Goal: Task Accomplishment & Management: Manage account settings

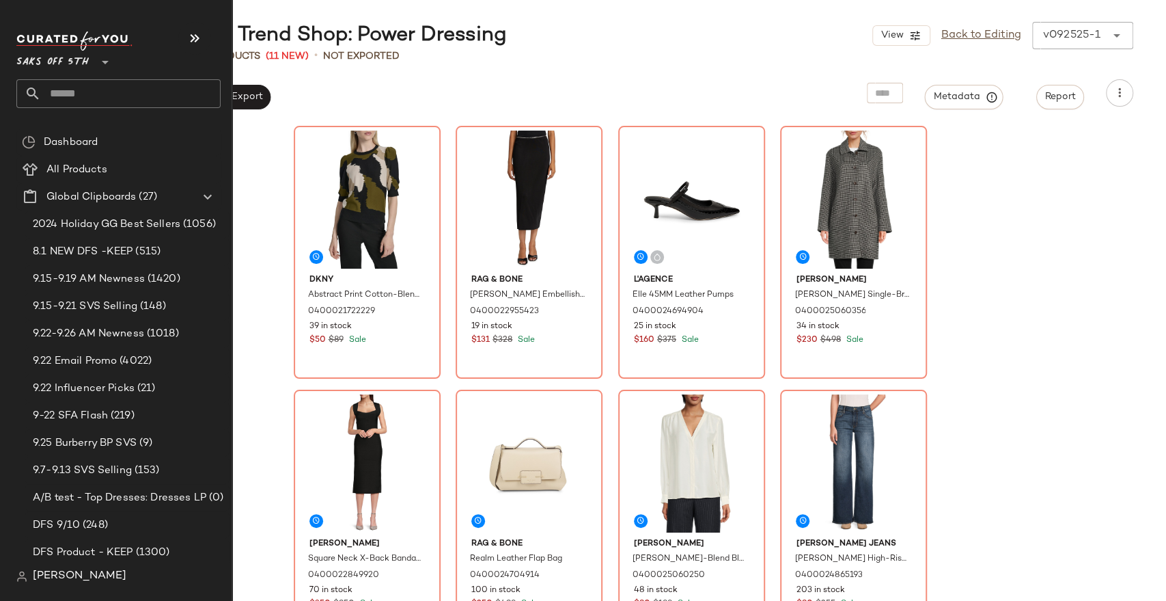
click at [0, 208] on nav "Saks OFF 5TH ** Dashboard All Products Global Clipboards (27) 2024 Holiday GG B…" at bounding box center [116, 300] width 232 height 601
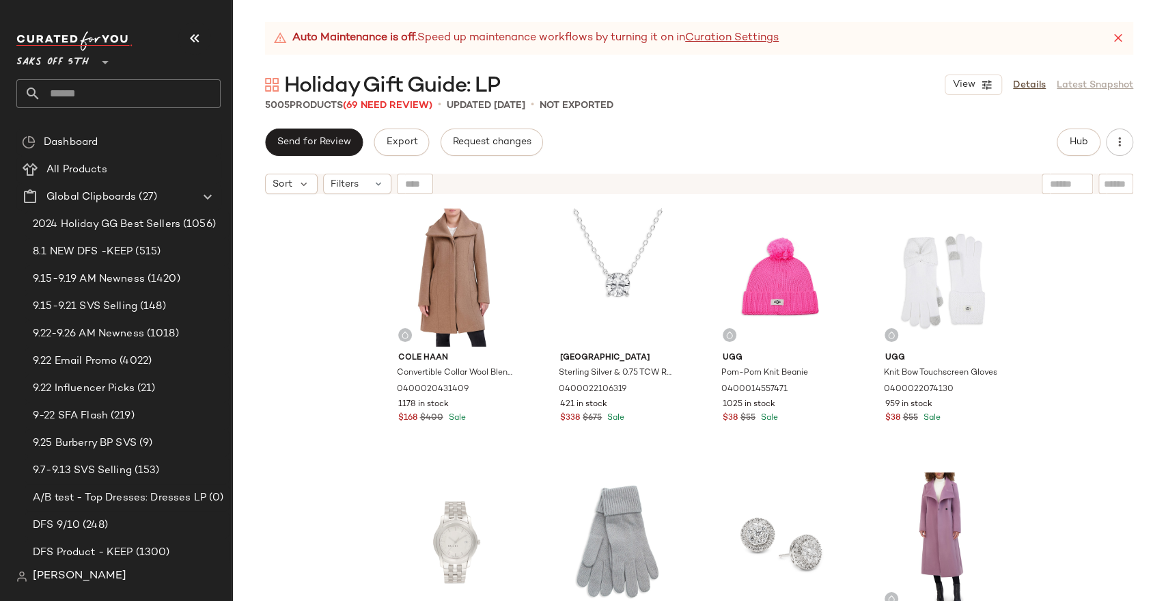
click at [121, 96] on input "text" at bounding box center [131, 93] width 180 height 29
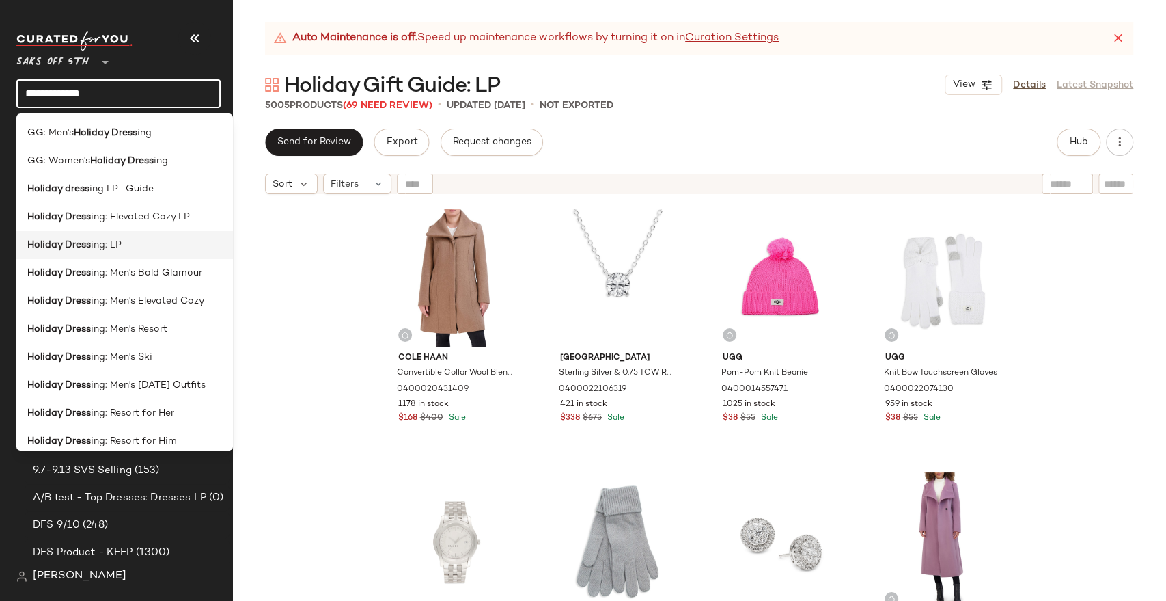
type input "**********"
click at [181, 231] on div "Holiday Dress ing: LP" at bounding box center [124, 245] width 217 height 28
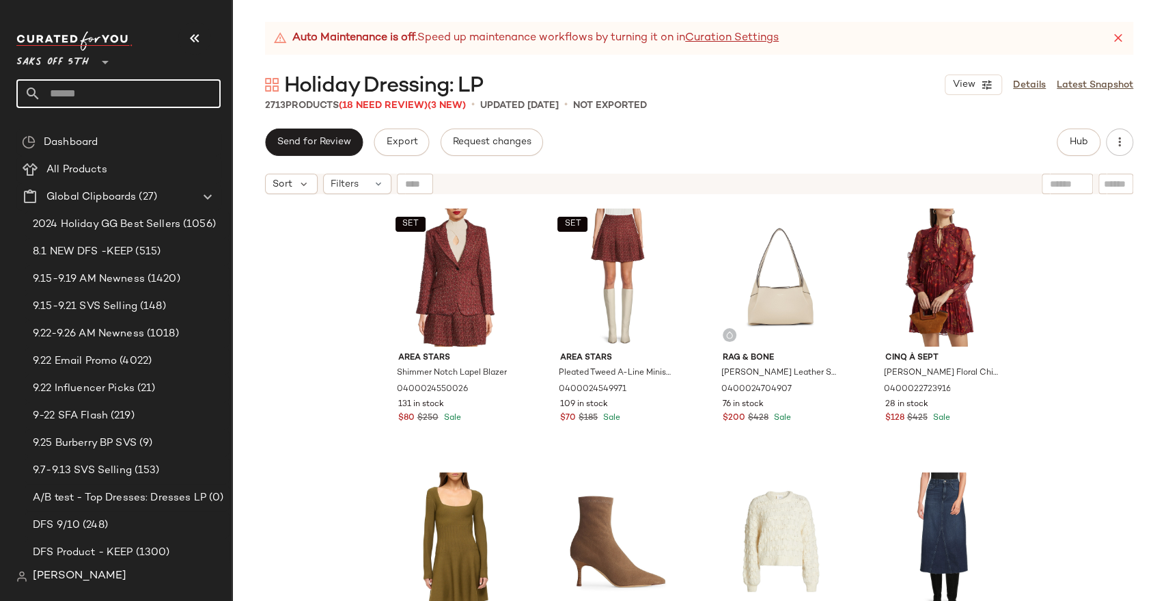
click at [105, 98] on input "text" at bounding box center [131, 93] width 180 height 29
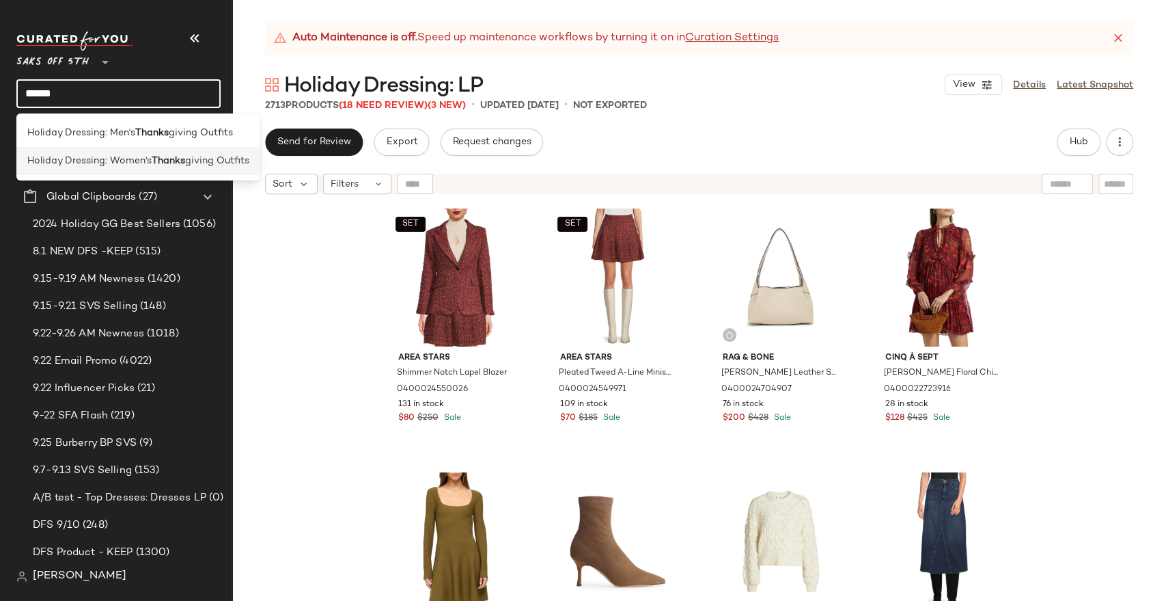
type input "******"
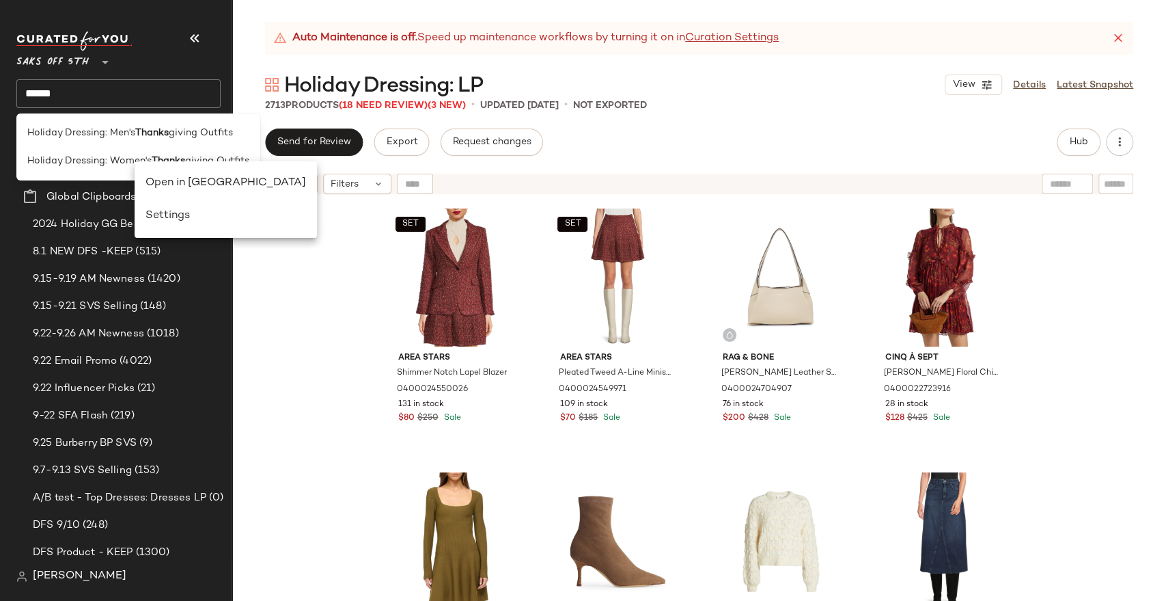
click at [150, 178] on div "Open in Split View" at bounding box center [226, 183] width 161 height 16
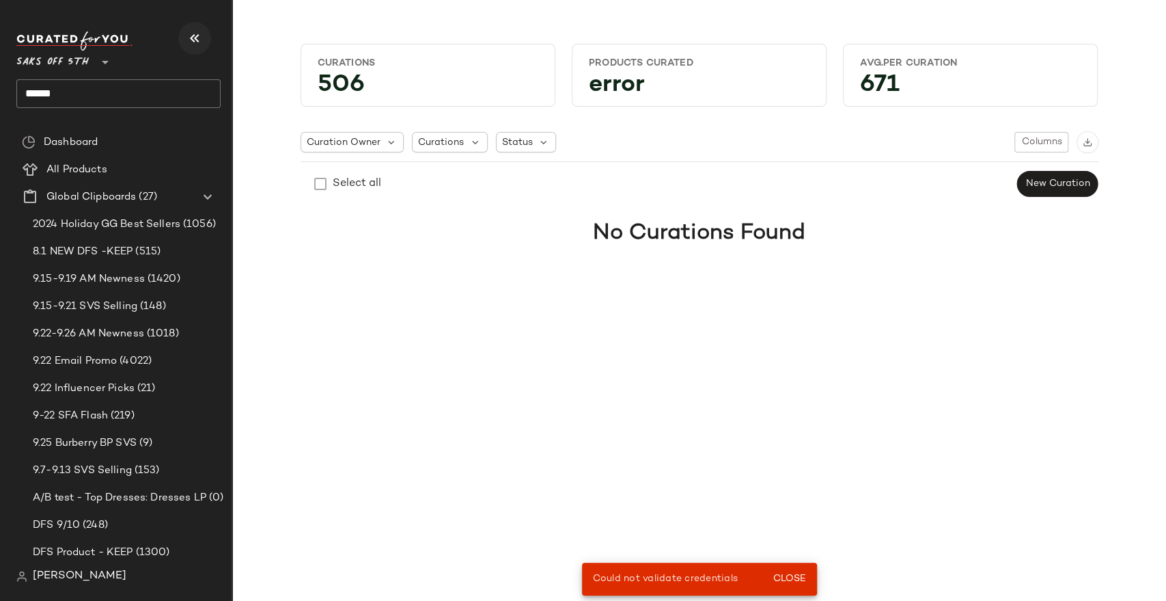
click at [187, 37] on icon "button" at bounding box center [195, 38] width 16 height 16
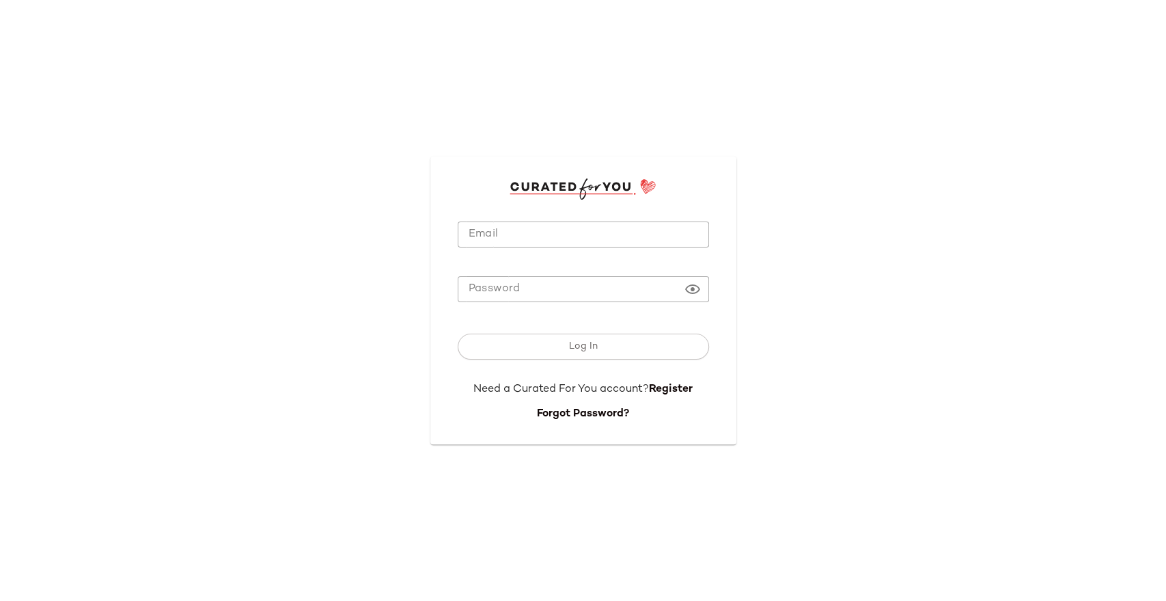
click at [561, 239] on input "Email" at bounding box center [583, 234] width 251 height 27
type input "**********"
click at [646, 342] on button "Log In" at bounding box center [583, 346] width 251 height 26
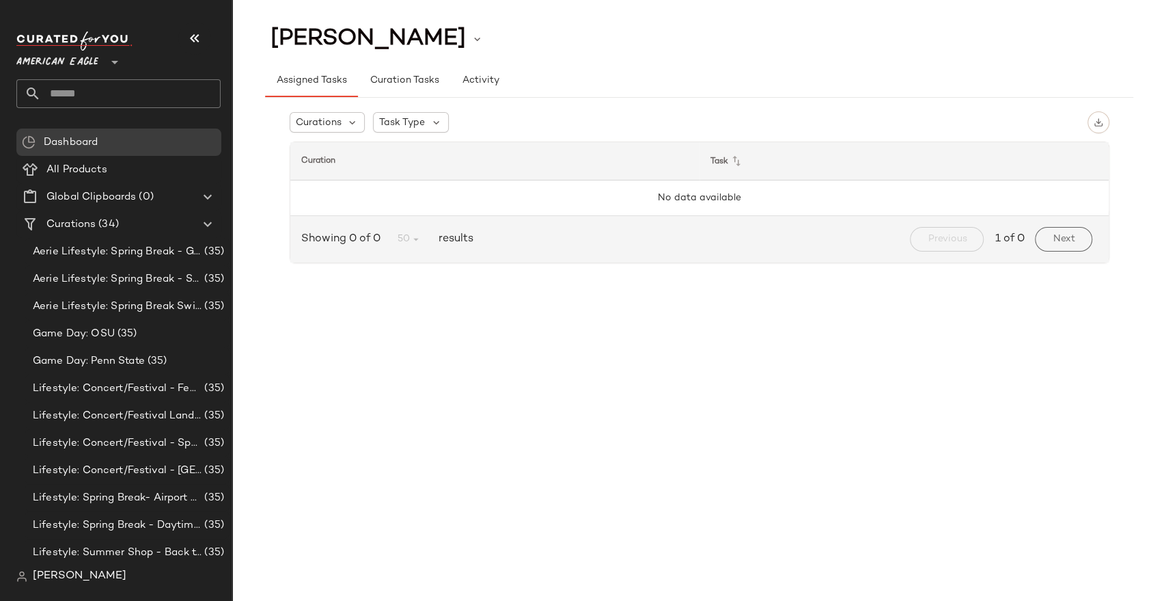
click at [83, 66] on span "American Eagle" at bounding box center [57, 58] width 82 height 25
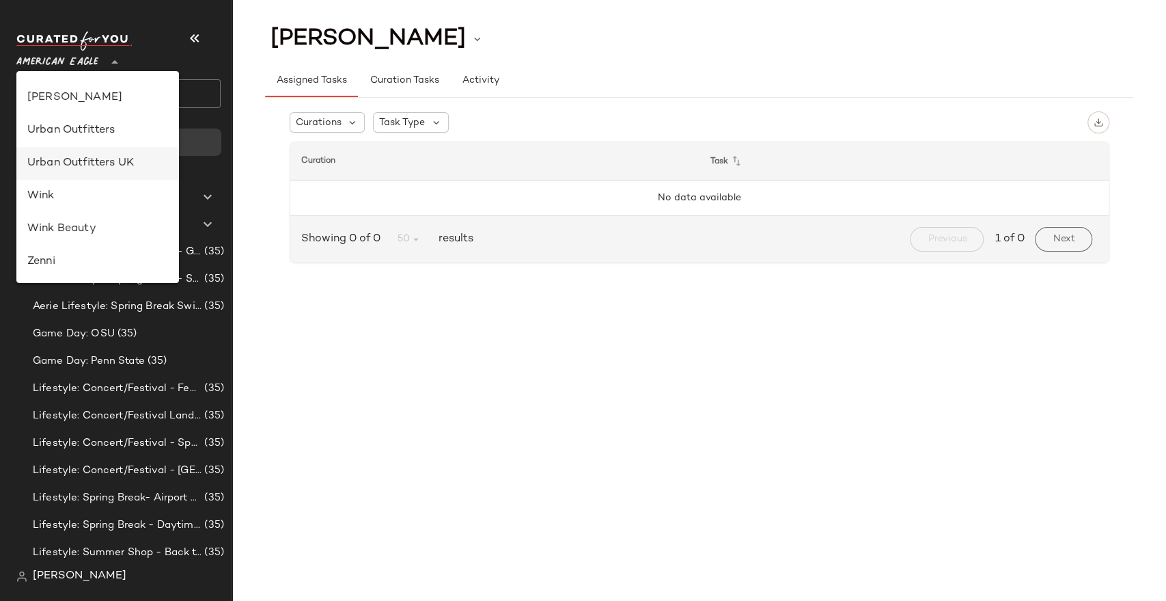
scroll to position [598, 0]
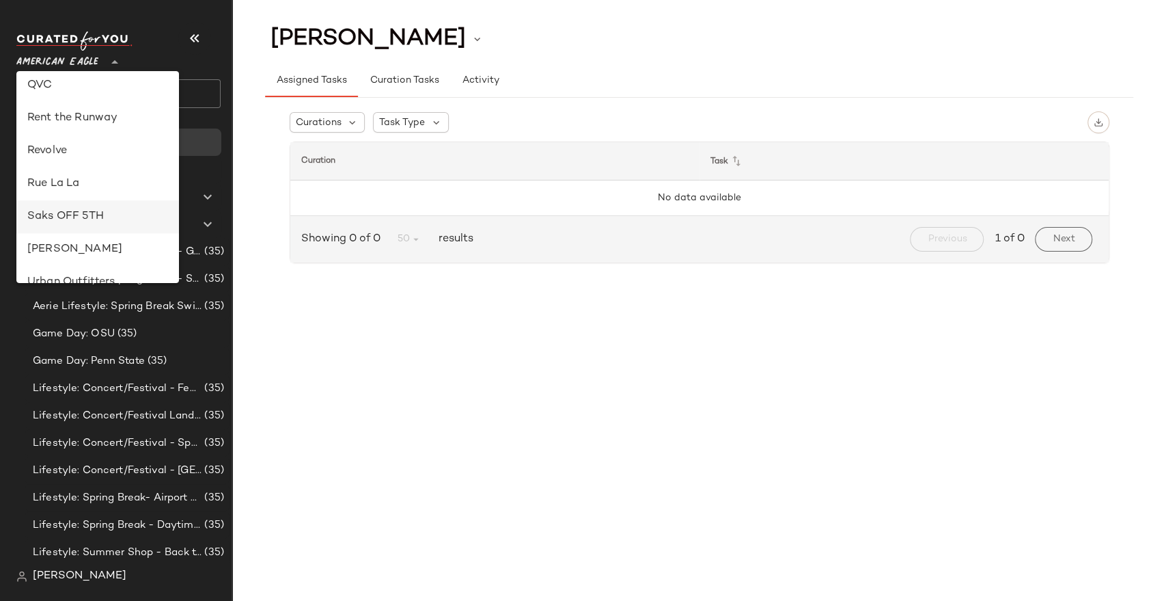
click at [78, 218] on div "Saks OFF 5TH" at bounding box center [97, 216] width 141 height 16
type input "**"
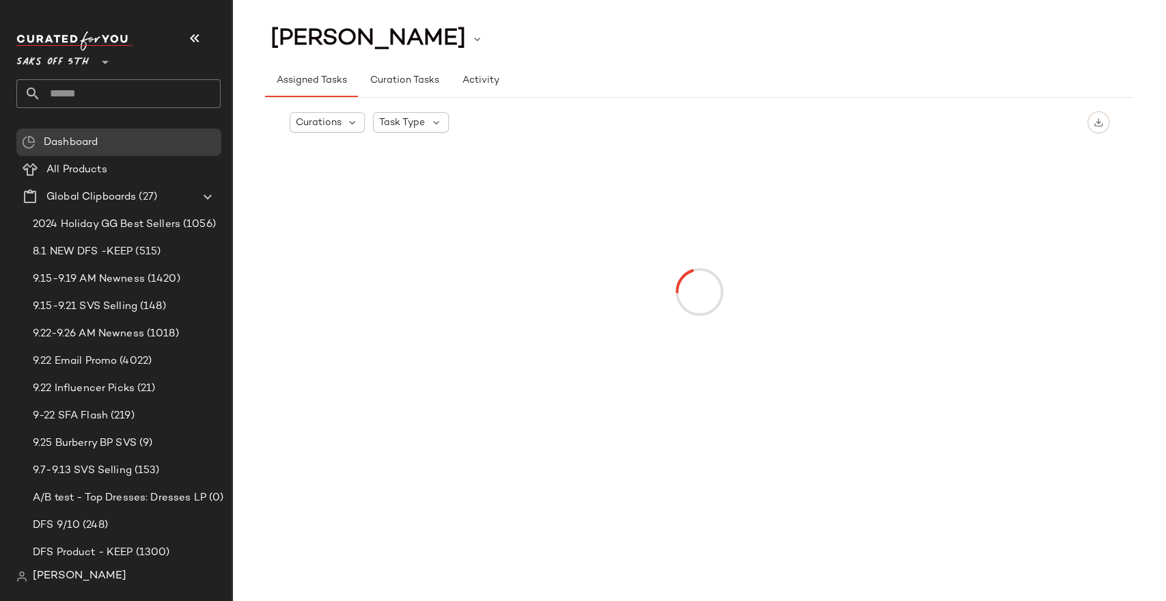
click at [138, 96] on input "text" at bounding box center [131, 93] width 180 height 29
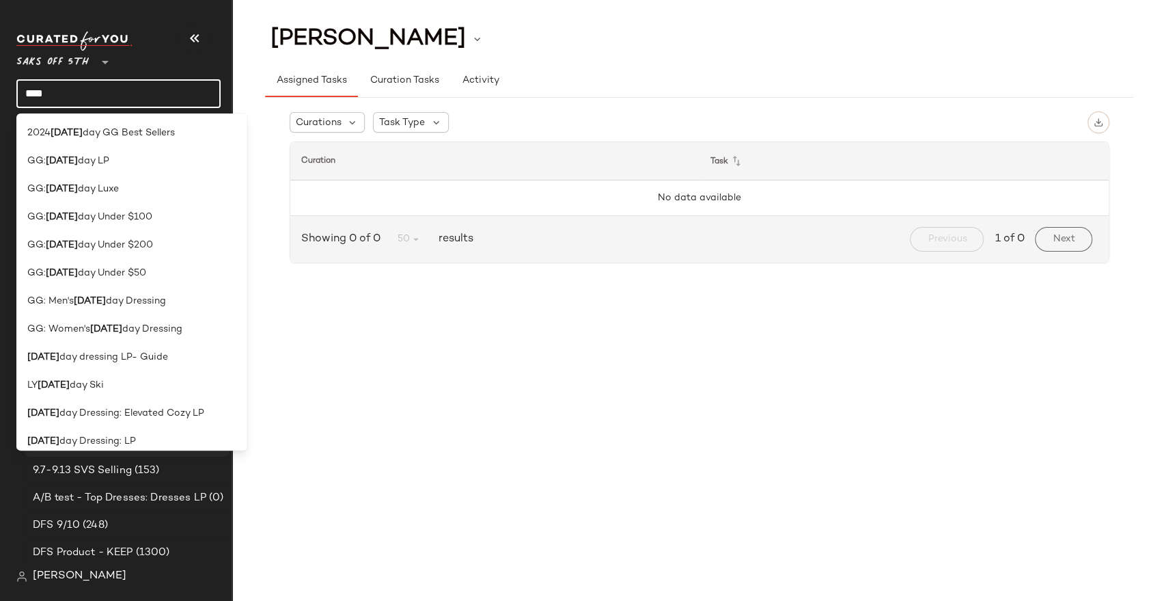
type input "****"
click at [135, 438] on div "Holi day Dressing: LP" at bounding box center [131, 441] width 209 height 14
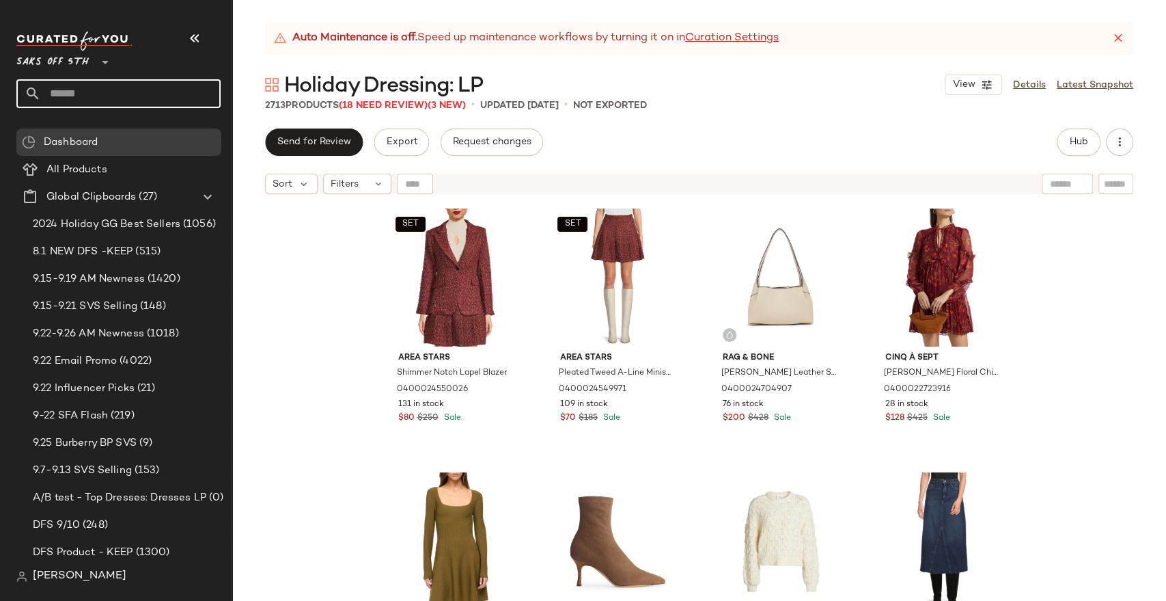
click at [92, 88] on input "text" at bounding box center [131, 93] width 180 height 29
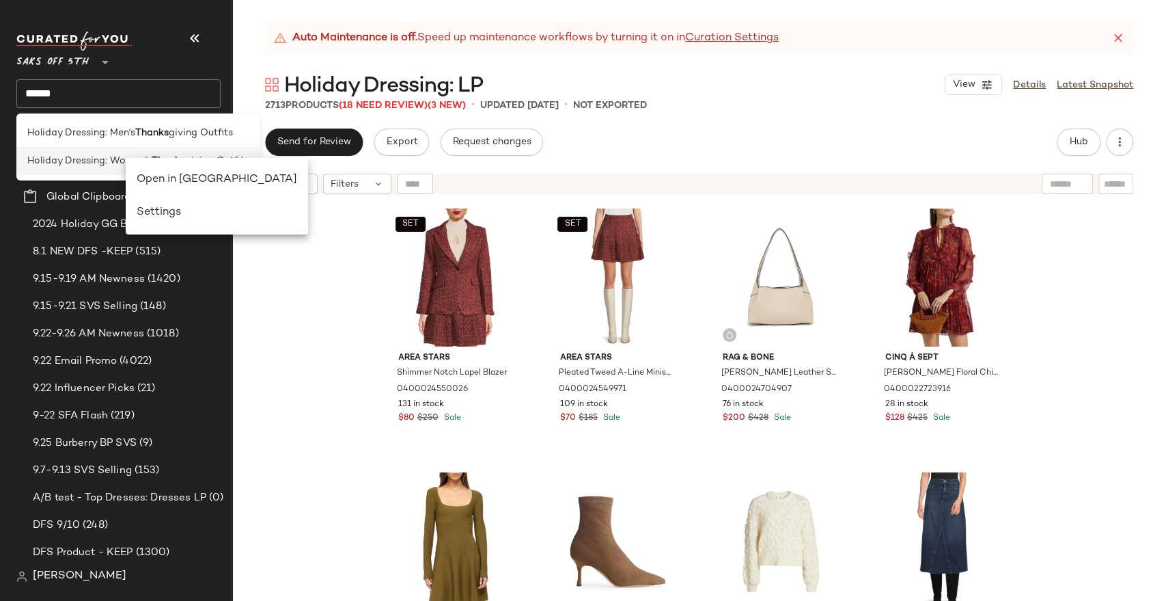
click at [161, 174] on div "Open in Split View" at bounding box center [217, 180] width 161 height 16
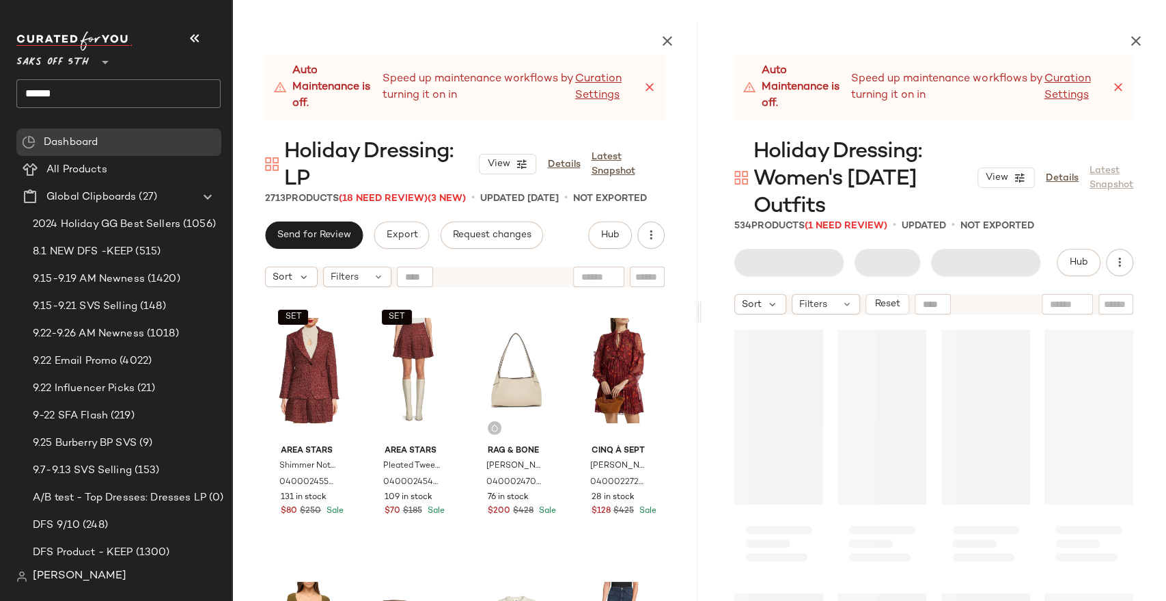
click at [195, 38] on icon "button" at bounding box center [195, 38] width 16 height 16
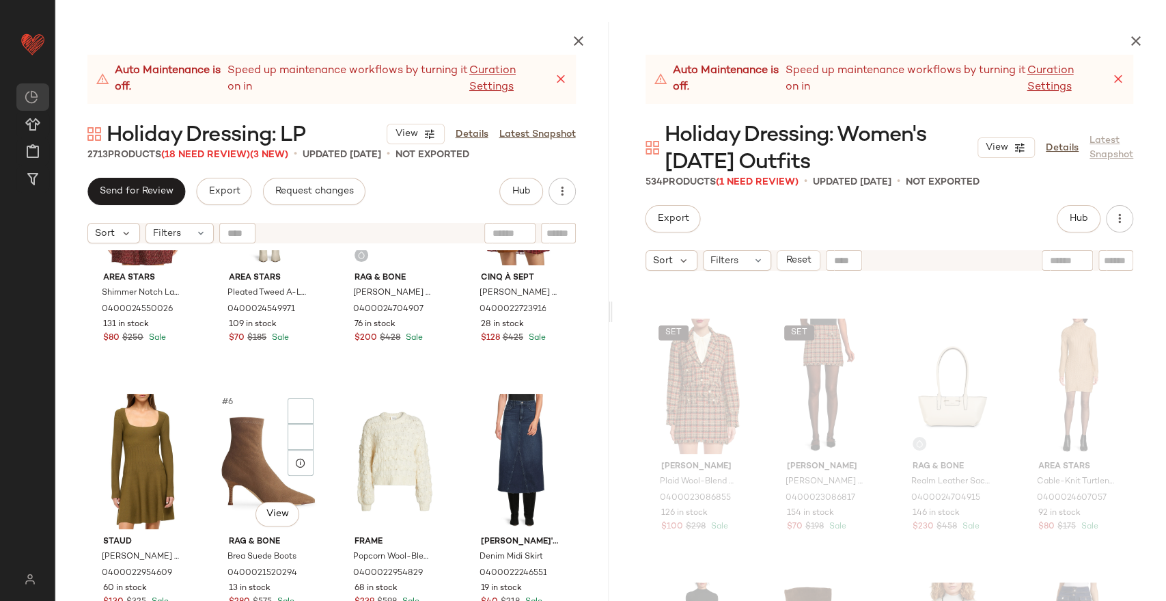
scroll to position [152, 0]
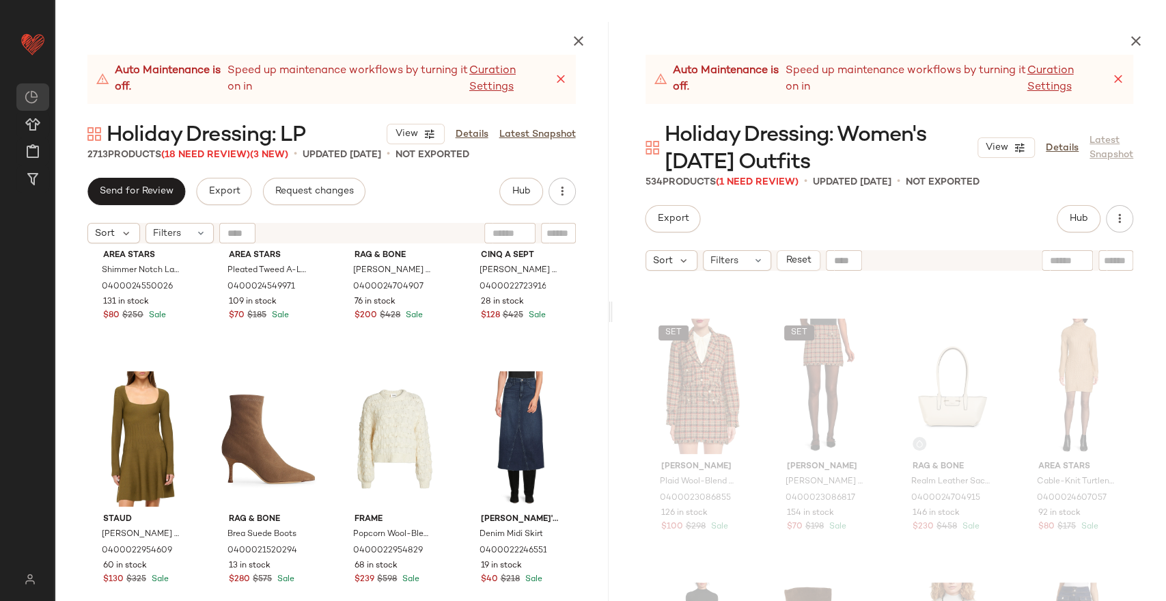
drag, startPoint x: 1140, startPoint y: 34, endPoint x: 1127, endPoint y: 40, distance: 13.5
click at [1138, 34] on icon "button" at bounding box center [1136, 41] width 16 height 16
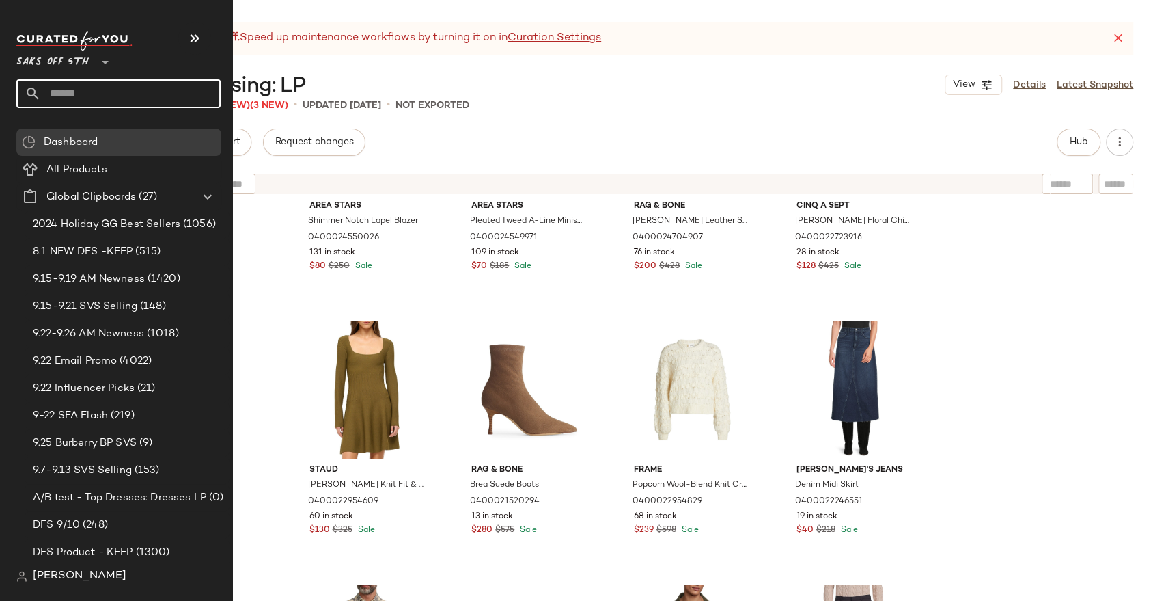
click at [90, 88] on input "text" at bounding box center [131, 93] width 180 height 29
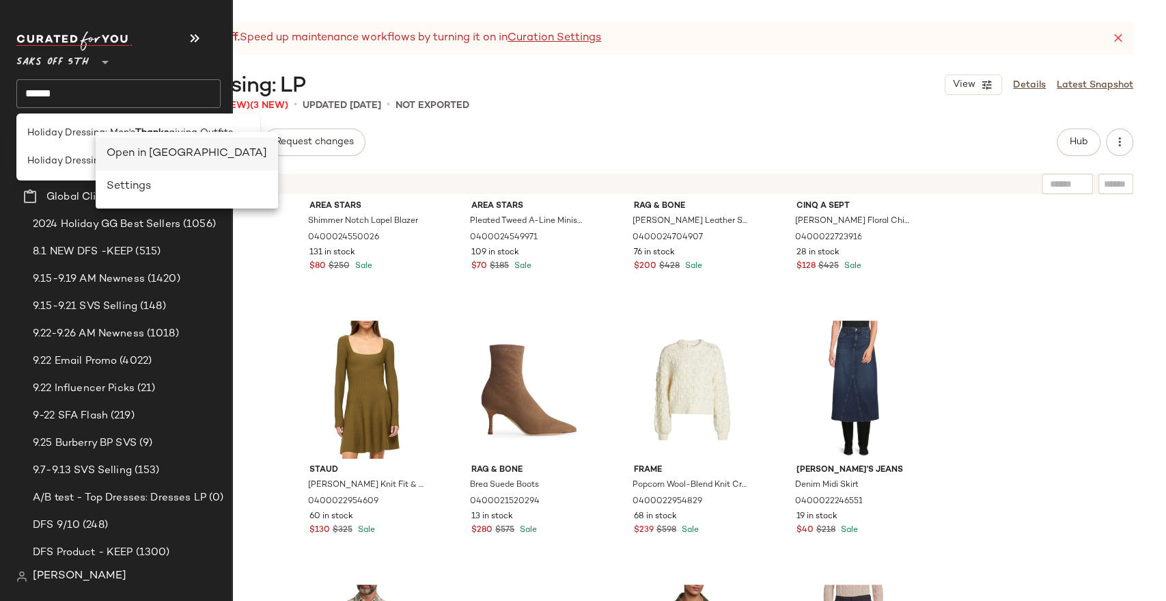
click at [107, 150] on div "Open in Split View" at bounding box center [187, 154] width 161 height 16
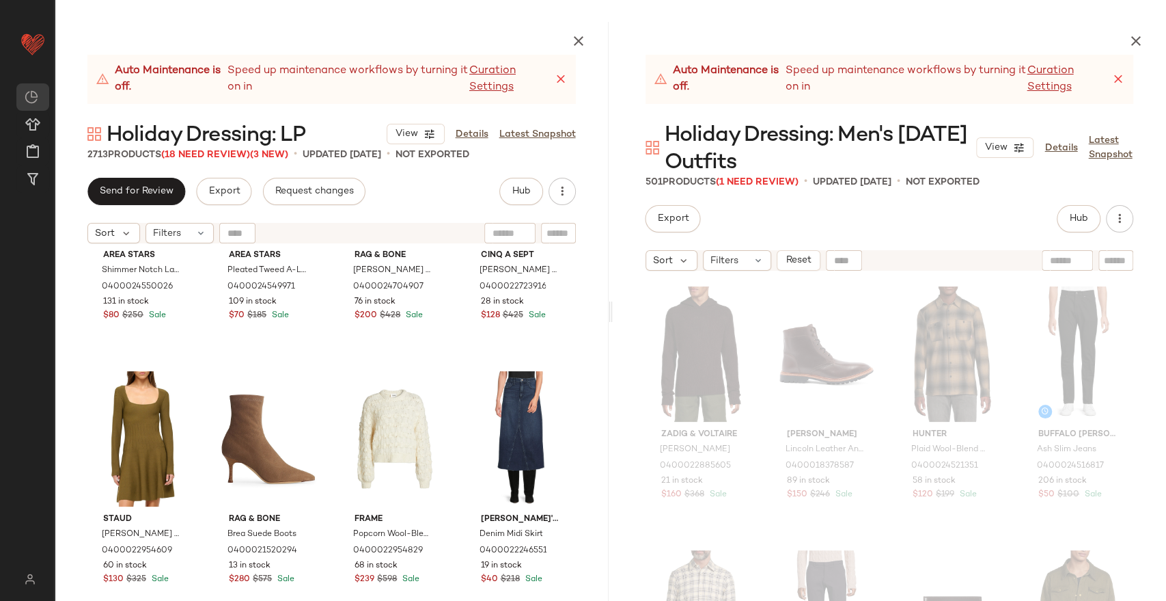
click at [1137, 38] on icon "button" at bounding box center [1136, 41] width 16 height 16
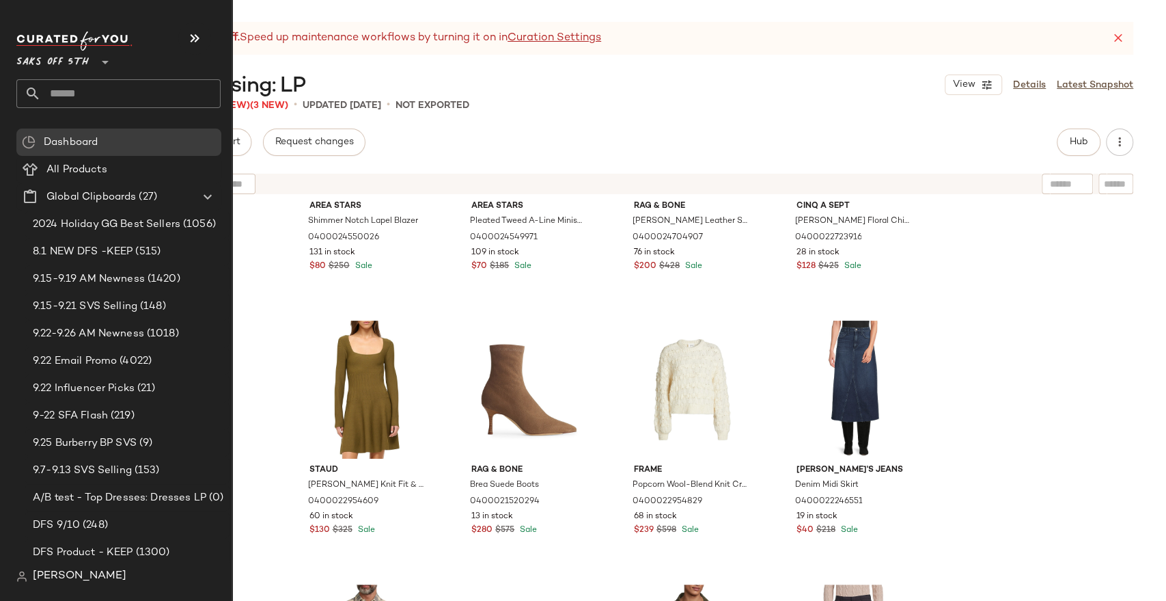
click at [87, 92] on input "text" at bounding box center [131, 93] width 180 height 29
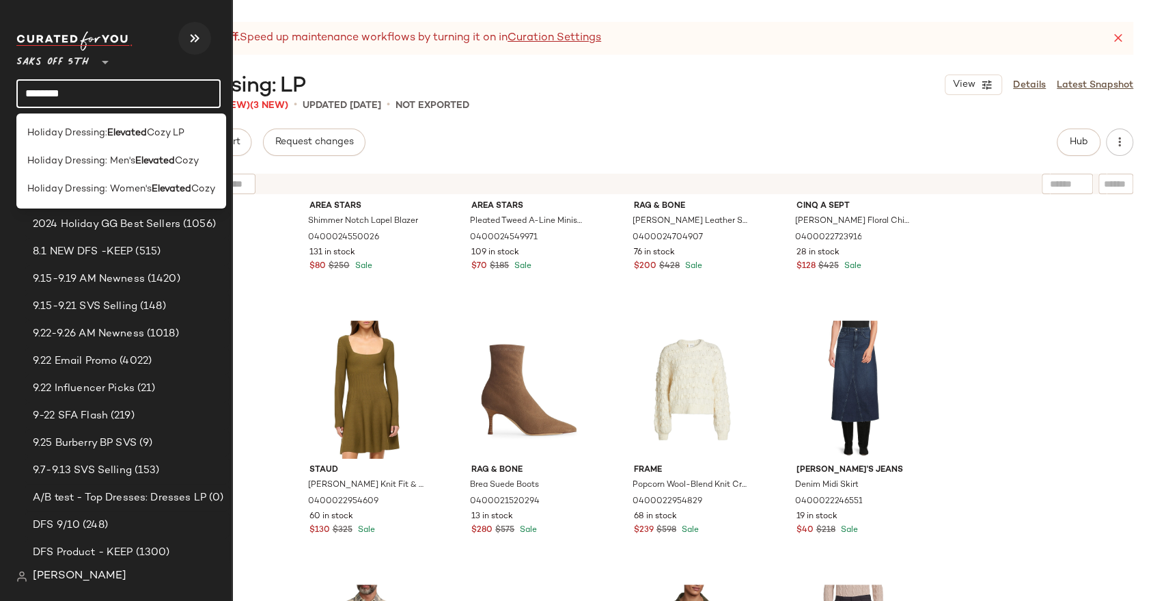
type input "********"
click at [193, 41] on icon "button" at bounding box center [195, 38] width 16 height 16
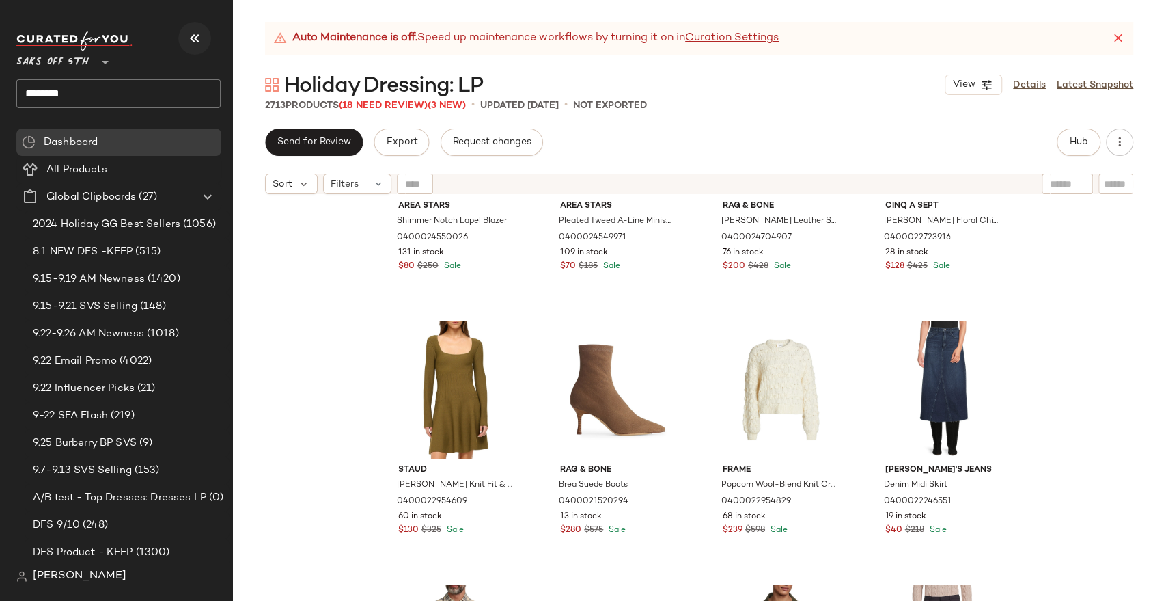
click at [193, 46] on icon "button" at bounding box center [195, 38] width 16 height 16
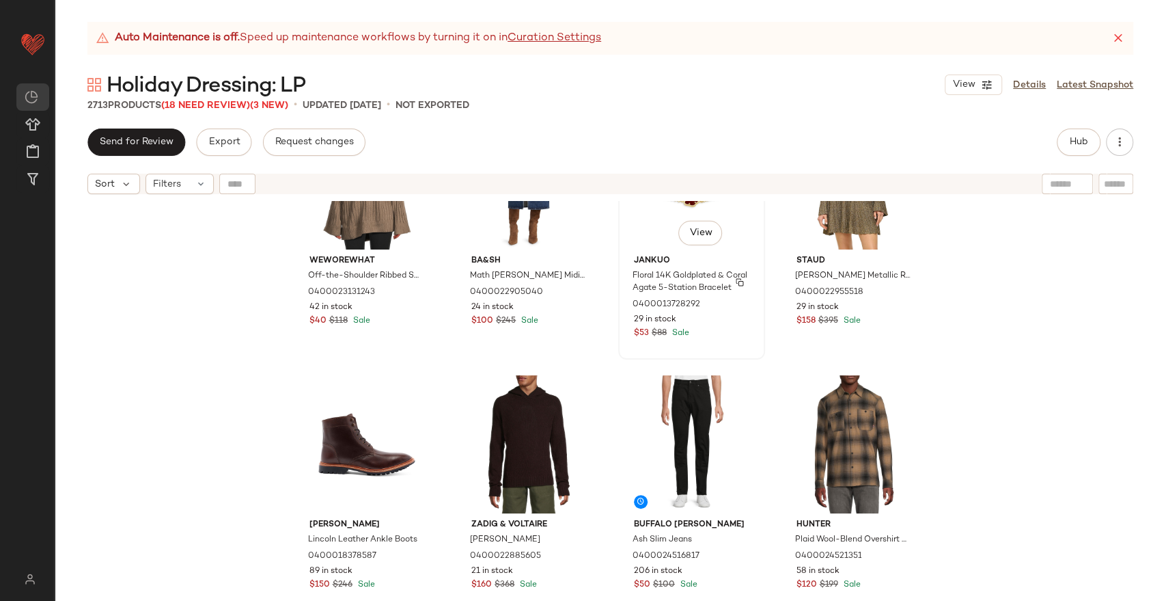
scroll to position [2972, 0]
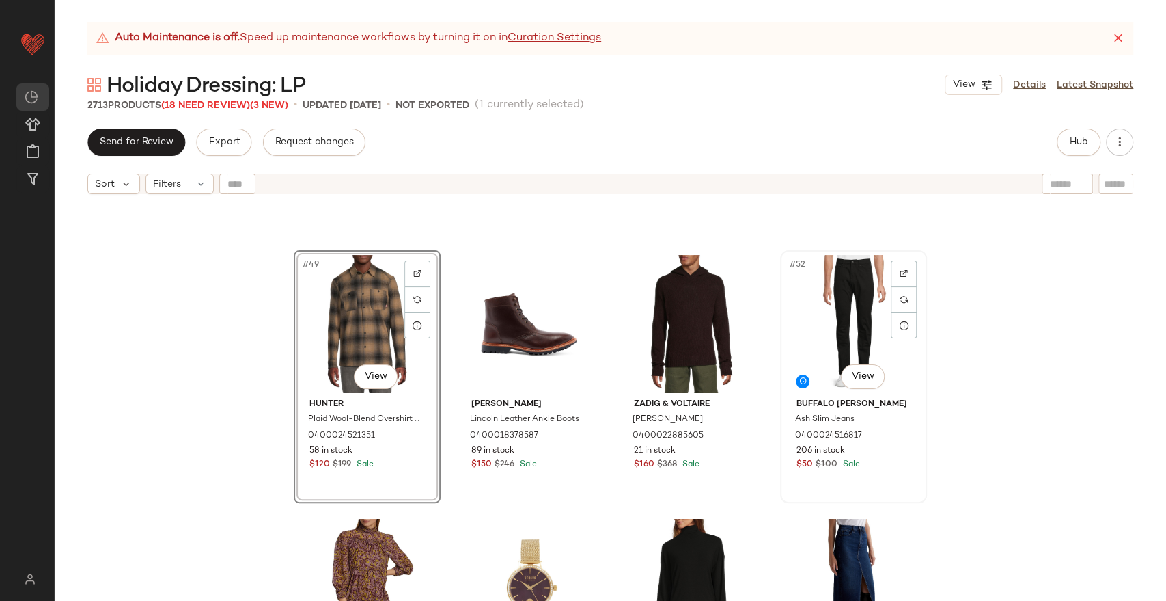
scroll to position [3123, 0]
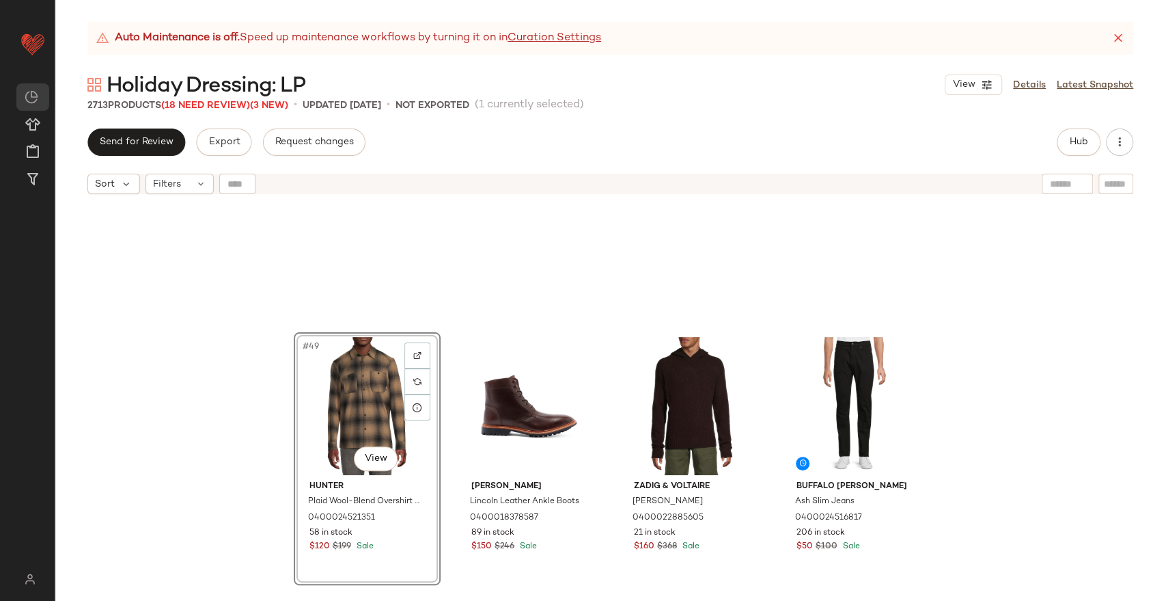
click at [1033, 338] on div "#49 View Hunter Plaid Wool-Blend Overshirt Jacket 0400024521351 58 in stock $12…" at bounding box center [611, 418] width 1112 height 434
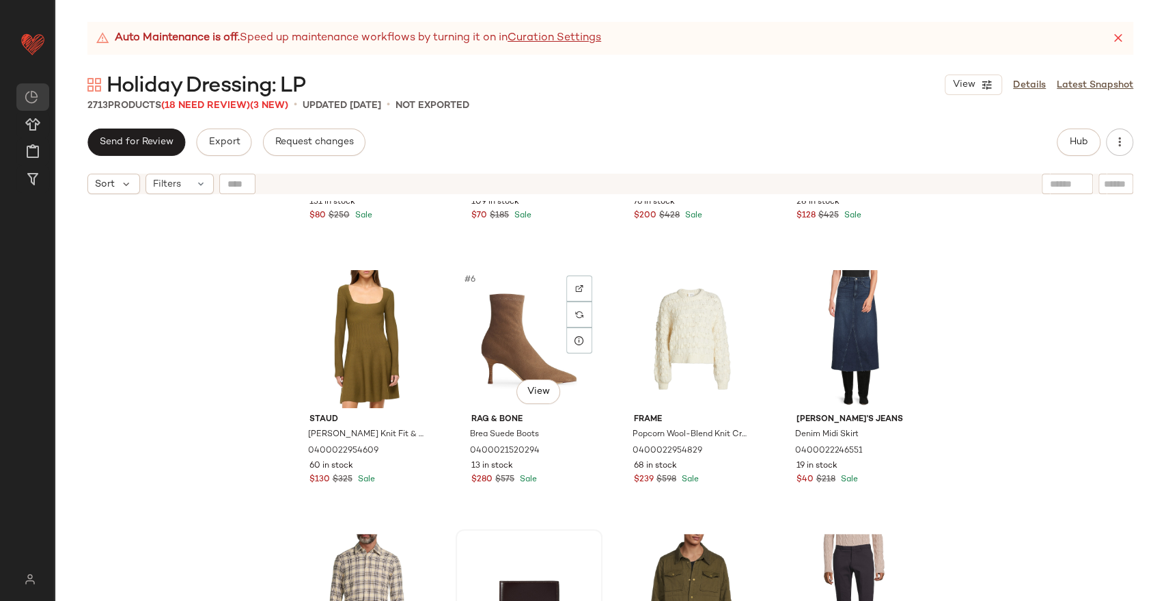
scroll to position [390, 0]
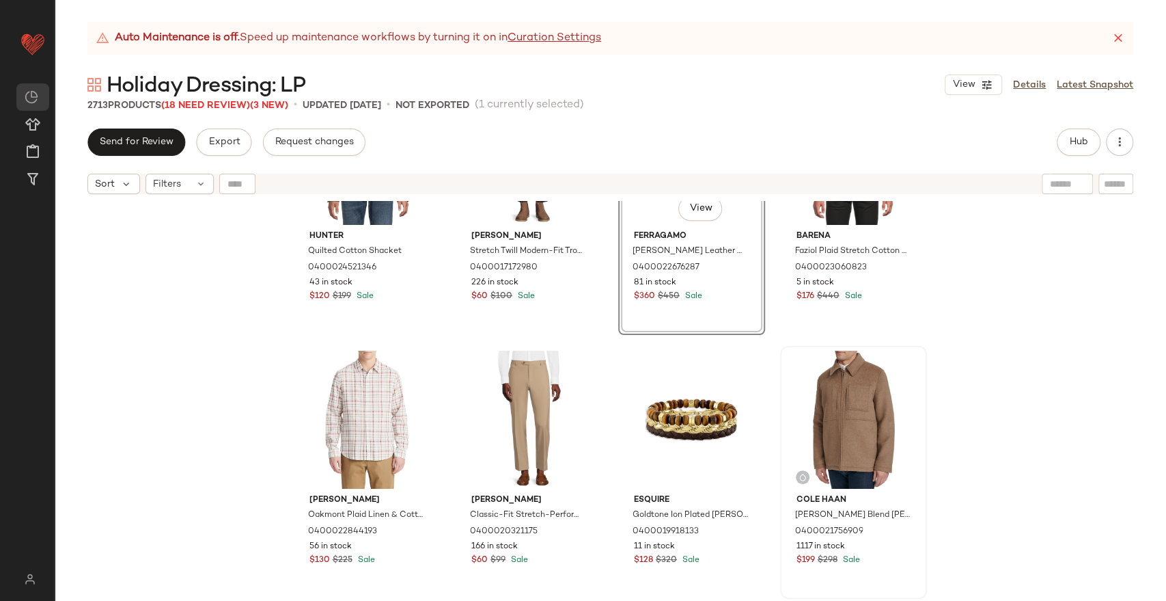
scroll to position [694, 0]
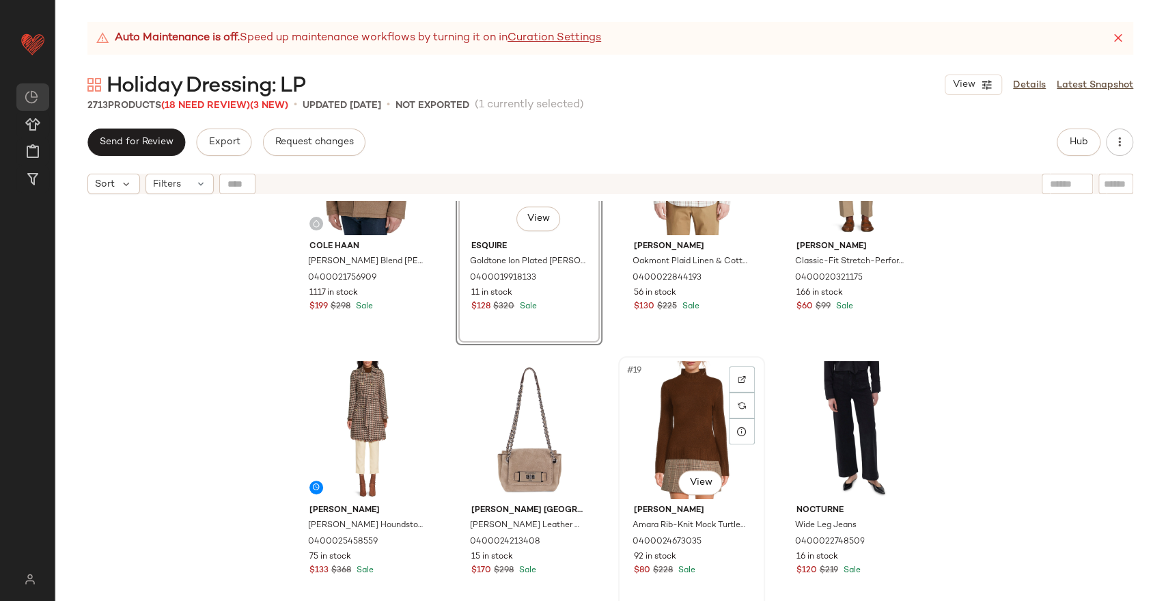
scroll to position [922, 0]
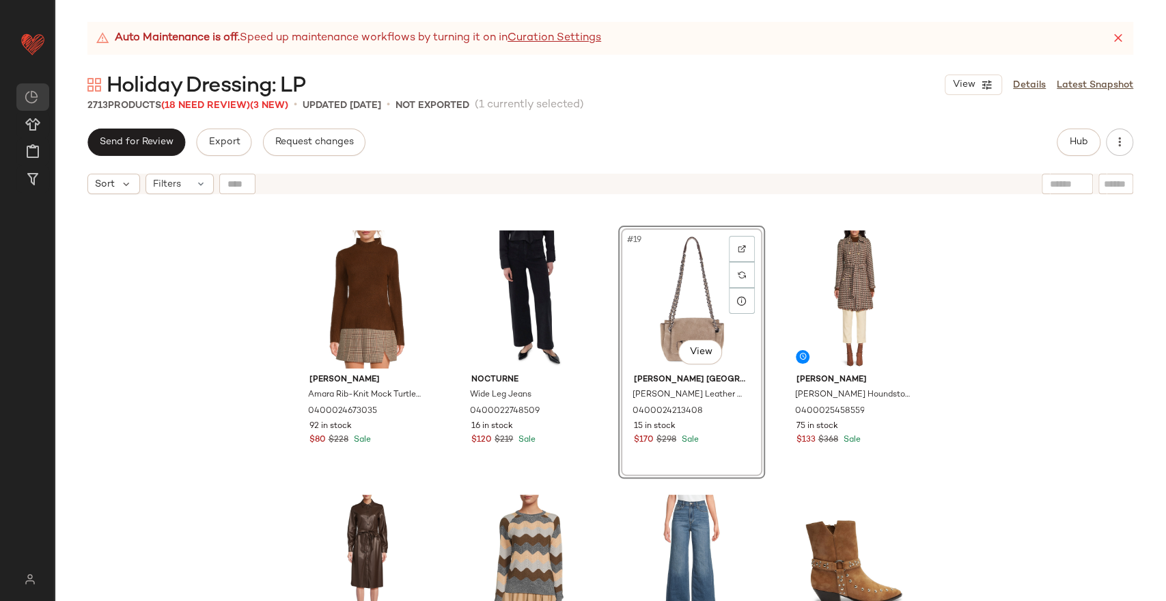
scroll to position [1225, 0]
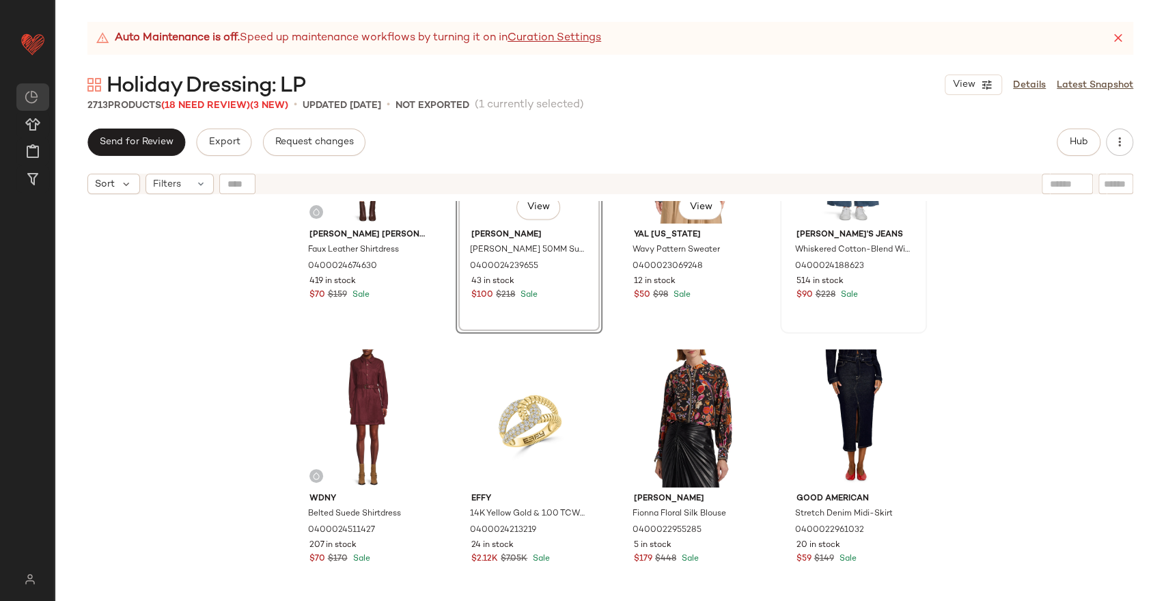
scroll to position [1453, 0]
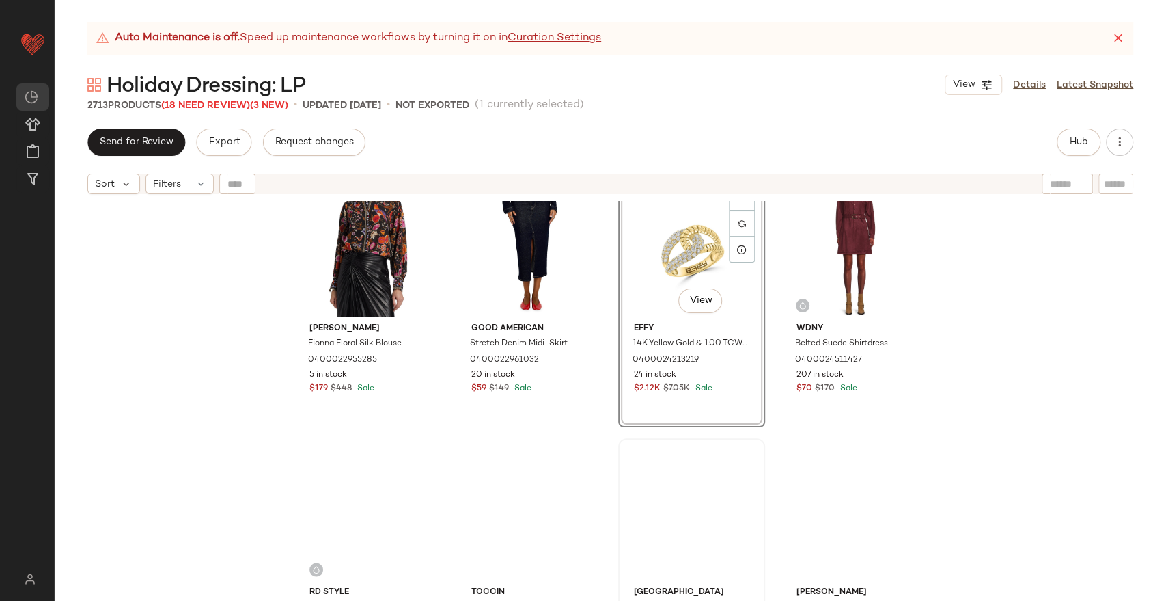
scroll to position [1757, 0]
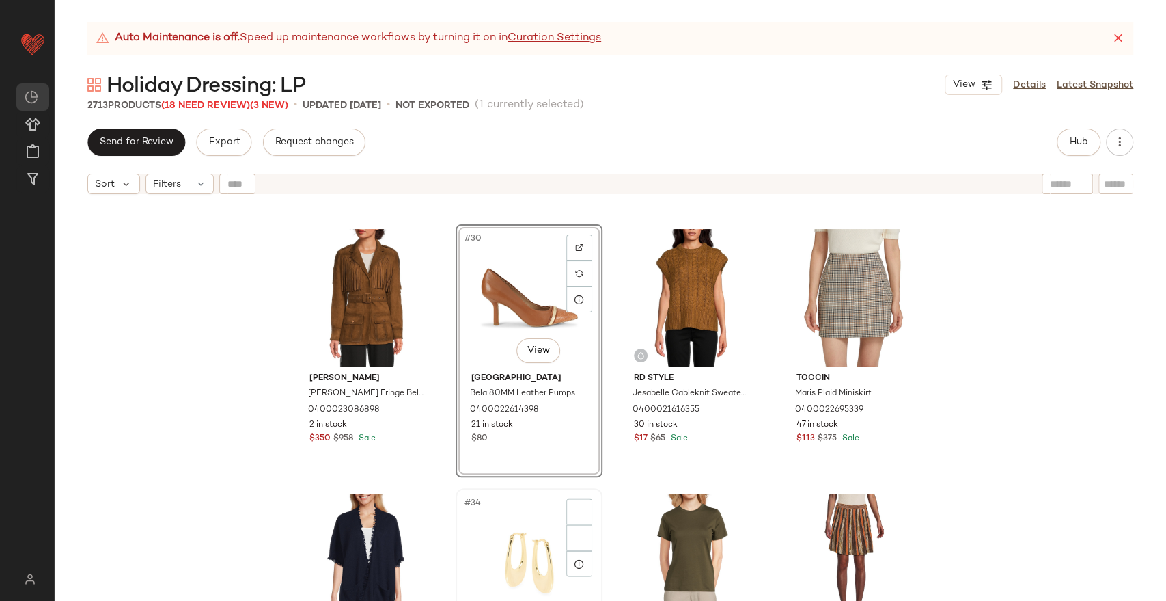
scroll to position [1984, 0]
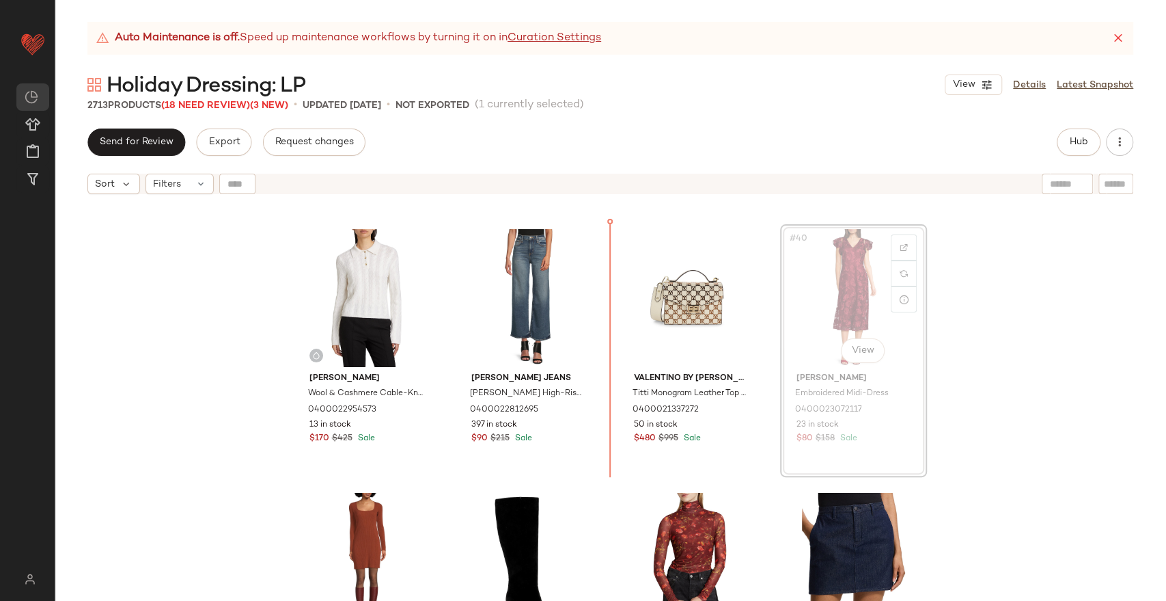
scroll to position [2362, 0]
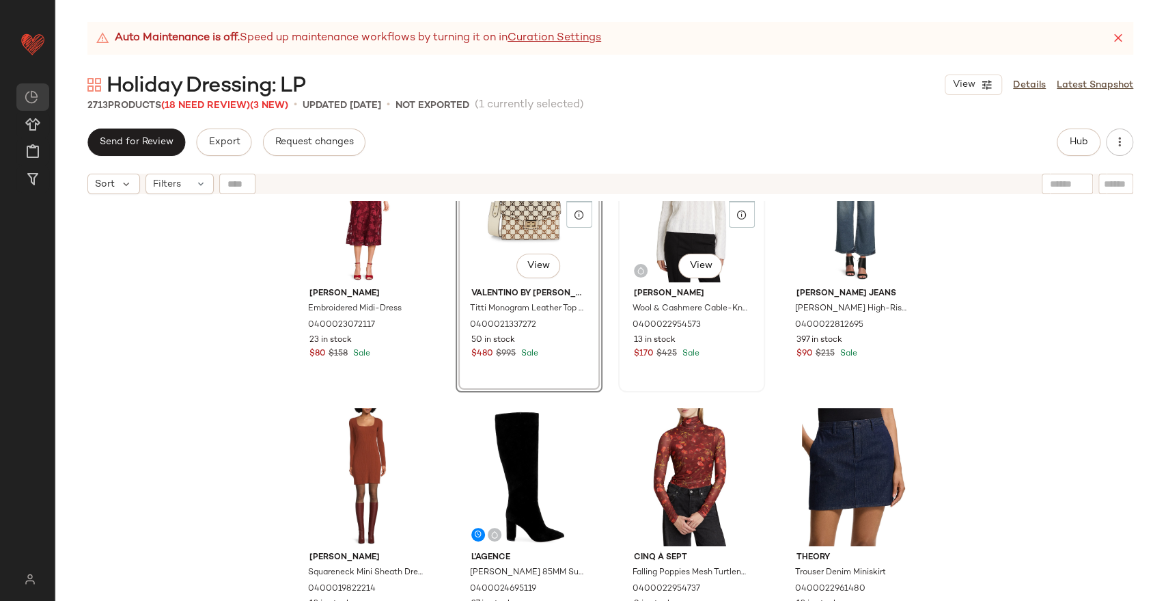
scroll to position [2514, 0]
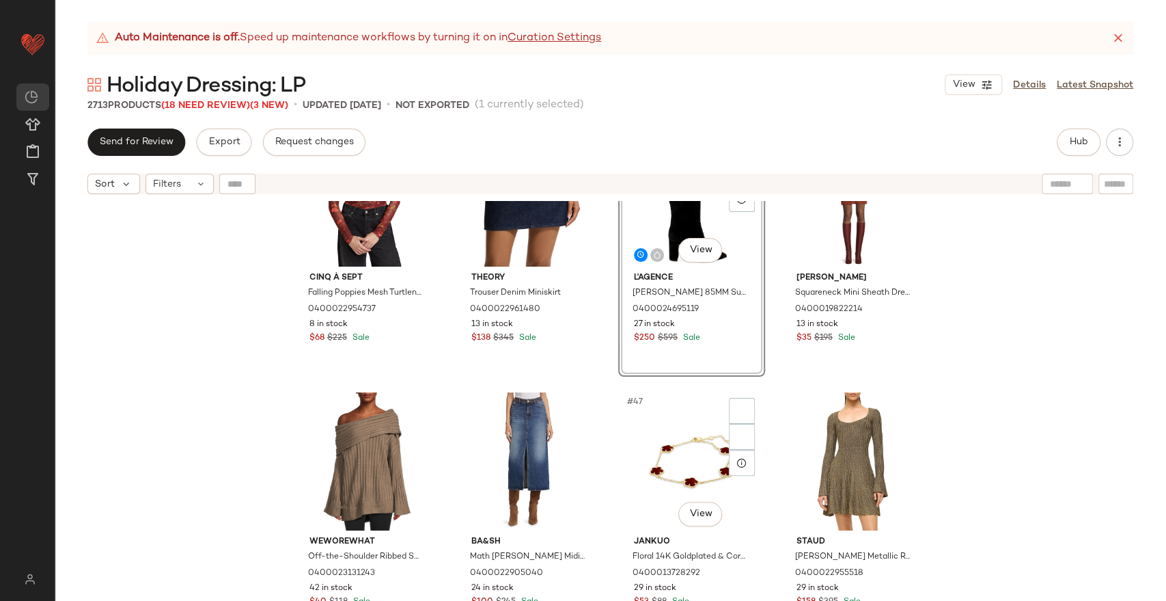
scroll to position [2818, 0]
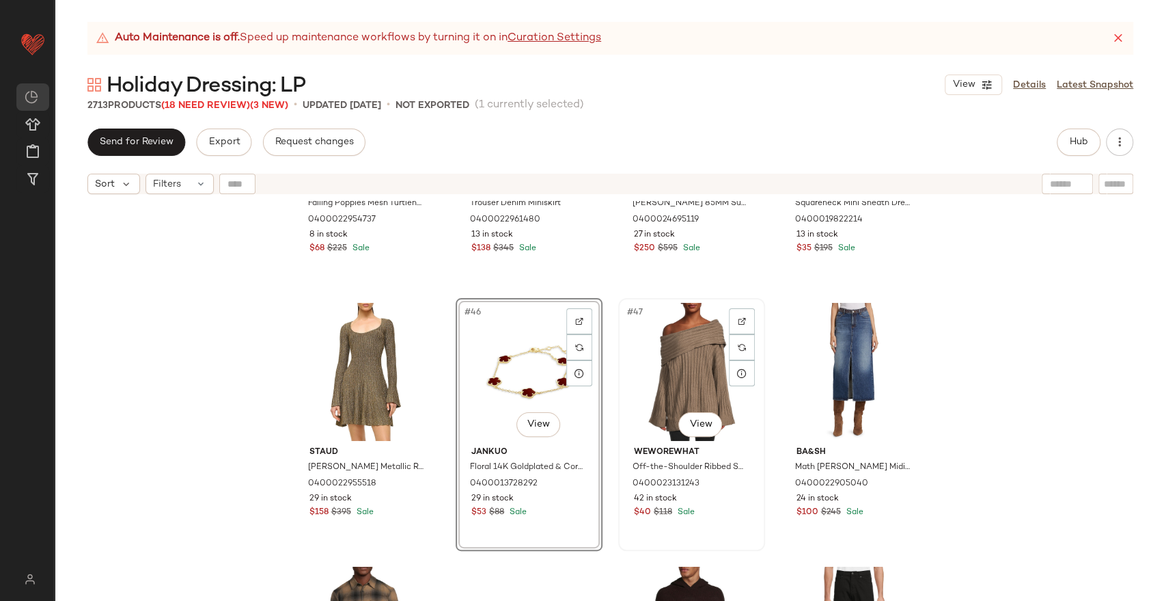
scroll to position [2970, 0]
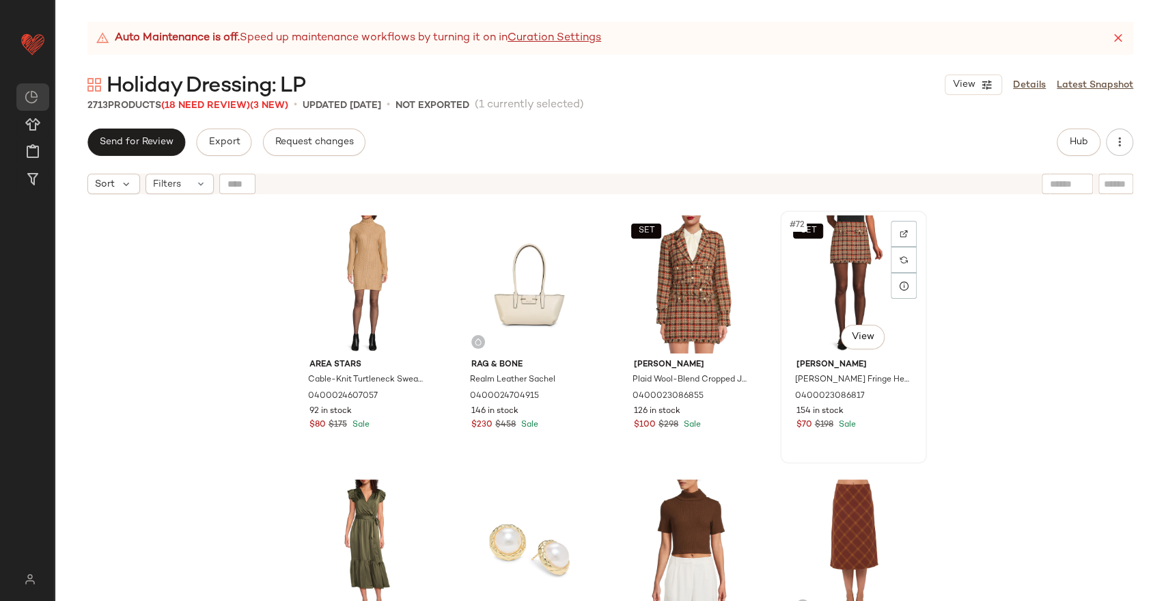
scroll to position [4564, 0]
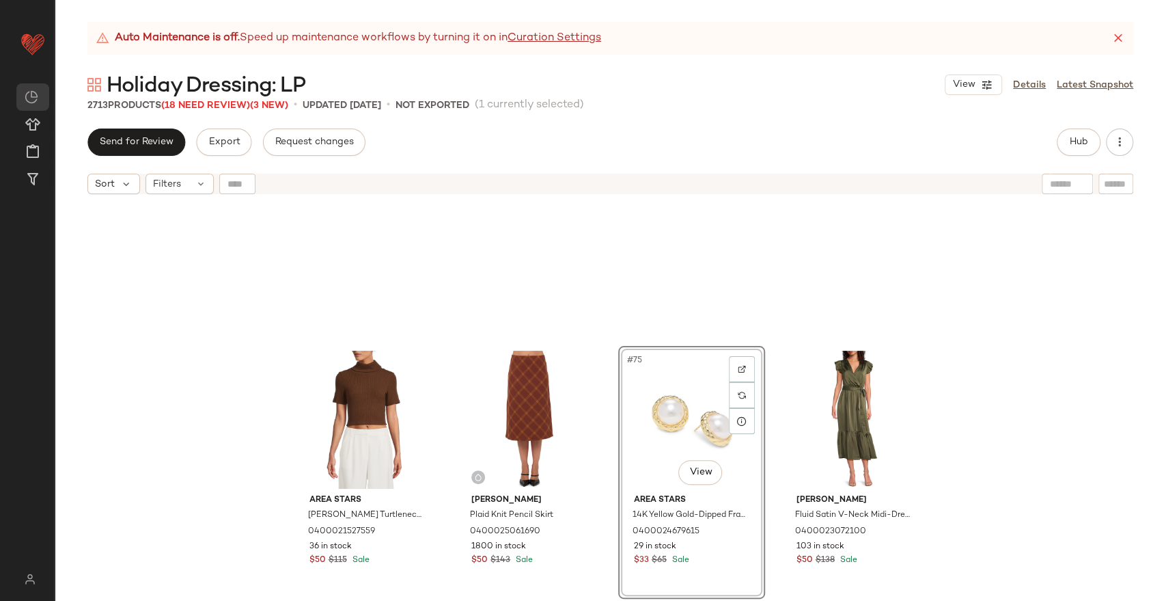
scroll to position [4868, 0]
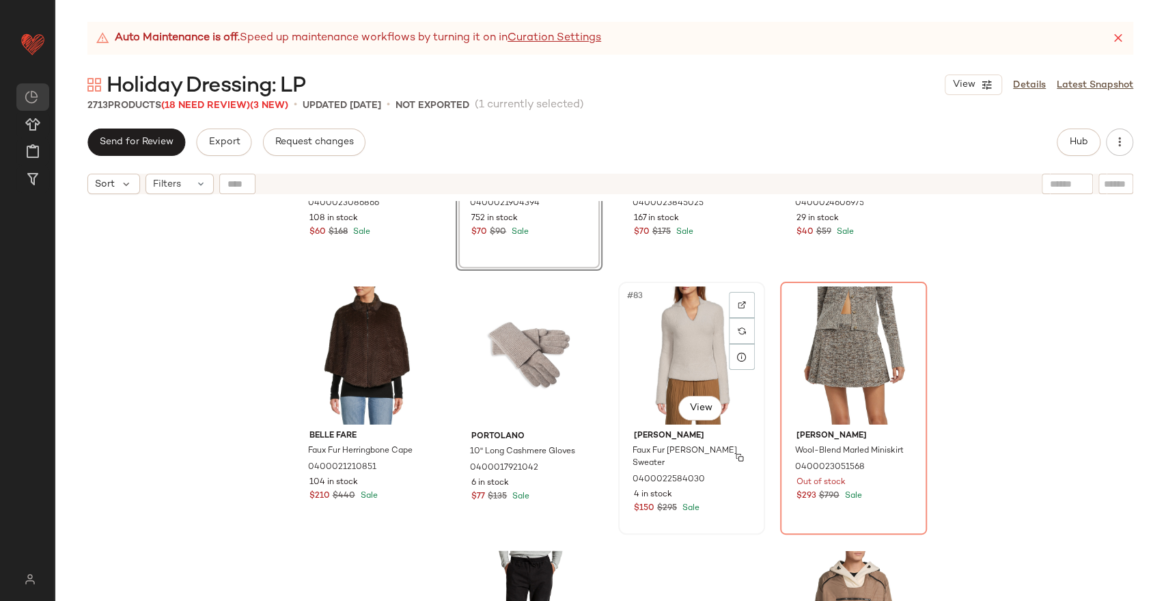
scroll to position [5171, 0]
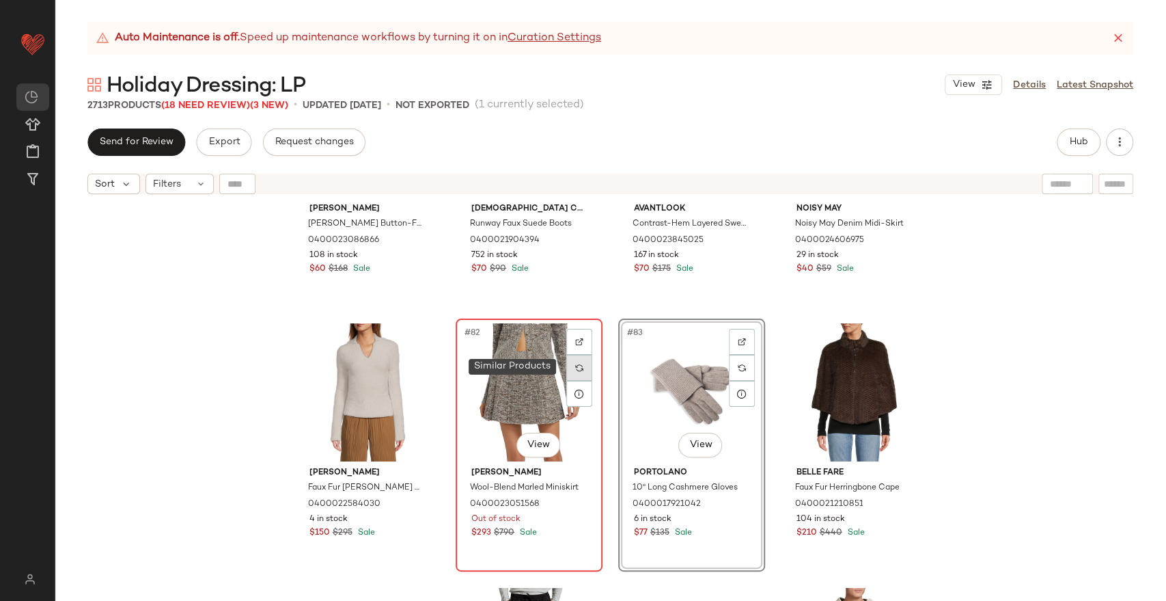
click at [580, 367] on div at bounding box center [579, 368] width 26 height 26
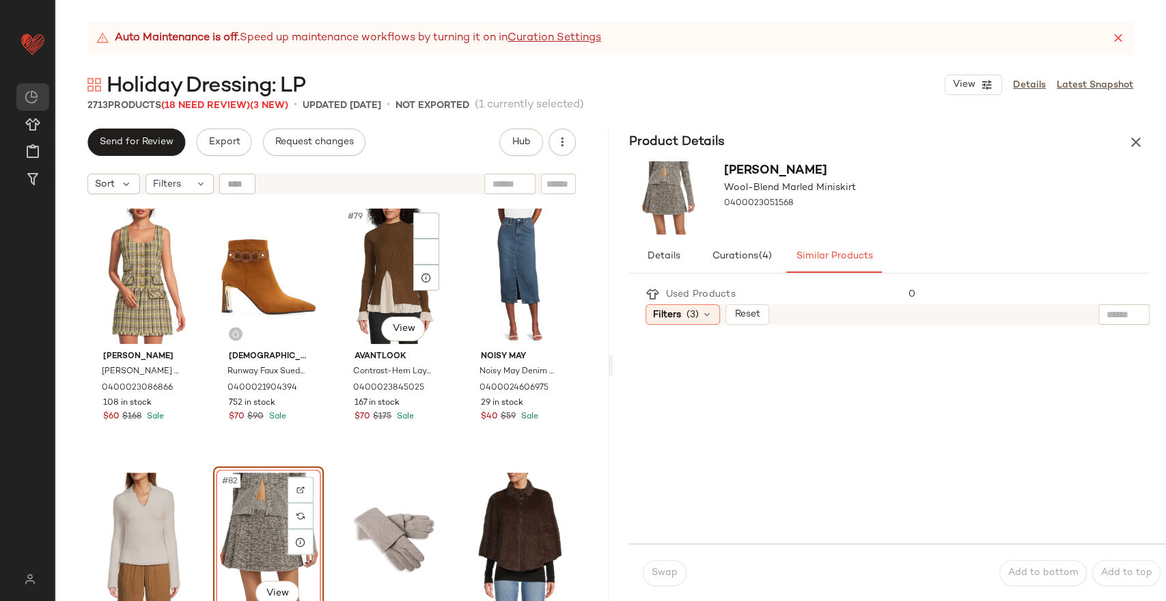
scroll to position [5019, 0]
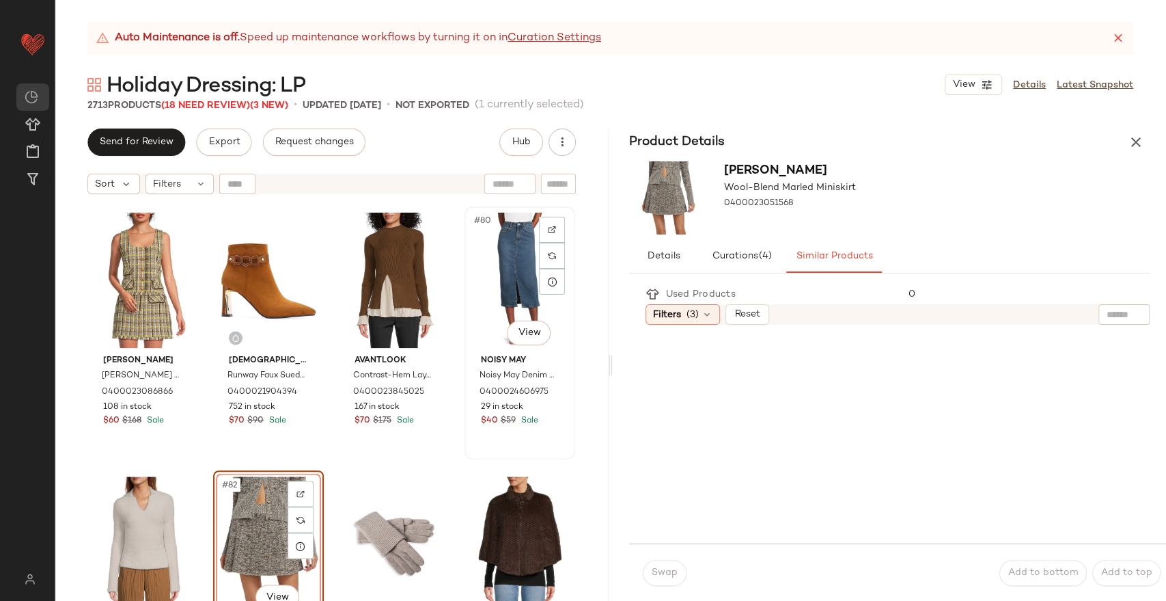
click at [486, 266] on div "#80 View" at bounding box center [519, 280] width 101 height 138
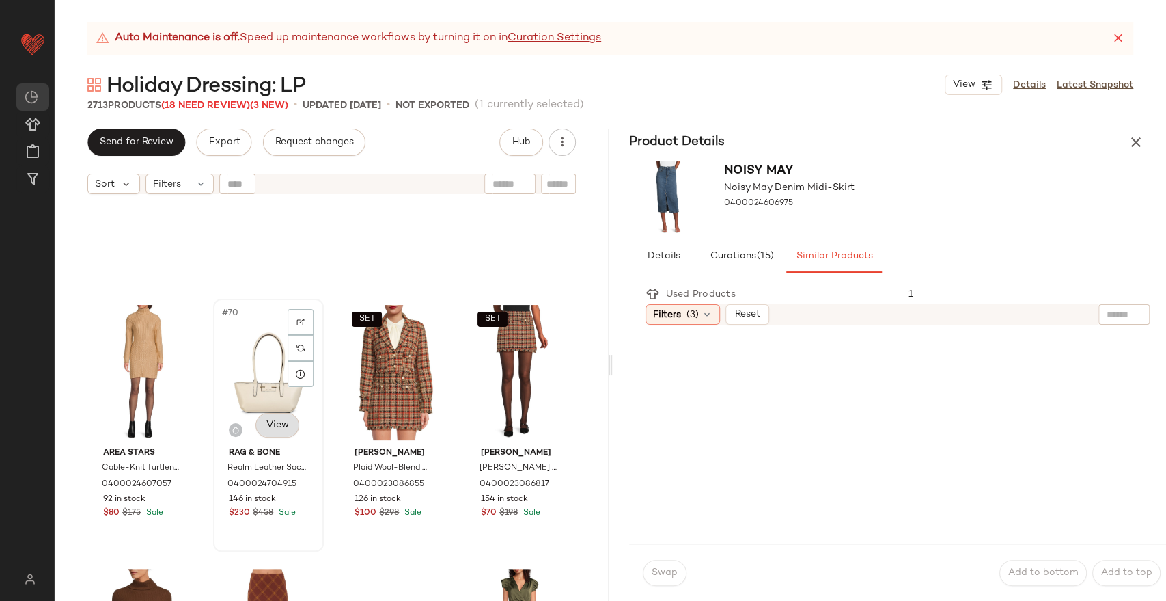
scroll to position [4184, 0]
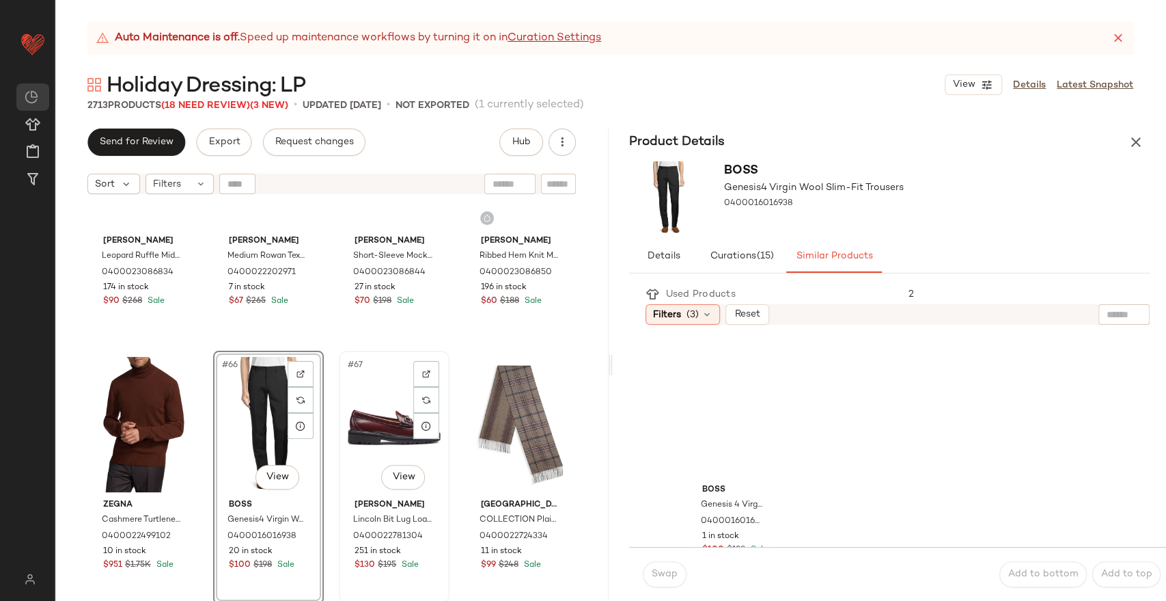
scroll to position [3957, 0]
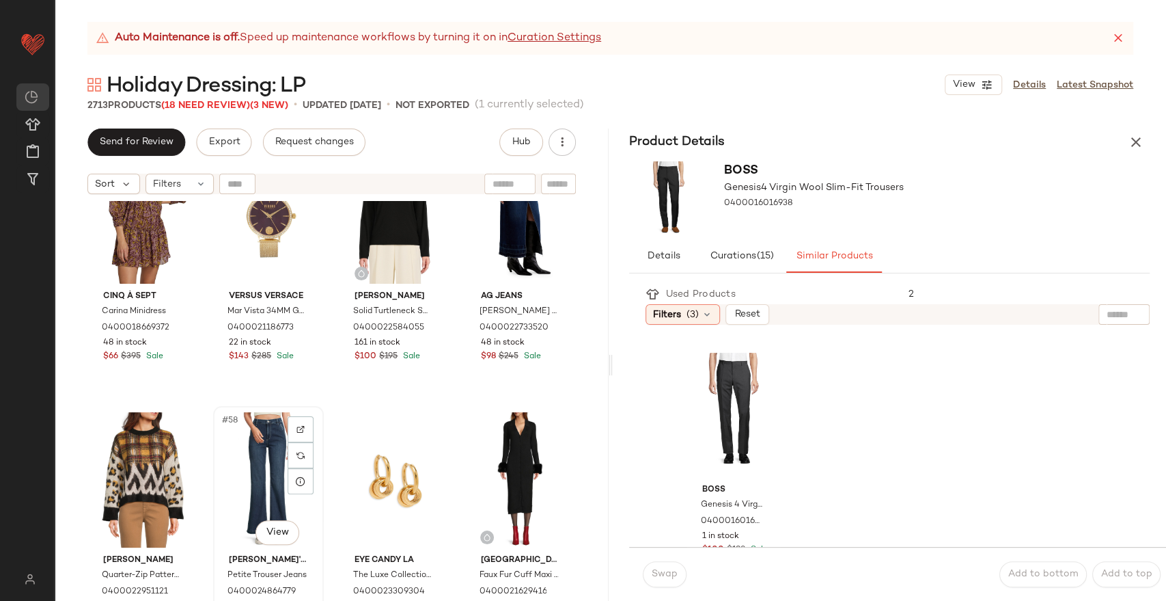
click at [247, 446] on div "#58 View" at bounding box center [268, 480] width 101 height 138
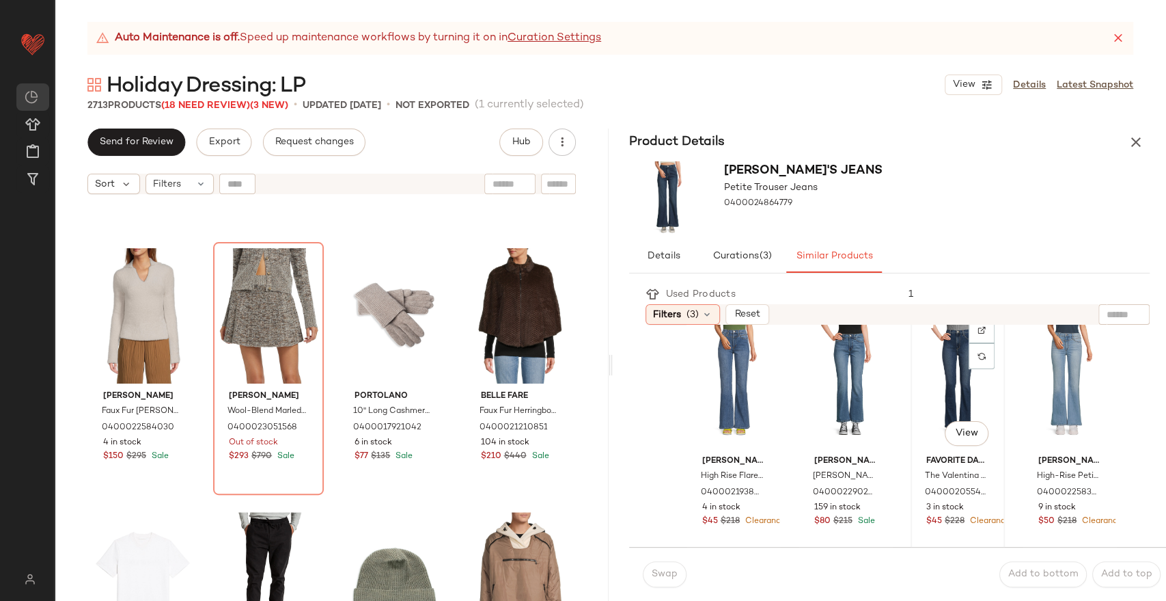
scroll to position [41, 0]
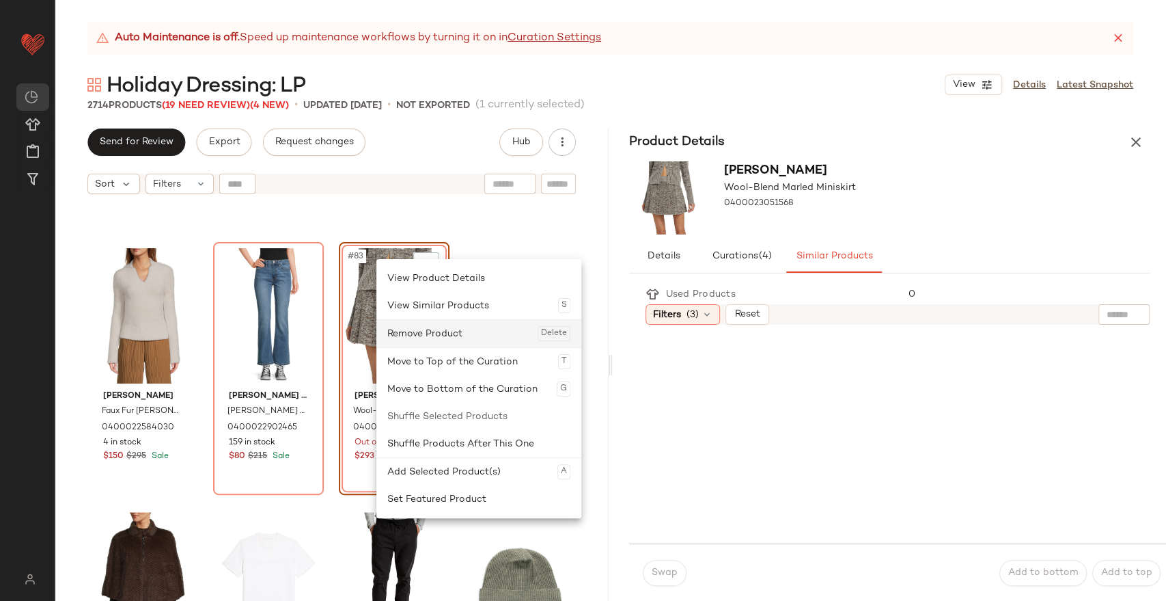
click at [437, 332] on div "Remove Product Delete" at bounding box center [478, 333] width 183 height 27
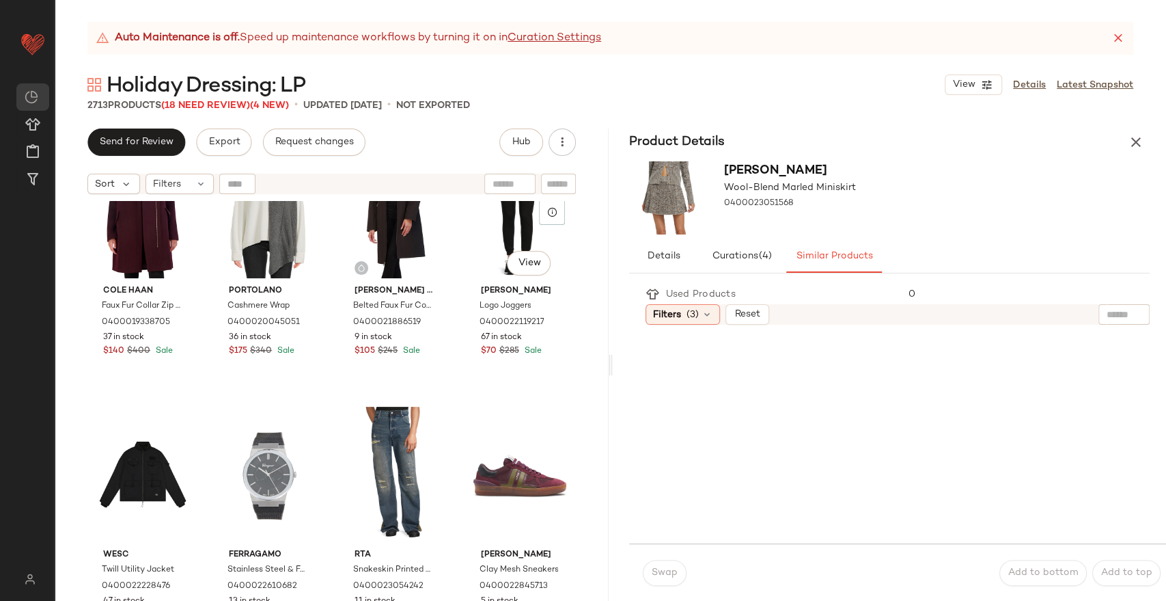
scroll to position [7753, 0]
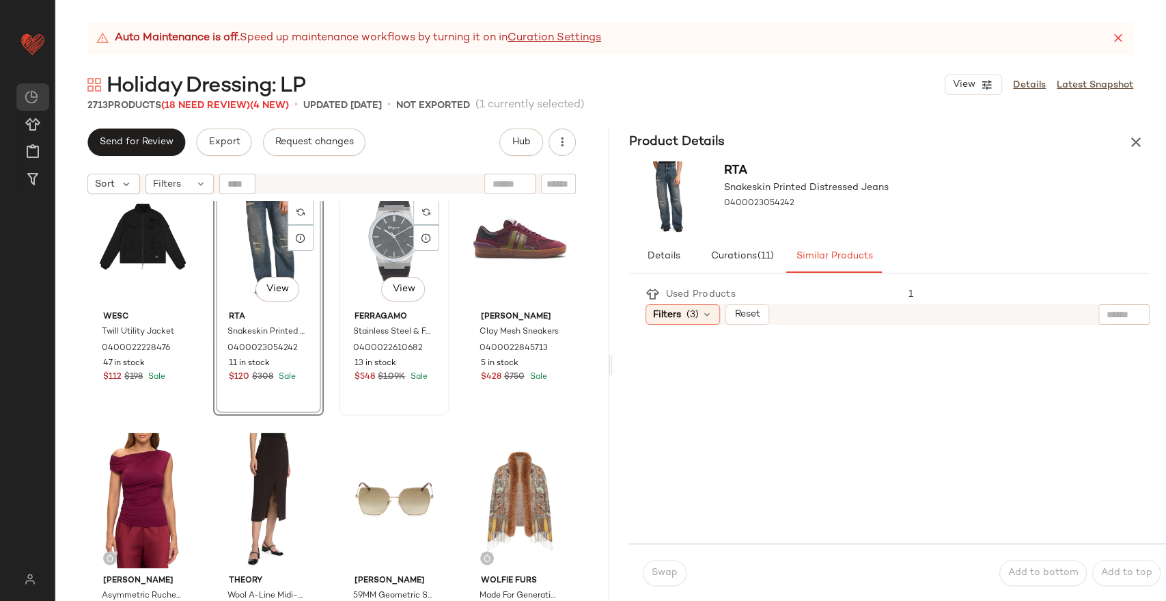
scroll to position [7981, 0]
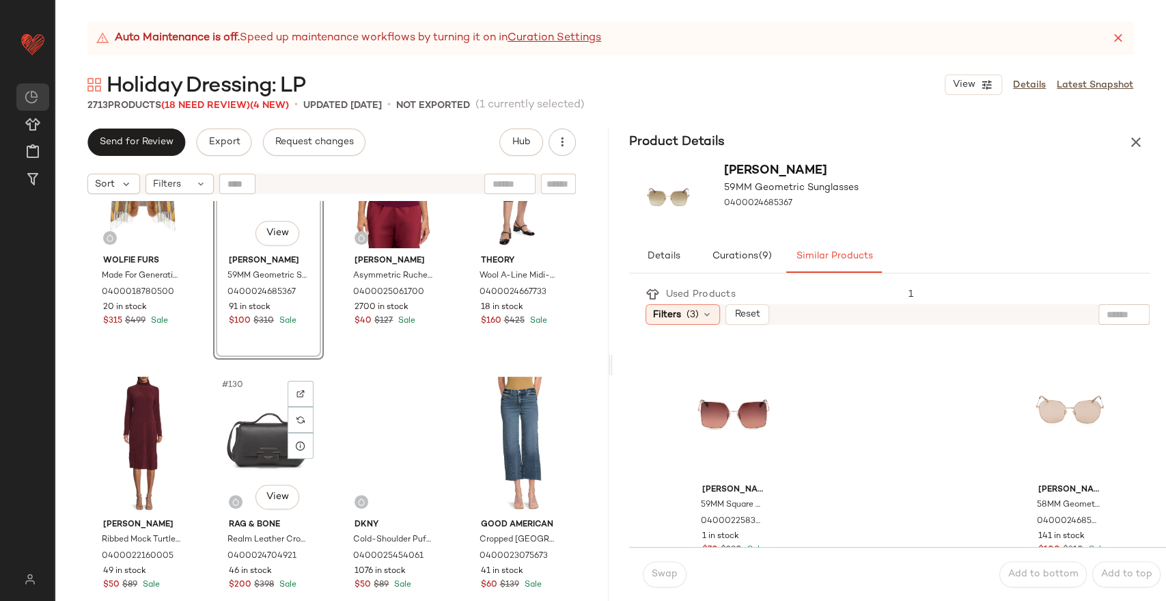
scroll to position [8360, 0]
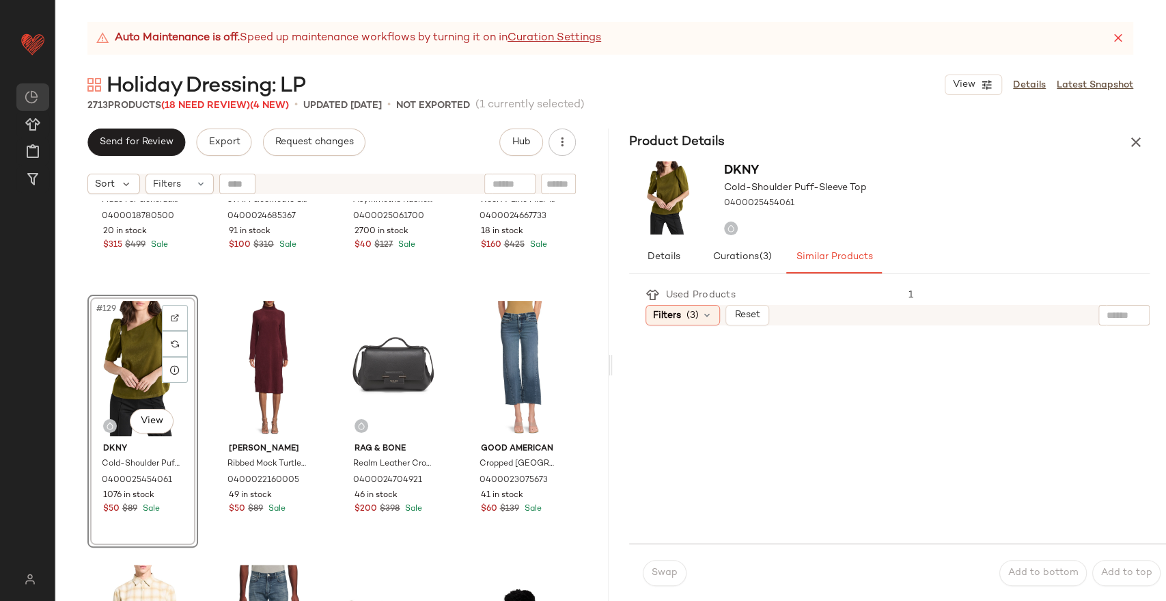
click at [1129, 142] on icon "button" at bounding box center [1136, 142] width 16 height 16
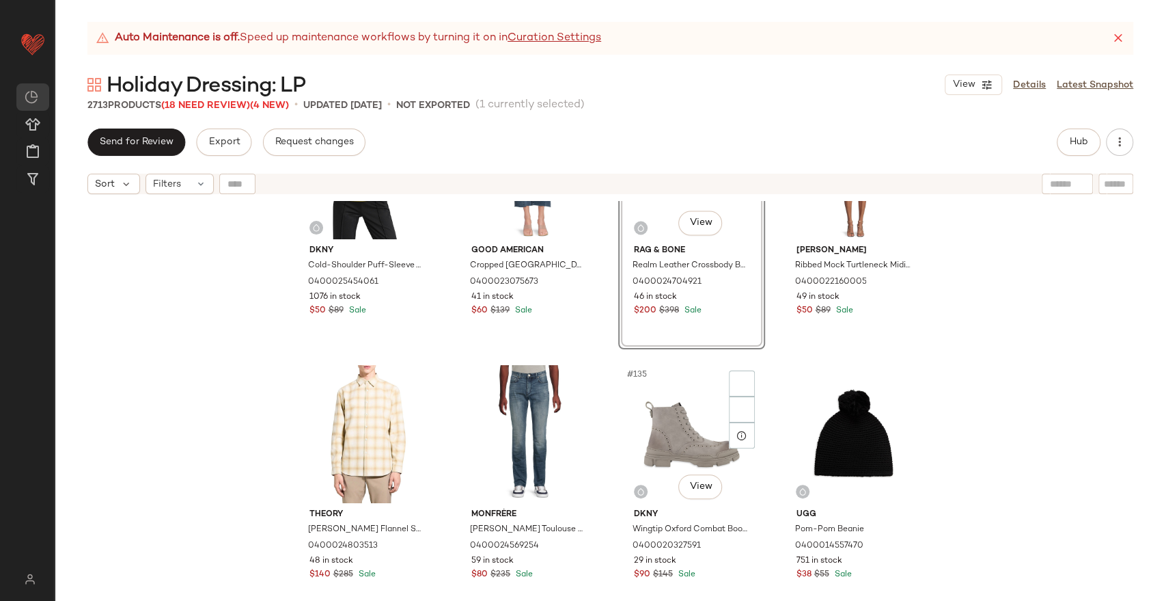
scroll to position [8588, 0]
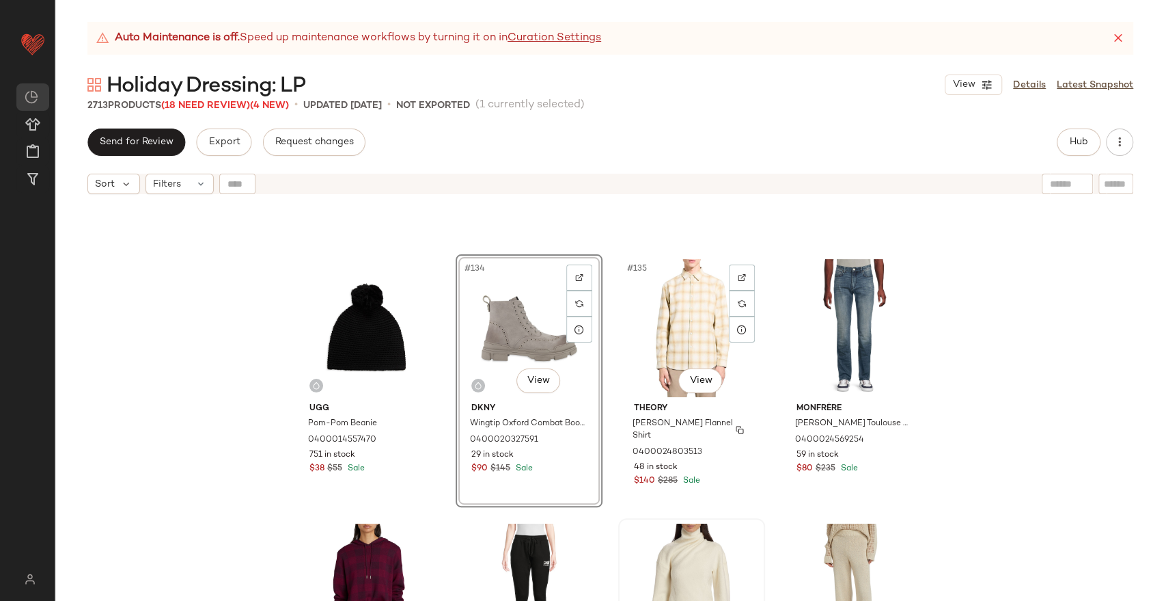
scroll to position [8816, 0]
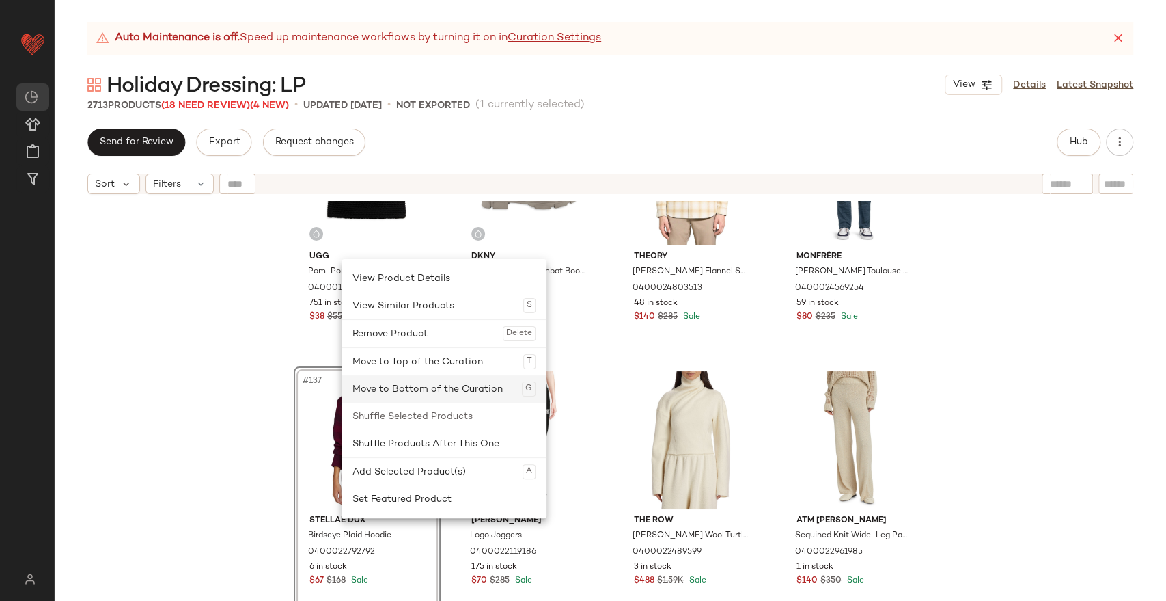
click at [424, 393] on div "Move to Bottom of the Curation G" at bounding box center [444, 388] width 183 height 27
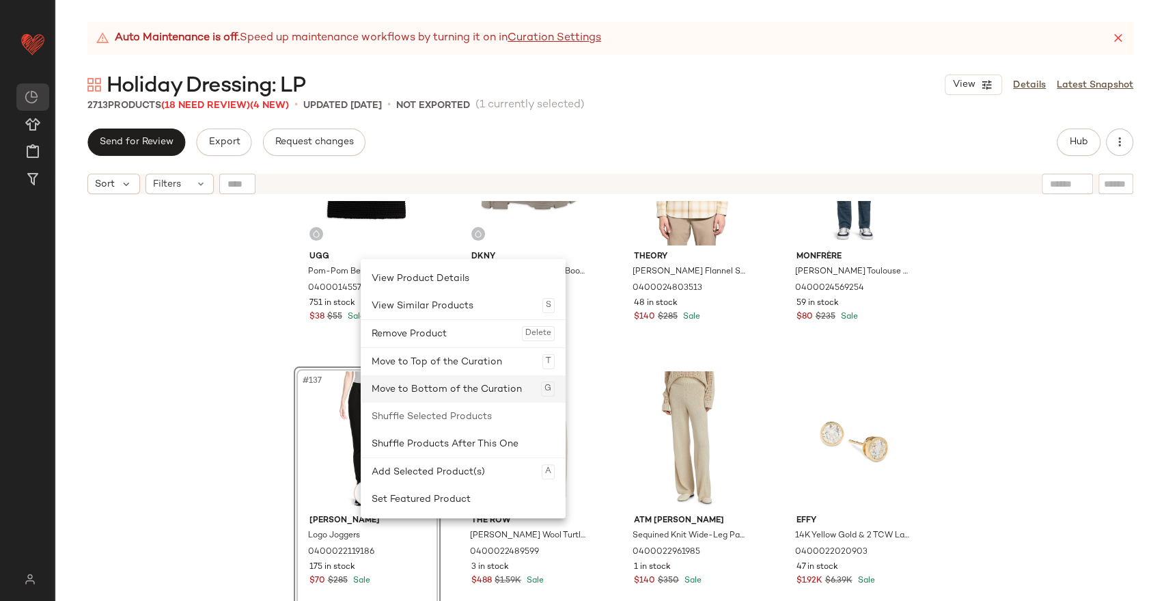
click at [433, 390] on div "Move to Bottom of the Curation G" at bounding box center [463, 388] width 183 height 27
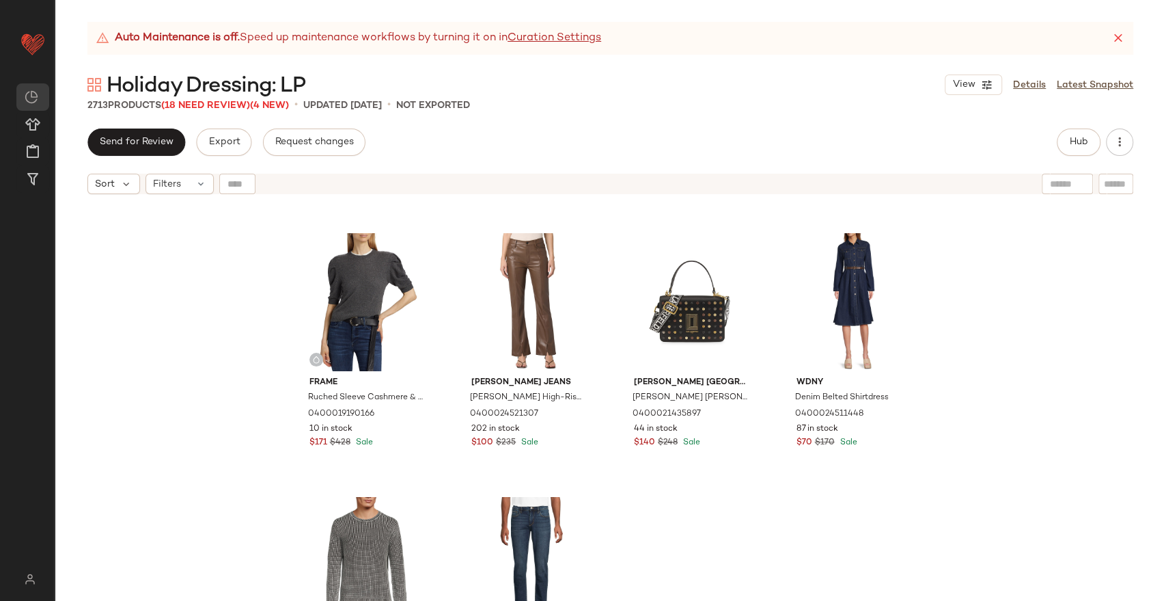
scroll to position [9651, 0]
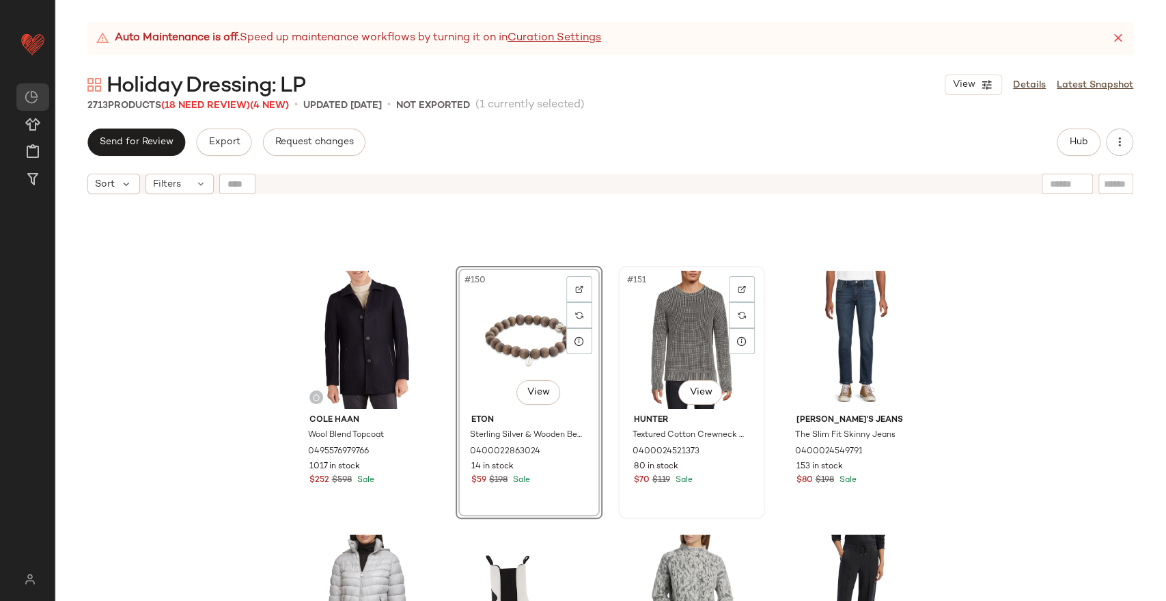
scroll to position [9878, 0]
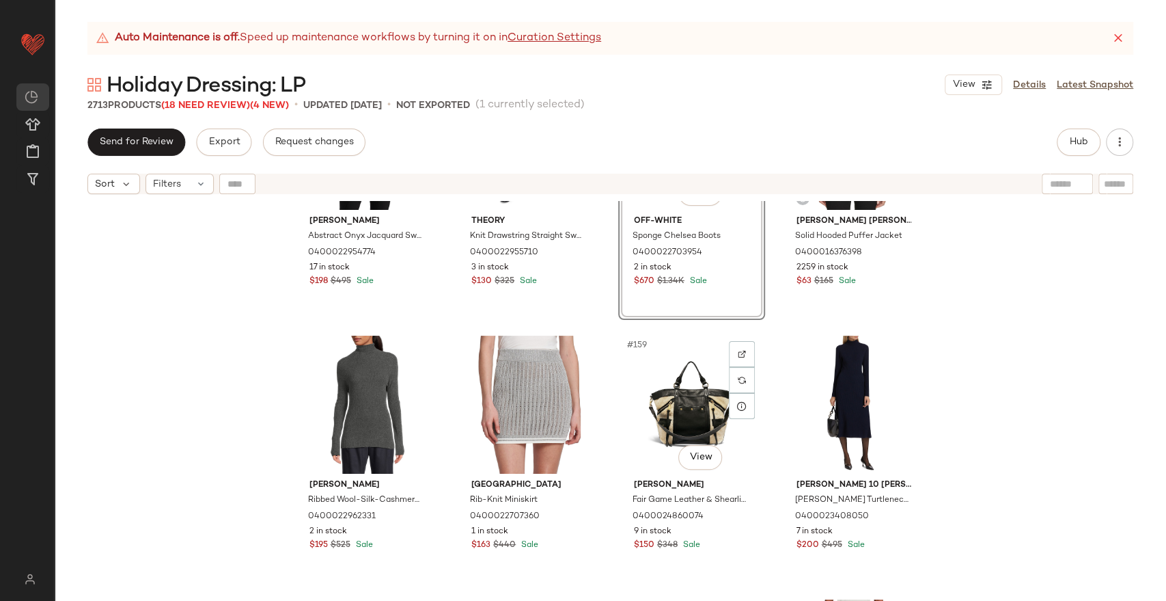
scroll to position [10182, 0]
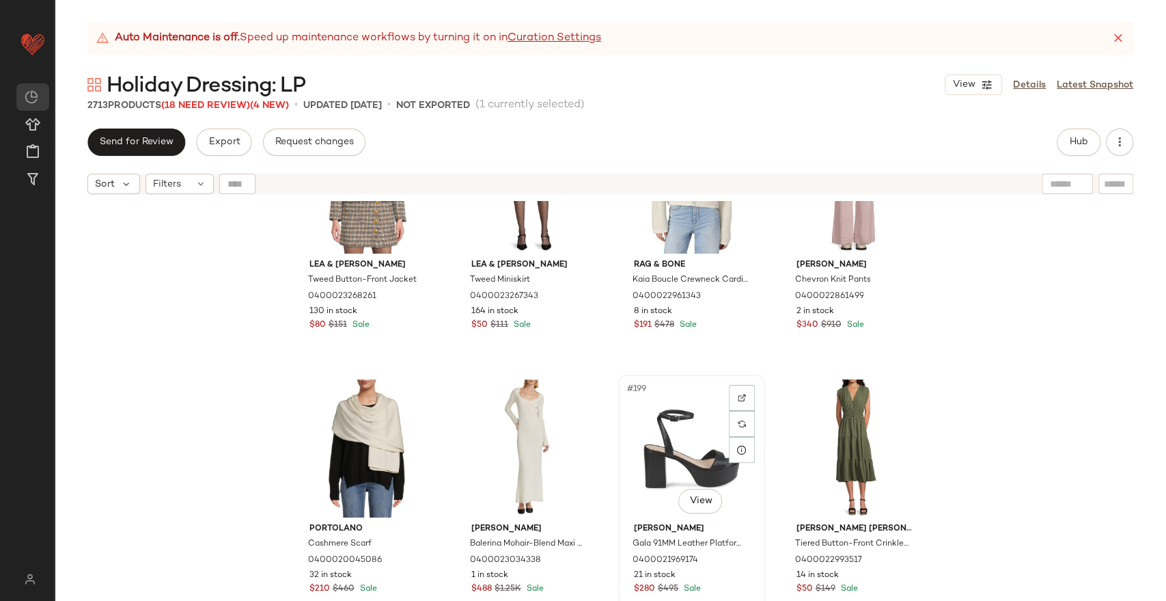
scroll to position [12687, 0]
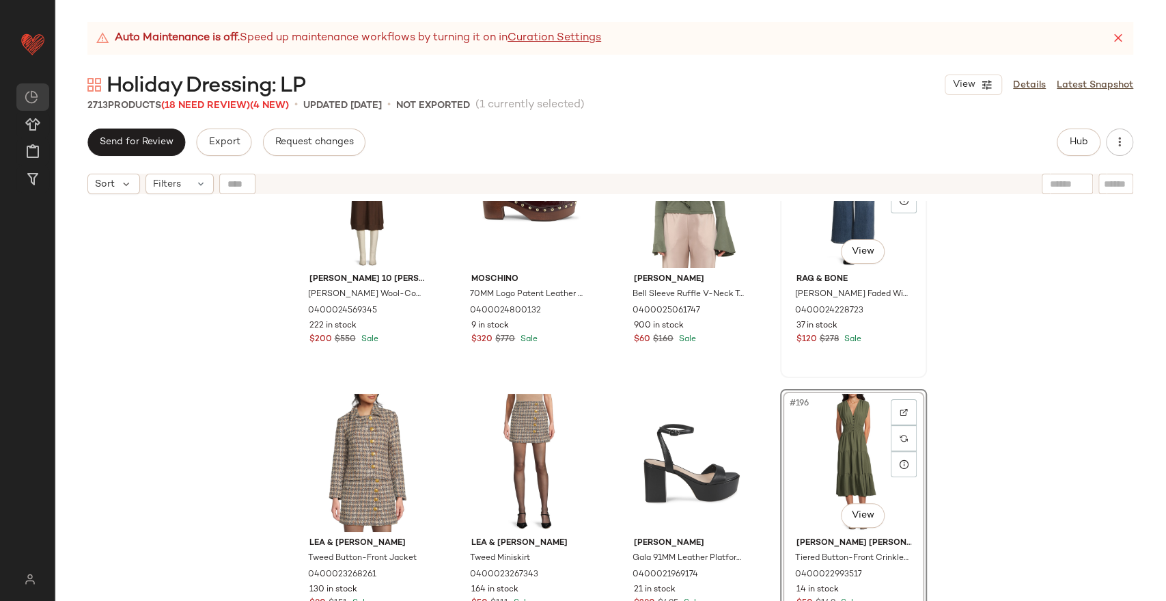
scroll to position [12687, 0]
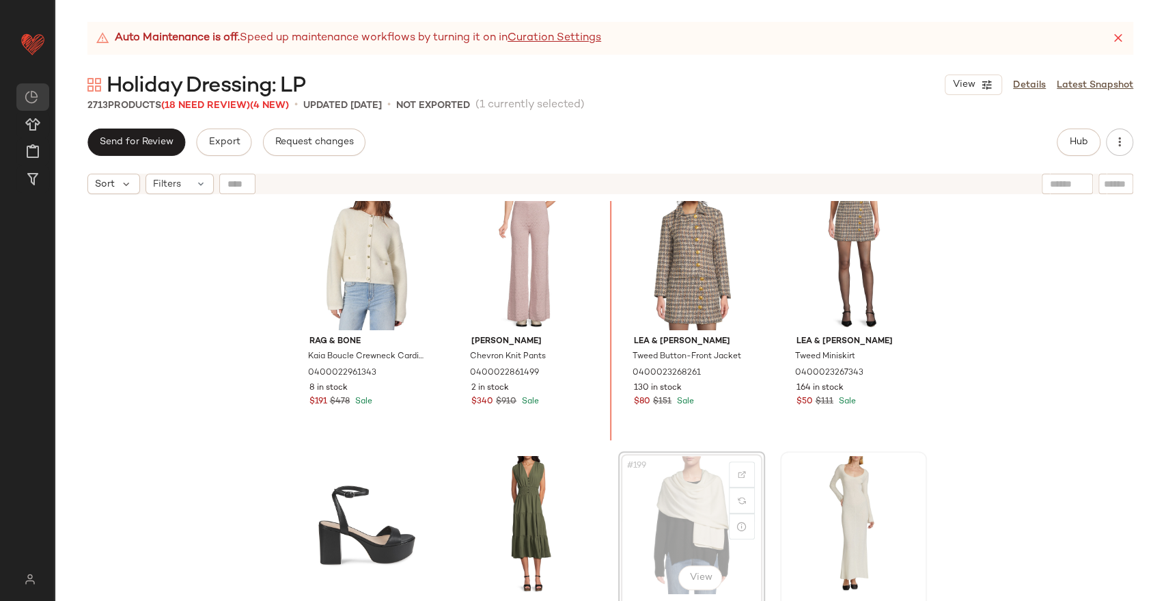
scroll to position [12685, 0]
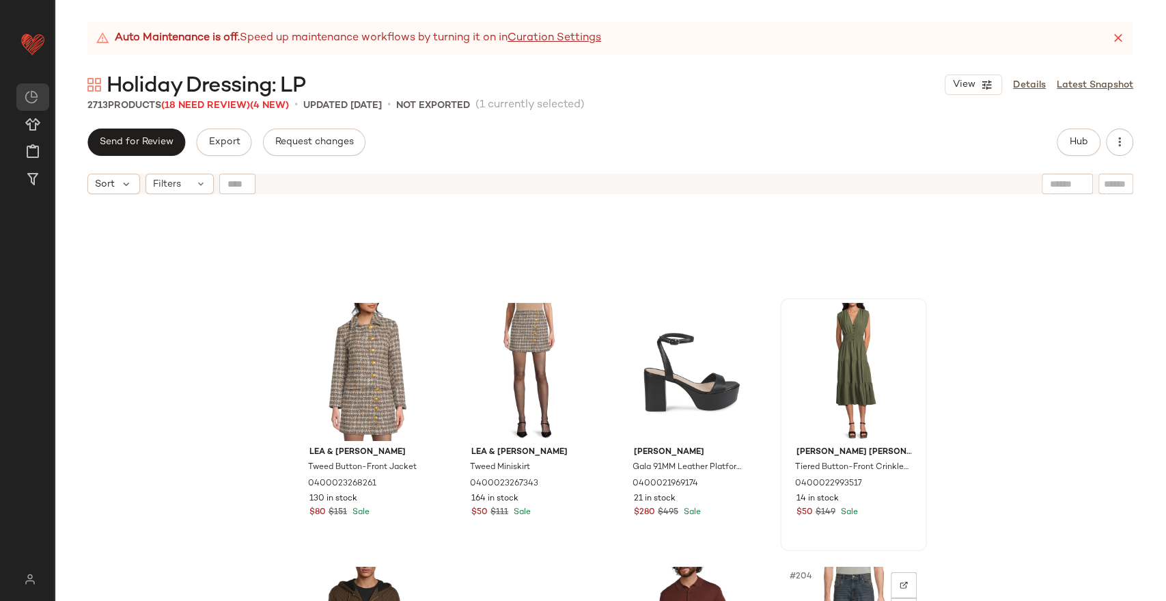
scroll to position [12837, 0]
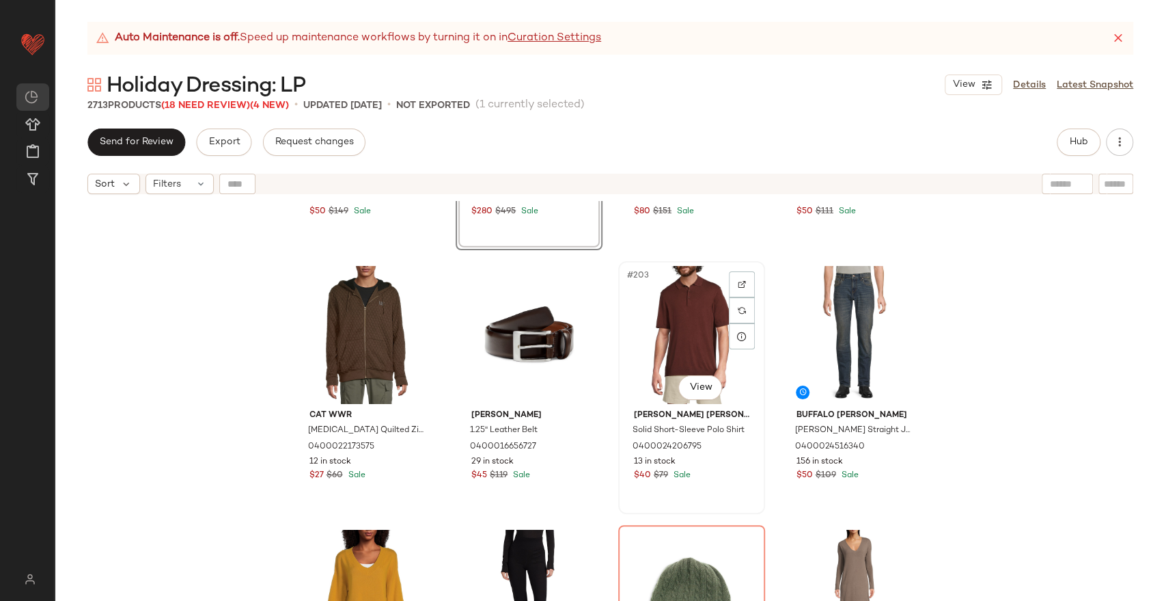
scroll to position [13064, 0]
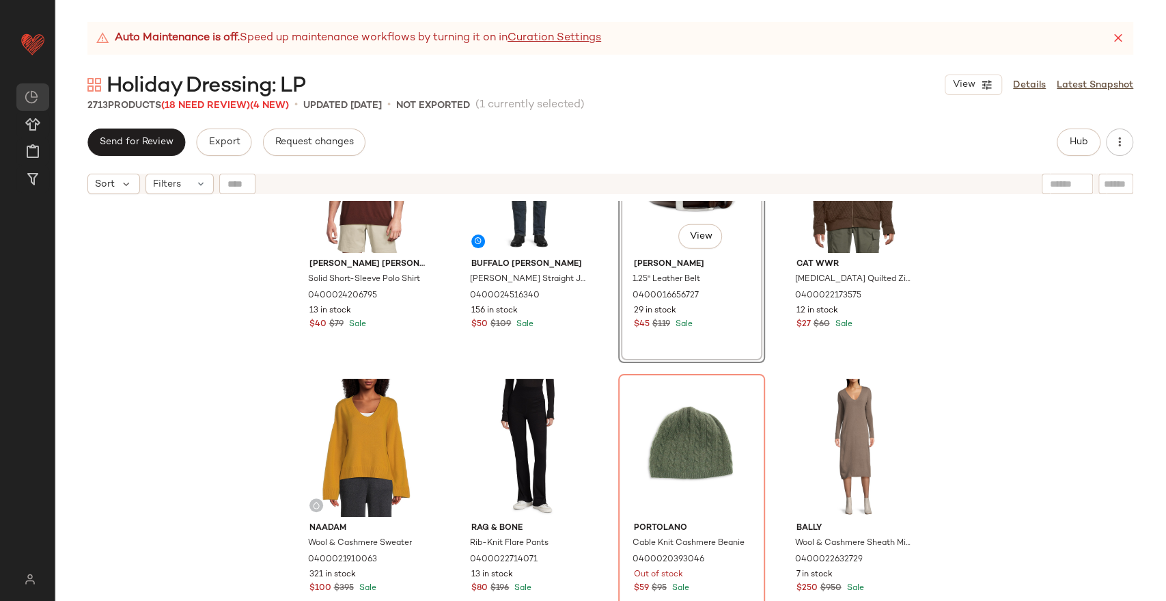
scroll to position [13293, 0]
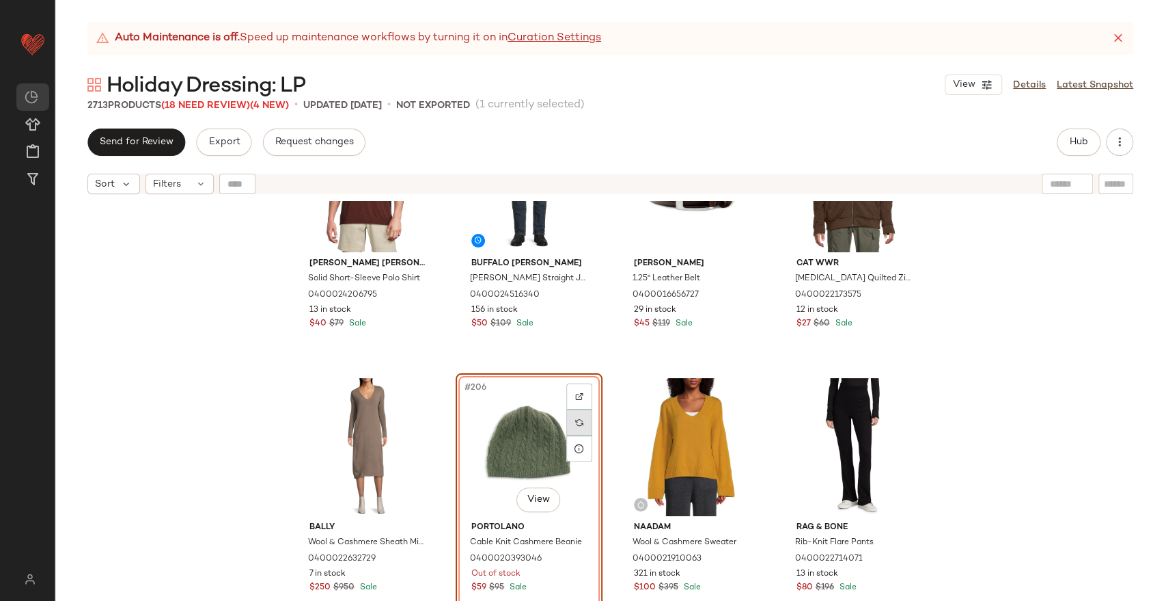
click at [570, 425] on div at bounding box center [579, 422] width 26 height 26
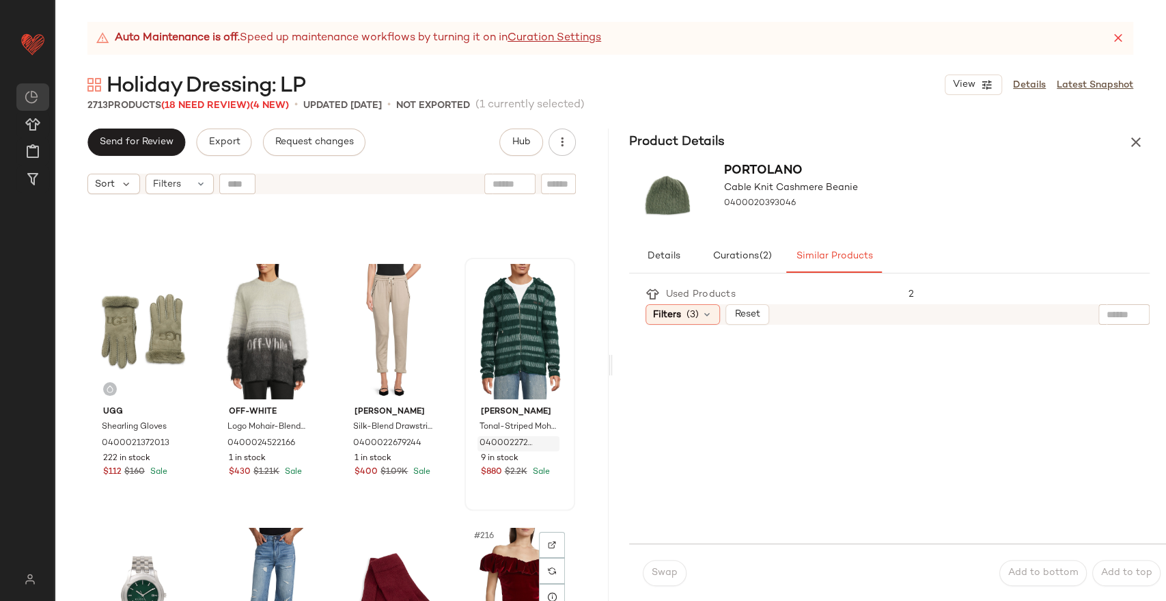
scroll to position [13596, 0]
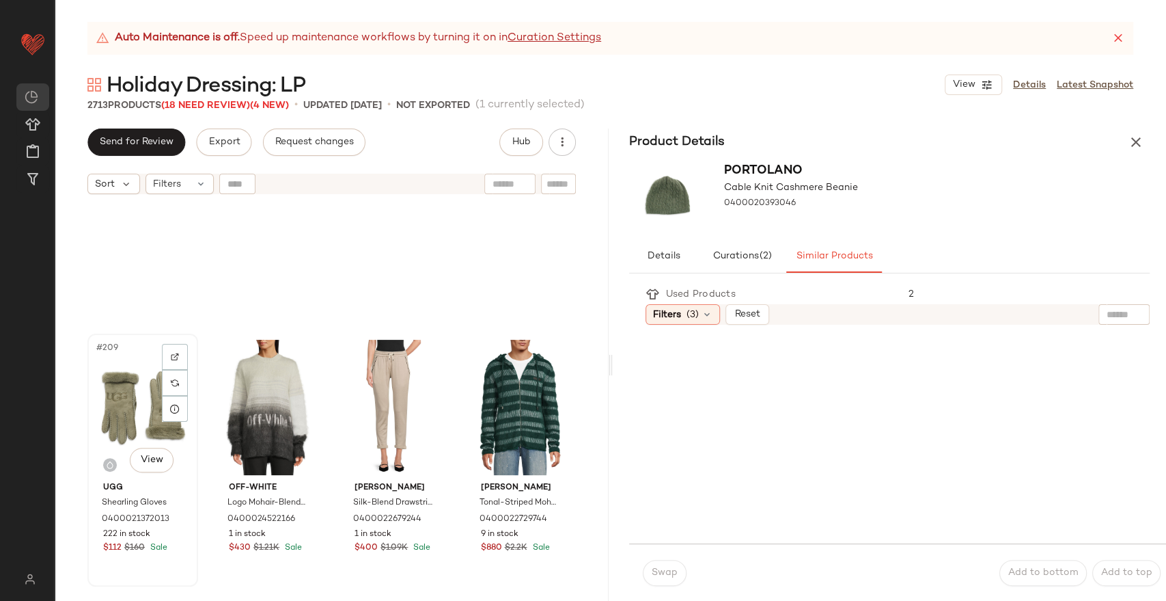
click at [137, 403] on div "#209 View" at bounding box center [142, 407] width 101 height 138
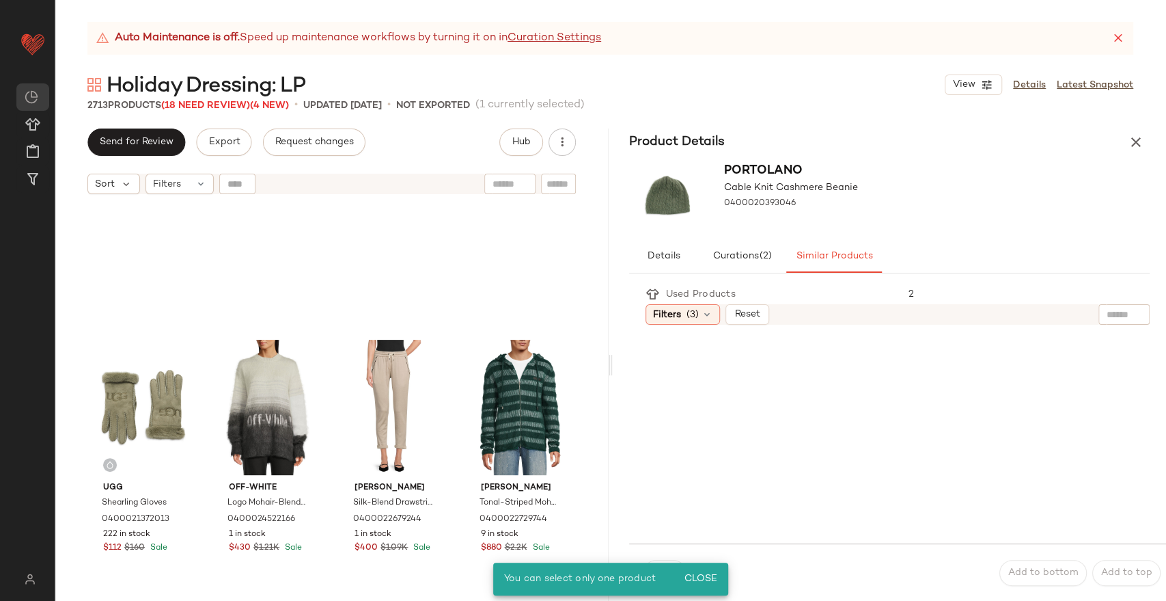
click at [590, 387] on div "Ugg Shearling Gloves 0400021372013 222 in stock $112 $160 Sale Off-White Logo M…" at bounding box center [332, 418] width 554 height 434
click at [1136, 143] on icon "button" at bounding box center [1136, 142] width 16 height 16
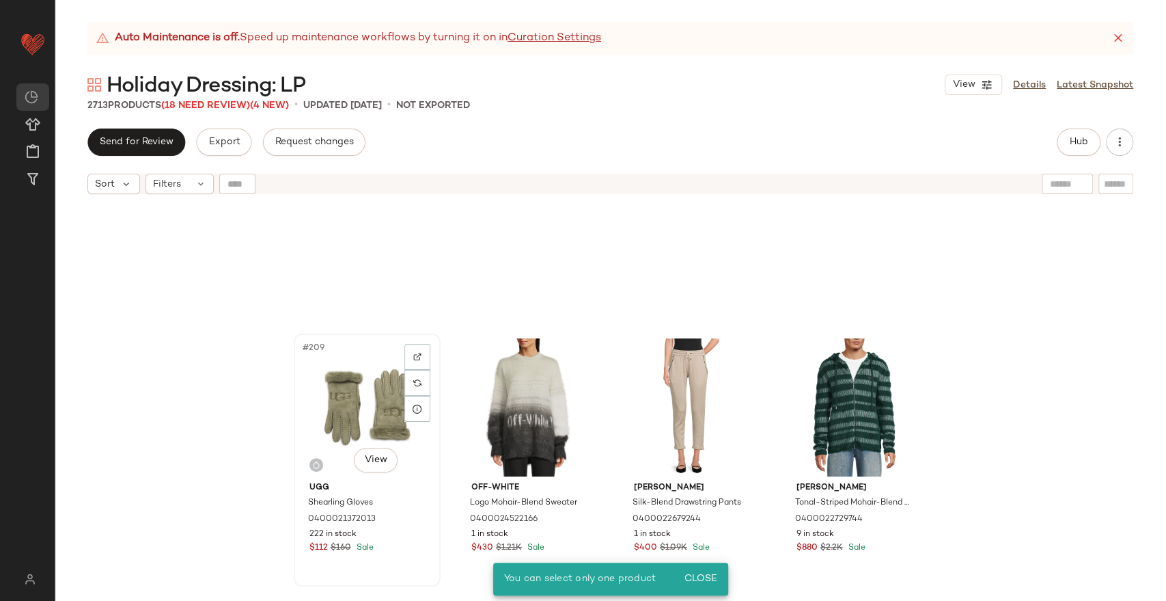
click at [344, 398] on div "#209 View" at bounding box center [367, 407] width 137 height 138
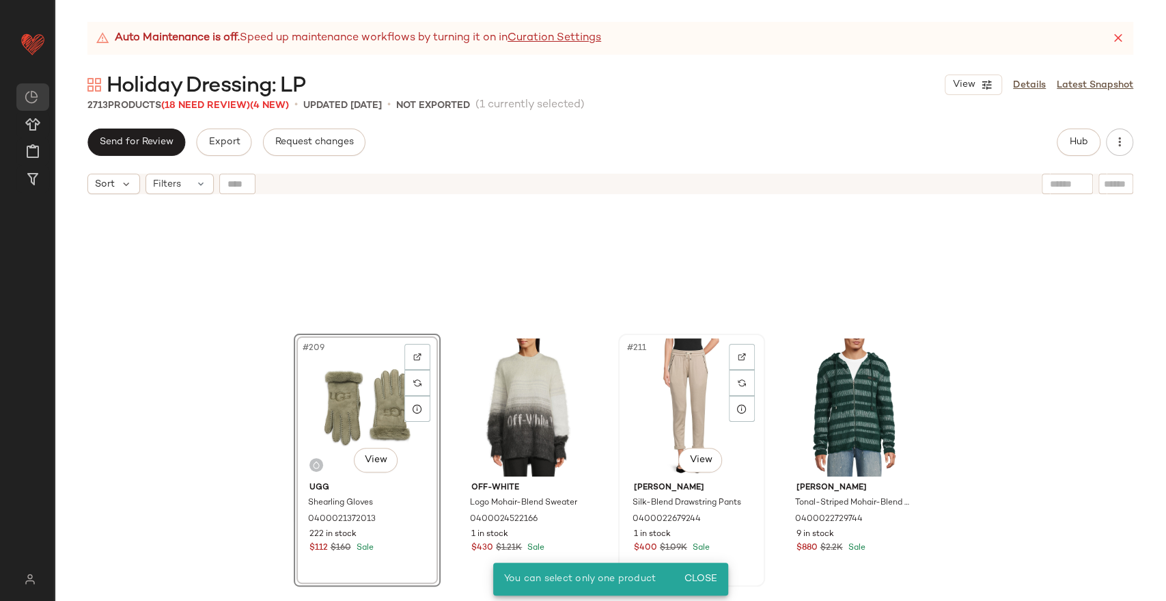
click at [696, 372] on div "#211 View" at bounding box center [691, 407] width 137 height 138
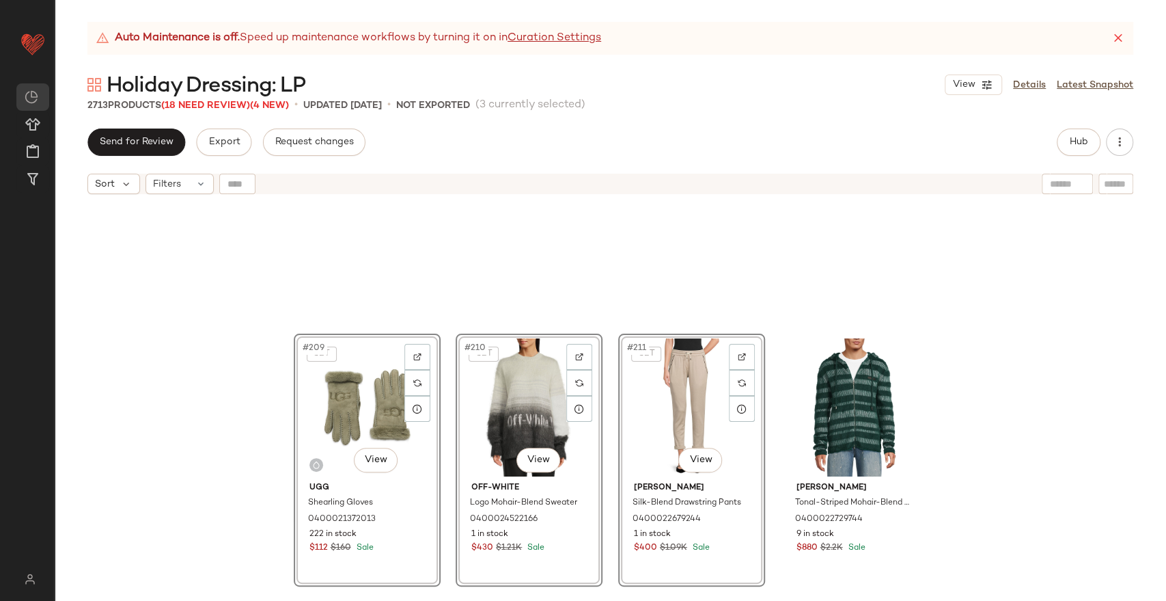
click at [1117, 38] on icon at bounding box center [1119, 38] width 14 height 14
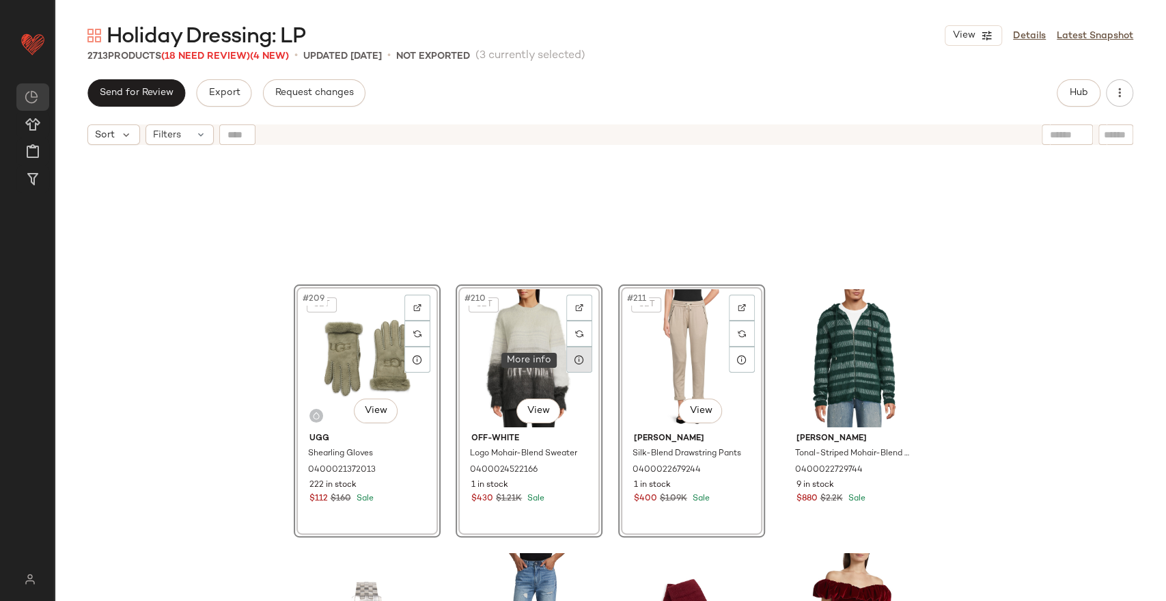
scroll to position [13444, 0]
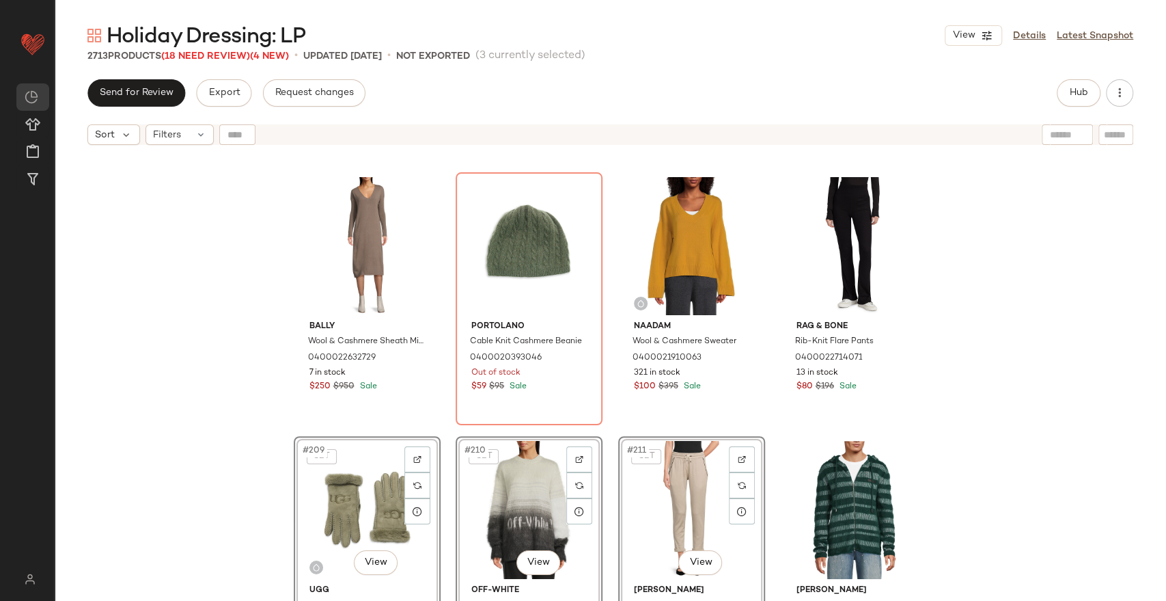
click at [996, 322] on div "Bally Wool & Cashmere Sheath Midi-Dress 0400022632729 7 in stock $250 $950 Sale…" at bounding box center [611, 393] width 1112 height 483
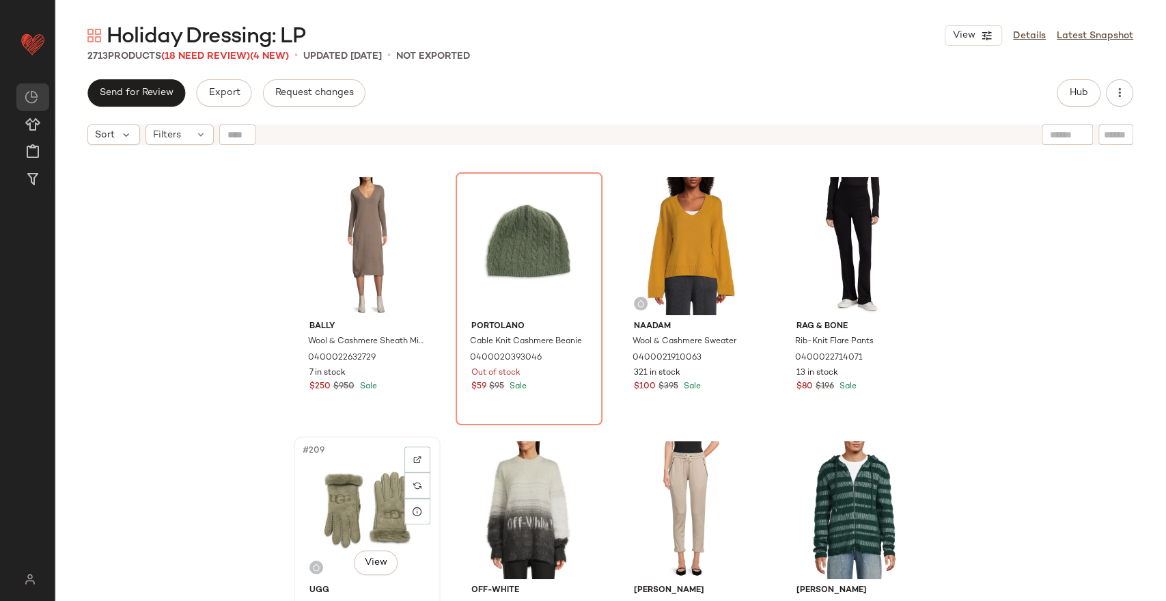
scroll to position [13445, 0]
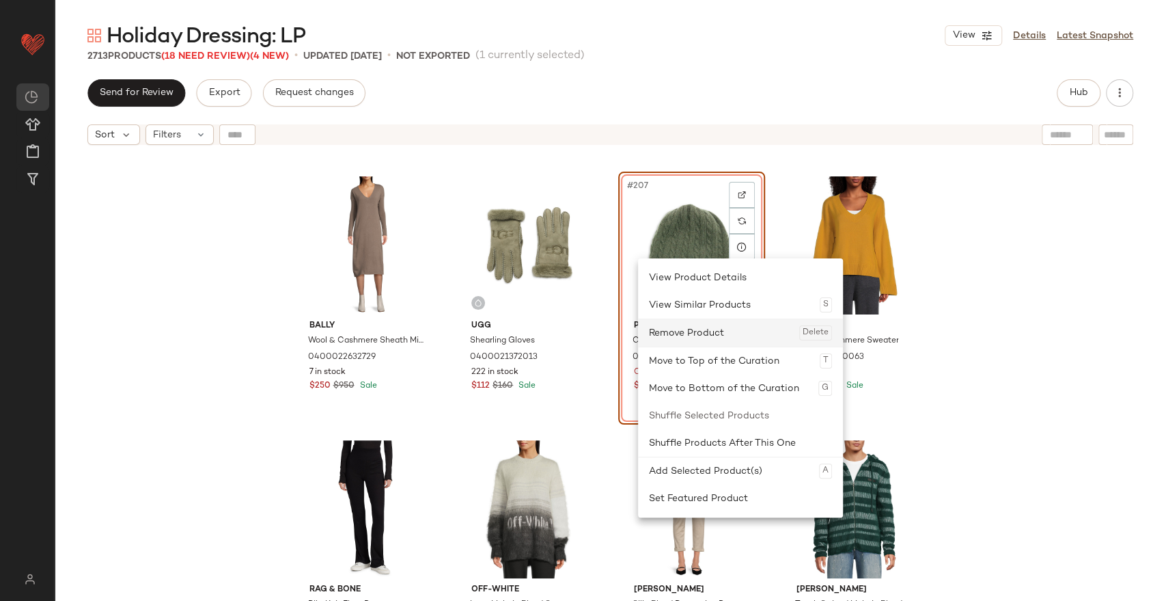
click at [689, 340] on div "Remove Product Delete" at bounding box center [740, 332] width 183 height 27
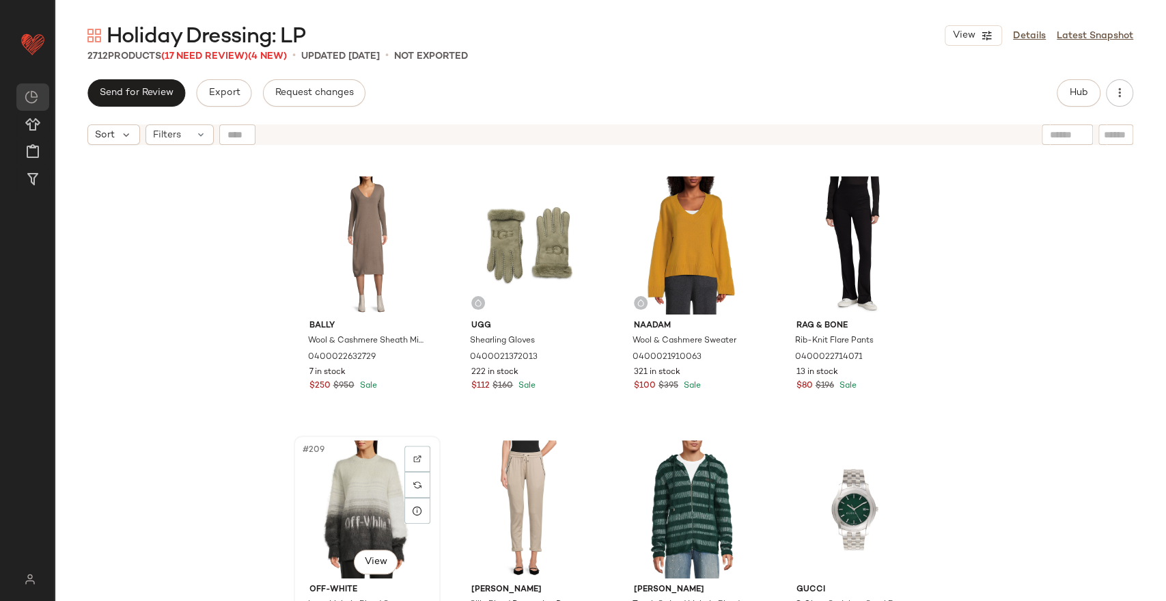
click at [335, 487] on div "#209 View" at bounding box center [367, 509] width 137 height 138
click at [515, 482] on div "#210 View" at bounding box center [529, 509] width 137 height 138
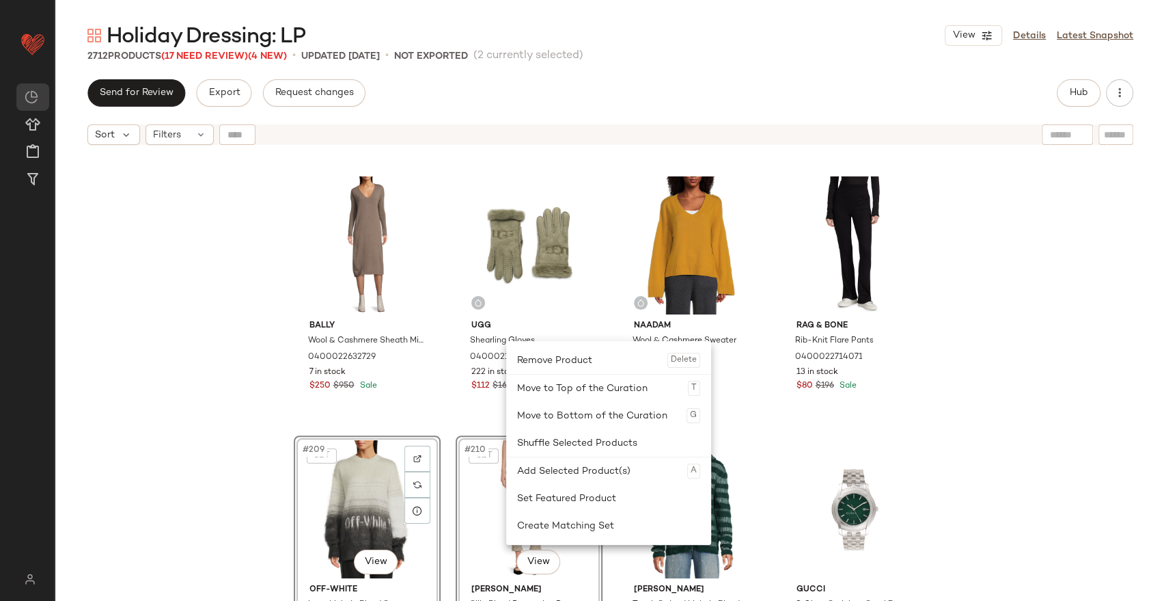
click at [601, 417] on div "Move to Bottom of the Curation G" at bounding box center [608, 415] width 183 height 27
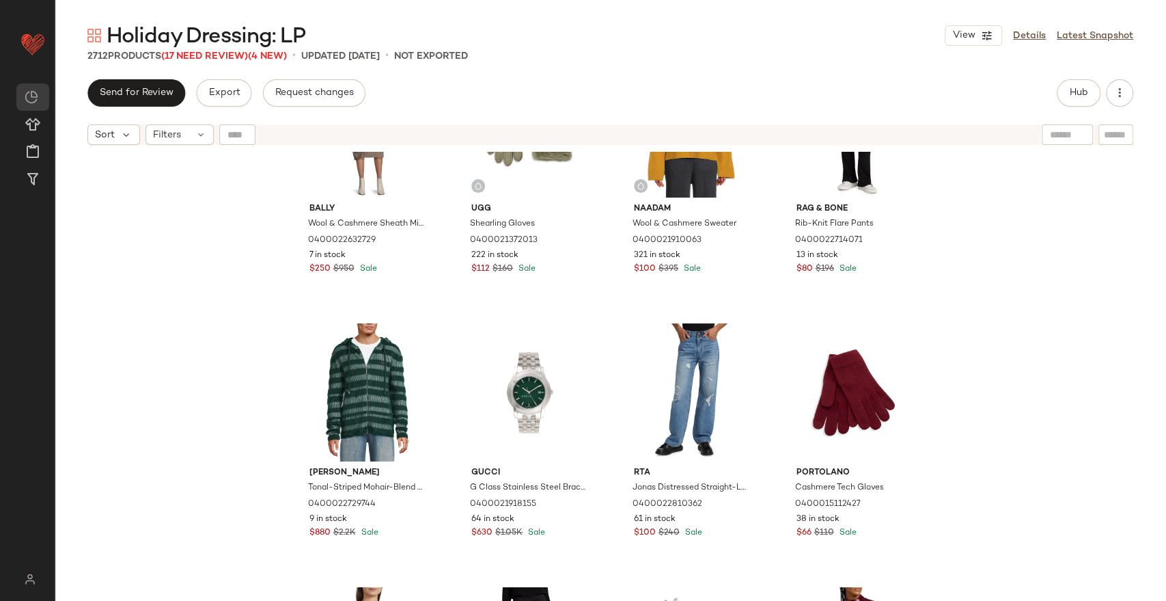
scroll to position [13597, 0]
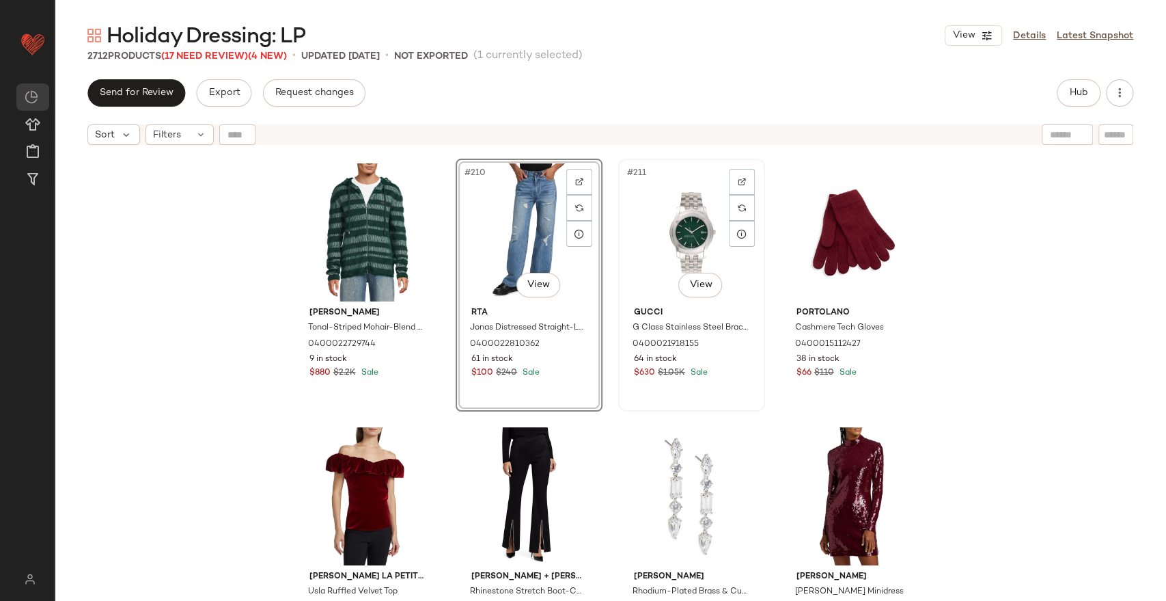
scroll to position [13748, 0]
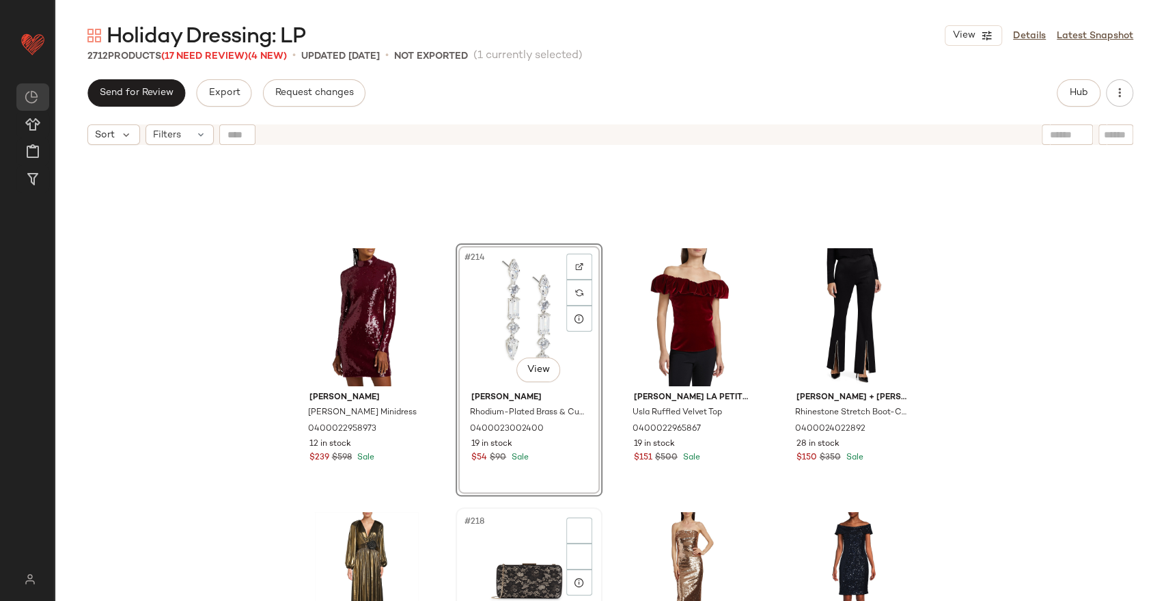
scroll to position [14052, 0]
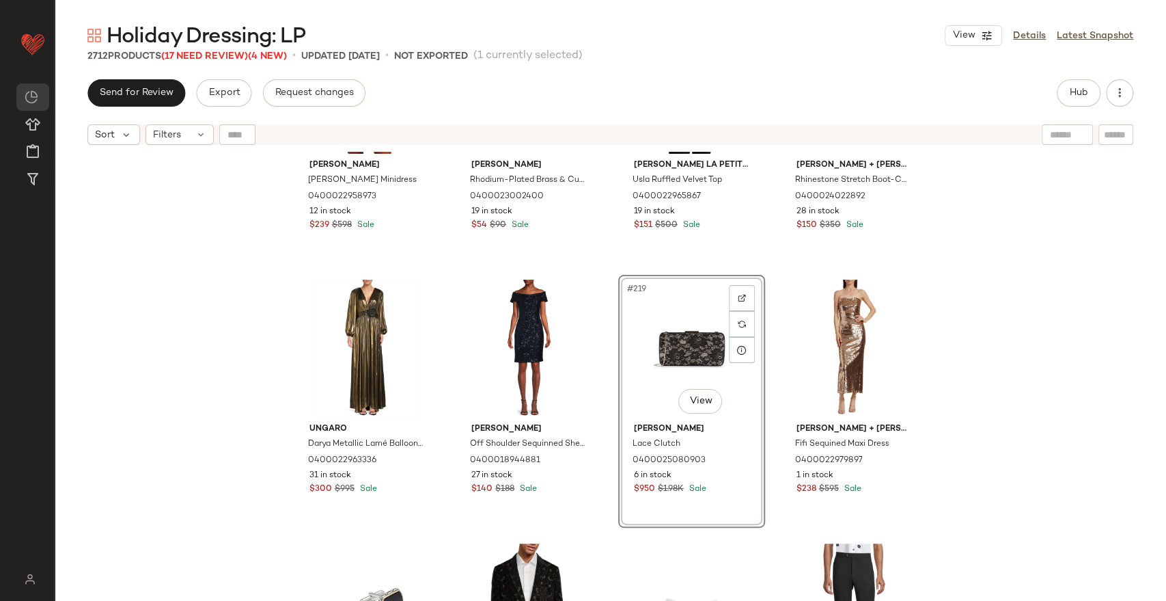
scroll to position [14280, 0]
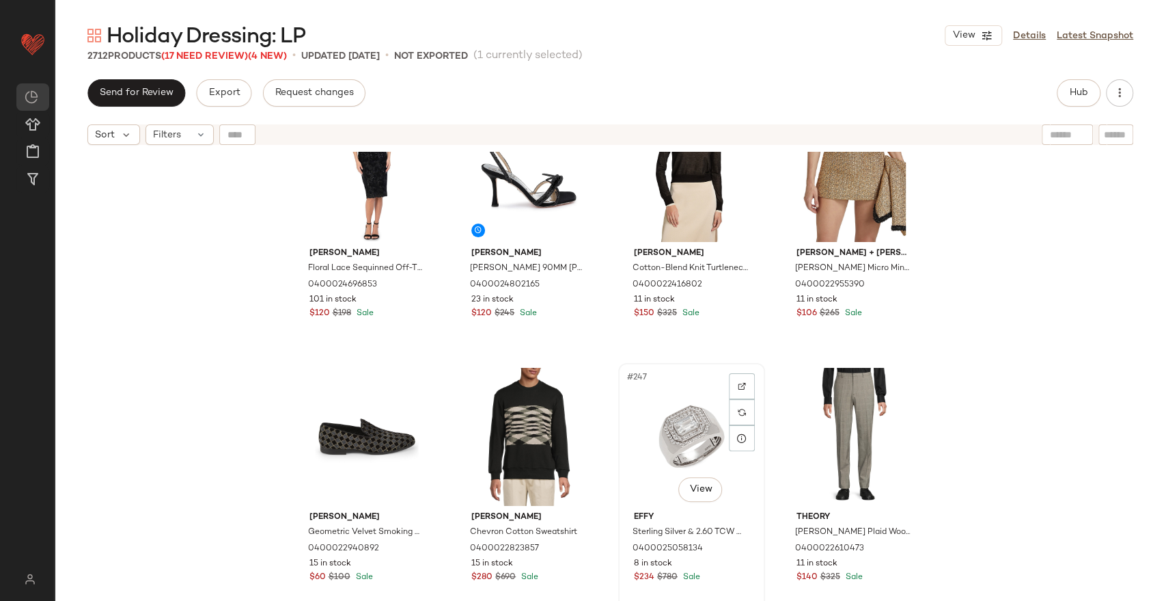
scroll to position [15874, 0]
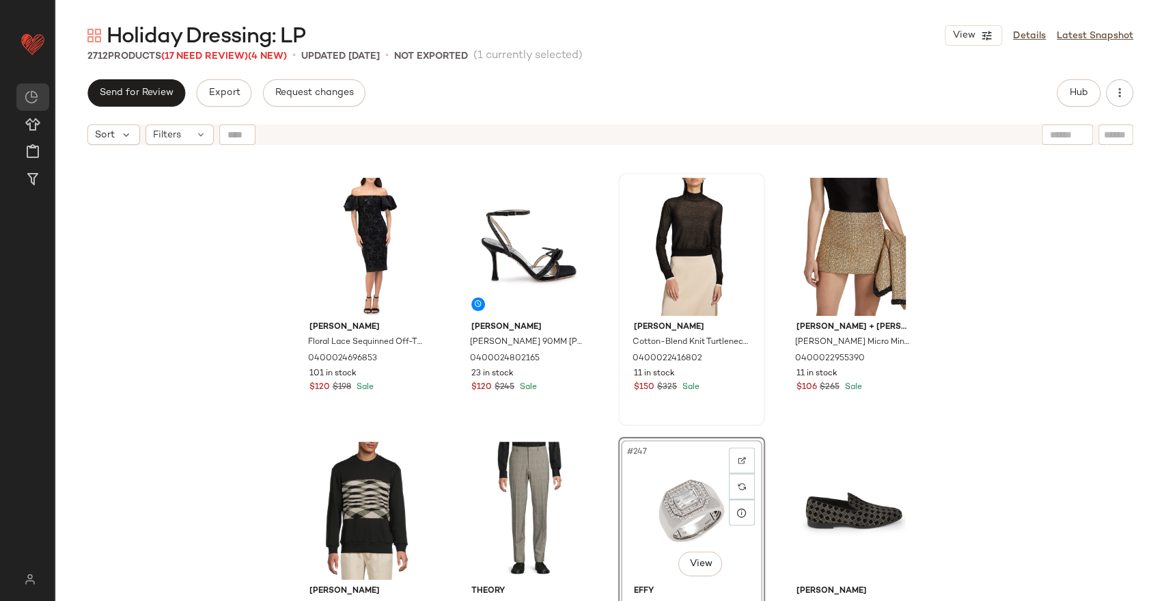
scroll to position [15798, 0]
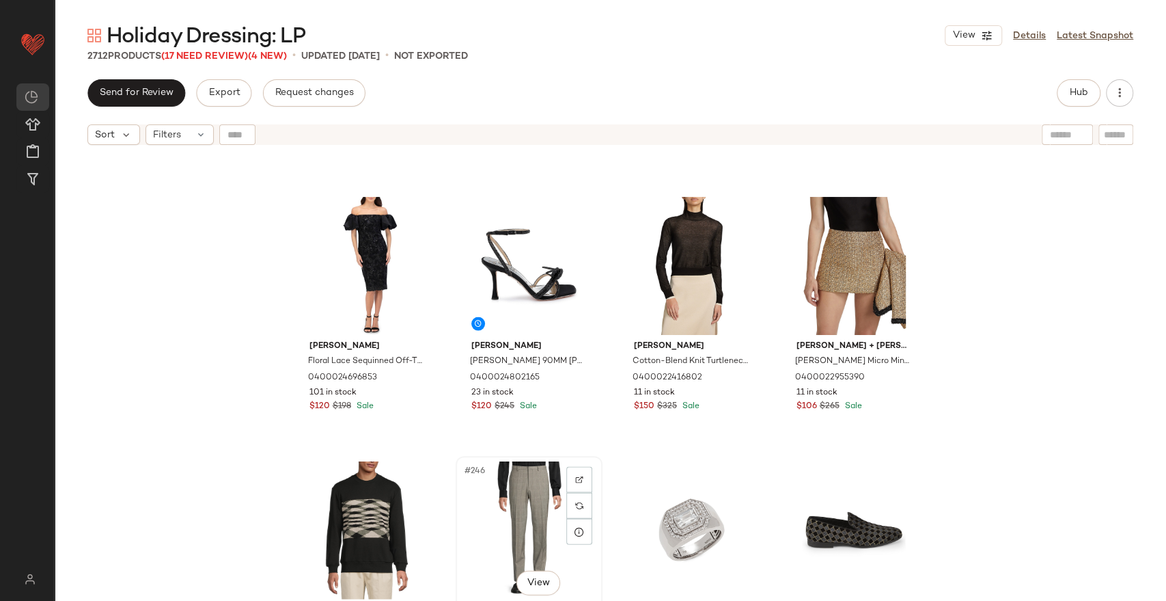
click at [499, 496] on div "#246 View" at bounding box center [529, 530] width 137 height 138
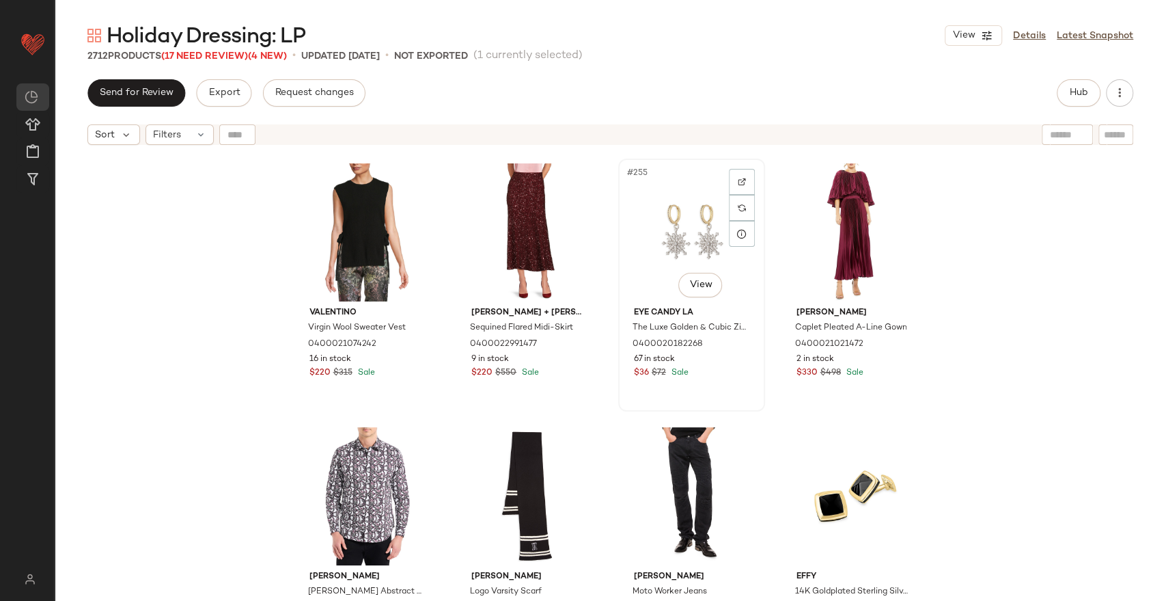
scroll to position [16634, 0]
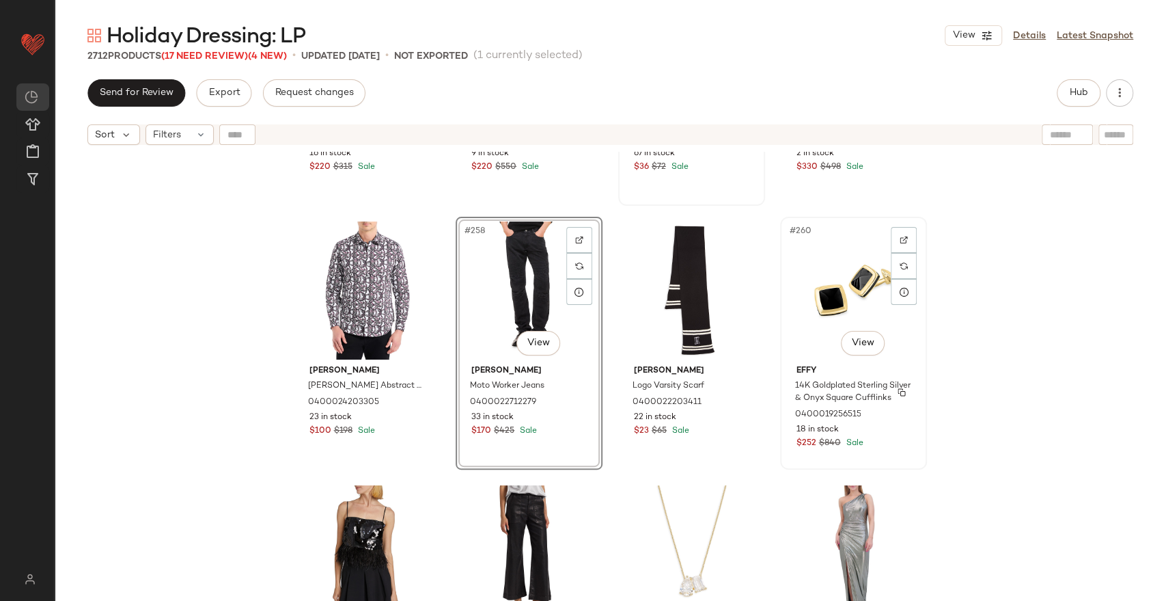
scroll to position [16937, 0]
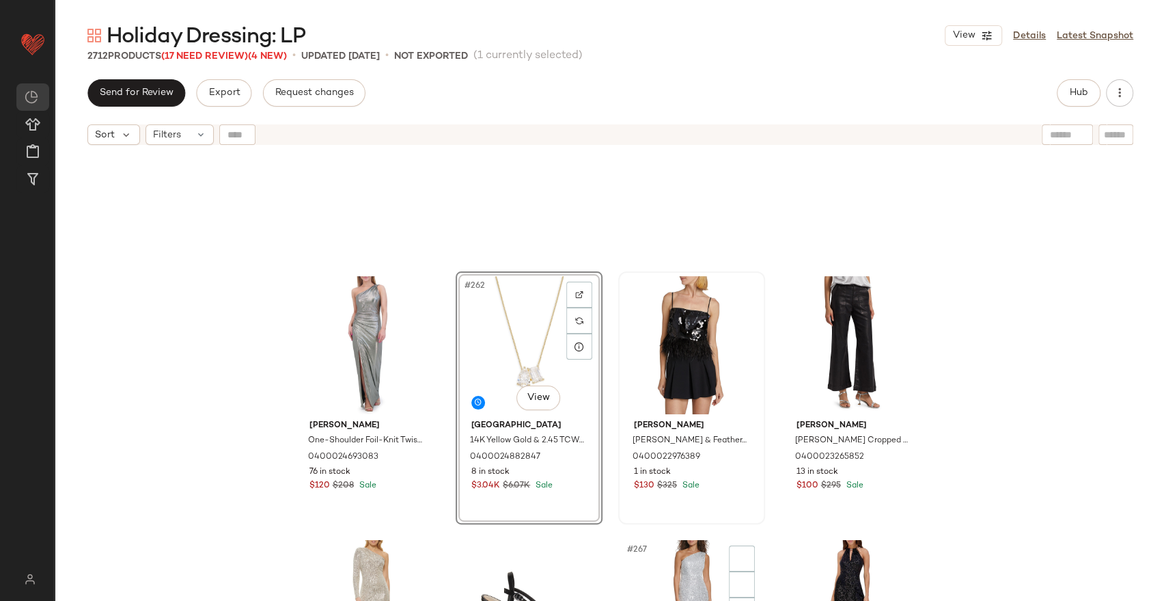
scroll to position [17241, 0]
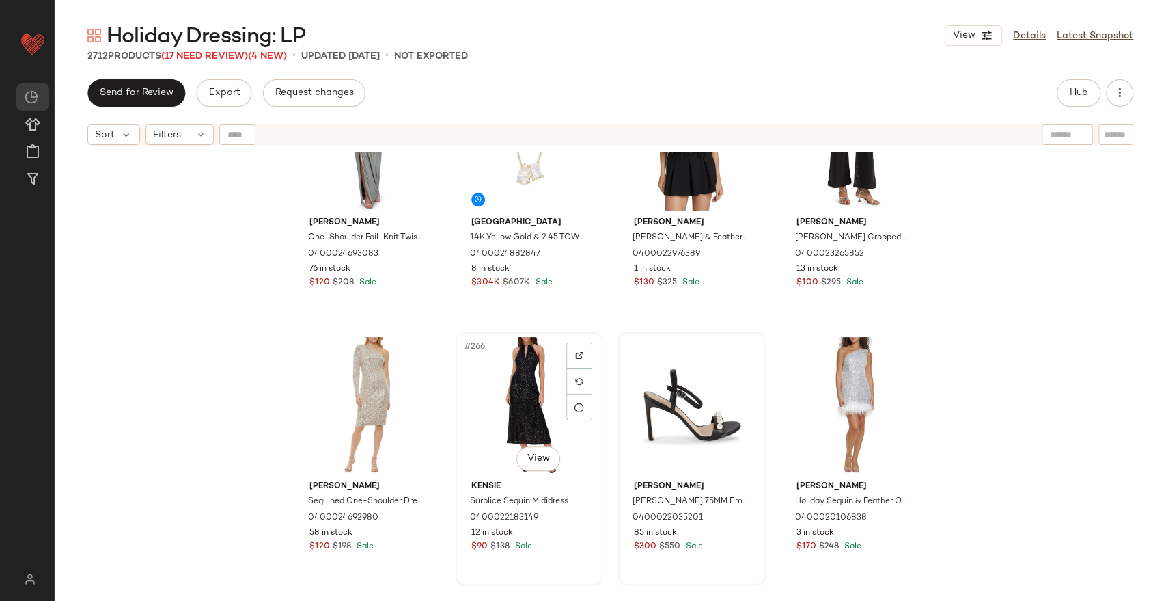
click at [514, 392] on div "#266 View" at bounding box center [529, 406] width 137 height 138
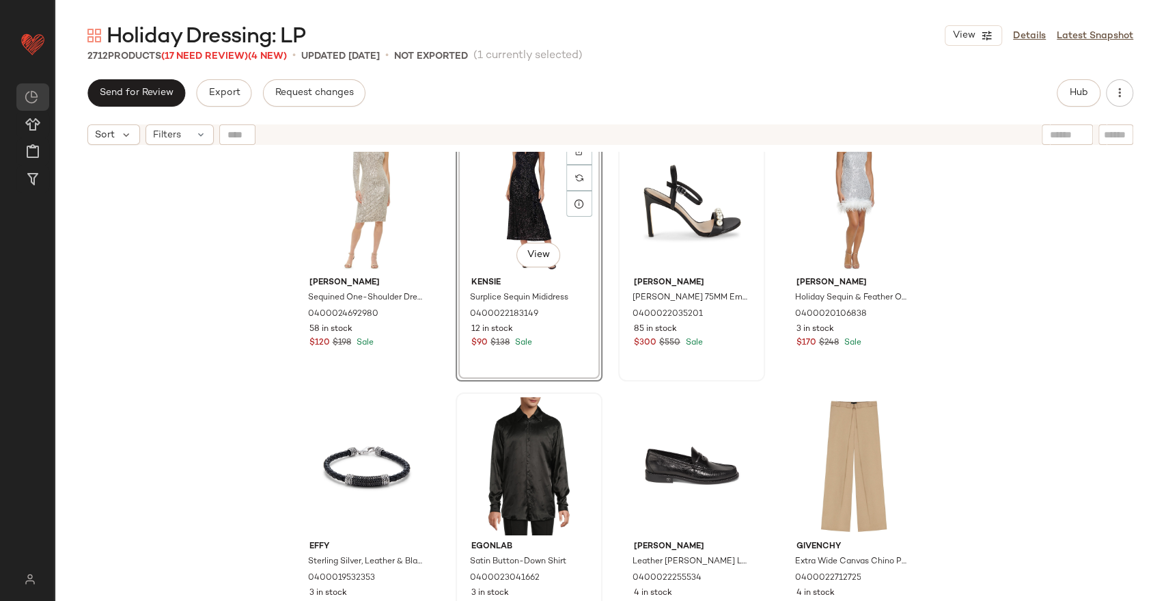
scroll to position [17469, 0]
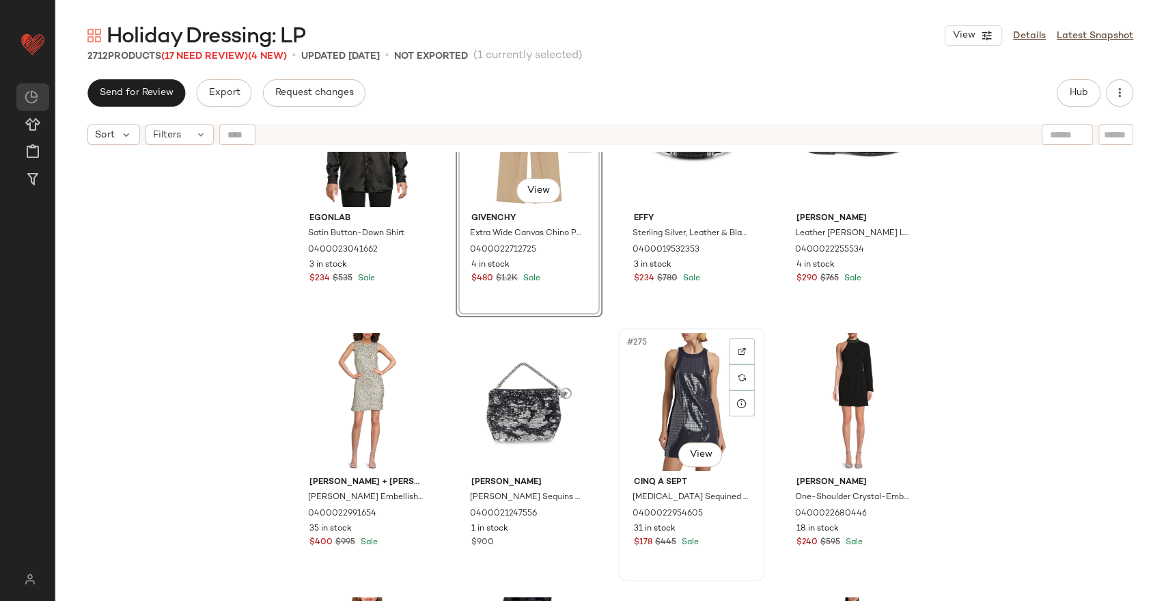
scroll to position [17696, 0]
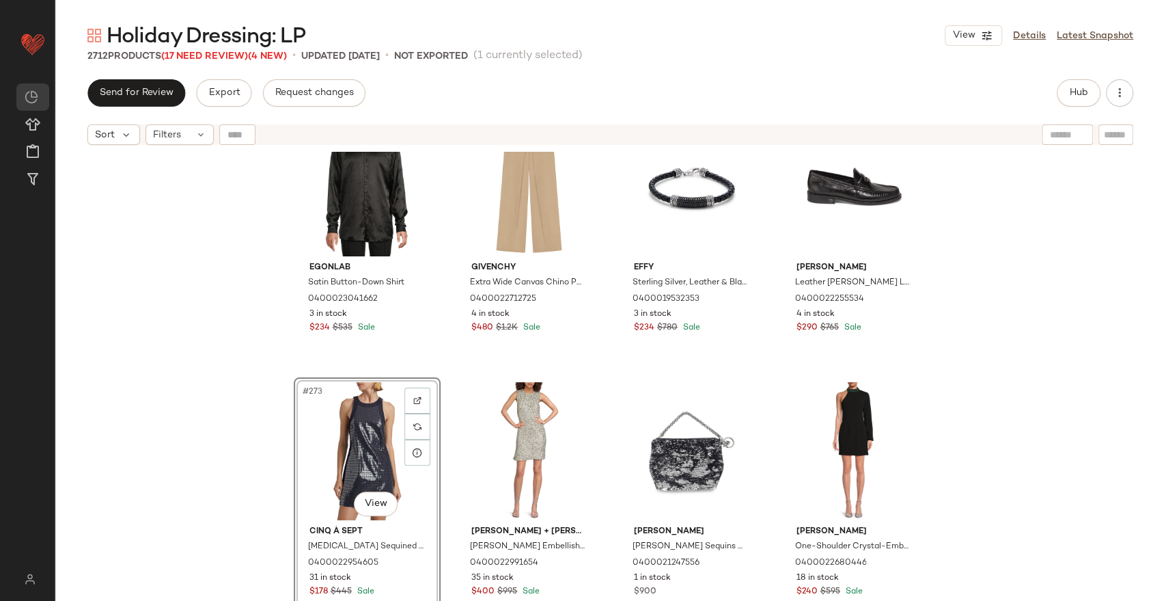
scroll to position [17696, 0]
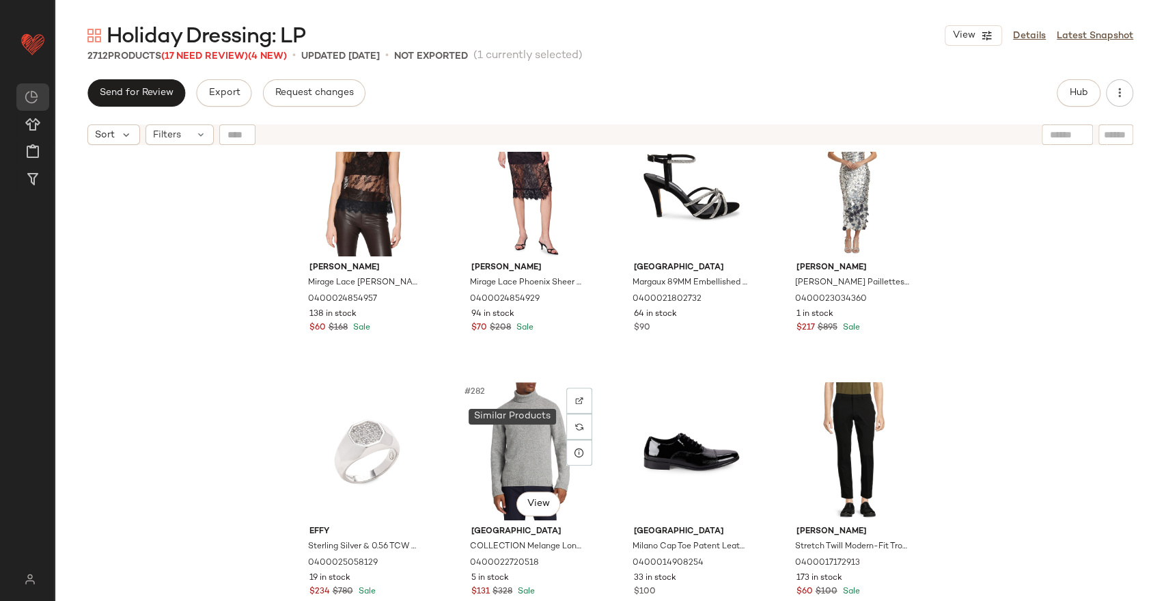
scroll to position [18304, 0]
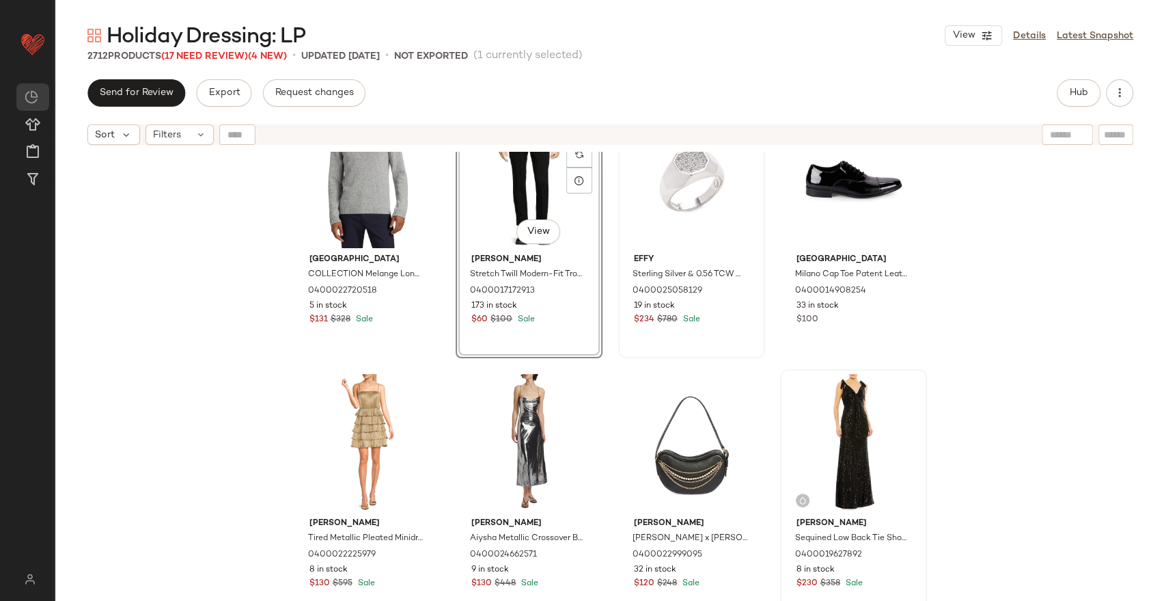
scroll to position [18531, 0]
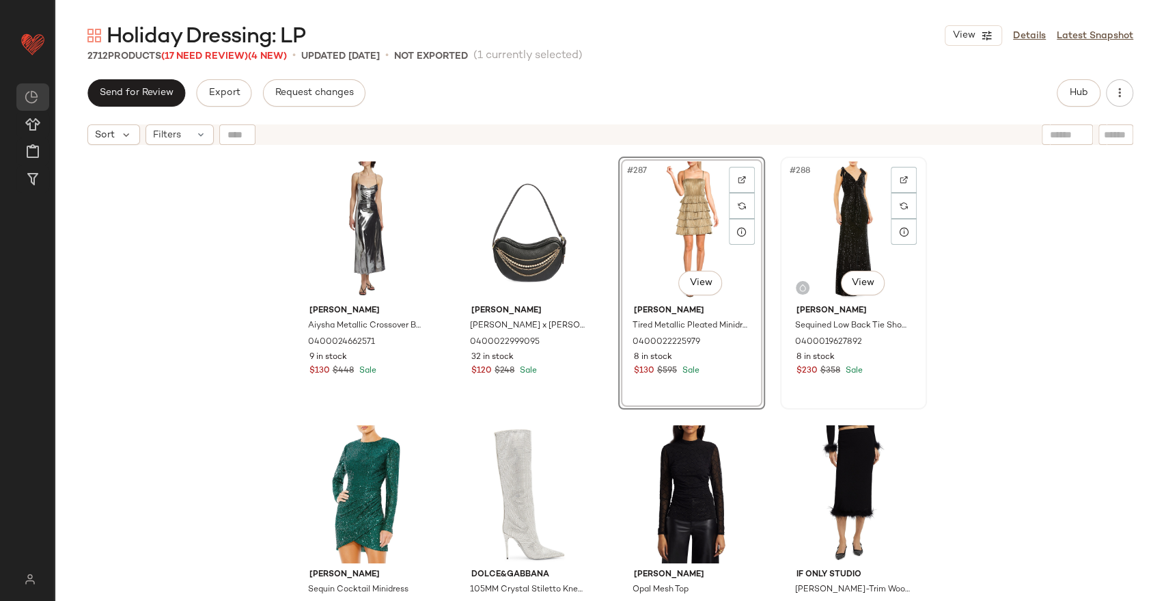
scroll to position [18760, 0]
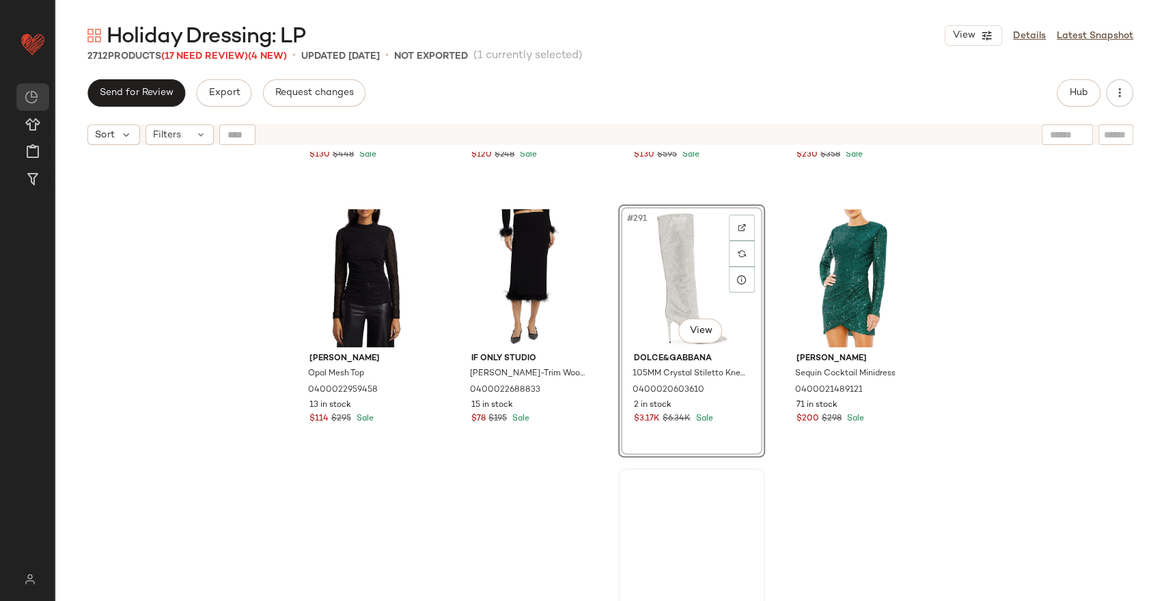
scroll to position [19063, 0]
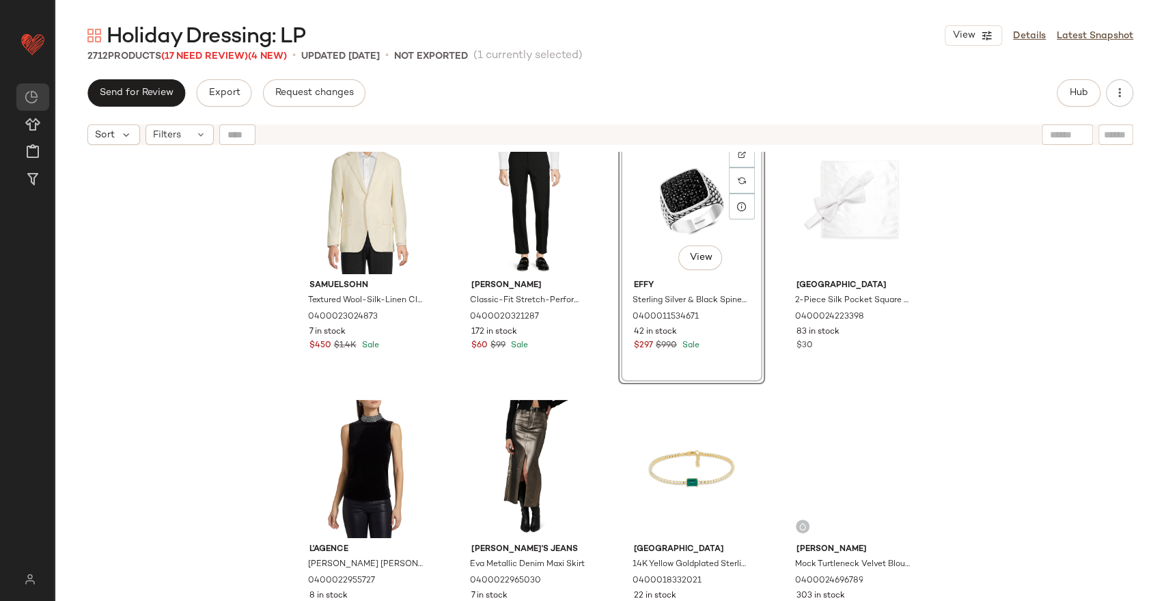
scroll to position [19290, 0]
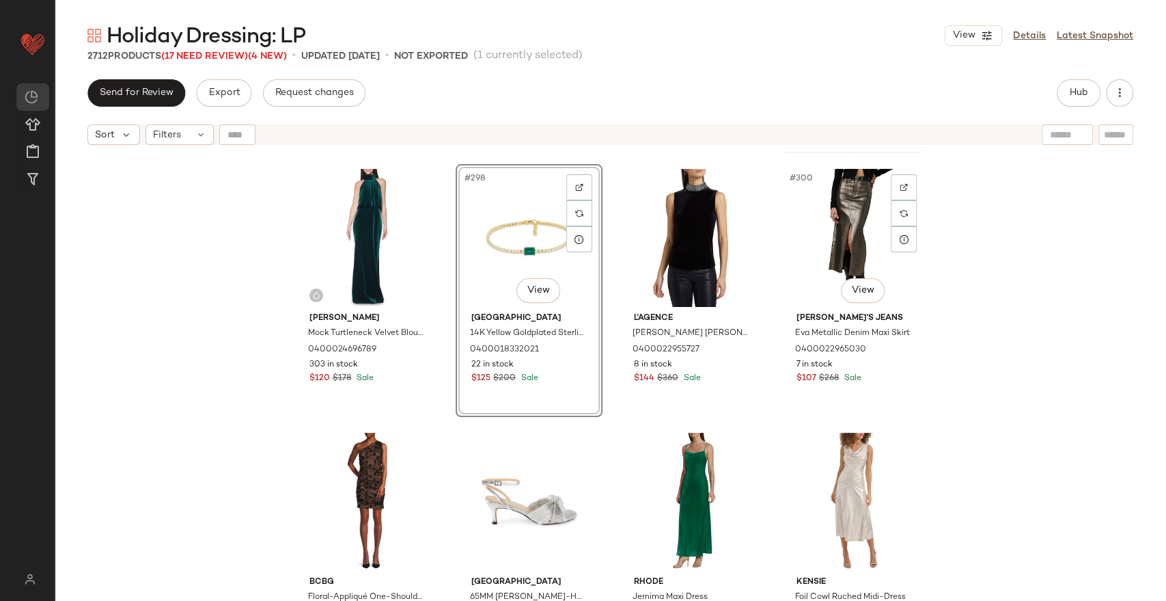
scroll to position [19595, 0]
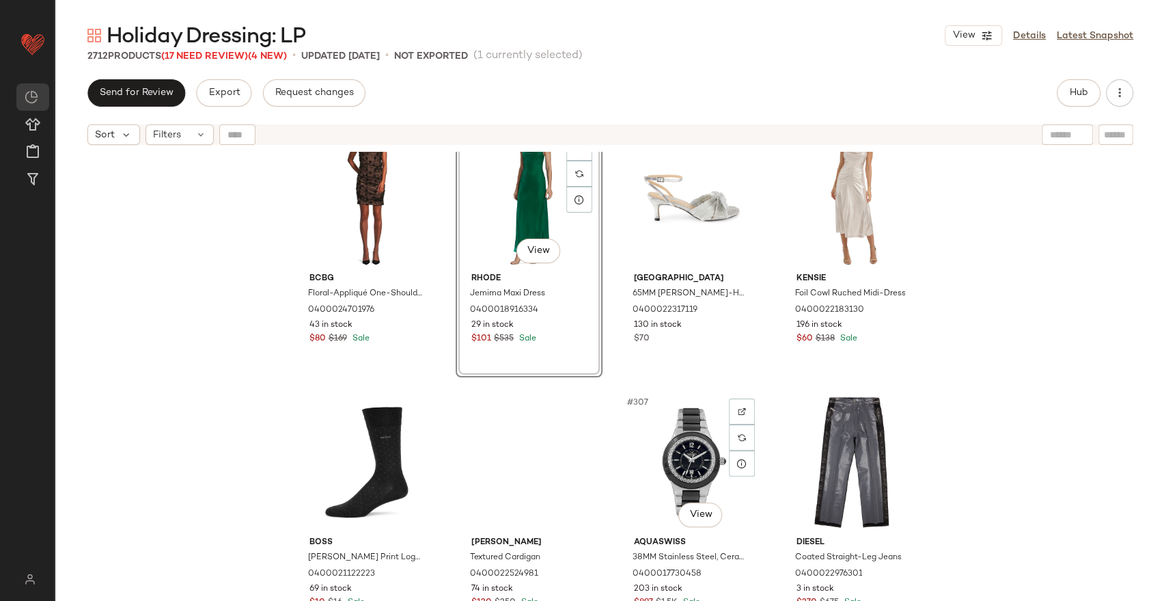
scroll to position [19898, 0]
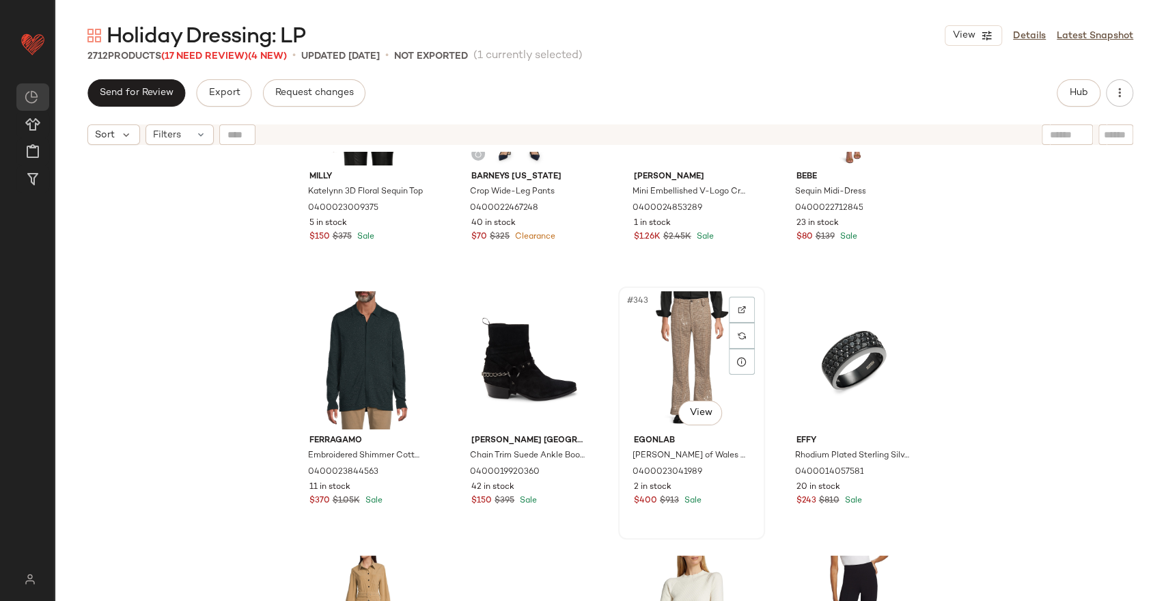
scroll to position [22252, 0]
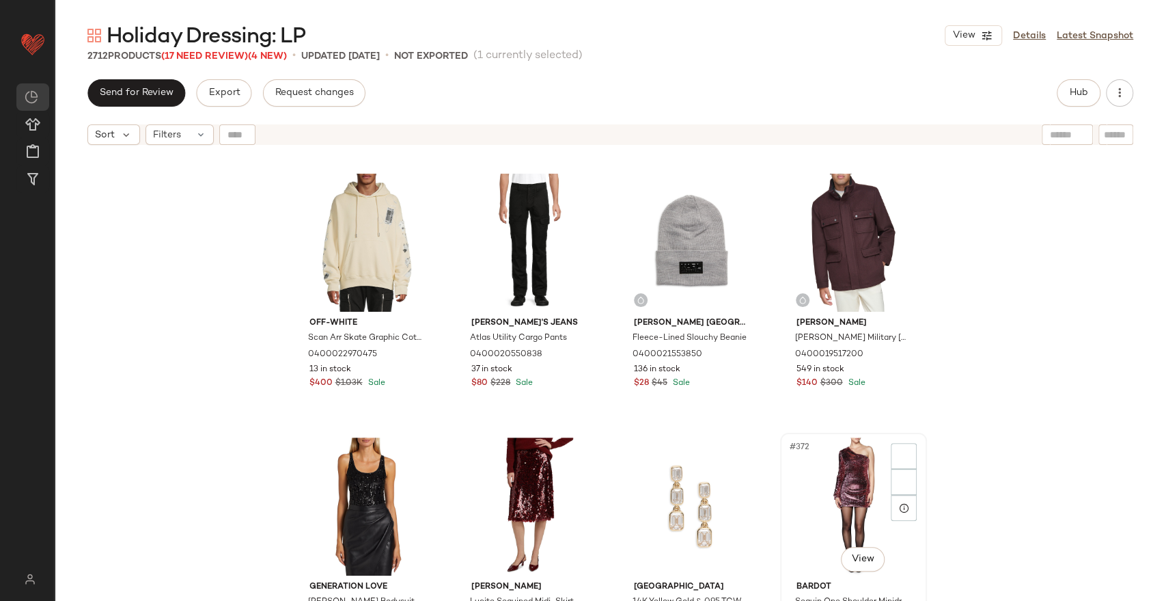
scroll to position [24073, 0]
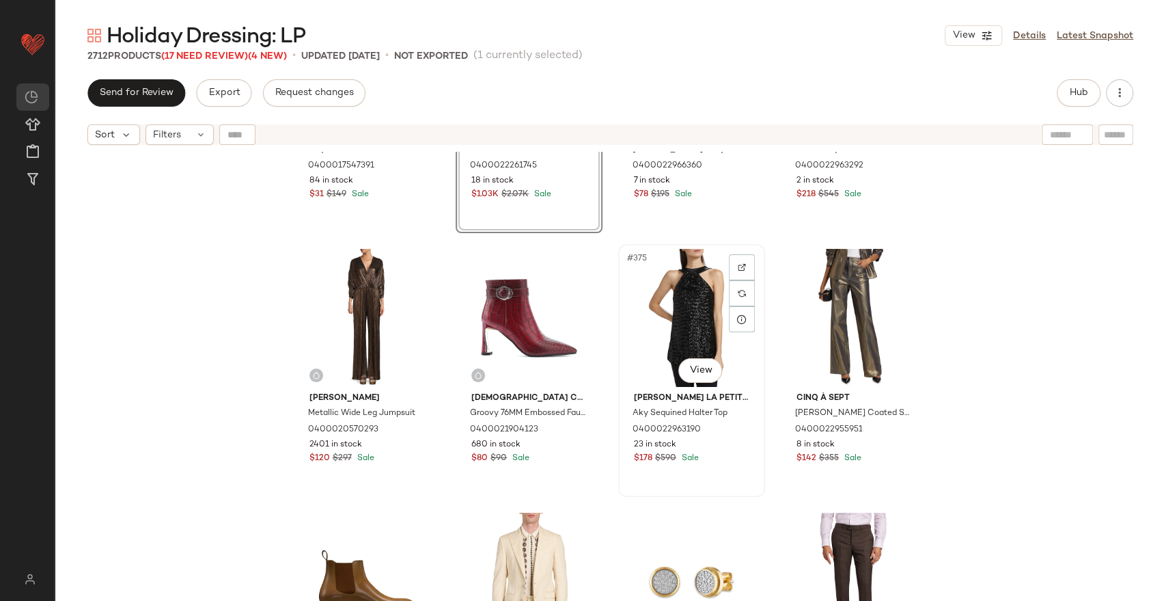
scroll to position [24378, 0]
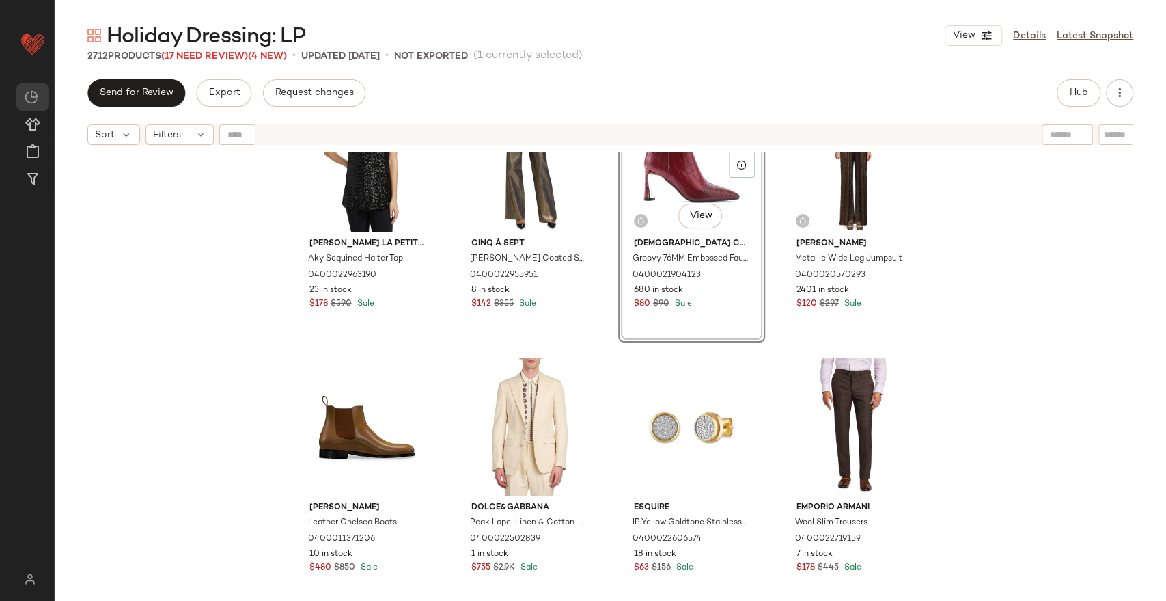
scroll to position [24605, 0]
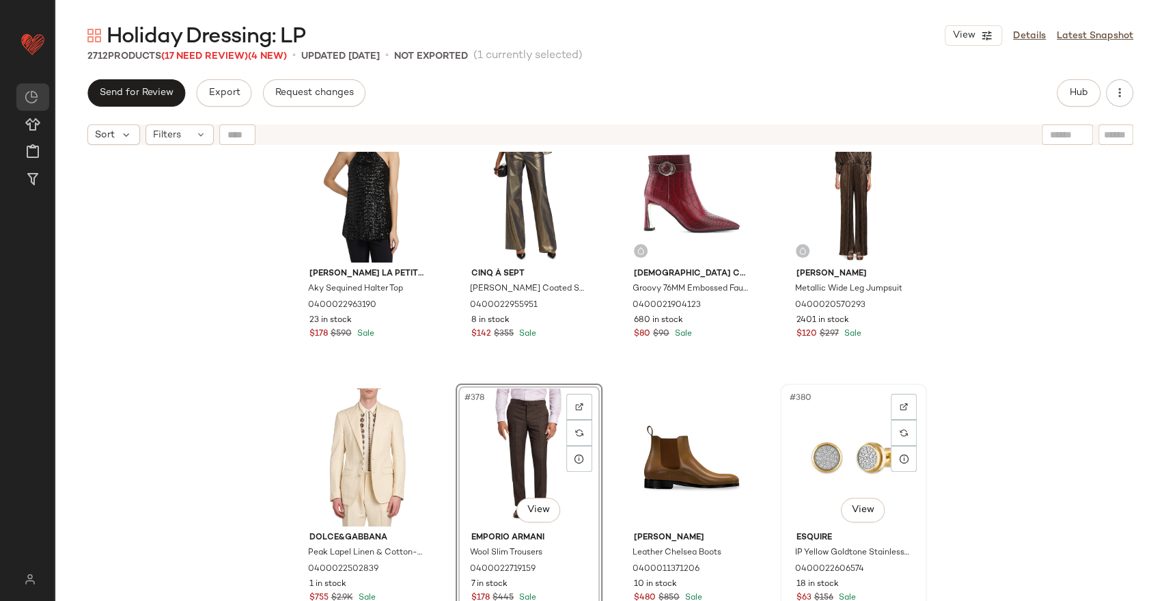
scroll to position [24605, 0]
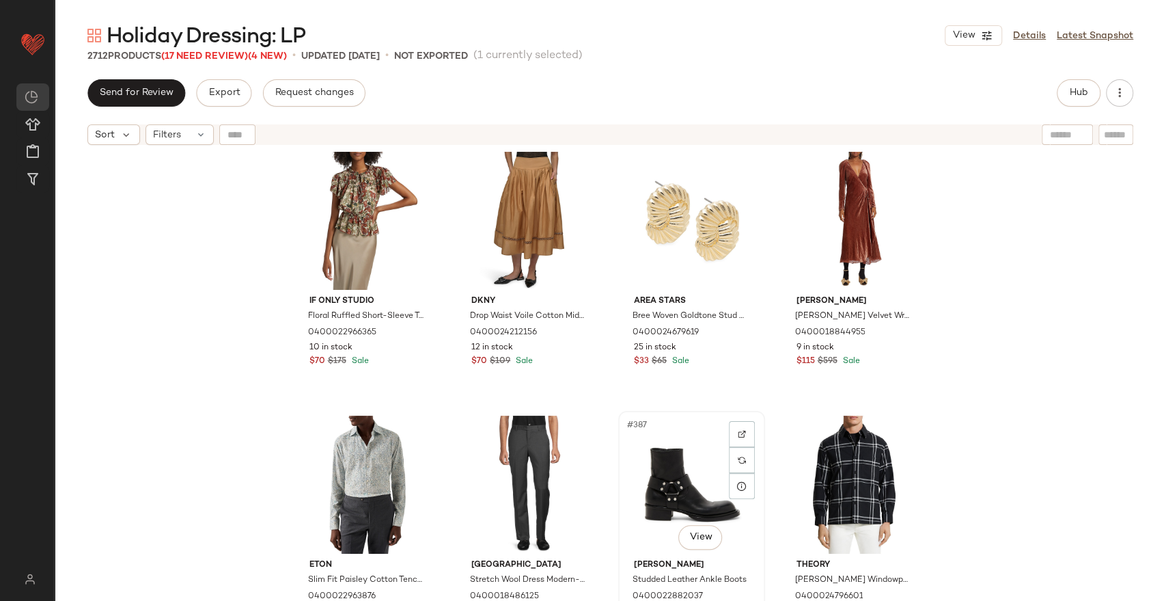
scroll to position [25213, 0]
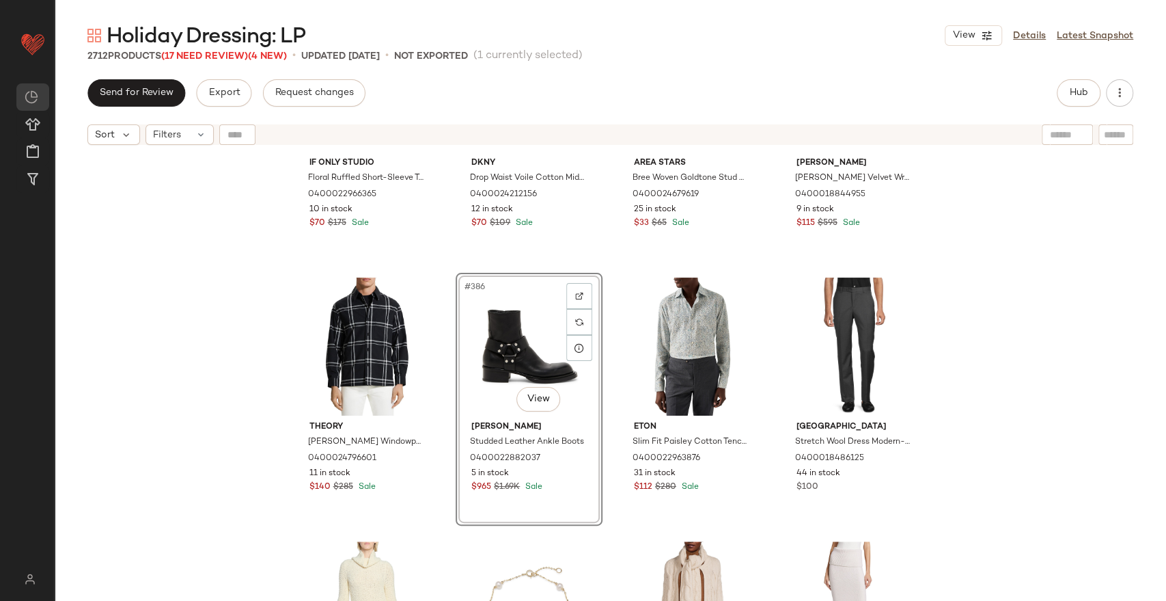
scroll to position [25364, 0]
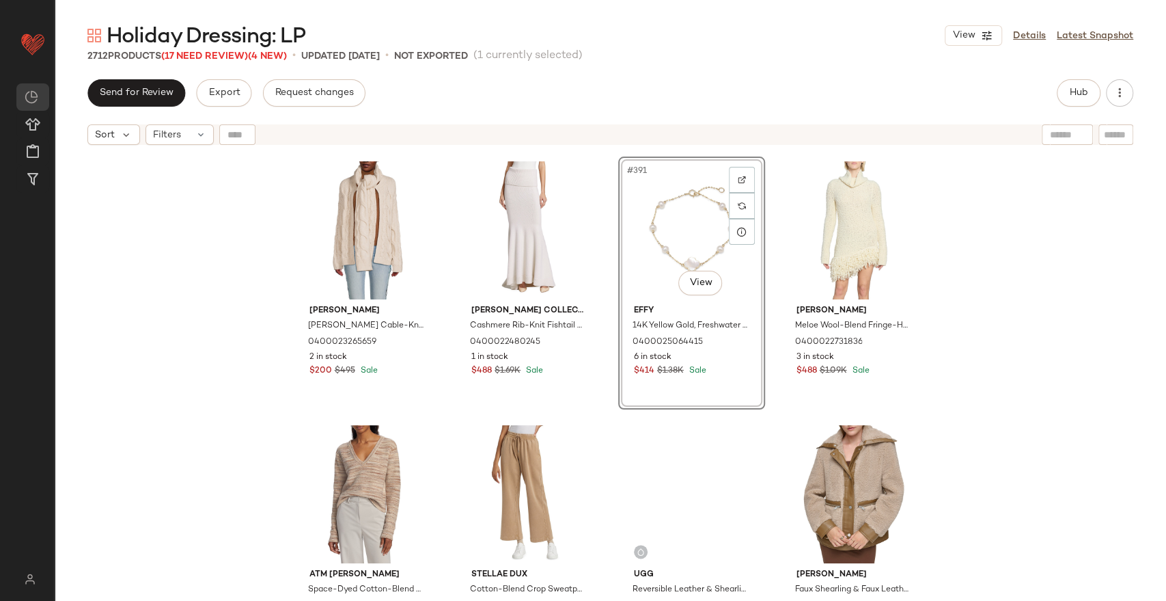
scroll to position [25668, 0]
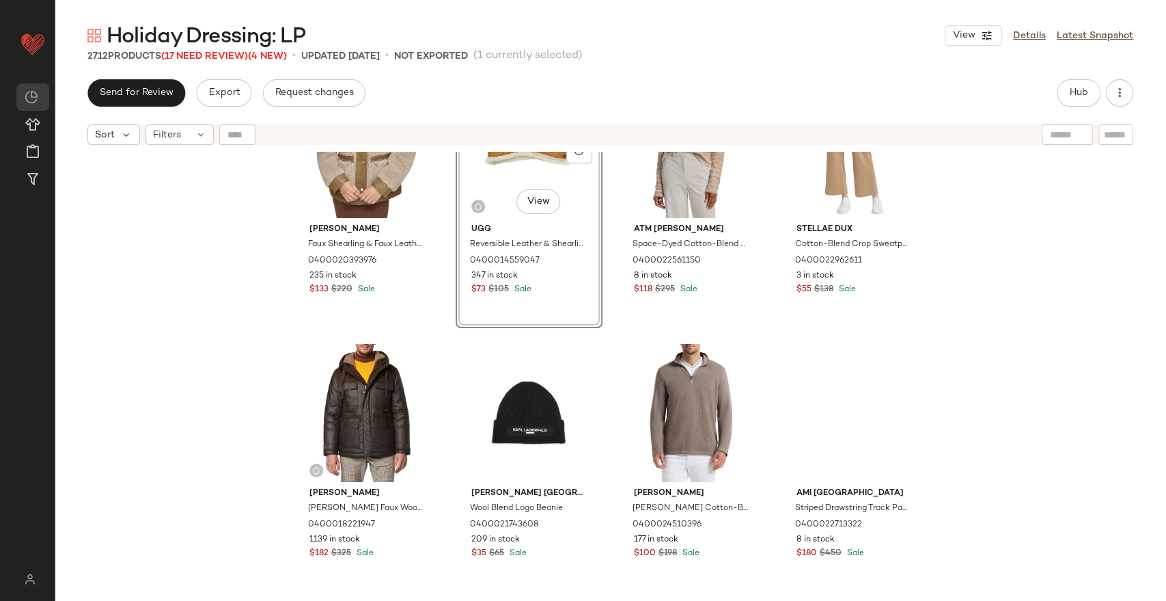
scroll to position [25972, 0]
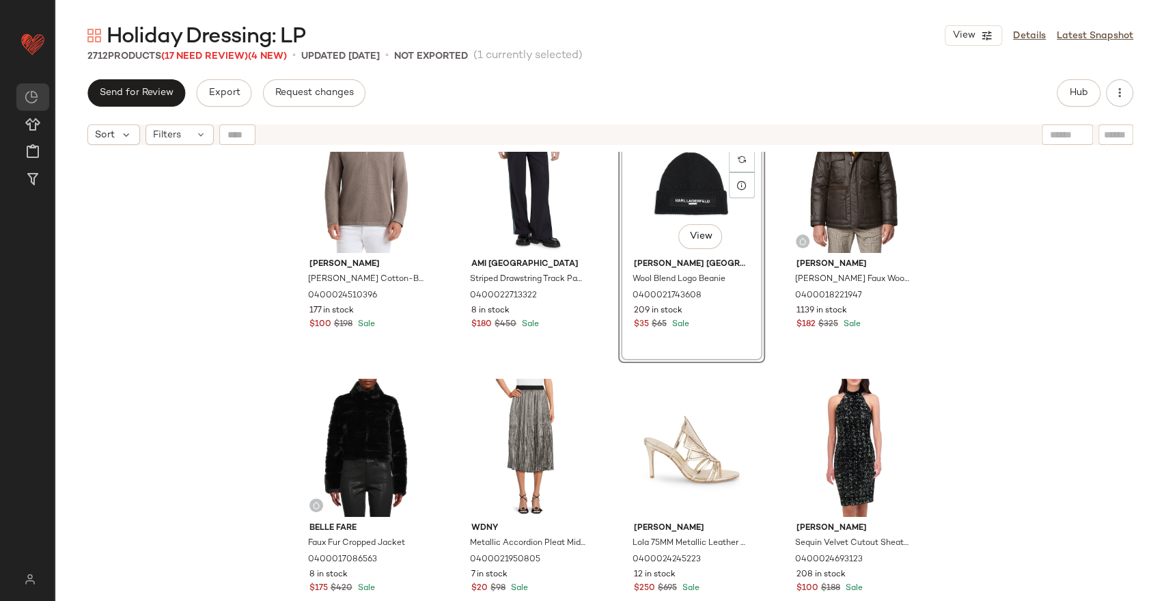
scroll to position [26200, 0]
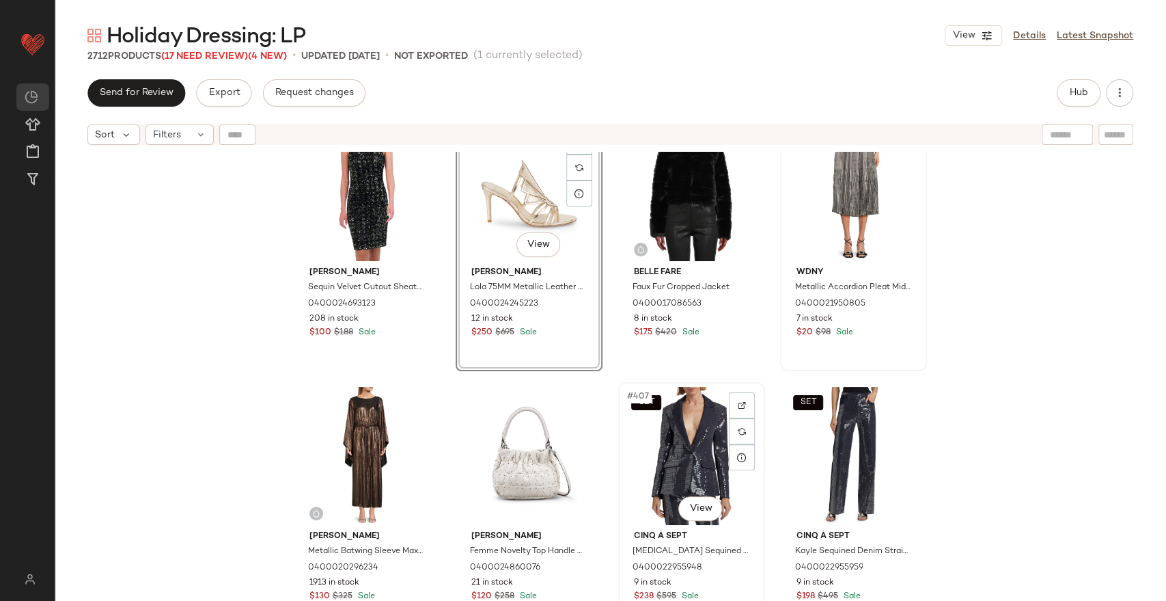
scroll to position [26503, 0]
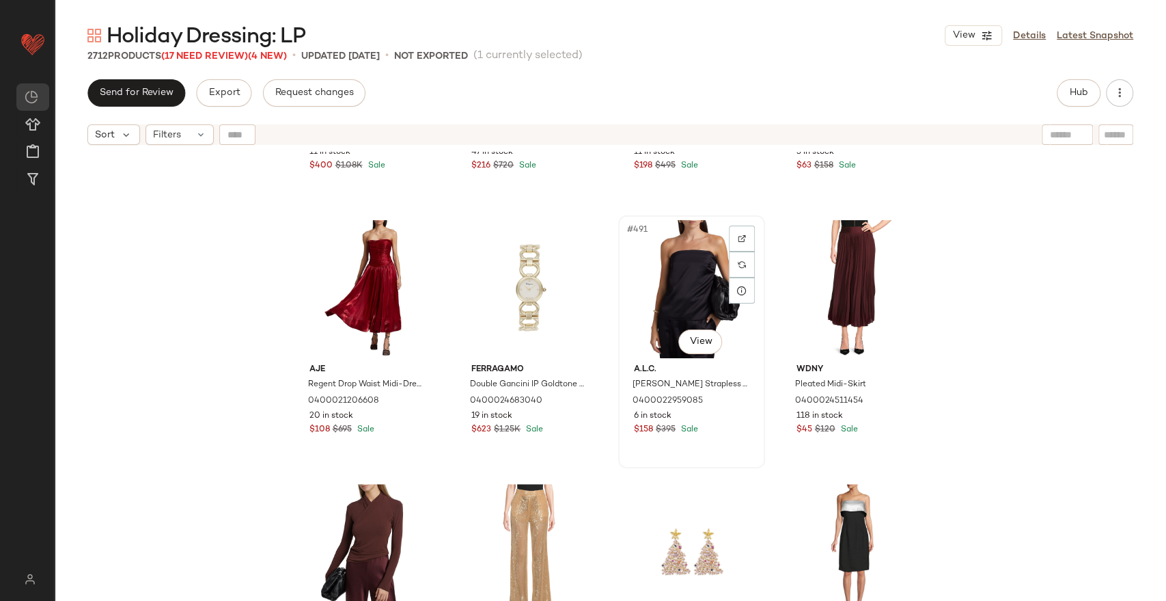
scroll to position [31970, 0]
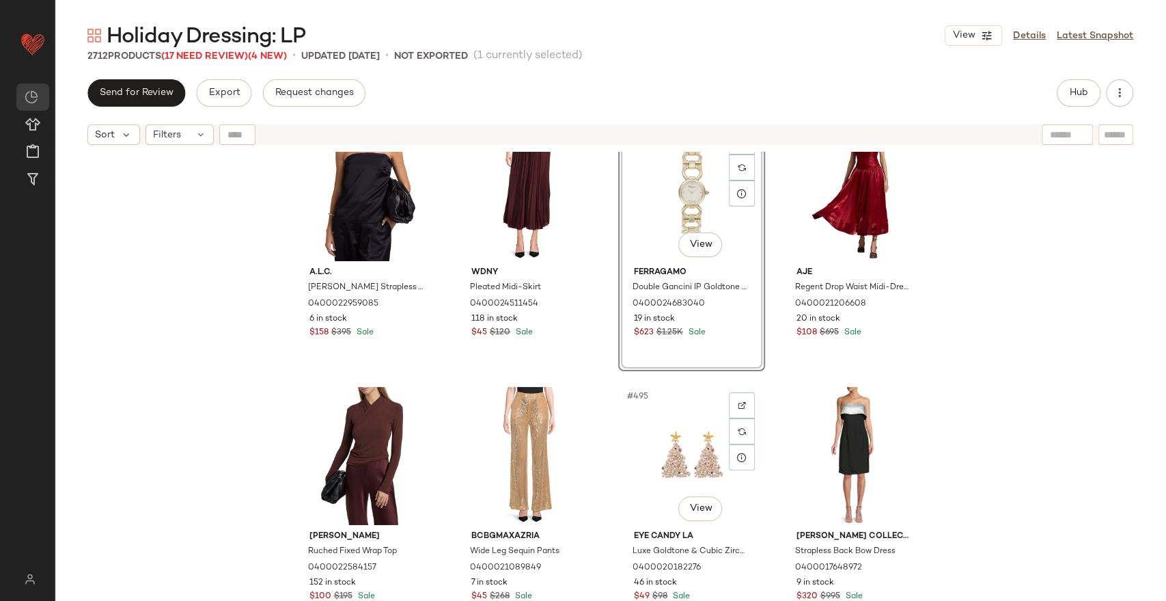
scroll to position [32273, 0]
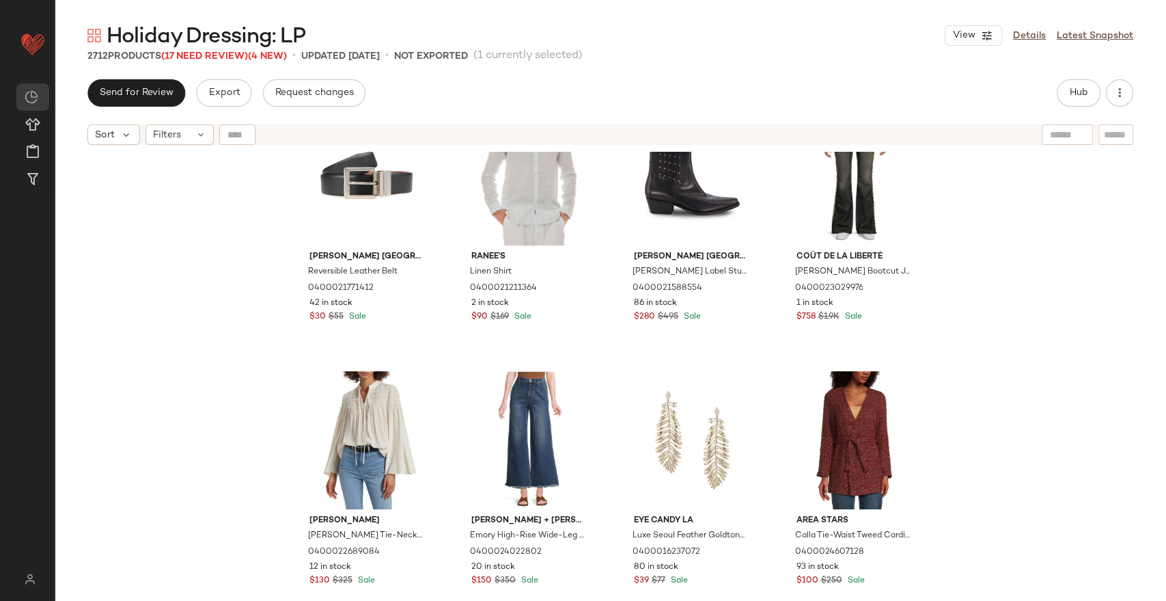
scroll to position [32804, 0]
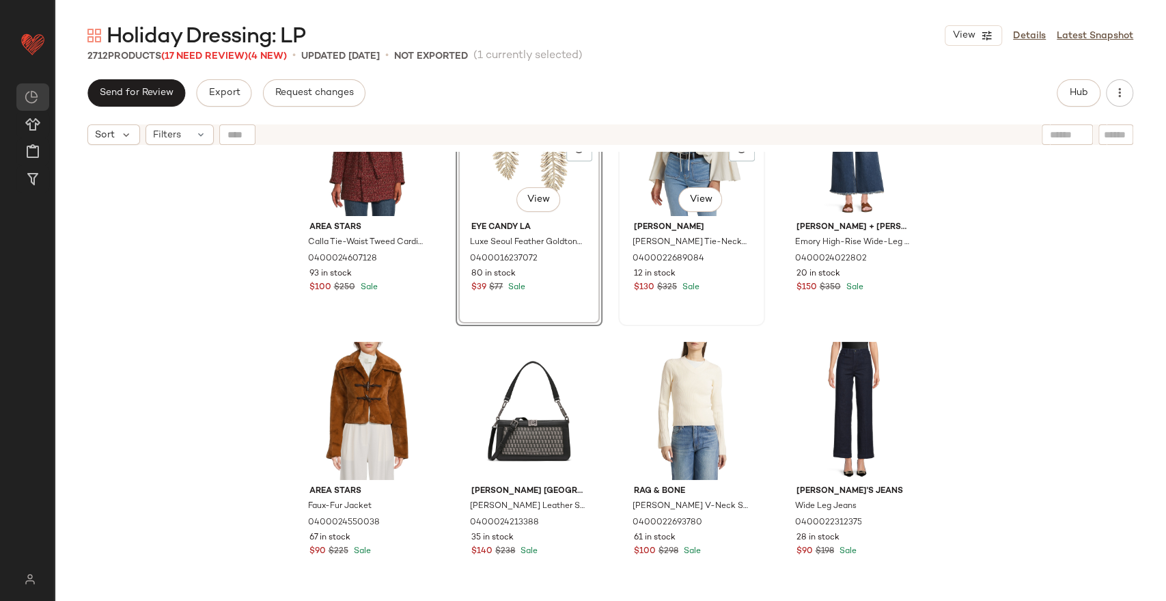
scroll to position [33109, 0]
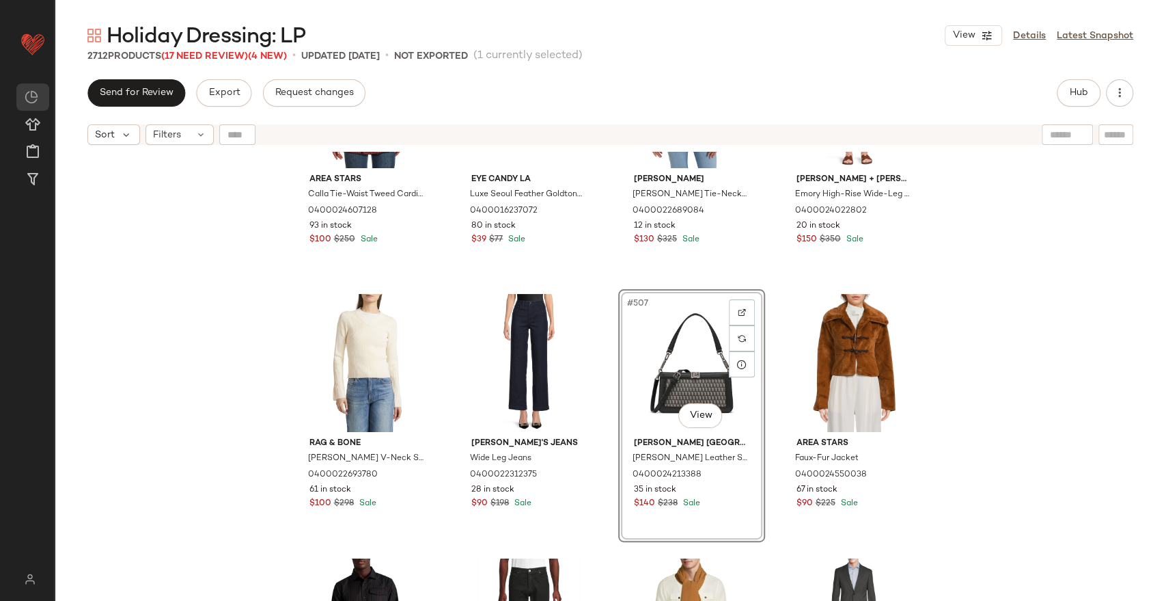
scroll to position [33260, 0]
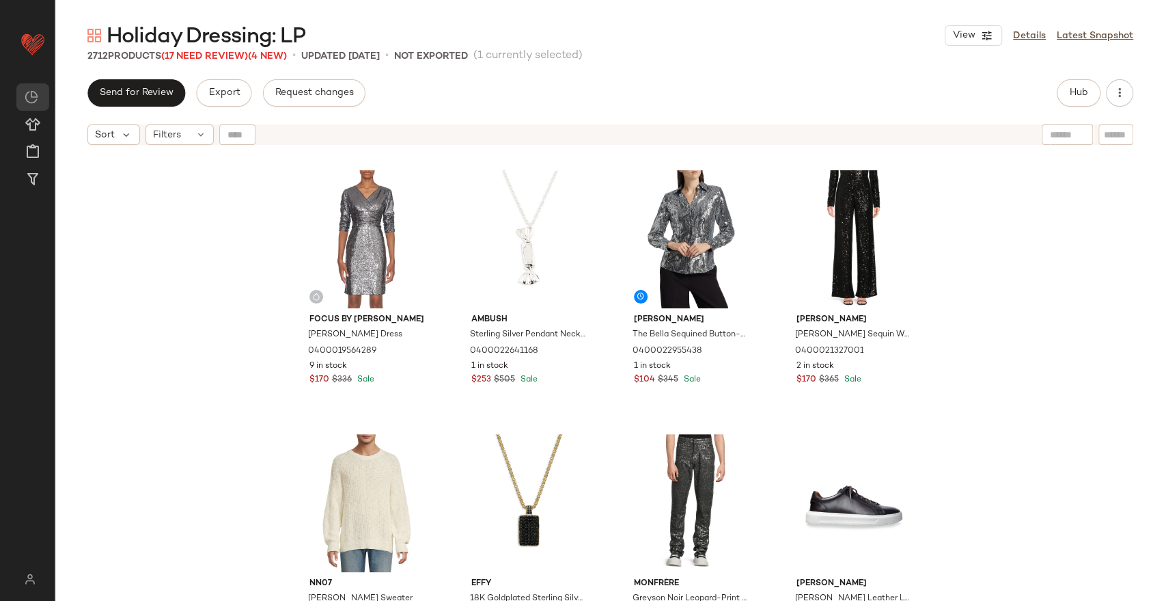
scroll to position [34627, 0]
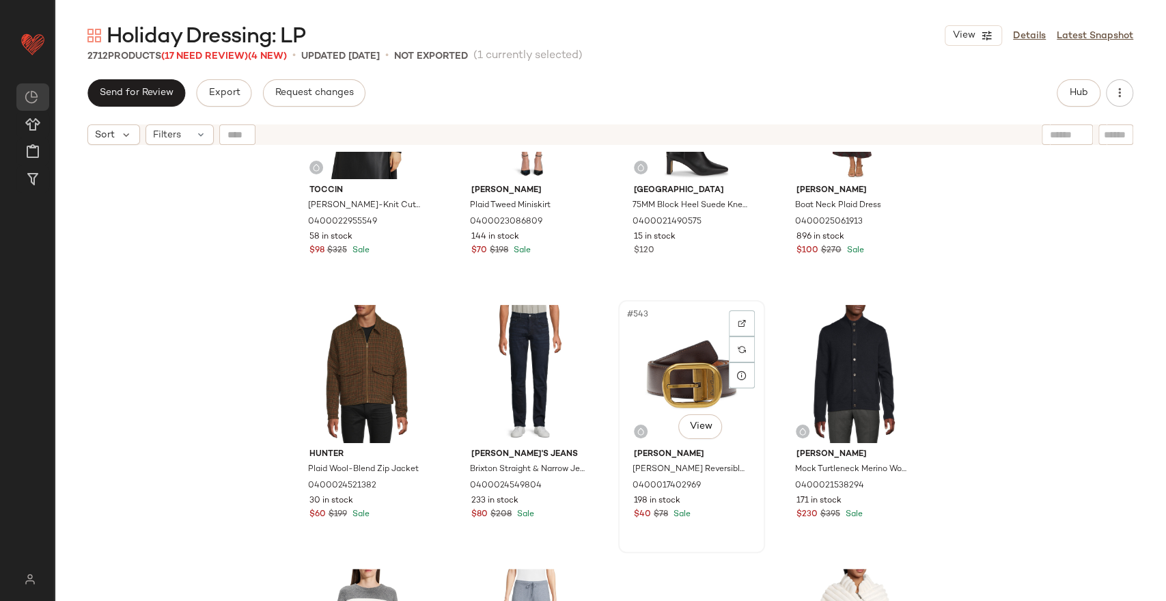
scroll to position [35462, 0]
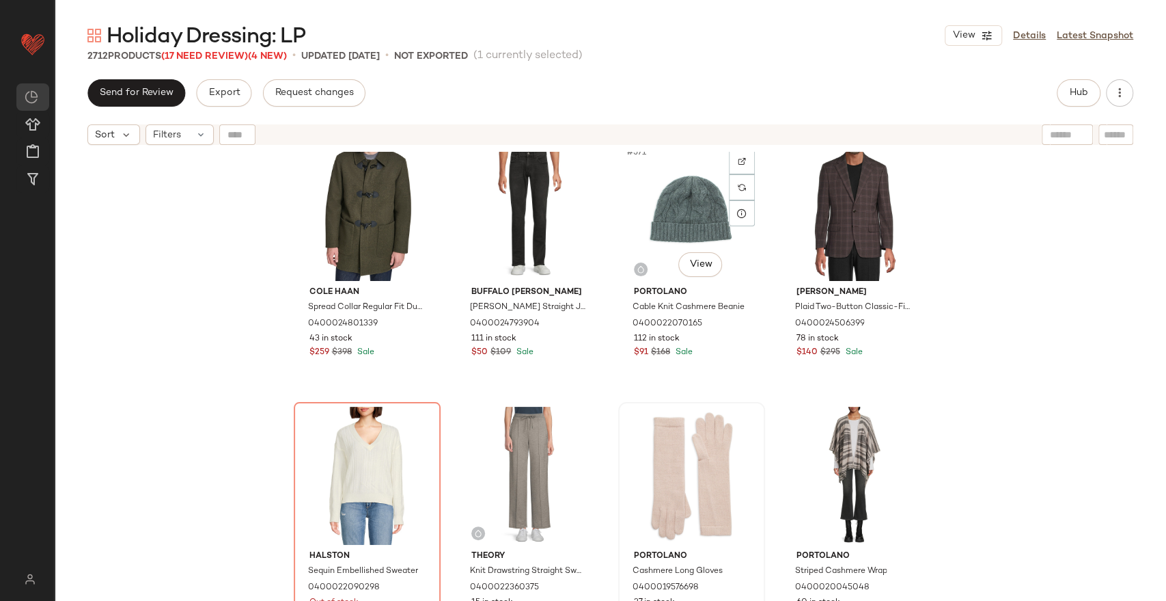
scroll to position [37512, 0]
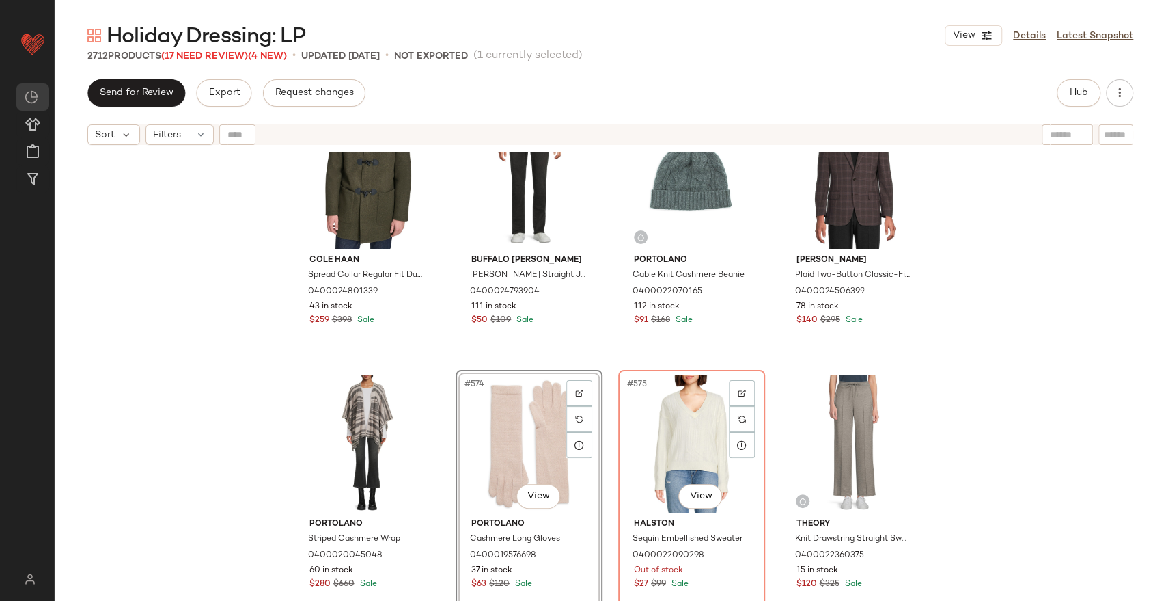
click at [743, 420] on div at bounding box center [742, 419] width 26 height 26
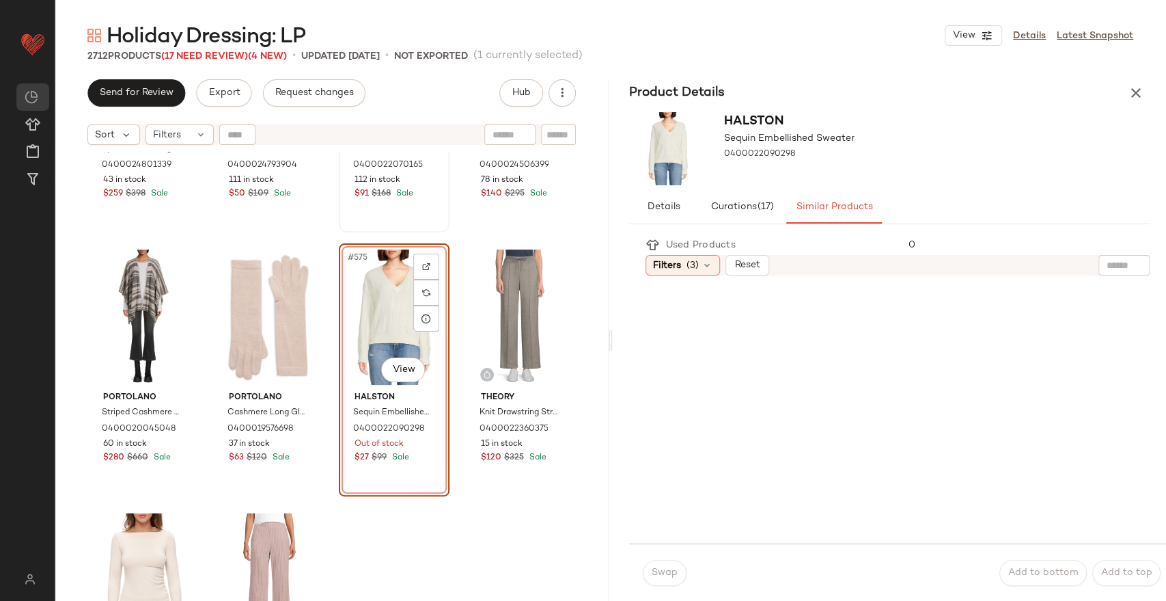
scroll to position [37816, 0]
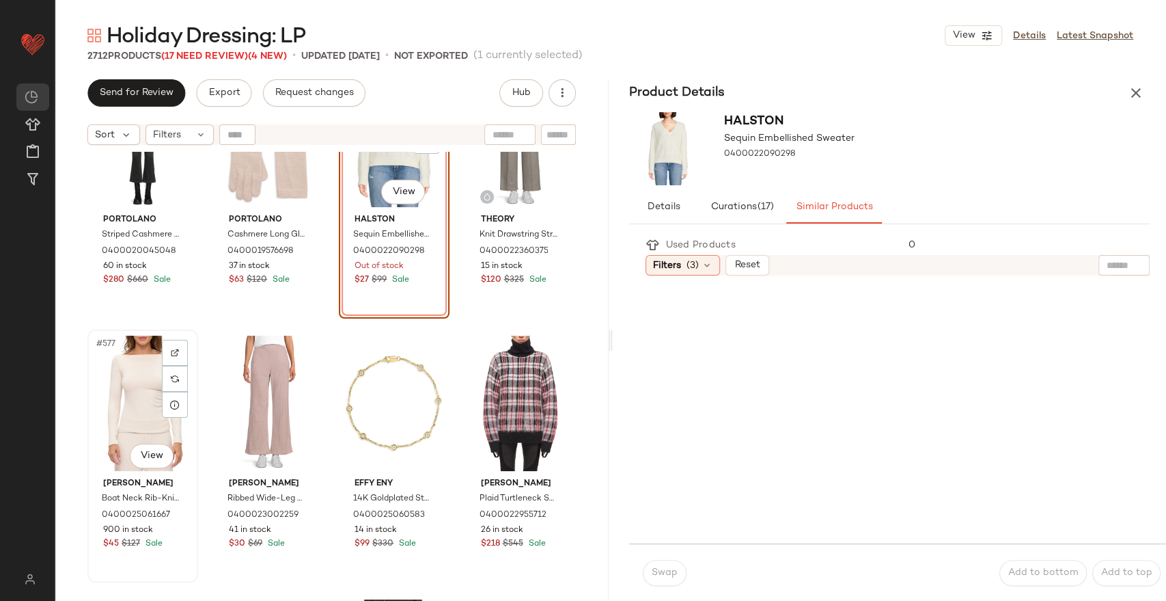
click at [124, 376] on div "#577 View" at bounding box center [142, 403] width 101 height 138
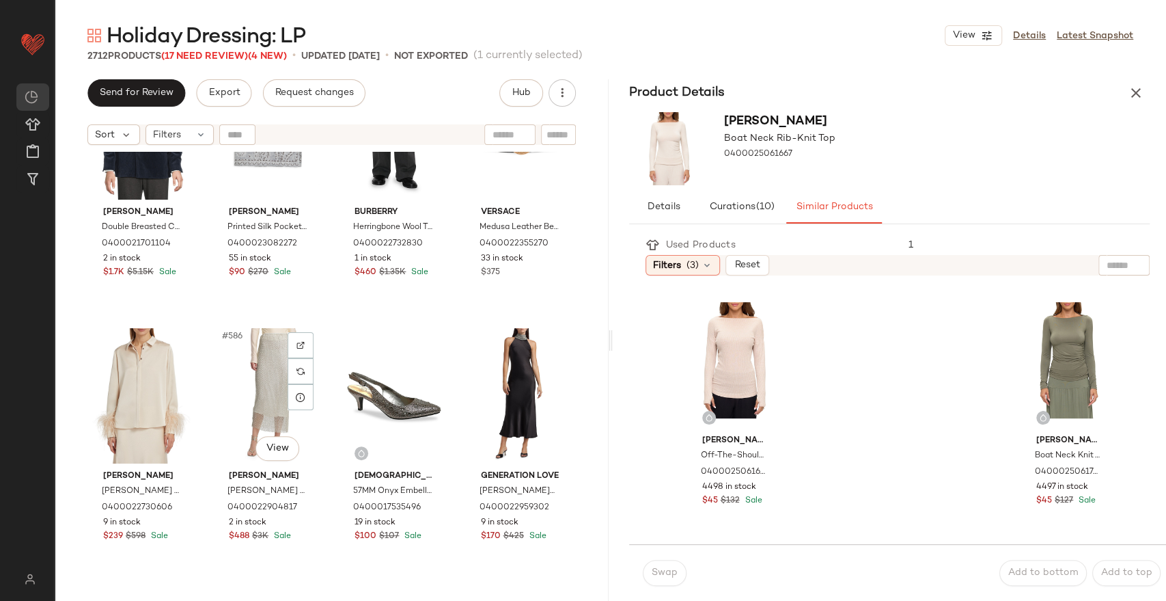
scroll to position [38499, 0]
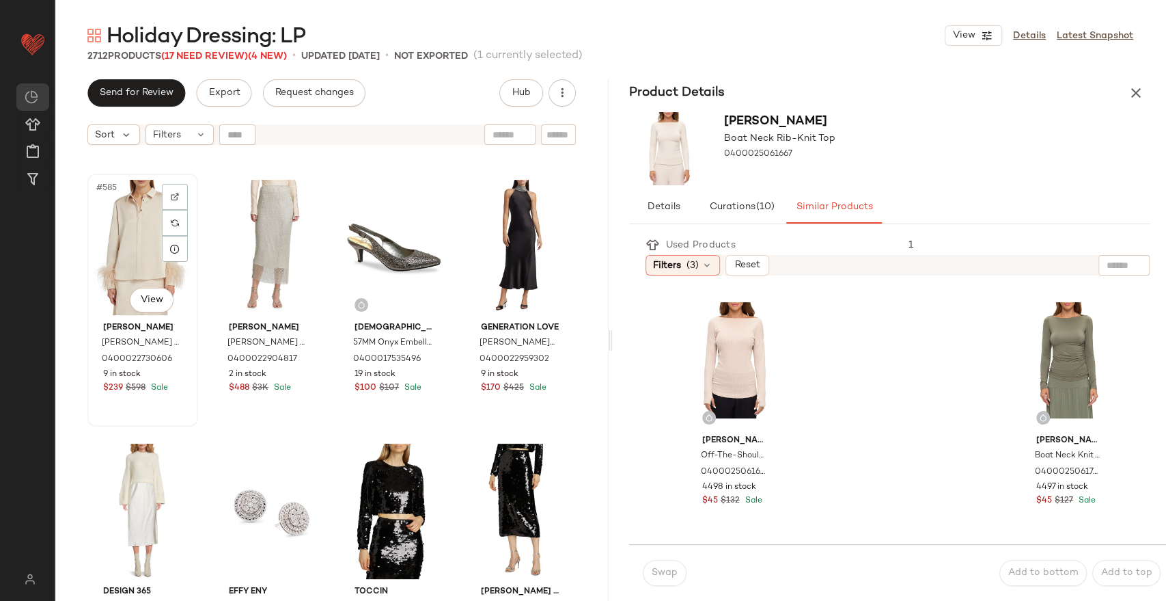
click at [128, 246] on div "#585 View" at bounding box center [142, 247] width 101 height 138
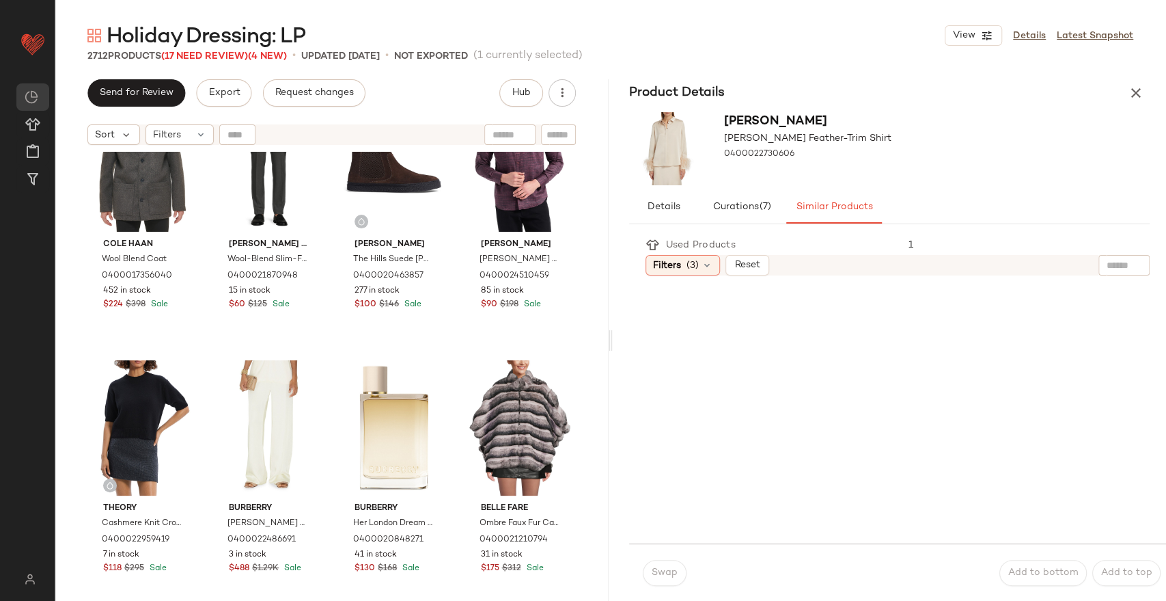
scroll to position [39713, 0]
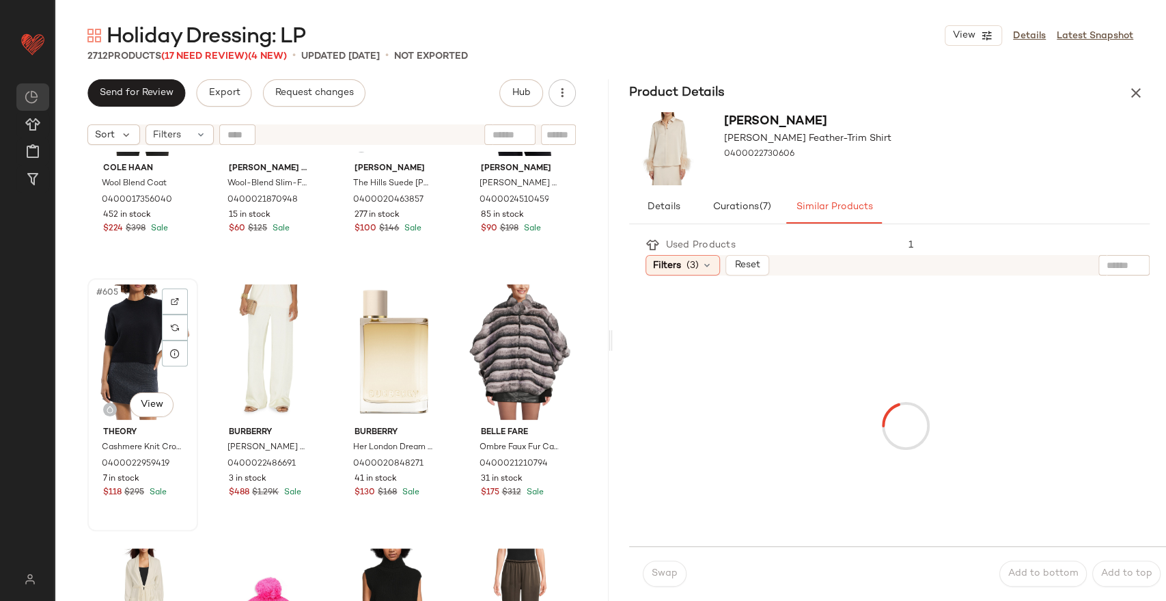
click at [126, 346] on div "#605 View" at bounding box center [142, 352] width 101 height 138
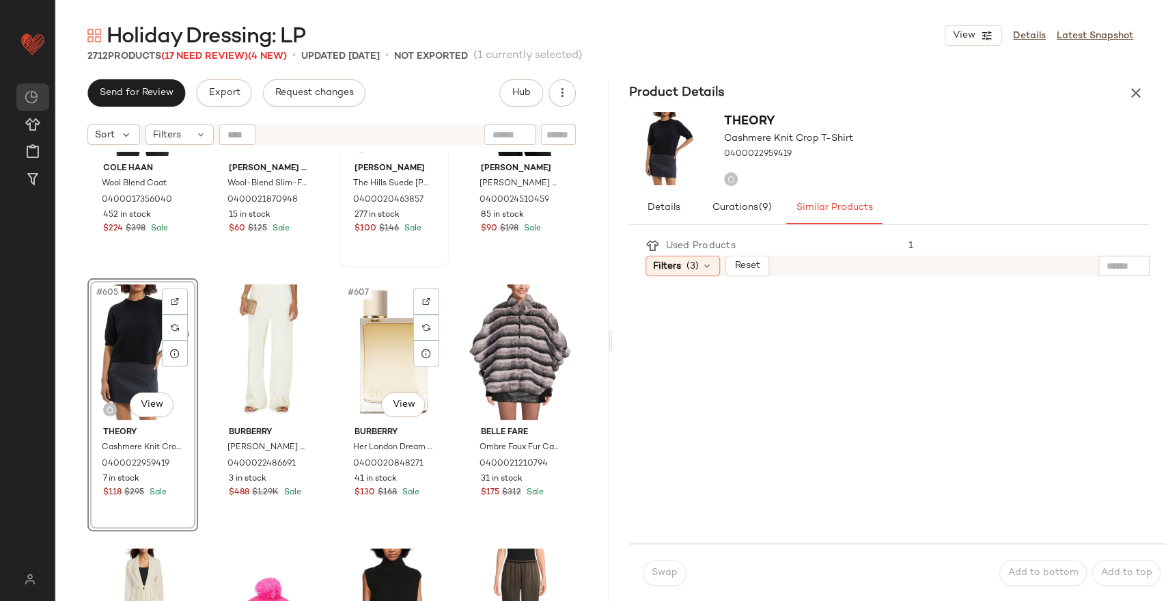
scroll to position [39866, 0]
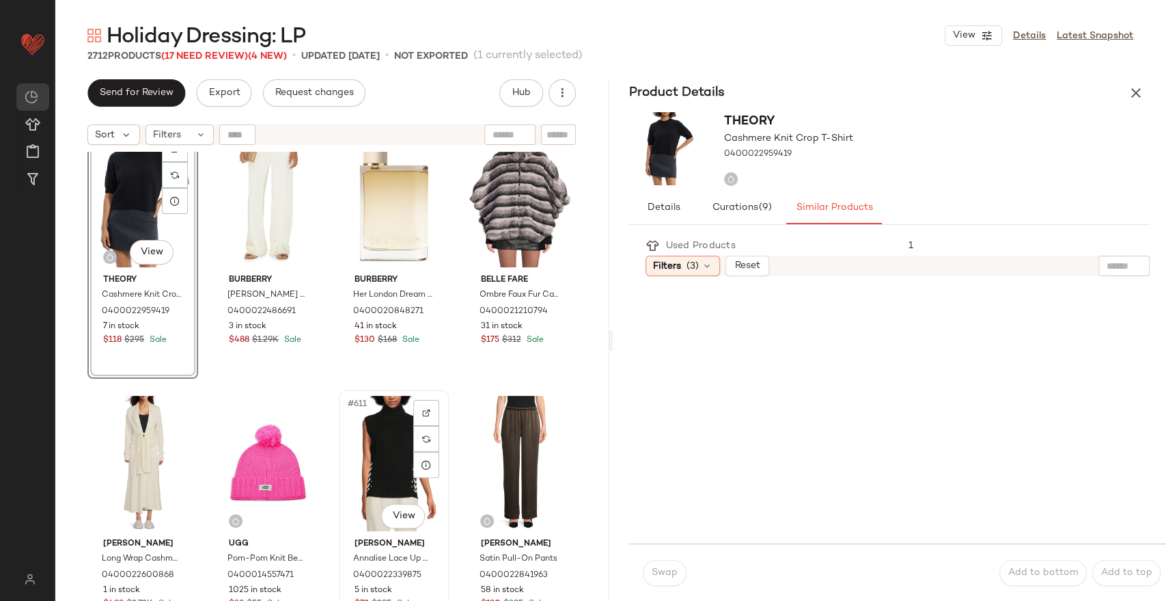
click at [382, 444] on div "#611 View" at bounding box center [394, 463] width 101 height 138
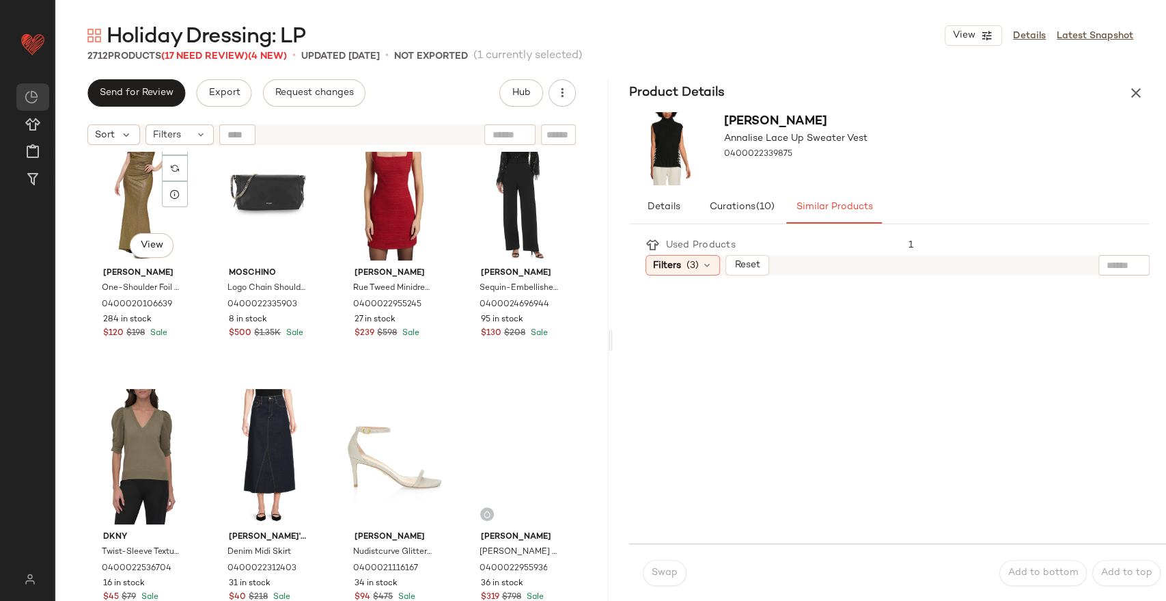
scroll to position [40928, 0]
click at [134, 439] on div "#625 View" at bounding box center [142, 456] width 101 height 138
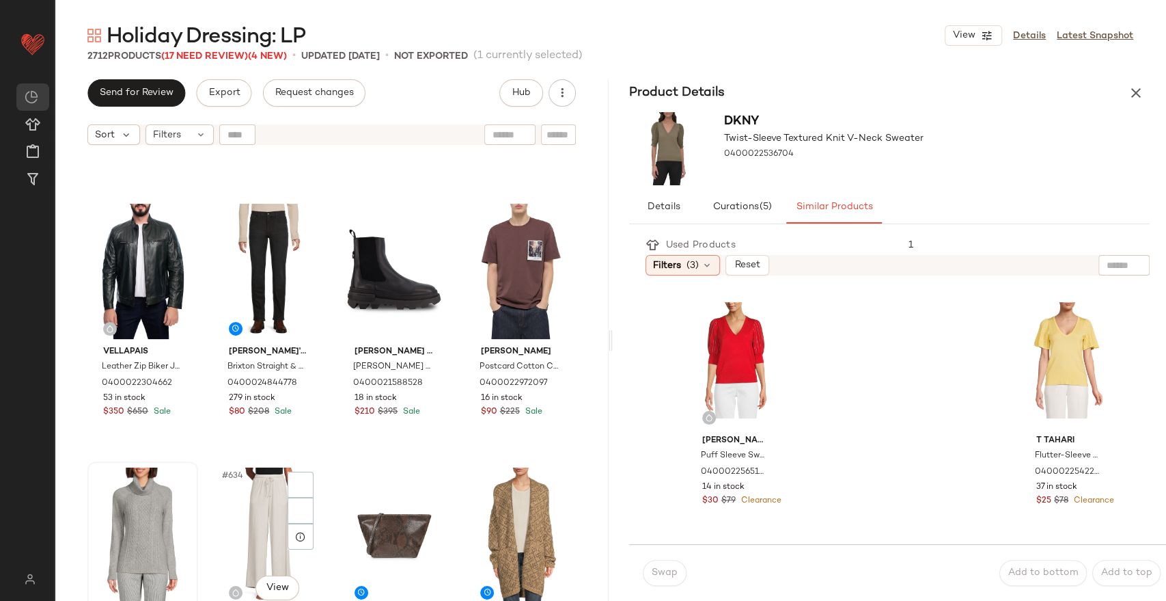
scroll to position [41460, 0]
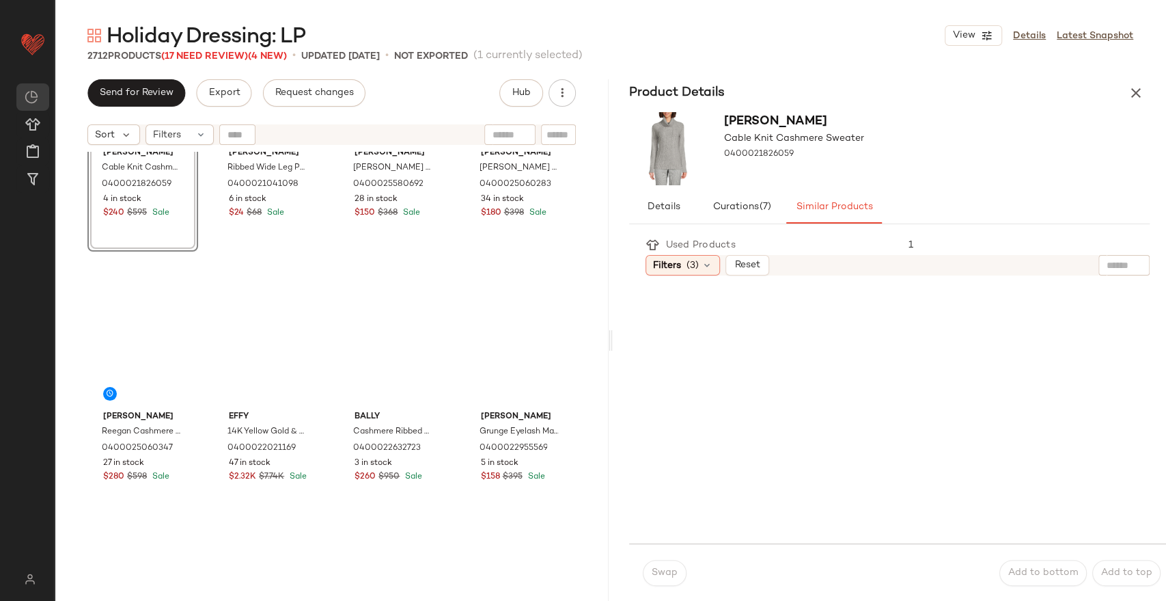
scroll to position [41839, 0]
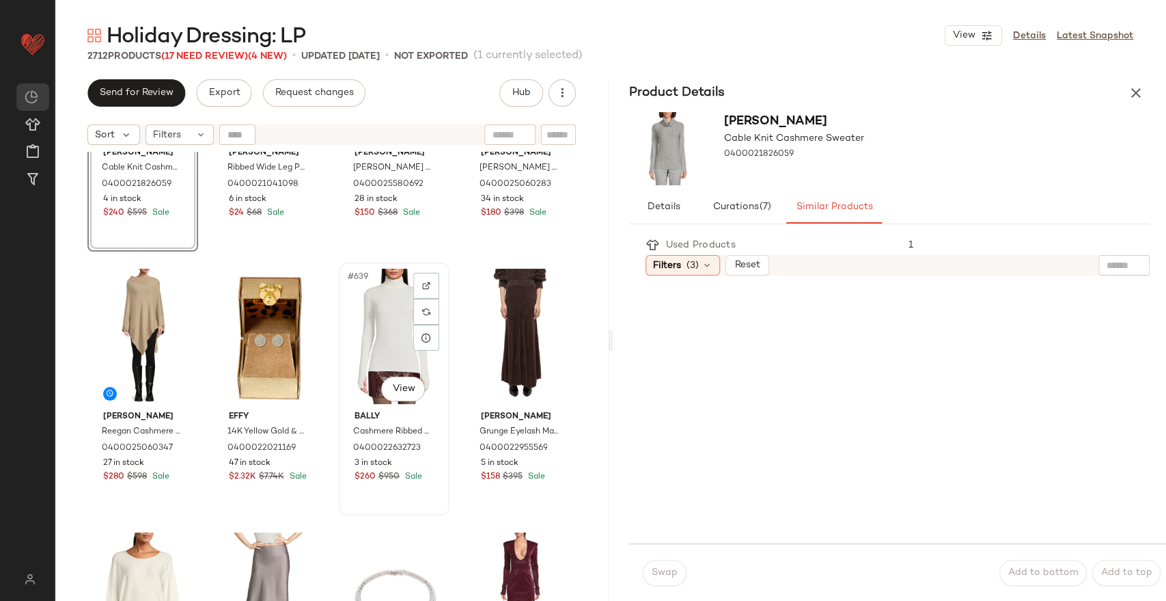
click at [384, 321] on div "#639 View" at bounding box center [394, 336] width 101 height 138
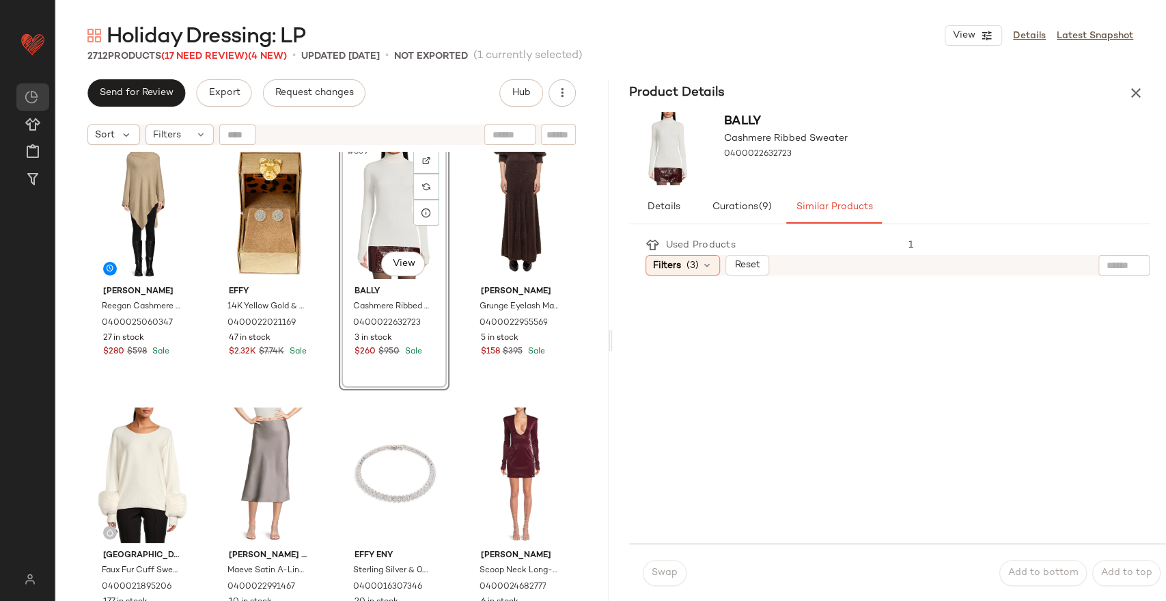
scroll to position [42067, 0]
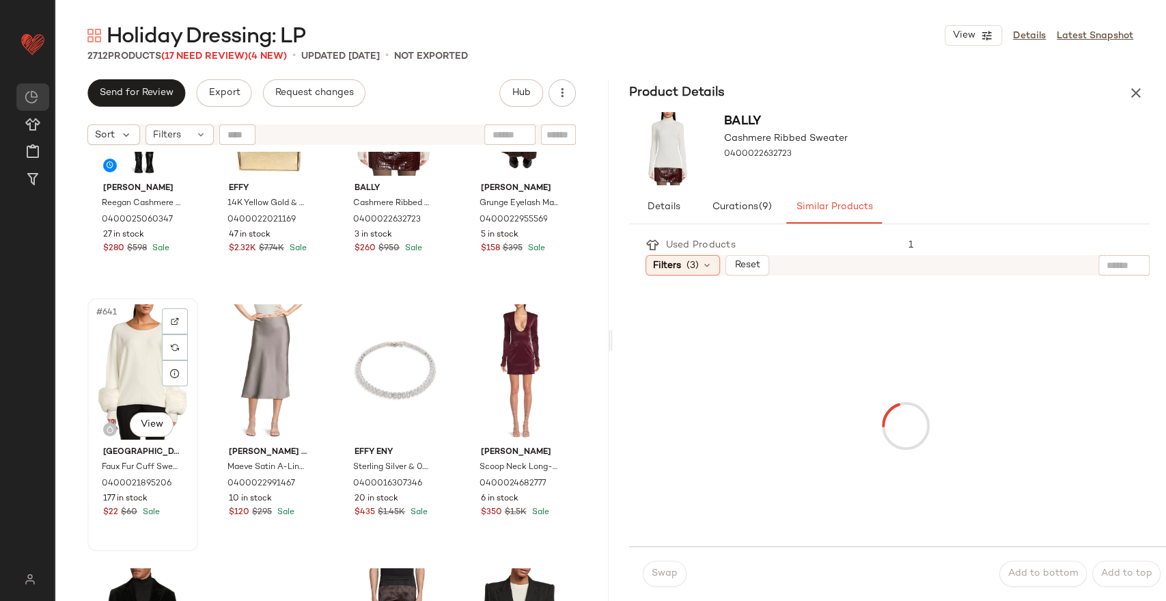
click at [107, 342] on div "#641 View" at bounding box center [142, 372] width 101 height 138
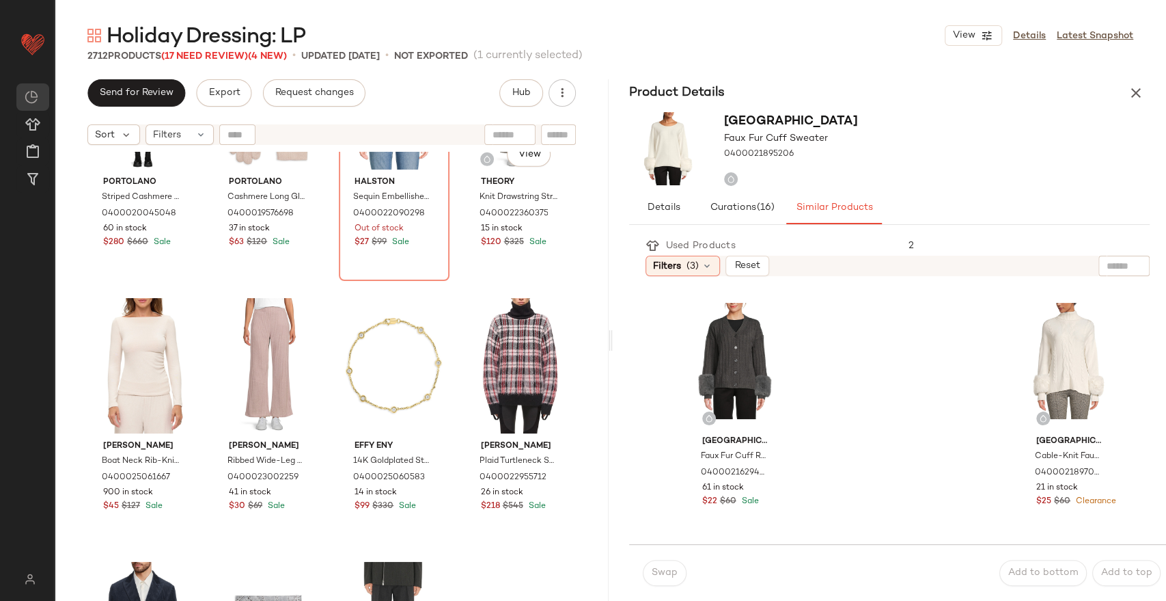
scroll to position [37663, 0]
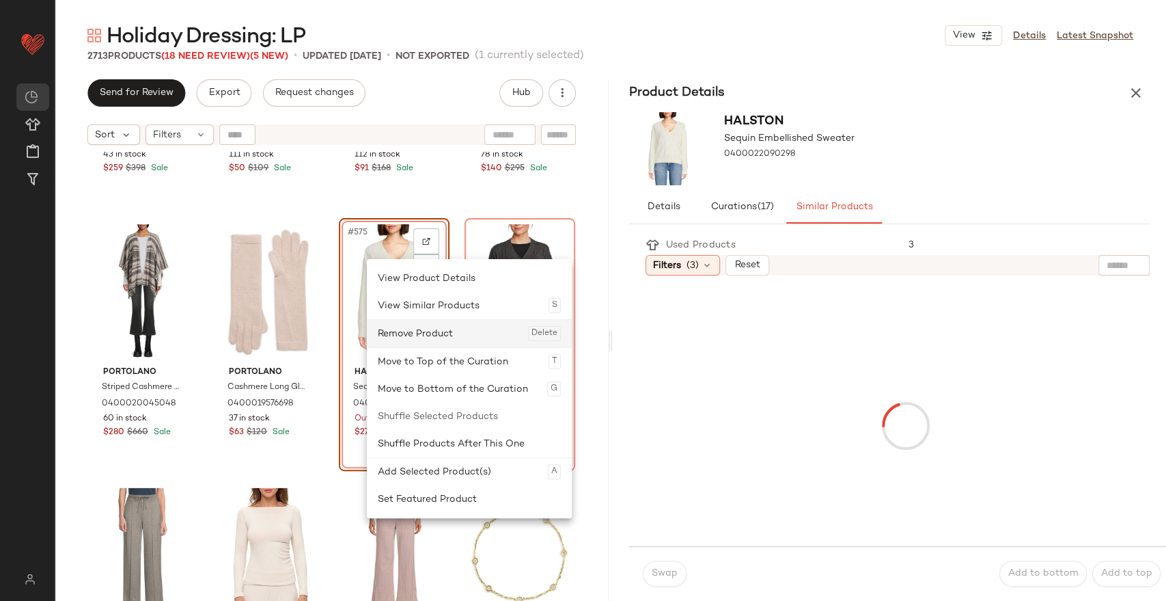
click at [400, 338] on div "Remove Product Delete" at bounding box center [469, 333] width 183 height 27
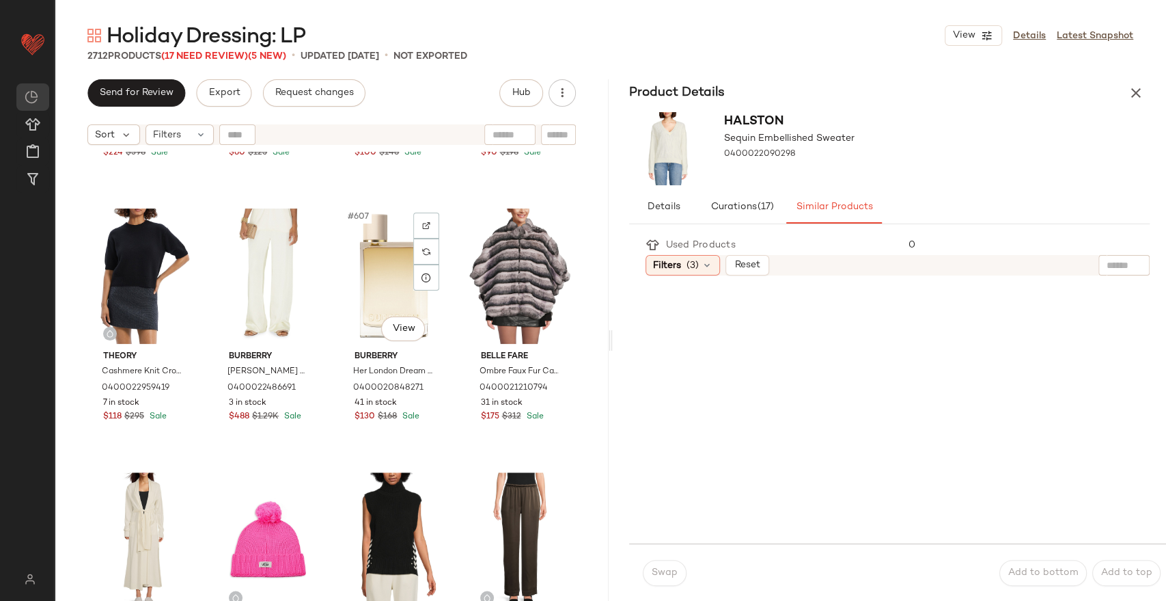
scroll to position [39713, 0]
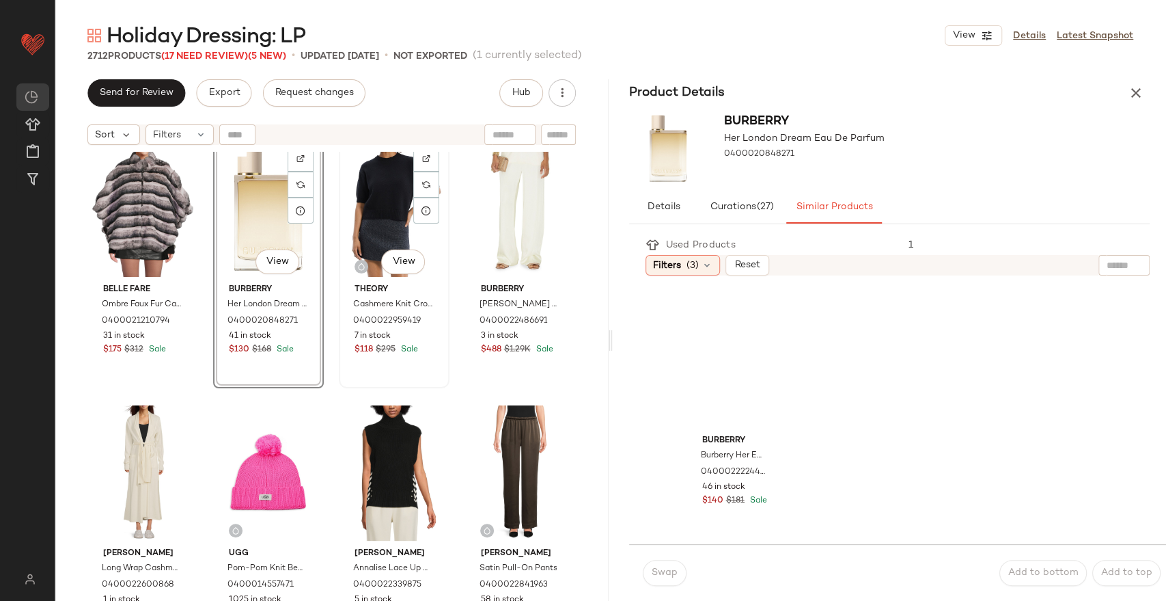
scroll to position [39866, 0]
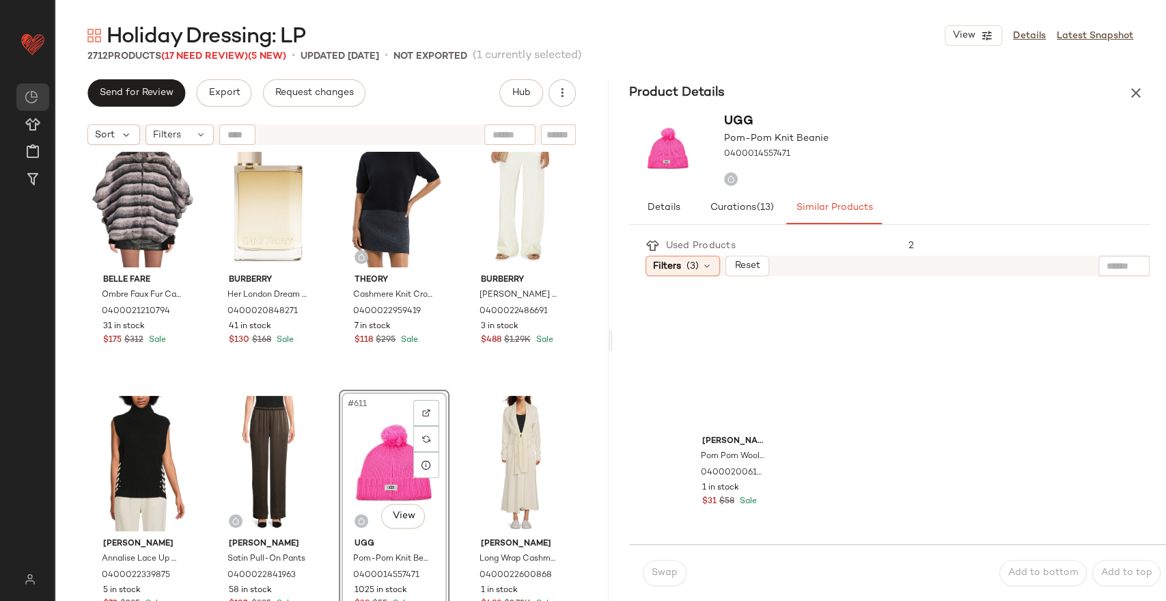
click at [387, 456] on div "#611 View" at bounding box center [394, 463] width 101 height 138
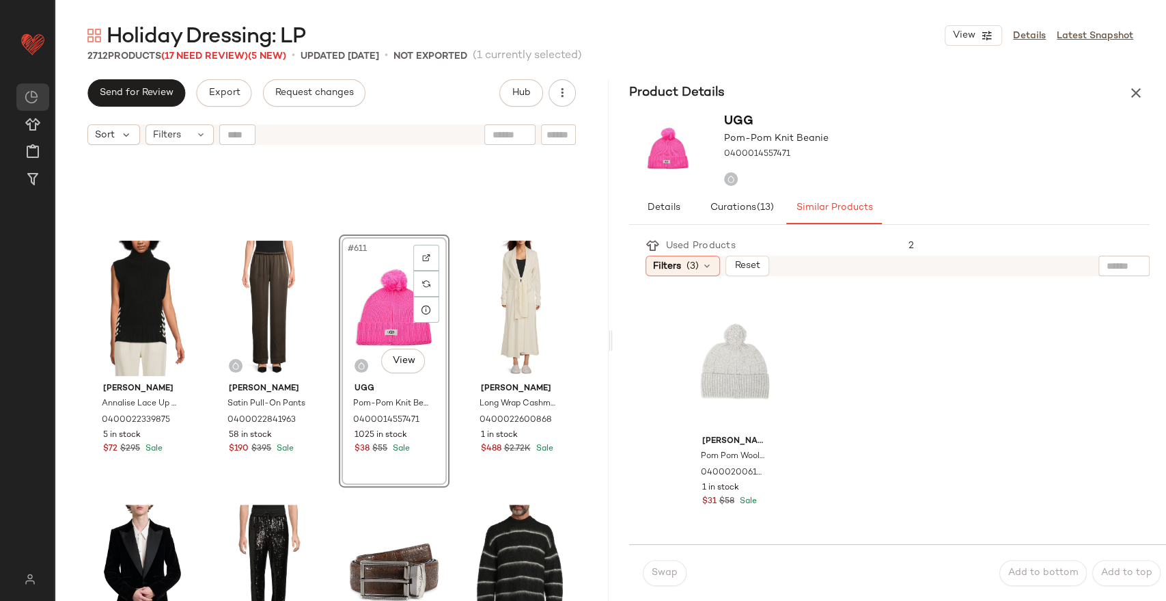
scroll to position [40169, 0]
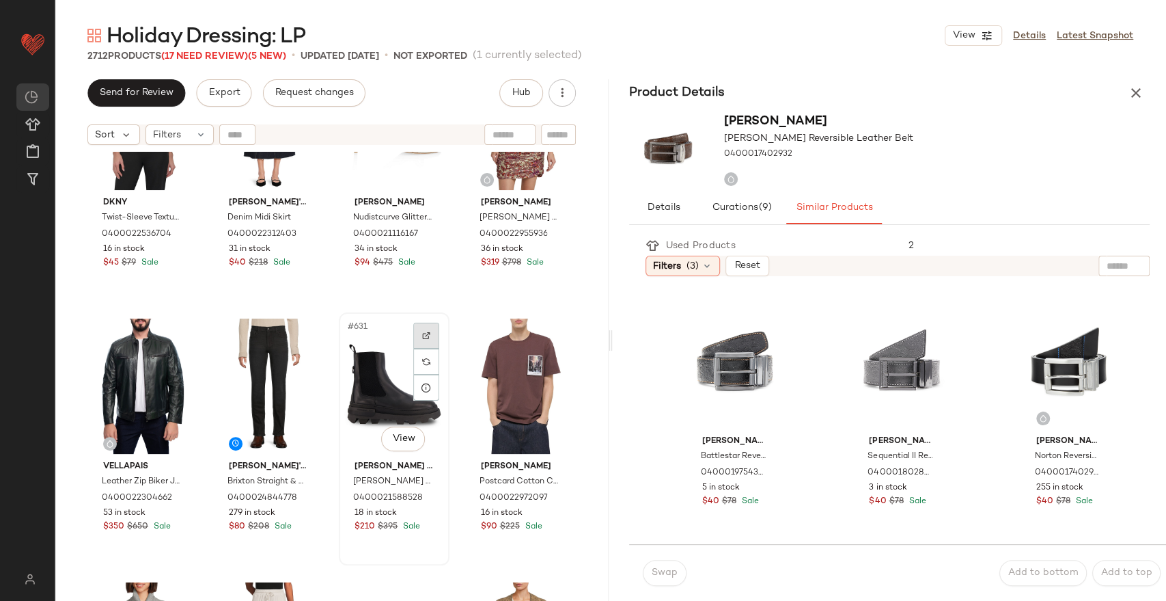
scroll to position [41232, 0]
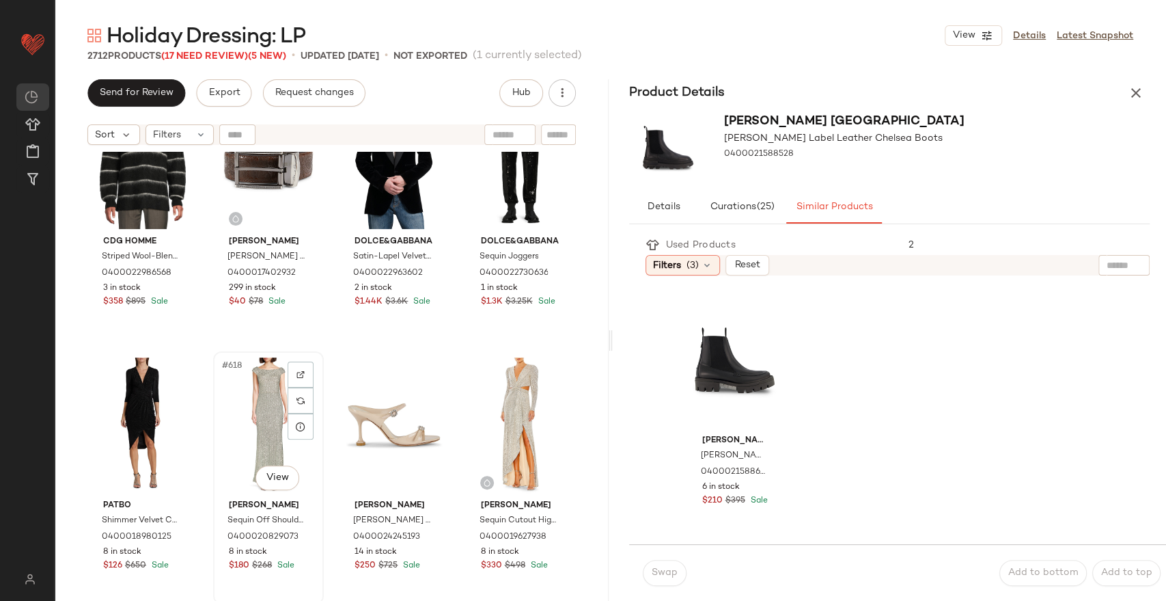
scroll to position [40245, 0]
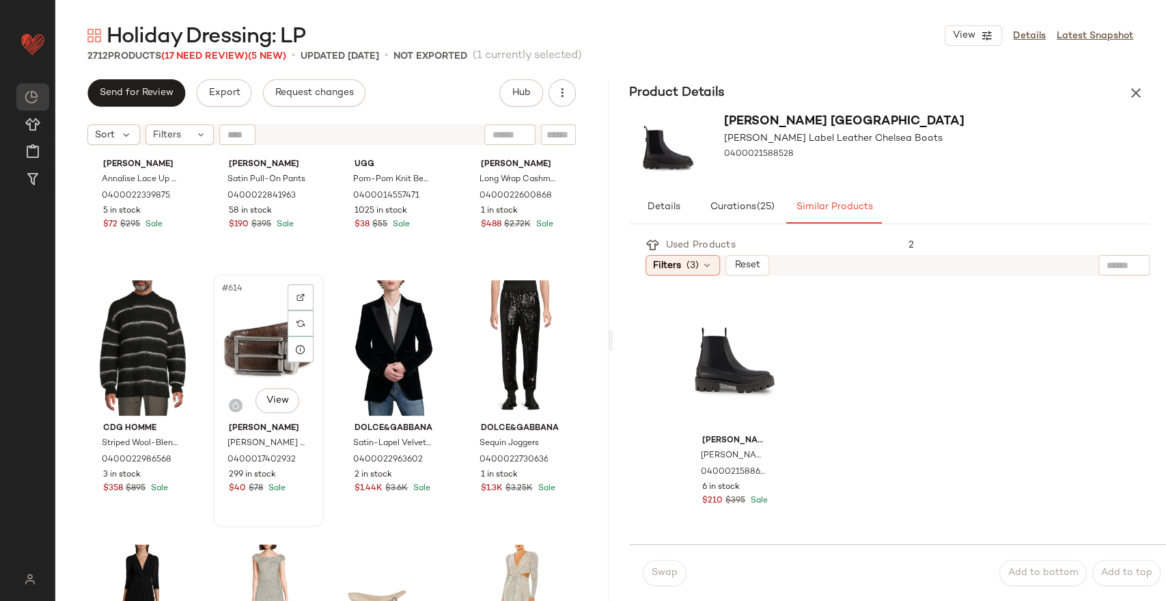
click at [243, 343] on div "#614 View" at bounding box center [268, 348] width 101 height 138
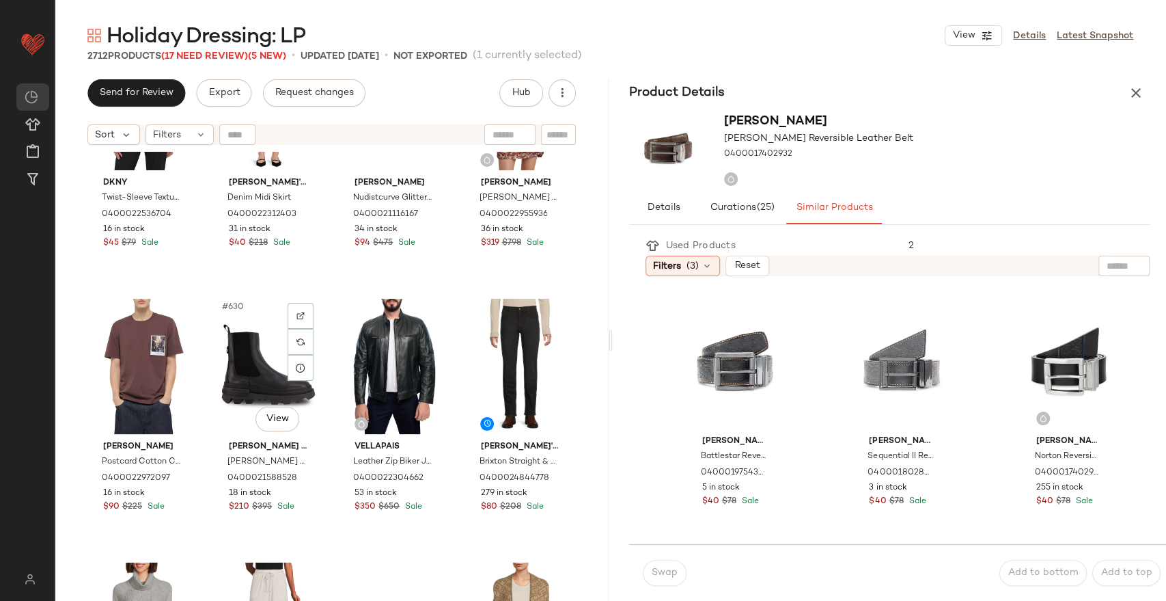
scroll to position [41308, 0]
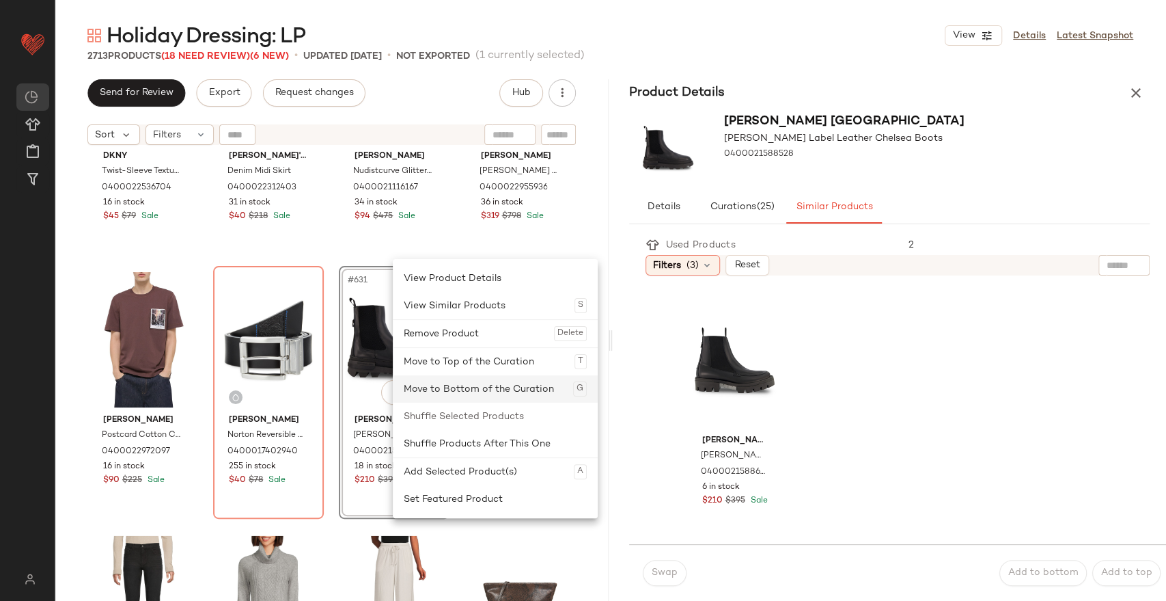
click at [443, 389] on div "Move to Bottom of the Curation G" at bounding box center [495, 388] width 183 height 27
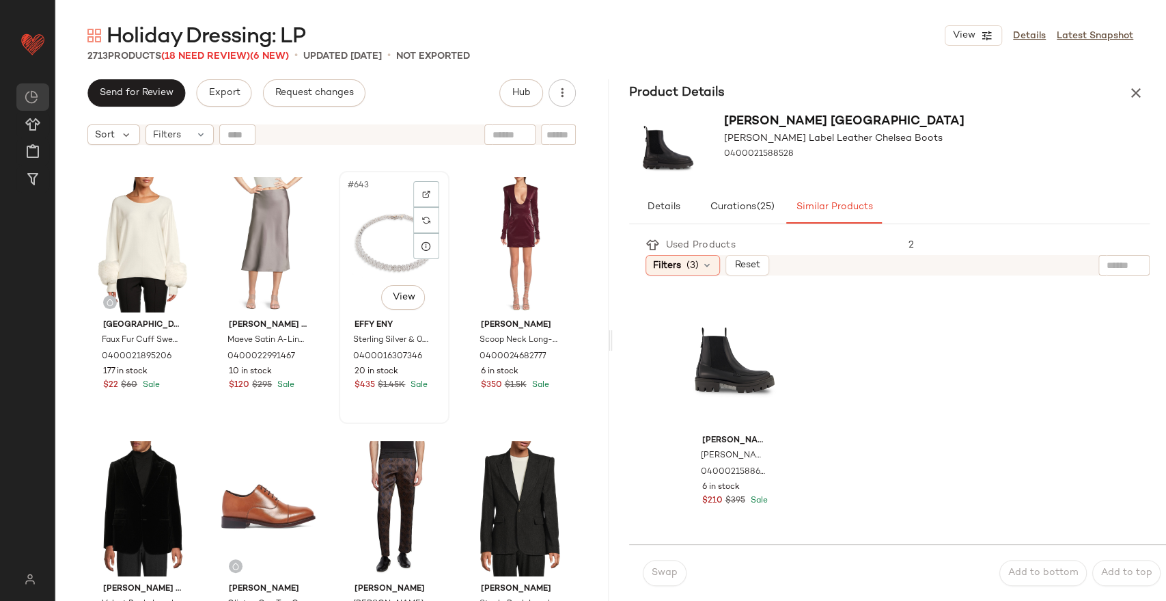
scroll to position [42219, 0]
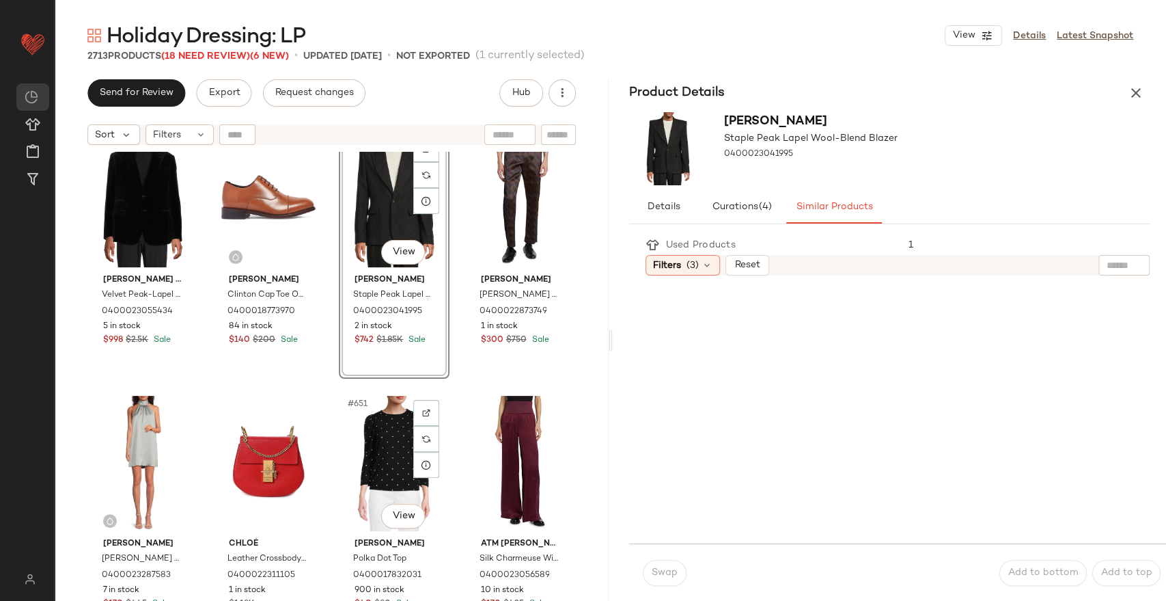
scroll to position [42522, 0]
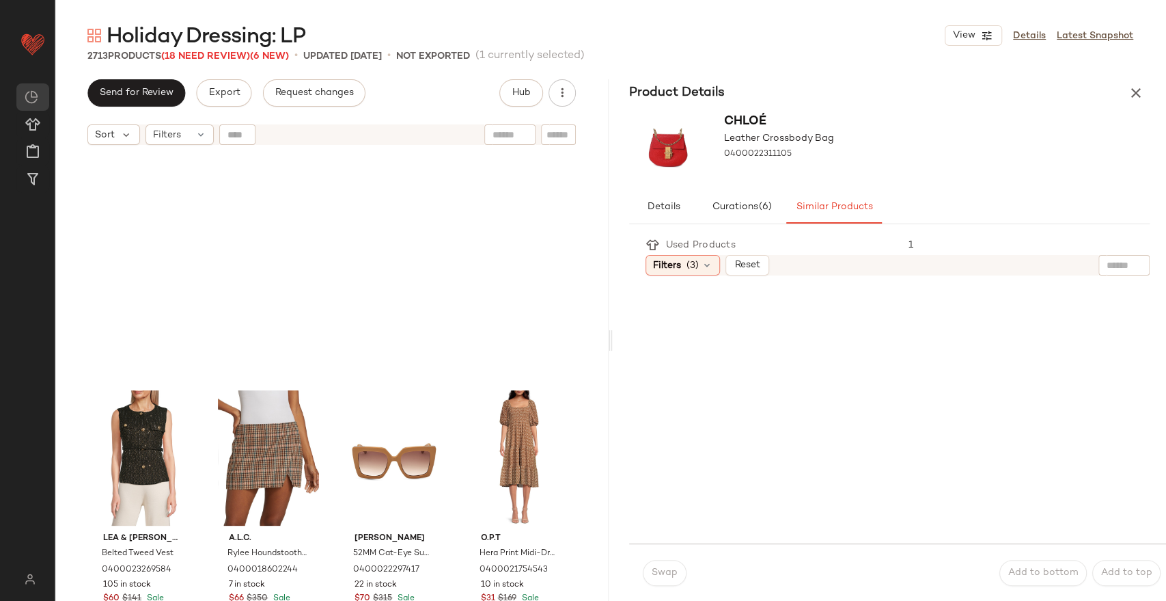
scroll to position [43358, 0]
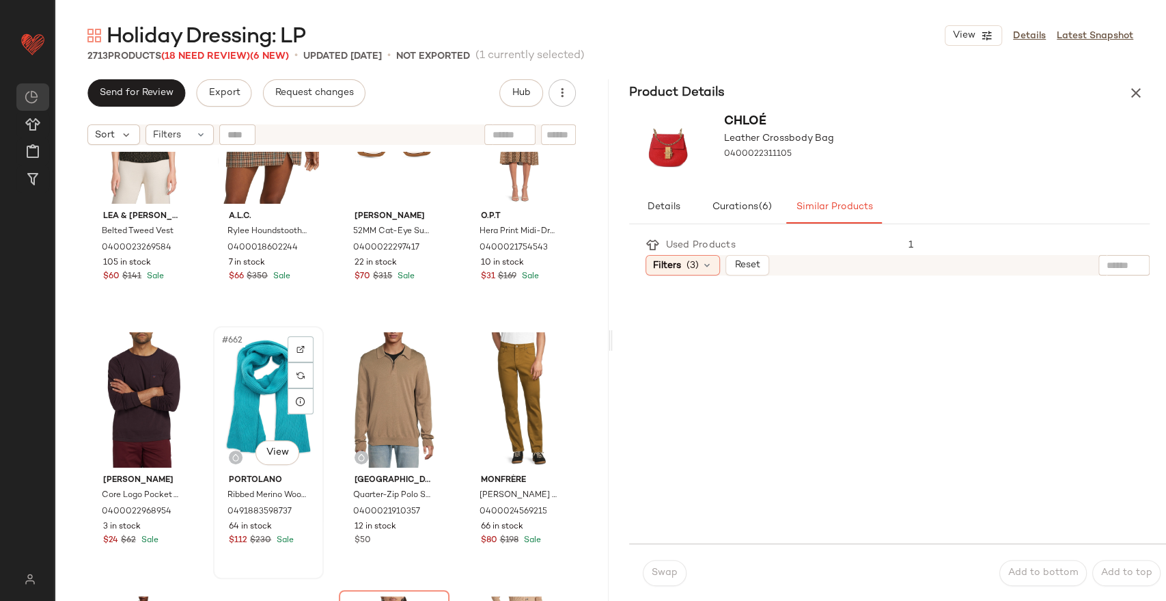
click at [233, 395] on div "#662 View" at bounding box center [268, 400] width 101 height 138
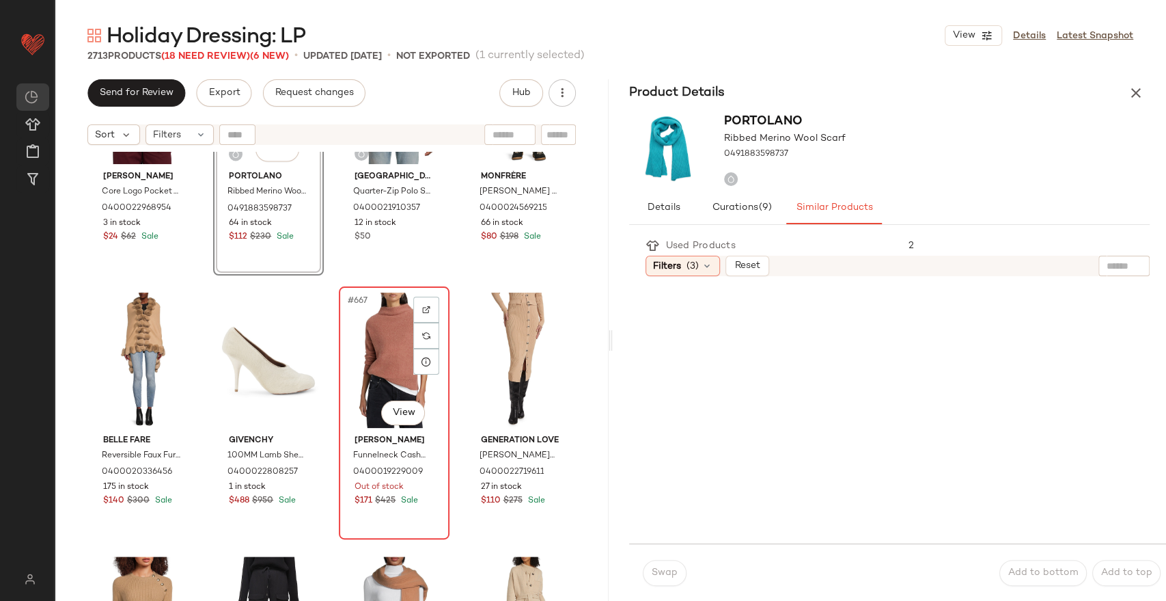
scroll to position [43585, 0]
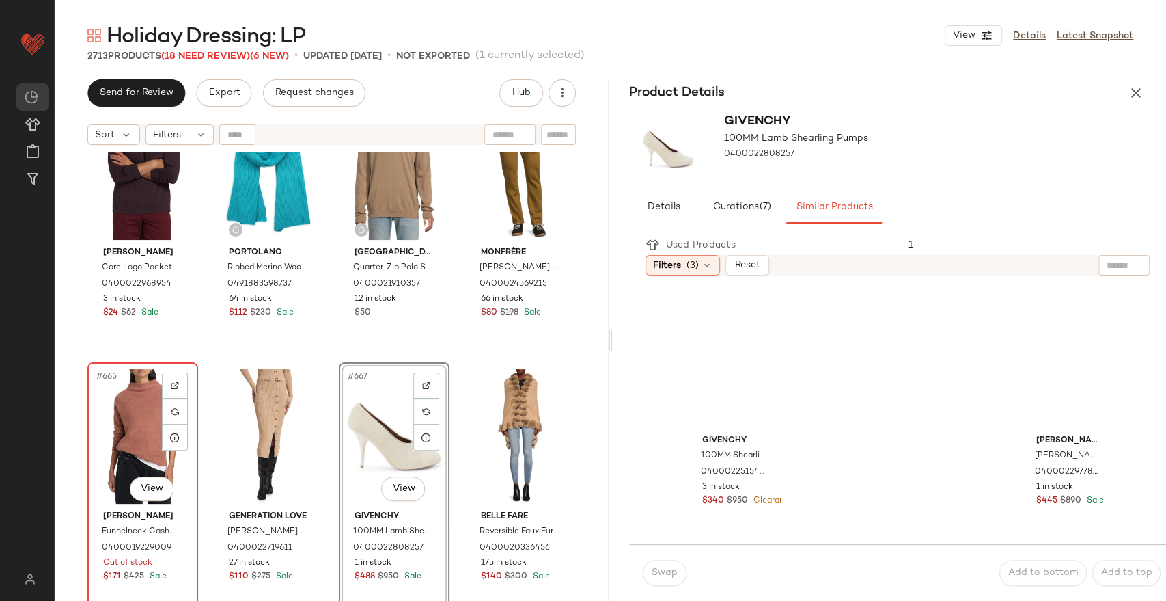
click at [139, 407] on div "#665 View" at bounding box center [142, 436] width 101 height 138
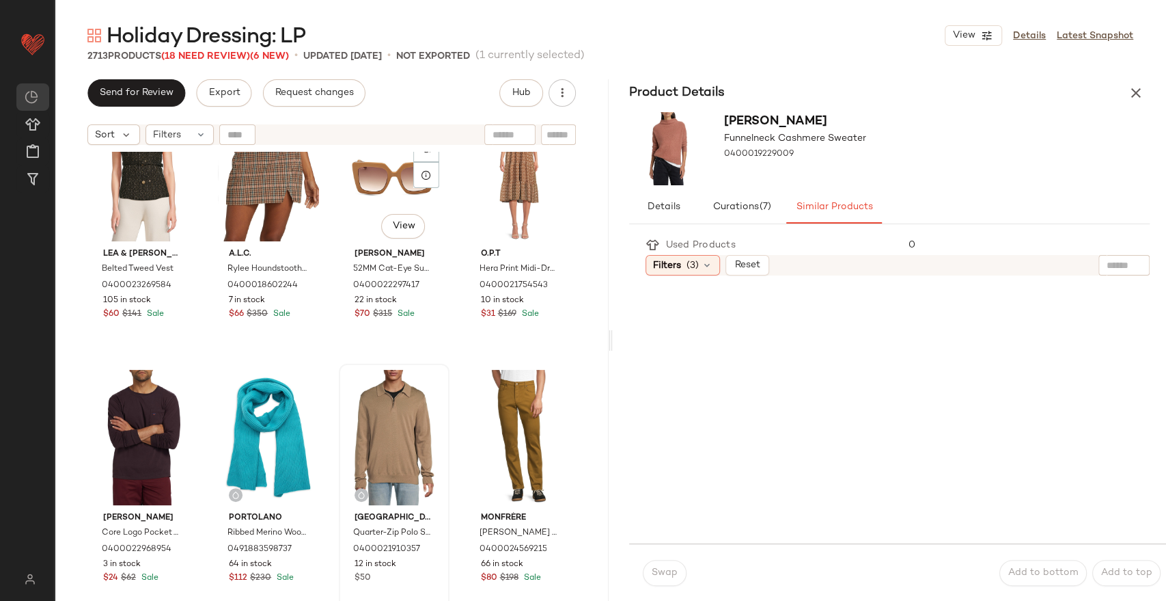
scroll to position [43282, 0]
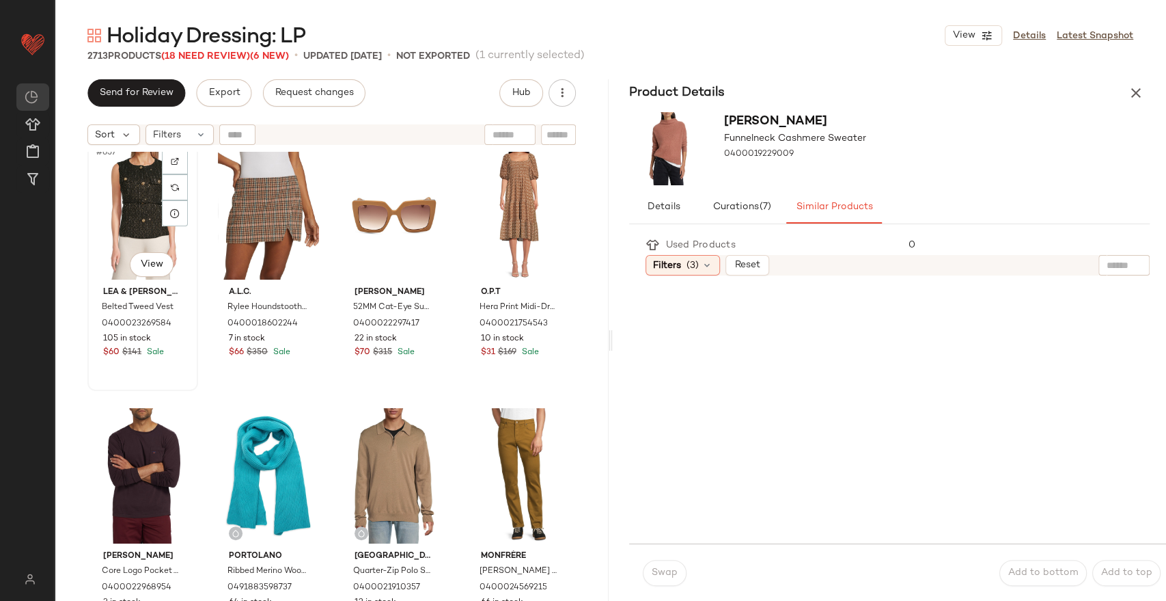
click at [135, 212] on div "#657 View" at bounding box center [142, 212] width 101 height 138
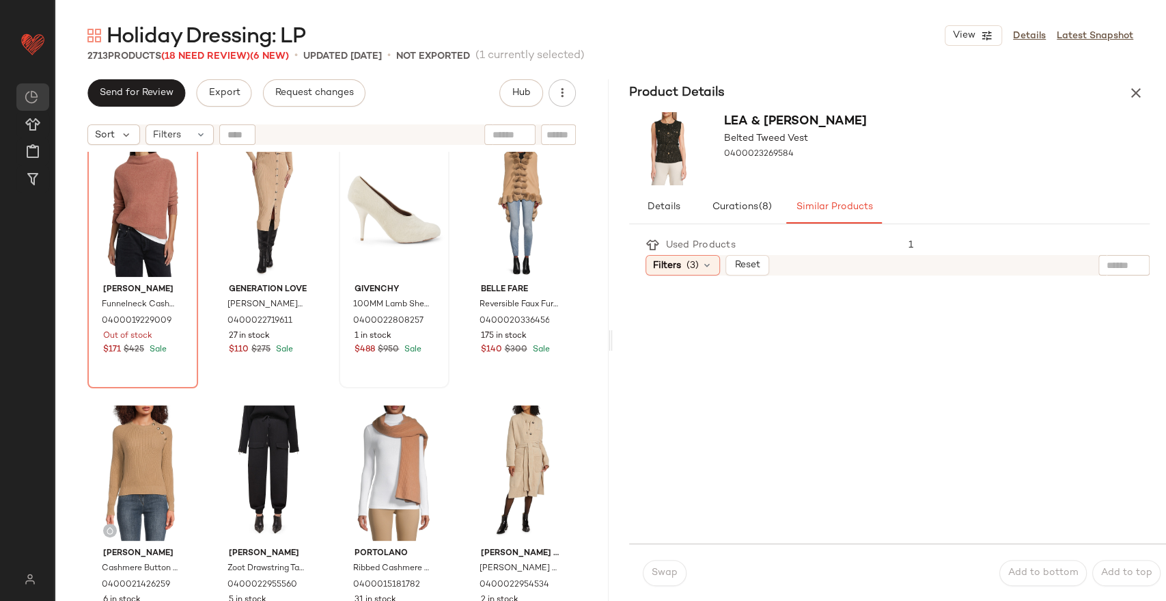
scroll to position [43813, 0]
click at [128, 454] on div "#669 View" at bounding box center [142, 472] width 101 height 138
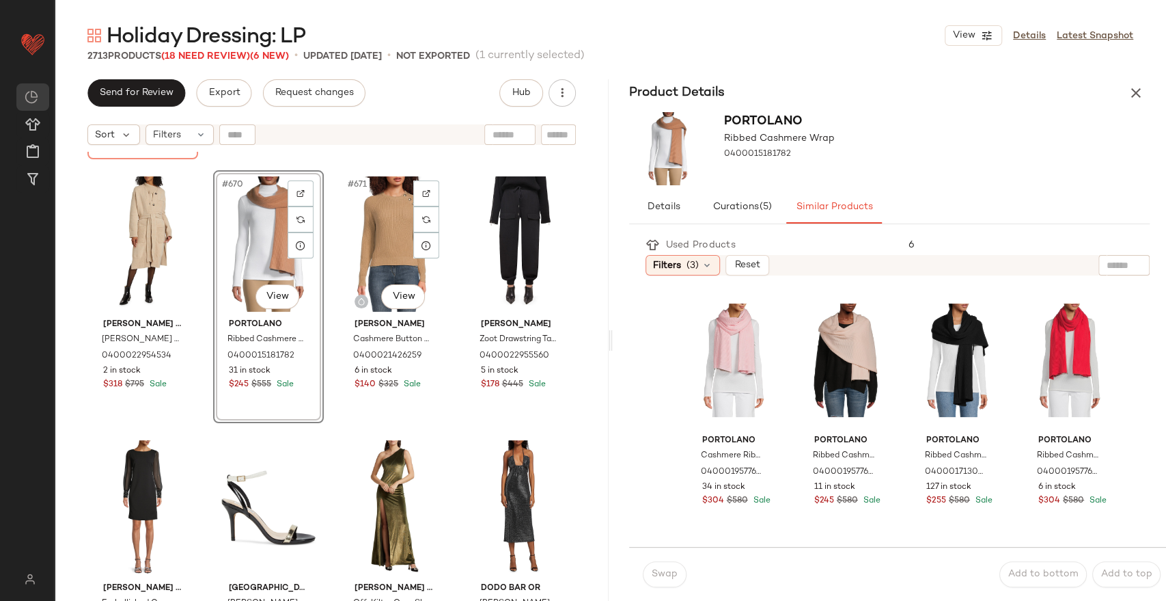
scroll to position [44117, 0]
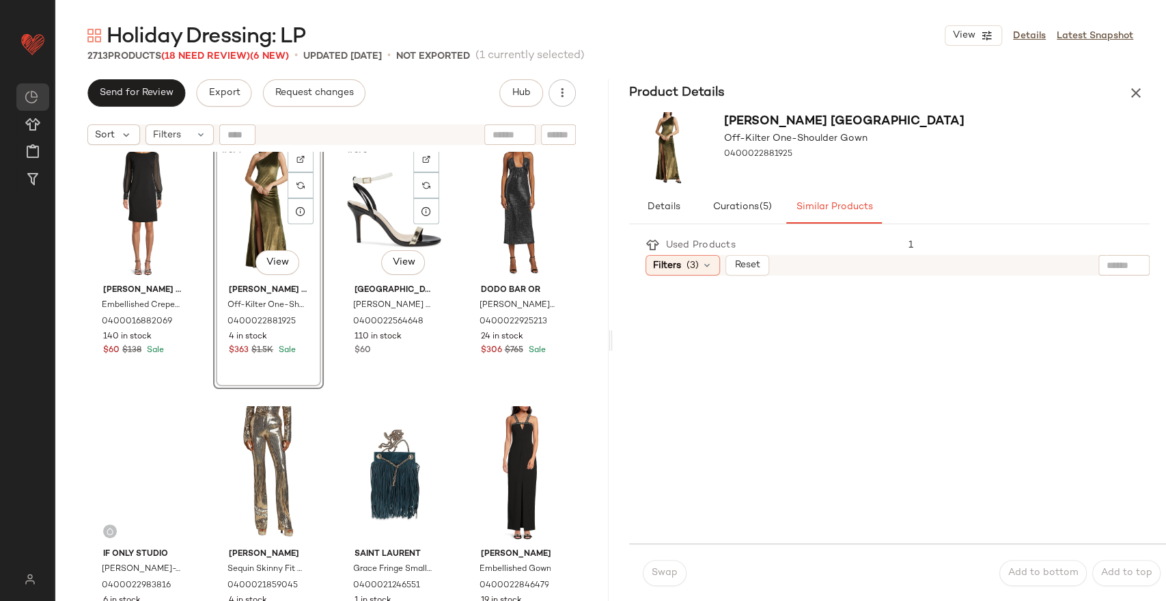
scroll to position [44344, 0]
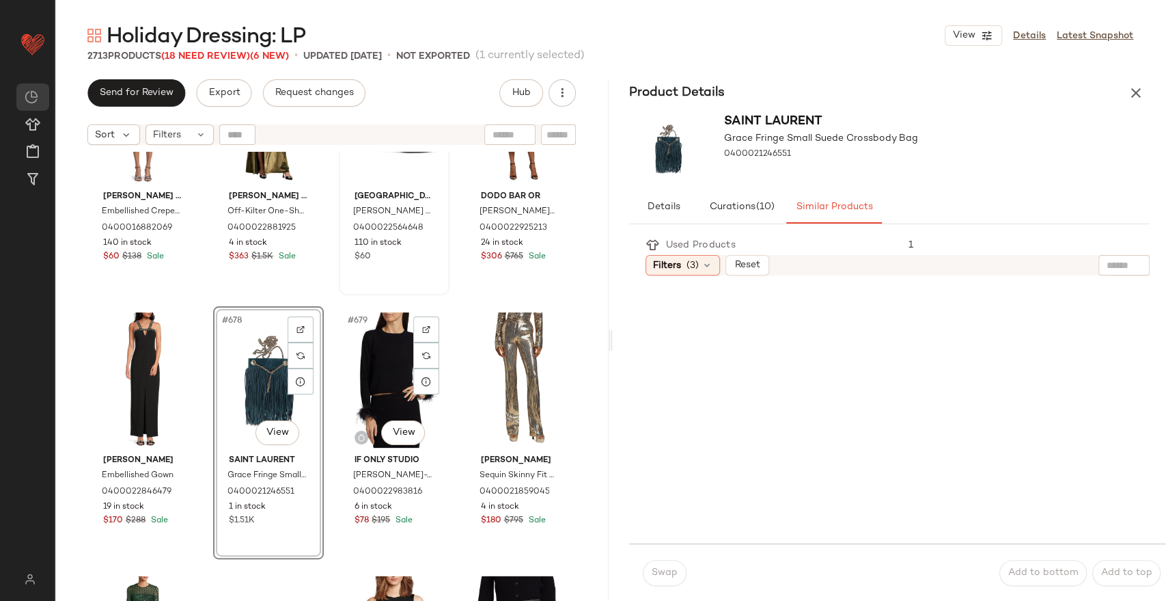
scroll to position [44572, 0]
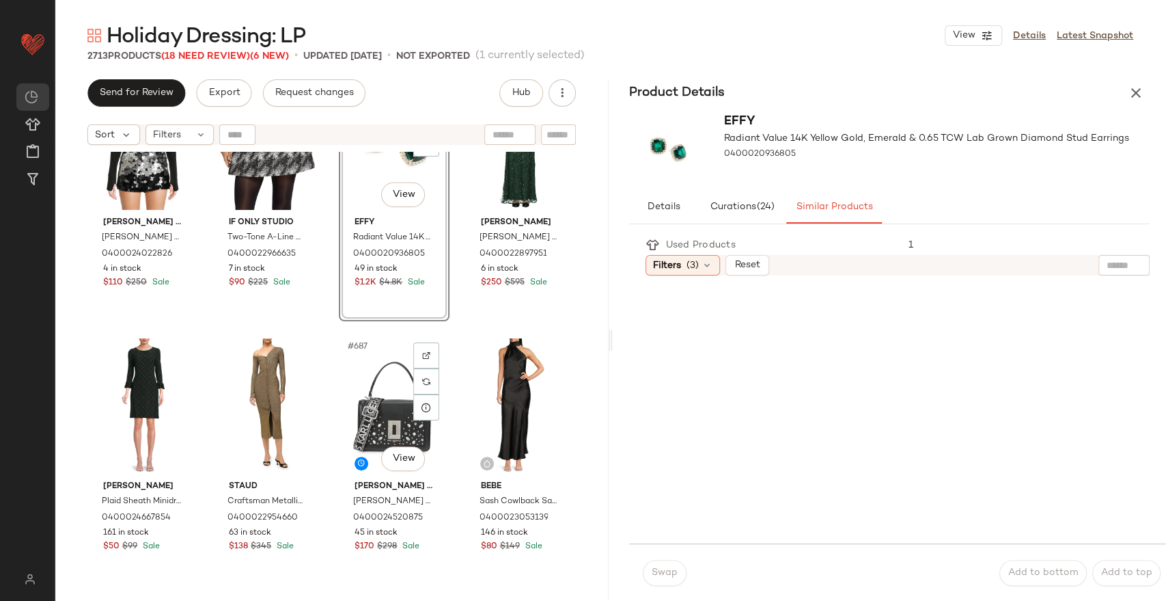
scroll to position [44952, 0]
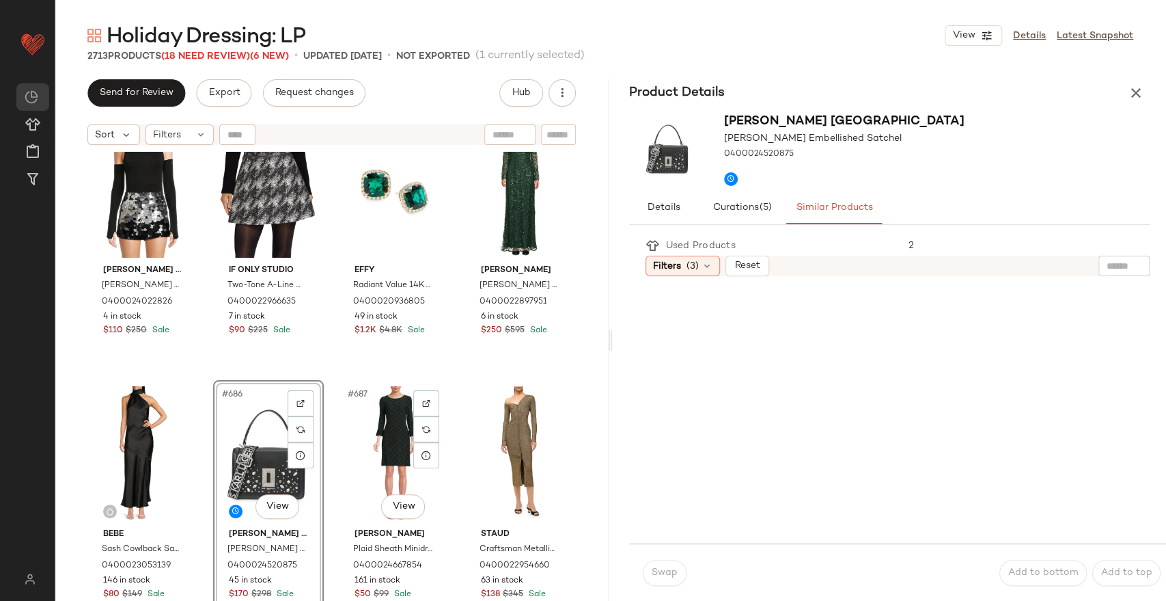
scroll to position [44876, 0]
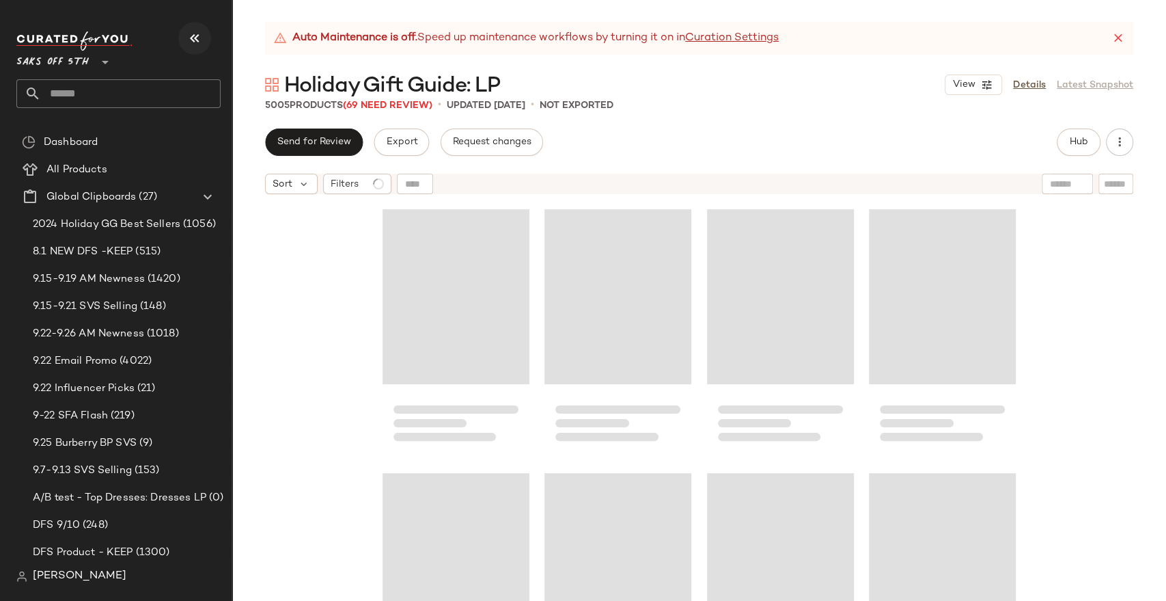
click at [184, 40] on button "button" at bounding box center [194, 38] width 33 height 33
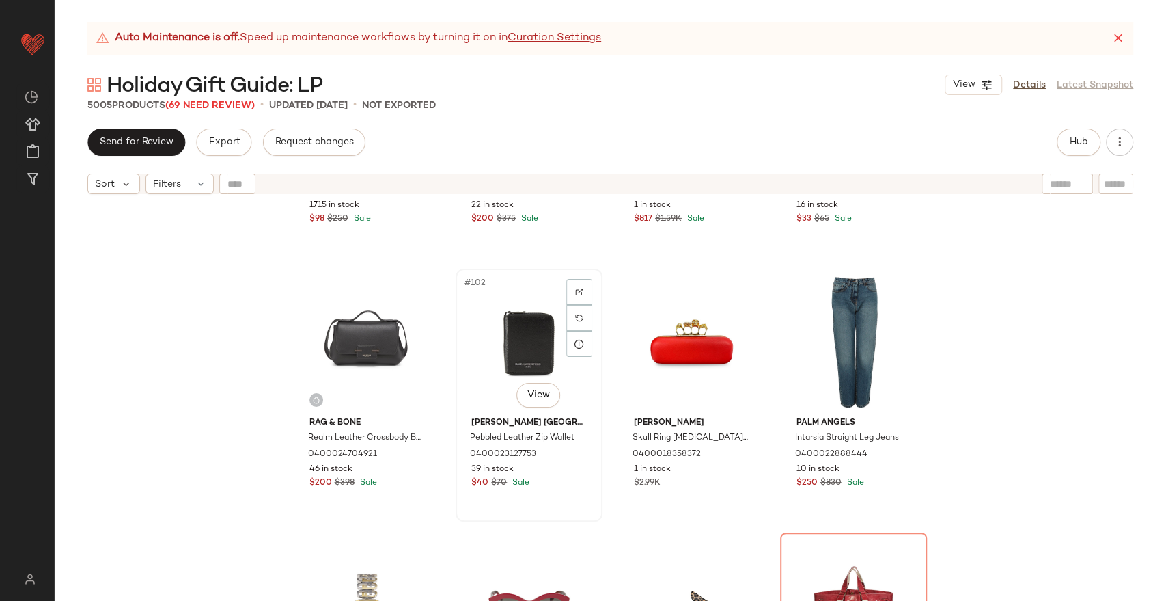
scroll to position [6388, 0]
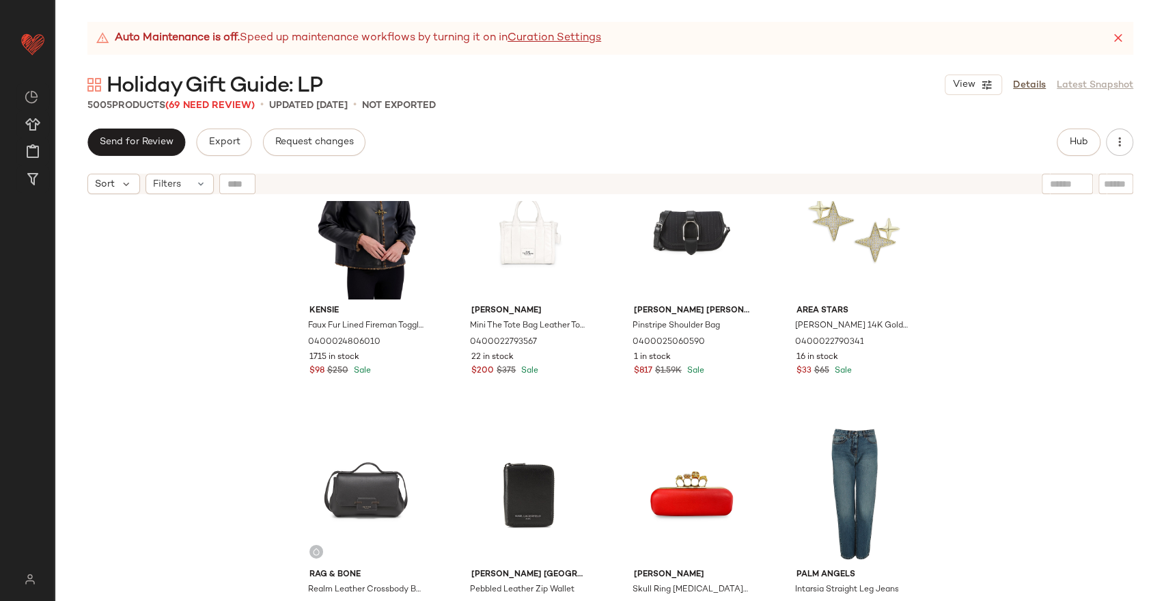
click at [1127, 342] on div "Kensie Faux Fur Lined Fireman Toggle Jacket 0400024806010 1715 in stock $98 $25…" at bounding box center [611, 418] width 1112 height 434
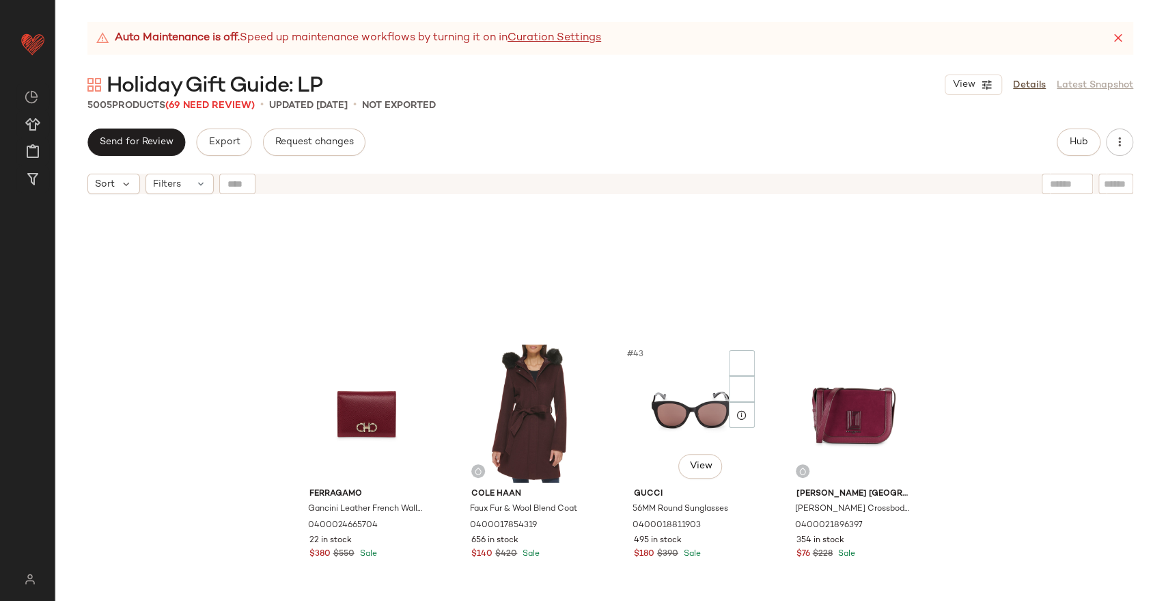
scroll to position [2668, 0]
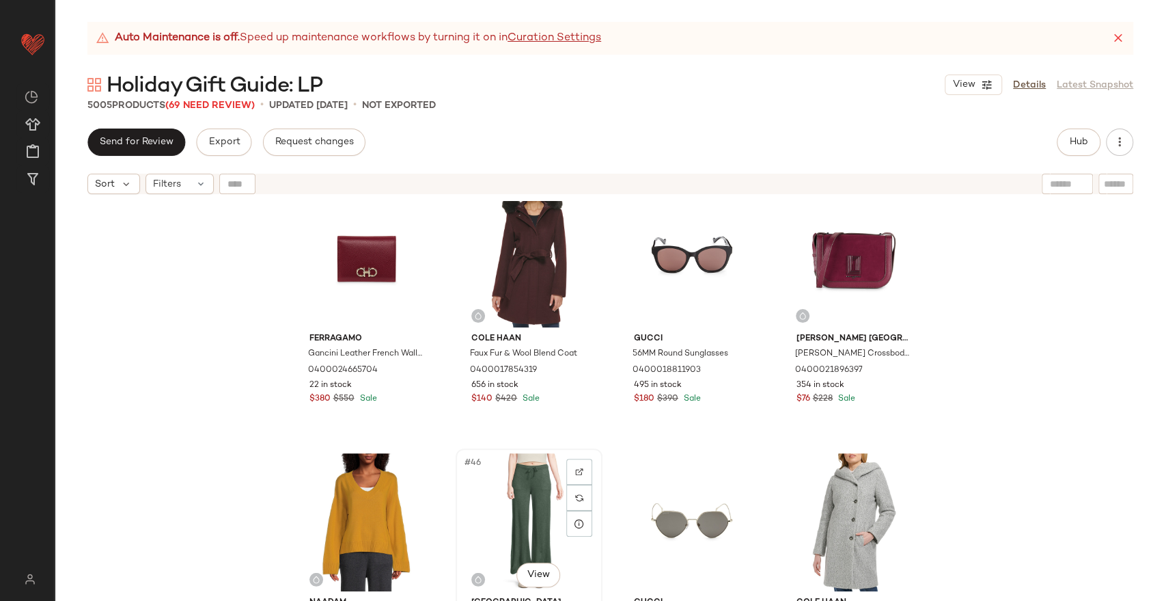
click at [484, 497] on div "#46 View" at bounding box center [529, 522] width 137 height 138
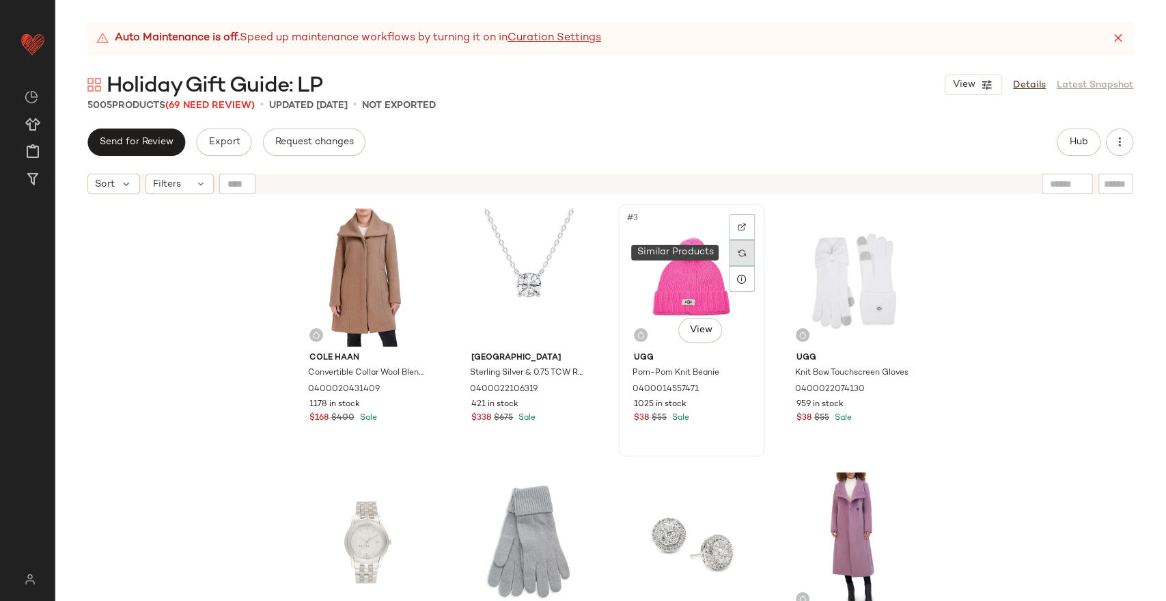
click at [732, 254] on div at bounding box center [742, 253] width 26 height 26
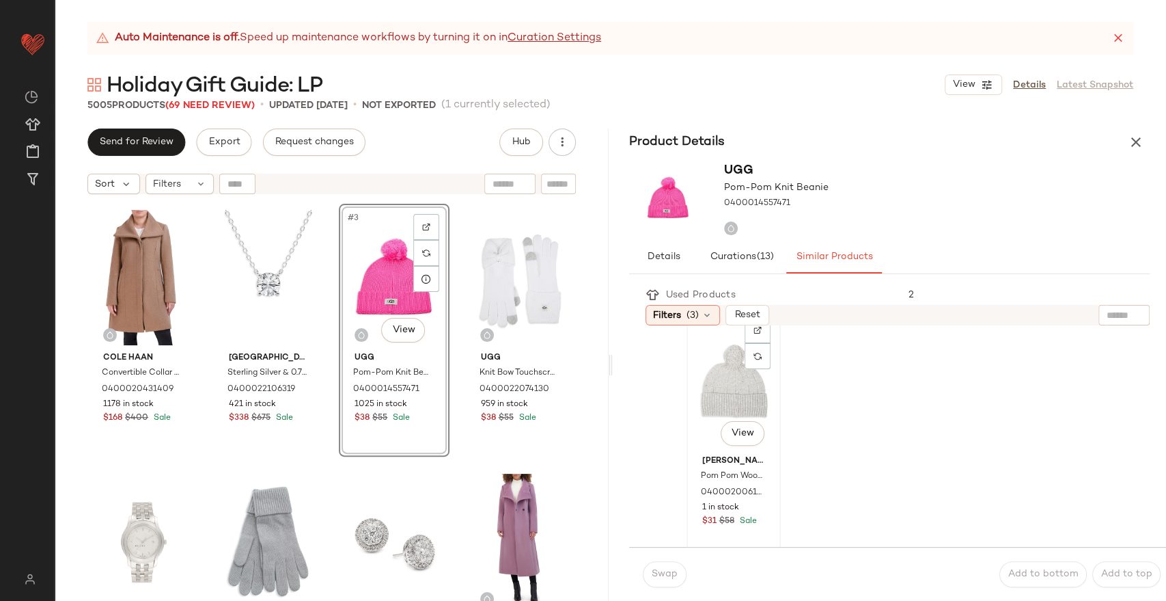
scroll to position [42, 0]
click at [372, 298] on div "#3 View" at bounding box center [394, 277] width 101 height 138
click at [1137, 141] on icon "button" at bounding box center [1136, 142] width 16 height 16
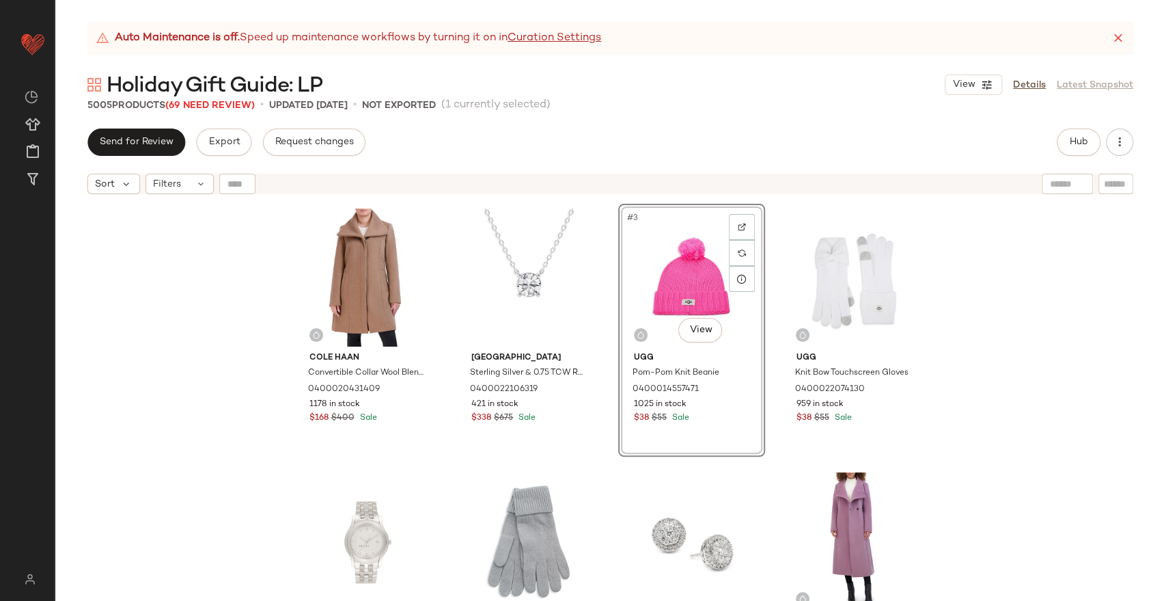
click at [1114, 33] on icon at bounding box center [1119, 38] width 14 height 14
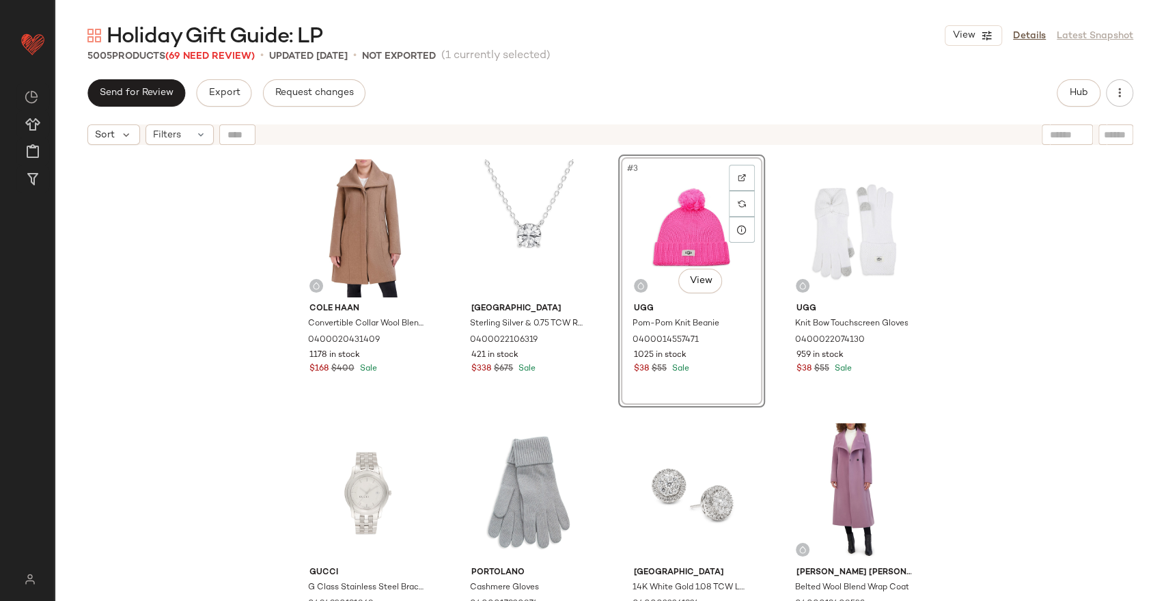
scroll to position [0, 0]
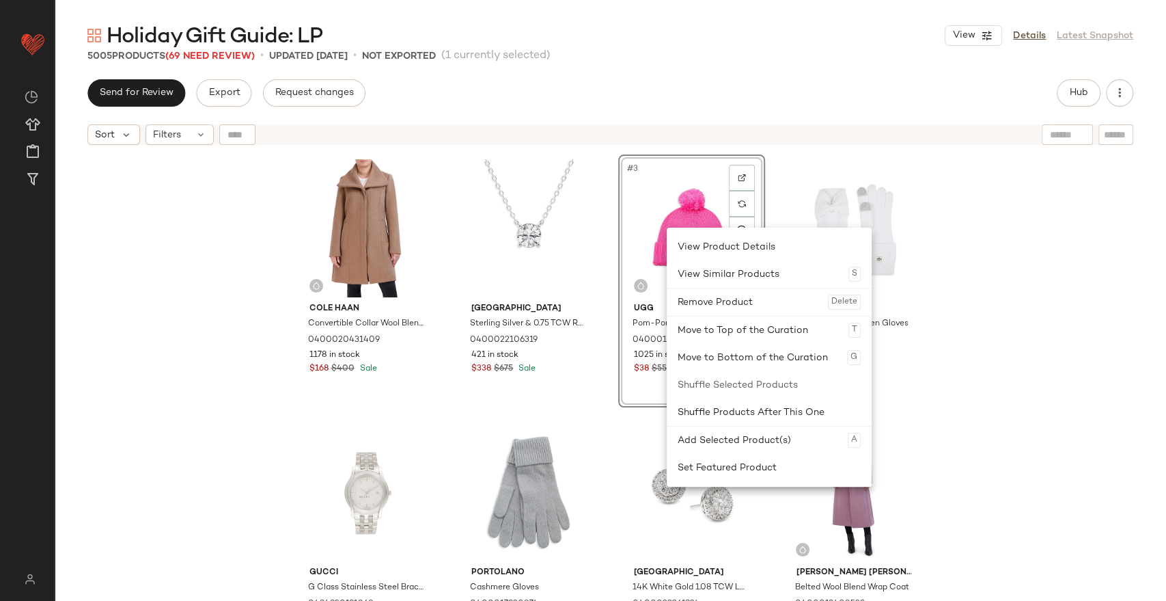
click at [1089, 333] on div "Cole Haan Convertible Collar Wool Blend Coat 0400020431409 1178 in stock $168 $…" at bounding box center [611, 393] width 1112 height 483
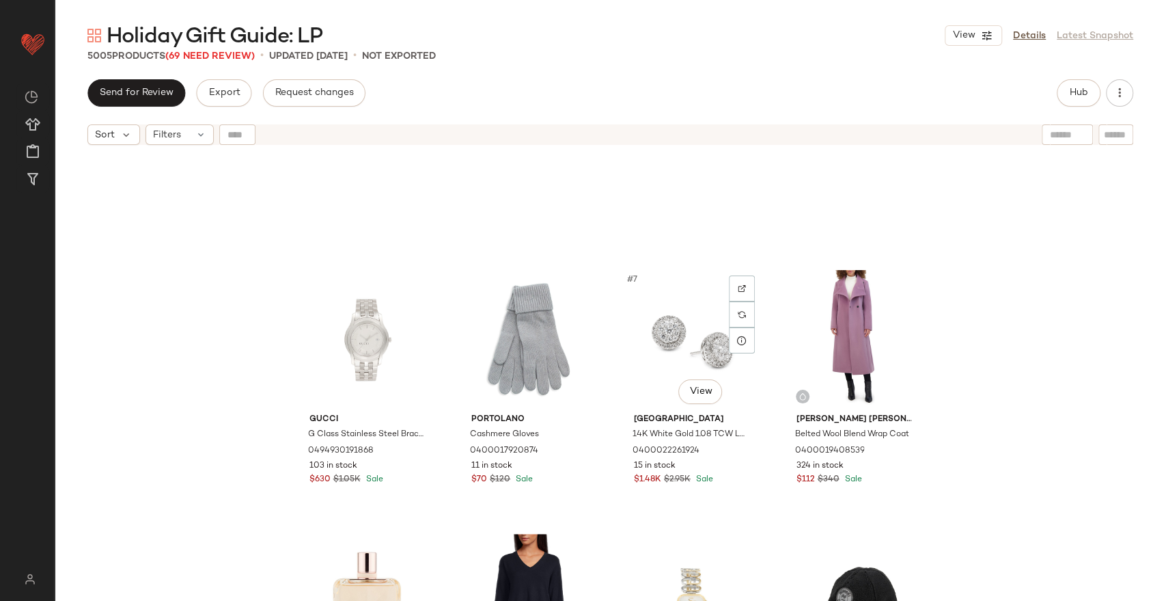
scroll to position [163, 0]
click at [900, 317] on img at bounding box center [904, 316] width 8 height 8
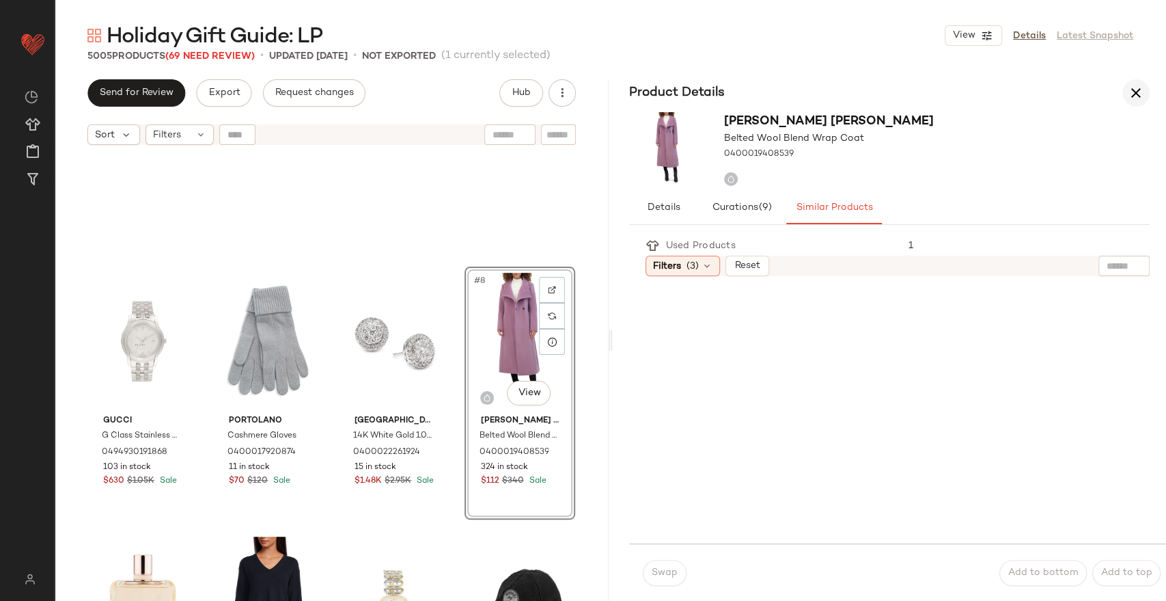
click at [1138, 91] on icon "button" at bounding box center [1136, 93] width 16 height 16
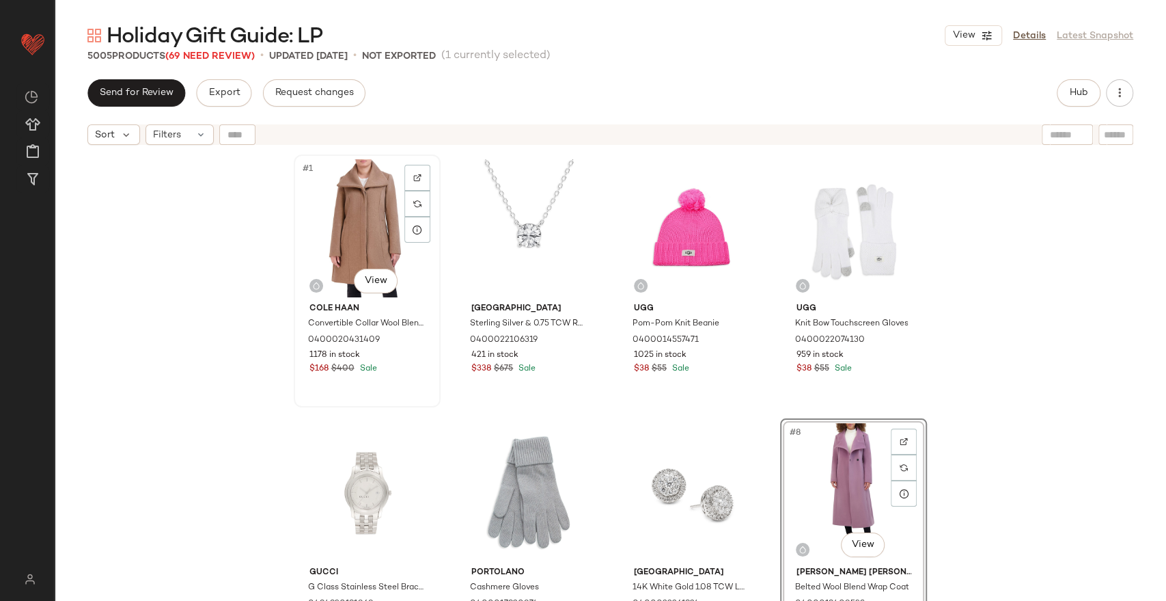
click at [350, 253] on div "#1 View" at bounding box center [367, 228] width 137 height 138
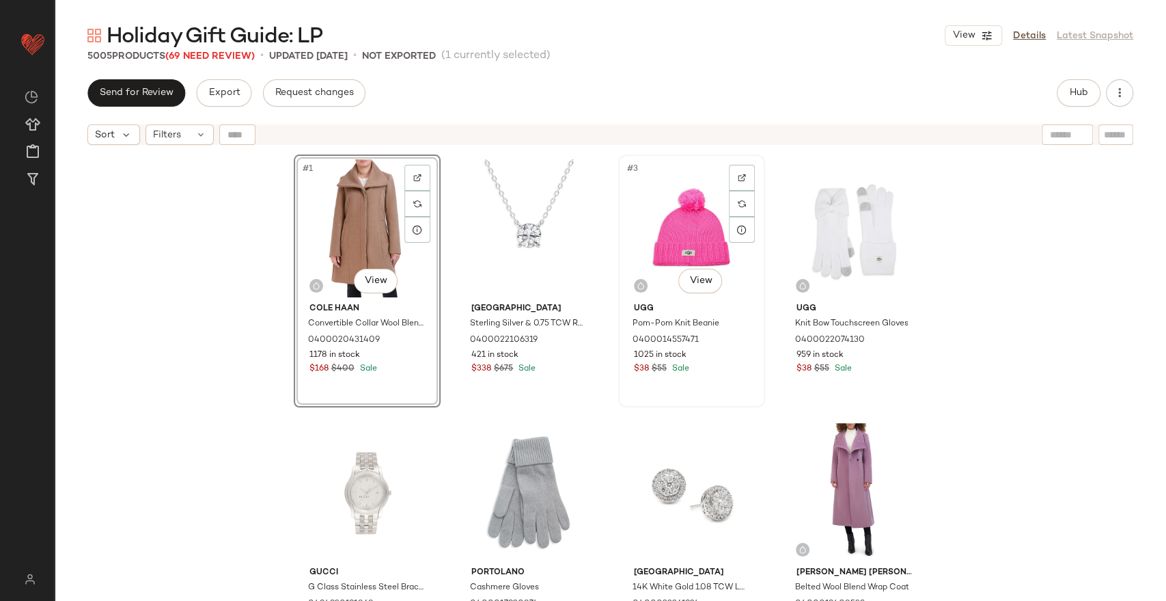
click at [713, 245] on div "#3 View" at bounding box center [691, 228] width 137 height 138
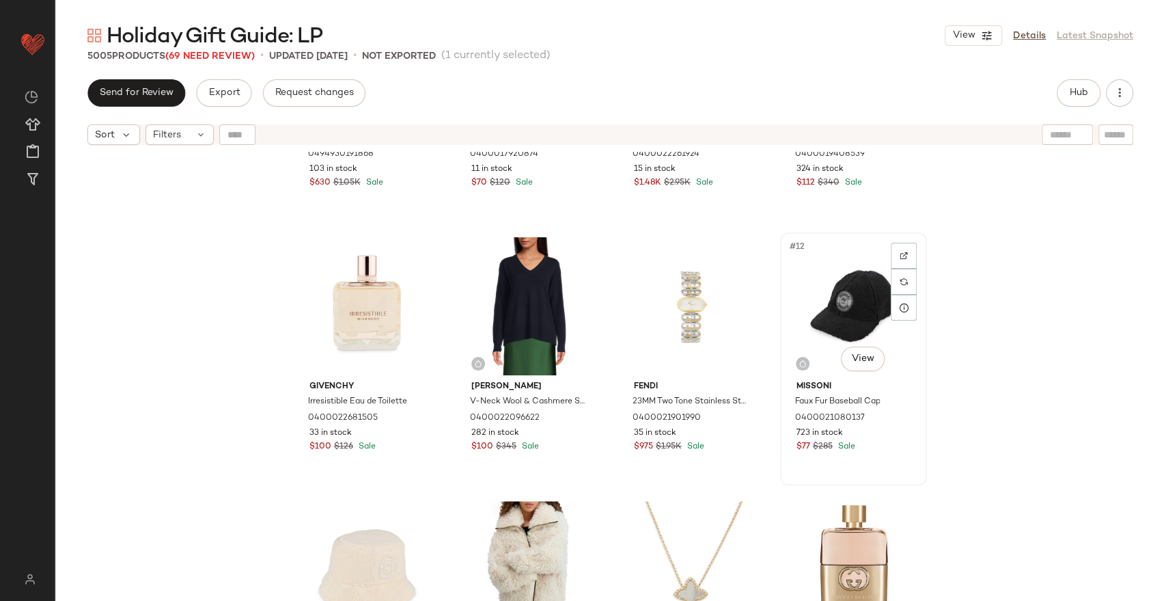
scroll to position [542, 0]
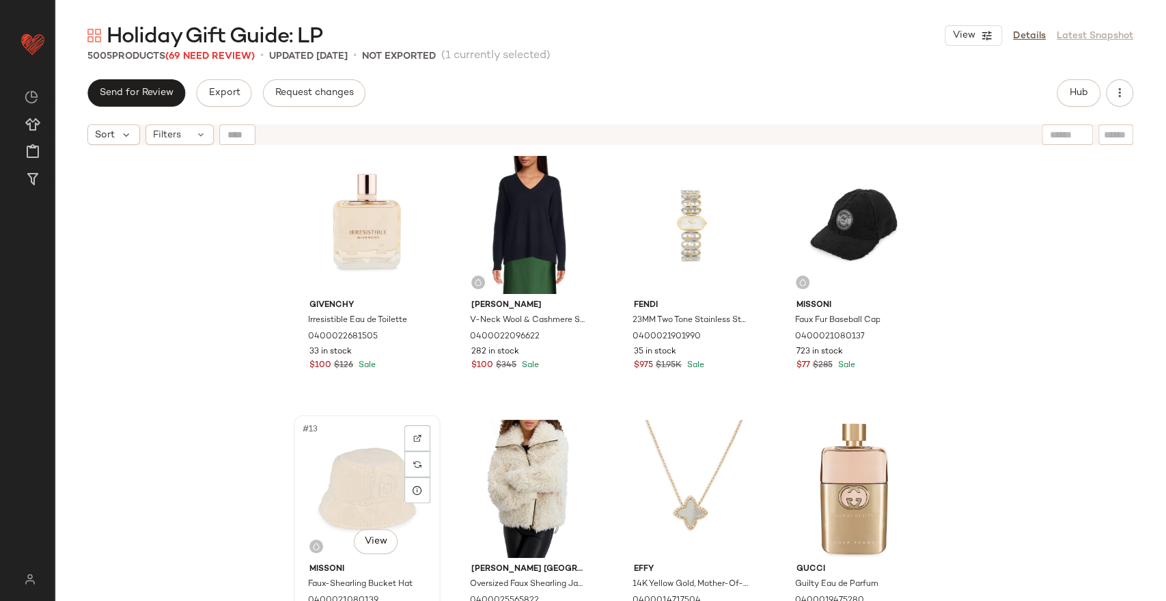
drag, startPoint x: 364, startPoint y: 479, endPoint x: 383, endPoint y: 477, distance: 18.6
click at [364, 480] on div "#13 View" at bounding box center [367, 489] width 137 height 138
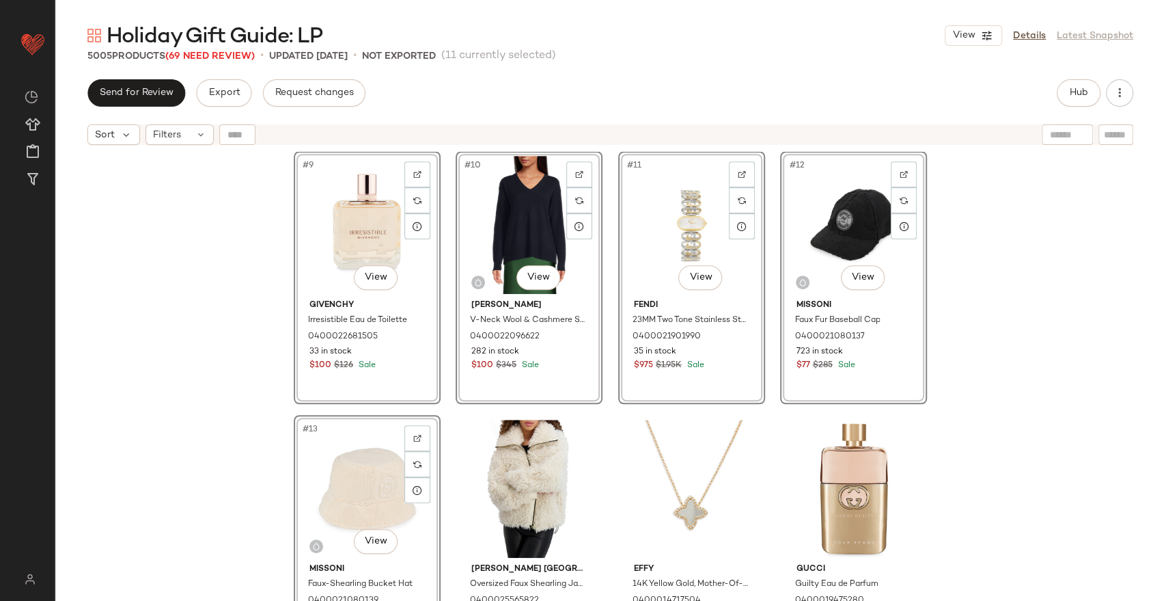
click at [987, 425] on div "#5 View Gucci G Class Stainless Steel Bracelet Watch/38MM 0494930191868 103 in …" at bounding box center [611, 393] width 1112 height 483
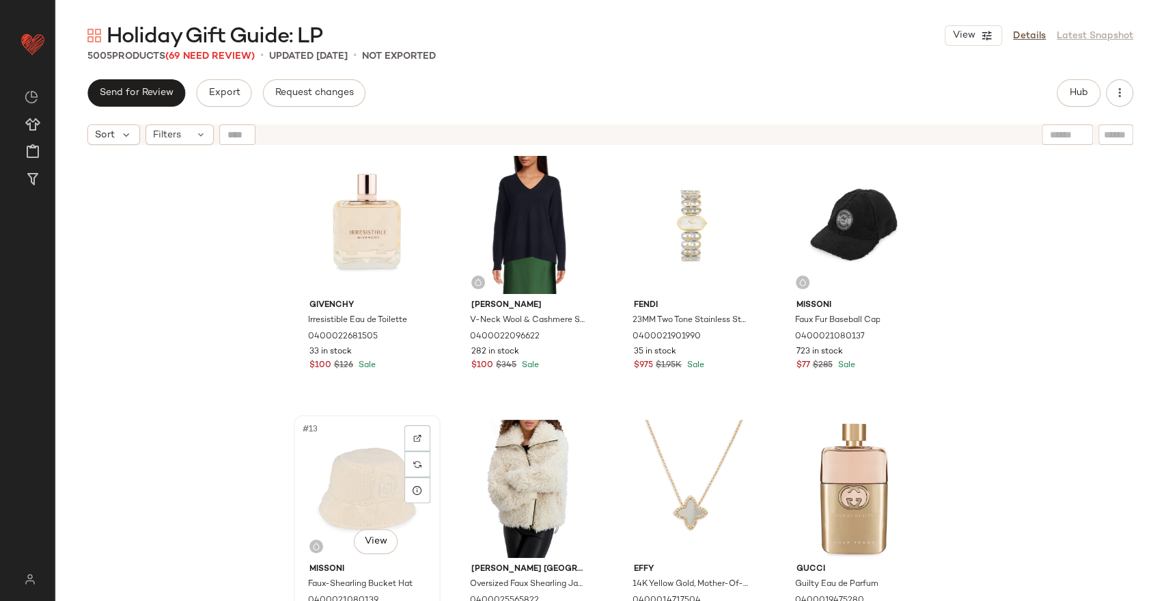
click at [323, 463] on div "#13 View" at bounding box center [367, 489] width 137 height 138
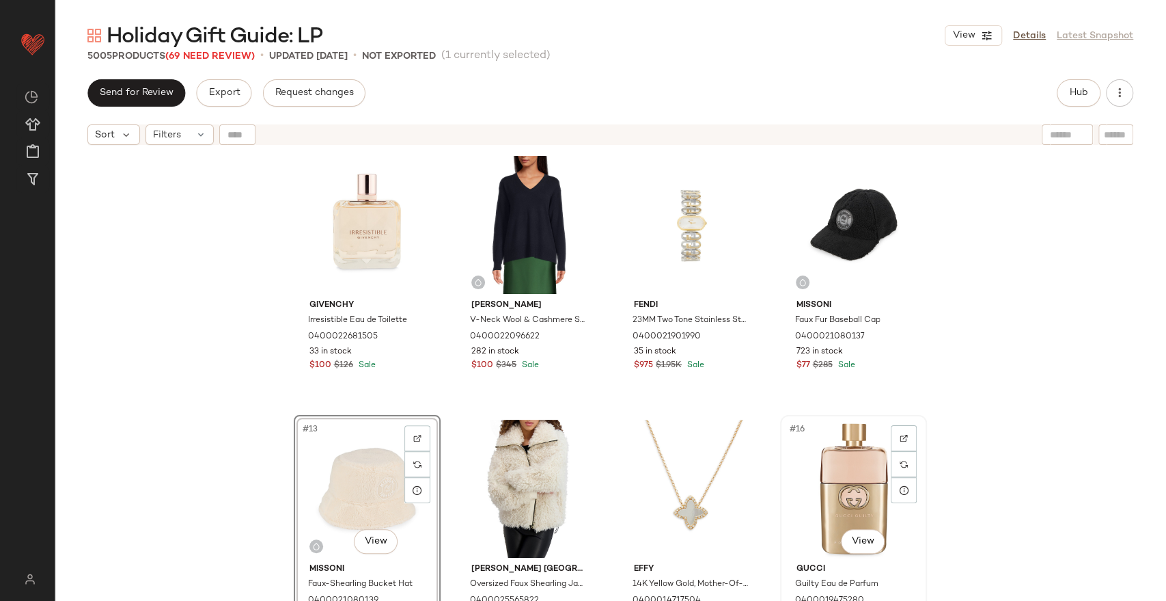
click at [847, 467] on div "#16 View" at bounding box center [853, 489] width 137 height 138
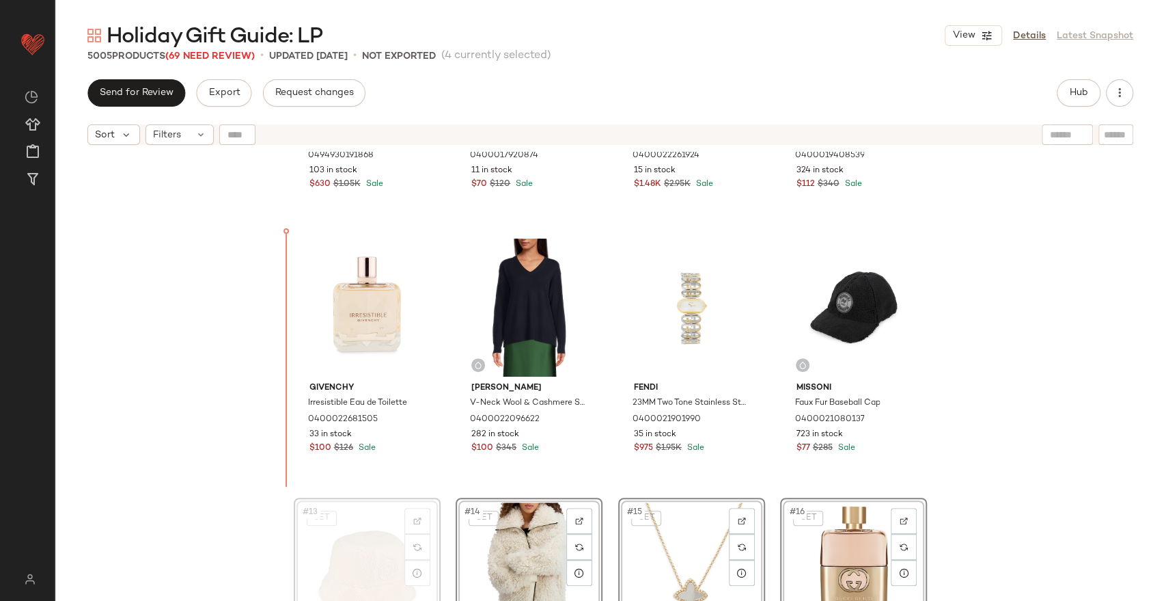
scroll to position [452, 0]
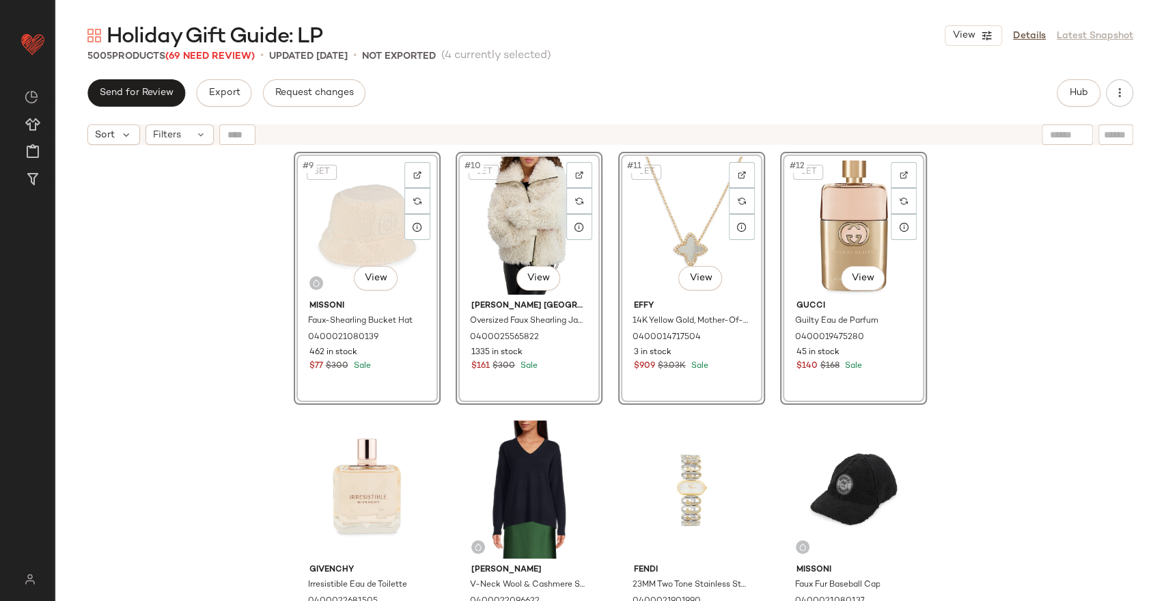
scroll to position [804, 0]
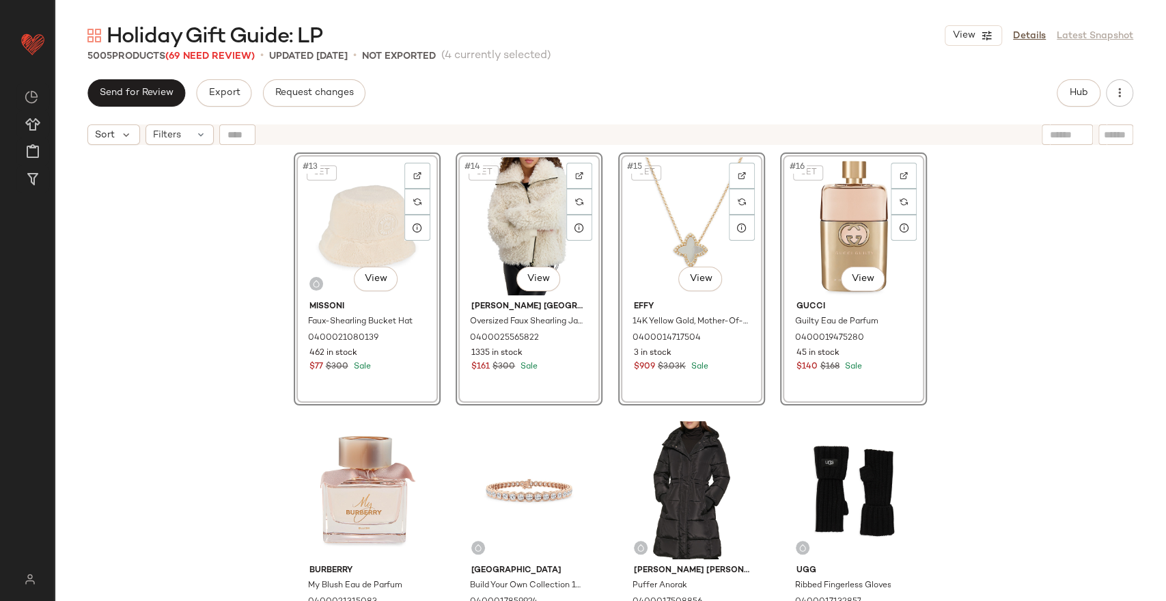
click at [976, 388] on div "SET #13 View Missoni Faux-Shearling Bucket Hat 0400021080139 462 in stock $77 $…" at bounding box center [611, 393] width 1112 height 483
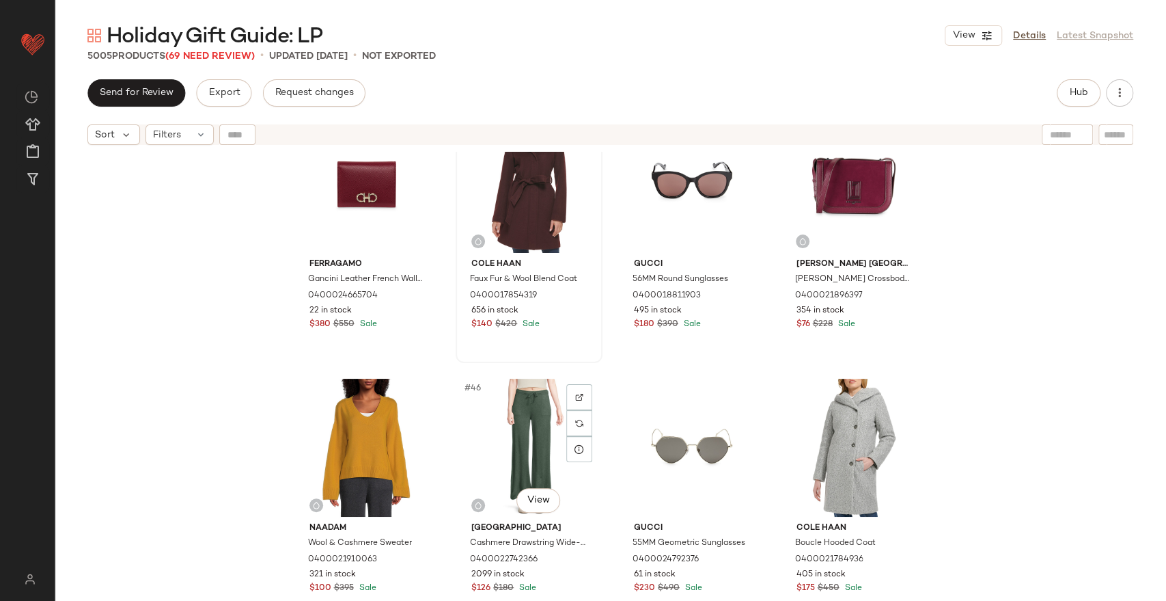
scroll to position [2668, 0]
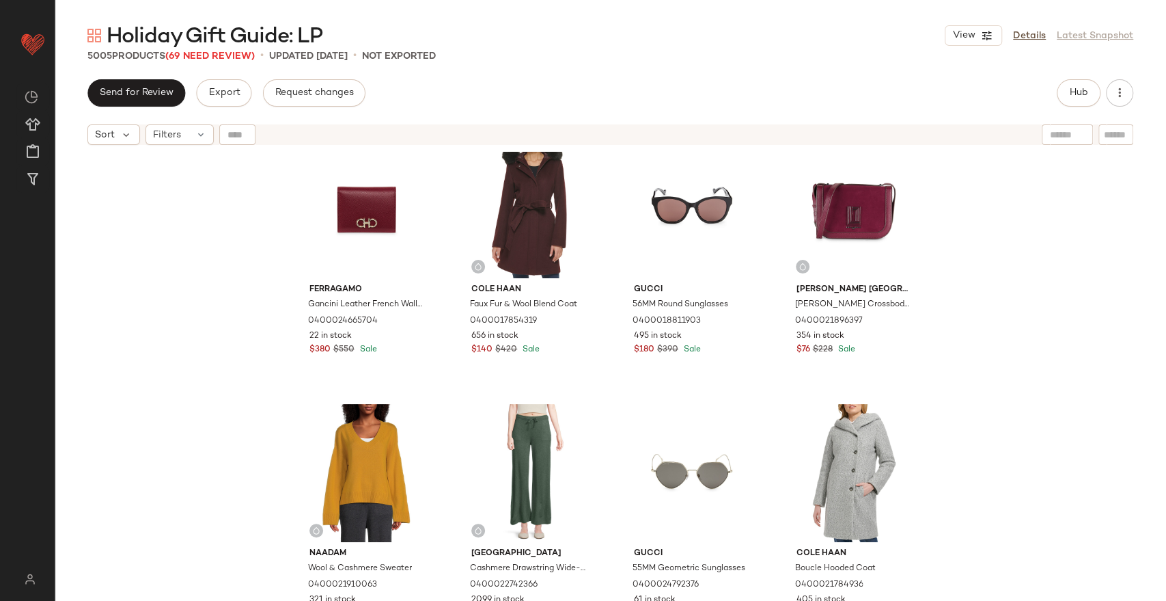
drag, startPoint x: 1085, startPoint y: 355, endPoint x: 1078, endPoint y: 359, distance: 8.3
click at [1085, 355] on div "Ferragamo Gancini Leather French Wallet 0400024665704 22 in stock $380 $550 Sal…" at bounding box center [611, 393] width 1112 height 483
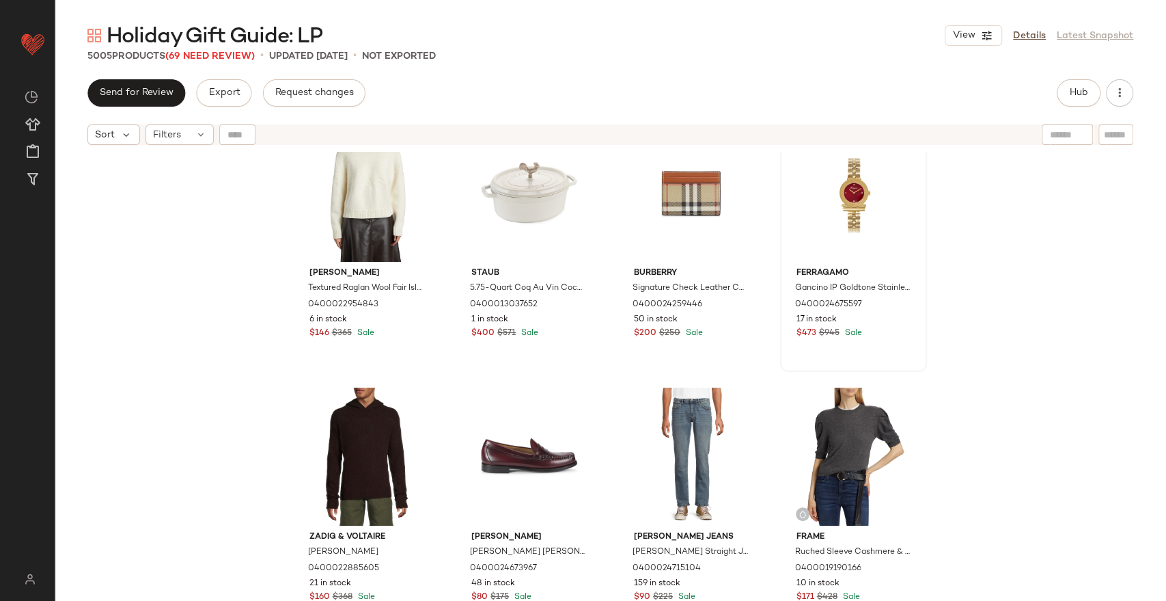
scroll to position [4946, 0]
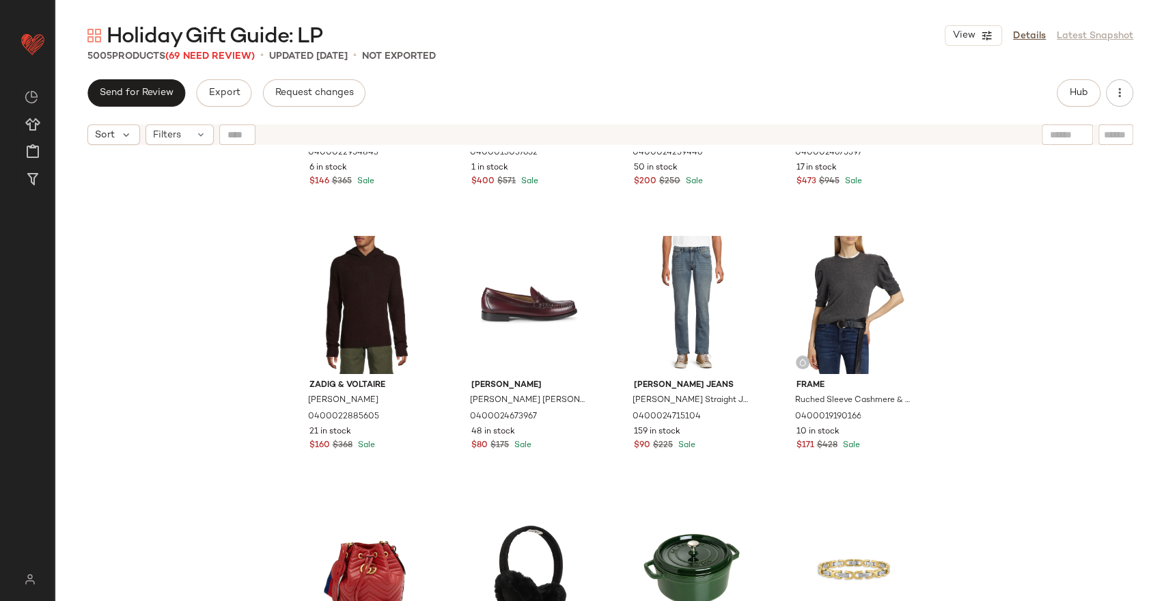
click at [159, 203] on div "Vince Textured Raglan Wool Fair Isle Sweater 0400022954843 6 in stock $146 $365…" at bounding box center [611, 393] width 1112 height 483
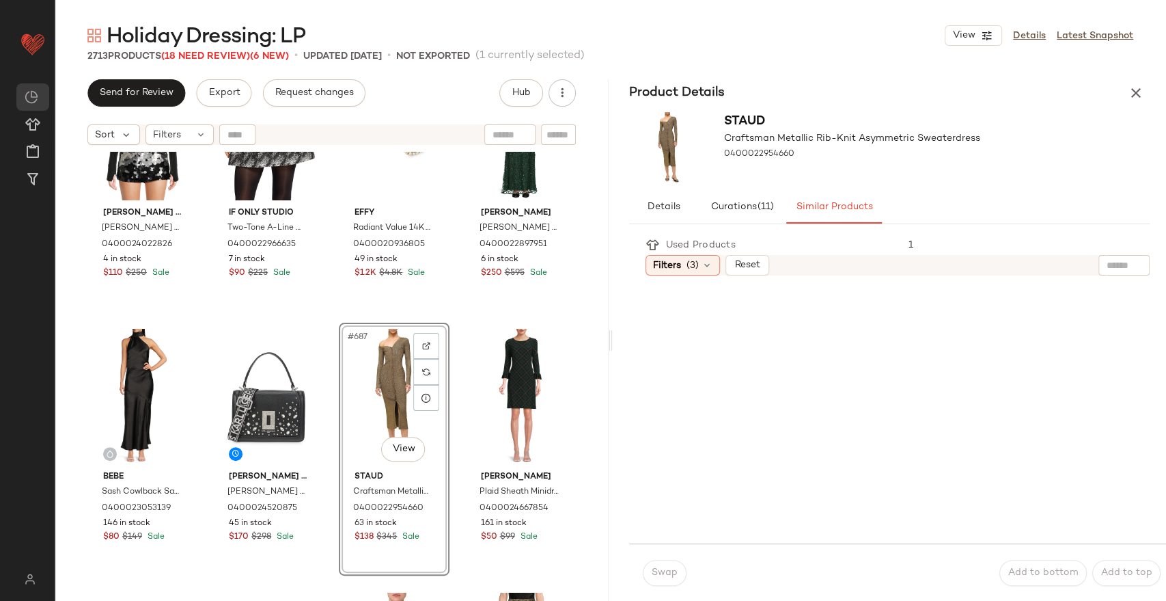
scroll to position [45255, 0]
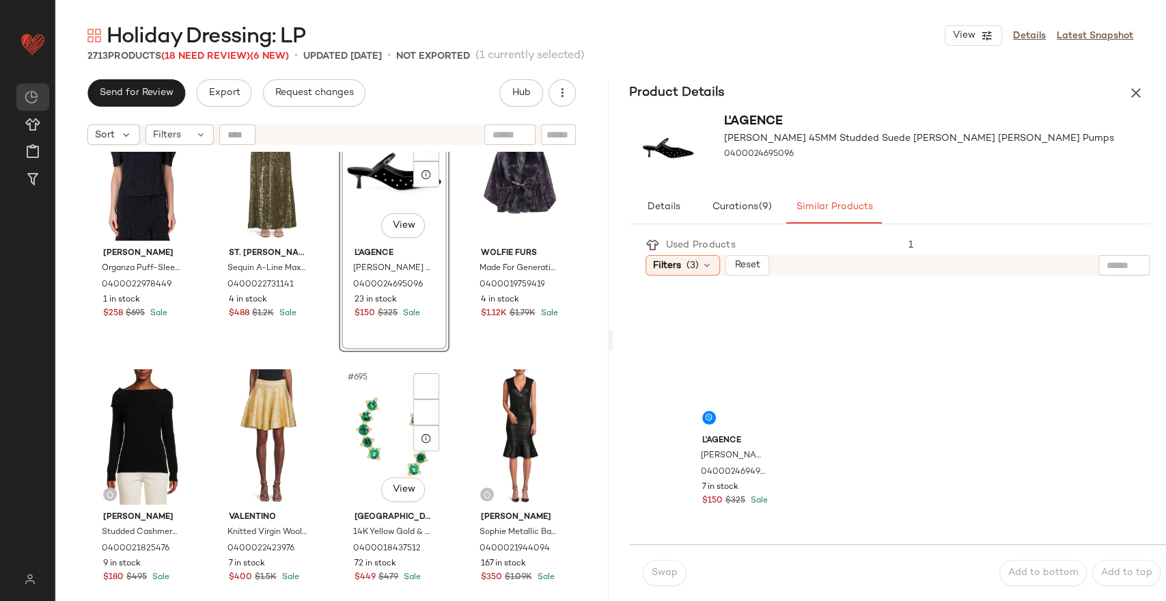
scroll to position [45484, 0]
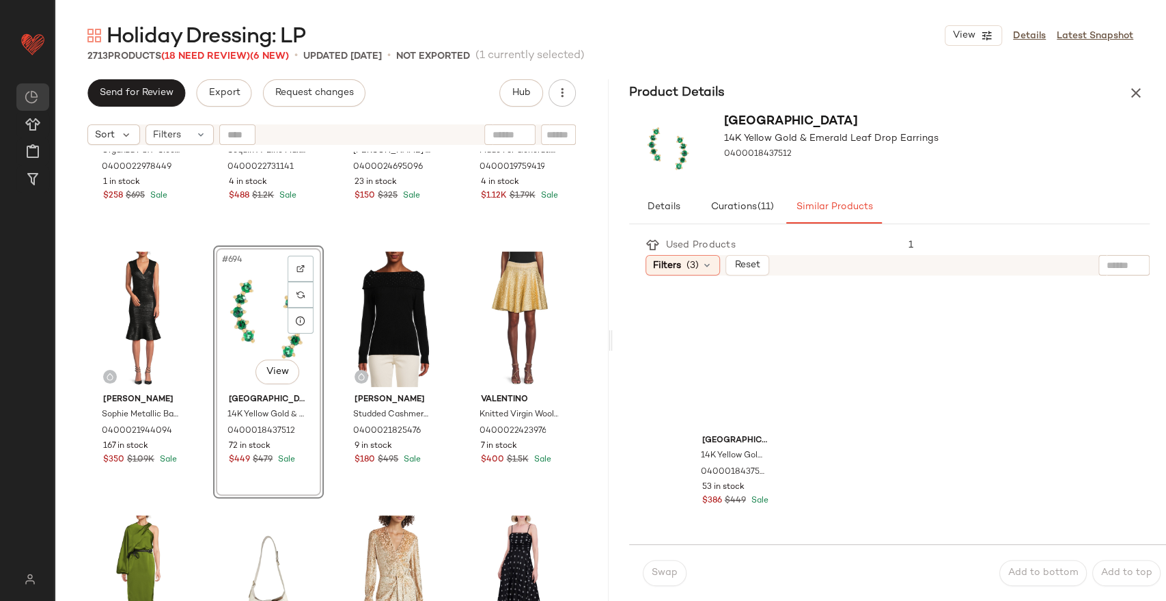
scroll to position [45635, 0]
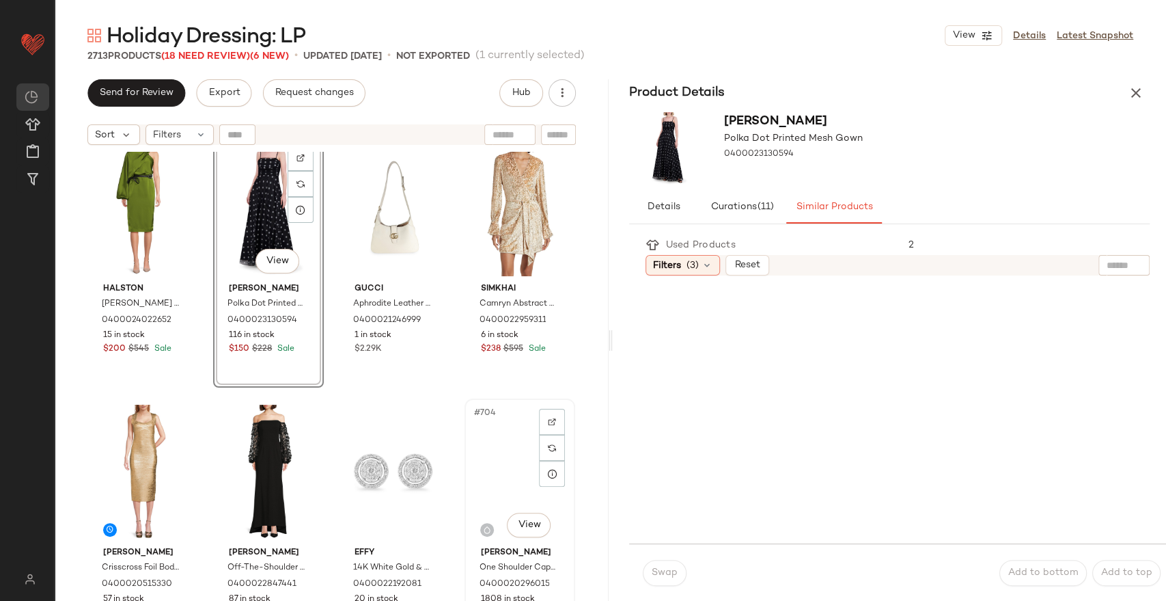
scroll to position [45939, 0]
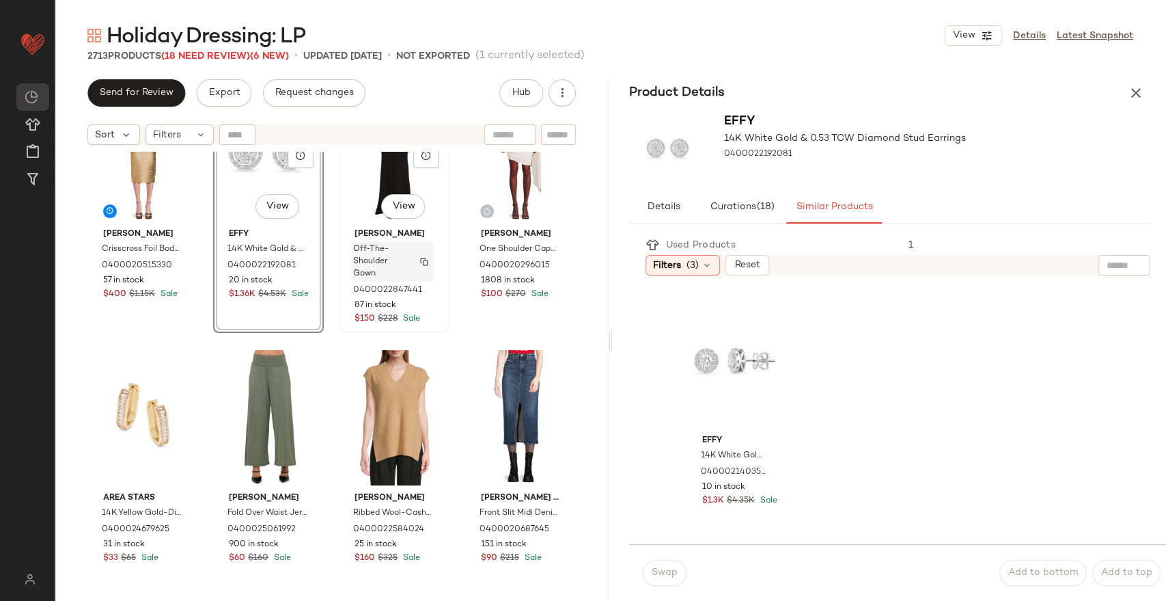
scroll to position [46243, 0]
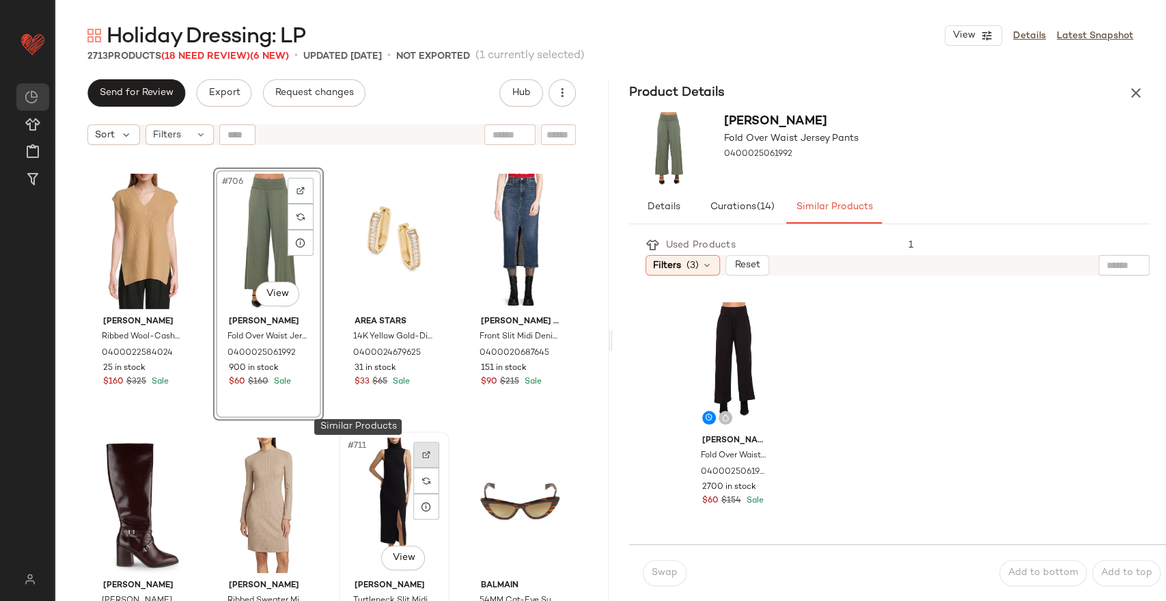
scroll to position [46394, 0]
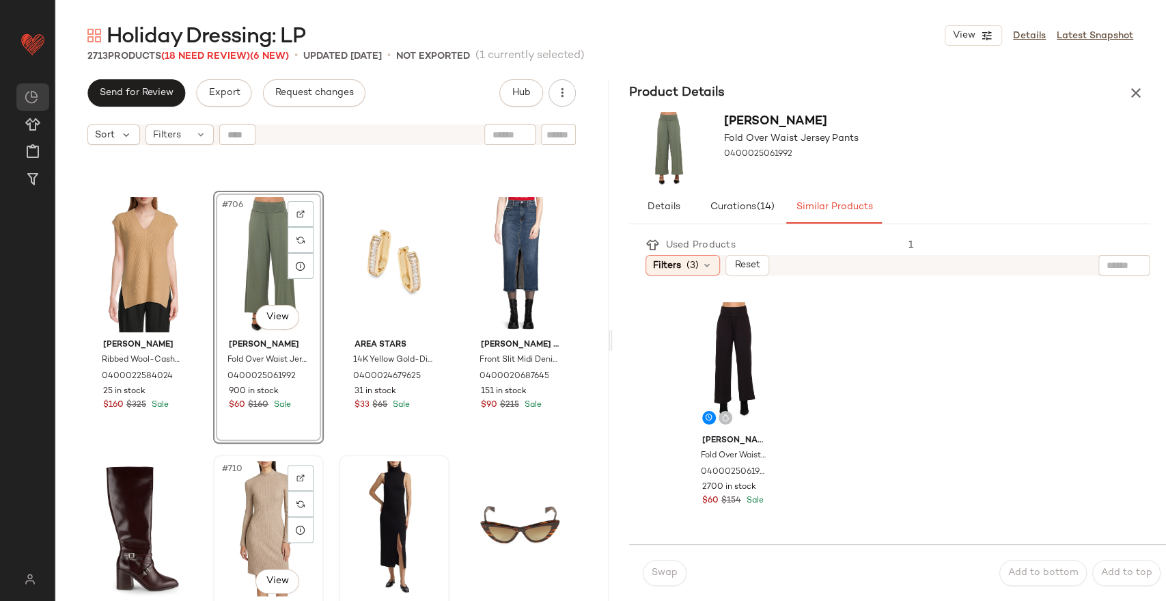
click at [266, 489] on div "#710 View" at bounding box center [268, 528] width 101 height 138
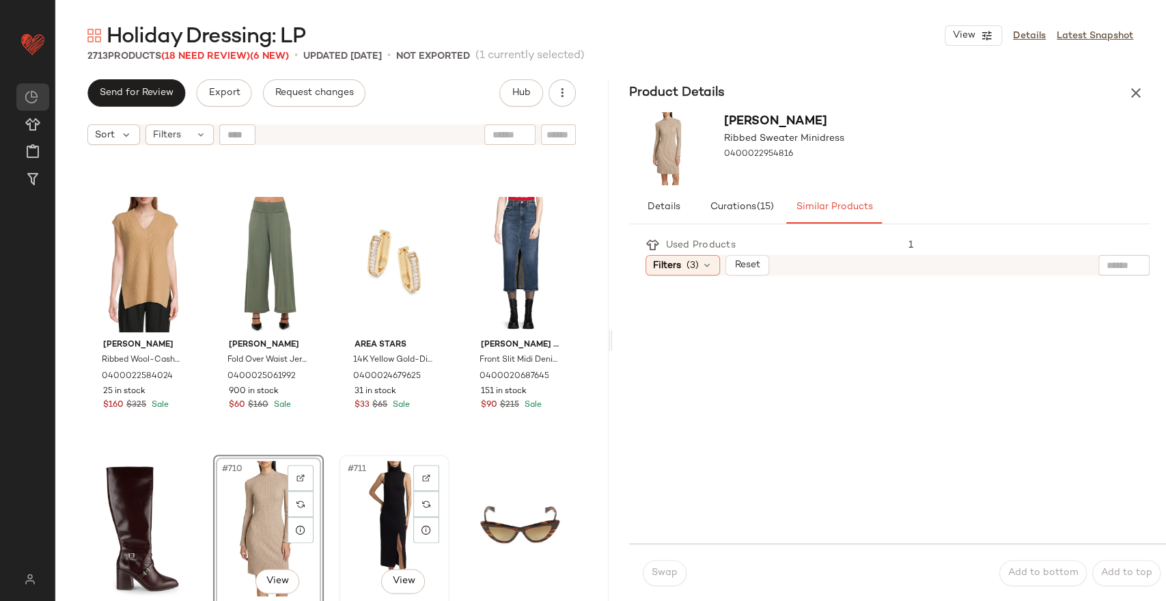
click at [393, 496] on div "#711 View" at bounding box center [394, 528] width 101 height 138
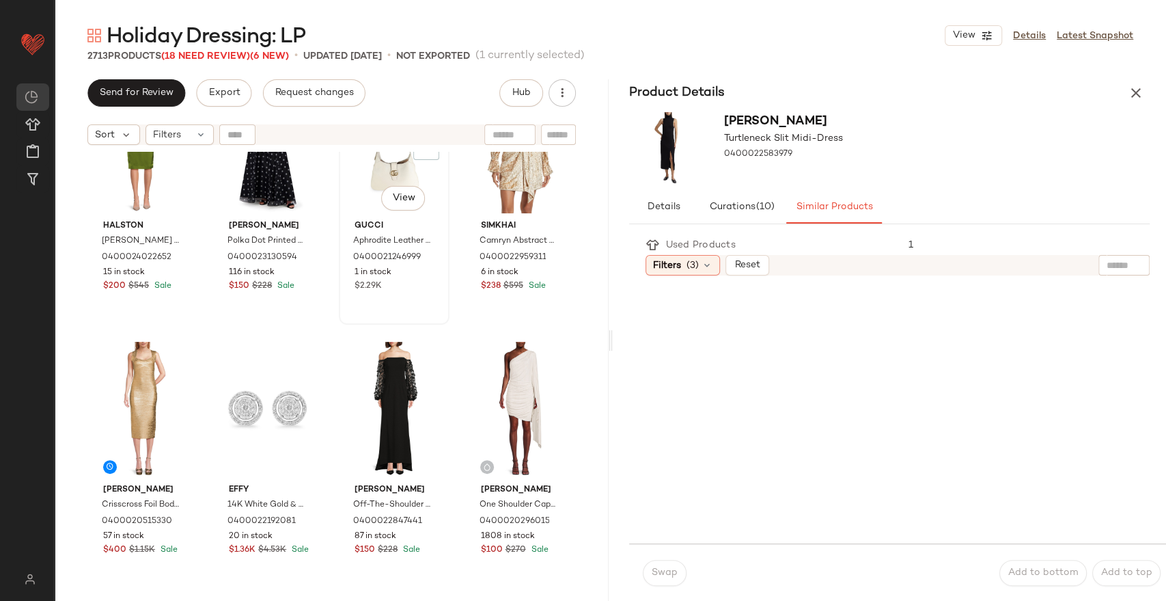
scroll to position [45939, 0]
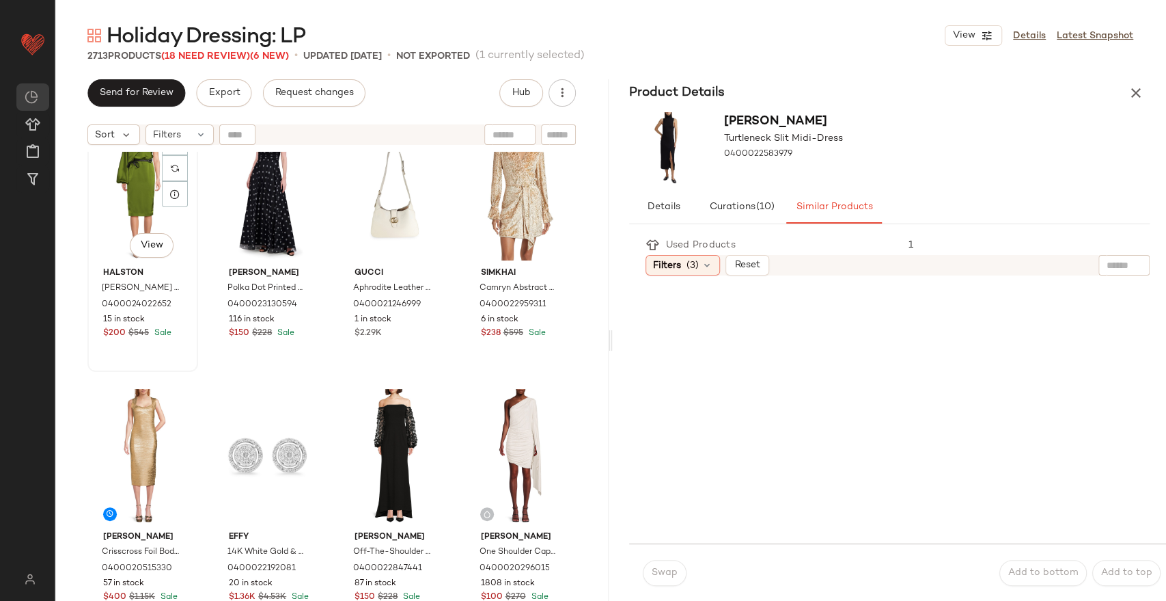
click at [156, 212] on div "#697 View" at bounding box center [142, 193] width 101 height 138
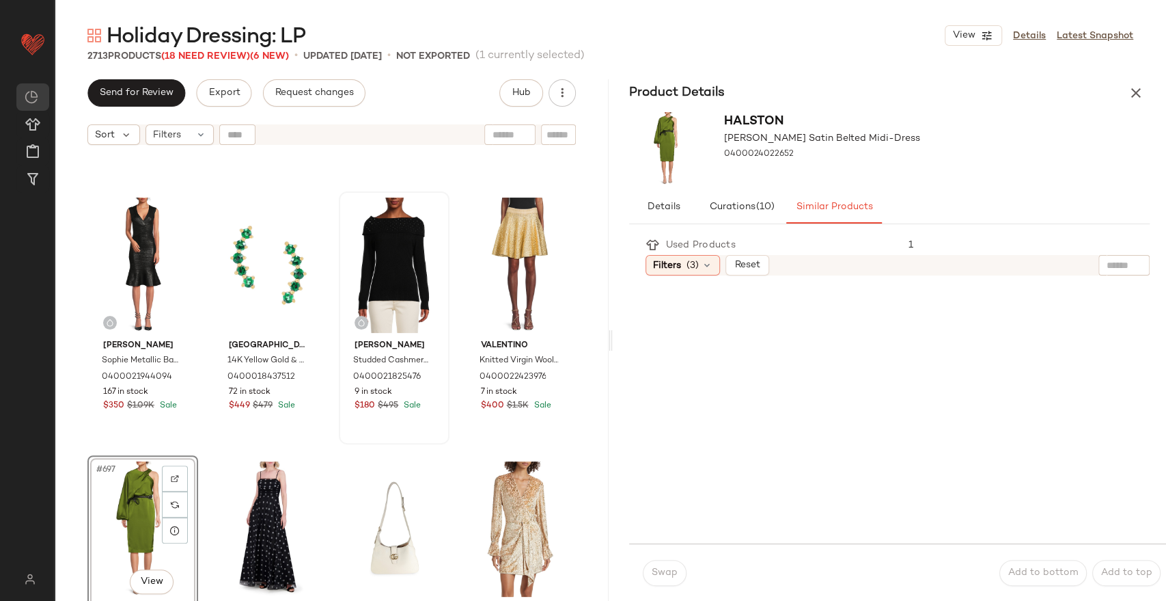
scroll to position [45559, 0]
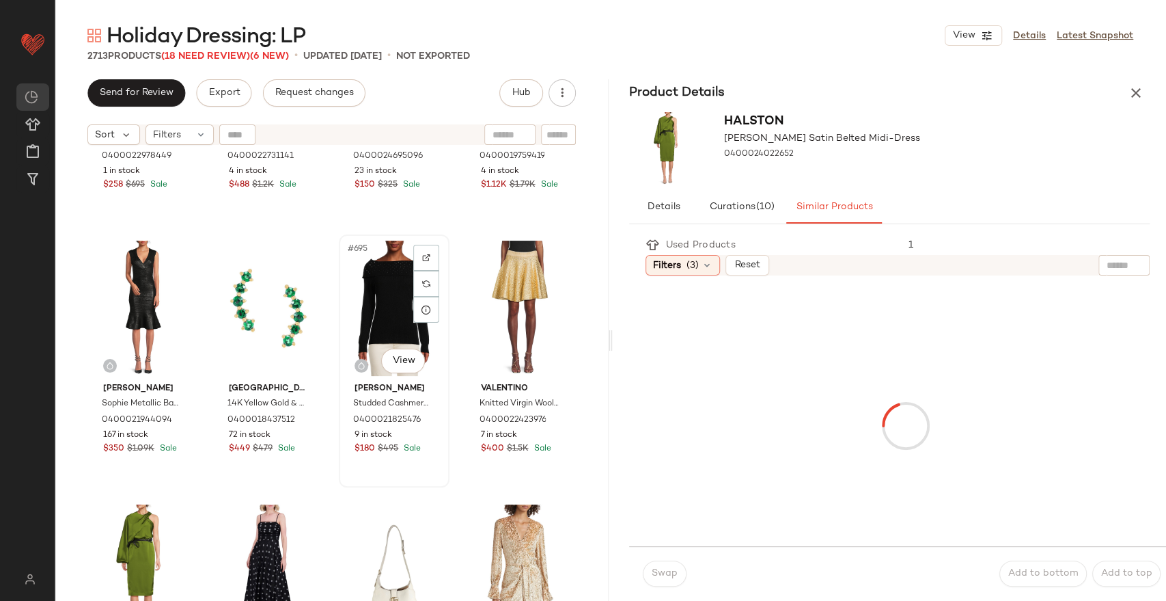
click at [370, 299] on div "#695 View" at bounding box center [394, 308] width 101 height 138
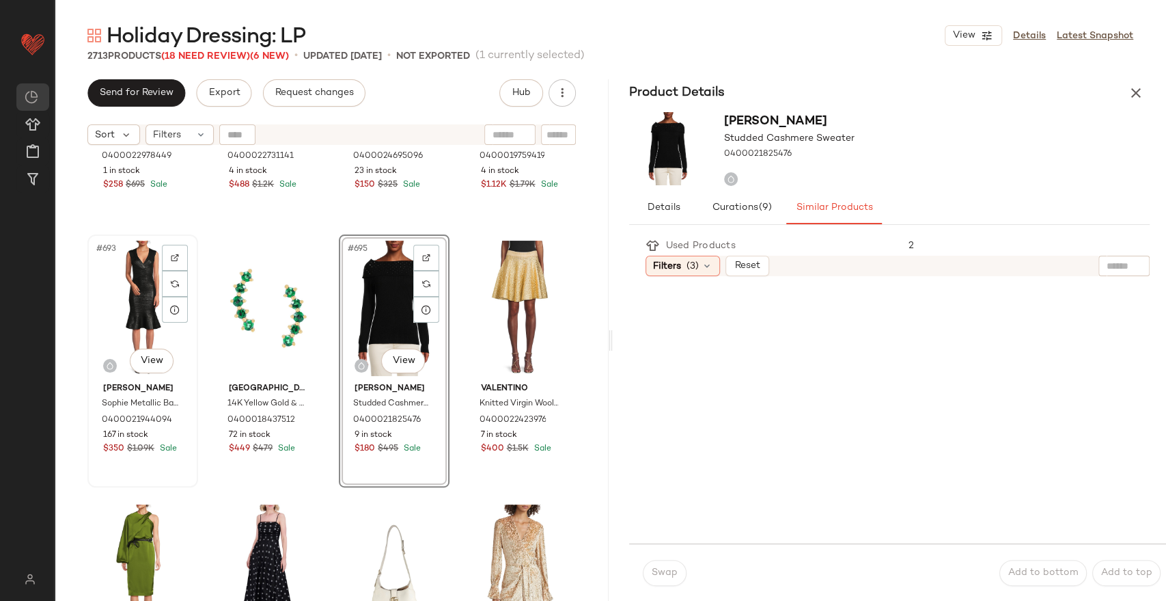
click at [145, 301] on div "#693 View" at bounding box center [142, 308] width 101 height 138
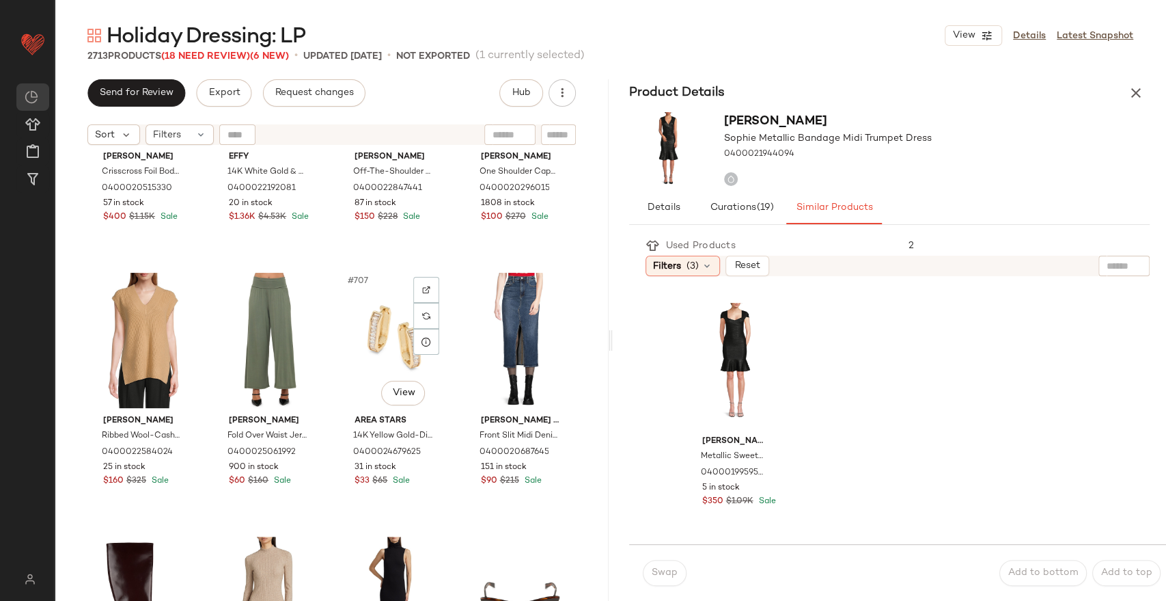
scroll to position [46394, 0]
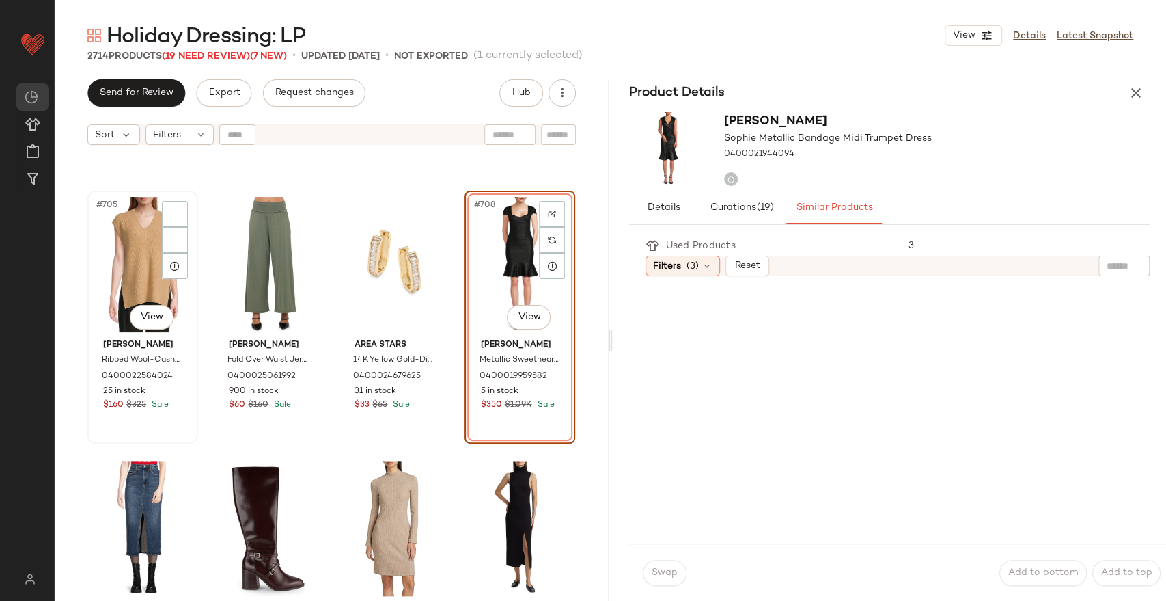
click at [130, 274] on div "#705 View" at bounding box center [142, 264] width 101 height 138
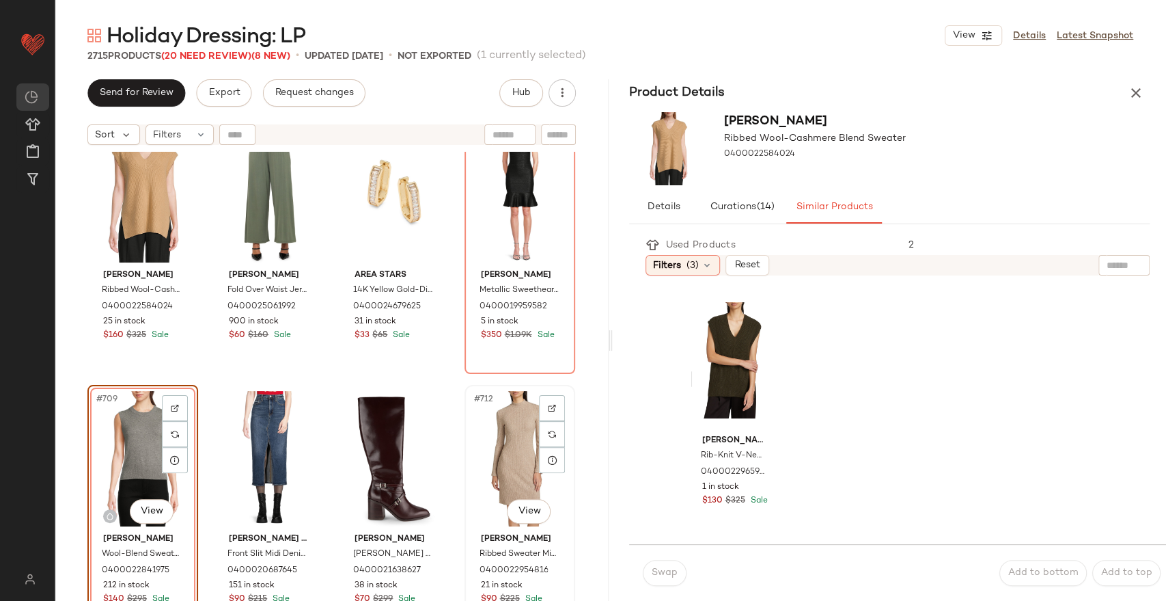
scroll to position [46470, 0]
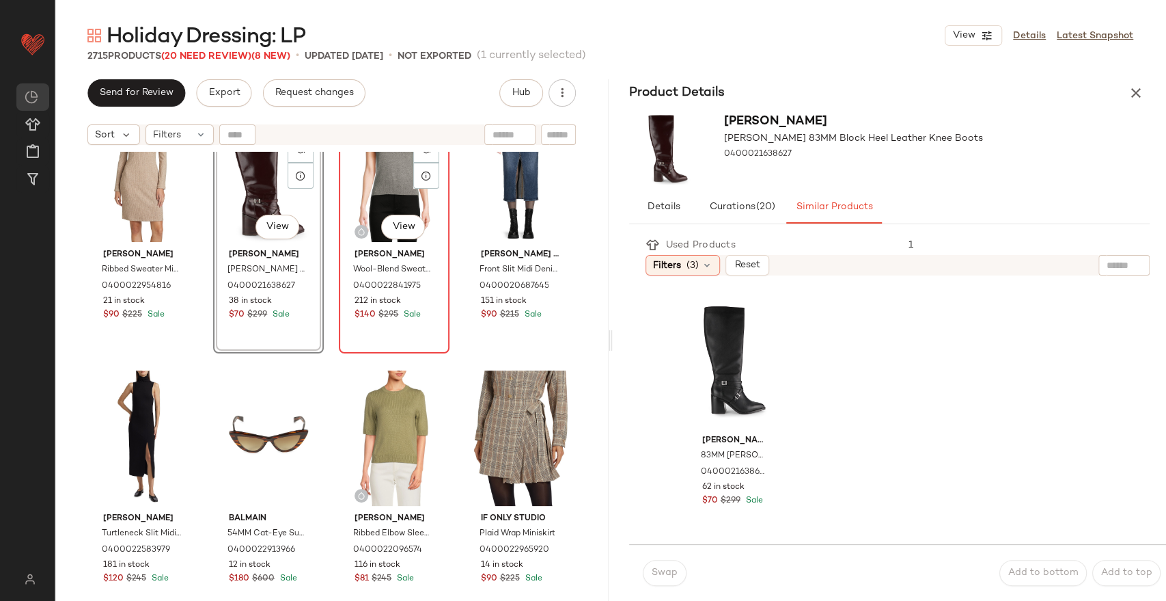
scroll to position [46774, 0]
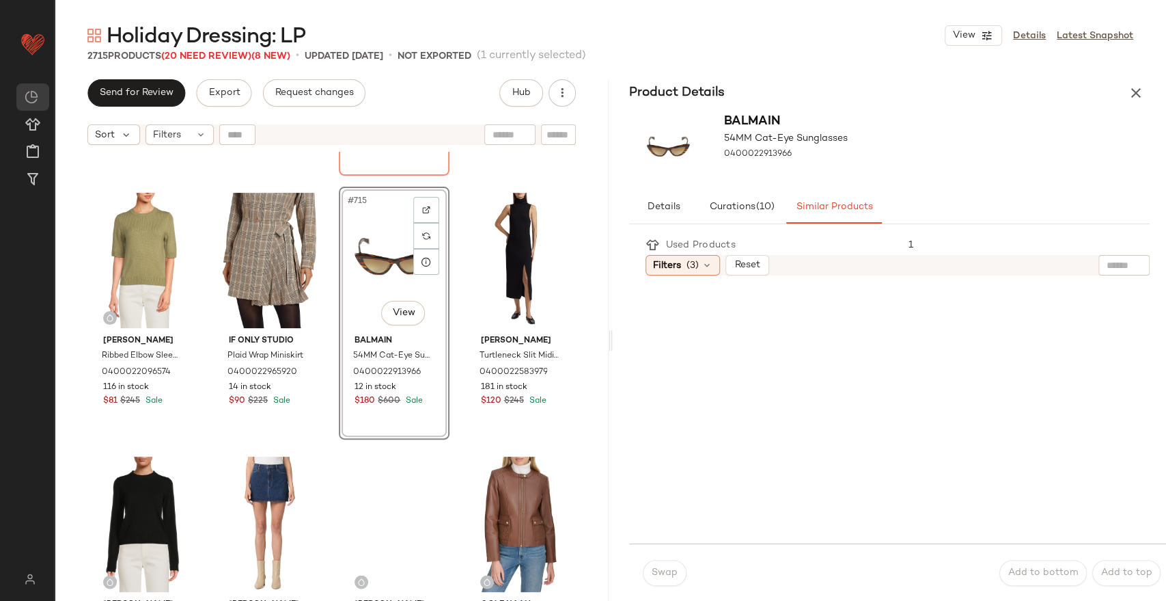
scroll to position [47002, 0]
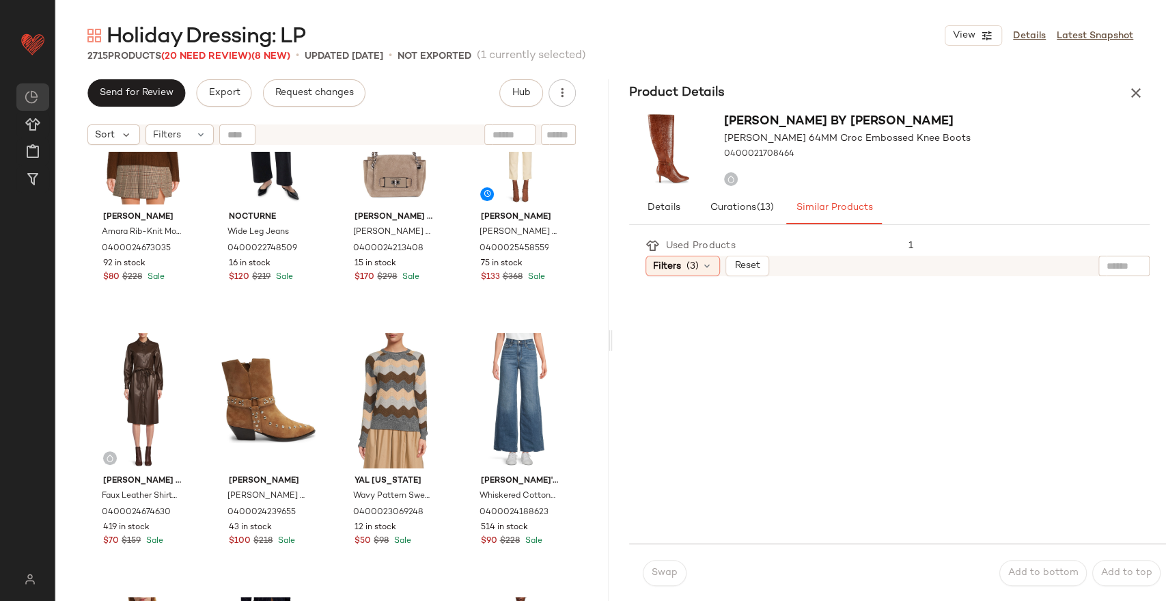
scroll to position [998, 0]
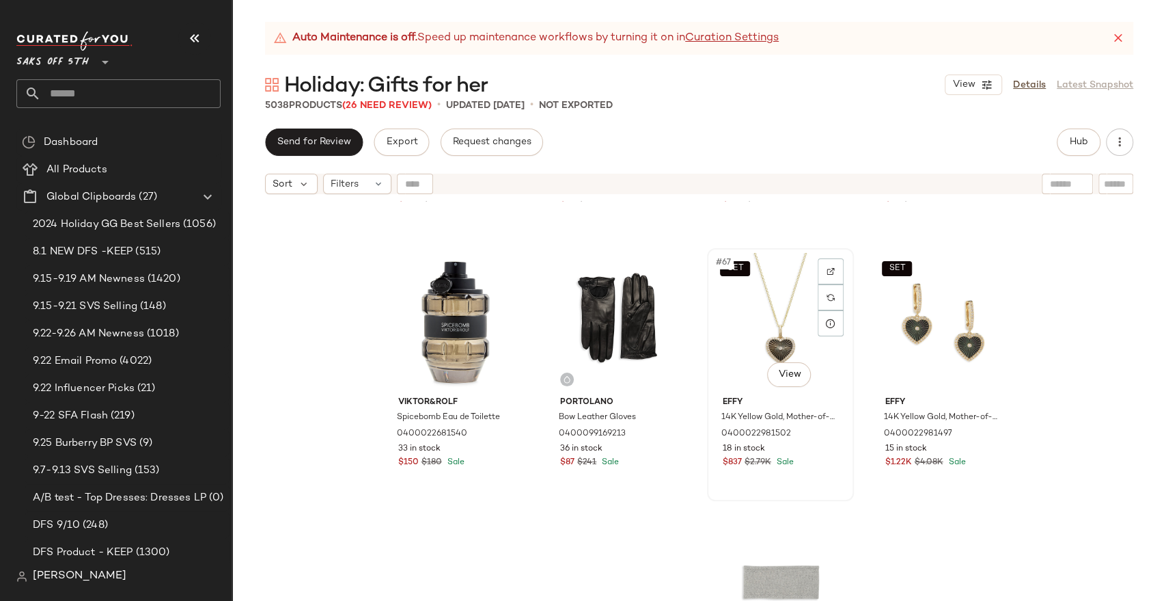
scroll to position [4111, 0]
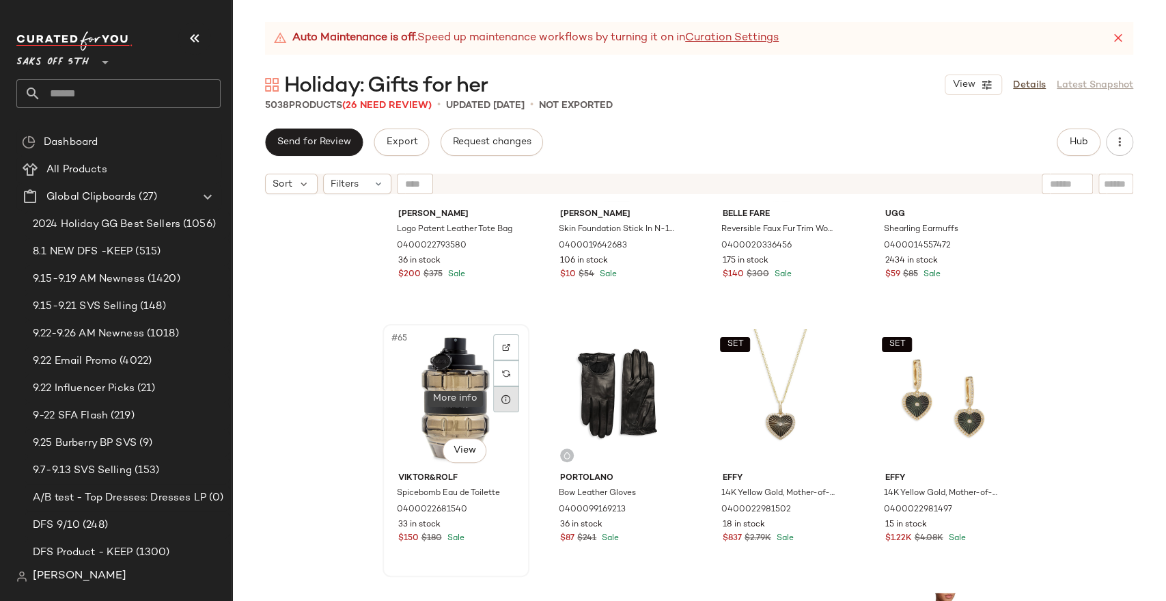
click at [503, 398] on icon at bounding box center [506, 399] width 11 height 11
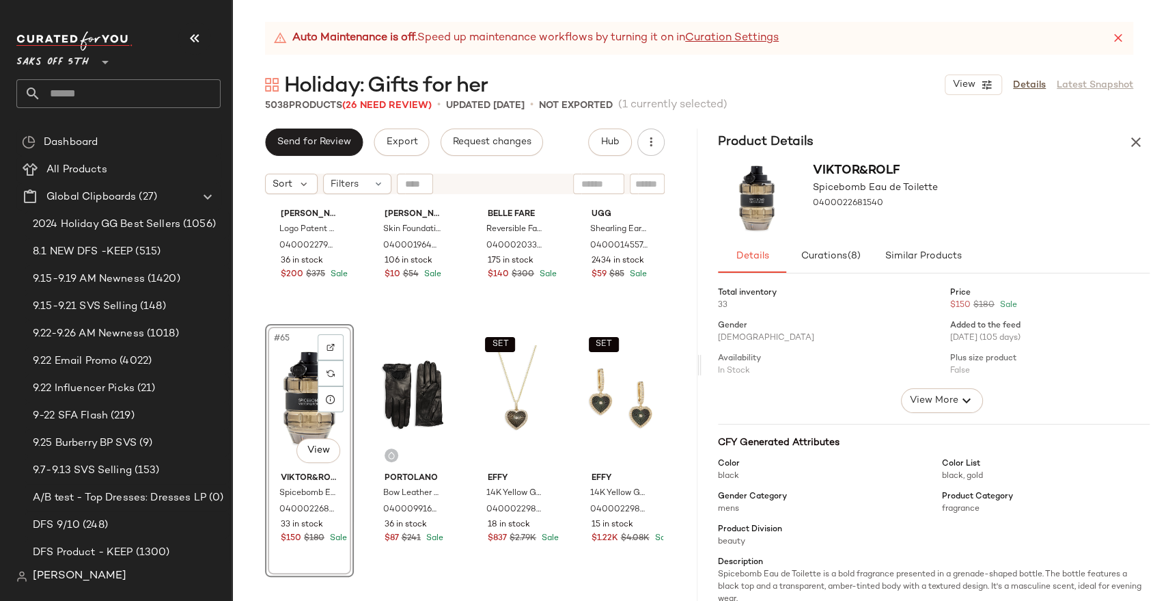
click at [918, 62] on div "Auto Maintenance is off. Speed up maintenance workflows by turning it on in Cur…" at bounding box center [699, 311] width 934 height 579
click at [195, 40] on icon "button" at bounding box center [195, 38] width 16 height 16
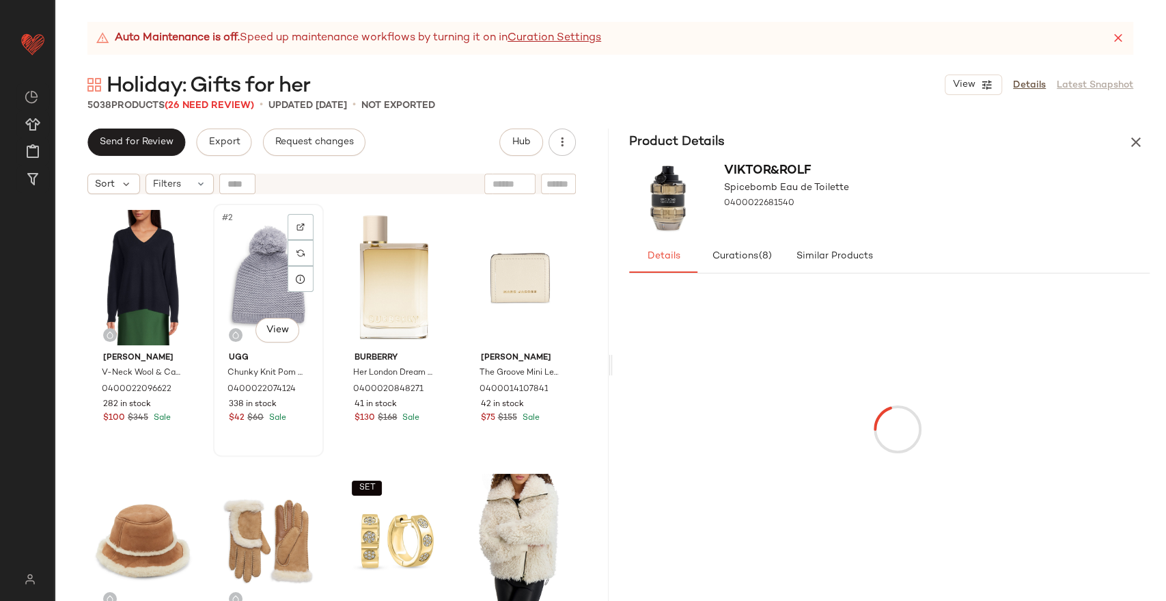
click at [224, 256] on div "#2 View" at bounding box center [268, 277] width 101 height 138
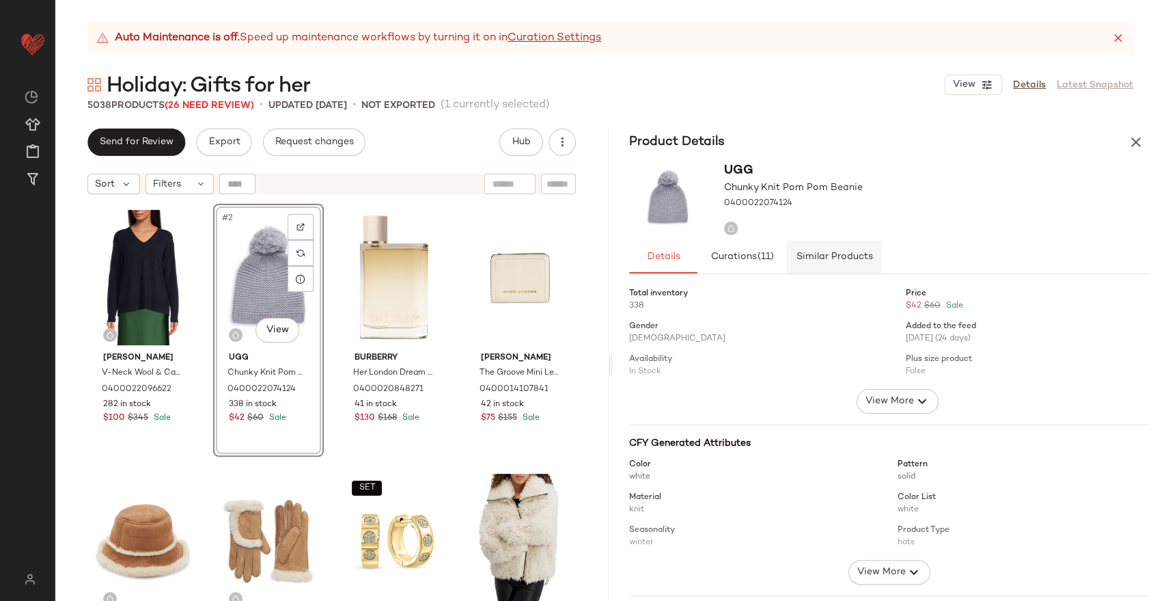
click at [838, 256] on span "Similar Products" at bounding box center [833, 256] width 77 height 11
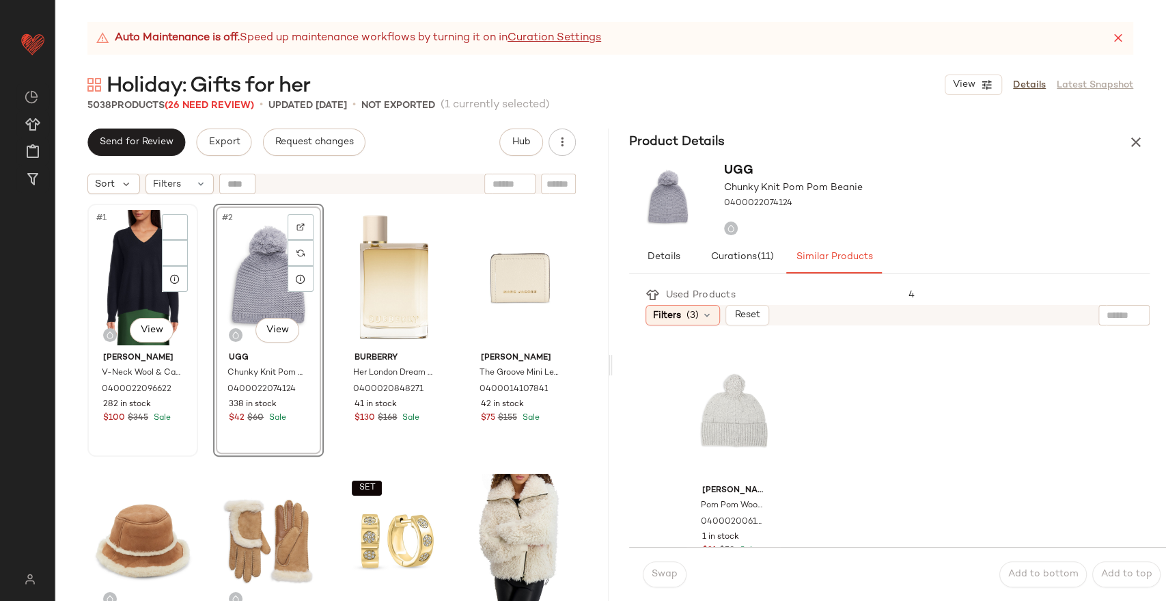
click at [115, 266] on div "#1 View" at bounding box center [142, 277] width 101 height 138
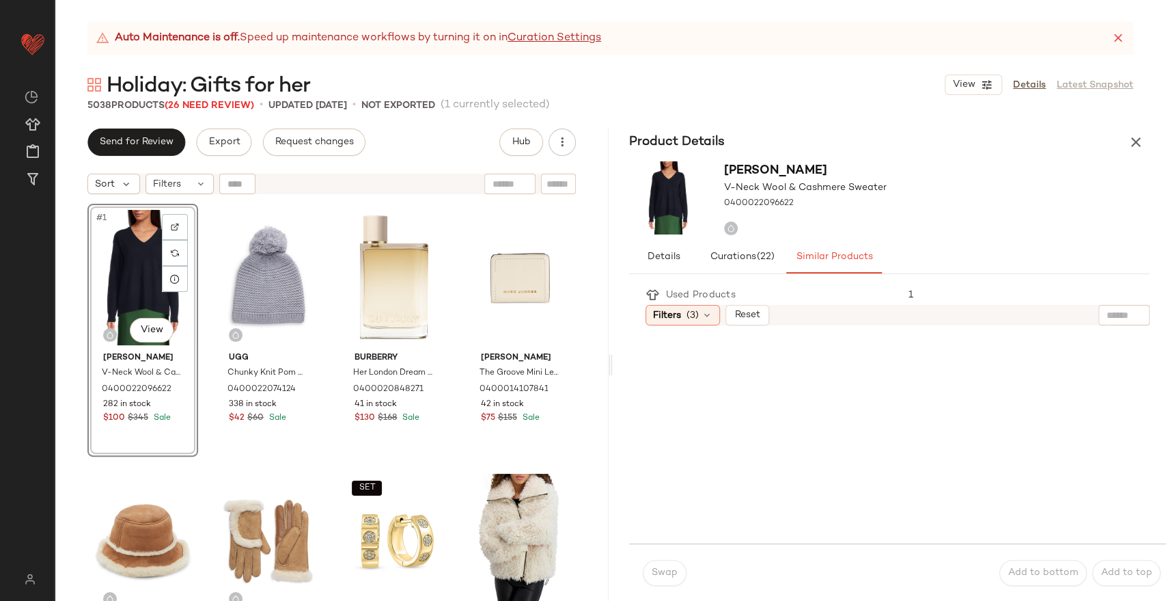
click at [1120, 137] on div "Product Details" at bounding box center [890, 141] width 554 height 27
click at [1126, 36] on div "Auto Maintenance is off. Speed up maintenance workflows by turning it on in Cur…" at bounding box center [610, 38] width 1046 height 33
click at [1117, 38] on icon at bounding box center [1119, 38] width 14 height 14
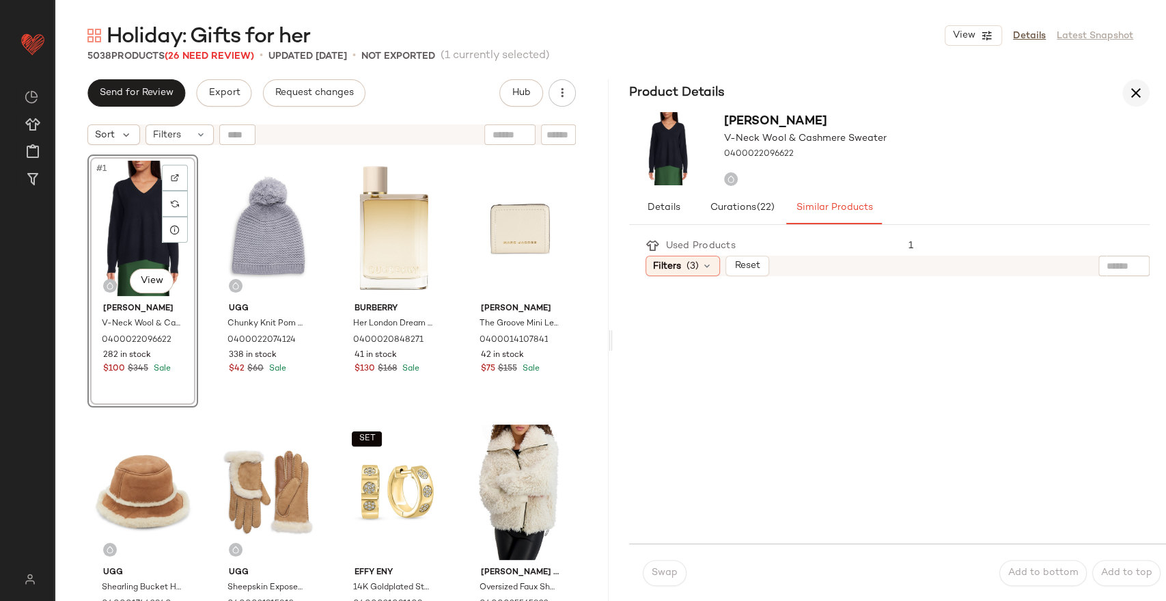
click at [1130, 96] on icon "button" at bounding box center [1136, 93] width 16 height 16
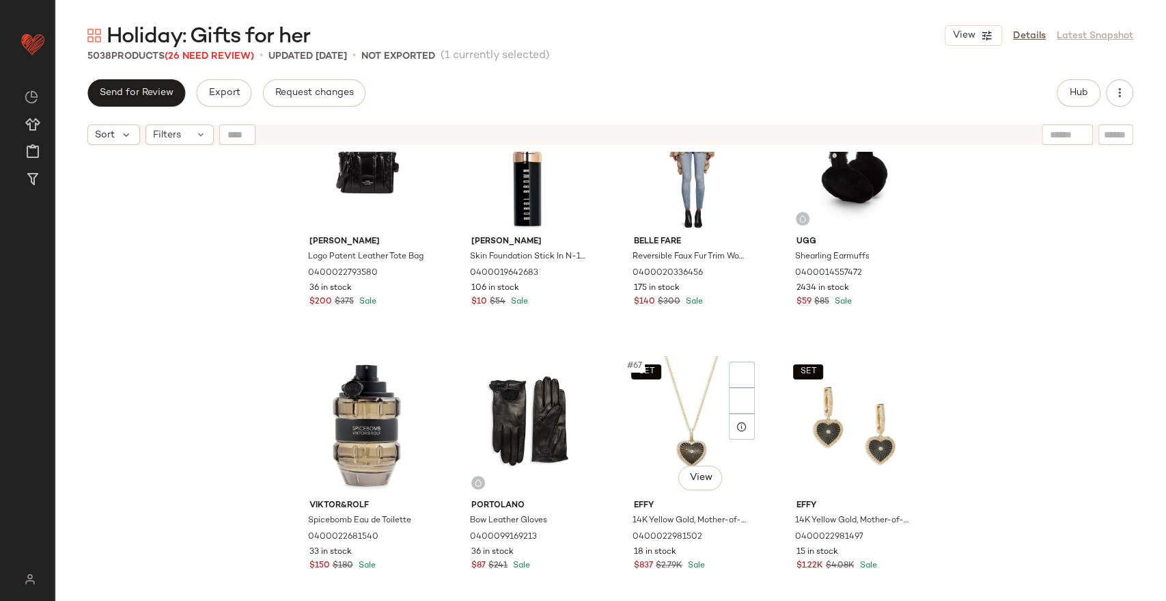
scroll to position [4186, 0]
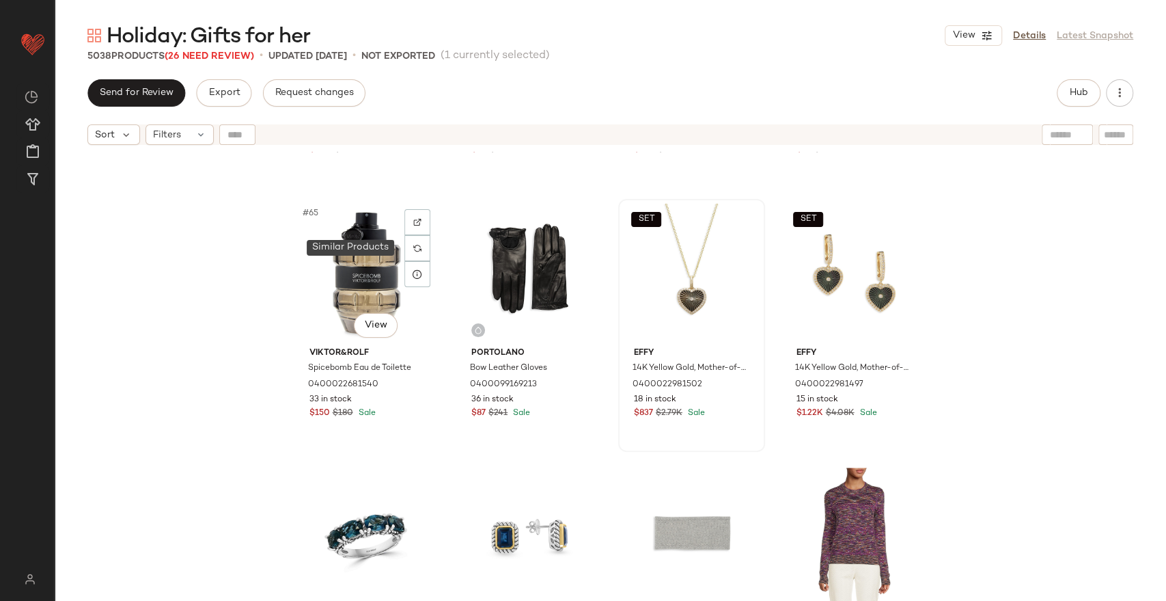
click at [418, 255] on div at bounding box center [418, 248] width 26 height 26
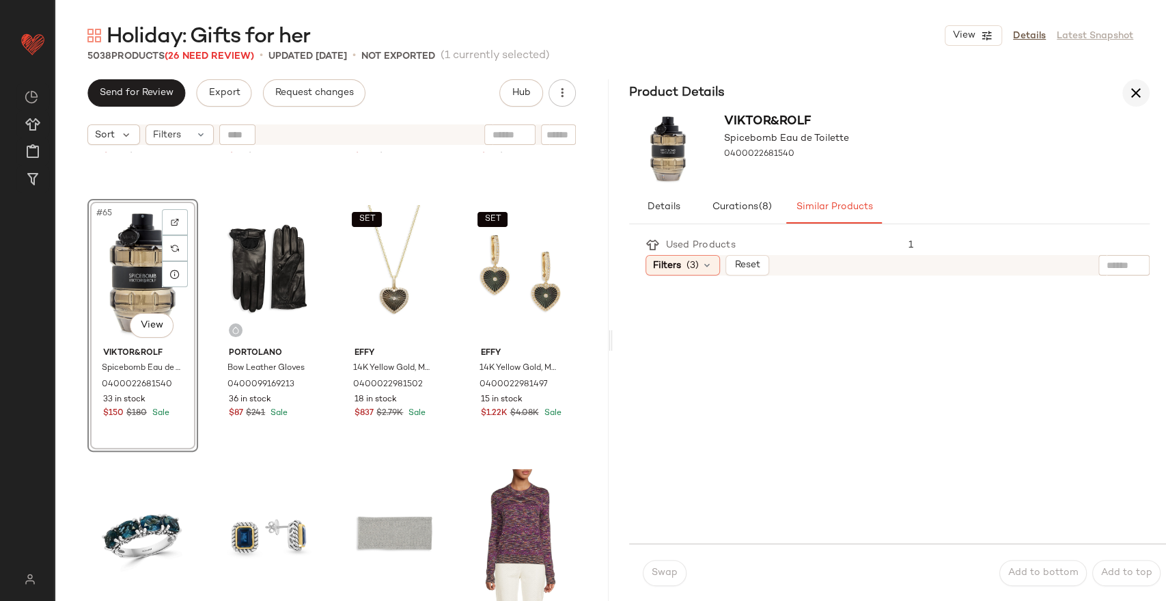
click at [1133, 103] on button "button" at bounding box center [1136, 92] width 27 height 27
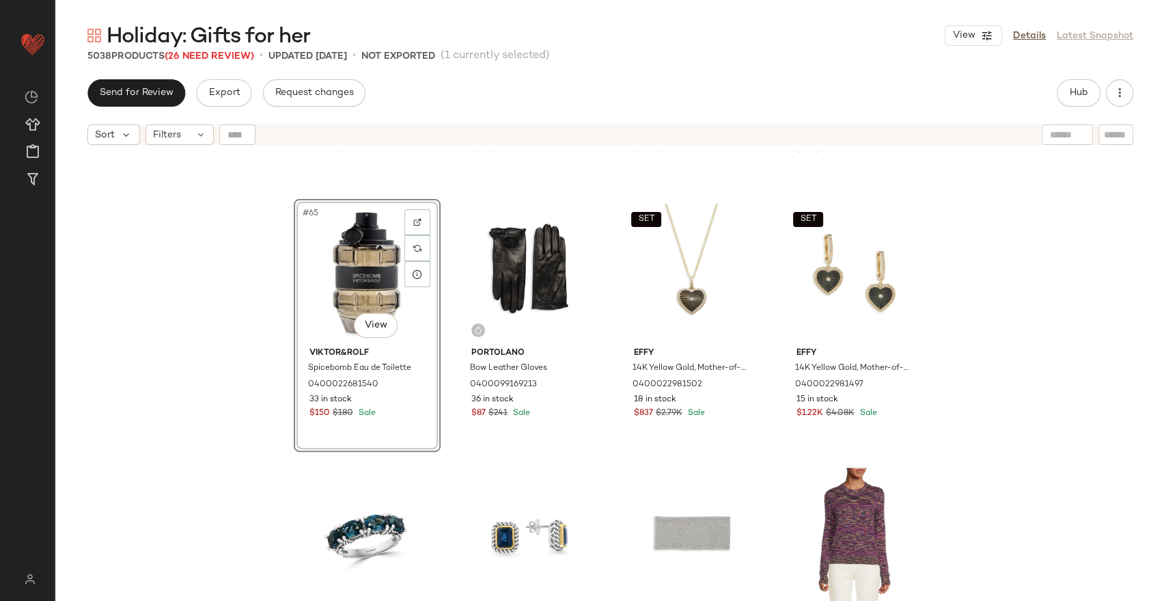
click at [231, 141] on div at bounding box center [237, 134] width 36 height 20
type input "*****"
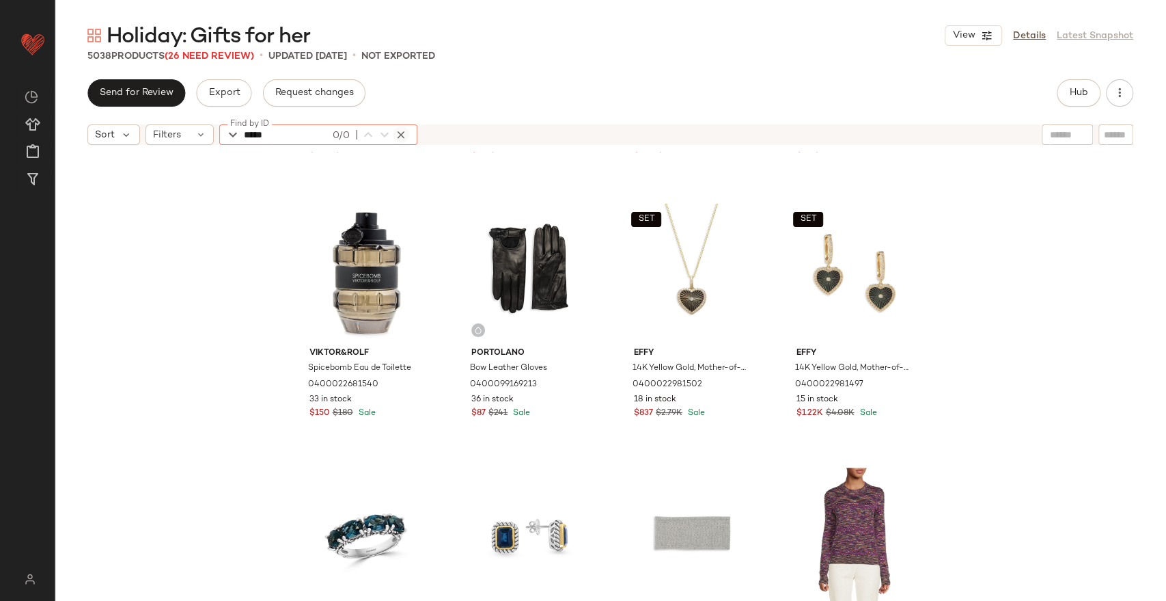
click at [395, 135] on icon "button" at bounding box center [401, 134] width 12 height 12
click at [1071, 137] on div at bounding box center [1067, 134] width 51 height 20
type input "*****"
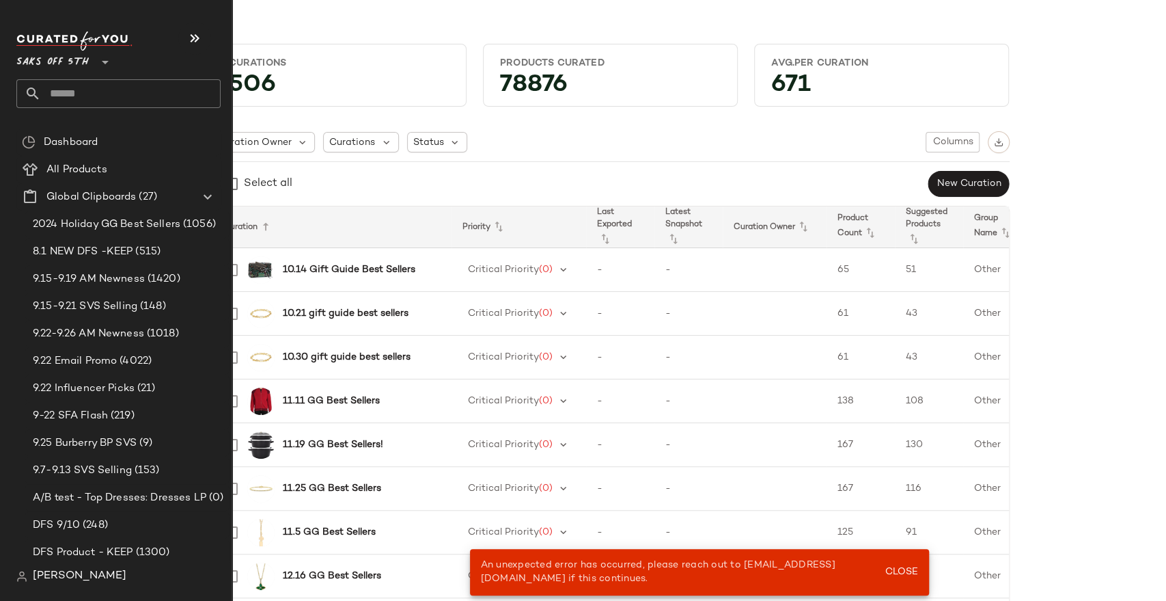
click at [77, 95] on input "text" at bounding box center [131, 93] width 180 height 29
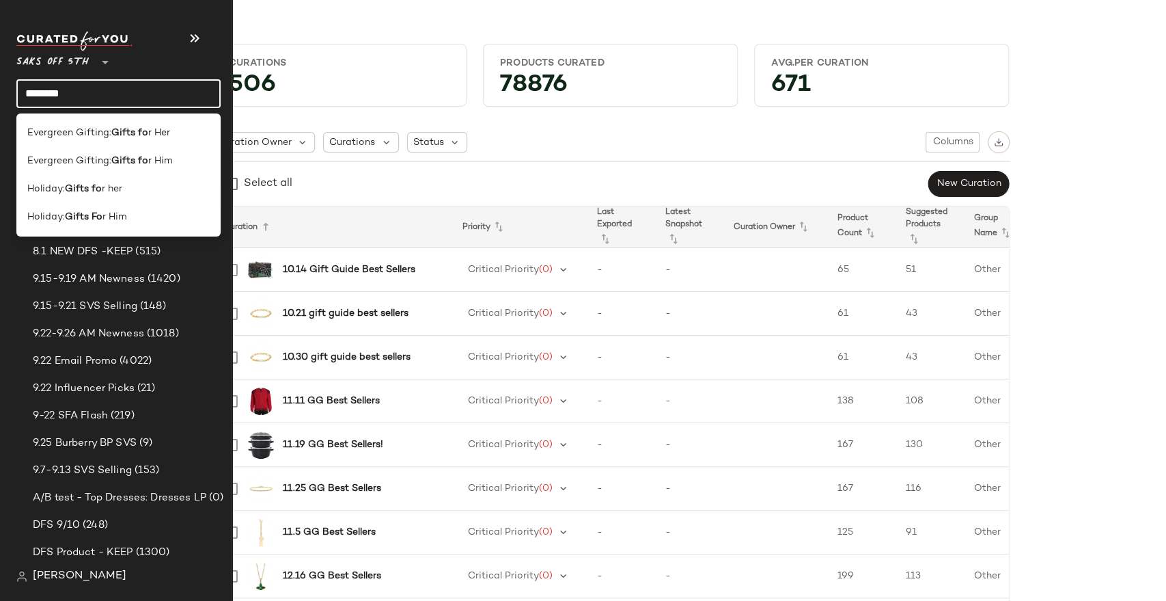
type input "********"
click at [148, 197] on div "Holiday: Gifts fo r her" at bounding box center [118, 189] width 204 height 28
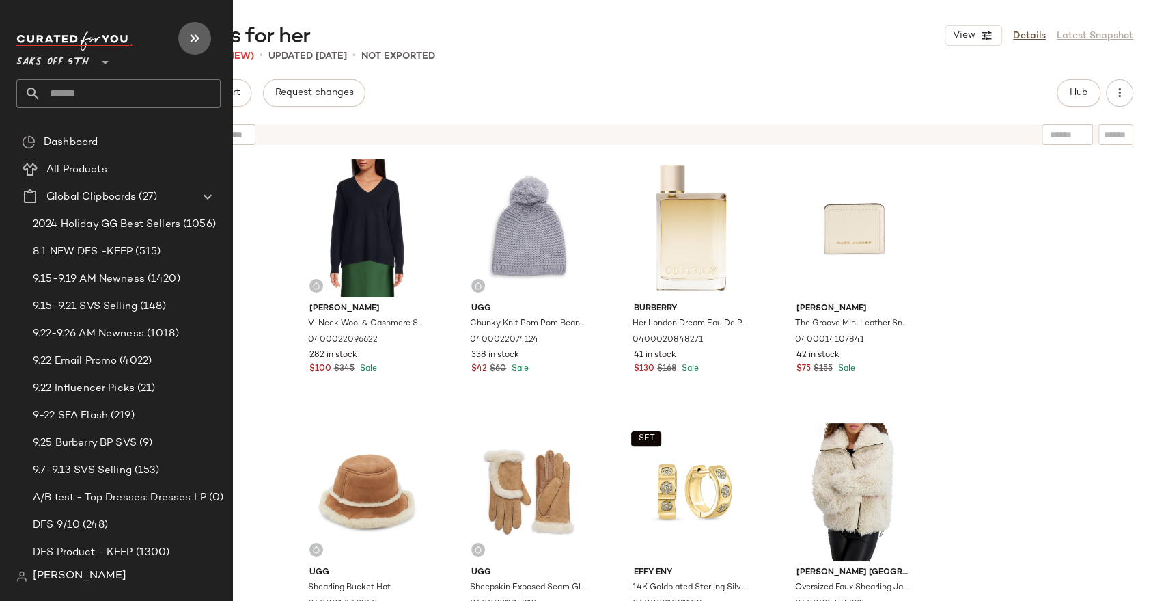
click at [194, 44] on icon "button" at bounding box center [195, 38] width 16 height 16
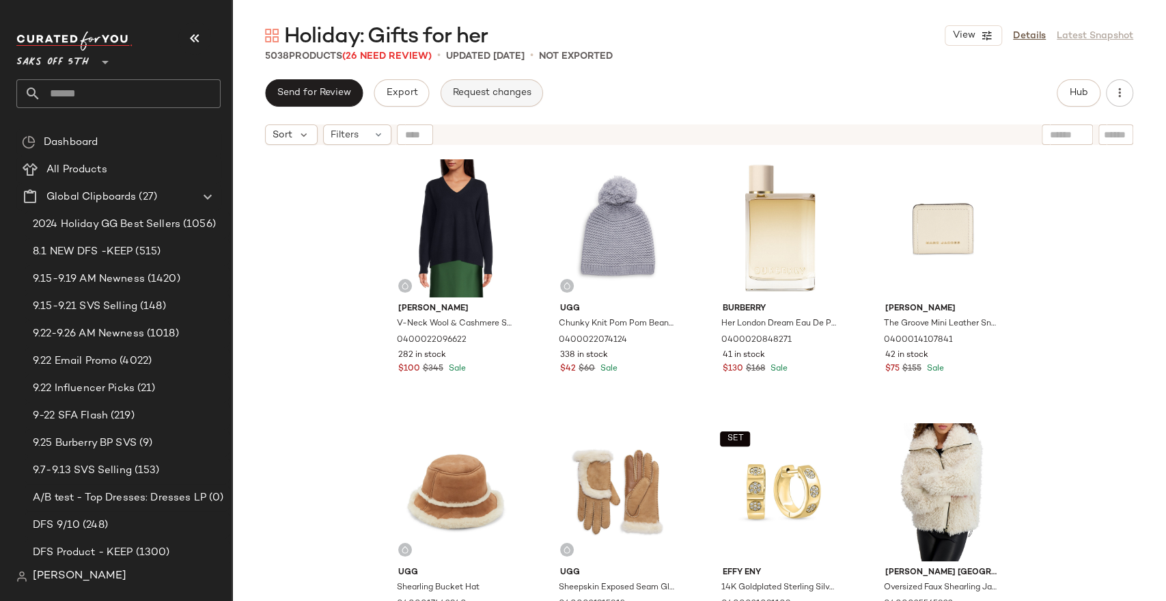
drag, startPoint x: 191, startPoint y: 37, endPoint x: 294, endPoint y: 86, distance: 113.7
click at [191, 37] on icon "button" at bounding box center [195, 38] width 16 height 16
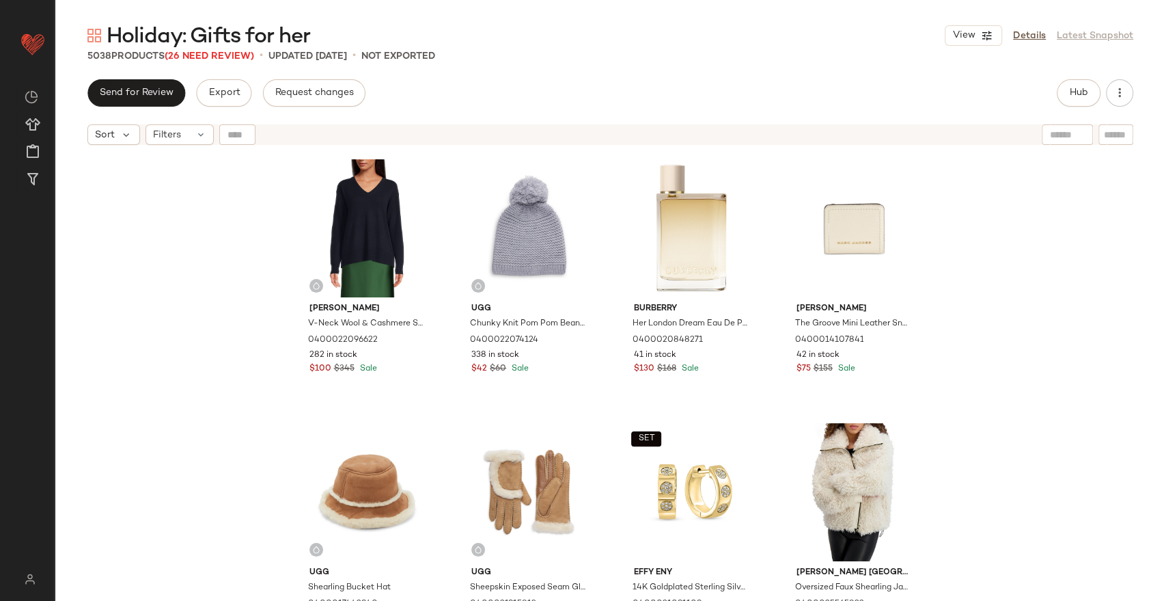
click at [1063, 134] on input "text" at bounding box center [1067, 135] width 35 height 14
type input "*****"
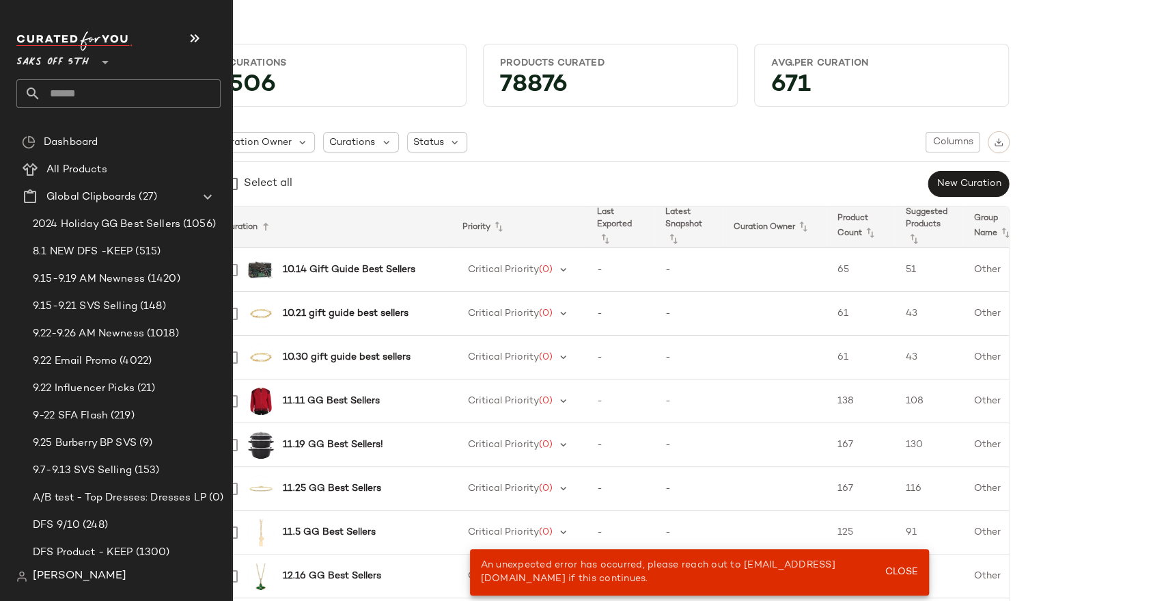
click at [83, 64] on span "Saks OFF 5TH" at bounding box center [52, 58] width 72 height 25
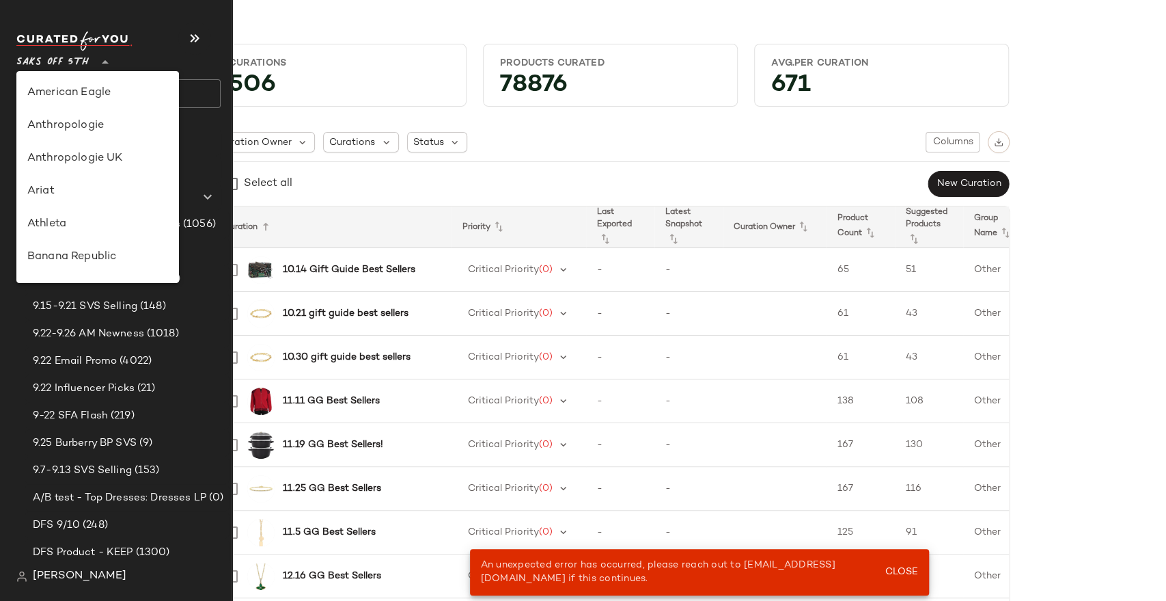
scroll to position [722, 0]
click at [386, 20] on main "Curations 506 Products Curated 78876 Avg.per Curation 671 Curation Owner Curati…" at bounding box center [583, 300] width 1166 height 601
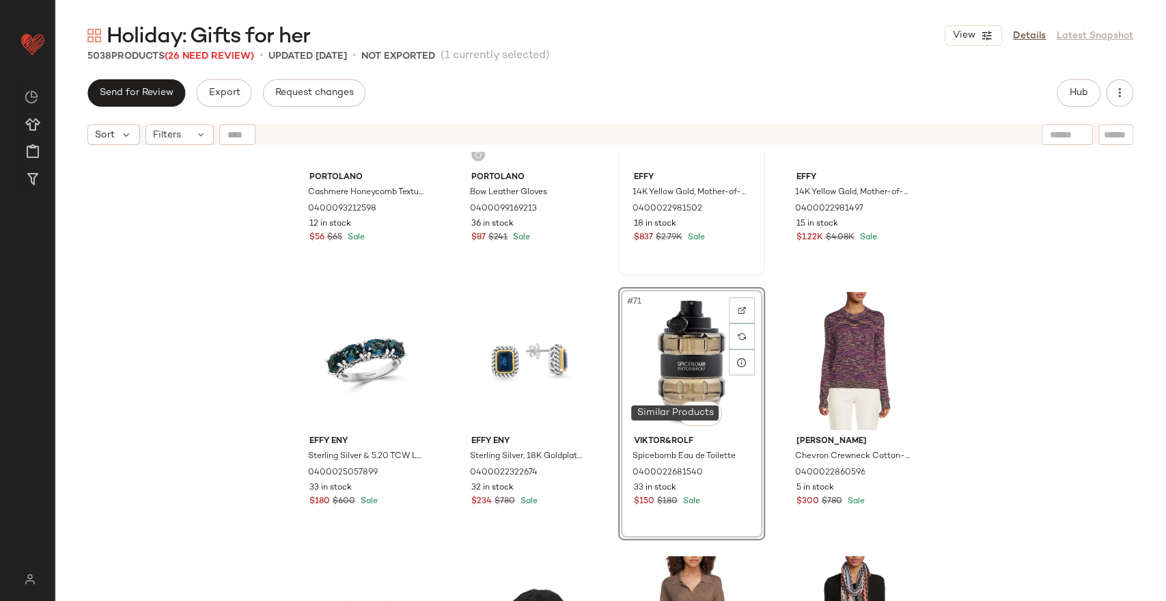
scroll to position [4422, 0]
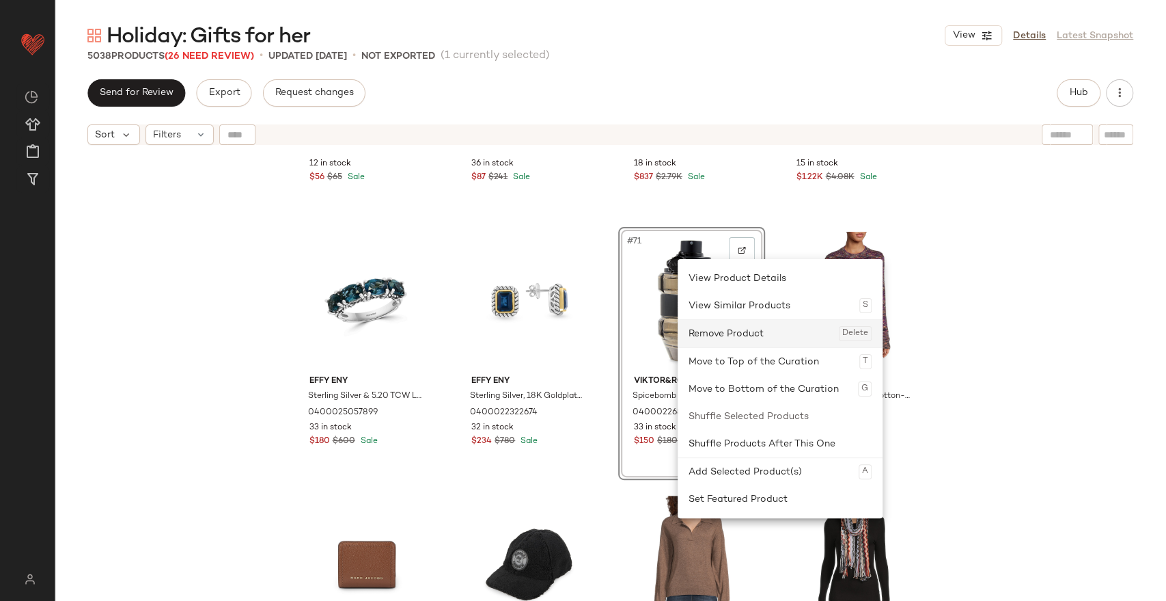
click at [712, 338] on div "Remove Product Delete" at bounding box center [780, 333] width 183 height 27
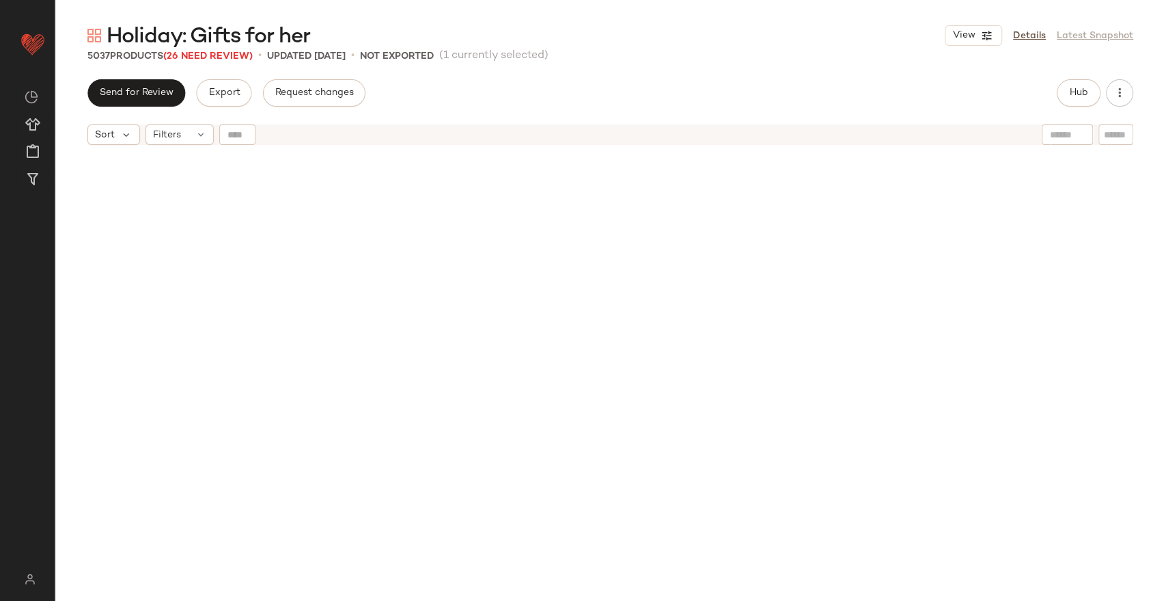
scroll to position [0, 0]
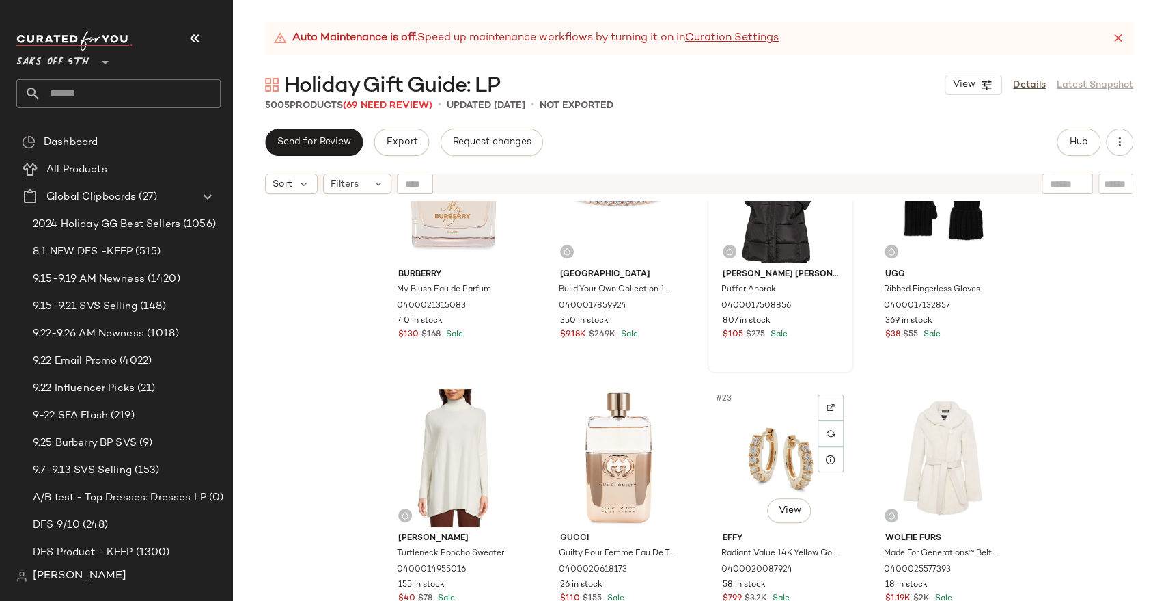
scroll to position [922, 0]
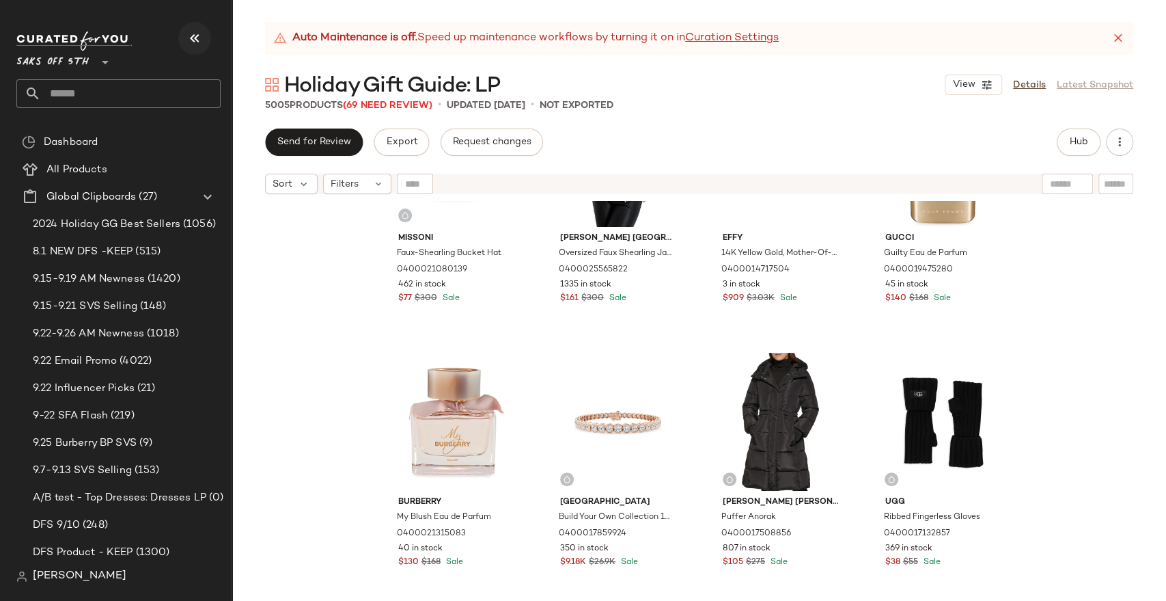
click at [184, 33] on button "button" at bounding box center [194, 38] width 33 height 33
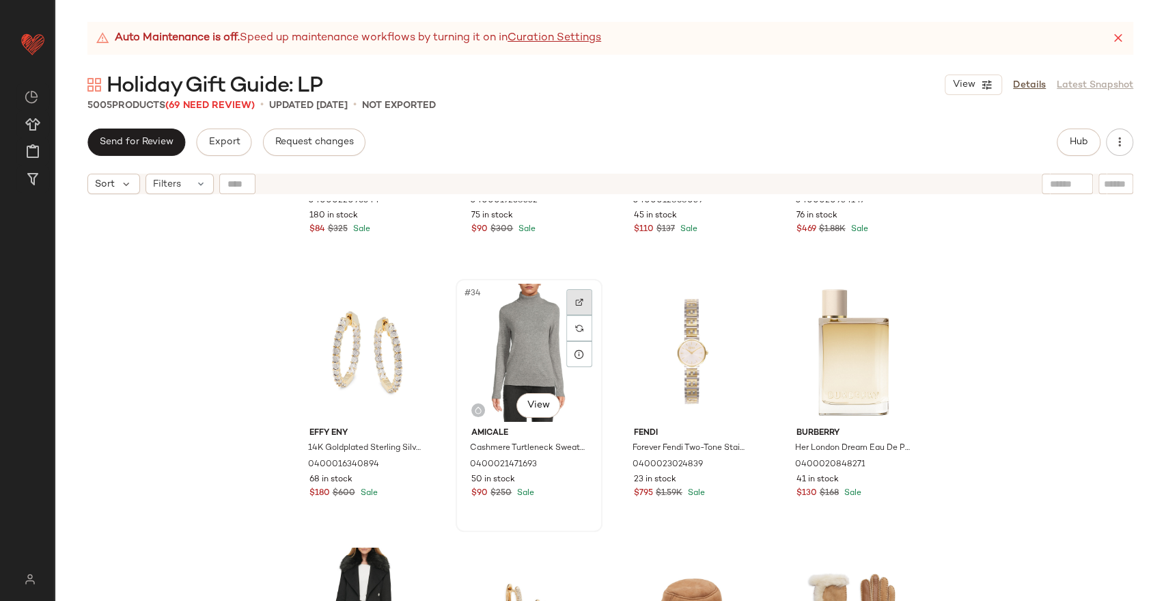
scroll to position [2137, 0]
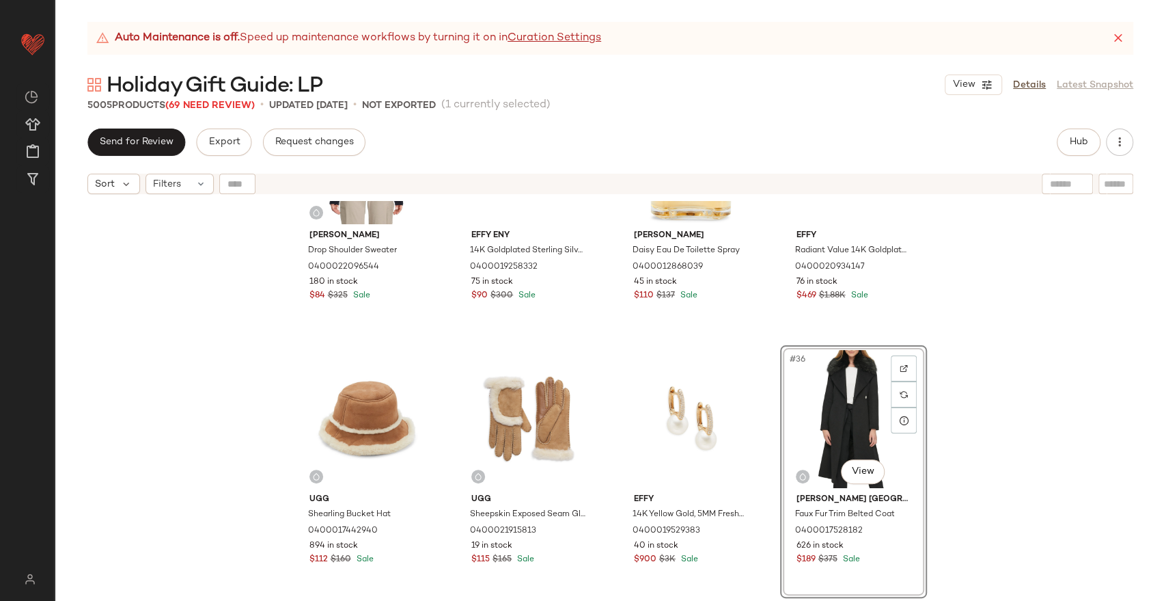
scroll to position [2061, 0]
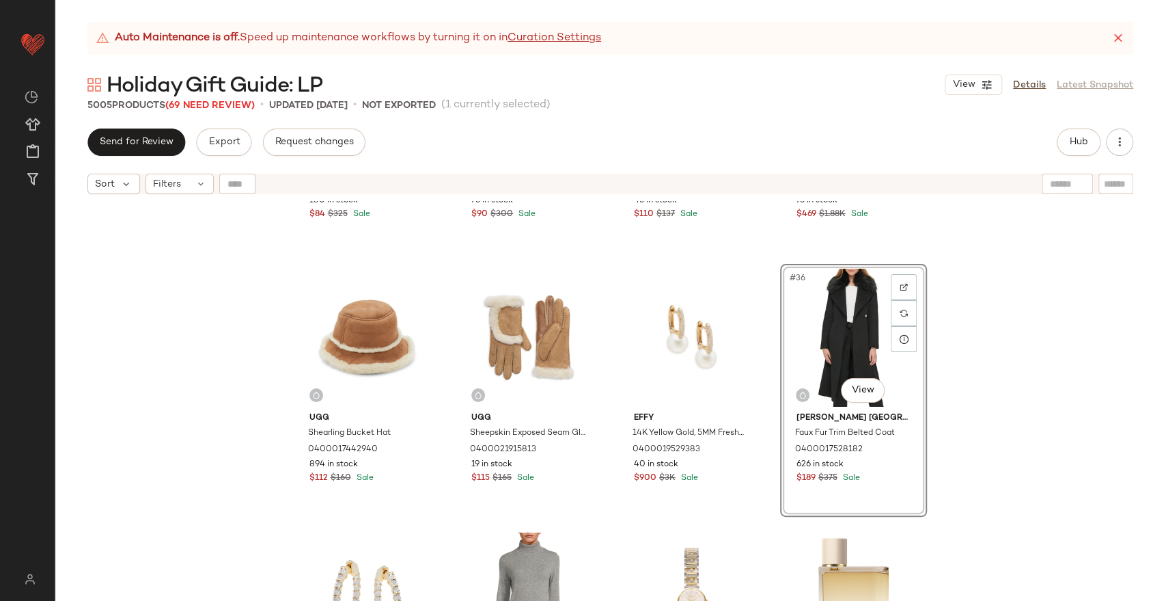
click at [1082, 344] on div "[PERSON_NAME] Drop Shoulder Sweater 0400022096544 180 in stock $84 $325 Sale Ef…" at bounding box center [611, 418] width 1112 height 434
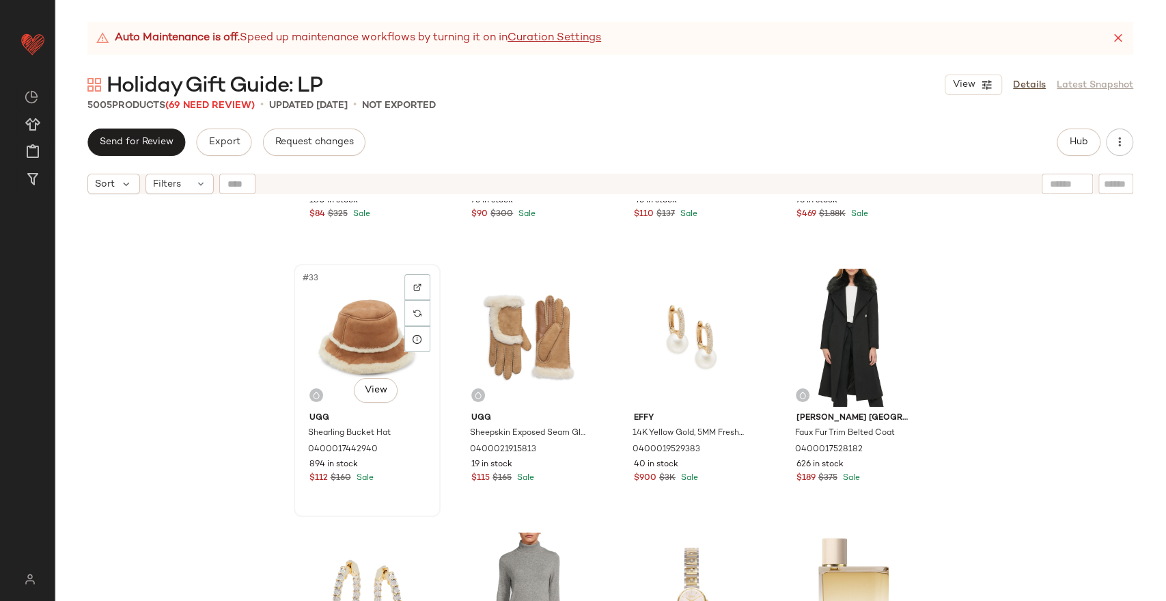
click at [339, 337] on div "#33 View" at bounding box center [367, 338] width 137 height 138
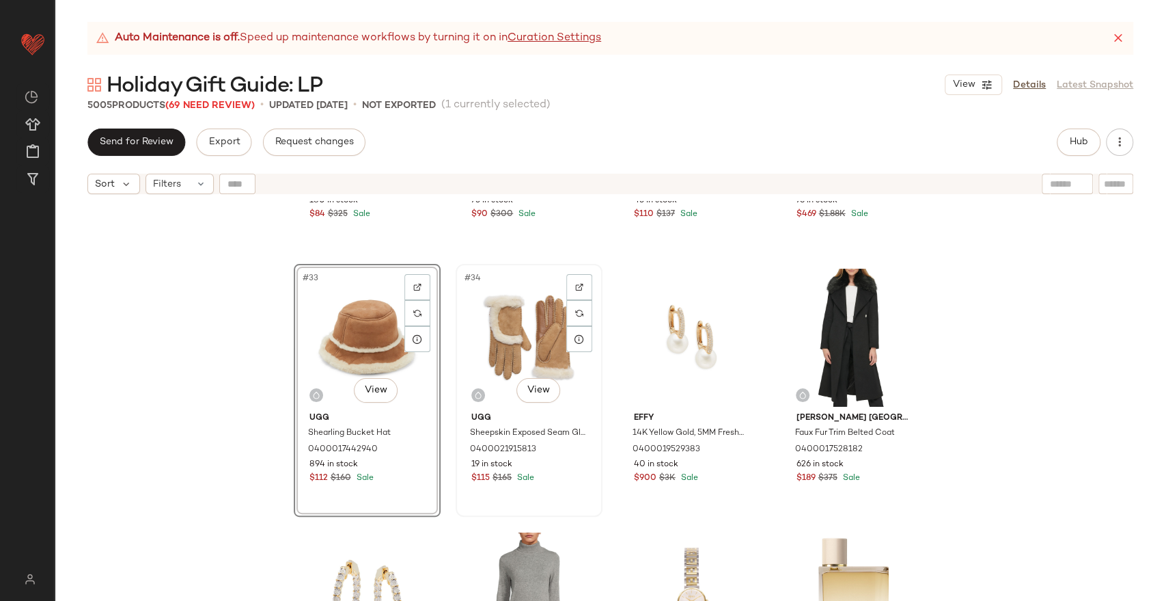
click at [508, 335] on div "#34 View" at bounding box center [529, 338] width 137 height 138
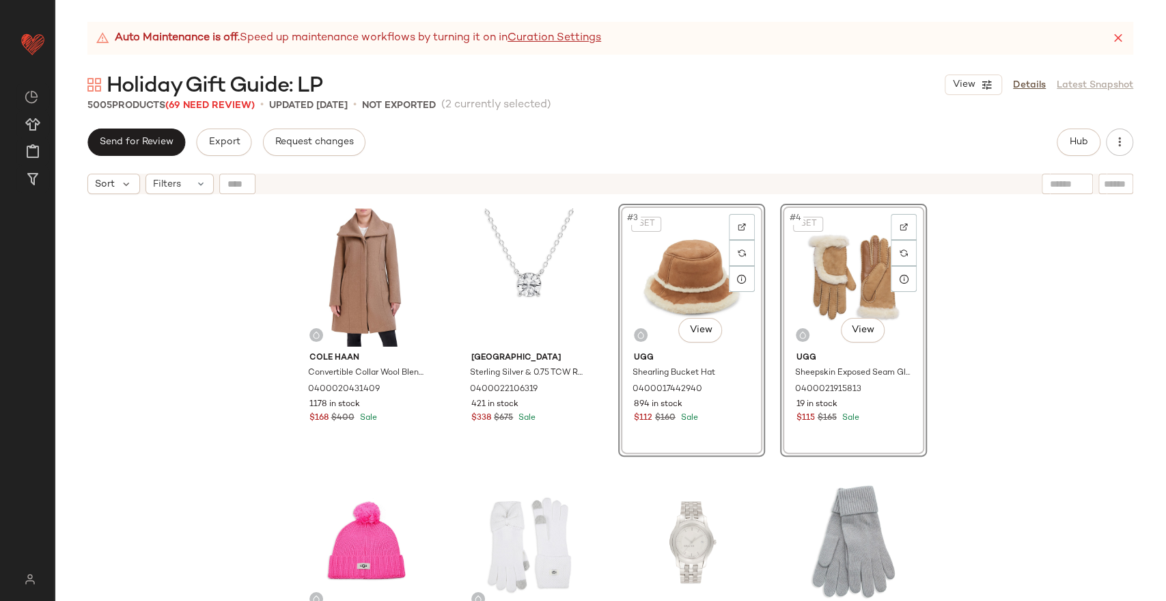
scroll to position [76, 0]
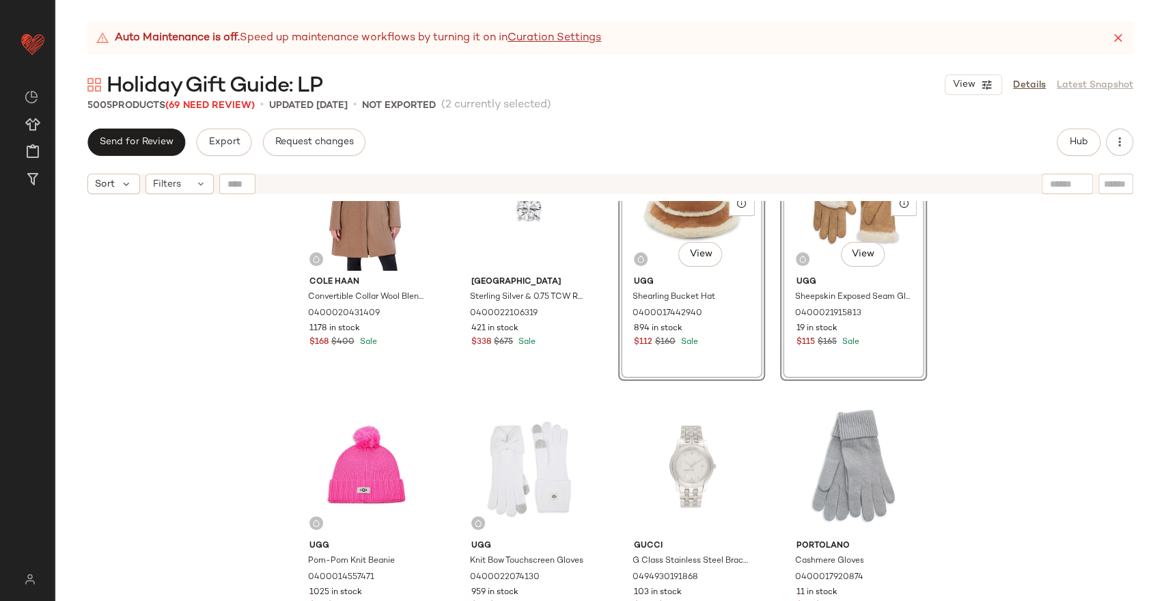
click at [605, 422] on div "Cole Haan Convertible Collar Wool Blend Coat 0400020431409 1178 in stock $168 $…" at bounding box center [611, 343] width 634 height 431
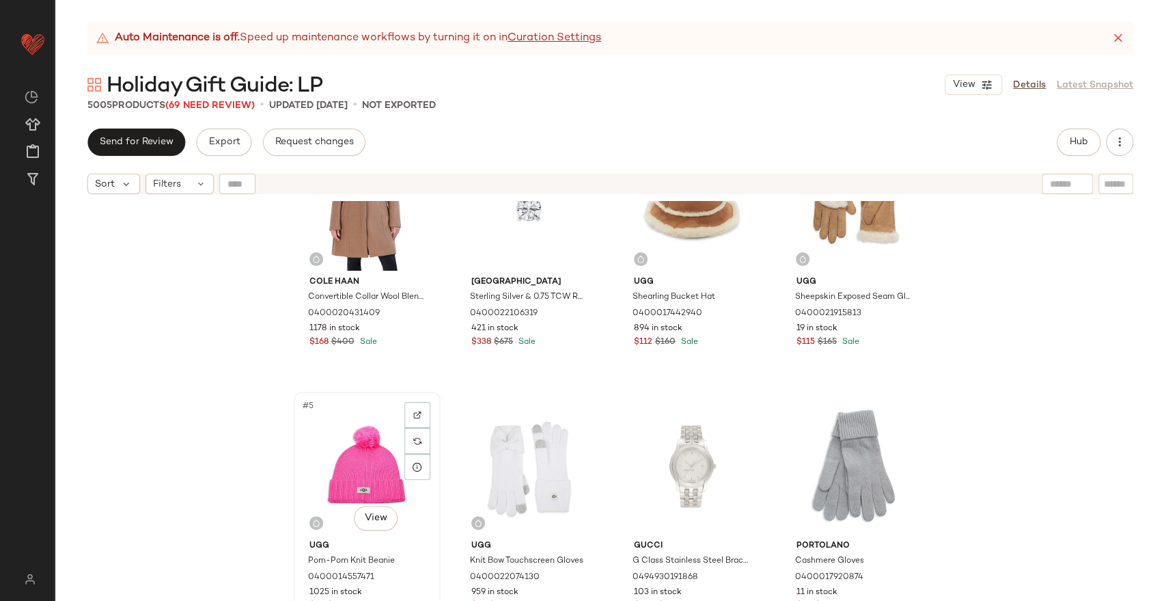
click at [366, 471] on div "#5 View" at bounding box center [367, 465] width 137 height 138
click at [480, 446] on div "#6 View" at bounding box center [529, 465] width 137 height 138
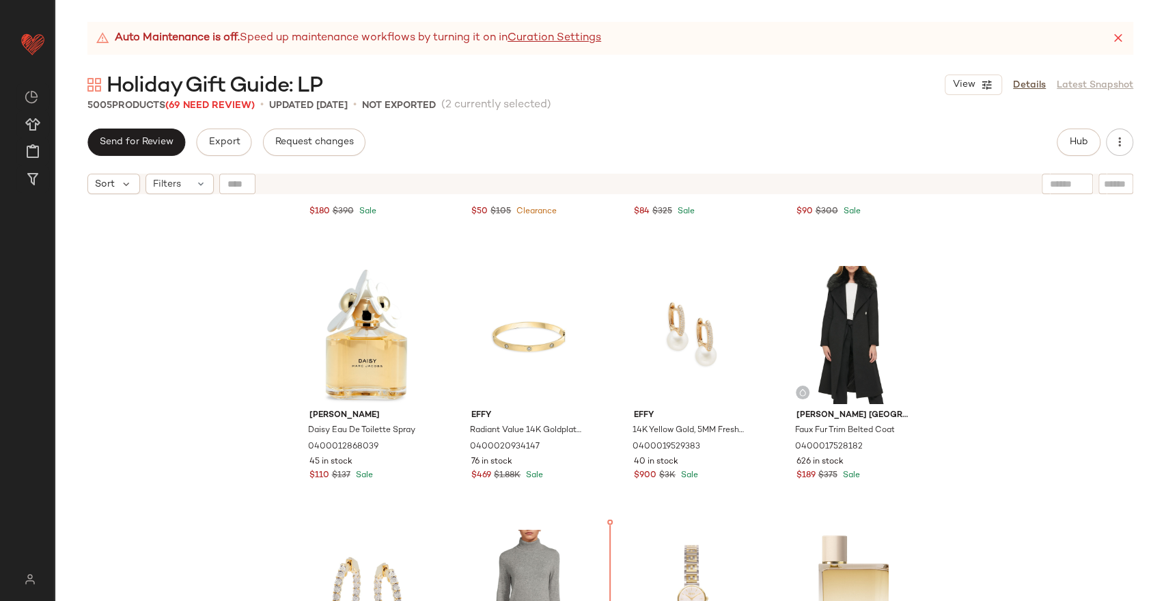
scroll to position [2067, 0]
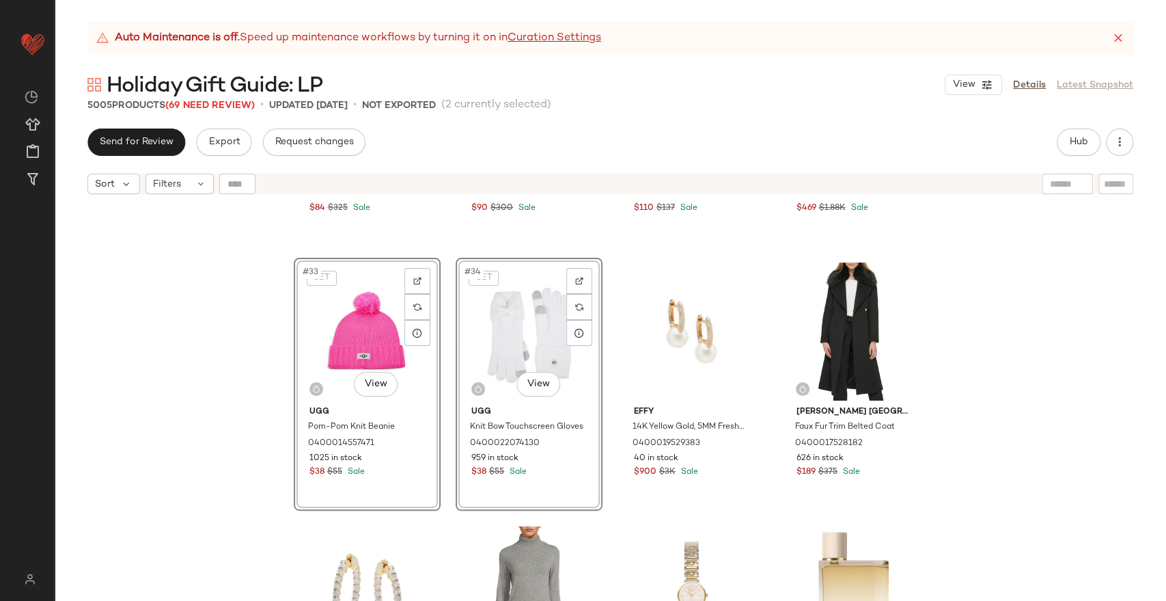
click at [1047, 289] on div "[PERSON_NAME] Drop Shoulder Sweater 0400022096544 180 in stock $84 $325 Sale Ef…" at bounding box center [611, 418] width 1112 height 434
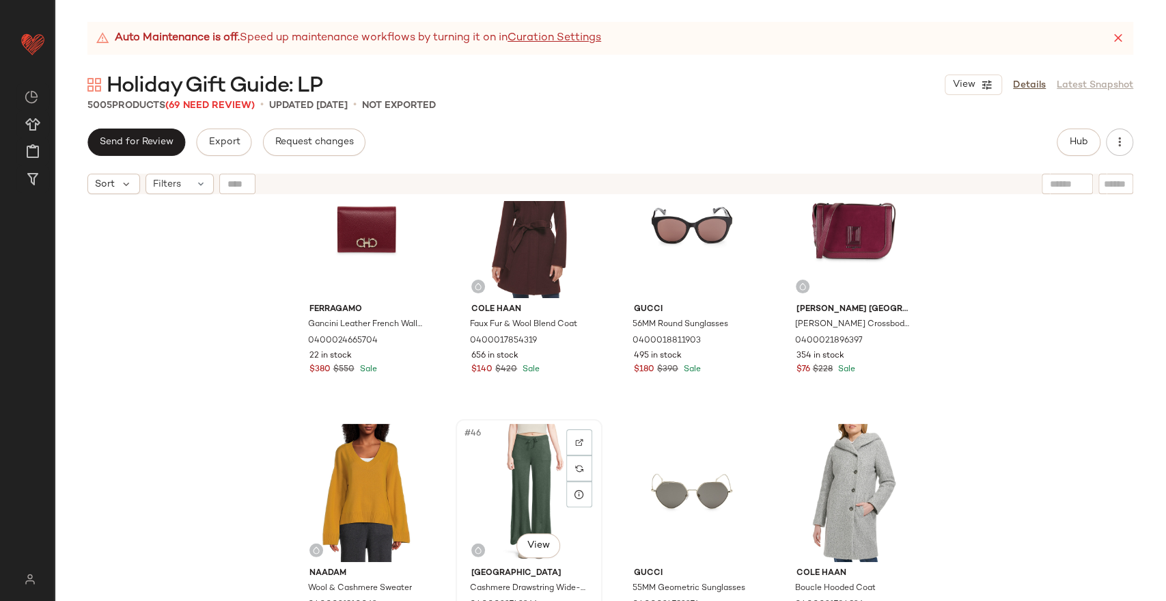
scroll to position [2674, 0]
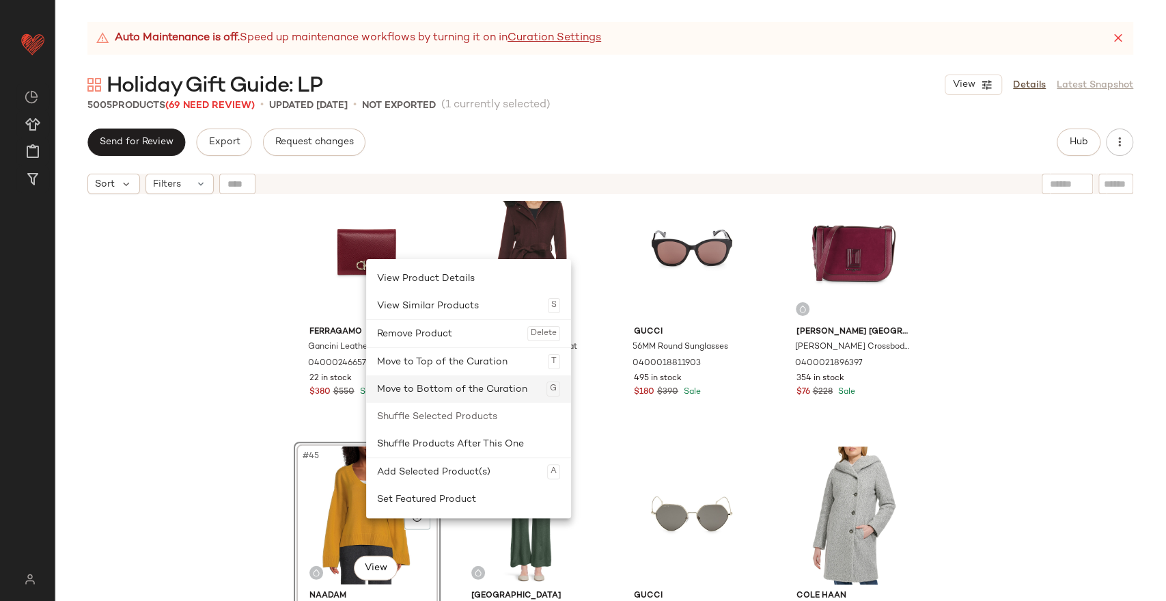
click at [453, 386] on div "Move to Bottom of the Curation G" at bounding box center [468, 388] width 183 height 27
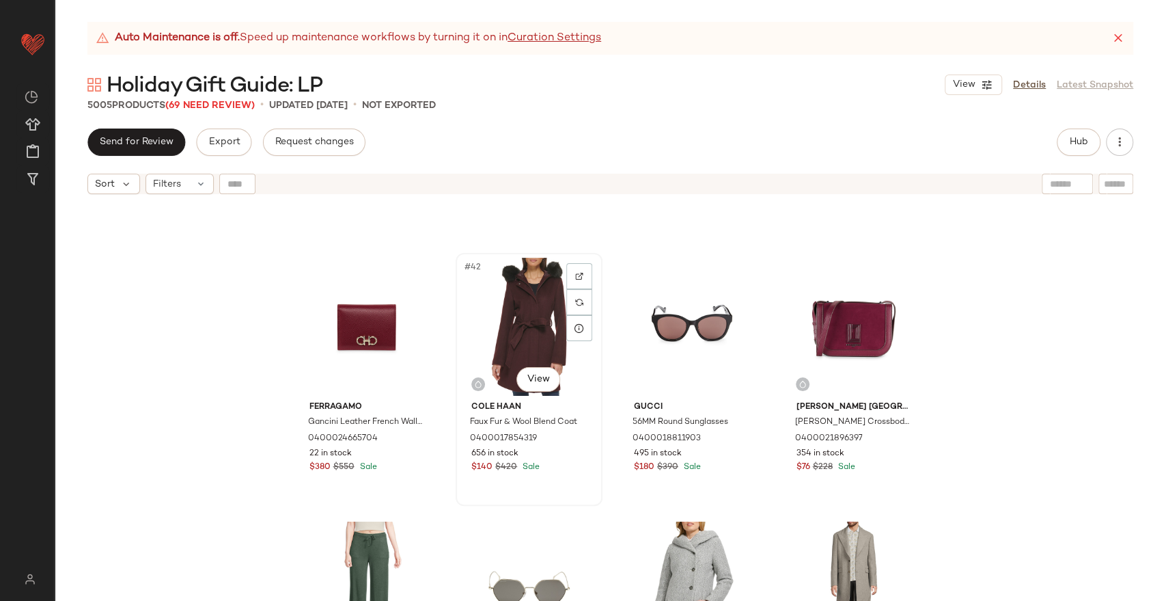
scroll to position [2599, 0]
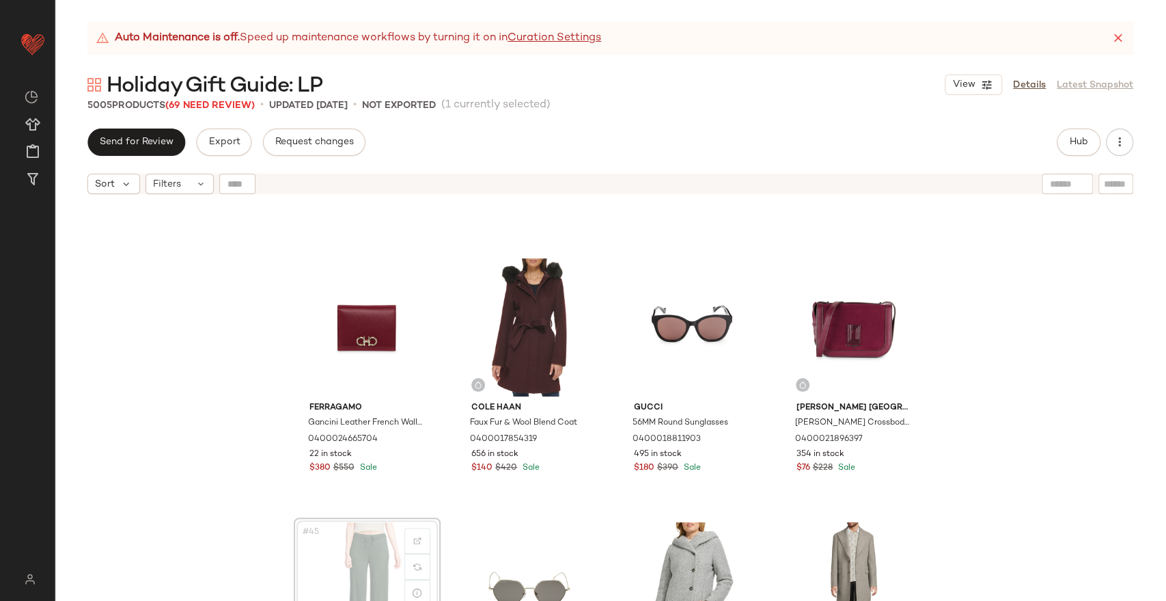
scroll to position [2599, 0]
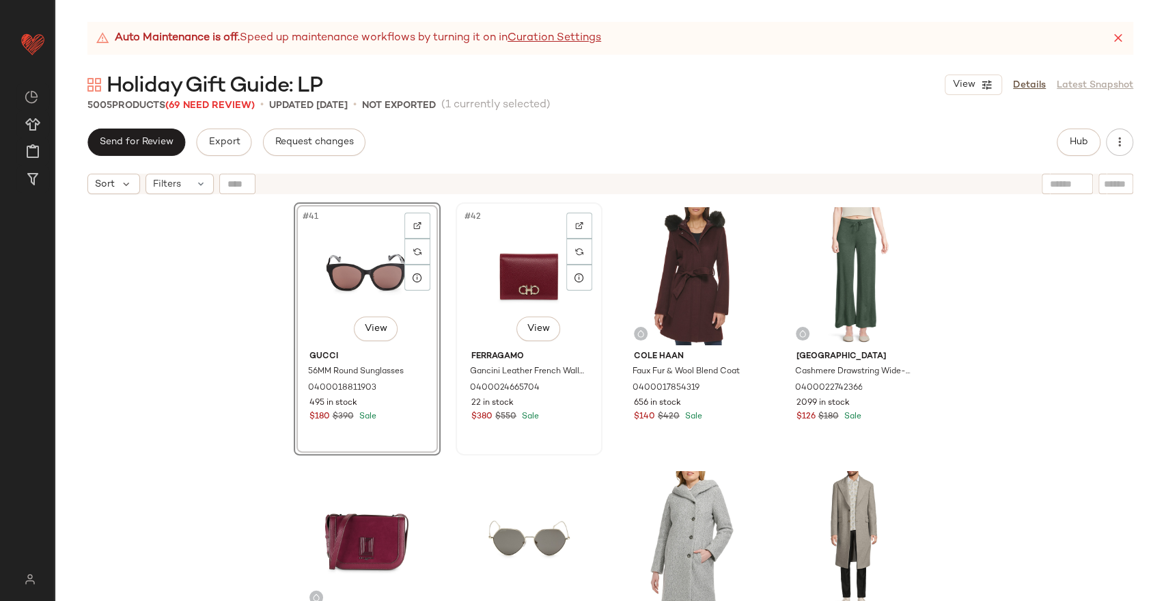
scroll to position [2675, 0]
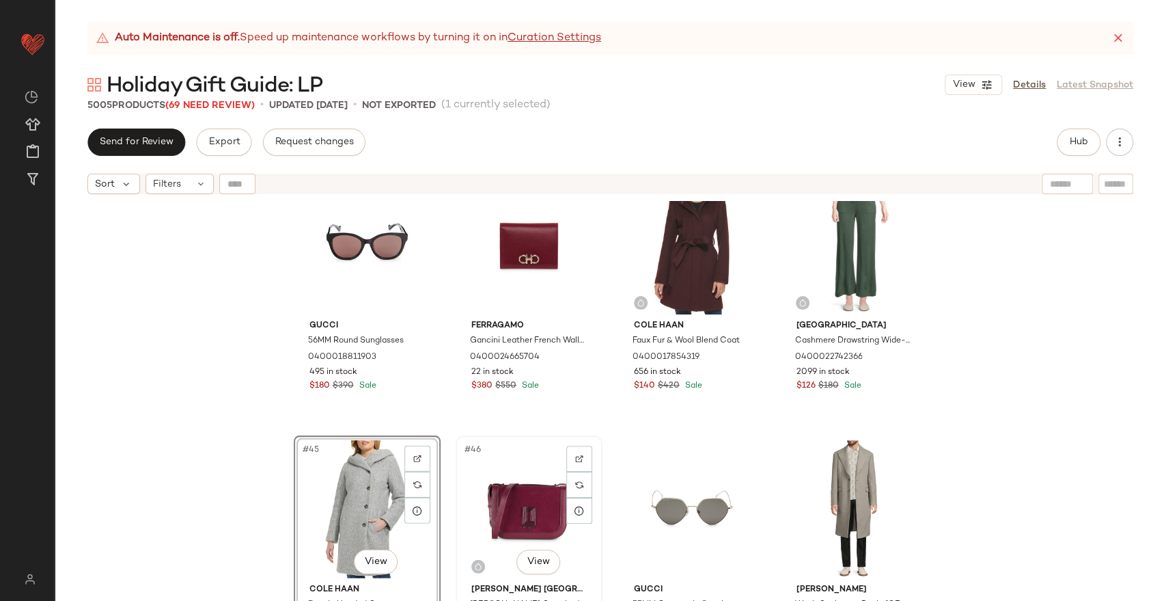
scroll to position [2675, 0]
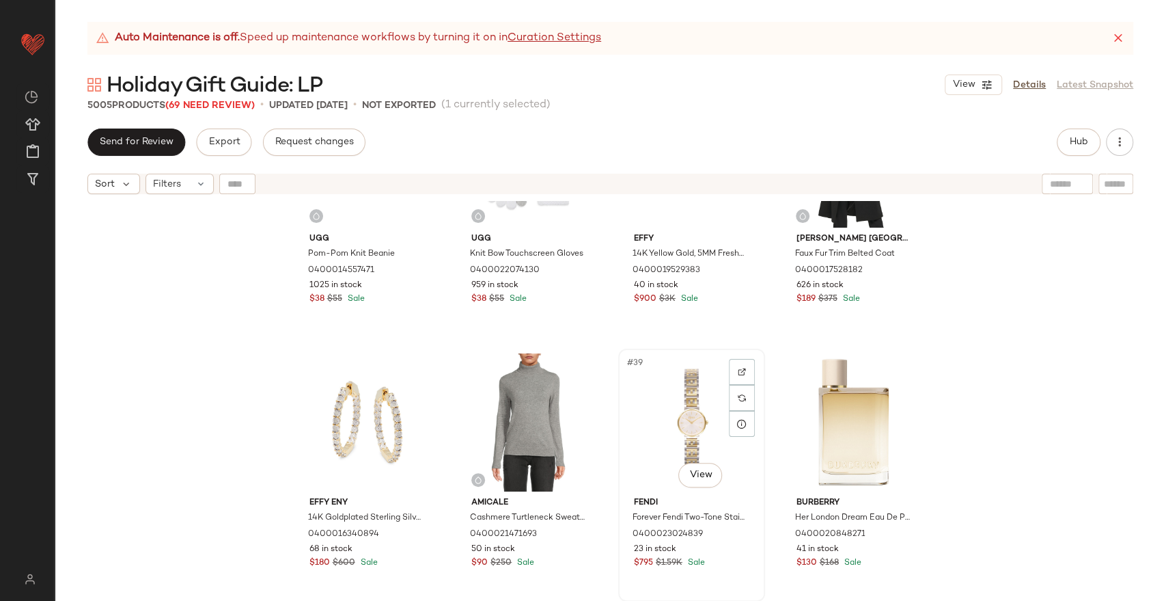
scroll to position [2219, 0]
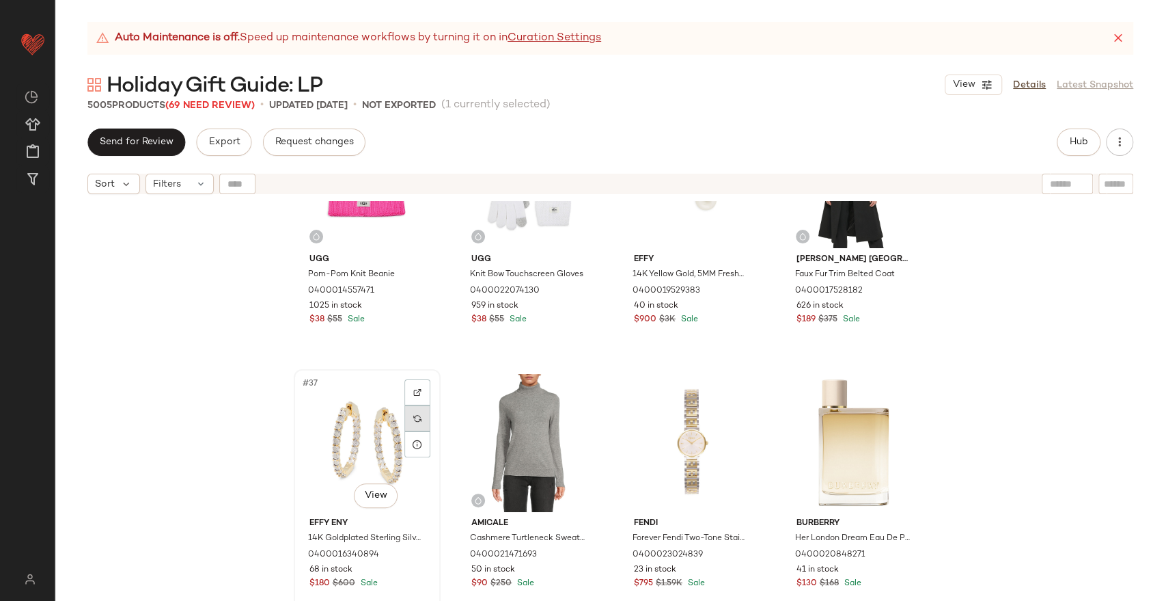
click at [405, 418] on div at bounding box center [418, 418] width 26 height 26
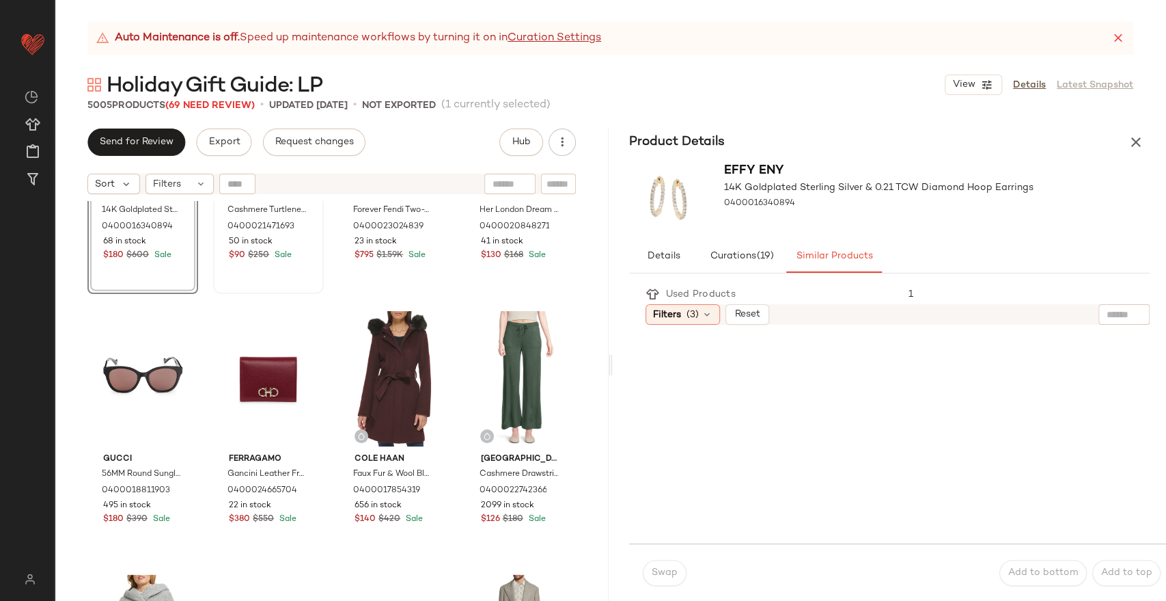
scroll to position [2448, 0]
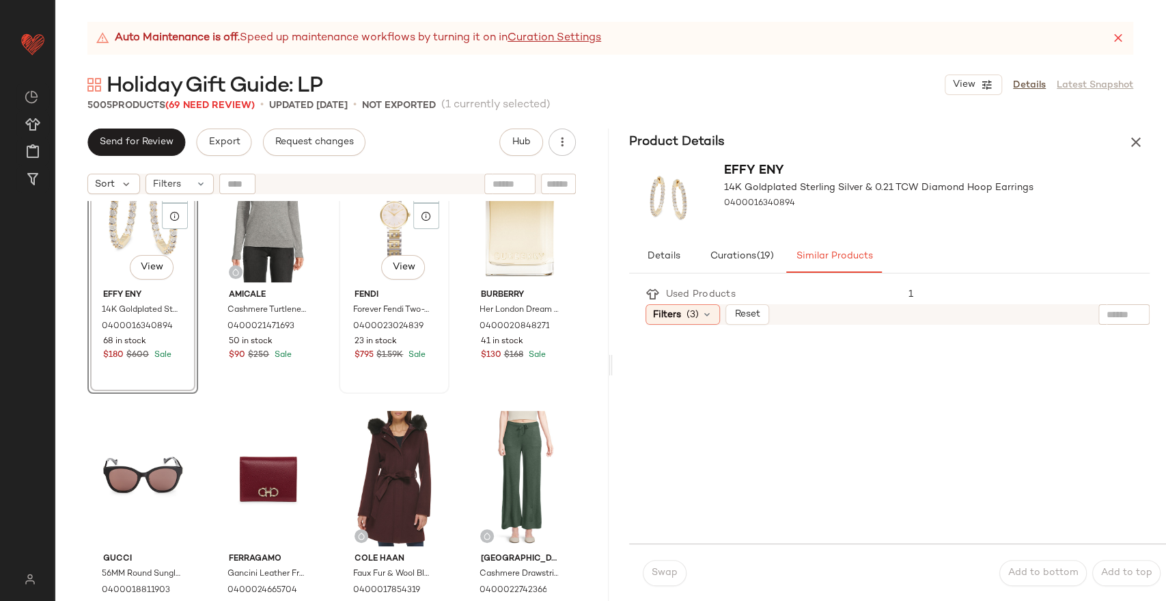
click at [355, 246] on div "#39 View" at bounding box center [394, 215] width 101 height 138
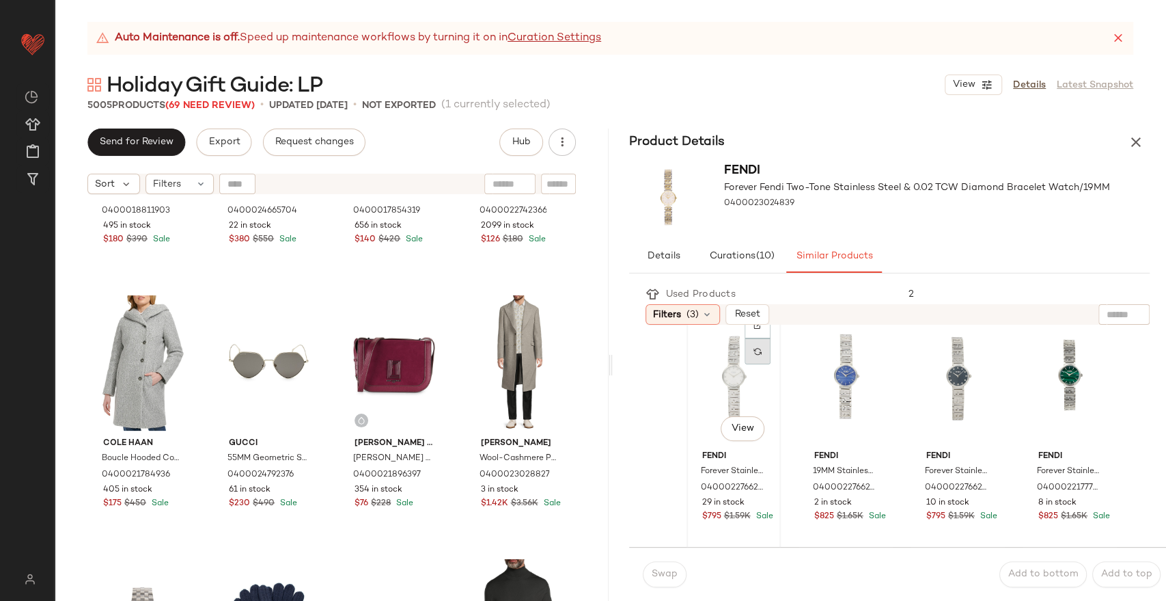
scroll to position [41, 0]
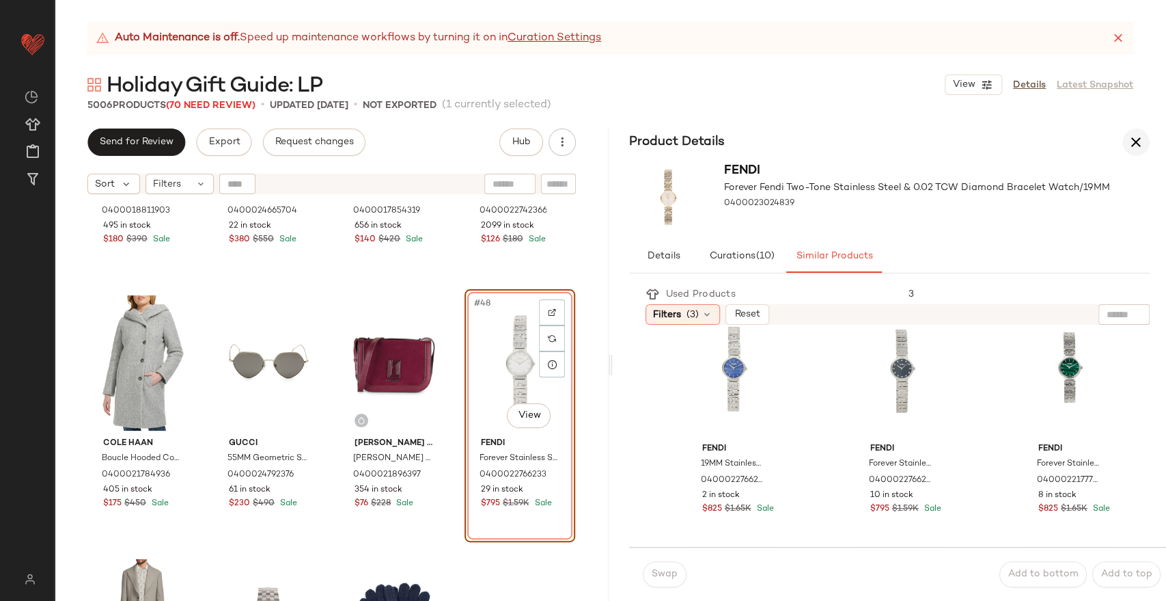
click at [1131, 137] on icon "button" at bounding box center [1136, 142] width 16 height 16
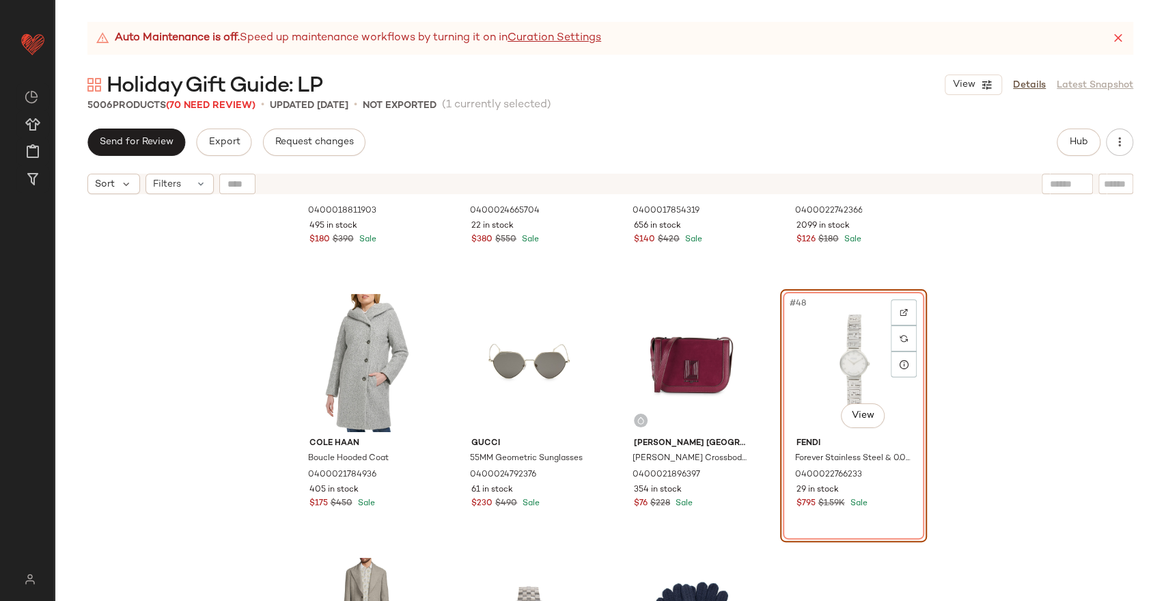
click at [1047, 376] on div "Gucci 56MM Round Sunglasses 0400018811903 495 in stock $180 $390 Sale Ferragamo…" at bounding box center [611, 418] width 1112 height 434
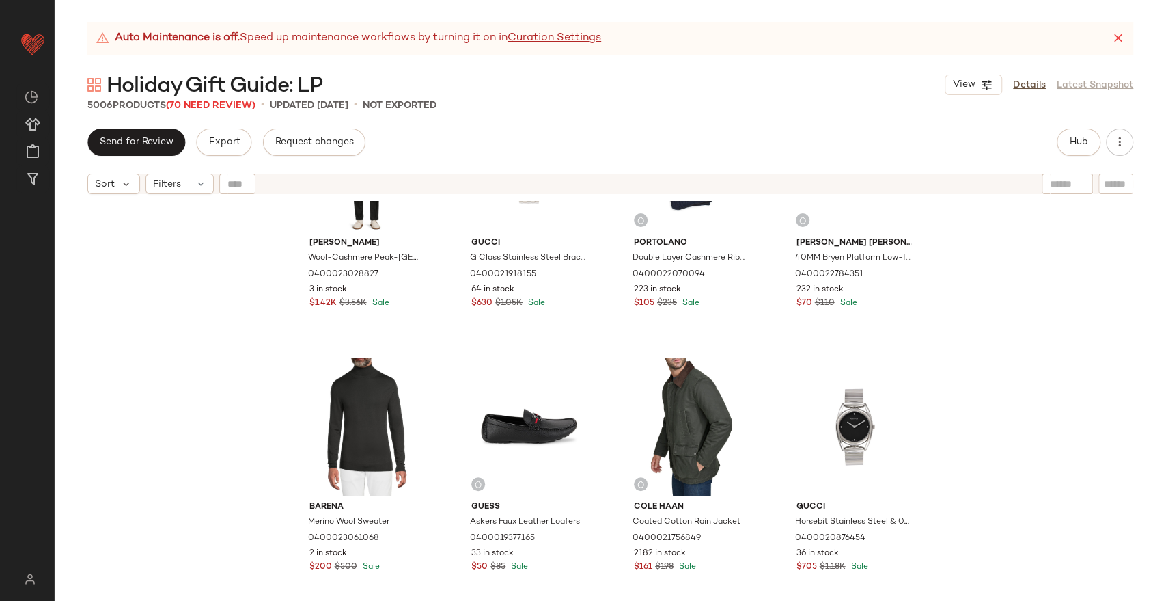
scroll to position [3434, 0]
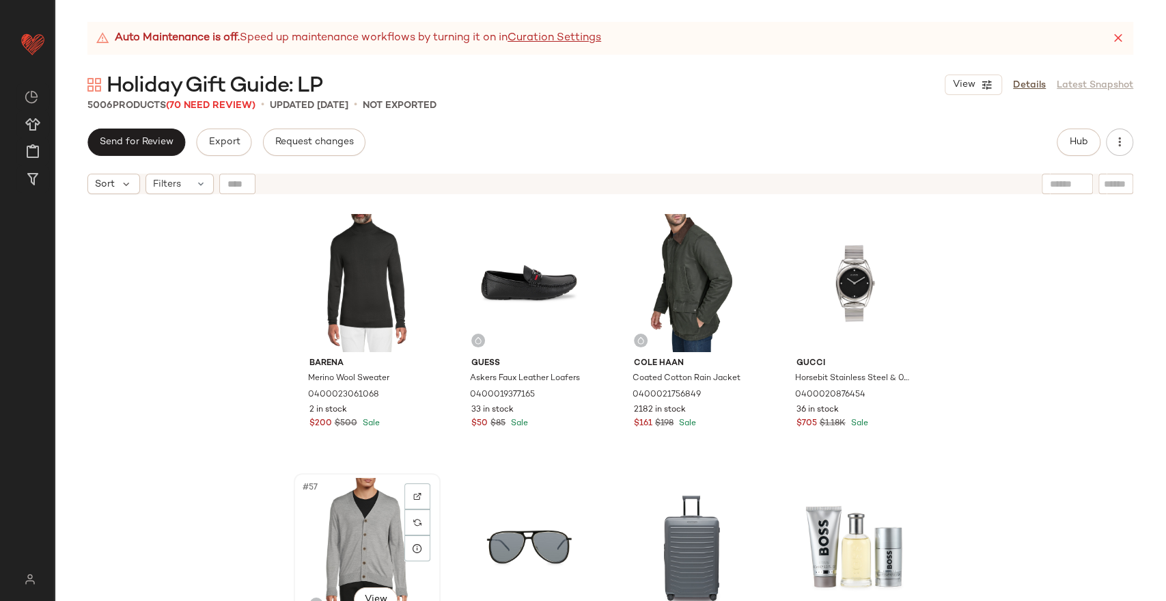
click at [357, 523] on div "#57 View" at bounding box center [367, 547] width 137 height 138
click at [842, 535] on div "#60 View" at bounding box center [853, 547] width 137 height 138
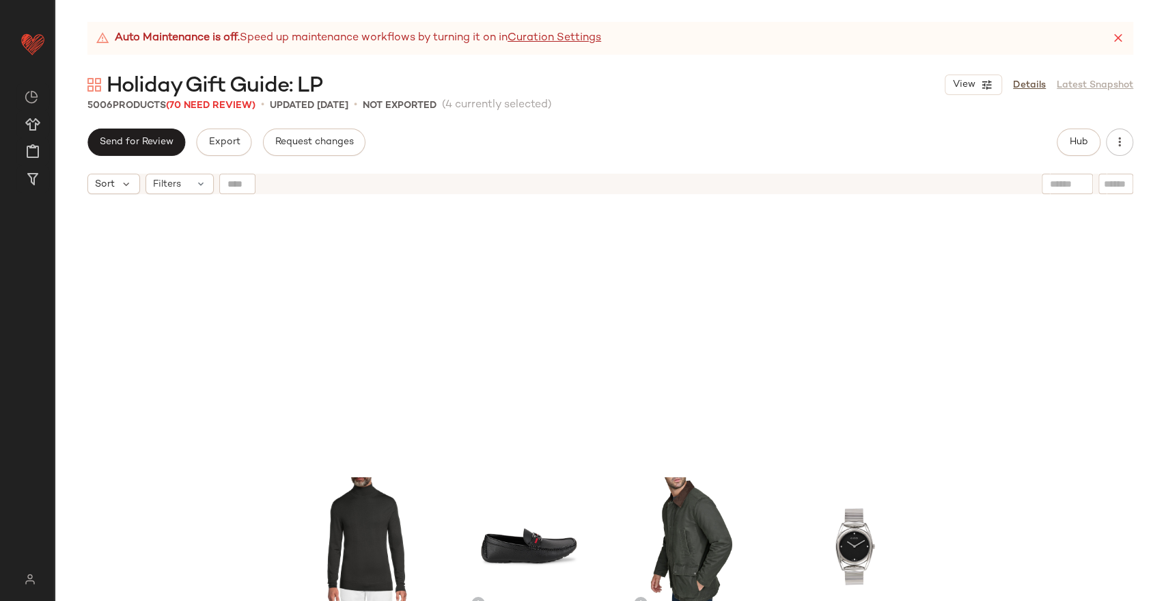
scroll to position [3699, 0]
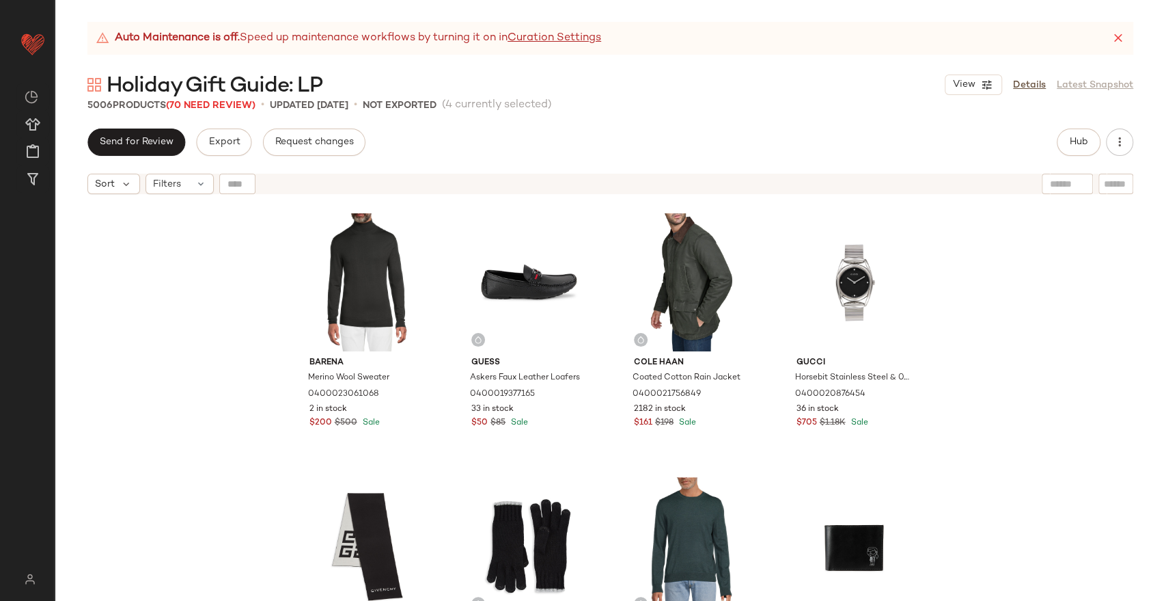
click at [984, 359] on div "Barena Merino Wool Sweater 0400023061068 2 in stock $200 $500 Sale Guess Askers…" at bounding box center [611, 418] width 1112 height 434
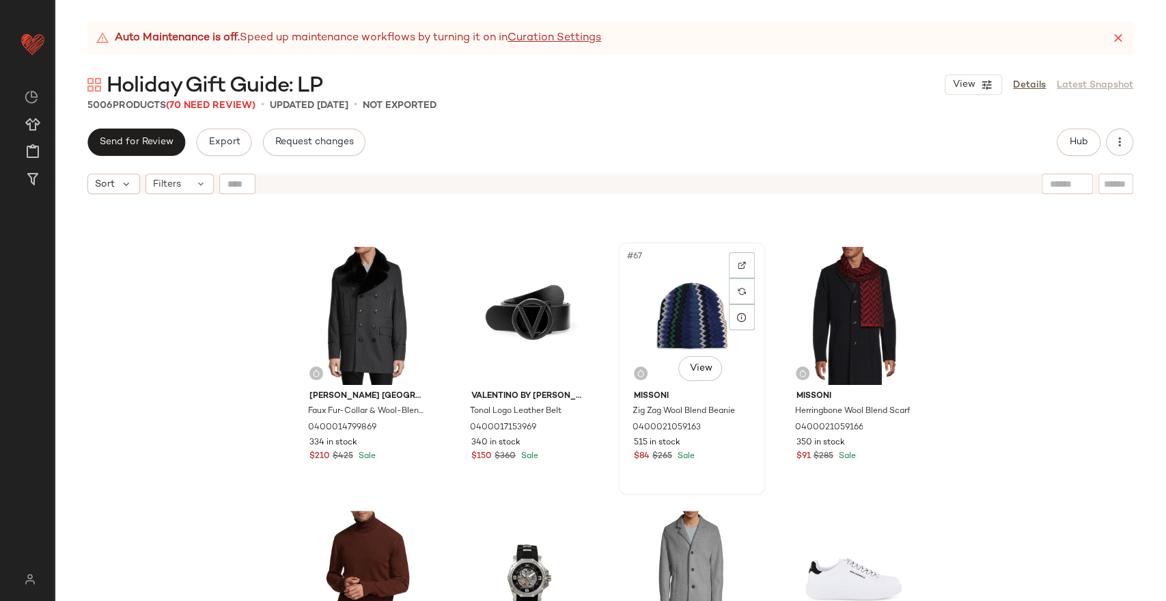
scroll to position [4230, 0]
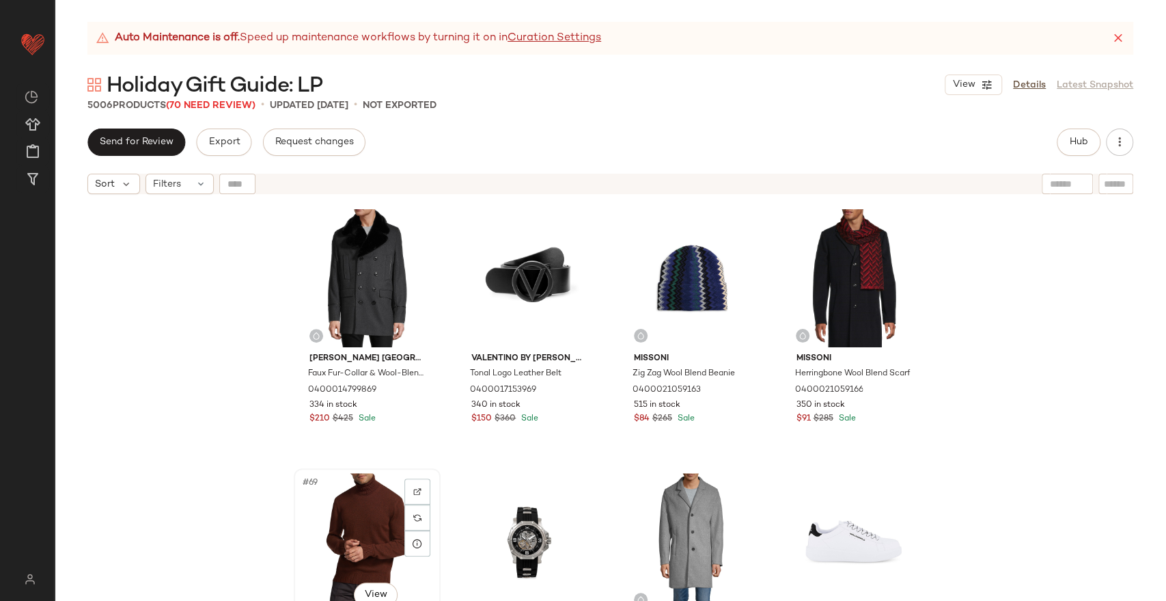
click at [331, 519] on div "#69 View" at bounding box center [367, 542] width 137 height 138
click at [825, 506] on div "#72 View" at bounding box center [853, 542] width 137 height 138
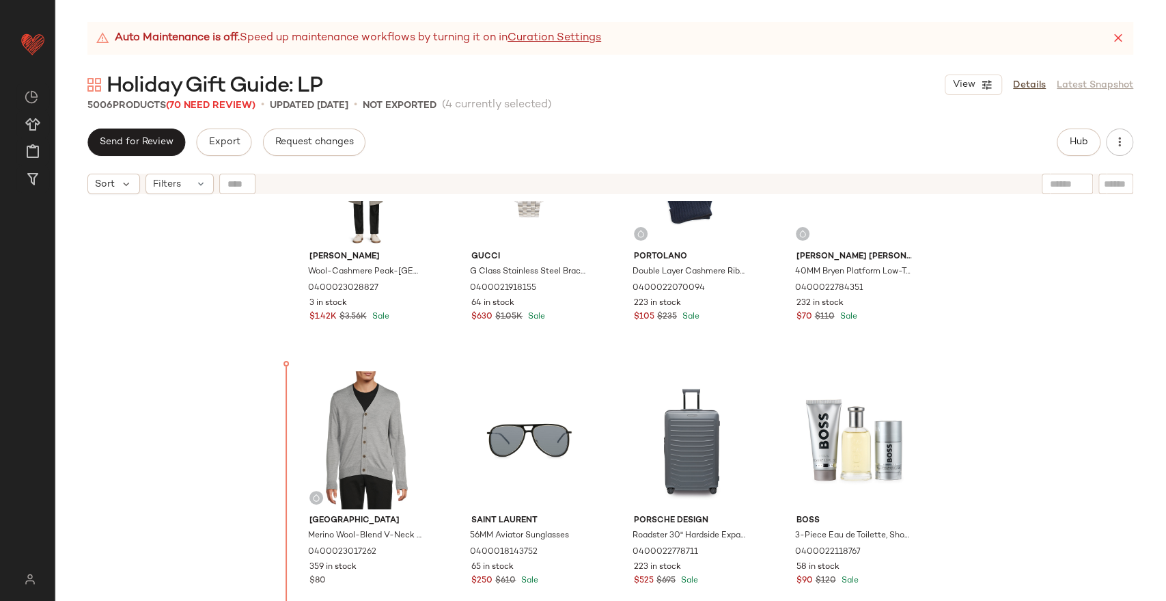
scroll to position [3277, 0]
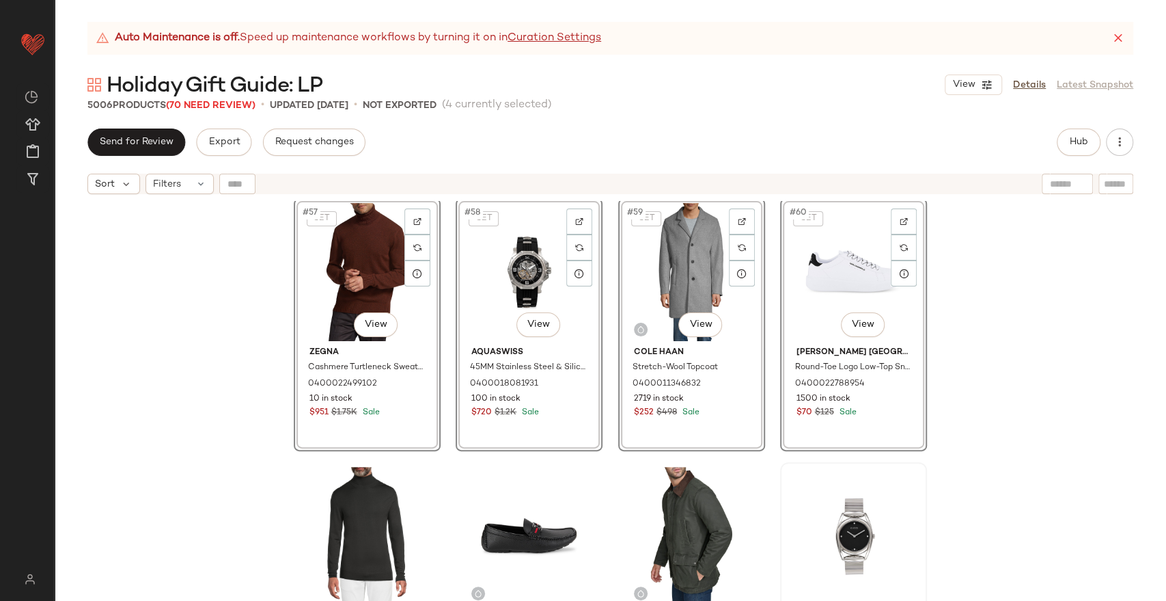
scroll to position [3623, 0]
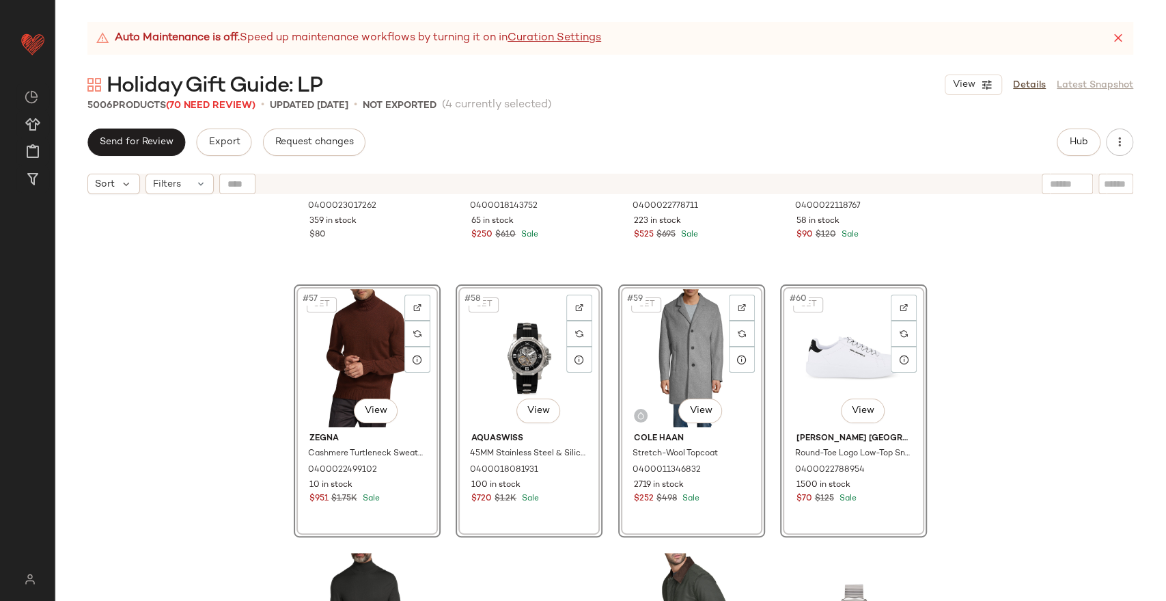
click at [1013, 392] on div "Saks Fifth Avenue Merino Wool-Blend V-Neck Classic-Fit Exposed Seam Cardigan 04…" at bounding box center [611, 418] width 1112 height 434
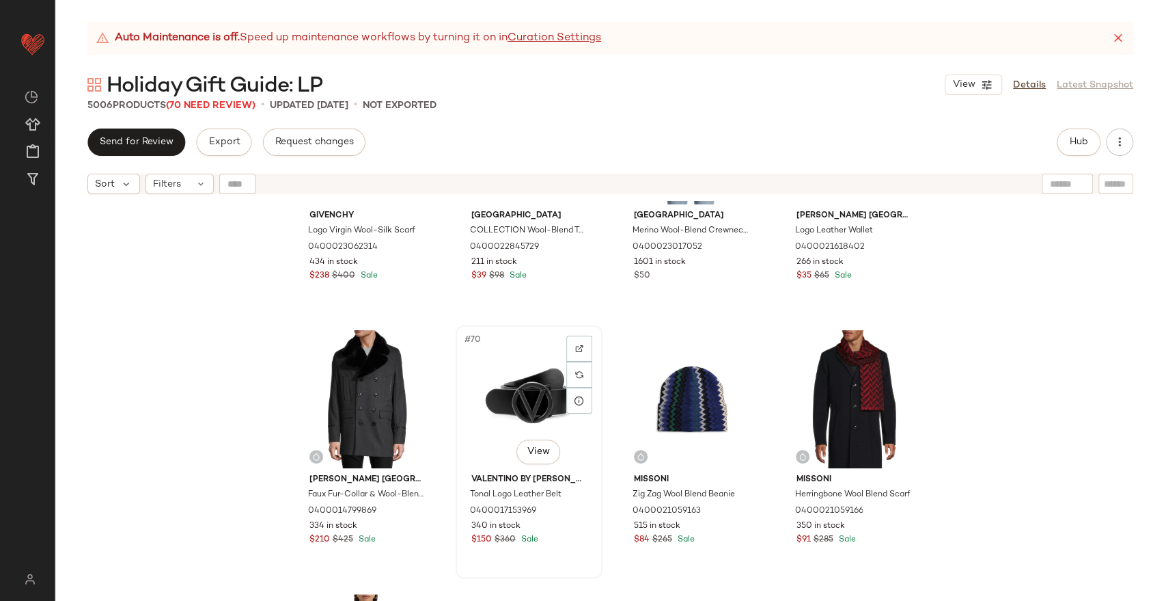
scroll to position [4534, 0]
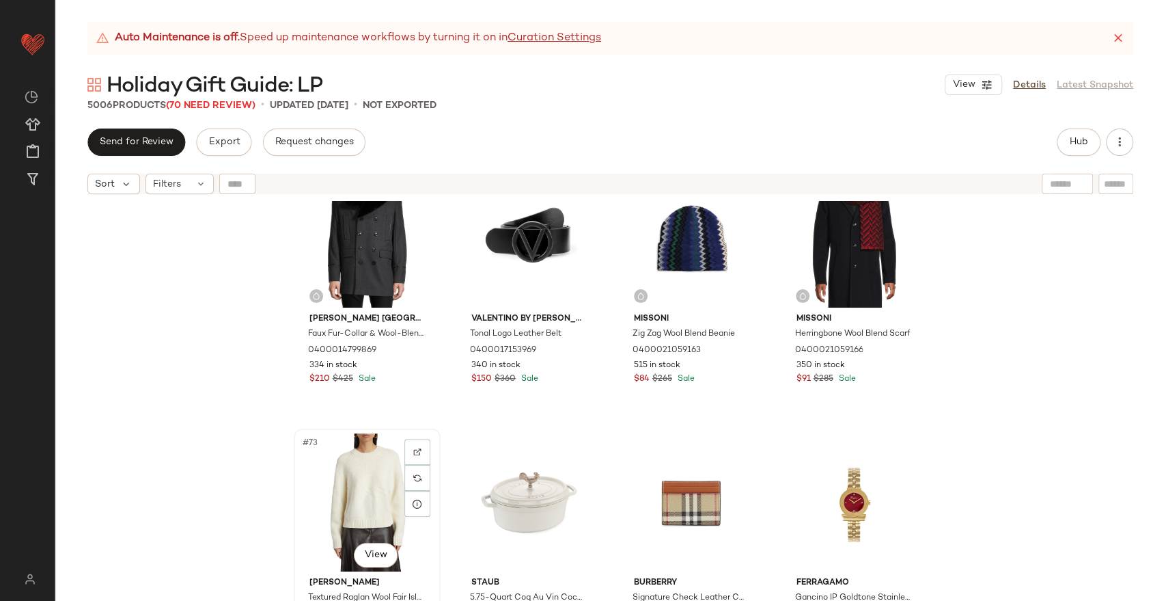
click at [356, 491] on div "#73 View" at bounding box center [367, 502] width 137 height 138
click at [851, 474] on div "#76 View" at bounding box center [853, 502] width 137 height 138
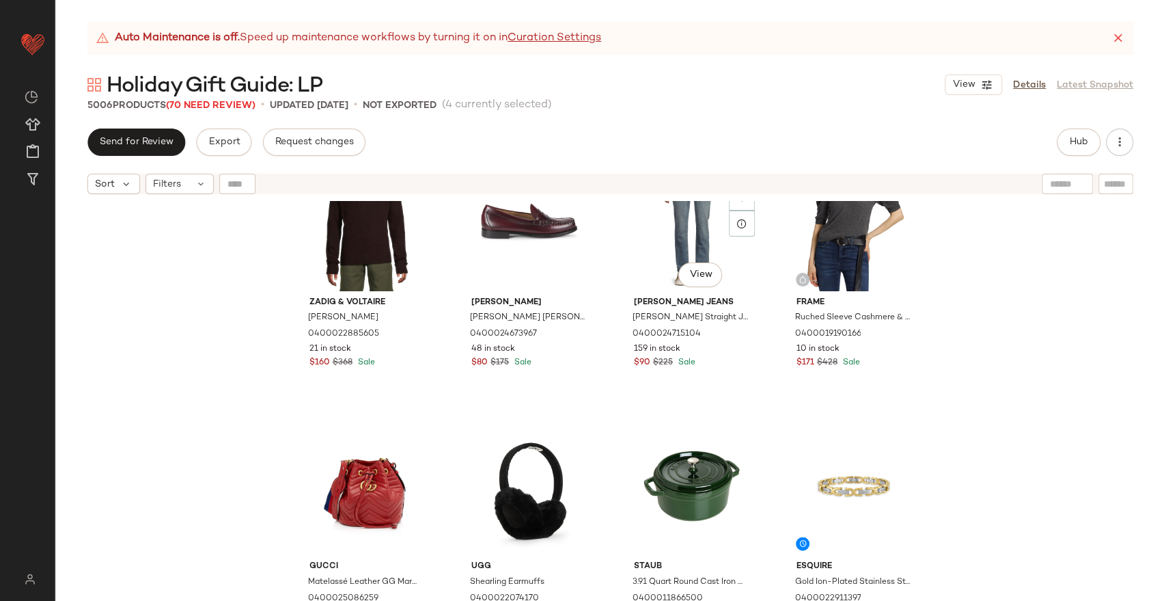
scroll to position [5101, 0]
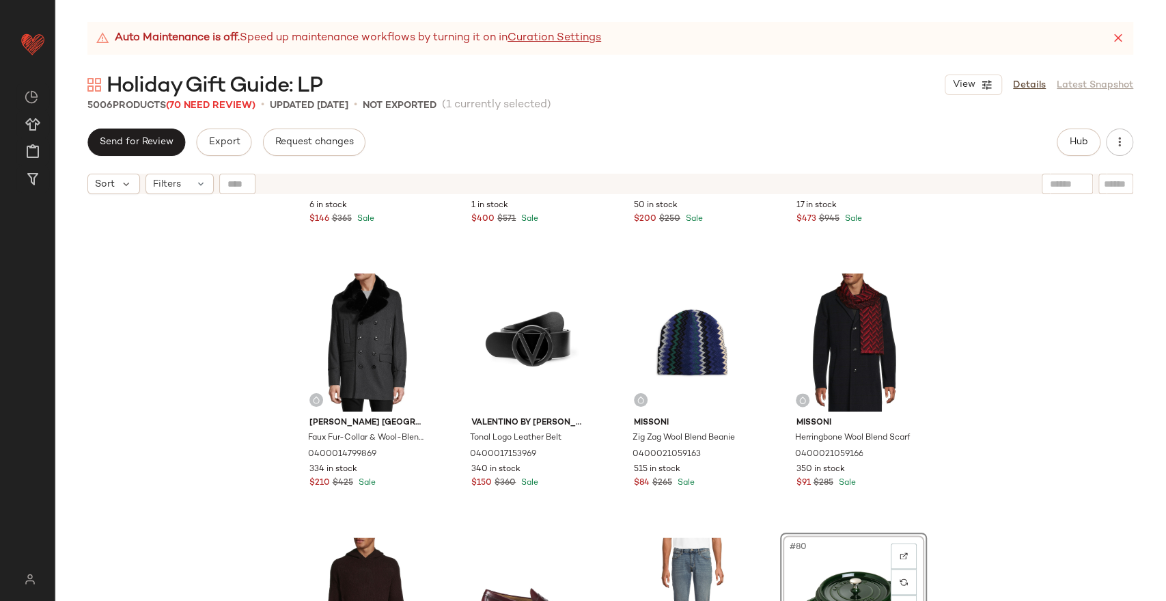
scroll to position [4555, 0]
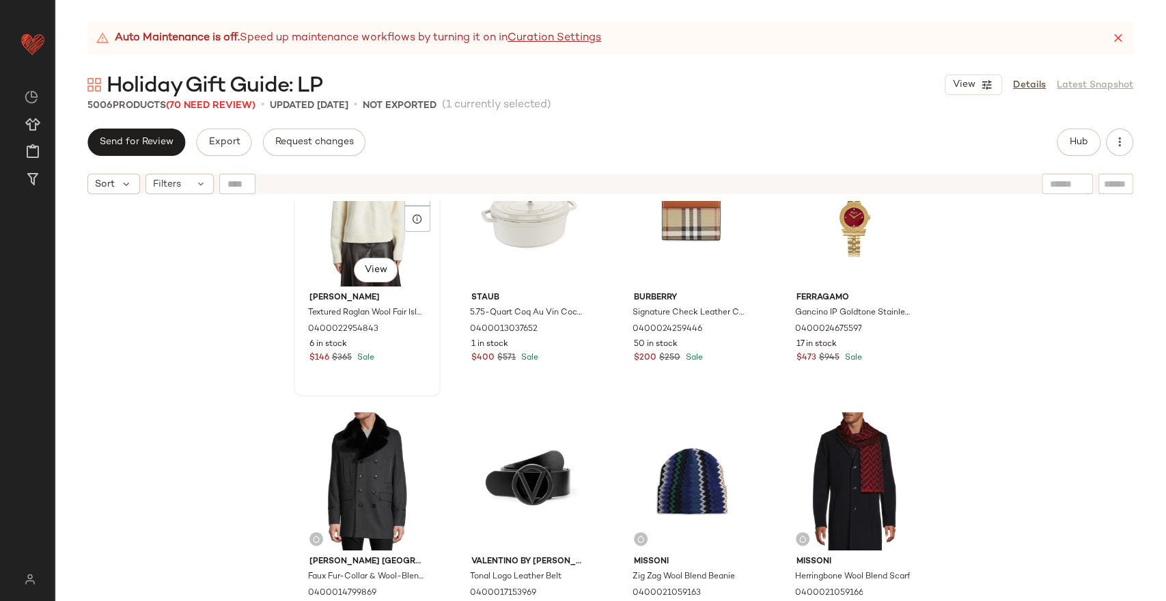
click at [346, 248] on div "#69 View" at bounding box center [367, 217] width 137 height 138
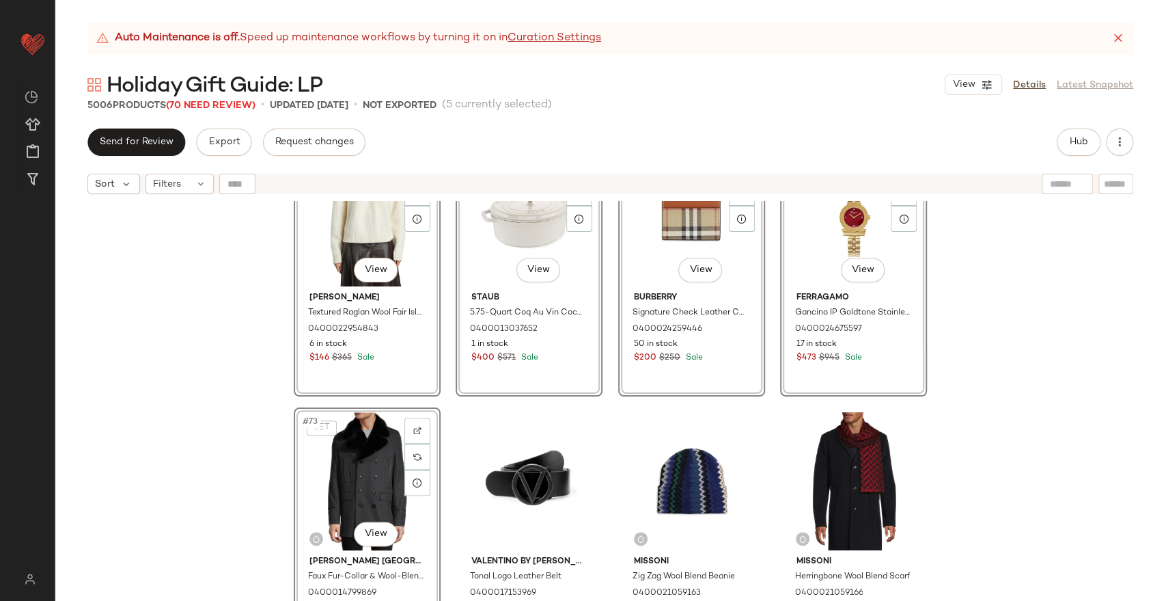
drag, startPoint x: 1029, startPoint y: 364, endPoint x: 1001, endPoint y: 360, distance: 28.3
click at [1029, 365] on div "SET #69 View Vince Textured Raglan Wool Fair Isle Sweater 0400022954843 6 in st…" at bounding box center [611, 418] width 1112 height 434
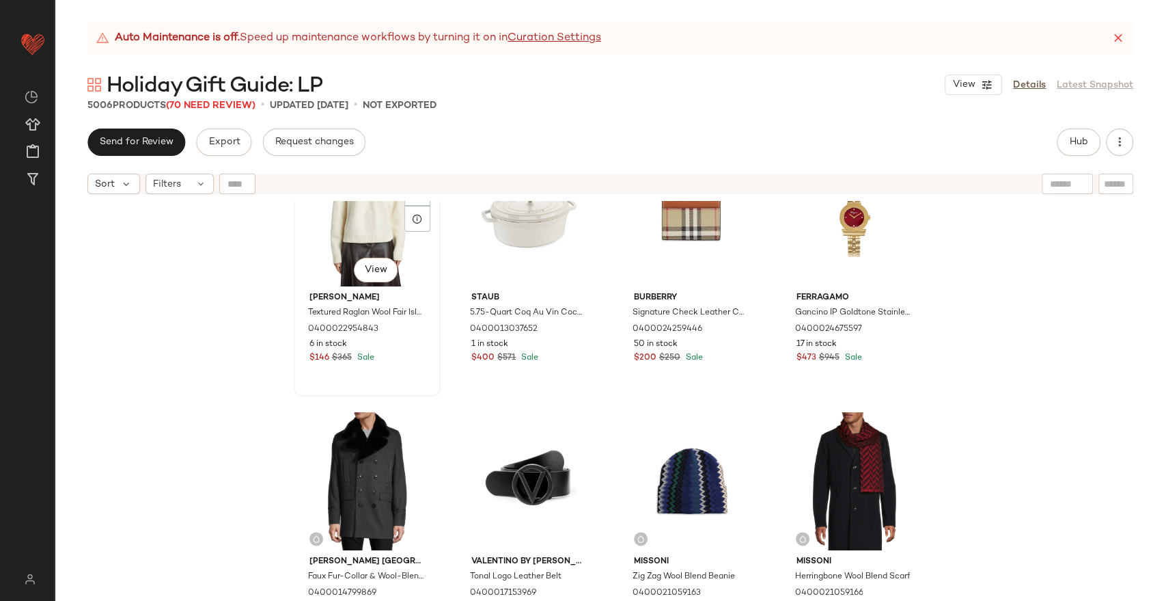
click at [328, 219] on div "#69 View" at bounding box center [367, 217] width 137 height 138
click at [799, 252] on div "#72 View" at bounding box center [853, 217] width 137 height 138
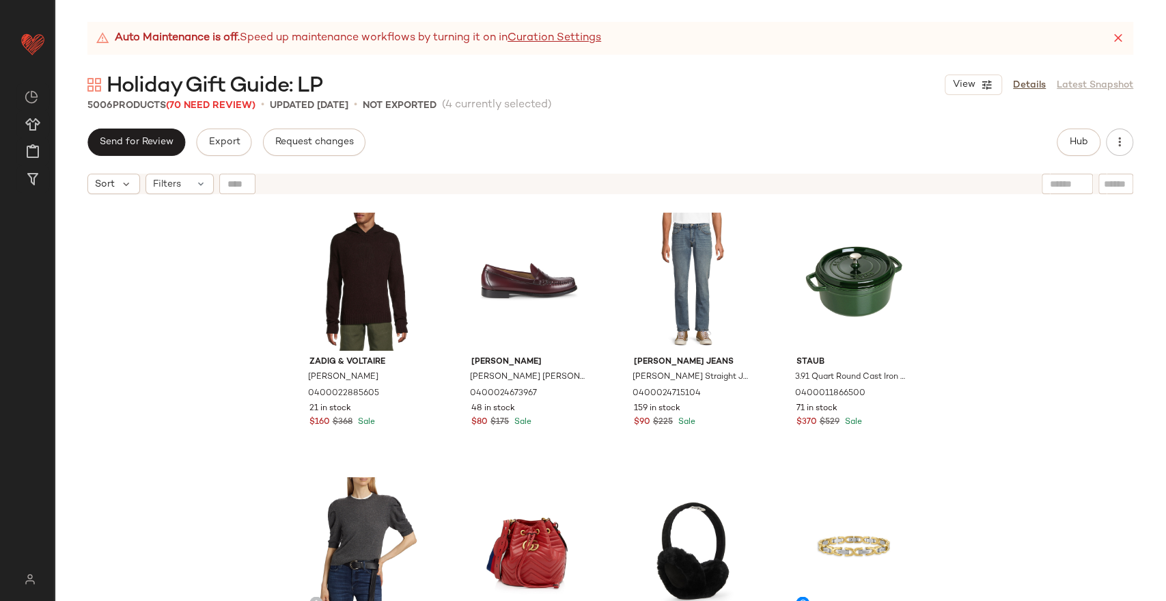
scroll to position [5022, 0]
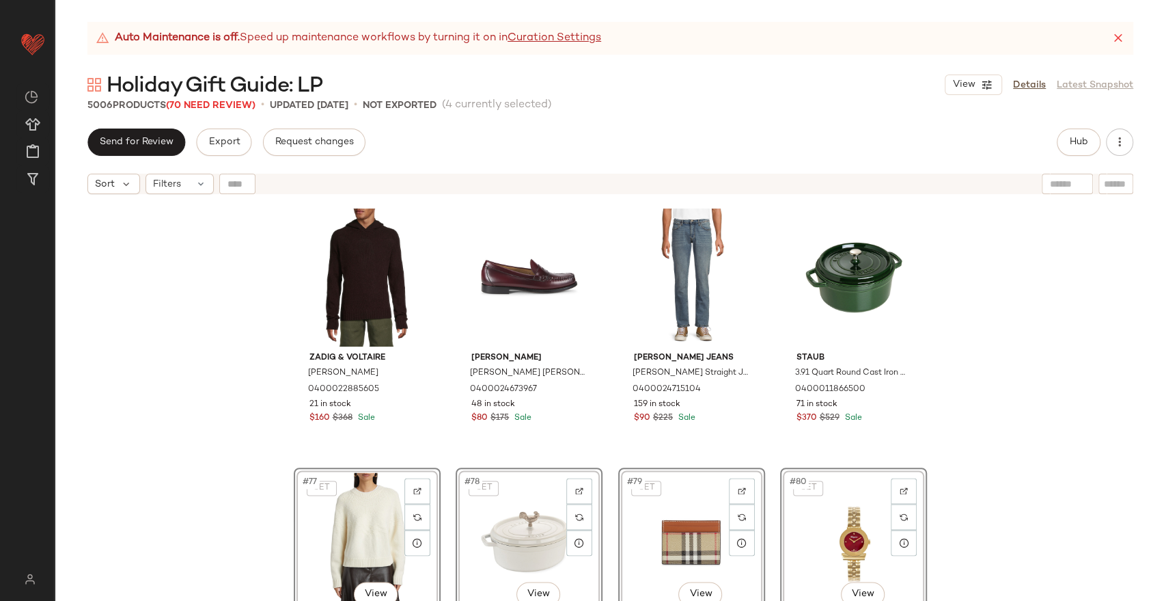
click at [992, 381] on div "Zadig & Voltaire Jordin Merino Wool Hoodie 0400022885605 21 in stock $160 $368 …" at bounding box center [611, 418] width 1112 height 434
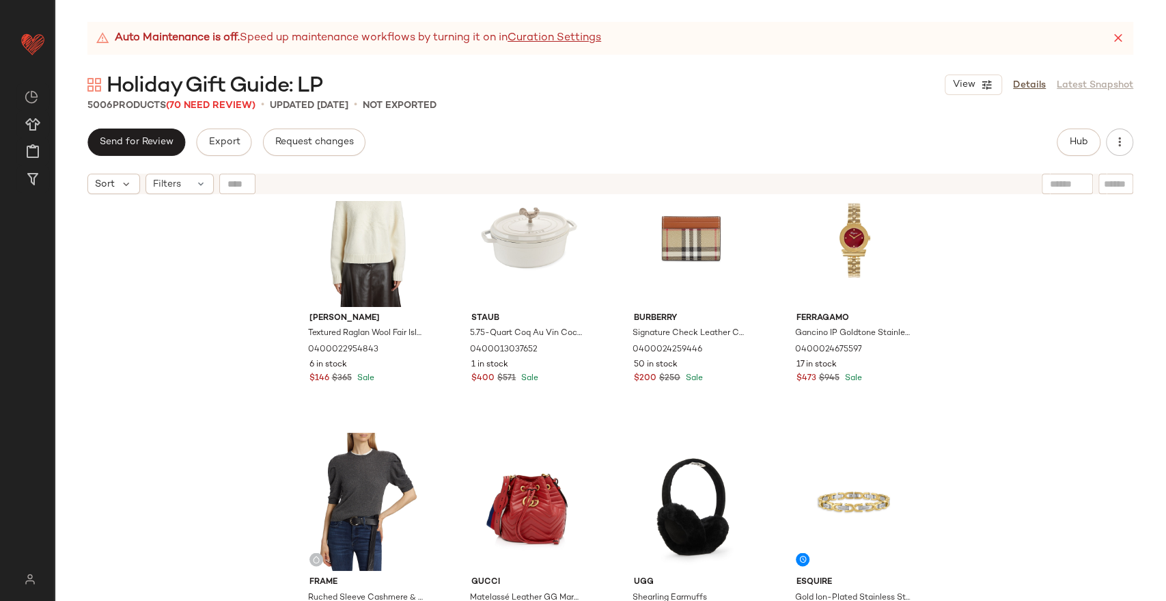
scroll to position [5062, 0]
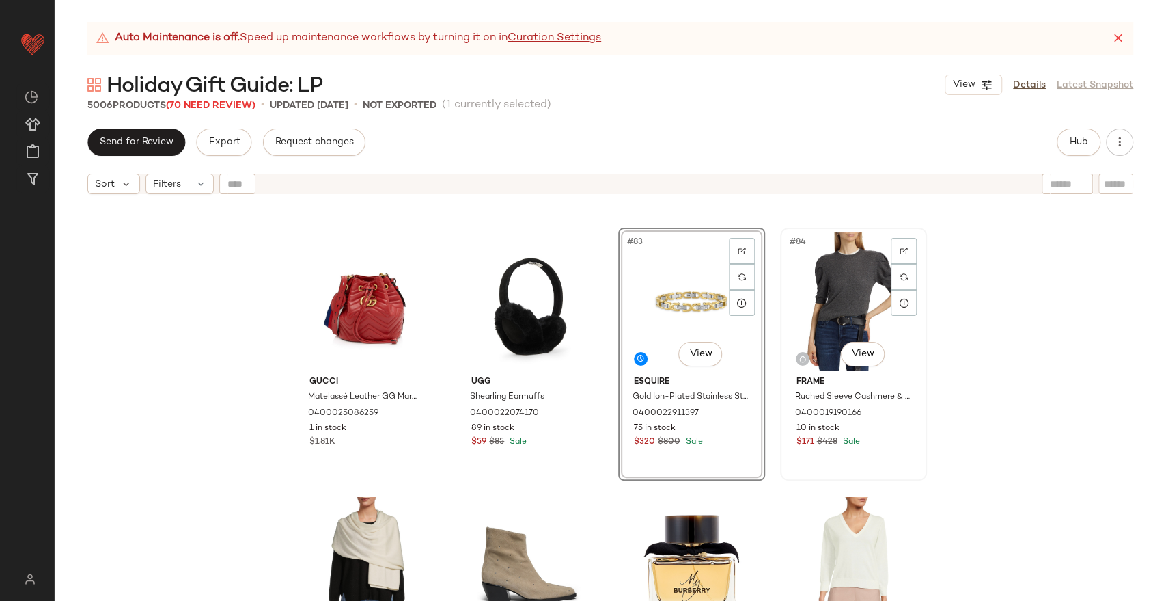
scroll to position [5290, 0]
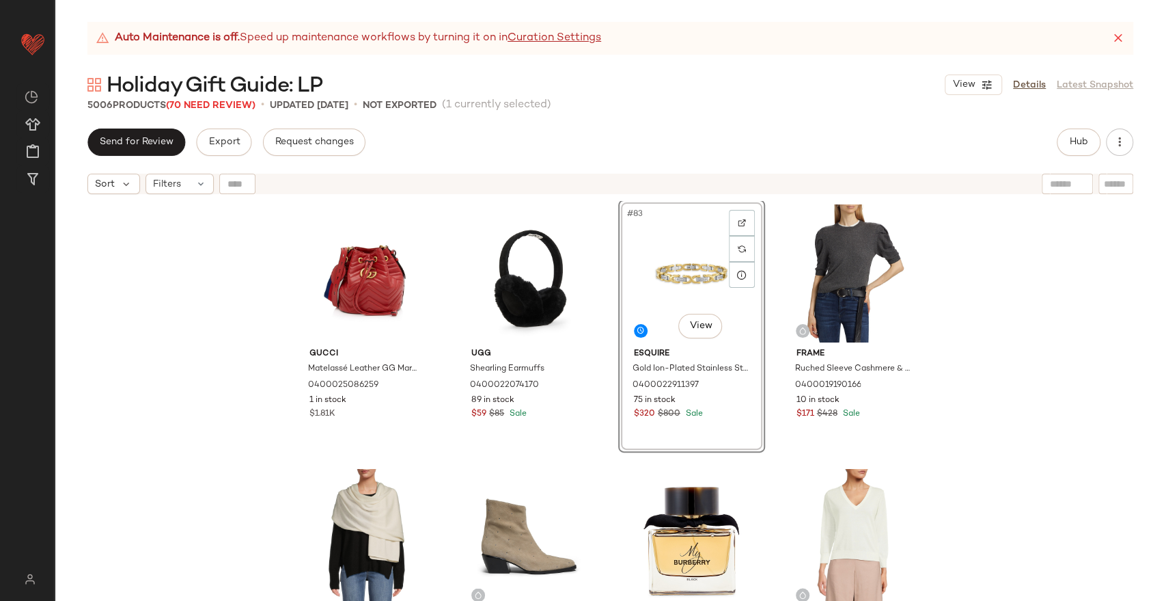
click at [963, 363] on div "Vince Textured Raglan Wool Fair Isle Sweater 0400022954843 6 in stock $146 $365…" at bounding box center [611, 418] width 1112 height 434
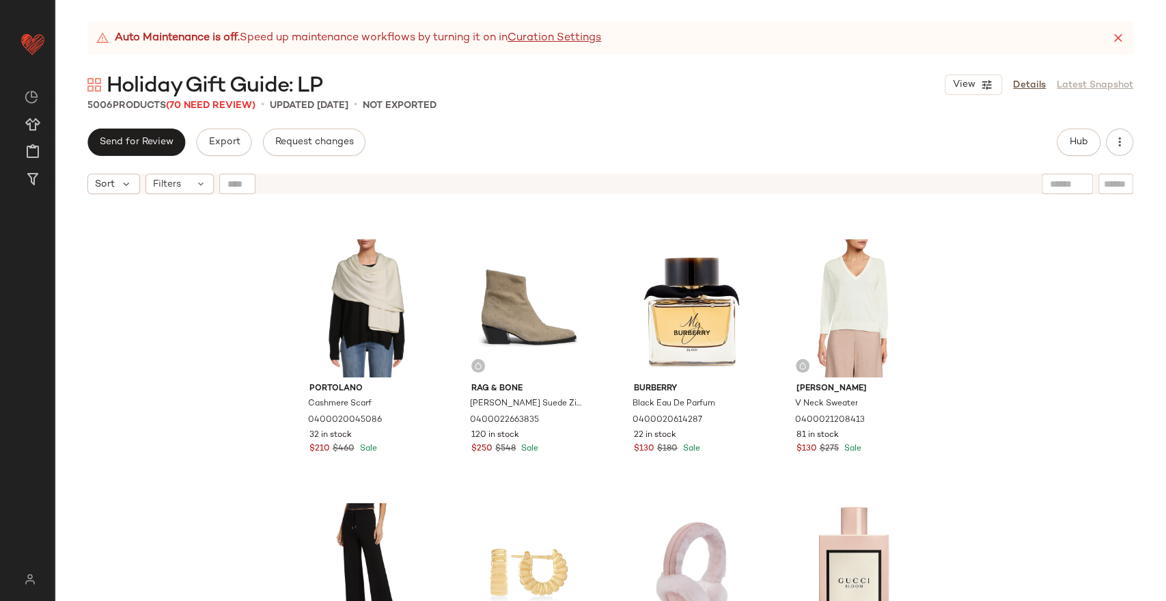
scroll to position [5518, 0]
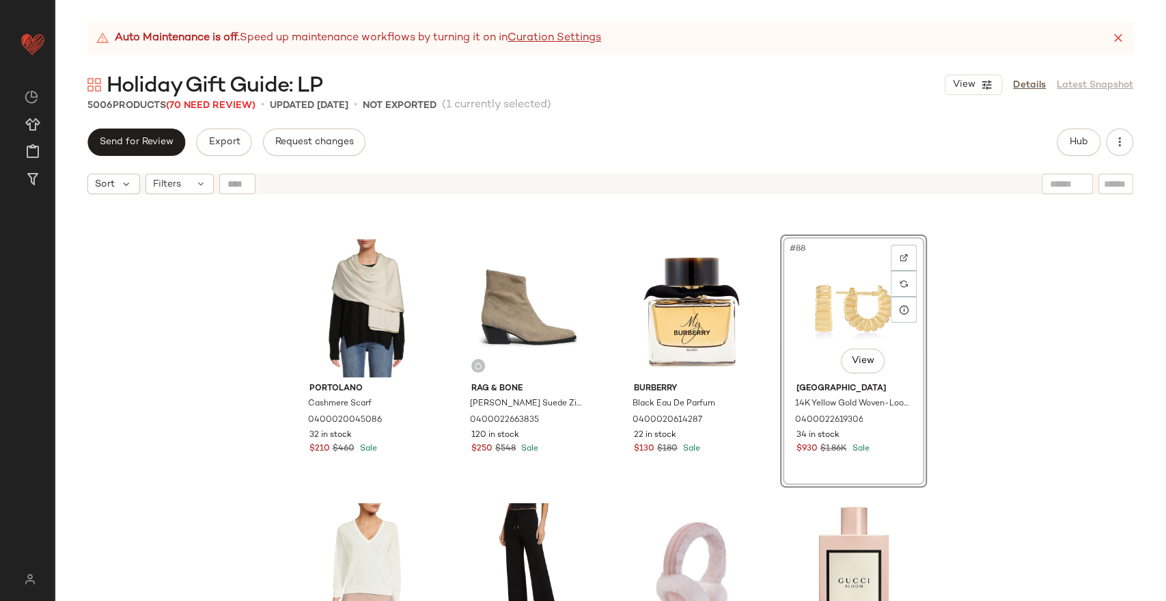
click at [990, 366] on div "Portolano Cashmere Scarf 0400020045086 32 in stock $210 $460 Sale rag & bone Jo…" at bounding box center [611, 418] width 1112 height 434
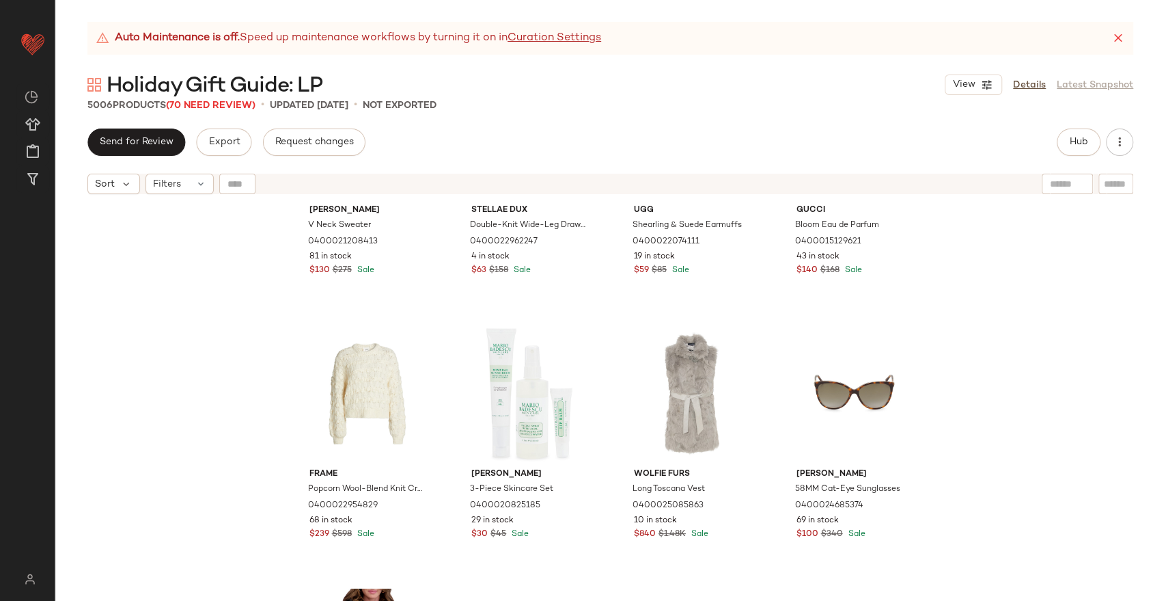
scroll to position [6126, 0]
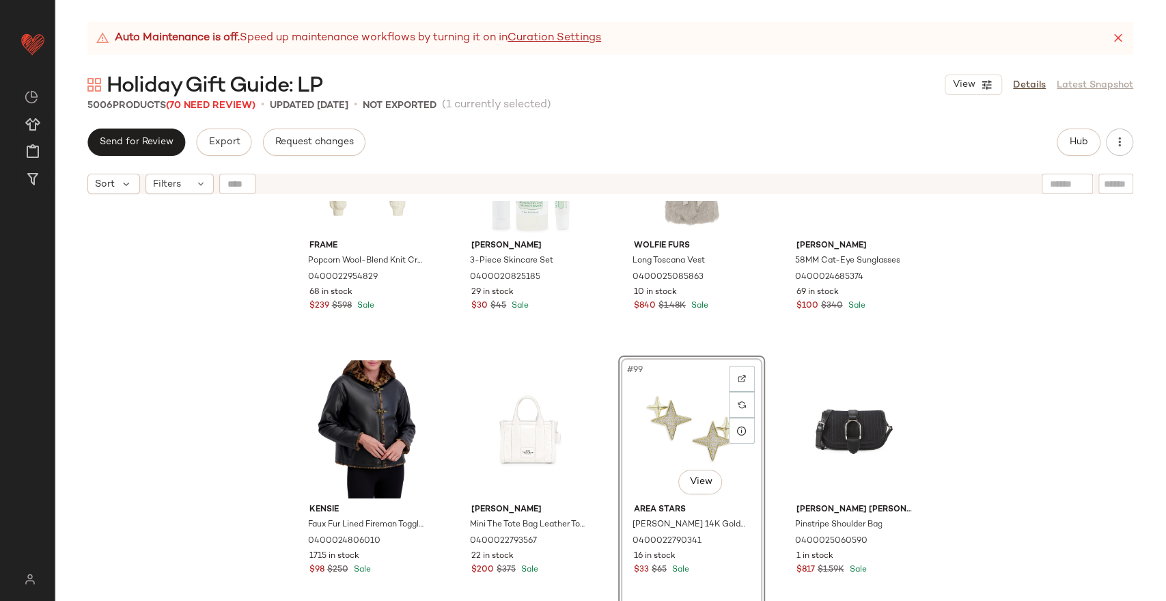
scroll to position [6430, 0]
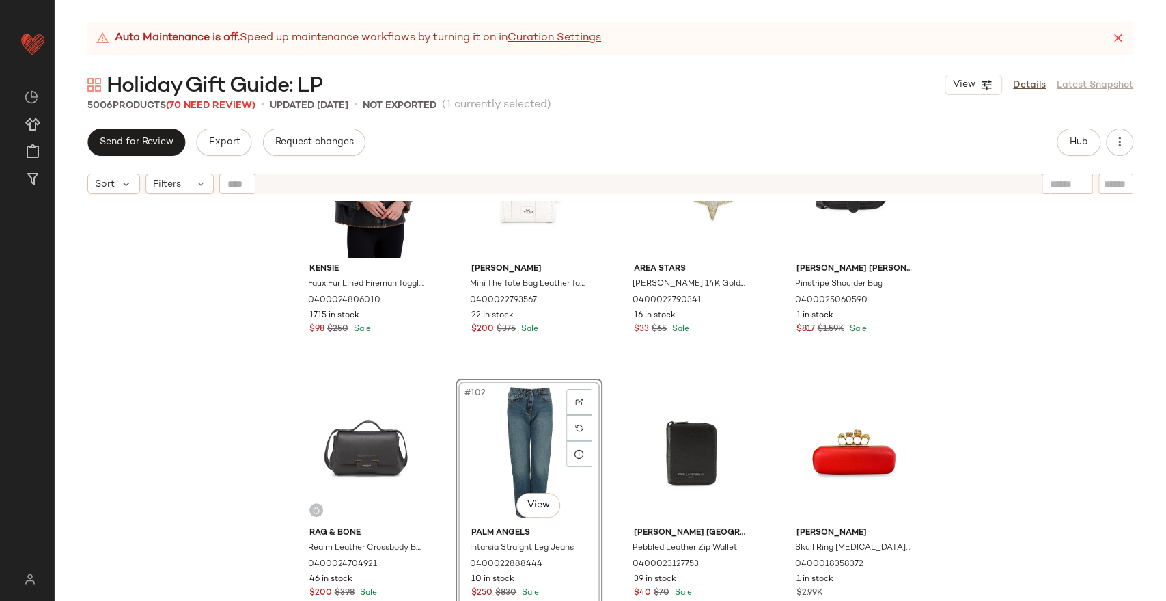
scroll to position [6581, 0]
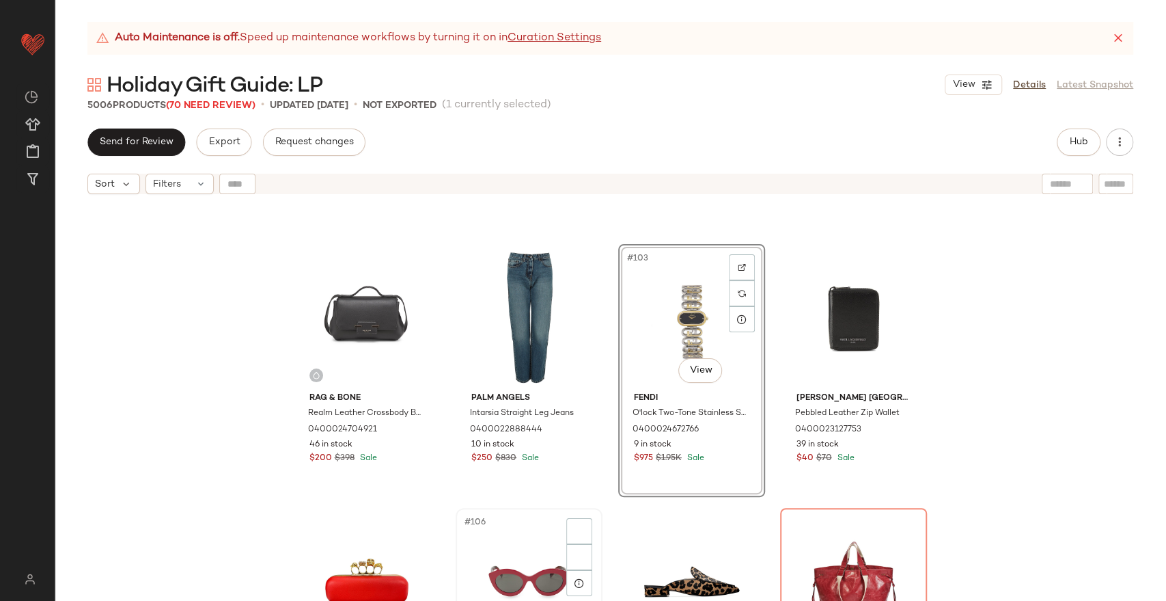
scroll to position [6658, 0]
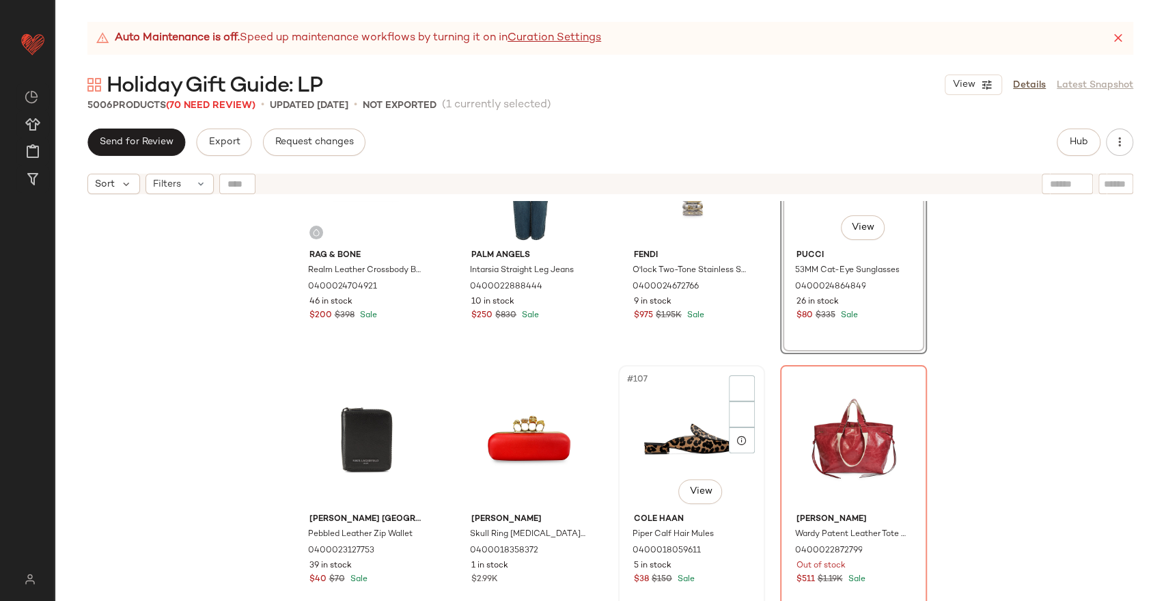
scroll to position [6734, 0]
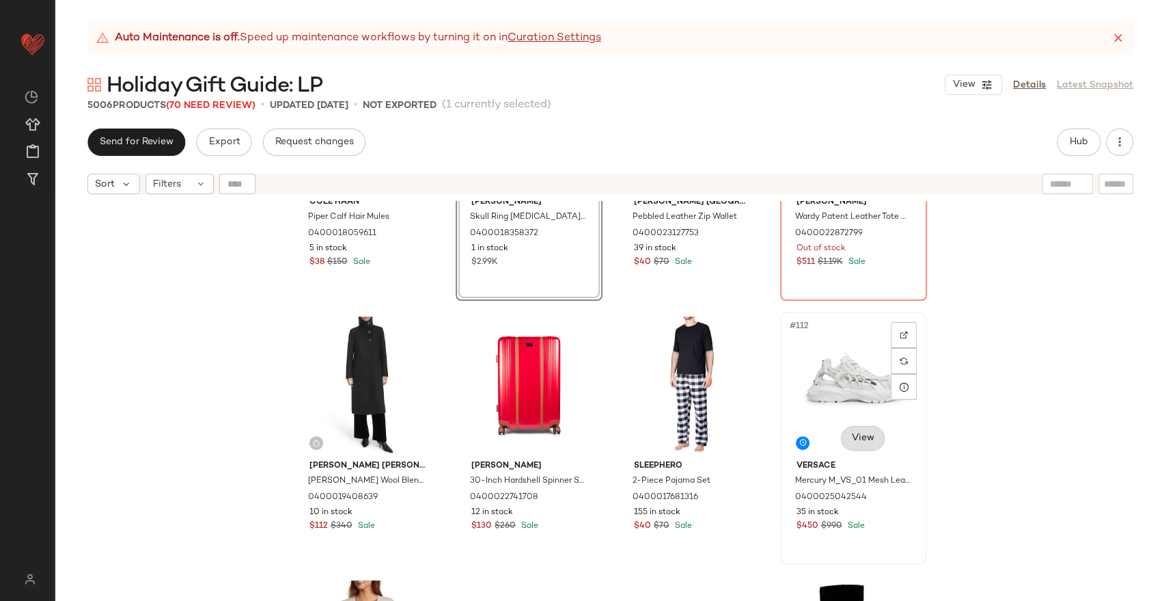
scroll to position [7189, 0]
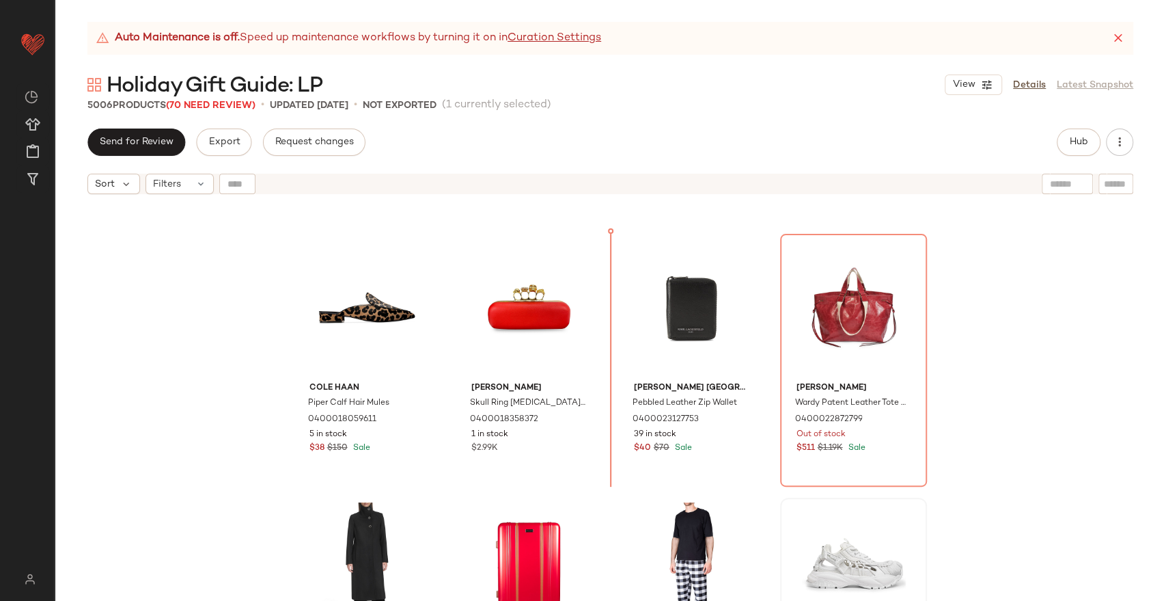
scroll to position [6824, 0]
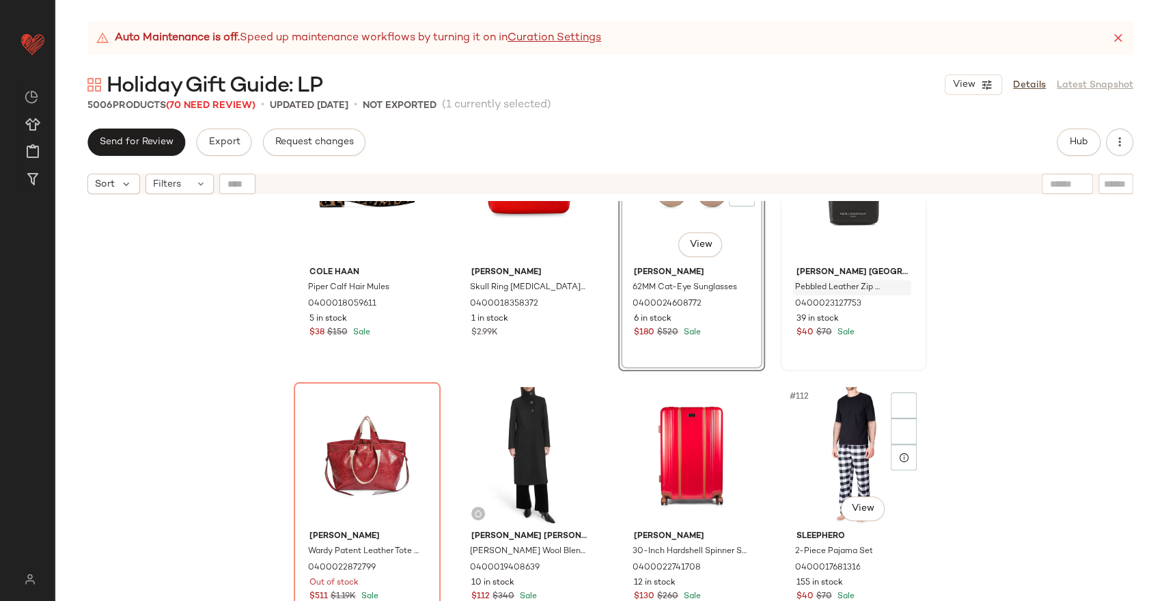
scroll to position [6976, 0]
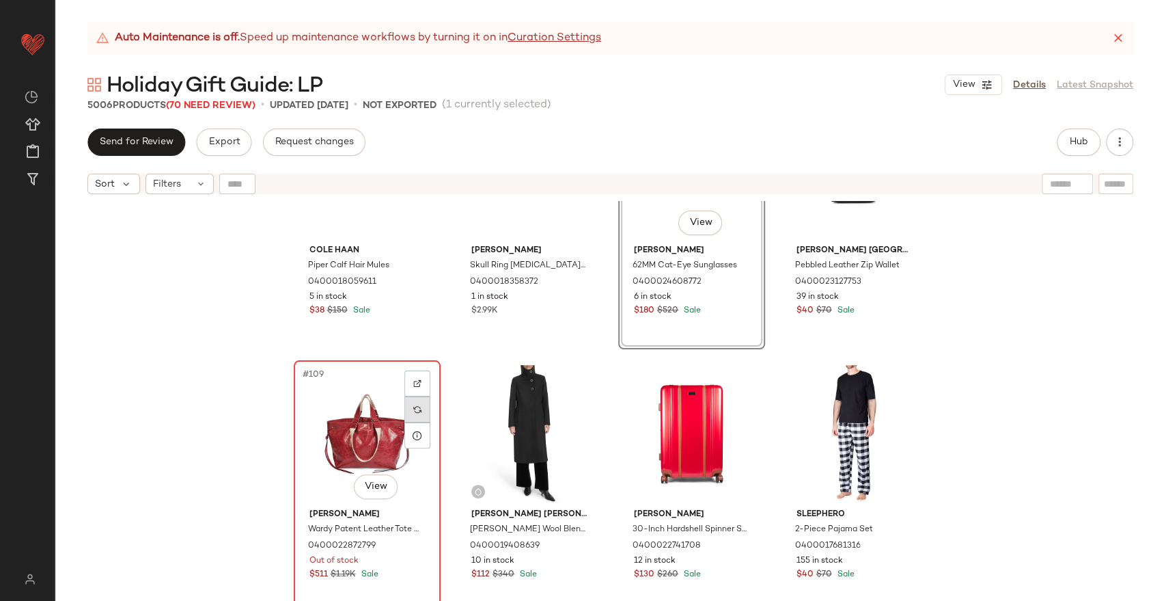
click at [407, 409] on div at bounding box center [418, 409] width 26 height 26
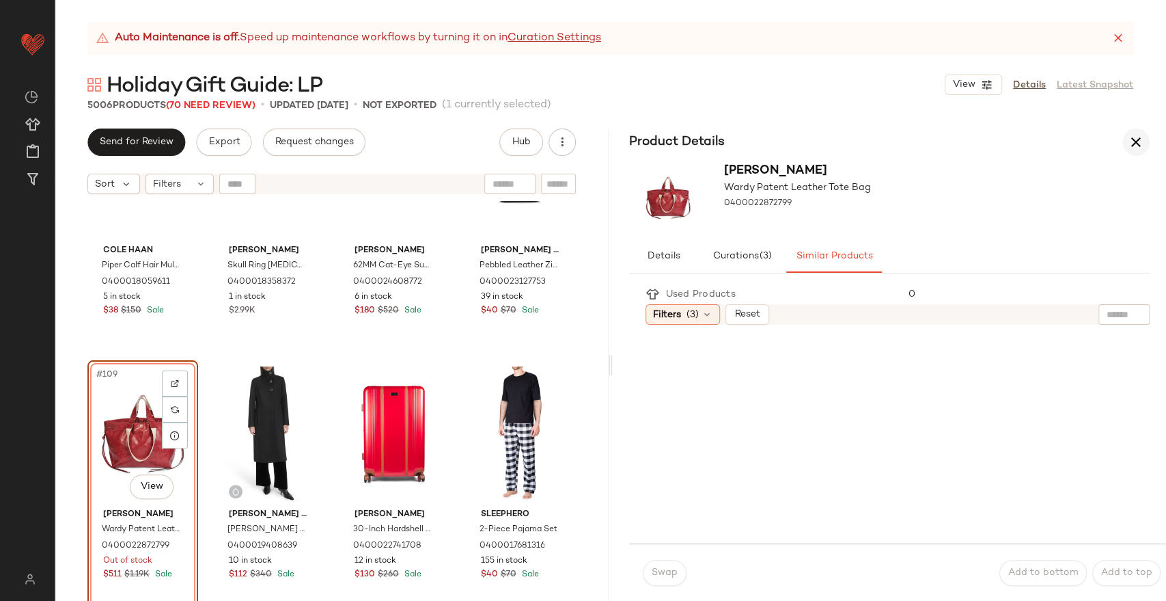
click at [1136, 141] on icon "button" at bounding box center [1136, 142] width 16 height 16
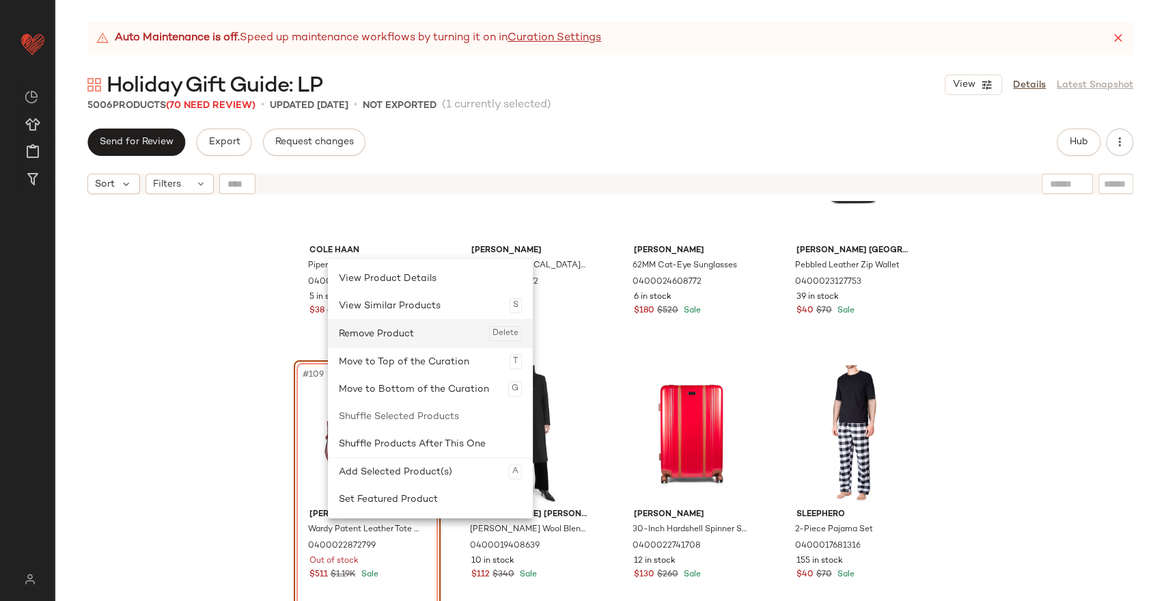
click at [381, 327] on div "Remove Product Delete" at bounding box center [430, 333] width 183 height 27
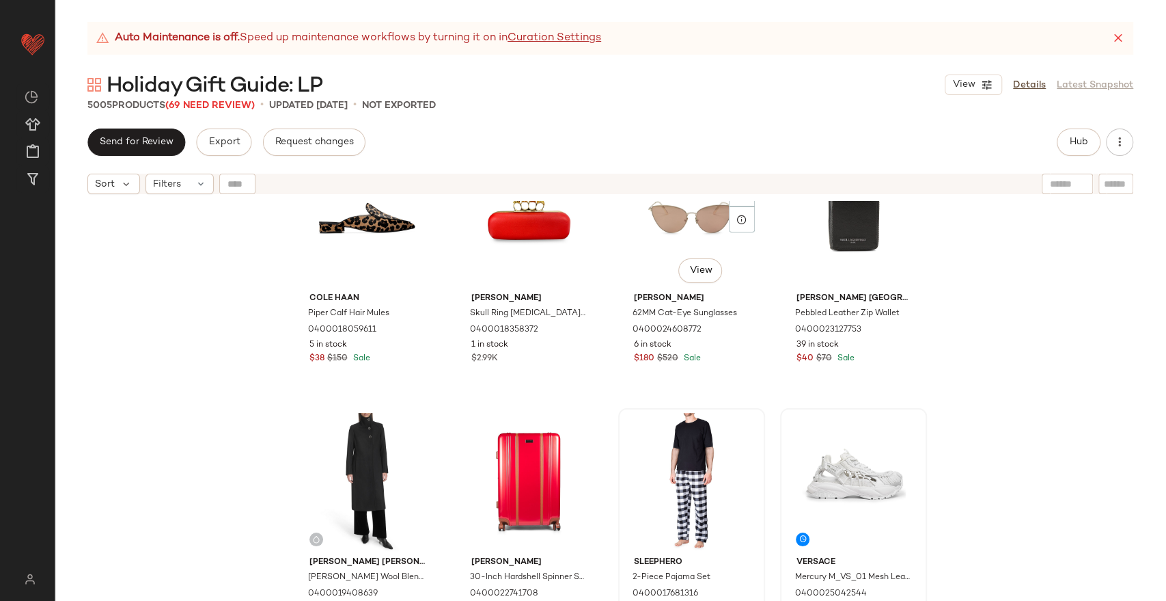
scroll to position [6976, 0]
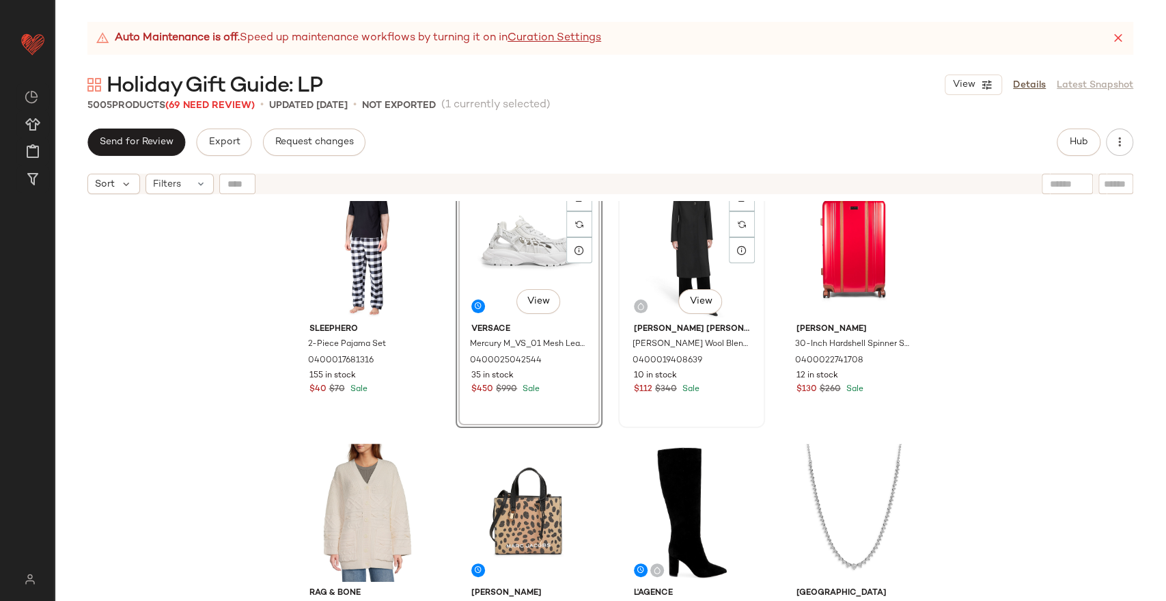
scroll to position [7204, 0]
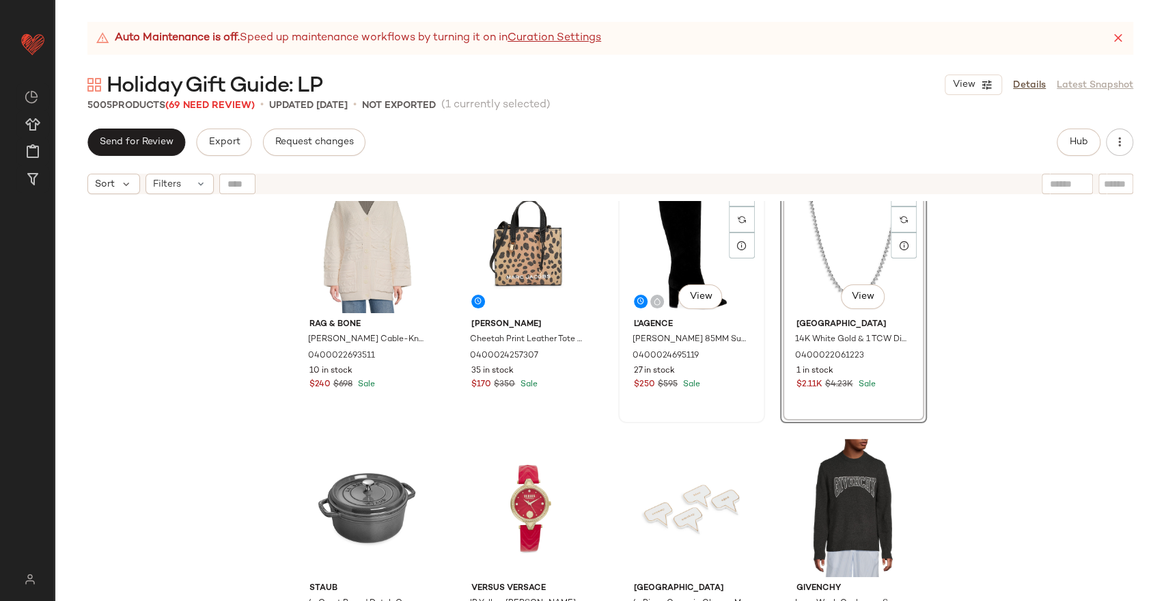
scroll to position [7431, 0]
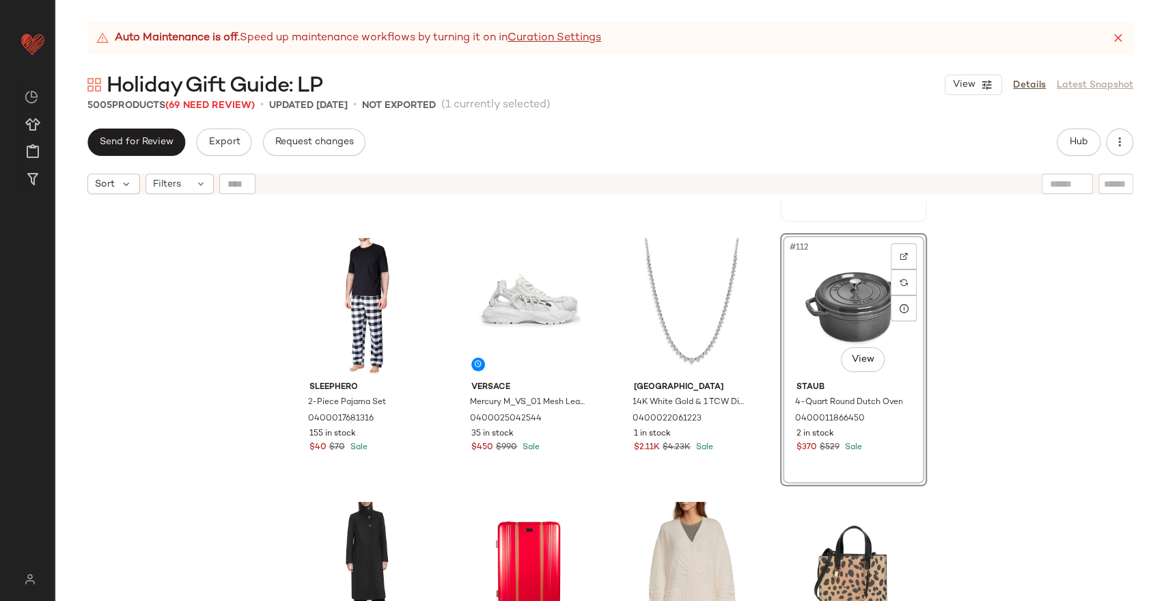
scroll to position [7179, 0]
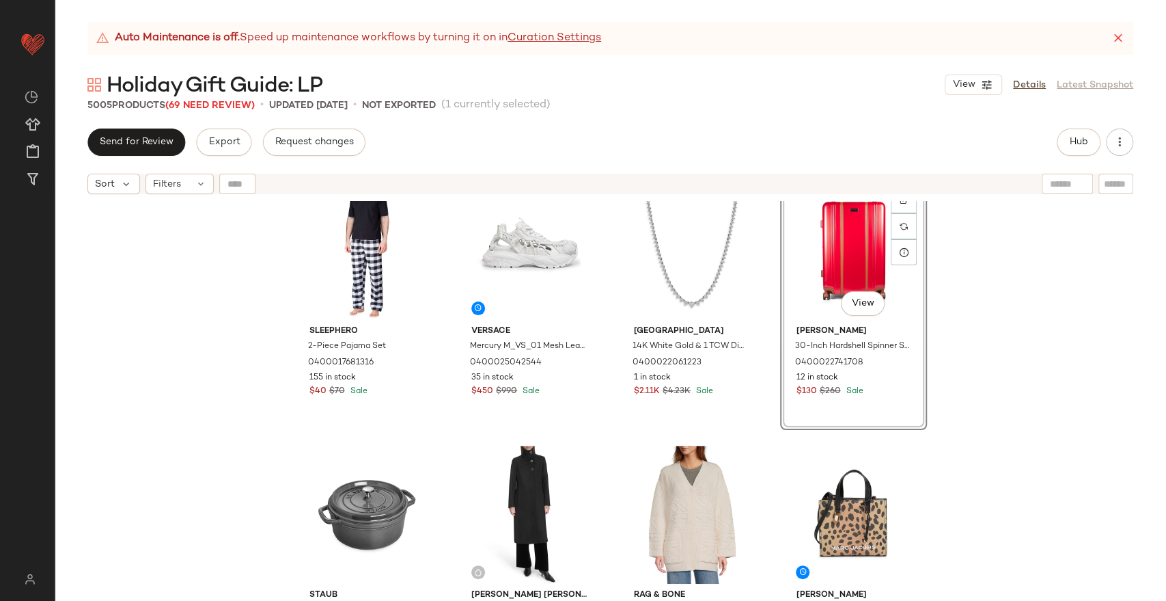
scroll to position [7196, 0]
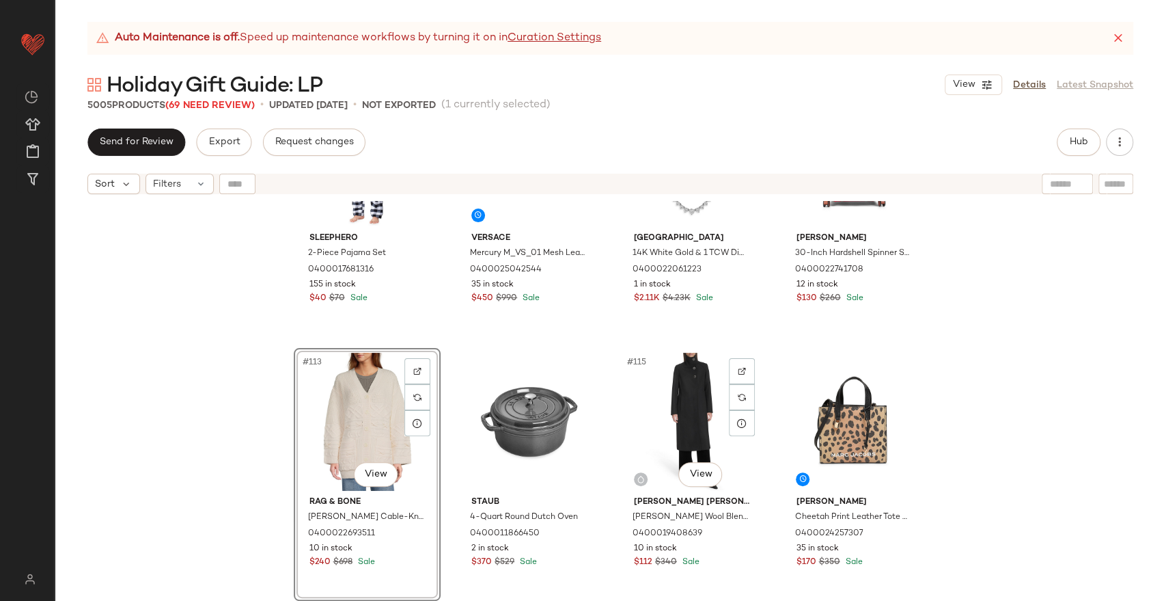
scroll to position [7424, 0]
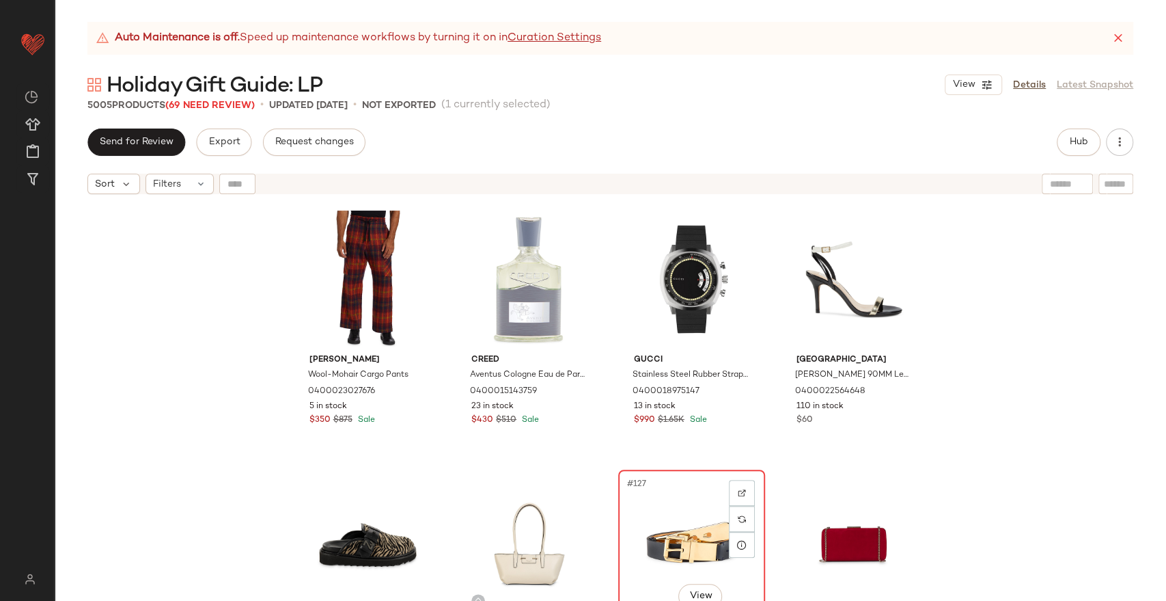
scroll to position [7955, 0]
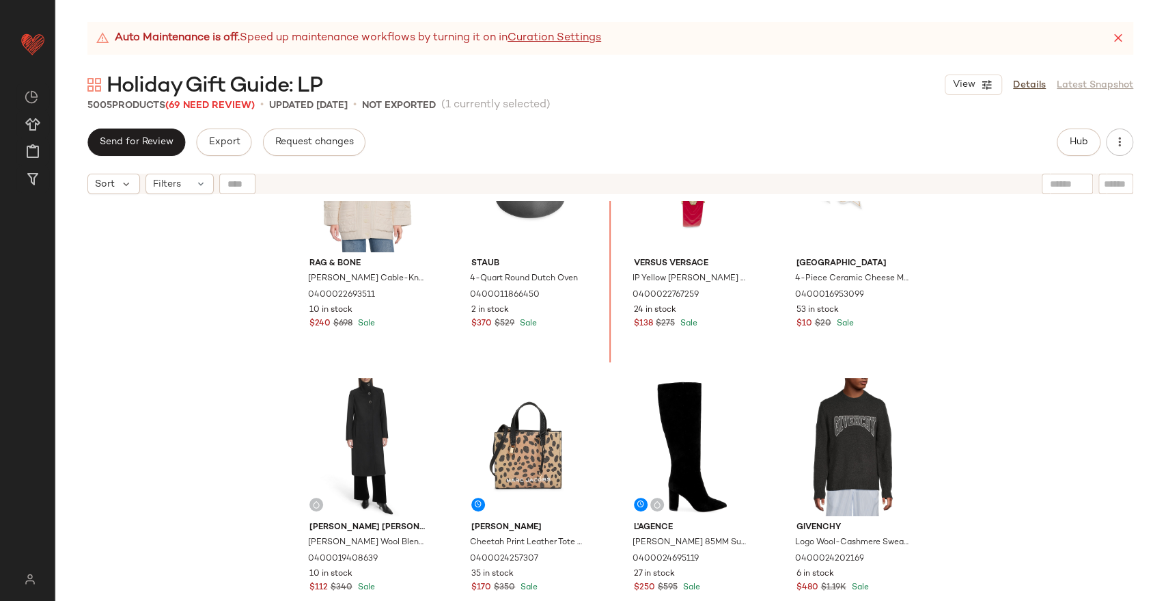
scroll to position [7452, 0]
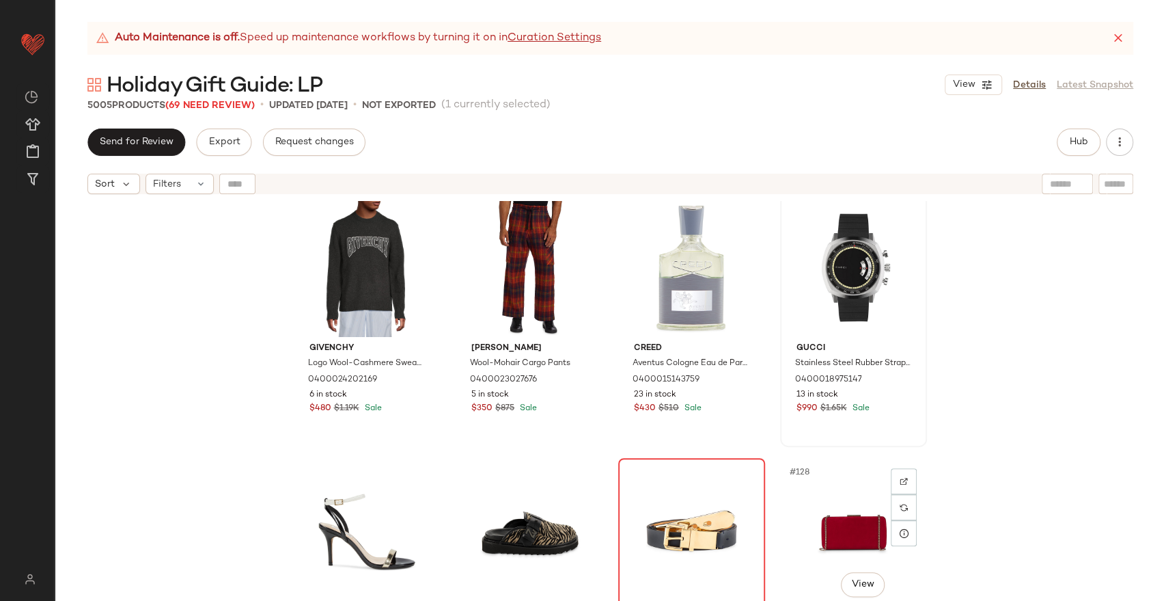
scroll to position [8059, 0]
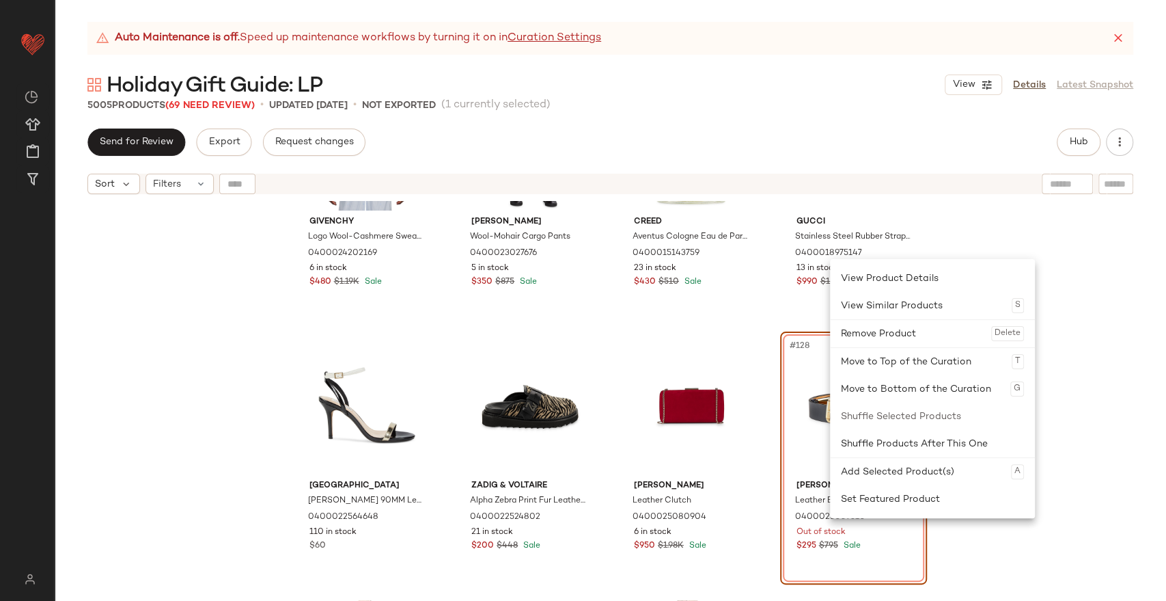
click at [896, 335] on div "Remove Product Delete" at bounding box center [932, 333] width 183 height 27
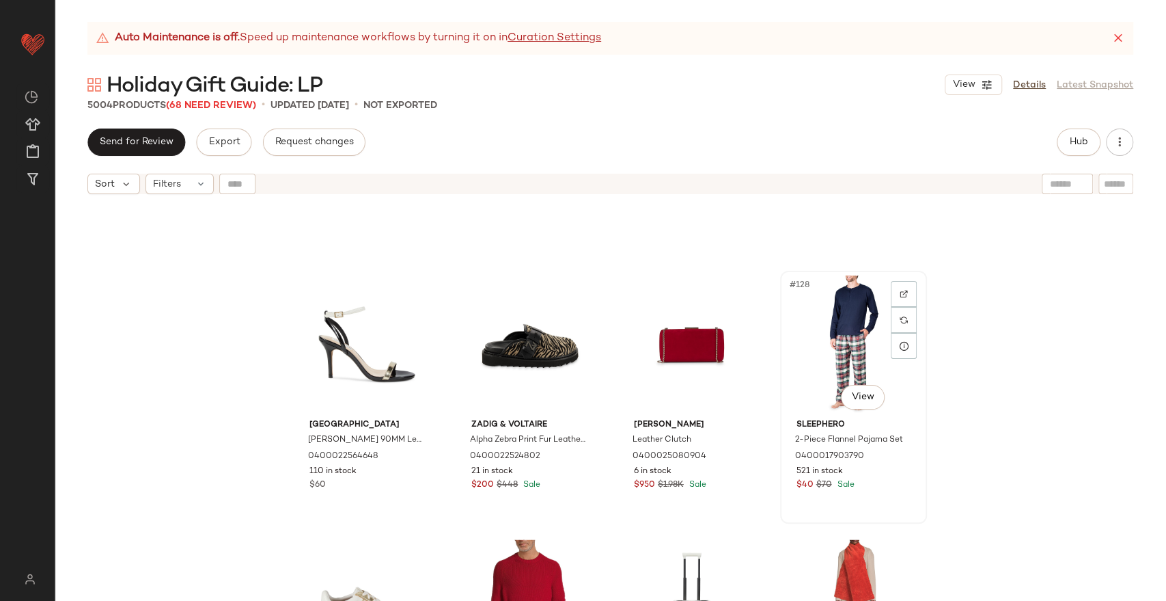
scroll to position [8287, 0]
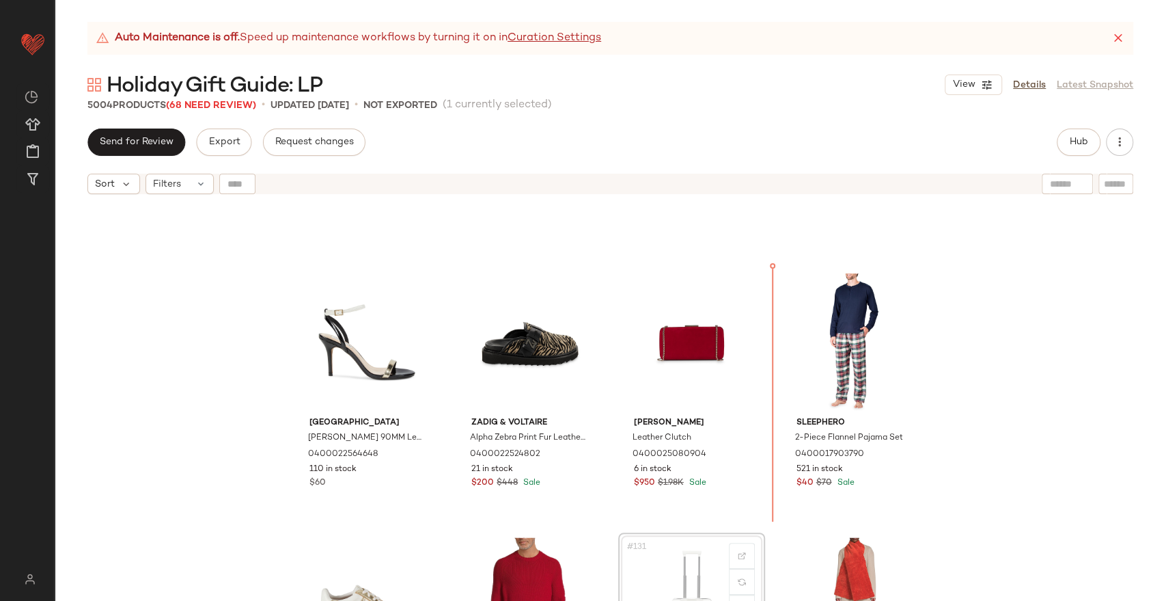
scroll to position [8122, 0]
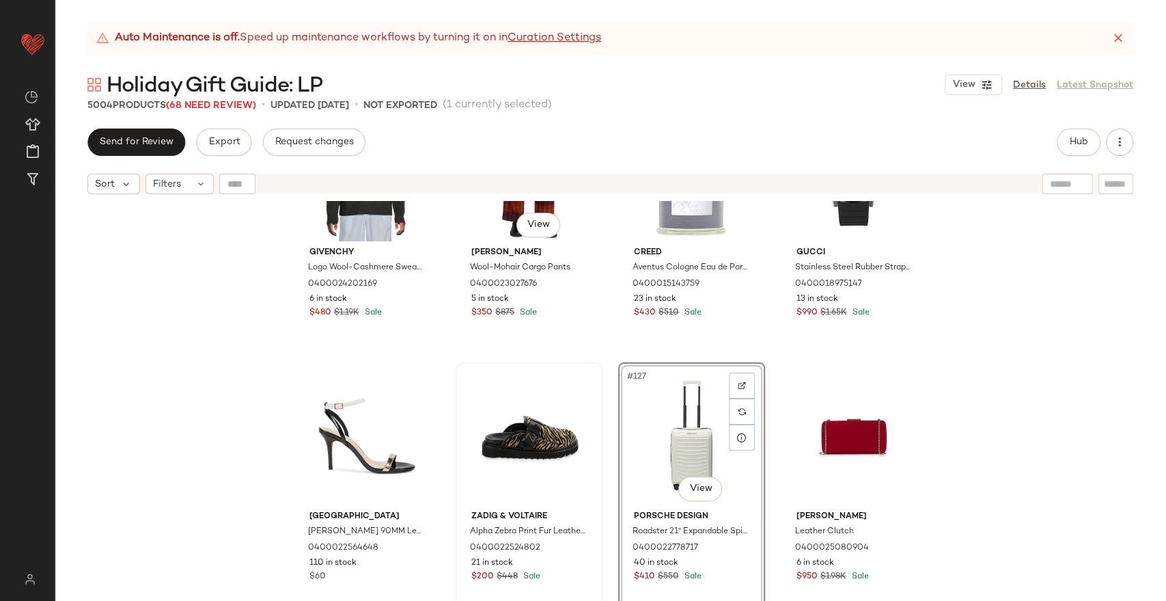
scroll to position [7970, 0]
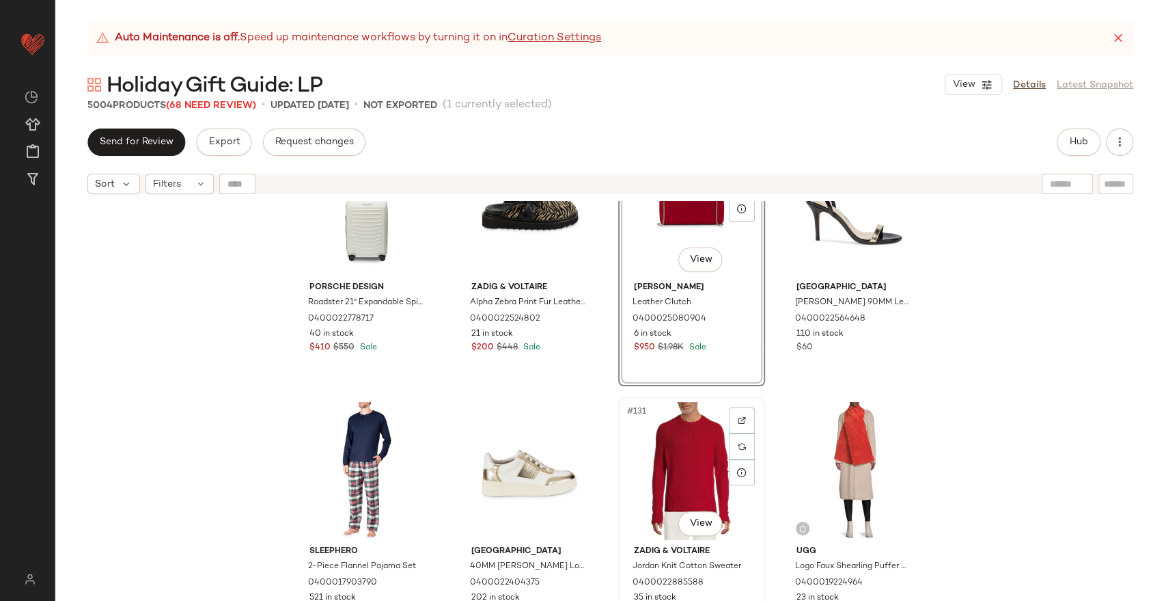
scroll to position [8274, 0]
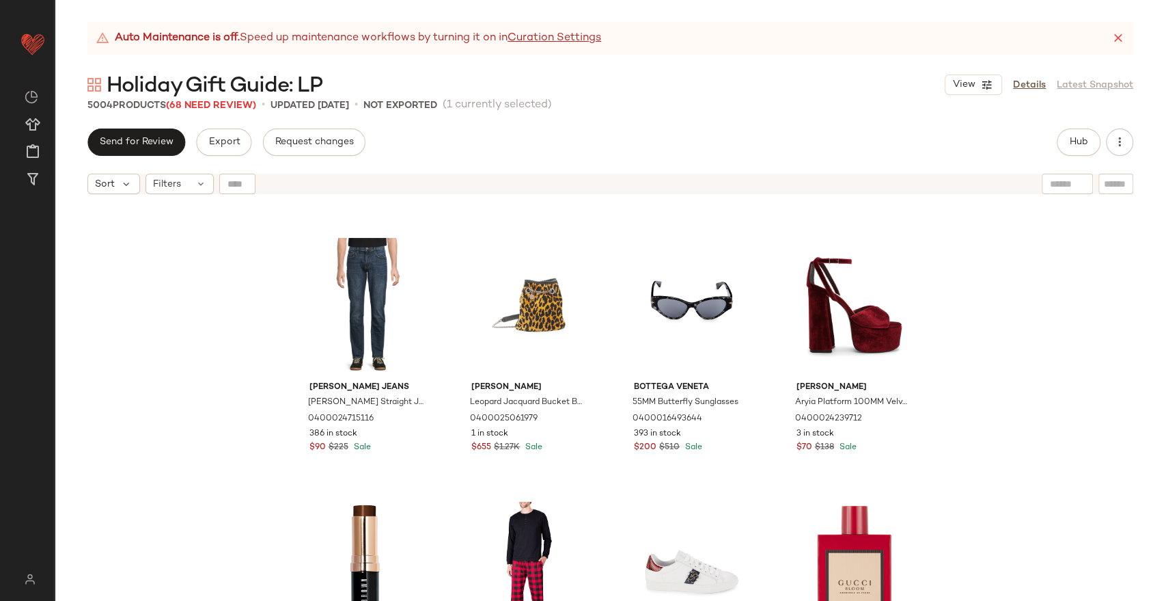
scroll to position [9489, 0]
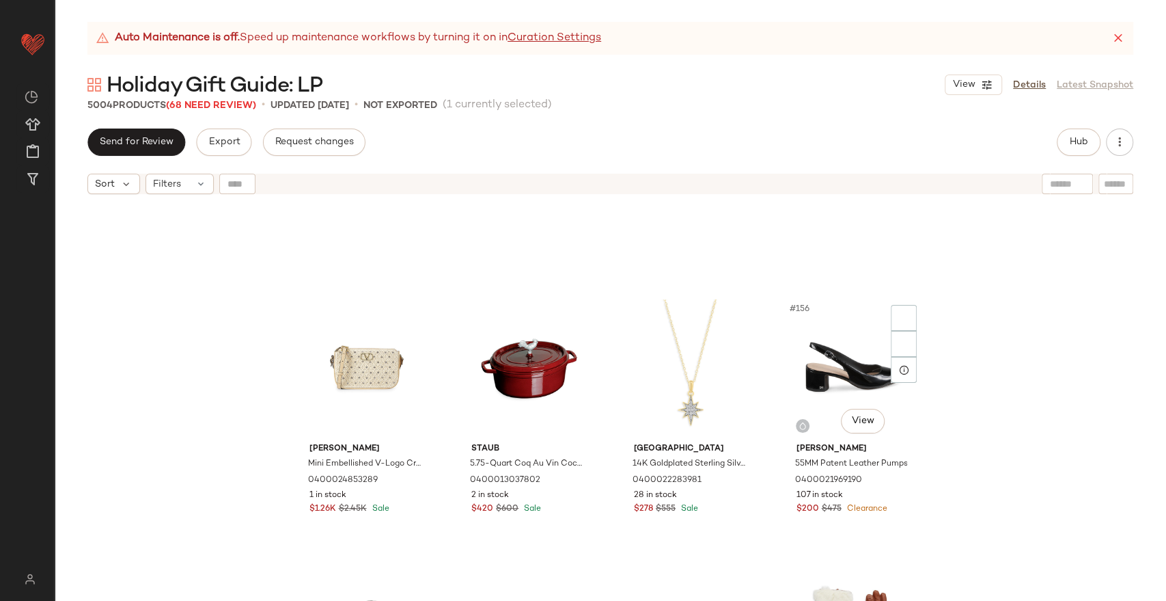
scroll to position [10084, 0]
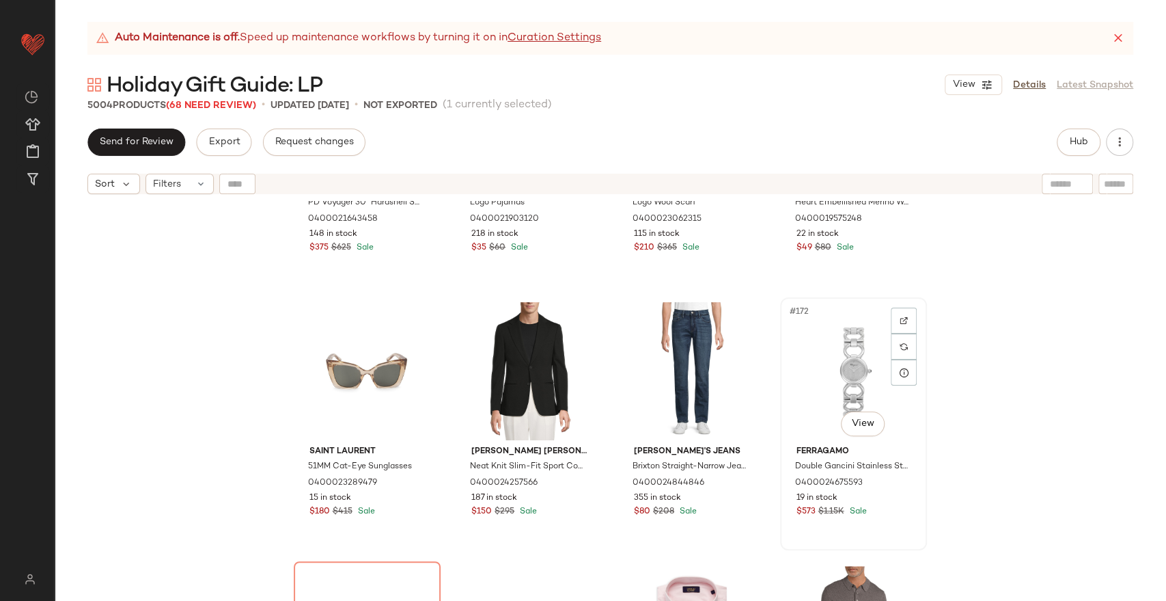
scroll to position [11071, 0]
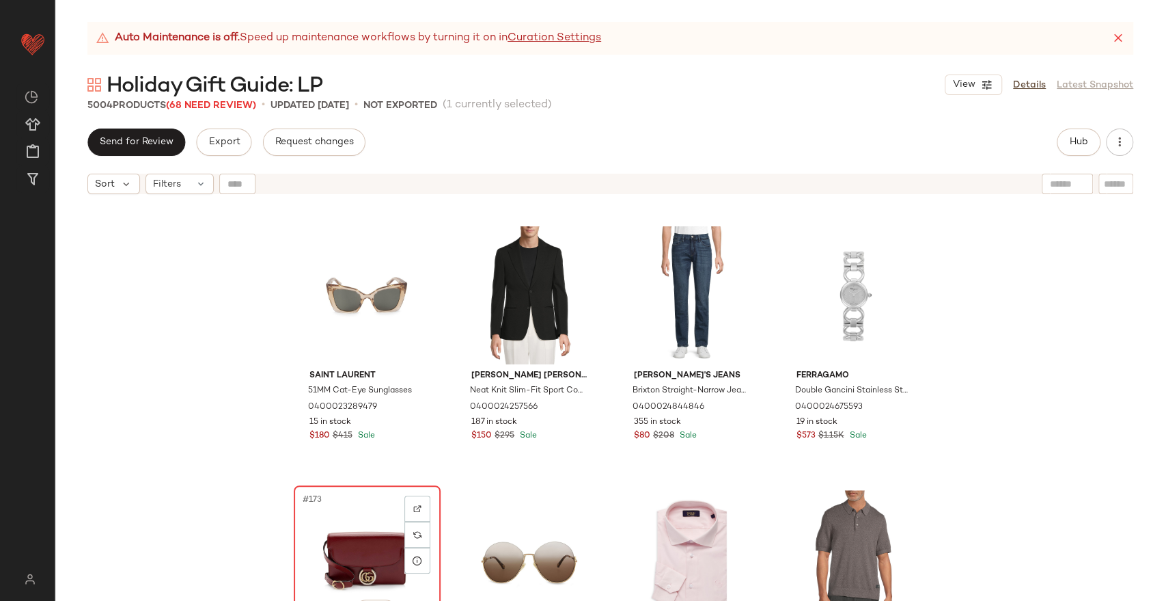
drag, startPoint x: 346, startPoint y: 531, endPoint x: 342, endPoint y: 524, distance: 8.0
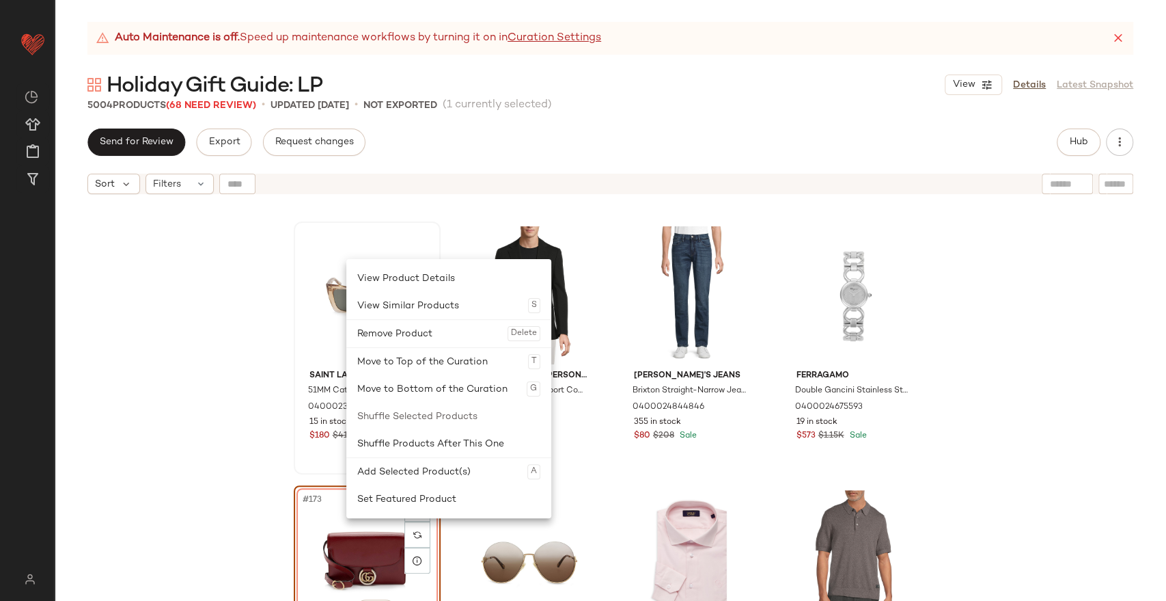
click at [422, 328] on div "Remove Product Delete" at bounding box center [448, 333] width 183 height 27
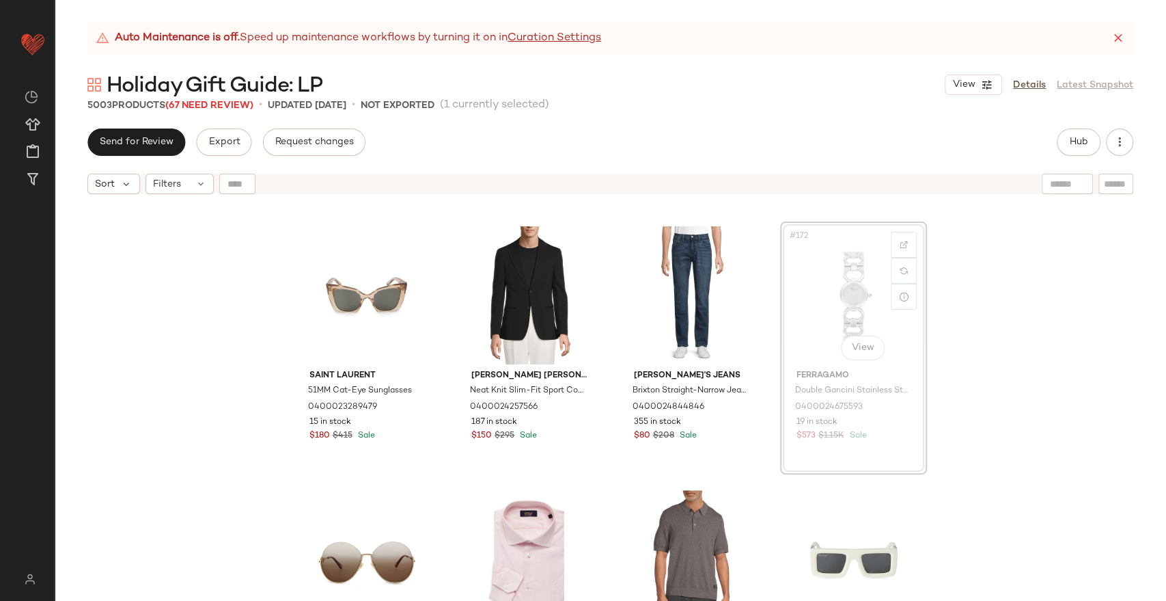
scroll to position [11070, 0]
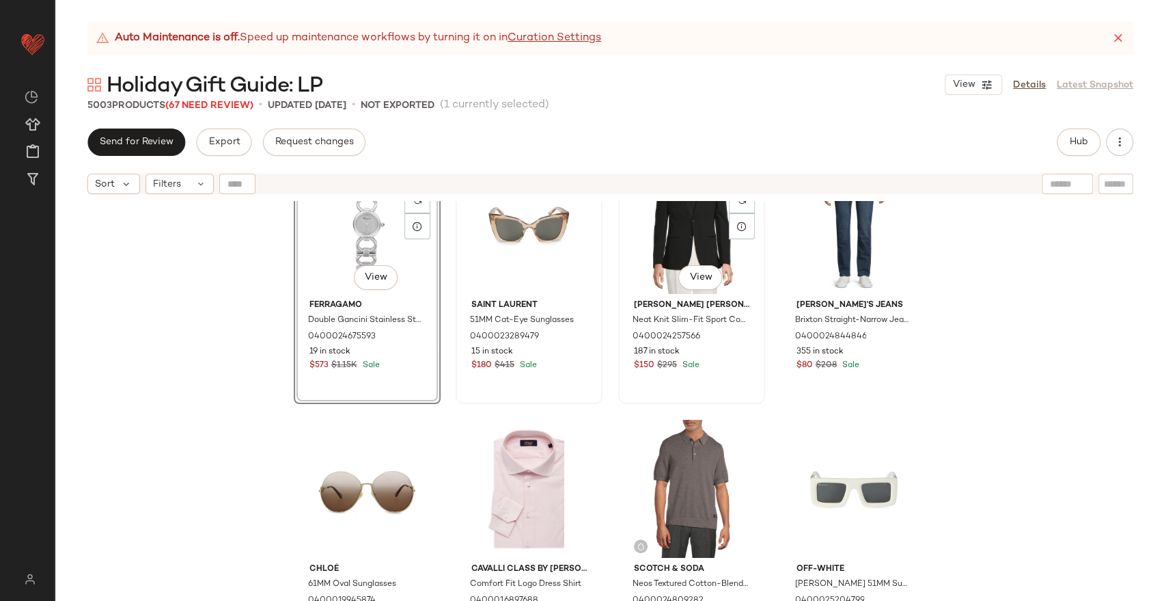
scroll to position [11146, 0]
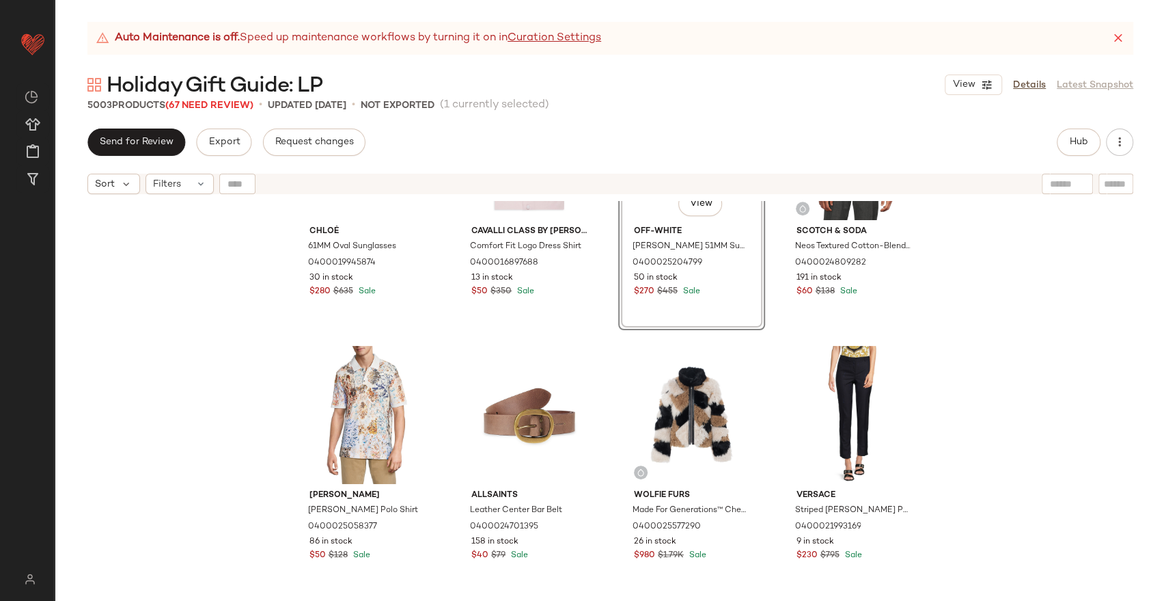
scroll to position [11601, 0]
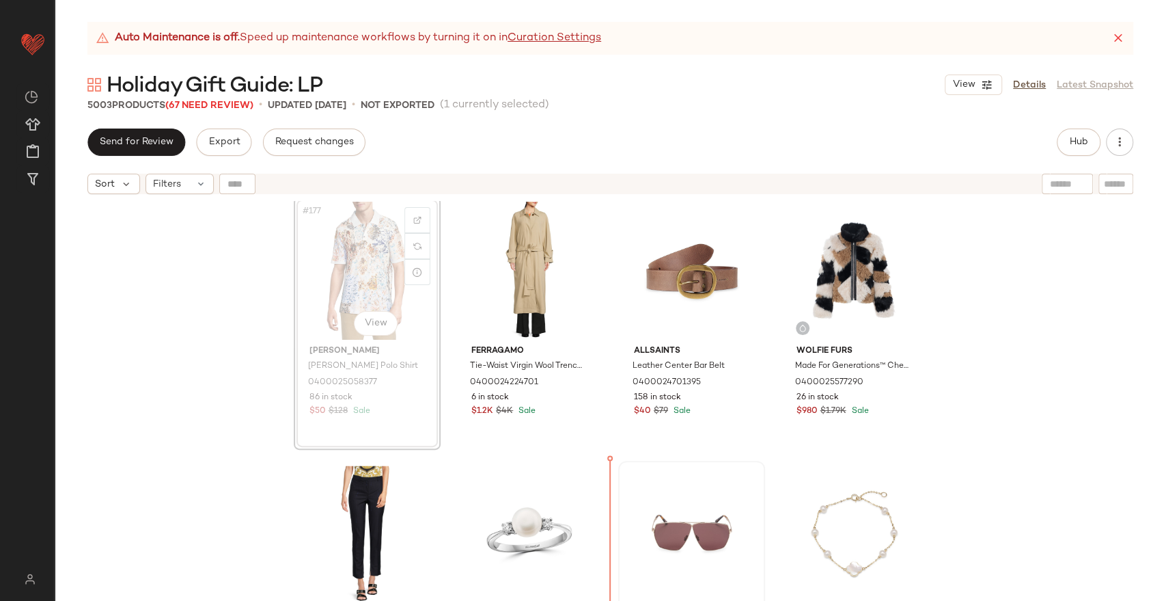
scroll to position [11640, 0]
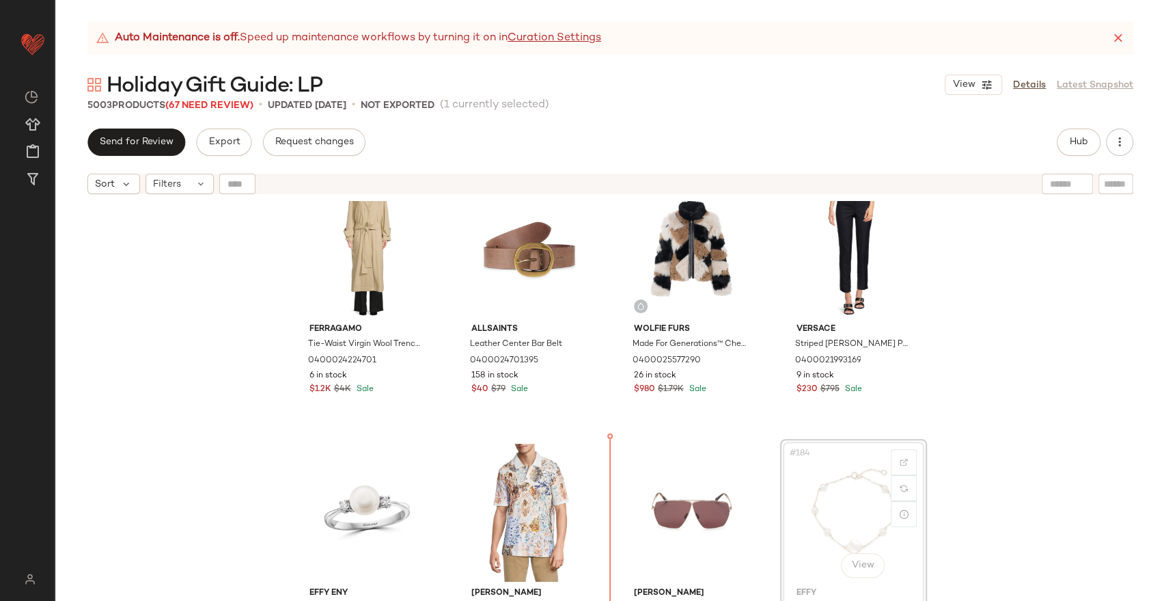
scroll to position [11646, 0]
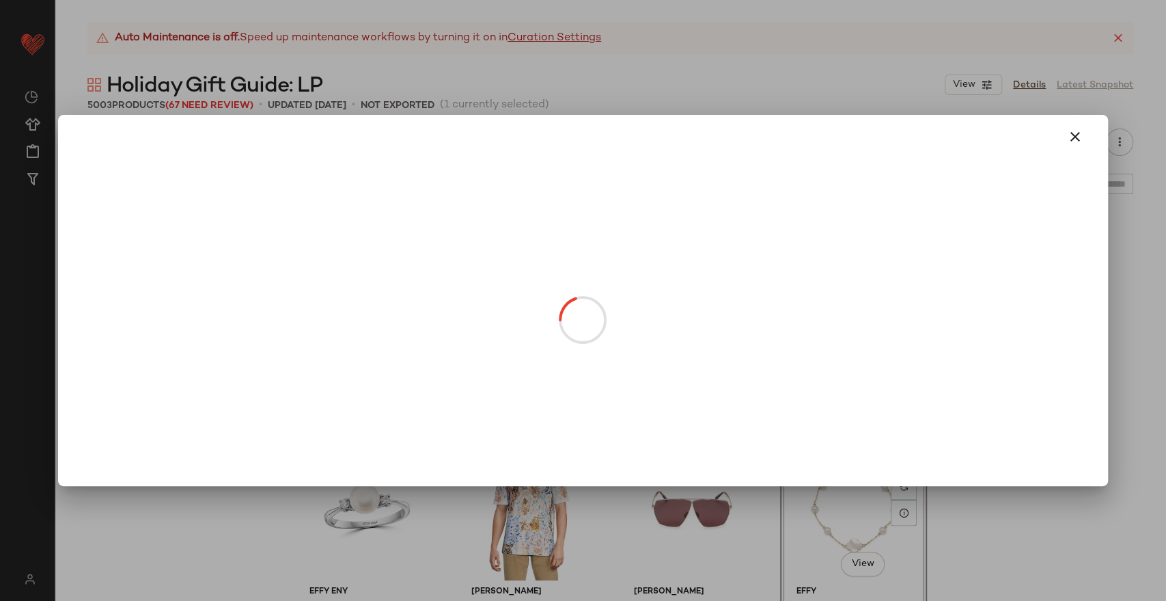
drag, startPoint x: 571, startPoint y: 303, endPoint x: 638, endPoint y: 504, distance: 211.3
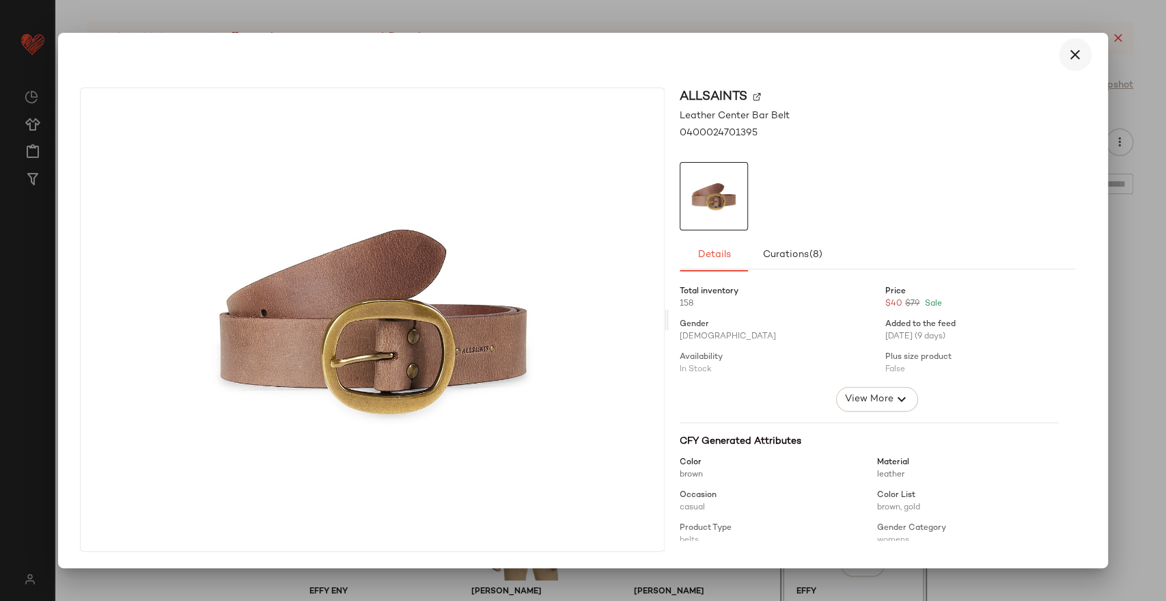
click at [1067, 58] on icon "button" at bounding box center [1075, 54] width 16 height 16
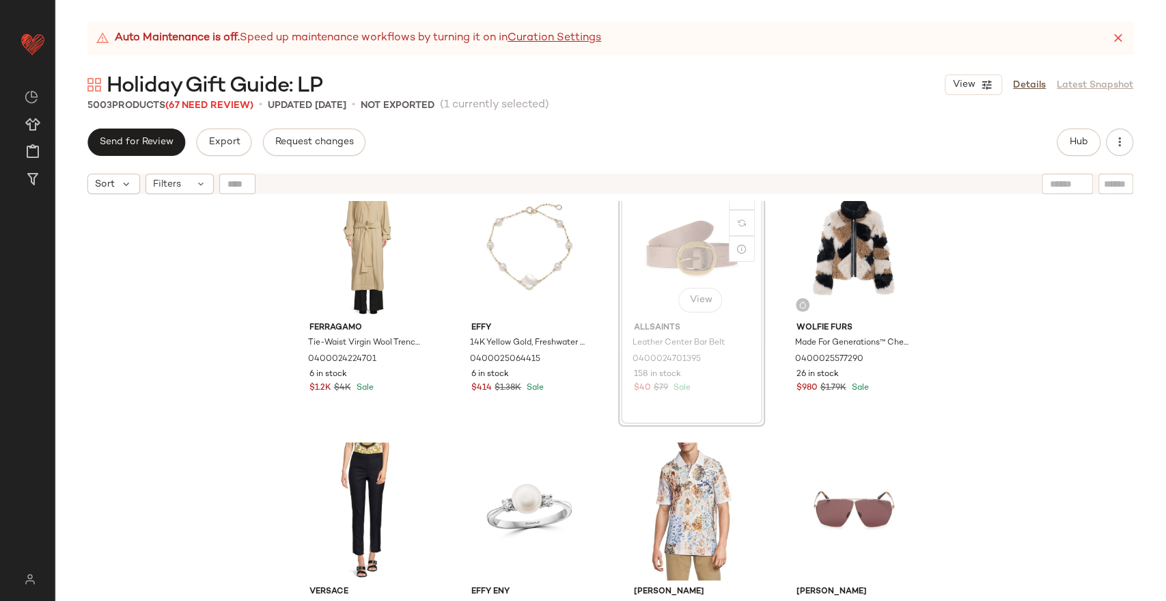
scroll to position [11643, 0]
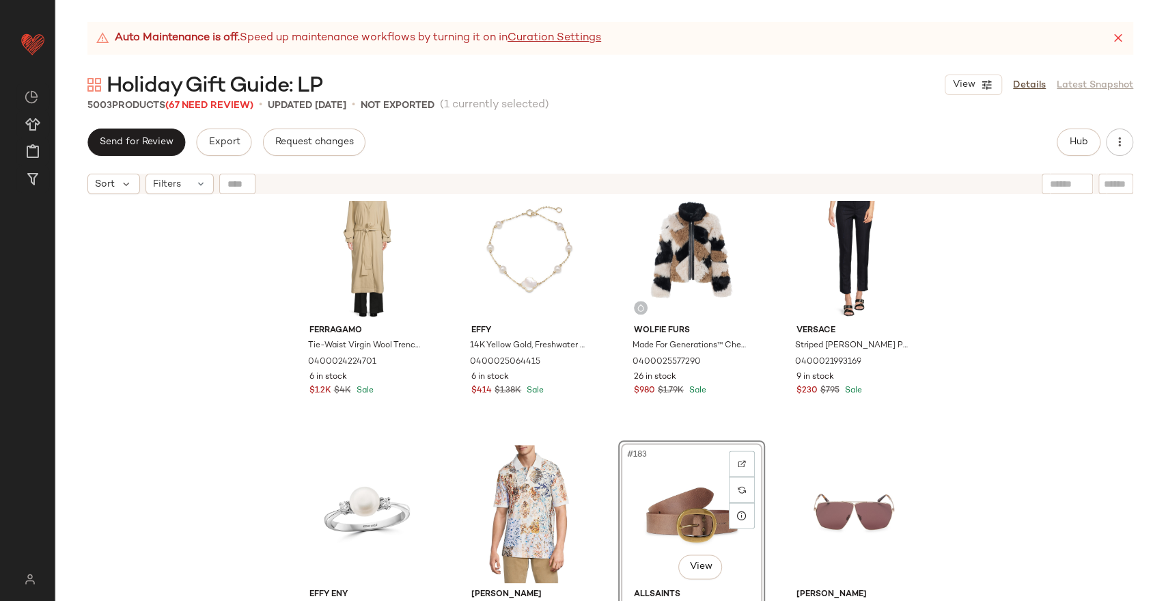
click at [1006, 425] on div "Ferragamo Tie-Waist Virgin Wool Trench Coat 0400024224701 6 in stock $1.2K $4K …" at bounding box center [611, 418] width 1112 height 434
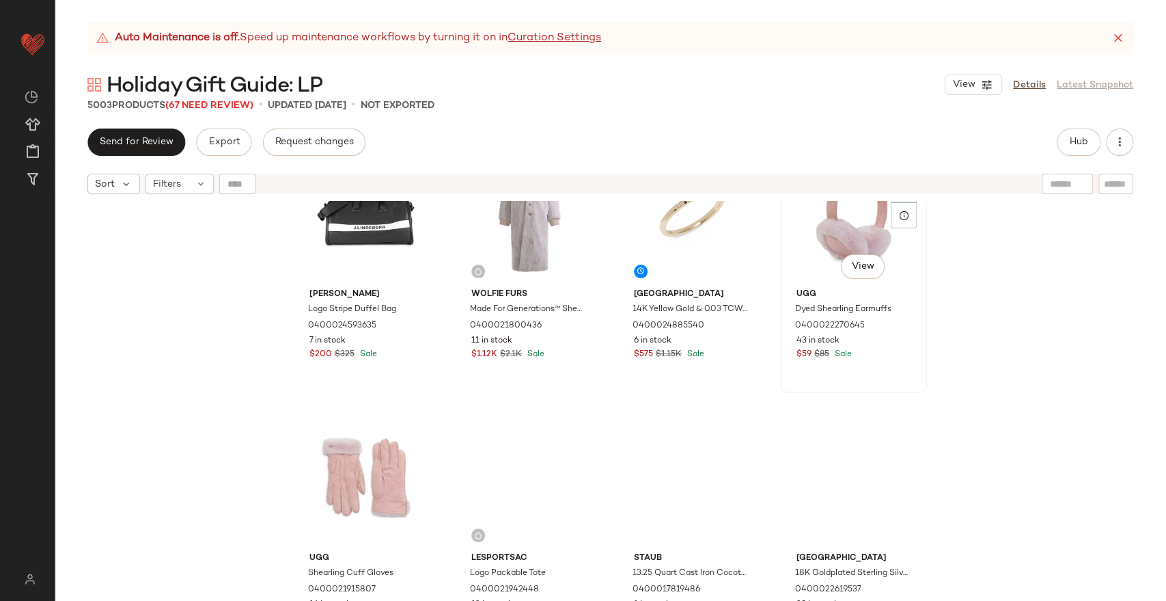
scroll to position [12478, 0]
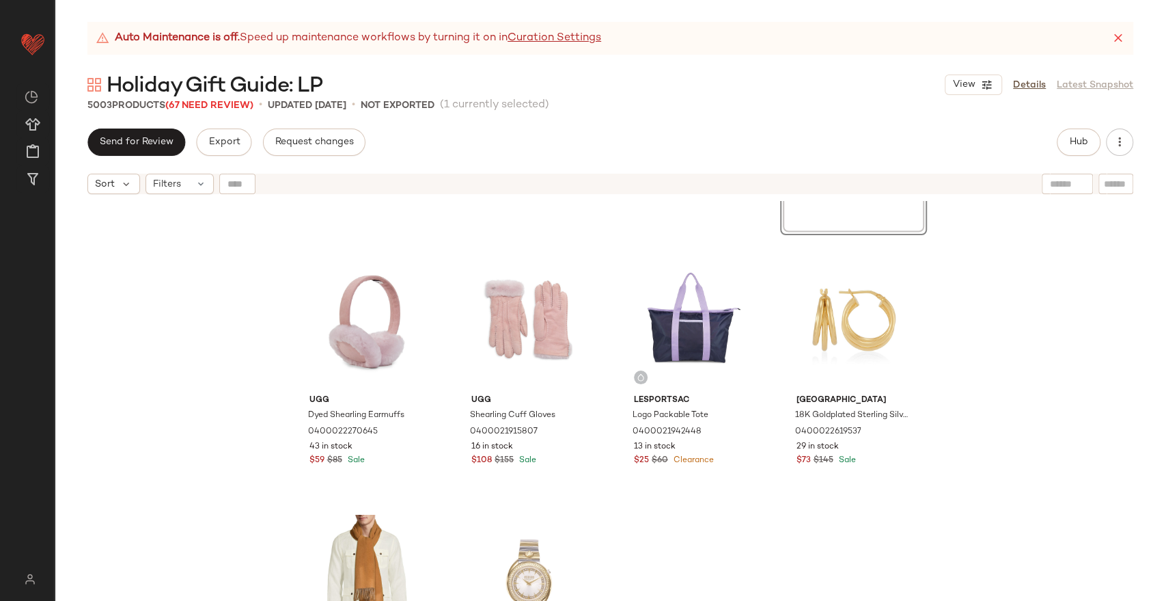
scroll to position [12630, 0]
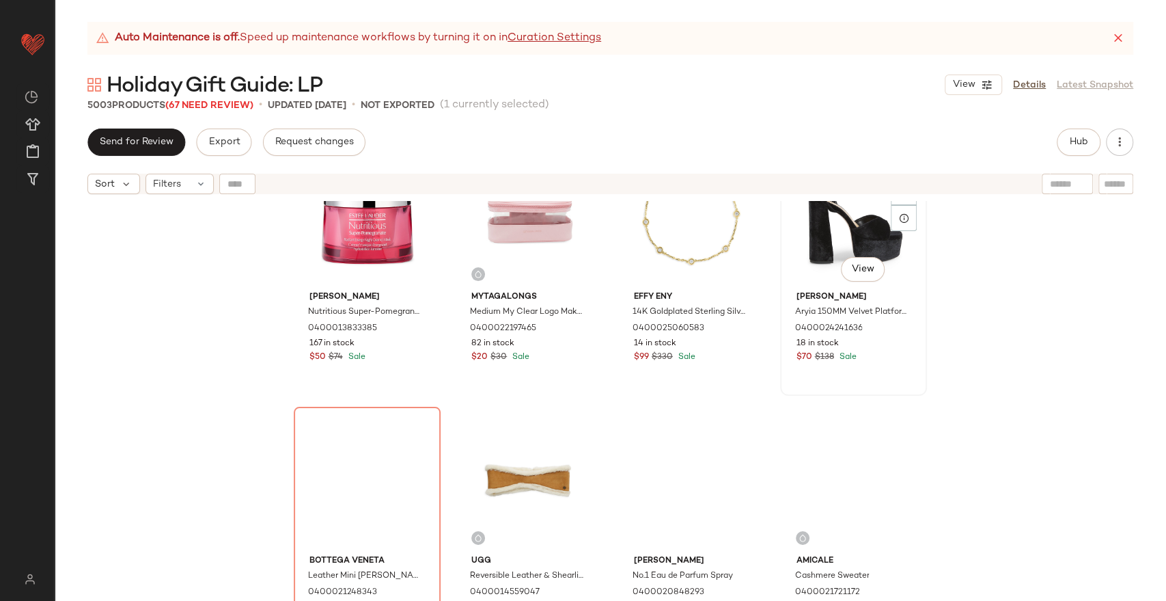
scroll to position [13541, 0]
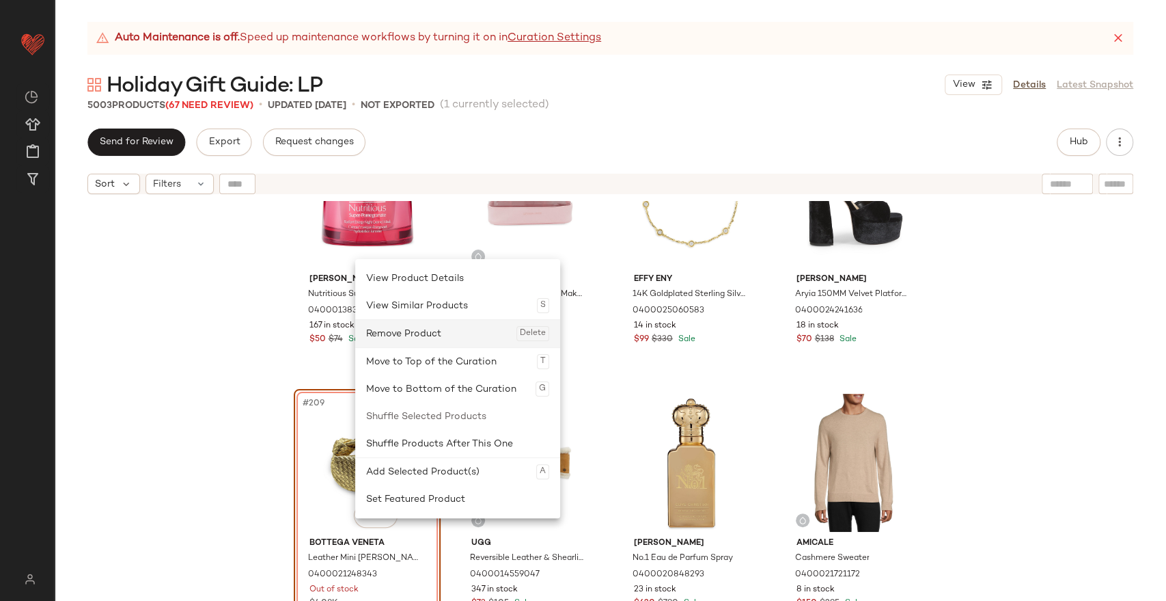
click at [421, 334] on div "Remove Product Delete" at bounding box center [457, 333] width 183 height 27
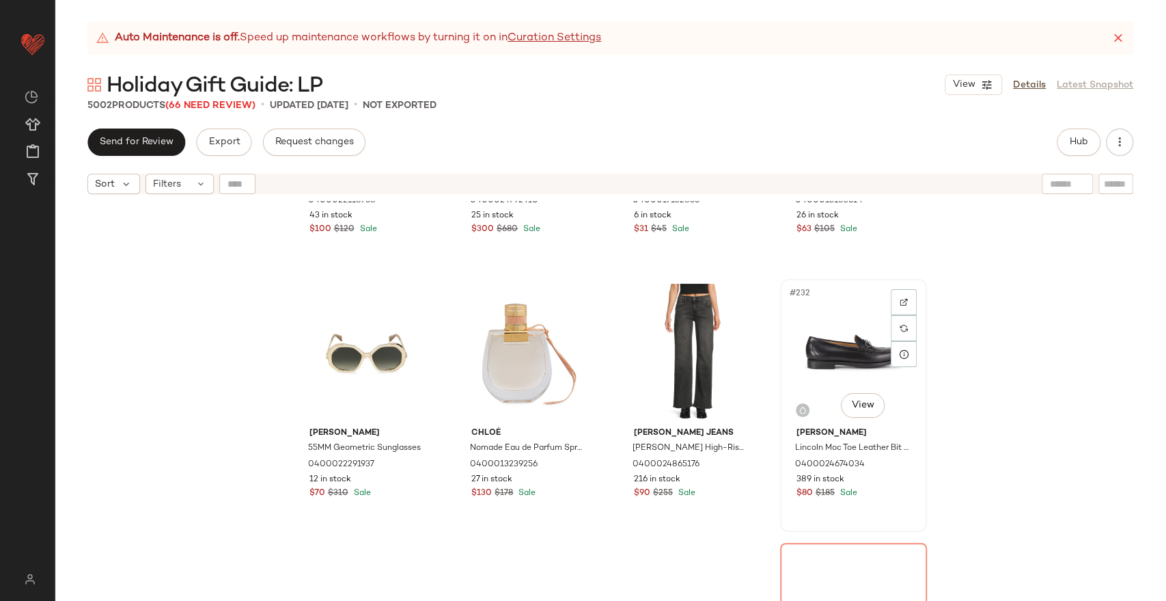
scroll to position [15135, 0]
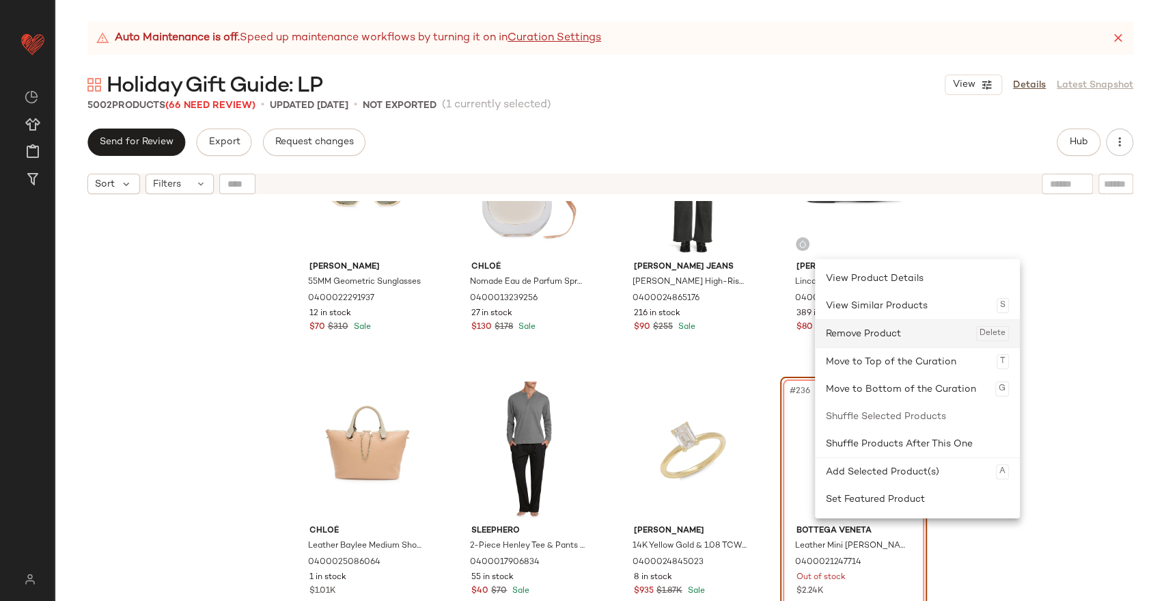
click at [850, 338] on div "Remove Product Delete" at bounding box center [917, 333] width 183 height 27
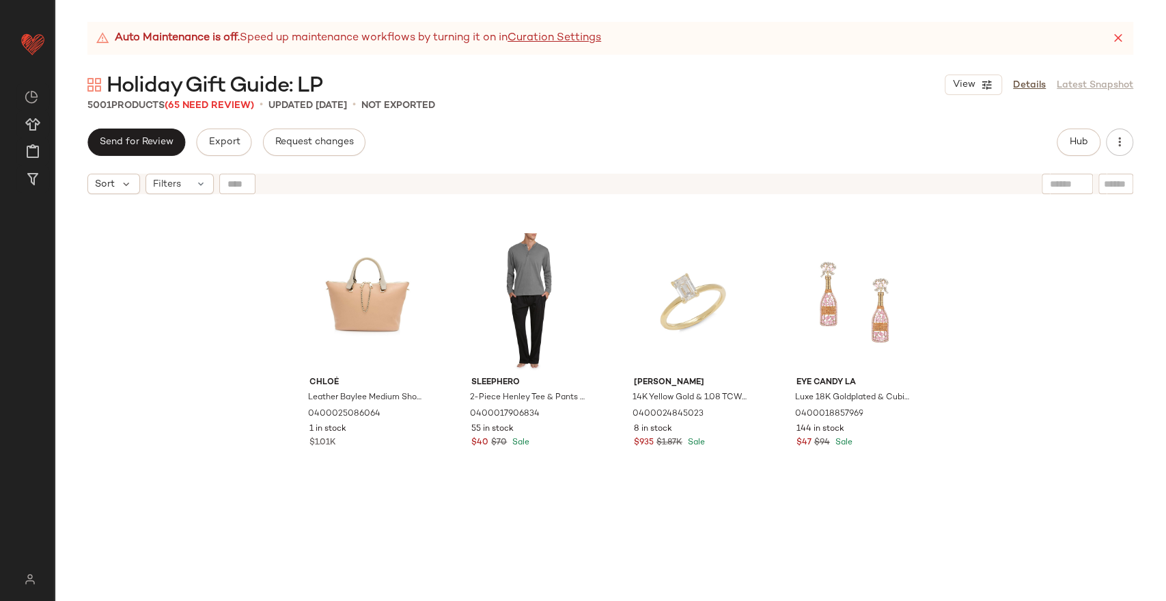
scroll to position [15363, 0]
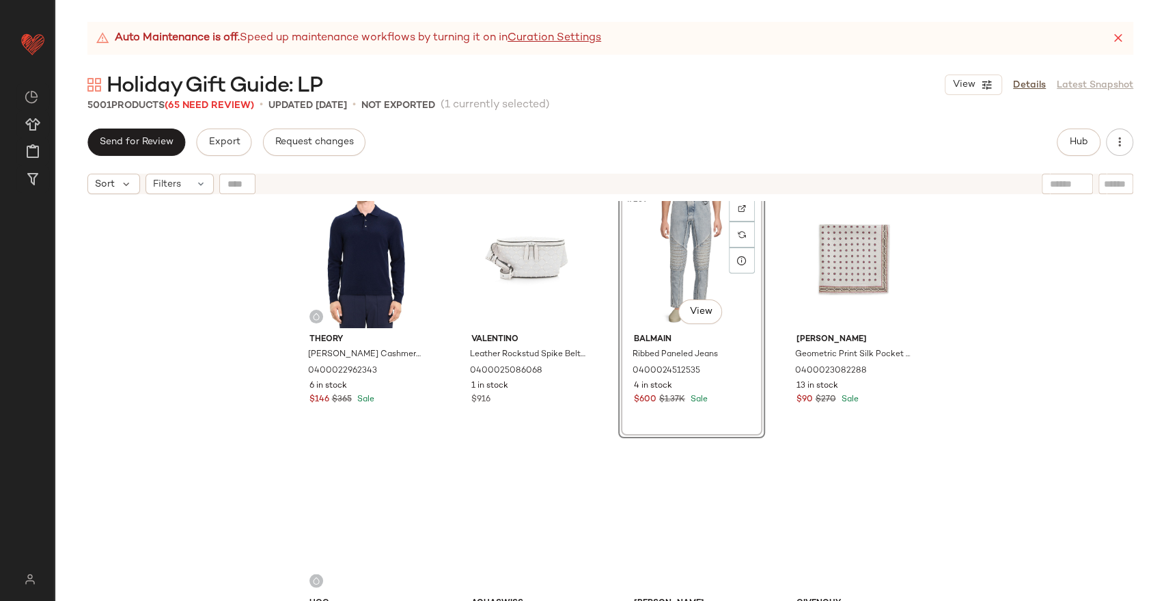
scroll to position [15666, 0]
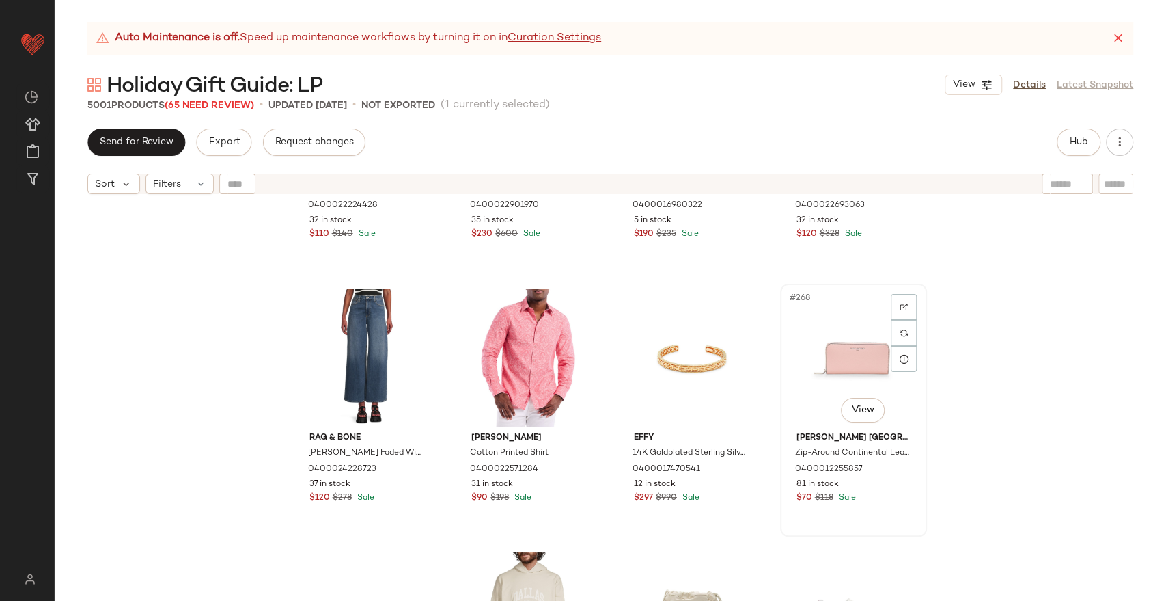
scroll to position [17413, 0]
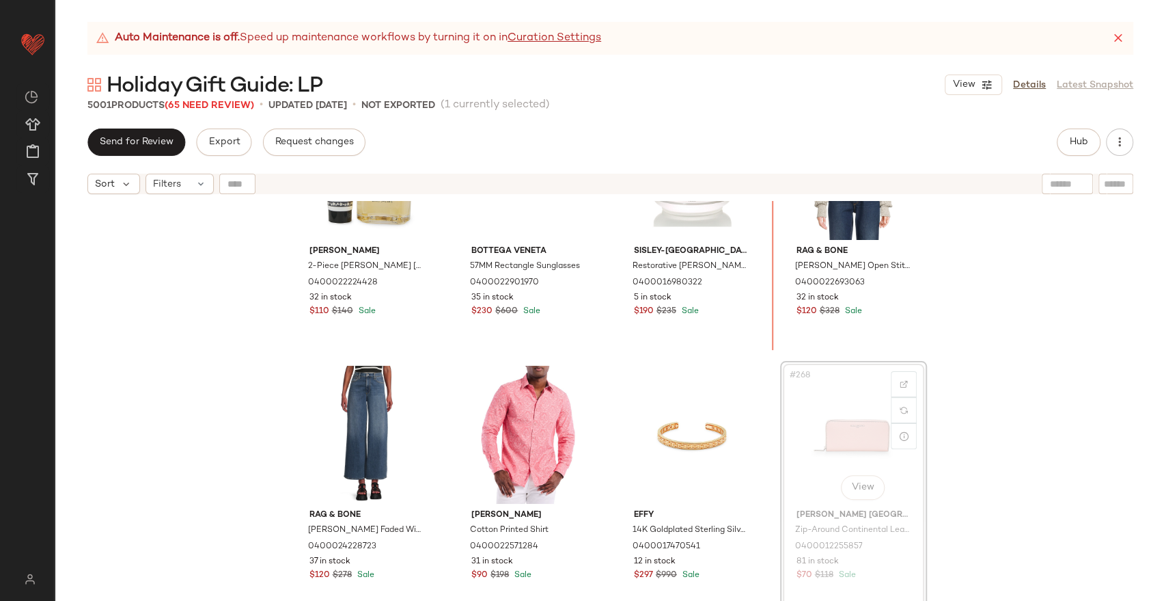
scroll to position [17237, 0]
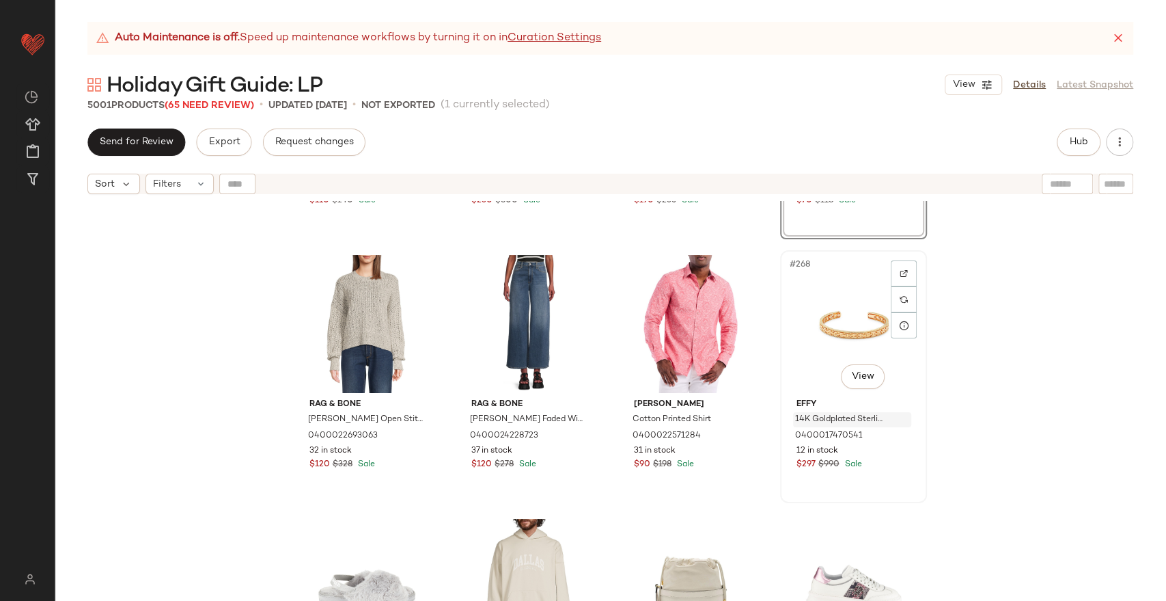
scroll to position [17465, 0]
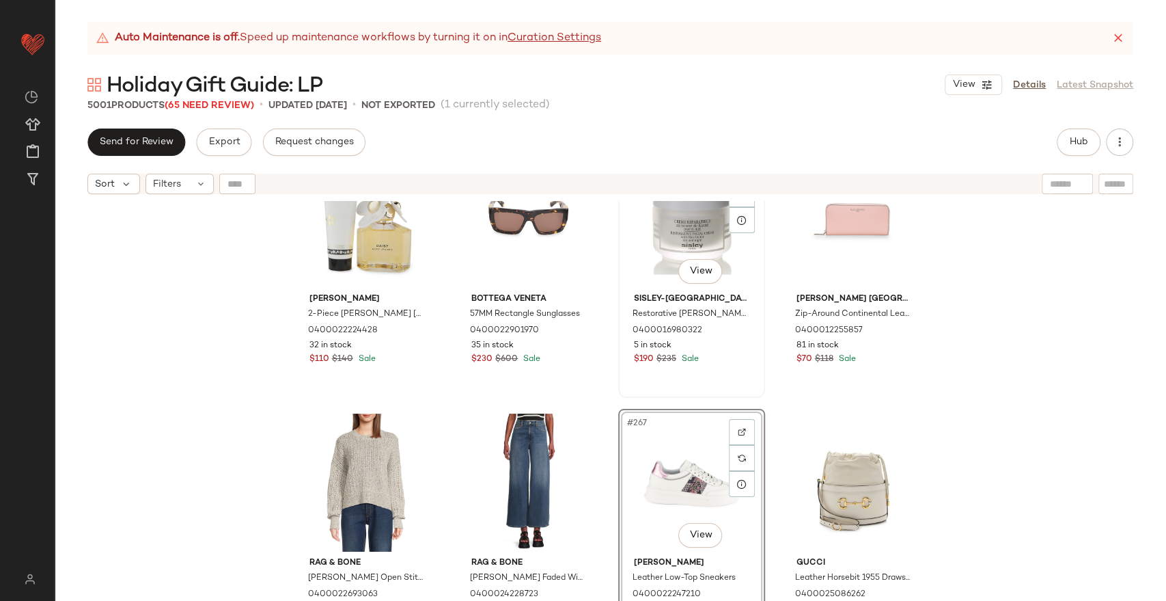
scroll to position [17237, 0]
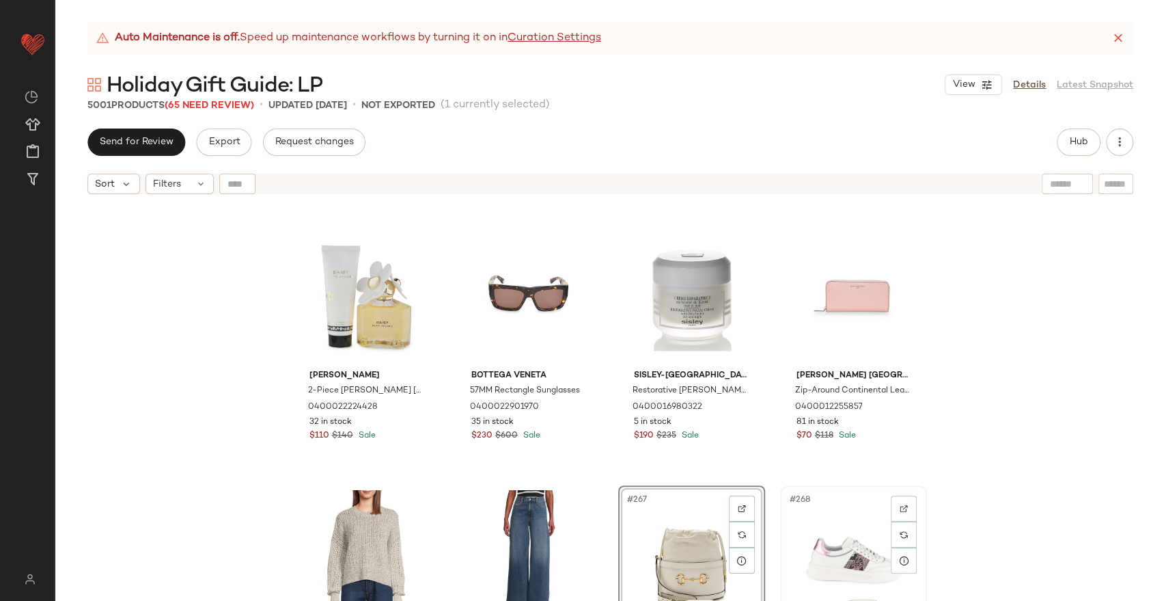
scroll to position [17237, 0]
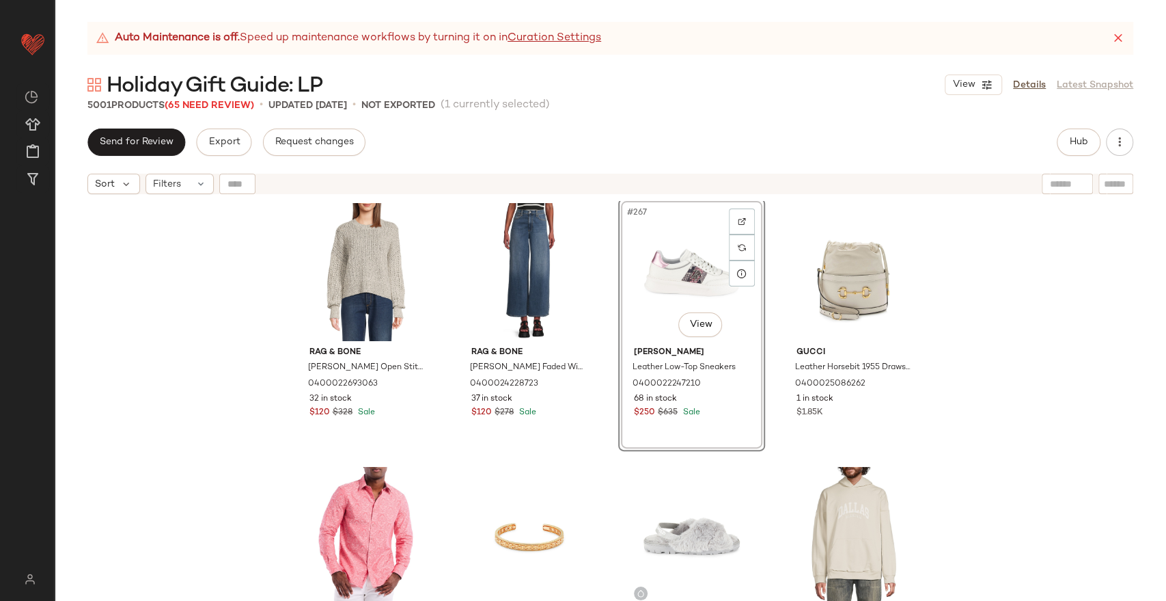
scroll to position [17541, 0]
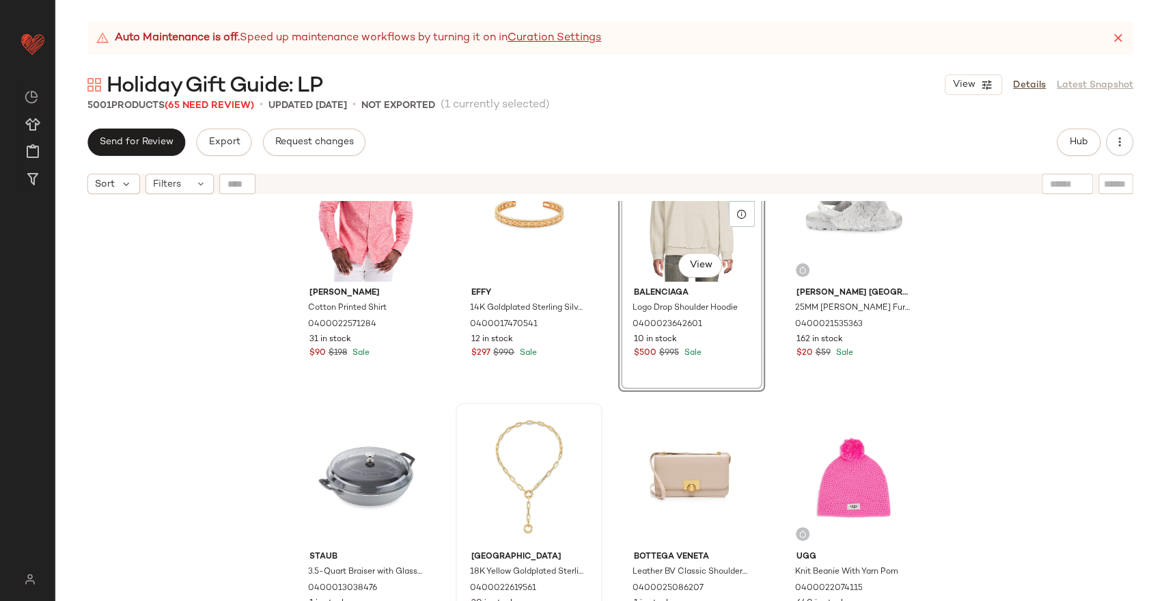
scroll to position [17693, 0]
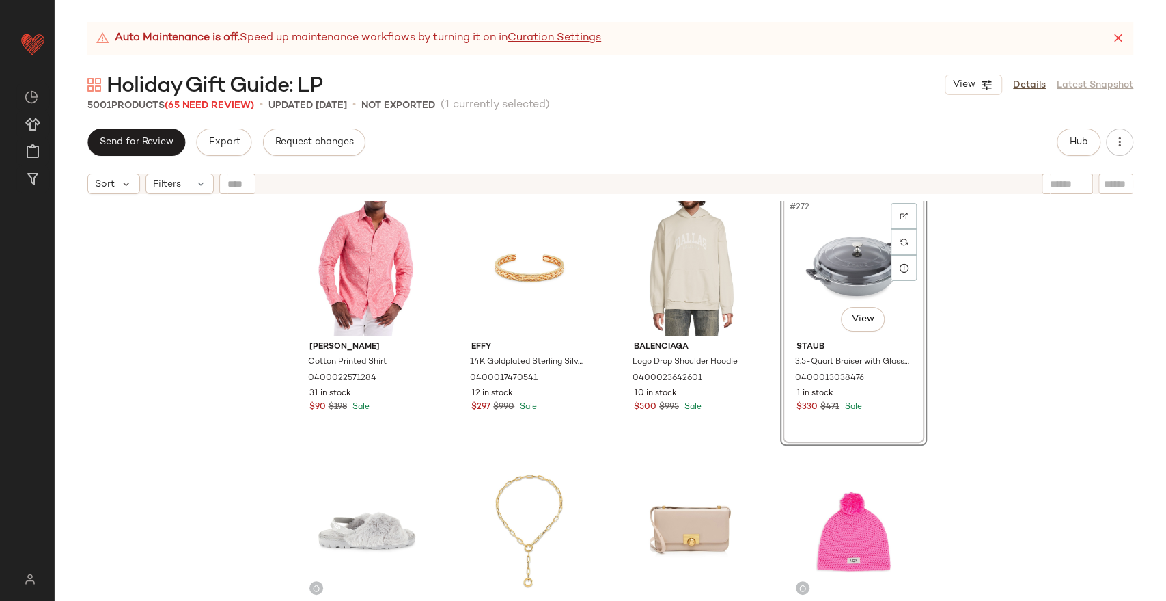
click at [984, 383] on div "Robert Graham Cotton Printed Shirt 0400022571284 31 in stock $90 $198 Sale Effy…" at bounding box center [611, 418] width 1112 height 434
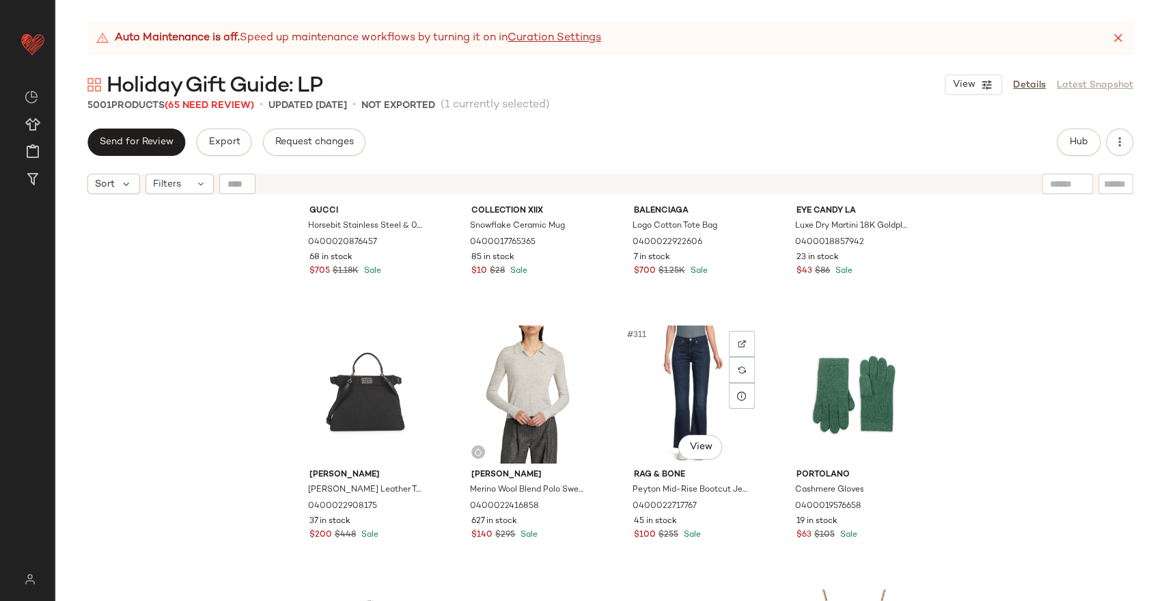
scroll to position [20198, 0]
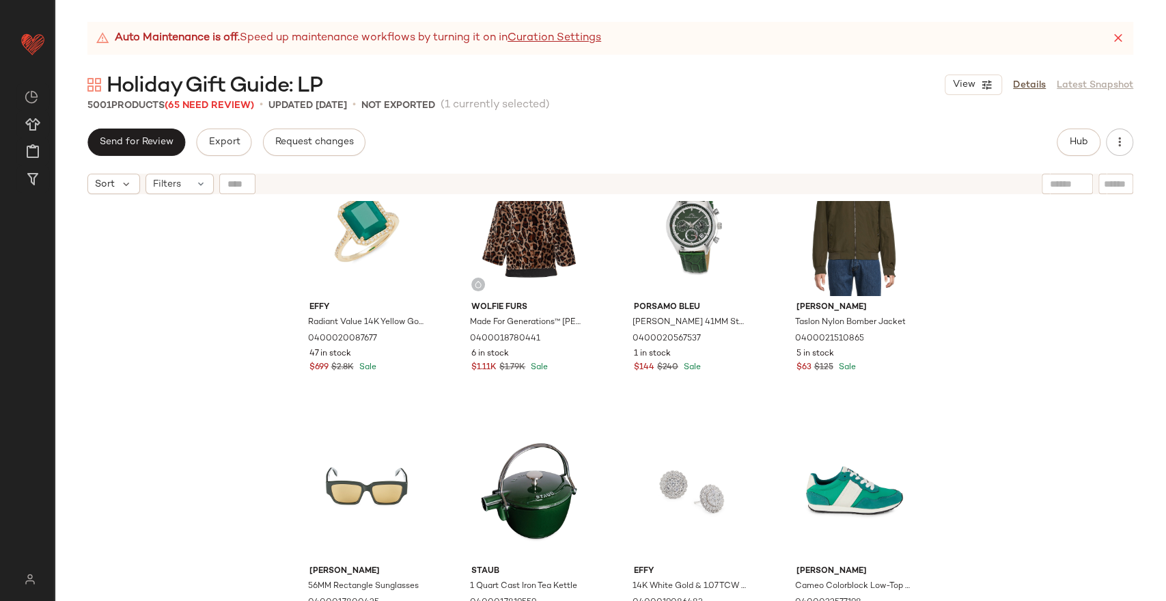
scroll to position [20881, 0]
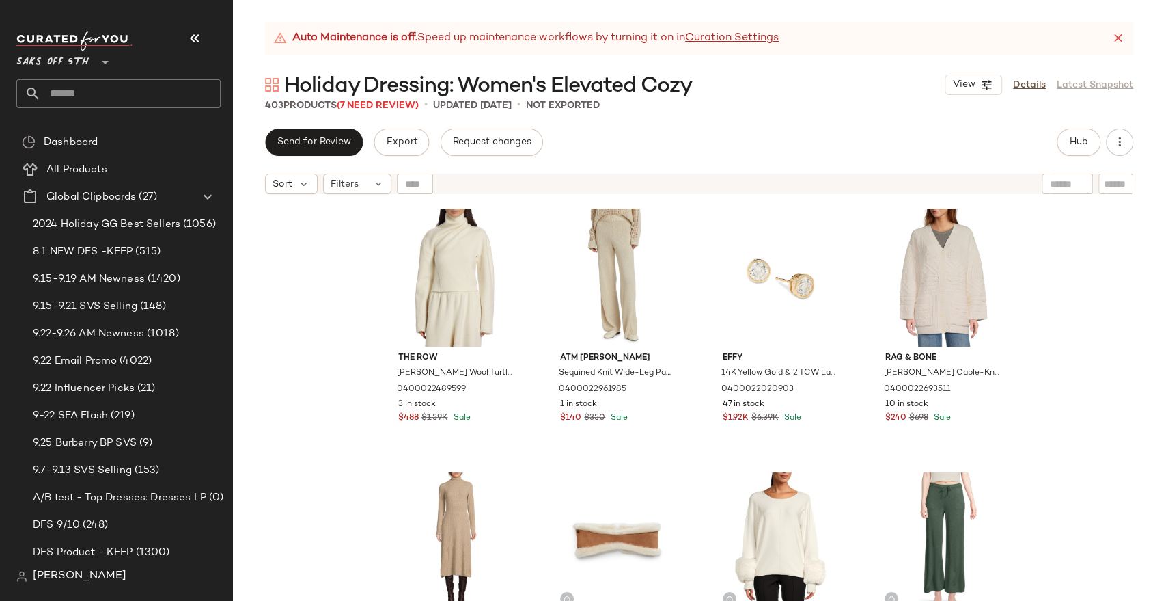
click at [1147, 461] on div "The Row Enoch Merino Wool Turtleneck Sweater 0400022489599 3 in stock $488 $1.5…" at bounding box center [699, 418] width 934 height 434
click at [207, 42] on button "button" at bounding box center [194, 38] width 33 height 33
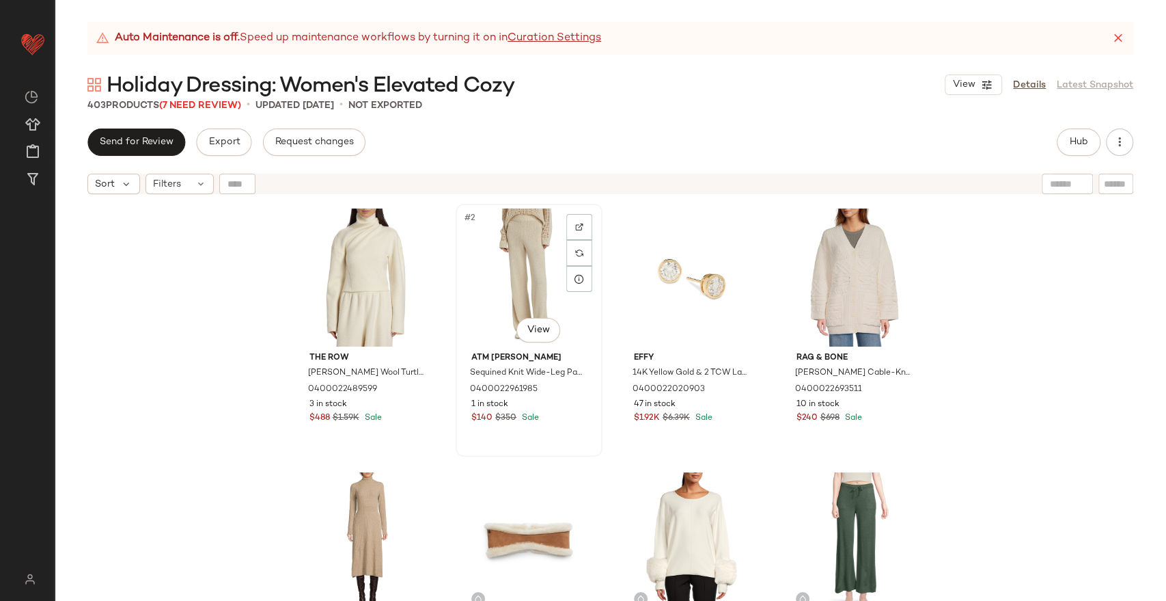
click at [507, 283] on div "#2 View" at bounding box center [529, 277] width 137 height 138
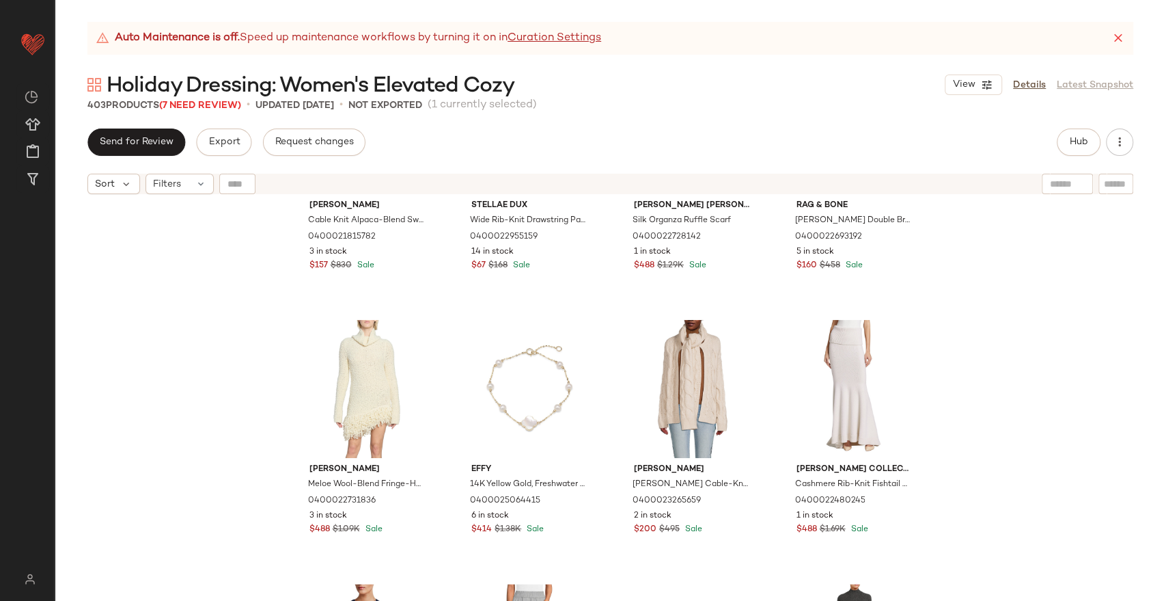
scroll to position [1225, 0]
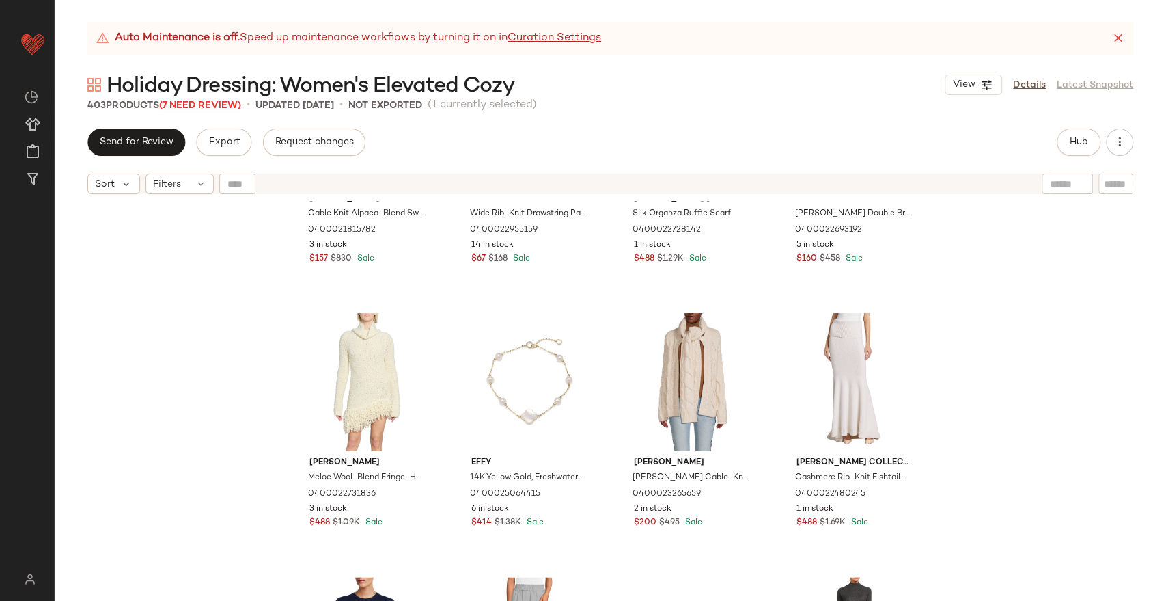
click at [223, 104] on span "(7 Need Review)" at bounding box center [200, 105] width 82 height 10
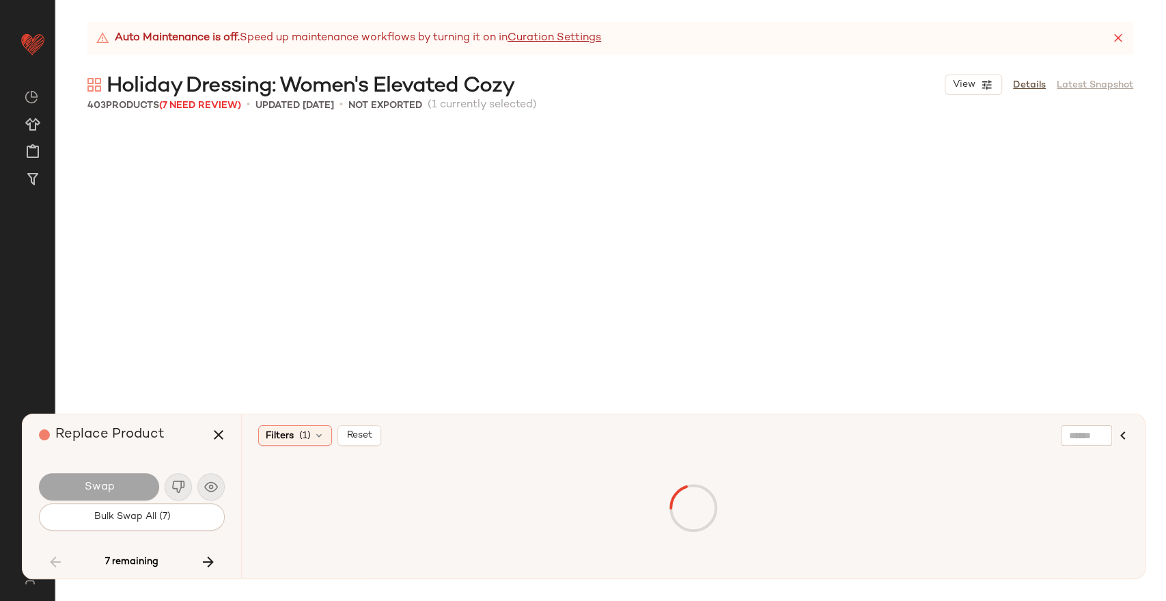
scroll to position [6330, 0]
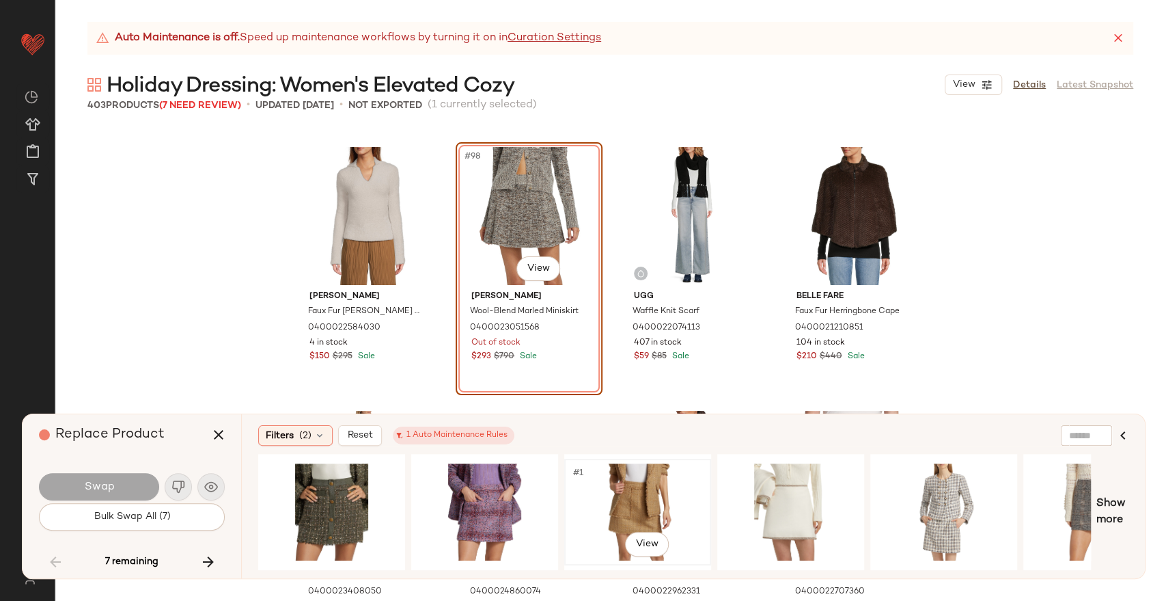
click at [623, 484] on div "#1 View" at bounding box center [637, 511] width 137 height 97
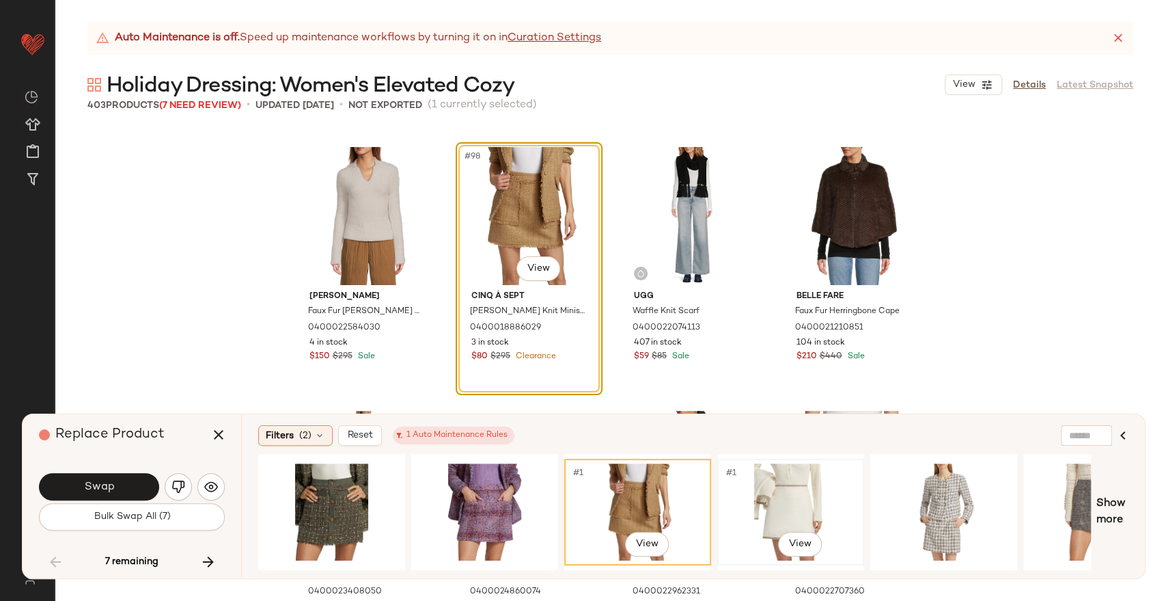
click at [789, 488] on div "#1 View" at bounding box center [790, 511] width 137 height 97
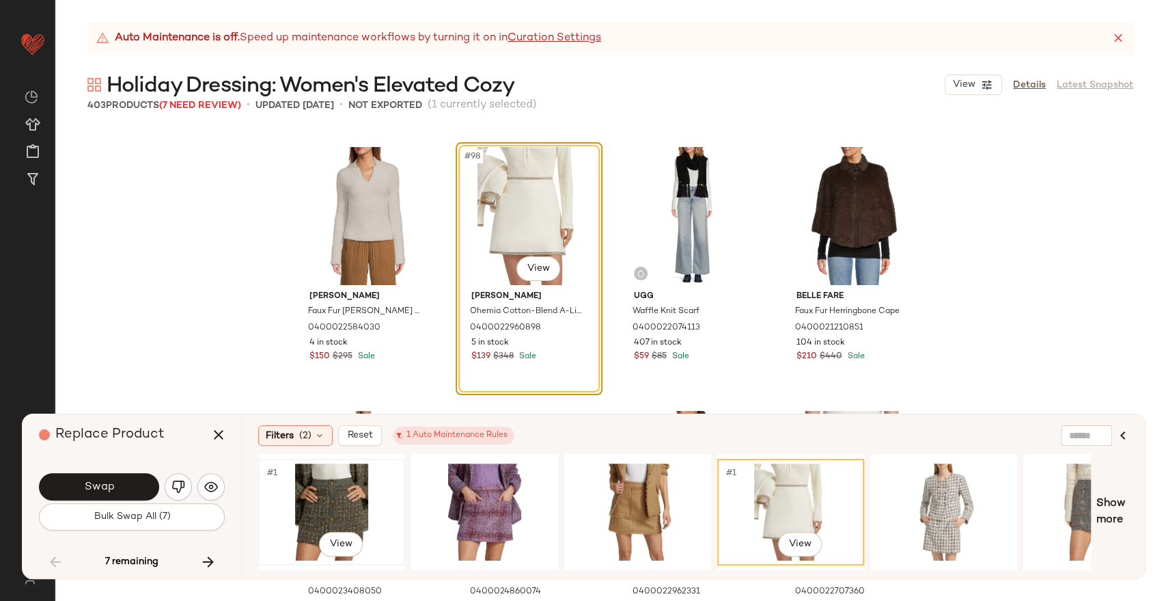
click at [317, 509] on div "#1 View" at bounding box center [331, 511] width 137 height 97
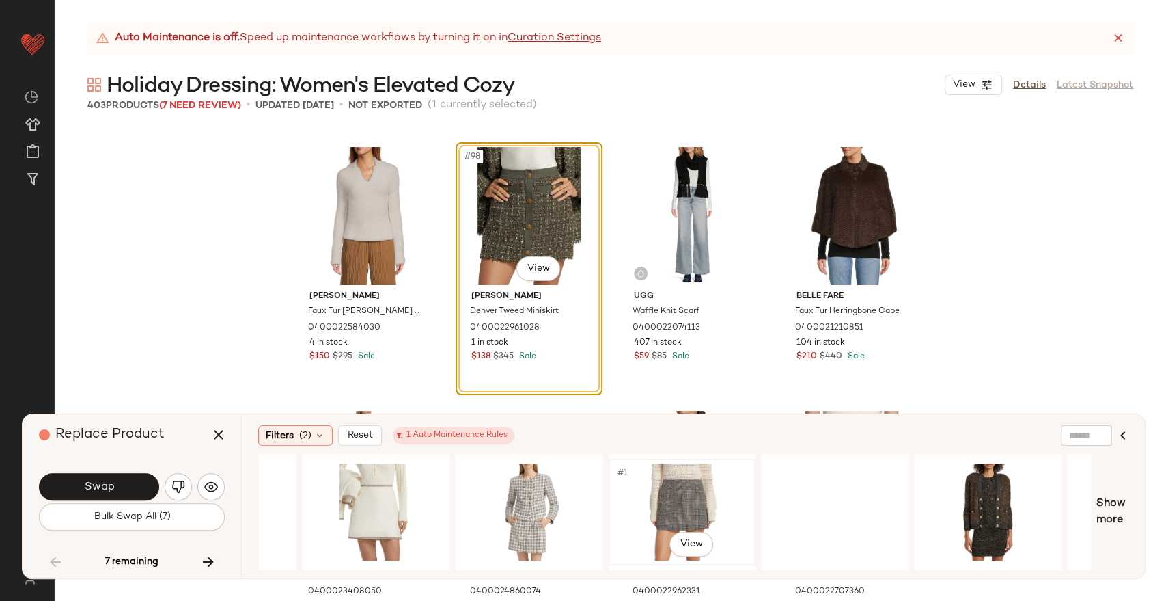
scroll to position [0, 415]
click at [650, 471] on div "#1 View" at bounding box center [681, 511] width 137 height 97
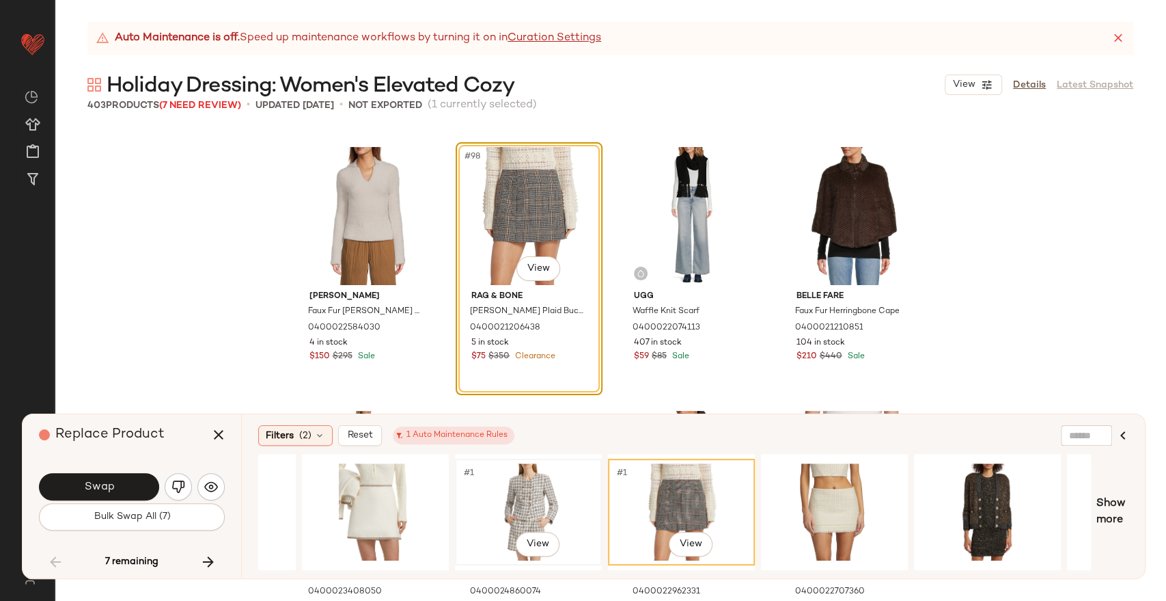
click at [519, 491] on div "#1 View" at bounding box center [528, 511] width 137 height 97
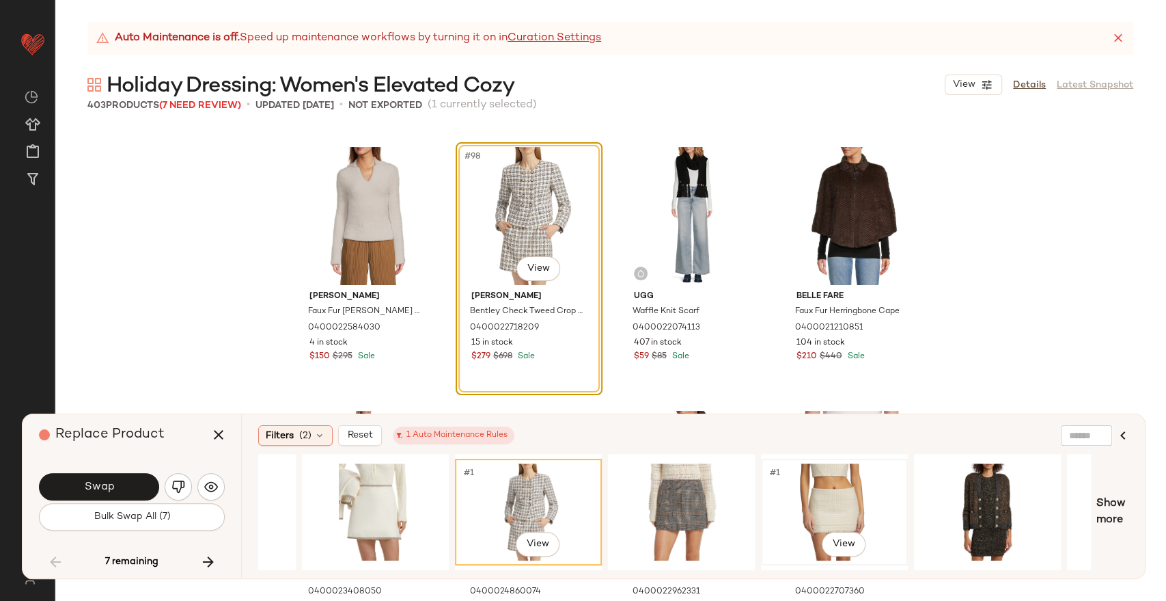
click at [782, 484] on div "#1 View" at bounding box center [834, 511] width 137 height 97
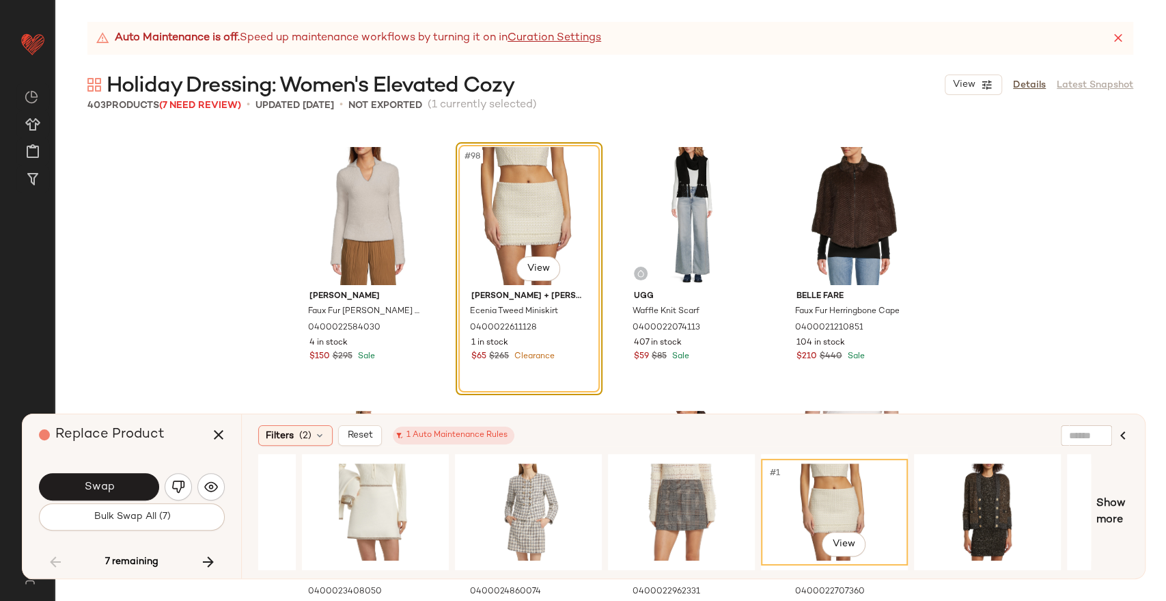
scroll to position [0, 691]
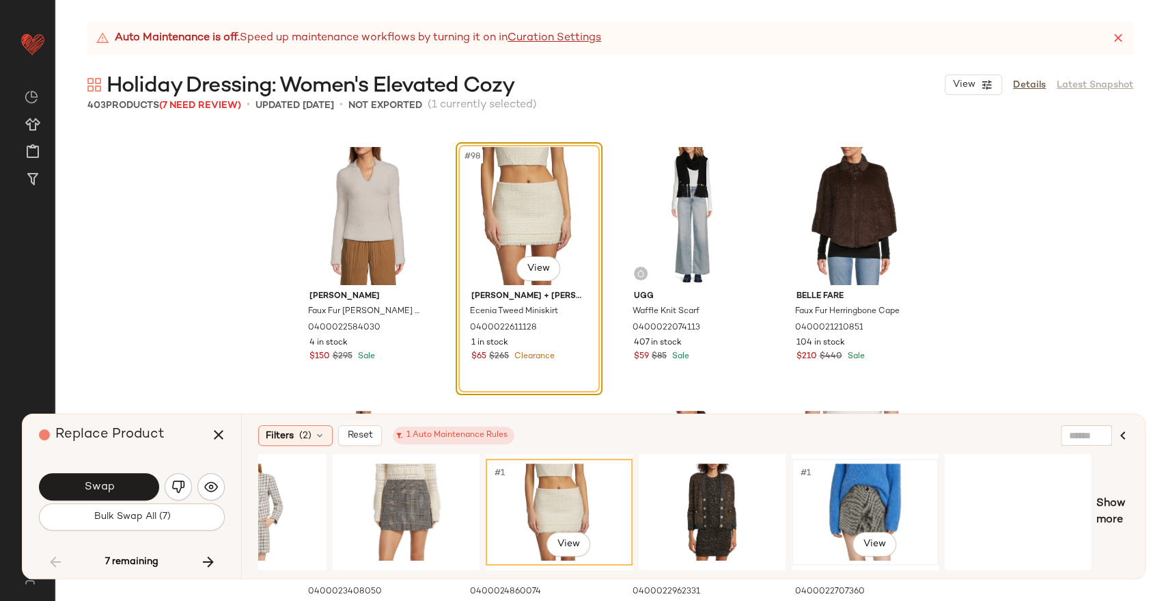
click at [840, 504] on div "#1 View" at bounding box center [865, 511] width 137 height 97
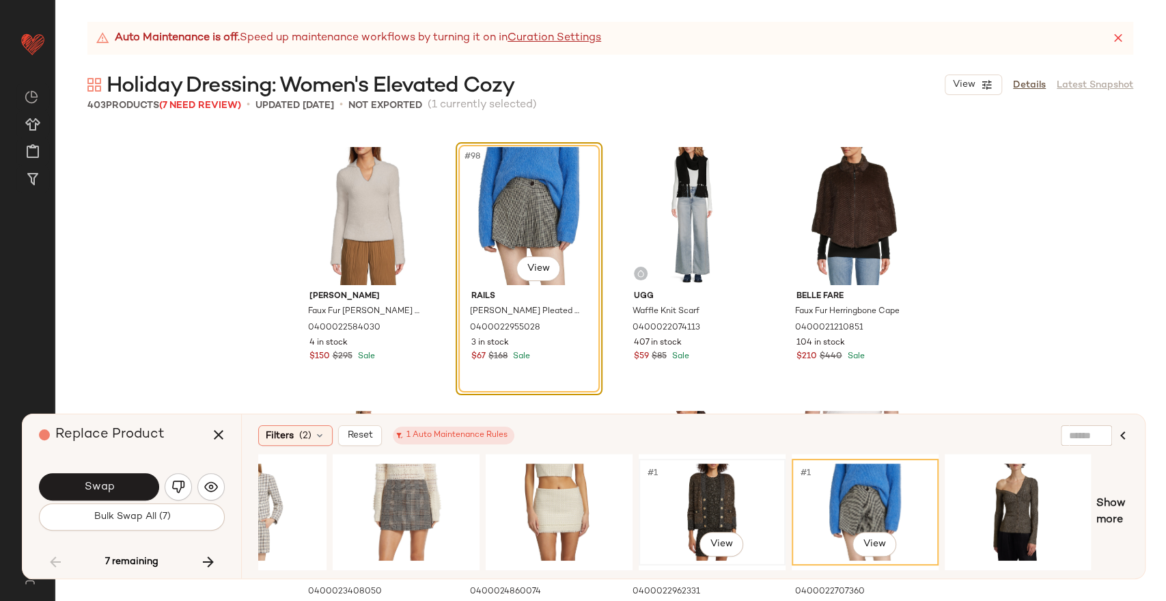
click at [705, 491] on div "#1 View" at bounding box center [712, 511] width 137 height 97
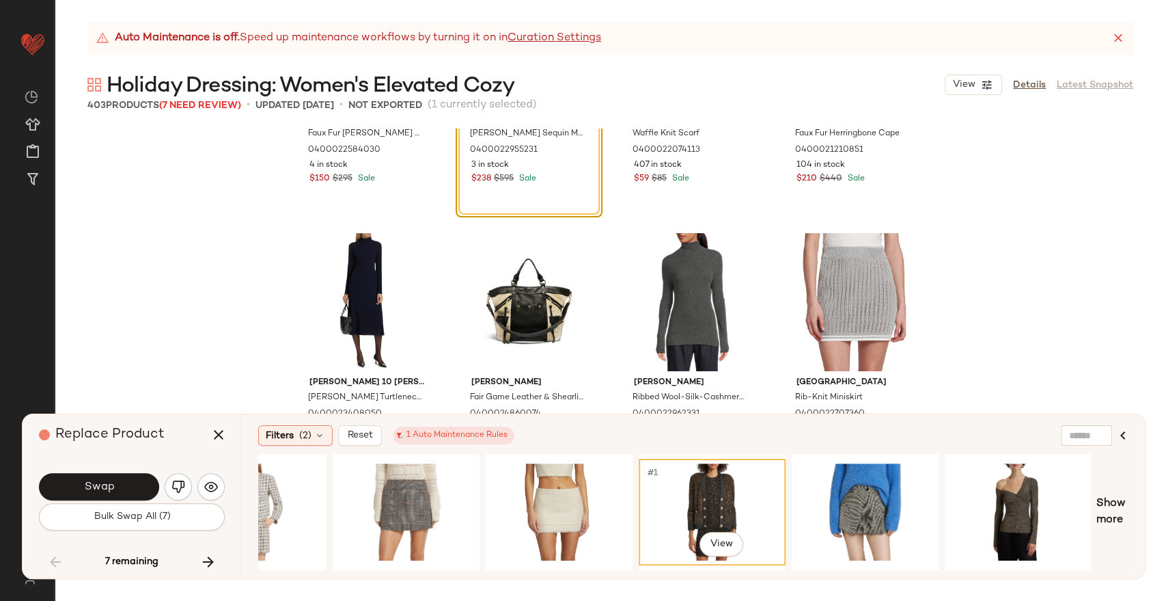
scroll to position [6557, 0]
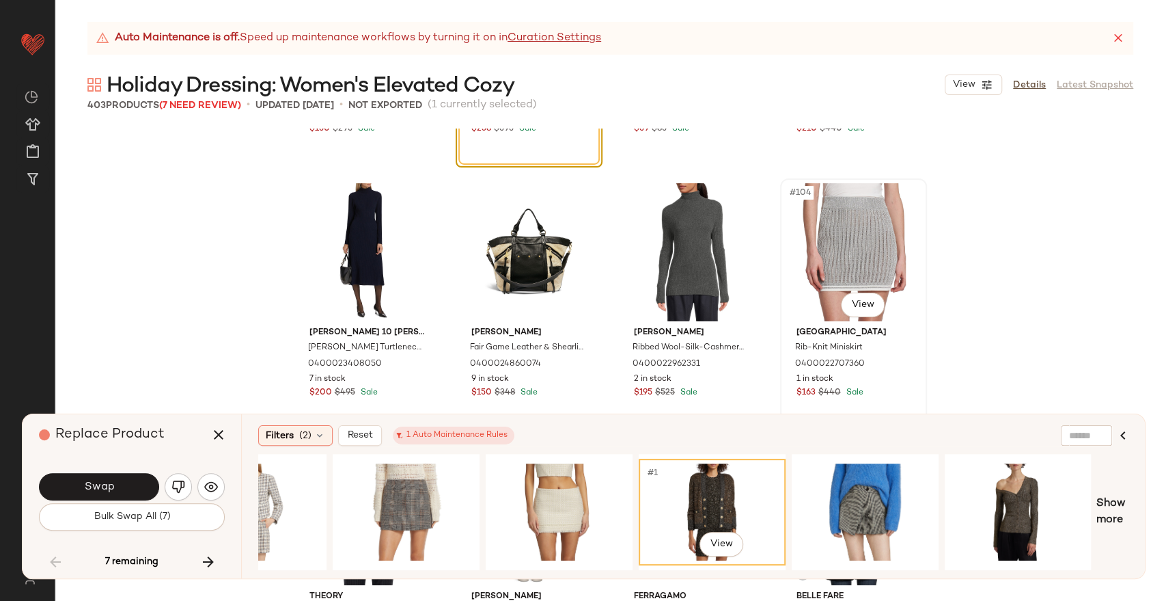
click at [841, 228] on div "#104 View" at bounding box center [853, 252] width 137 height 138
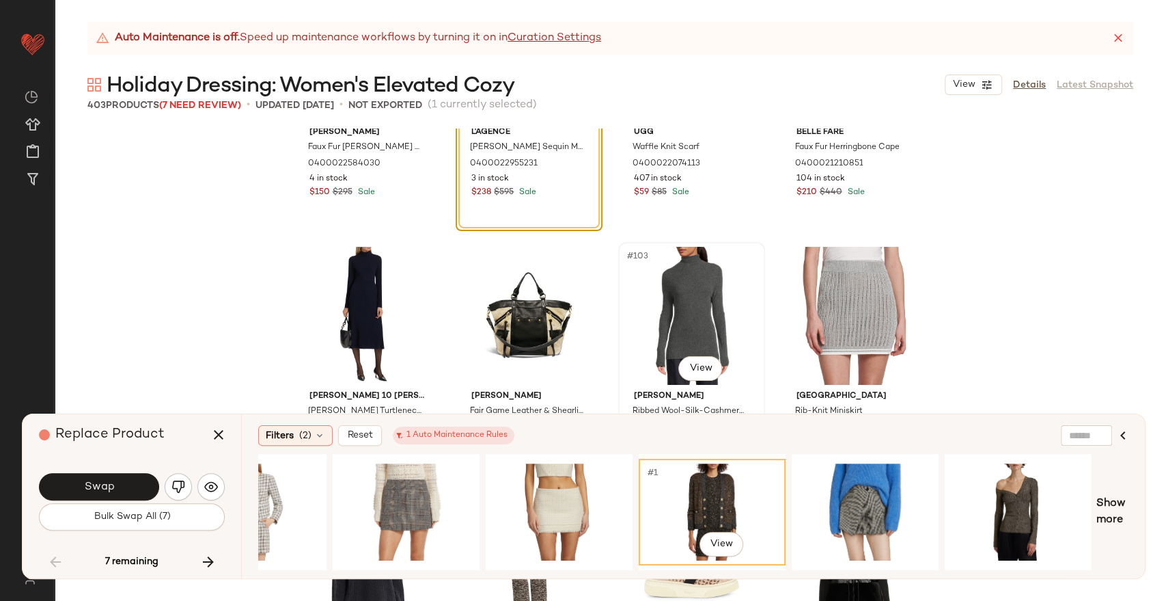
scroll to position [6406, 0]
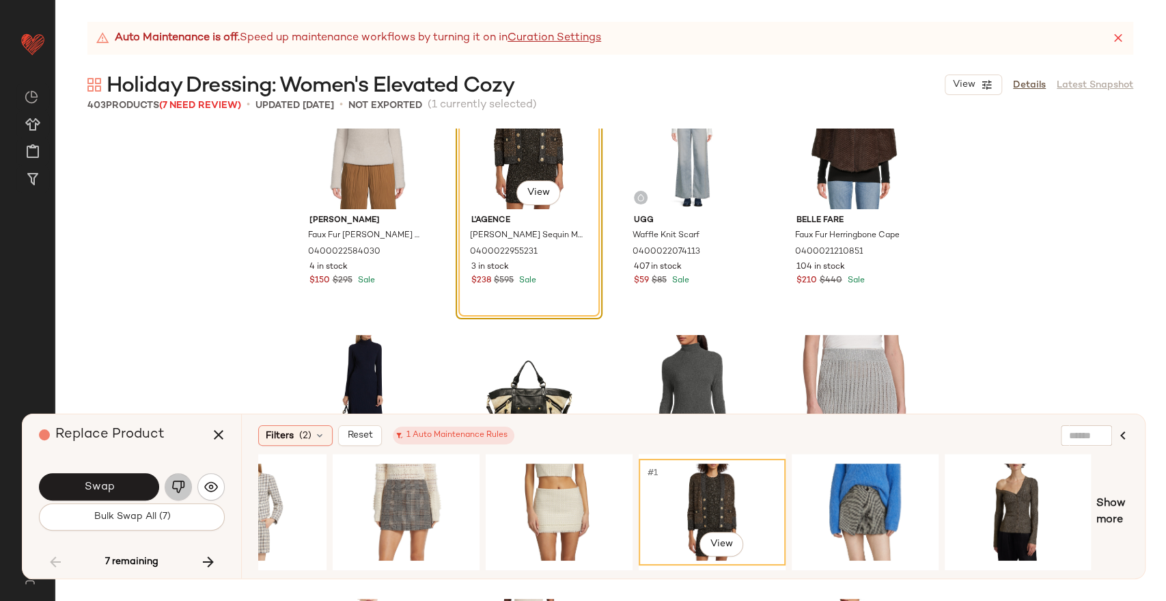
click at [181, 478] on button "button" at bounding box center [178, 486] width 27 height 27
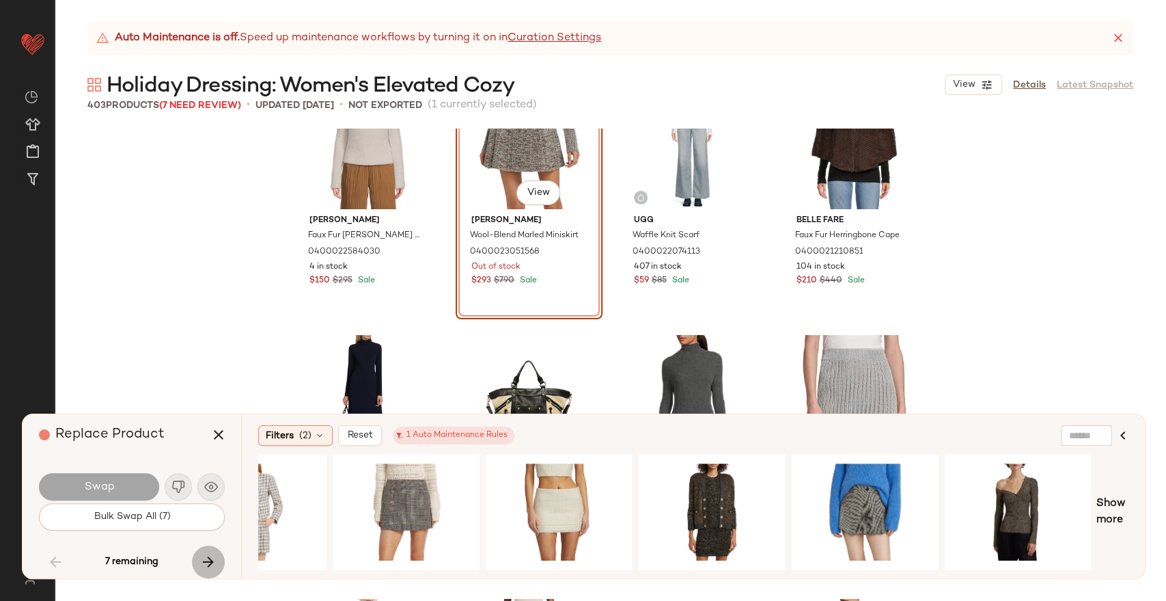
drag, startPoint x: 220, startPoint y: 555, endPoint x: 215, endPoint y: 562, distance: 8.3
click at [220, 556] on button "button" at bounding box center [208, 561] width 33 height 33
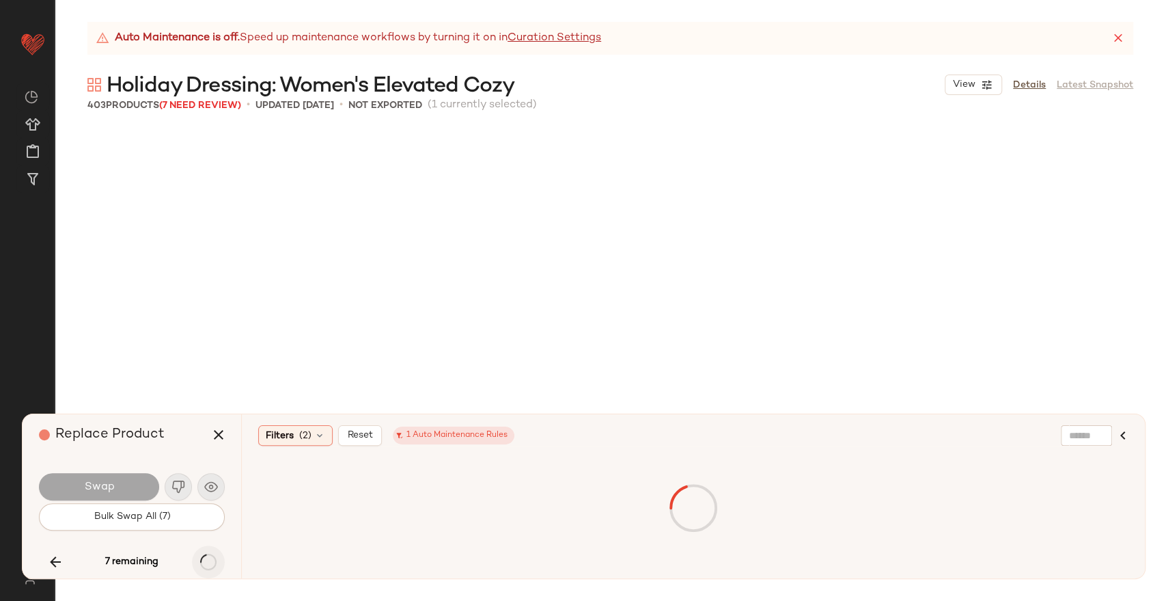
scroll to position [7912, 0]
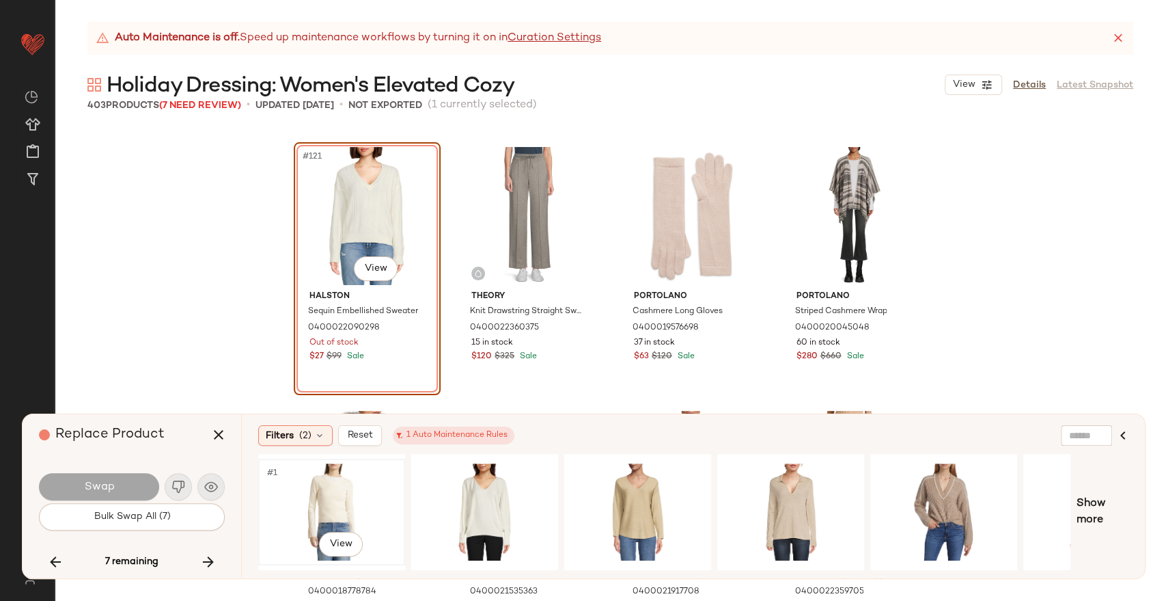
click at [319, 478] on div "#1 View" at bounding box center [331, 511] width 137 height 97
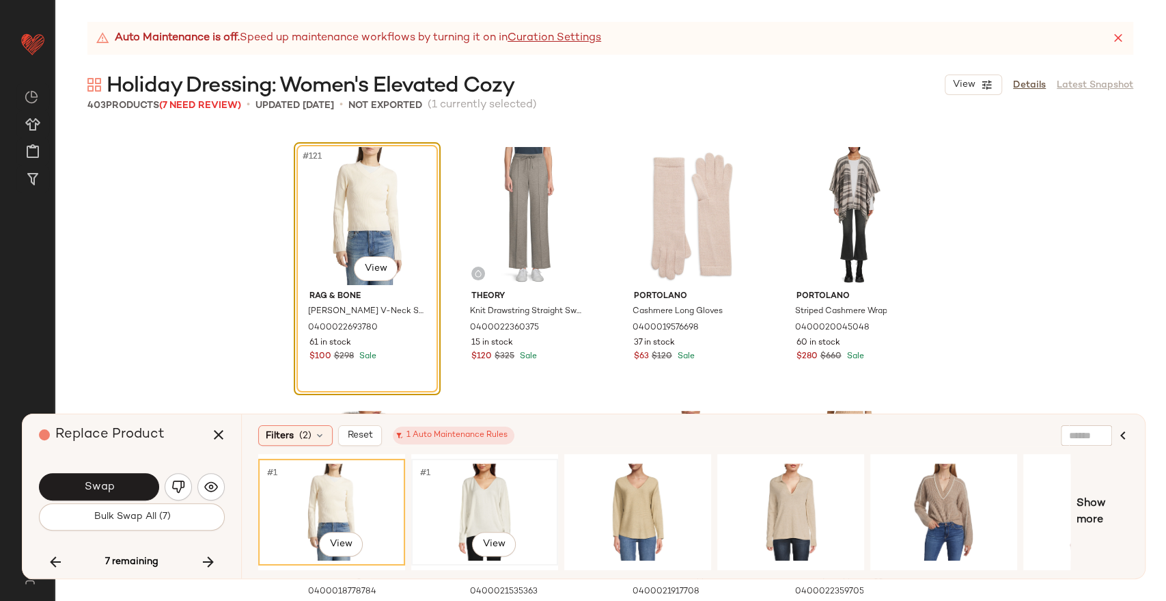
click at [458, 525] on div "#1 View" at bounding box center [484, 511] width 137 height 97
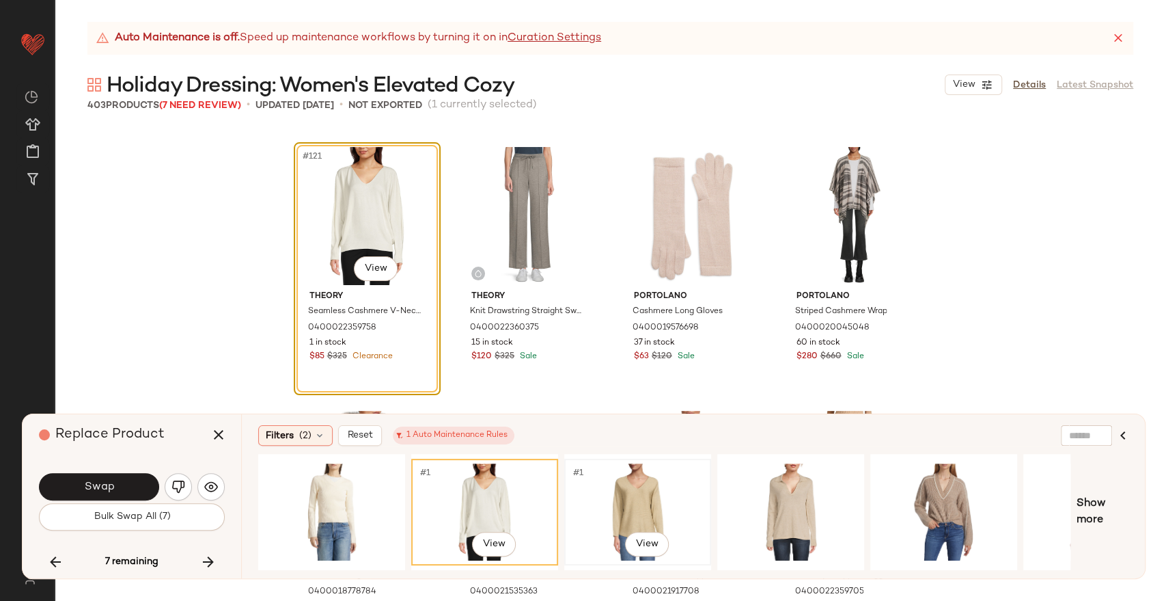
click at [651, 493] on div "#1 View" at bounding box center [637, 511] width 137 height 97
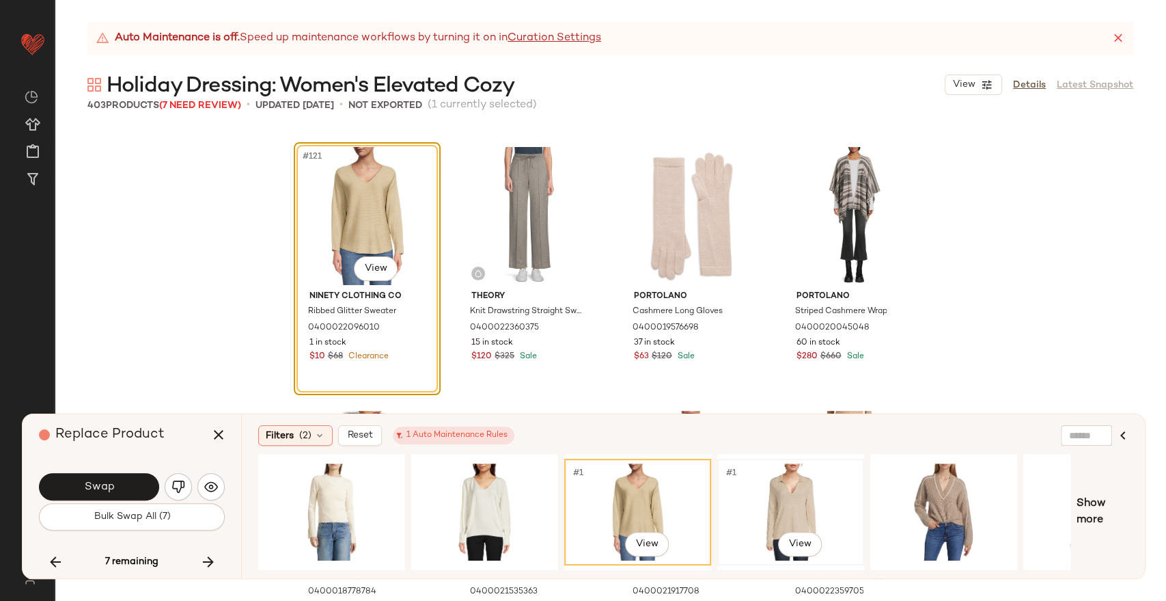
click at [798, 495] on div "#1 View" at bounding box center [790, 511] width 137 height 97
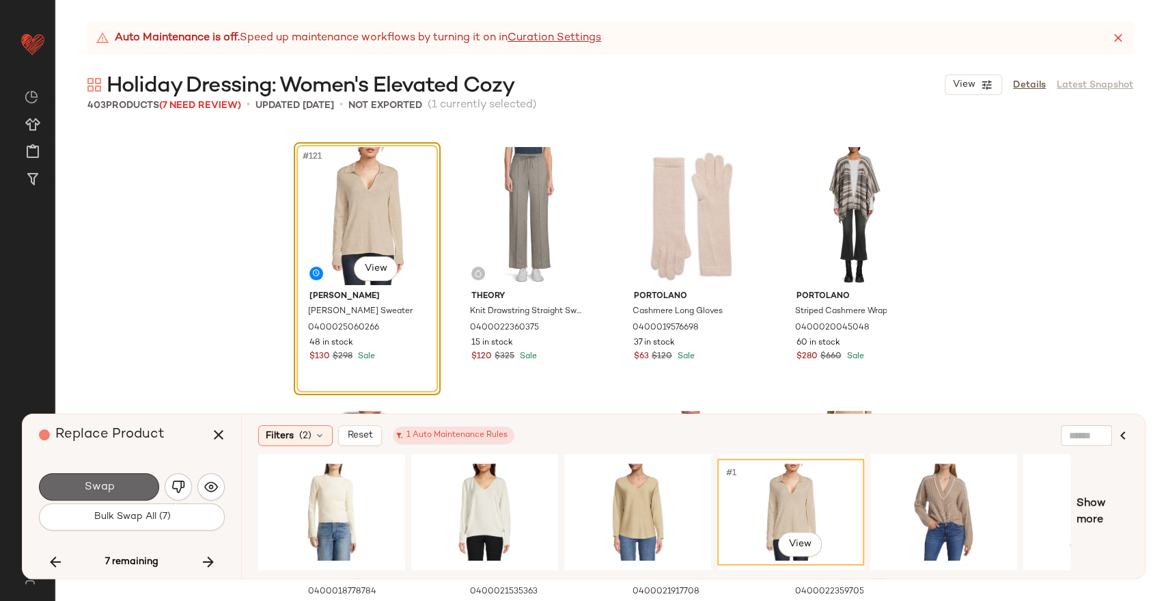
click at [112, 484] on span "Swap" at bounding box center [98, 486] width 31 height 13
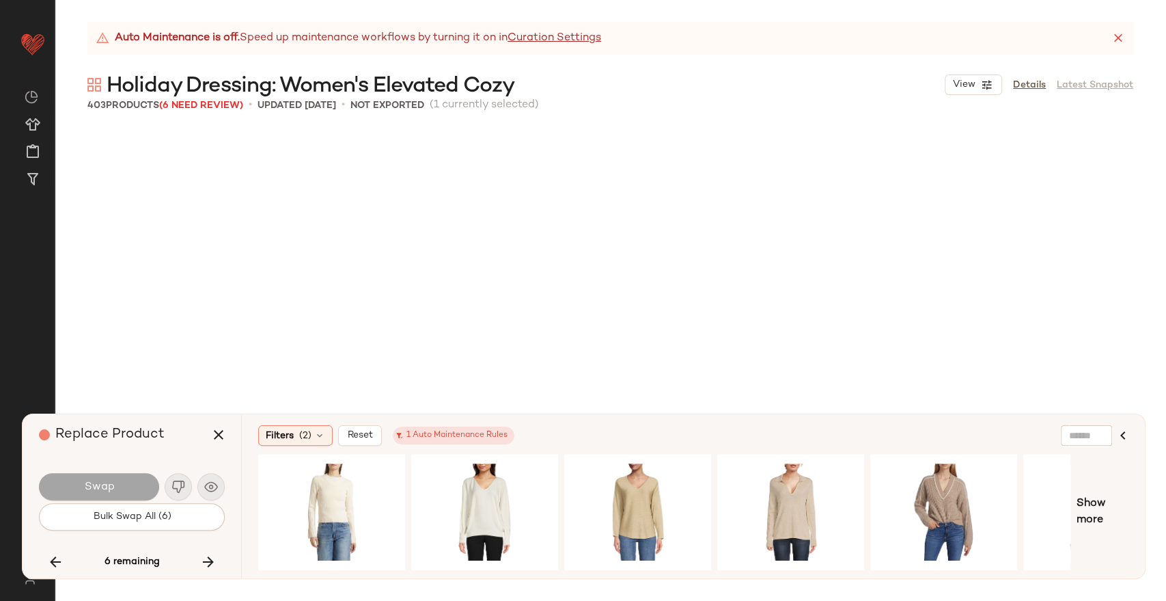
scroll to position [10813, 0]
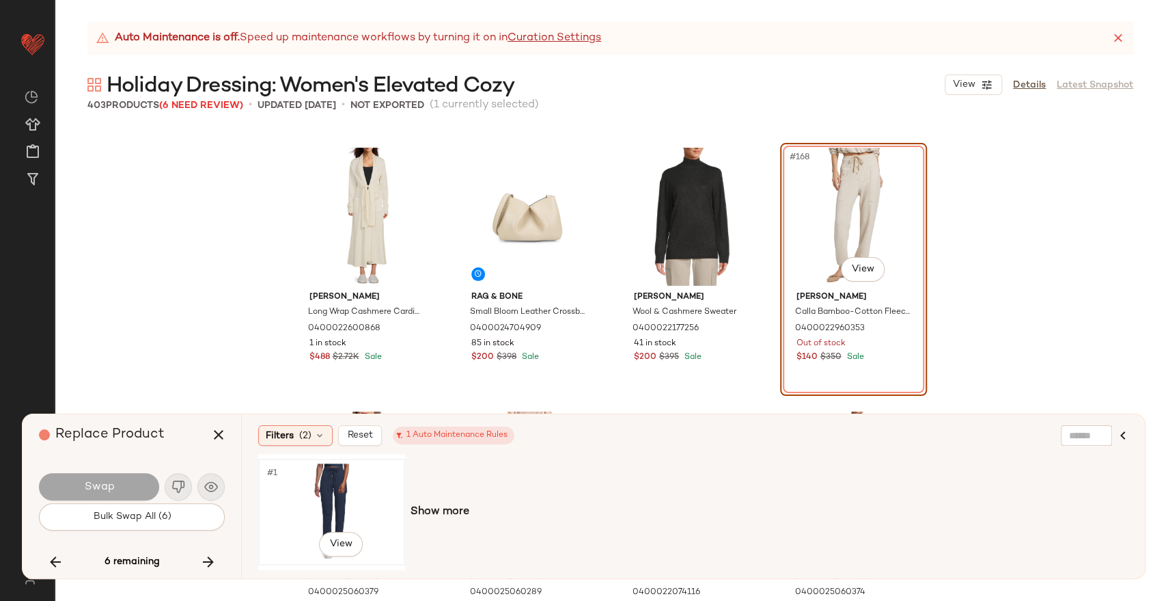
click at [336, 512] on div "#1 View" at bounding box center [331, 511] width 137 height 97
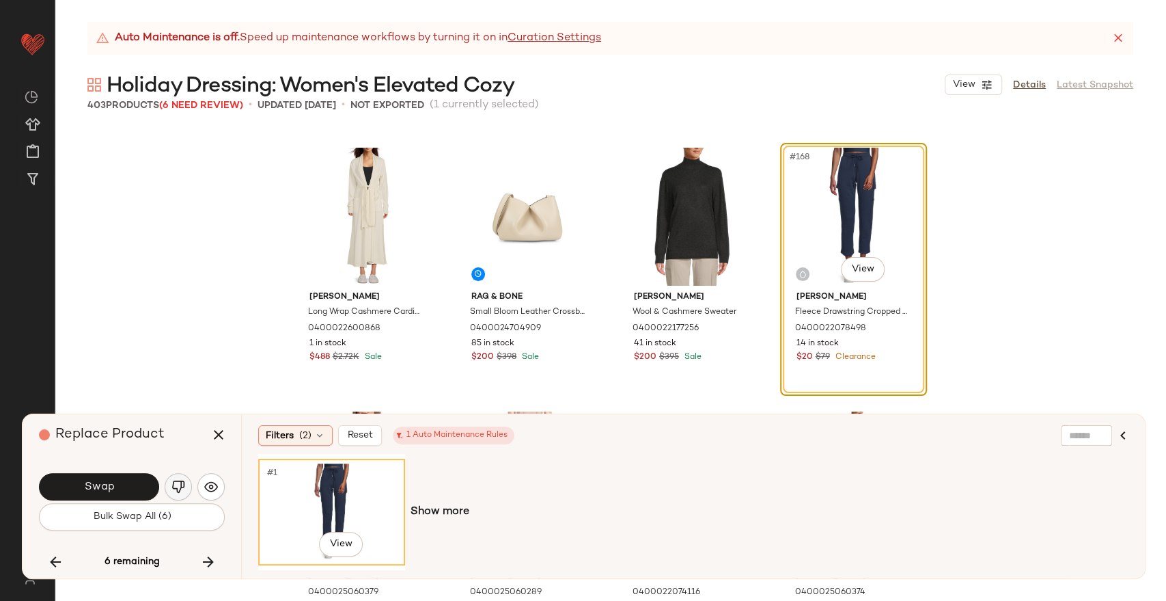
click at [173, 483] on img "button" at bounding box center [179, 487] width 14 height 14
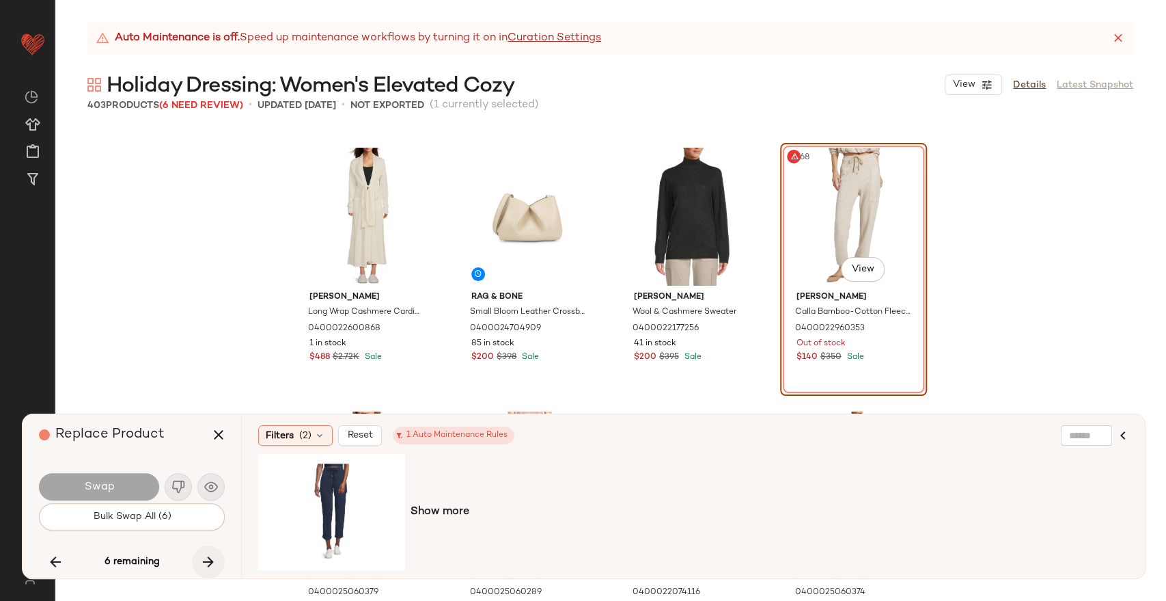
click at [208, 551] on button "button" at bounding box center [208, 561] width 33 height 33
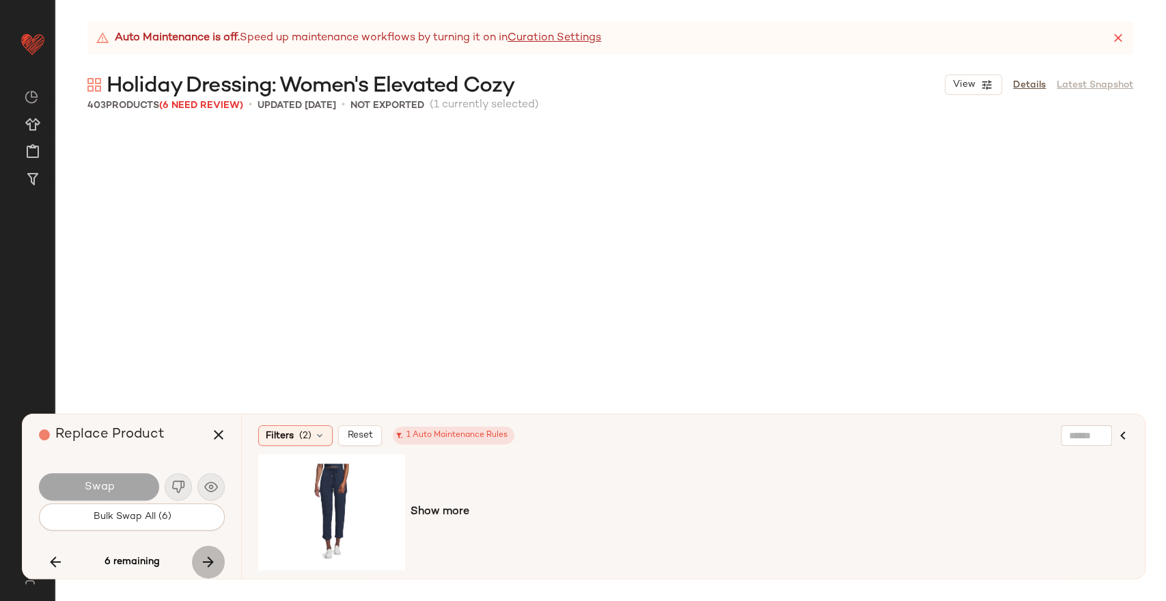
scroll to position [12396, 0]
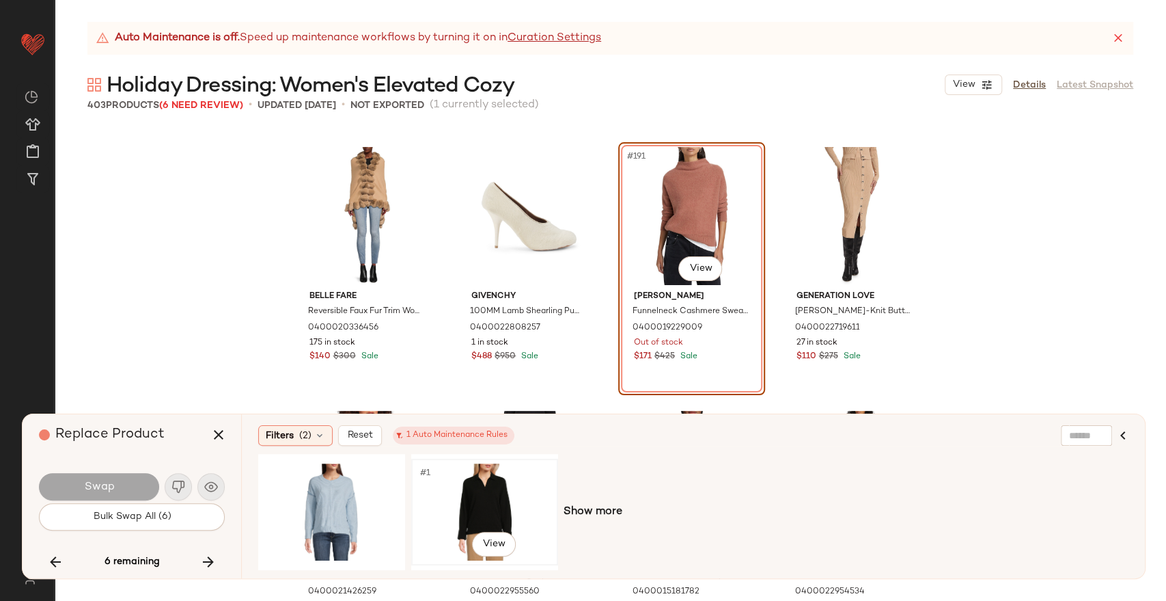
click at [460, 502] on div "#1 View" at bounding box center [484, 511] width 137 height 97
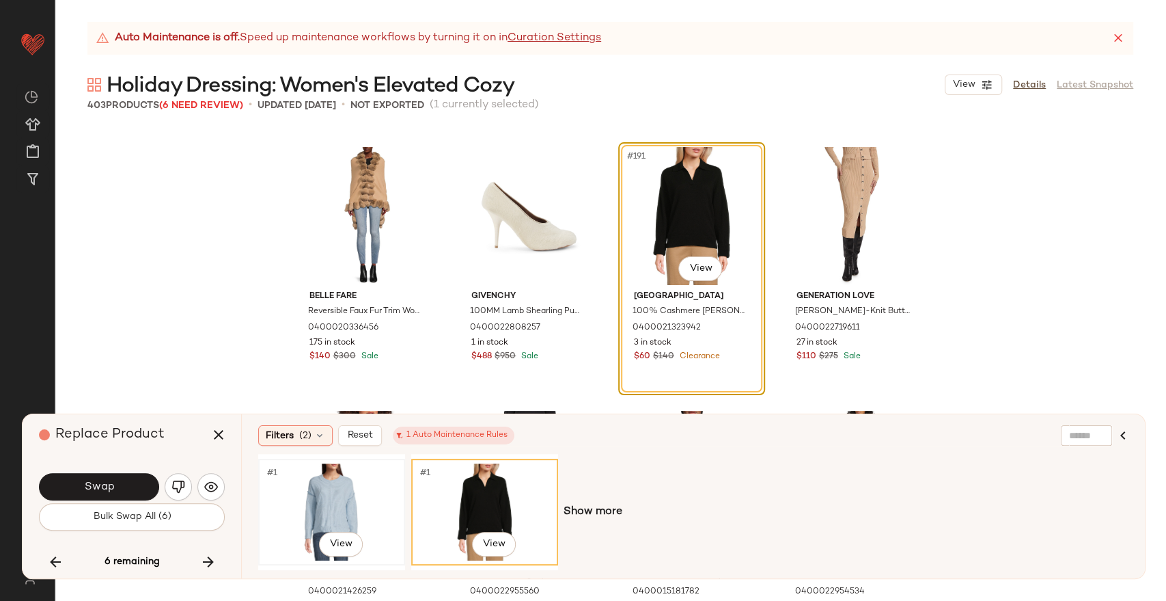
click at [314, 504] on div "#1 View" at bounding box center [331, 511] width 137 height 97
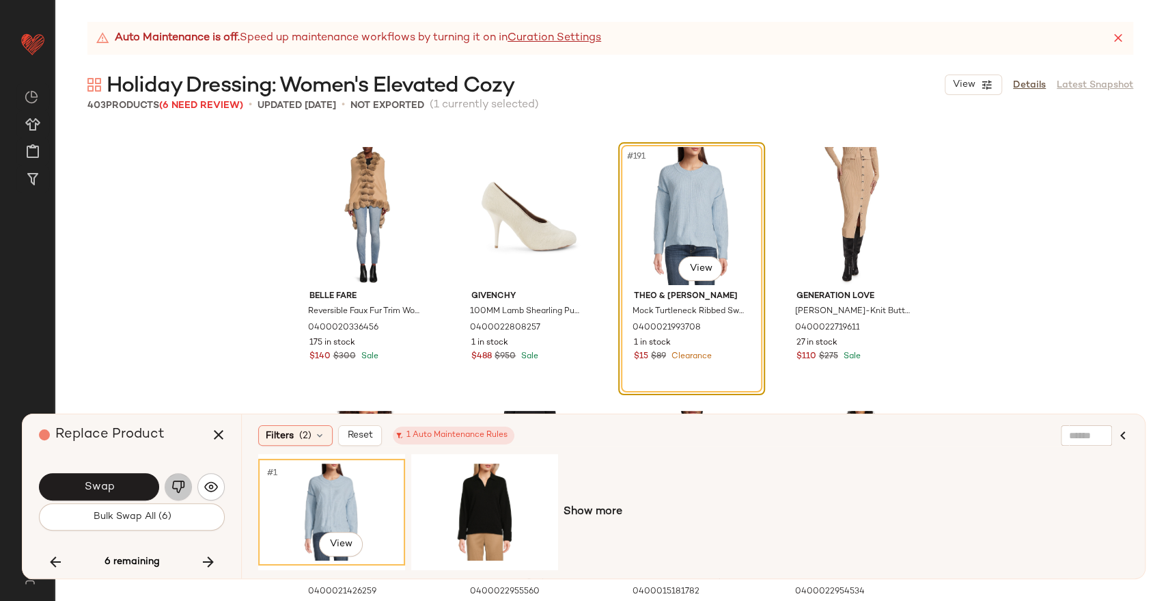
click at [176, 483] on img "button" at bounding box center [179, 487] width 14 height 14
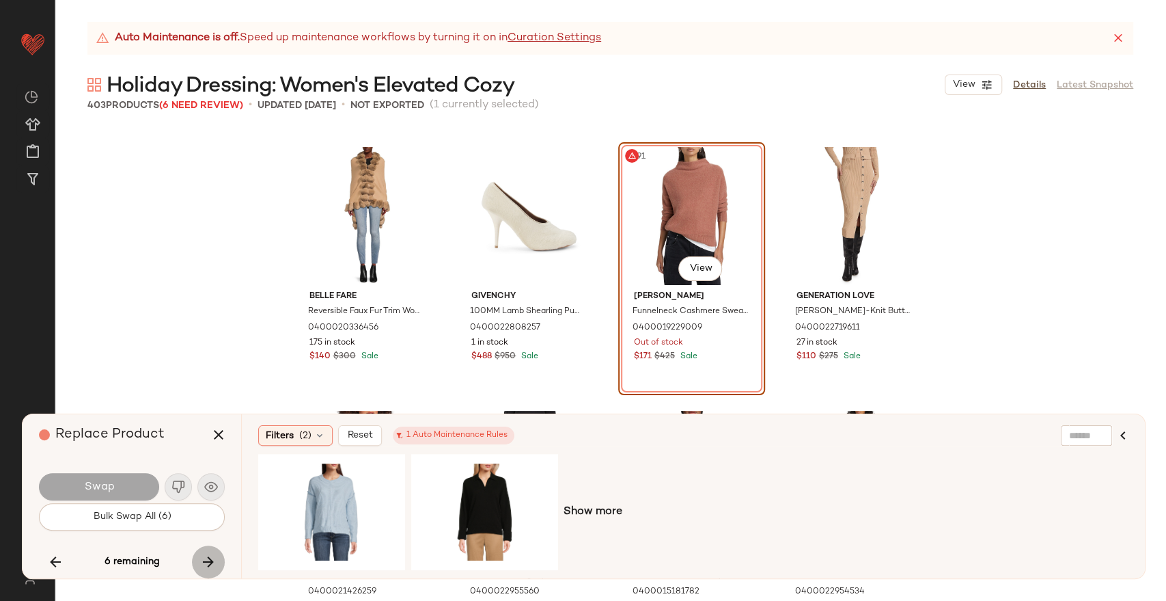
click at [205, 560] on icon "button" at bounding box center [208, 561] width 16 height 16
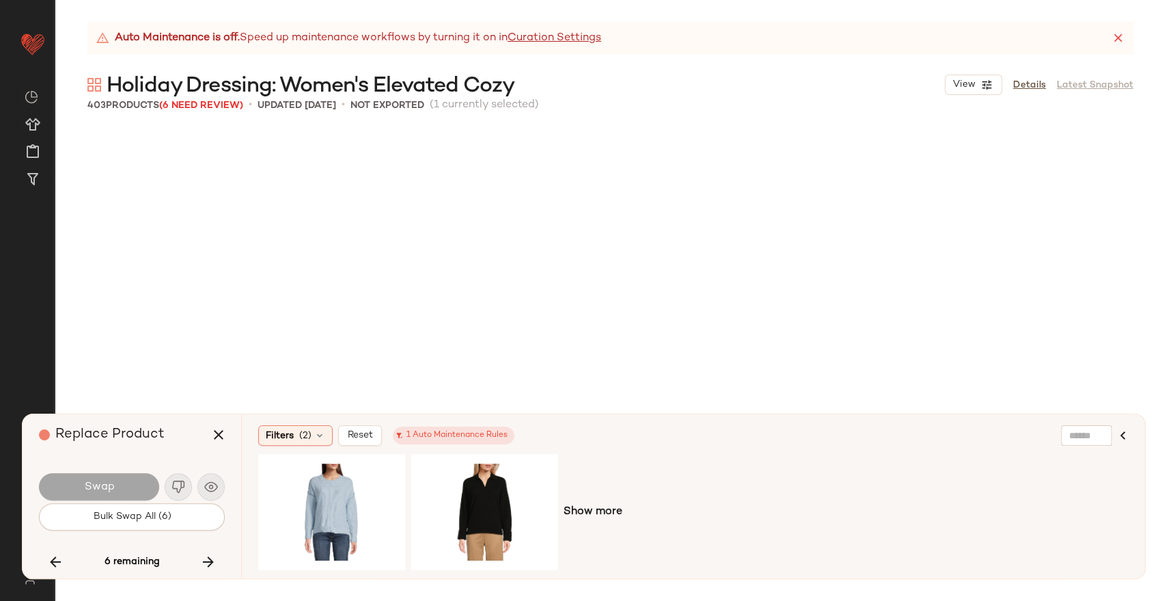
scroll to position [13451, 0]
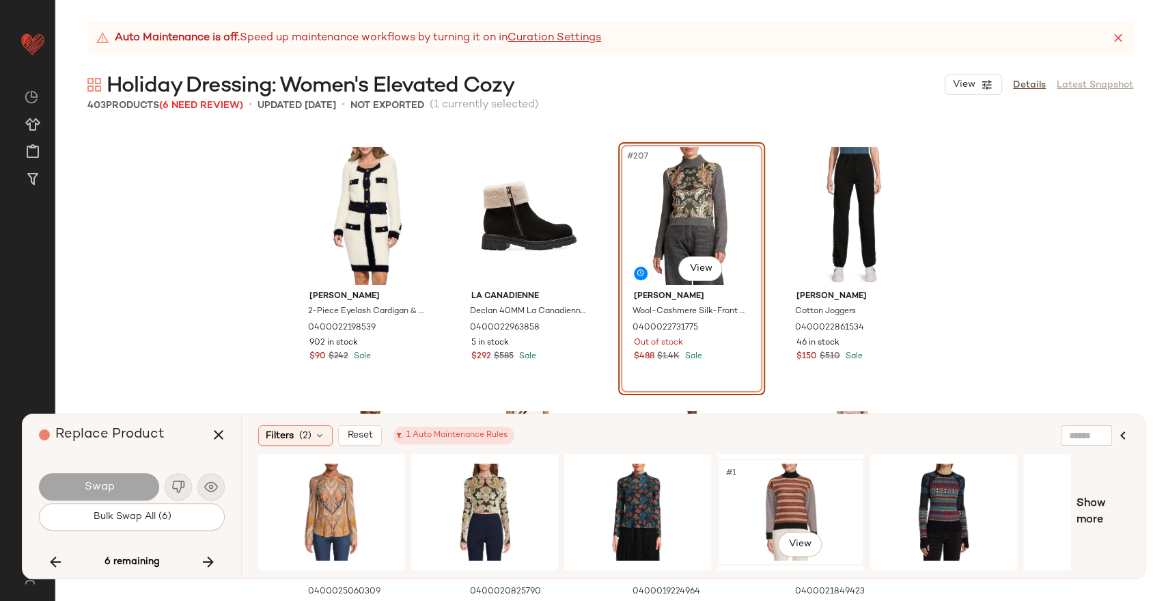
click at [786, 484] on div "#1 View" at bounding box center [790, 511] width 137 height 97
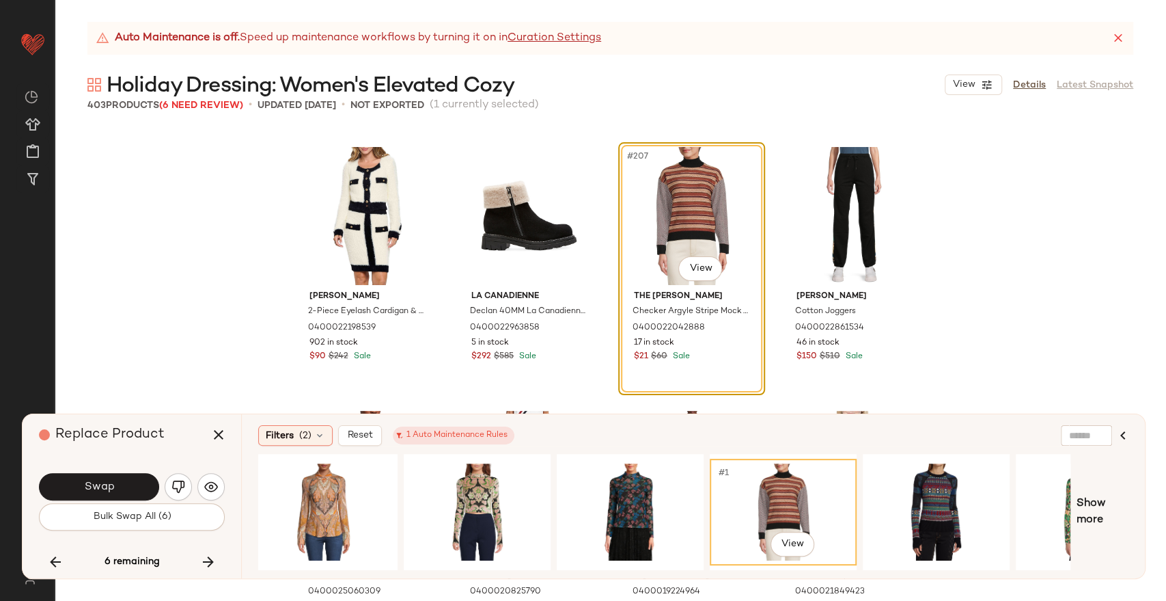
scroll to position [0, 0]
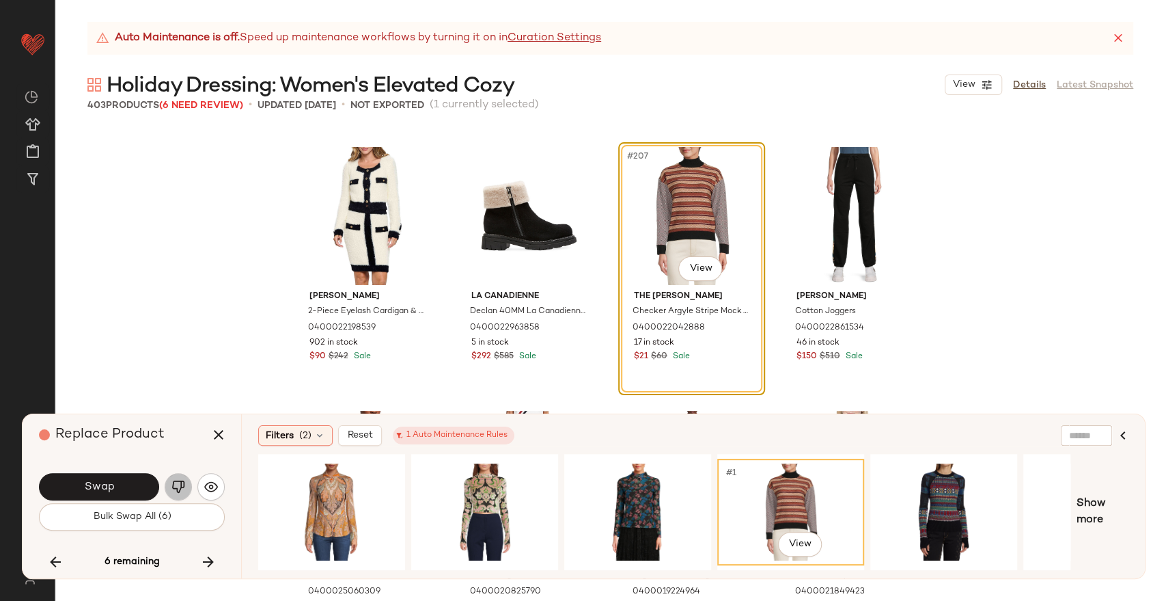
click at [173, 490] on img "button" at bounding box center [179, 487] width 14 height 14
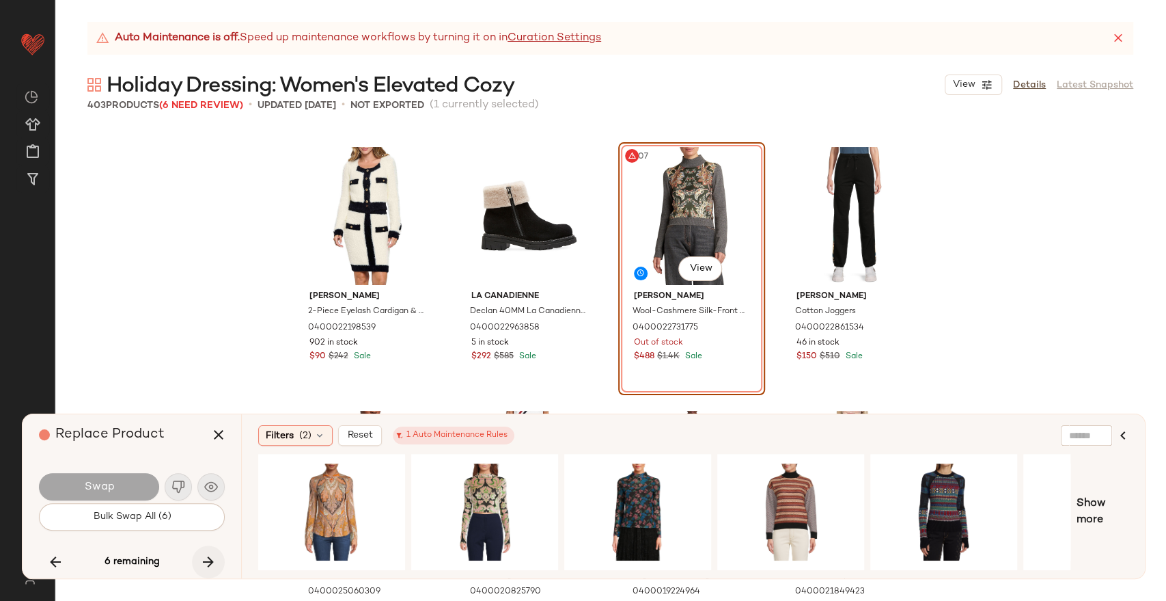
click at [200, 568] on icon "button" at bounding box center [208, 561] width 16 height 16
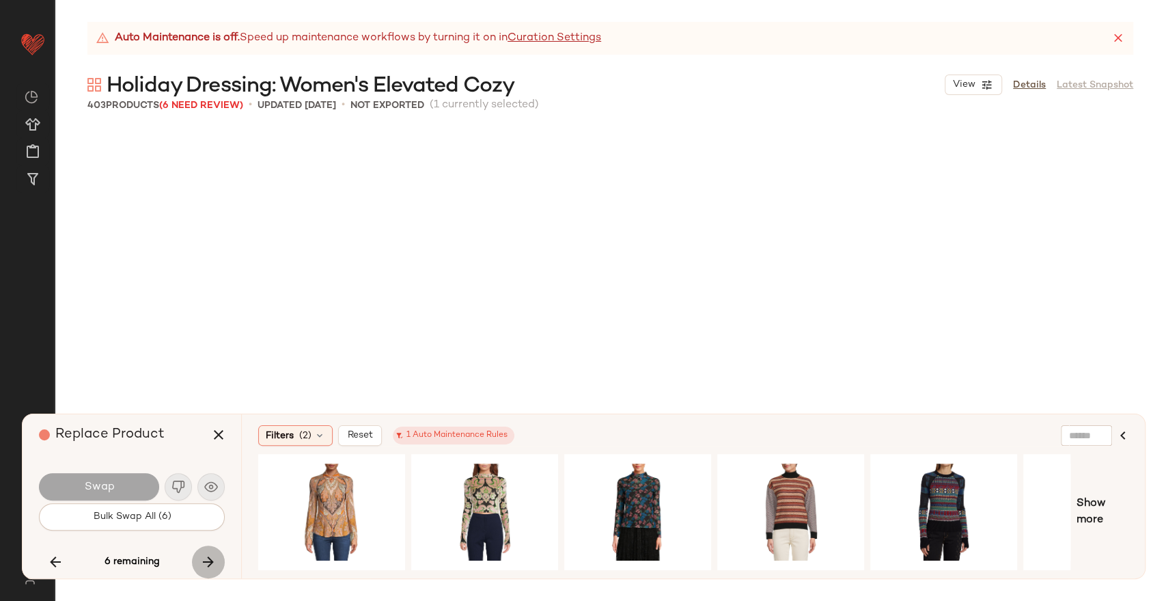
scroll to position [13978, 0]
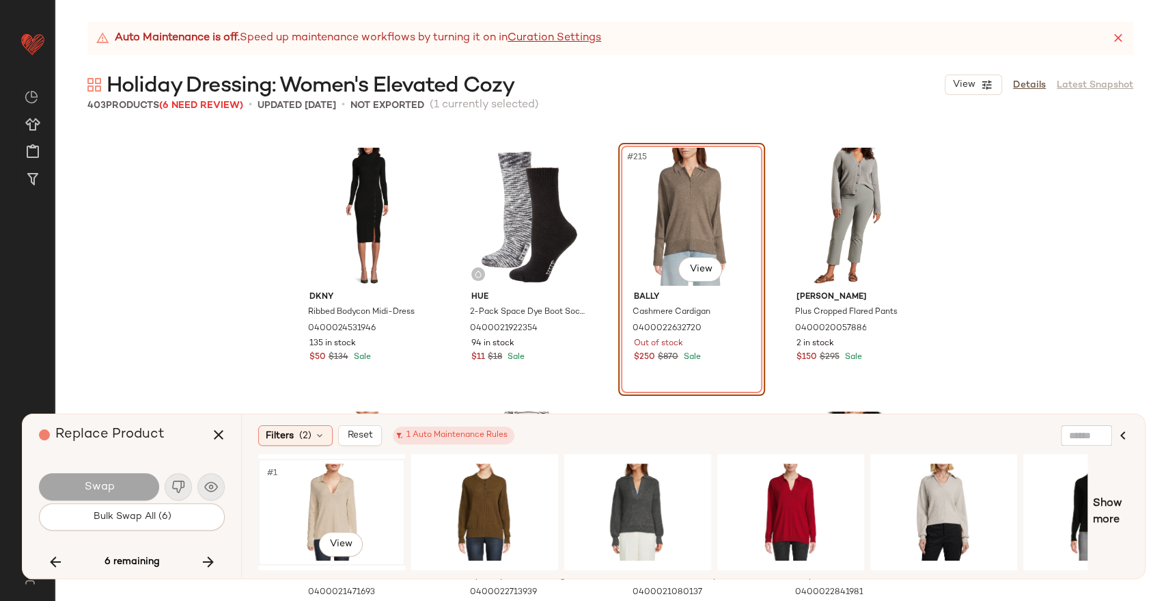
click at [338, 503] on div "#1 View" at bounding box center [331, 511] width 137 height 97
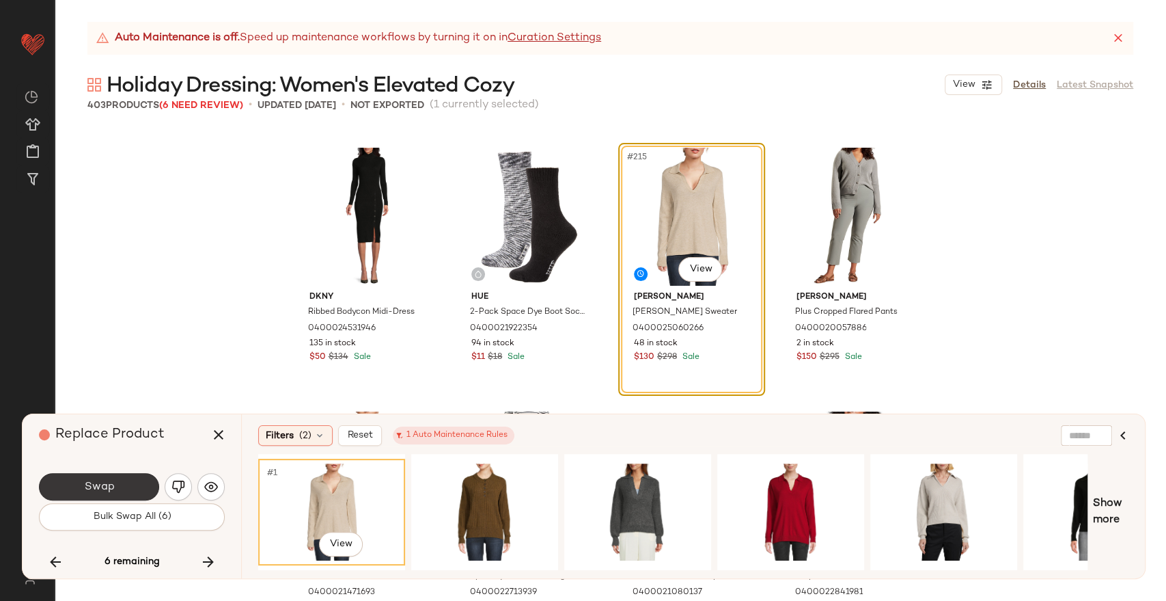
click at [71, 485] on button "Swap" at bounding box center [99, 486] width 120 height 27
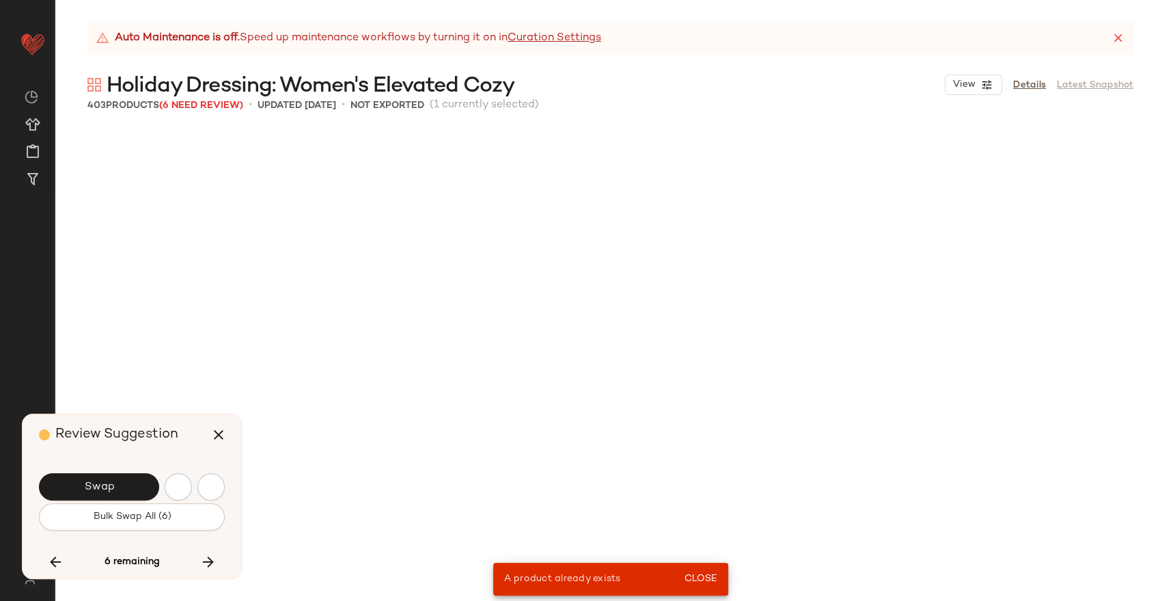
scroll to position [7912, 0]
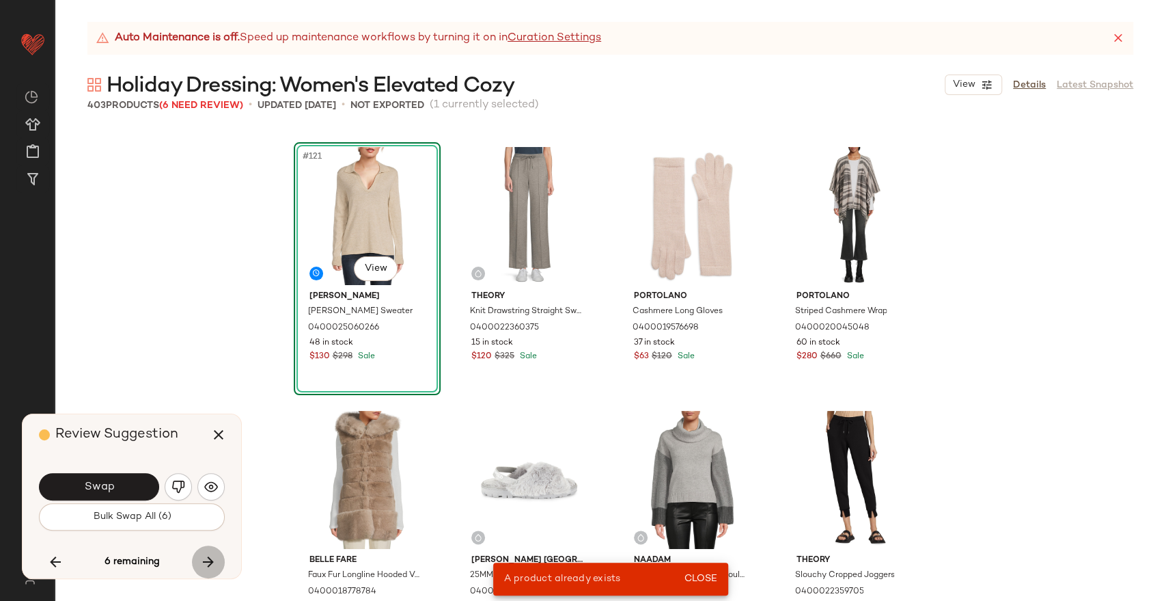
click at [200, 560] on button "button" at bounding box center [208, 561] width 33 height 33
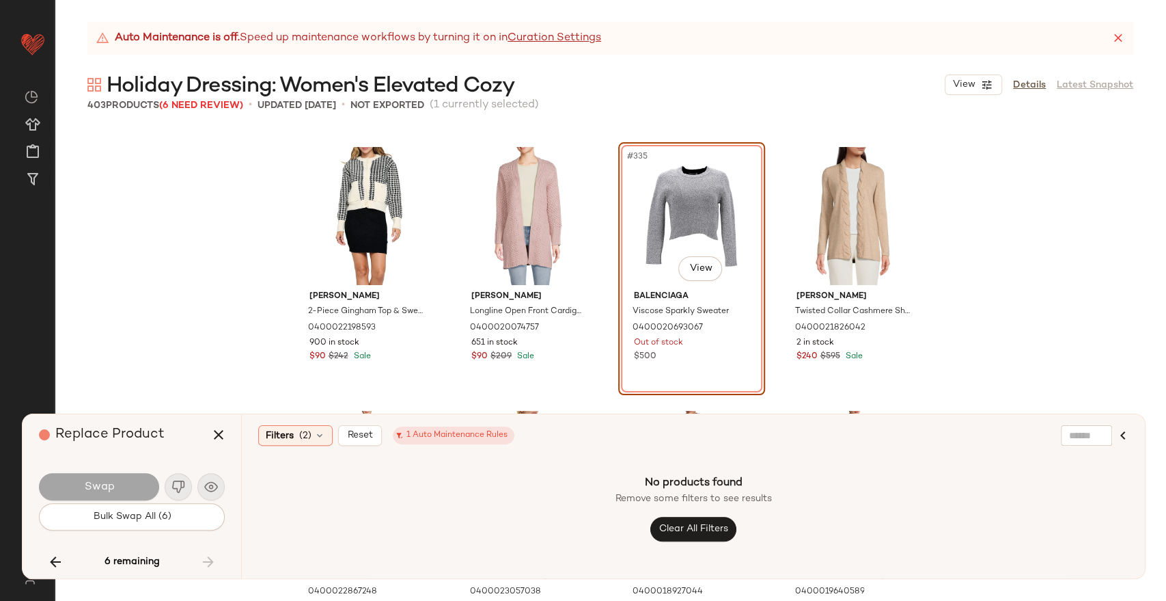
click at [1121, 430] on icon "button" at bounding box center [1123, 435] width 16 height 16
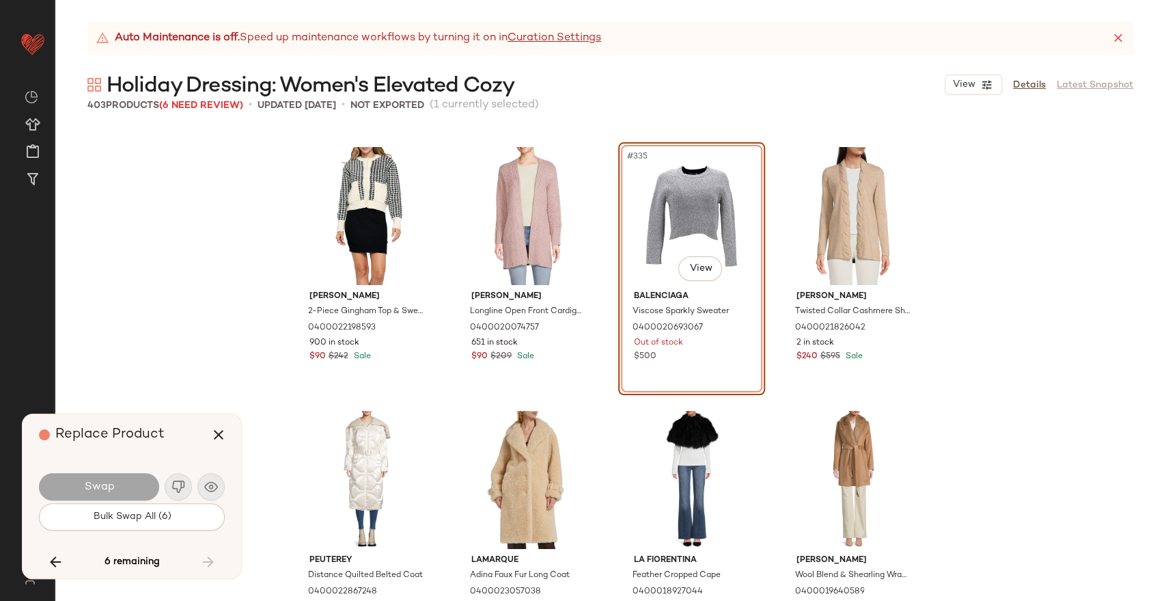
click at [1115, 44] on icon at bounding box center [1119, 38] width 14 height 14
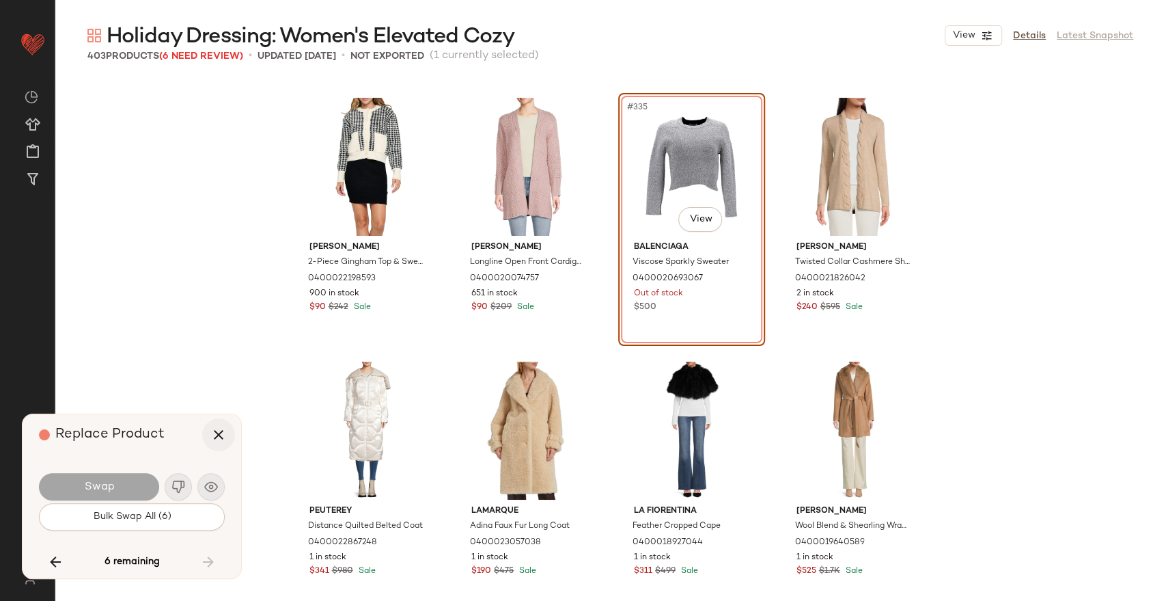
click at [221, 431] on icon "button" at bounding box center [218, 434] width 16 height 16
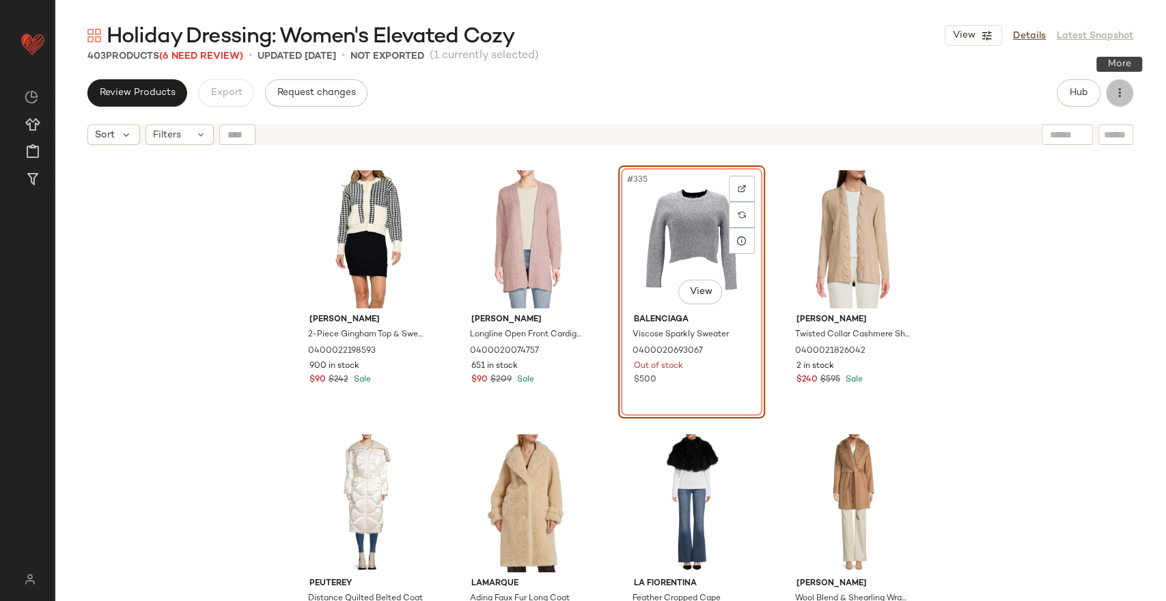
click at [1119, 98] on icon "button" at bounding box center [1120, 93] width 14 height 14
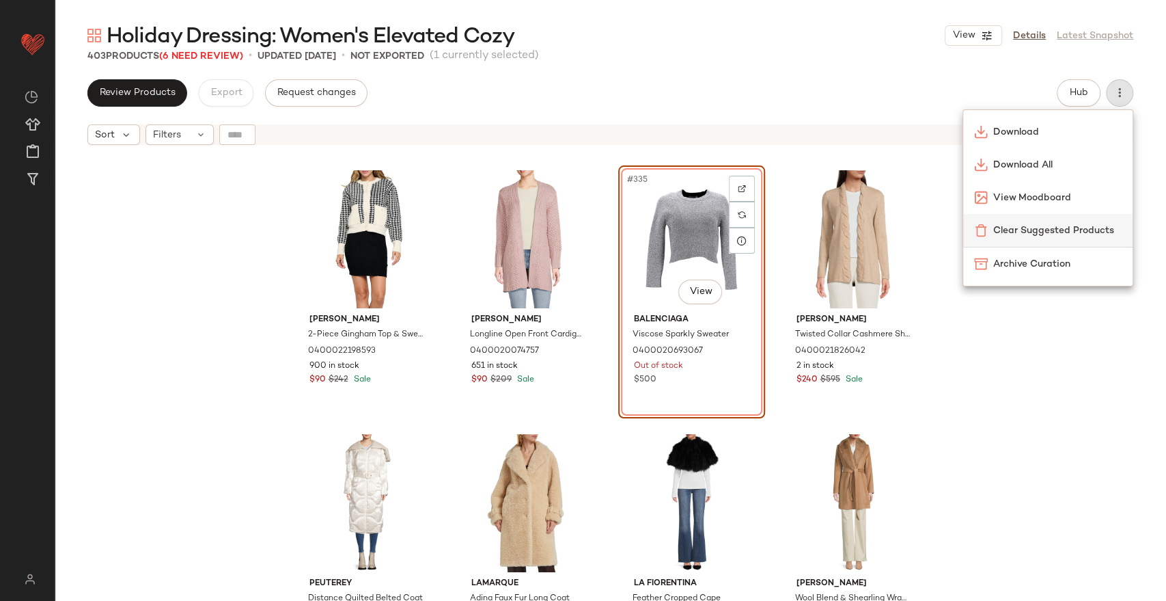
click at [1027, 228] on span "Clear Suggested Products" at bounding box center [1057, 230] width 128 height 14
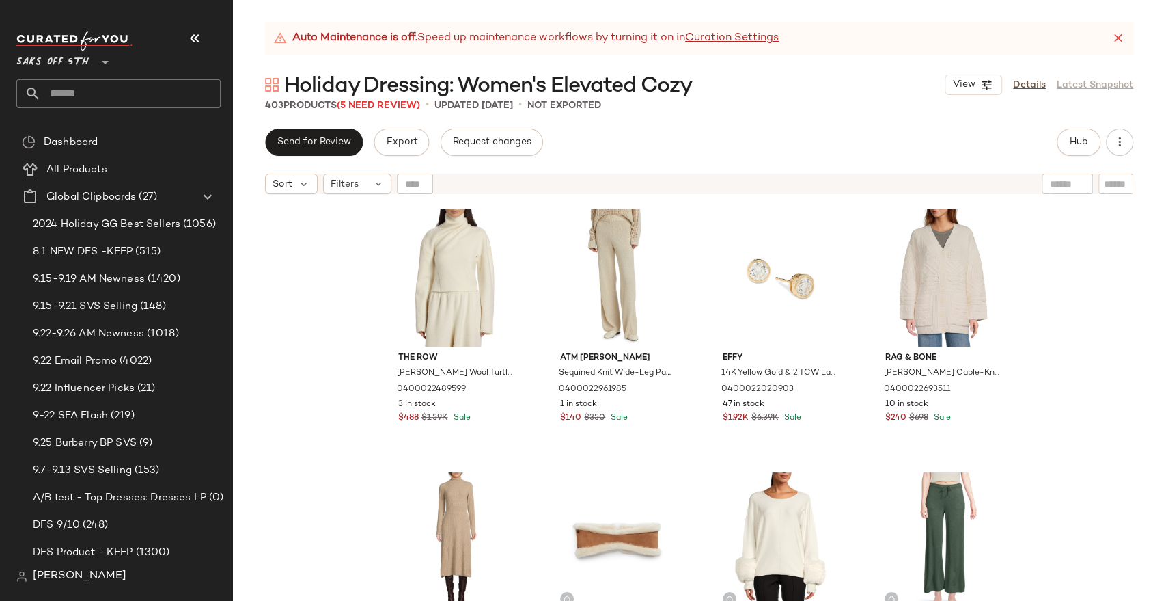
click at [207, 54] on div "Saks OFF 5TH **" at bounding box center [118, 54] width 204 height 34
click at [202, 44] on icon "button" at bounding box center [195, 38] width 16 height 16
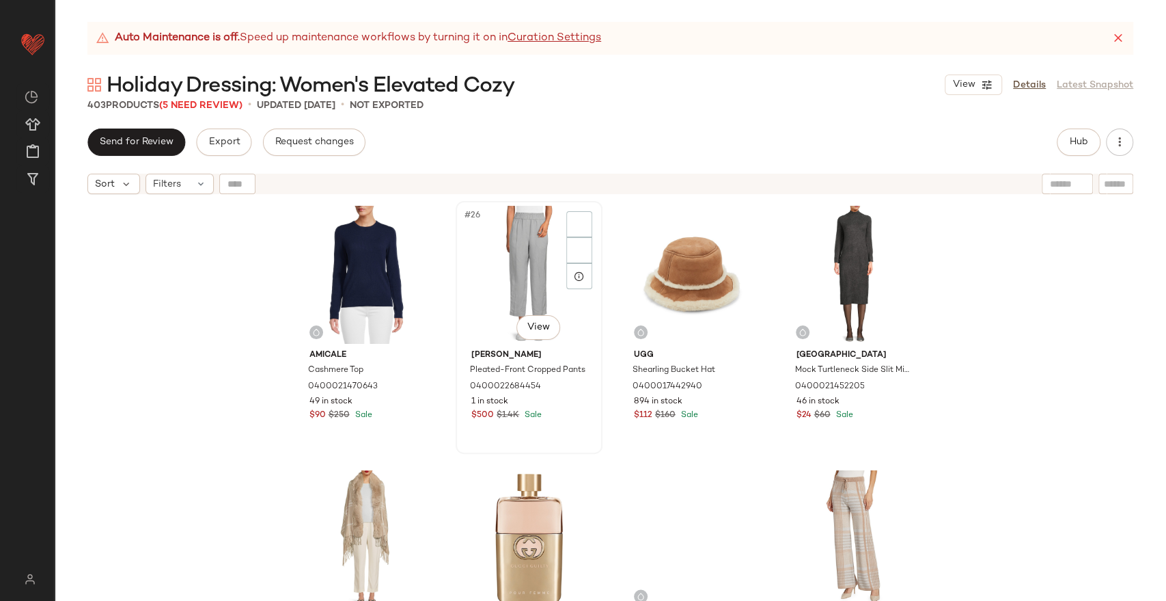
scroll to position [1605, 0]
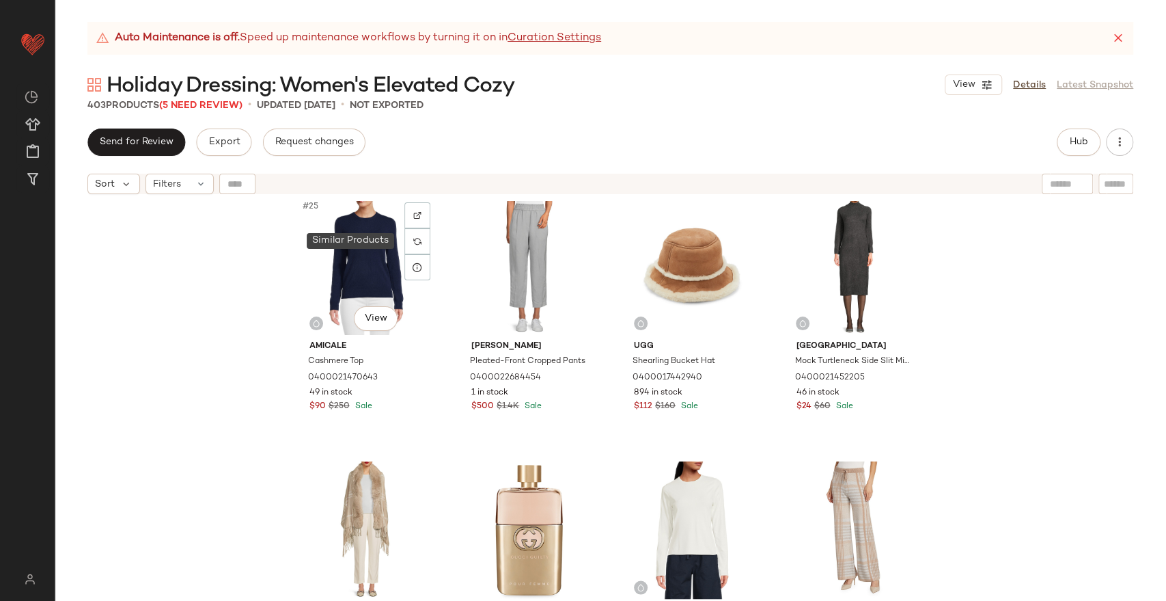
click at [408, 240] on div at bounding box center [418, 241] width 26 height 26
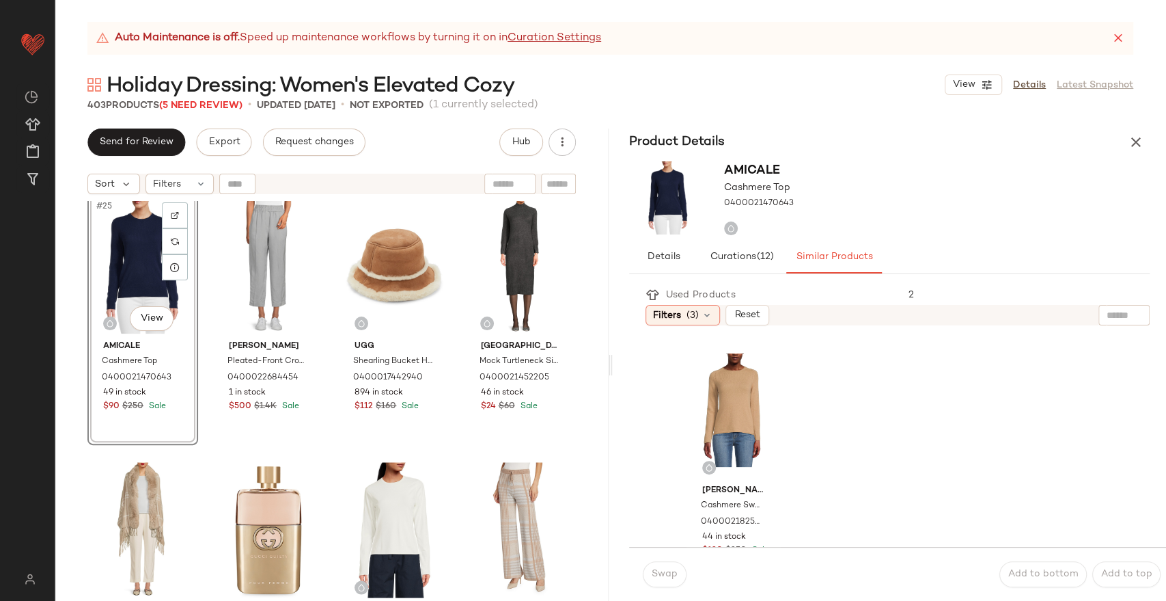
scroll to position [42, 0]
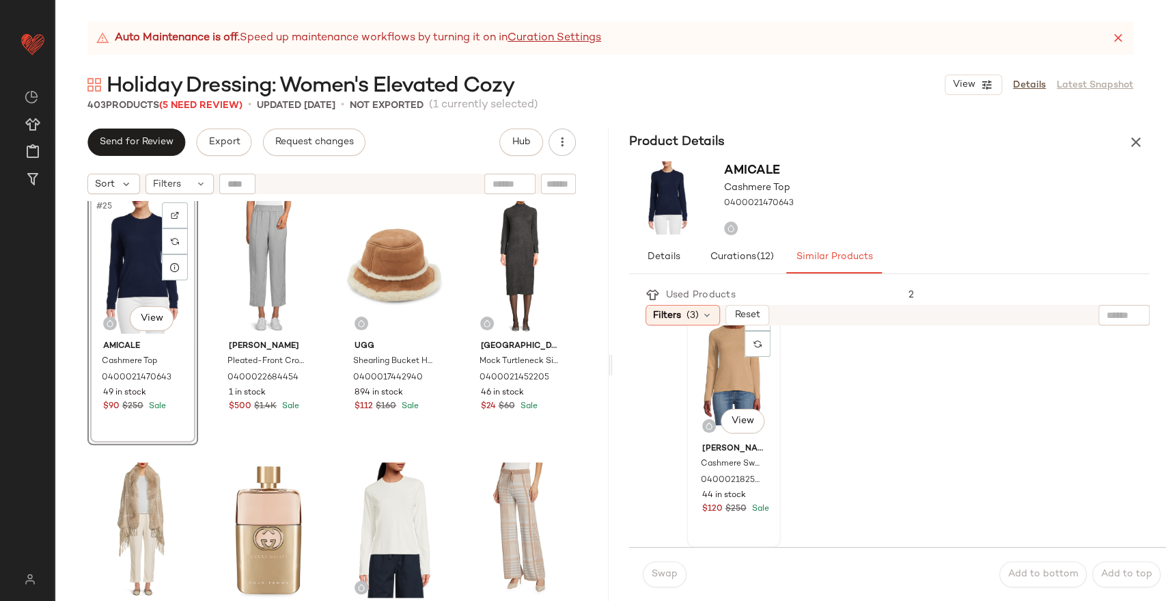
click at [719, 372] on div "#1 View" at bounding box center [733, 368] width 85 height 138
click at [657, 567] on button "Swap" at bounding box center [665, 574] width 44 height 26
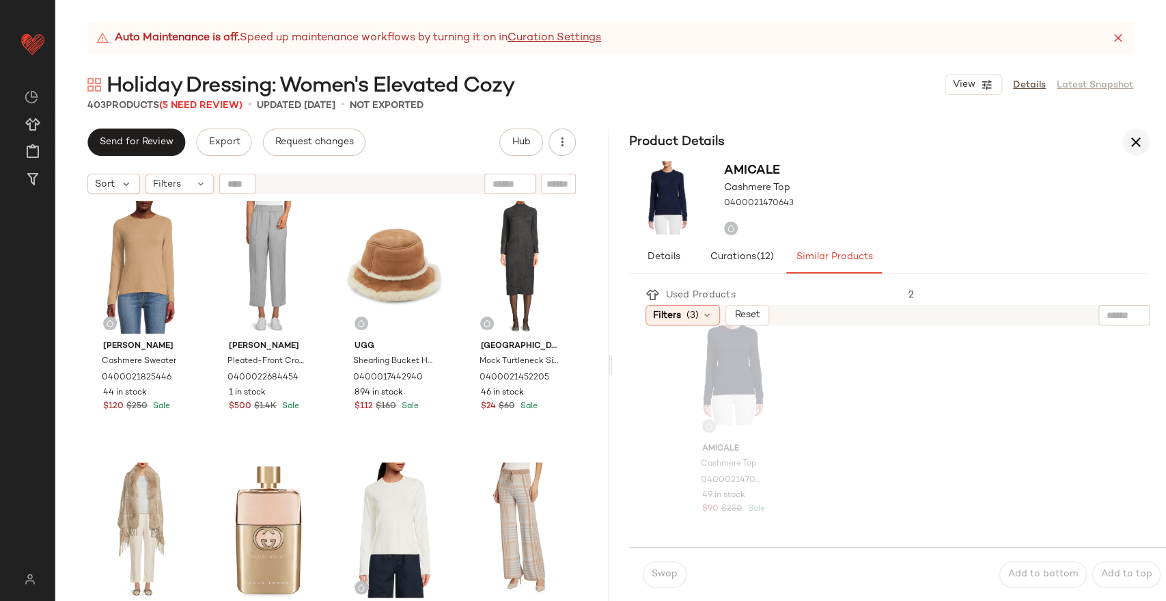
click at [1134, 131] on button "button" at bounding box center [1136, 141] width 27 height 27
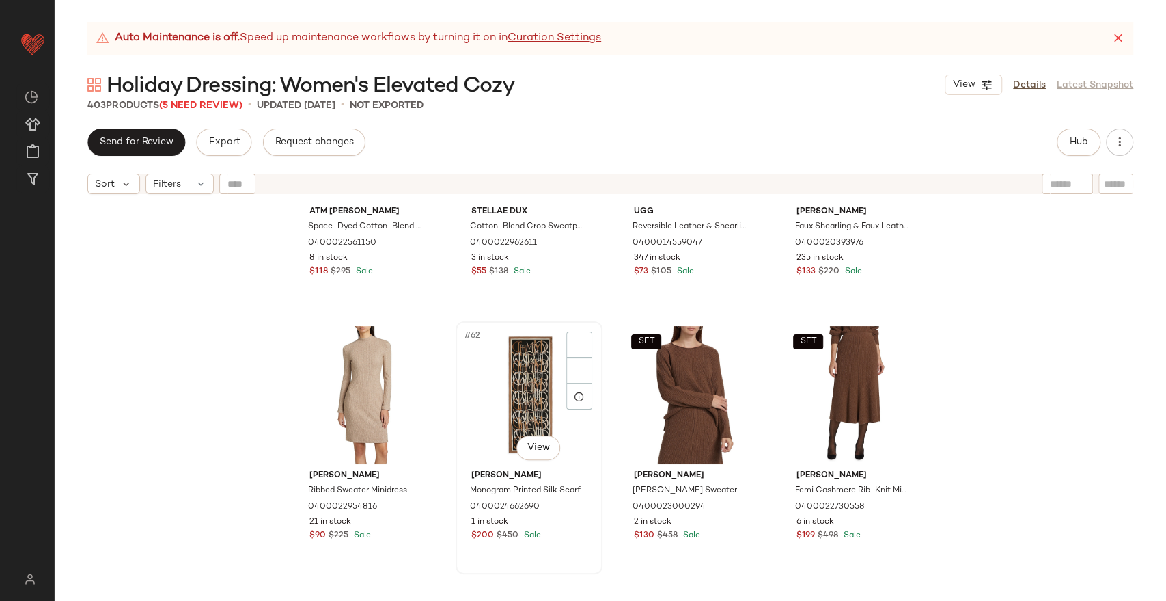
scroll to position [3882, 0]
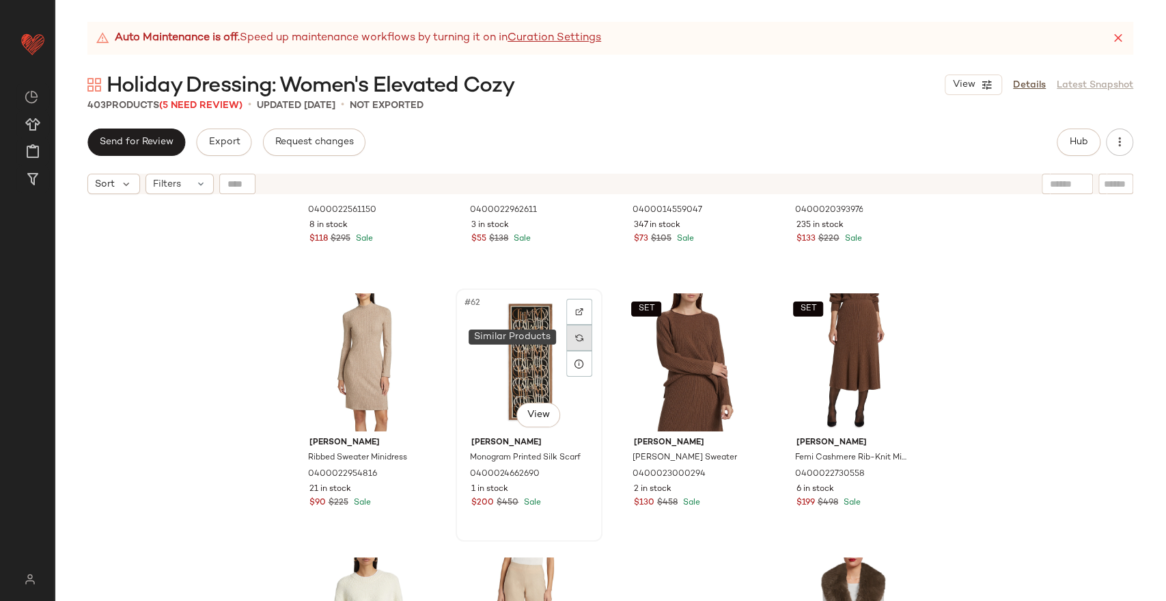
click at [577, 343] on div at bounding box center [579, 338] width 26 height 26
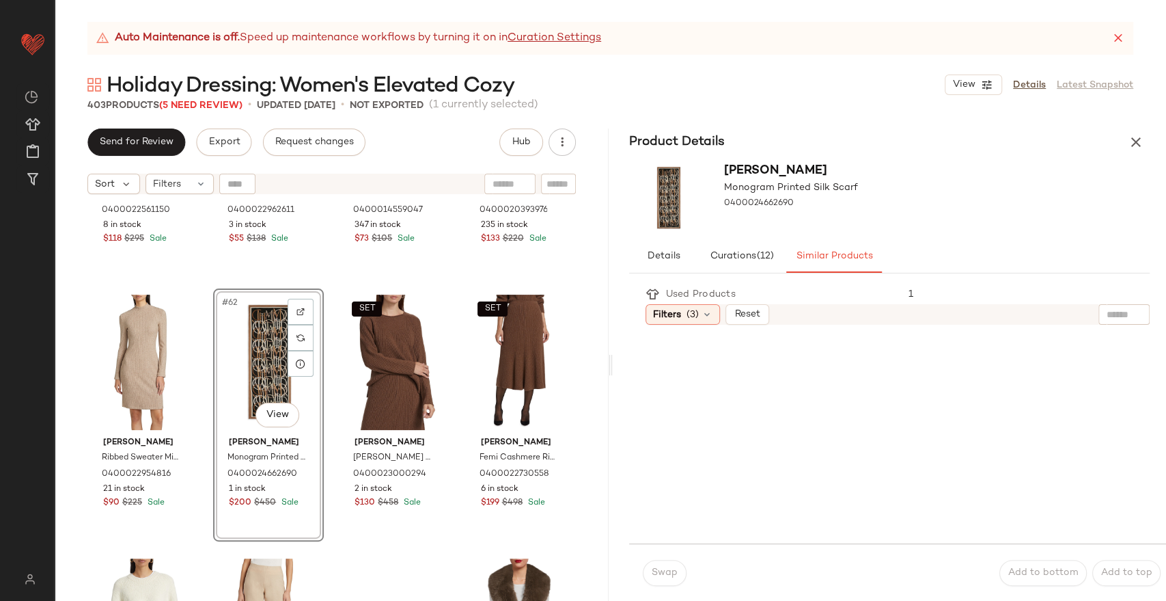
click at [1132, 137] on icon "button" at bounding box center [1136, 142] width 16 height 16
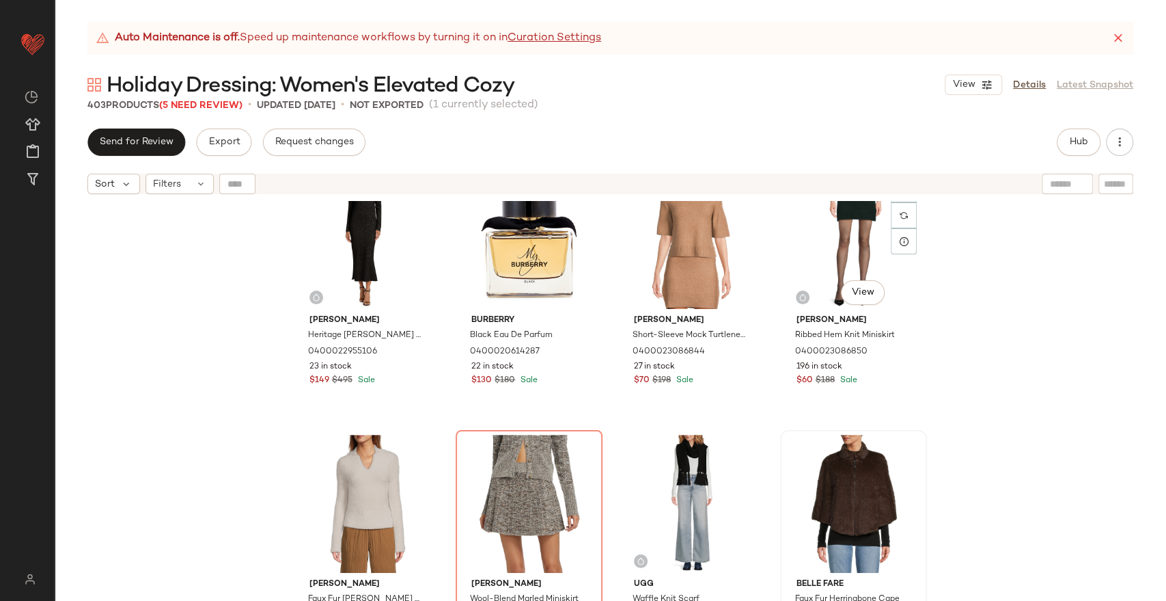
scroll to position [6236, 0]
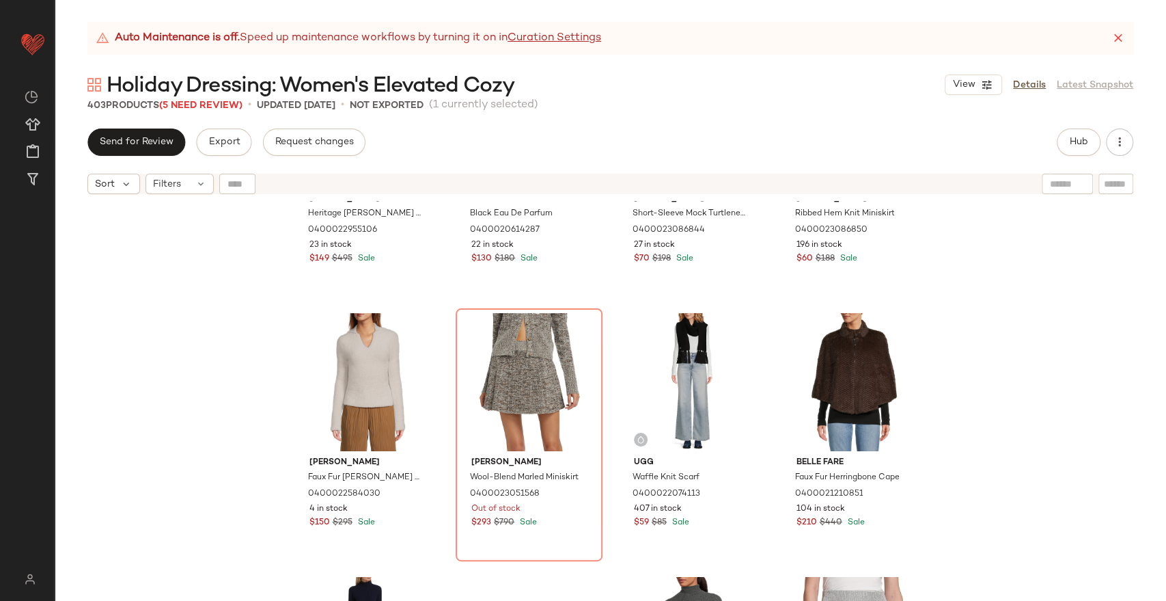
click at [1059, 130] on div "Hub" at bounding box center [1079, 141] width 44 height 27
drag, startPoint x: 1074, startPoint y: 144, endPoint x: 1117, endPoint y: 43, distance: 109.9
click at [1074, 146] on span "Hub" at bounding box center [1078, 142] width 19 height 11
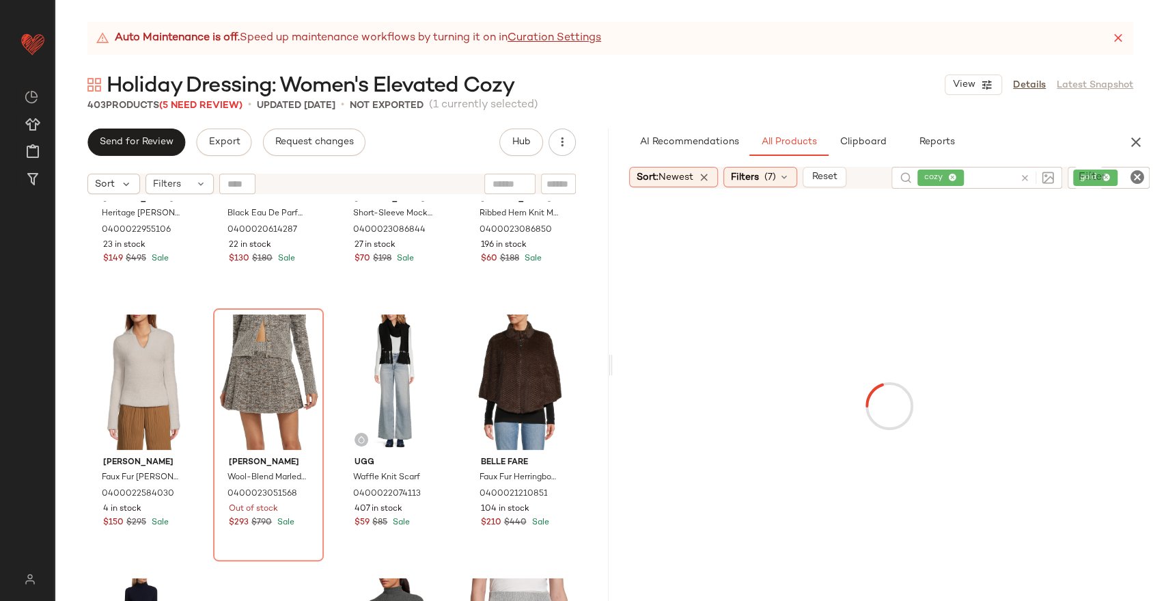
click at [1114, 39] on icon at bounding box center [1119, 38] width 14 height 14
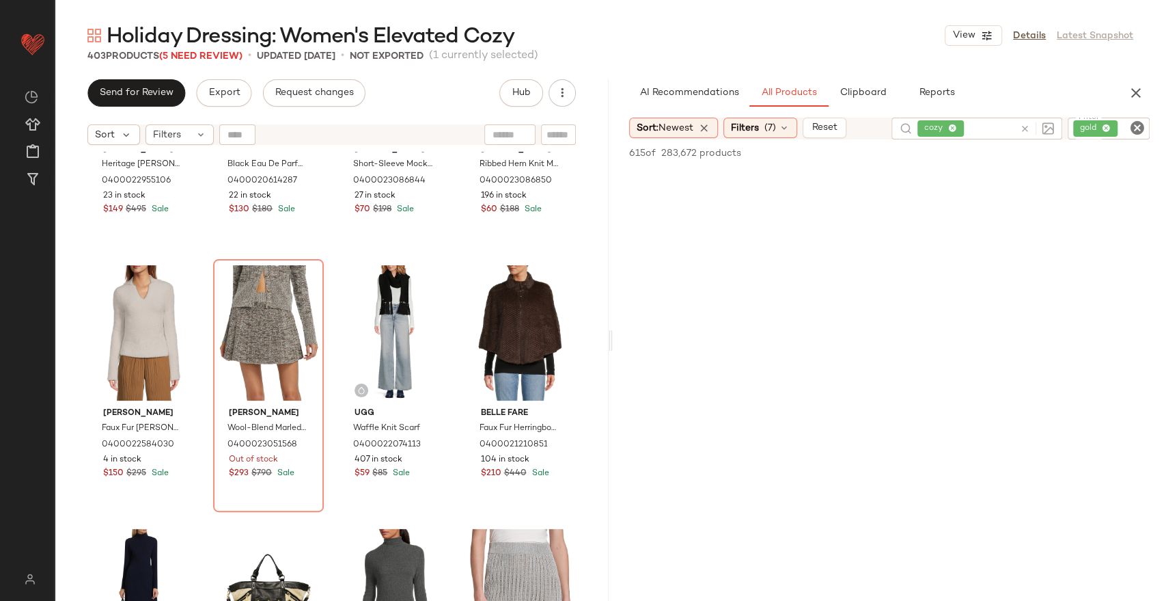
click at [1140, 128] on icon "Clear Filter" at bounding box center [1137, 128] width 16 height 16
click at [1002, 127] on div "cozy" at bounding box center [948, 129] width 171 height 22
click at [754, 133] on span "Filters" at bounding box center [745, 128] width 28 height 14
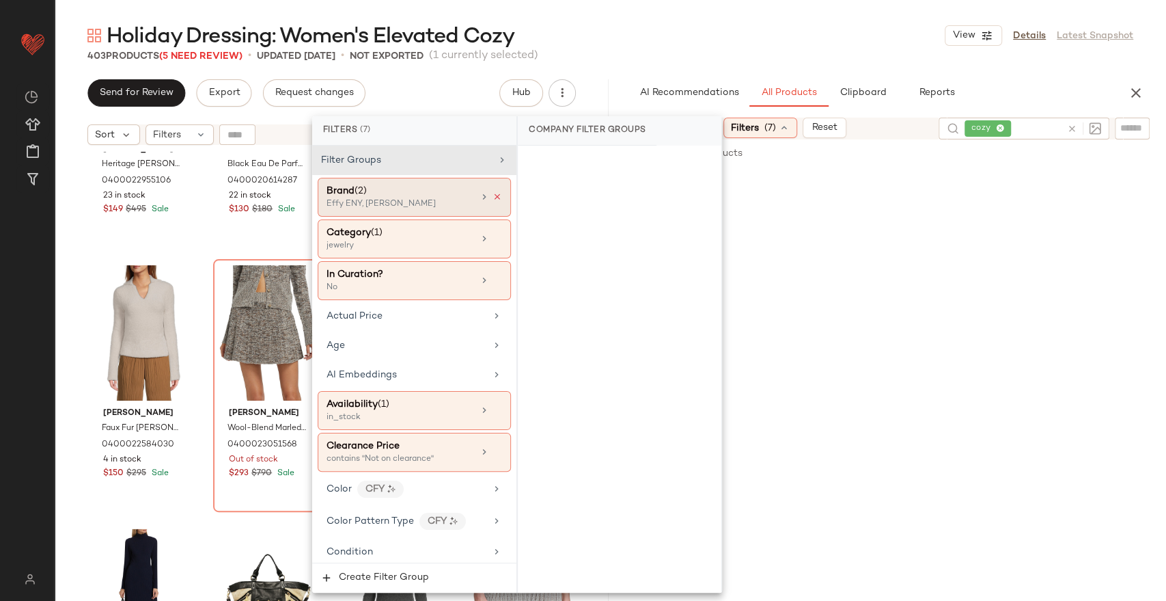
click at [495, 194] on icon at bounding box center [498, 197] width 10 height 10
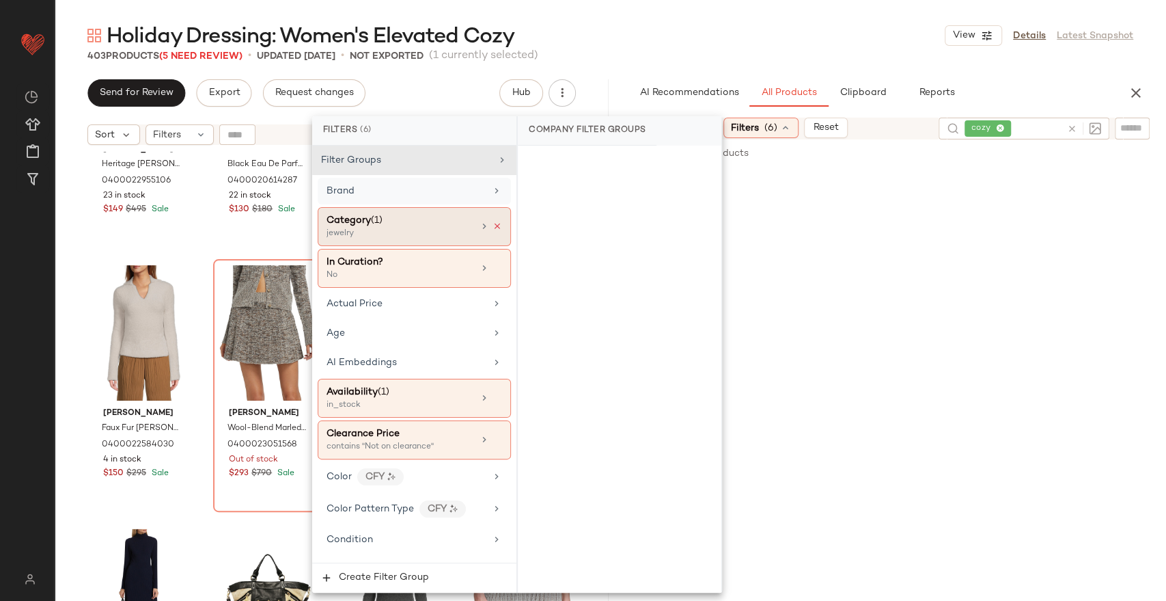
click at [493, 225] on icon at bounding box center [498, 226] width 10 height 10
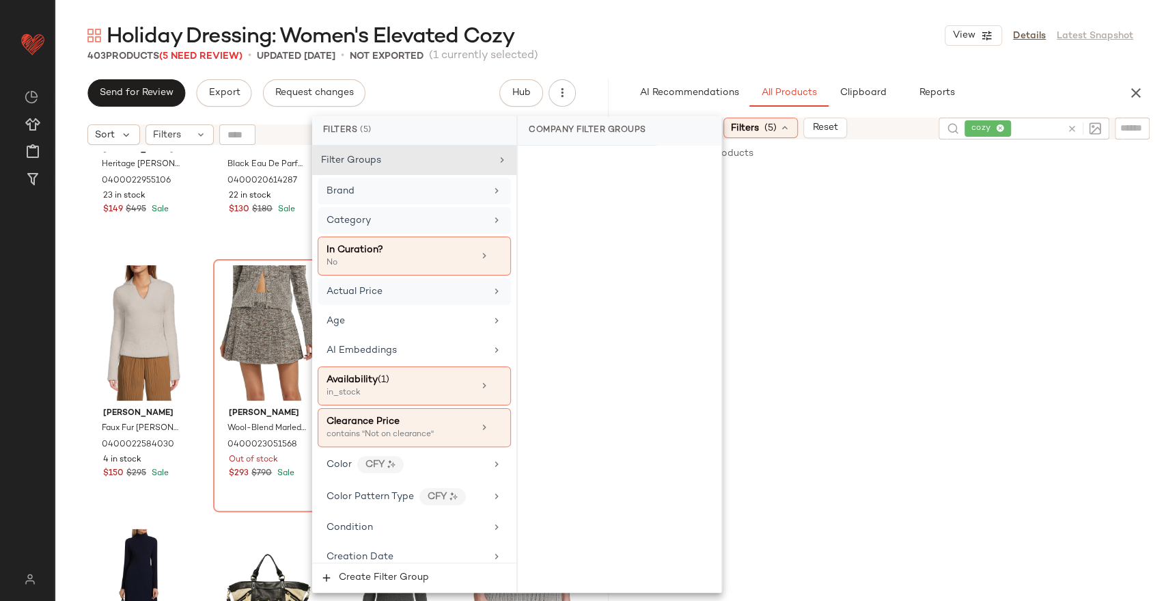
click at [414, 303] on div "Actual Price" at bounding box center [414, 291] width 193 height 27
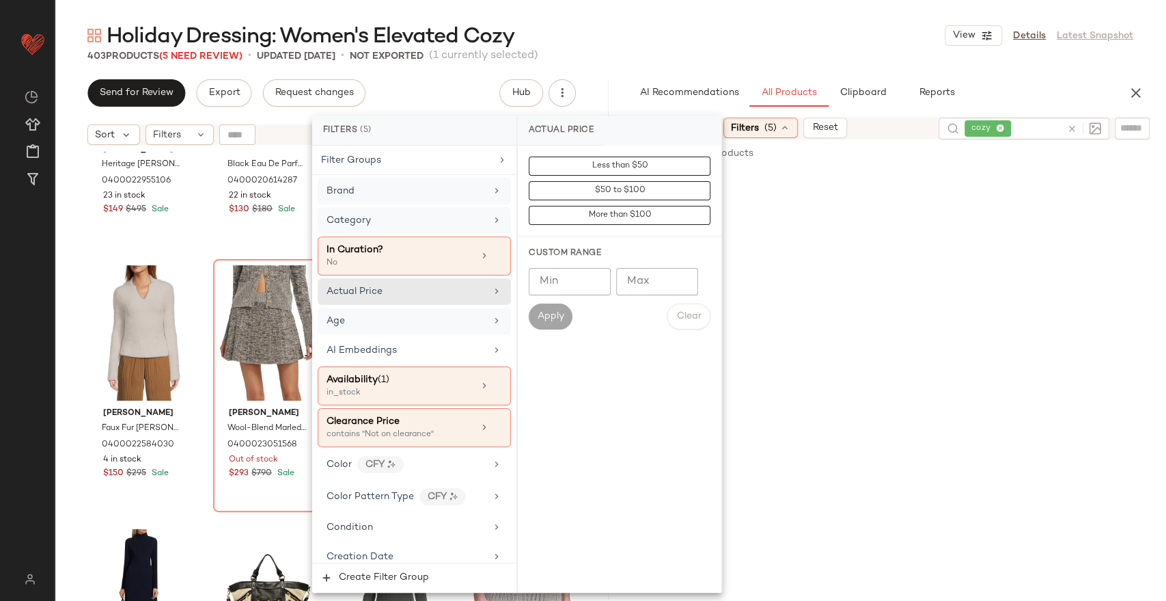
click at [415, 321] on div "Age" at bounding box center [406, 321] width 159 height 14
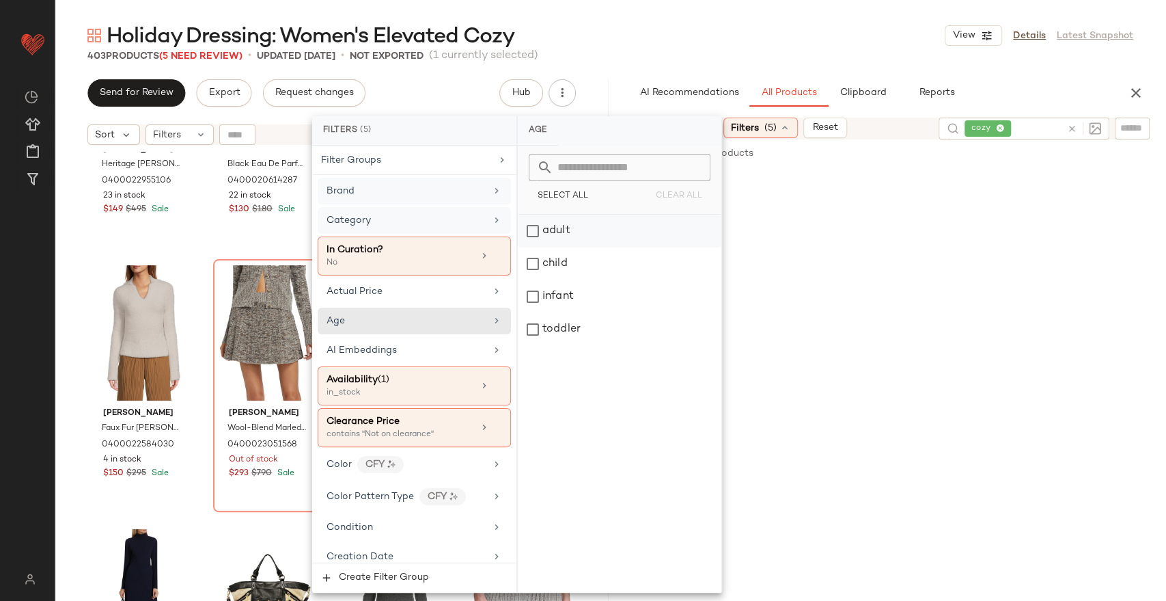
drag, startPoint x: 594, startPoint y: 223, endPoint x: 584, endPoint y: 228, distance: 11.0
click at [593, 223] on div "adult" at bounding box center [620, 231] width 204 height 33
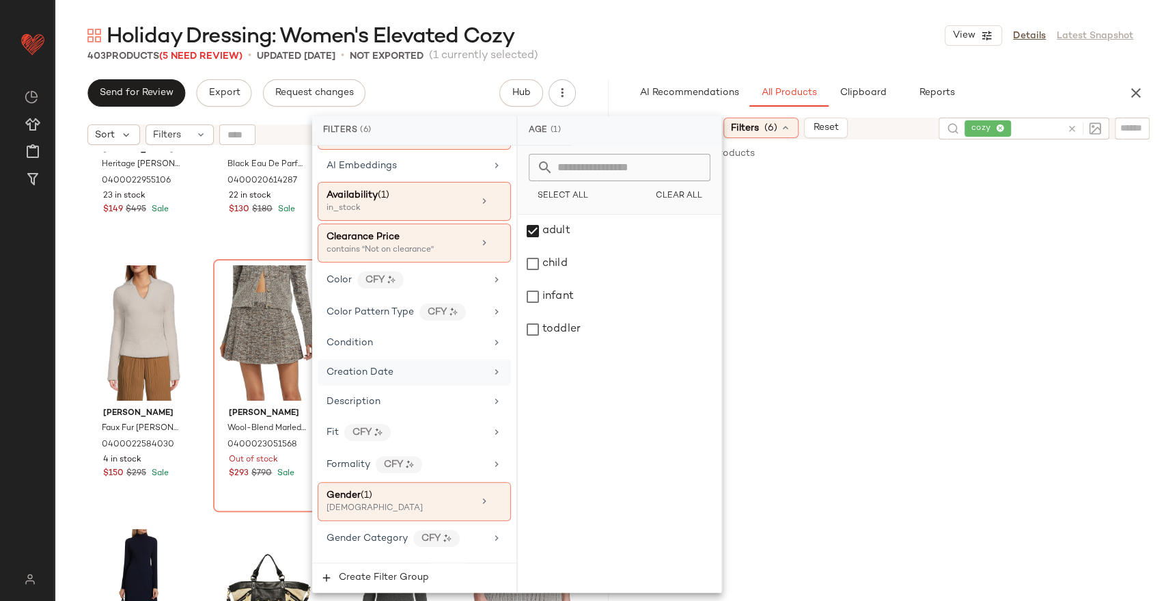
scroll to position [45, 0]
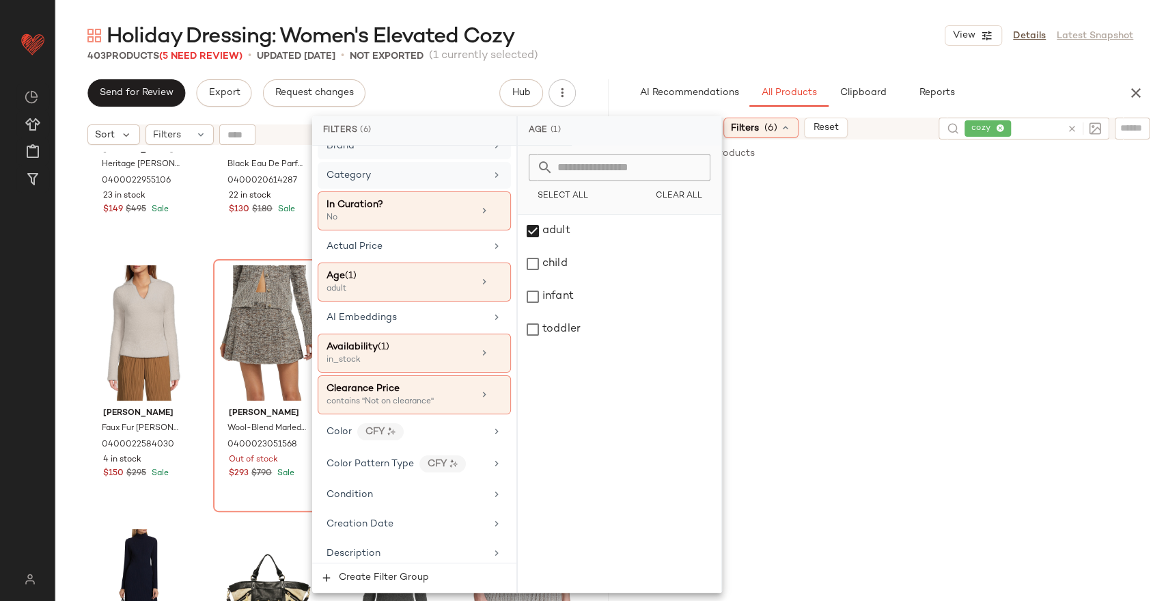
click at [410, 170] on div "Category" at bounding box center [406, 175] width 159 height 14
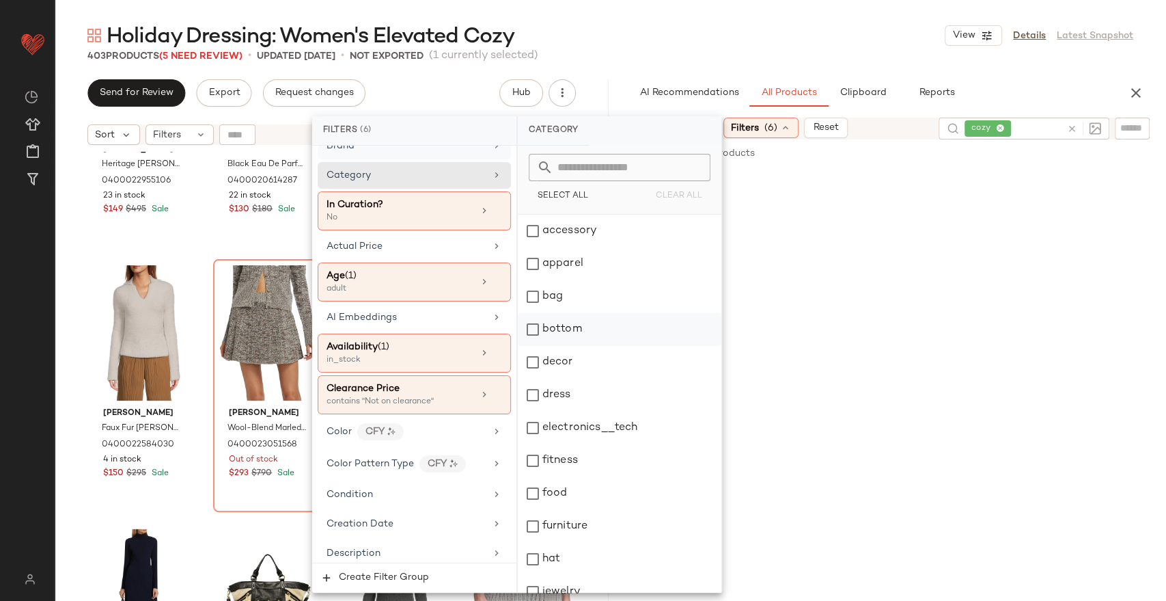
click at [544, 325] on div "bottom" at bounding box center [620, 329] width 204 height 33
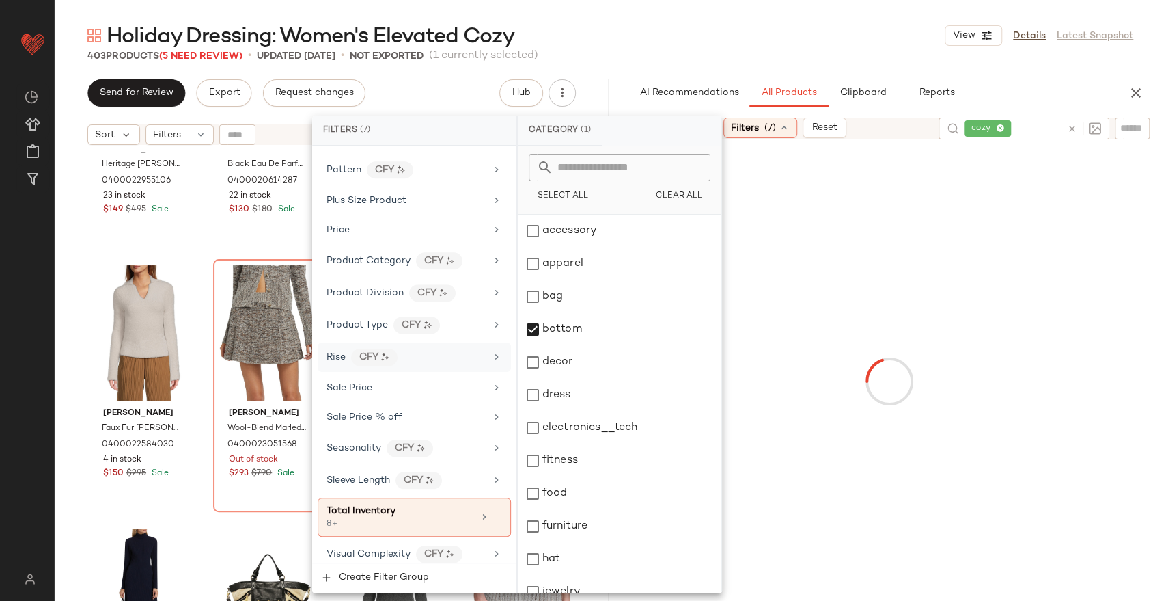
scroll to position [892, 0]
click at [859, 31] on div "Holiday Dressing: Women's Elevated Cozy View Details Latest Snapshot" at bounding box center [611, 35] width 1112 height 27
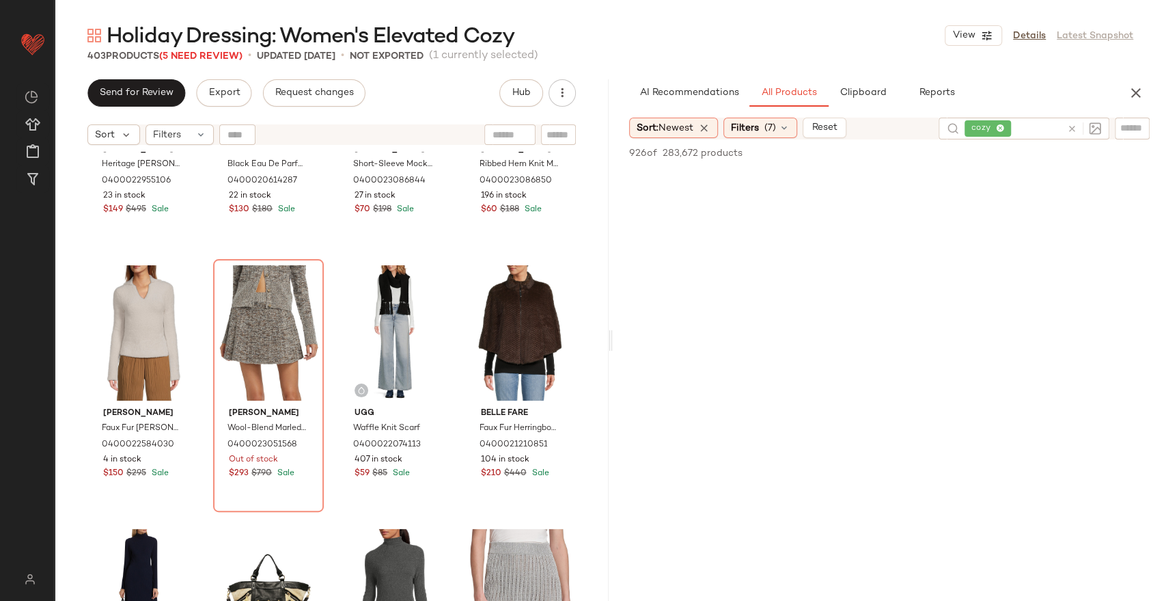
scroll to position [1594, 0]
click at [1067, 126] on icon at bounding box center [1072, 129] width 10 height 10
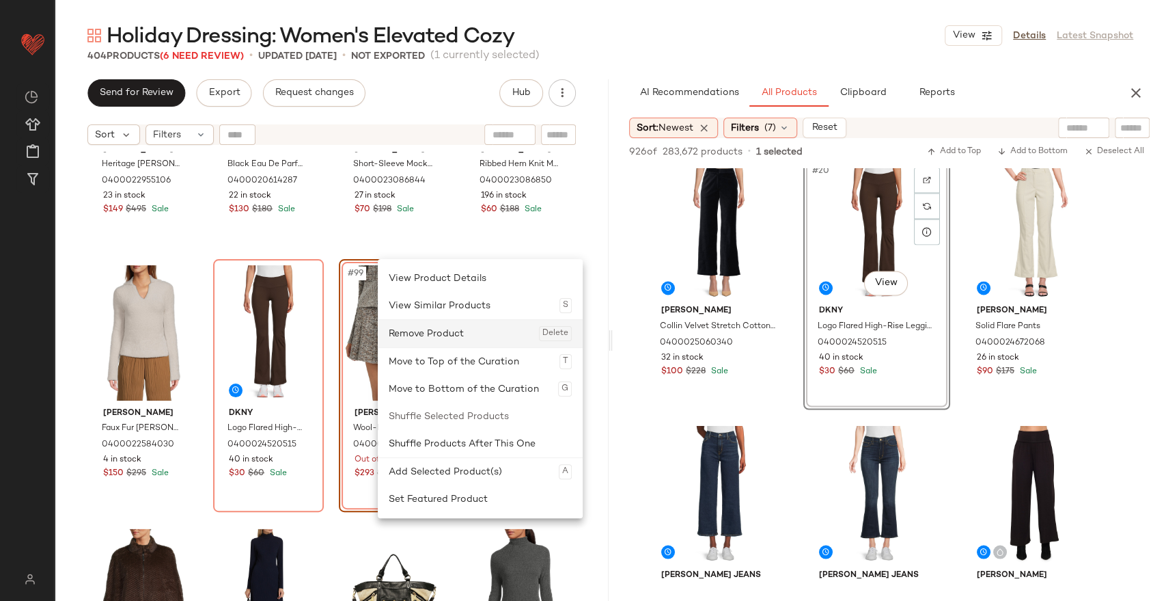
click at [429, 336] on div "Remove Product Delete" at bounding box center [480, 333] width 183 height 27
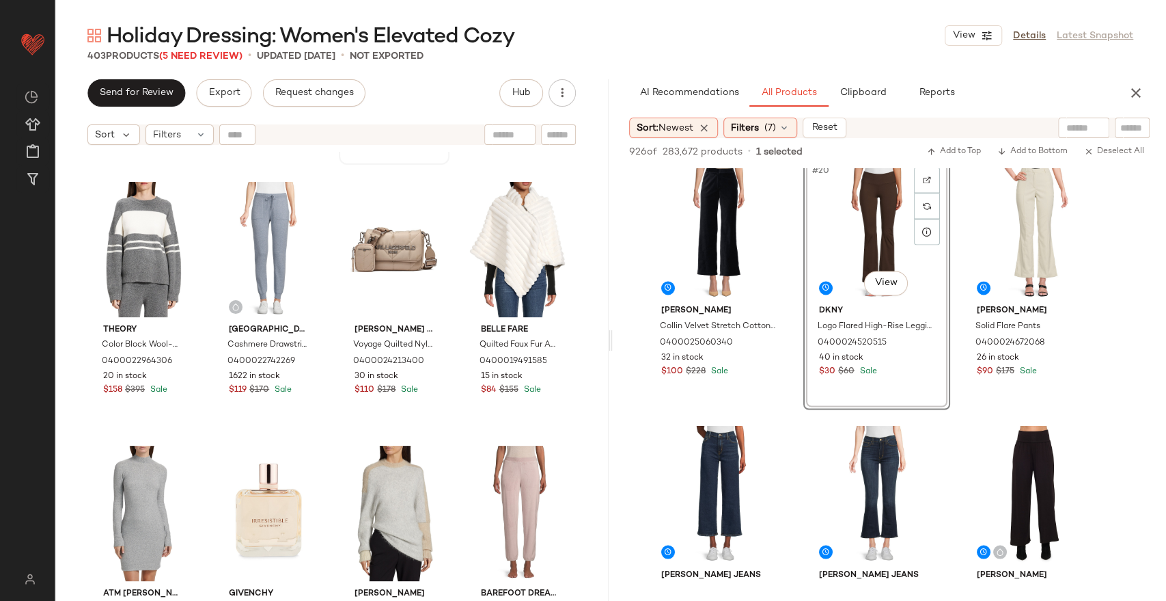
scroll to position [7071, 0]
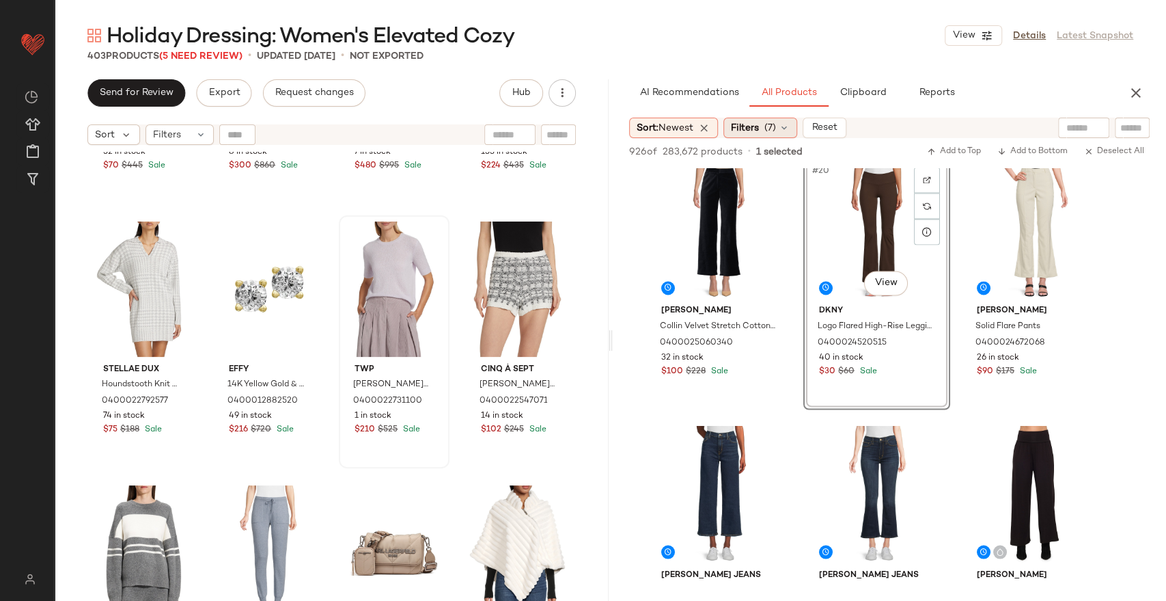
click at [742, 123] on span "Filters" at bounding box center [745, 128] width 28 height 14
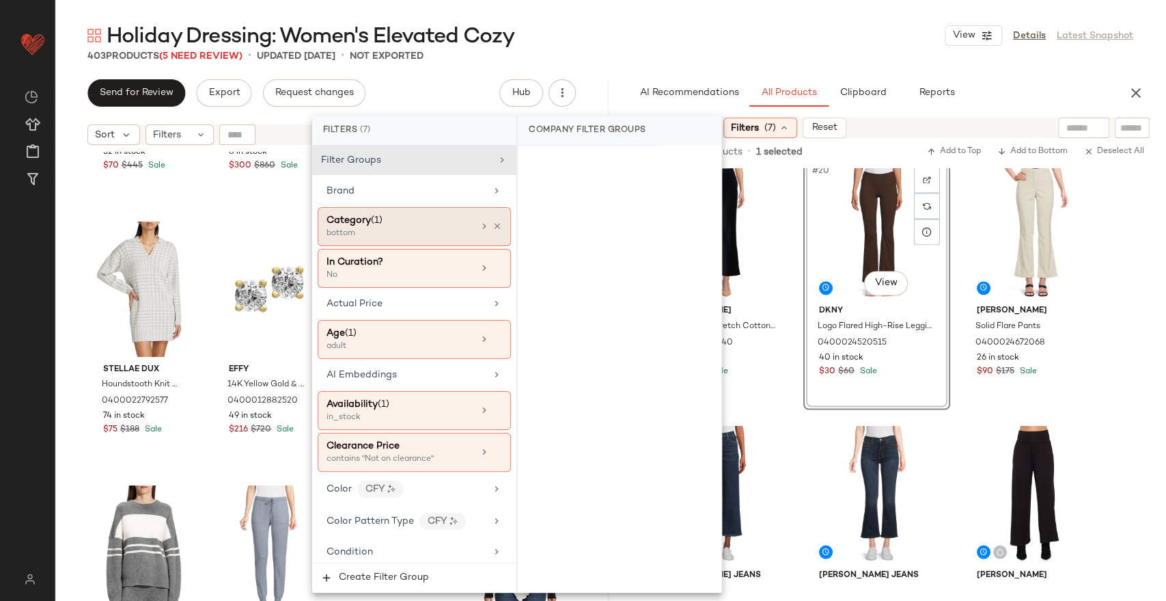
click at [402, 232] on div "bottom" at bounding box center [395, 234] width 137 height 12
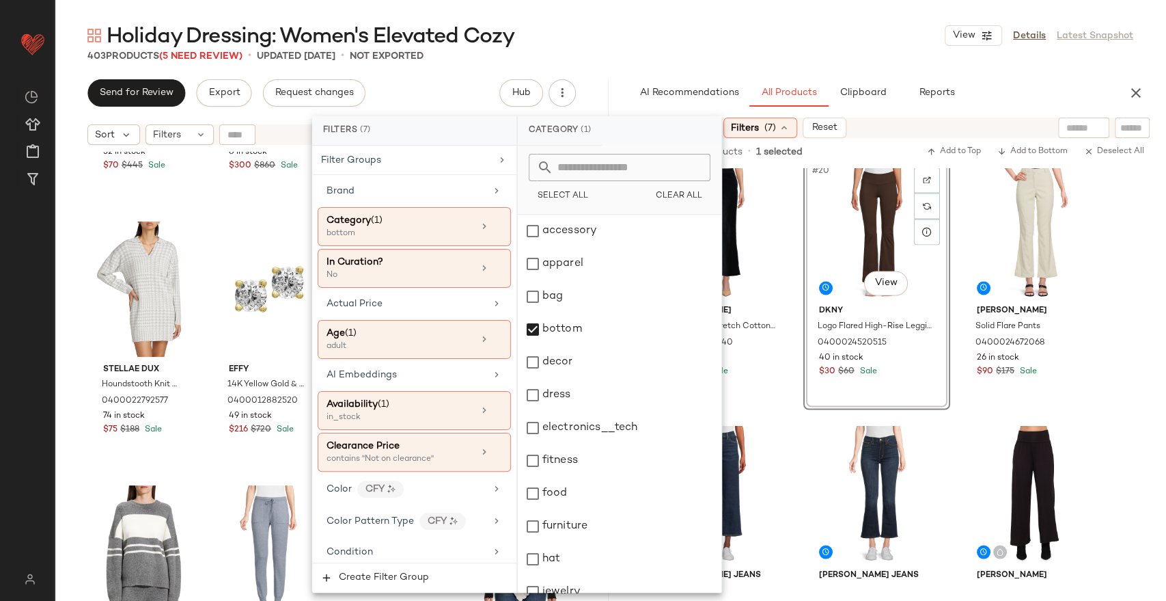
click at [493, 228] on icon at bounding box center [498, 226] width 10 height 10
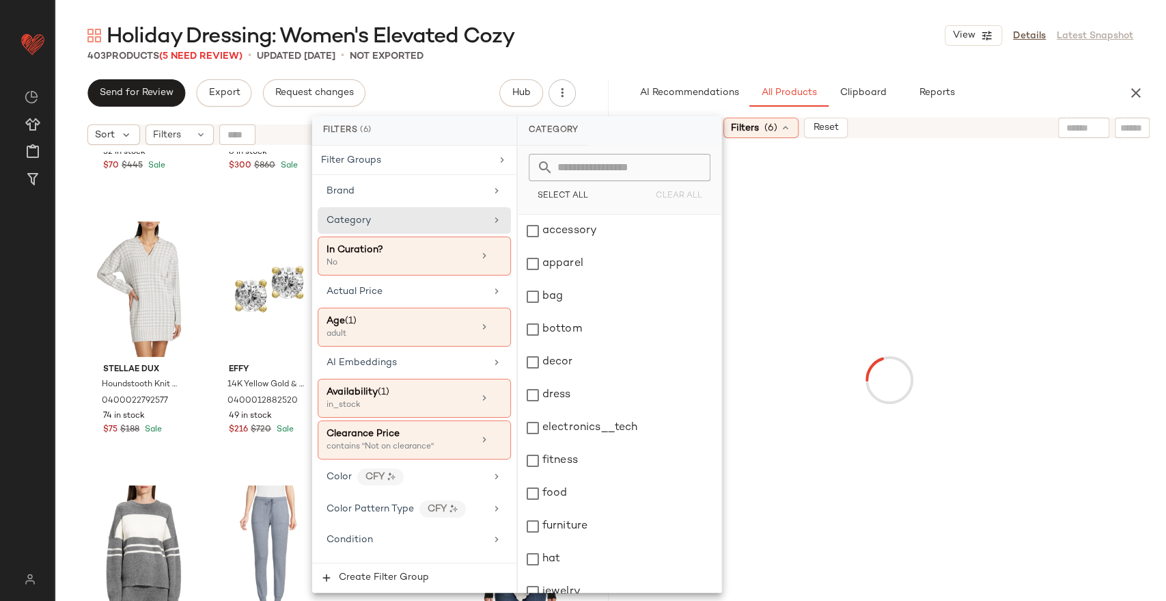
click at [706, 28] on div "Holiday Dressing: Women's Elevated Cozy View Details Latest Snapshot" at bounding box center [611, 35] width 1112 height 27
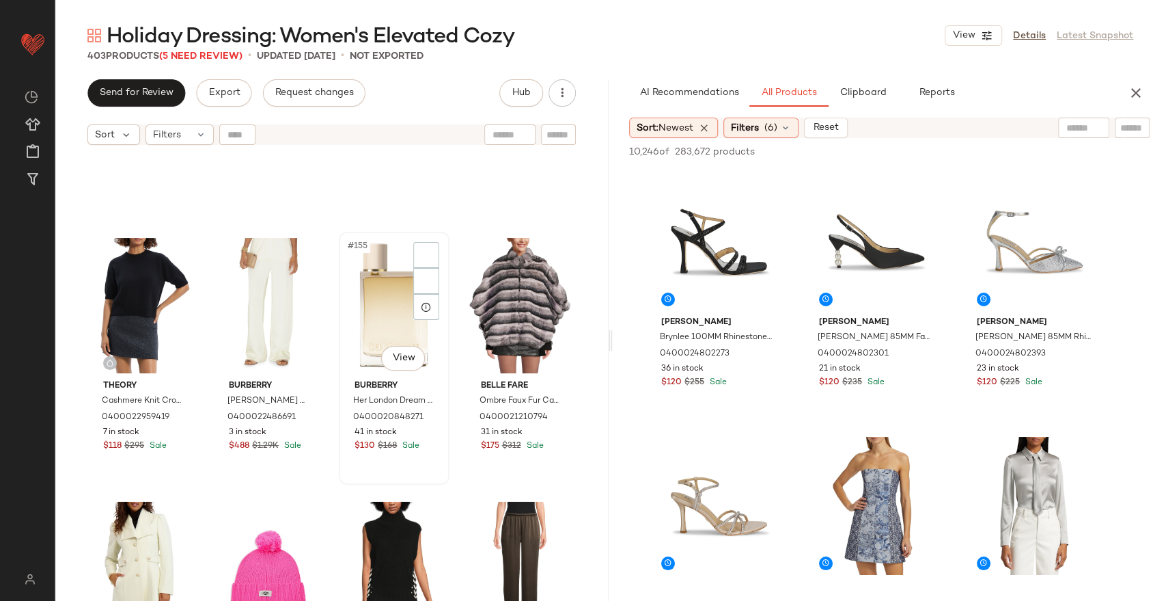
scroll to position [10184, 0]
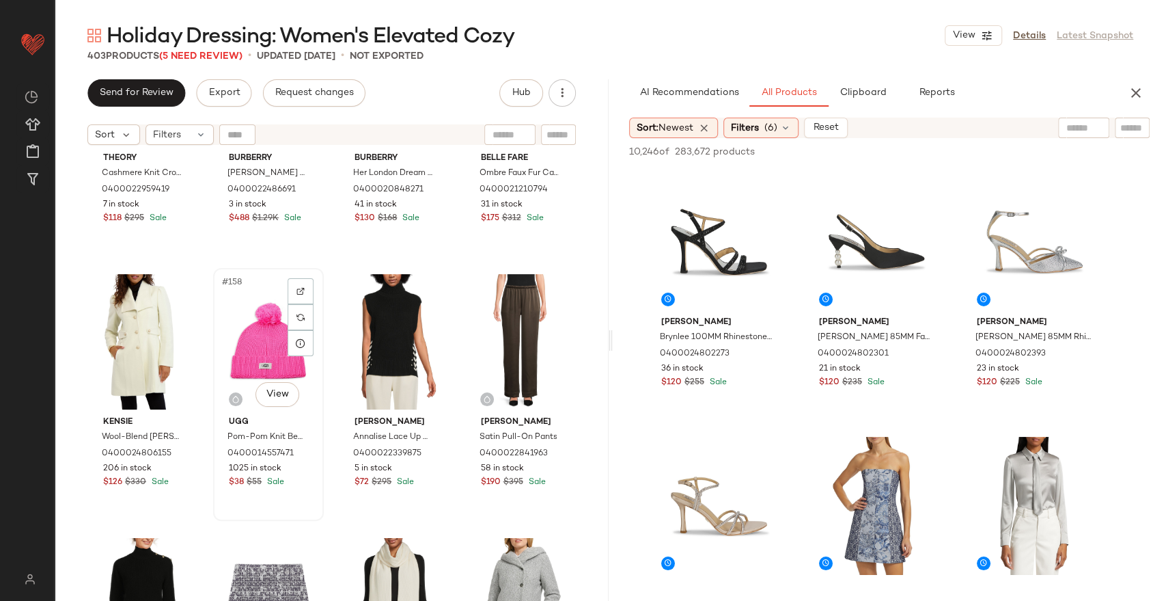
click at [245, 342] on div "#158 View" at bounding box center [268, 342] width 101 height 138
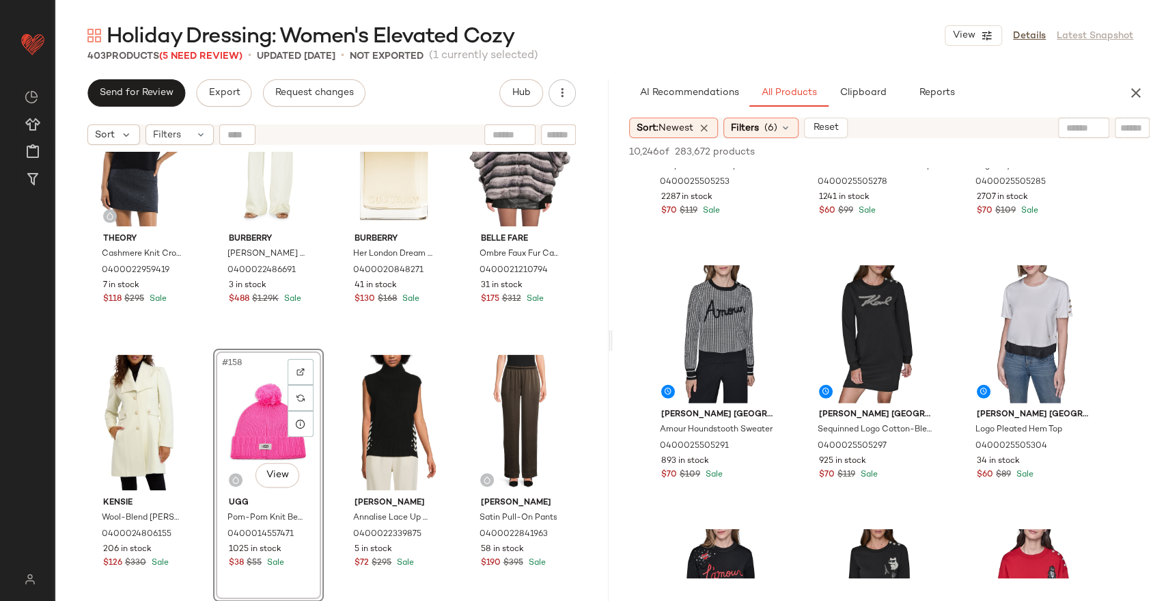
scroll to position [10108, 0]
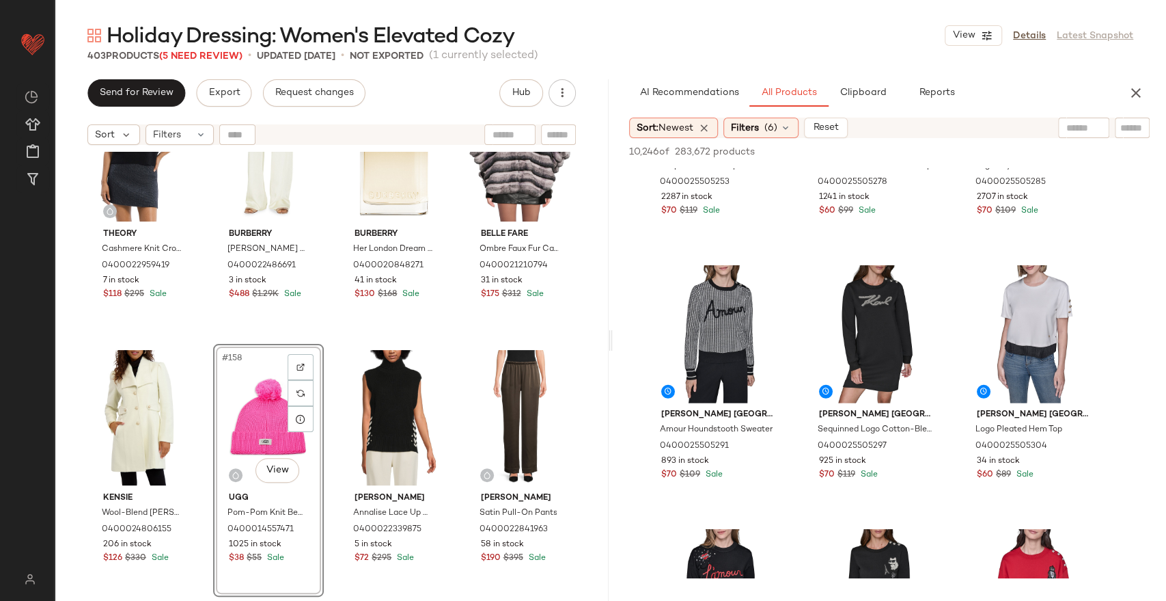
click at [1072, 122] on input "text" at bounding box center [1084, 128] width 35 height 14
type input "******"
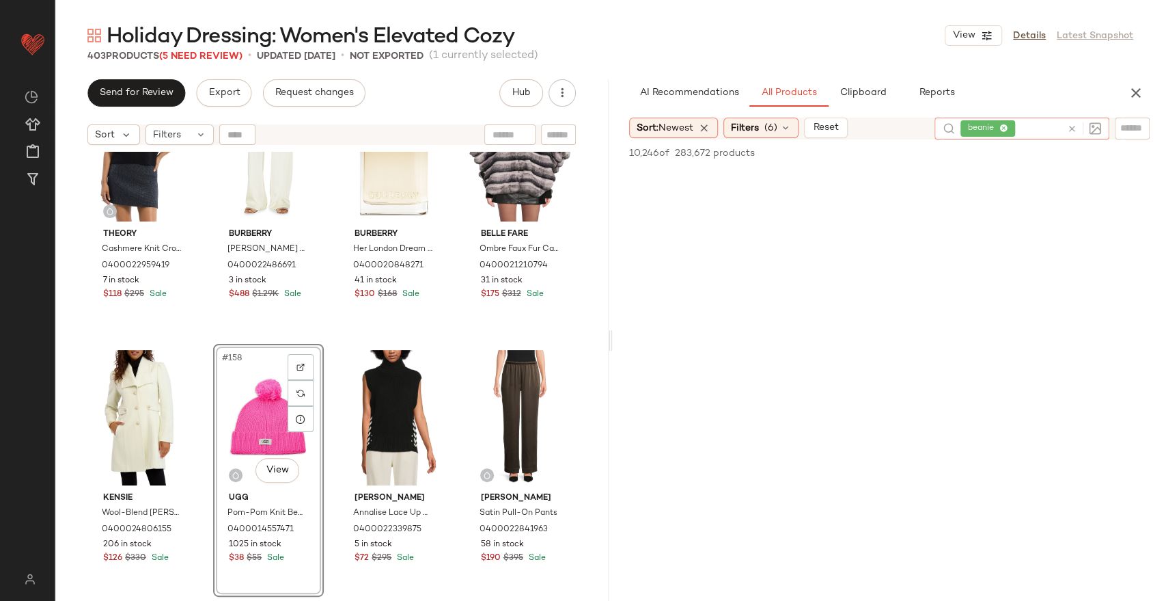
click at [760, 120] on div "Filters (6)" at bounding box center [761, 128] width 75 height 20
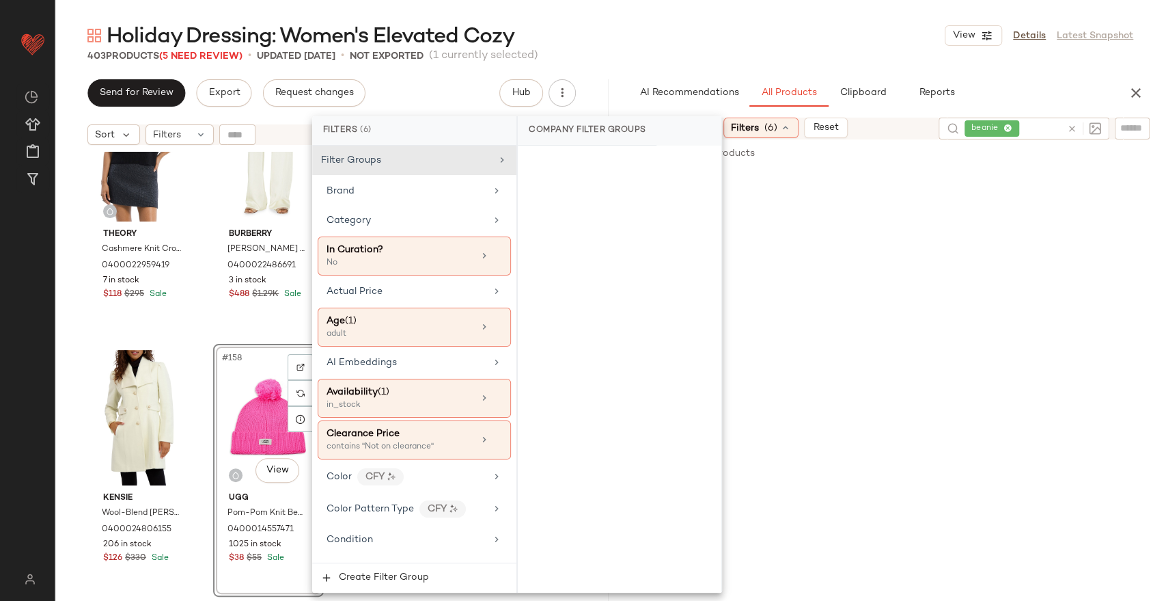
scroll to position [379, 0]
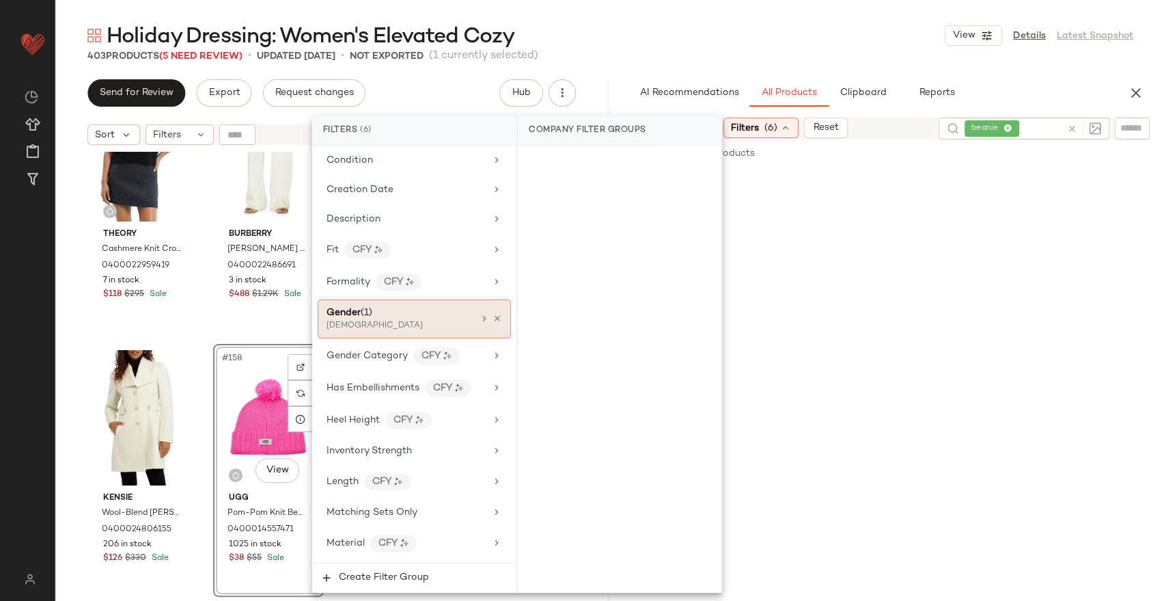
click at [486, 316] on div at bounding box center [490, 318] width 23 height 11
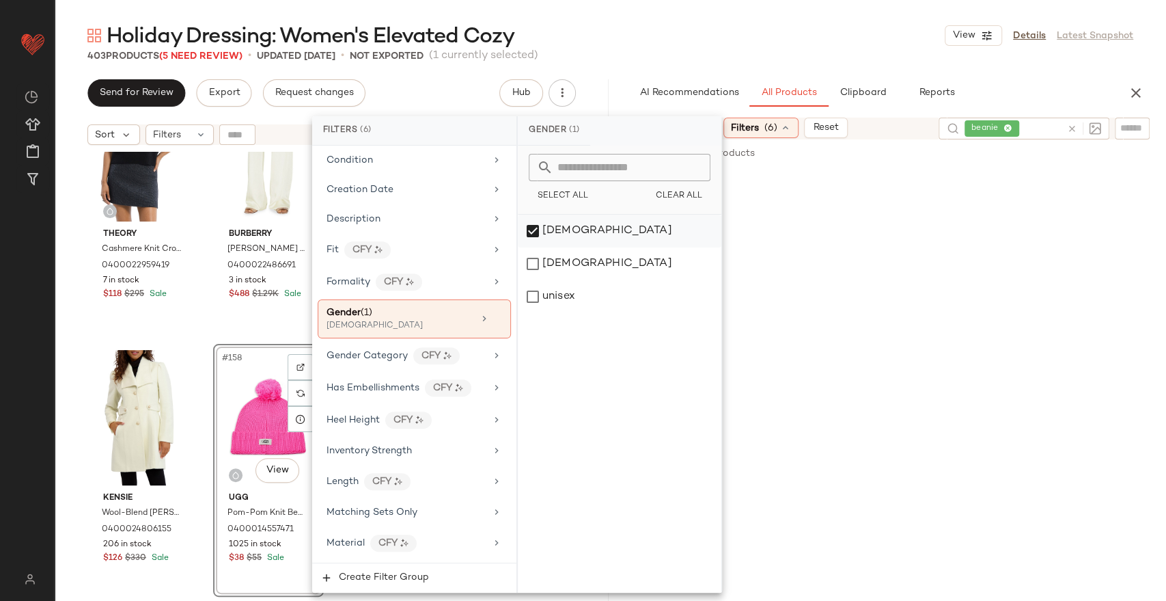
click at [568, 219] on div "[DEMOGRAPHIC_DATA]" at bounding box center [620, 231] width 204 height 33
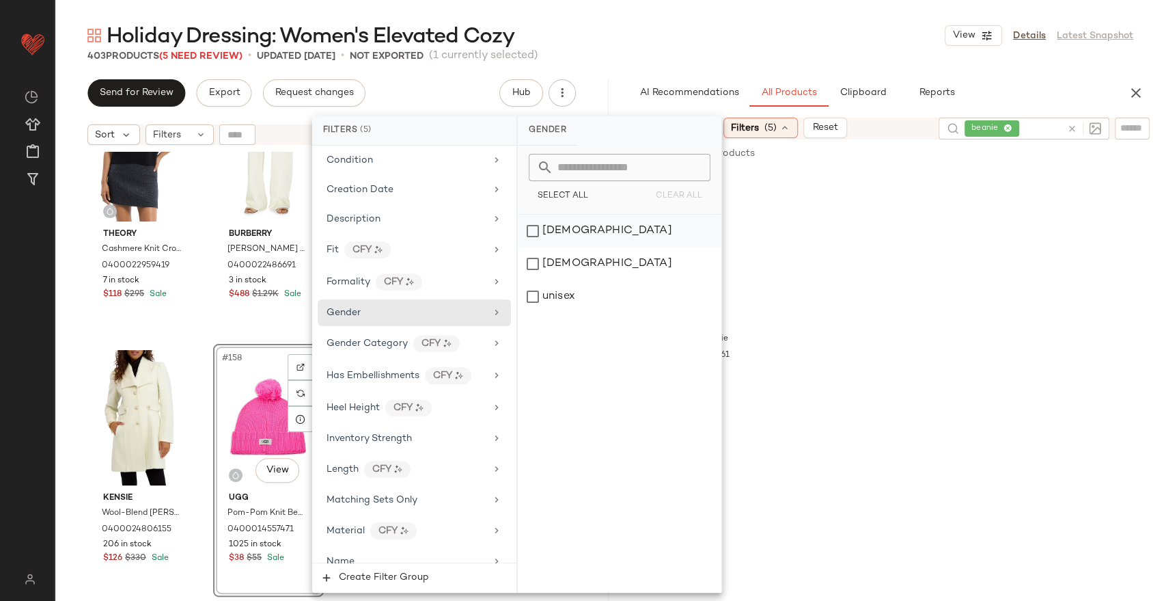
click at [565, 223] on div "[DEMOGRAPHIC_DATA]" at bounding box center [620, 231] width 204 height 33
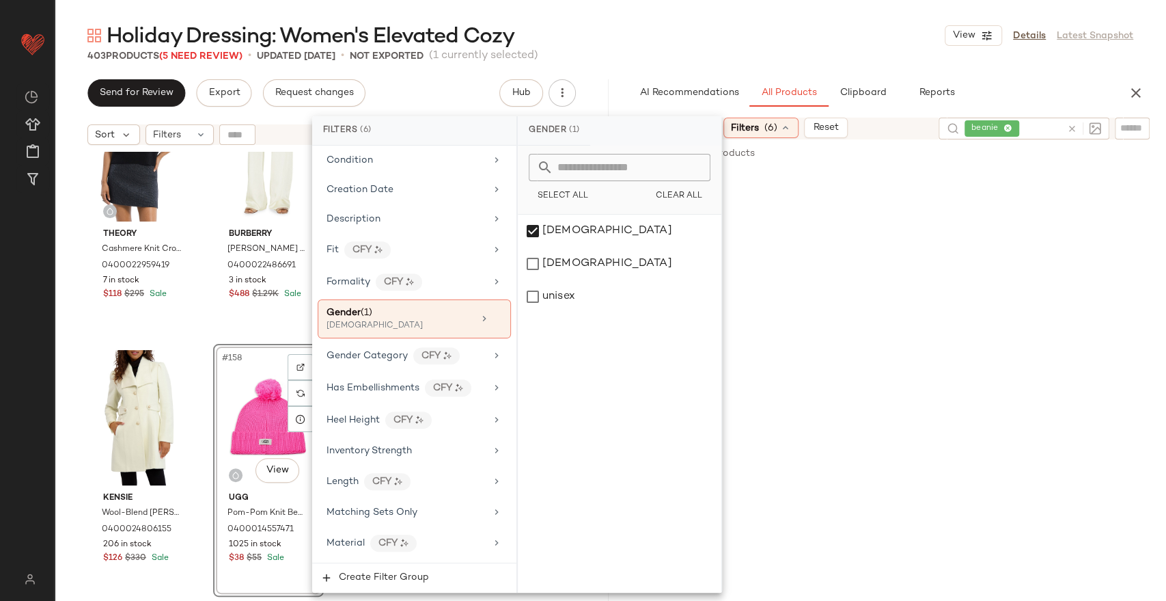
click at [742, 64] on div "Holiday Dressing: Women's Elevated Cozy View Details Latest Snapshot 403 Produc…" at bounding box center [611, 311] width 1112 height 579
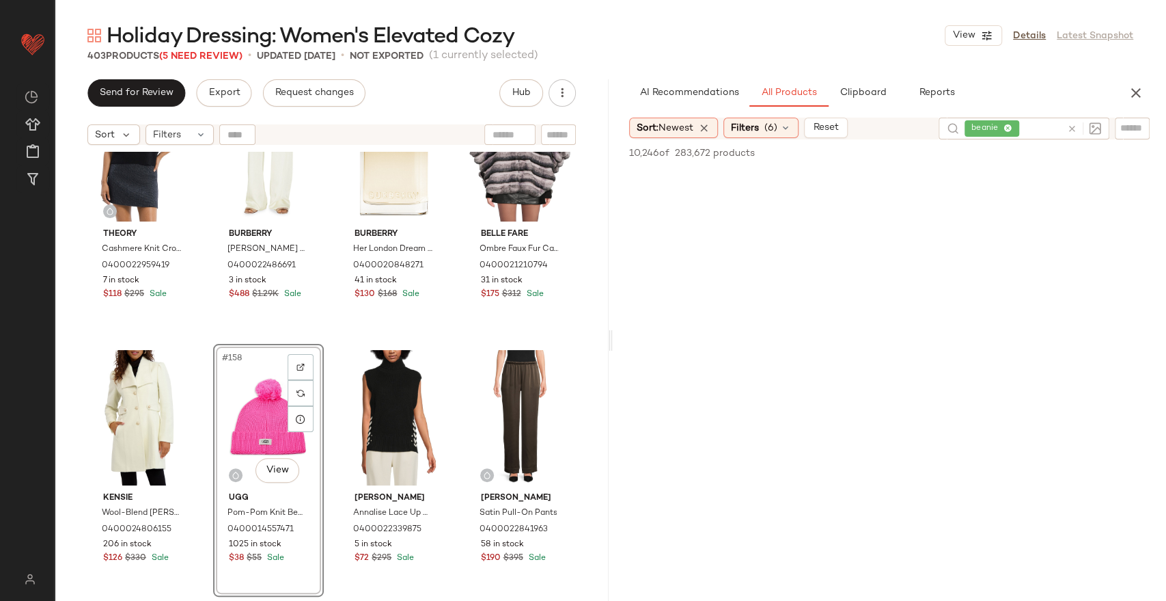
click at [1069, 125] on icon at bounding box center [1072, 129] width 10 height 10
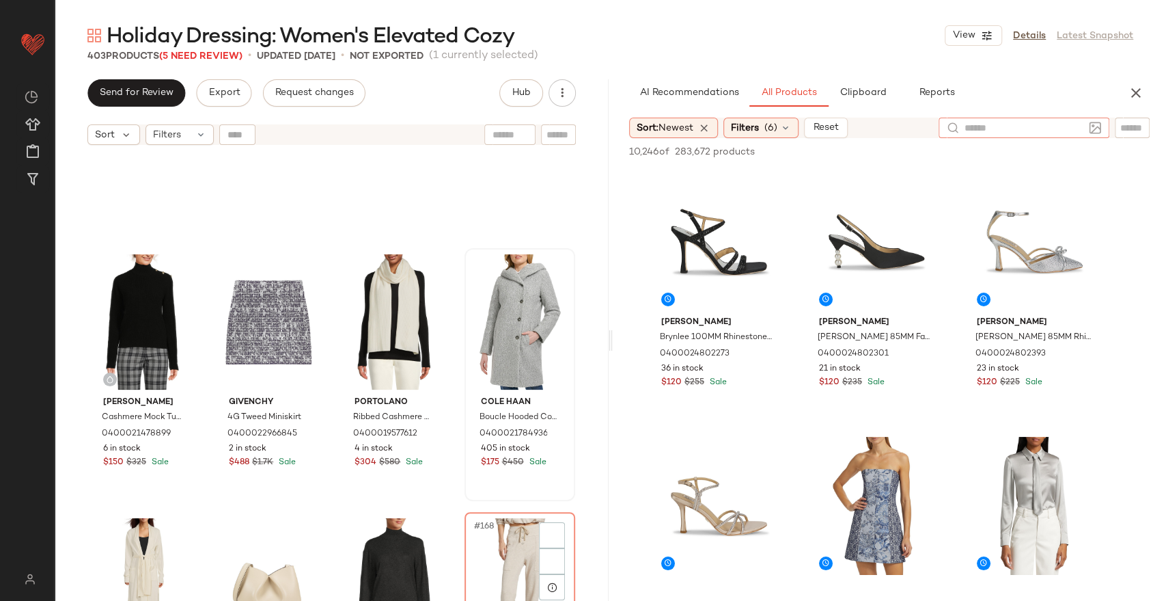
scroll to position [10715, 0]
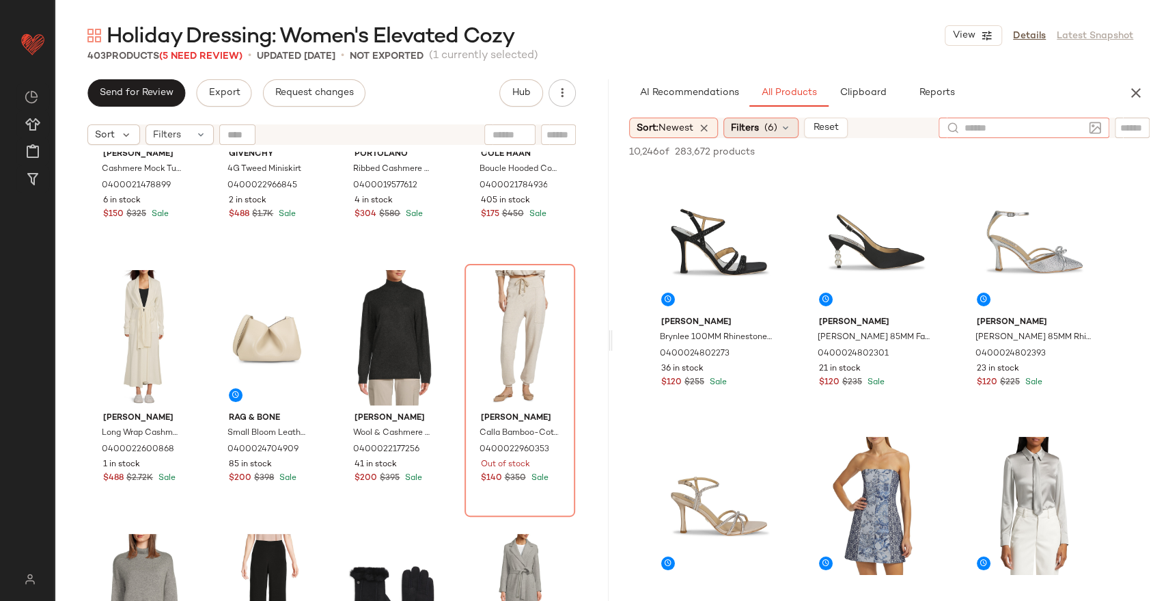
click at [785, 127] on icon at bounding box center [785, 127] width 11 height 11
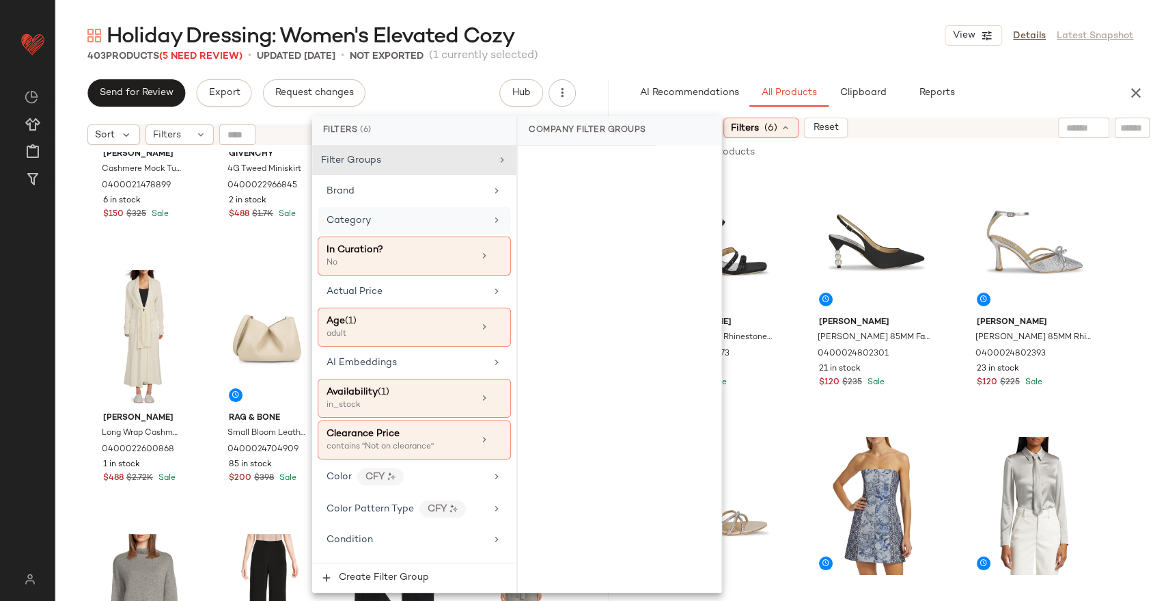
click at [475, 228] on div "Category" at bounding box center [414, 220] width 193 height 27
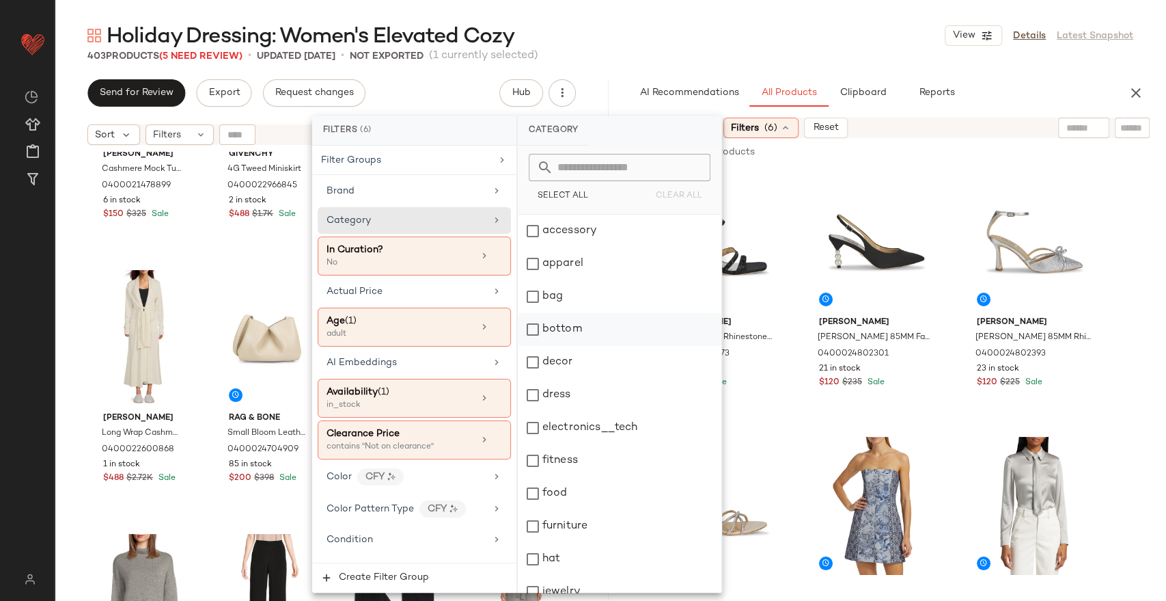
click at [634, 336] on div "bottom" at bounding box center [620, 329] width 204 height 33
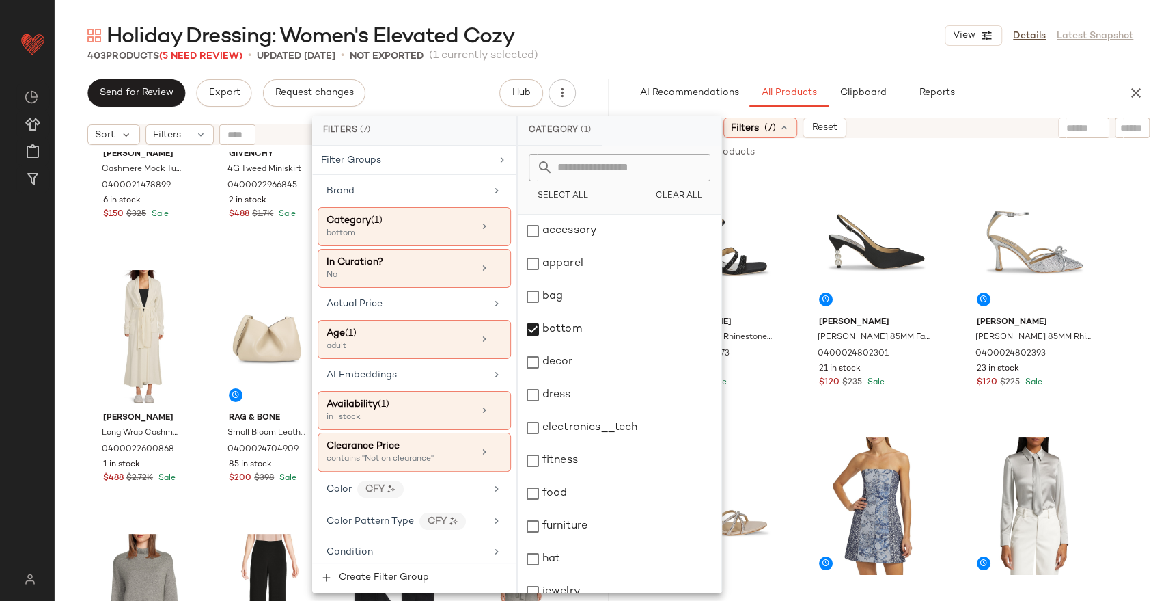
click at [1069, 123] on input "text" at bounding box center [1084, 128] width 35 height 14
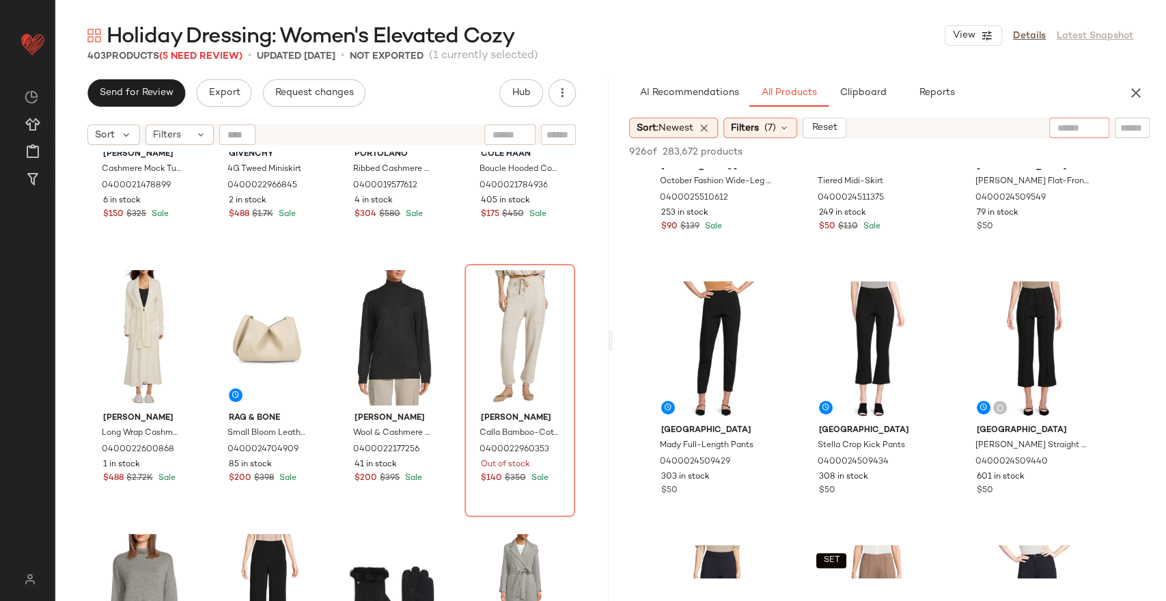
scroll to position [1367, 0]
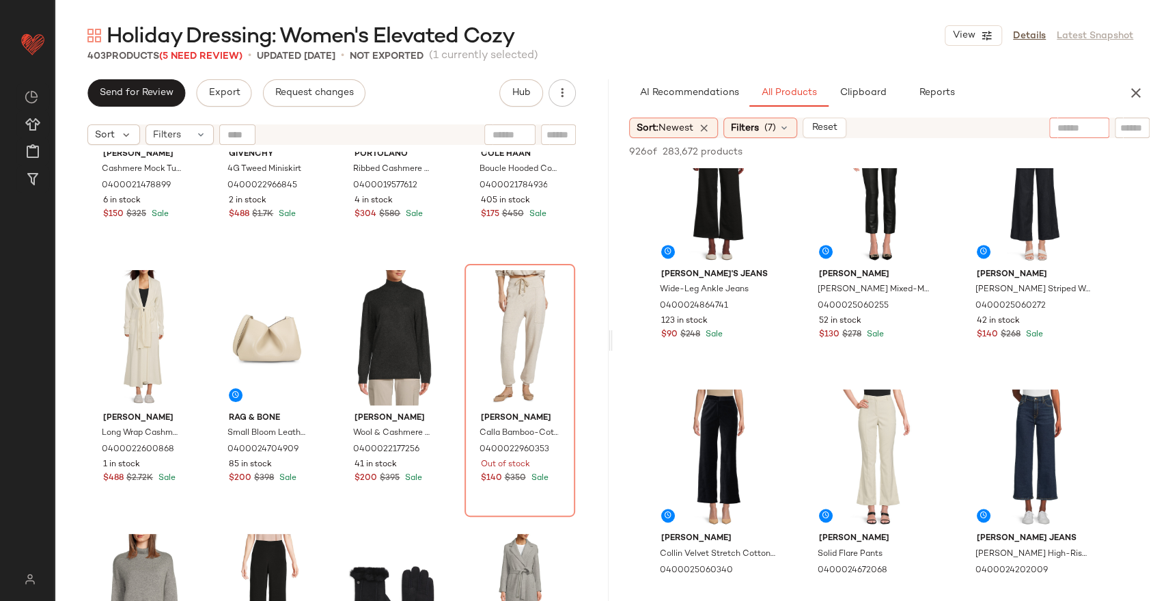
click at [1072, 131] on input "text" at bounding box center [1080, 128] width 44 height 14
type input "******"
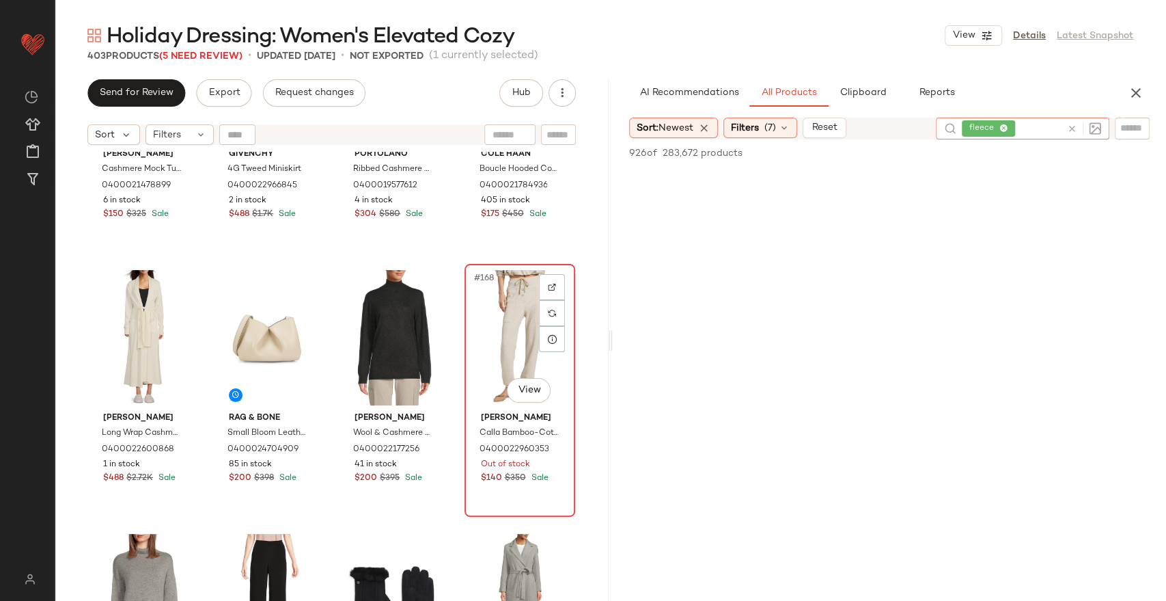
click at [496, 298] on div "#168 View" at bounding box center [519, 338] width 101 height 138
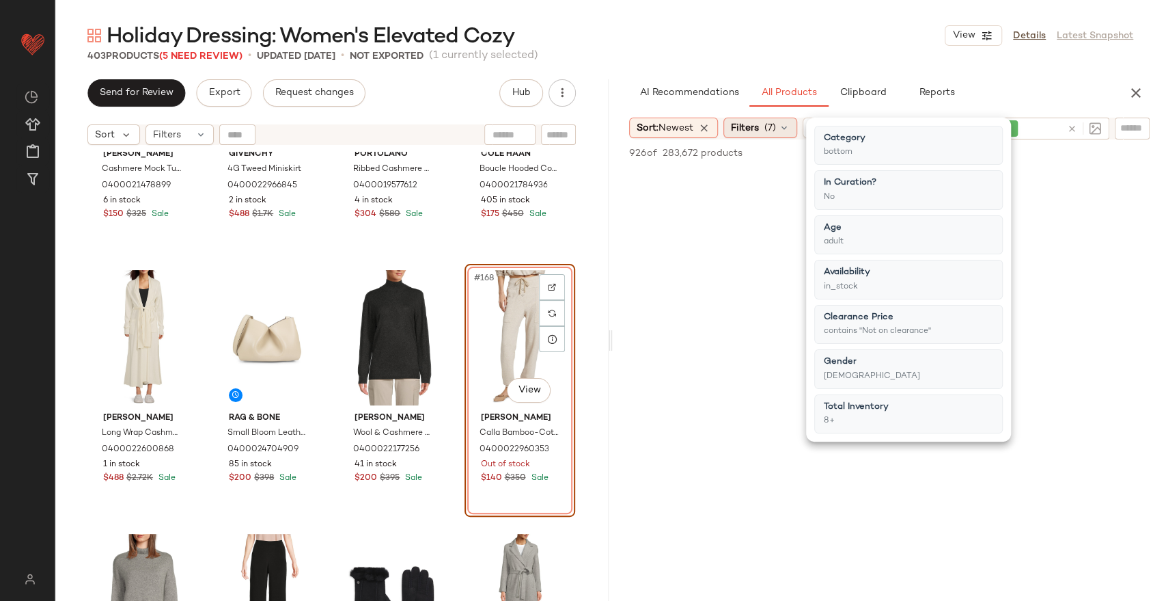
click at [759, 128] on span "Filters" at bounding box center [745, 128] width 28 height 14
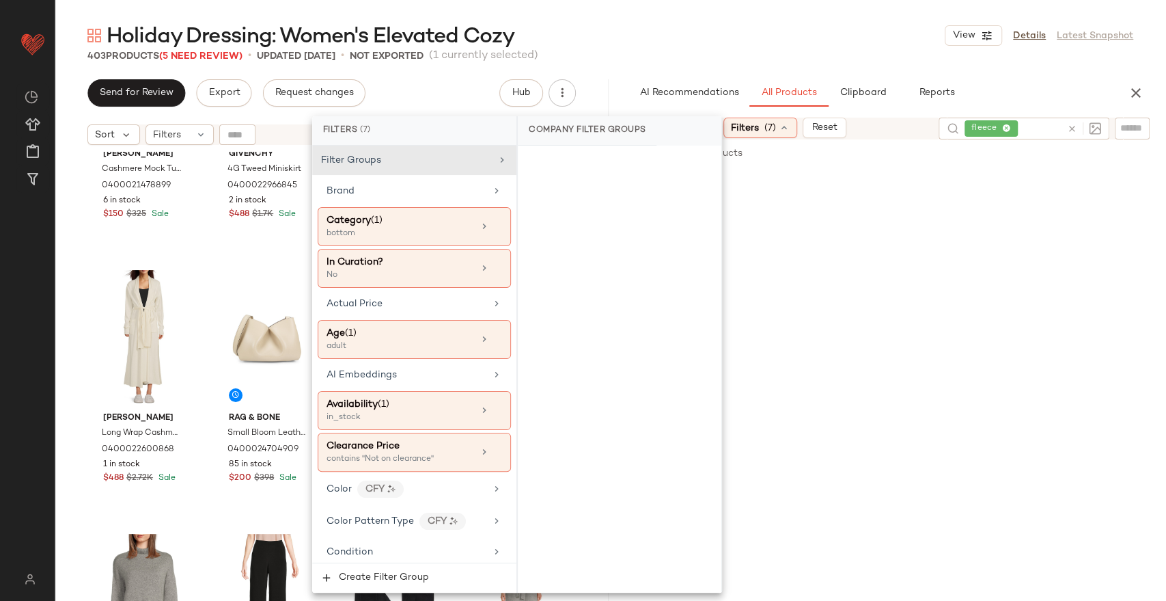
click at [657, 31] on div "Holiday Dressing: Women's Elevated Cozy View Details Latest Snapshot" at bounding box center [611, 35] width 1112 height 27
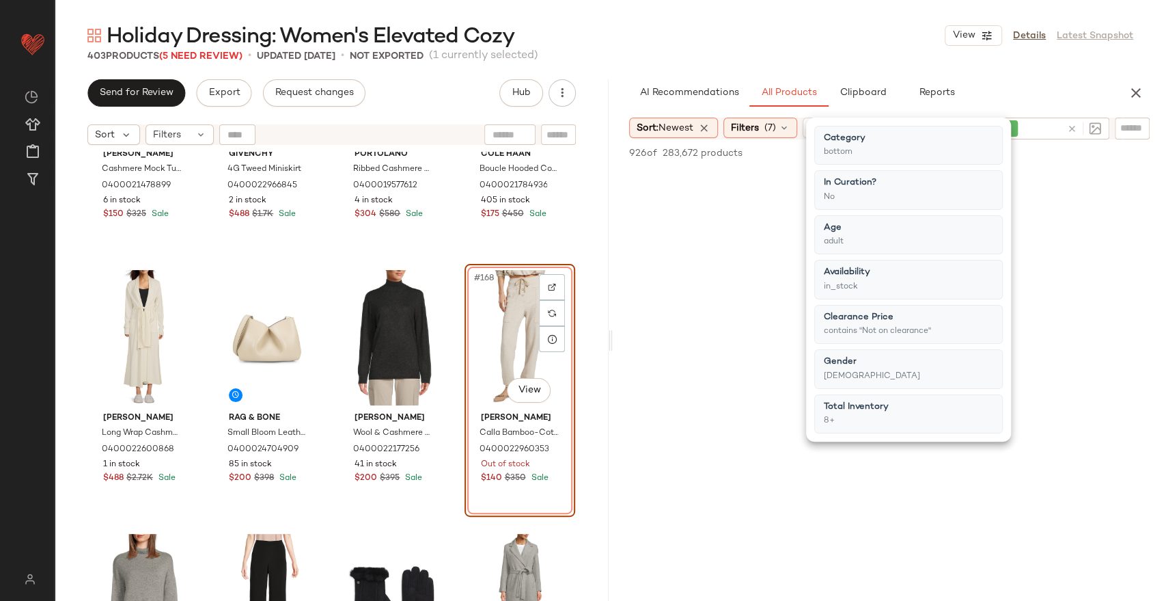
scroll to position [228, 0]
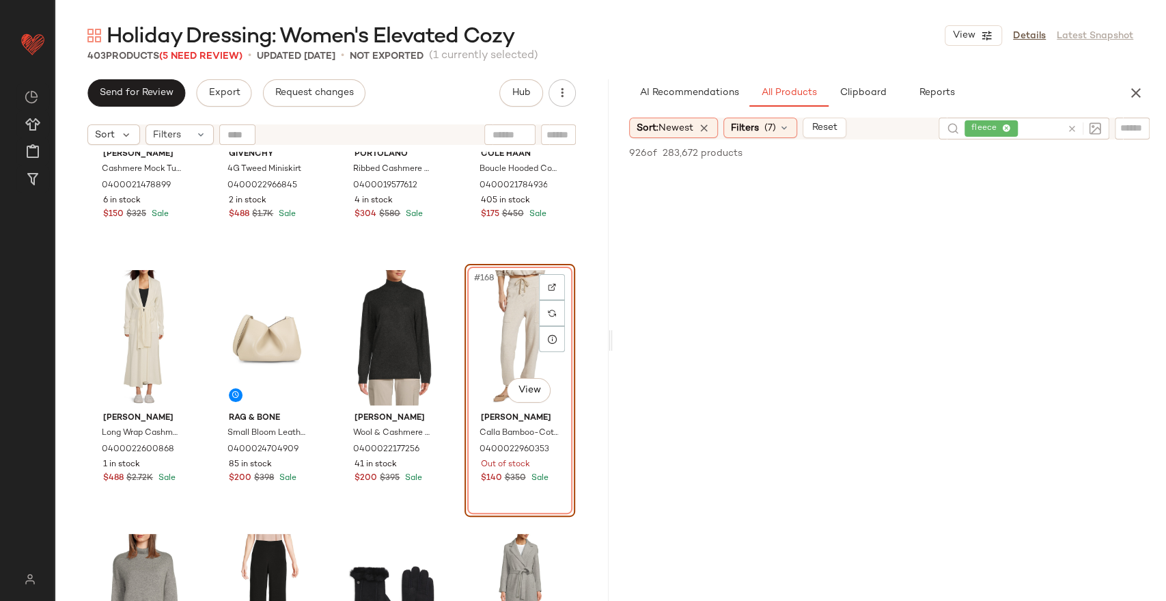
click at [1071, 127] on icon at bounding box center [1072, 129] width 10 height 10
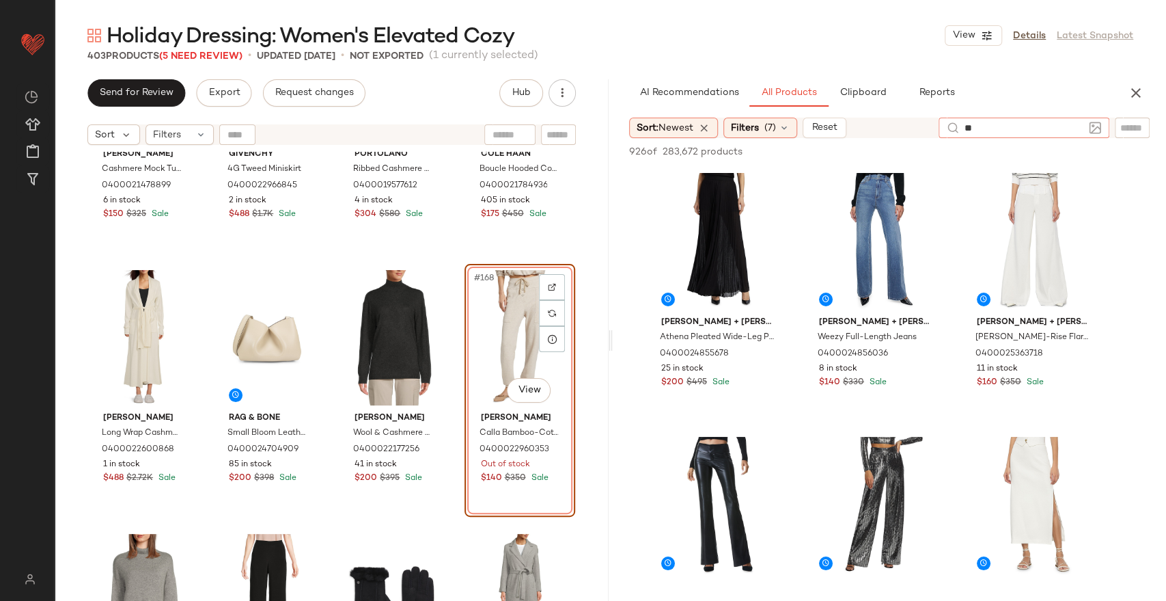
type input "*"
type input "****"
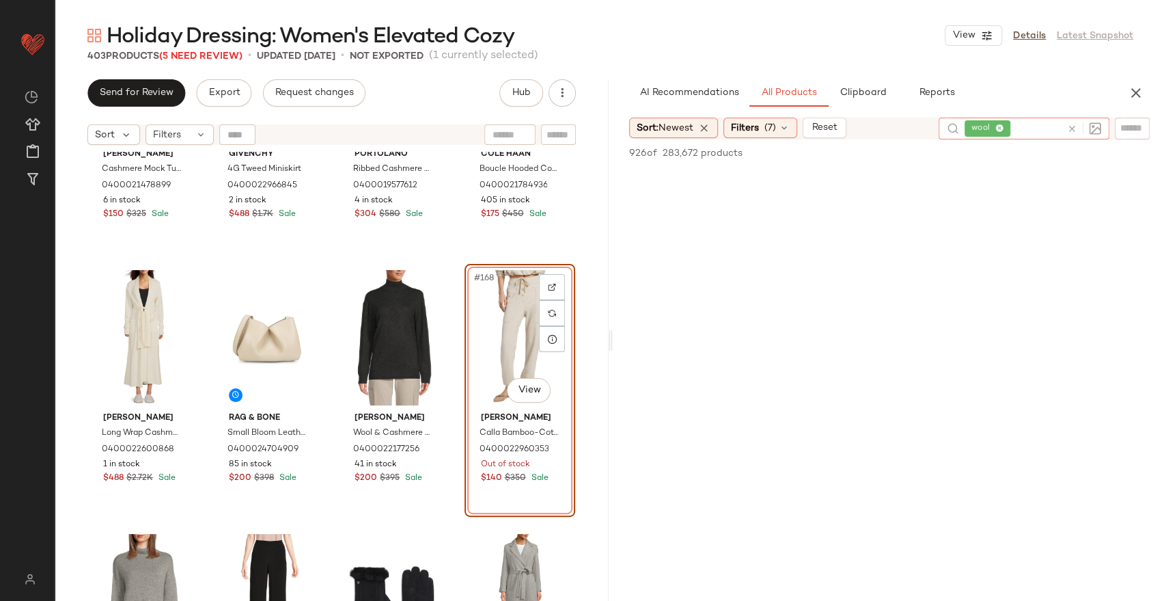
click at [1067, 127] on icon at bounding box center [1072, 129] width 10 height 10
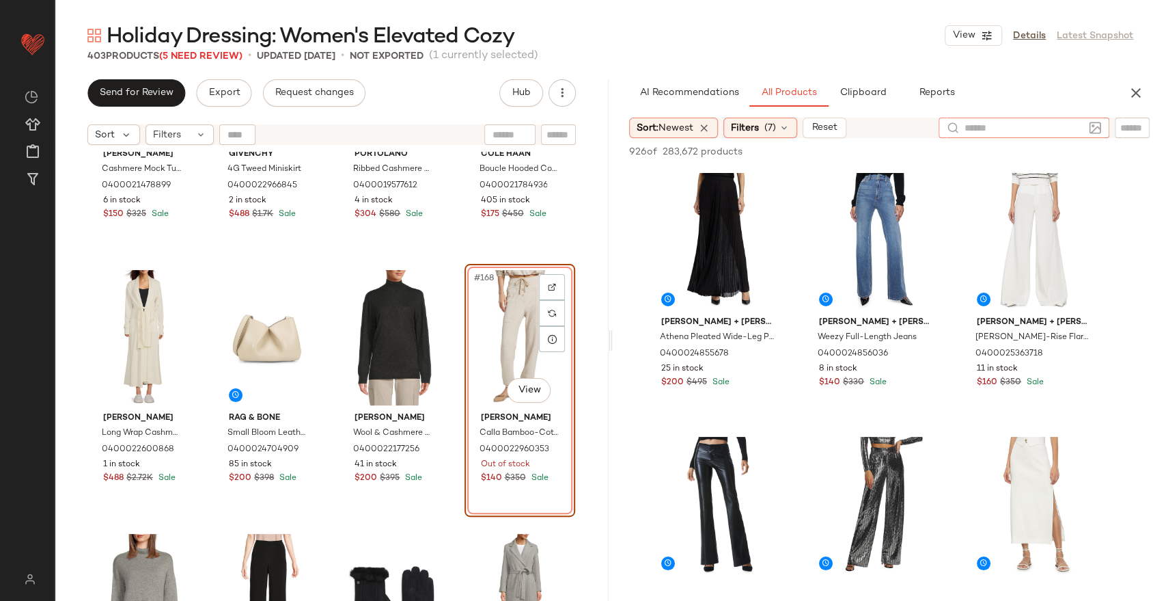
scroll to position [379, 0]
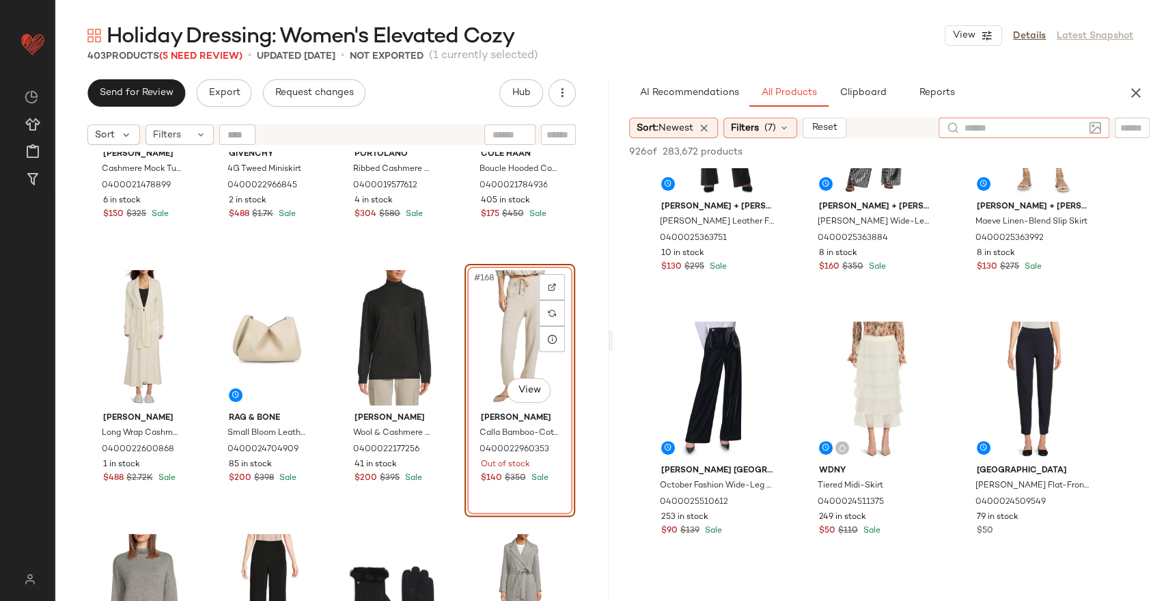
click at [1028, 126] on input "text" at bounding box center [1024, 128] width 119 height 14
type input "********"
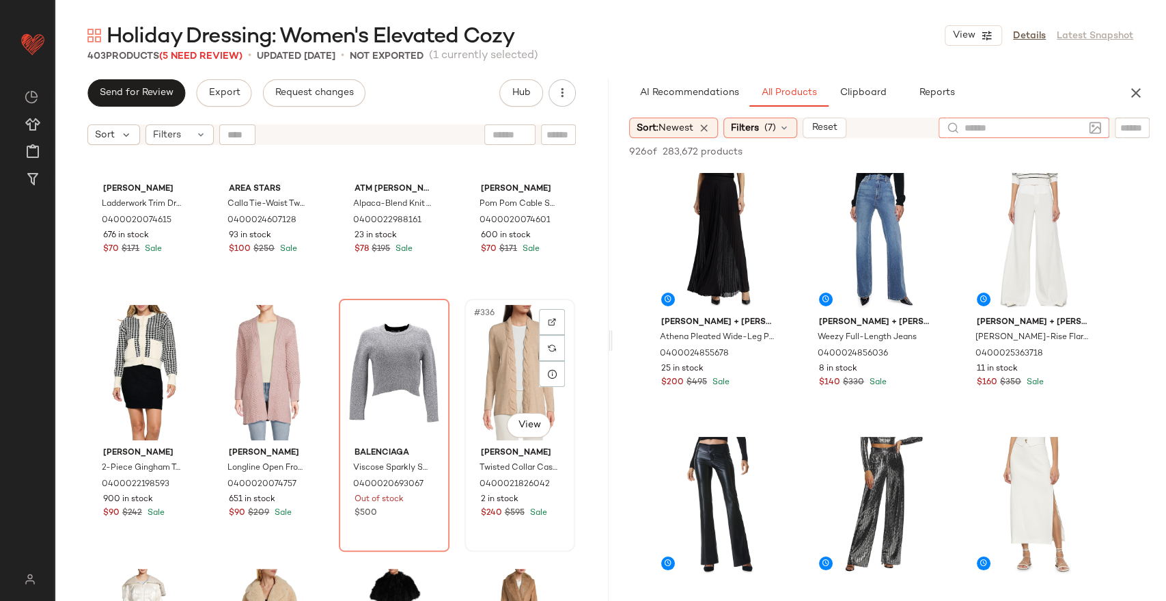
scroll to position [21754, 0]
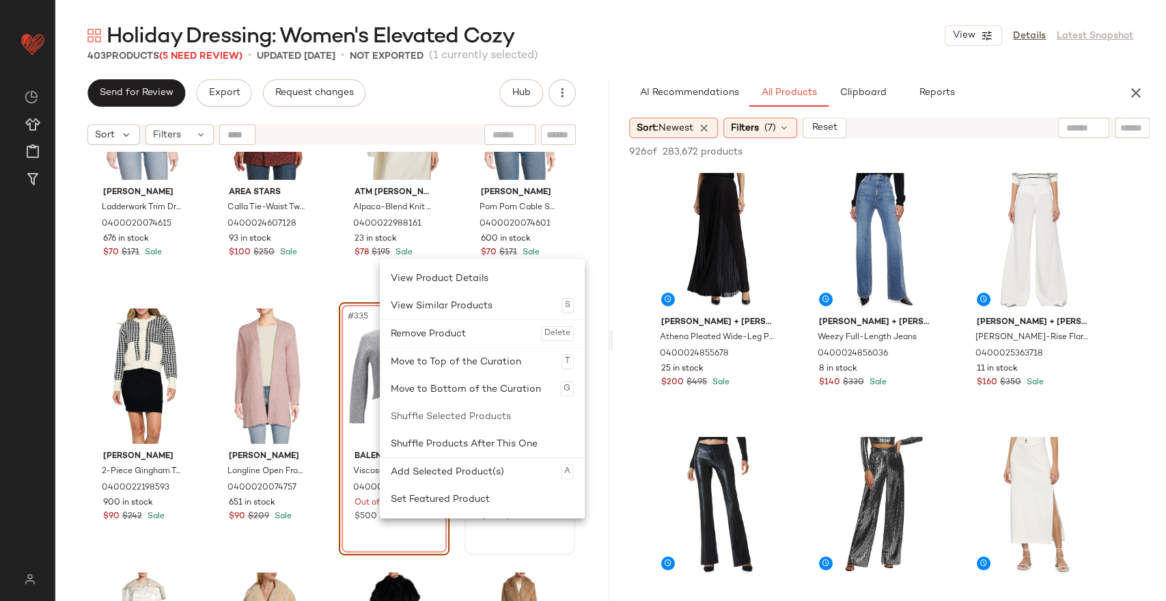
click at [490, 327] on div "Remove Product Delete" at bounding box center [482, 333] width 183 height 27
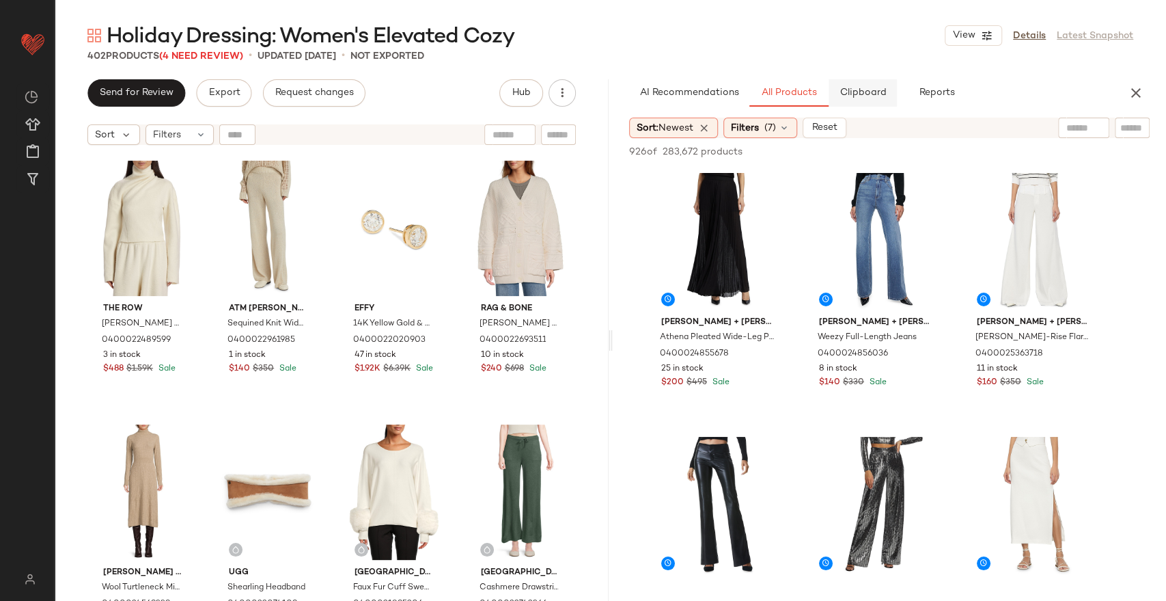
click at [870, 81] on button "Clipboard" at bounding box center [863, 92] width 68 height 27
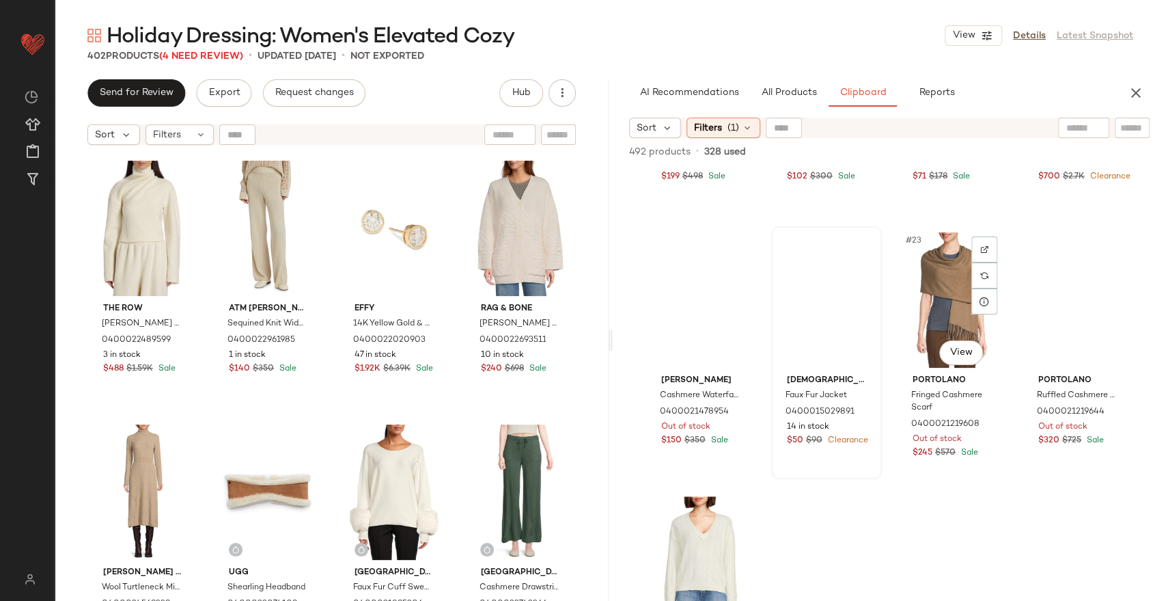
scroll to position [1301, 0]
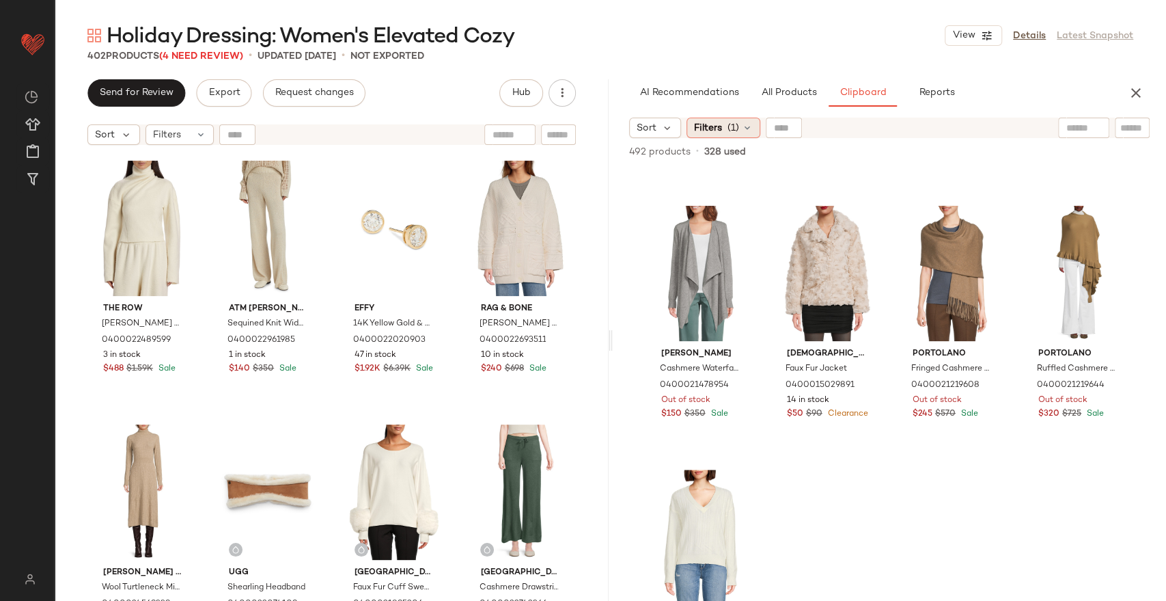
click at [728, 126] on span "(1)" at bounding box center [734, 128] width 12 height 14
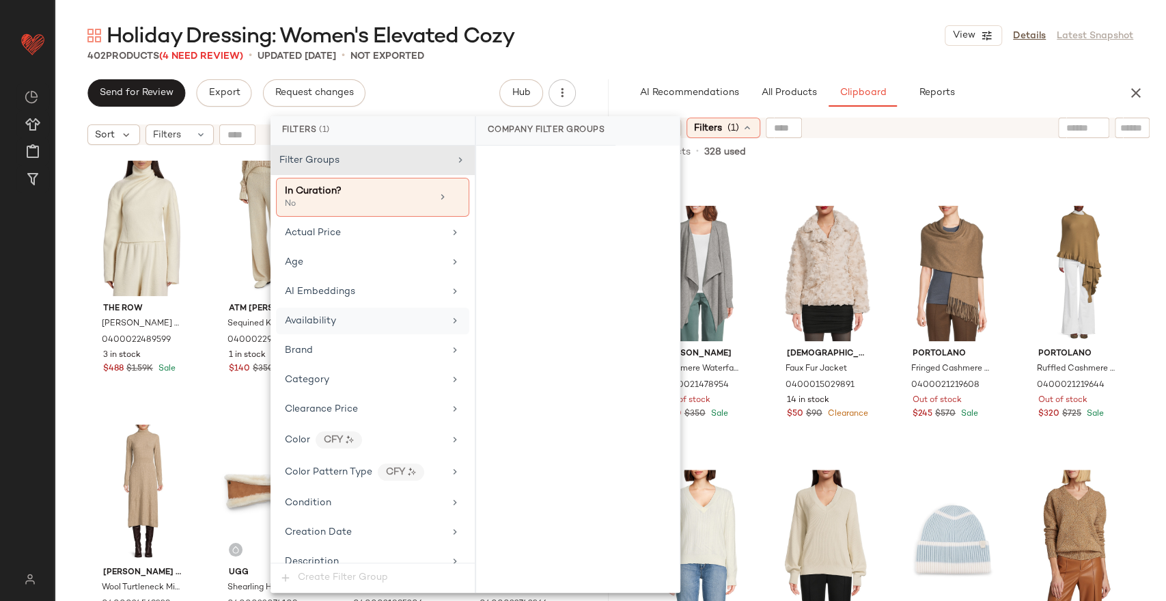
click at [364, 322] on div "Availability" at bounding box center [364, 321] width 159 height 14
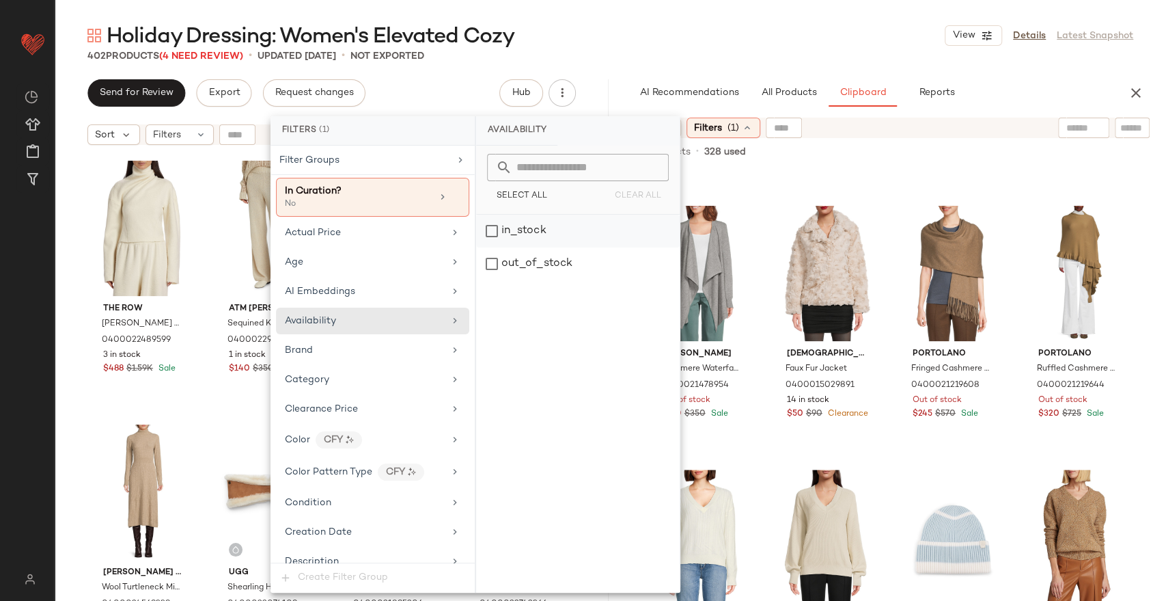
click at [612, 221] on div "in_stock" at bounding box center [578, 231] width 204 height 33
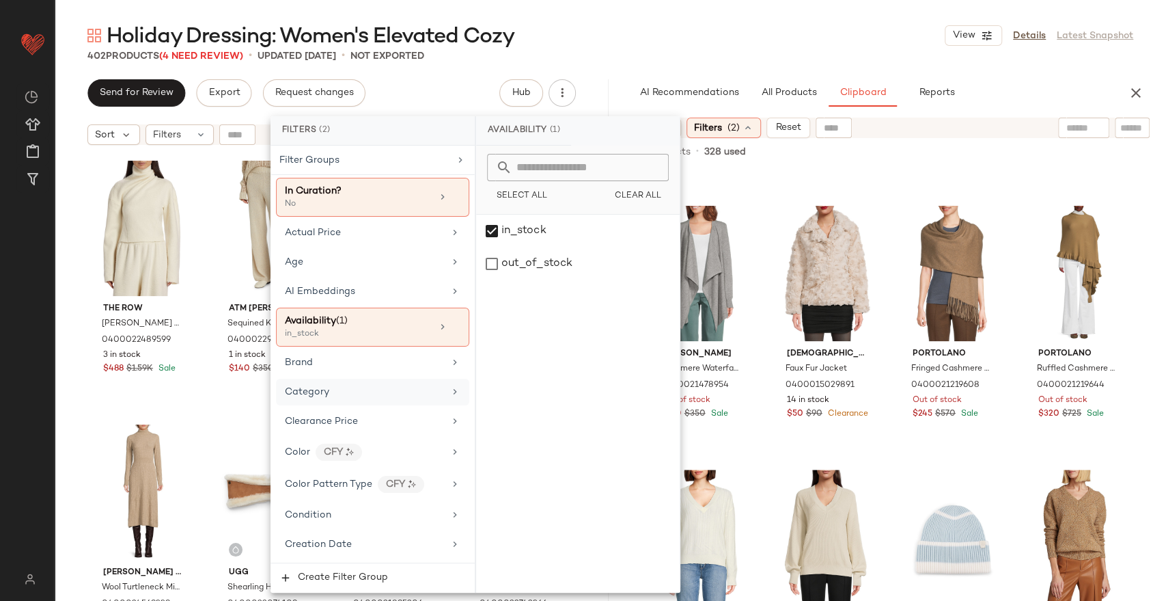
click at [369, 420] on div "Clearance Price" at bounding box center [364, 421] width 159 height 14
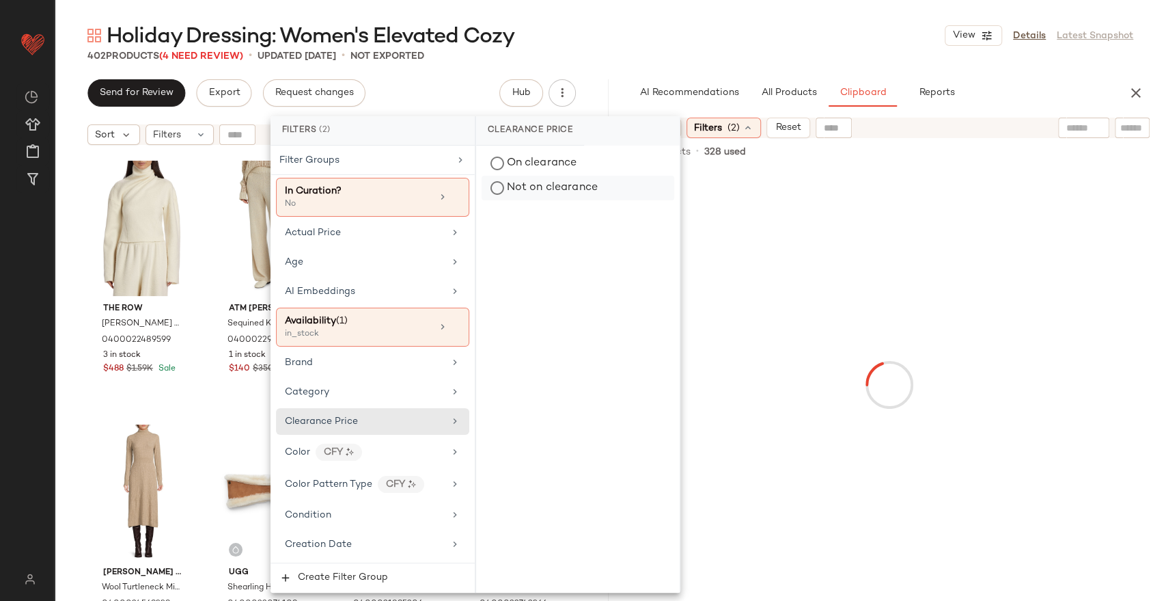
drag, startPoint x: 602, startPoint y: 194, endPoint x: 613, endPoint y: 175, distance: 22.0
click at [601, 194] on div "Not on clearance" at bounding box center [578, 188] width 193 height 25
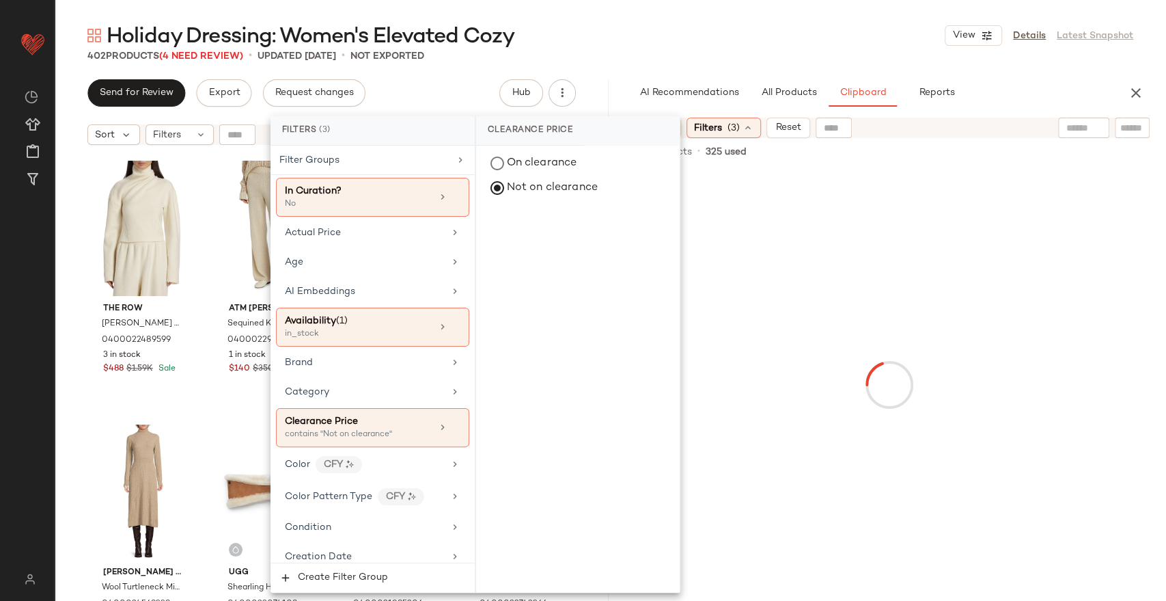
click at [719, 34] on div "Holiday Dressing: Women's Elevated Cozy View Details Latest Snapshot" at bounding box center [611, 35] width 1112 height 27
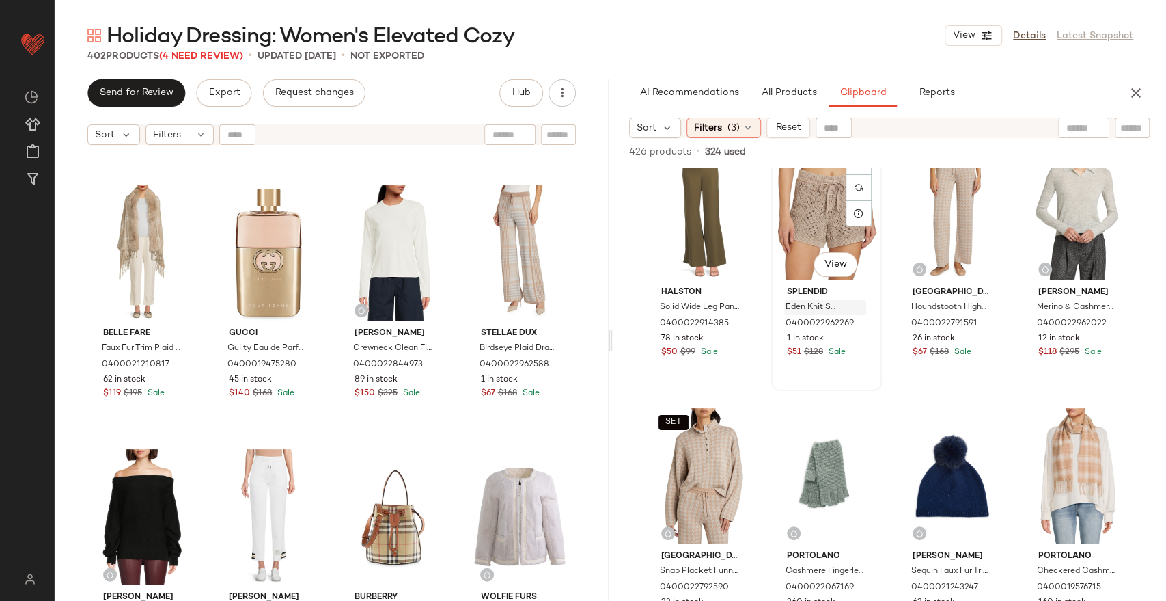
scroll to position [1073, 0]
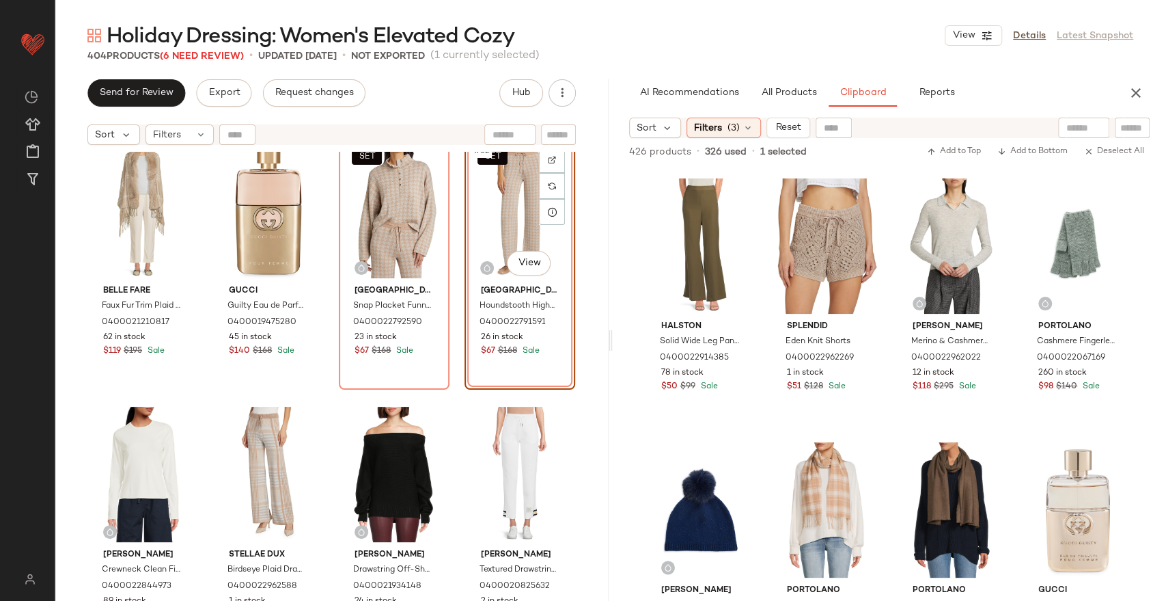
scroll to position [1908, 0]
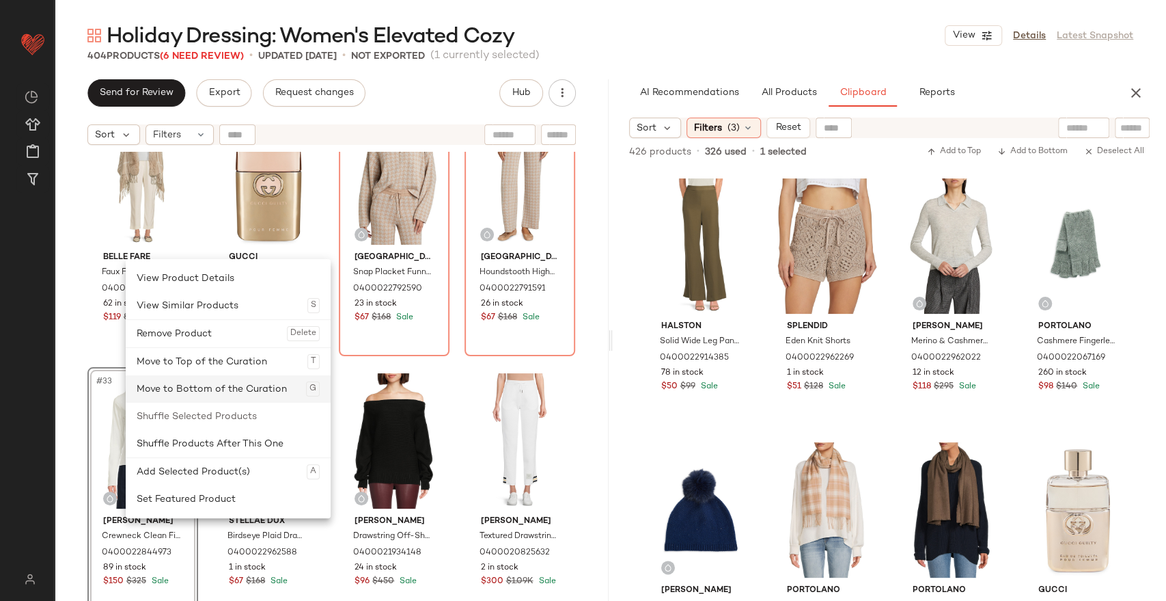
click at [208, 391] on div "Move to Bottom of the Curation G" at bounding box center [228, 388] width 183 height 27
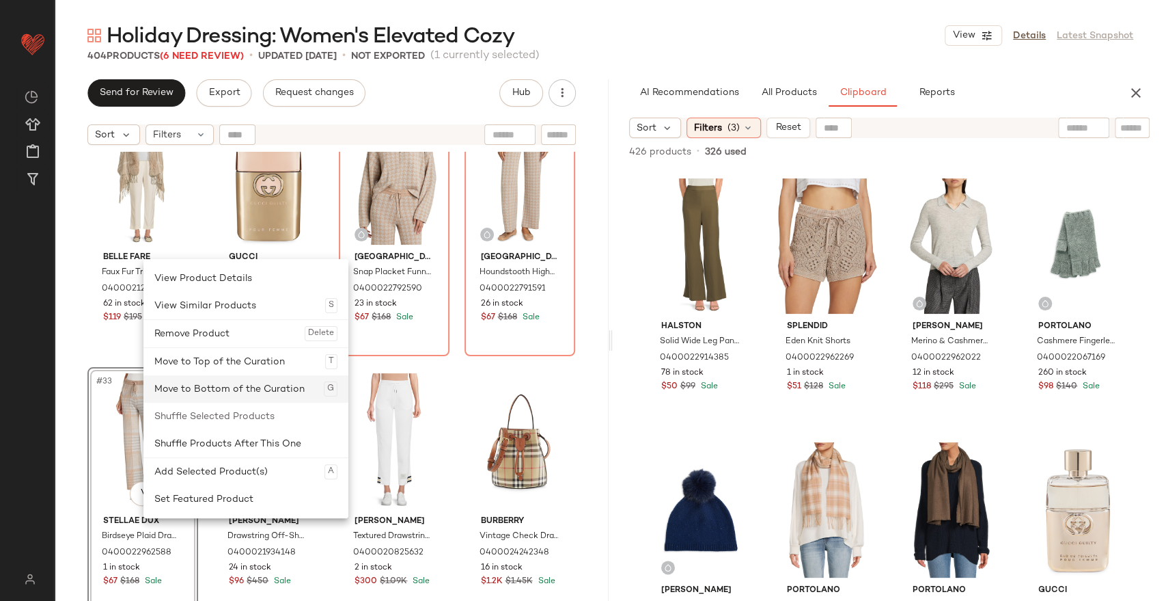
click at [228, 387] on div "Move to Bottom of the Curation G" at bounding box center [245, 388] width 183 height 27
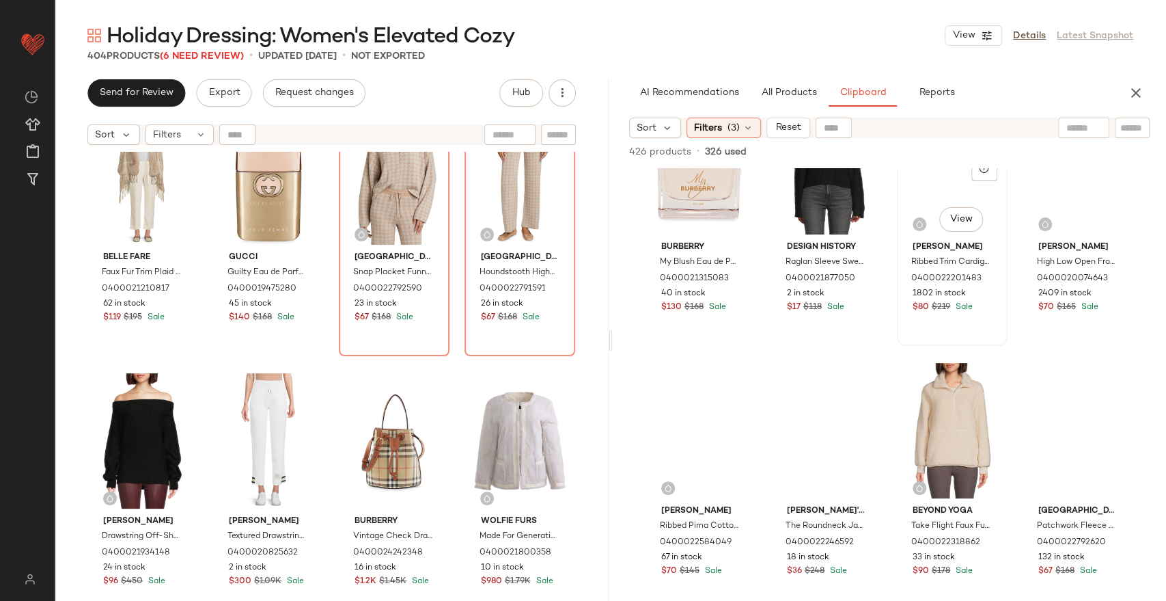
scroll to position [1672, 0]
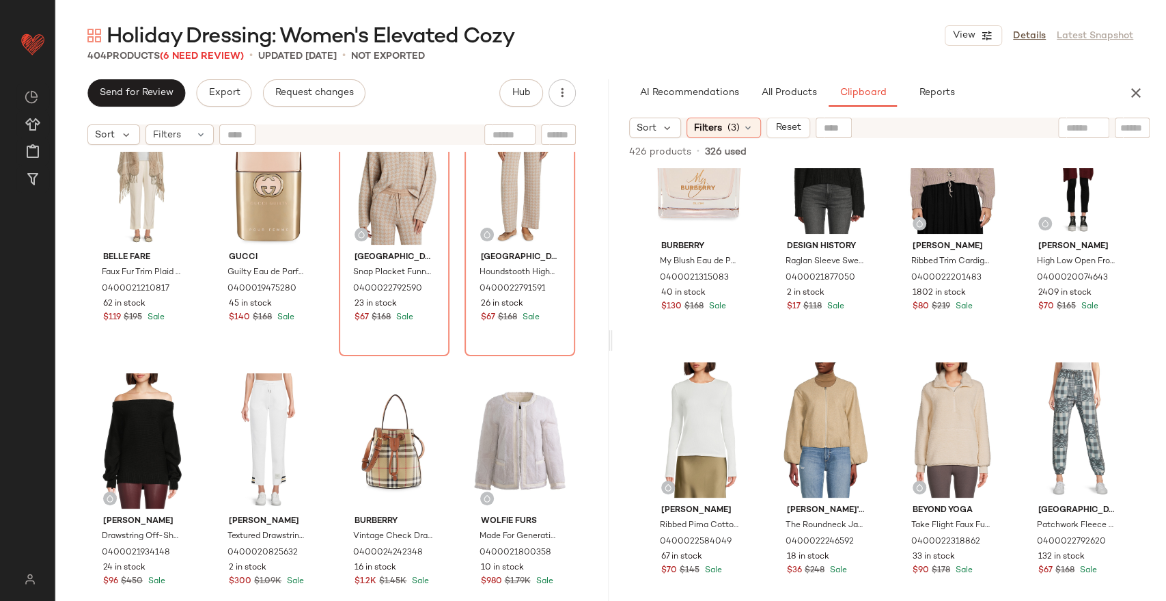
click at [793, 111] on div "AI Recommendations All Products Clipboard Reports Sort: Newest Filters (7) Rese…" at bounding box center [890, 339] width 554 height 521
click at [796, 93] on span "All Products" at bounding box center [788, 92] width 56 height 11
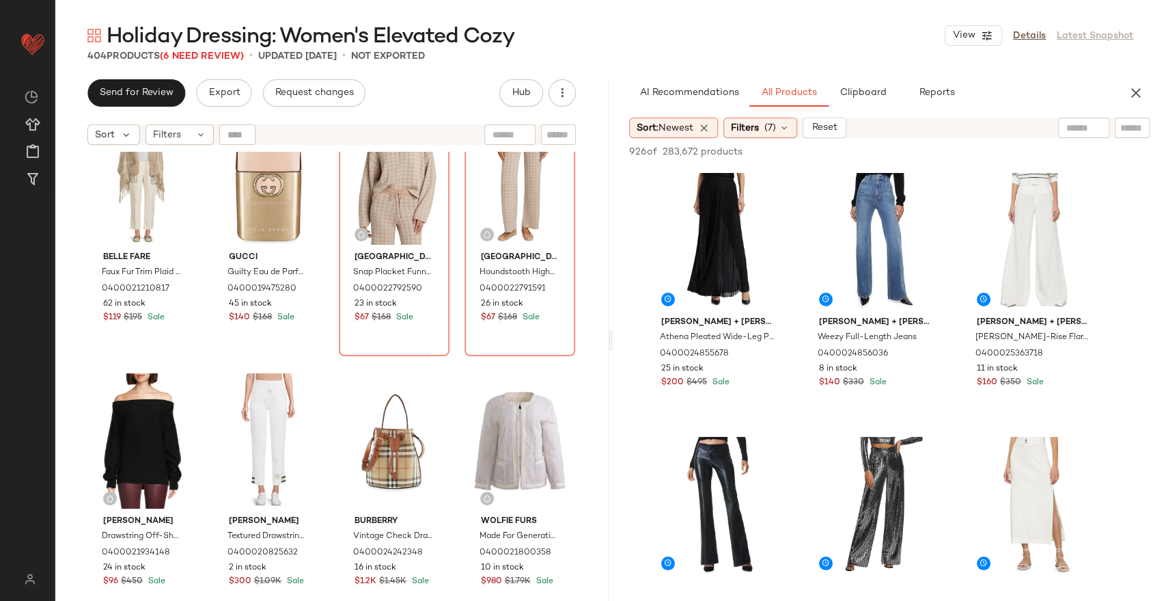
click at [1075, 126] on input "text" at bounding box center [1084, 128] width 35 height 14
type input "******"
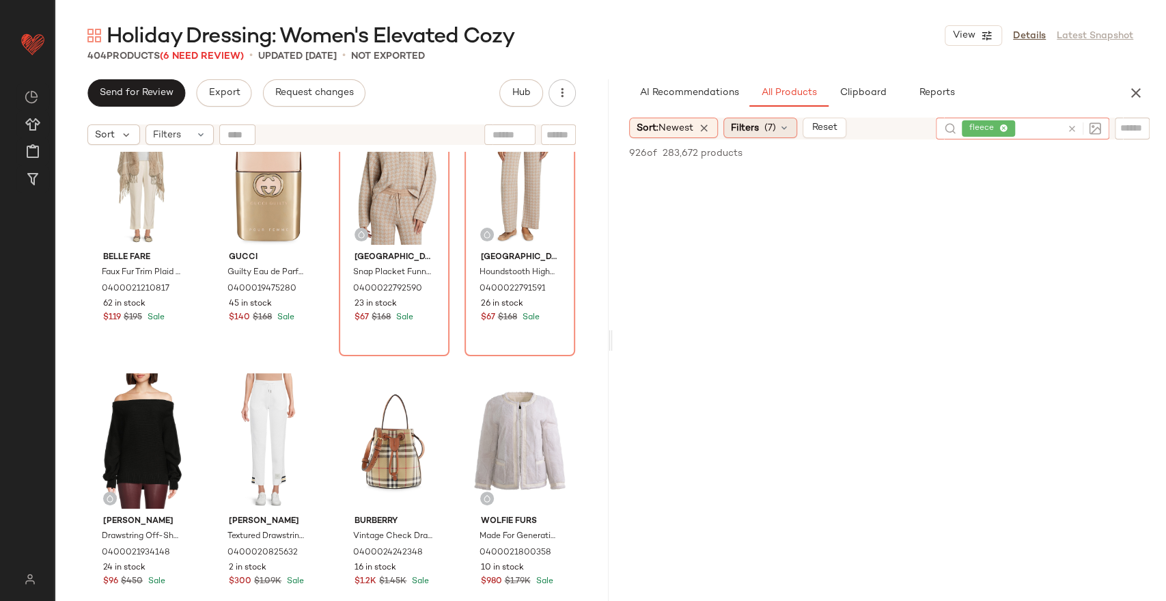
click at [751, 130] on span "Filters" at bounding box center [745, 128] width 28 height 14
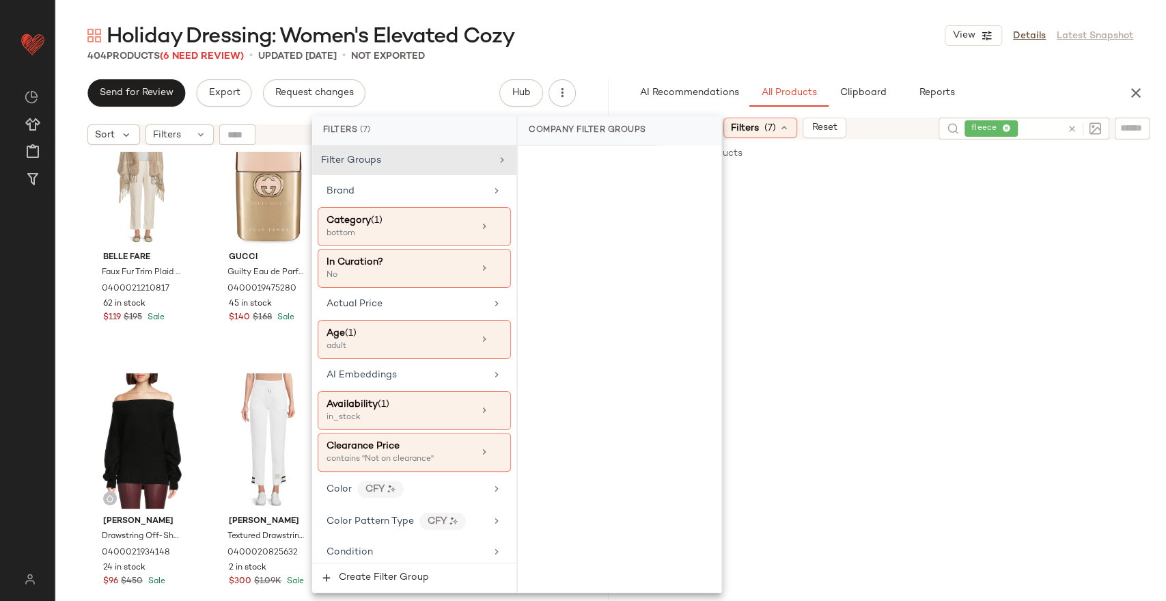
click at [1071, 128] on icon at bounding box center [1072, 129] width 10 height 10
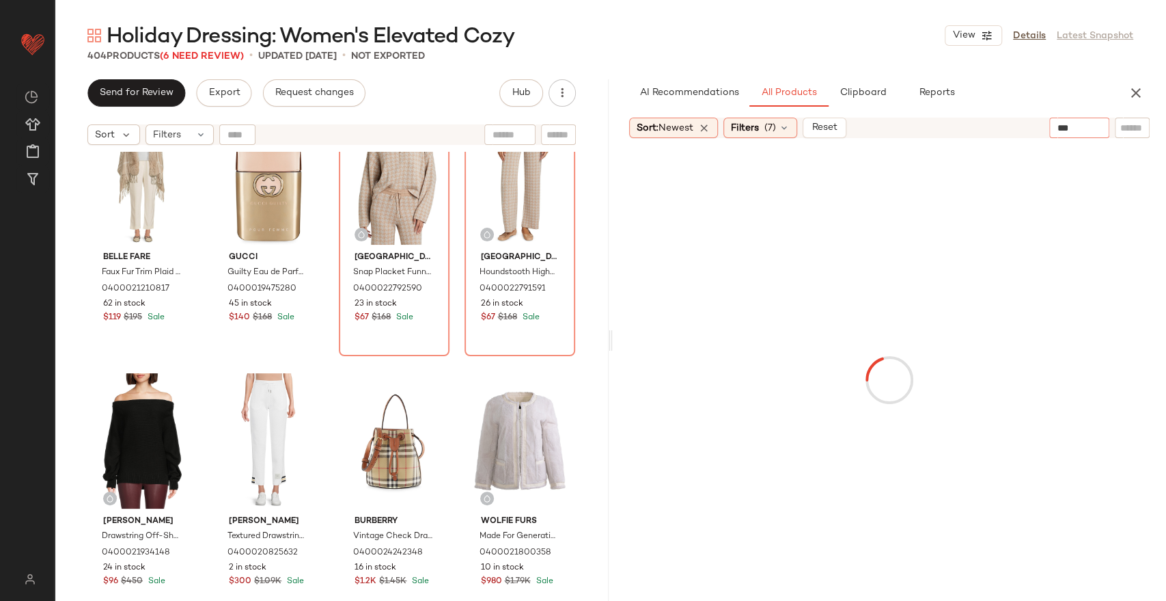
type input "****"
click at [768, 135] on span "(7)" at bounding box center [771, 128] width 12 height 14
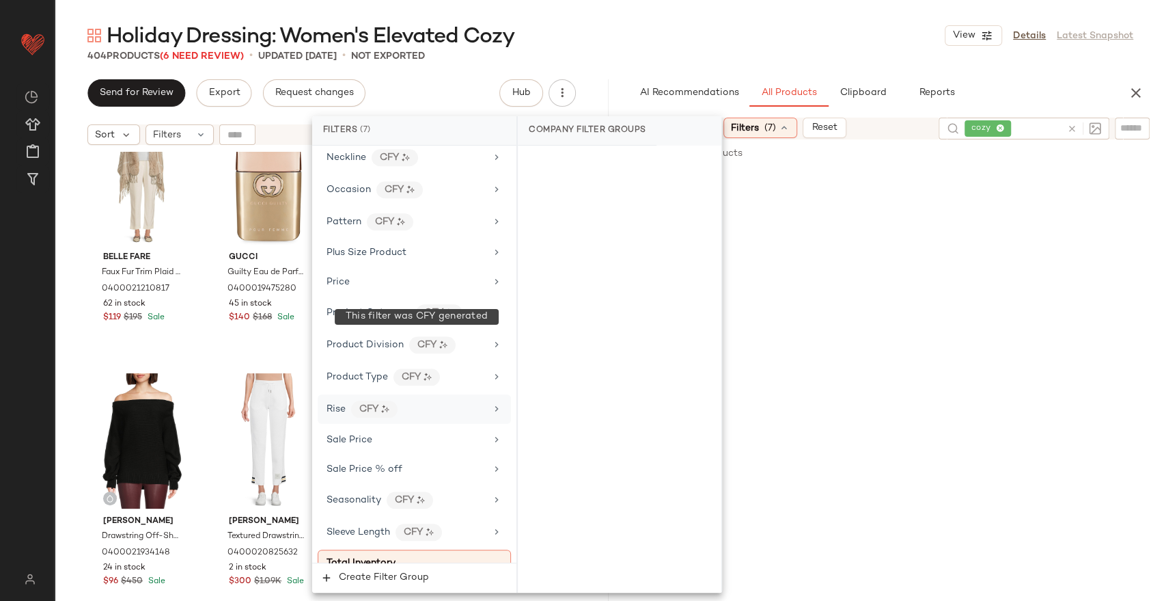
scroll to position [892, 0]
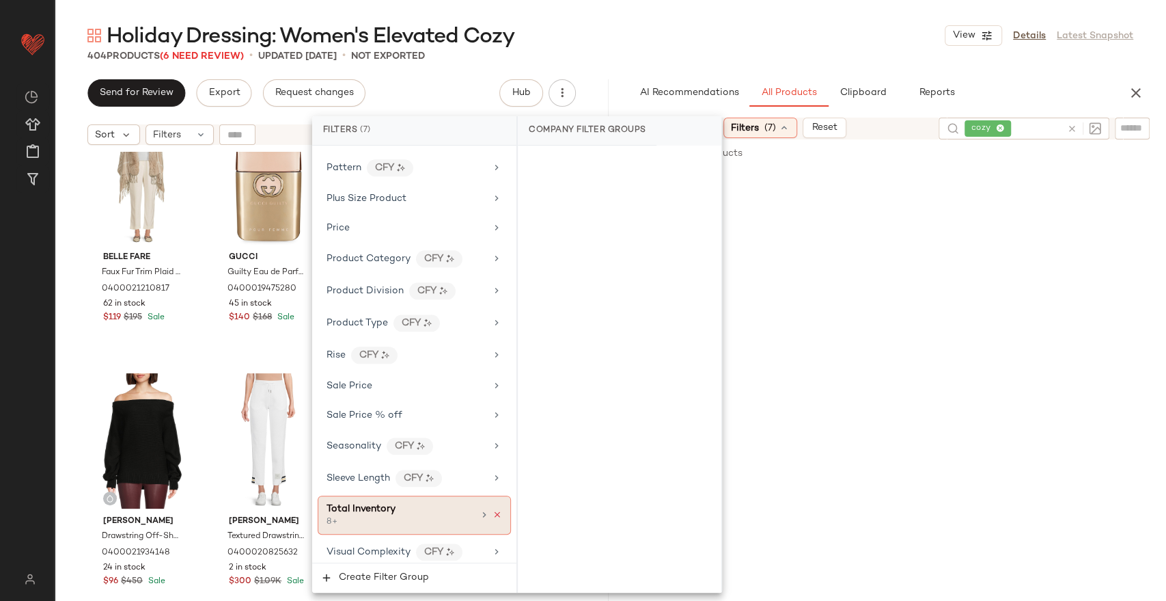
click at [493, 510] on icon at bounding box center [498, 515] width 10 height 10
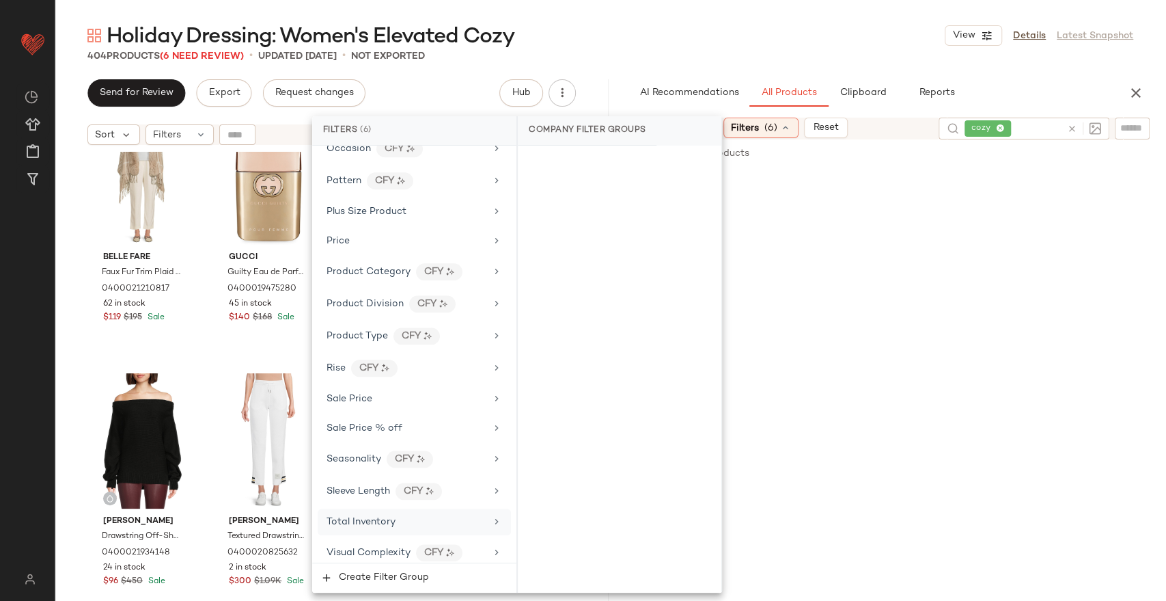
scroll to position [880, 0]
click at [1069, 124] on icon at bounding box center [1072, 129] width 10 height 10
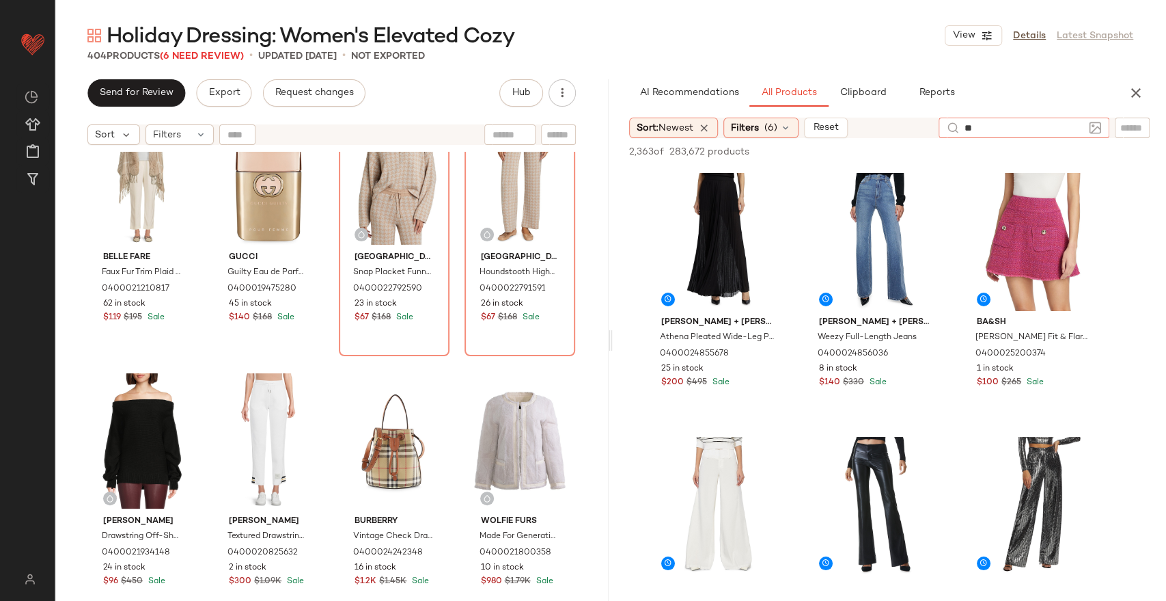
type input "*"
type input "********"
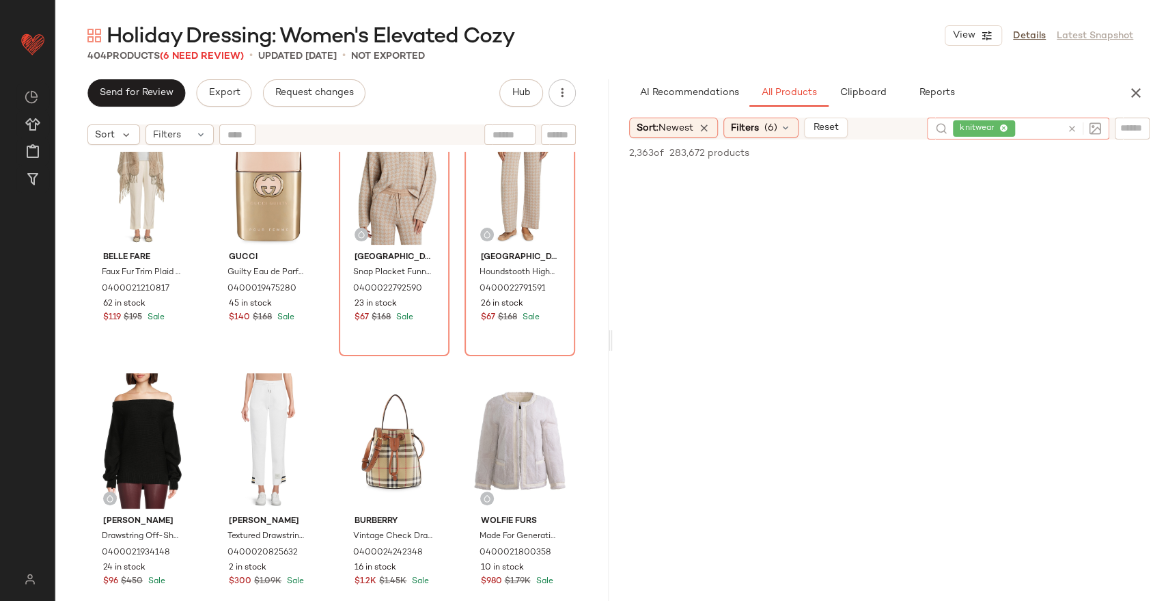
scroll to position [228, 0]
click at [778, 126] on span "(6)" at bounding box center [771, 128] width 13 height 14
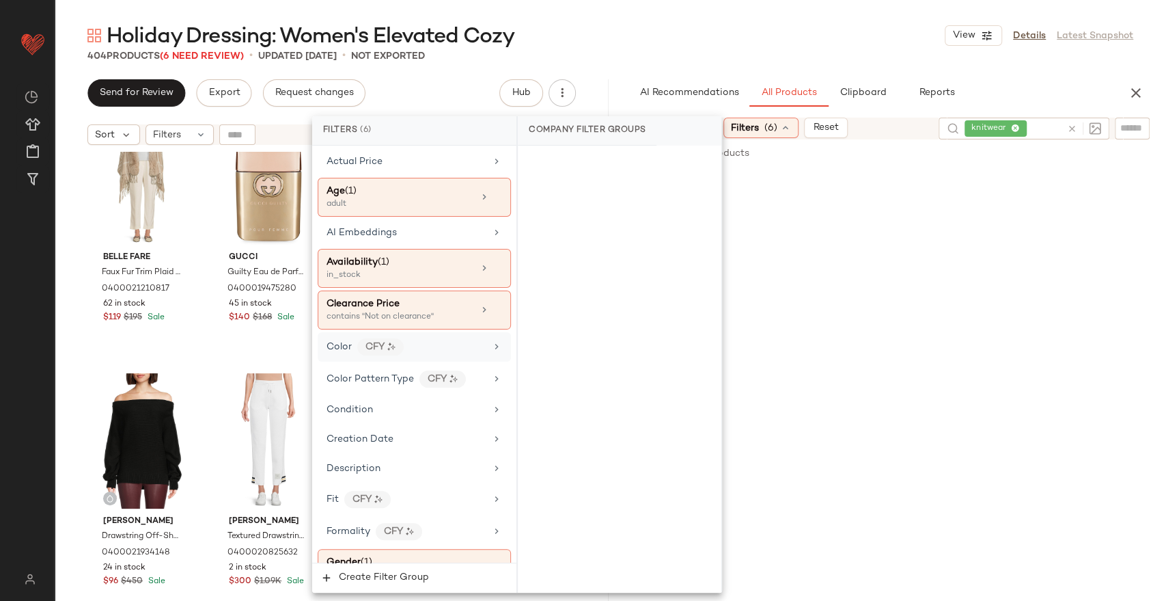
scroll to position [0, 0]
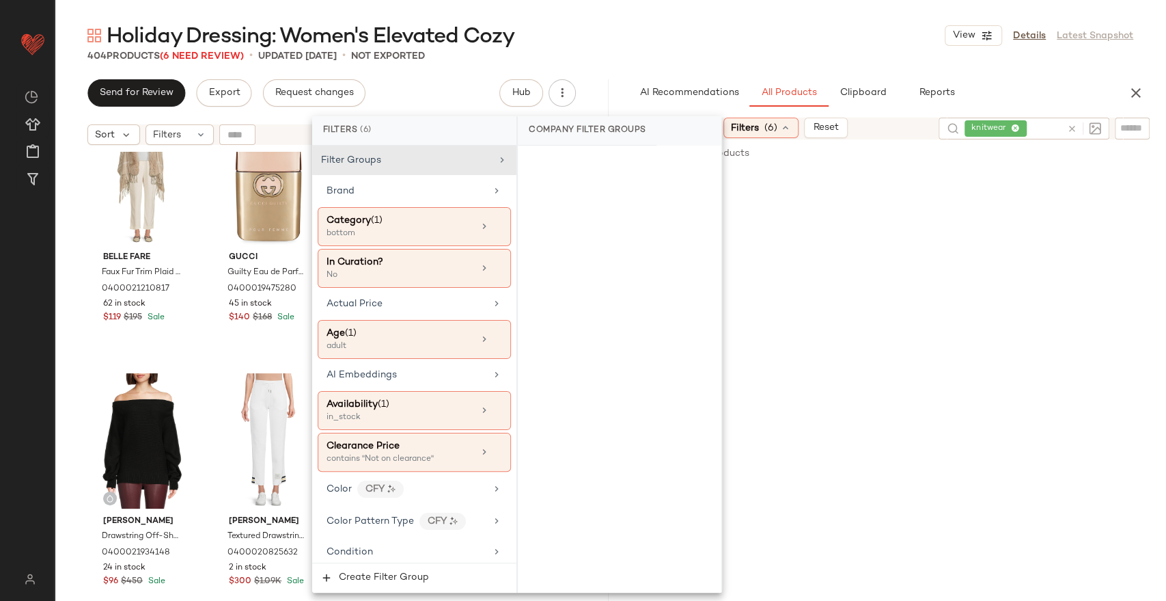
click at [693, 29] on div "Holiday Dressing: Women's Elevated Cozy View Details Latest Snapshot" at bounding box center [611, 35] width 1112 height 27
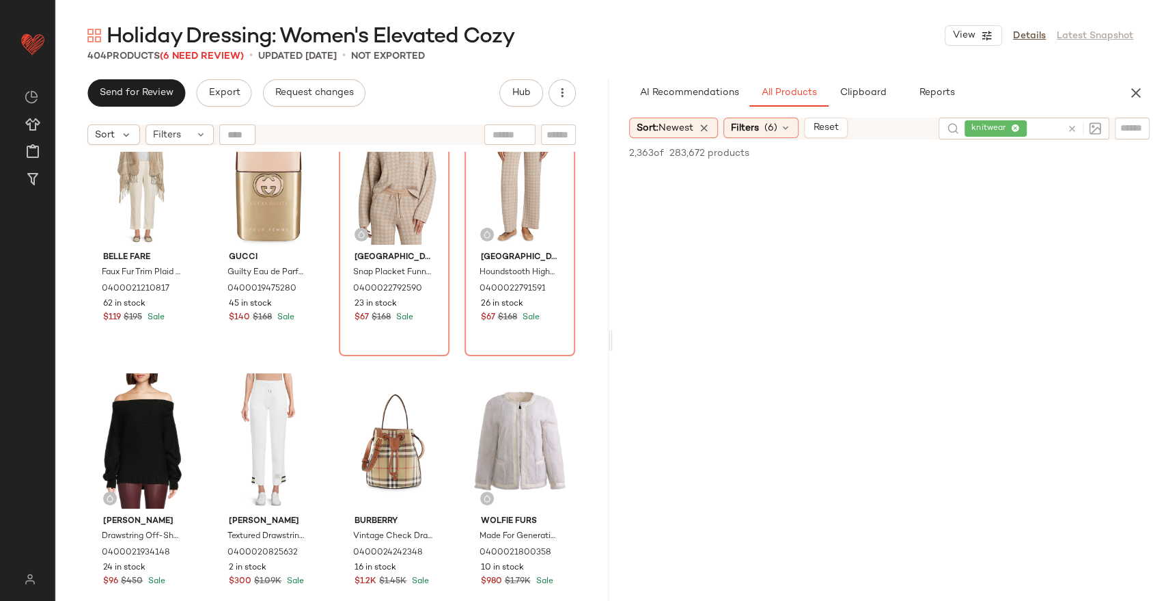
drag, startPoint x: 161, startPoint y: 5, endPoint x: 172, endPoint y: 6, distance: 10.3
click at [161, 5] on main "Holiday Dressing: Women's Elevated Cozy View Details Latest Snapshot 404 Produc…" at bounding box center [583, 300] width 1166 height 601
click at [768, 125] on span "(6)" at bounding box center [771, 128] width 13 height 14
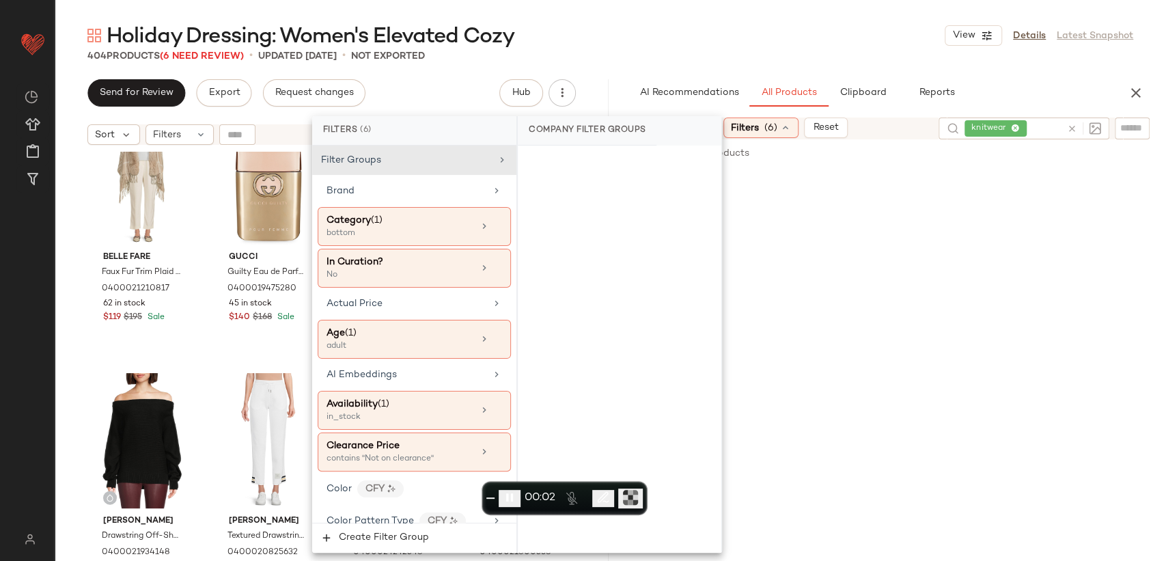
click at [1040, 137] on div "knitwear" at bounding box center [1013, 129] width 97 height 22
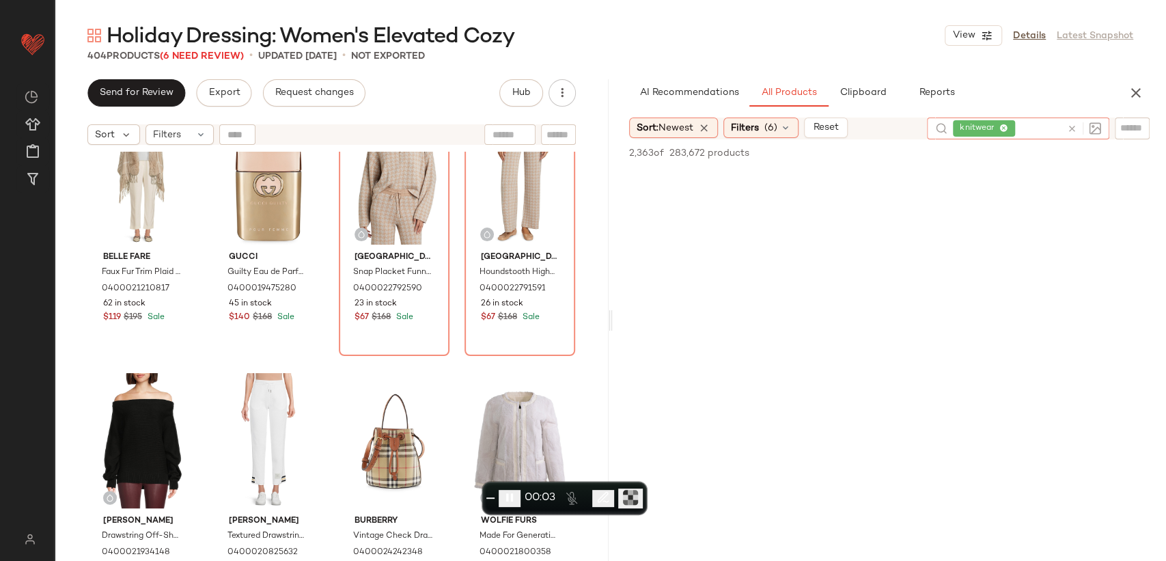
click at [1071, 125] on icon at bounding box center [1072, 129] width 10 height 10
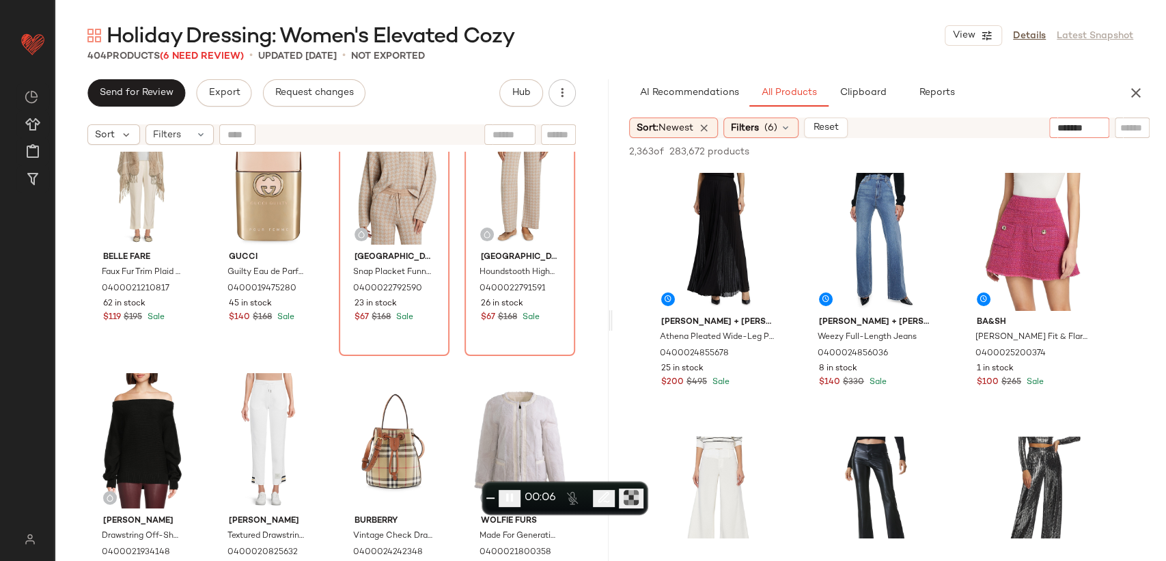
type input "********"
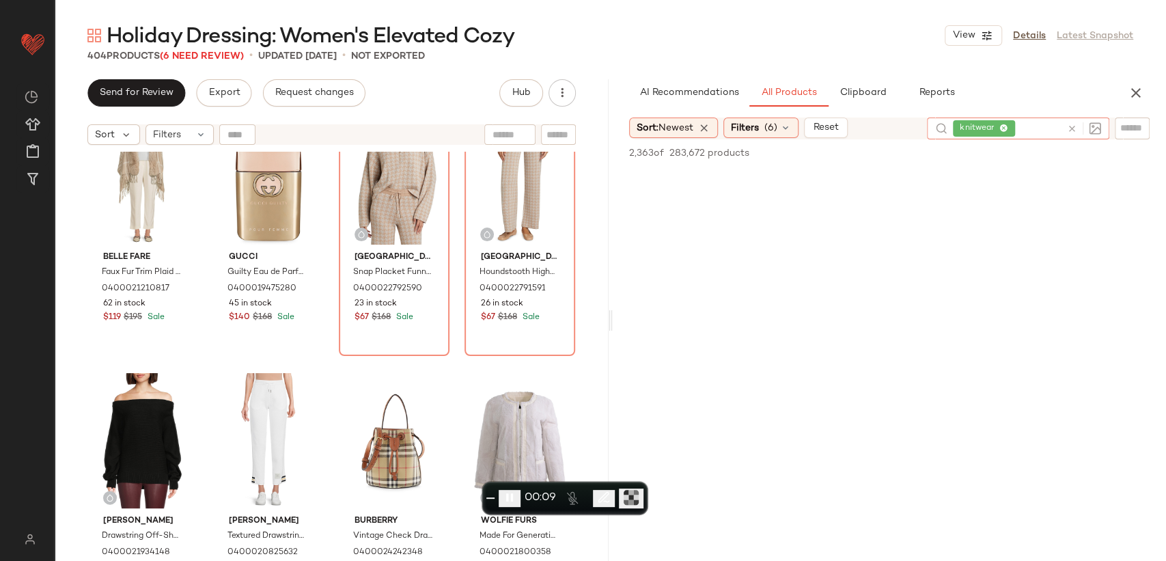
scroll to position [683, 0]
click at [756, 124] on span "Filters" at bounding box center [745, 128] width 28 height 14
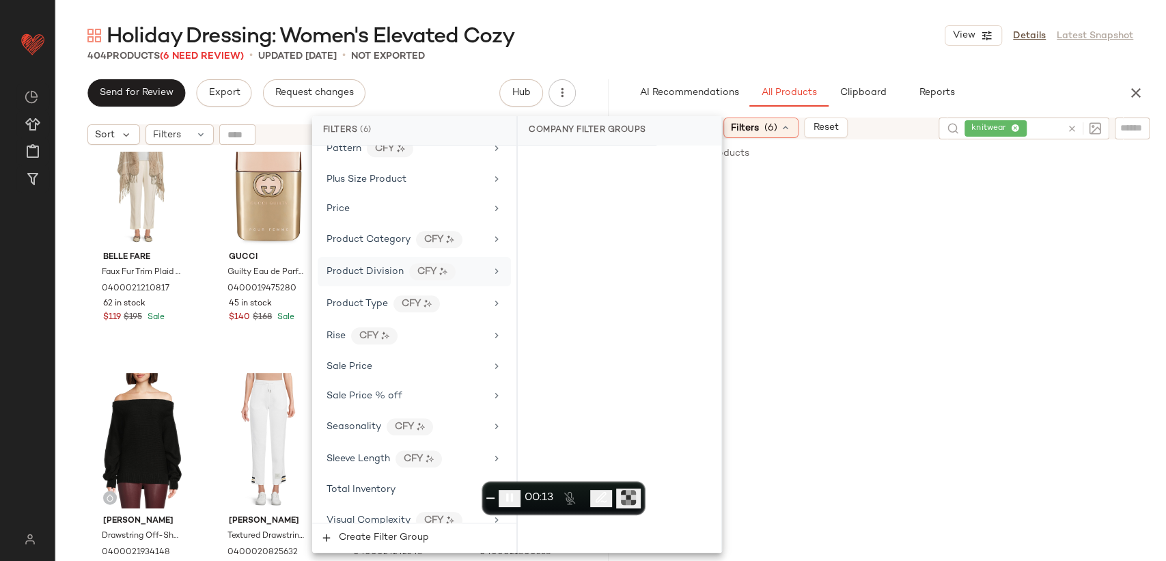
scroll to position [920, 0]
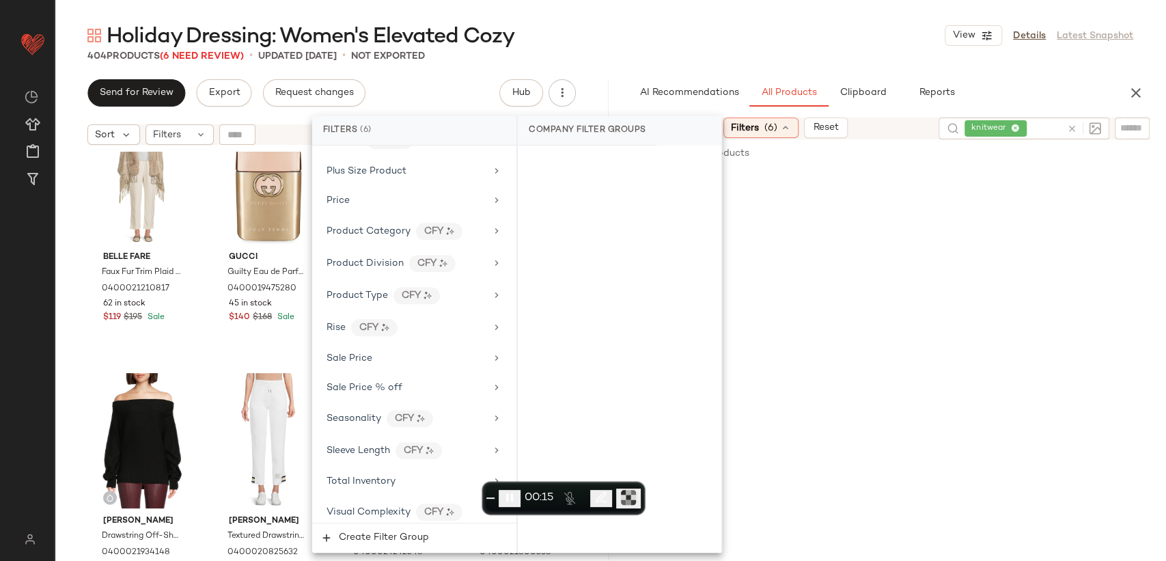
click at [1073, 124] on icon at bounding box center [1072, 129] width 10 height 10
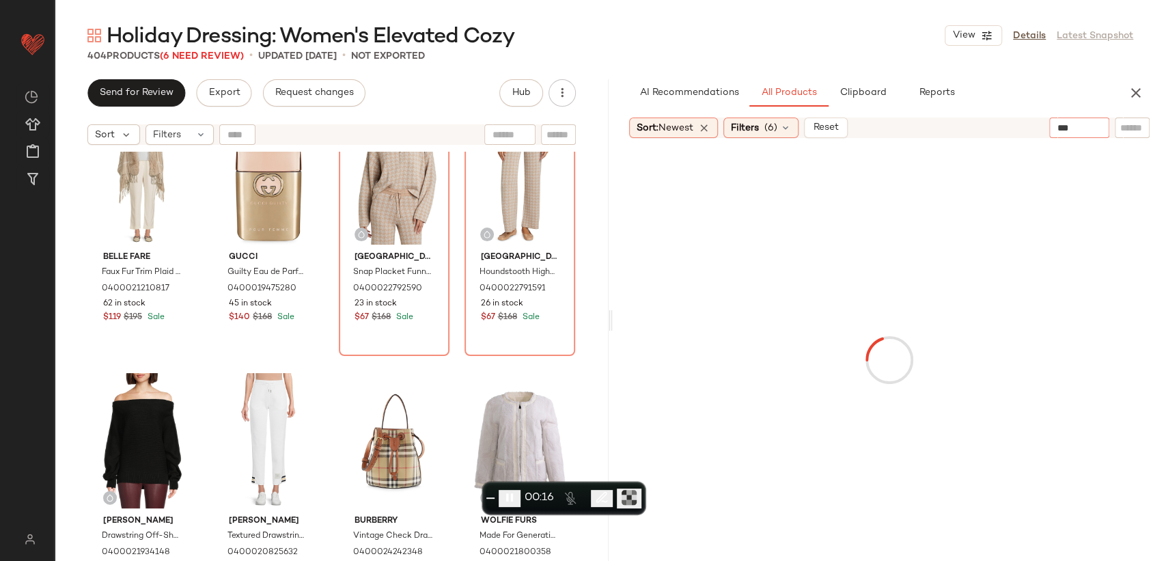
type input "****"
click at [752, 130] on span "Filters" at bounding box center [745, 128] width 28 height 14
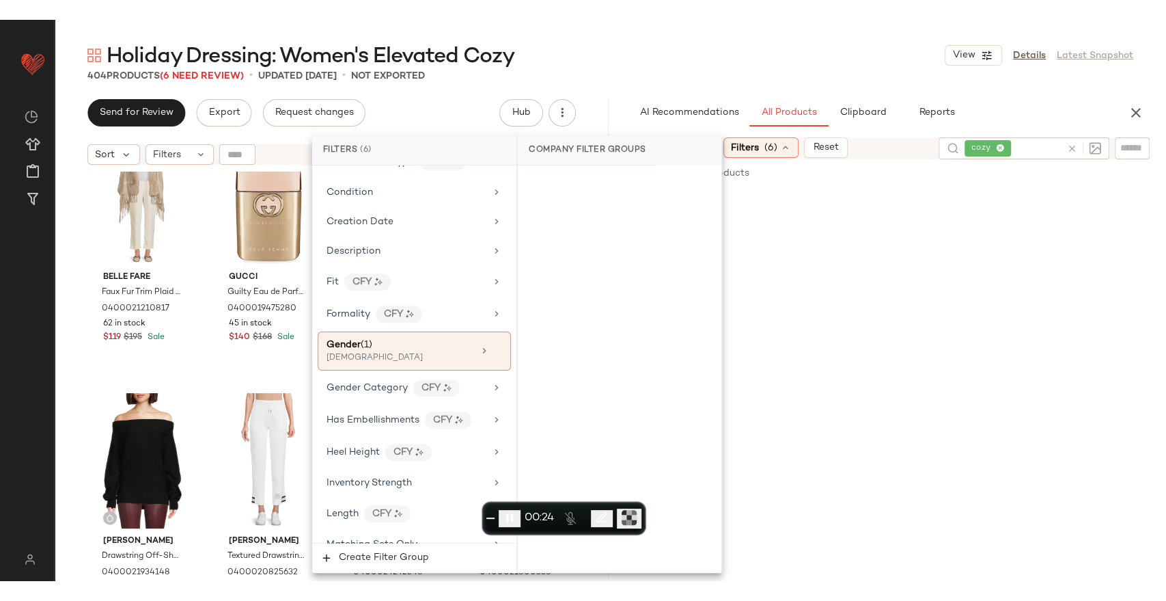
scroll to position [759, 0]
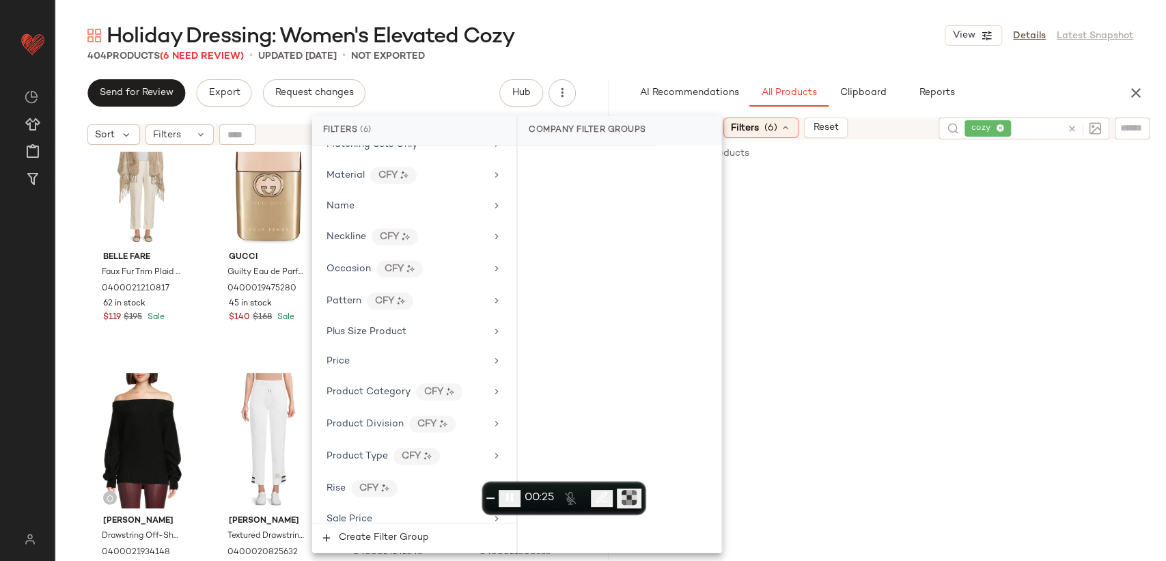
click at [491, 498] on span "End recording" at bounding box center [491, 498] width 0 height 0
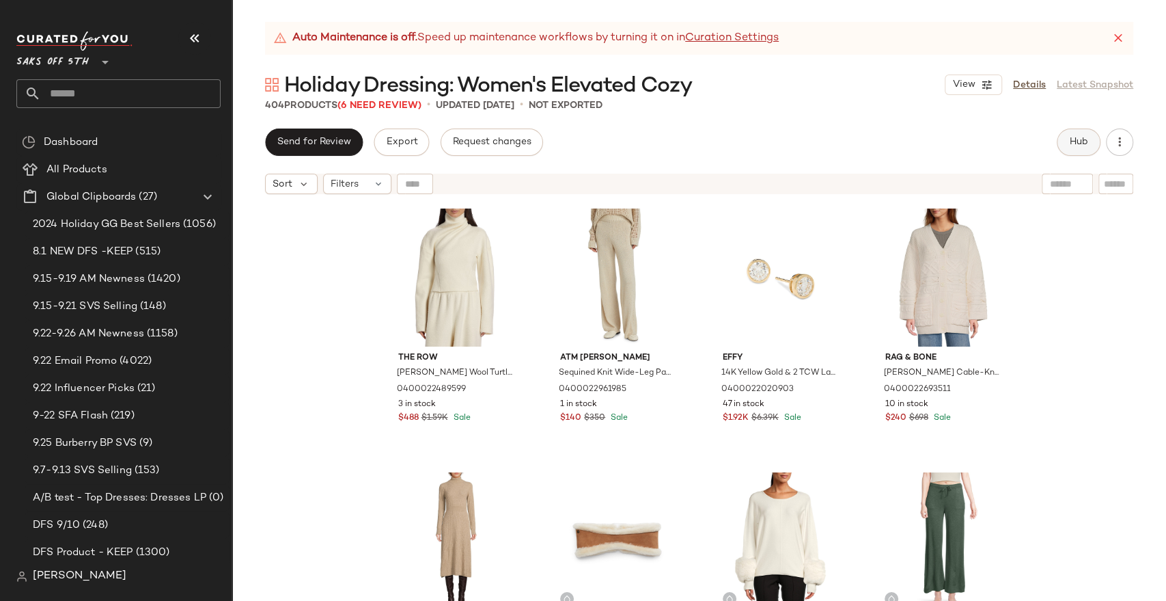
click at [1073, 137] on span "Hub" at bounding box center [1078, 142] width 19 height 11
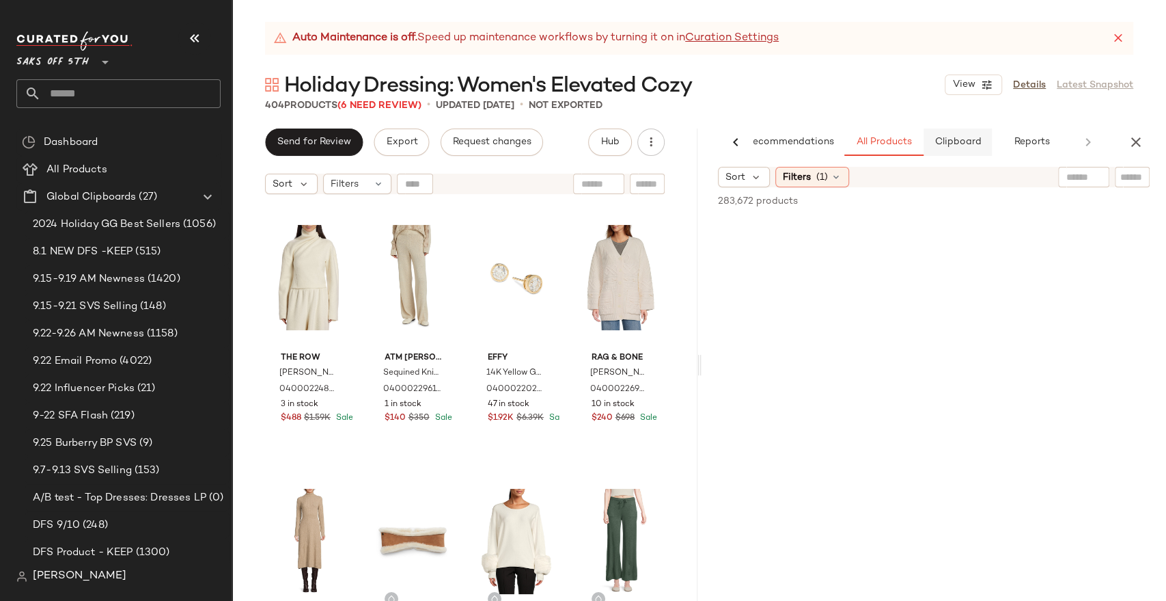
scroll to position [0, 30]
click at [859, 176] on span "(6)" at bounding box center [859, 177] width 13 height 14
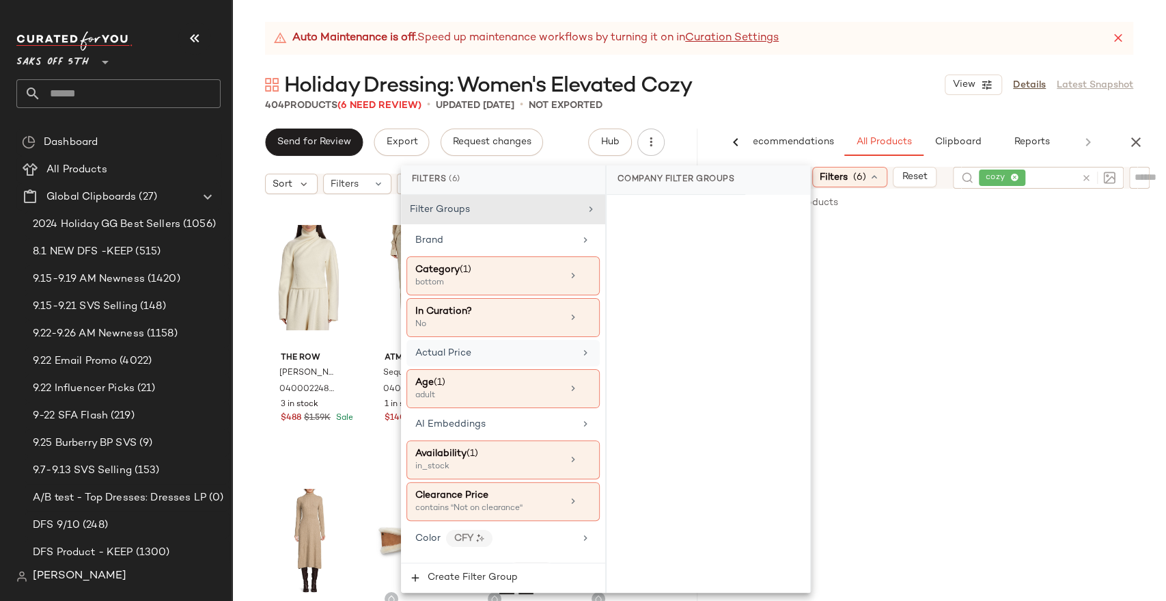
scroll to position [76, 0]
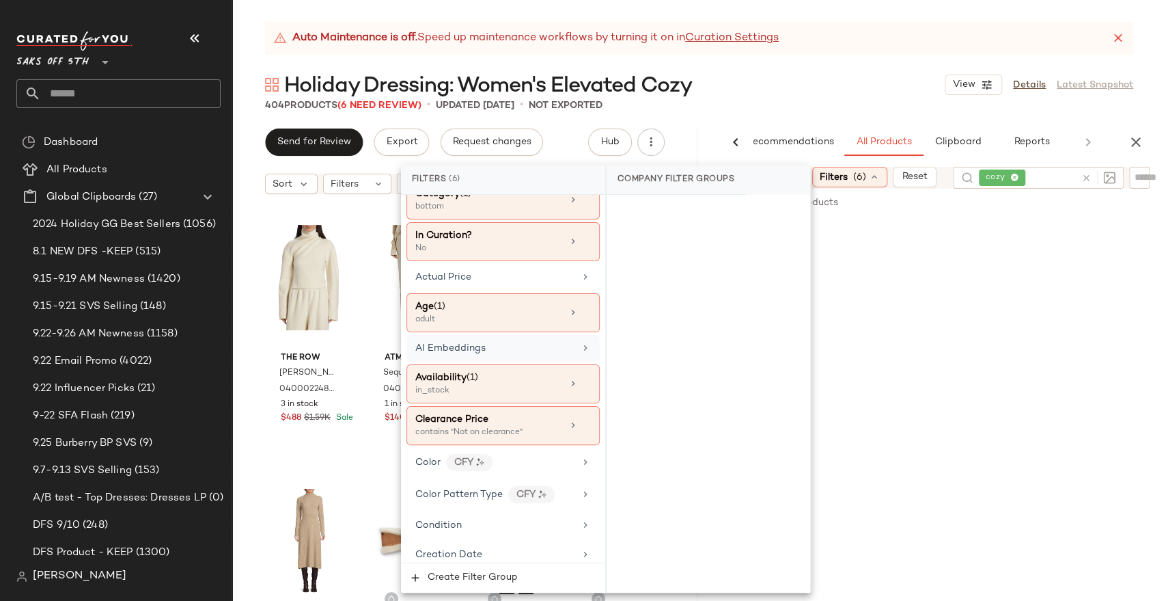
click at [540, 348] on div "AI Embeddings" at bounding box center [494, 348] width 159 height 14
click at [544, 346] on div "AI Embeddings" at bounding box center [494, 348] width 159 height 14
click at [819, 97] on div "Holiday Dressing: Women's Elevated Cozy View Details Latest Snapshot" at bounding box center [699, 84] width 934 height 27
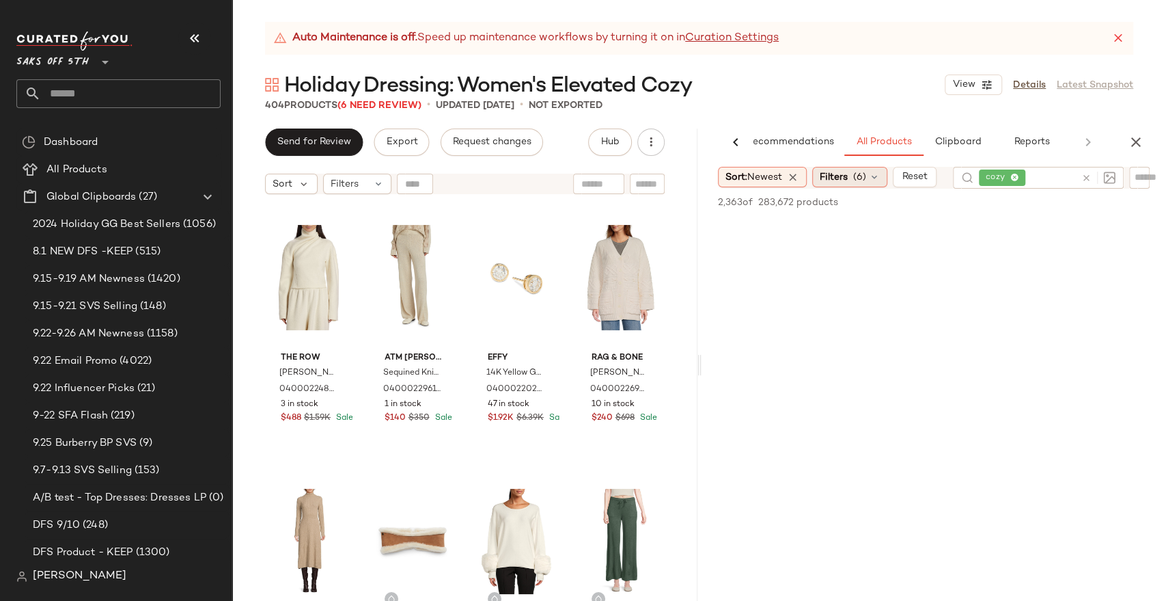
click at [848, 170] on span "Filters" at bounding box center [834, 177] width 28 height 14
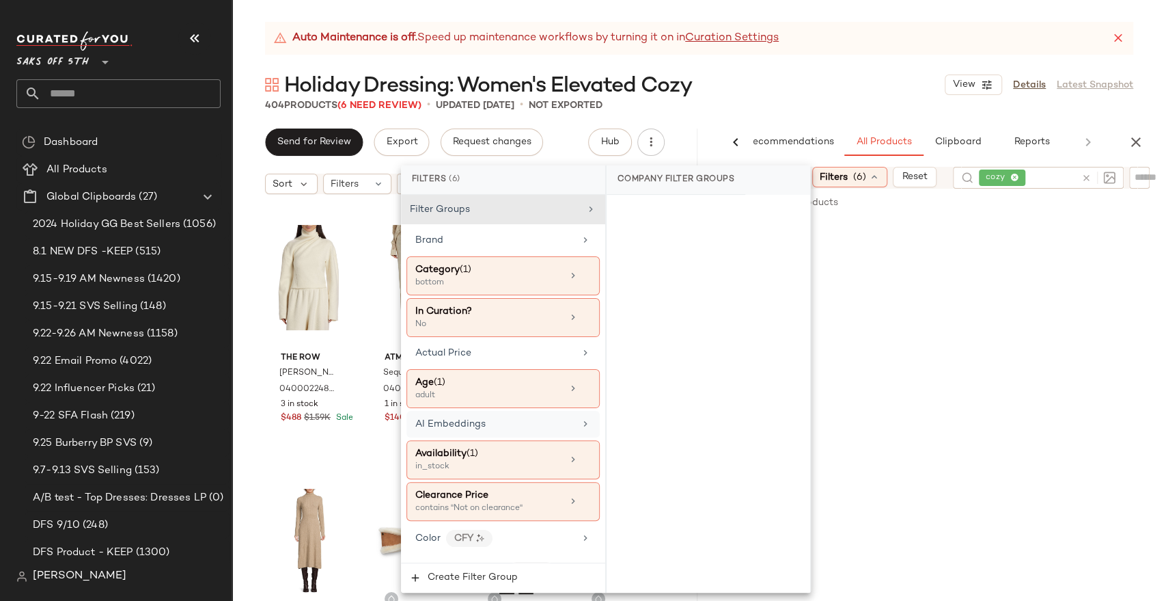
click at [533, 420] on div "AI Embeddings" at bounding box center [494, 424] width 159 height 14
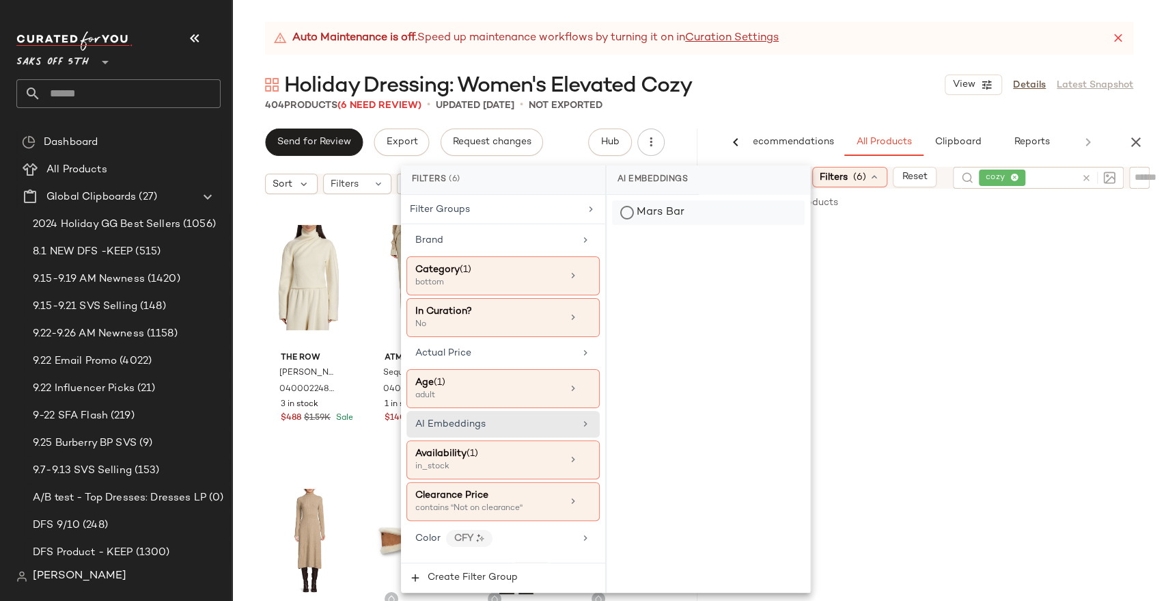
click at [633, 223] on div "Mars Bar" at bounding box center [708, 212] width 193 height 25
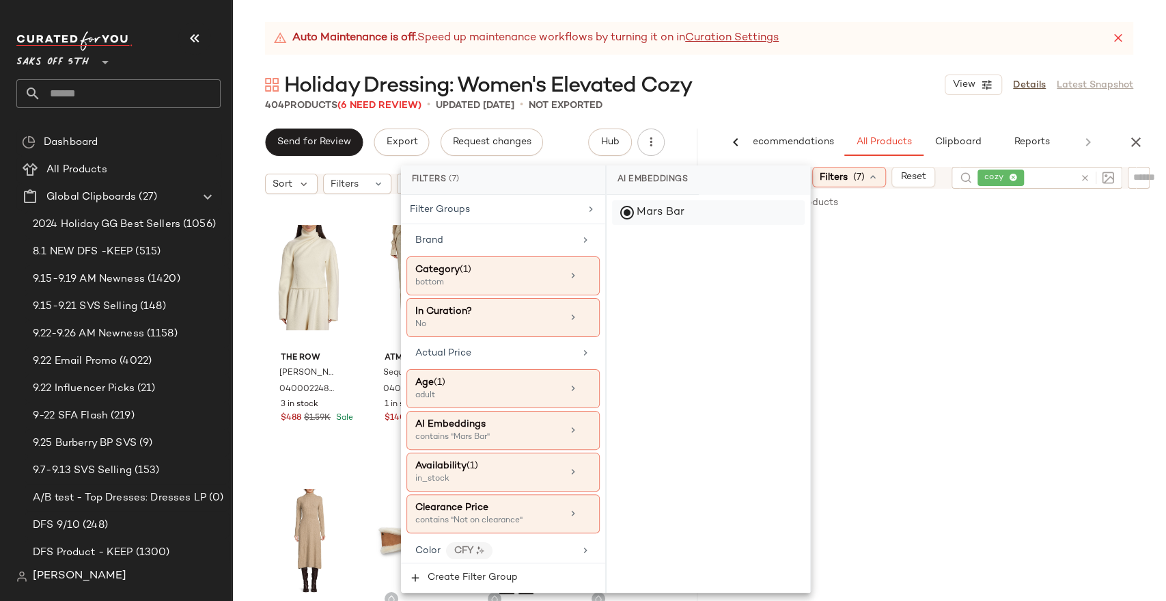
click at [637, 211] on div "Mars Bar" at bounding box center [708, 212] width 193 height 25
click at [581, 426] on icon at bounding box center [586, 430] width 10 height 10
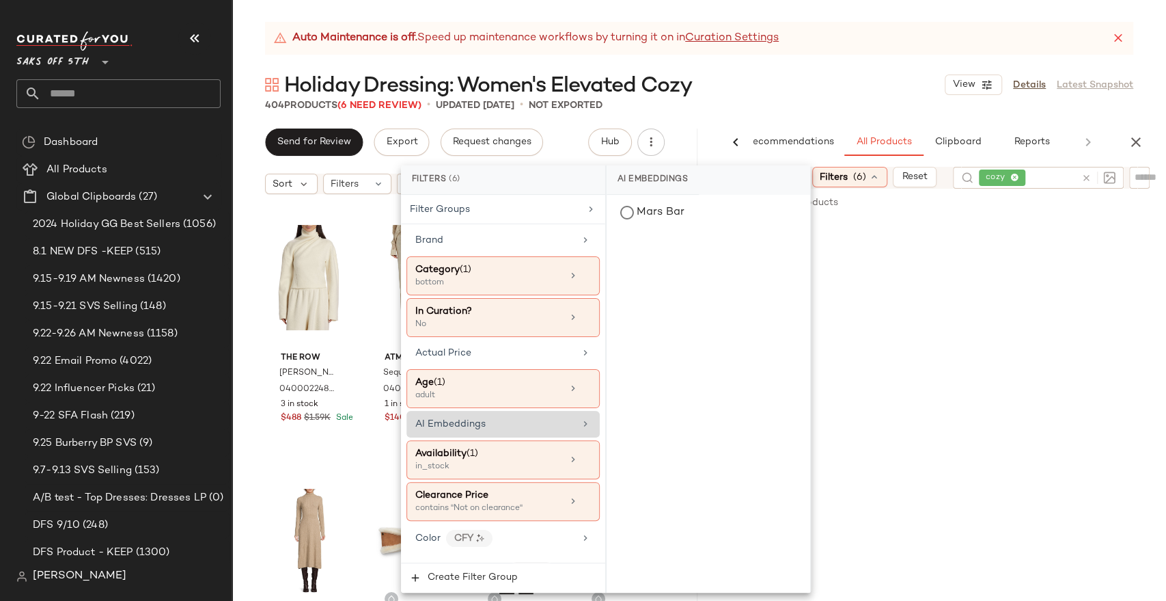
click at [822, 105] on div "404 Products (6 Need Review) • updated Sep 26th • Not Exported" at bounding box center [699, 105] width 934 height 14
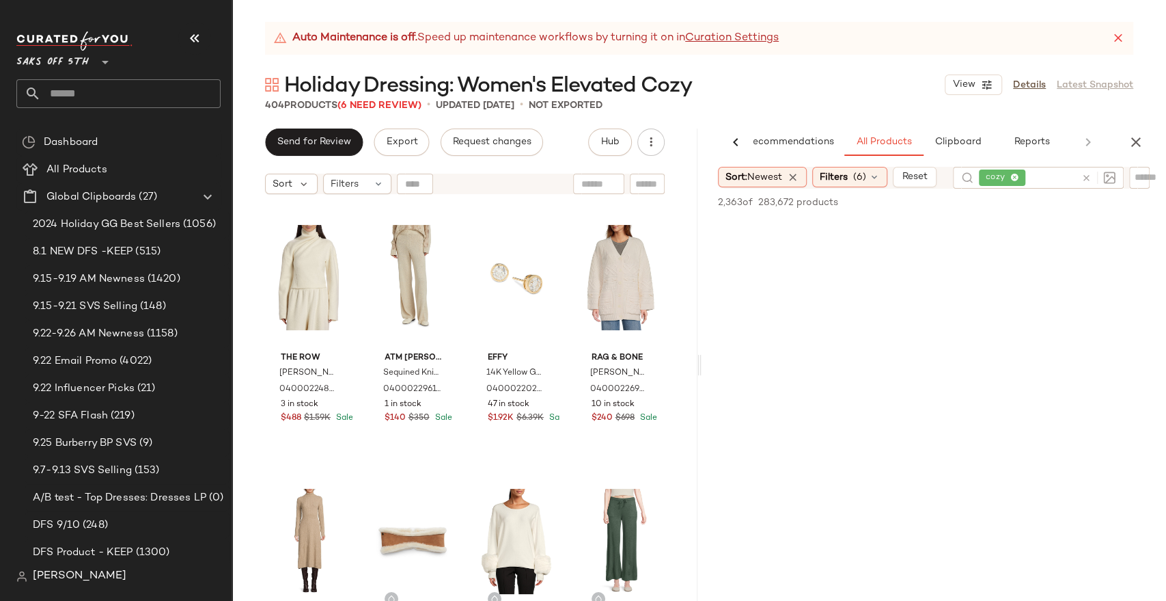
scroll to position [228, 0]
click at [1088, 173] on icon at bounding box center [1087, 178] width 10 height 10
click at [1071, 174] on input "text" at bounding box center [1084, 177] width 35 height 14
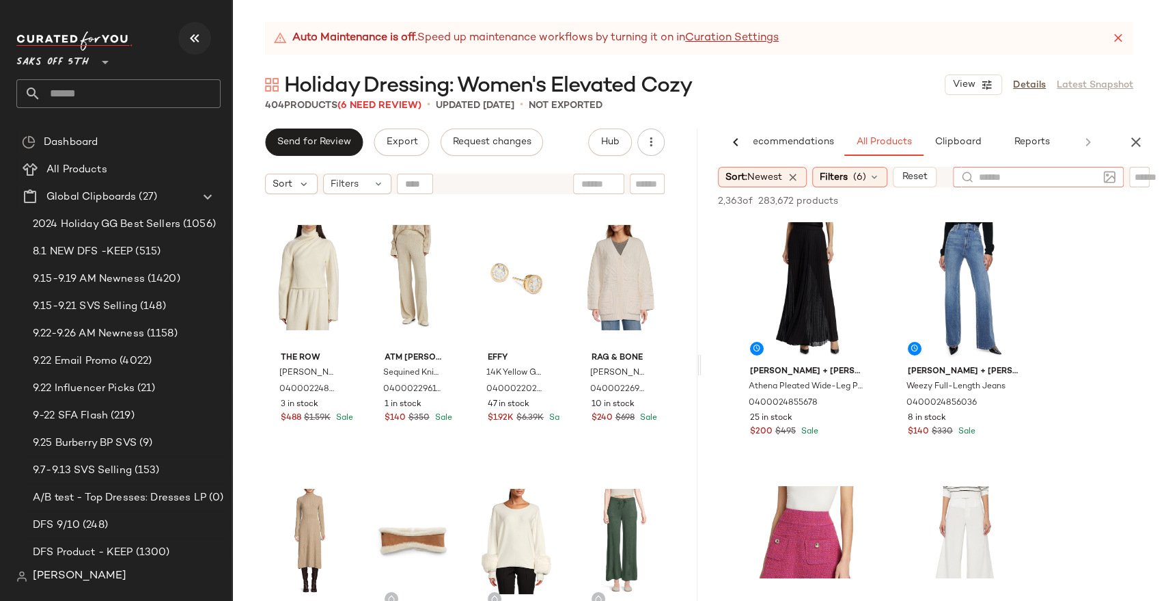
click at [204, 31] on button "button" at bounding box center [194, 38] width 33 height 33
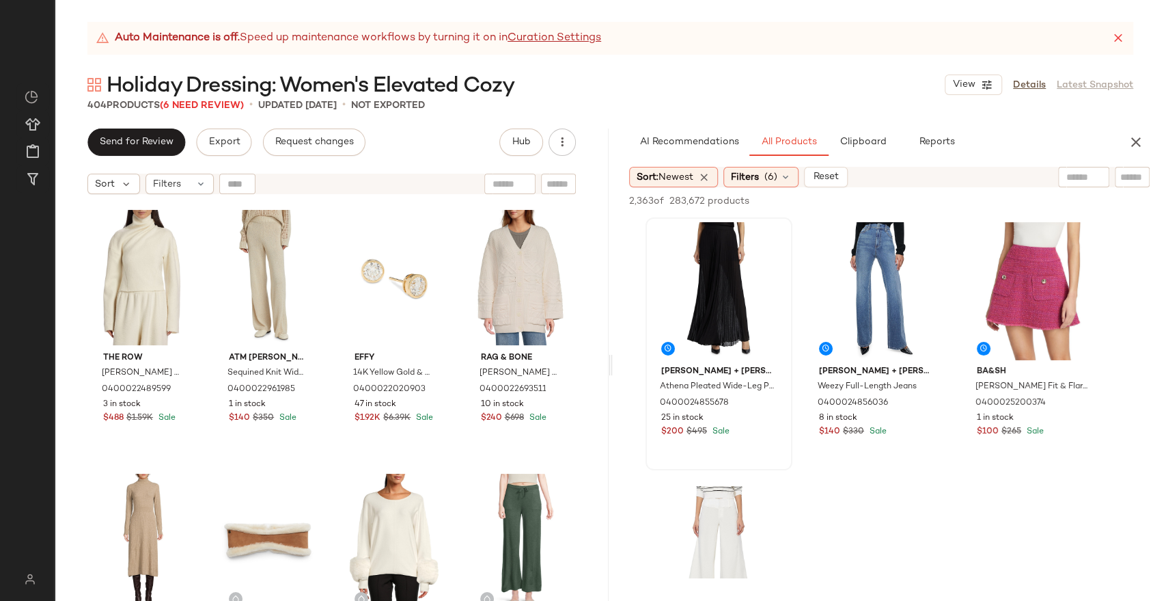
scroll to position [0, 0]
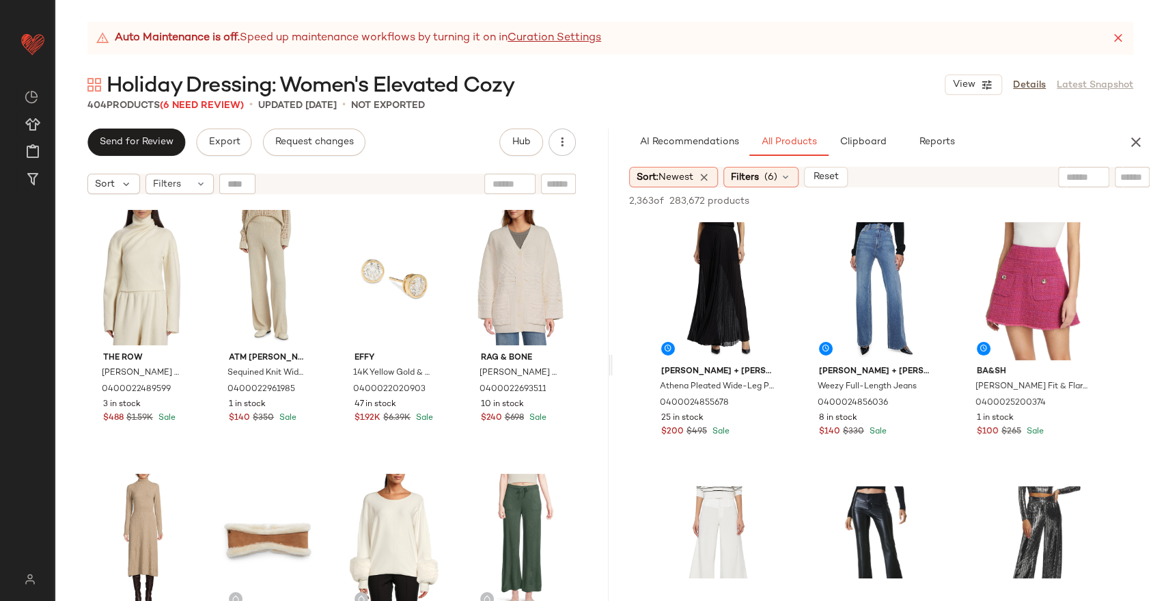
click at [1071, 170] on input "text" at bounding box center [1084, 177] width 35 height 14
type input "**********"
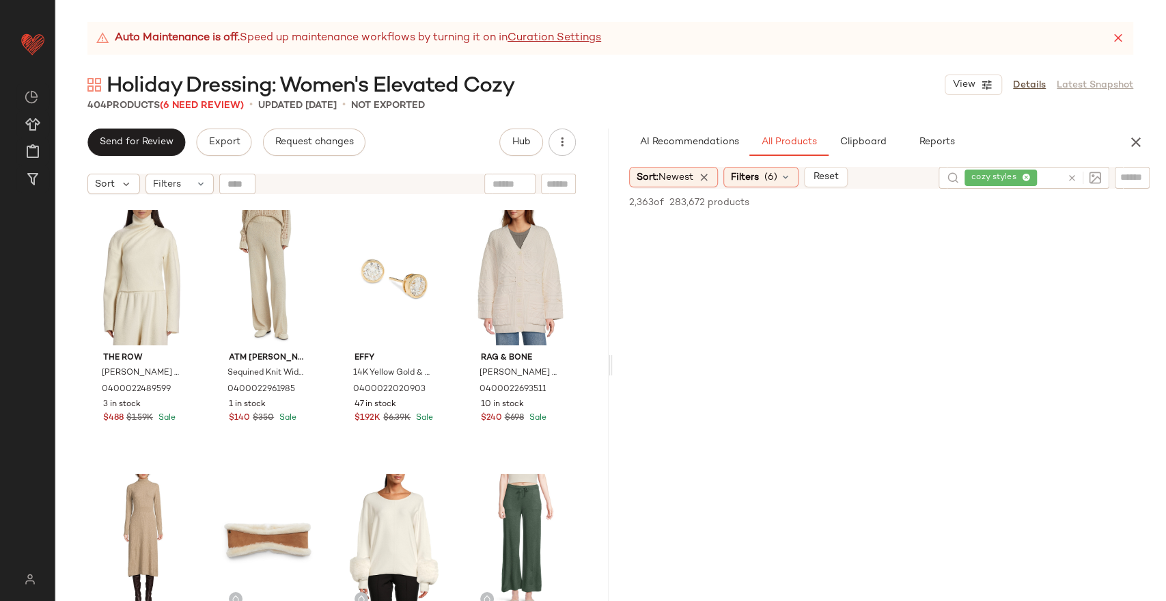
drag, startPoint x: 1054, startPoint y: 209, endPoint x: 1065, endPoint y: 182, distance: 29.4
click at [1054, 208] on div at bounding box center [1054, 202] width 191 height 16
click at [1070, 174] on icon at bounding box center [1072, 178] width 10 height 10
type input "****"
drag, startPoint x: 929, startPoint y: 7, endPoint x: 940, endPoint y: 43, distance: 37.6
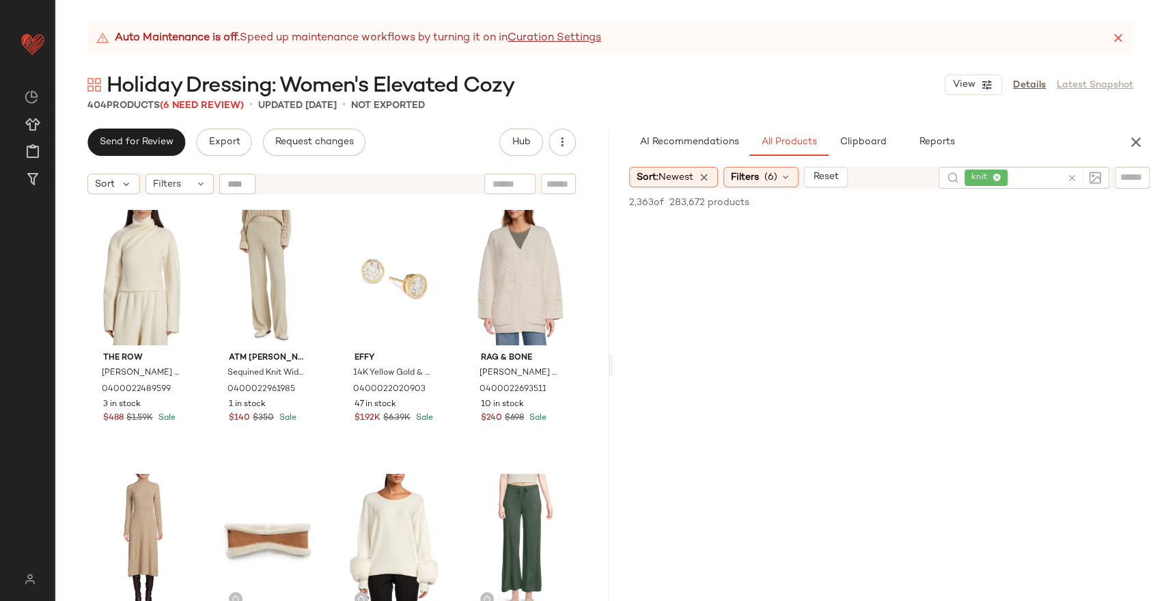
click at [929, 7] on main "Auto Maintenance is off. Speed up maintenance workflows by turning it on in Cur…" at bounding box center [583, 300] width 1166 height 601
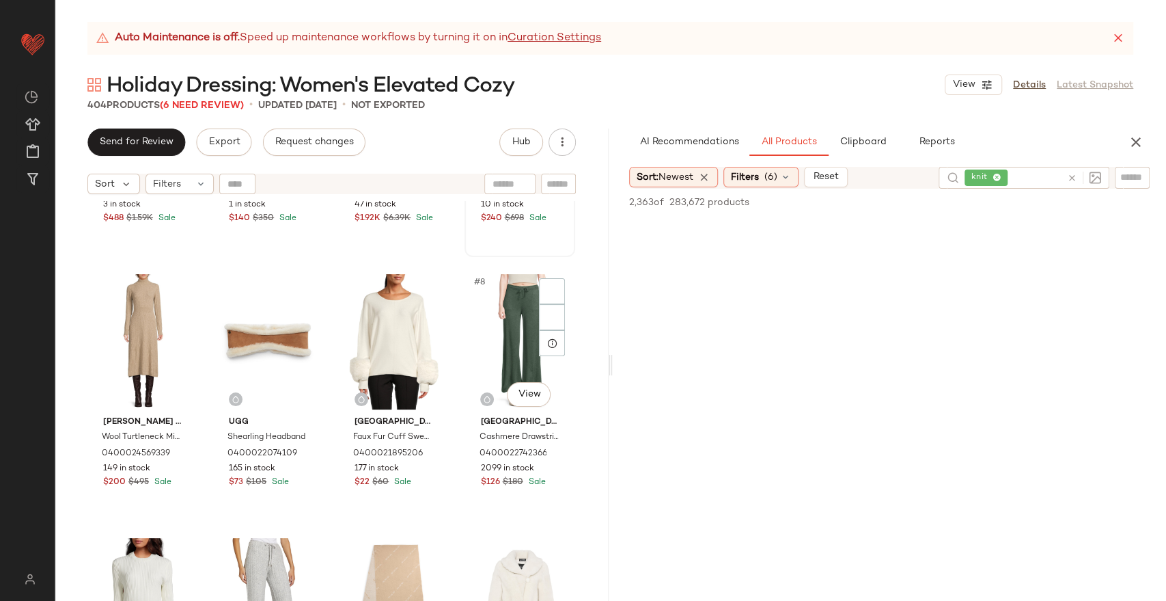
scroll to position [216, 0]
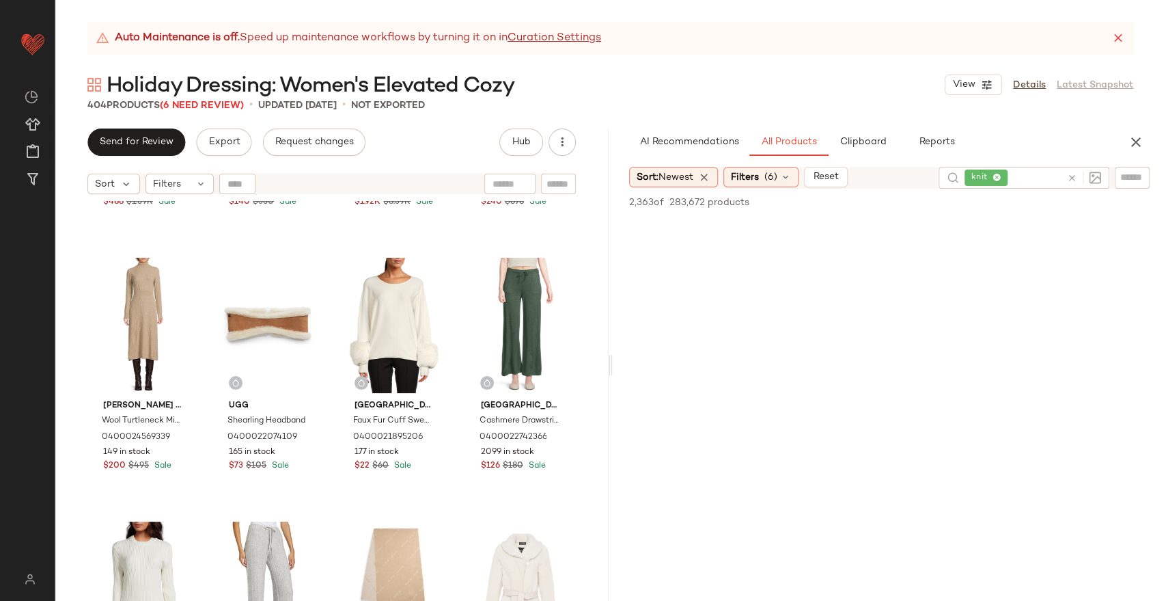
click at [1071, 176] on icon at bounding box center [1072, 178] width 10 height 10
click at [1134, 174] on input "text" at bounding box center [1133, 177] width 24 height 14
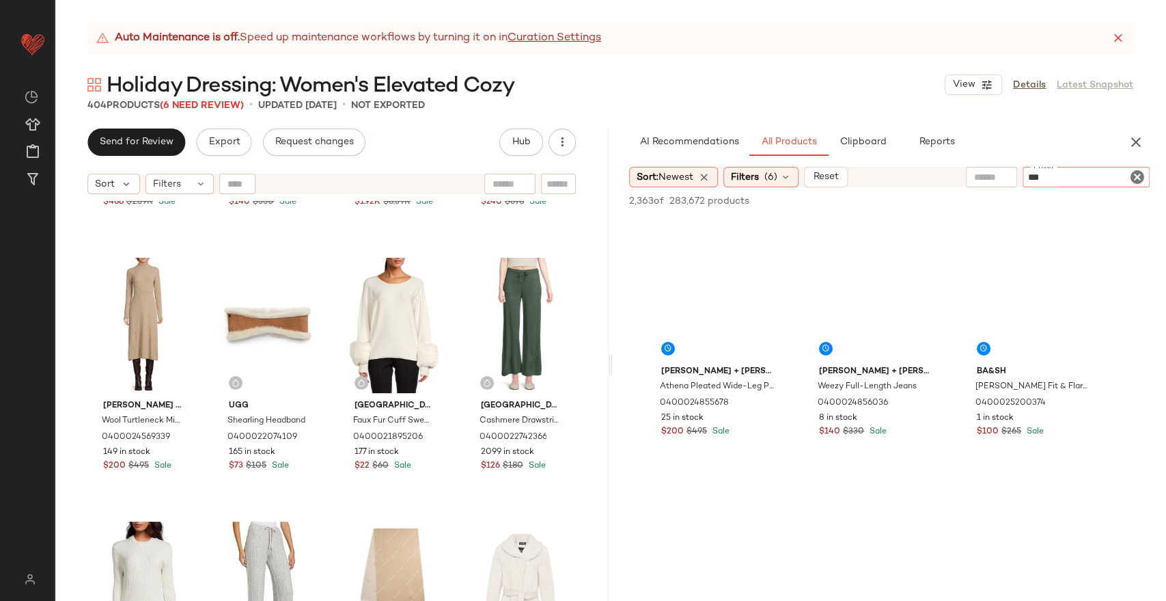
type input "****"
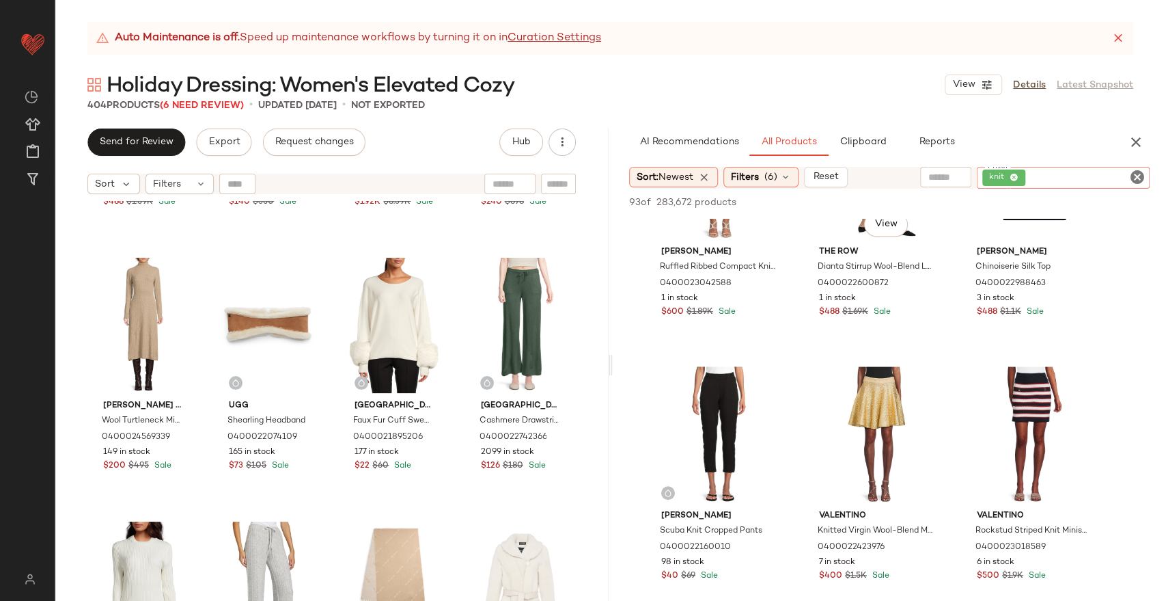
scroll to position [689, 0]
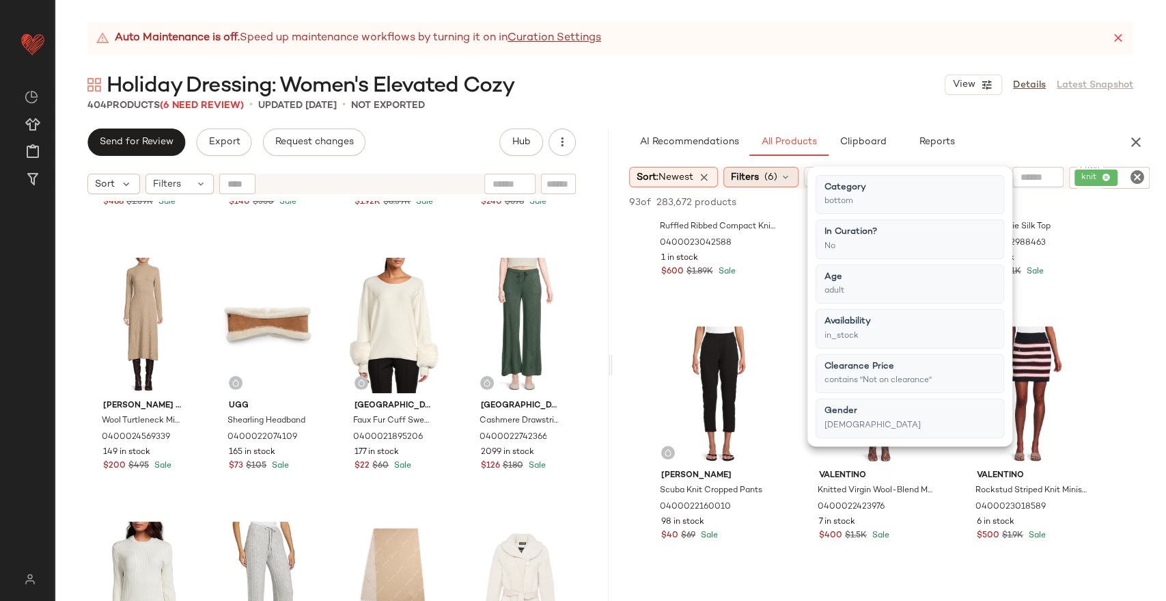
click at [766, 172] on div "Filters (6)" at bounding box center [761, 177] width 75 height 20
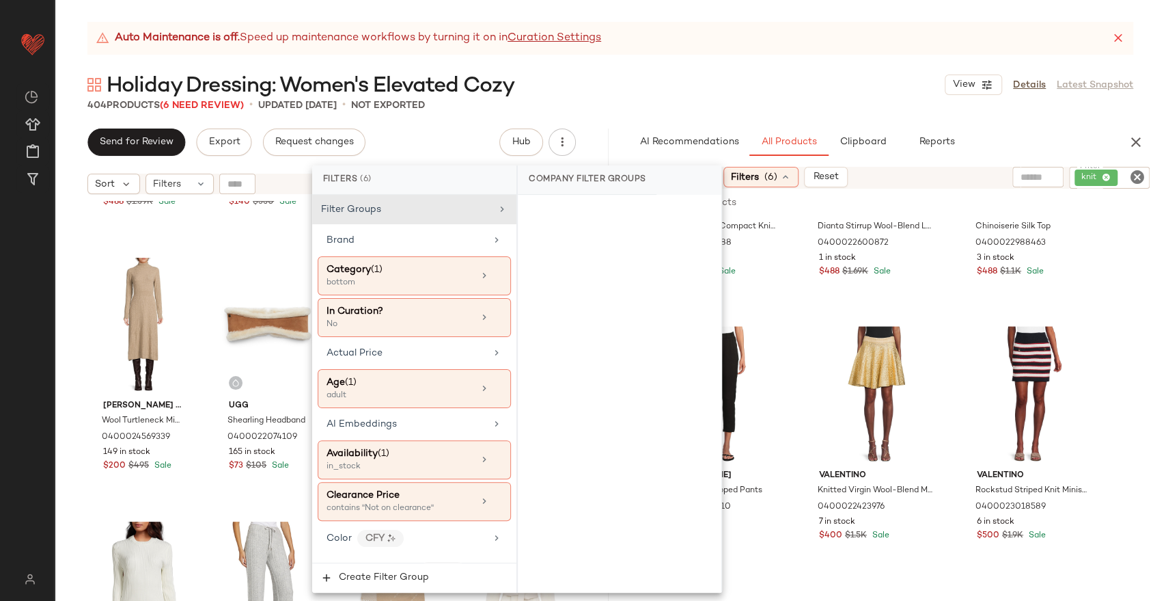
click at [579, 72] on div "Holiday Dressing: Women's Elevated Cozy View Details Latest Snapshot" at bounding box center [611, 84] width 1112 height 27
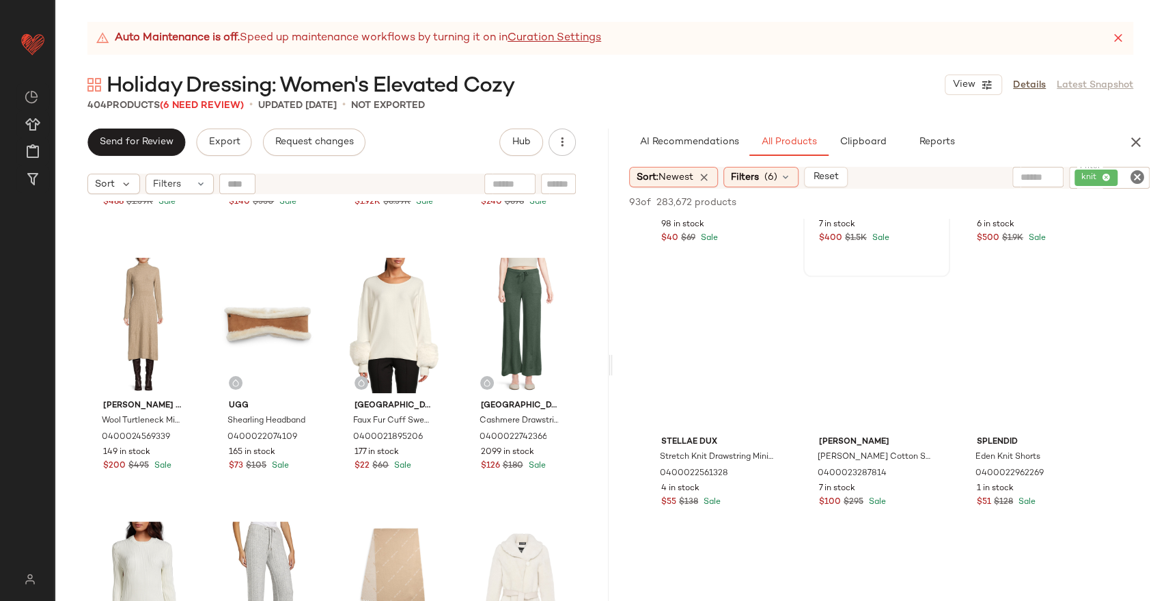
scroll to position [1025, 0]
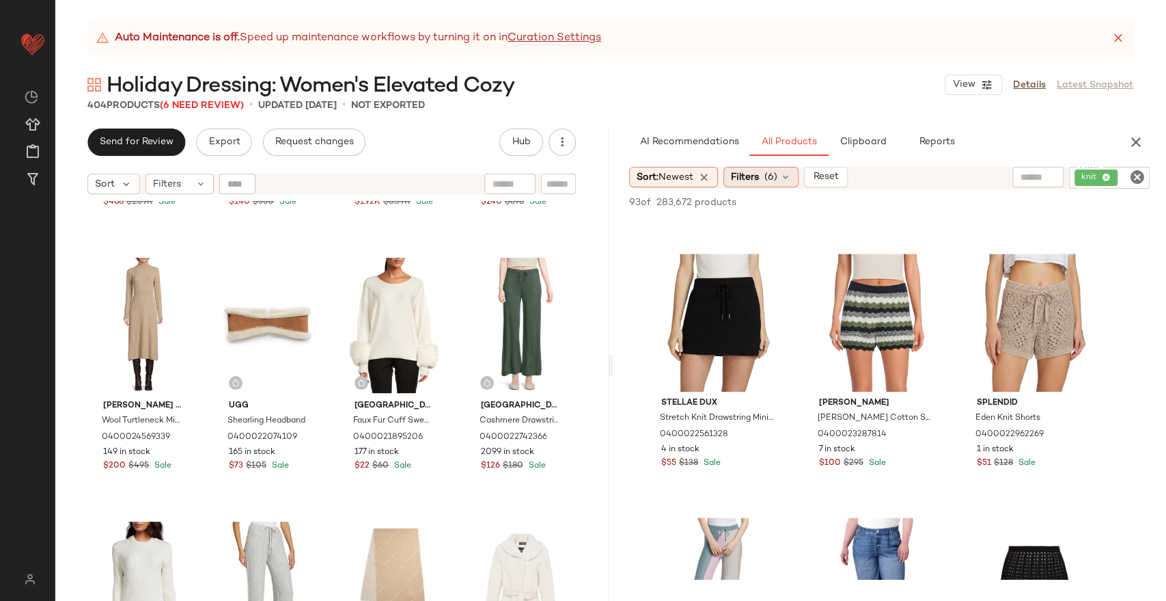
click at [754, 182] on span "Filters" at bounding box center [745, 177] width 28 height 14
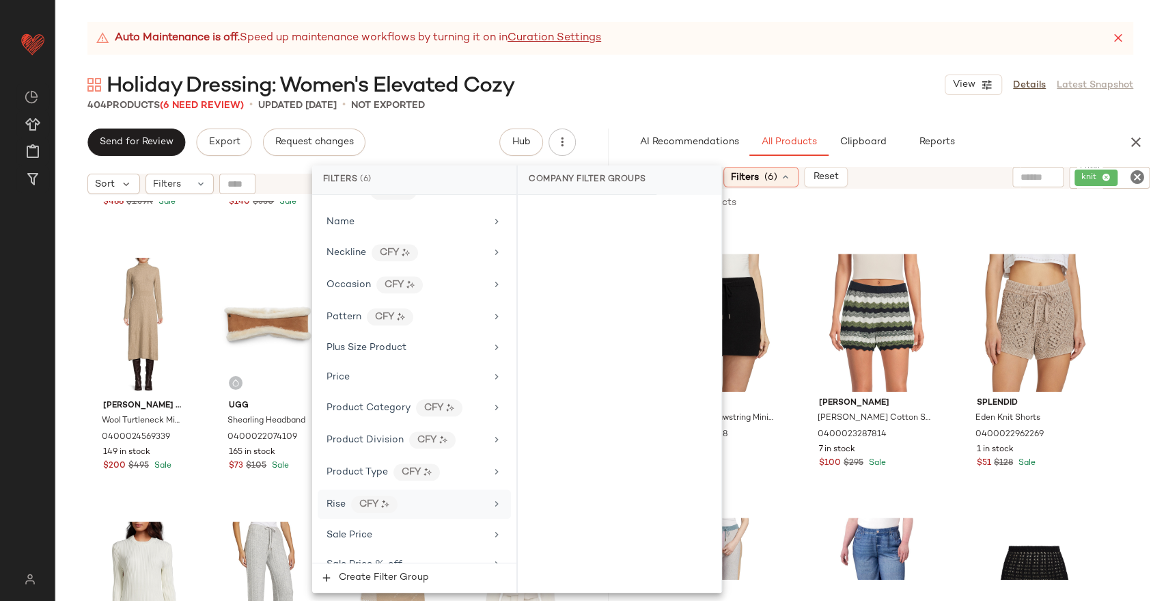
scroll to position [929, 0]
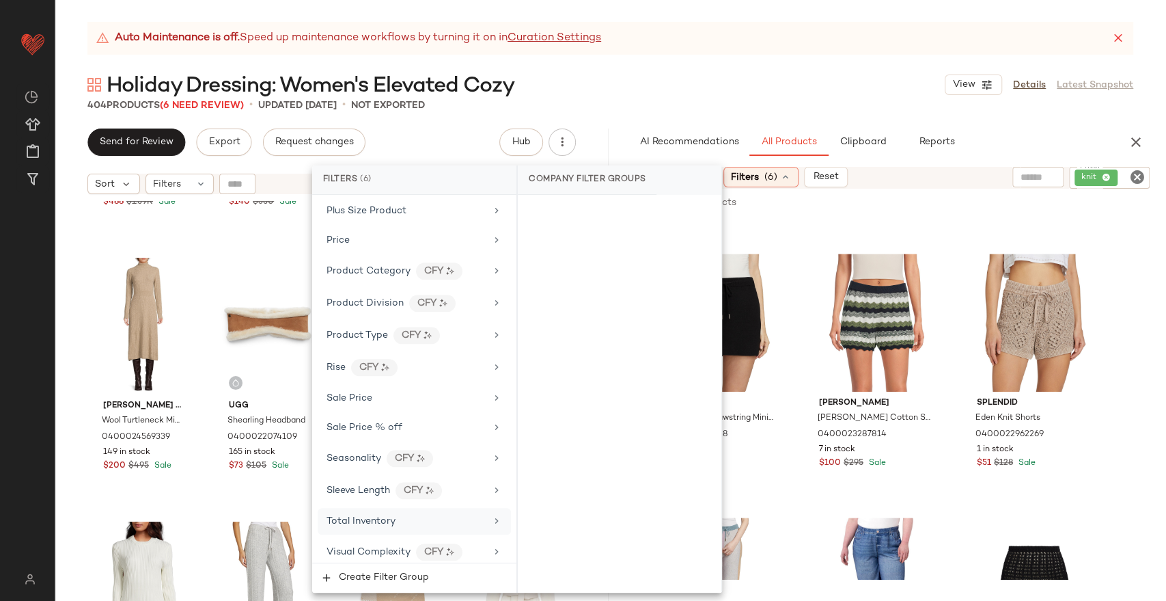
click at [376, 516] on span "Total Inventory" at bounding box center [361, 521] width 69 height 10
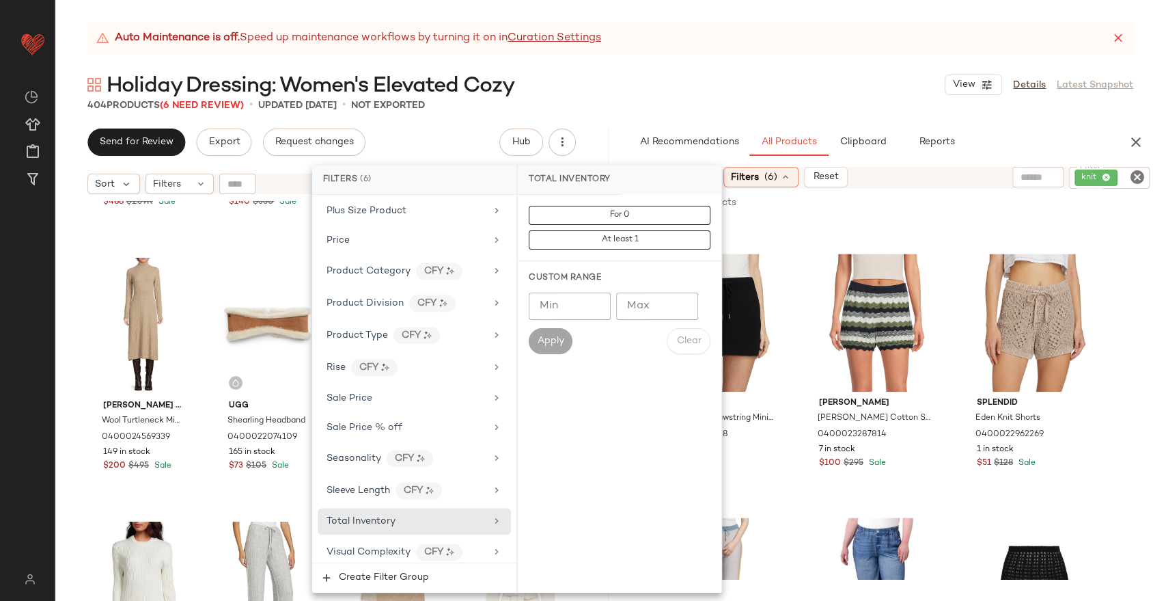
click at [562, 299] on input "Min" at bounding box center [570, 305] width 82 height 27
type input "**"
click at [556, 331] on button "Apply" at bounding box center [551, 341] width 44 height 26
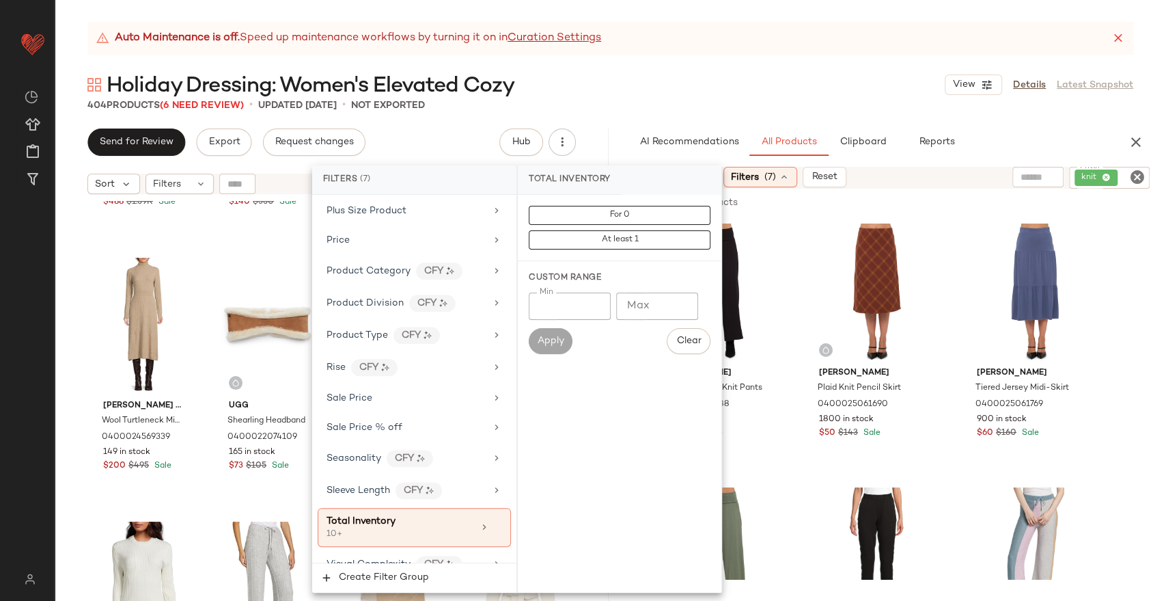
click at [715, 77] on div "Holiday Dressing: Women's Elevated Cozy View Details Latest Snapshot" at bounding box center [611, 84] width 1112 height 27
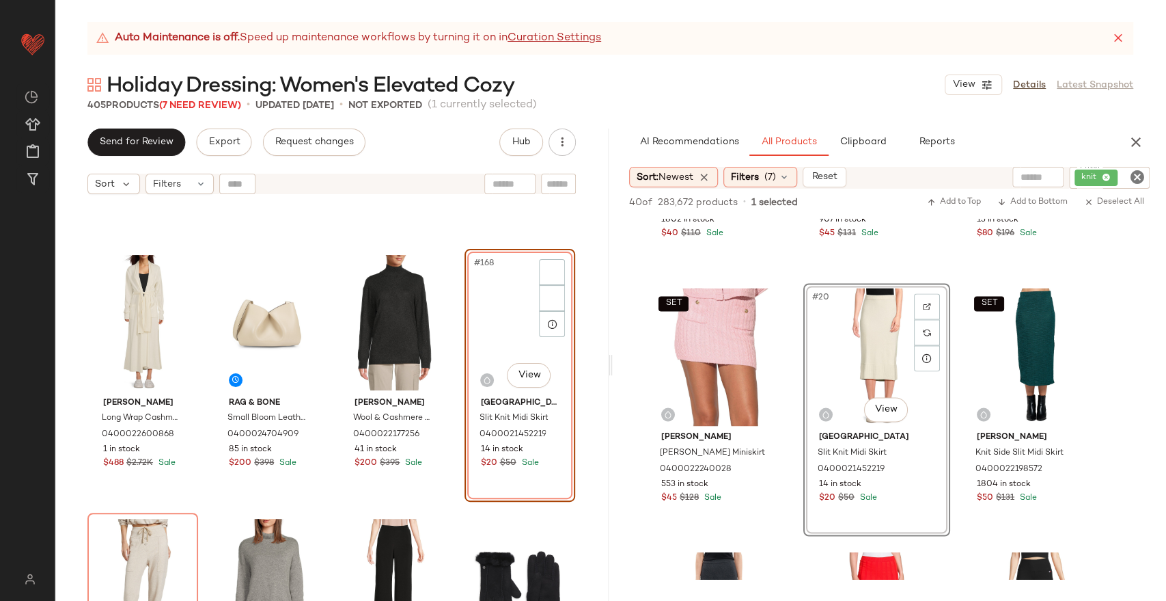
scroll to position [10932, 0]
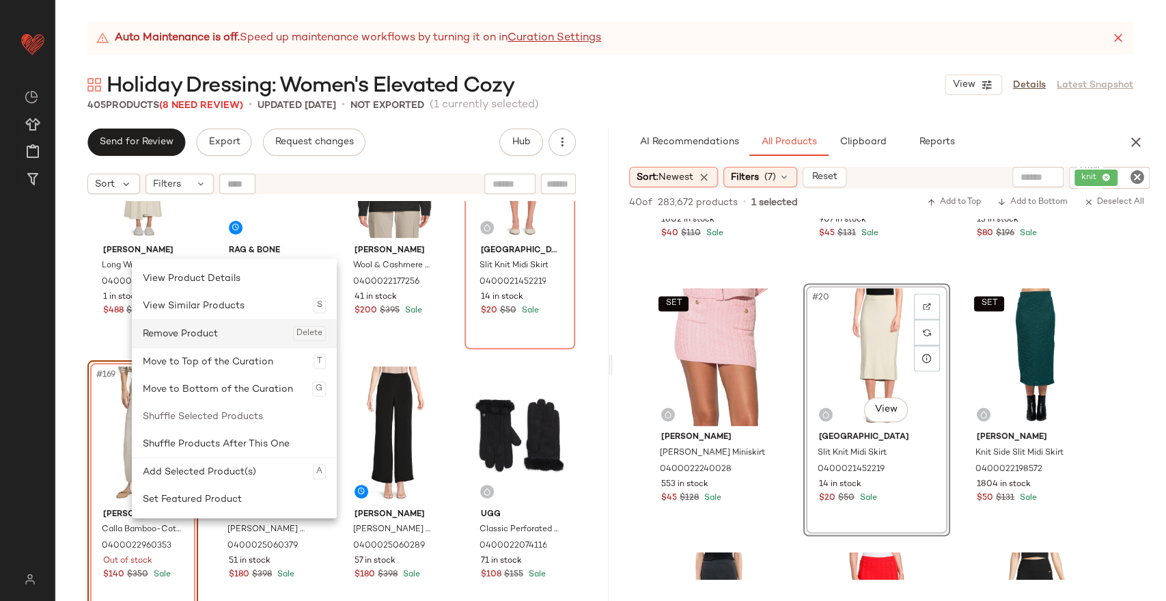
click at [204, 340] on div "Remove Product Delete" at bounding box center [234, 333] width 183 height 27
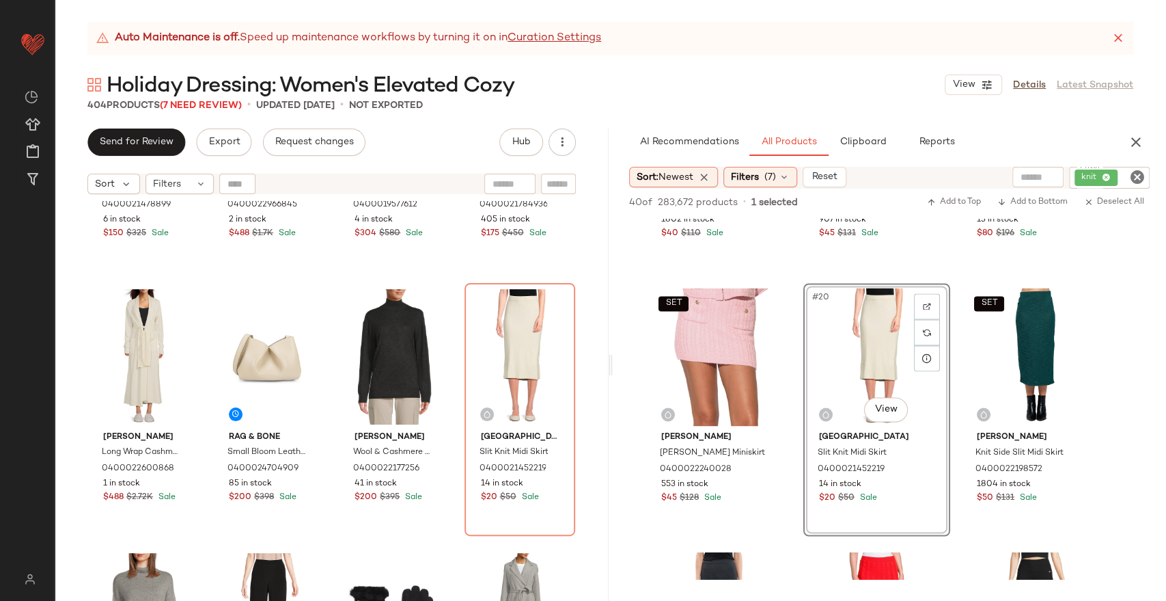
scroll to position [10745, 0]
drag, startPoint x: 151, startPoint y: 3, endPoint x: 755, endPoint y: 594, distance: 845.1
click at [152, 3] on main "Auto Maintenance is off. Speed up maintenance workflows by turning it on in Cur…" at bounding box center [583, 300] width 1166 height 601
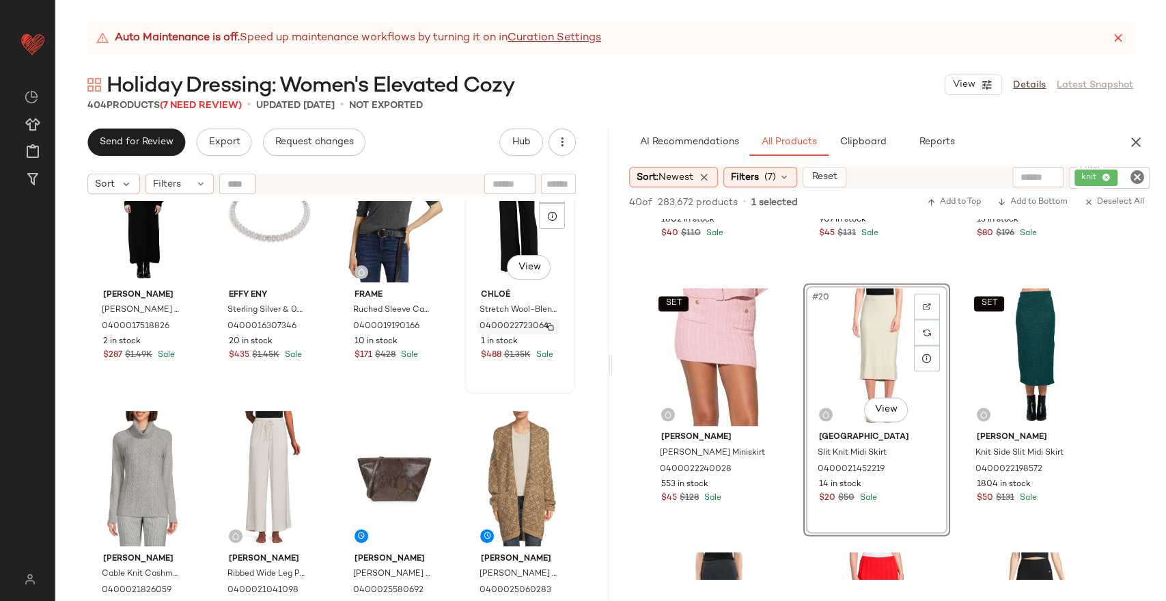
scroll to position [11580, 0]
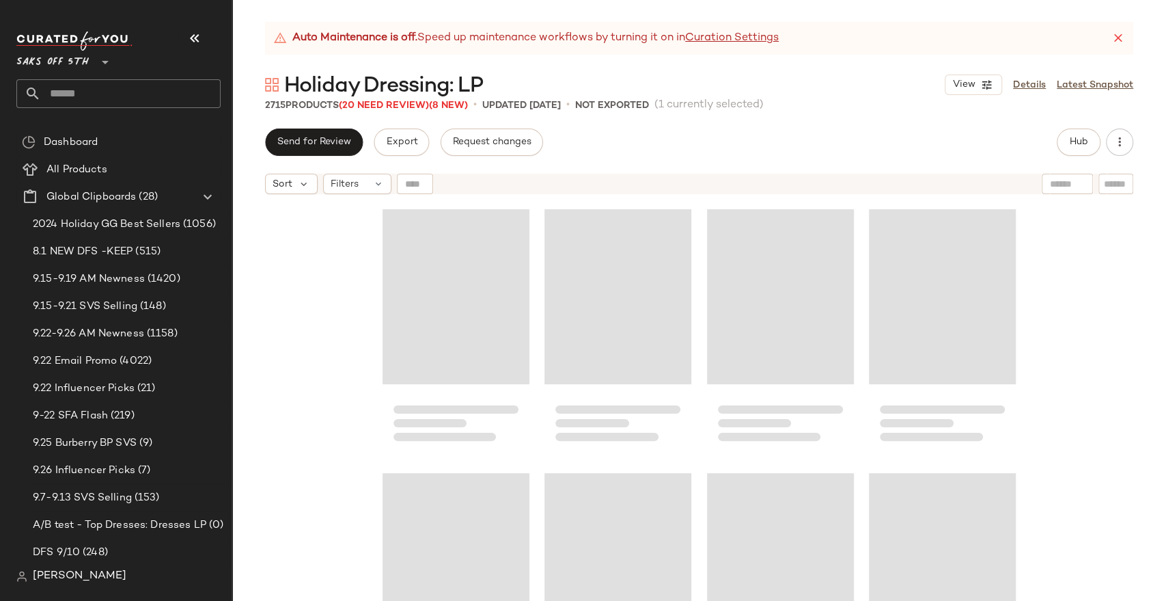
scroll to position [47211, 0]
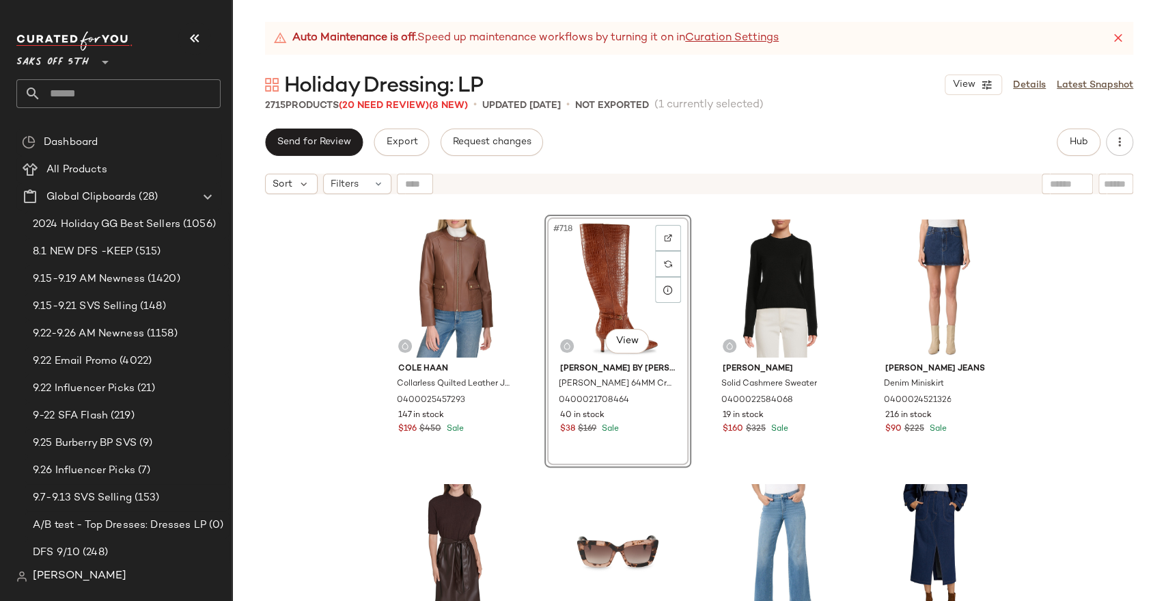
click at [1054, 354] on div "Cole Haan Collarless Quilted Leather Jacket 0400025457293 147 in stock $196 $45…" at bounding box center [699, 418] width 934 height 434
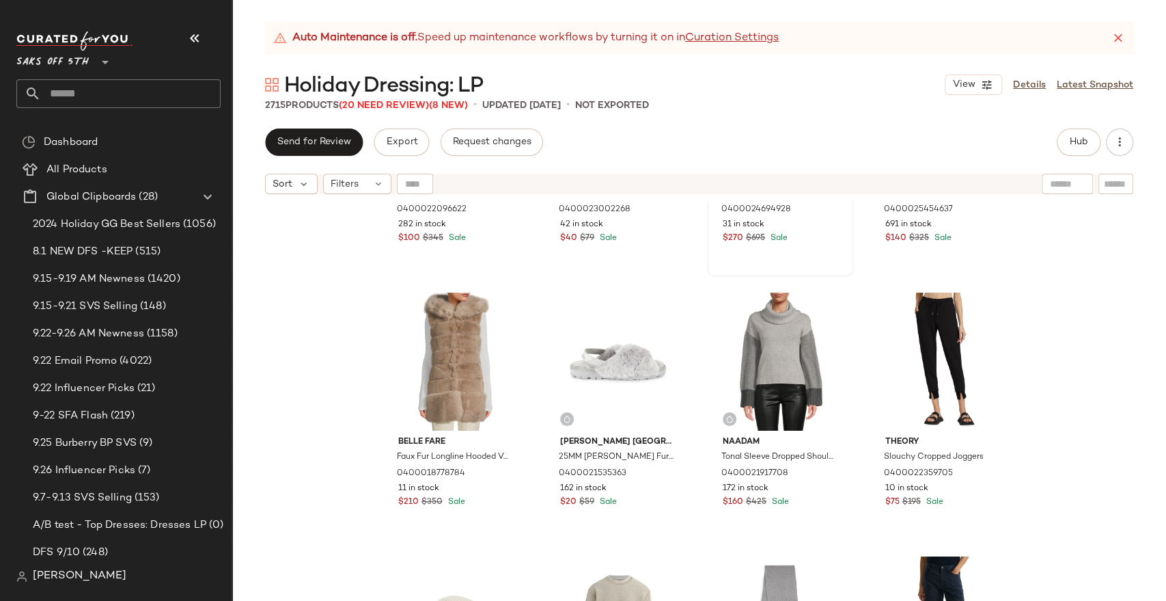
scroll to position [6084, 0]
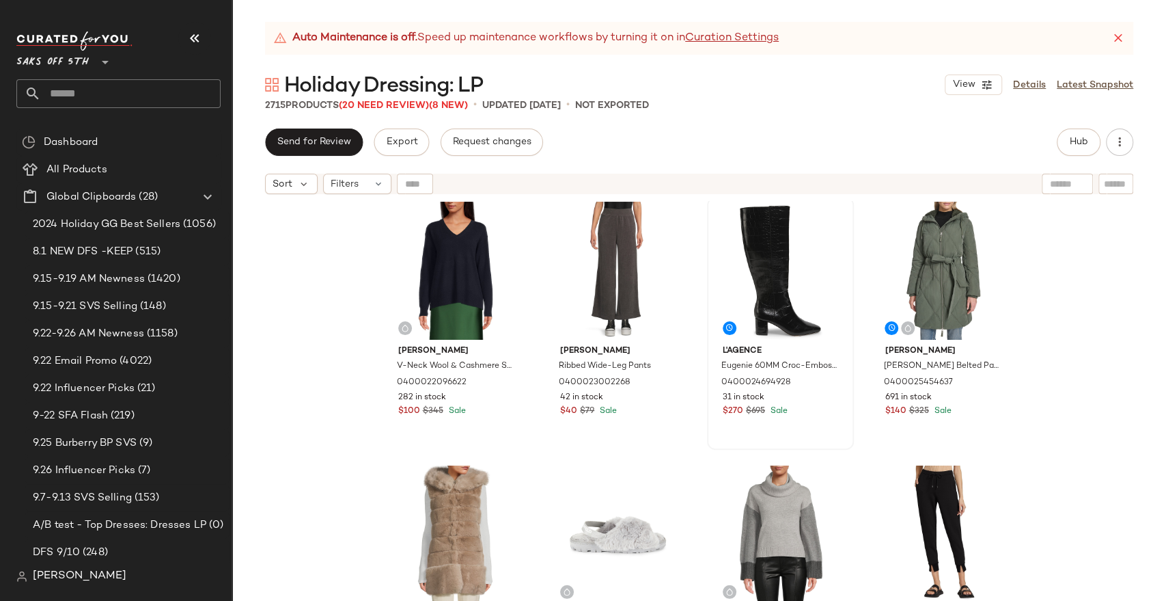
click at [1104, 40] on div "Auto Maintenance is off. Speed up maintenance workflows by turning it on in Cur…" at bounding box center [699, 38] width 868 height 33
click at [1119, 34] on icon at bounding box center [1119, 38] width 14 height 14
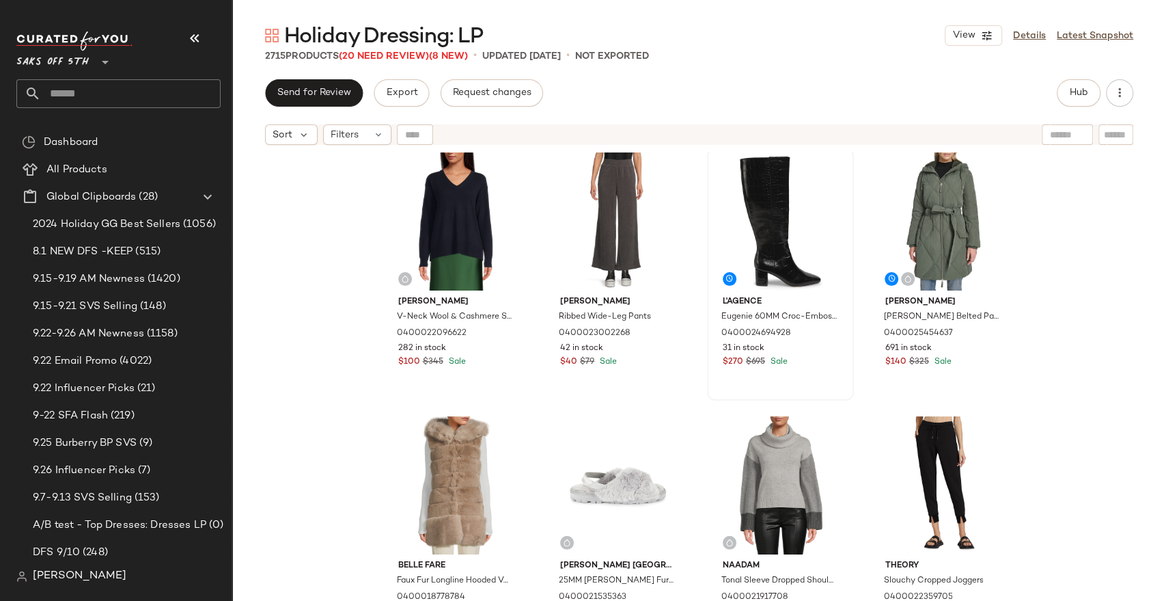
drag, startPoint x: 202, startPoint y: 42, endPoint x: 213, endPoint y: 43, distance: 11.6
click at [202, 42] on icon "button" at bounding box center [195, 38] width 16 height 16
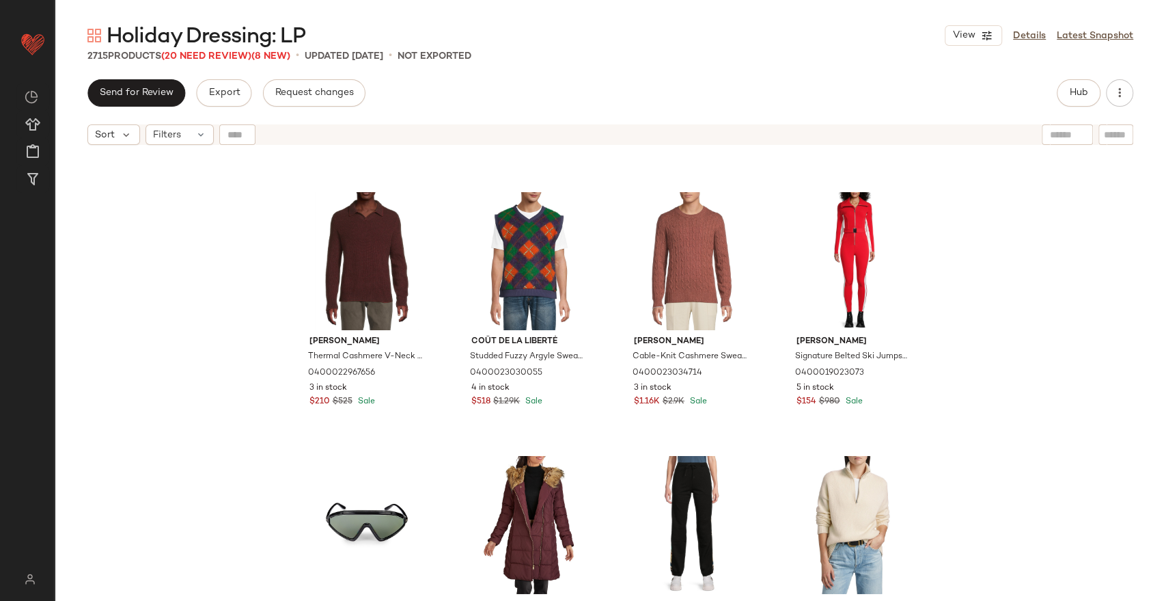
scroll to position [177769, 0]
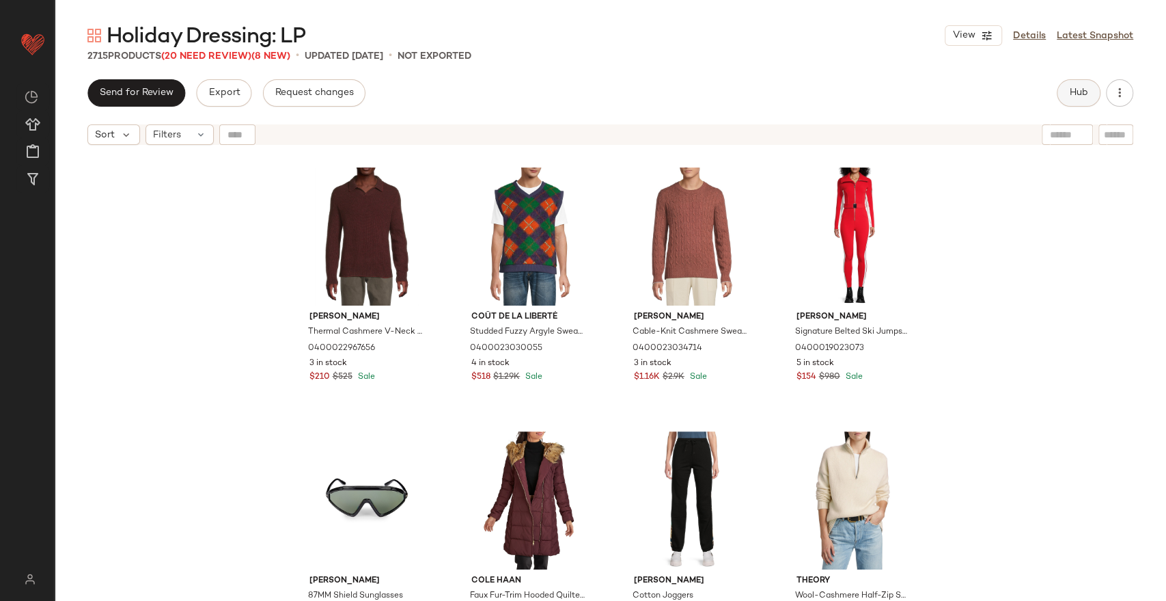
click at [1069, 92] on span "Hub" at bounding box center [1078, 92] width 19 height 11
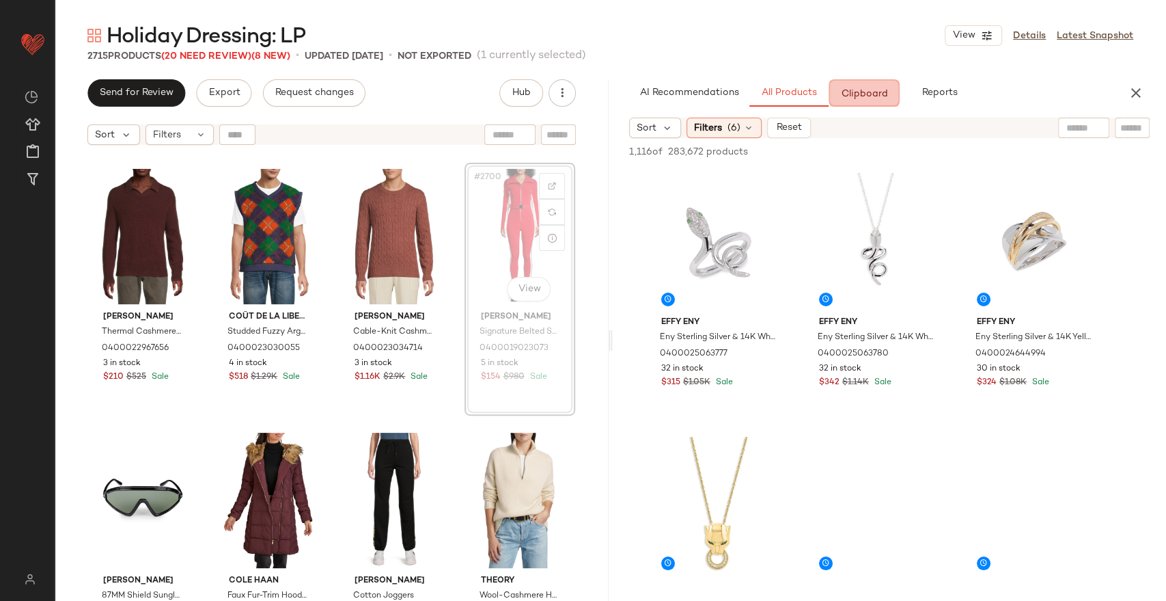
scroll to position [177767, 0]
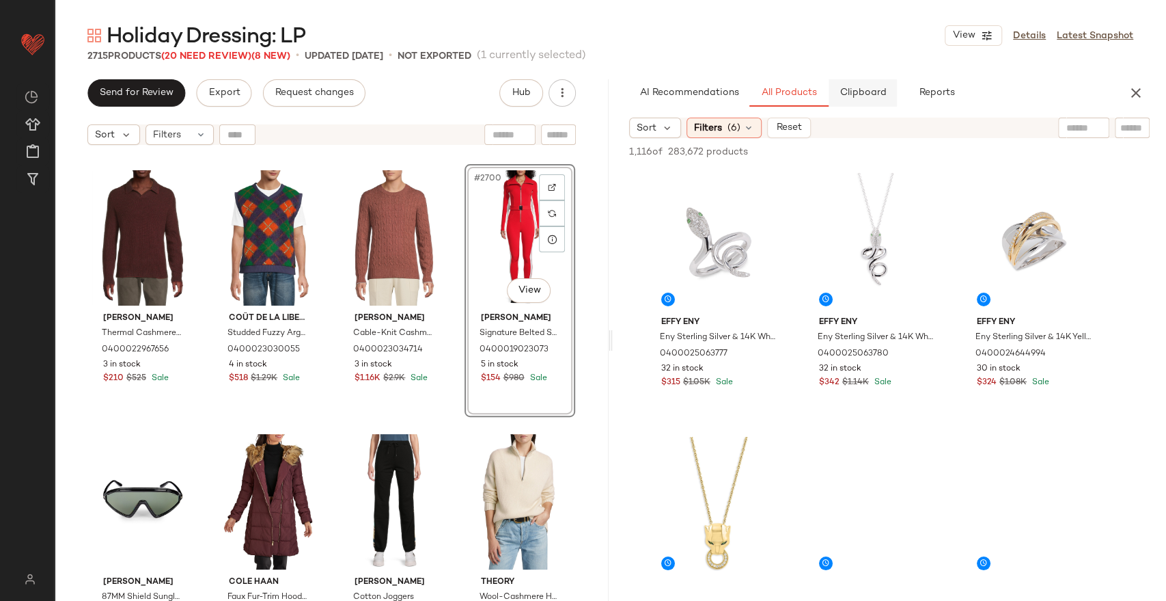
click at [868, 87] on span "Clipboard" at bounding box center [862, 92] width 47 height 11
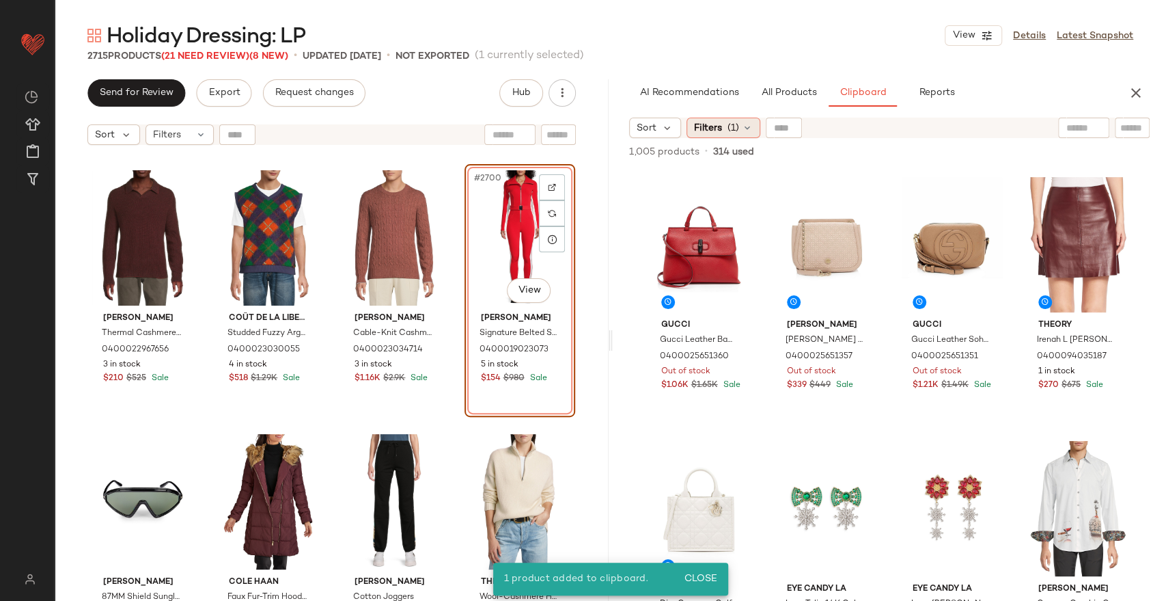
click at [722, 132] on div "Filters (1)" at bounding box center [724, 128] width 74 height 20
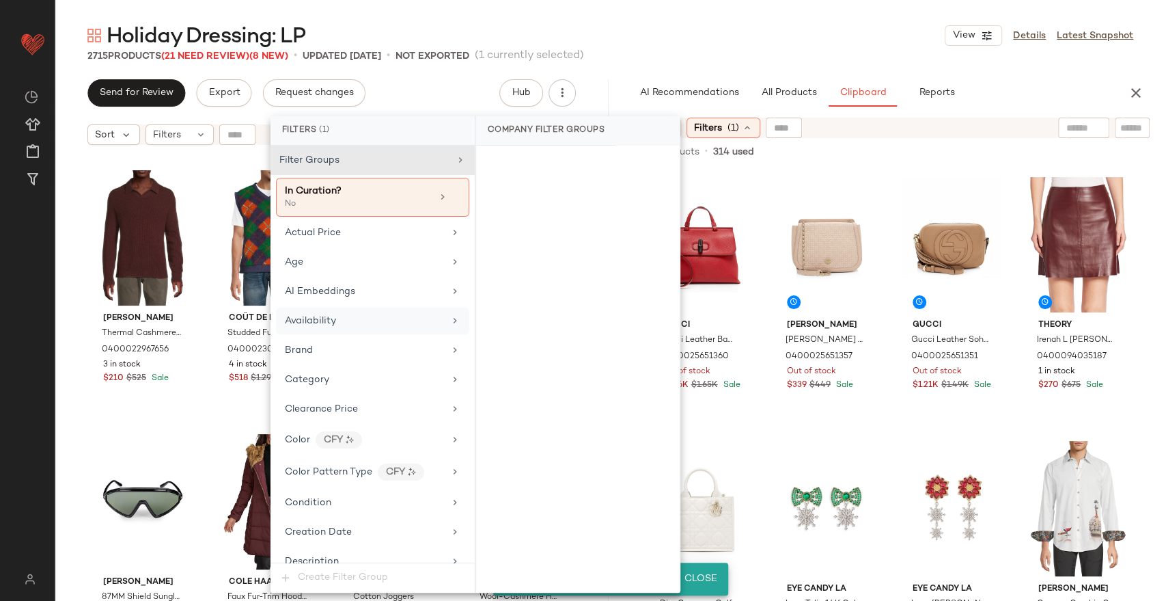
click at [321, 320] on span "Availability" at bounding box center [310, 321] width 51 height 10
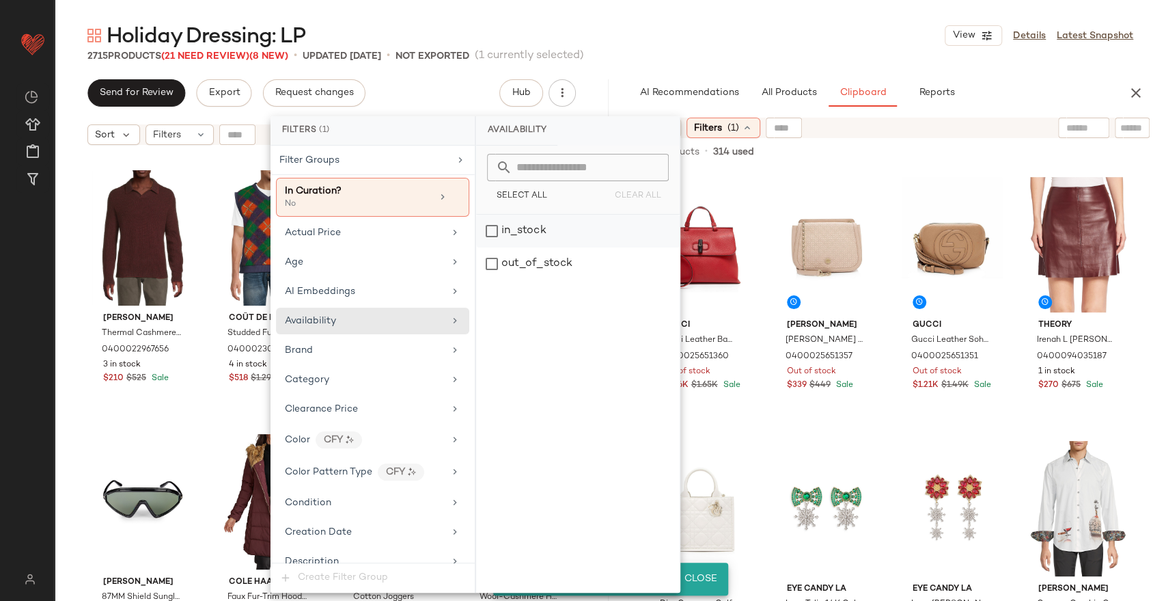
click at [504, 225] on div "in_stock" at bounding box center [578, 231] width 204 height 33
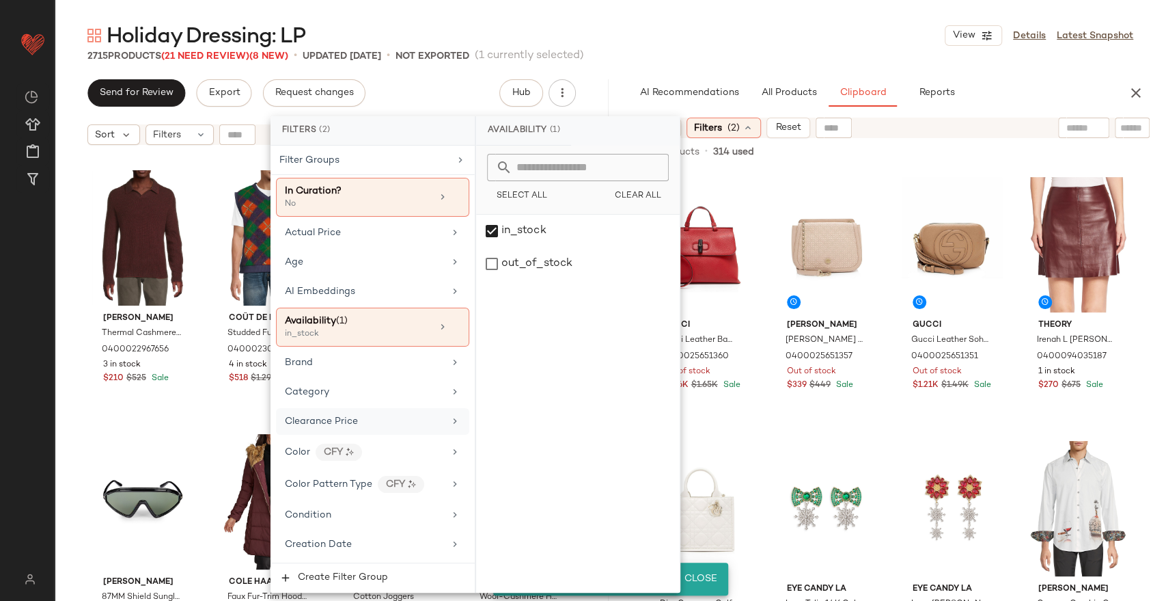
click at [350, 416] on span "Clearance Price" at bounding box center [321, 421] width 73 height 10
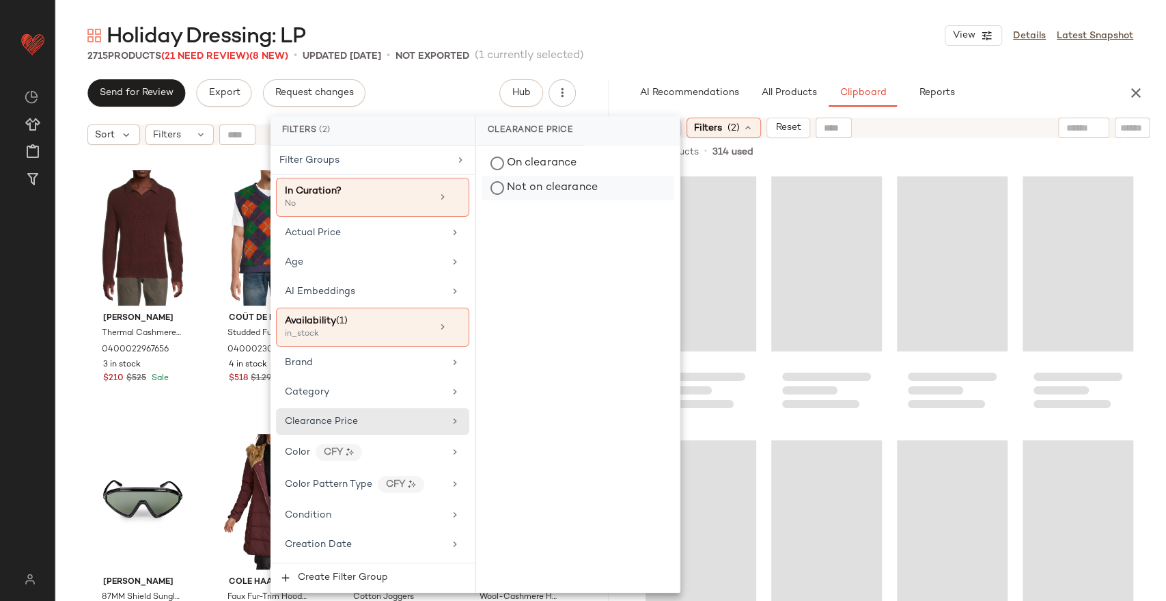
click at [581, 191] on div "Not on clearance" at bounding box center [578, 188] width 193 height 25
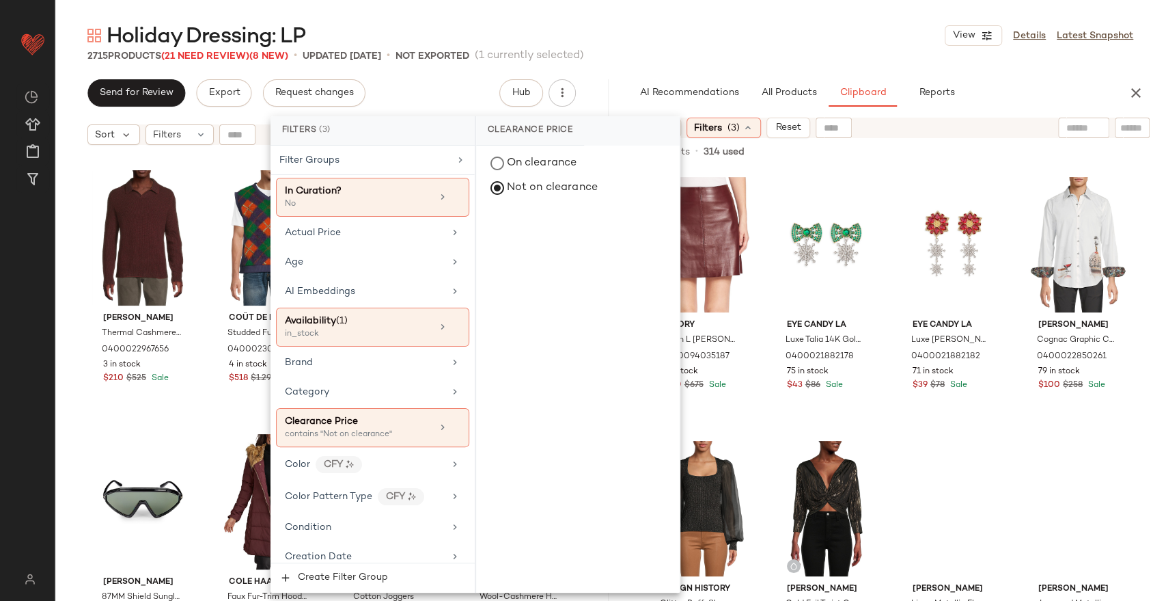
click at [727, 42] on div "Holiday Dressing: LP View Details Latest Snapshot" at bounding box center [611, 35] width 1112 height 27
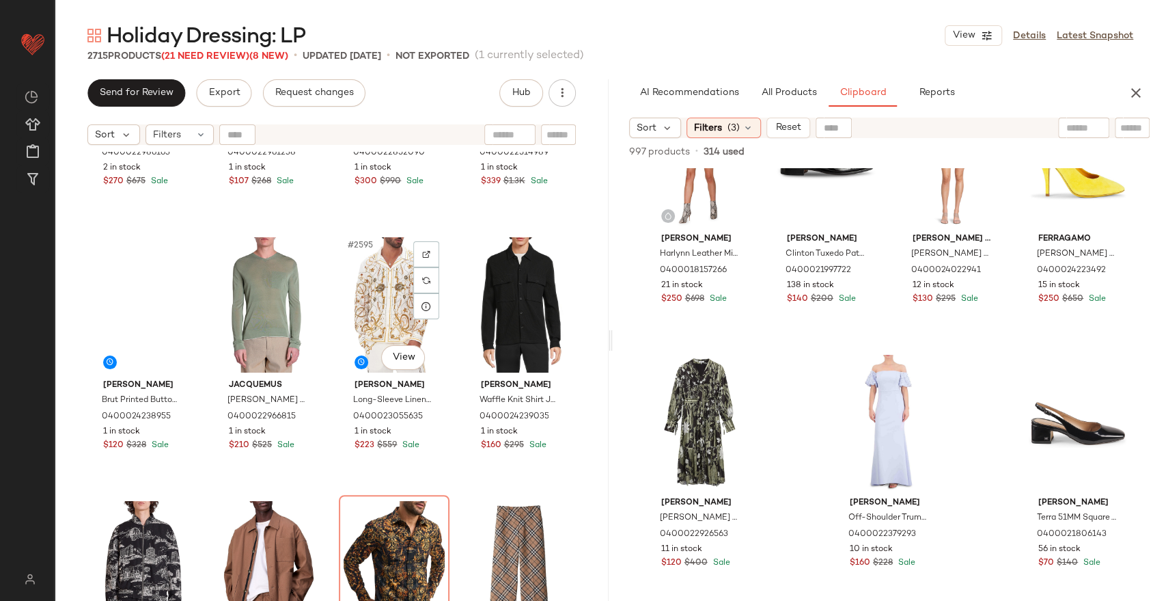
scroll to position [170935, 0]
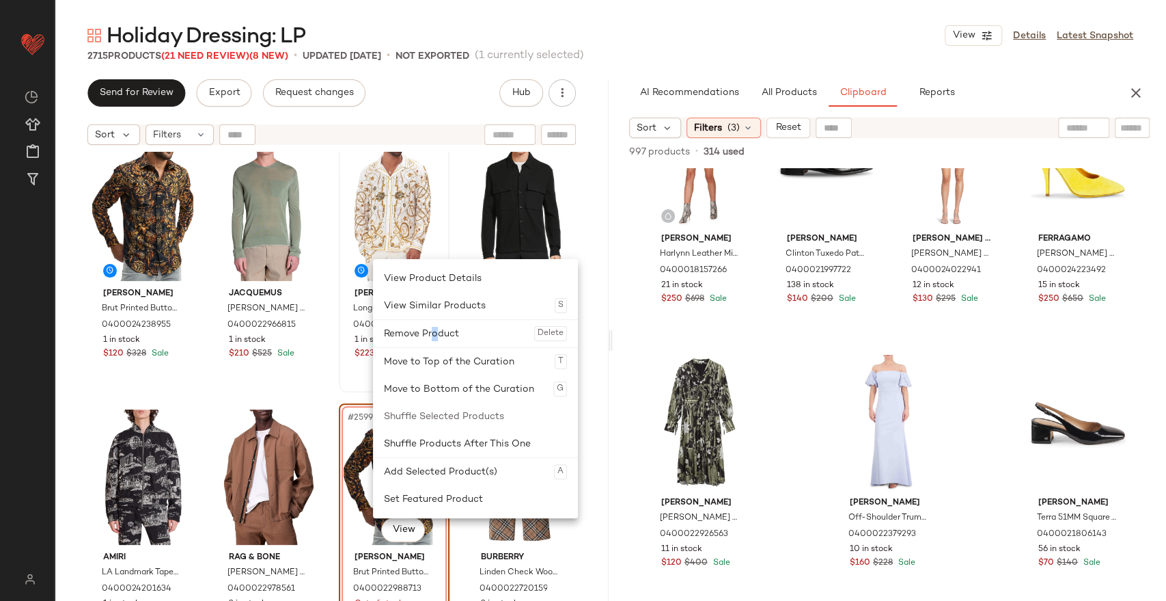
click at [435, 337] on div "Remove Product Delete" at bounding box center [475, 333] width 183 height 27
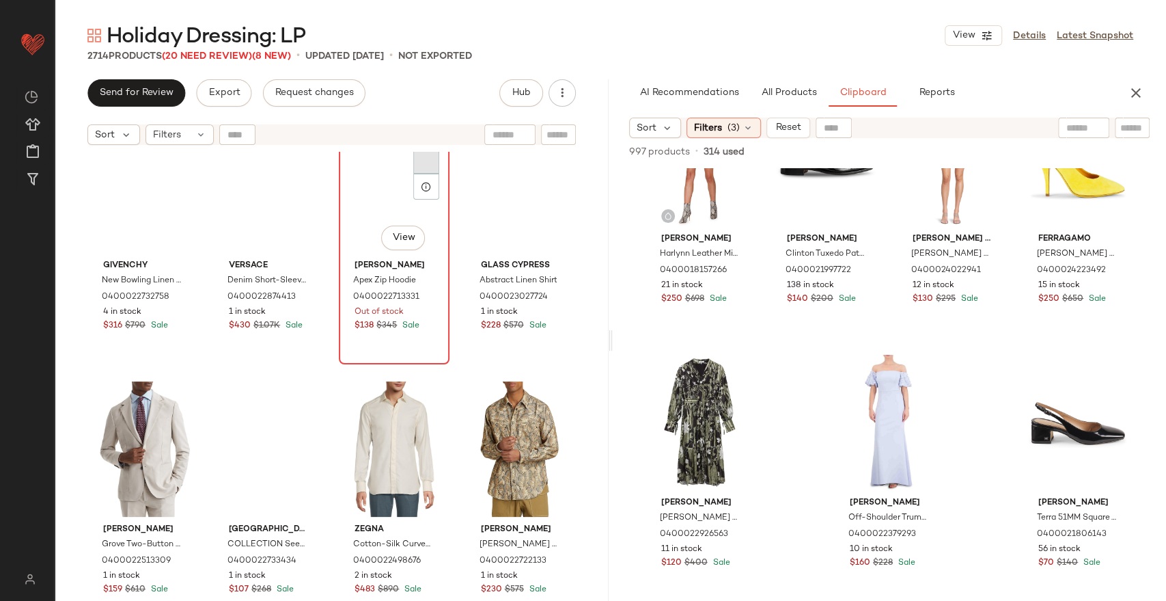
scroll to position [169416, 0]
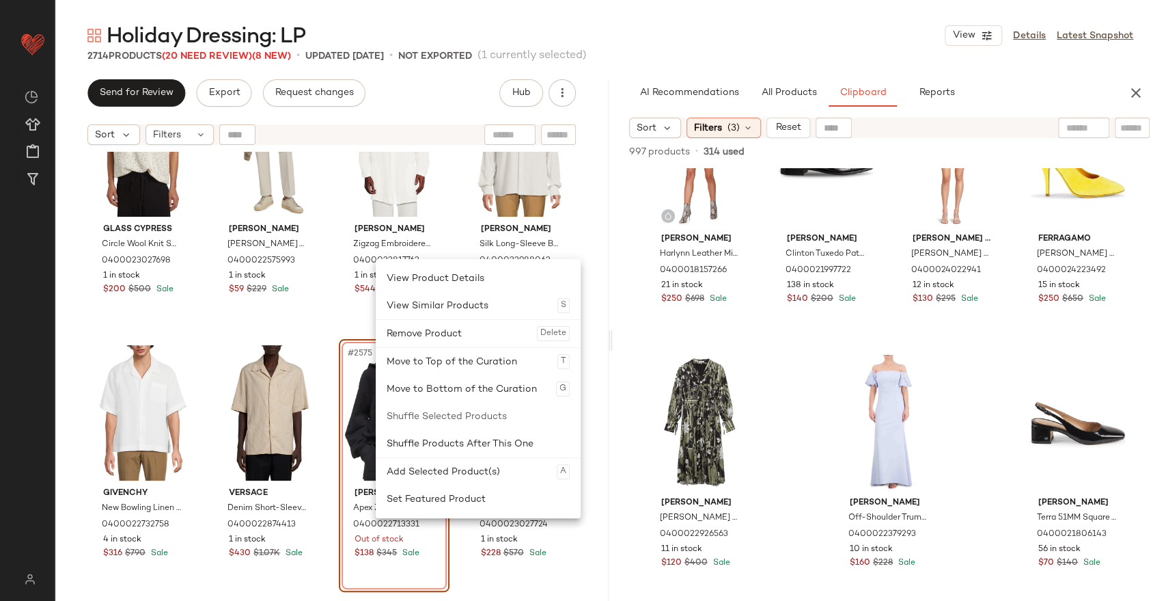
click at [436, 339] on div "Remove Product Delete" at bounding box center [478, 333] width 183 height 27
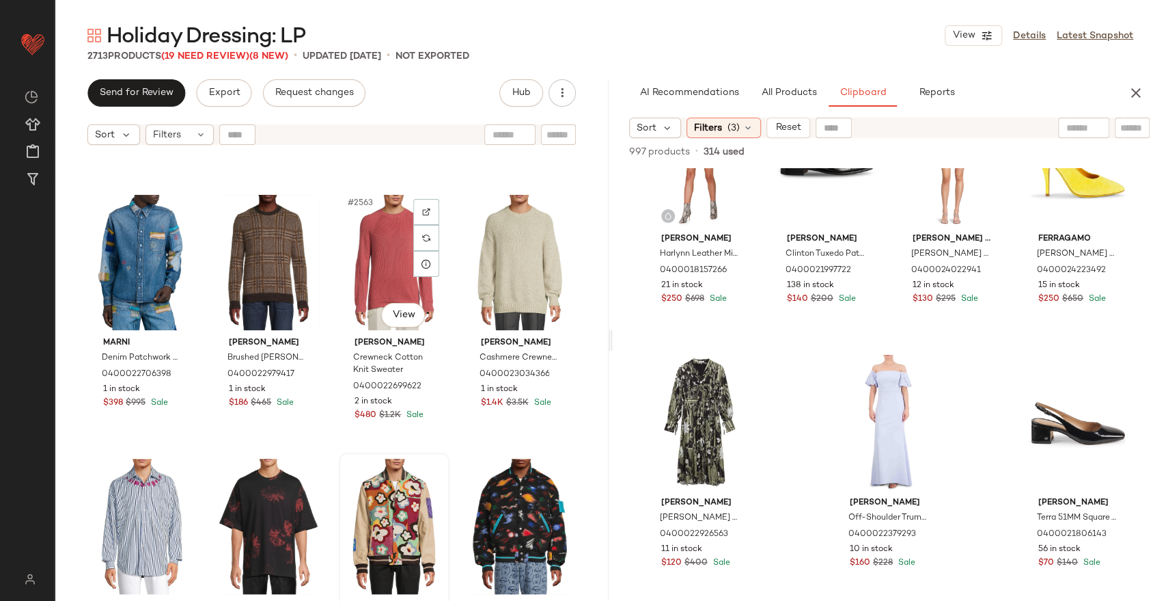
scroll to position [168885, 0]
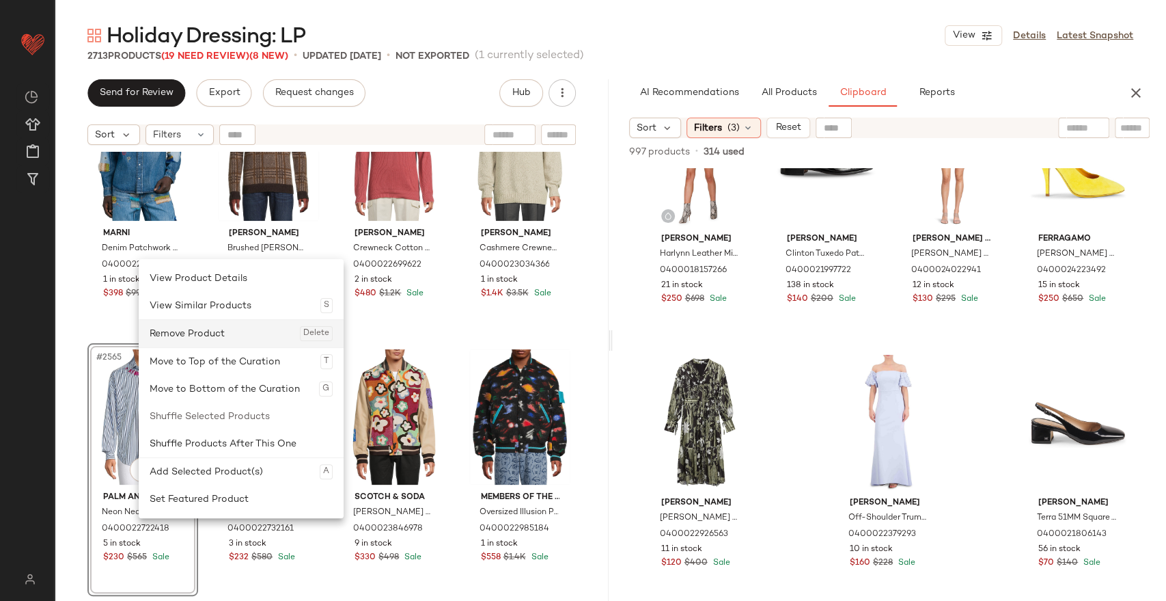
click at [200, 329] on div "Remove Product Delete" at bounding box center [241, 333] width 183 height 27
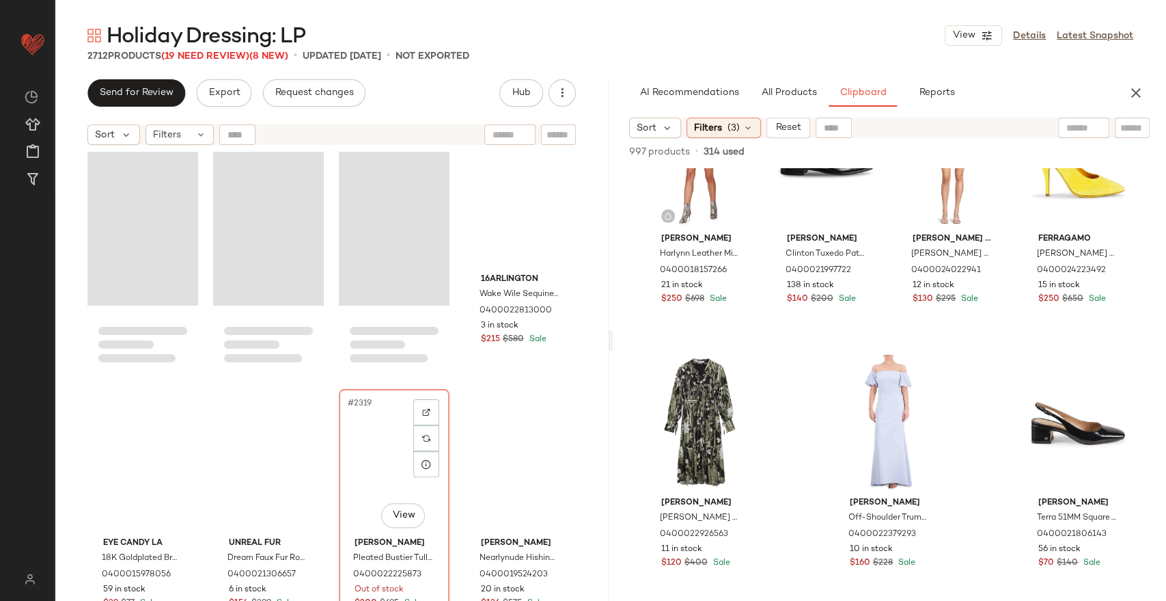
scroll to position [152486, 0]
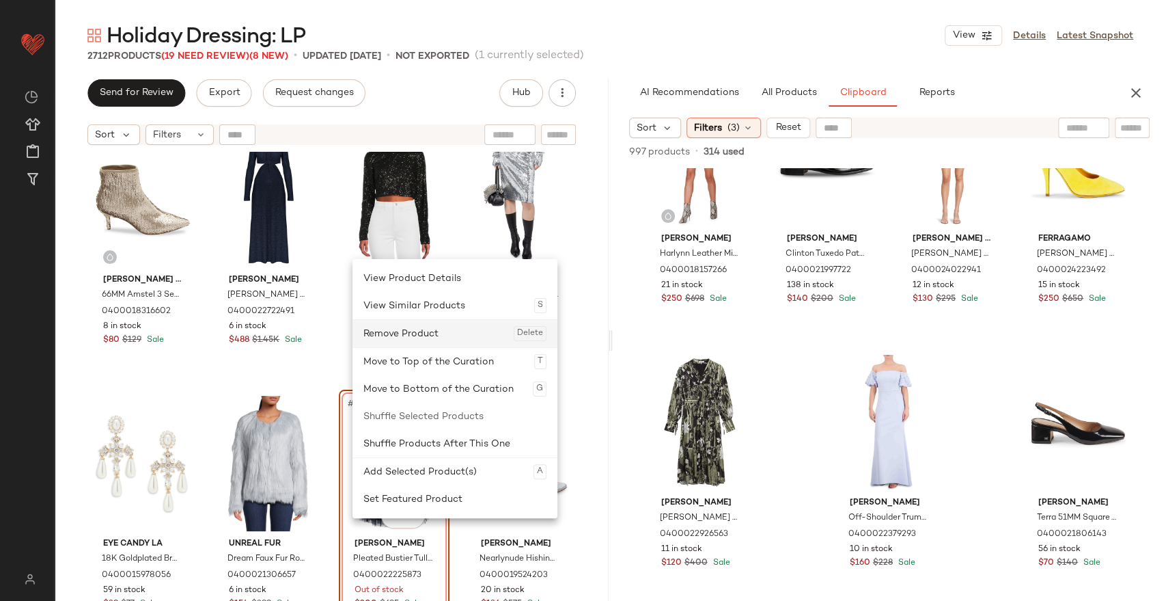
click at [402, 331] on div "Remove Product Delete" at bounding box center [455, 333] width 183 height 27
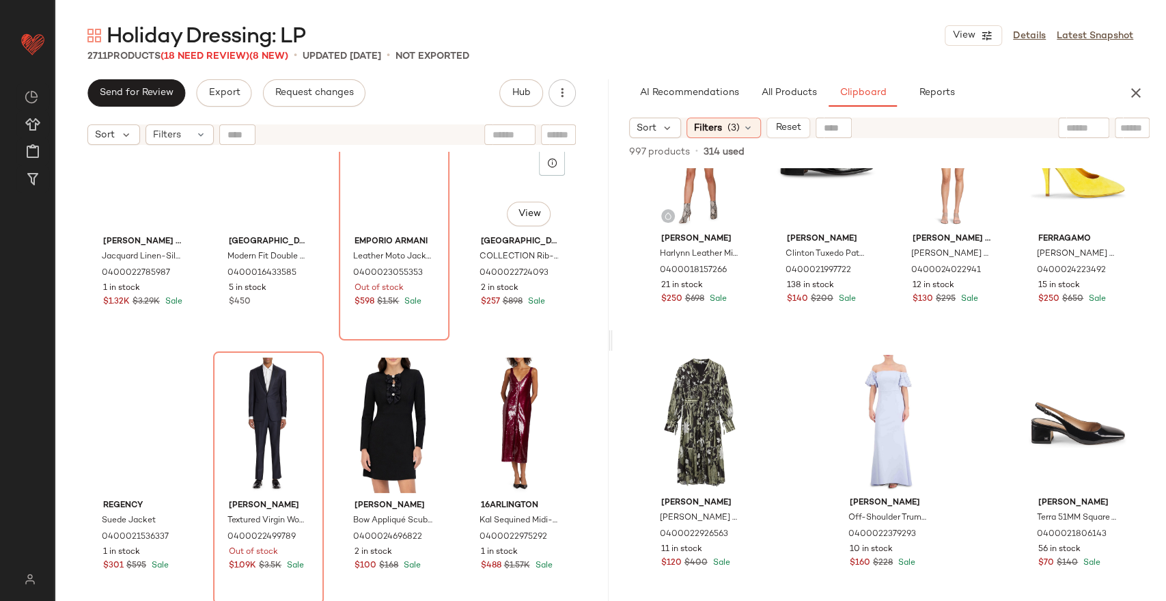
scroll to position [148386, 0]
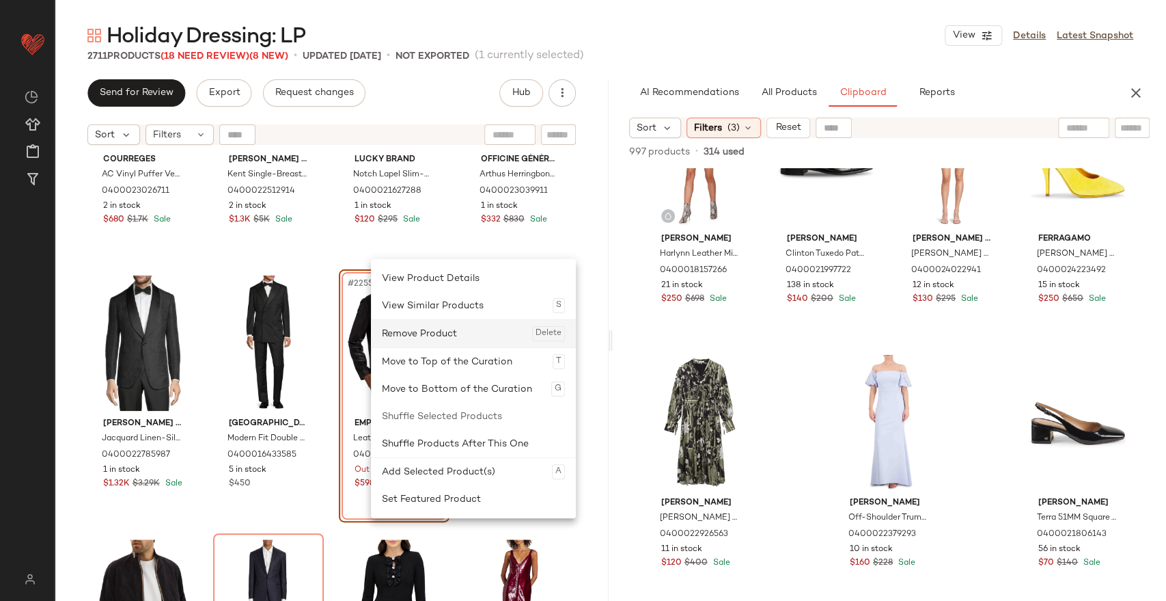
click at [415, 339] on div "Remove Product Delete" at bounding box center [473, 333] width 183 height 27
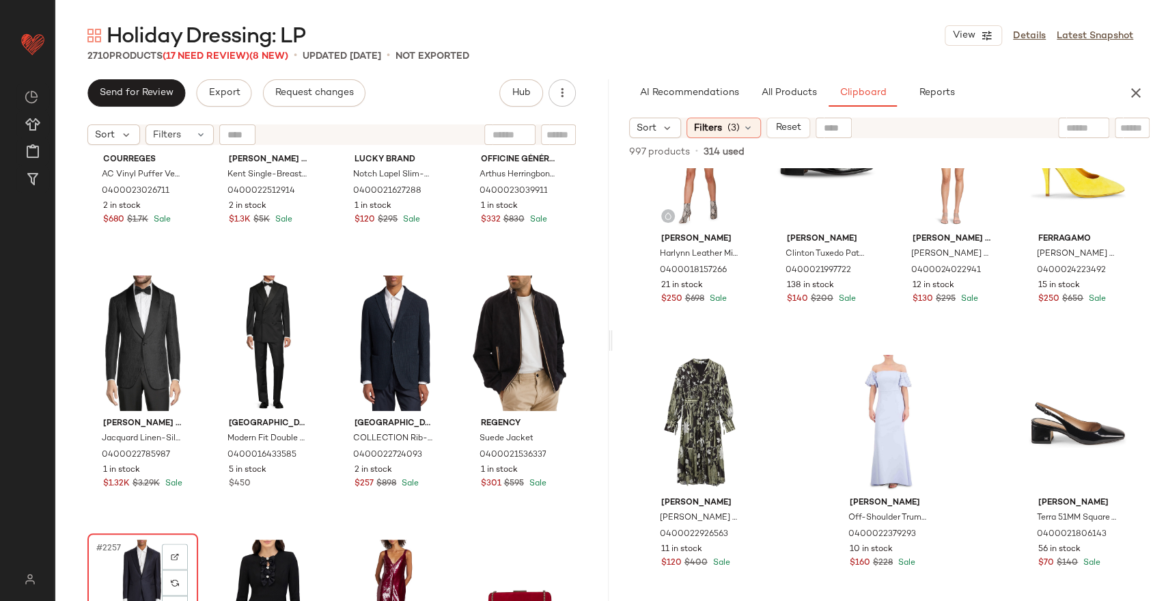
drag, startPoint x: 119, startPoint y: 564, endPoint x: 122, endPoint y: 536, distance: 28.1
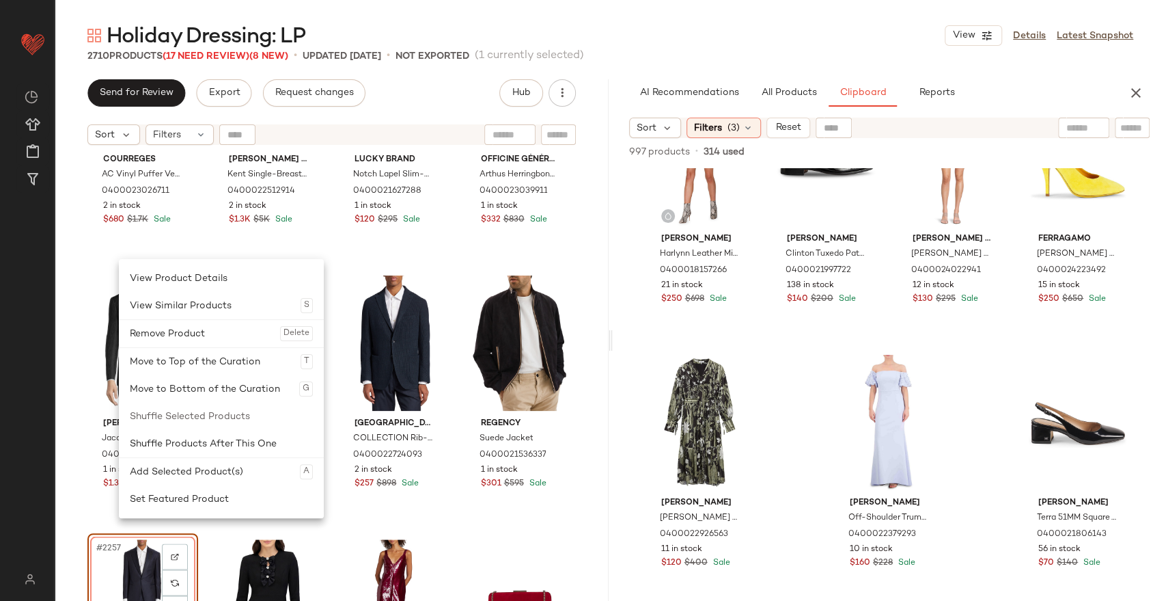
click at [208, 338] on div "Remove Product Delete" at bounding box center [221, 333] width 183 height 27
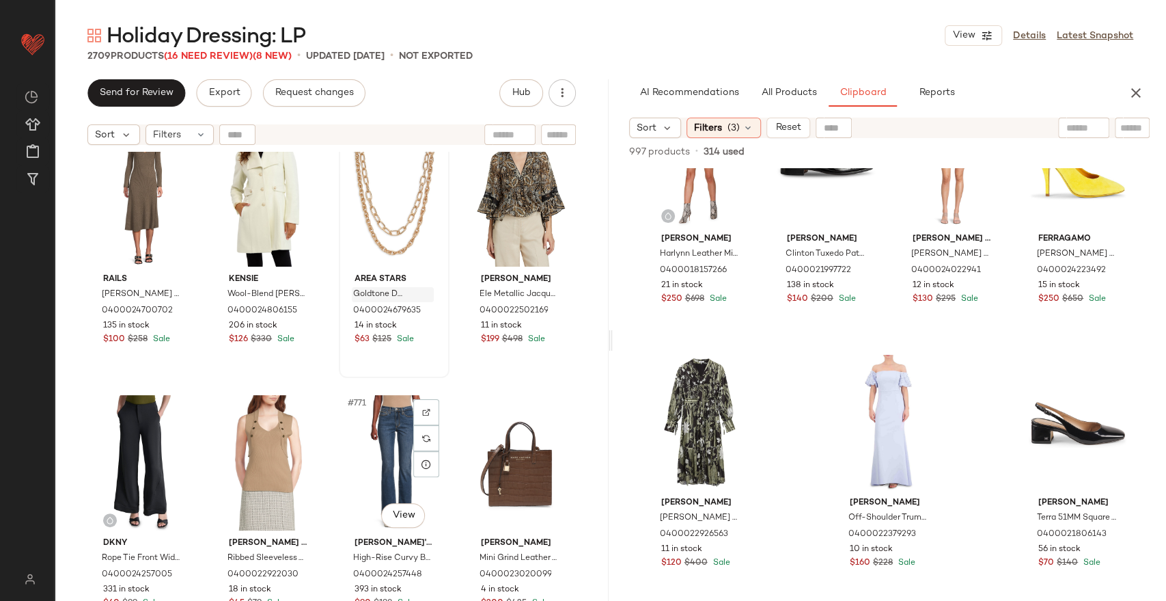
scroll to position [50640, 0]
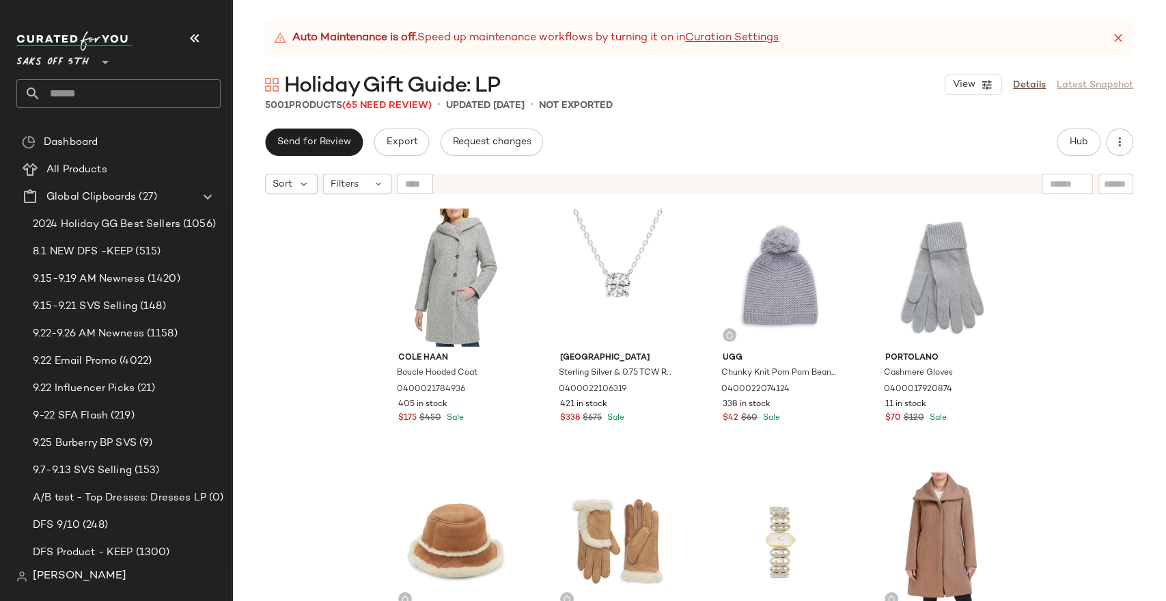
click at [1060, 131] on div "Hub" at bounding box center [1079, 141] width 44 height 27
click at [1063, 135] on button "Hub" at bounding box center [1079, 141] width 44 height 27
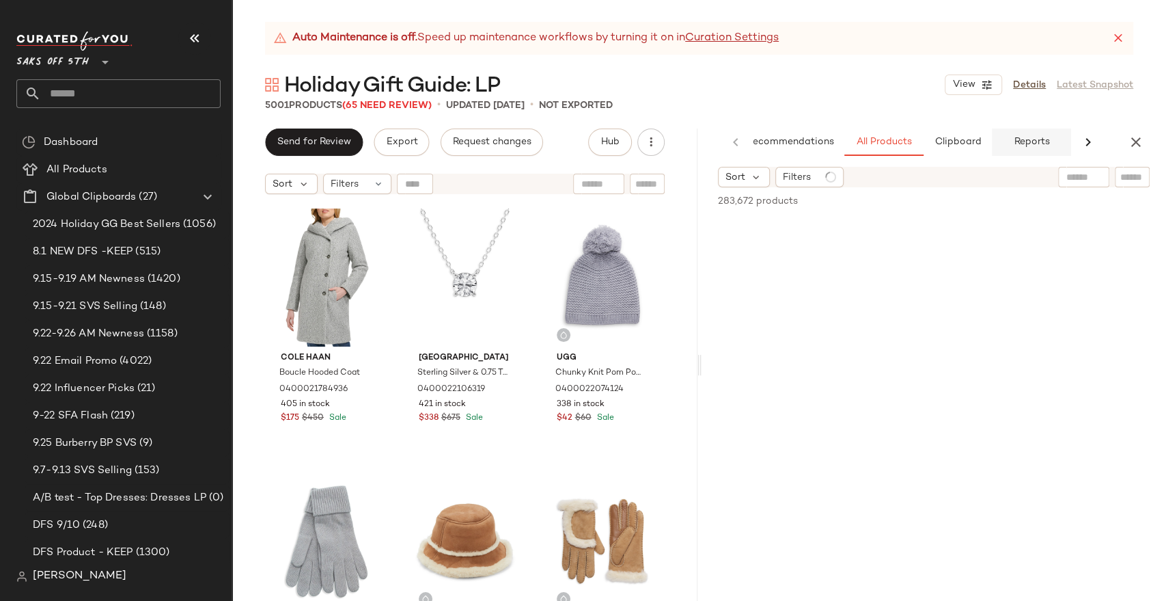
scroll to position [0, 30]
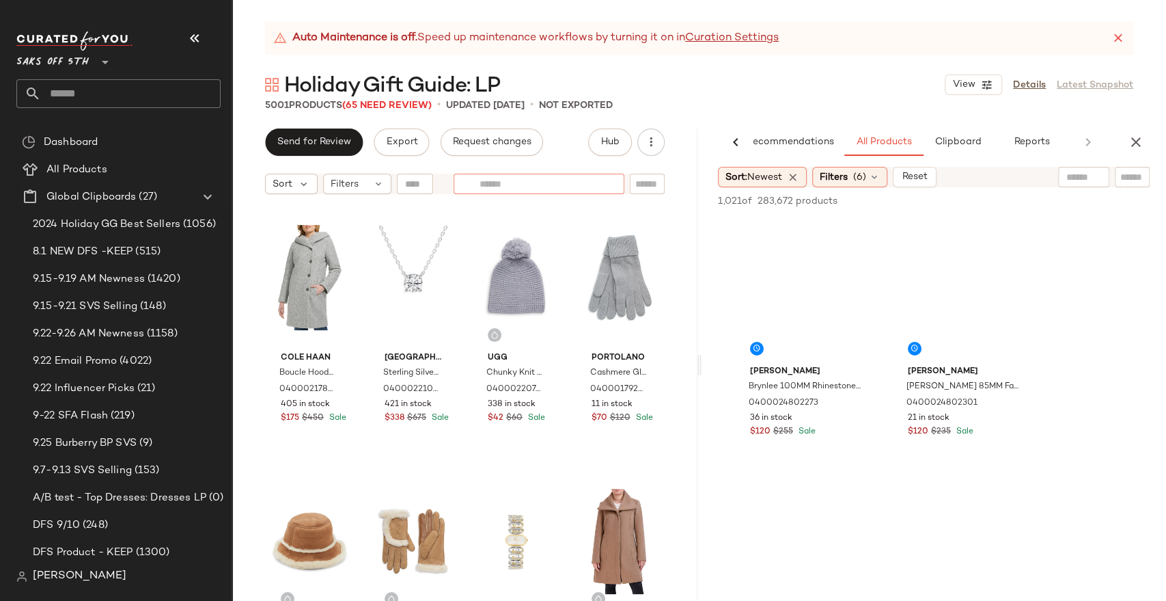
click at [601, 179] on div at bounding box center [539, 184] width 171 height 20
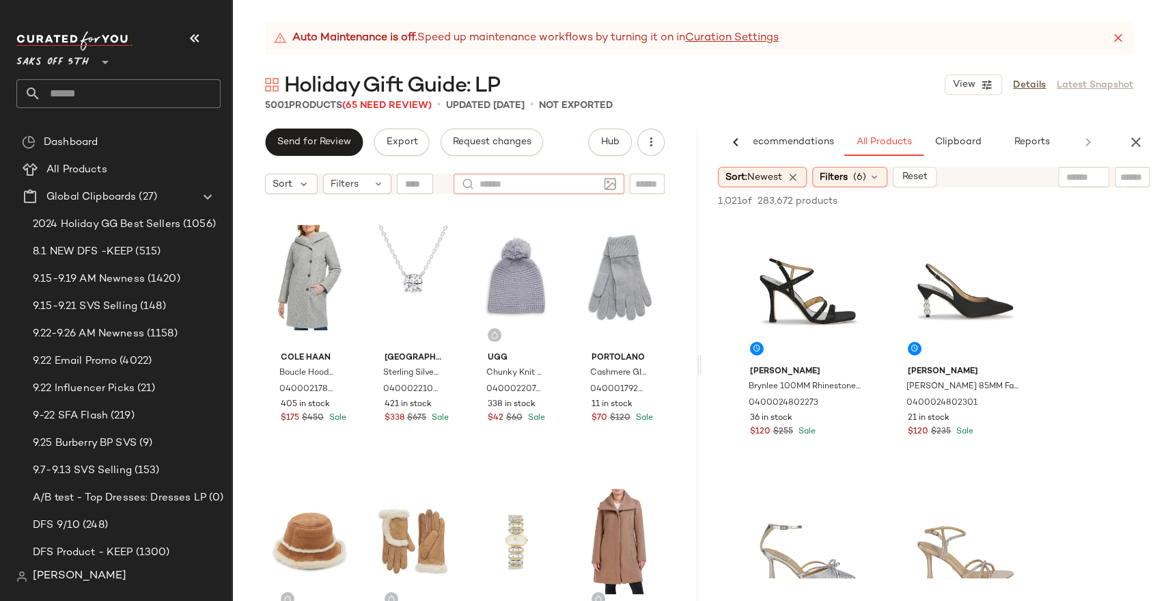
click at [1073, 174] on input "text" at bounding box center [1084, 177] width 35 height 14
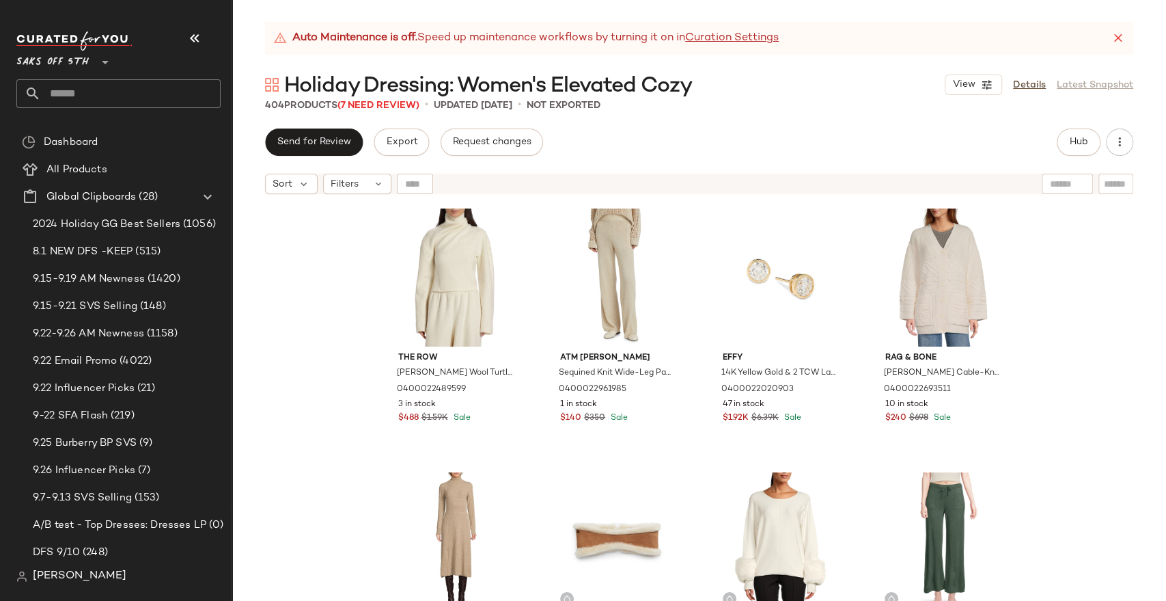
click at [201, 37] on icon "button" at bounding box center [195, 38] width 16 height 16
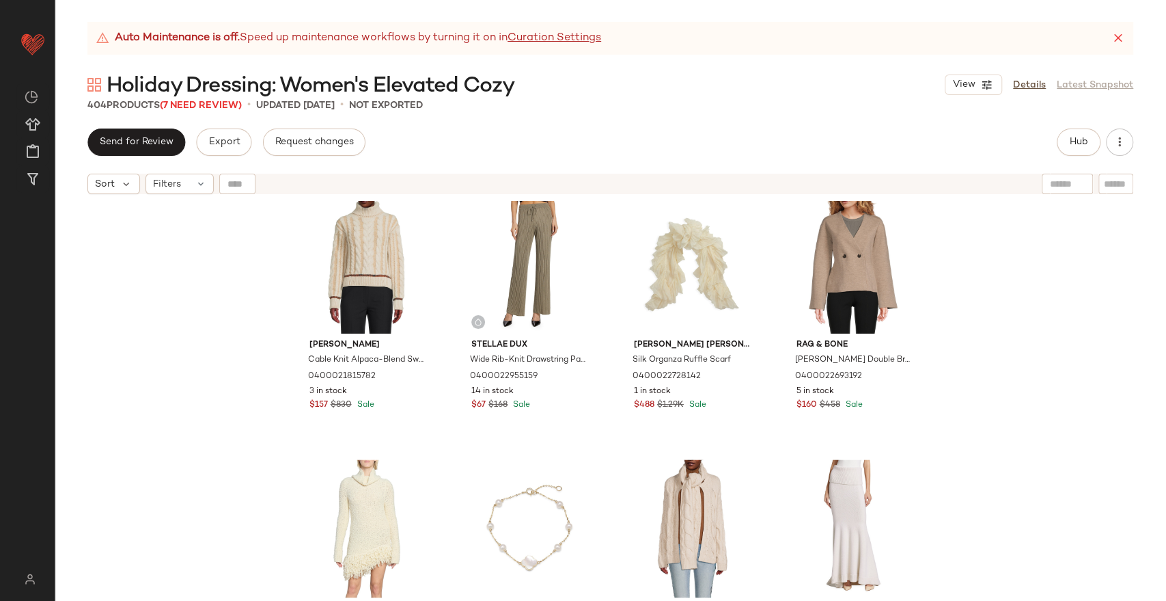
scroll to position [1149, 0]
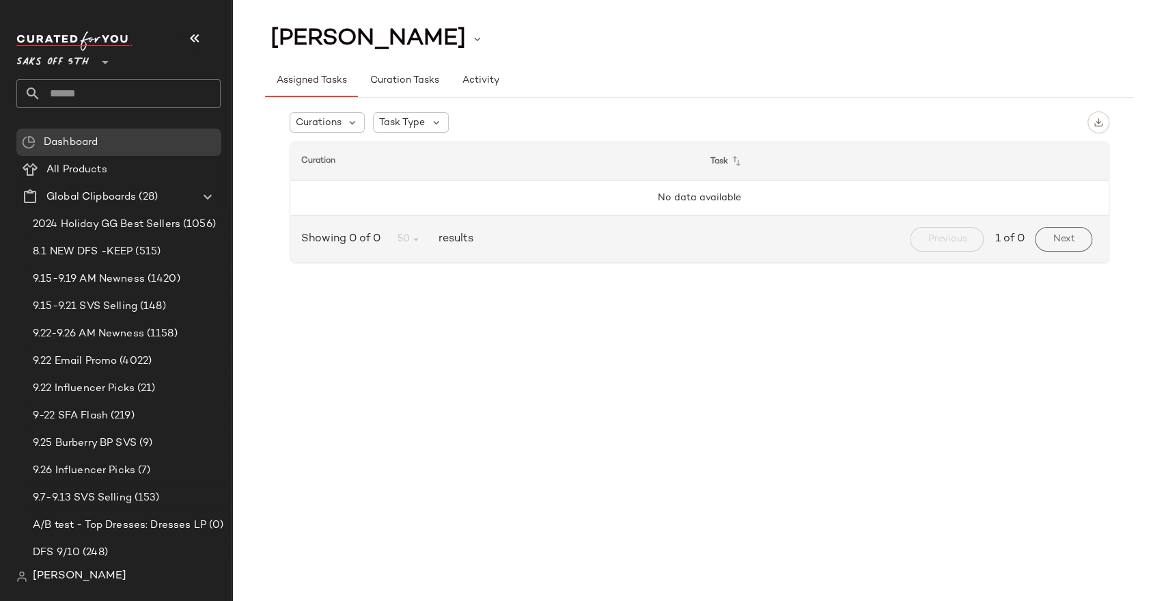
click at [93, 92] on input "text" at bounding box center [131, 93] width 180 height 29
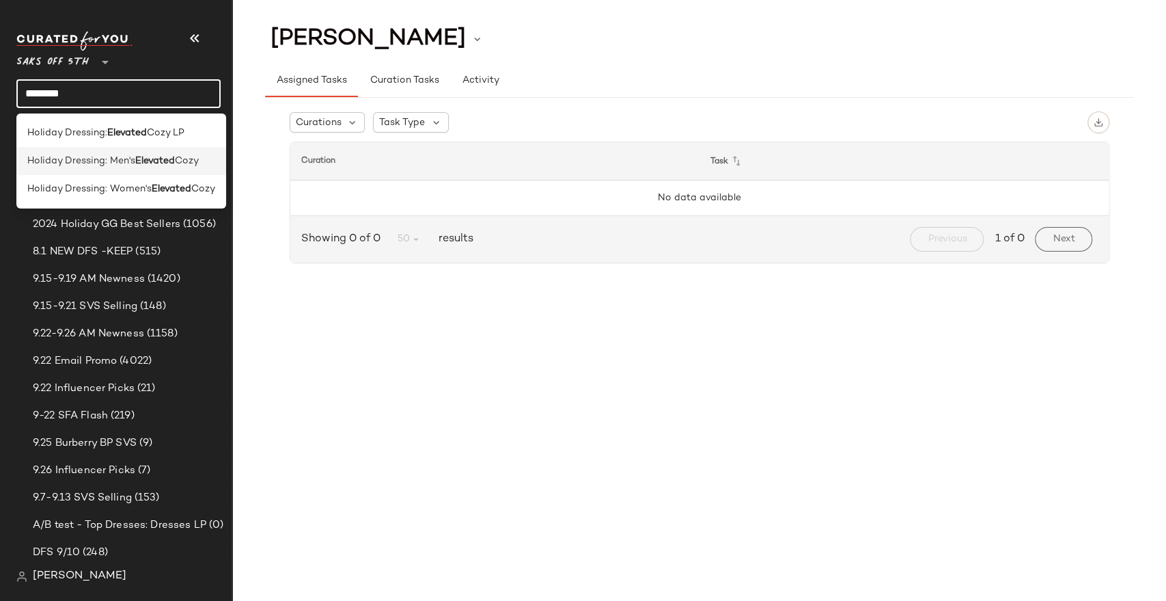
type input "********"
click at [140, 161] on b "Elevated" at bounding box center [155, 161] width 40 height 14
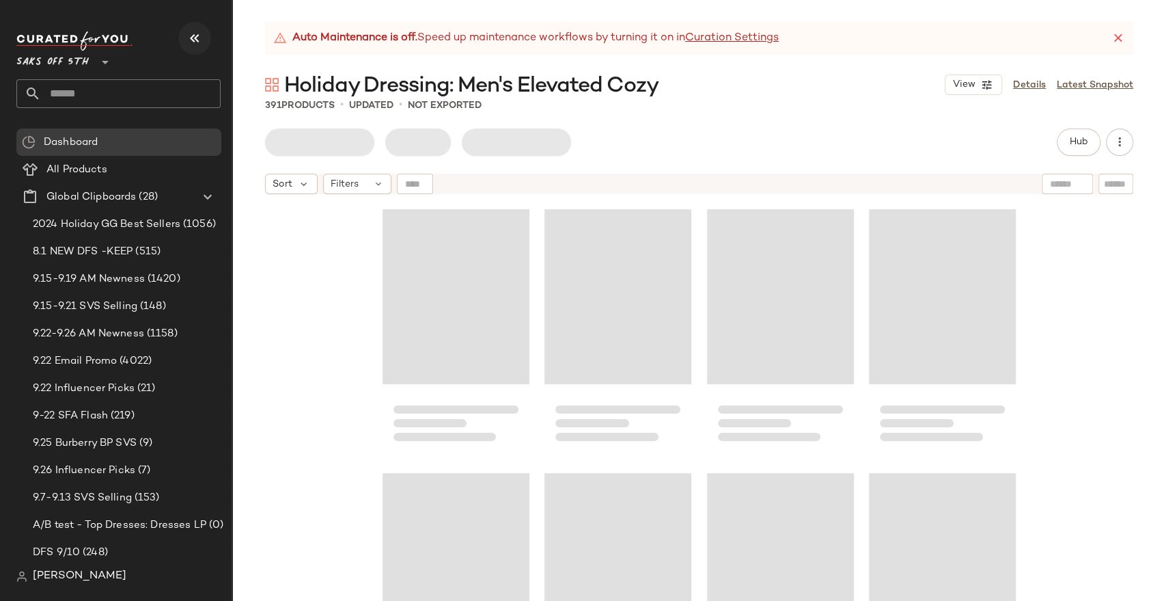
click at [193, 33] on icon "button" at bounding box center [195, 38] width 16 height 16
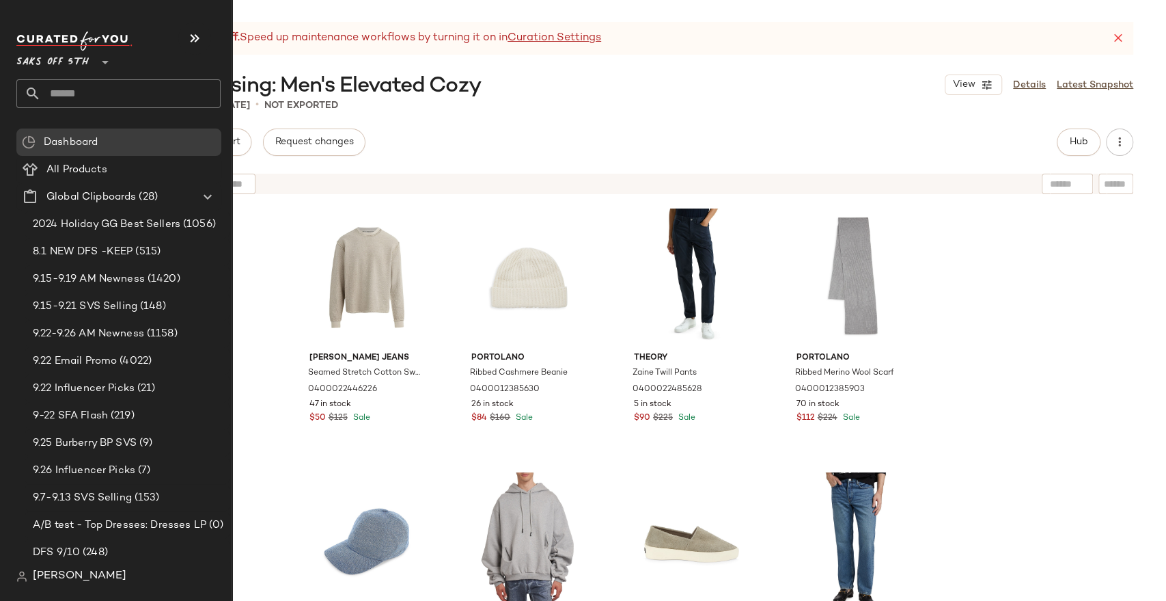
click at [60, 93] on input "text" at bounding box center [131, 93] width 180 height 29
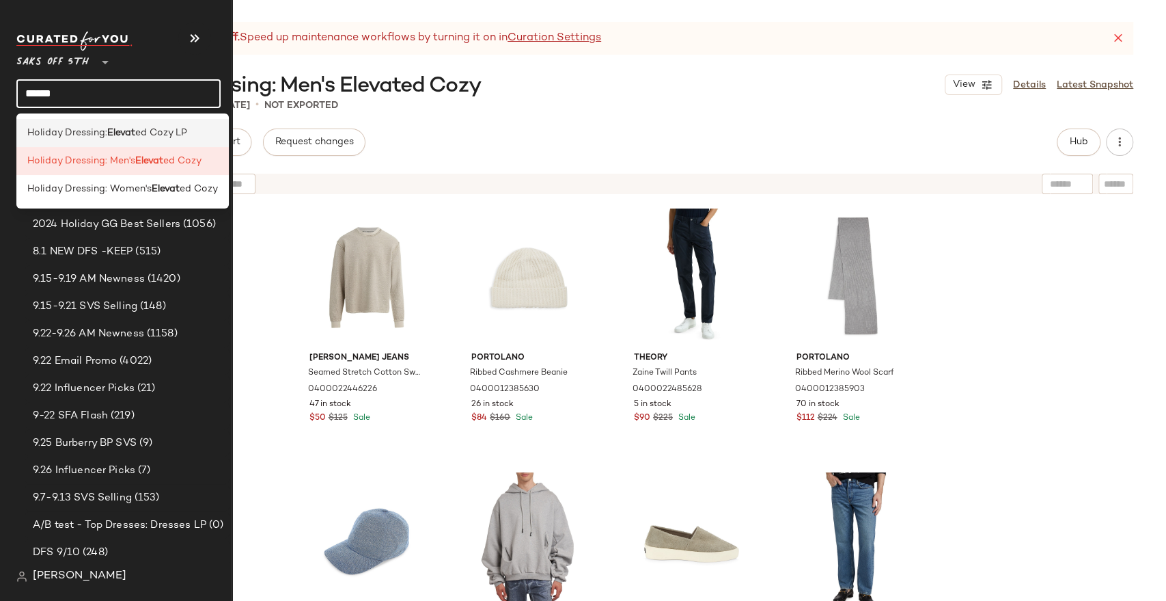
type input "******"
click at [75, 130] on span "Holiday Dressing:" at bounding box center [67, 133] width 80 height 14
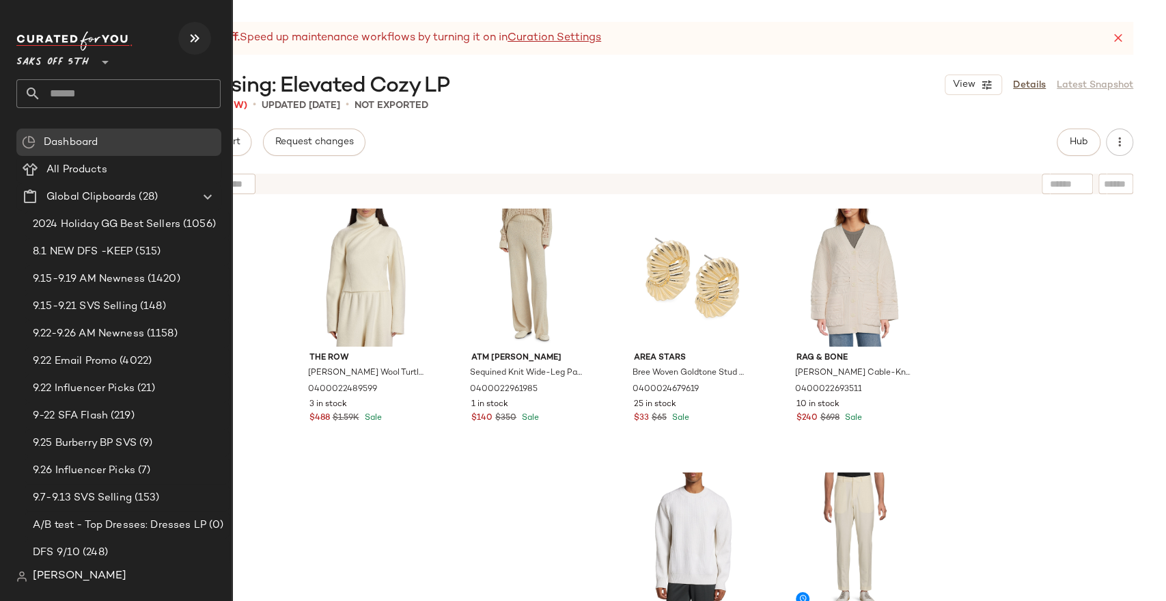
click at [189, 38] on icon "button" at bounding box center [195, 38] width 16 height 16
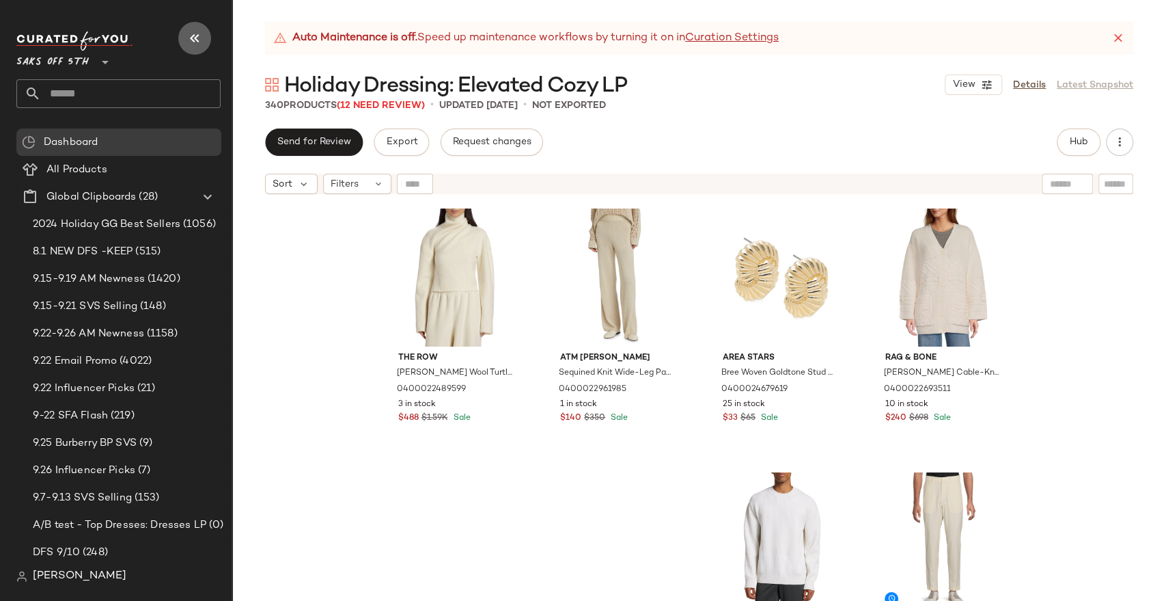
click at [188, 38] on icon "button" at bounding box center [195, 38] width 16 height 16
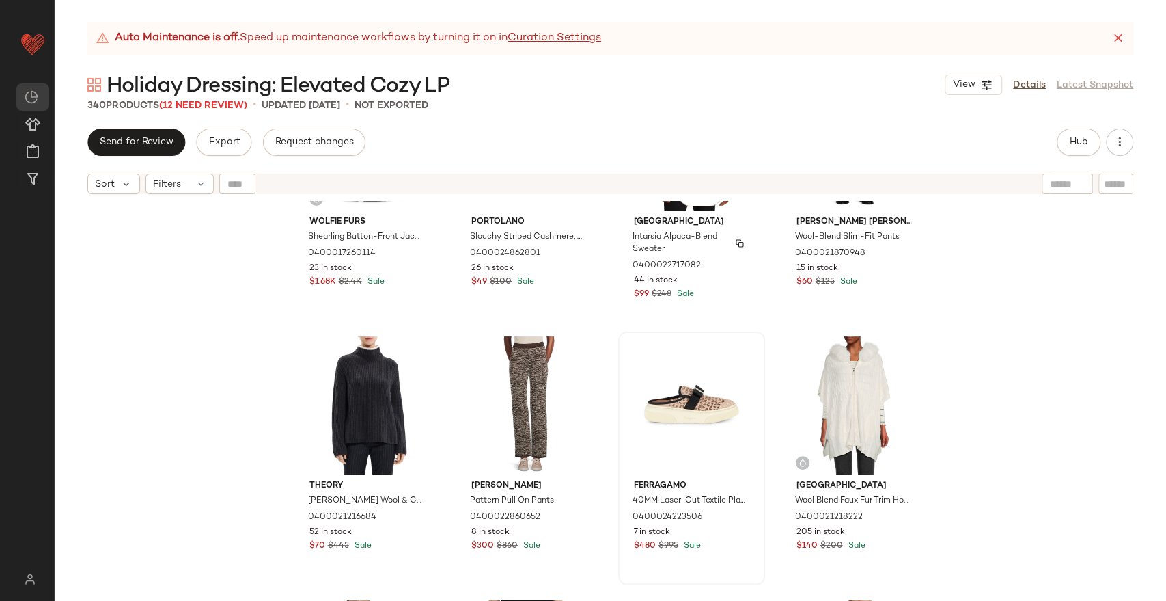
scroll to position [13600, 0]
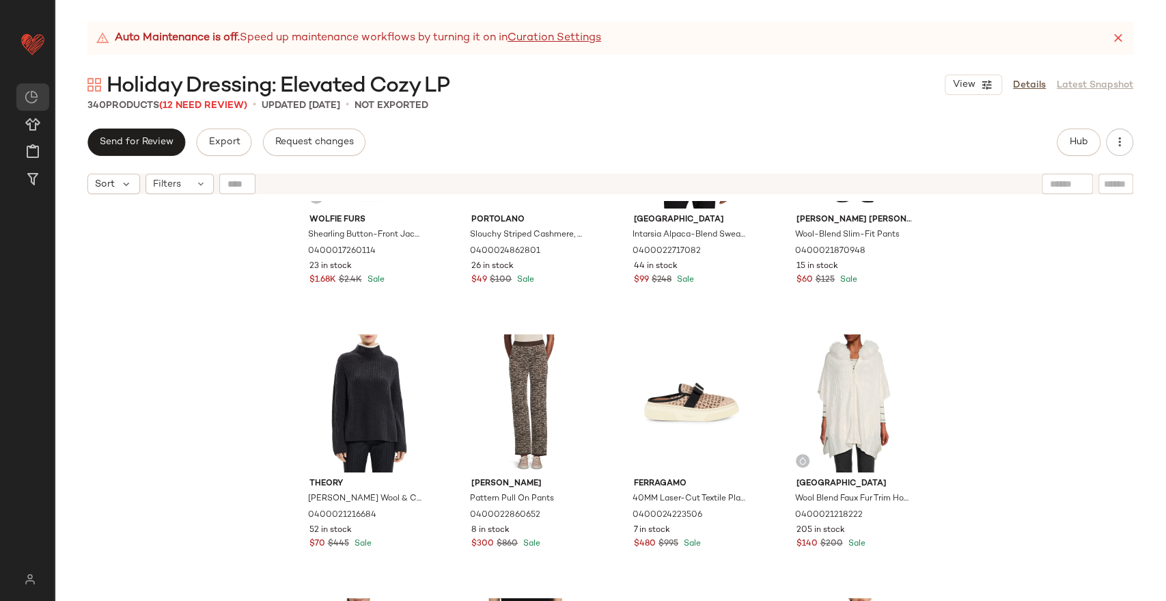
click at [1117, 37] on icon at bounding box center [1119, 38] width 14 height 14
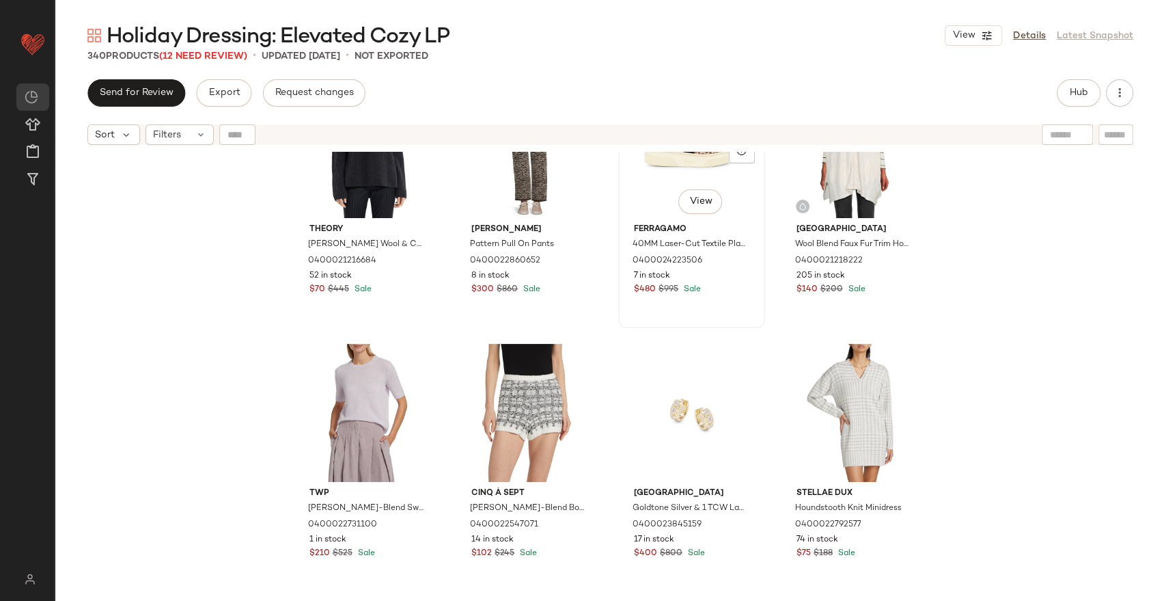
scroll to position [13752, 0]
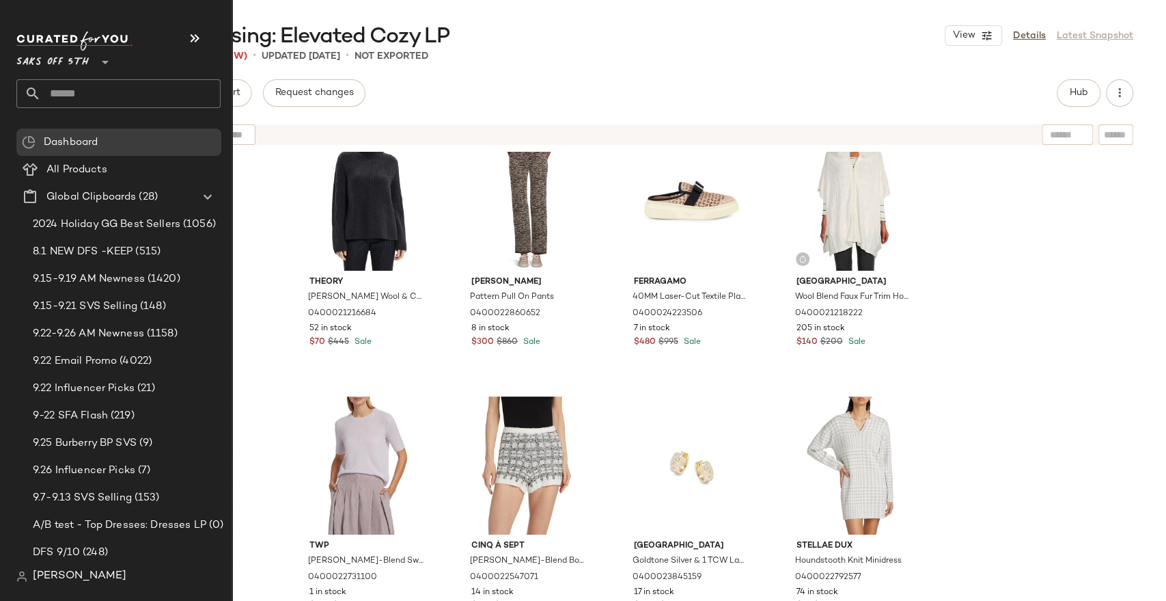
click at [72, 97] on input "text" at bounding box center [131, 93] width 180 height 29
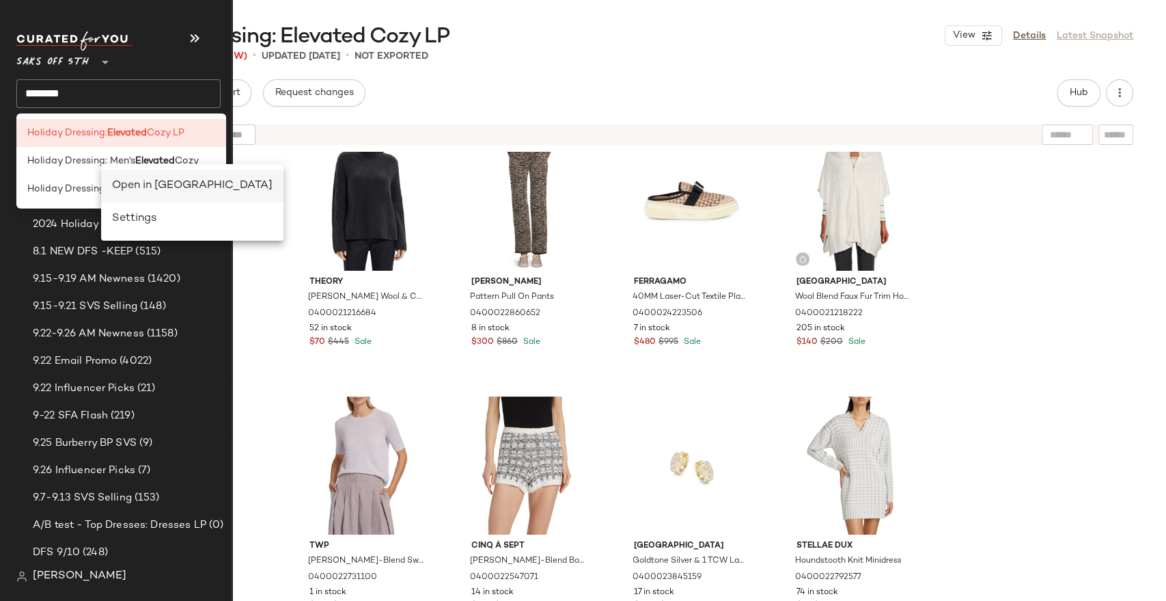
click at [125, 180] on div "Open in [GEOGRAPHIC_DATA]" at bounding box center [192, 186] width 161 height 16
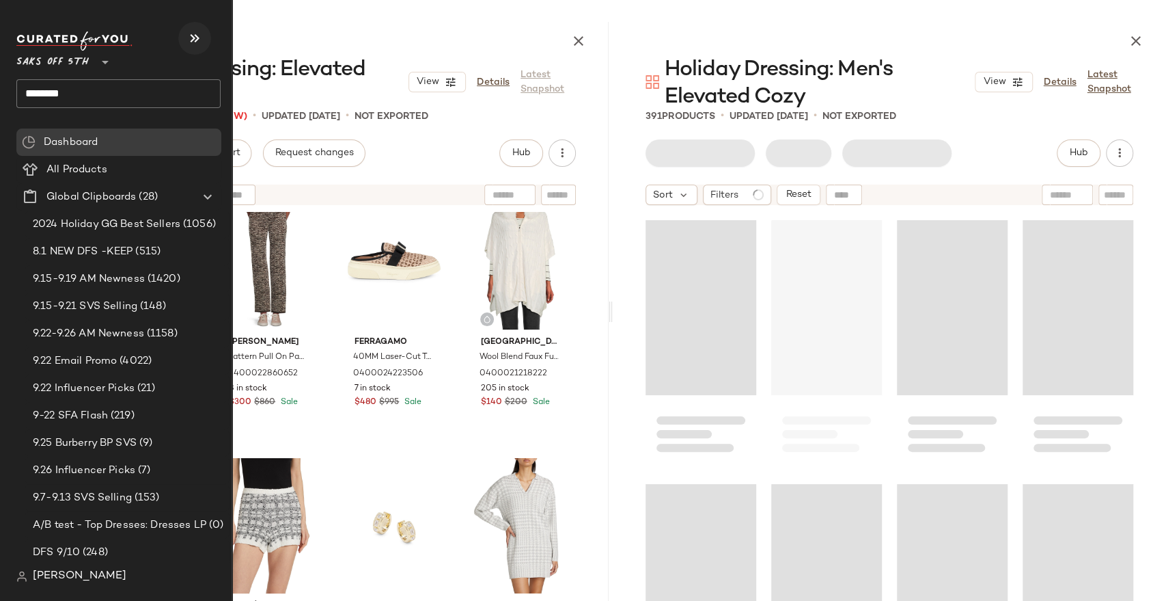
click at [197, 50] on button "button" at bounding box center [194, 38] width 33 height 33
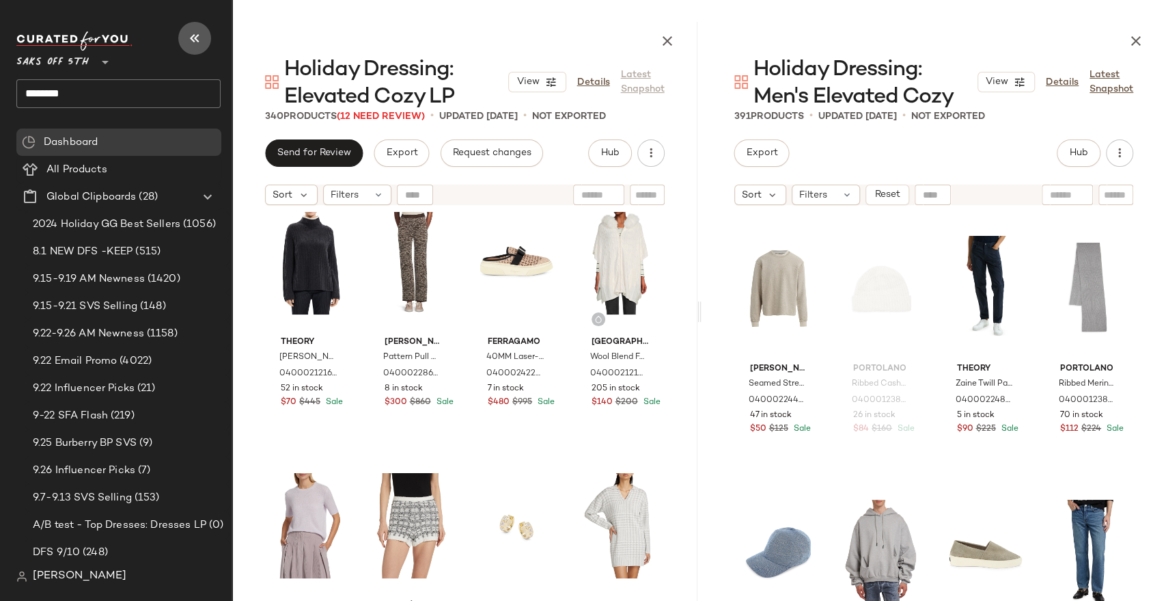
click at [196, 43] on icon "button" at bounding box center [195, 38] width 16 height 16
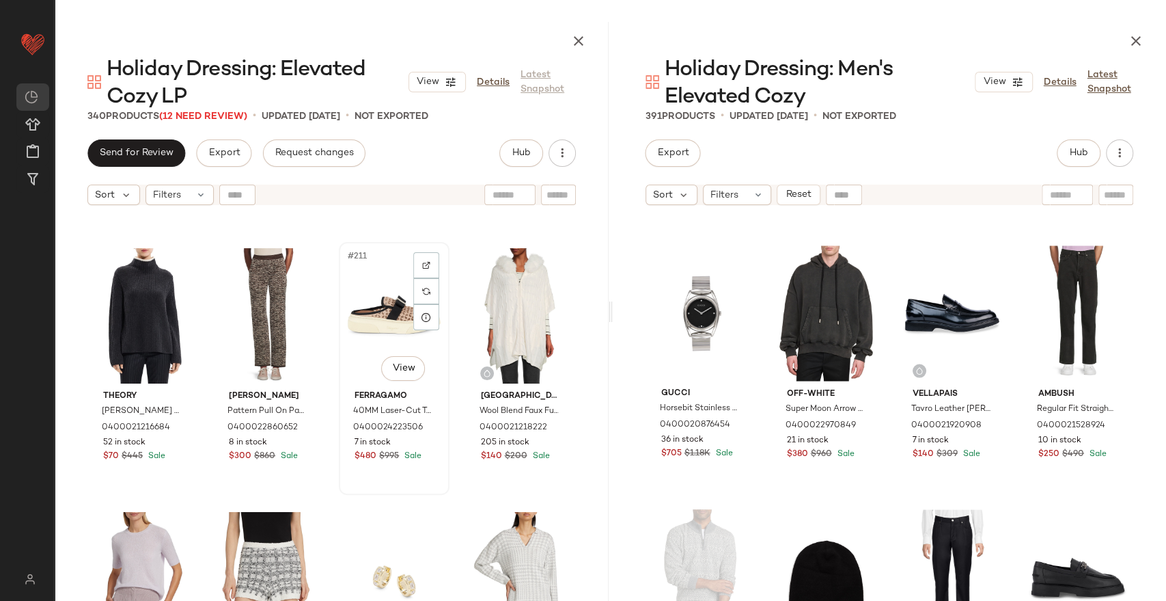
scroll to position [13828, 0]
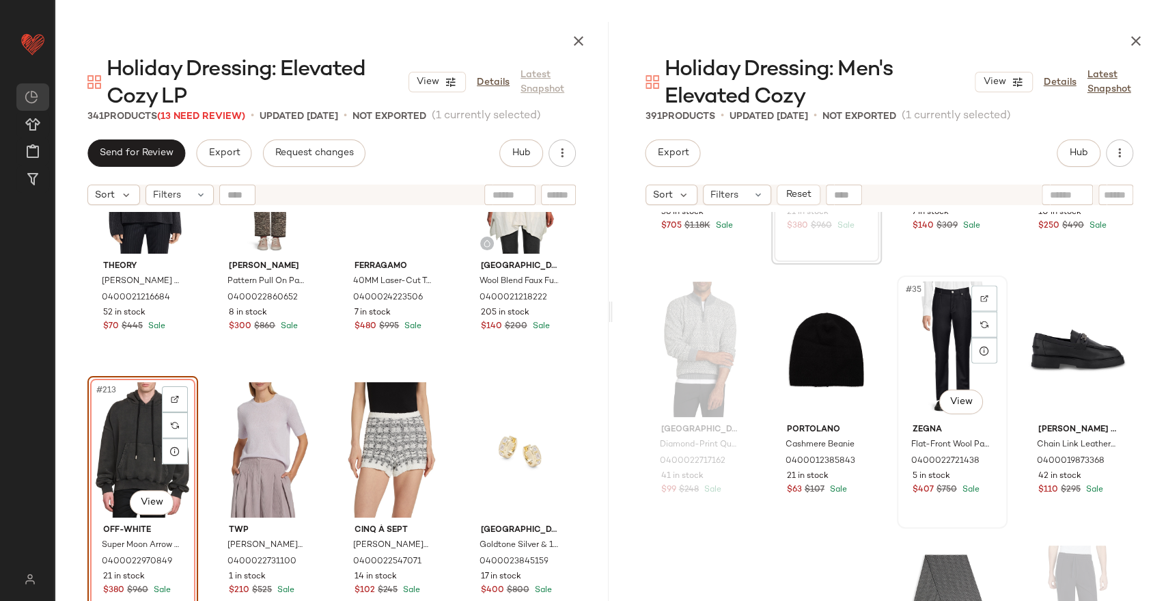
scroll to position [2288, 0]
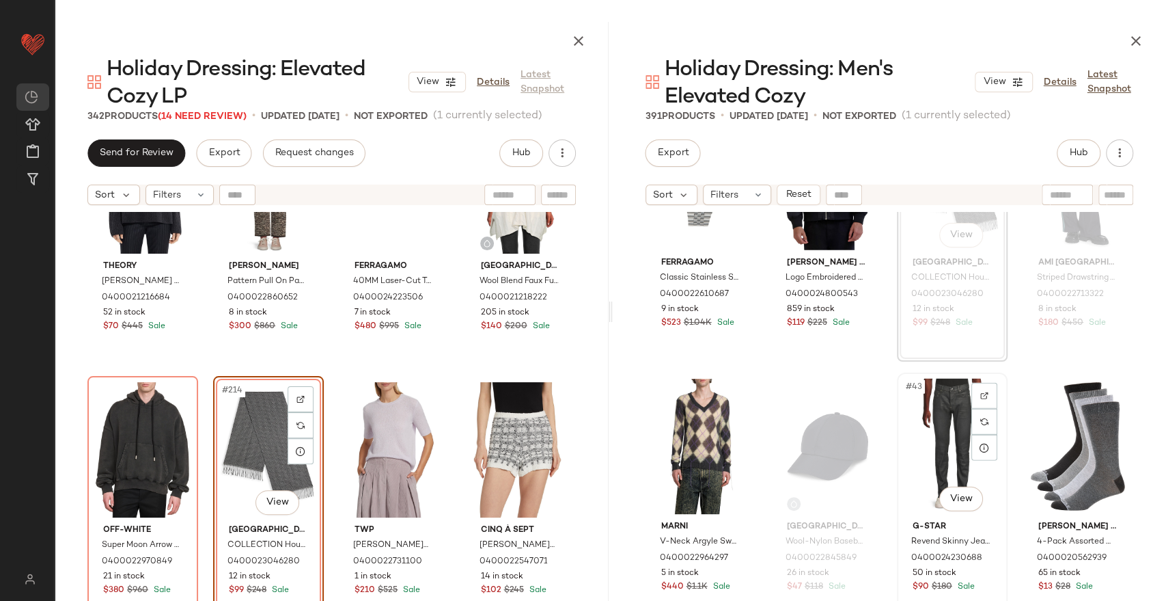
scroll to position [2515, 0]
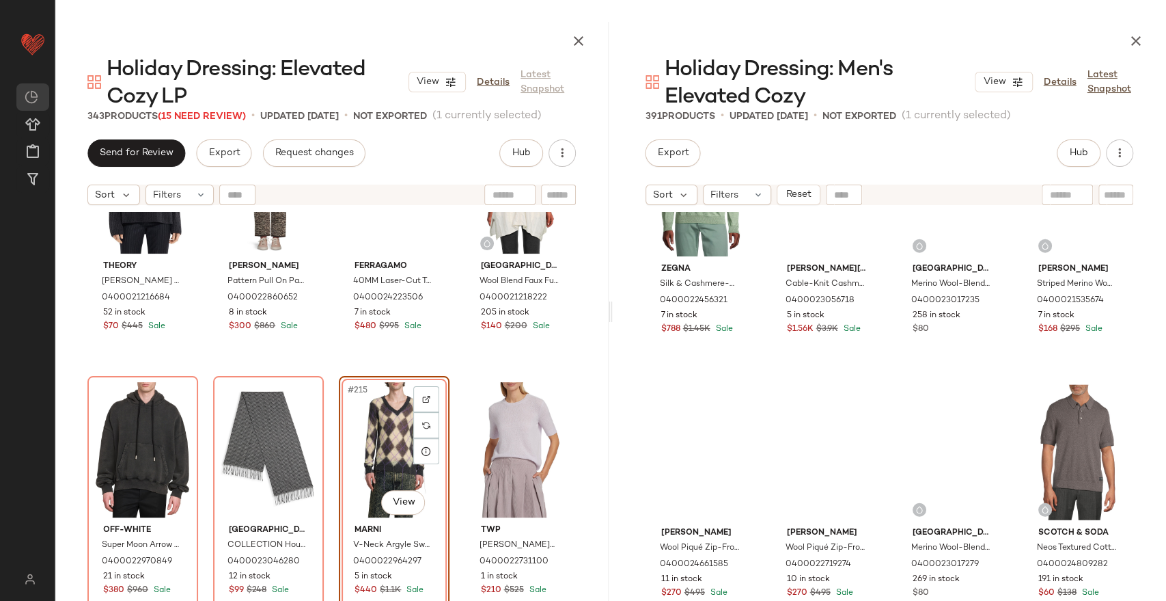
scroll to position [9348, 0]
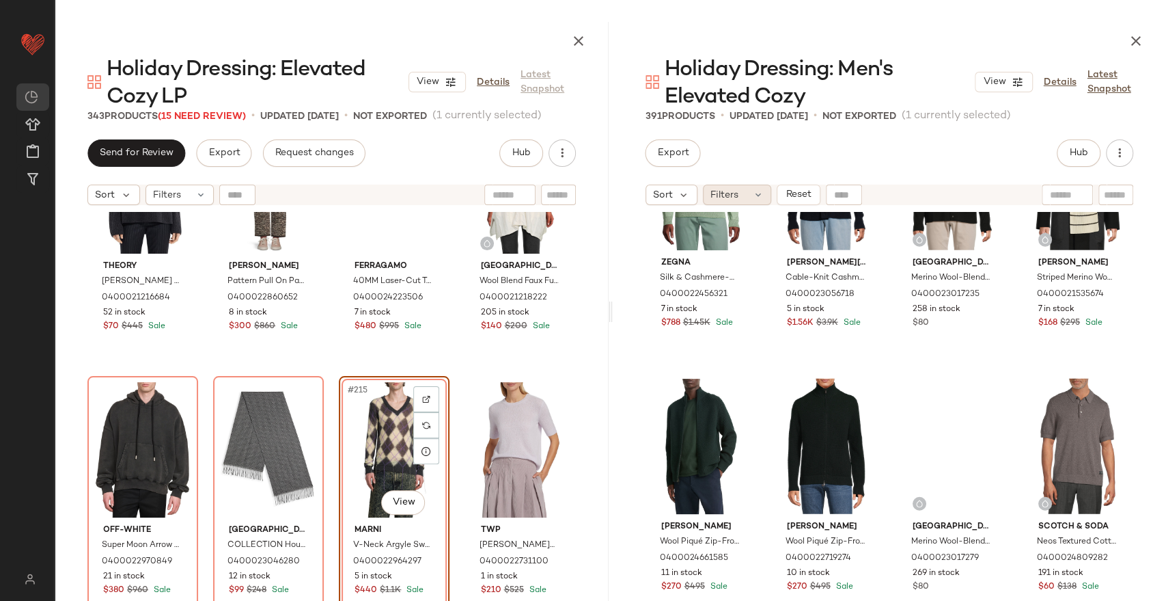
click at [743, 186] on div "Filters" at bounding box center [737, 194] width 68 height 20
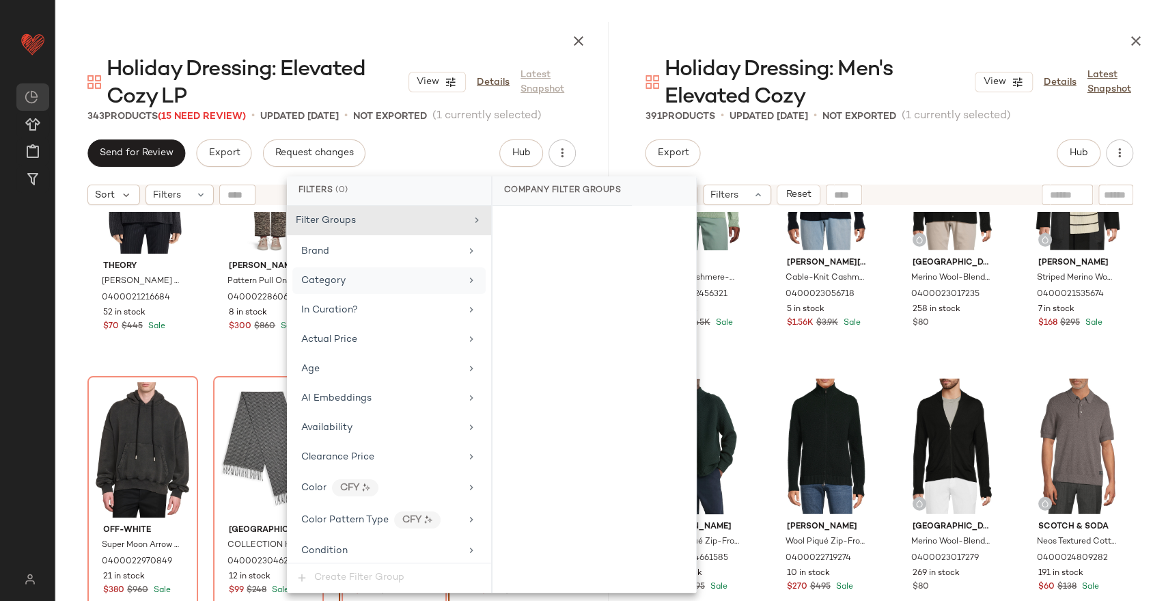
click at [367, 276] on div "Category" at bounding box center [380, 280] width 159 height 14
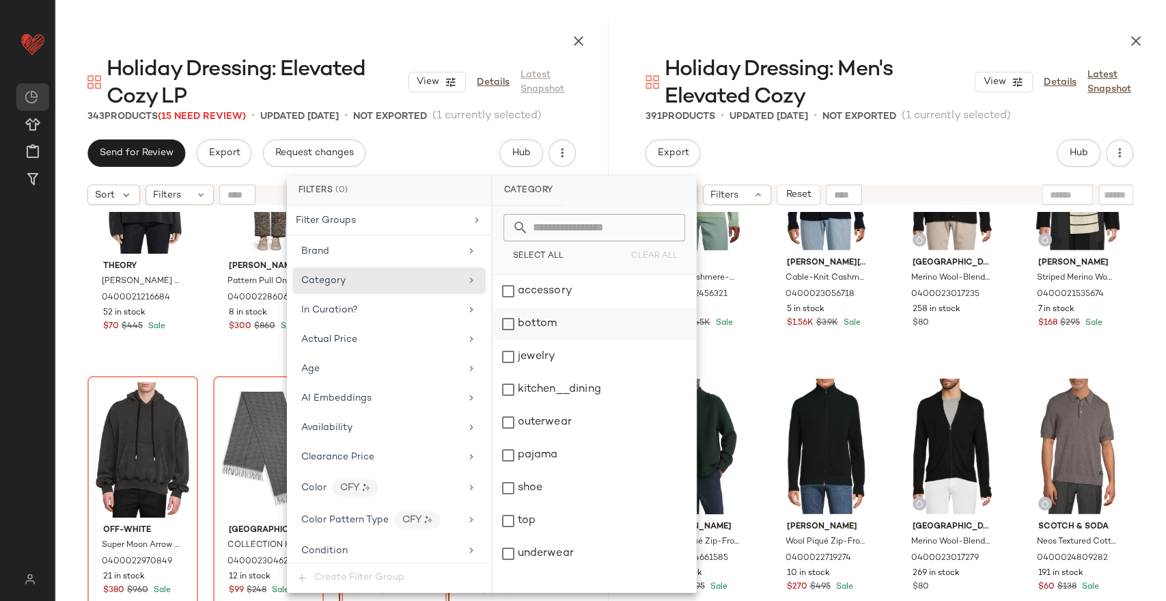
click at [541, 330] on div "bottom" at bounding box center [595, 323] width 204 height 33
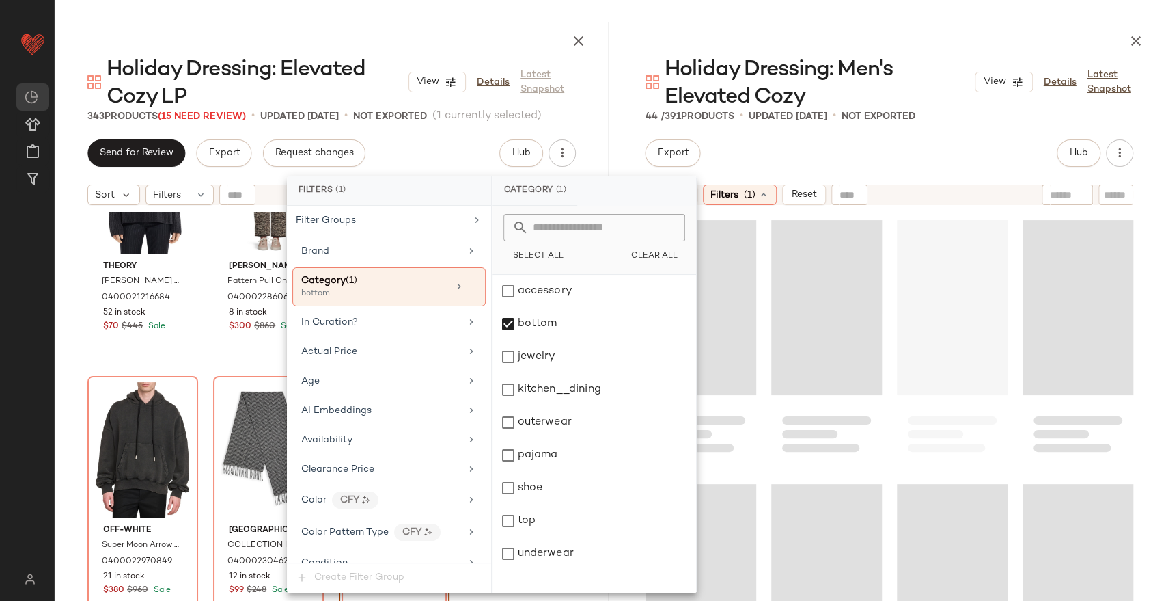
click at [897, 25] on div at bounding box center [890, 38] width 554 height 33
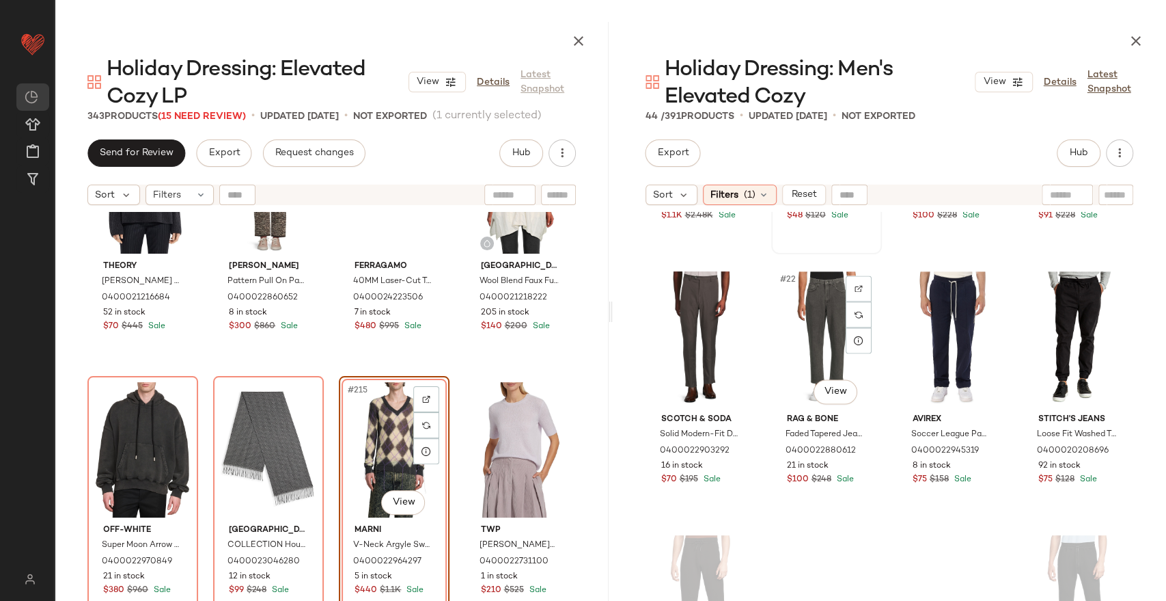
scroll to position [1301, 0]
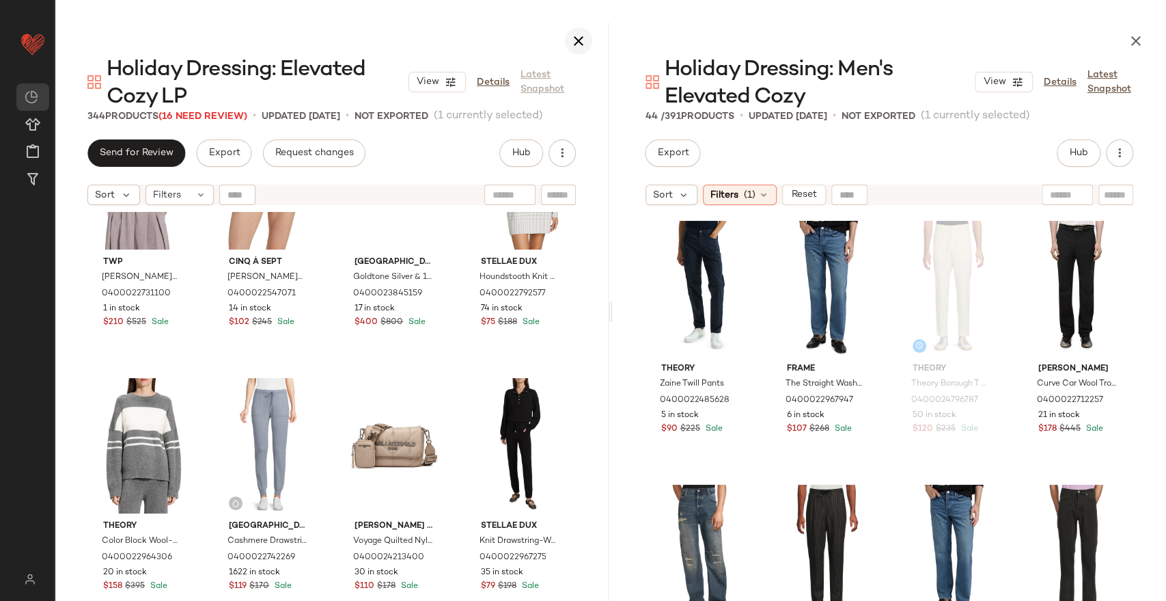
click at [570, 49] on div at bounding box center [332, 38] width 554 height 33
click at [581, 37] on icon "button" at bounding box center [579, 41] width 16 height 16
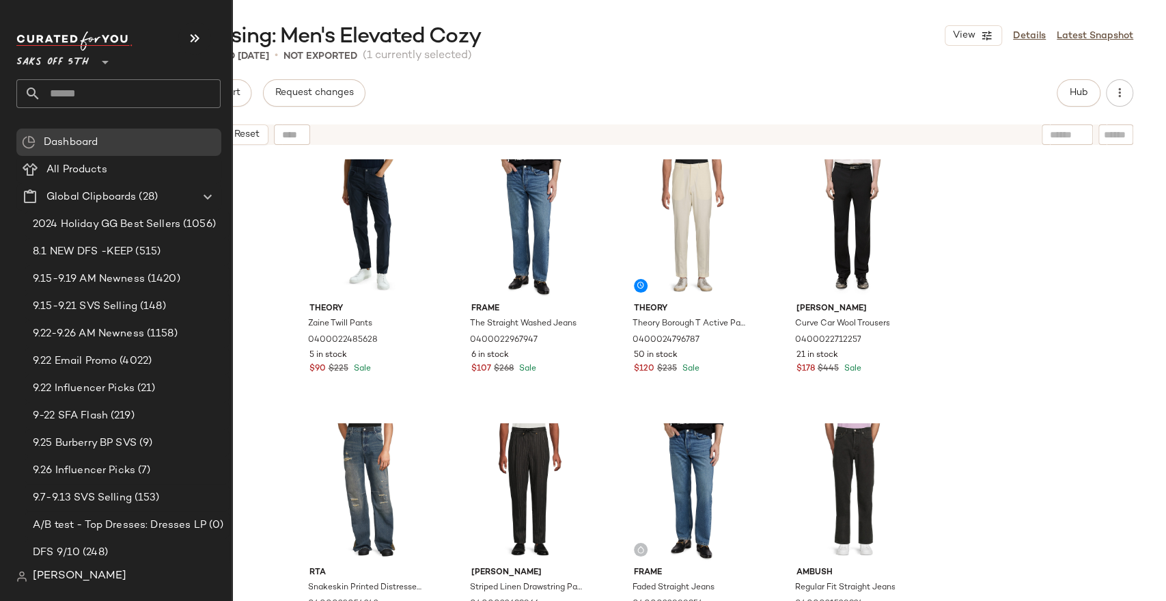
click at [71, 92] on input "text" at bounding box center [131, 93] width 180 height 29
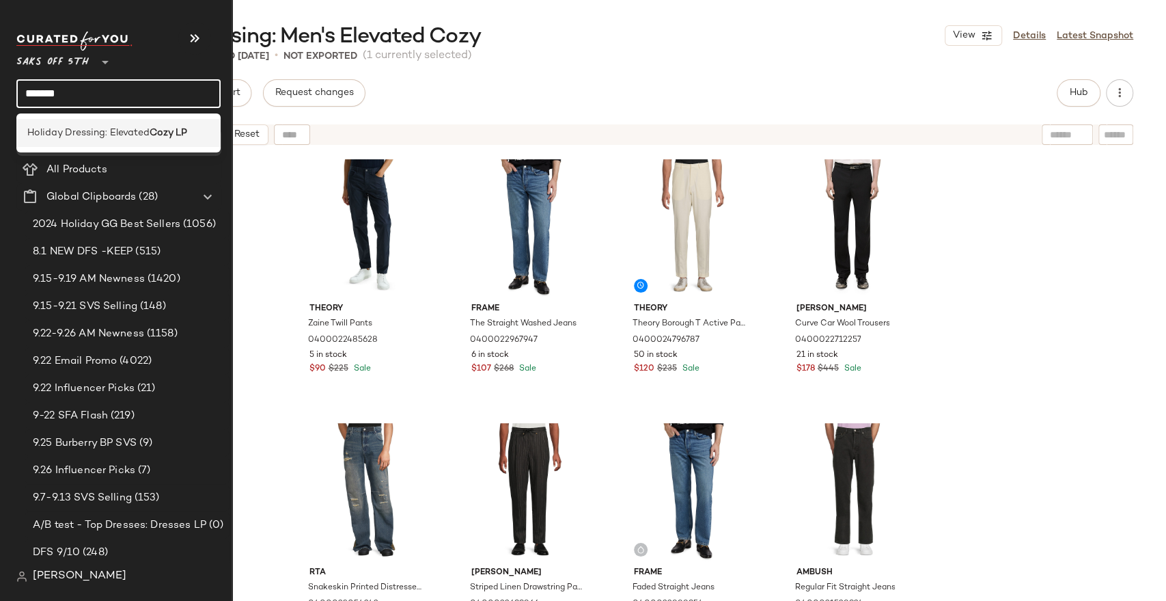
type input "*******"
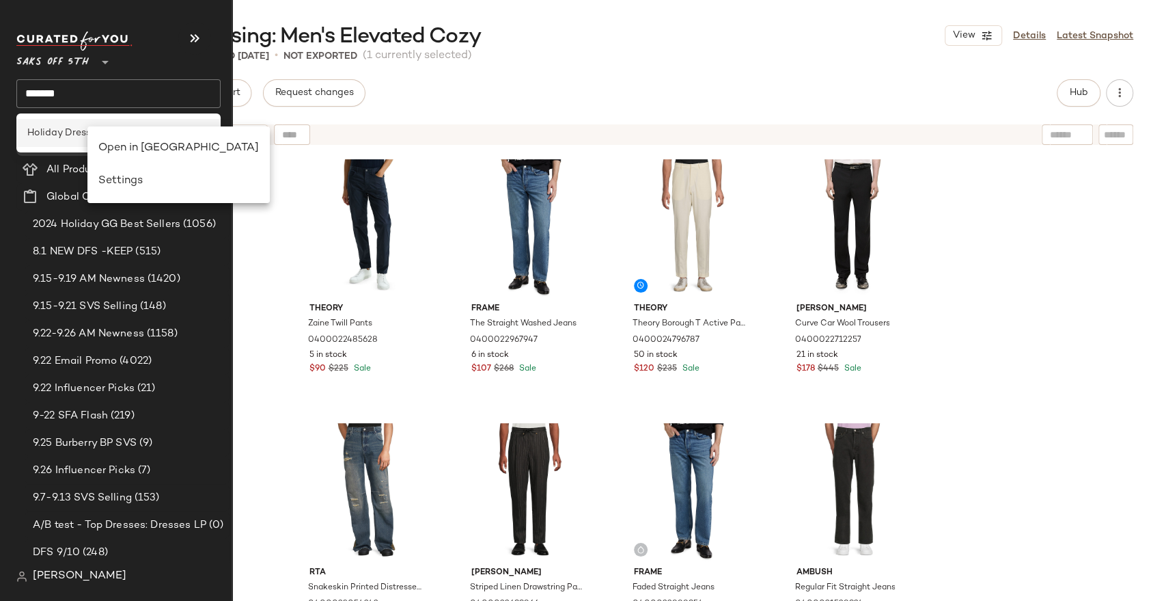
click at [148, 153] on div "Open in [GEOGRAPHIC_DATA]" at bounding box center [178, 148] width 161 height 16
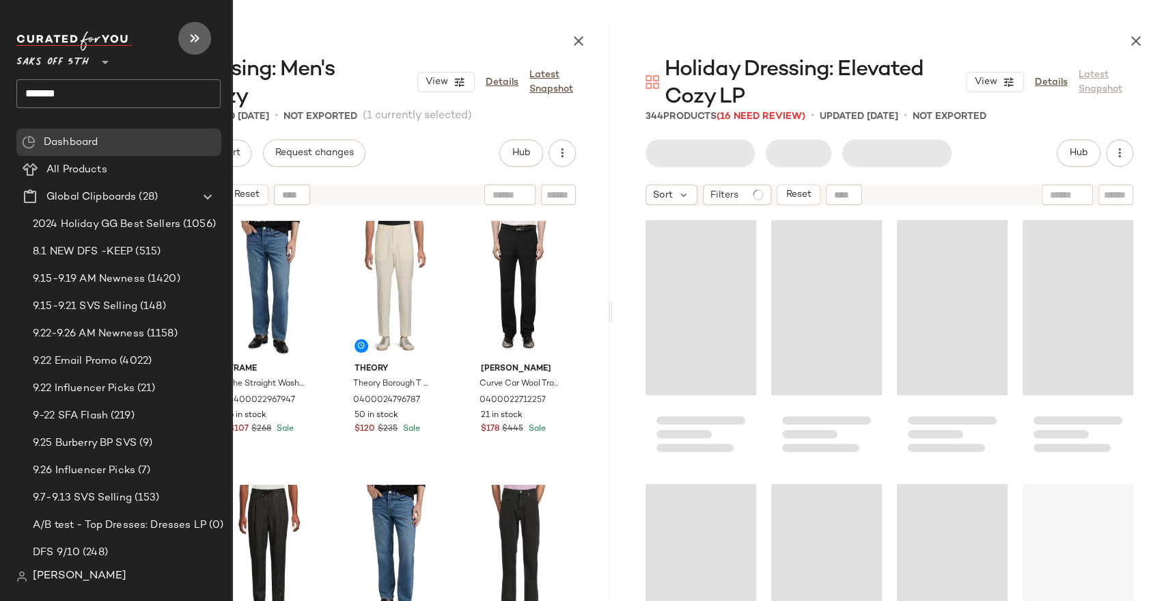
click at [200, 42] on icon "button" at bounding box center [195, 38] width 16 height 16
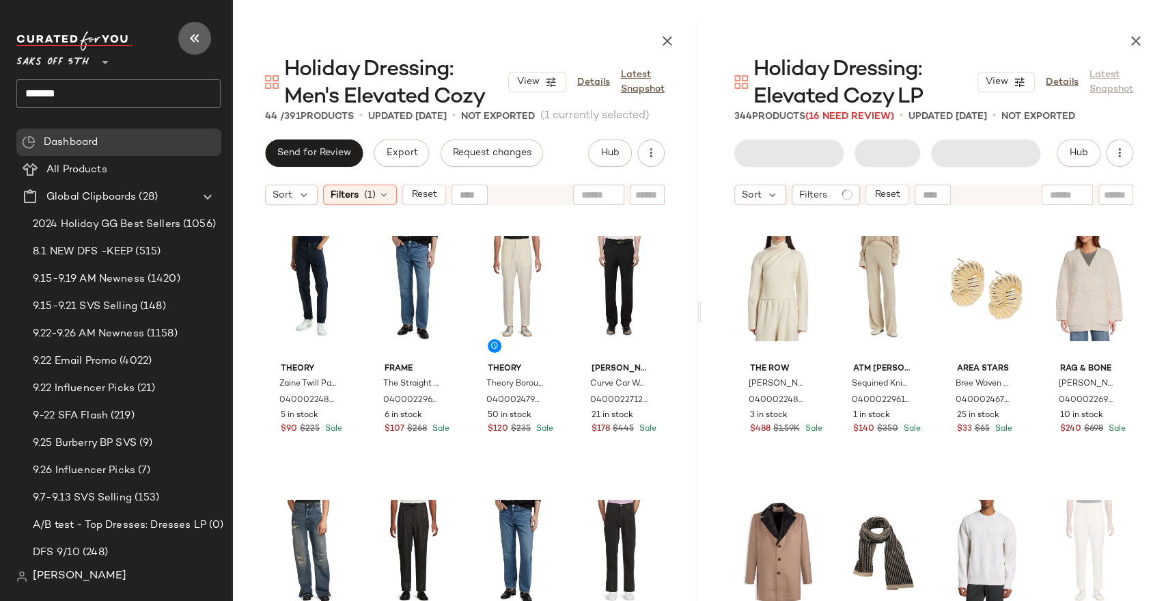
click at [197, 42] on icon "button" at bounding box center [195, 38] width 16 height 16
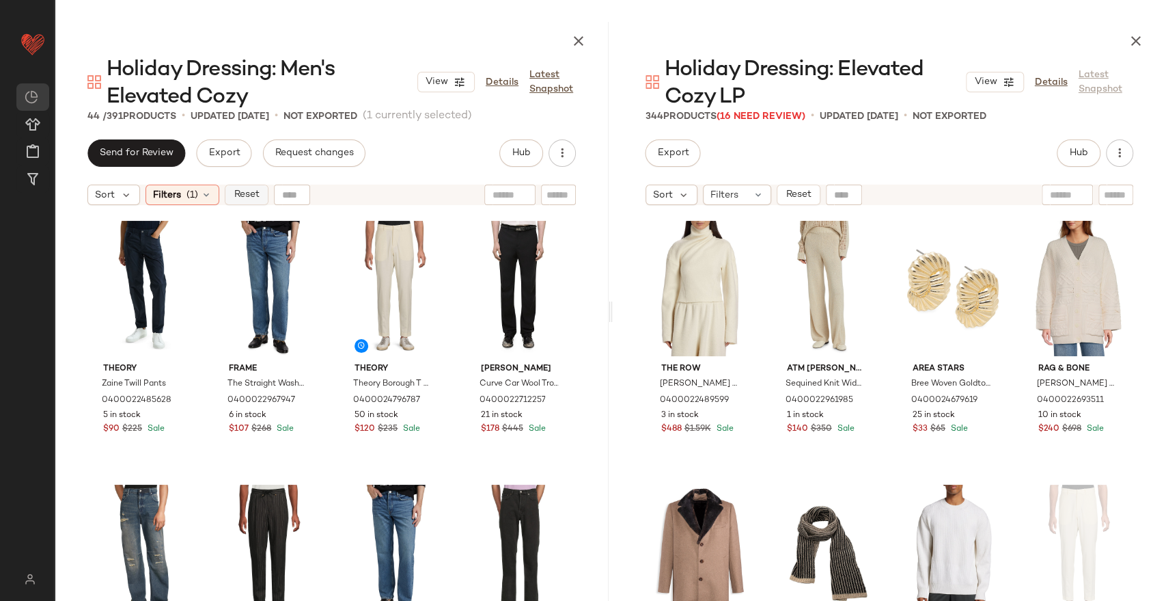
click at [246, 195] on span "Reset" at bounding box center [246, 194] width 26 height 11
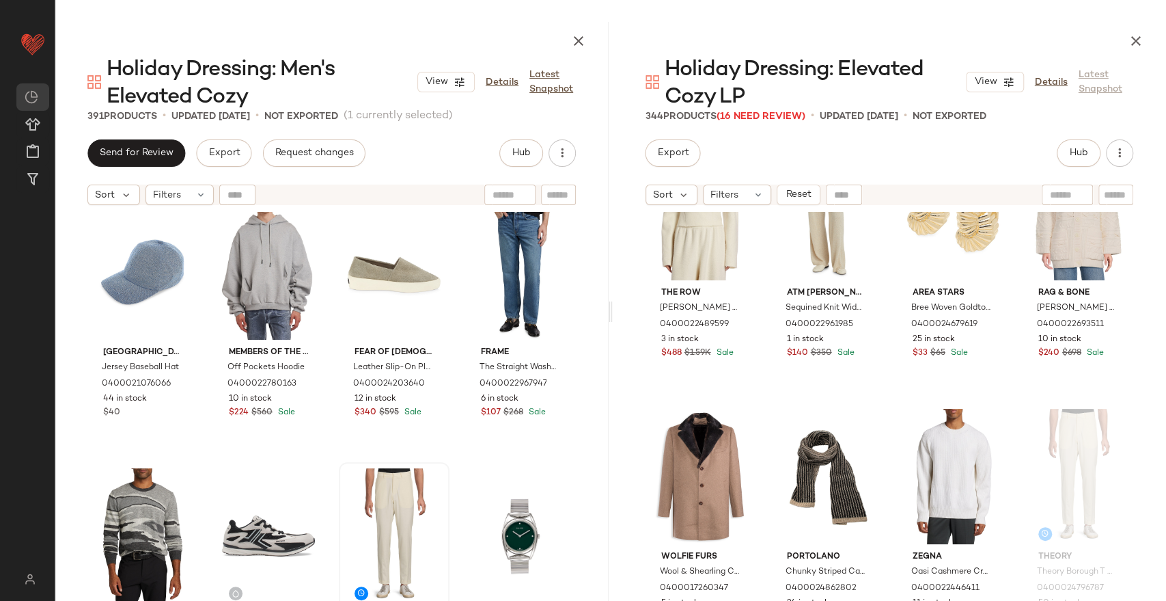
scroll to position [303, 0]
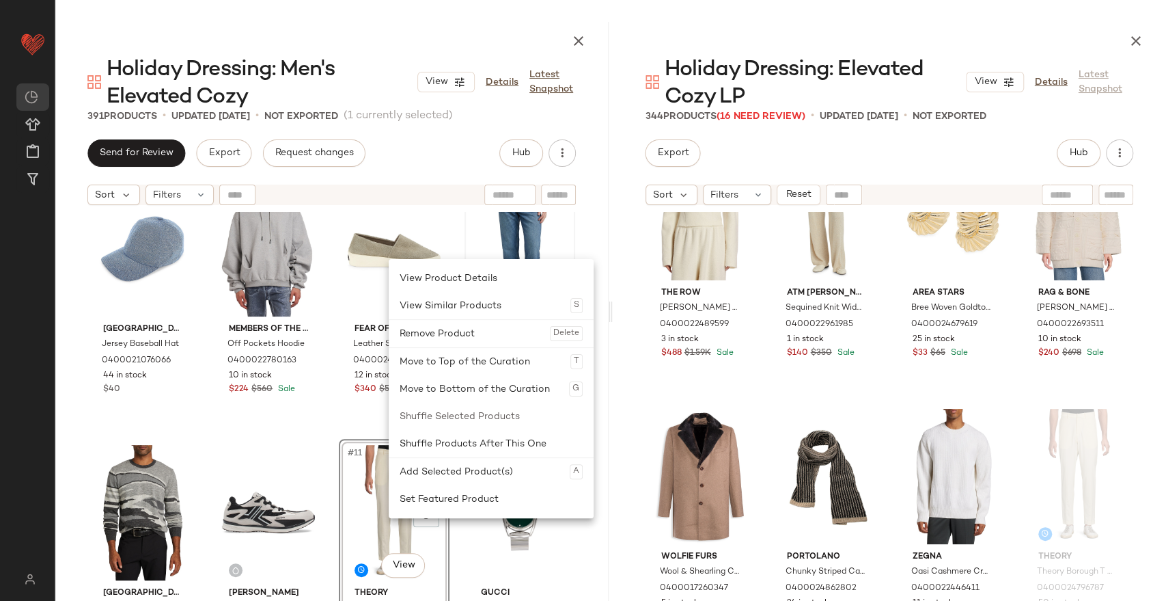
click at [508, 332] on div "Remove Product Delete" at bounding box center [491, 333] width 183 height 27
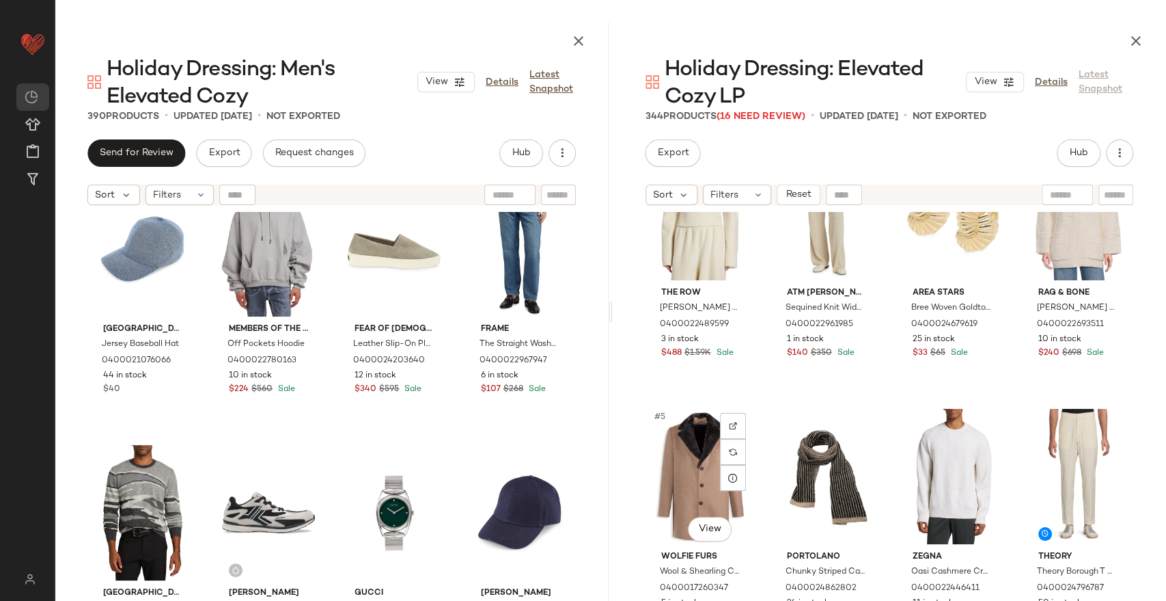
drag, startPoint x: 700, startPoint y: 461, endPoint x: 756, endPoint y: 452, distance: 57.4
click at [699, 461] on div "#5 View" at bounding box center [700, 476] width 101 height 138
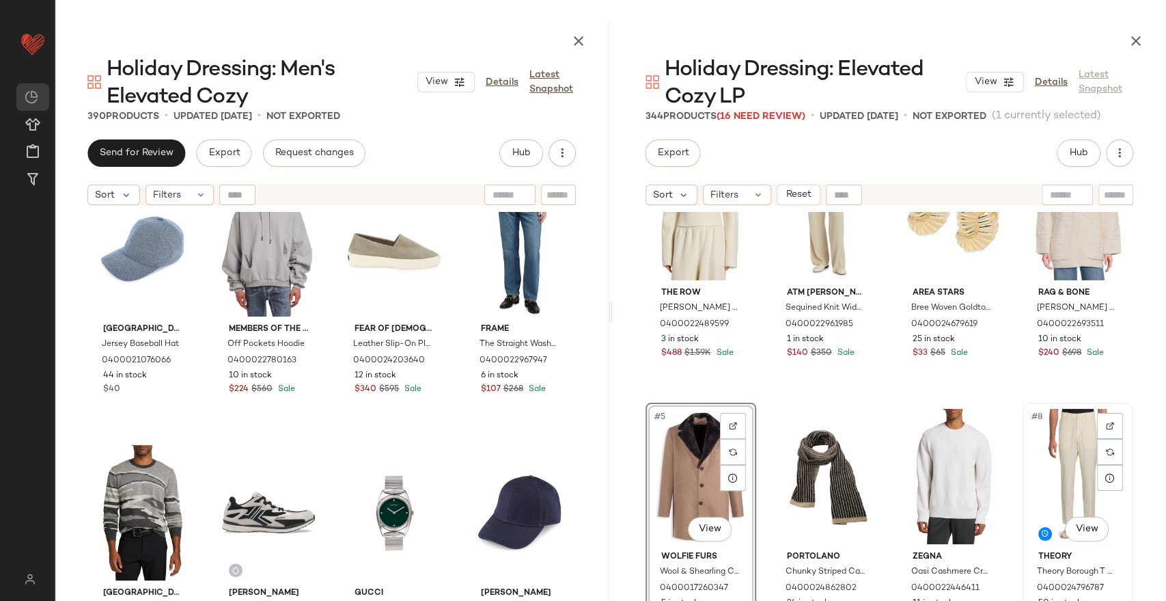
click at [1045, 470] on div "#8 View" at bounding box center [1078, 476] width 101 height 138
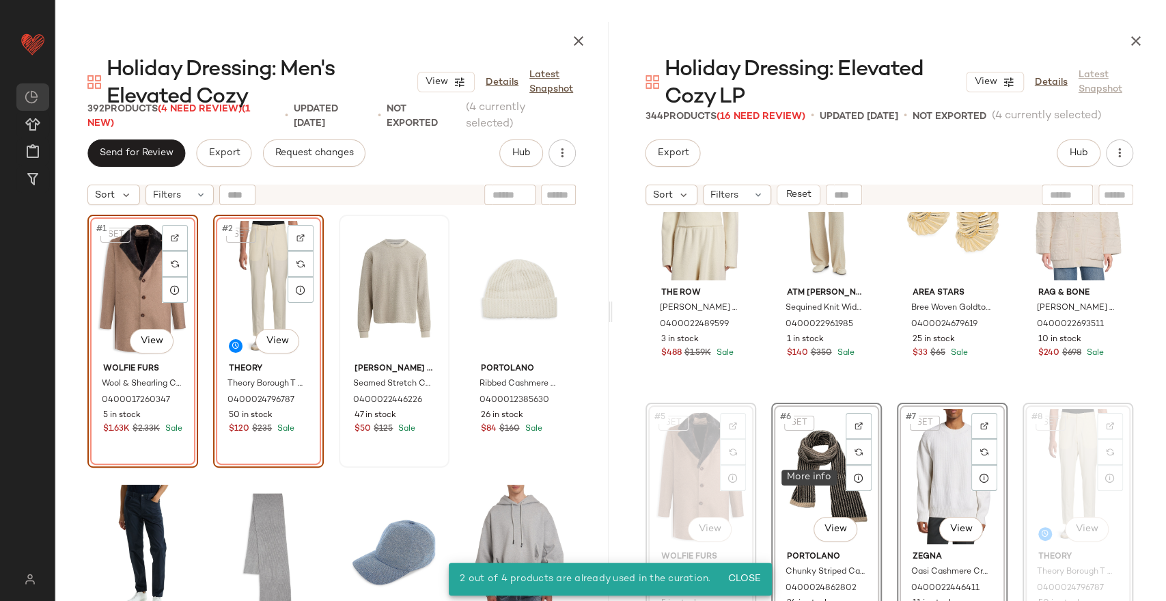
click at [842, 475] on div "SET #6 View" at bounding box center [826, 476] width 101 height 138
click at [814, 446] on div "SET #6 View" at bounding box center [826, 476] width 101 height 138
click at [327, 367] on div "SET #1 View Wolfie Furs Wool & Shearling Coat 0400017260347 5 in stock $1.63K $…" at bounding box center [331, 455] width 489 height 480
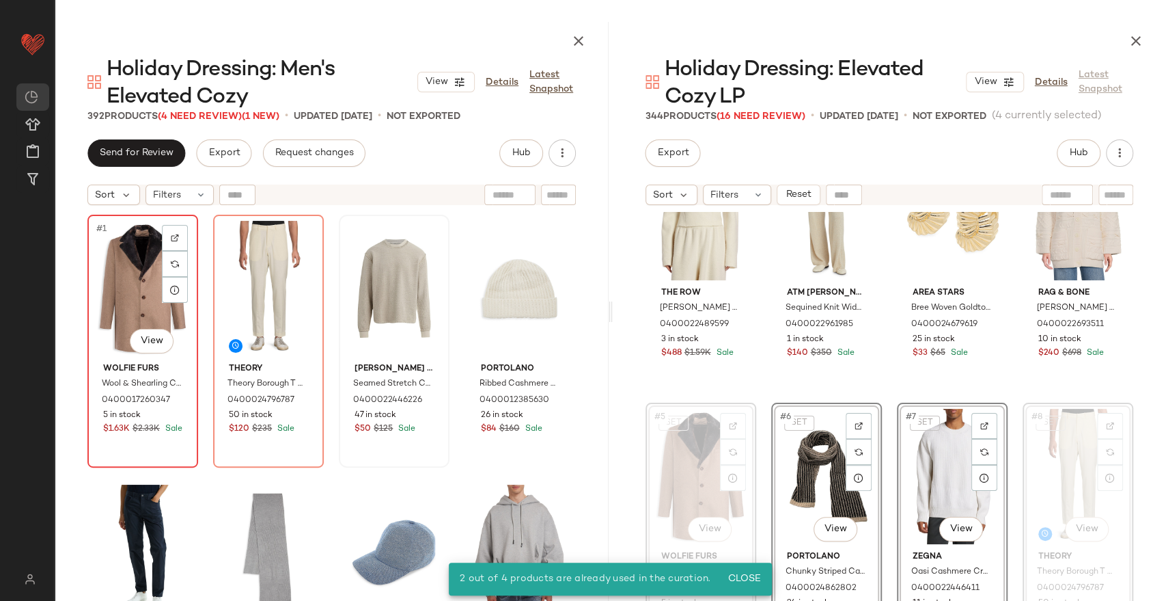
click at [121, 322] on div "#1 View" at bounding box center [142, 288] width 101 height 138
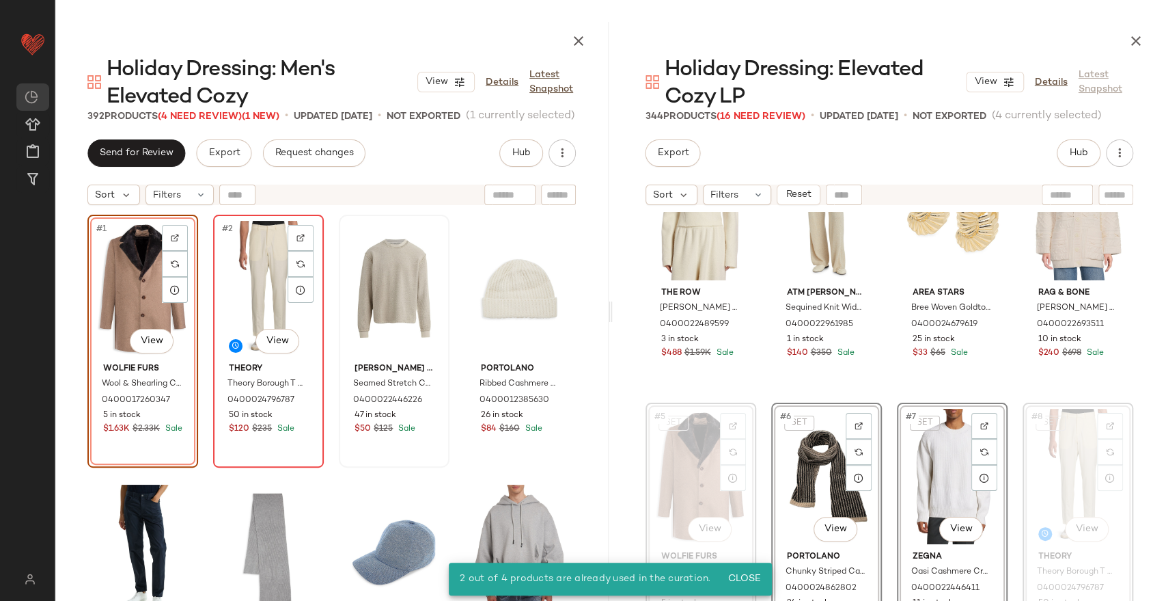
click at [265, 294] on div "#2 View" at bounding box center [268, 288] width 101 height 138
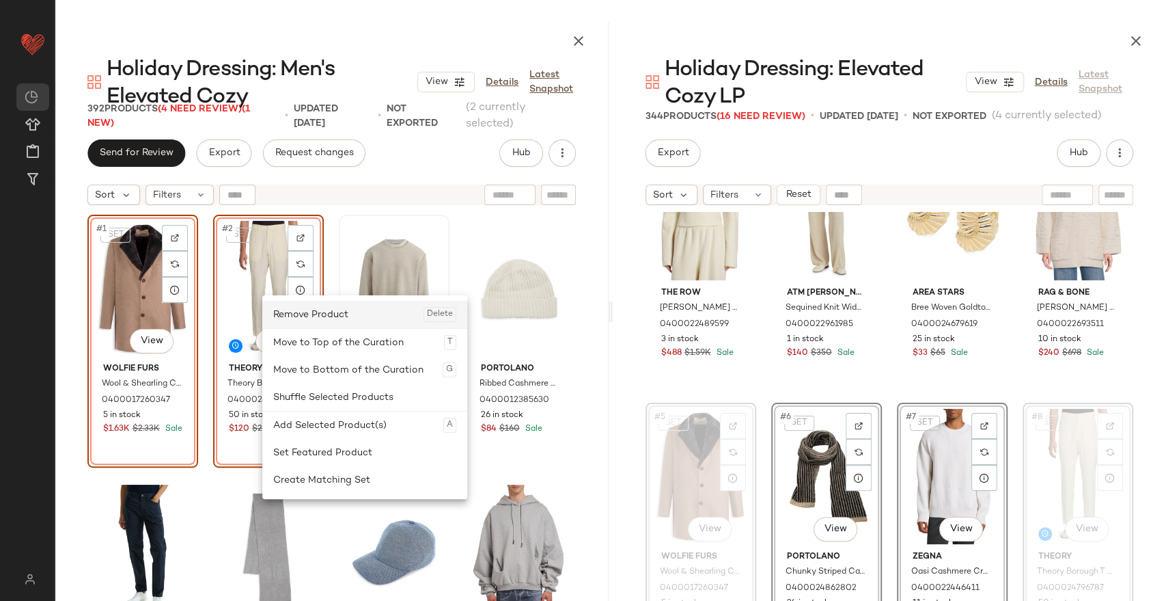
click at [298, 320] on div "Remove Product Delete" at bounding box center [364, 314] width 183 height 27
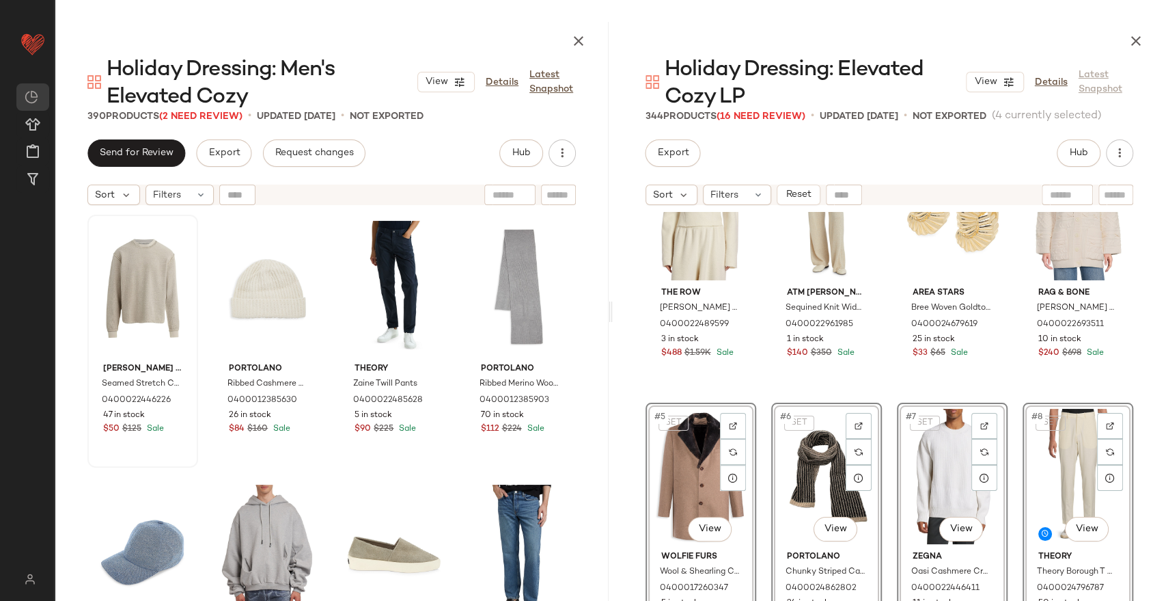
click at [820, 487] on div "SET #6 View" at bounding box center [826, 476] width 101 height 138
click at [809, 479] on div "SET #6 View" at bounding box center [826, 476] width 101 height 138
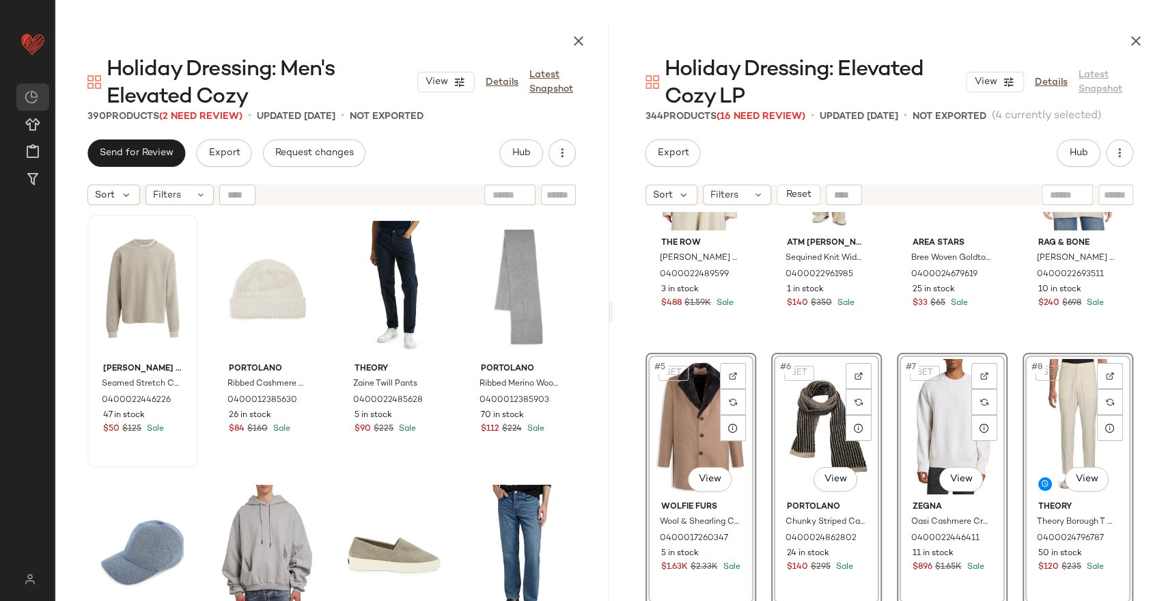
scroll to position [152, 0]
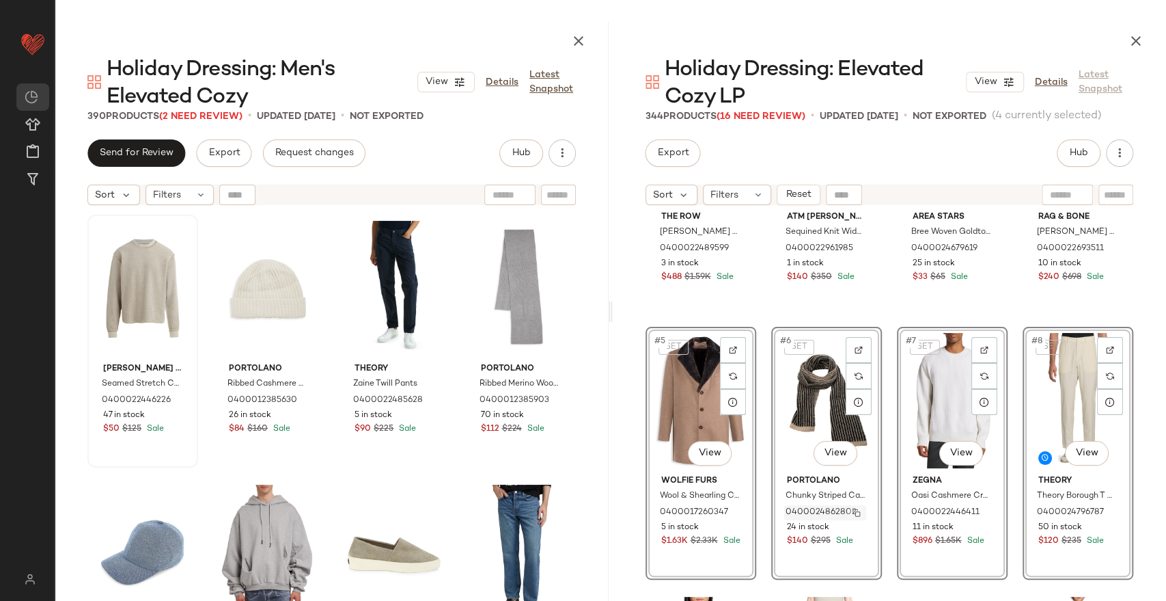
click at [856, 510] on img "button" at bounding box center [857, 512] width 8 height 8
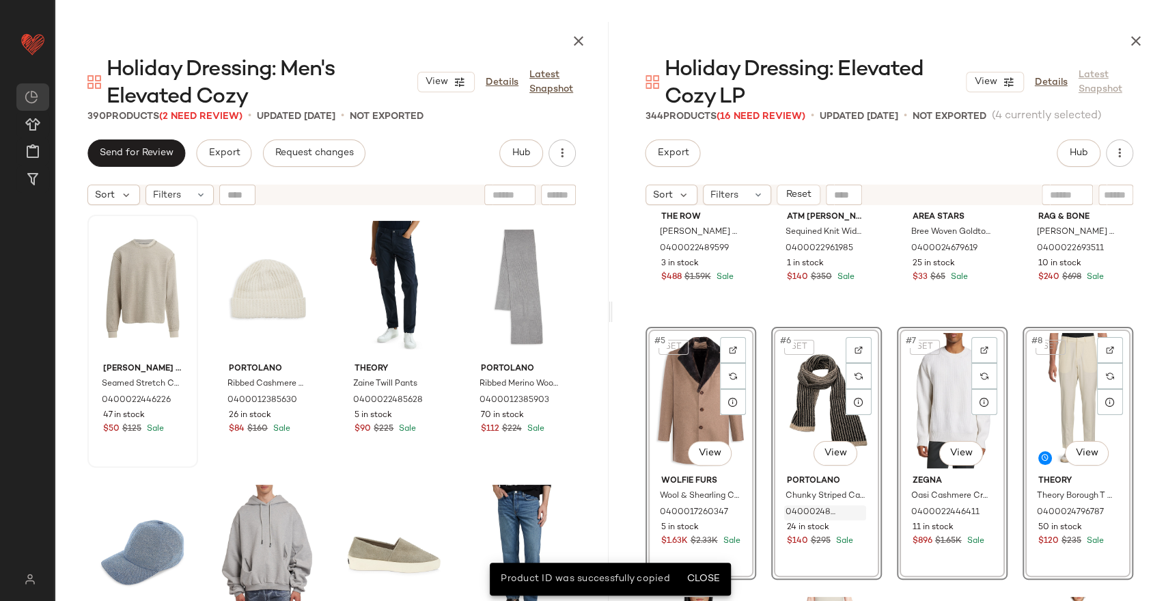
click at [507, 196] on input "text" at bounding box center [510, 195] width 35 height 14
paste input "**********"
type input "**********"
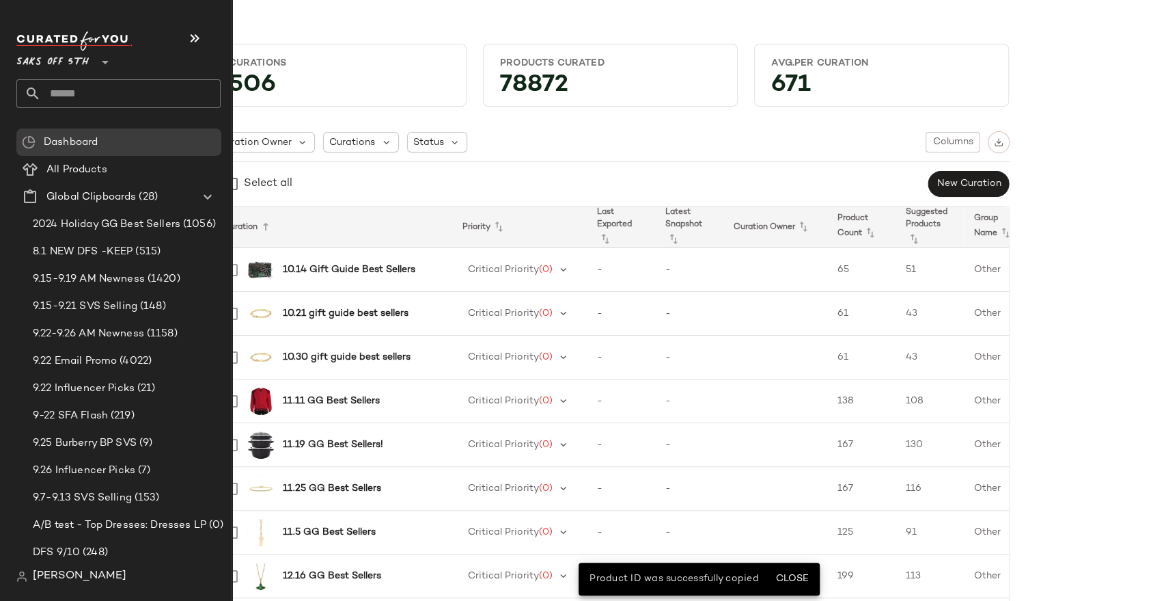
click at [77, 97] on input "text" at bounding box center [131, 93] width 180 height 29
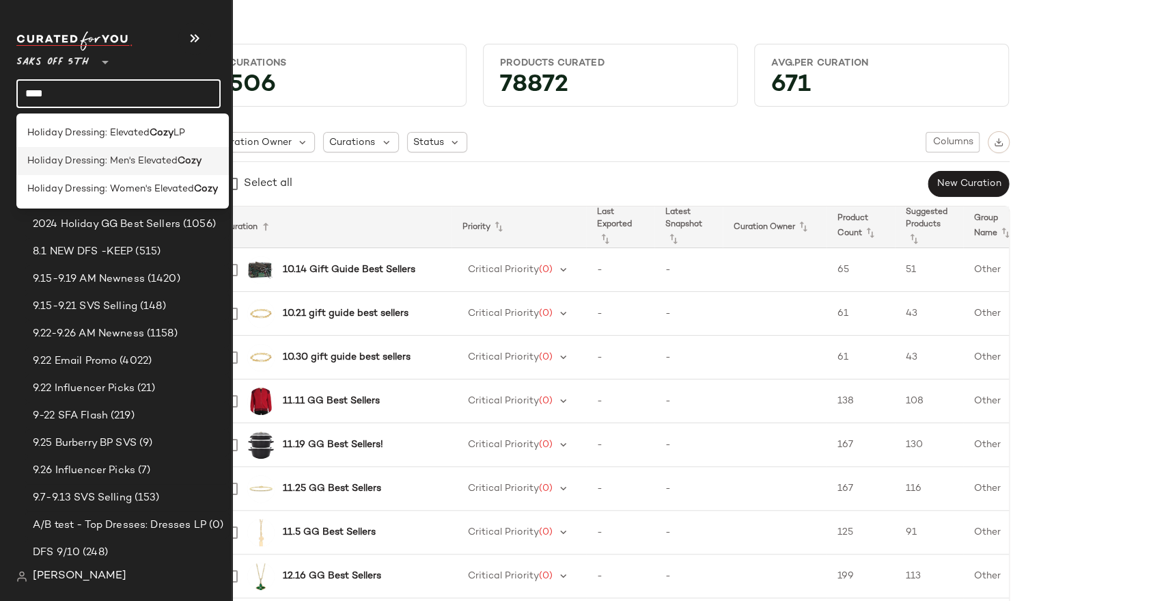
type input "****"
click at [94, 163] on span "Holiday Dressing: Men's Elevated" at bounding box center [102, 161] width 150 height 14
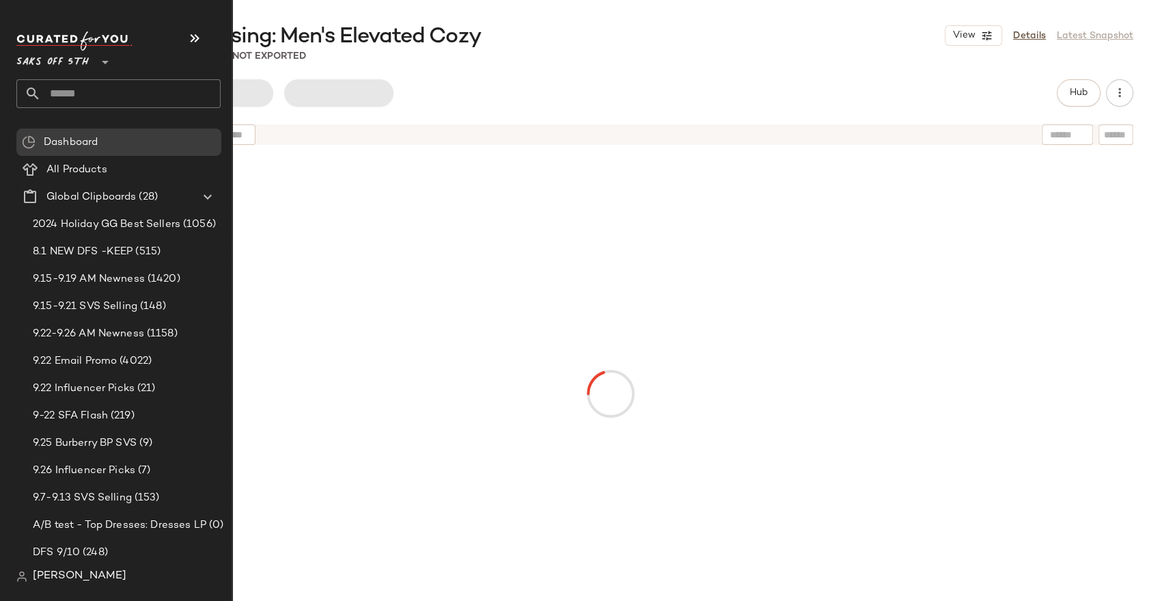
click at [111, 101] on input "text" at bounding box center [131, 93] width 180 height 29
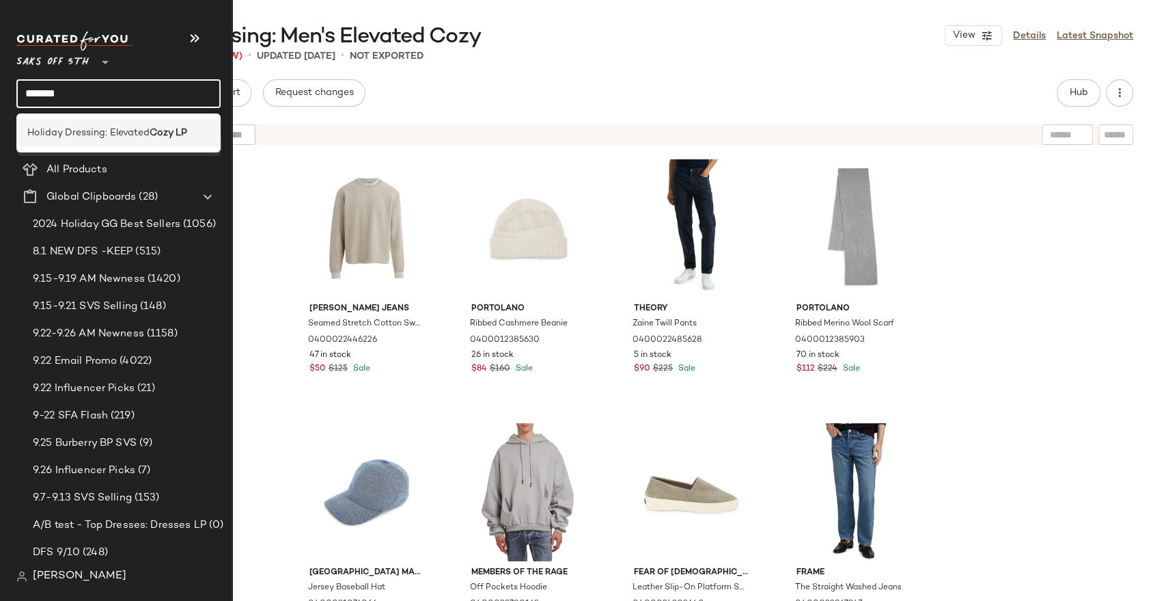
type input "*******"
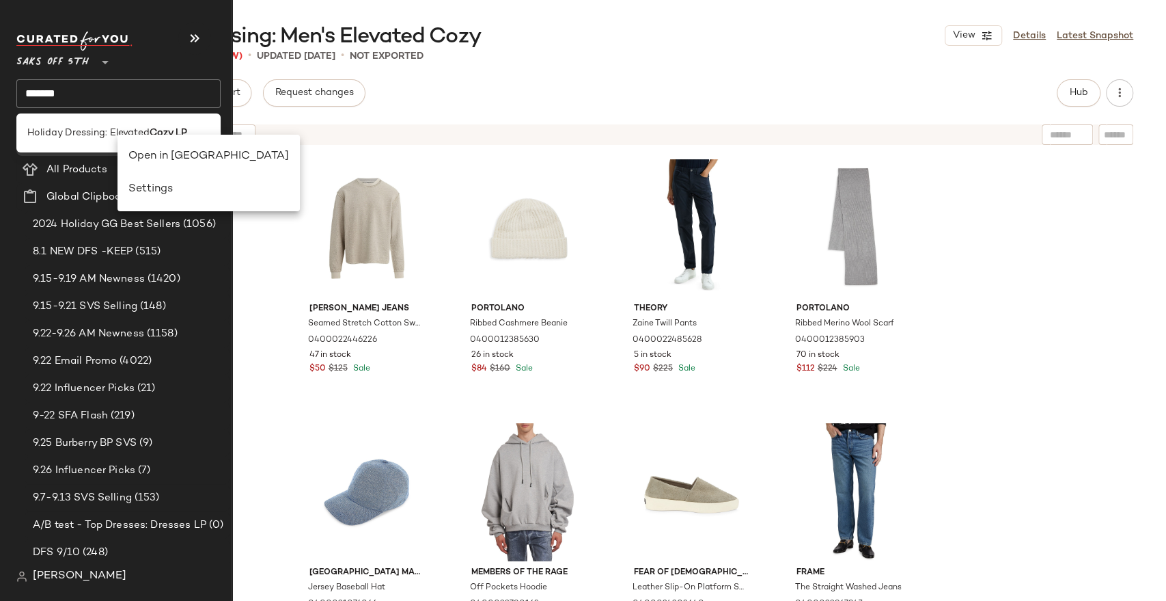
click at [167, 152] on div "Open in [GEOGRAPHIC_DATA]" at bounding box center [208, 156] width 161 height 16
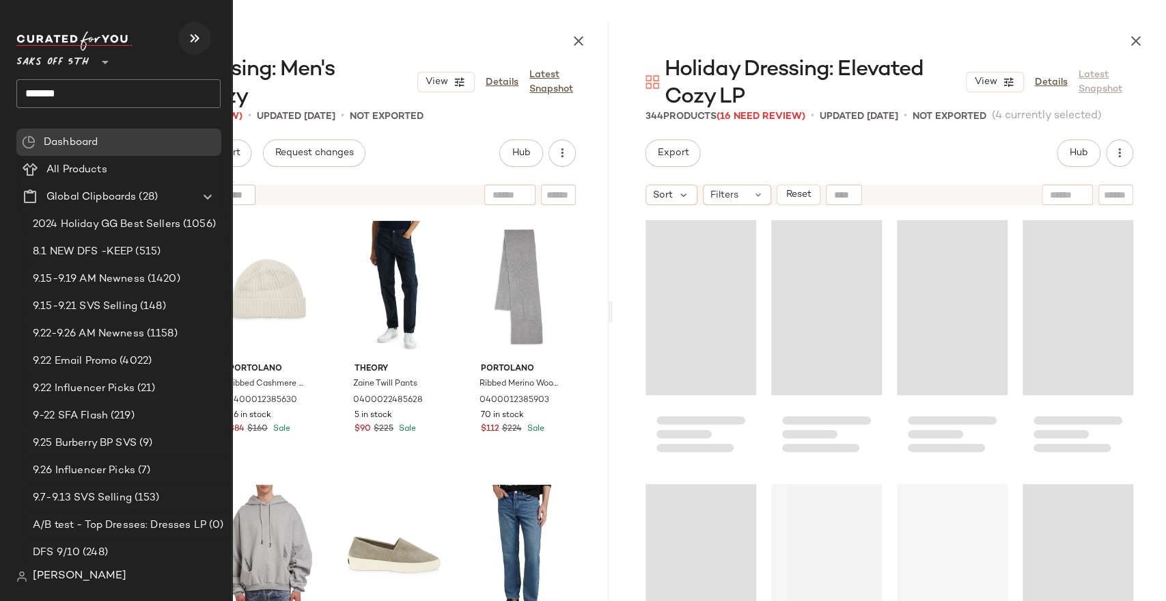
scroll to position [274, 0]
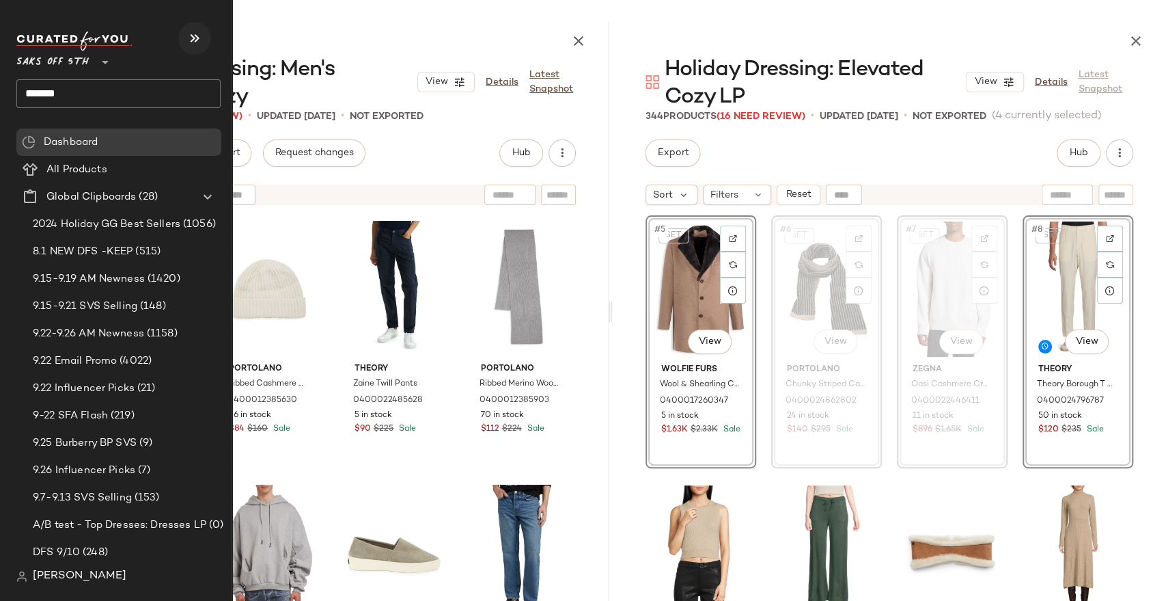
click at [200, 38] on icon "button" at bounding box center [195, 38] width 16 height 16
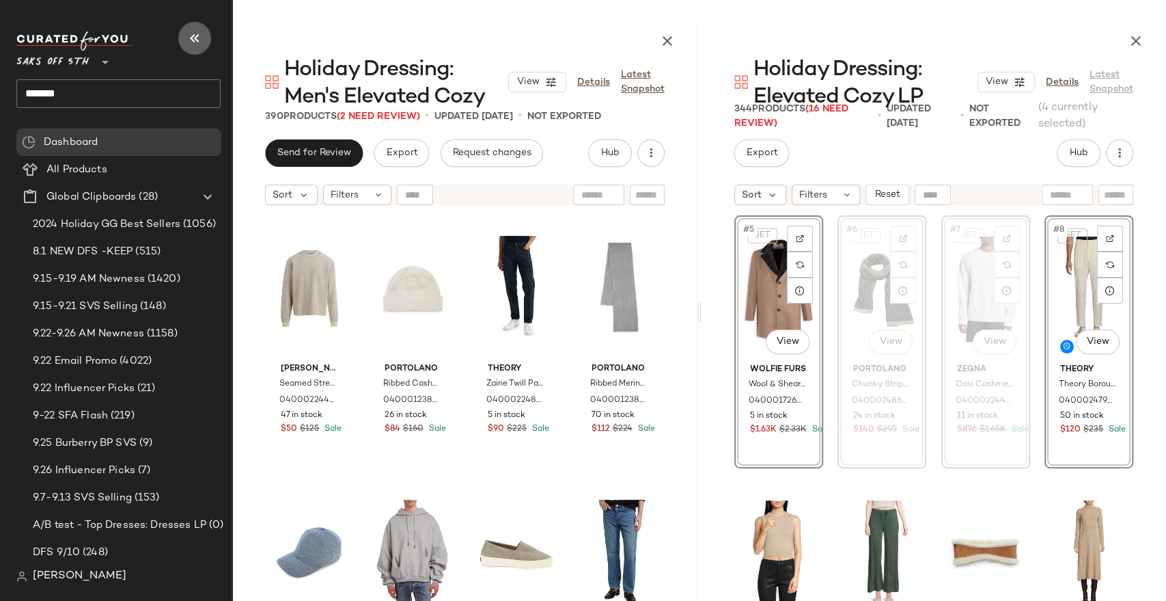
click at [198, 37] on icon "button" at bounding box center [195, 38] width 16 height 16
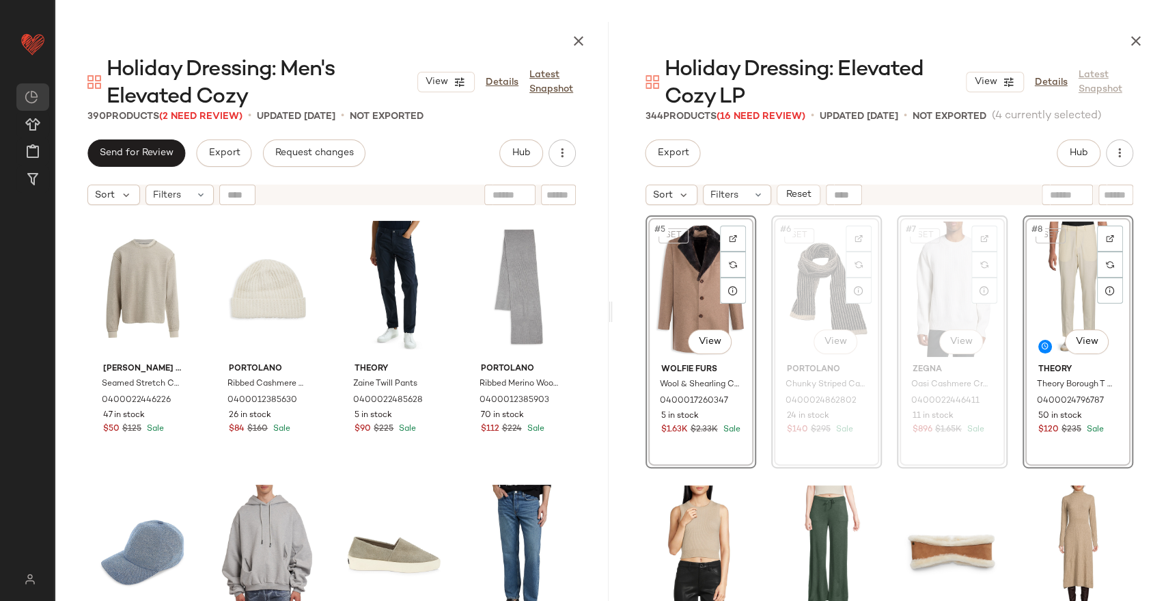
click at [801, 288] on div "SET #6 View" at bounding box center [826, 289] width 101 height 138
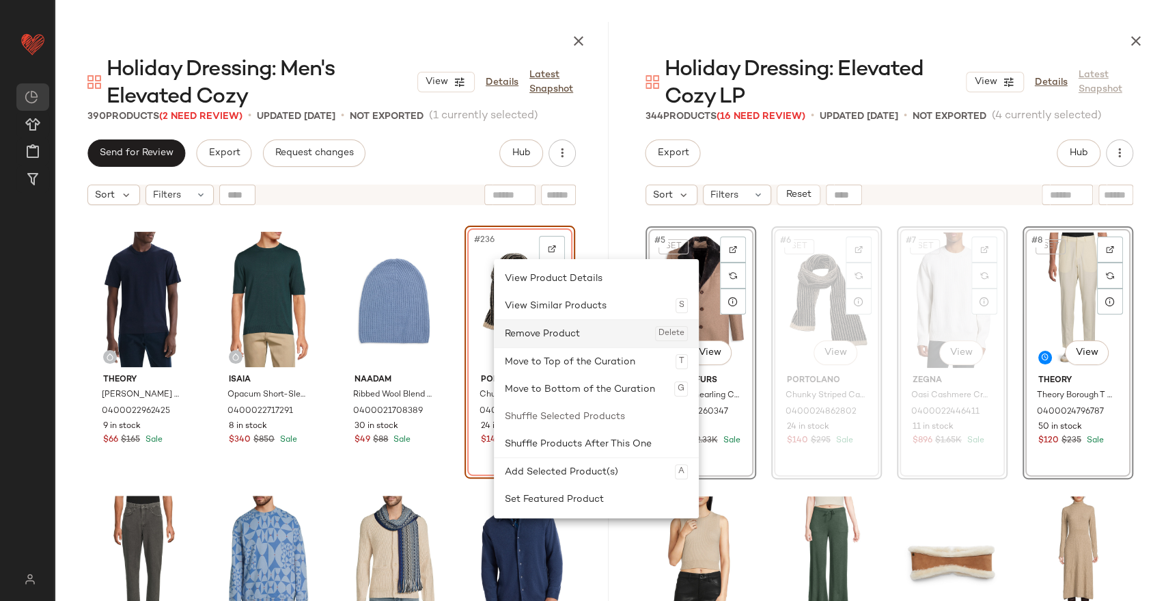
click at [543, 338] on div "Remove Product Delete" at bounding box center [596, 333] width 183 height 27
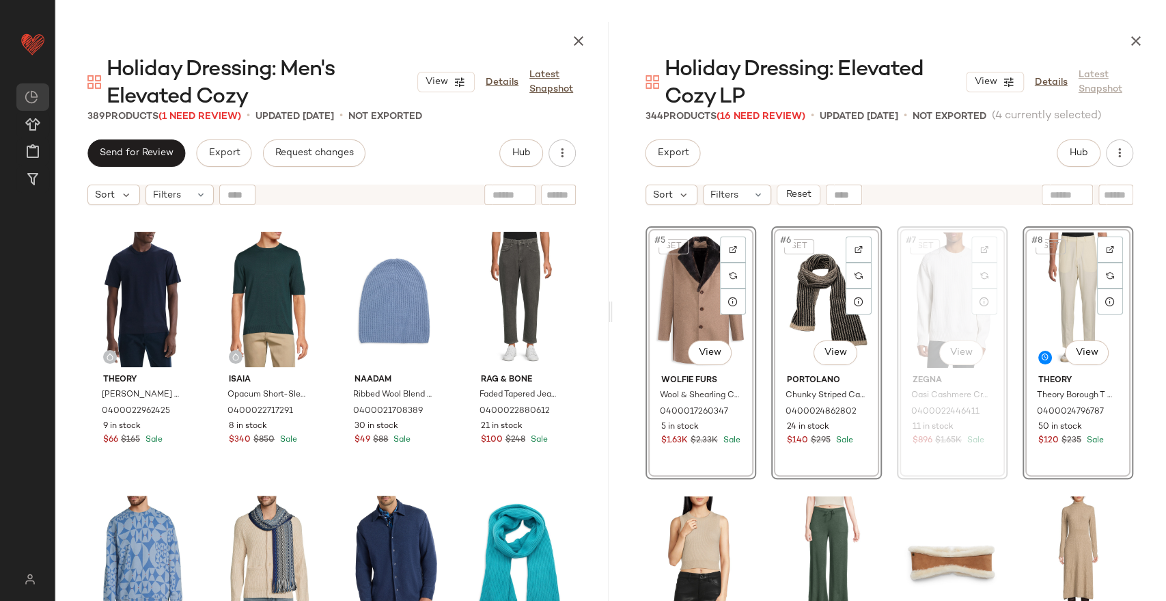
click at [950, 302] on div "SET #7 View" at bounding box center [952, 300] width 101 height 138
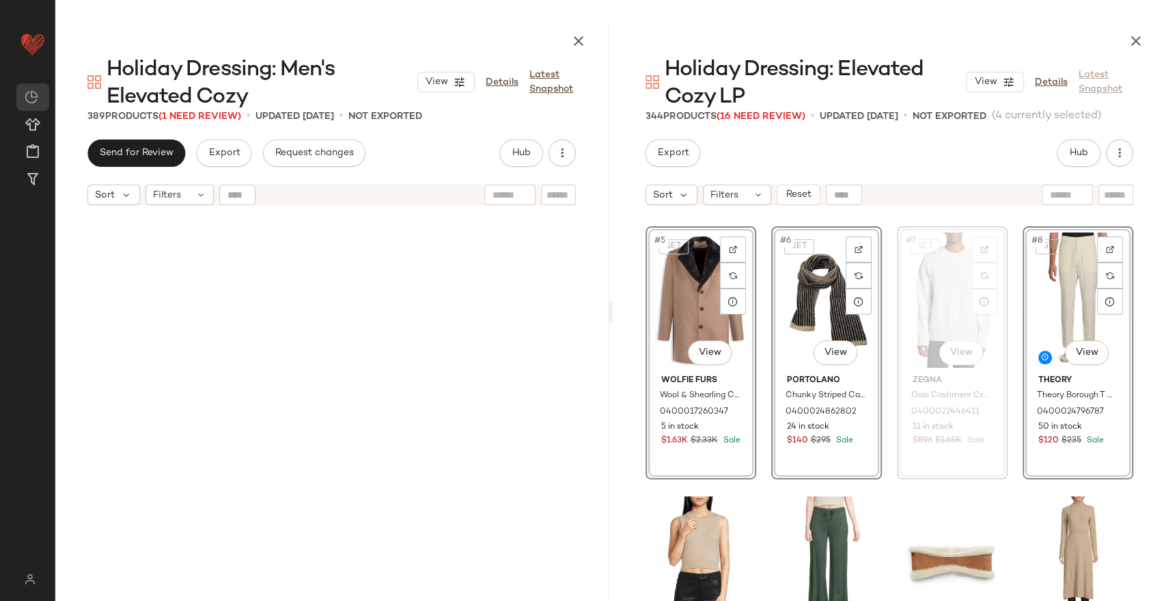
scroll to position [1318, 0]
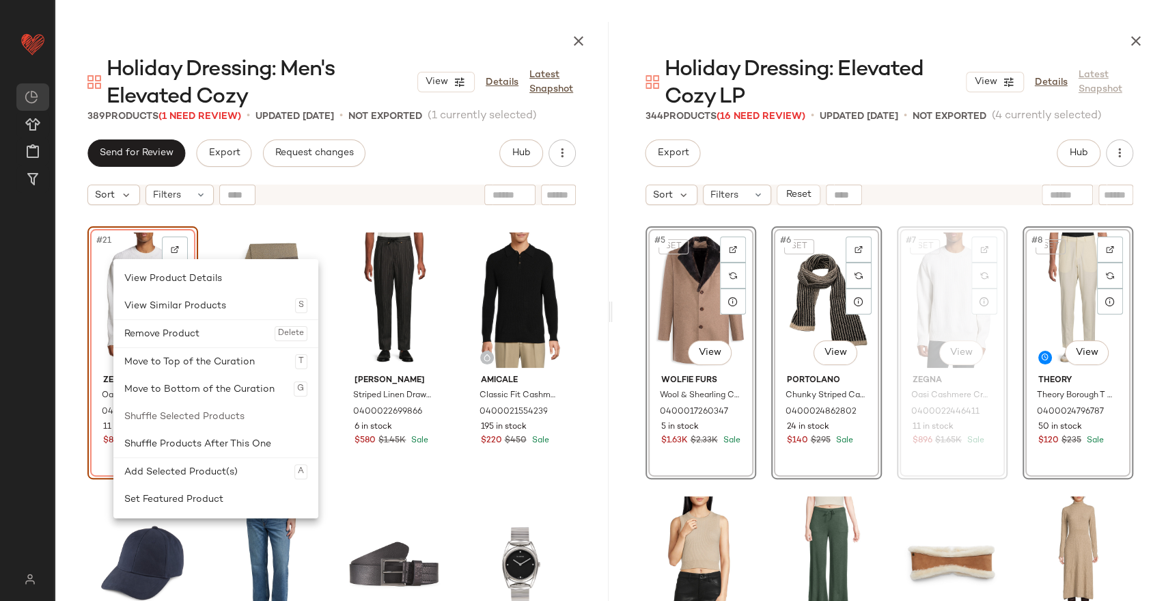
click at [581, 356] on div "#21 View Zegna Oasi Cashmere Crewneck Sweater 0400022446411 11 in stock $896 $1…" at bounding box center [332, 453] width 554 height 483
click at [175, 331] on div "Remove Product Delete" at bounding box center [206, 333] width 183 height 27
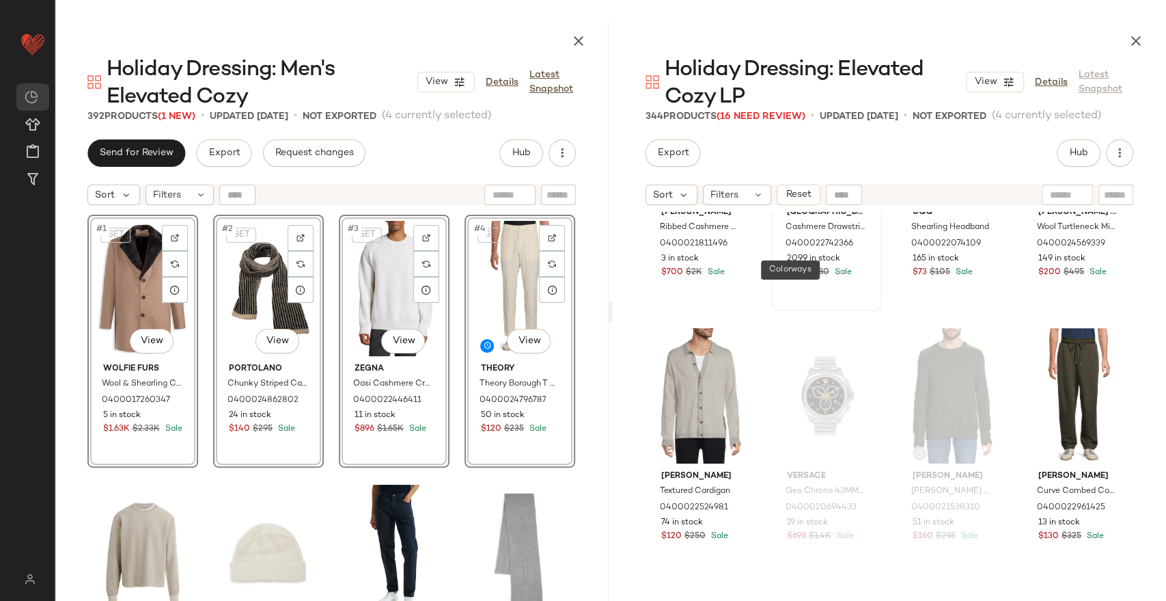
scroll to position [719, 0]
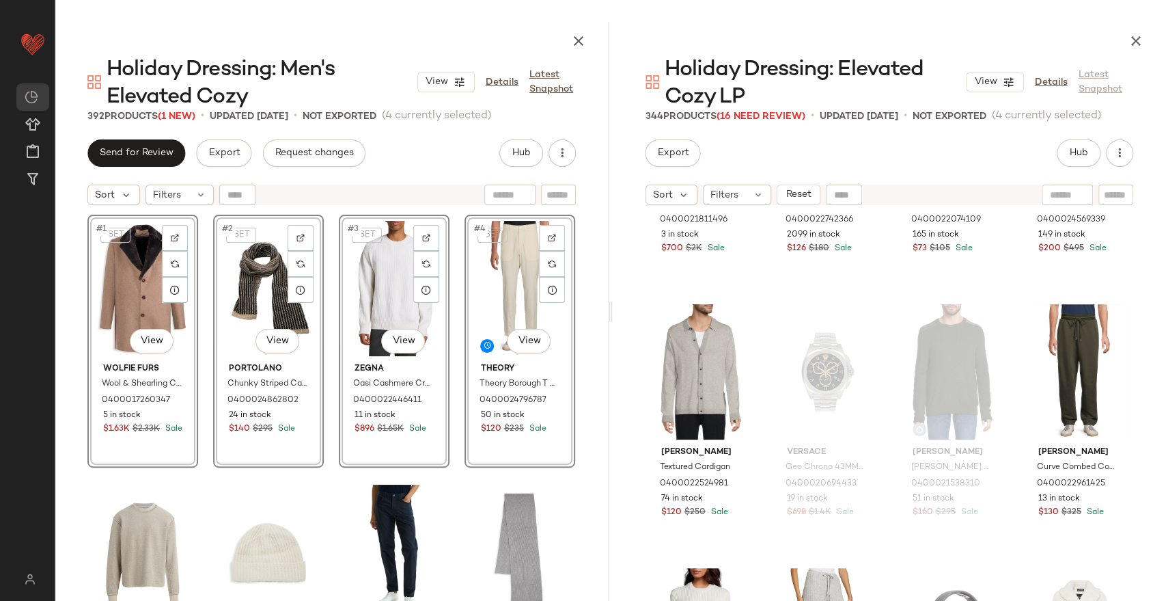
click at [590, 381] on div "SET #1 View Wolfie Furs Wool & Shearling Coat 0400017260347 5 in stock $1.63K $…" at bounding box center [332, 453] width 554 height 483
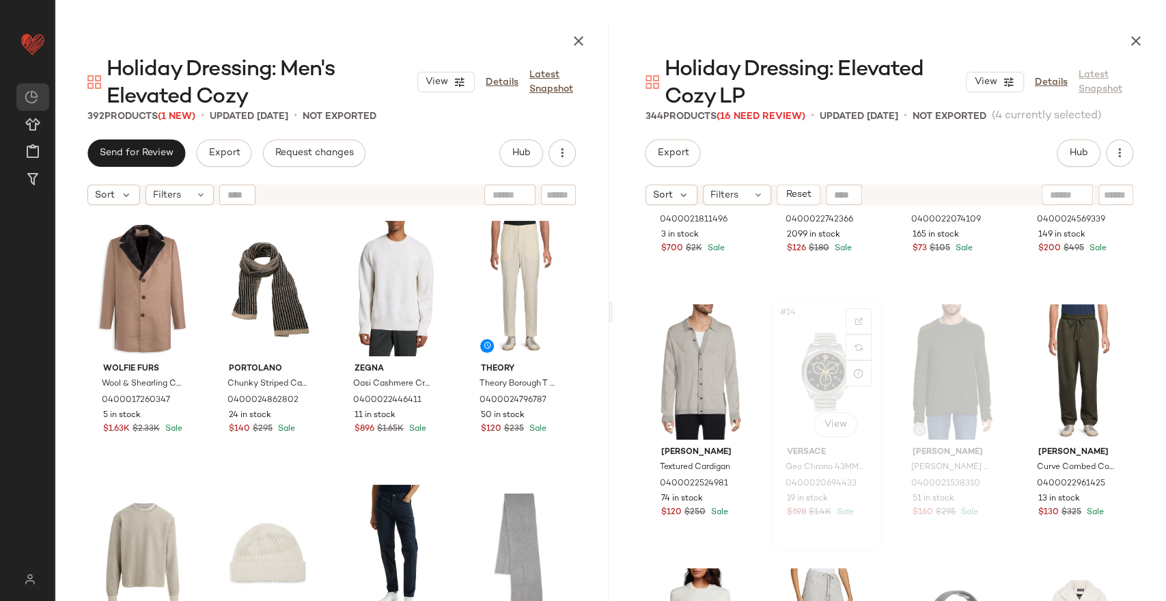
click at [821, 374] on div "#14 View" at bounding box center [826, 372] width 101 height 138
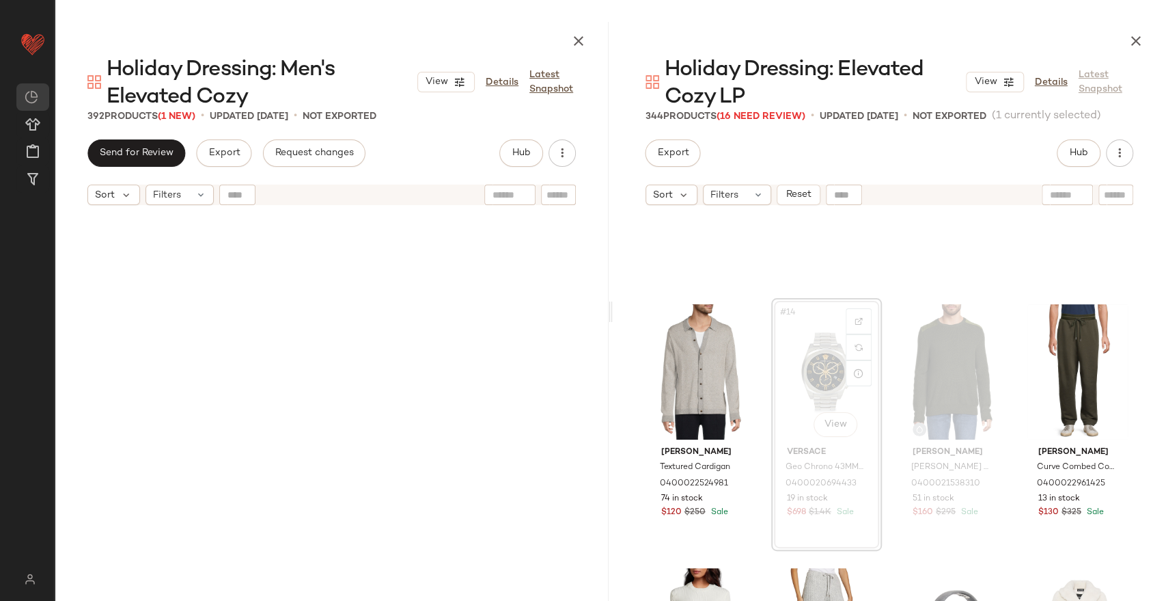
scroll to position [791, 0]
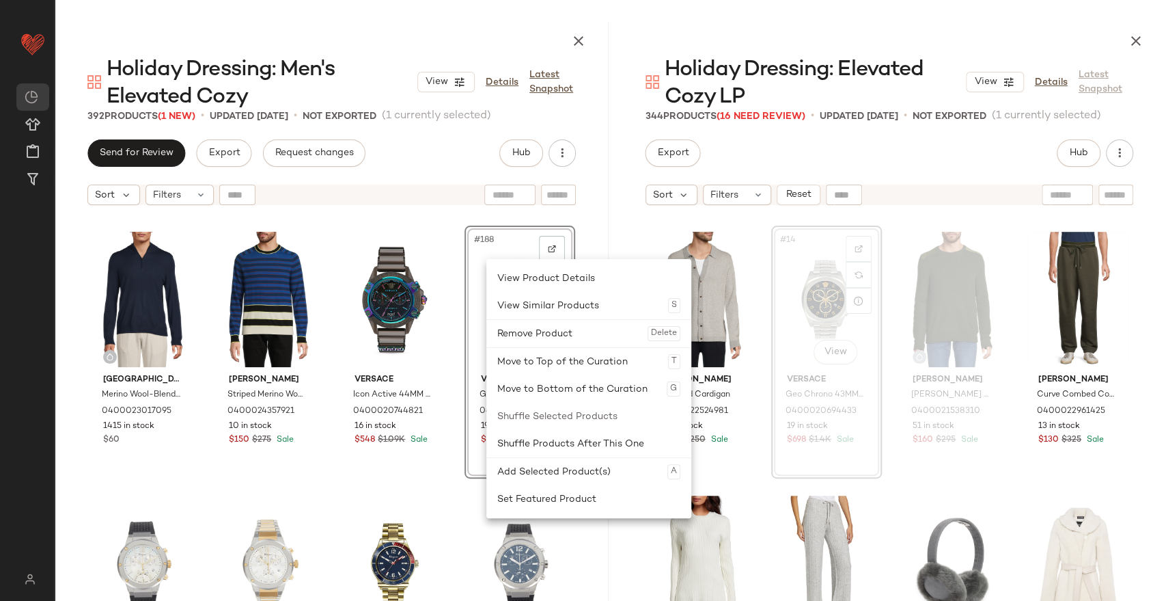
click at [536, 339] on div "Remove Product Delete" at bounding box center [588, 333] width 183 height 27
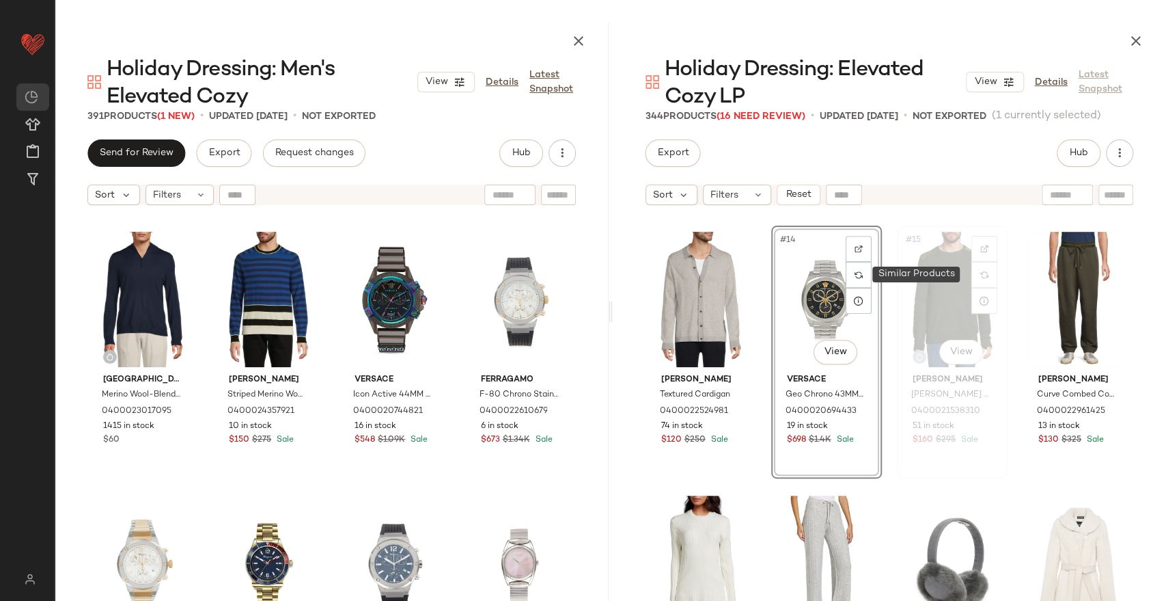
click at [954, 306] on div "#15 View" at bounding box center [952, 299] width 101 height 138
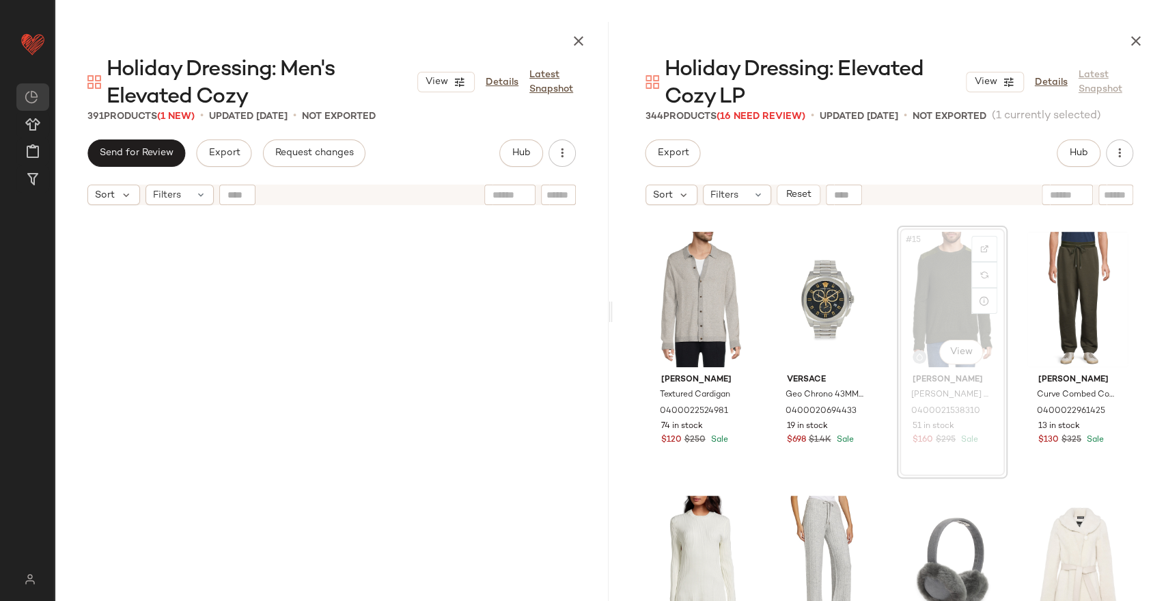
scroll to position [9231, 0]
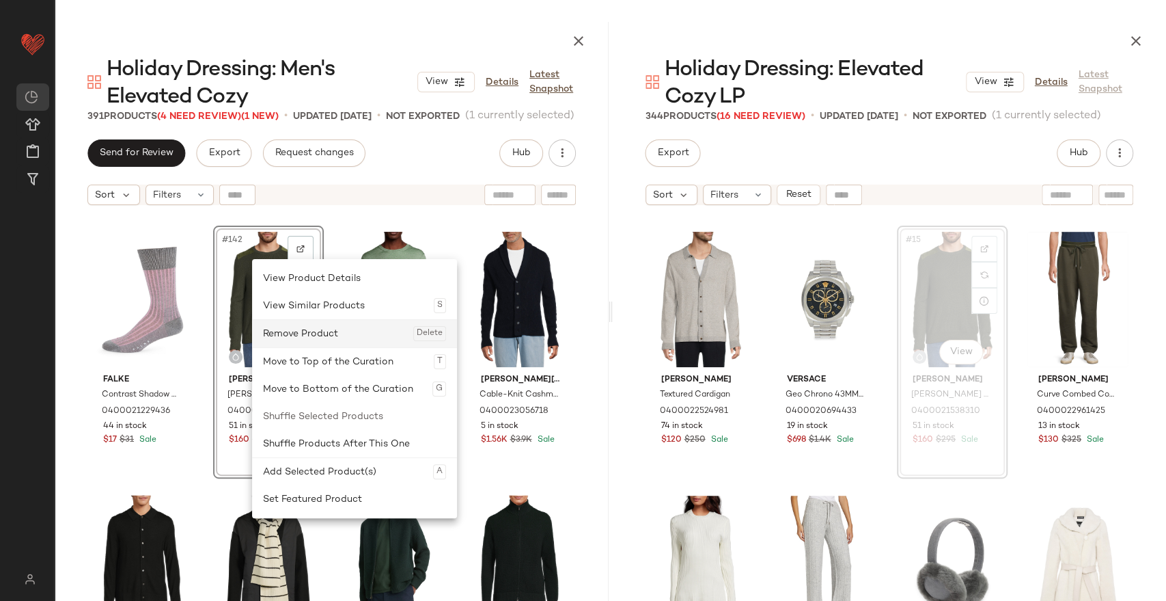
click at [319, 329] on div "Remove Product Delete" at bounding box center [354, 333] width 183 height 27
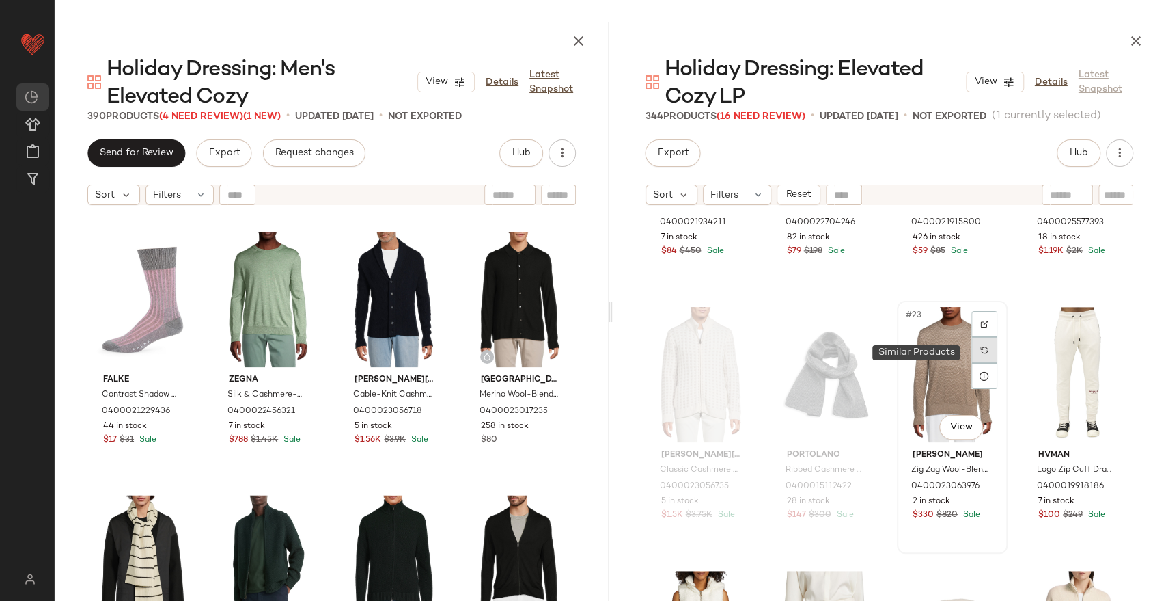
scroll to position [1246, 0]
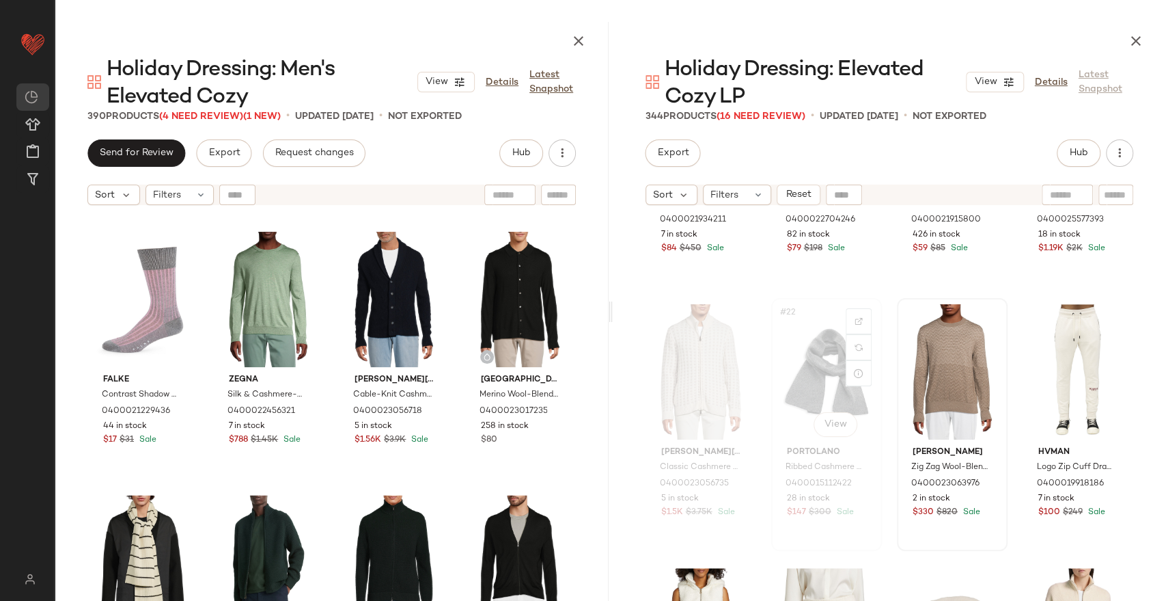
click at [798, 382] on div "#22 View" at bounding box center [826, 372] width 101 height 138
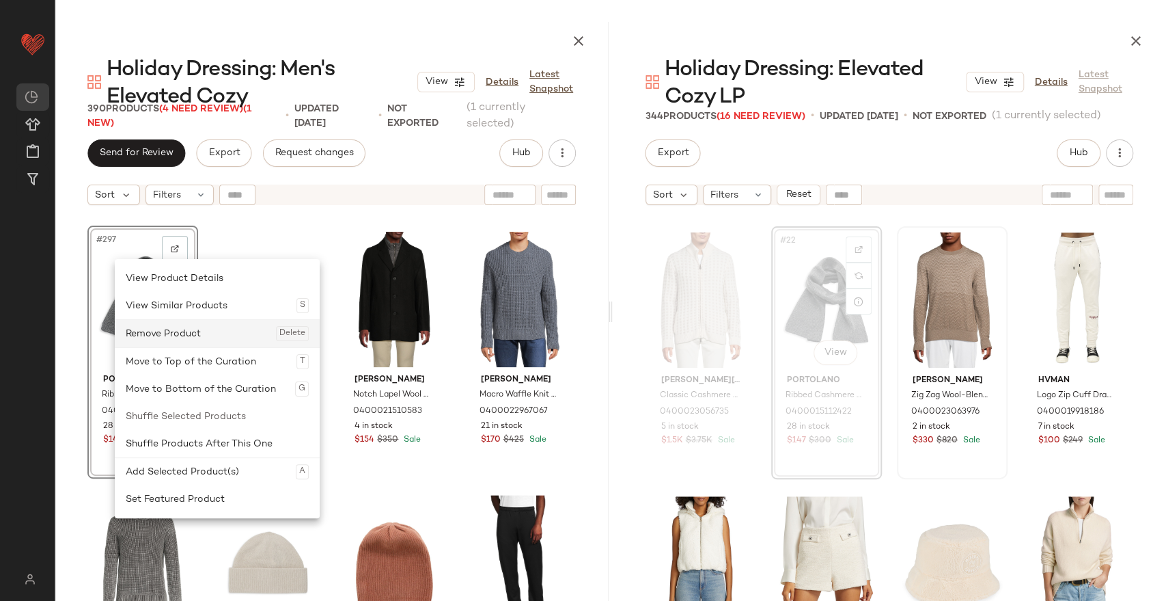
click at [204, 327] on div "Remove Product Delete" at bounding box center [217, 333] width 183 height 27
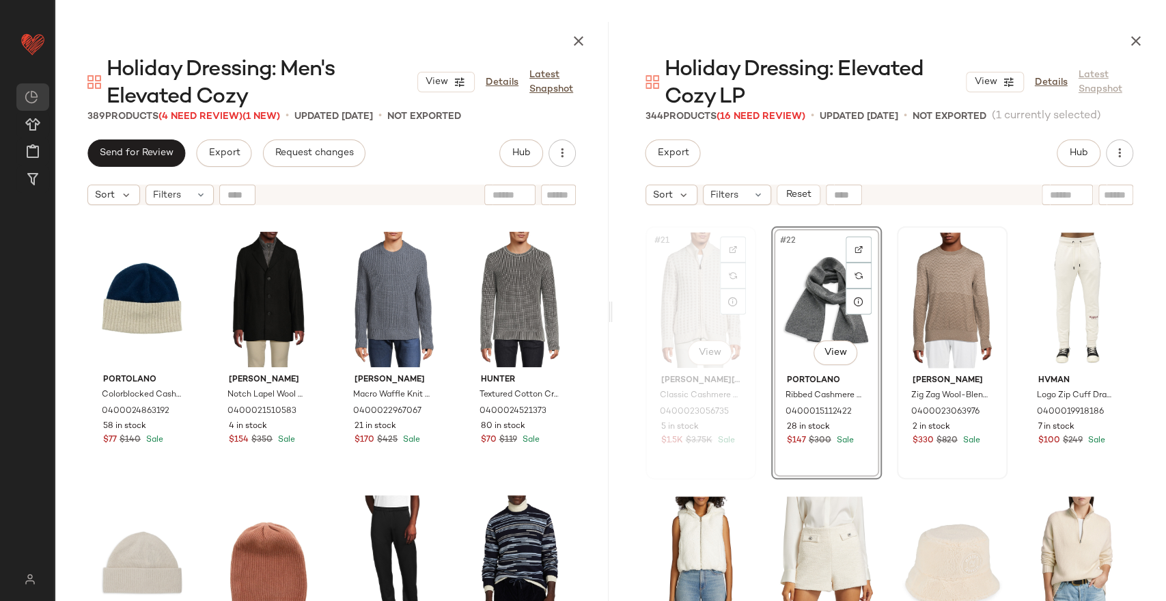
click at [663, 297] on div "#21 View" at bounding box center [700, 300] width 101 height 138
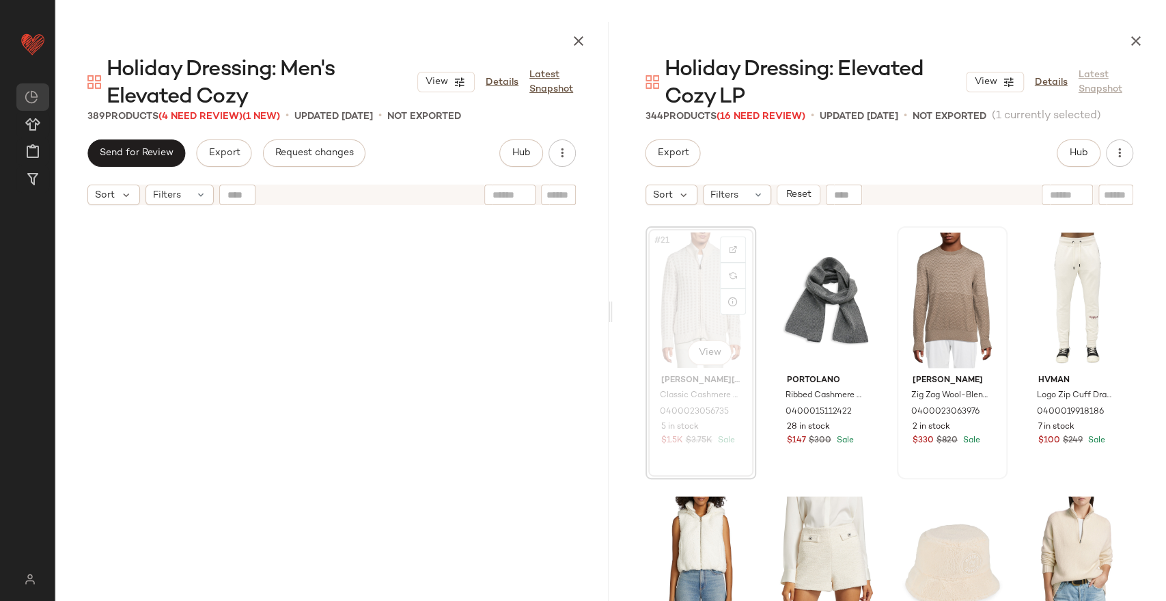
scroll to position [8440, 0]
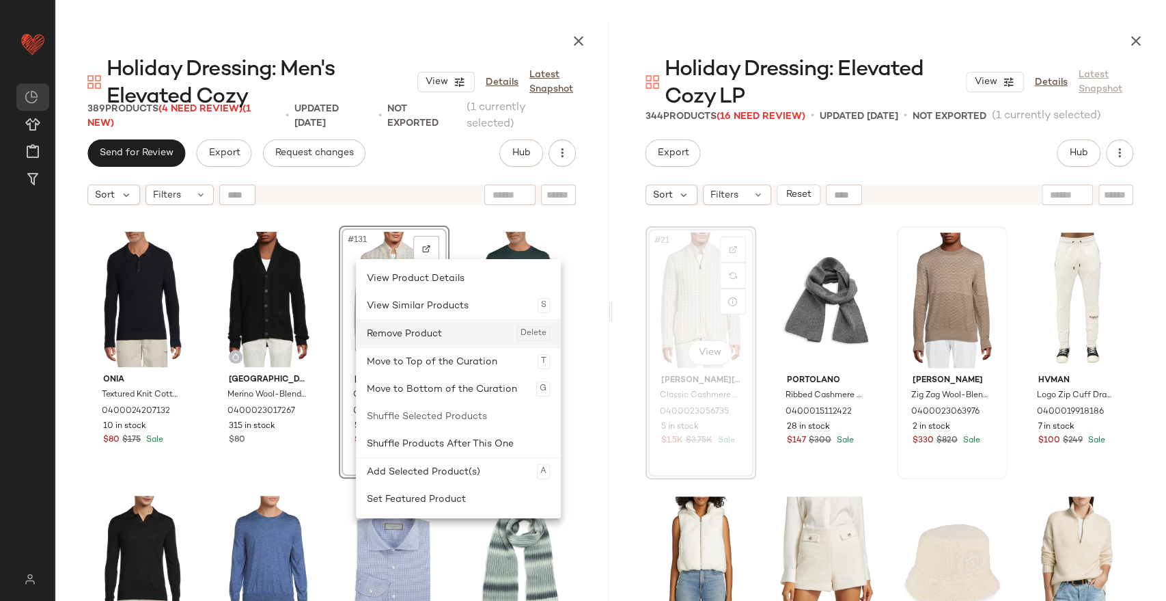
click at [399, 338] on div "Remove Product Delete" at bounding box center [458, 333] width 183 height 27
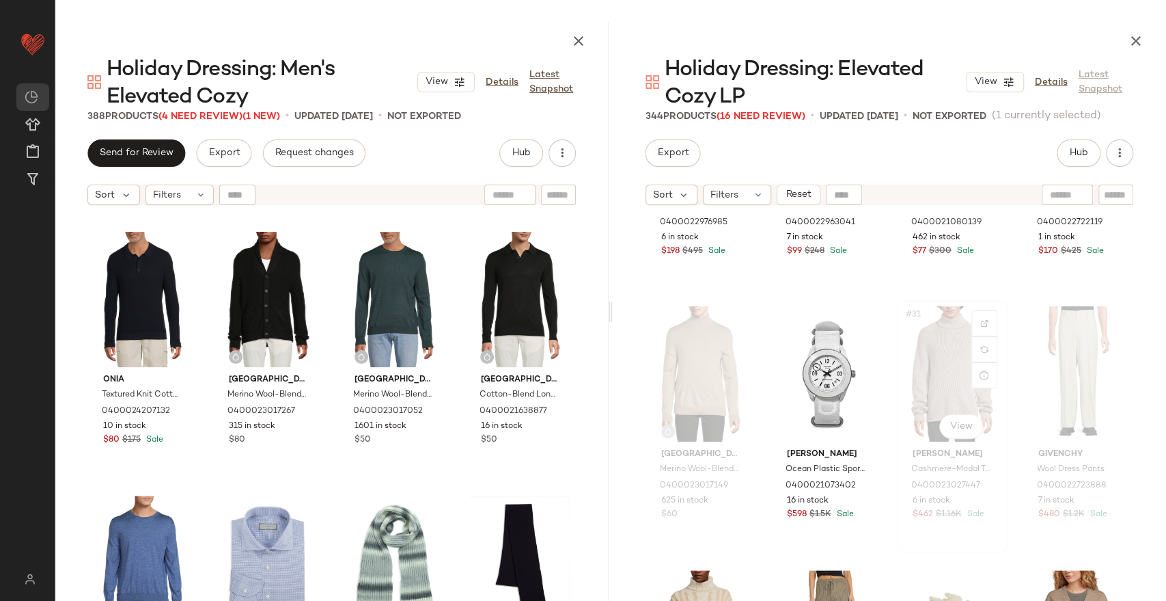
scroll to position [1774, 0]
click at [693, 358] on div "#29 View" at bounding box center [700, 372] width 101 height 138
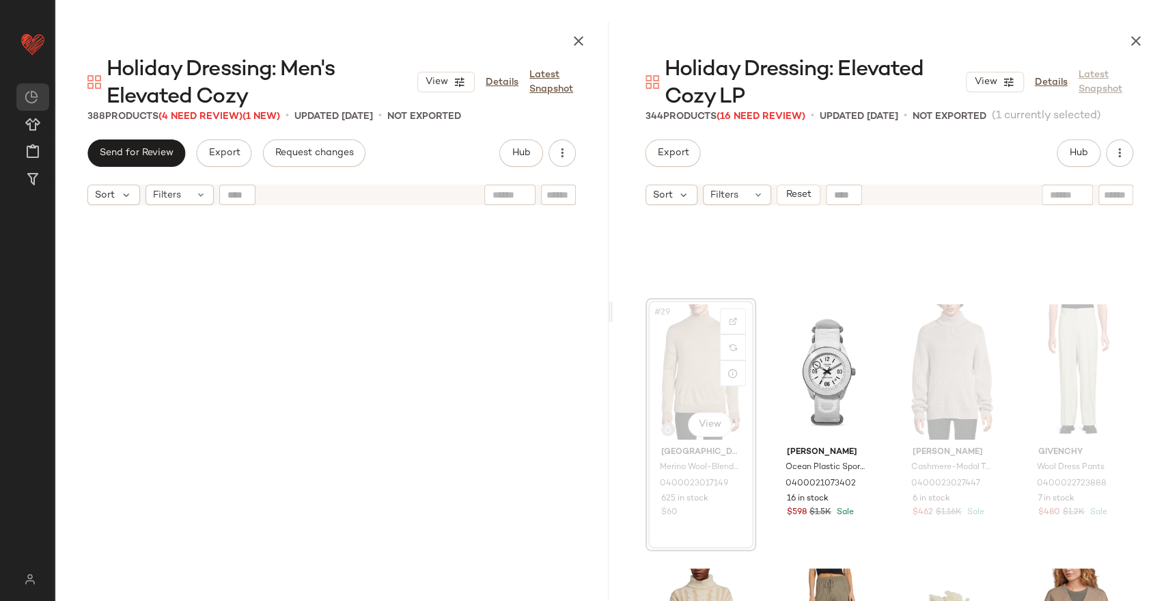
scroll to position [1846, 0]
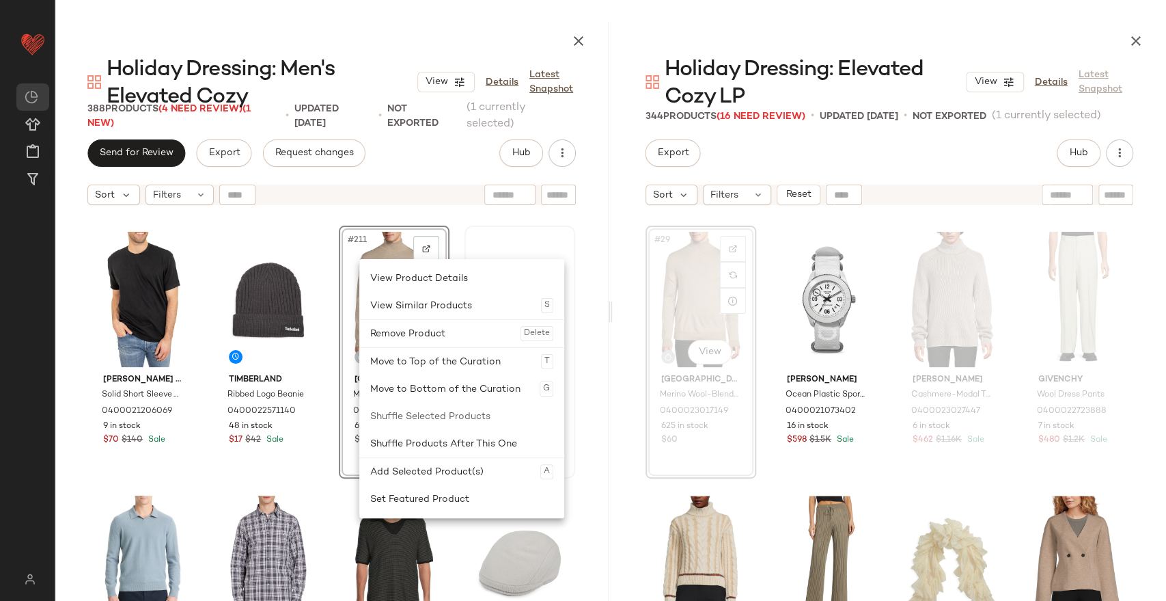
drag, startPoint x: 452, startPoint y: 329, endPoint x: 503, endPoint y: 318, distance: 52.4
click at [450, 329] on div "Remove Product Delete" at bounding box center [461, 333] width 183 height 27
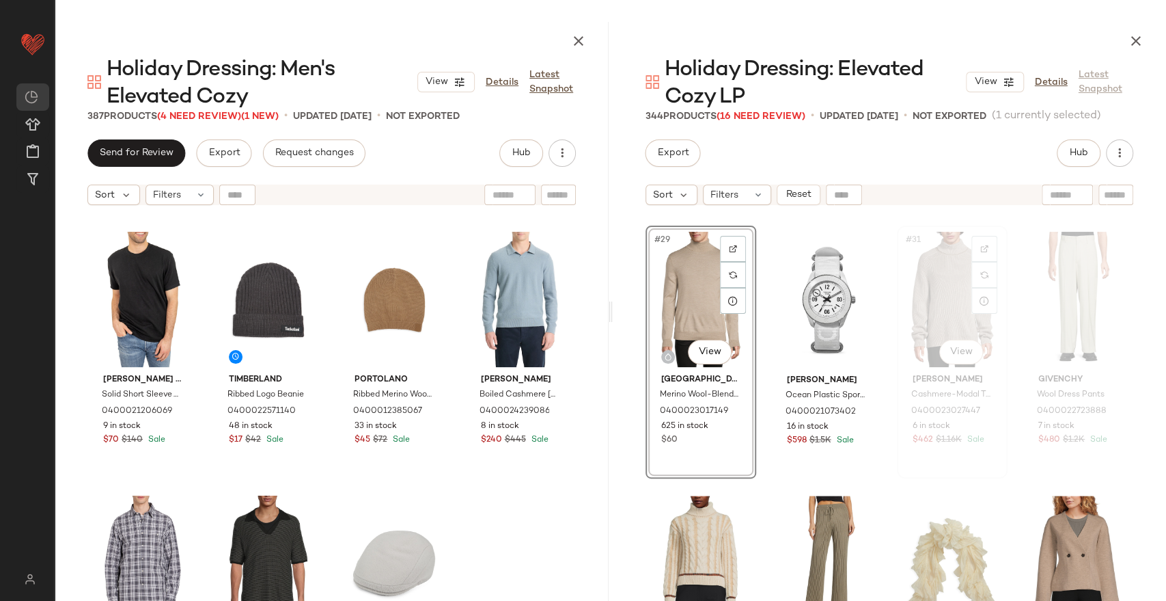
click at [931, 292] on div "#31 View" at bounding box center [952, 299] width 101 height 138
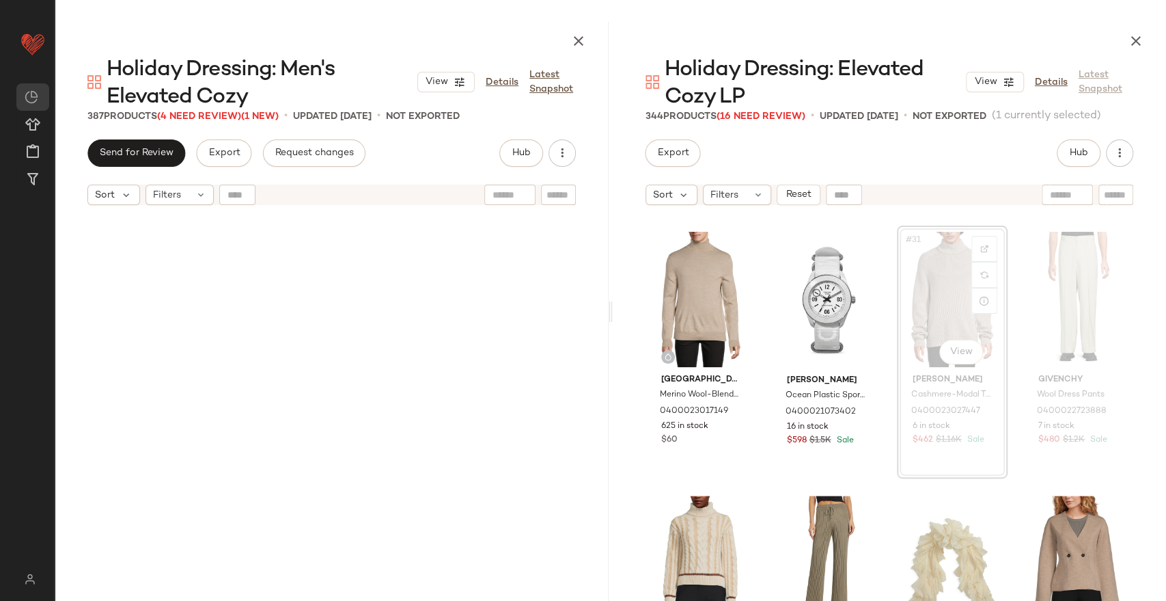
scroll to position [2901, 0]
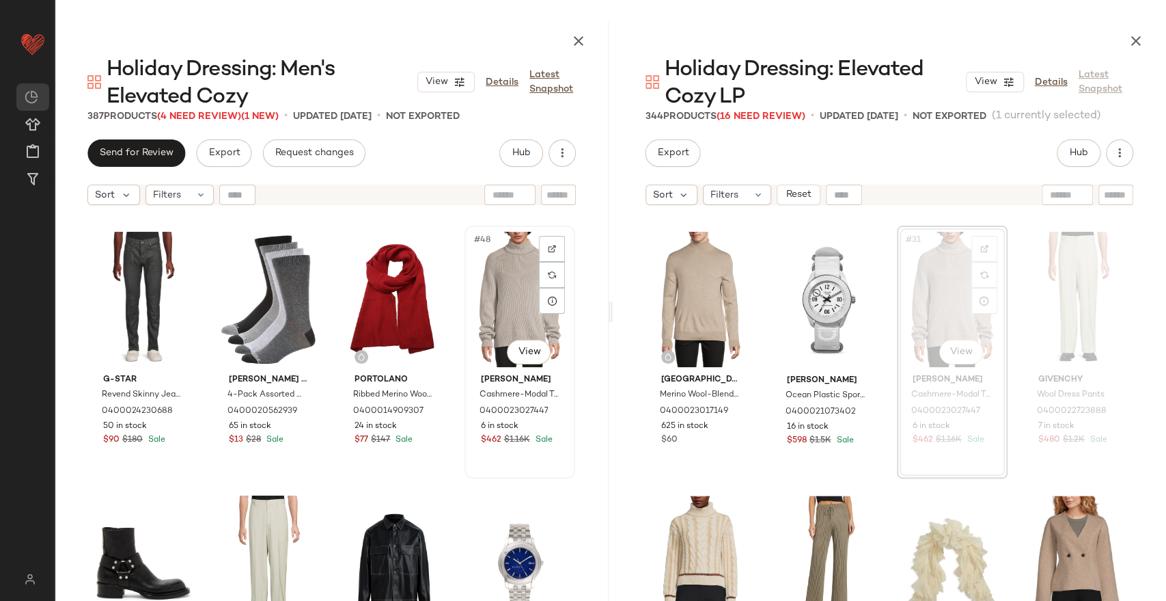
click at [495, 311] on div "#48 View" at bounding box center [519, 299] width 101 height 138
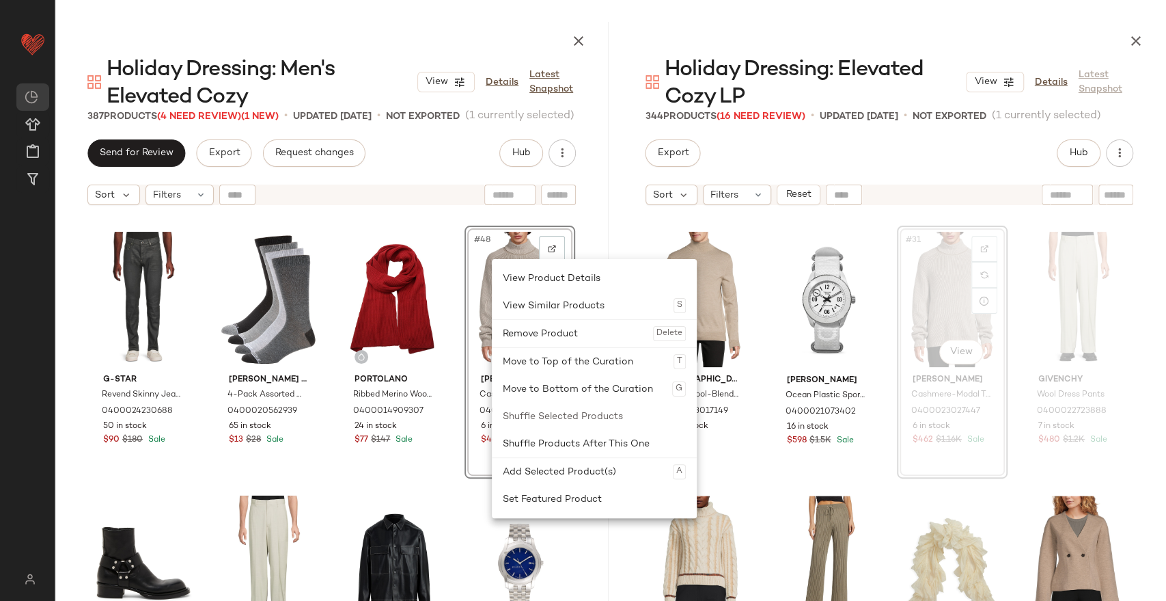
click at [507, 336] on div "Remove Product Delete" at bounding box center [594, 333] width 183 height 27
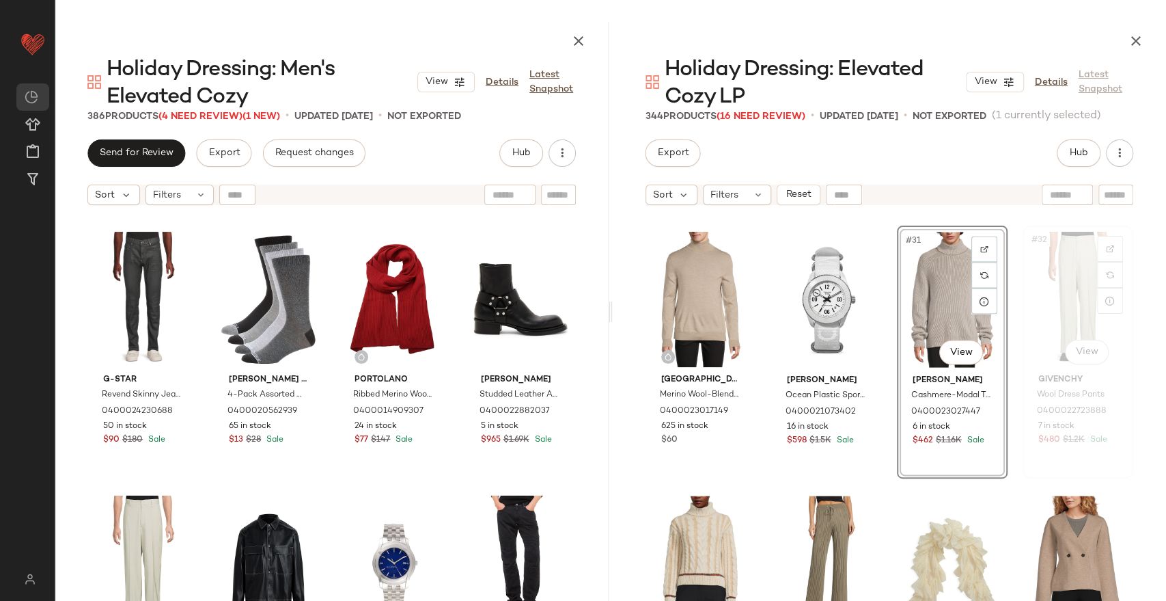
click at [1056, 289] on div "#32 View" at bounding box center [1078, 299] width 101 height 138
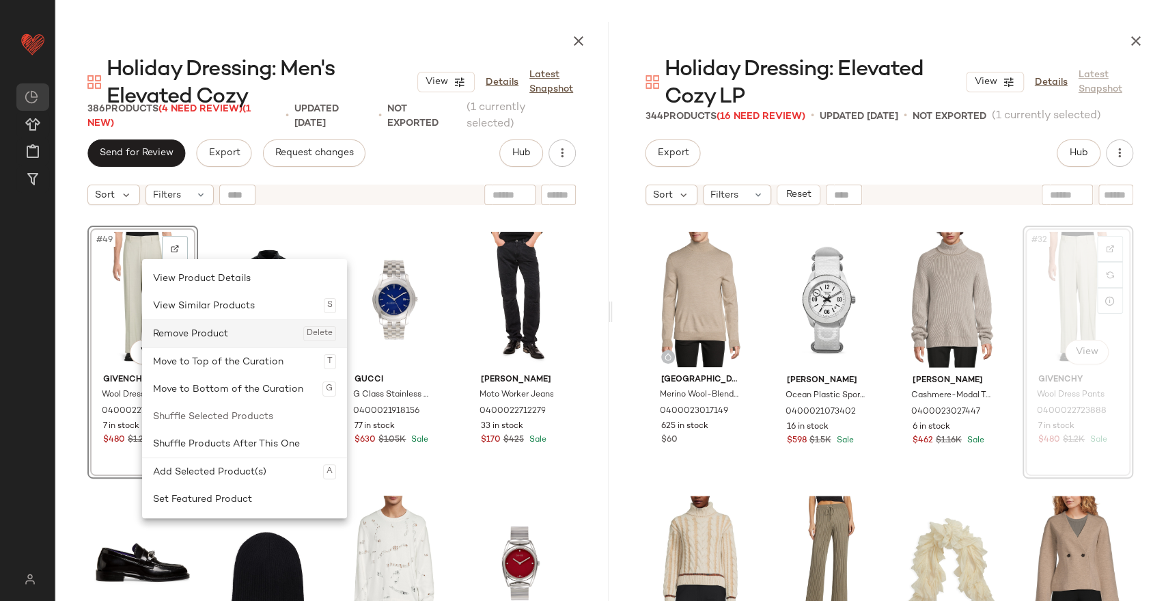
click at [188, 339] on div "Remove Product Delete" at bounding box center [244, 333] width 183 height 27
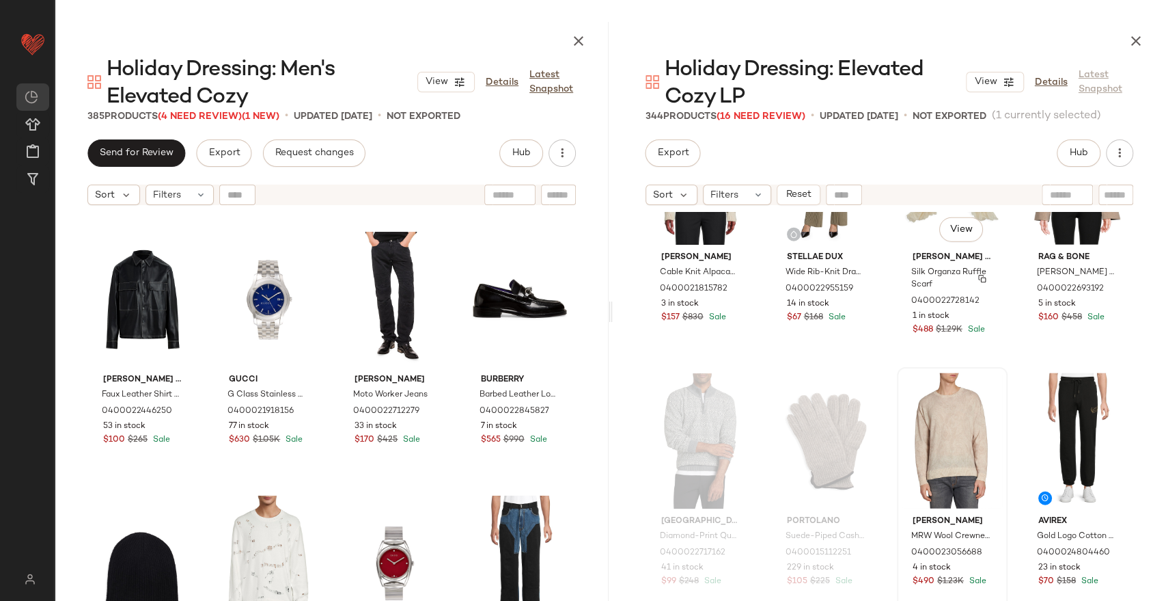
scroll to position [2378, 0]
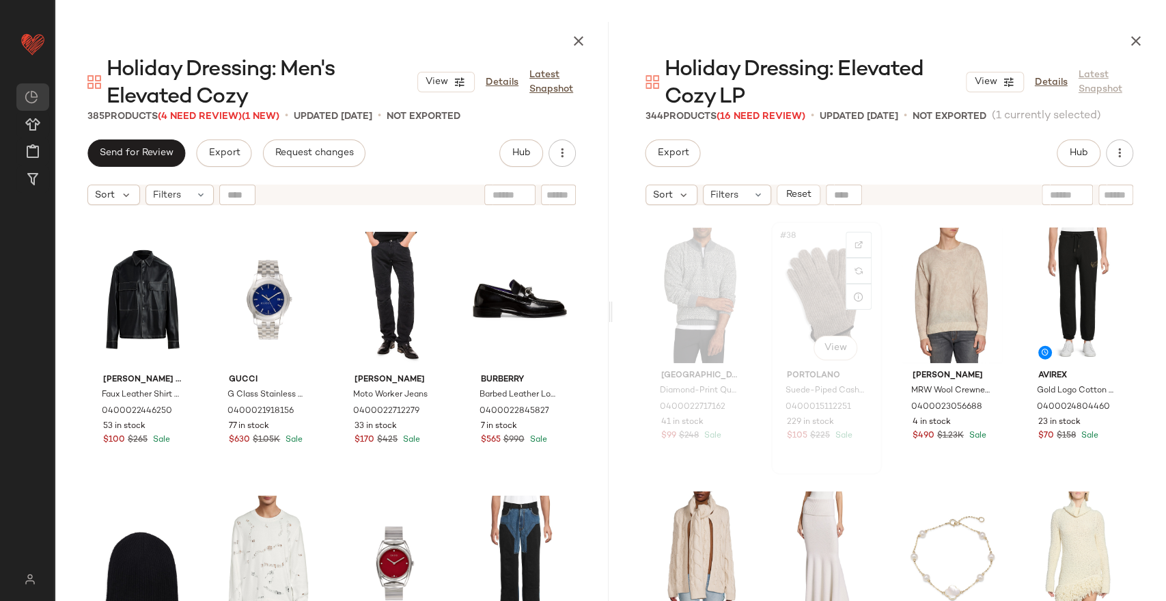
click at [814, 307] on div "#38 View" at bounding box center [826, 295] width 101 height 138
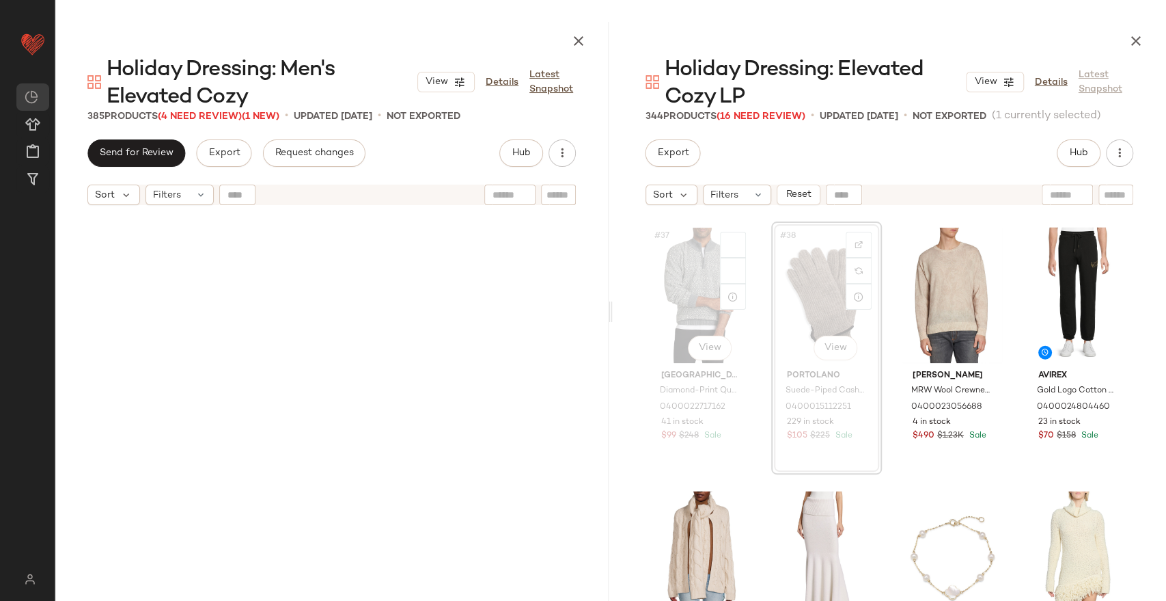
scroll to position [2373, 0]
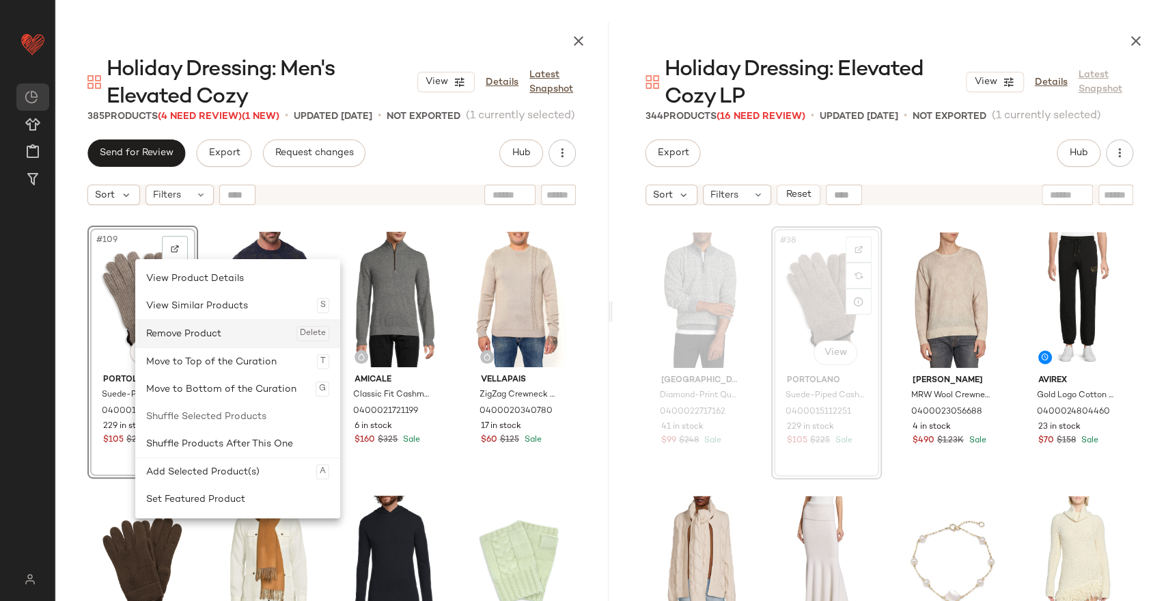
click at [201, 338] on div "Remove Product Delete" at bounding box center [237, 333] width 183 height 27
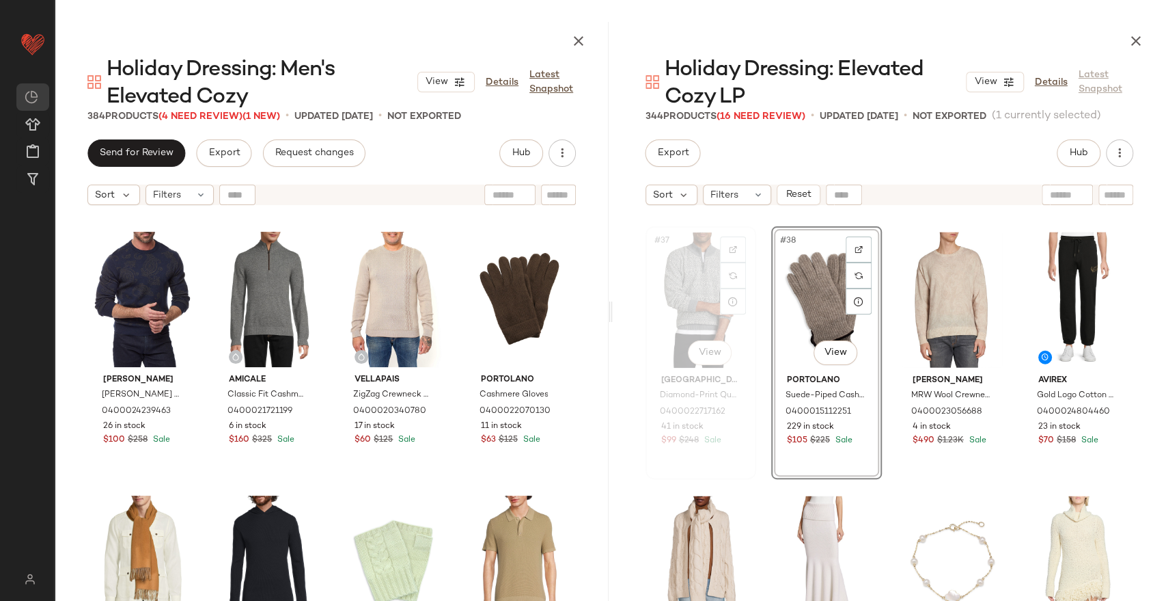
click at [679, 288] on div "#37 View" at bounding box center [700, 300] width 101 height 138
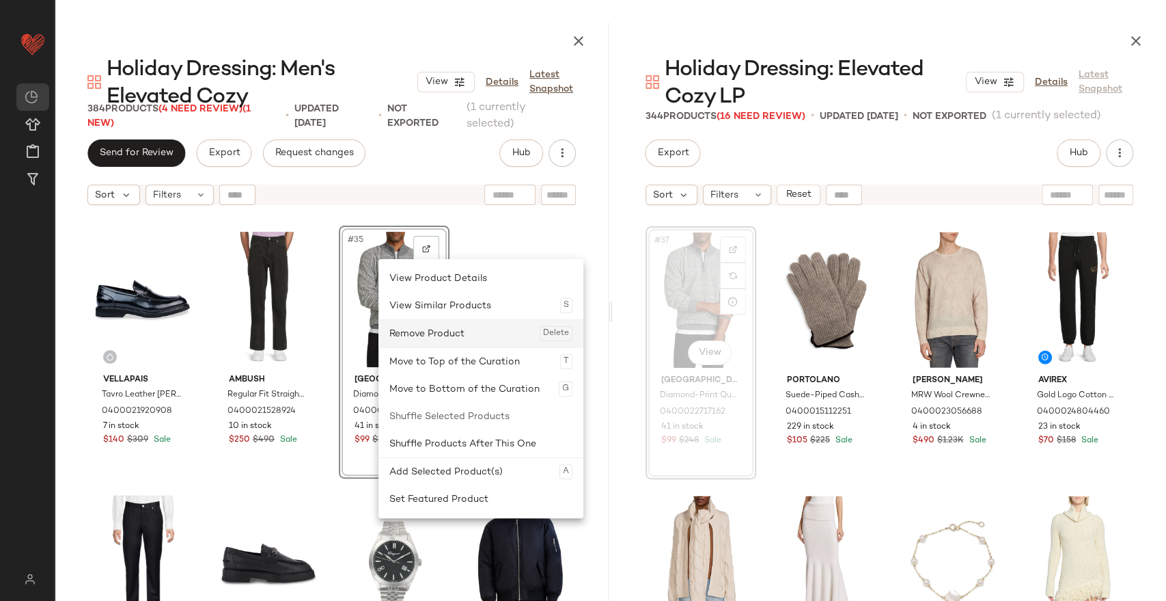
click at [435, 335] on div "Remove Product Delete" at bounding box center [480, 333] width 183 height 27
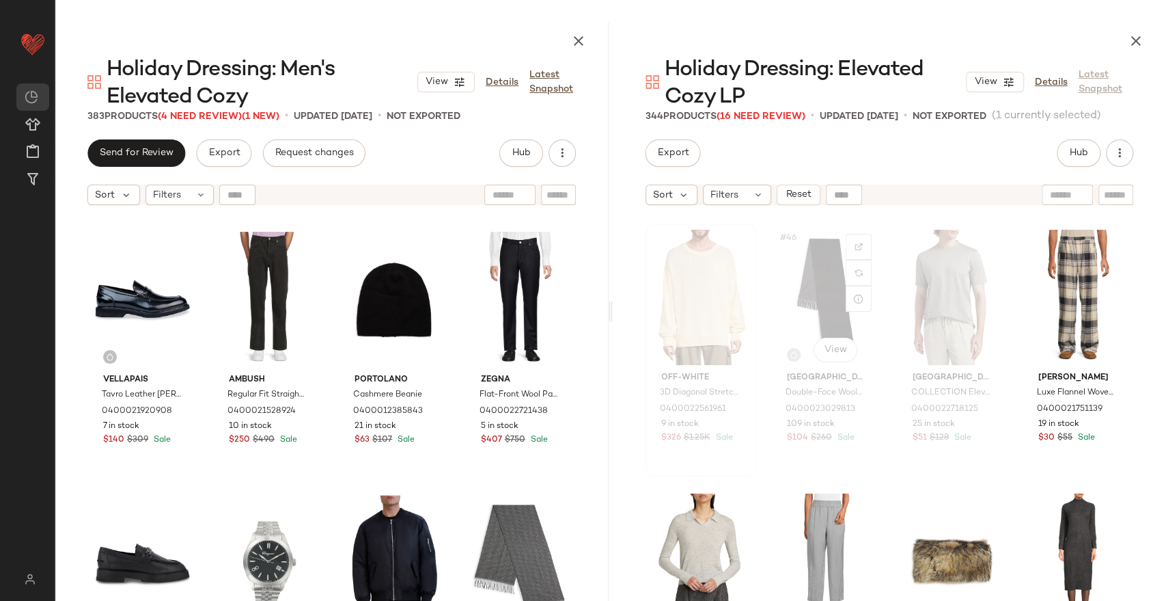
scroll to position [2905, 0]
click at [701, 314] on div "#45 View" at bounding box center [700, 296] width 101 height 138
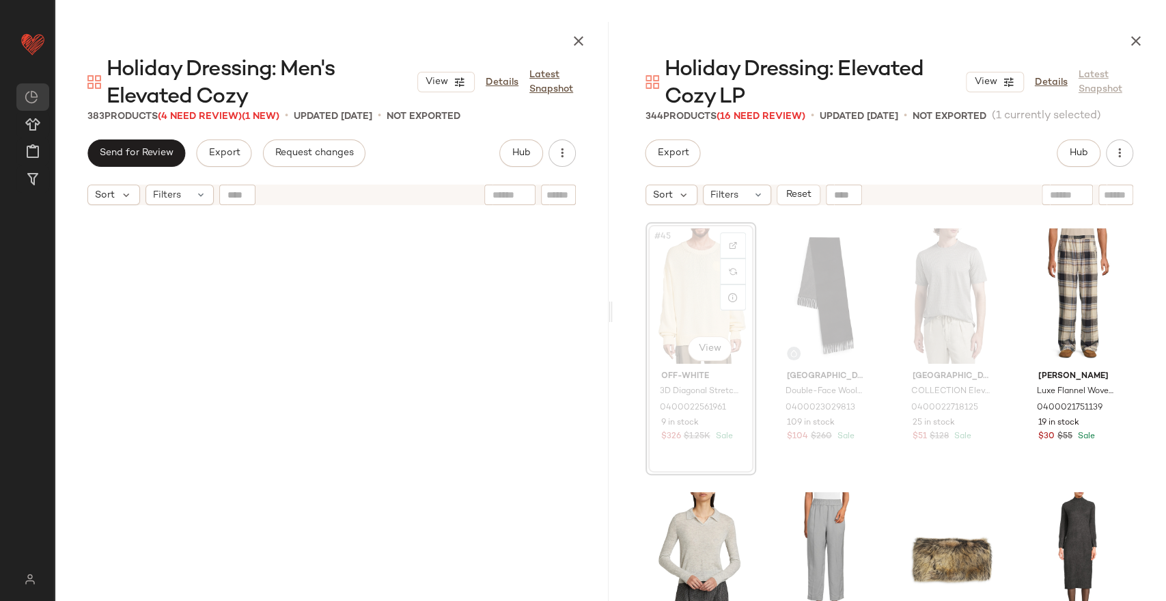
scroll to position [2901, 0]
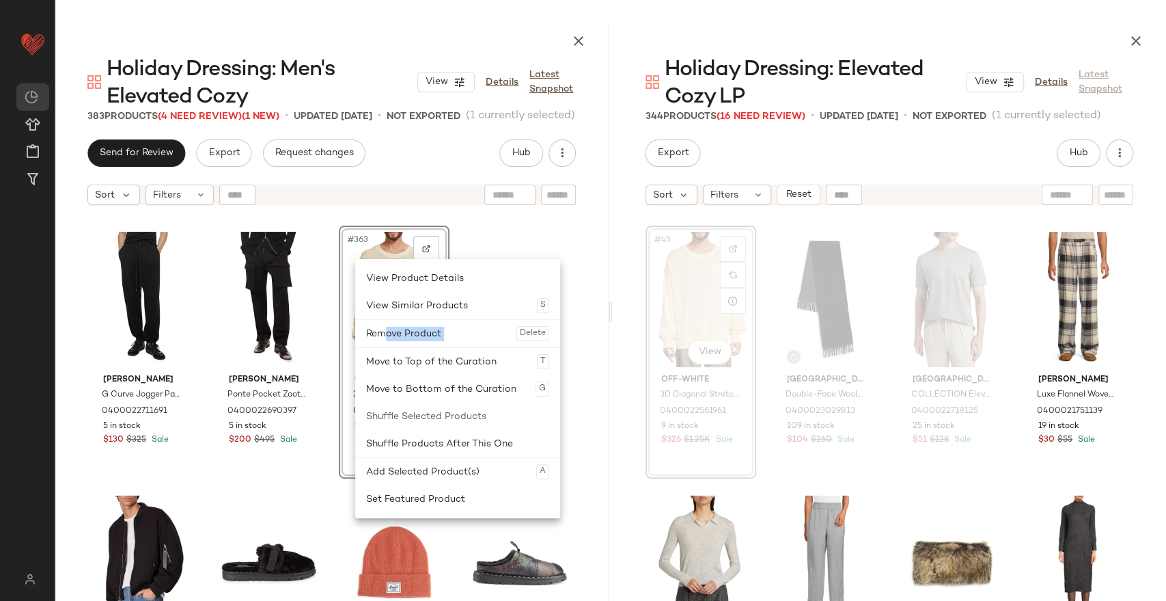
click at [387, 340] on div "Remove Product Delete" at bounding box center [457, 333] width 183 height 27
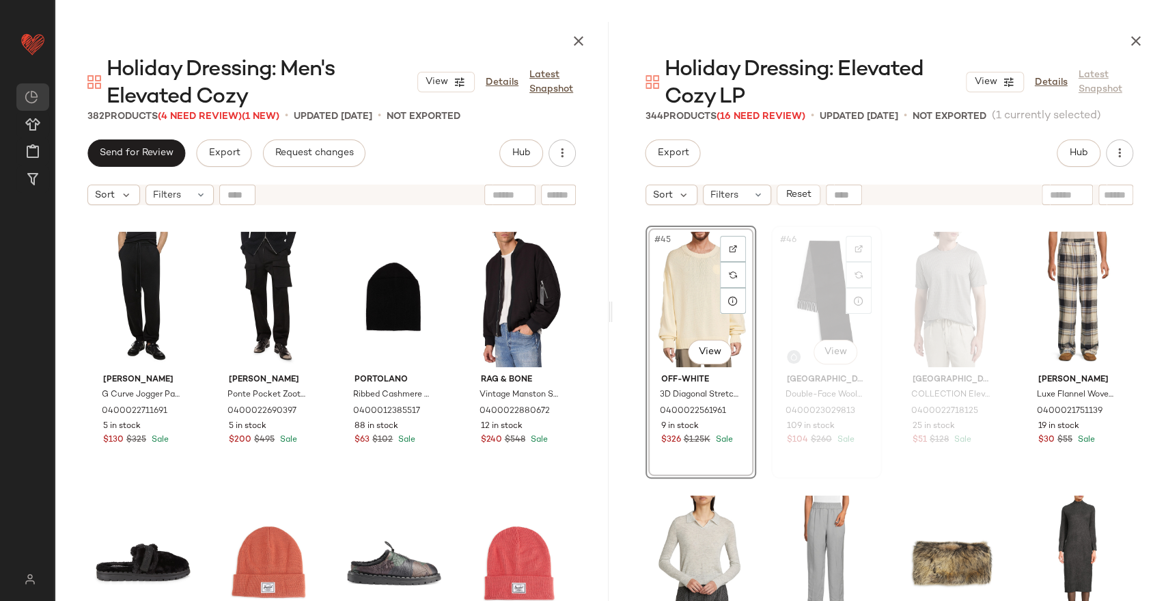
drag, startPoint x: 805, startPoint y: 307, endPoint x: 794, endPoint y: 307, distance: 10.9
click at [804, 307] on div "#46 View" at bounding box center [826, 299] width 101 height 138
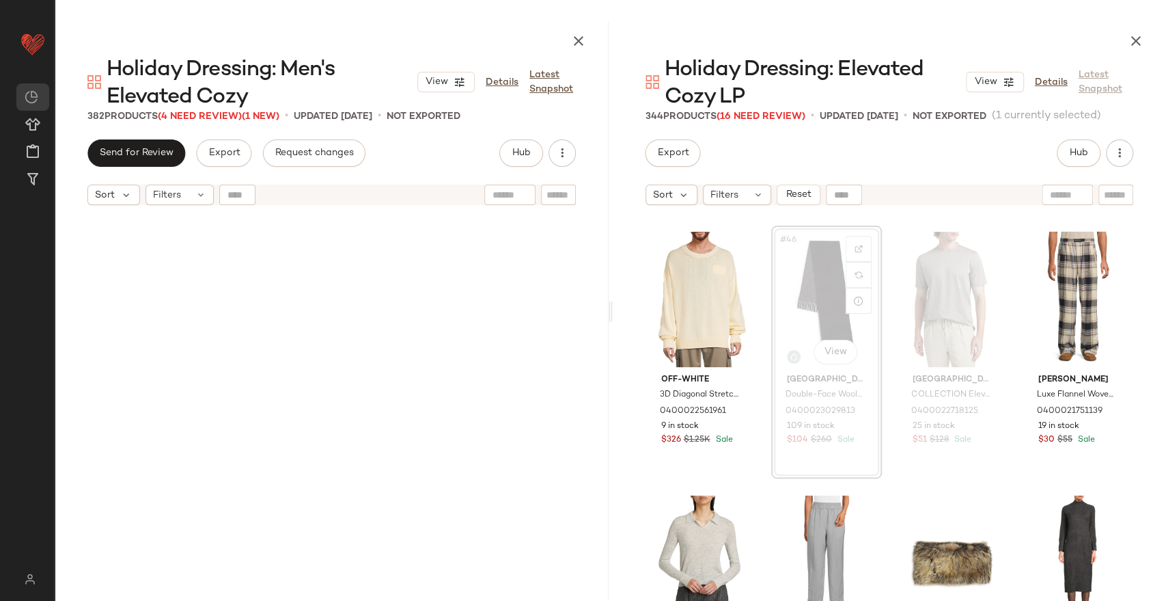
scroll to position [7648, 0]
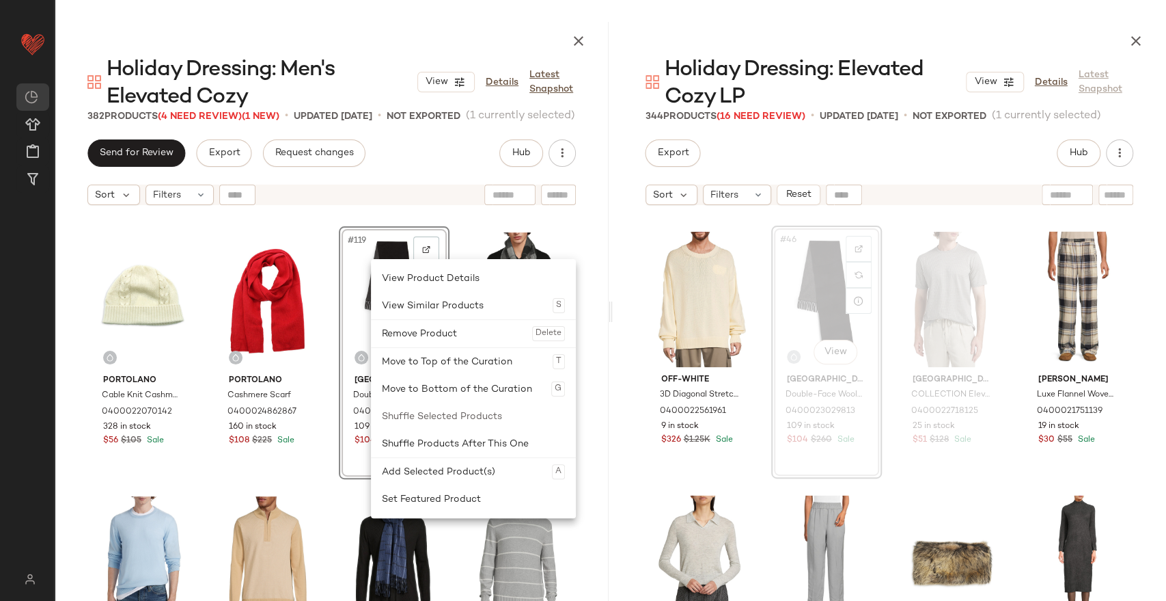
click at [450, 332] on div "Remove Product Delete" at bounding box center [473, 333] width 183 height 27
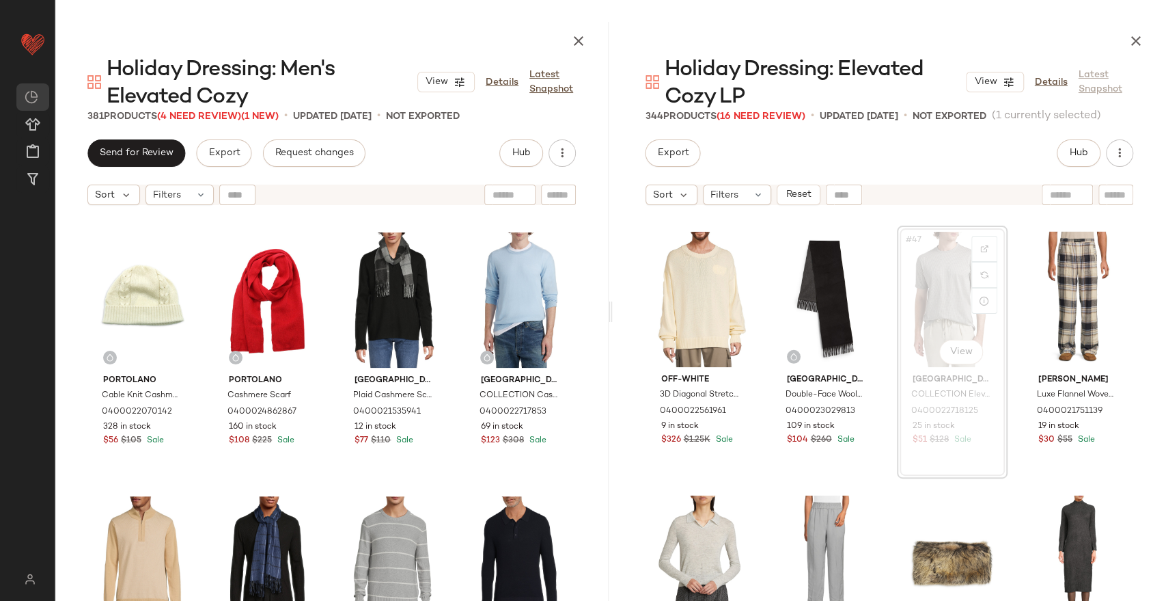
click at [946, 290] on div "#47 View" at bounding box center [952, 299] width 101 height 138
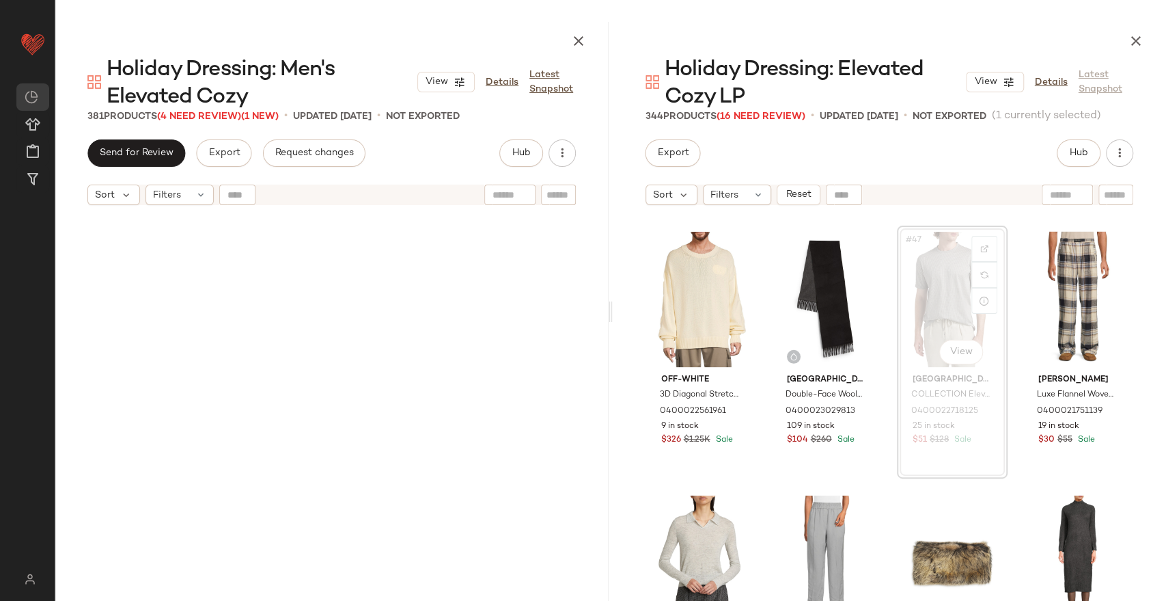
scroll to position [17407, 0]
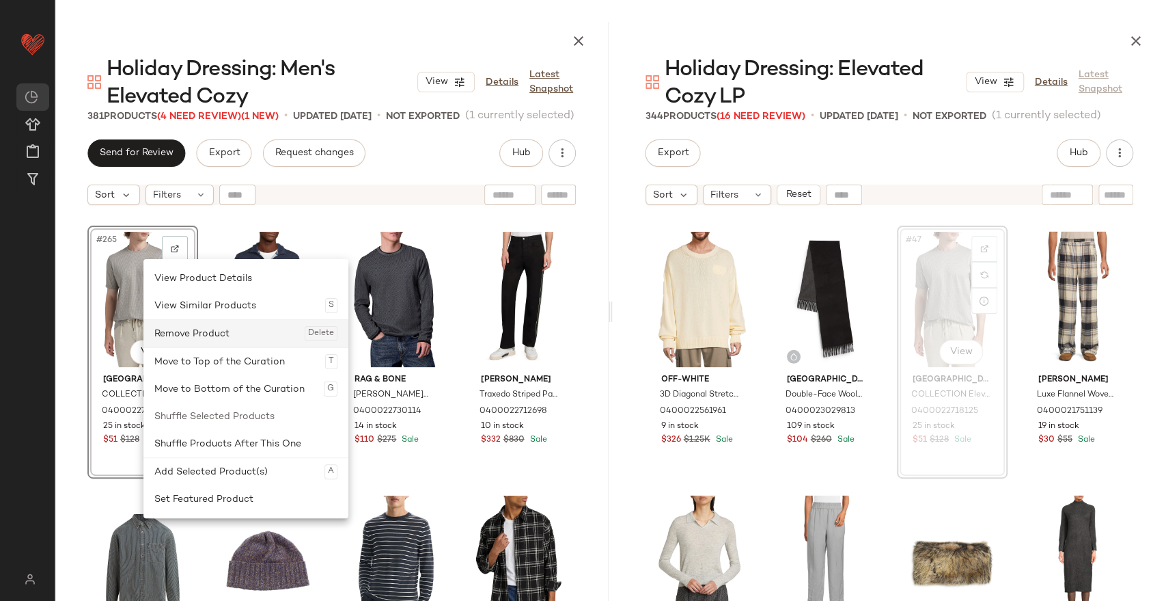
click at [191, 339] on div "Remove Product Delete" at bounding box center [245, 333] width 183 height 27
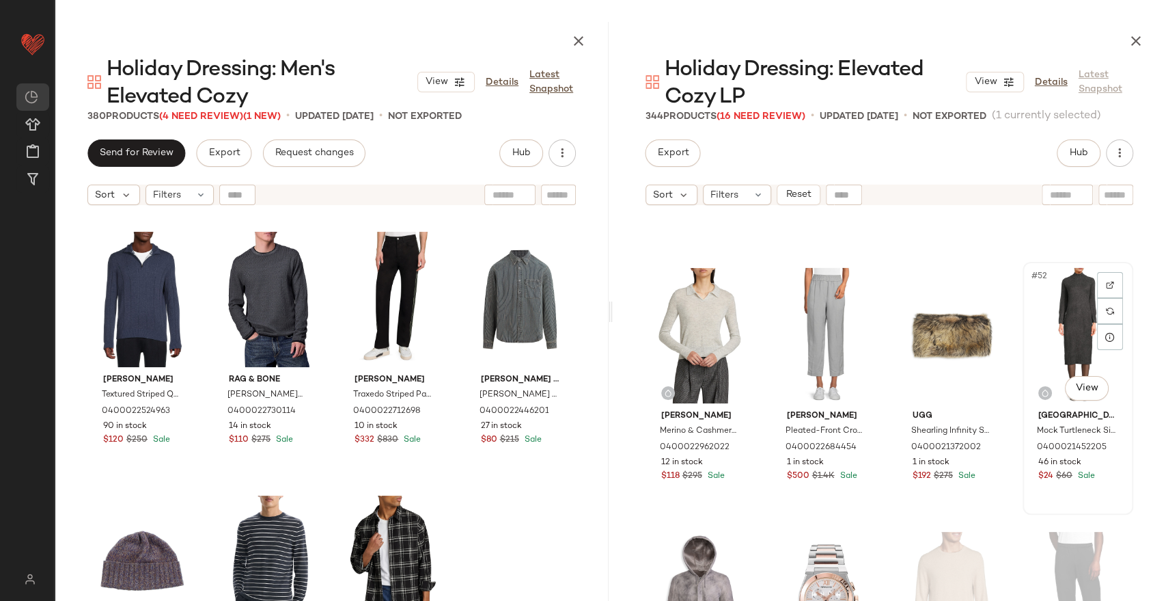
scroll to position [3356, 0]
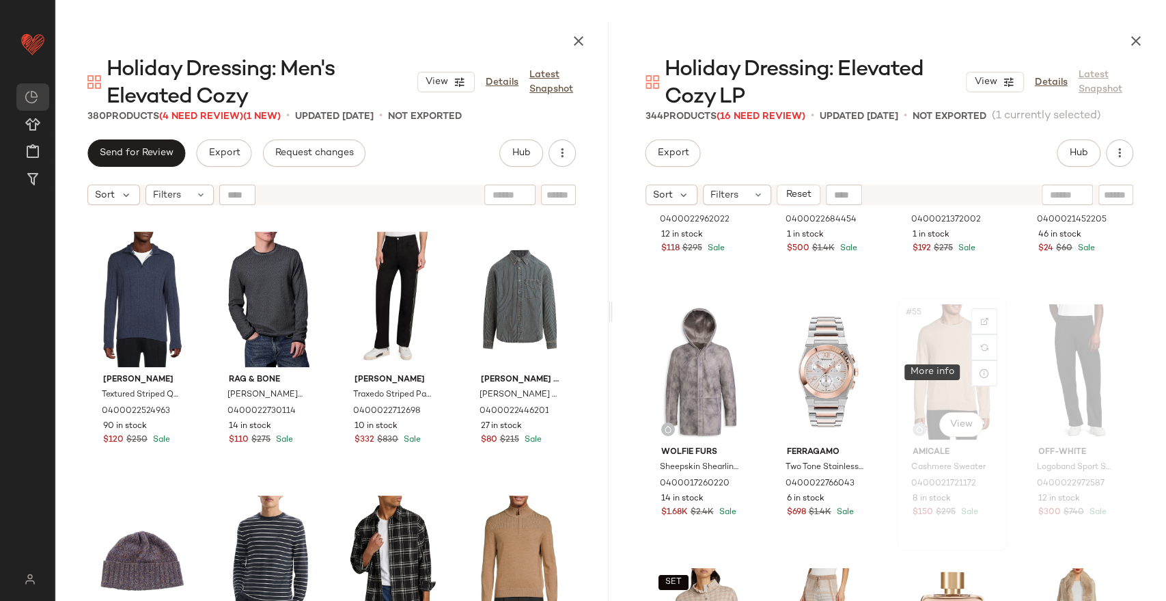
click at [909, 359] on div "#55 View" at bounding box center [952, 372] width 101 height 138
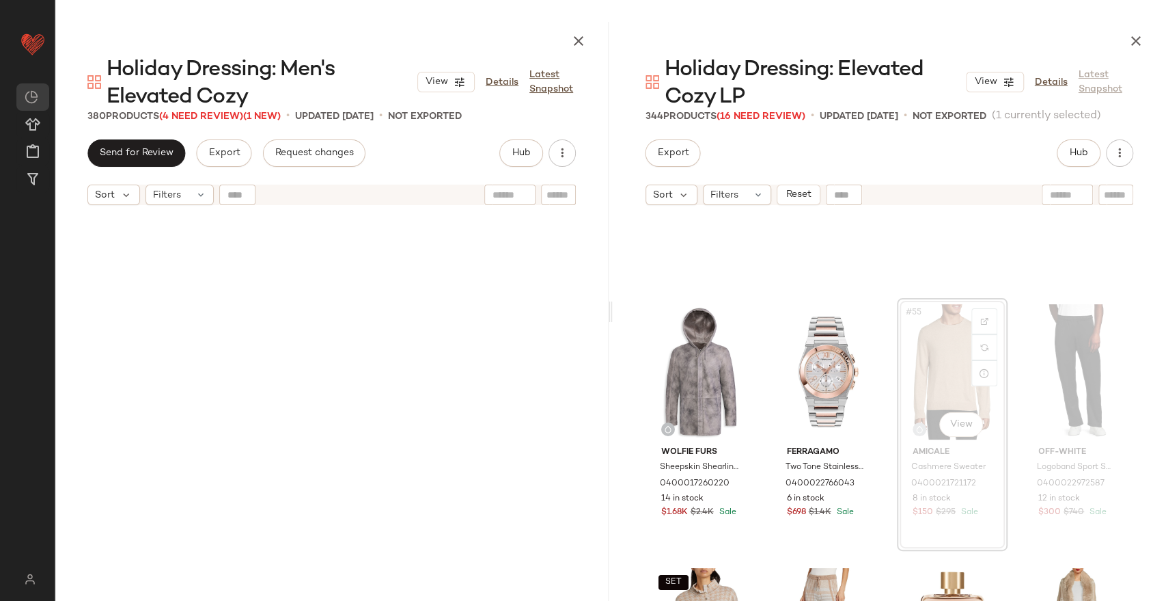
scroll to position [3428, 0]
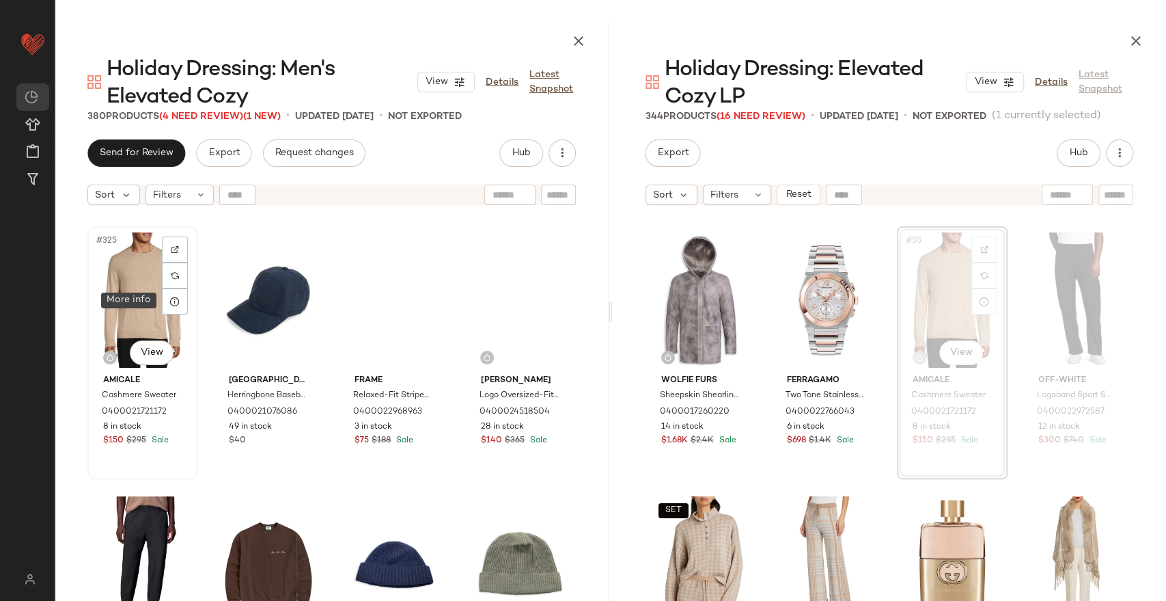
click at [127, 294] on div "#325 View" at bounding box center [142, 300] width 101 height 138
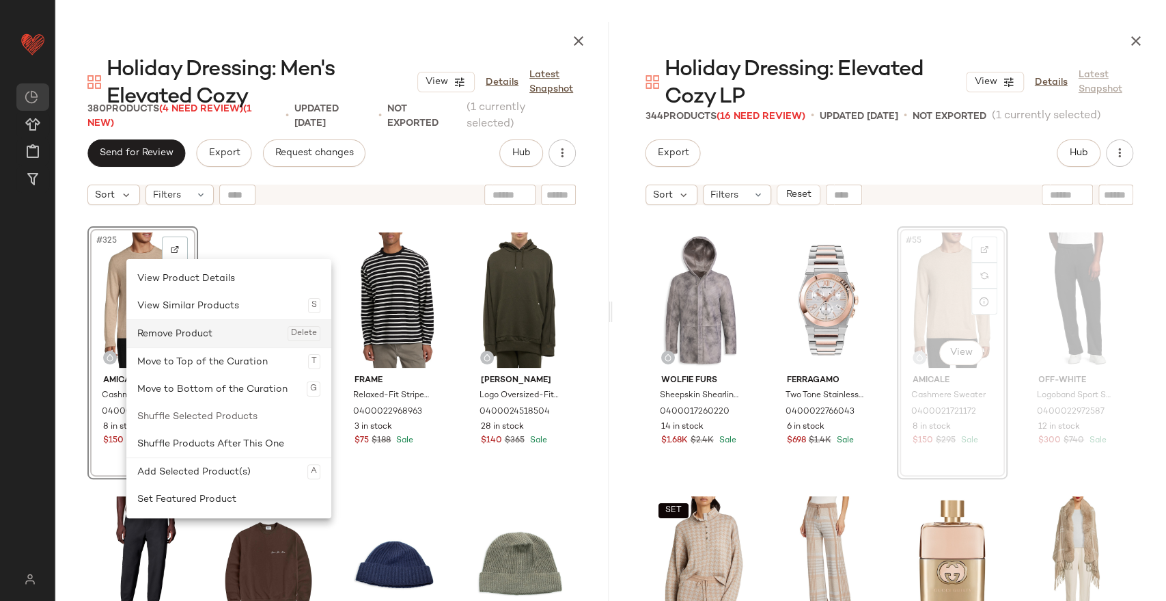
click at [161, 329] on div "Remove Product Delete" at bounding box center [228, 333] width 183 height 27
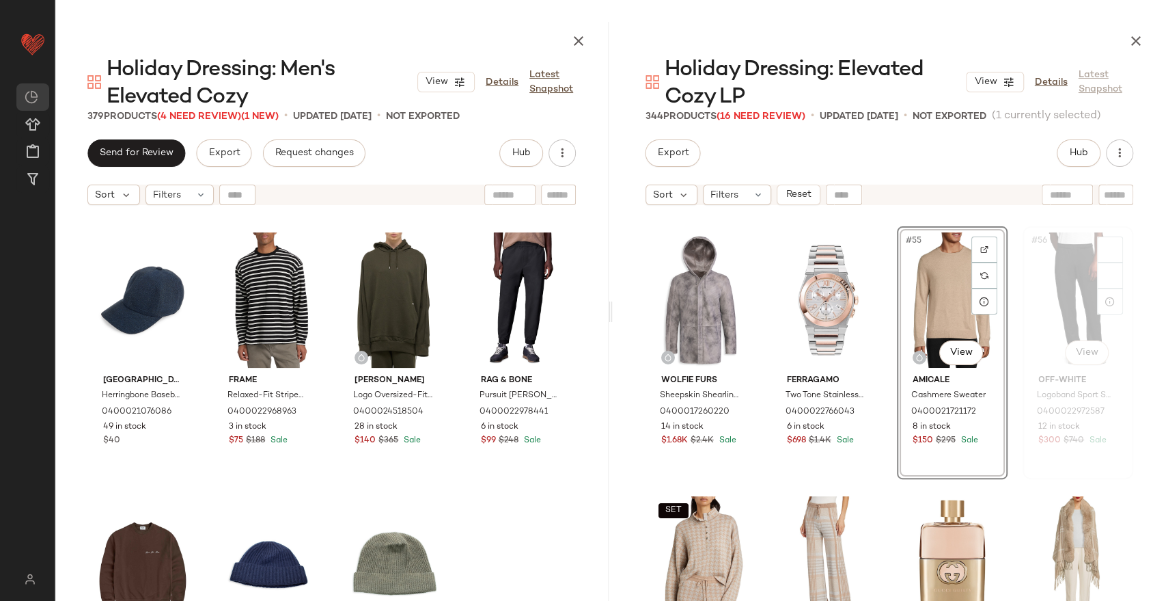
click at [1043, 296] on div "#56 View" at bounding box center [1078, 300] width 101 height 138
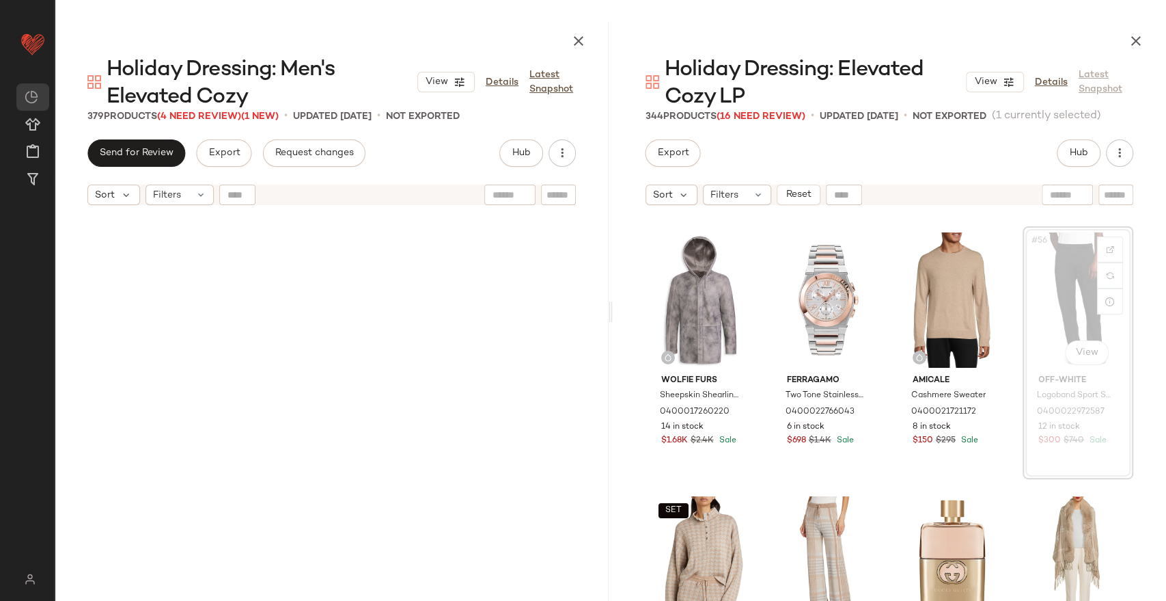
scroll to position [19253, 0]
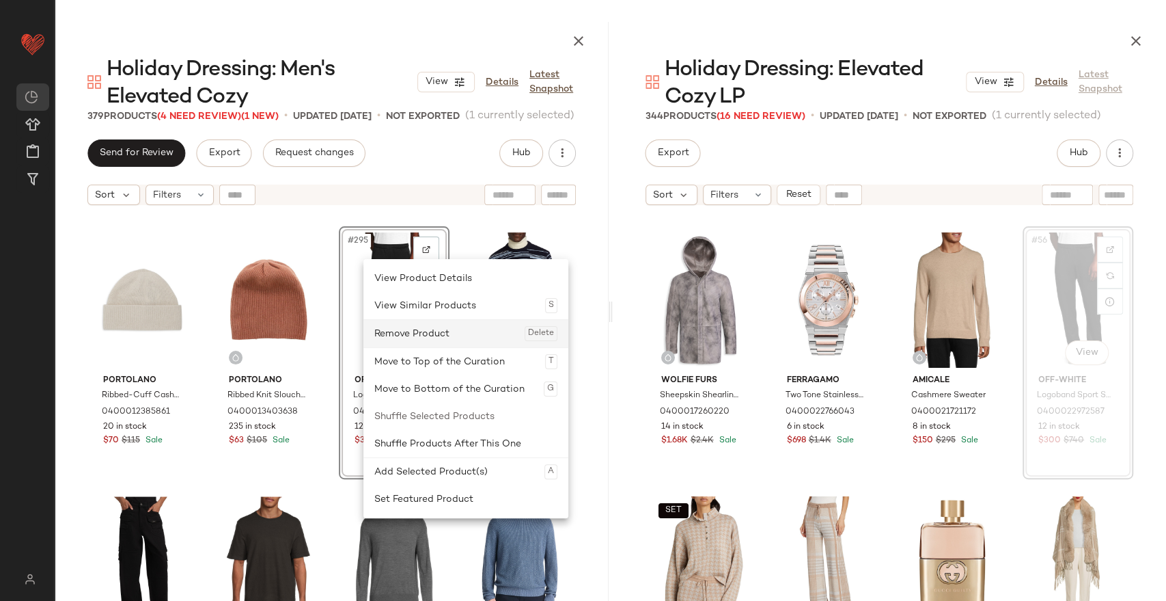
click at [384, 327] on div "Remove Product Delete" at bounding box center [465, 333] width 183 height 27
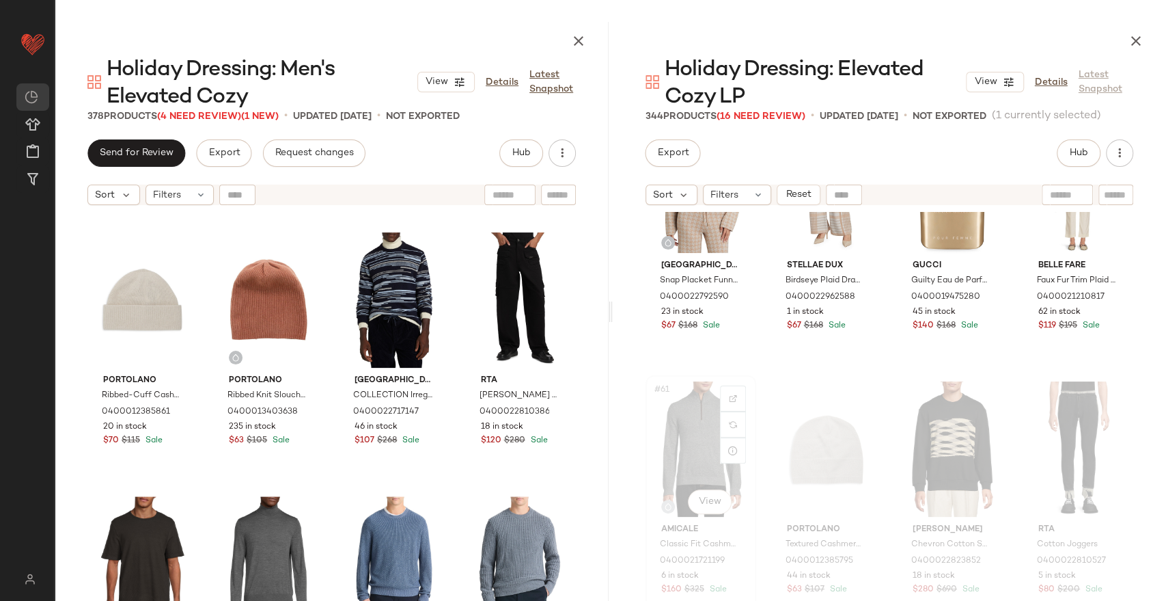
scroll to position [3808, 0]
click at [691, 434] on div "#61 View" at bounding box center [700, 448] width 101 height 138
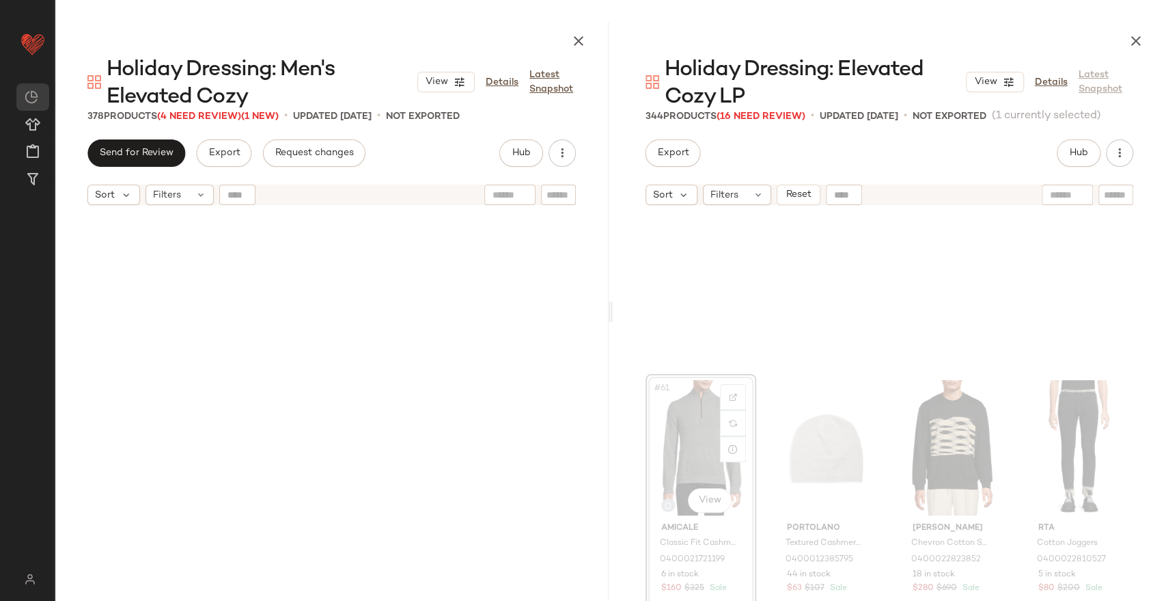
scroll to position [3956, 0]
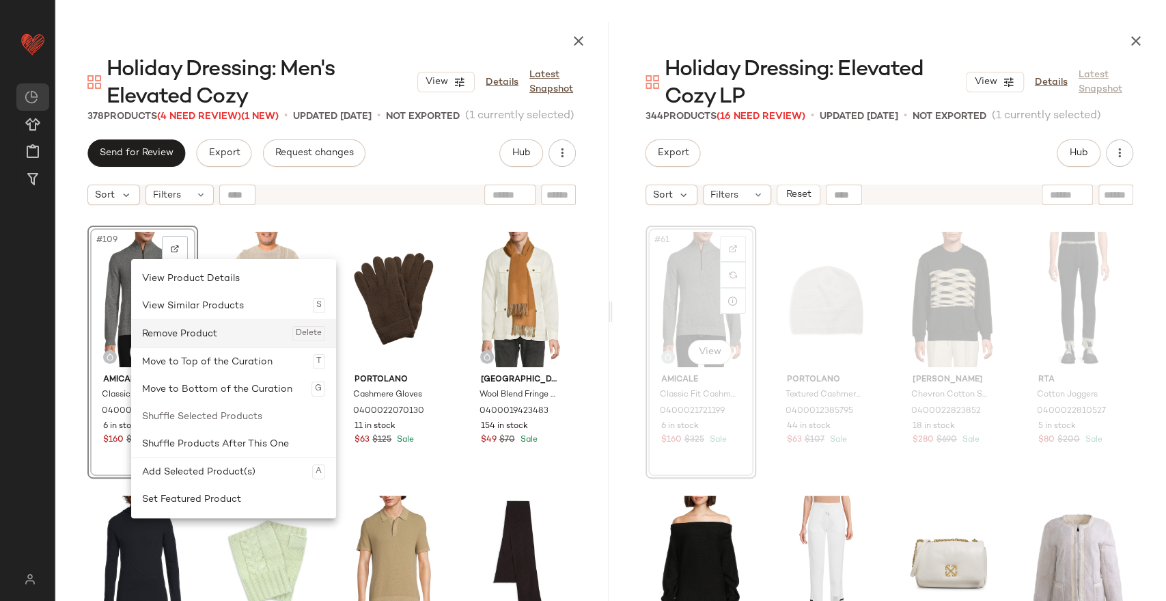
click at [190, 334] on div "Remove Product Delete" at bounding box center [233, 333] width 183 height 27
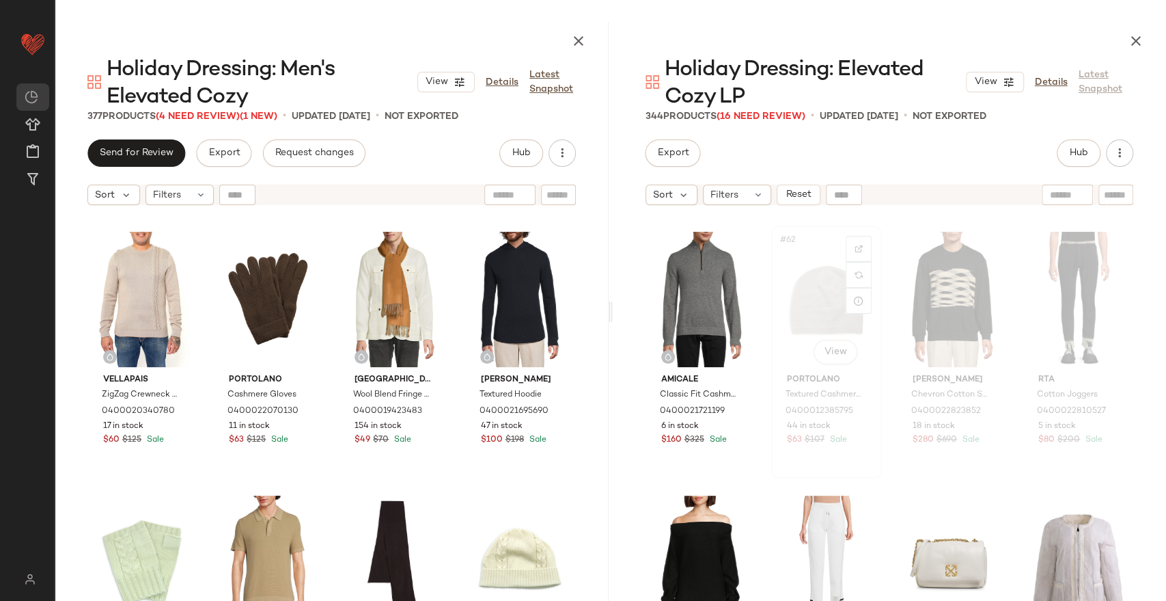
drag, startPoint x: 804, startPoint y: 301, endPoint x: 780, endPoint y: 307, distance: 24.7
click at [803, 301] on div "#62 View" at bounding box center [826, 299] width 101 height 138
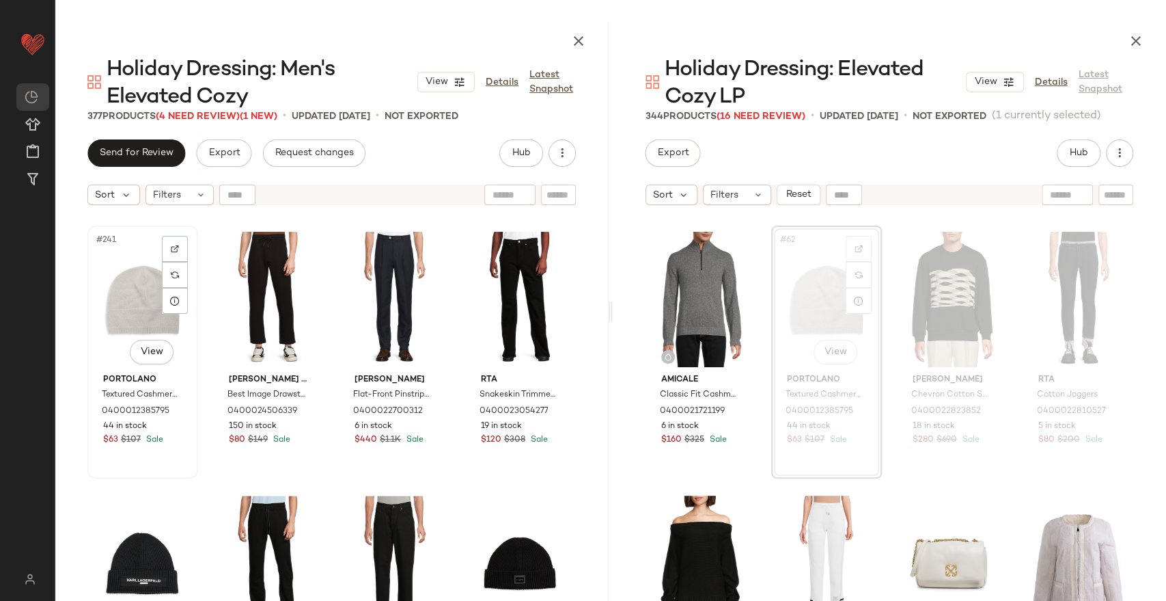
drag, startPoint x: 140, startPoint y: 307, endPoint x: 156, endPoint y: 306, distance: 16.5
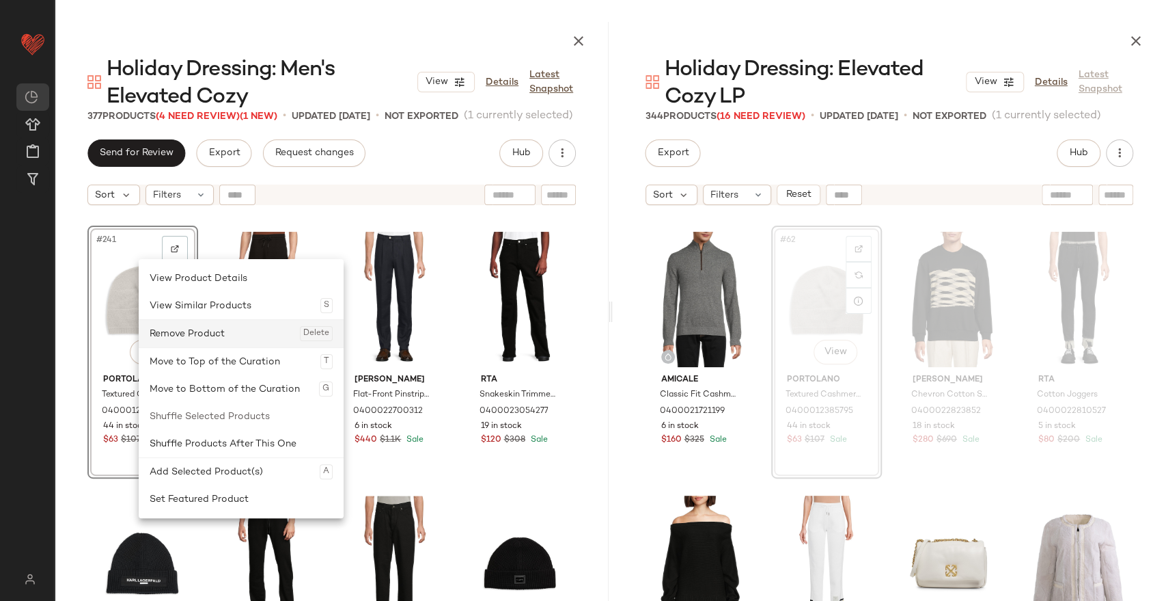
click at [194, 334] on div "Remove Product Delete" at bounding box center [241, 333] width 183 height 27
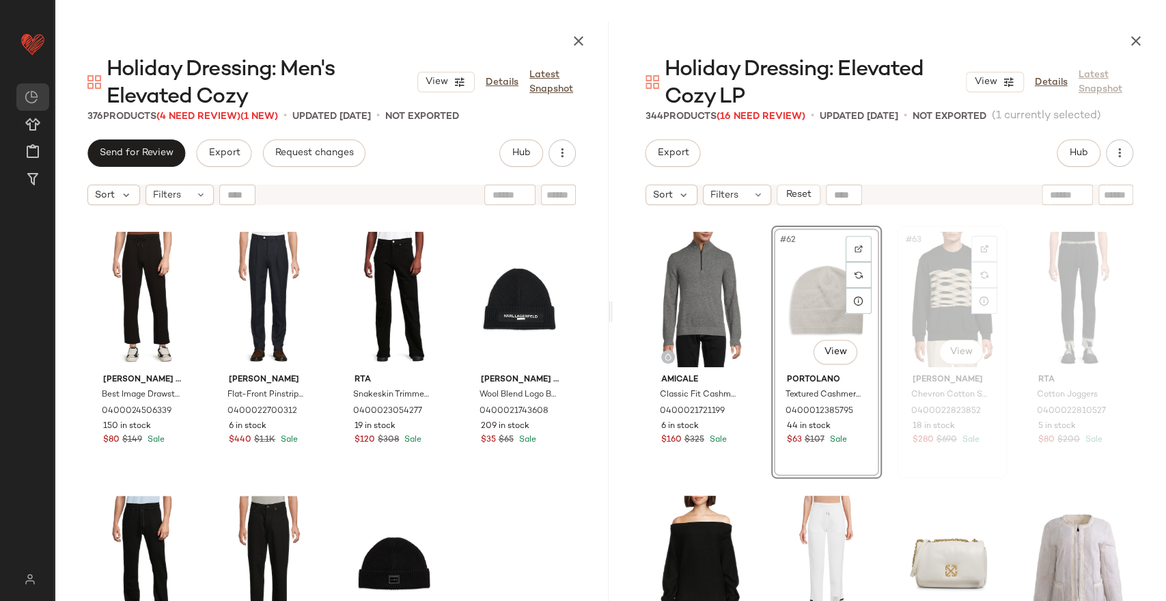
click at [940, 292] on div "#63 View" at bounding box center [952, 299] width 101 height 138
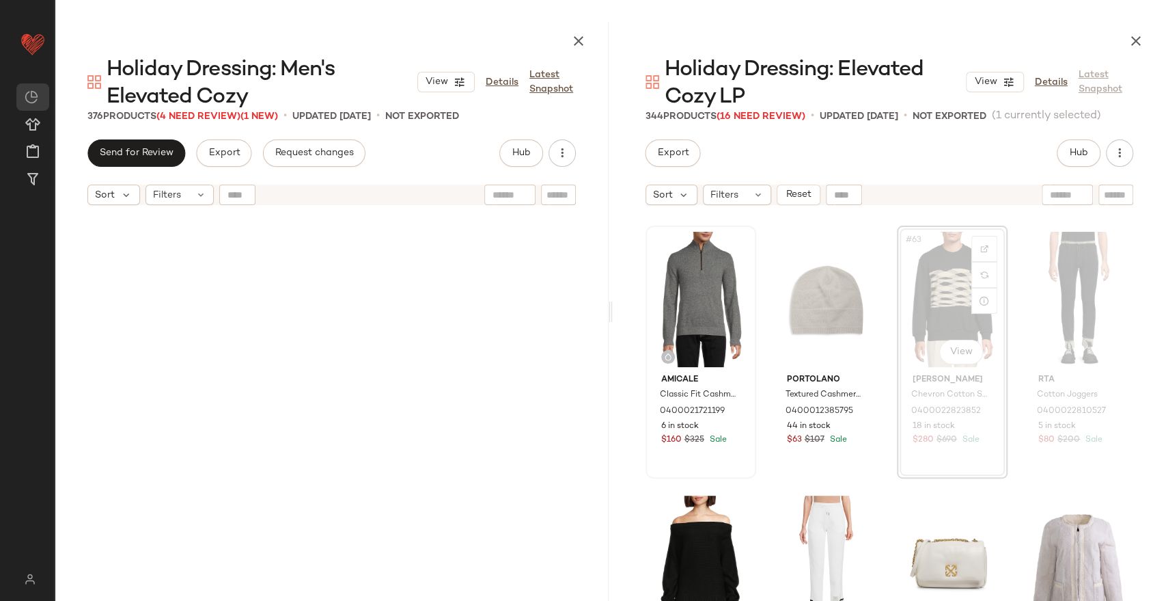
scroll to position [14506, 0]
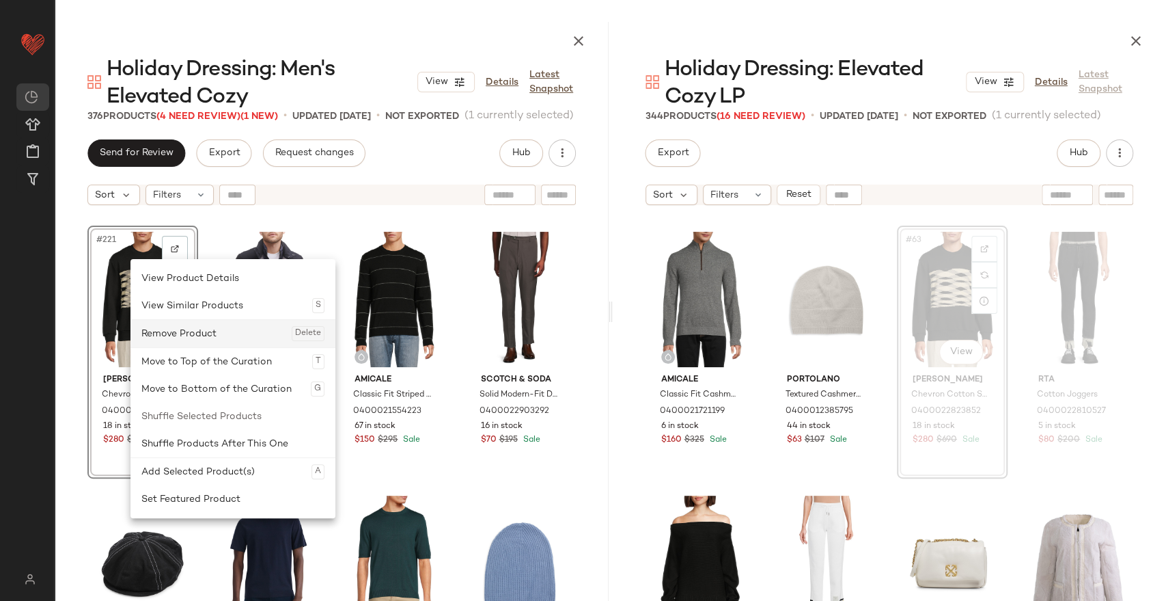
click at [193, 333] on div "Remove Product Delete" at bounding box center [232, 333] width 183 height 27
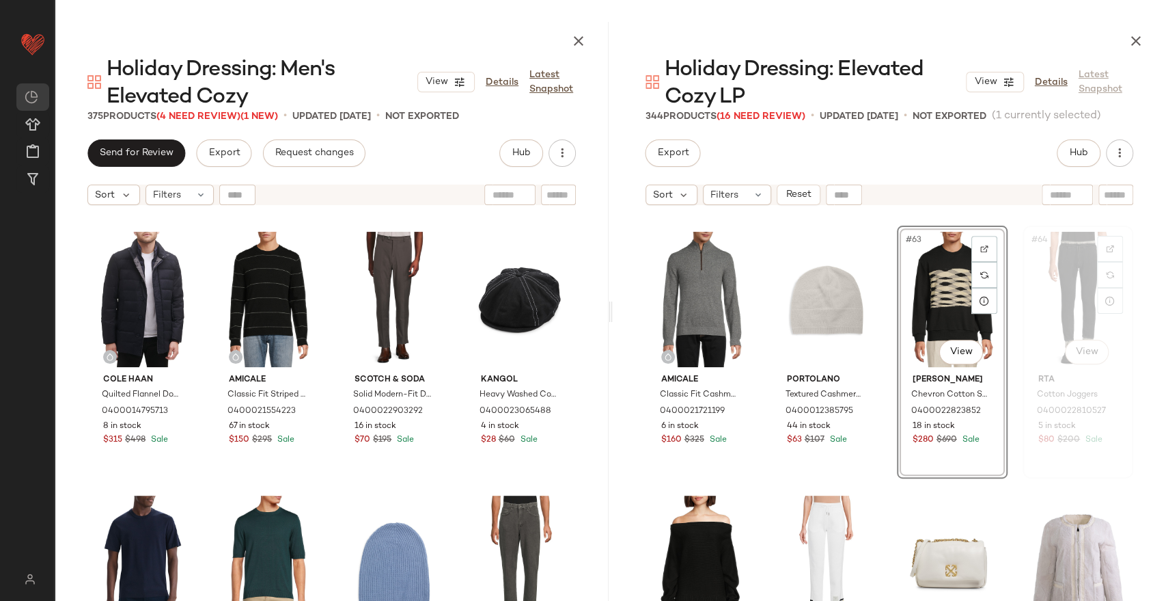
click at [1073, 300] on div "#64 View" at bounding box center [1078, 299] width 101 height 138
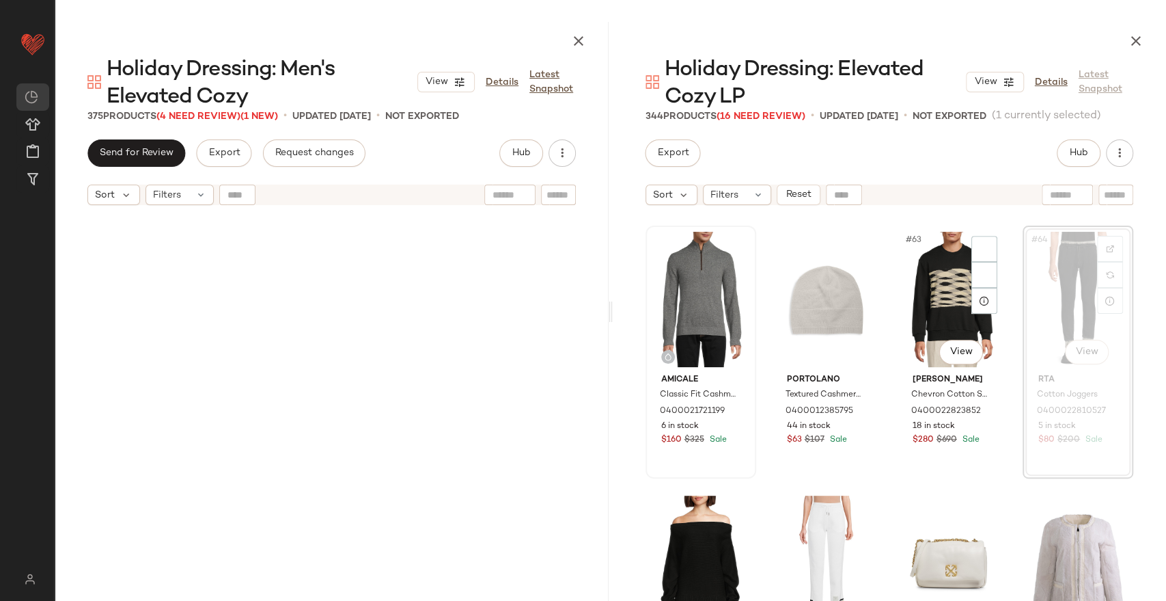
scroll to position [17671, 0]
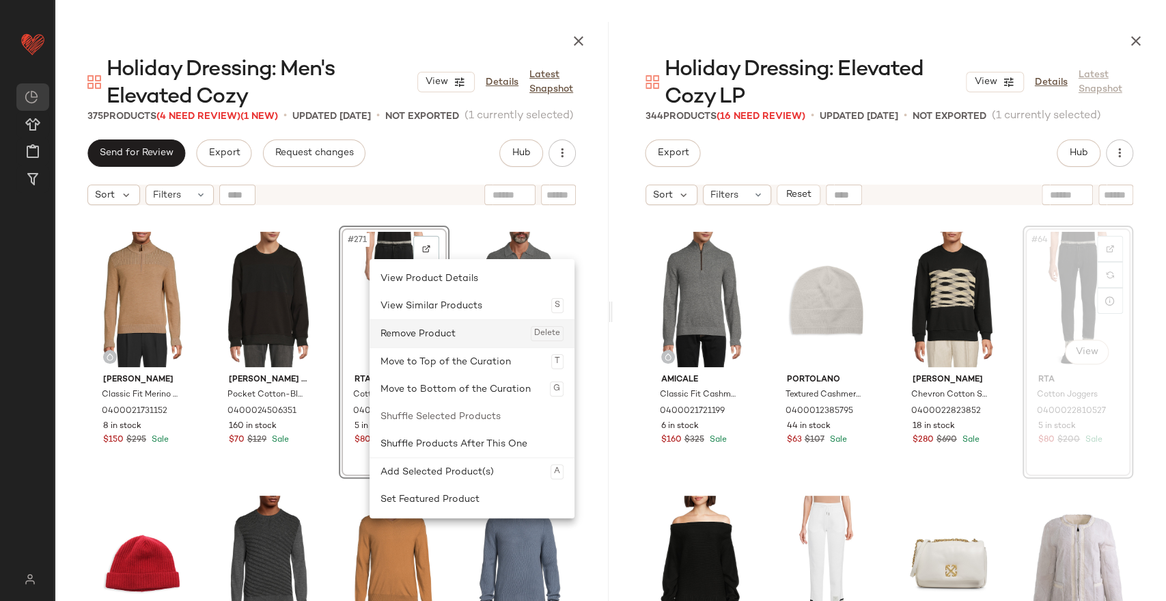
click at [402, 331] on div "Remove Product Delete" at bounding box center [472, 333] width 183 height 27
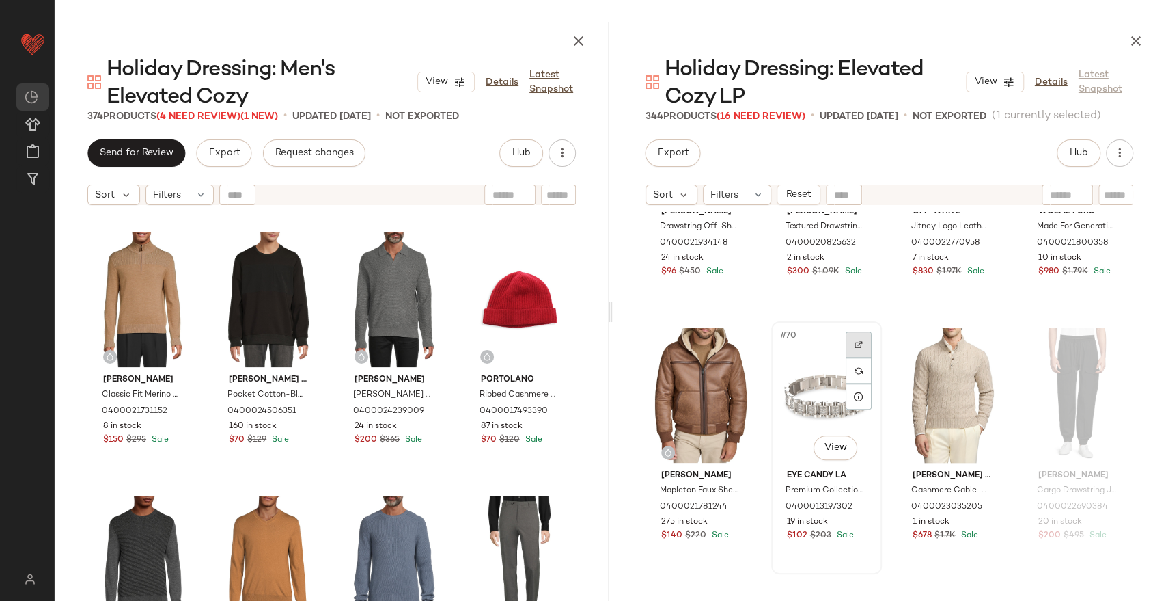
scroll to position [4488, 0]
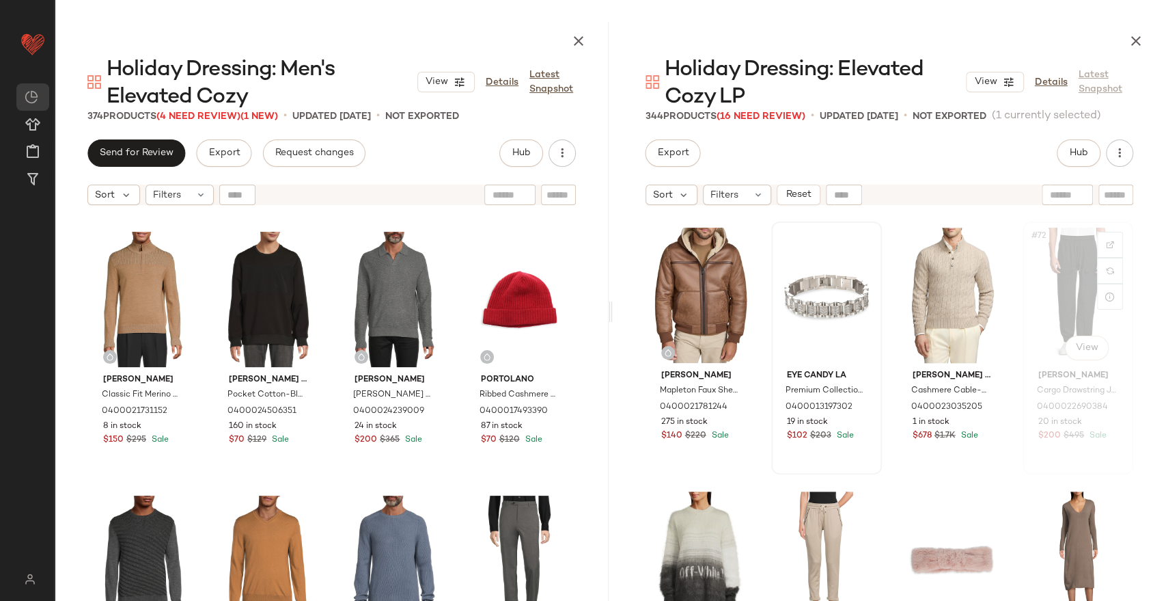
click at [1055, 297] on div "#72 View" at bounding box center [1078, 295] width 101 height 138
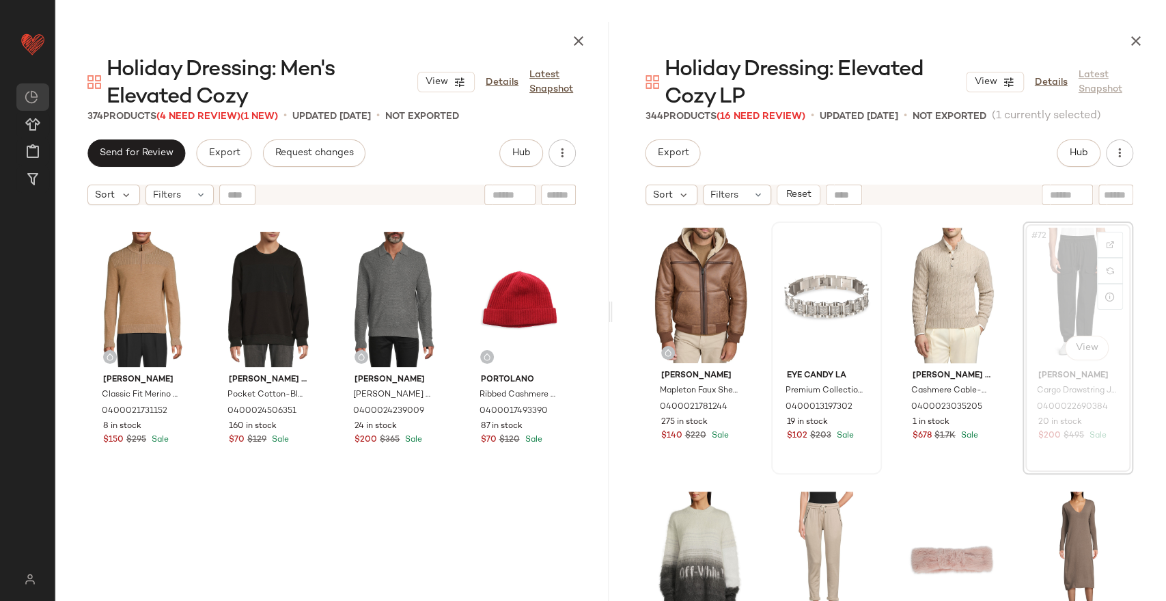
scroll to position [4483, 0]
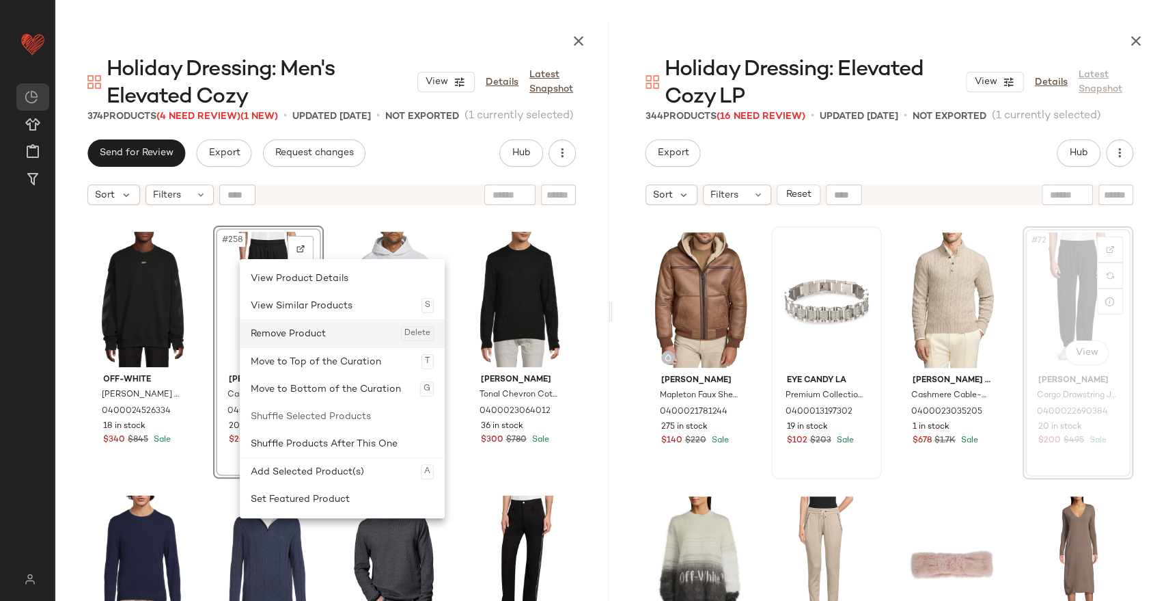
click at [273, 337] on div "Remove Product Delete" at bounding box center [342, 333] width 183 height 27
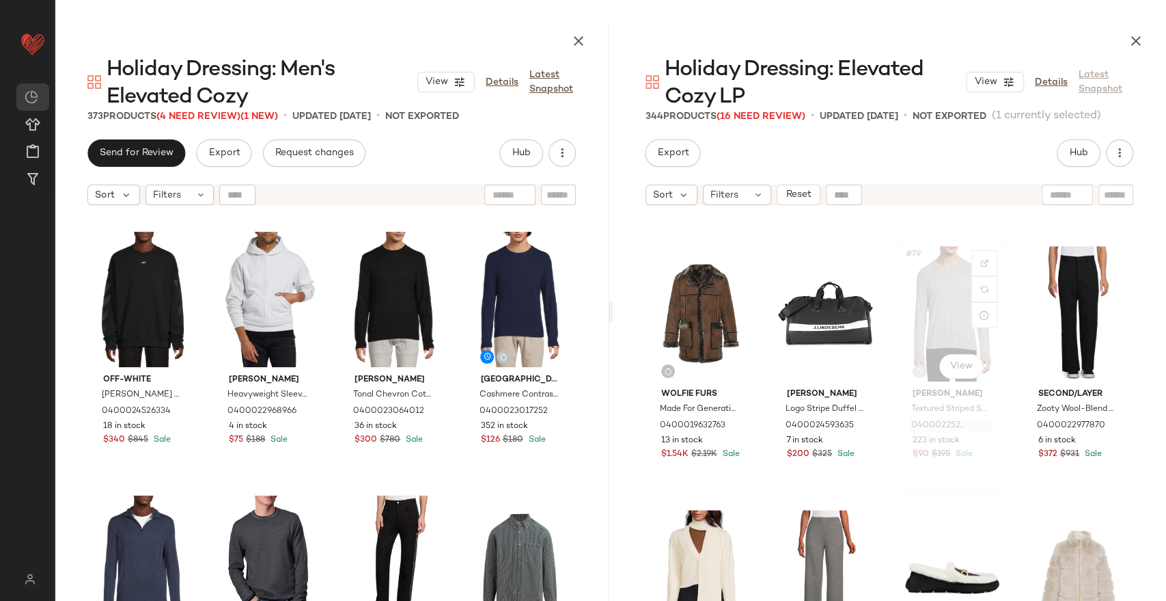
scroll to position [5090, 0]
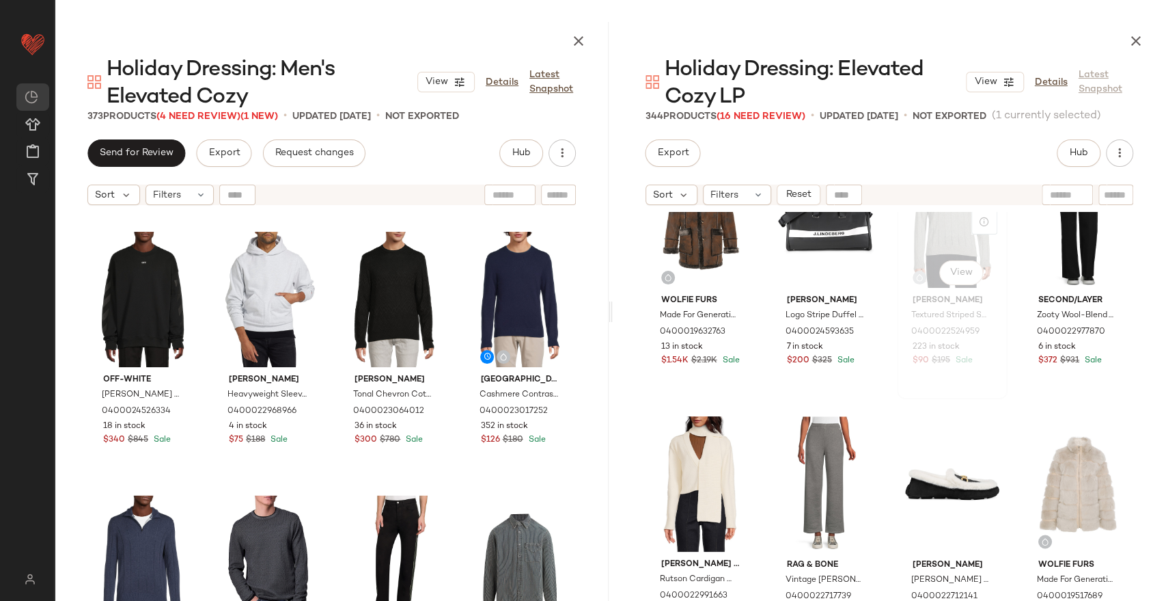
click at [945, 228] on div "#79 View" at bounding box center [952, 220] width 101 height 138
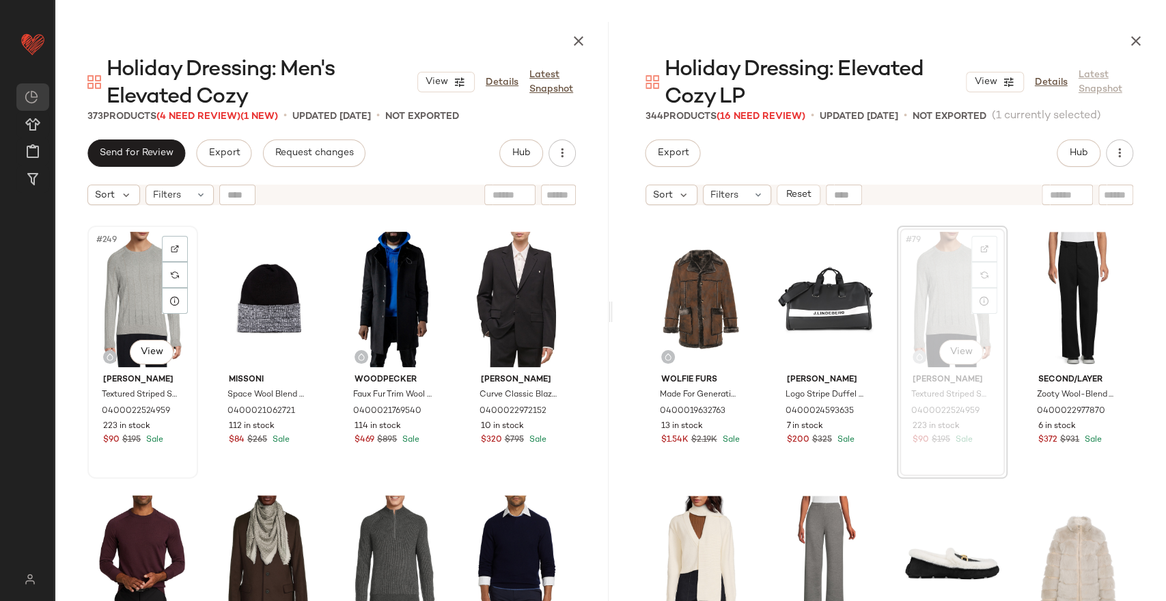
click at [131, 299] on div "#249 View" at bounding box center [142, 299] width 101 height 138
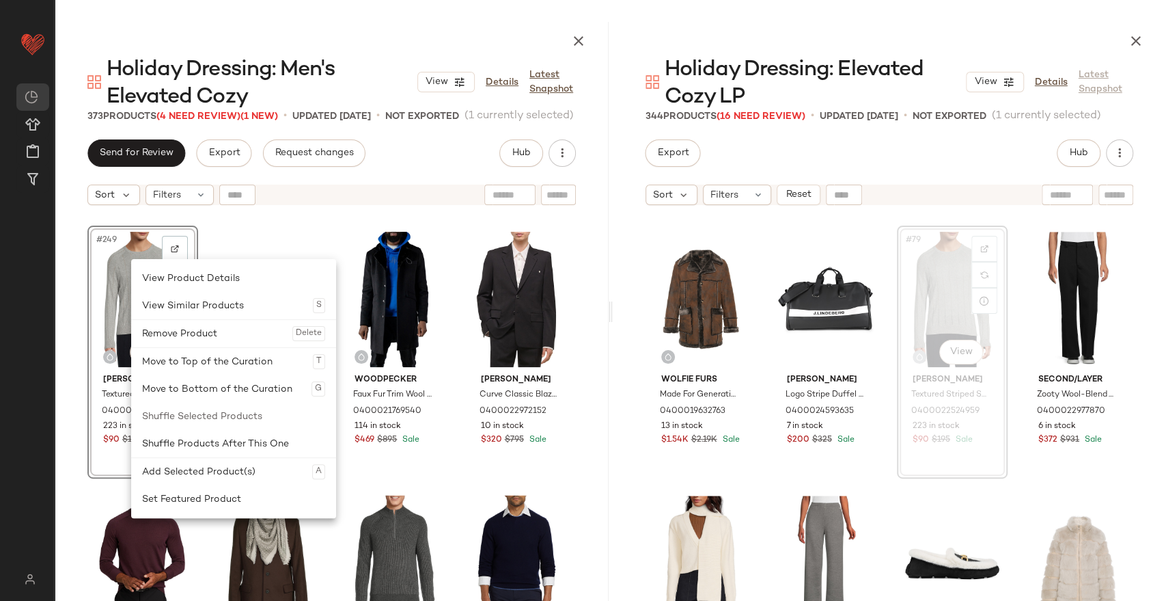
drag, startPoint x: 183, startPoint y: 332, endPoint x: 203, endPoint y: 332, distance: 19.8
click at [183, 332] on div "Remove Product Delete" at bounding box center [233, 333] width 183 height 27
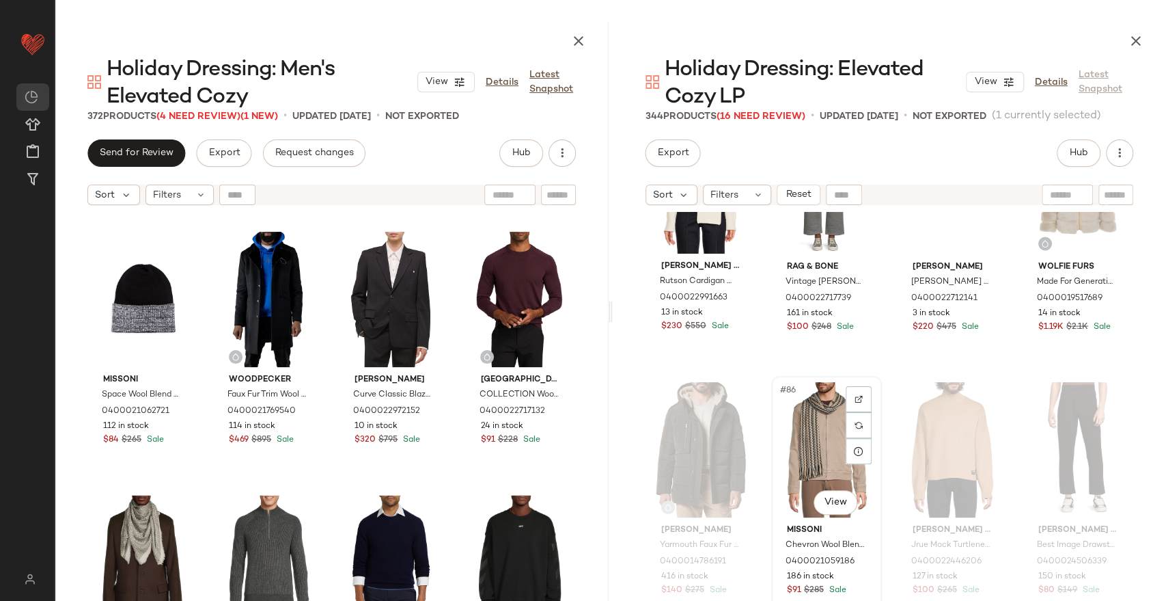
scroll to position [5466, 0]
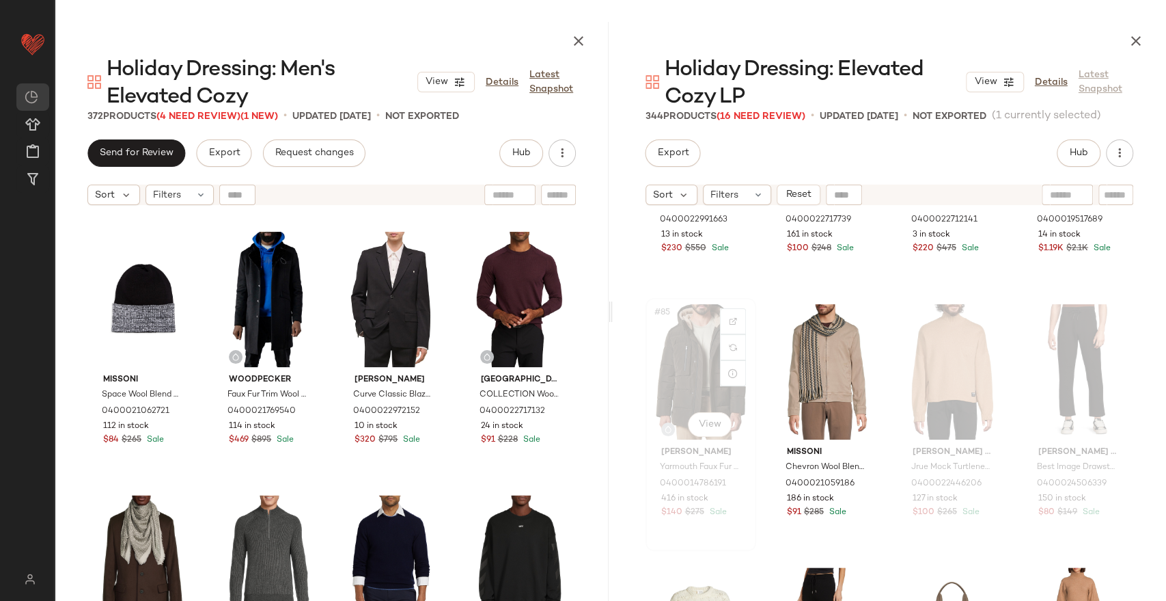
click at [679, 364] on div "#85 View" at bounding box center [700, 372] width 101 height 138
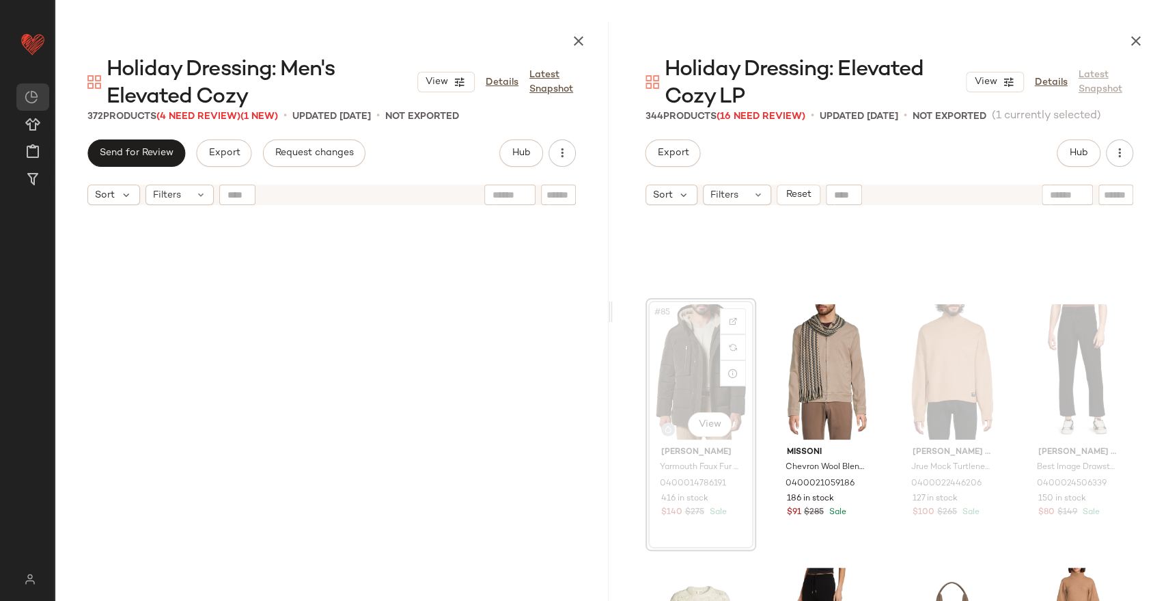
scroll to position [21891, 0]
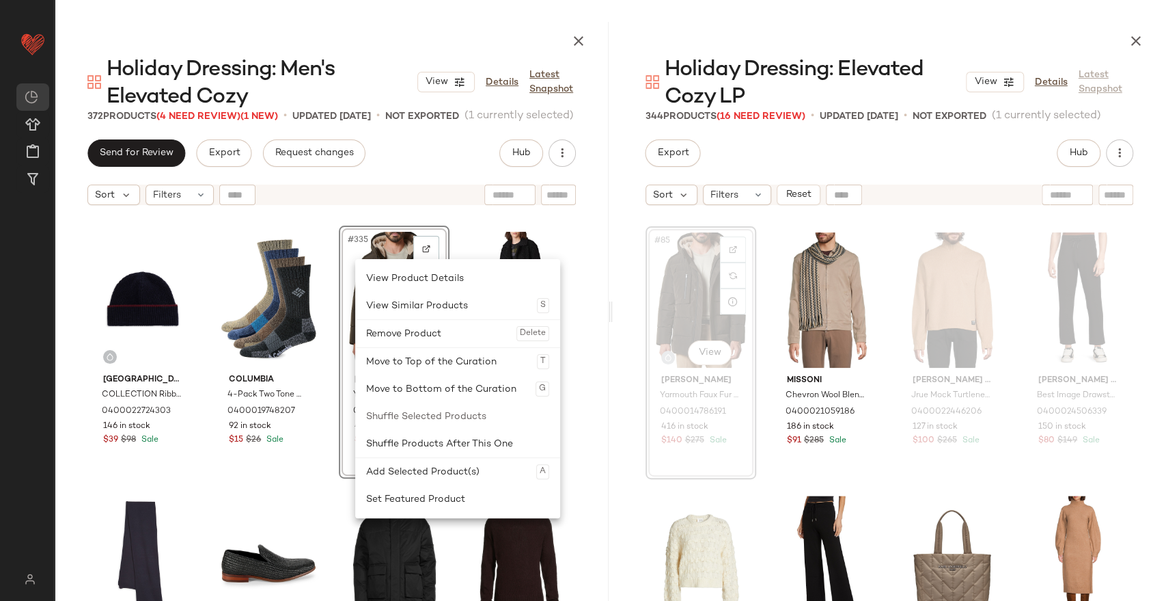
drag, startPoint x: 396, startPoint y: 333, endPoint x: 404, endPoint y: 331, distance: 8.5
click at [396, 332] on div "Remove Product Delete" at bounding box center [457, 333] width 183 height 27
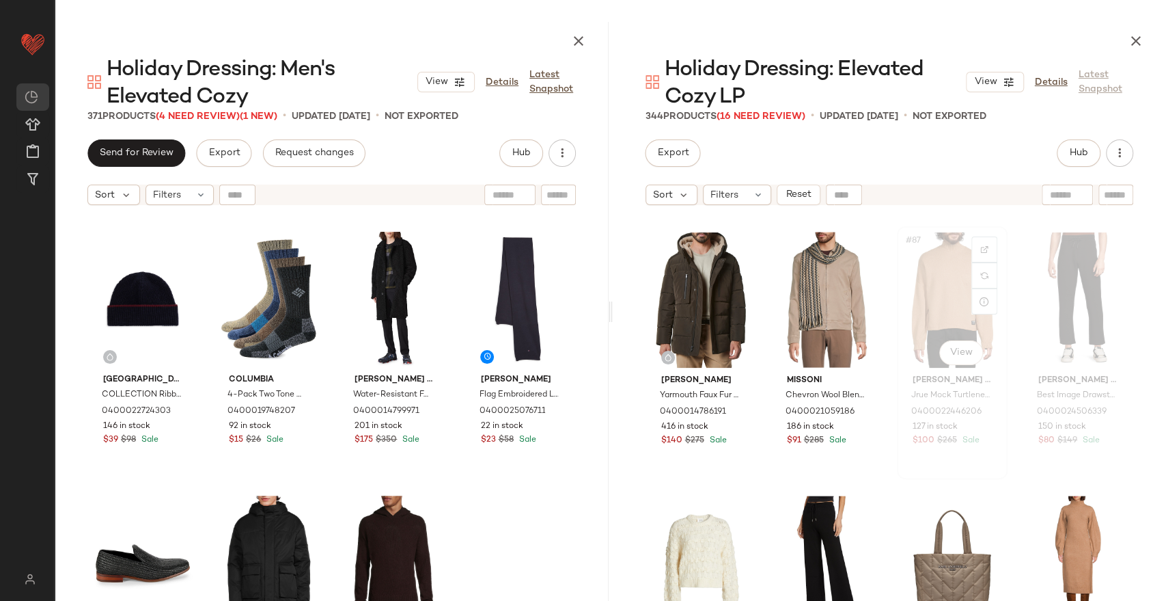
click at [920, 301] on div "#87 View" at bounding box center [952, 300] width 101 height 138
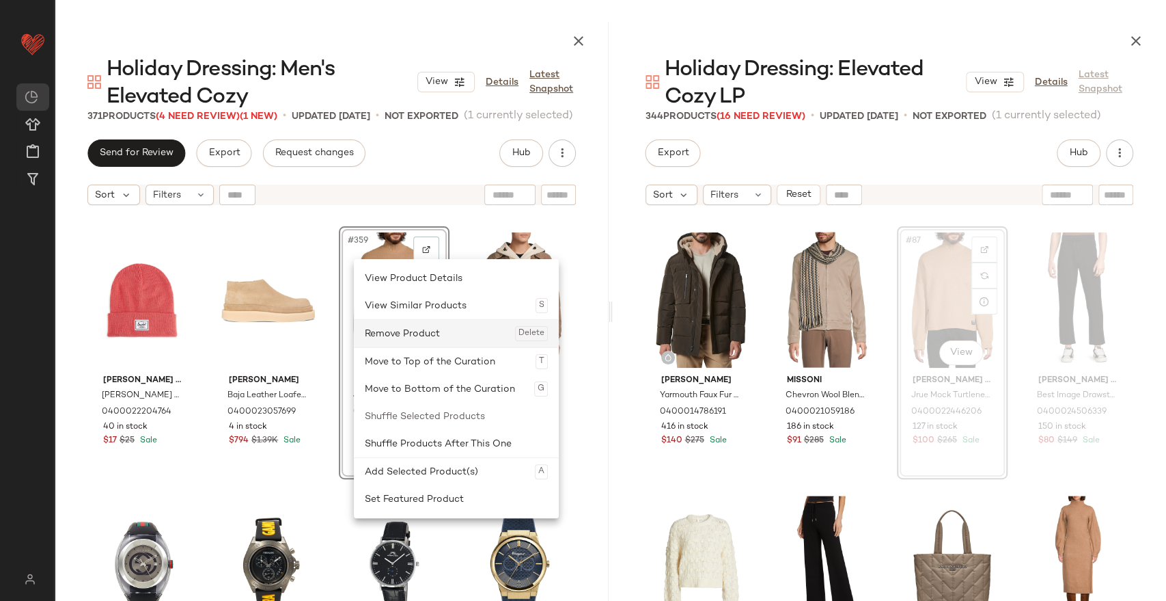
click at [376, 325] on div "Remove Product Delete" at bounding box center [456, 333] width 183 height 27
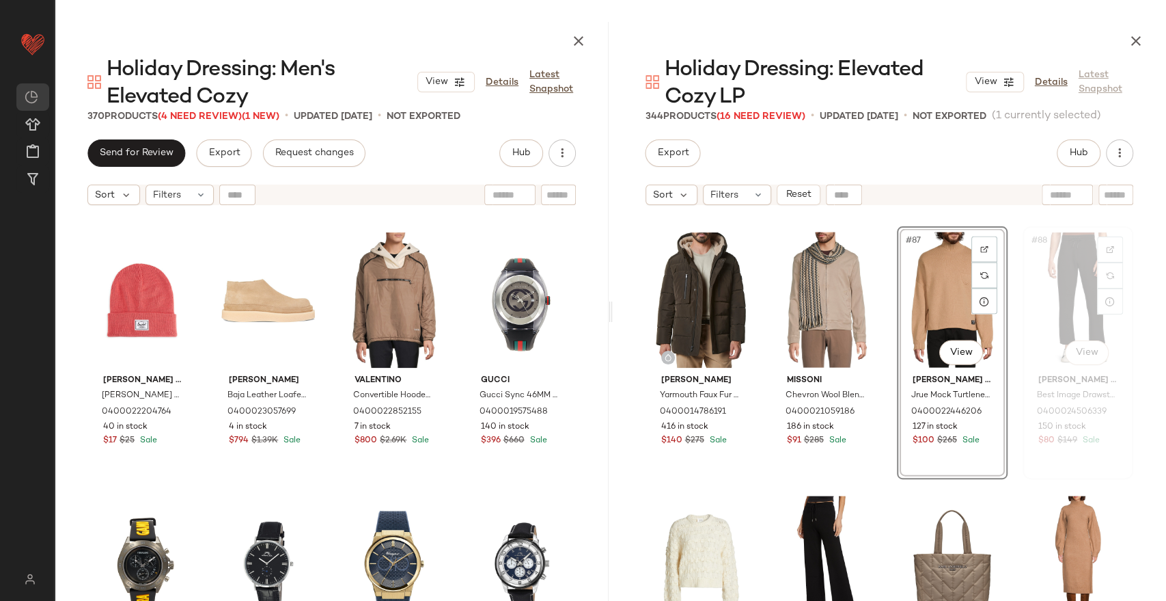
click at [1053, 321] on div "#88 View" at bounding box center [1078, 300] width 101 height 138
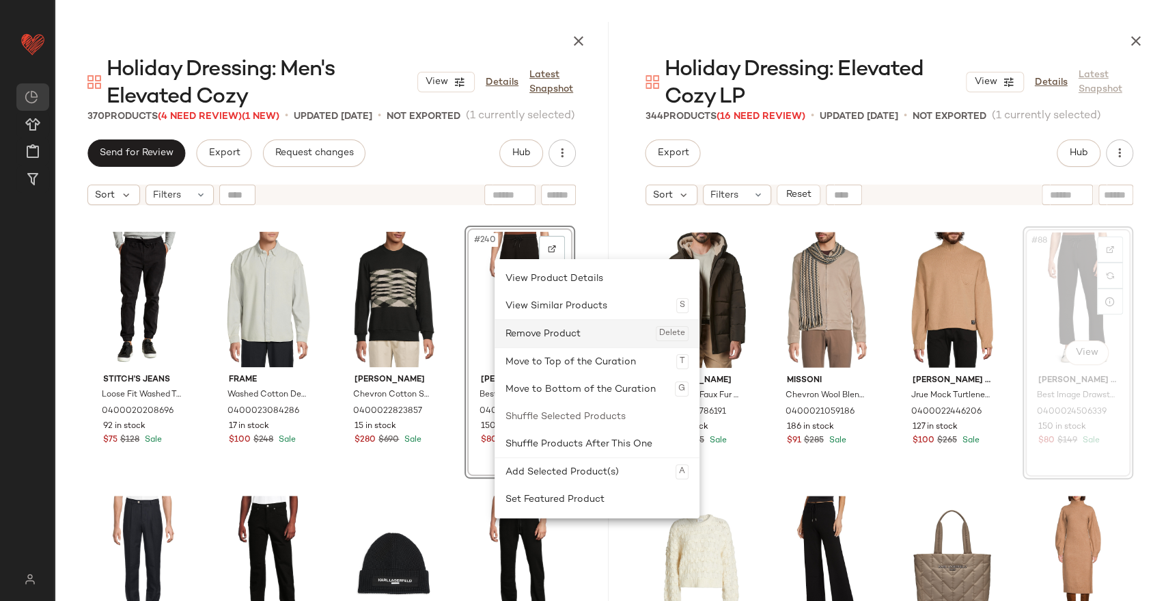
click at [541, 337] on div "Remove Product Delete" at bounding box center [597, 333] width 183 height 27
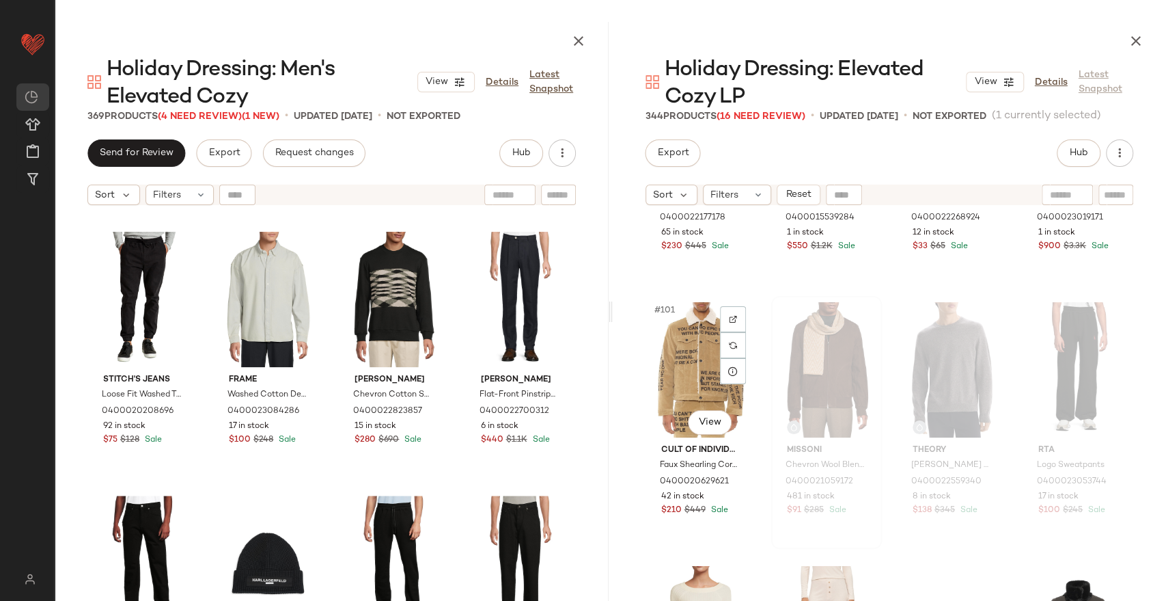
scroll to position [6525, 0]
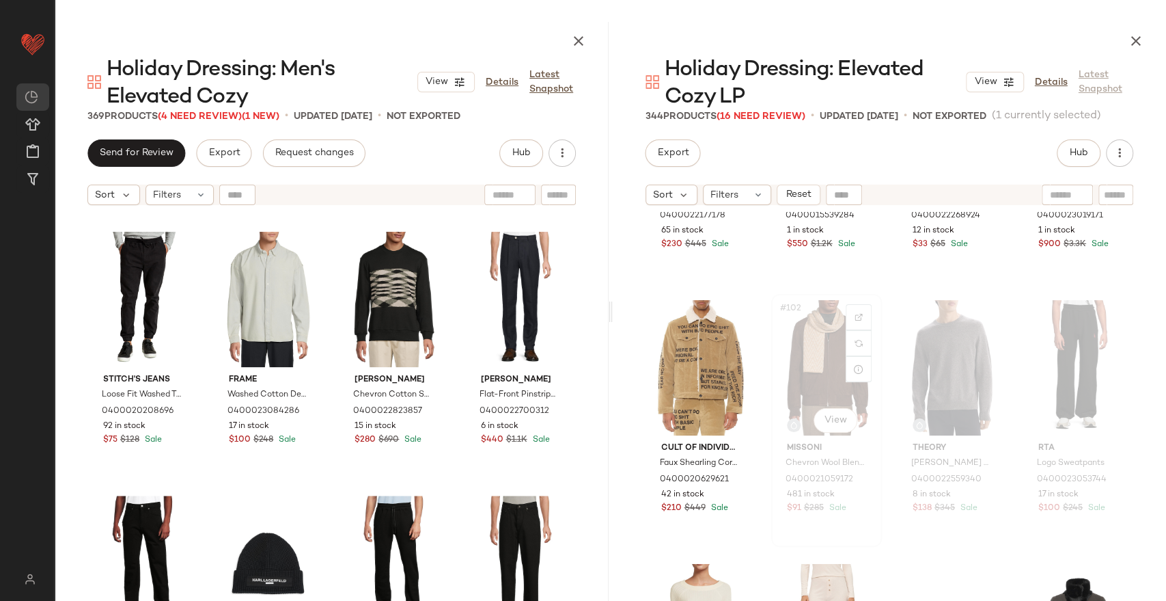
click at [819, 362] on div "#102 View" at bounding box center [826, 368] width 101 height 138
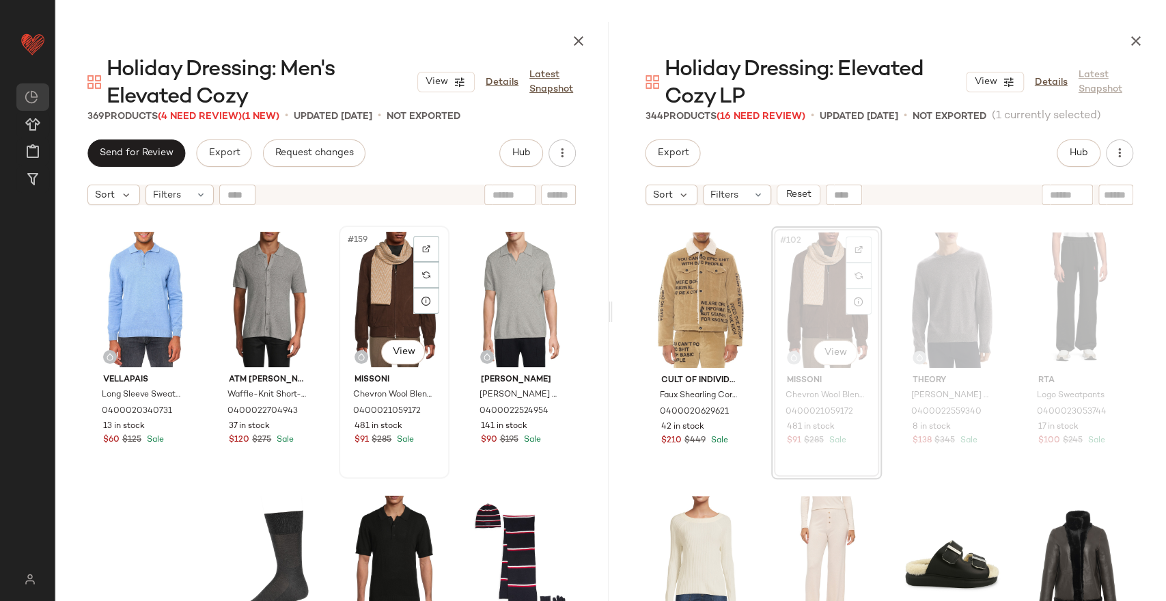
drag, startPoint x: 374, startPoint y: 310, endPoint x: 388, endPoint y: 306, distance: 14.3
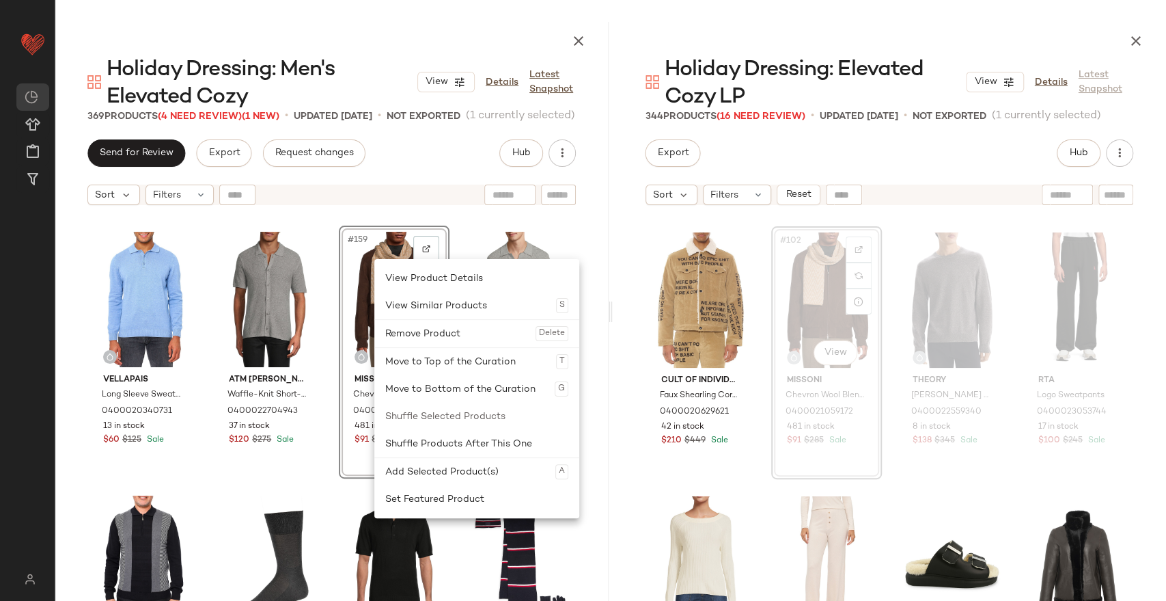
click at [426, 333] on div "Remove Product Delete" at bounding box center [476, 333] width 183 height 27
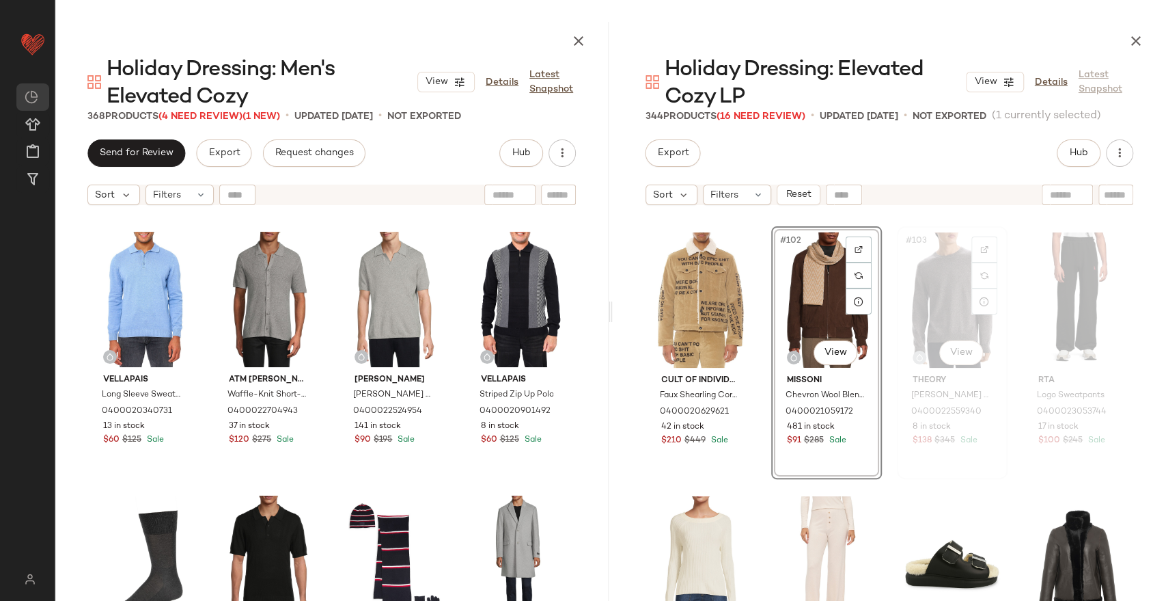
click at [936, 307] on div "#103 View" at bounding box center [952, 300] width 101 height 138
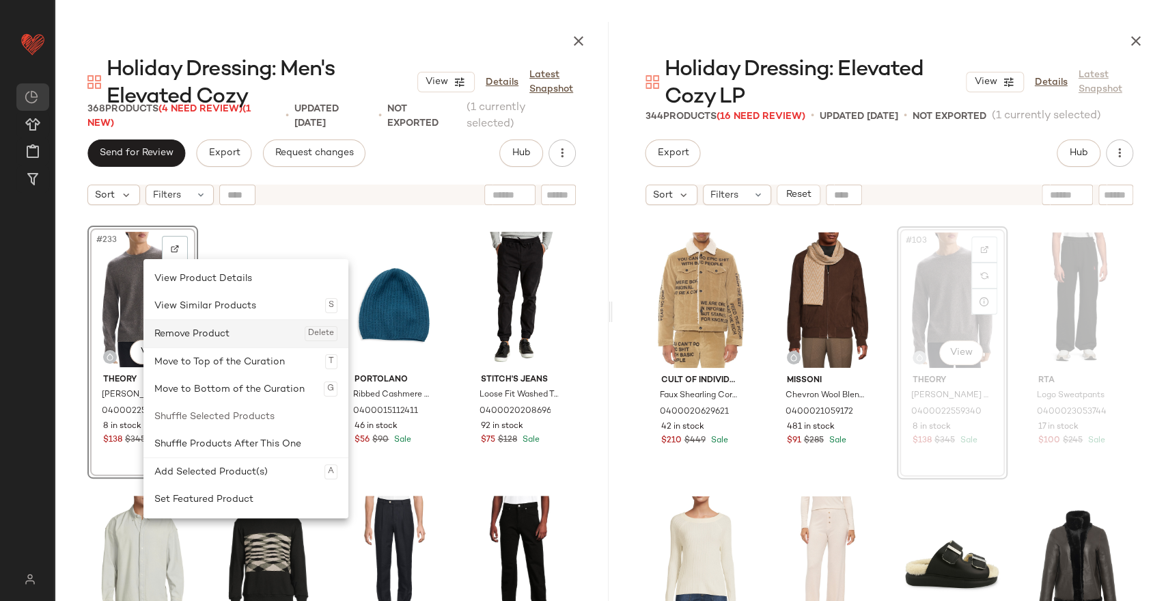
click at [182, 338] on div "Remove Product Delete" at bounding box center [245, 333] width 183 height 27
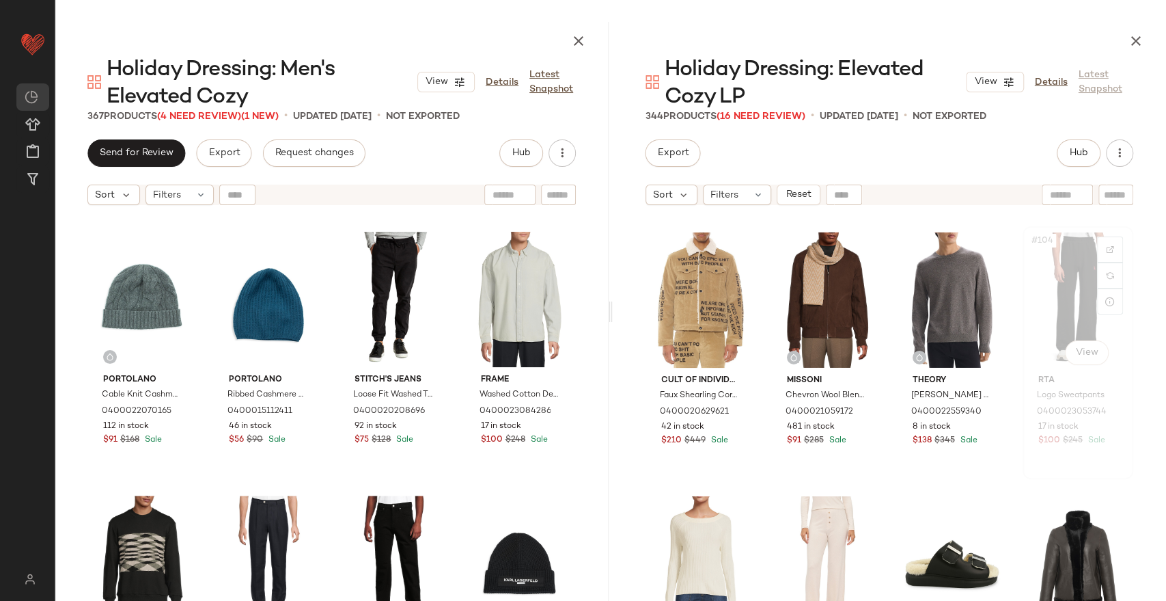
click at [1065, 305] on div "#104 View" at bounding box center [1078, 300] width 101 height 138
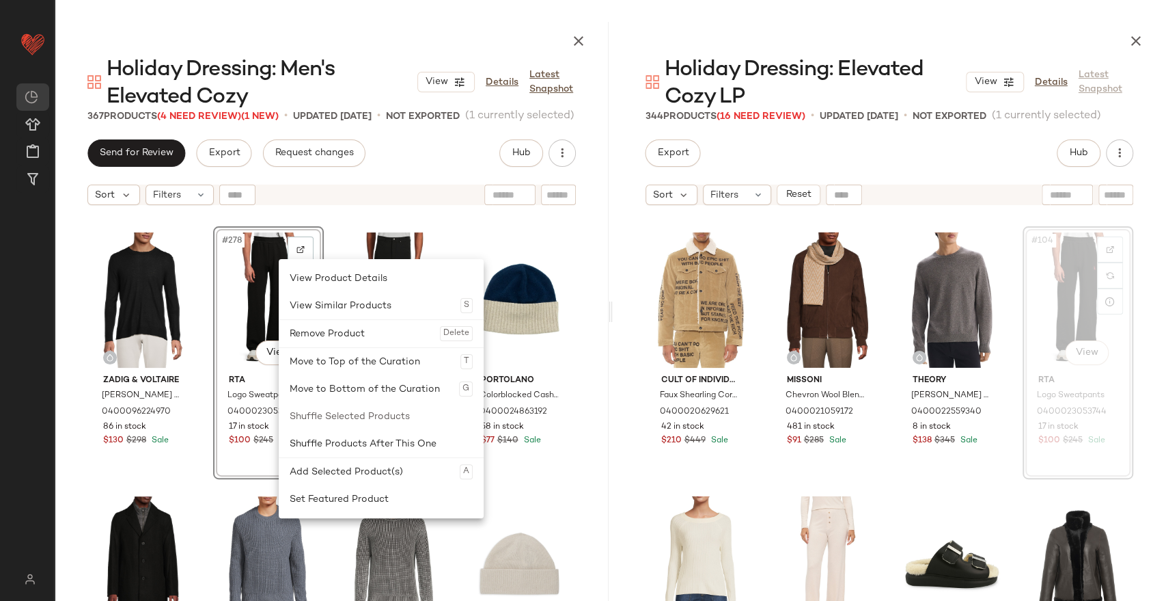
click at [316, 338] on div "Remove Product Delete" at bounding box center [381, 333] width 183 height 27
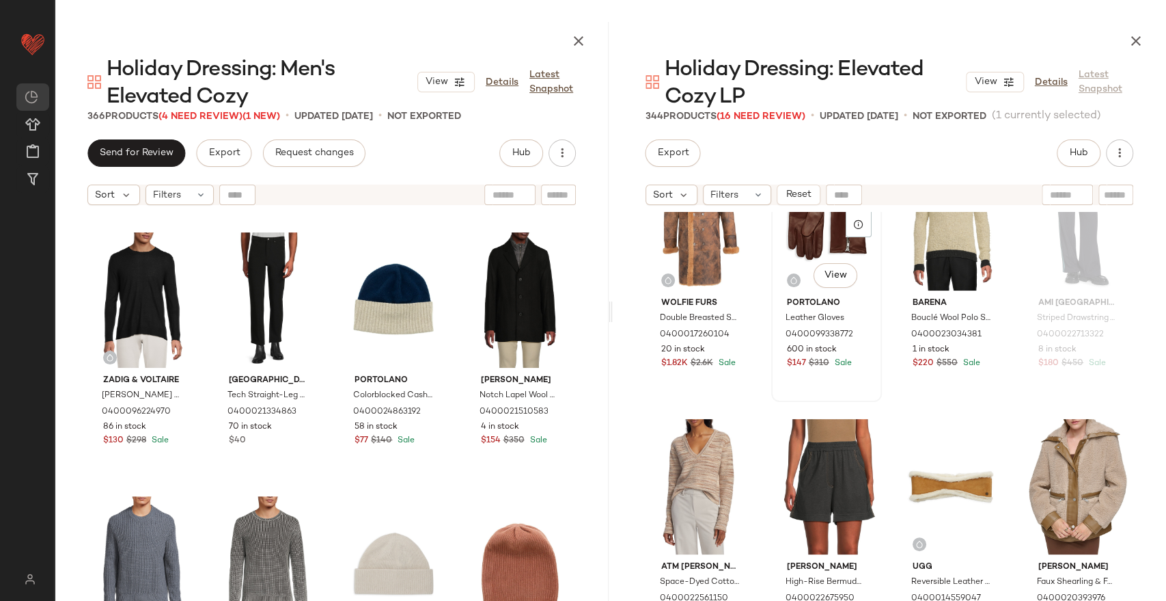
scroll to position [7200, 0]
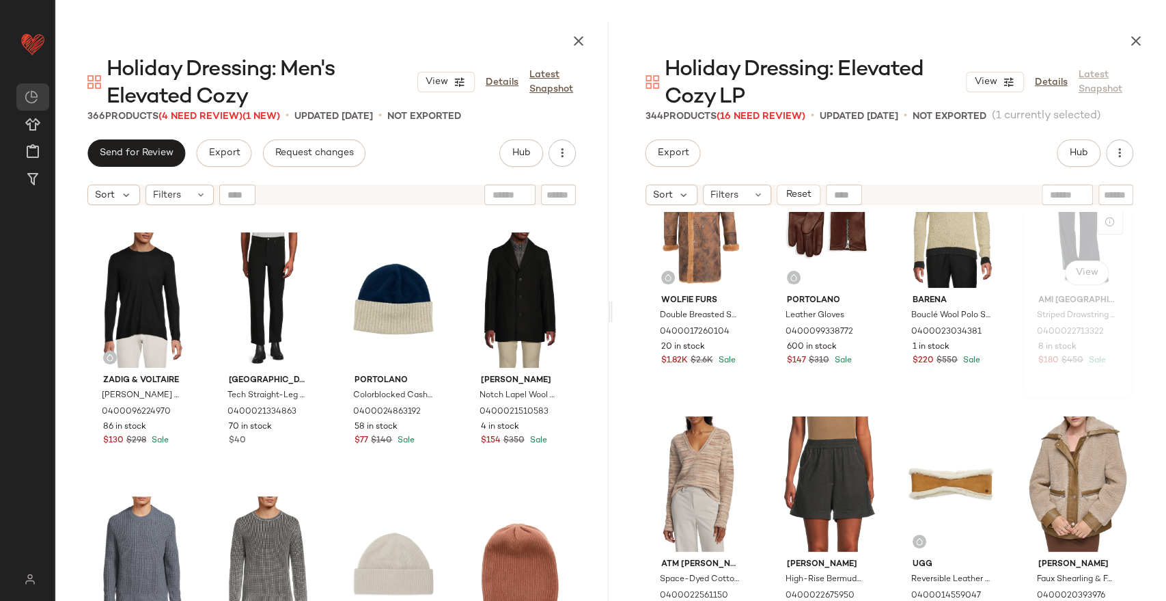
click at [1052, 238] on div "#112 View" at bounding box center [1078, 220] width 101 height 138
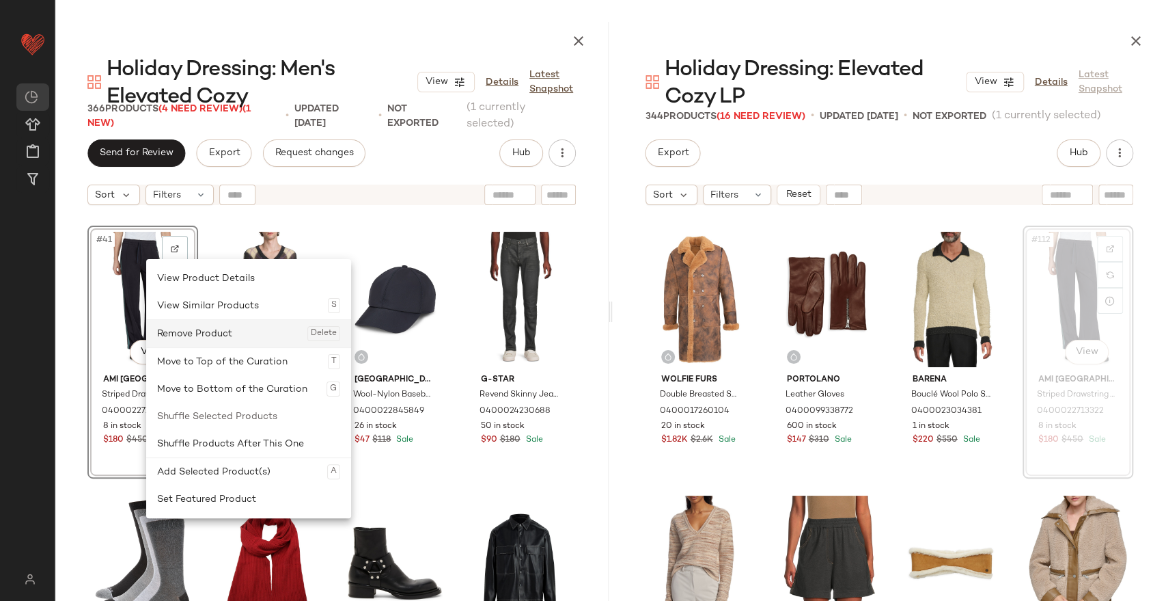
click at [210, 326] on div "Remove Product Delete" at bounding box center [248, 333] width 183 height 27
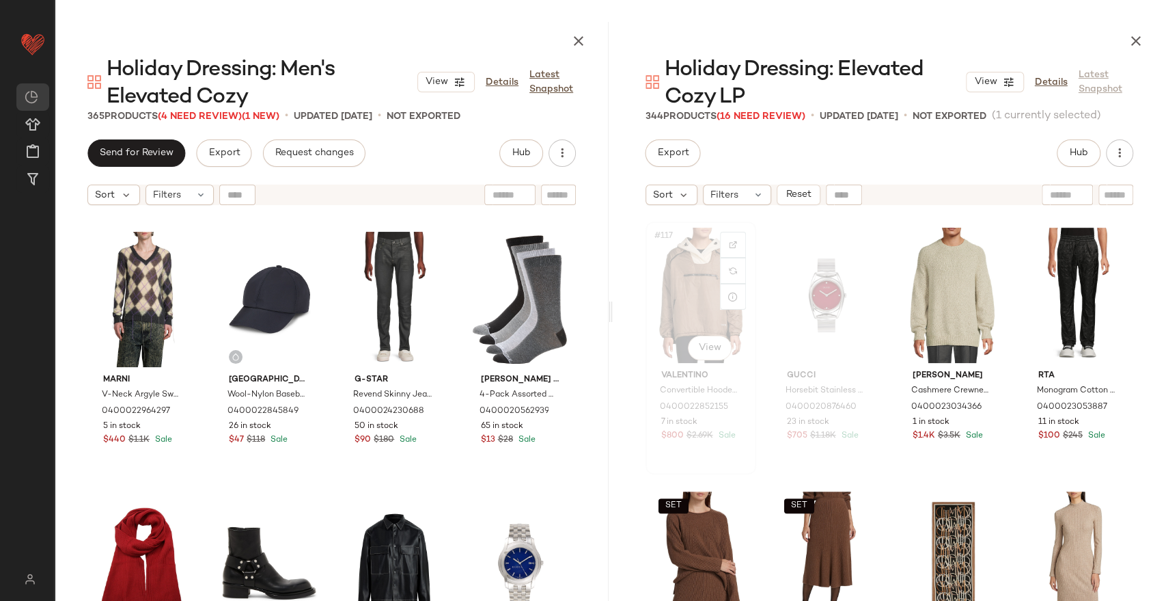
click at [681, 307] on div "#117 View" at bounding box center [700, 295] width 101 height 138
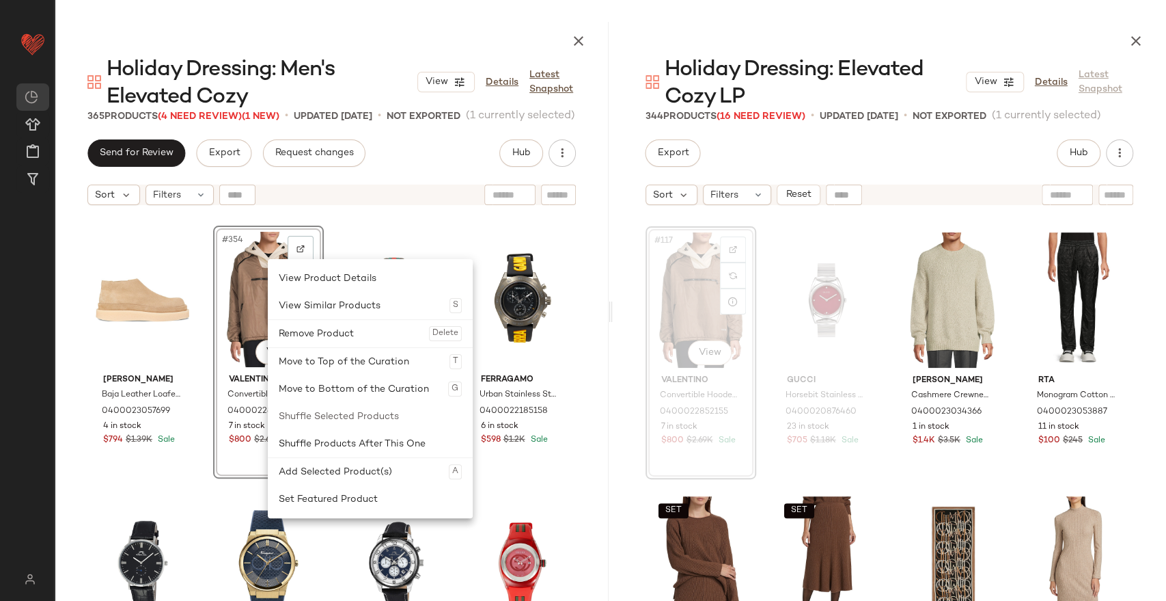
click at [310, 338] on div "Remove Product Delete" at bounding box center [370, 333] width 183 height 27
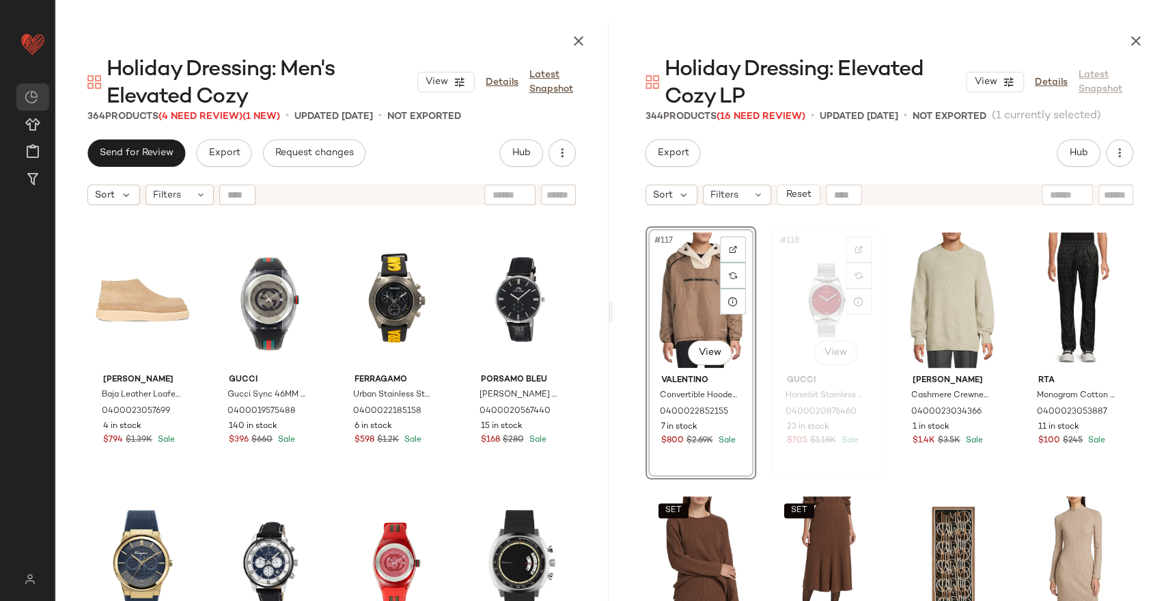
click at [811, 312] on div "#118 View" at bounding box center [826, 300] width 101 height 138
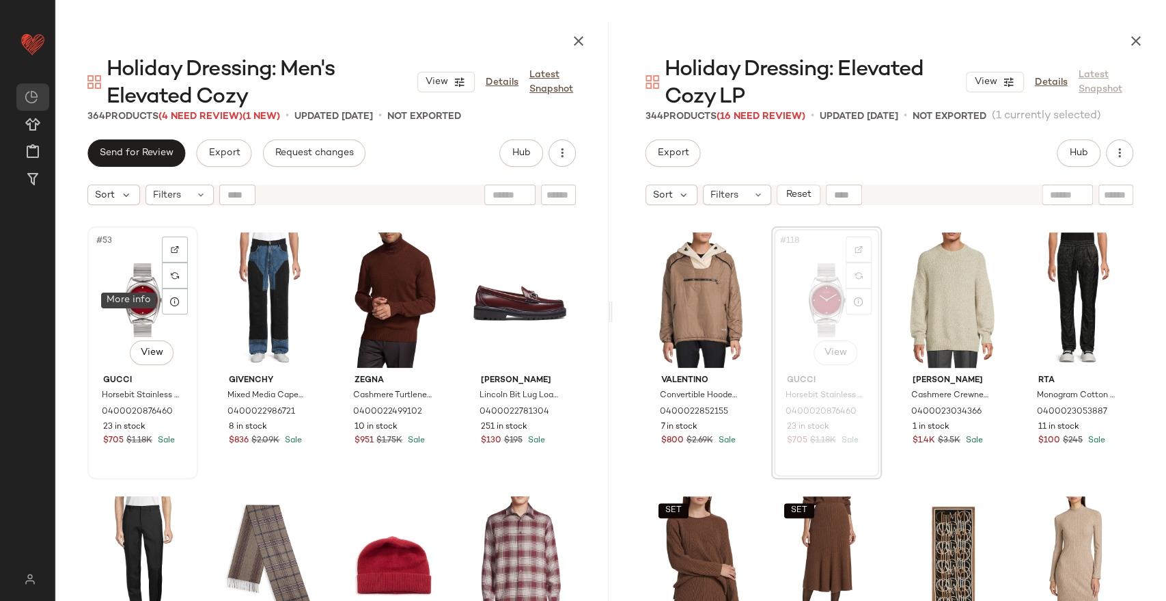
click at [148, 304] on div "#53 View" at bounding box center [142, 300] width 101 height 138
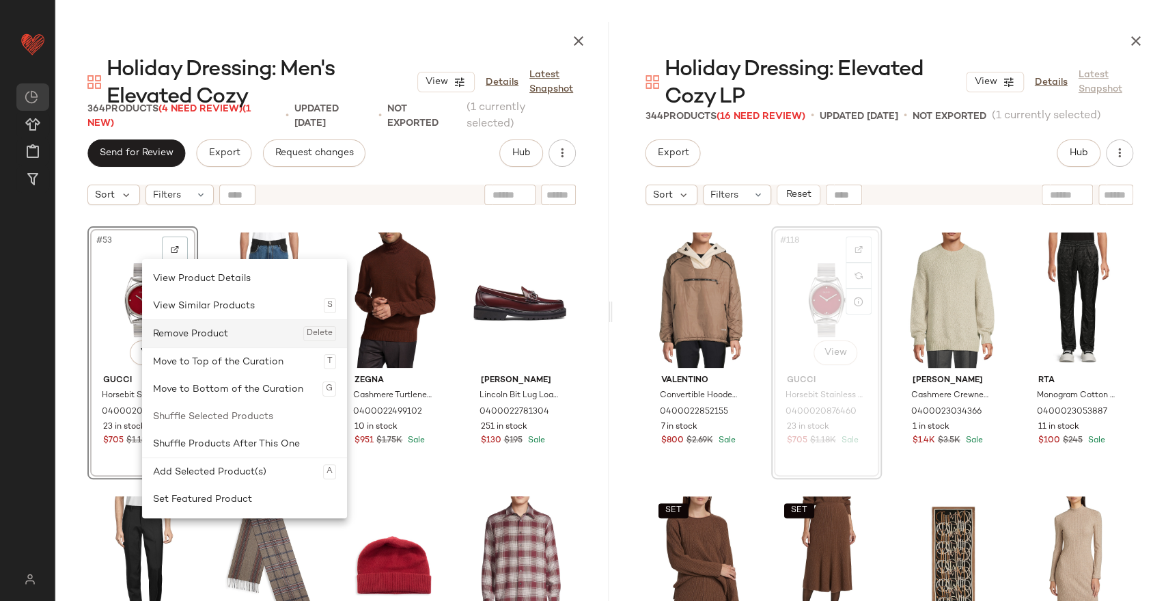
click at [167, 326] on div "Remove Product Delete" at bounding box center [244, 333] width 183 height 27
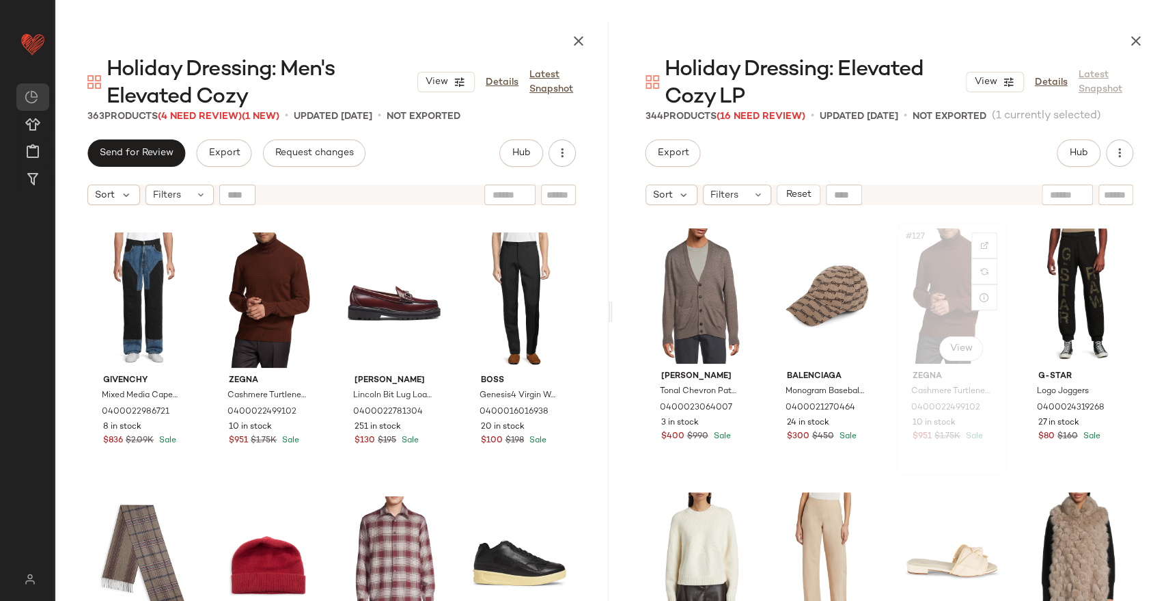
click at [946, 279] on div "#127 View" at bounding box center [952, 296] width 101 height 138
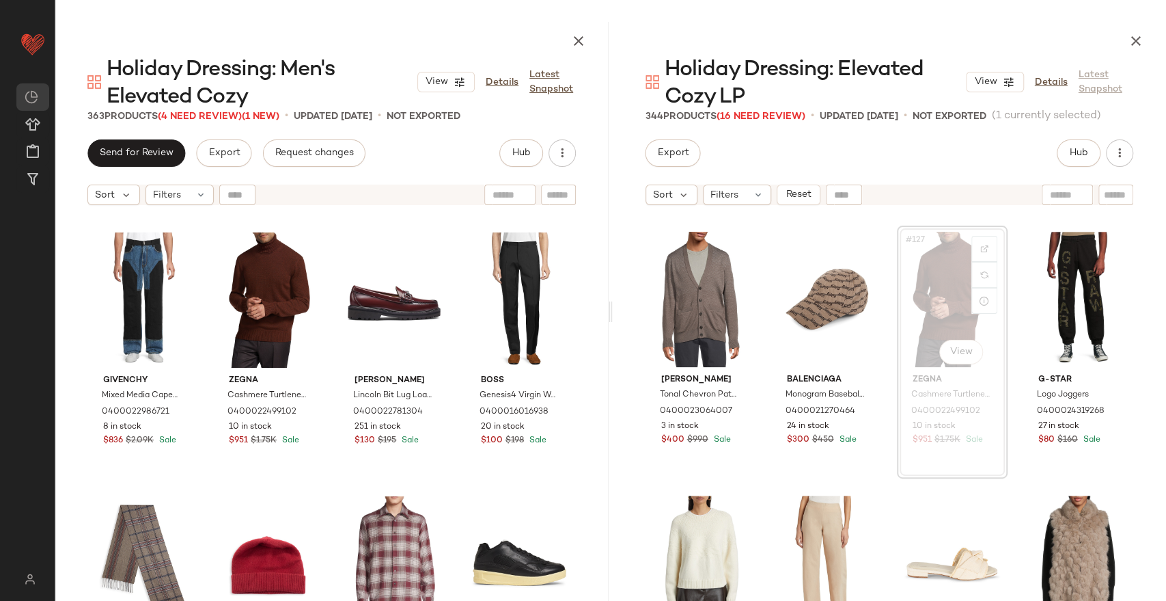
click at [918, 292] on div "#127 View" at bounding box center [952, 299] width 101 height 138
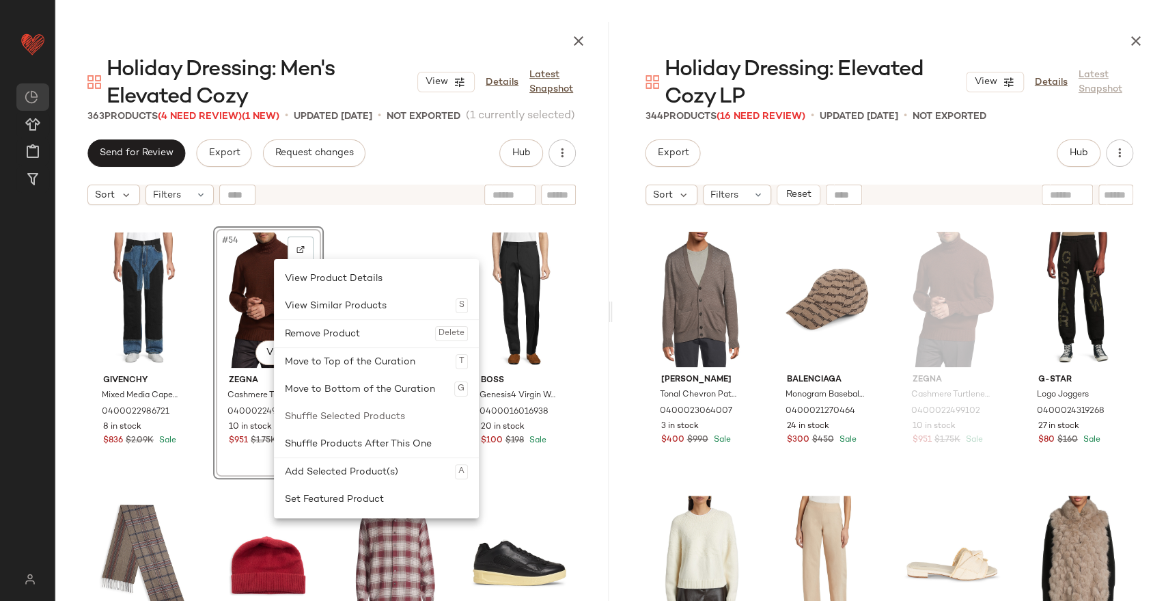
click at [300, 335] on div "Remove Product Delete" at bounding box center [376, 333] width 183 height 27
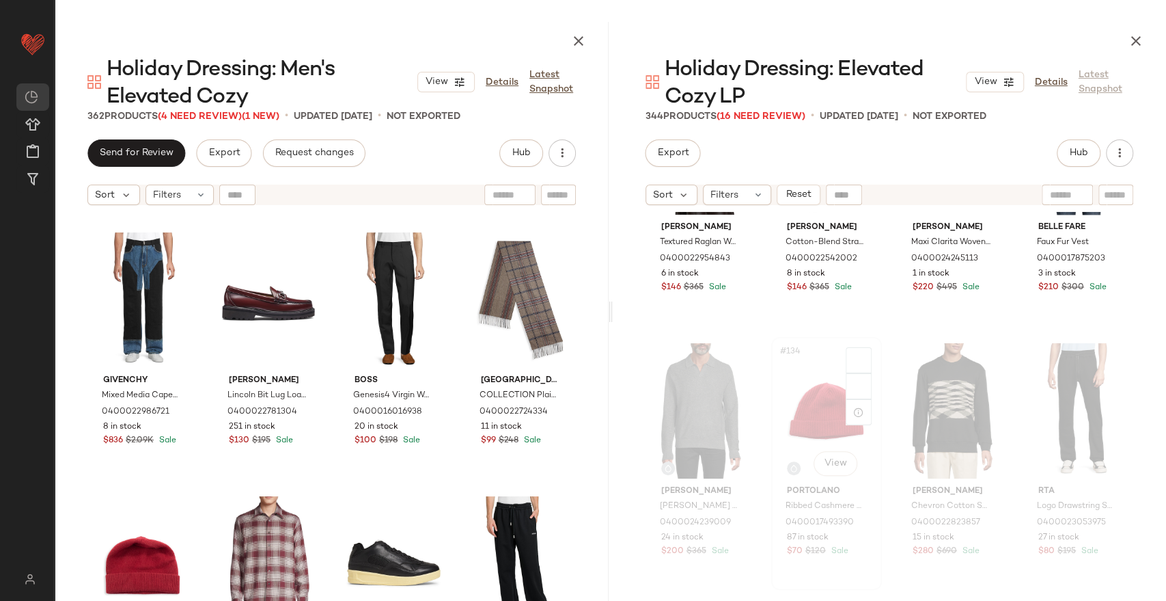
scroll to position [8708, 0]
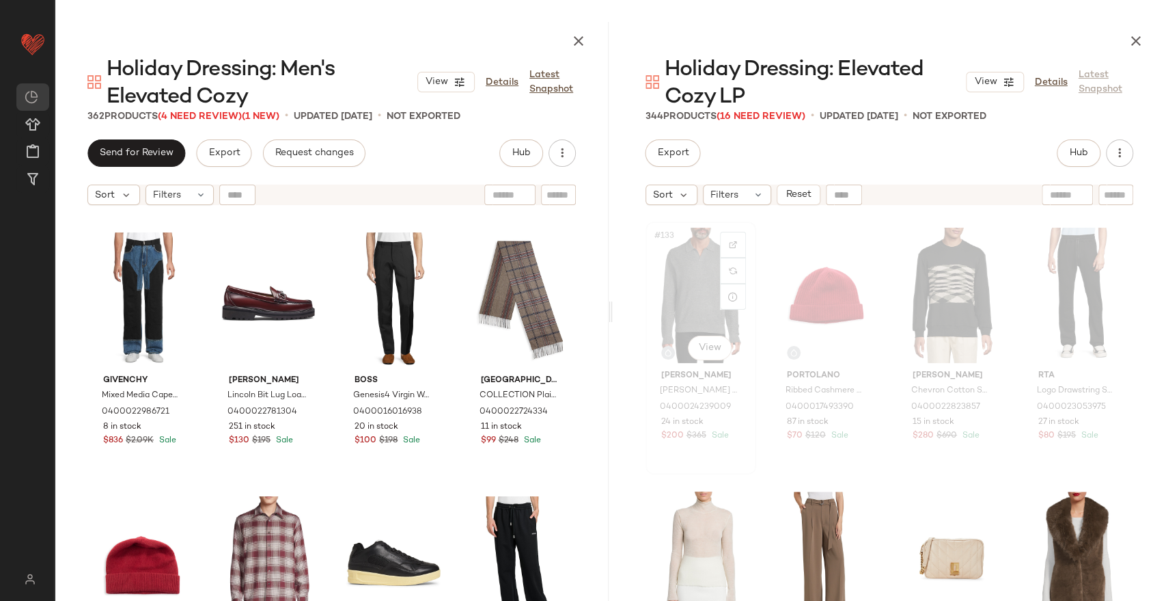
click at [681, 294] on div "#133 View" at bounding box center [700, 295] width 101 height 138
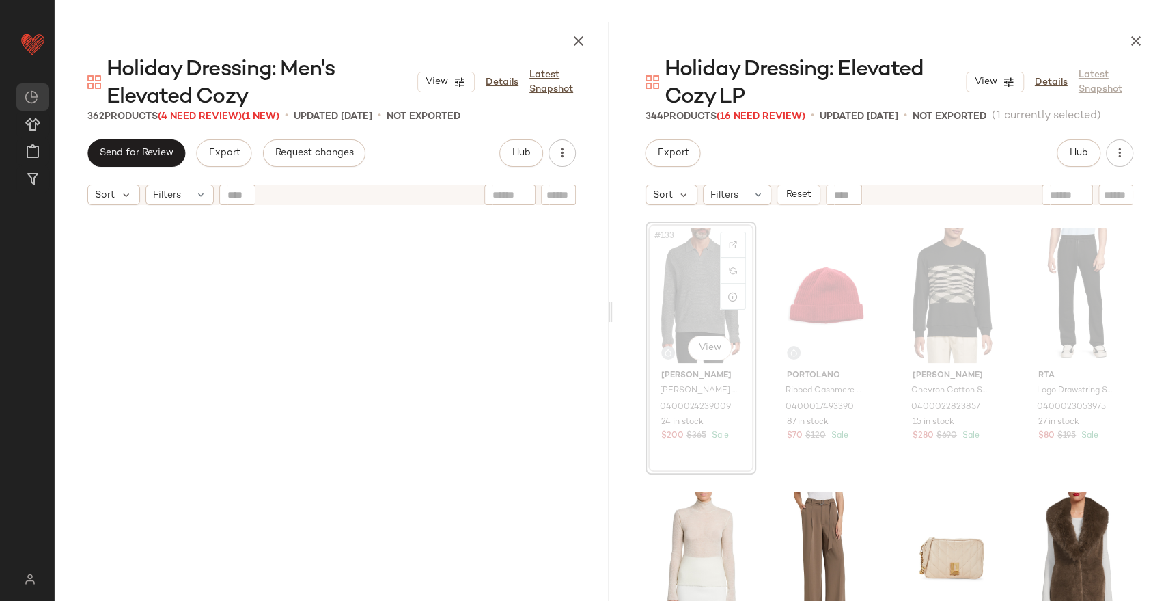
scroll to position [17143, 0]
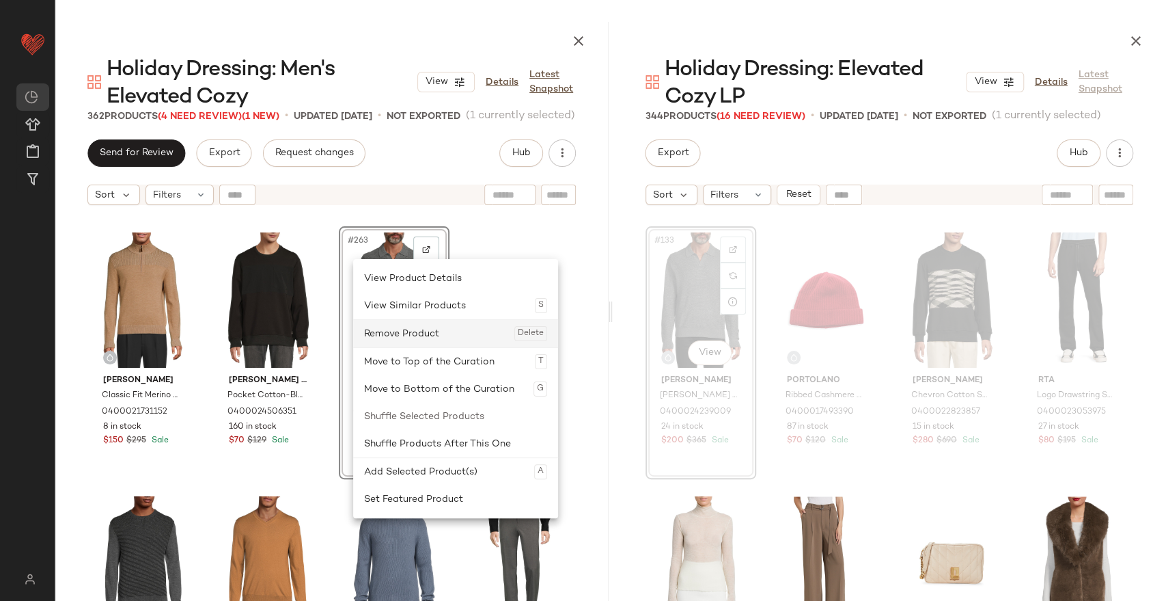
click at [405, 326] on div "Remove Product Delete" at bounding box center [455, 333] width 183 height 27
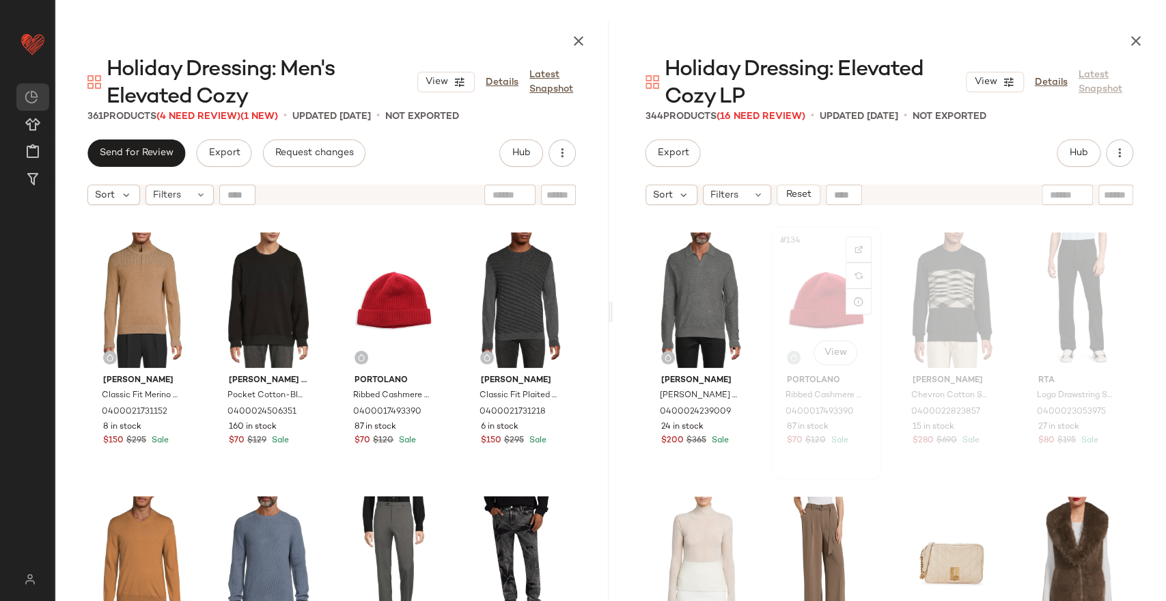
click at [832, 308] on div "#134 View" at bounding box center [826, 300] width 101 height 138
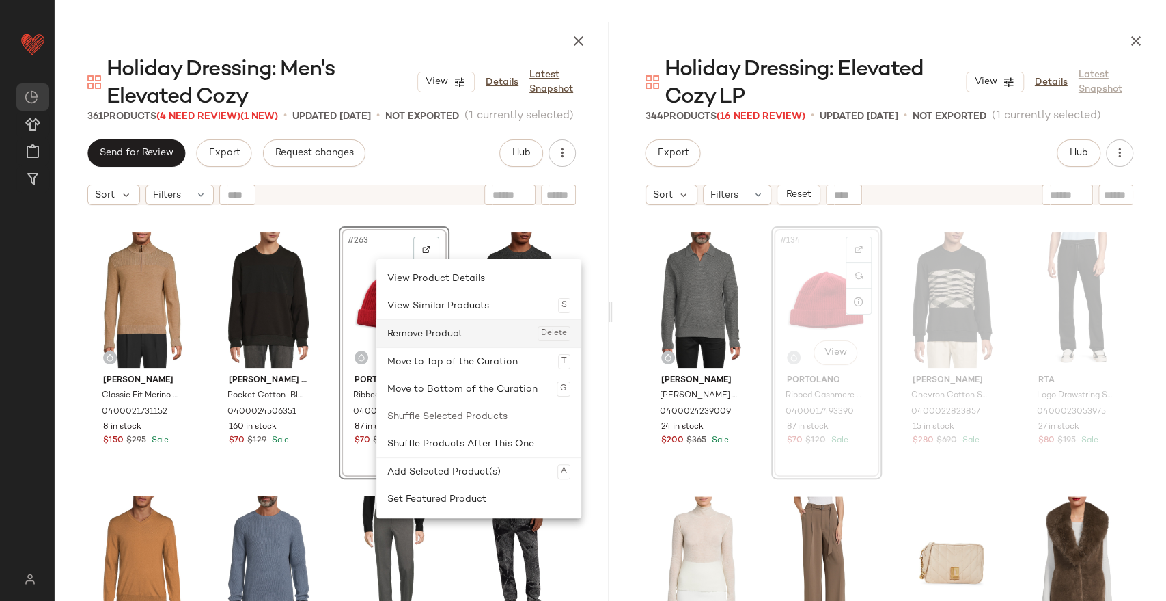
click at [424, 331] on div "Remove Product Delete" at bounding box center [478, 333] width 183 height 27
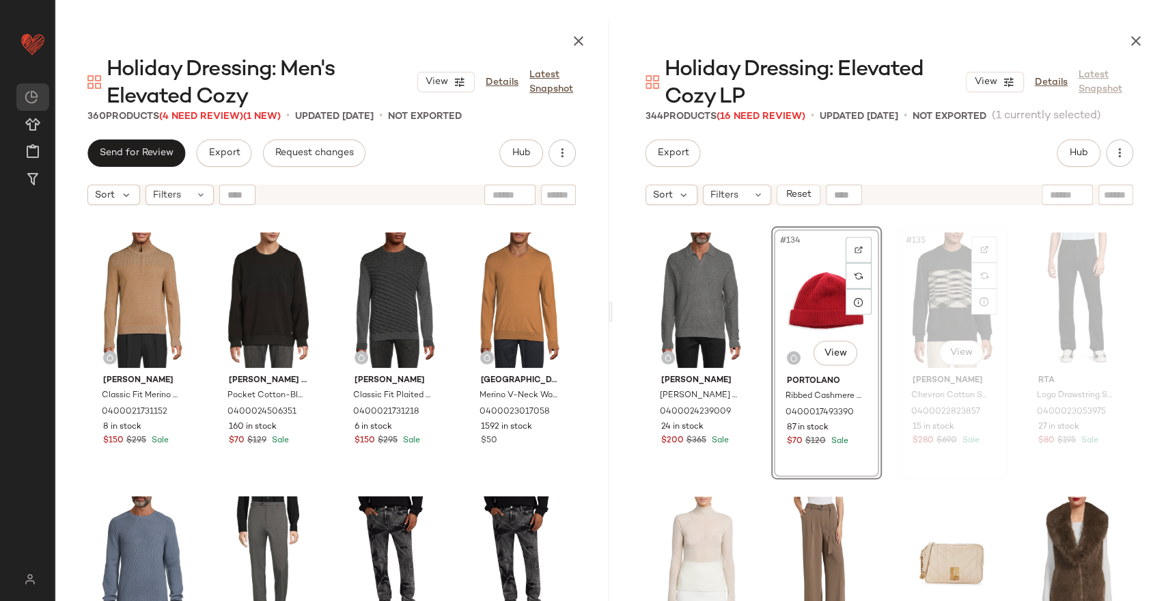
click at [933, 288] on div "#135 View" at bounding box center [952, 300] width 101 height 138
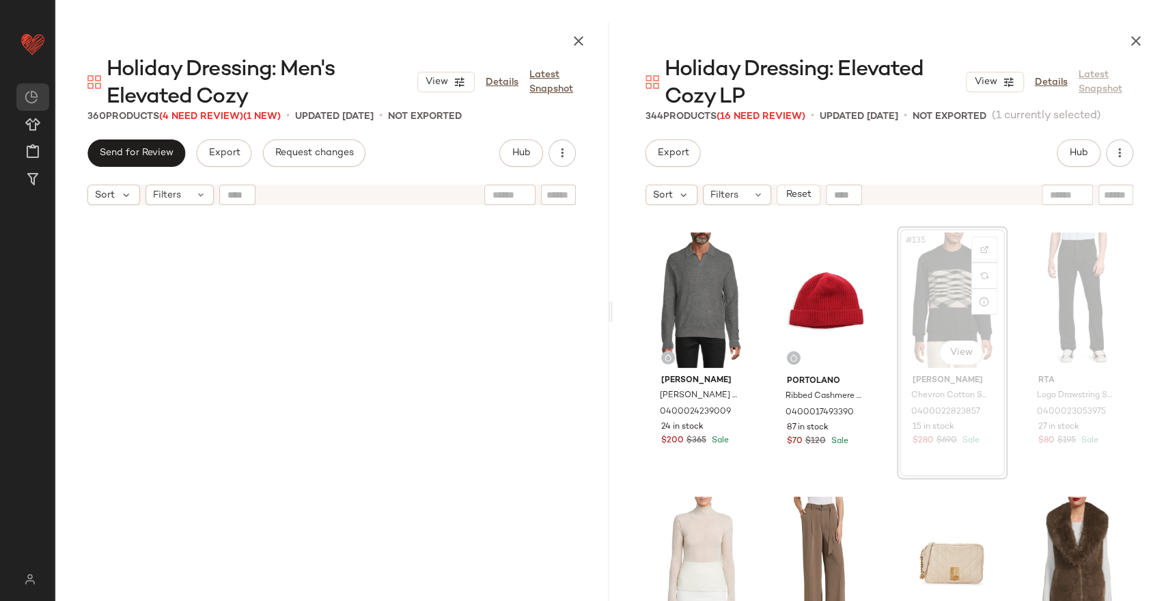
scroll to position [15297, 0]
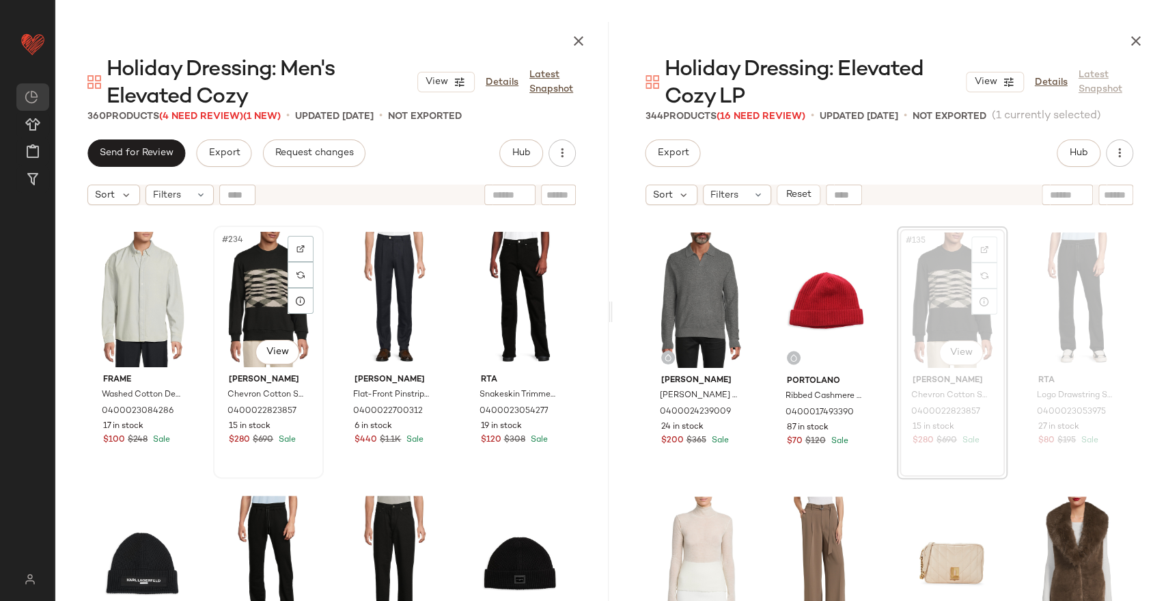
click at [295, 313] on div "#234 View" at bounding box center [268, 299] width 101 height 138
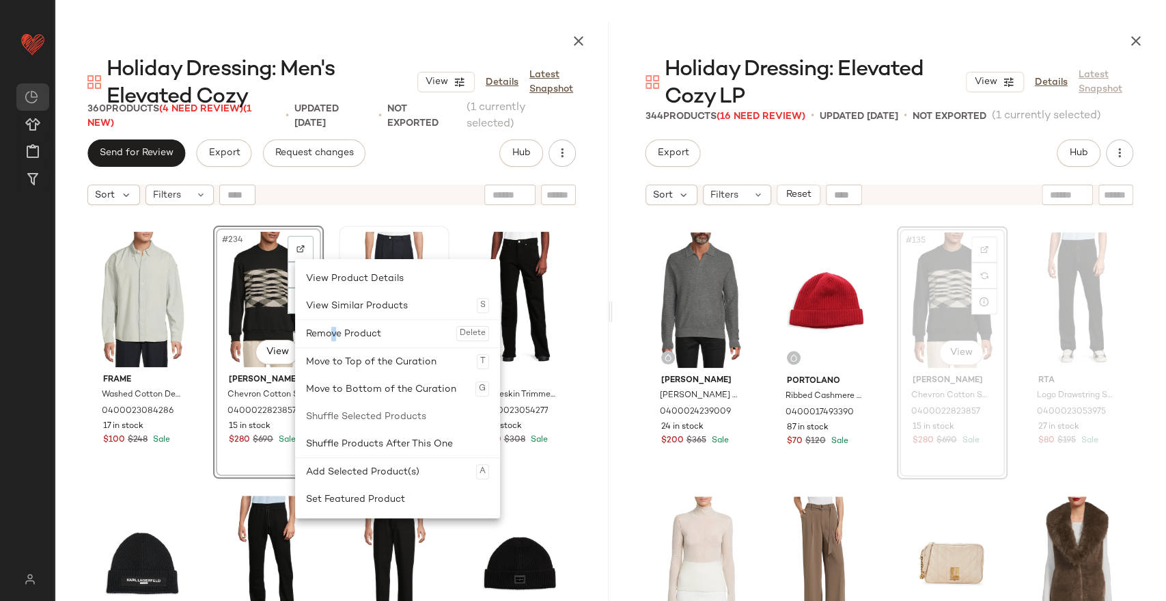
drag, startPoint x: 333, startPoint y: 334, endPoint x: 339, endPoint y: 331, distance: 7.0
click at [334, 333] on div "Remove Product Delete" at bounding box center [397, 333] width 183 height 27
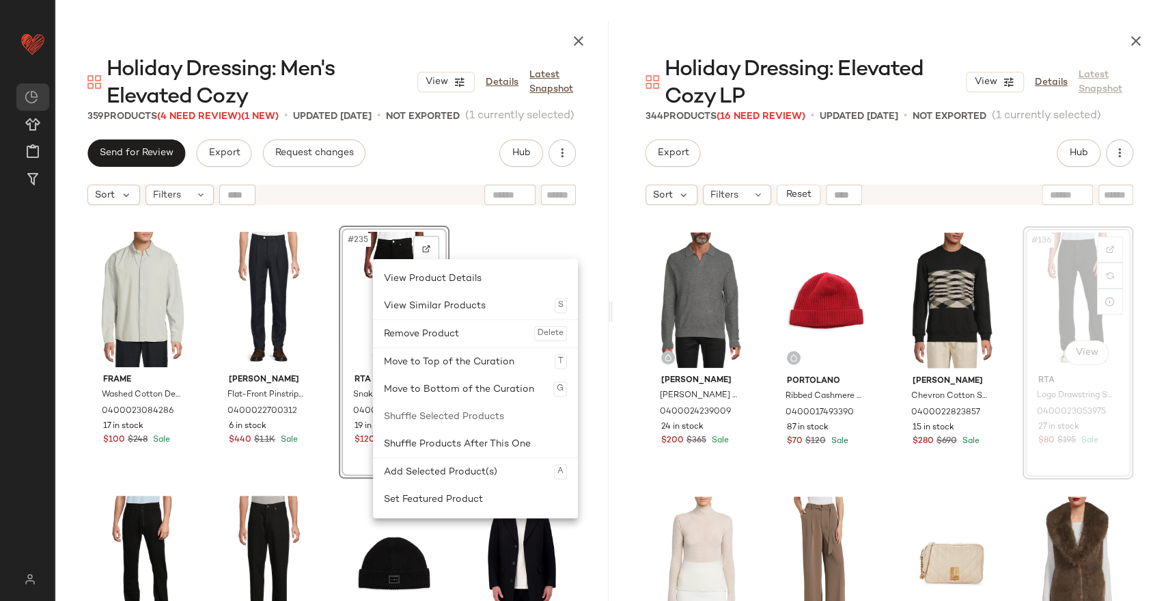
drag, startPoint x: 397, startPoint y: 331, endPoint x: 421, endPoint y: 329, distance: 24.0
click at [413, 329] on div "Remove Product Delete" at bounding box center [475, 333] width 183 height 27
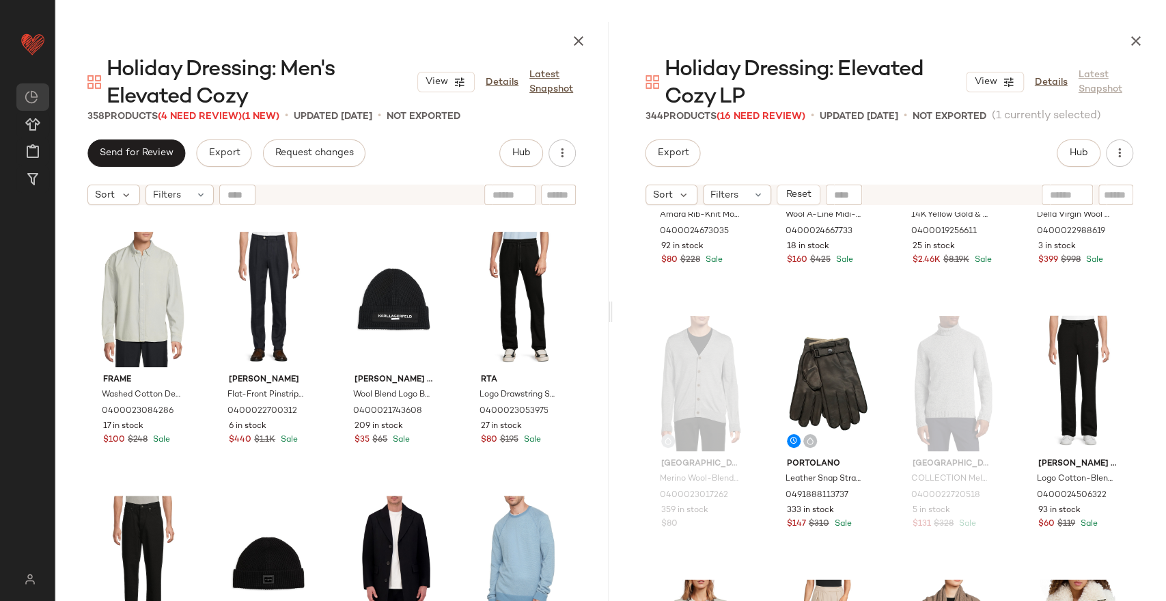
scroll to position [9690, 0]
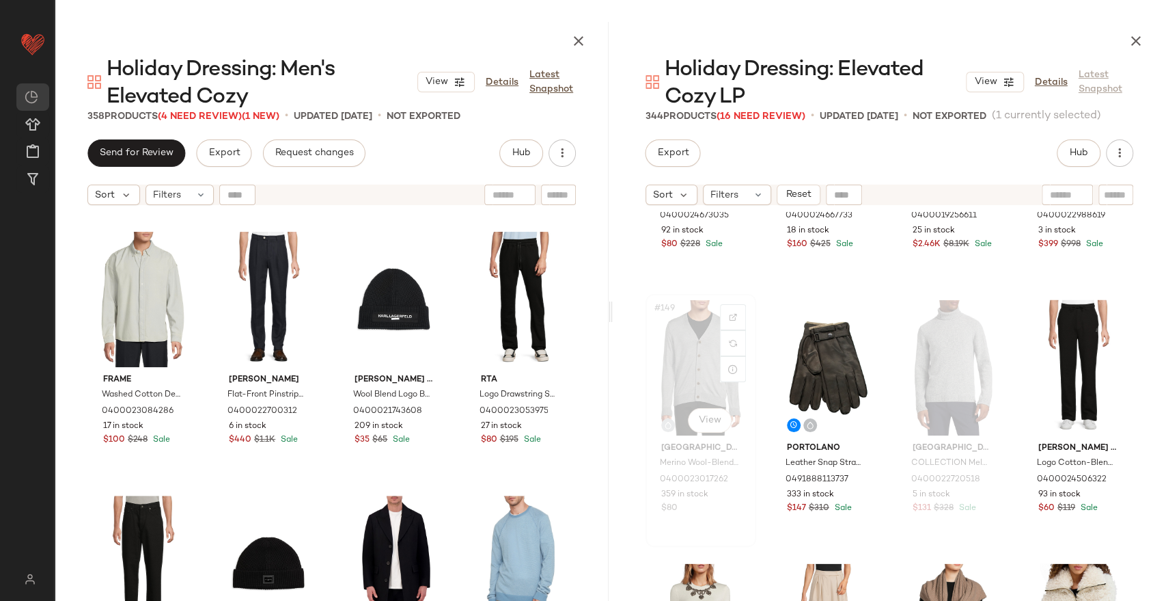
click at [694, 367] on div "#149 View" at bounding box center [700, 368] width 101 height 138
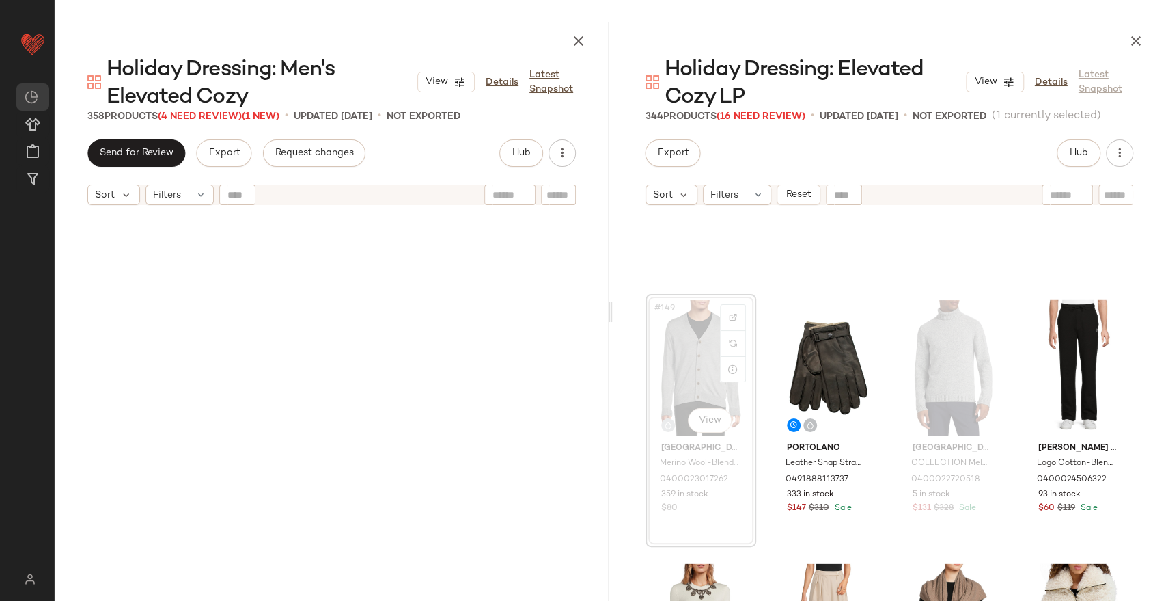
scroll to position [9758, 0]
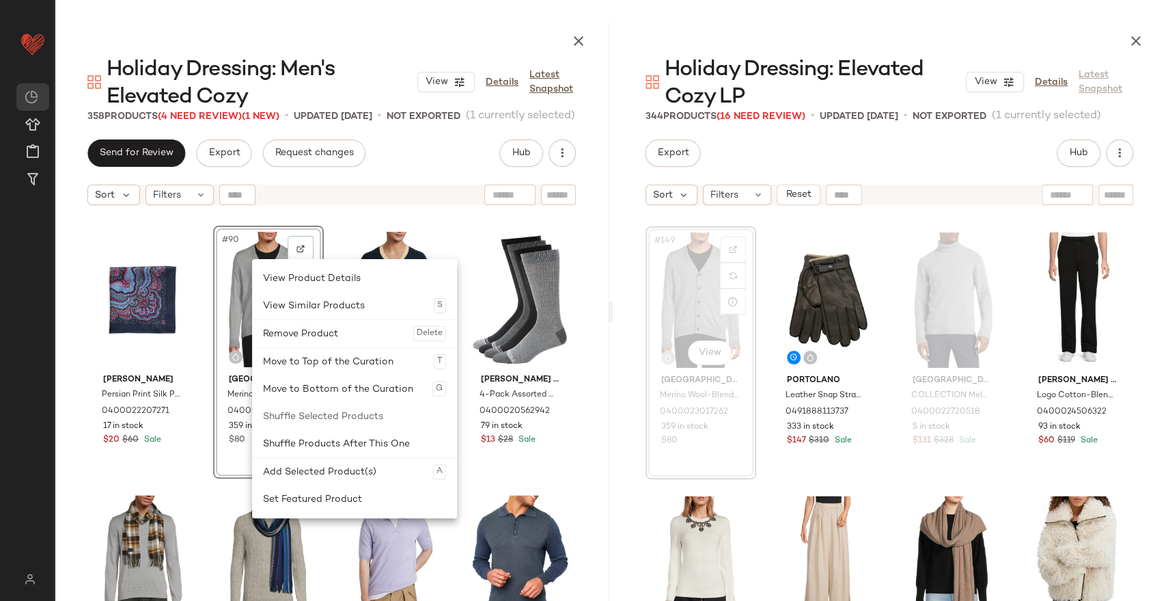
click at [294, 330] on div "Remove Product Delete" at bounding box center [354, 333] width 183 height 27
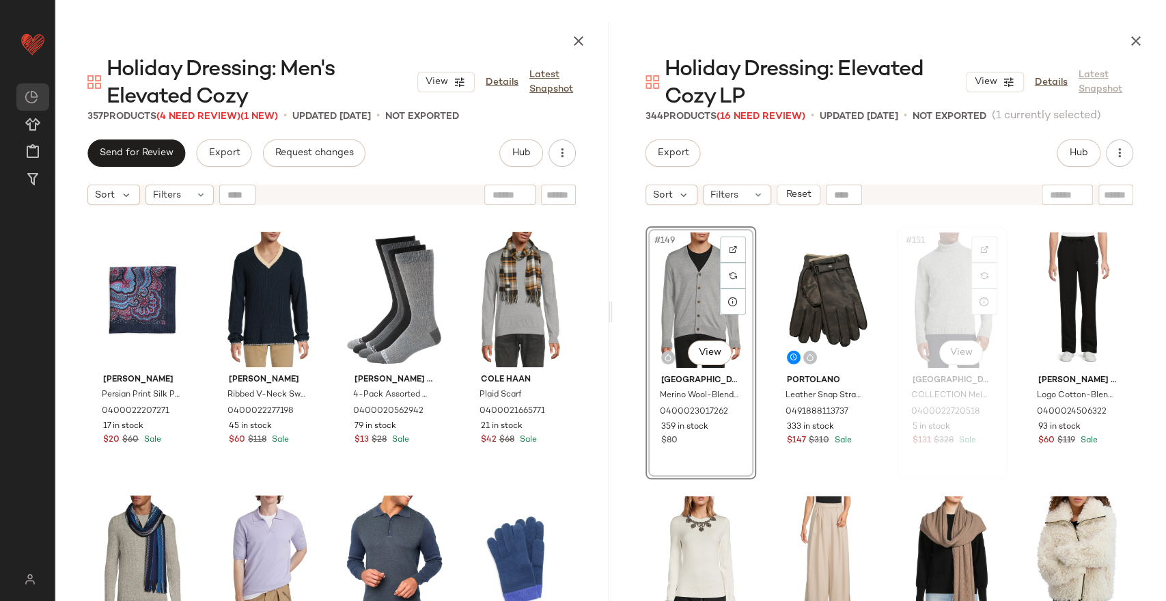
click at [922, 299] on div "#151 View" at bounding box center [952, 300] width 101 height 138
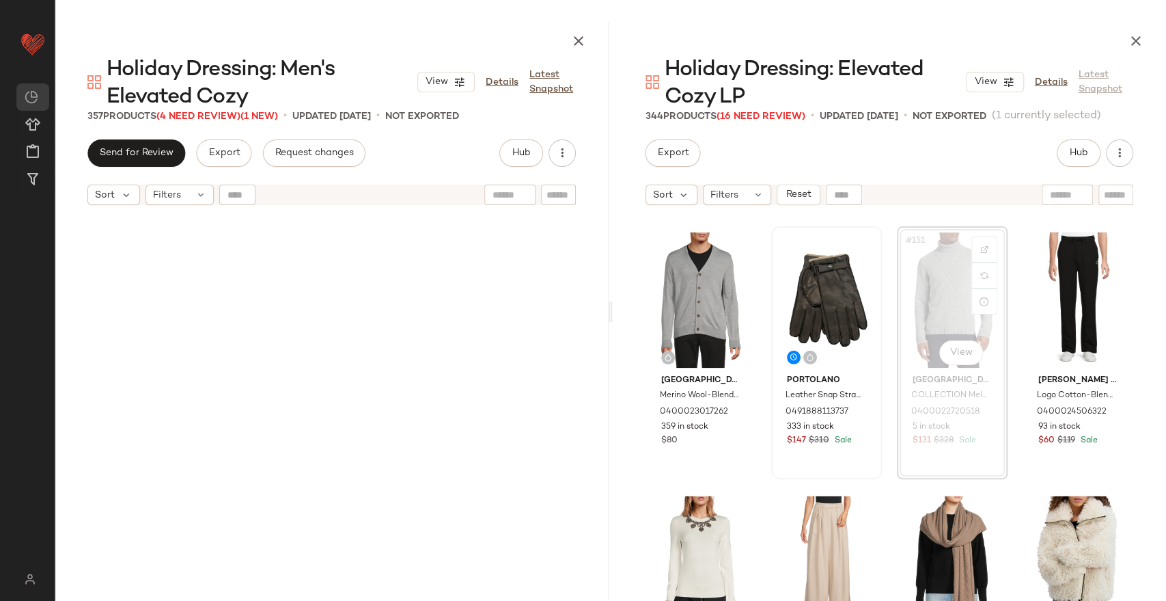
scroll to position [19781, 0]
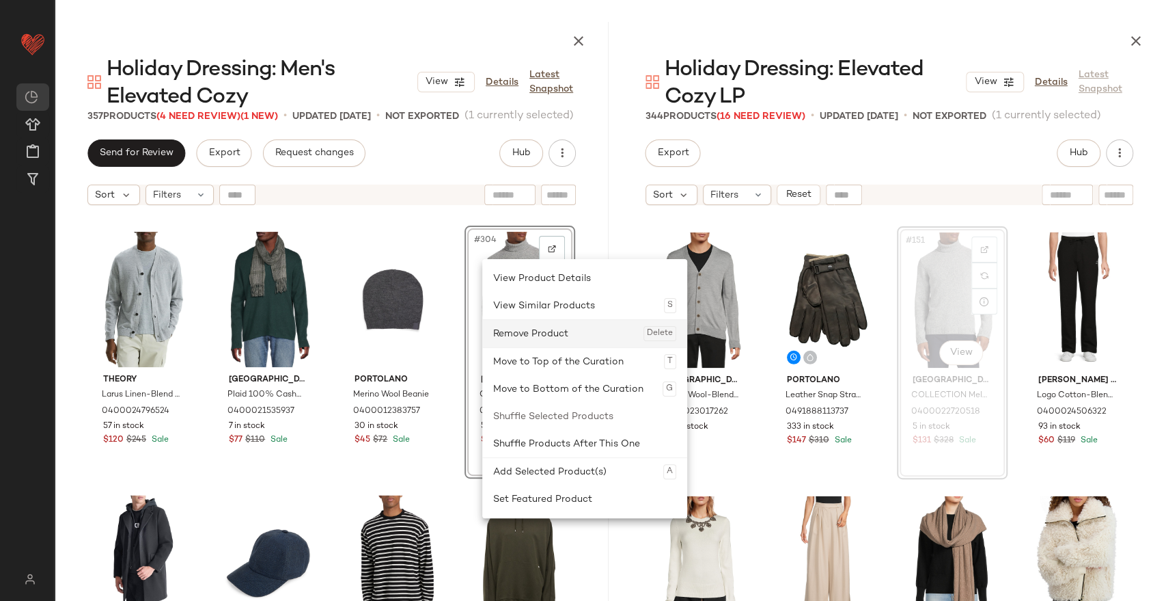
click at [549, 334] on div "Remove Product Delete" at bounding box center [584, 333] width 183 height 27
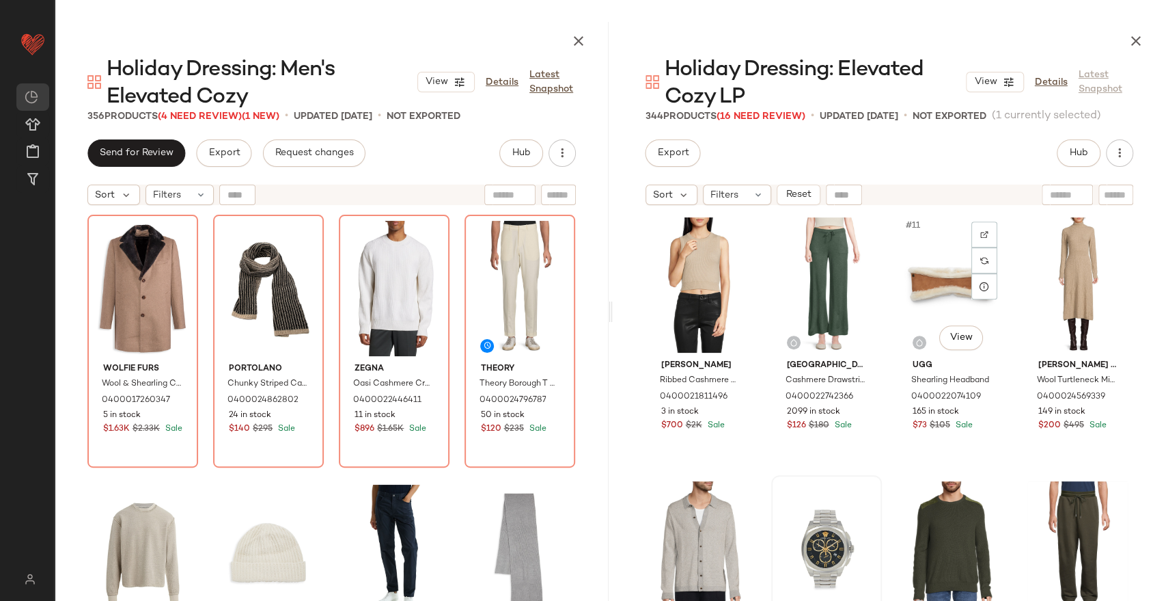
scroll to position [770, 0]
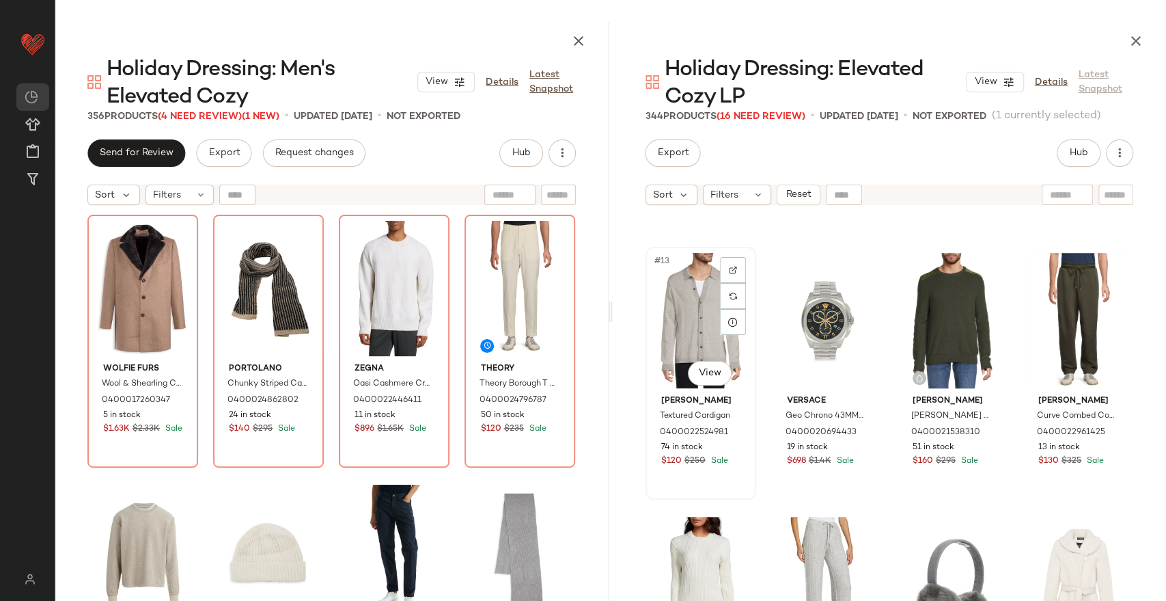
drag, startPoint x: 679, startPoint y: 312, endPoint x: 772, endPoint y: 322, distance: 94.1
click at [679, 311] on div "#13 View" at bounding box center [700, 320] width 101 height 138
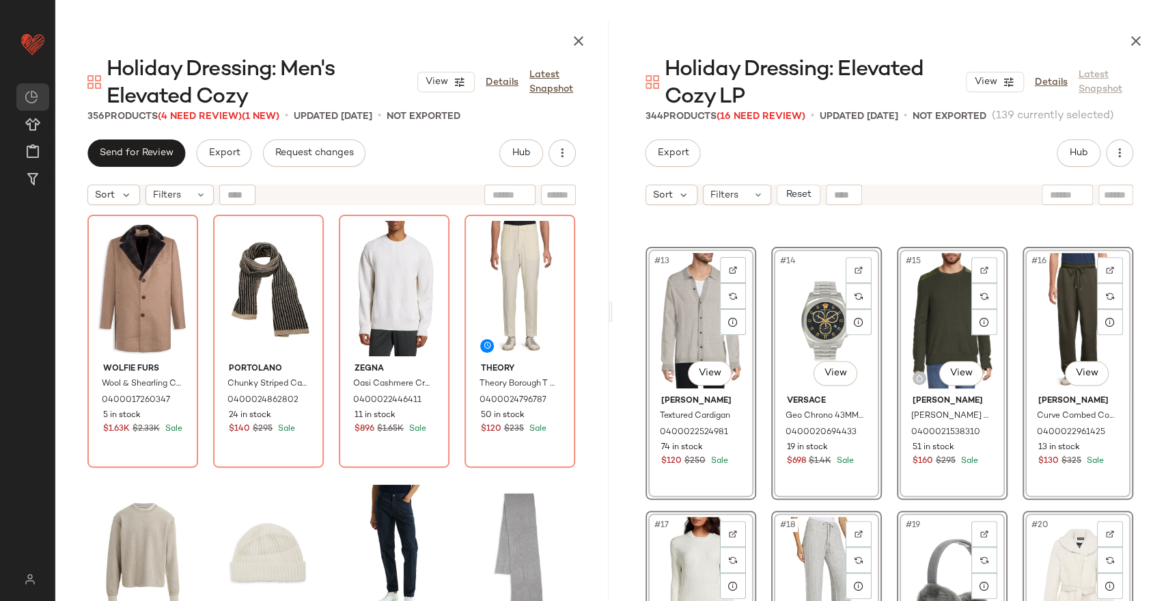
click at [1146, 345] on div "[PERSON_NAME] Ribbed Cashmere Cropped Sweater 0400021811496 3 in stock $700 $2K…" at bounding box center [890, 453] width 554 height 483
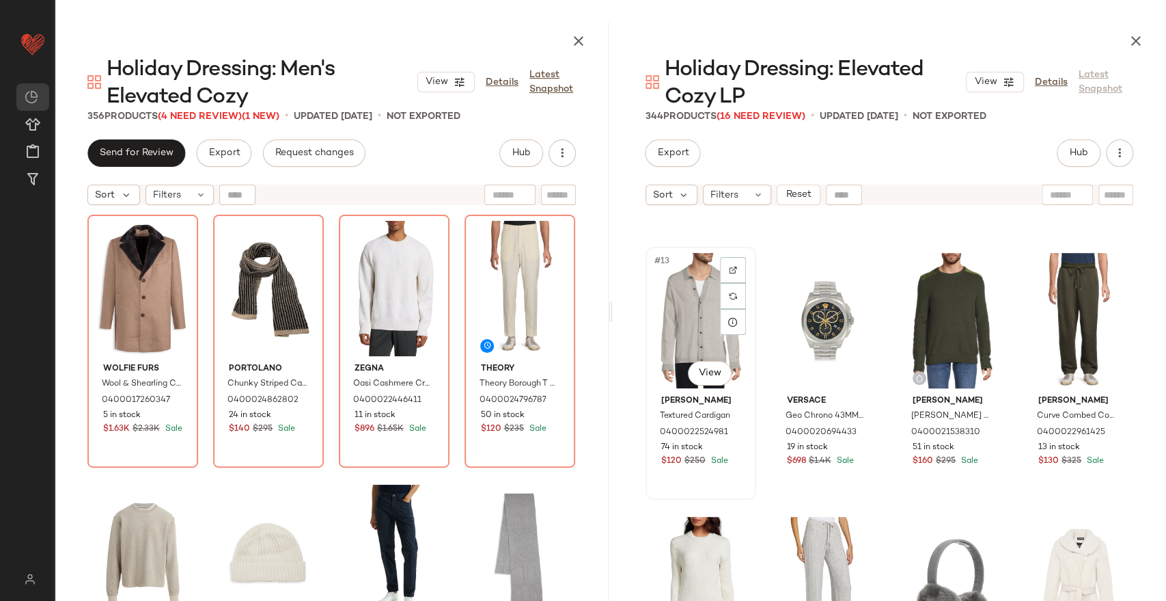
drag, startPoint x: 672, startPoint y: 321, endPoint x: 919, endPoint y: 306, distance: 247.1
click at [674, 321] on div "#13 View" at bounding box center [700, 320] width 101 height 138
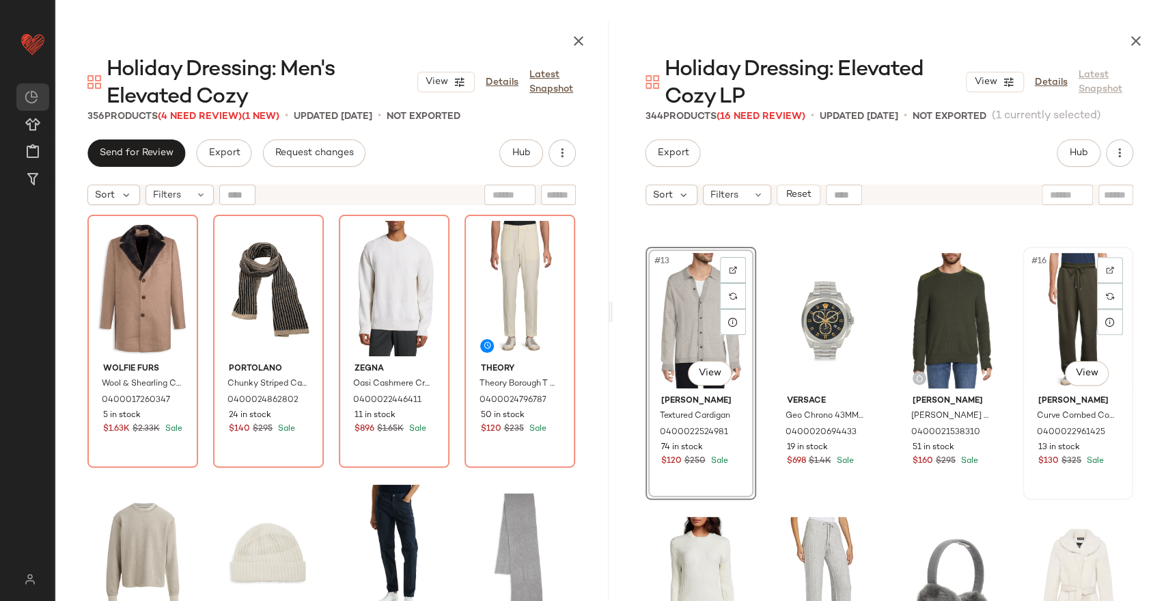
click at [1066, 303] on div "#16 View" at bounding box center [1078, 320] width 101 height 138
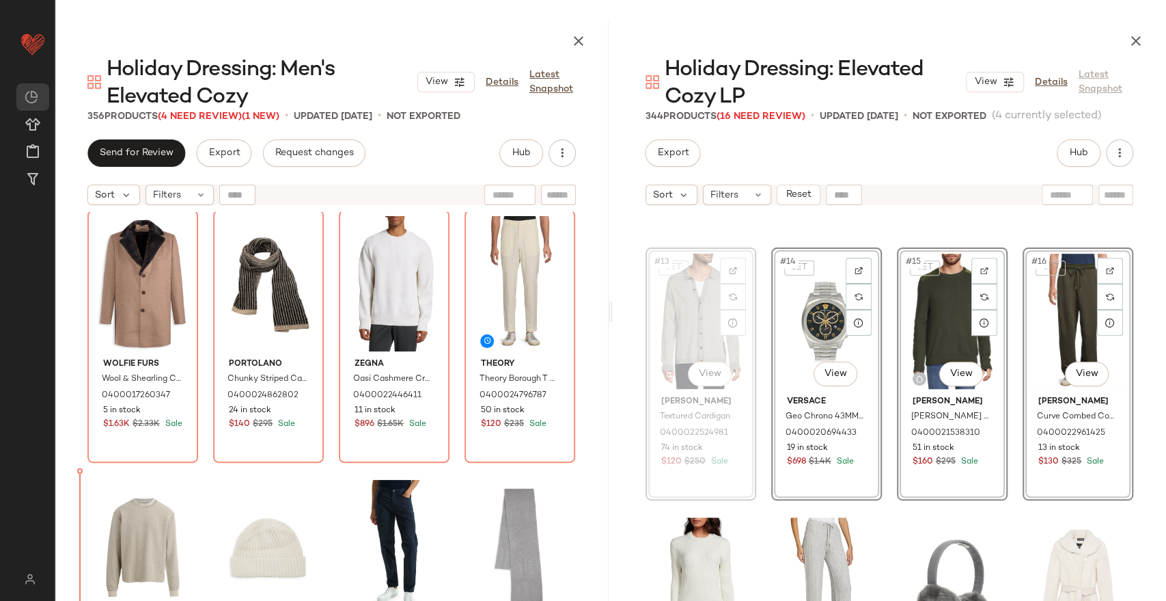
scroll to position [5, 0]
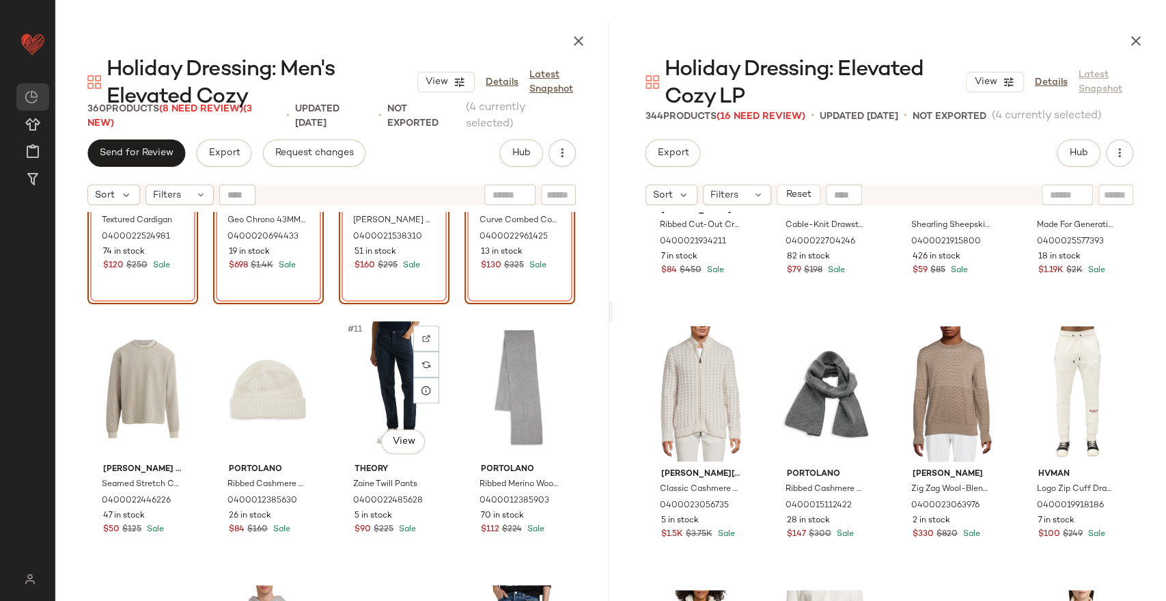
scroll to position [471, 0]
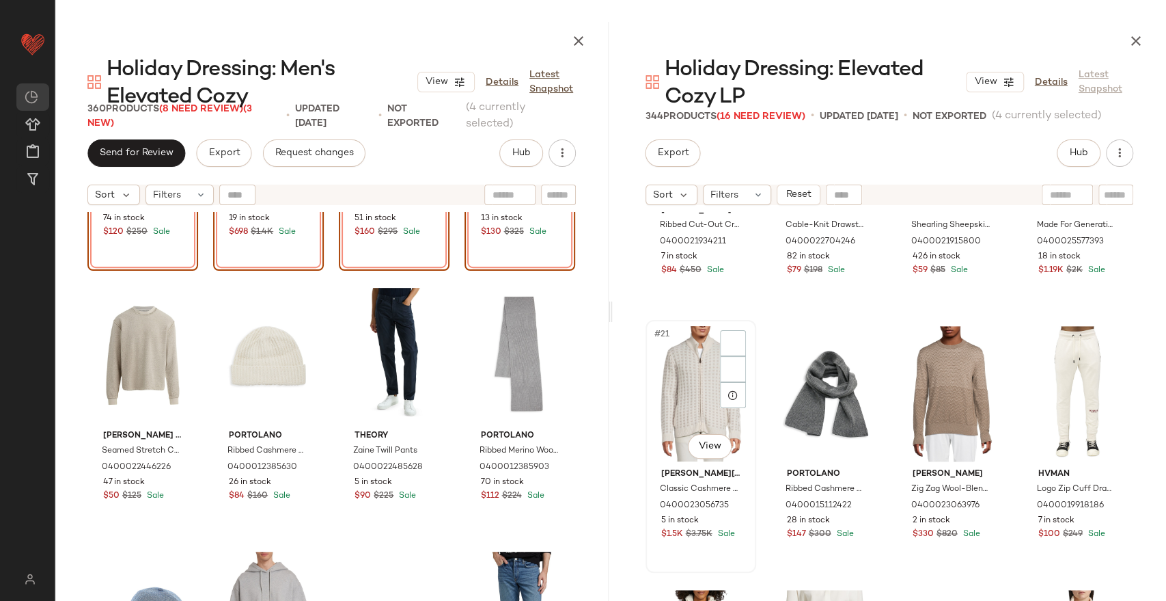
click at [676, 376] on div "#21 View" at bounding box center [700, 394] width 101 height 138
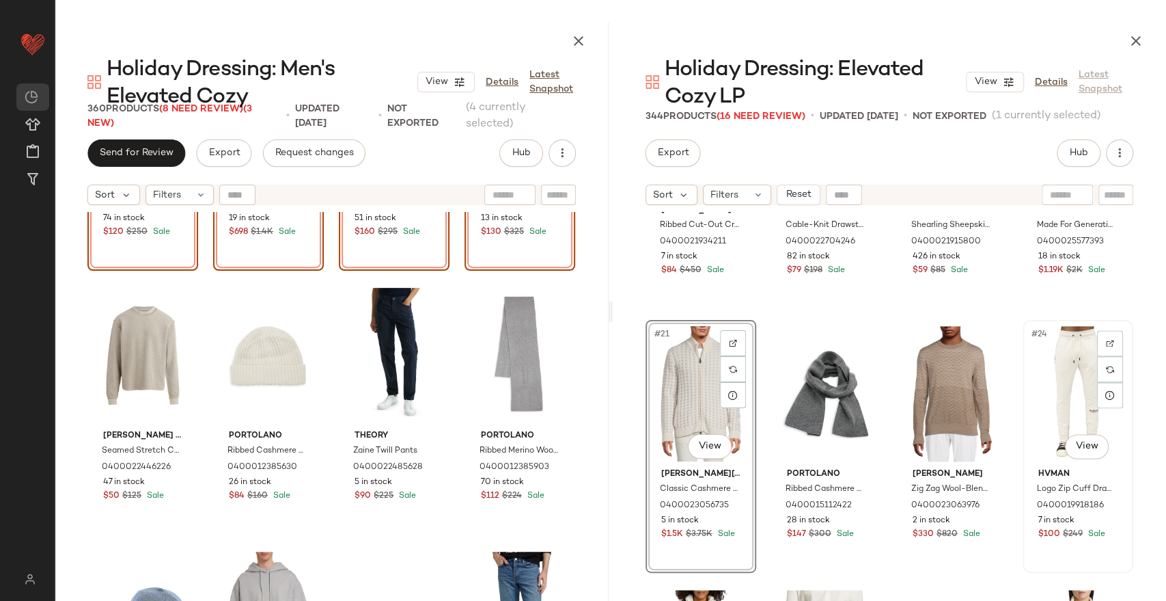
click at [1054, 394] on div "#24 View" at bounding box center [1078, 394] width 101 height 138
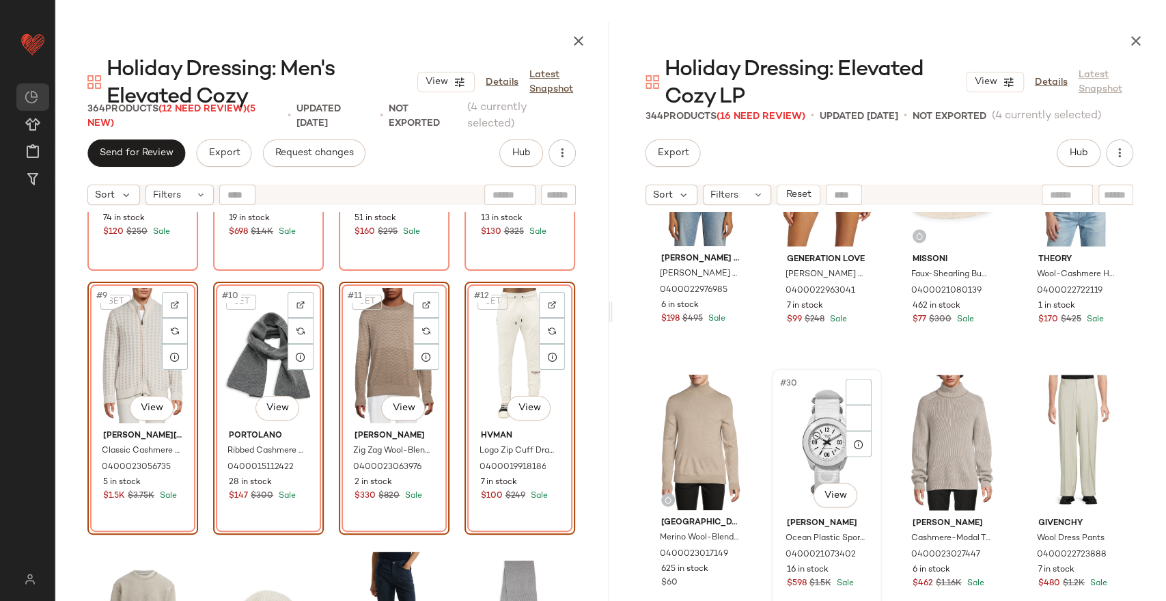
scroll to position [1756, 0]
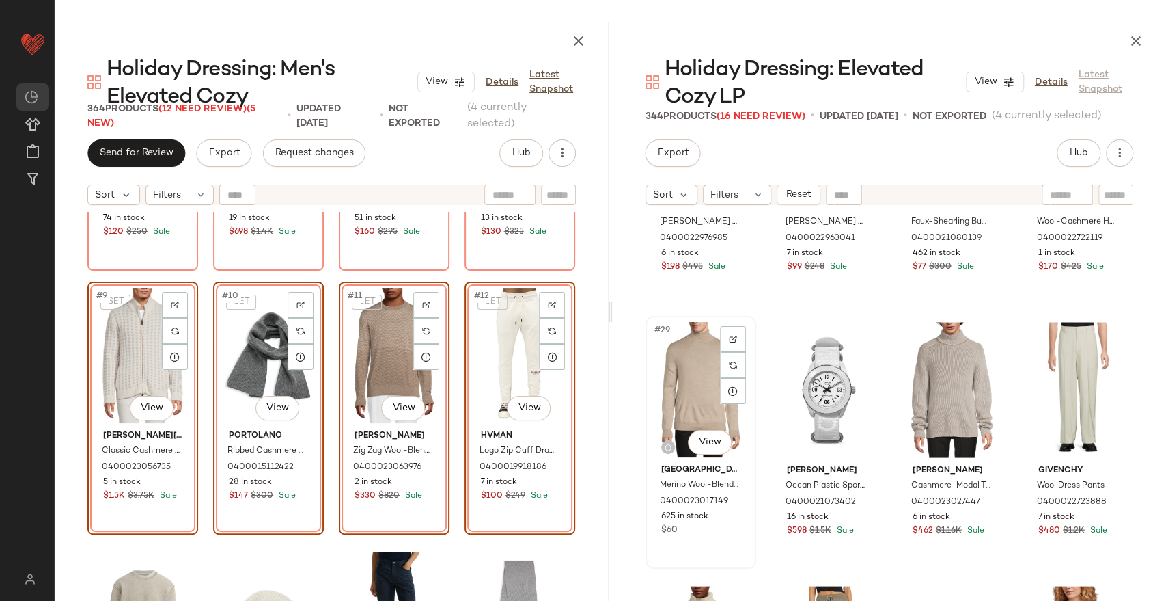
click at [679, 374] on div "#29 View" at bounding box center [700, 389] width 101 height 138
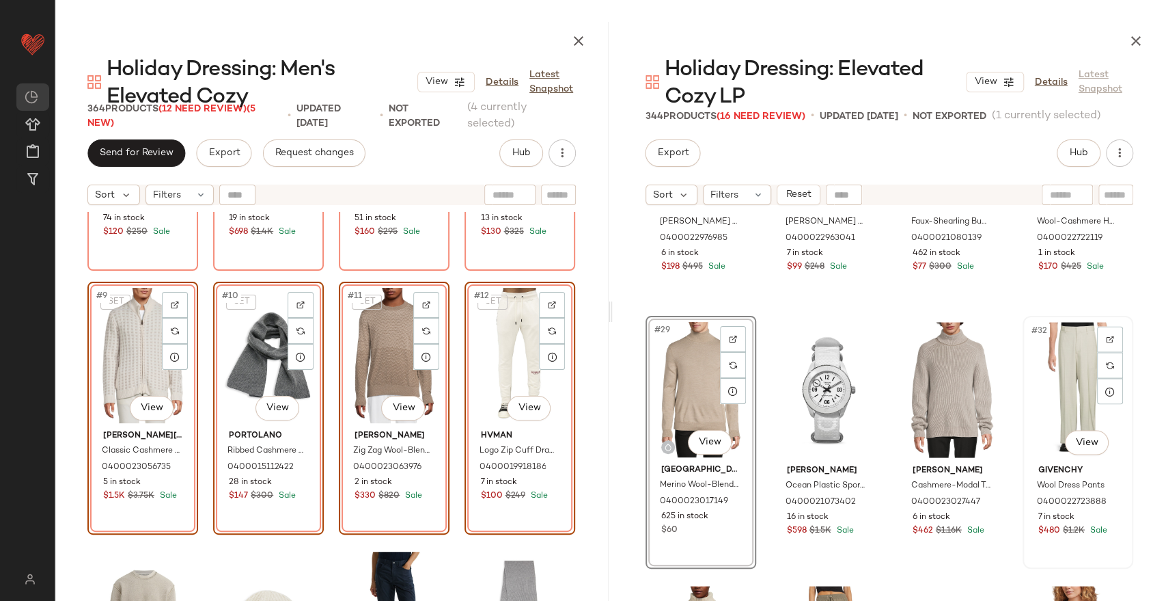
click at [1066, 395] on div "#32 View" at bounding box center [1078, 389] width 101 height 138
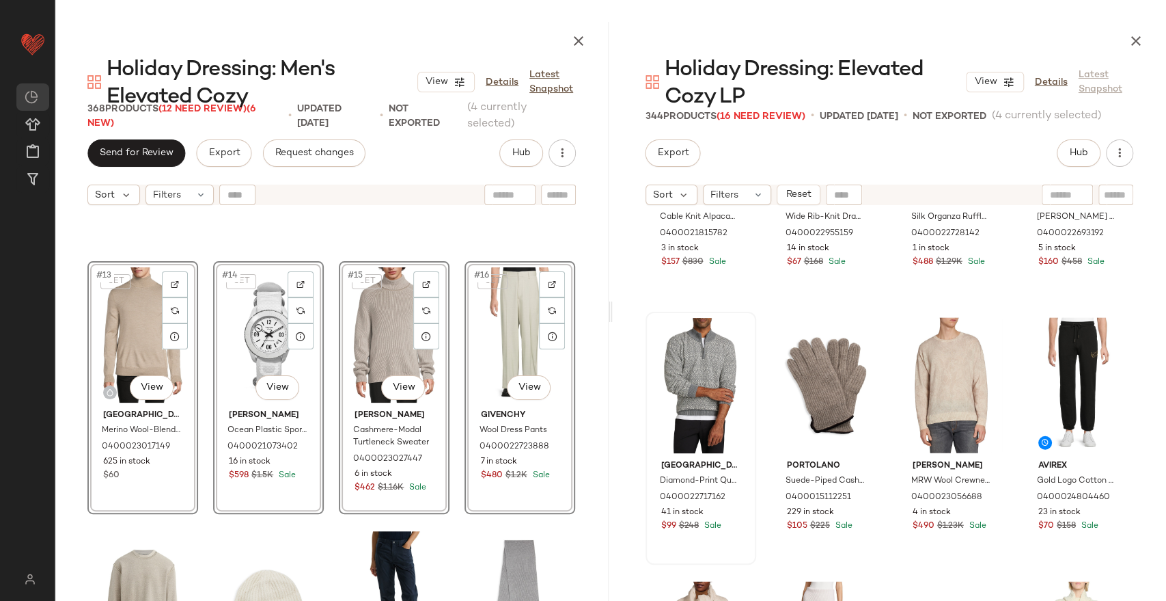
scroll to position [795, 0]
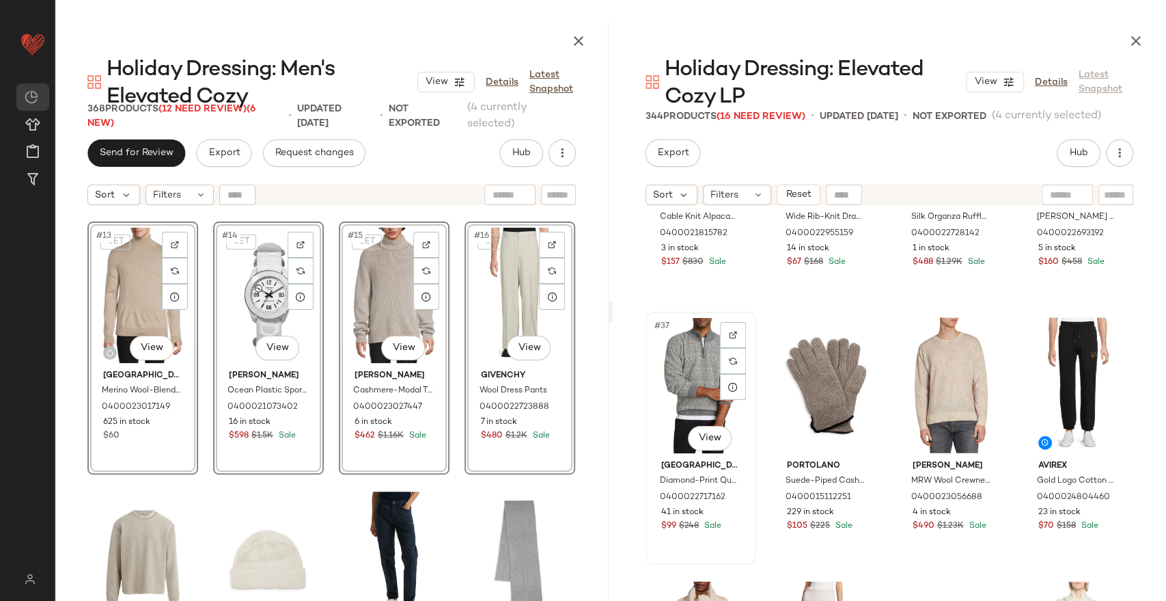
click at [685, 369] on div "#37 View" at bounding box center [700, 385] width 101 height 138
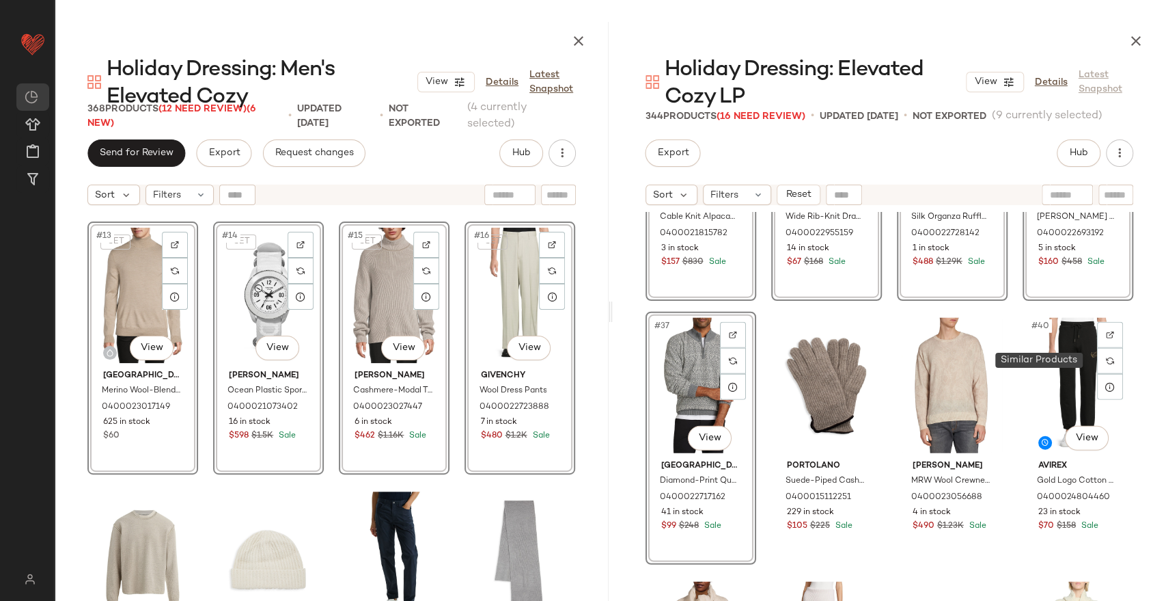
click at [1129, 351] on div "#33 View [PERSON_NAME] Cable Knit Alpaca-Blend Sweater 0400021815782 3 in stock…" at bounding box center [890, 453] width 554 height 483
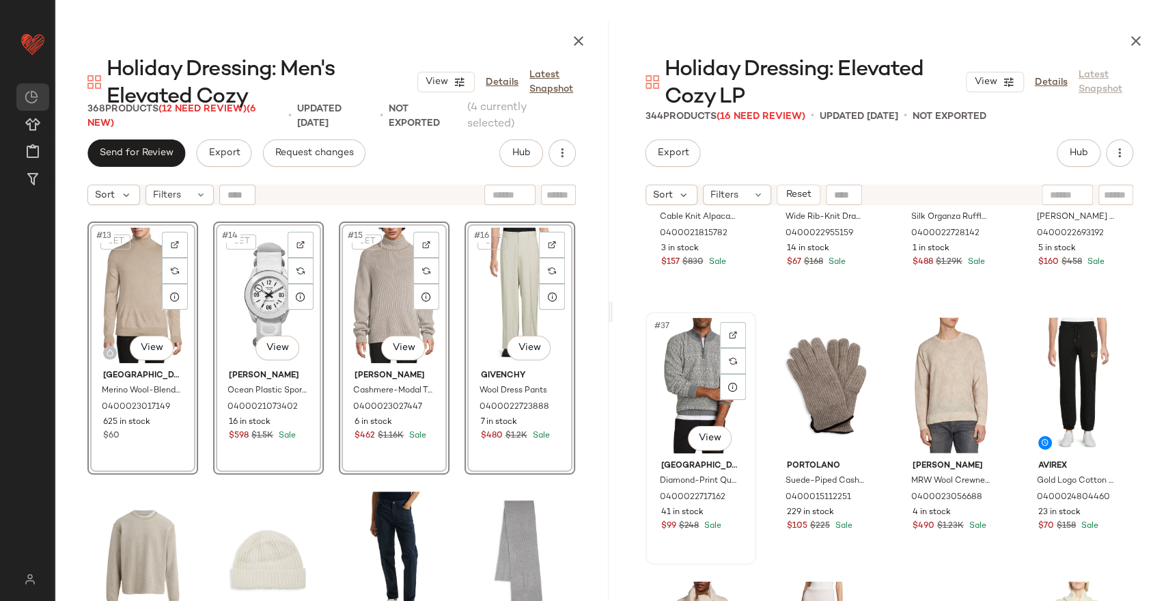
click at [688, 369] on div "#37 View" at bounding box center [700, 385] width 101 height 138
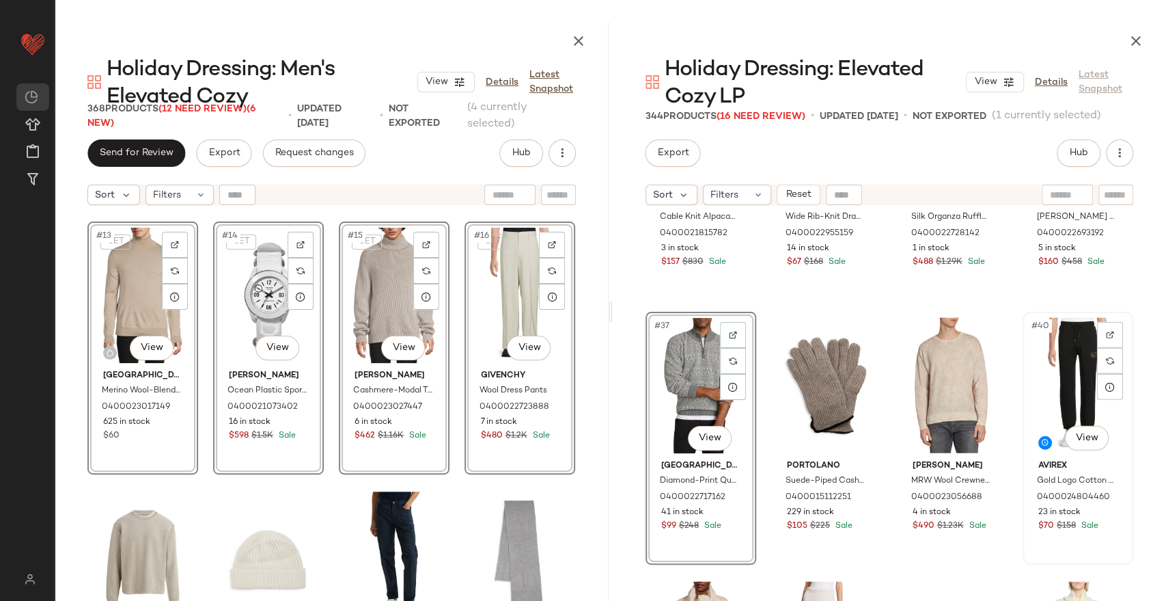
click at [1061, 359] on div "#40 View" at bounding box center [1078, 385] width 101 height 138
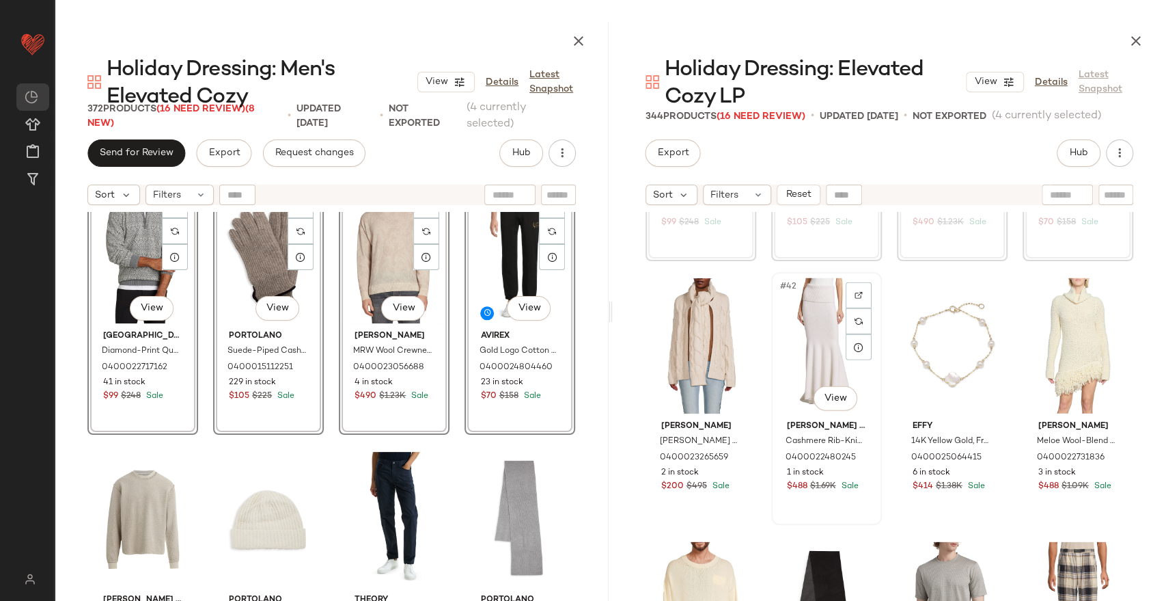
scroll to position [2743, 0]
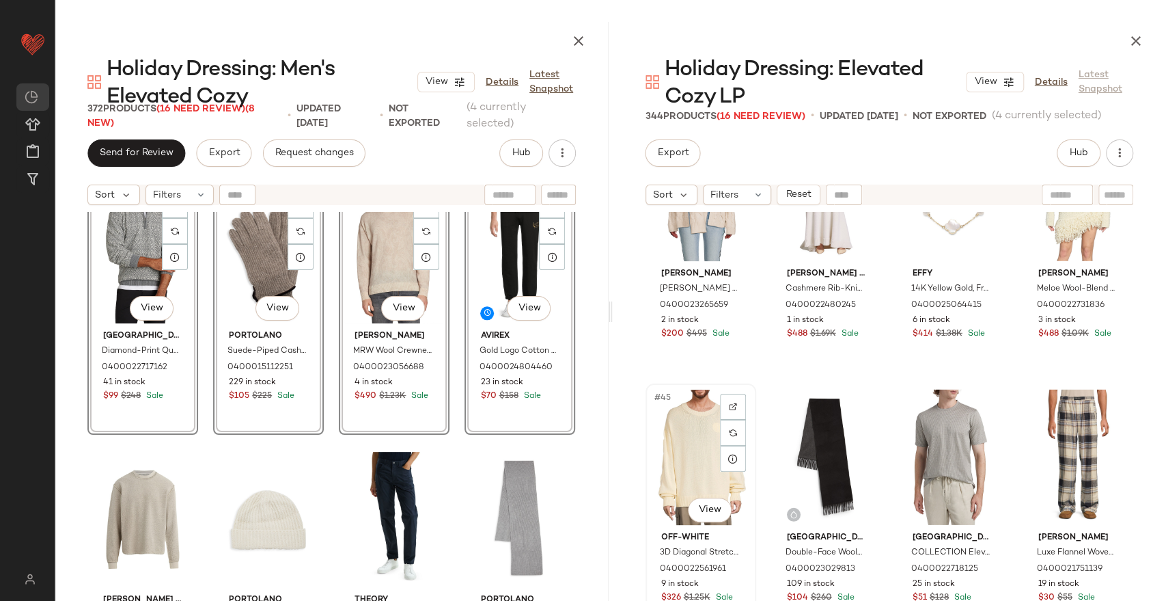
click at [678, 452] on div "#45 View" at bounding box center [700, 457] width 101 height 138
click at [1069, 454] on div "#48 View" at bounding box center [1078, 457] width 101 height 138
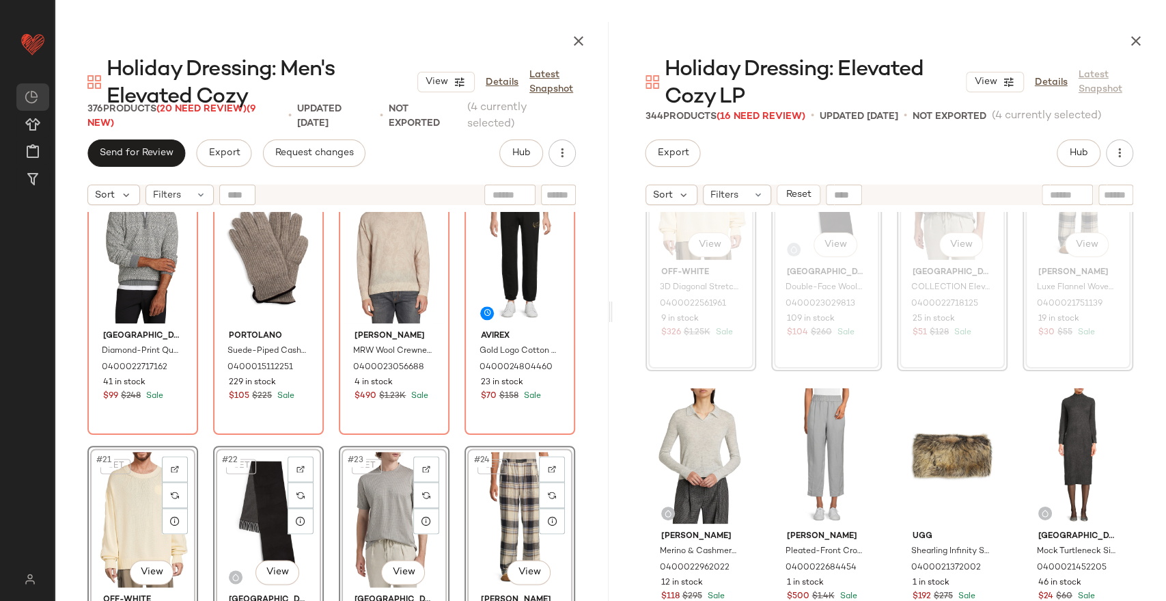
scroll to position [3047, 0]
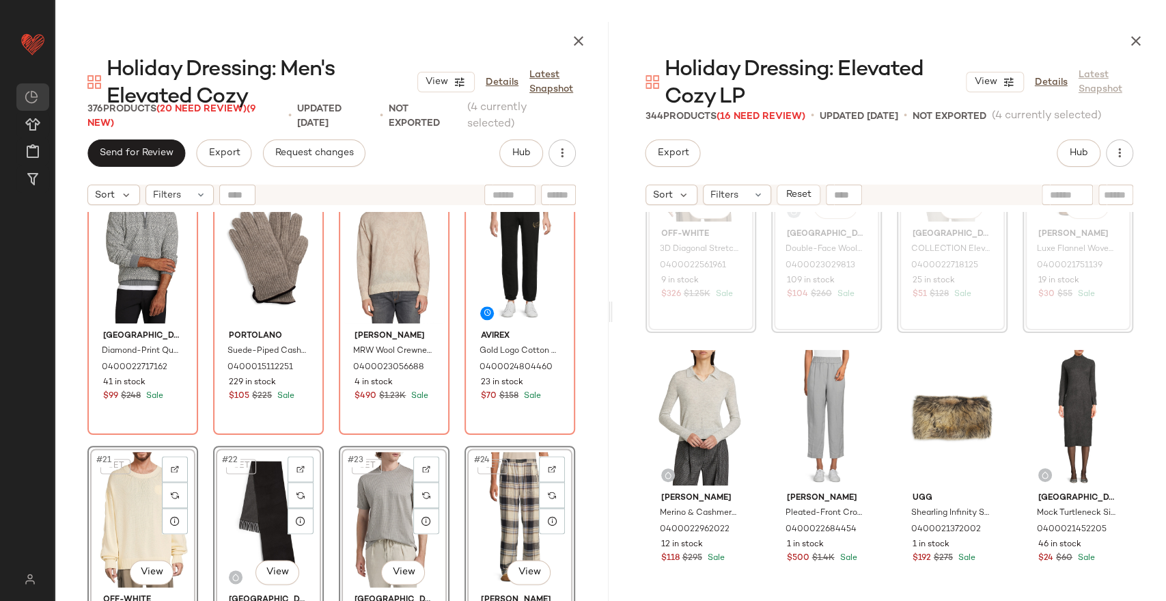
click at [568, 439] on div "Saks [GEOGRAPHIC_DATA] Diamond-Print Quarter-Zip Sweater 0400022717162 41 in st…" at bounding box center [332, 453] width 554 height 483
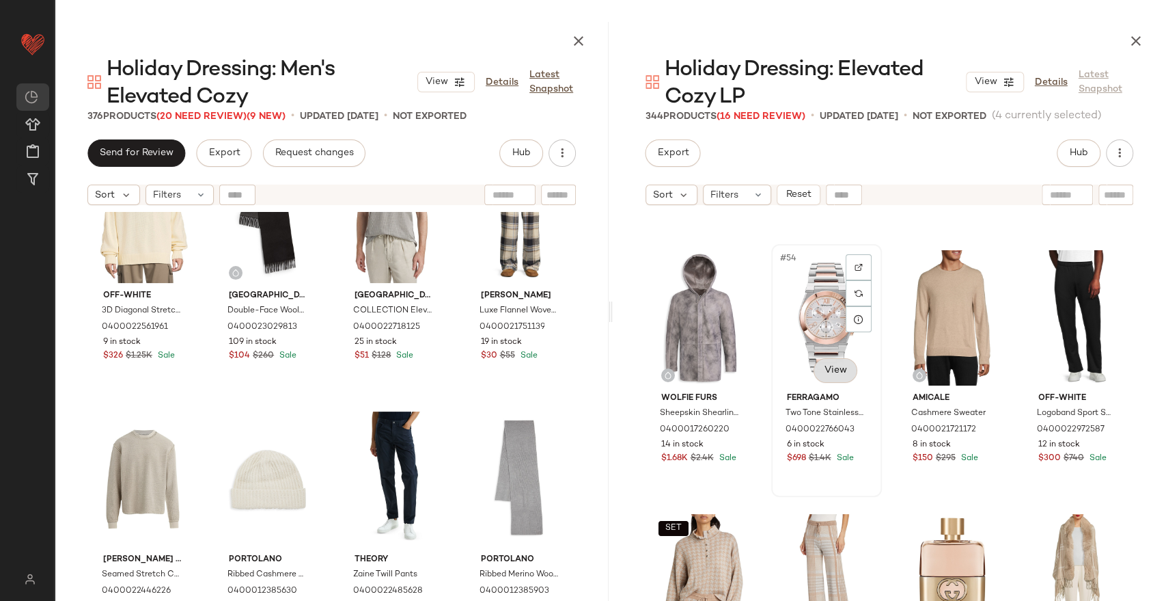
scroll to position [3427, 0]
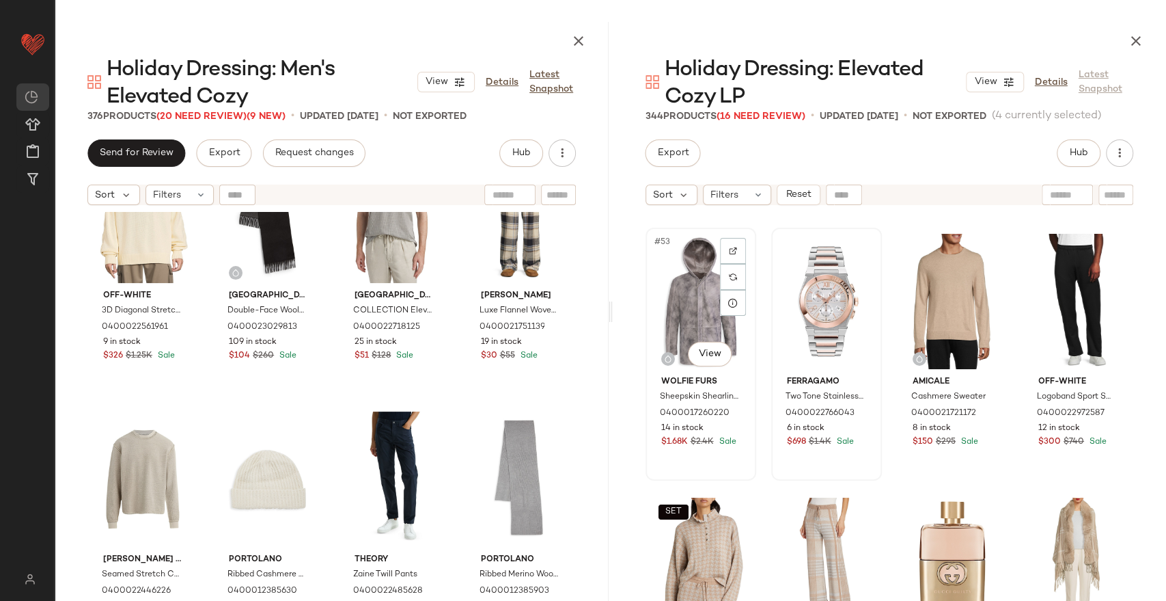
click at [702, 311] on div "#53 View" at bounding box center [700, 301] width 101 height 138
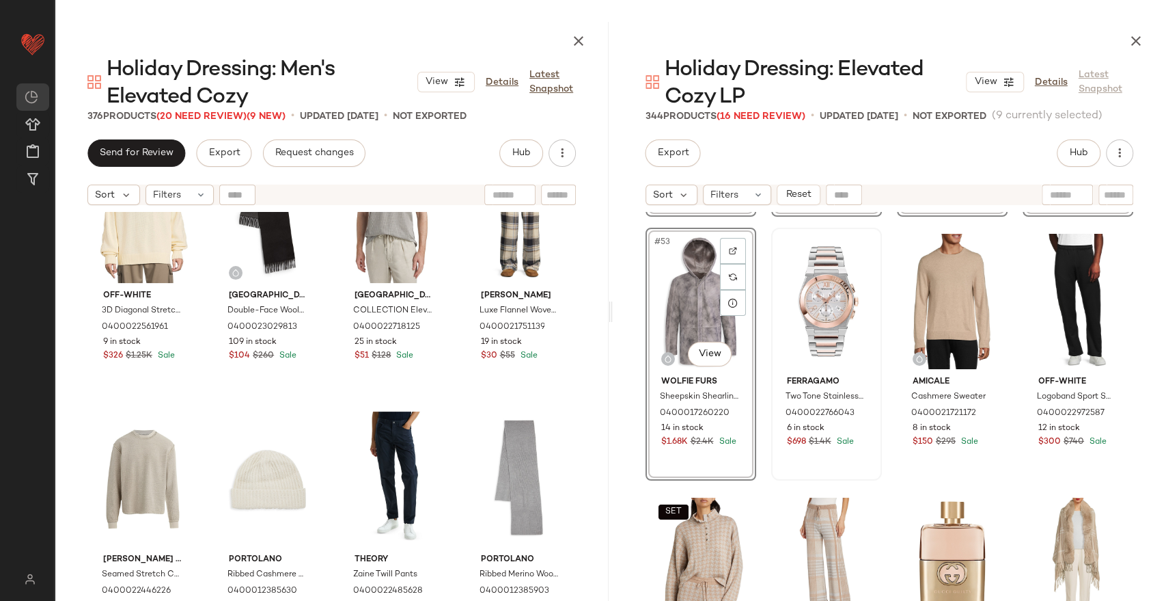
click at [1131, 315] on div "#49 View [PERSON_NAME] & Cashmere-Blend Long-Sleeve Polo Sweater 0400022962022 …" at bounding box center [890, 453] width 554 height 483
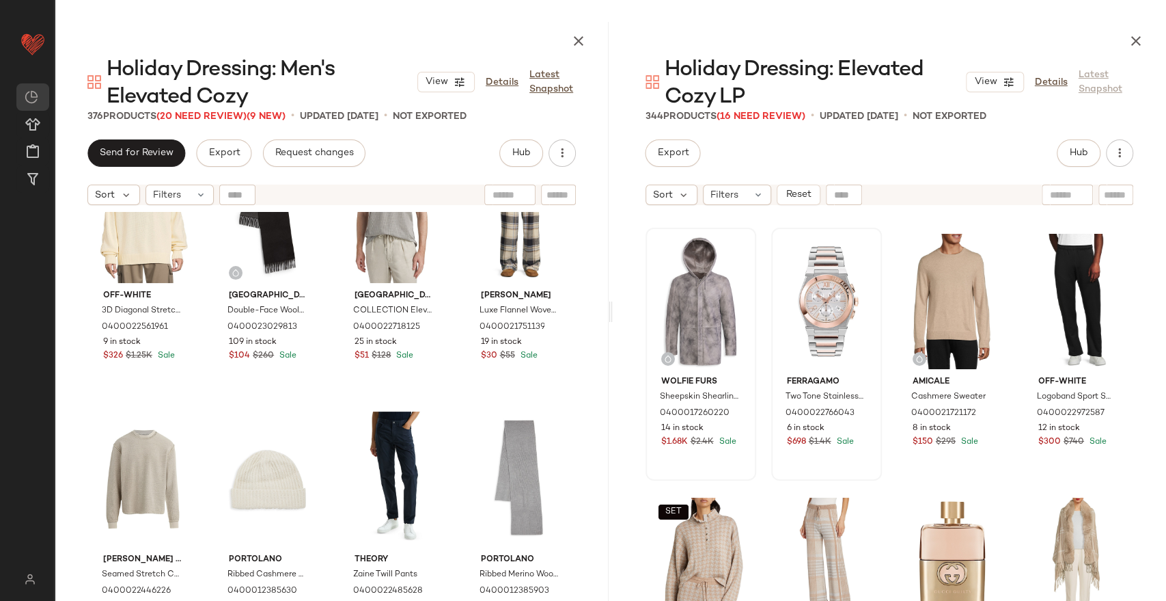
click at [678, 305] on div at bounding box center [700, 301] width 101 height 138
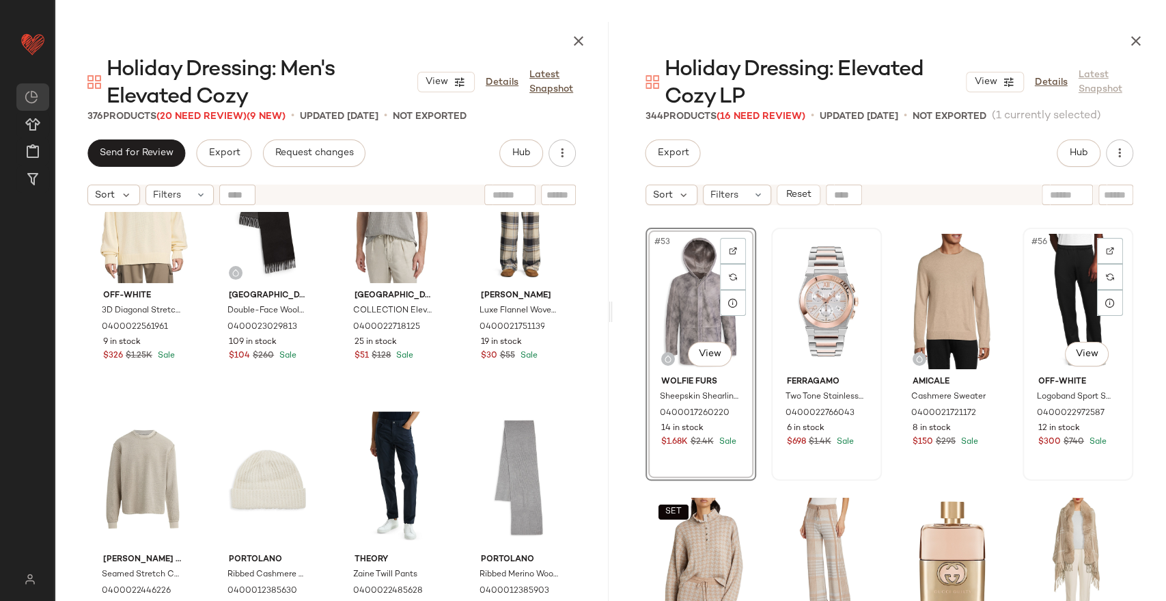
click at [1070, 304] on div "#56 View" at bounding box center [1078, 301] width 101 height 138
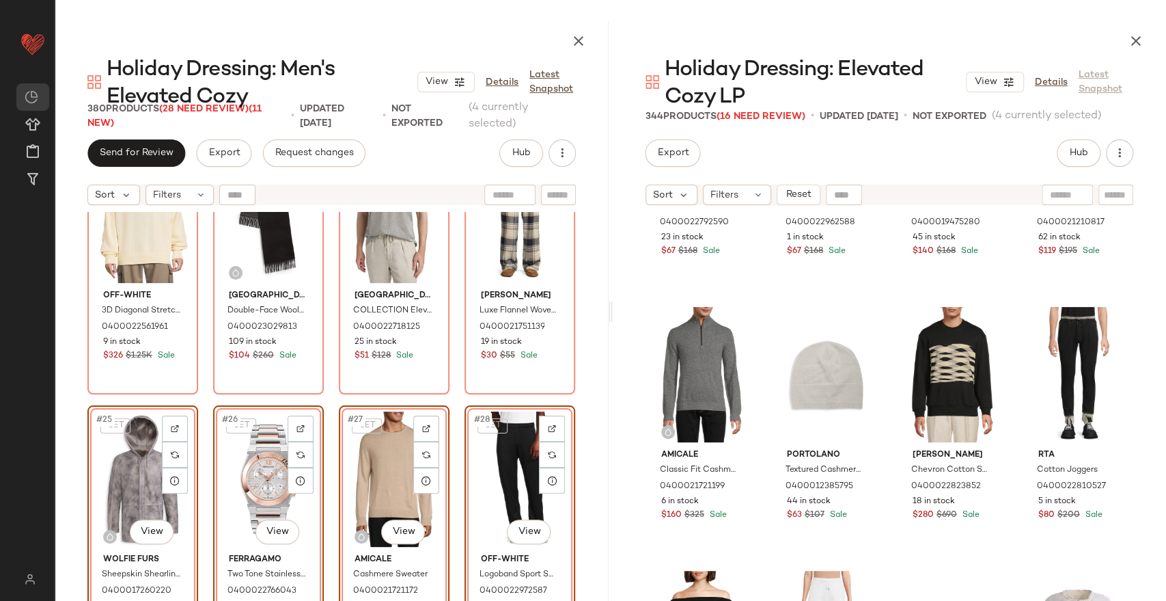
scroll to position [1630, 0]
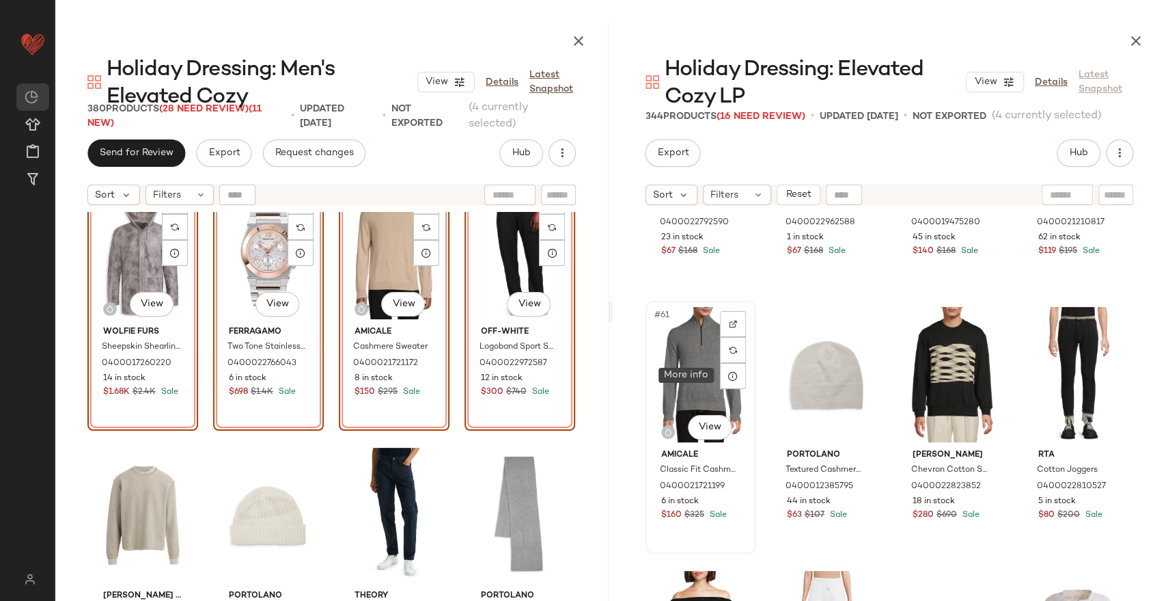
click at [685, 377] on div "#61 View" at bounding box center [700, 374] width 101 height 138
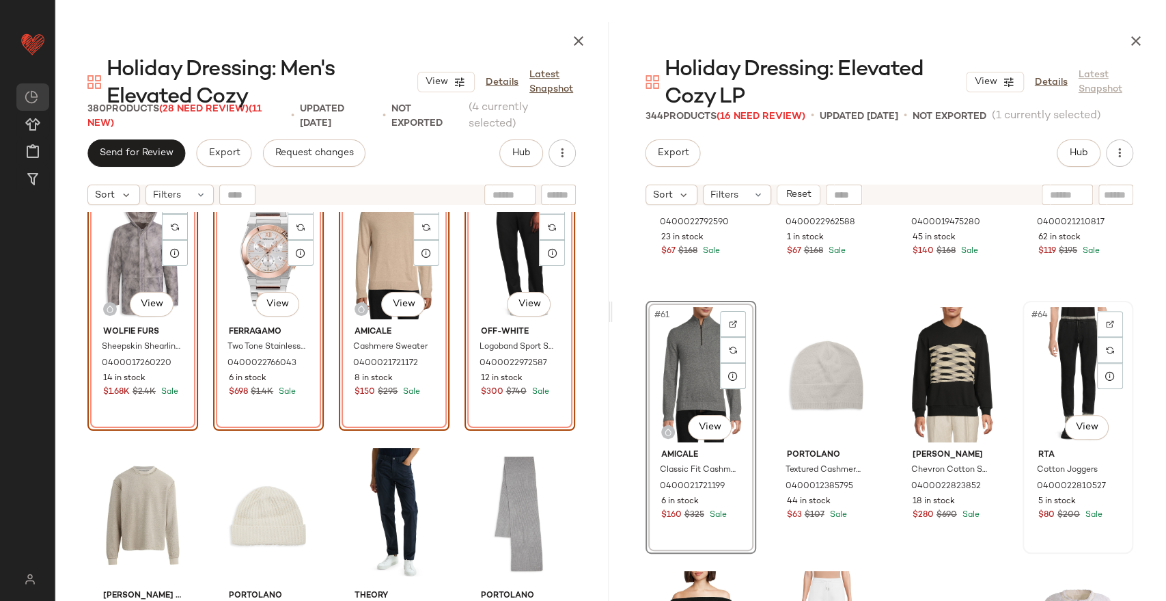
click at [1076, 344] on div "#64 View" at bounding box center [1078, 374] width 101 height 138
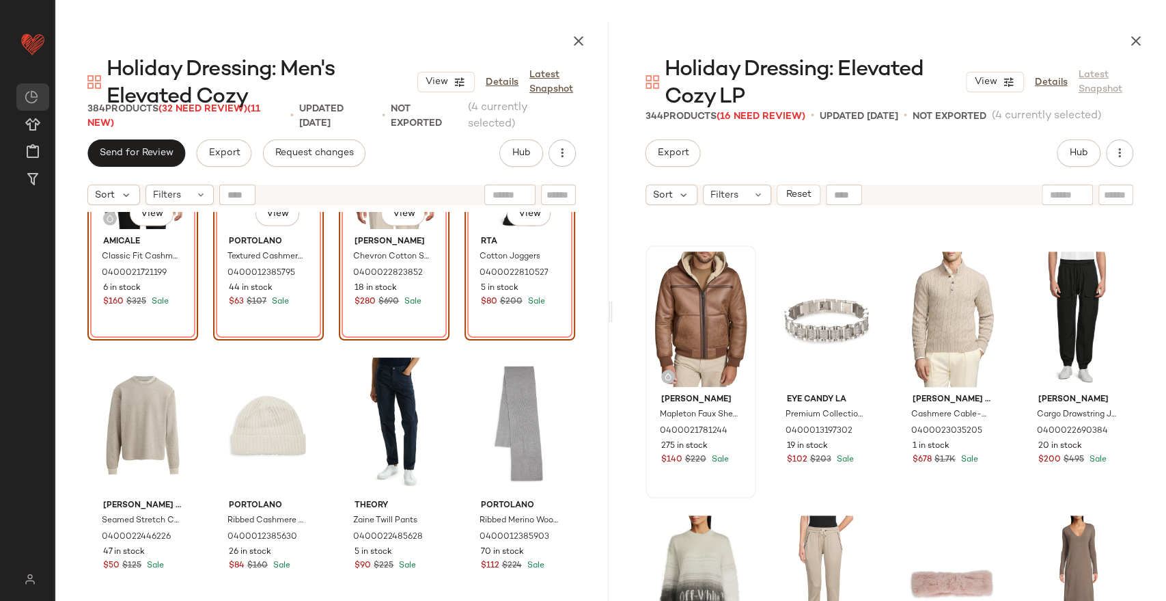
scroll to position [4488, 0]
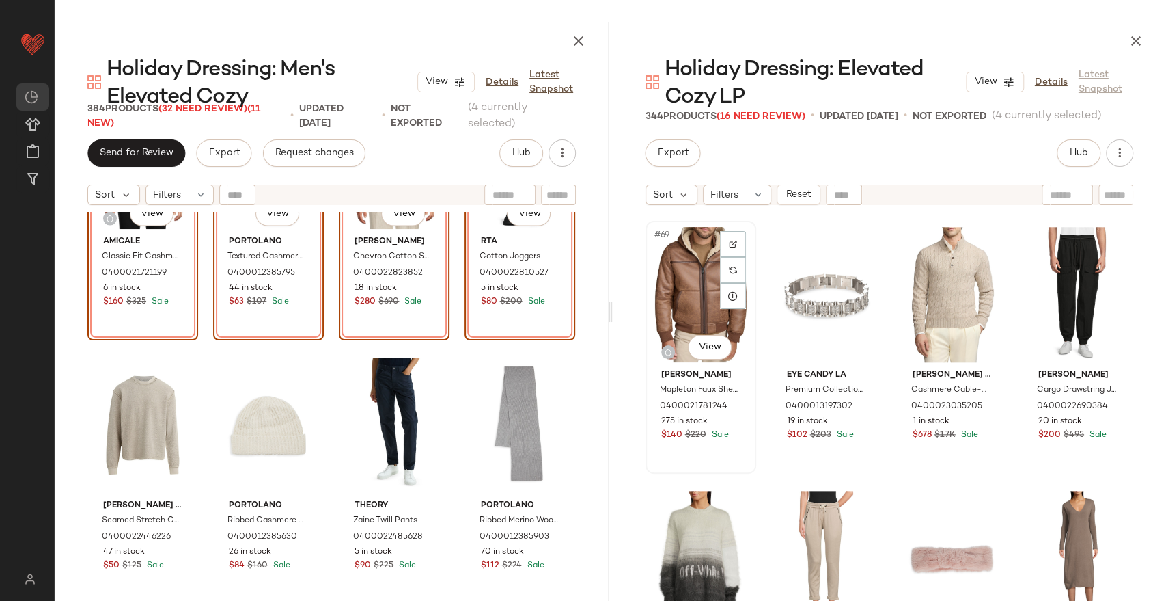
click at [694, 282] on div "#69 View" at bounding box center [700, 294] width 101 height 138
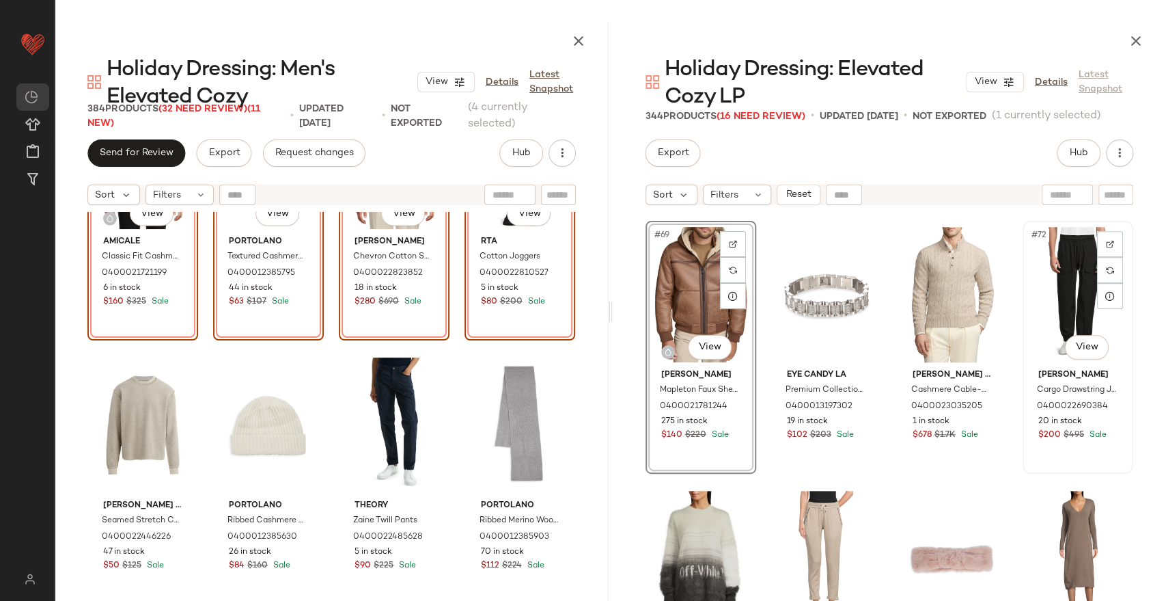
click at [1054, 280] on div "#72 View" at bounding box center [1078, 294] width 101 height 138
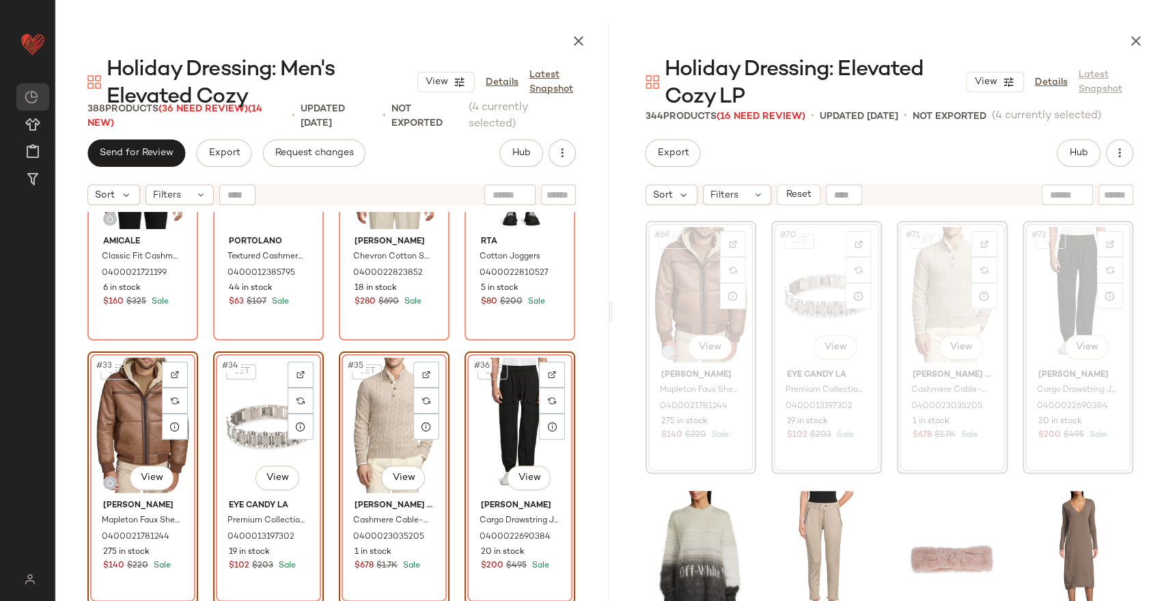
drag, startPoint x: 1147, startPoint y: 342, endPoint x: 1137, endPoint y: 342, distance: 9.6
click at [1145, 342] on div "[PERSON_NAME] Drawstring Off-Shoulder Sweater 0400021934148 24 in stock $96 $45…" at bounding box center [890, 453] width 554 height 483
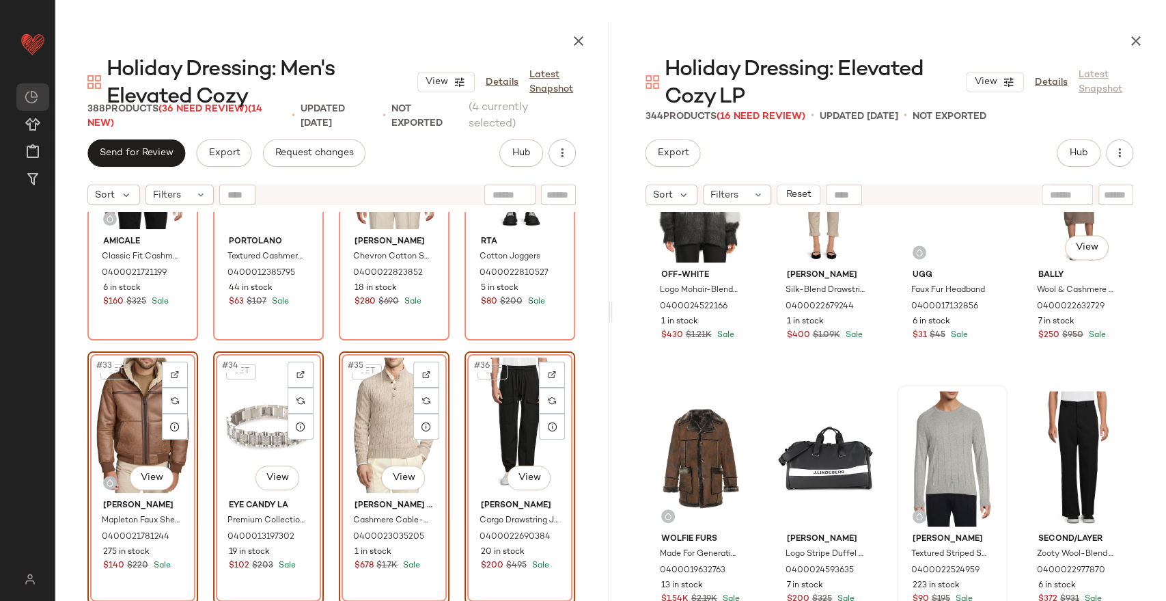
scroll to position [4944, 0]
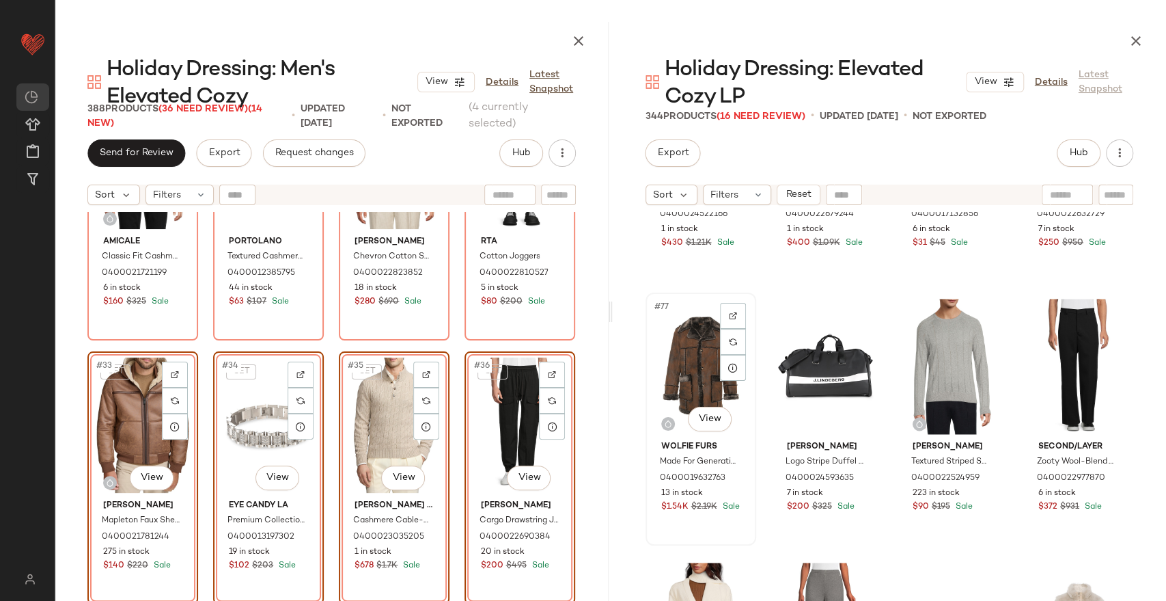
click at [691, 348] on div "#77 View" at bounding box center [700, 366] width 101 height 138
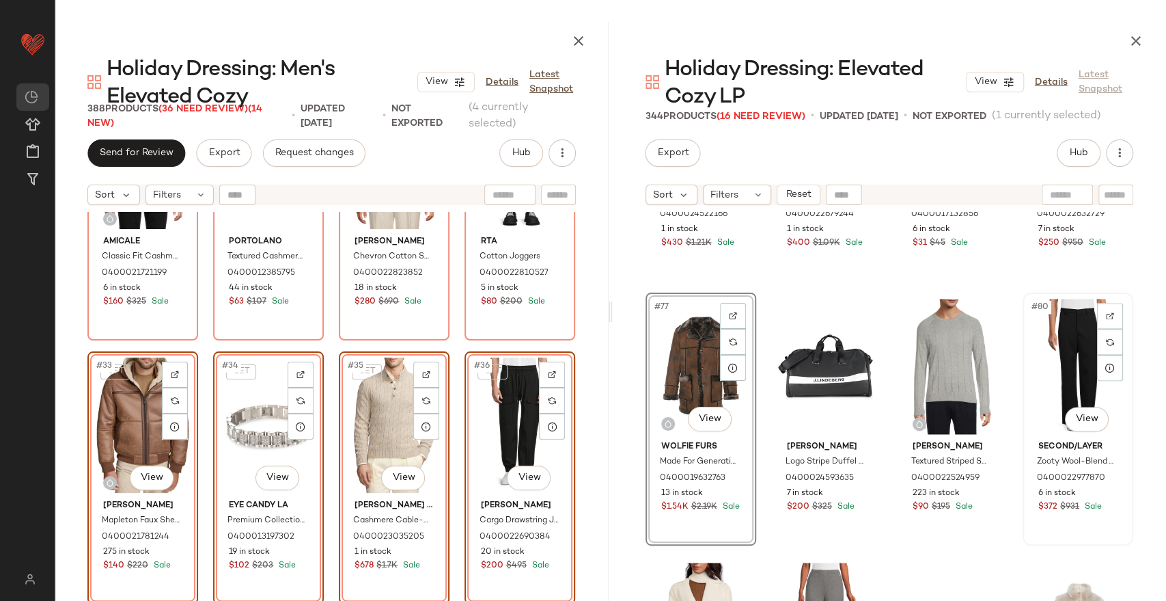
click at [1052, 342] on div "#80 View" at bounding box center [1078, 366] width 101 height 138
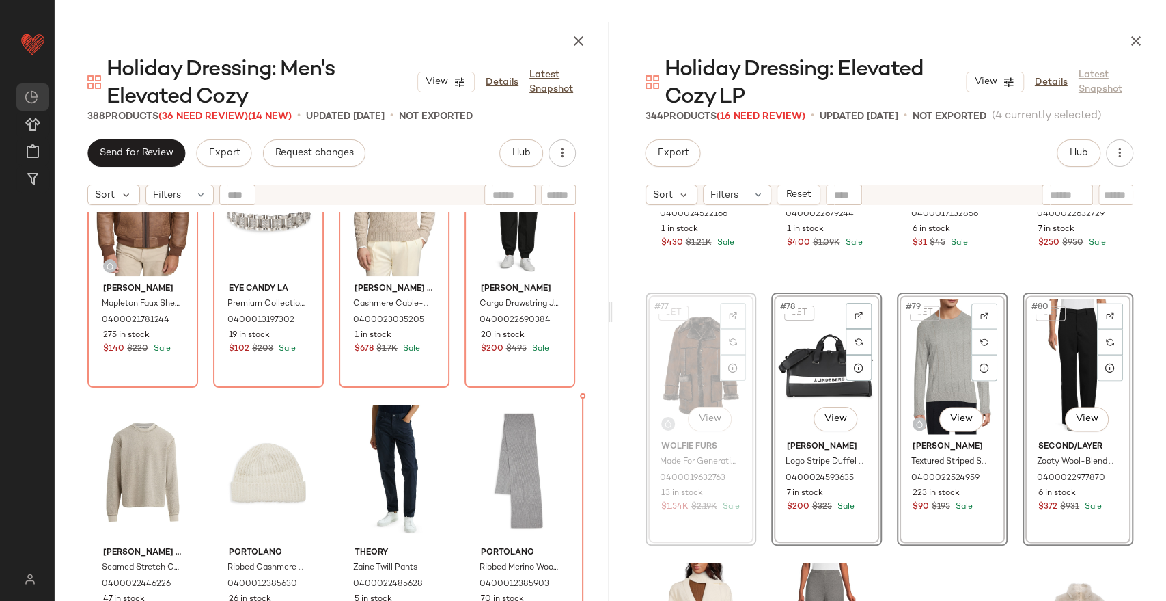
scroll to position [2201, 0]
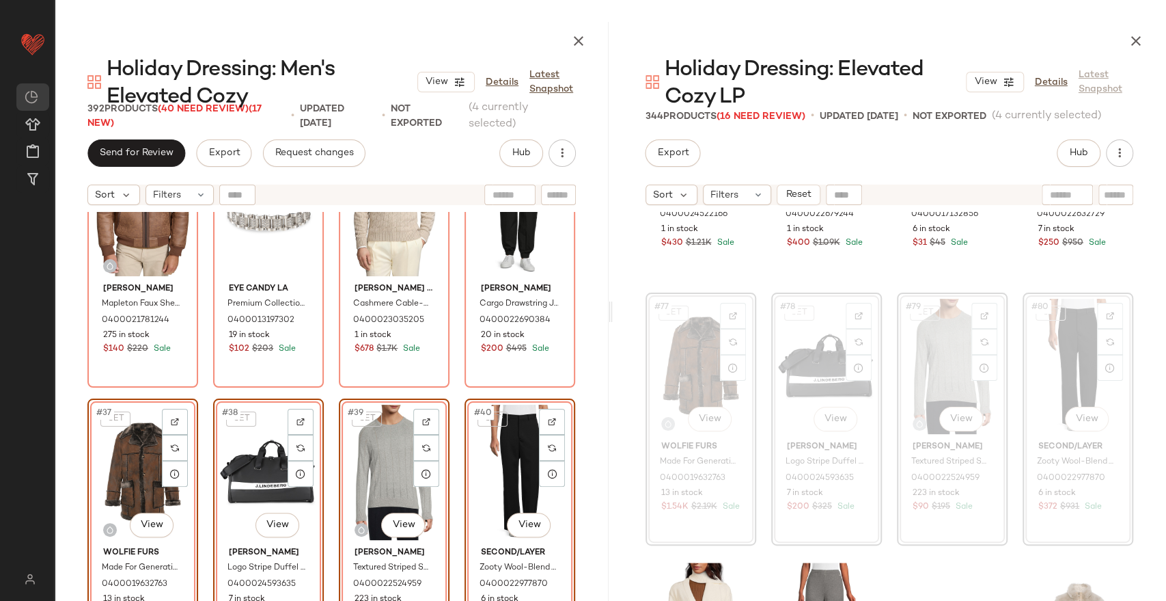
click at [1147, 391] on div "Off-White Logo Mohair-Blend Sweater 0400024522166 1 in stock $430 $1.21K Sale […" at bounding box center [890, 453] width 554 height 483
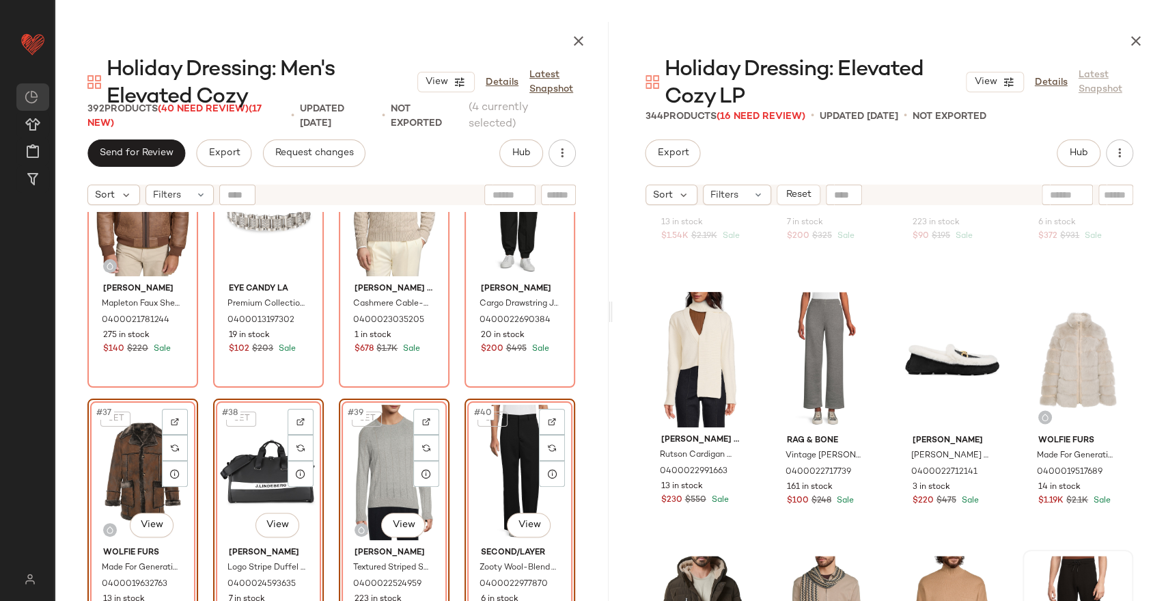
scroll to position [5400, 0]
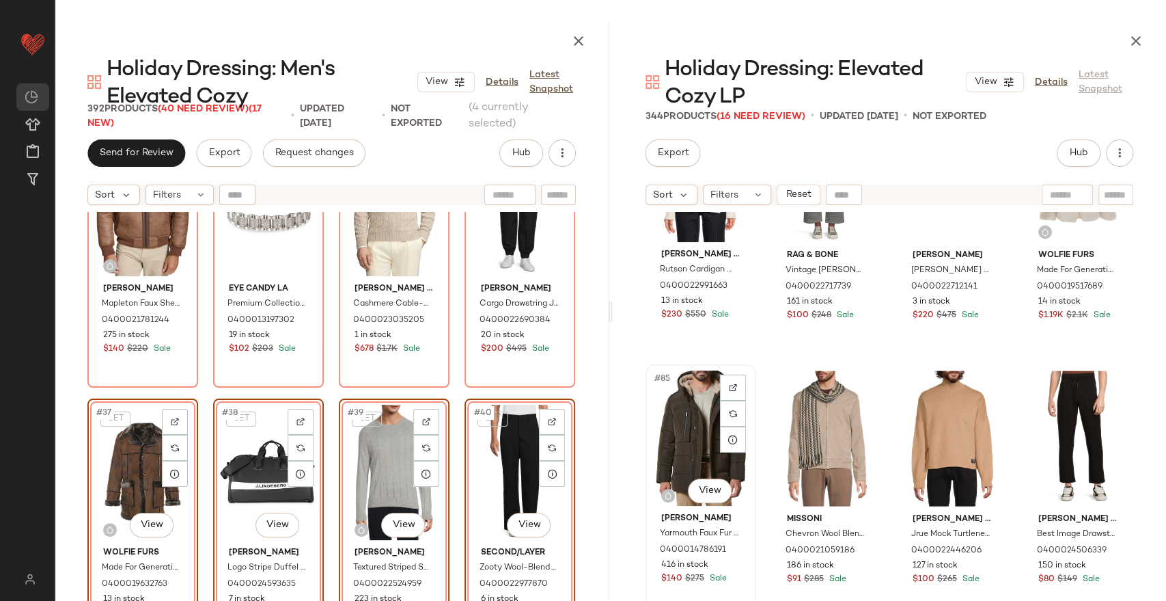
click at [703, 415] on div "#85 View" at bounding box center [700, 438] width 101 height 138
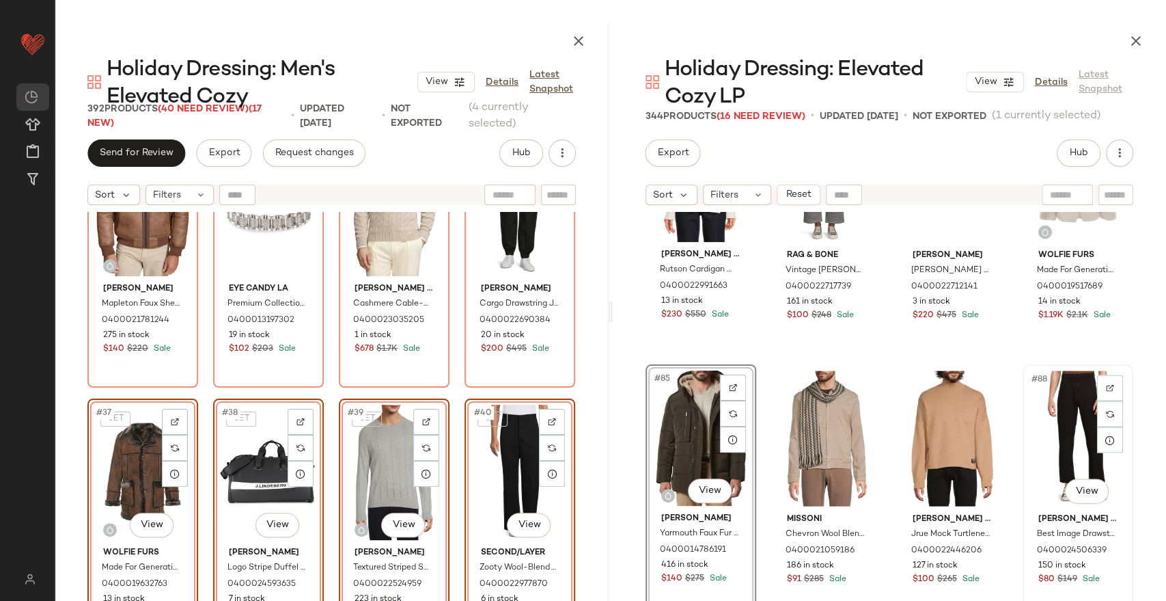
click at [1056, 408] on div "#88 View" at bounding box center [1078, 438] width 101 height 138
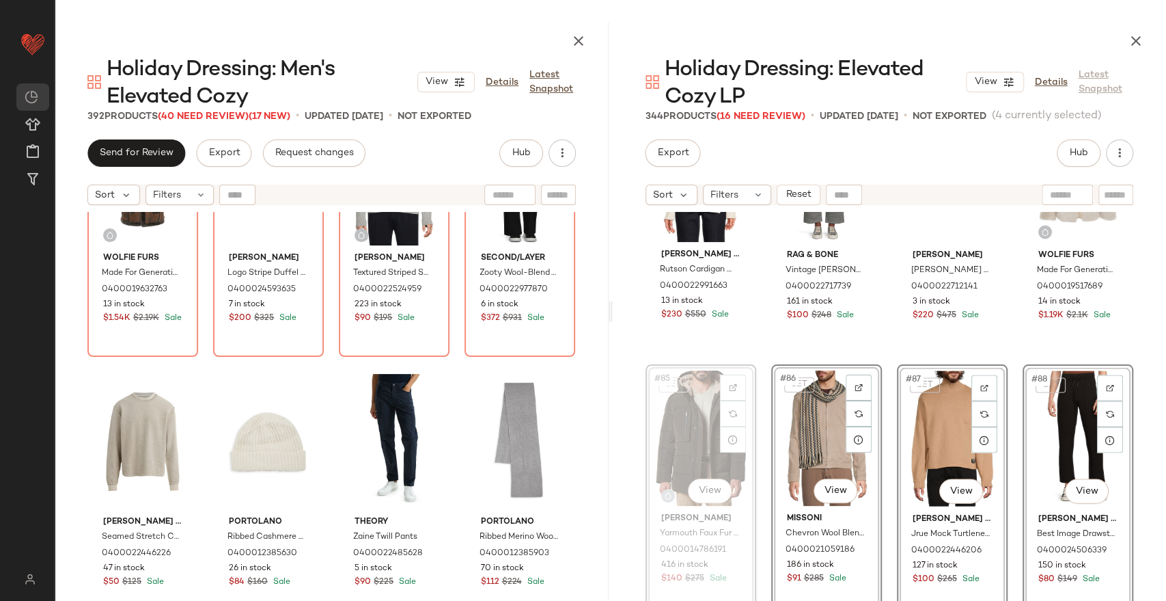
scroll to position [2512, 0]
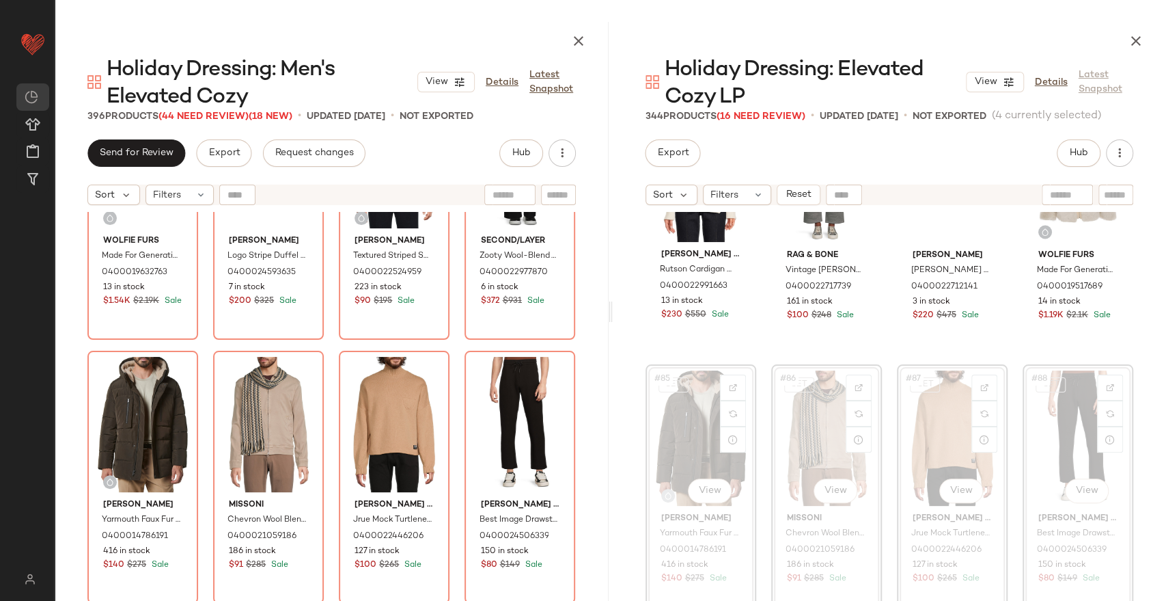
click at [1138, 370] on div "[PERSON_NAME] + [PERSON_NAME] Cardigan With Scarf 0400022991663 13 in stock $23…" at bounding box center [890, 453] width 554 height 483
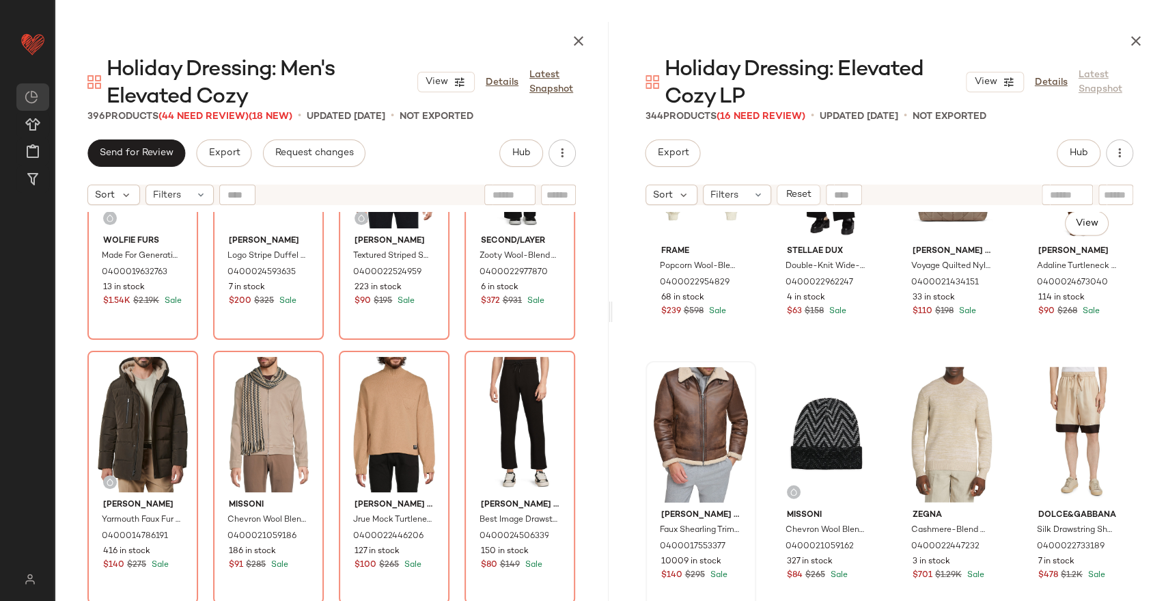
scroll to position [5931, 0]
click at [679, 406] on div "#93 View" at bounding box center [700, 435] width 101 height 138
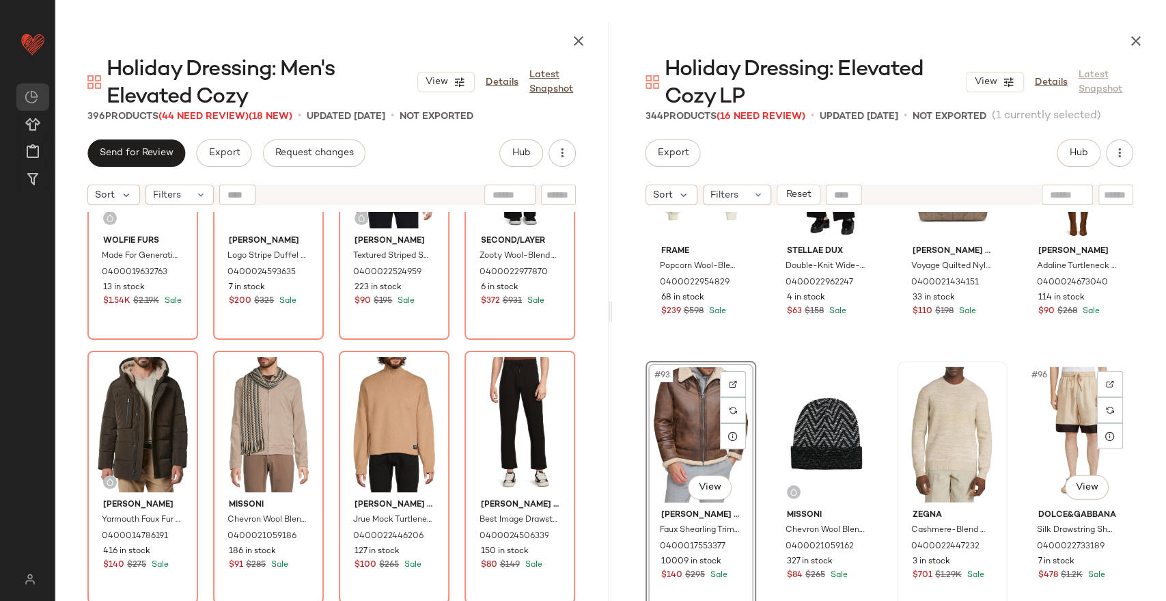
drag, startPoint x: 1042, startPoint y: 385, endPoint x: 896, endPoint y: 411, distance: 148.5
click at [1043, 385] on div "#96 View" at bounding box center [1078, 435] width 101 height 138
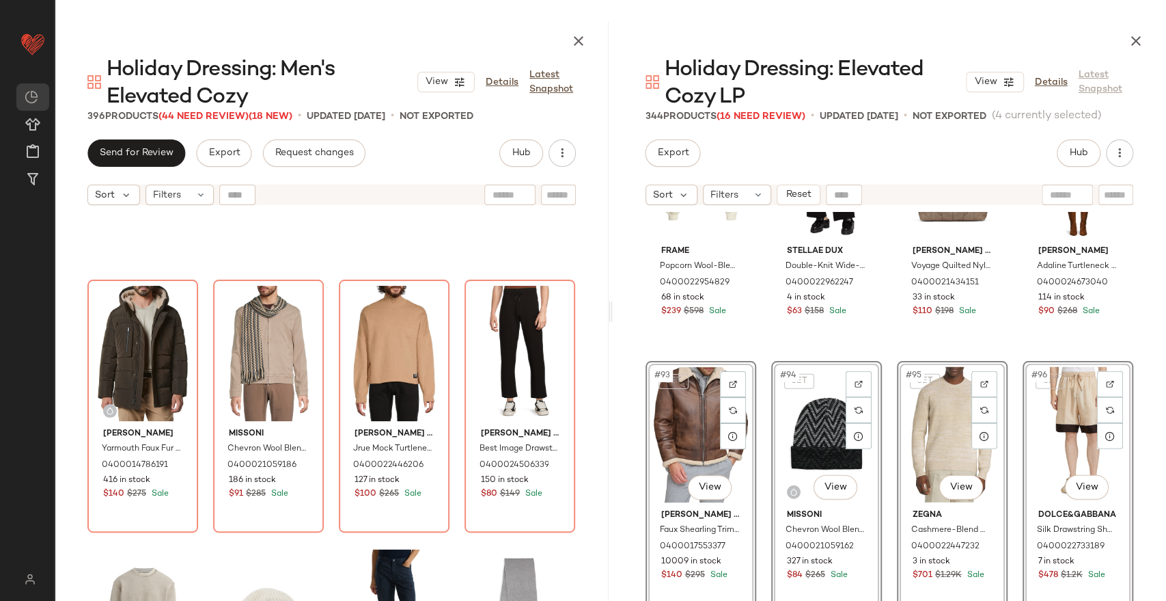
scroll to position [2892, 0]
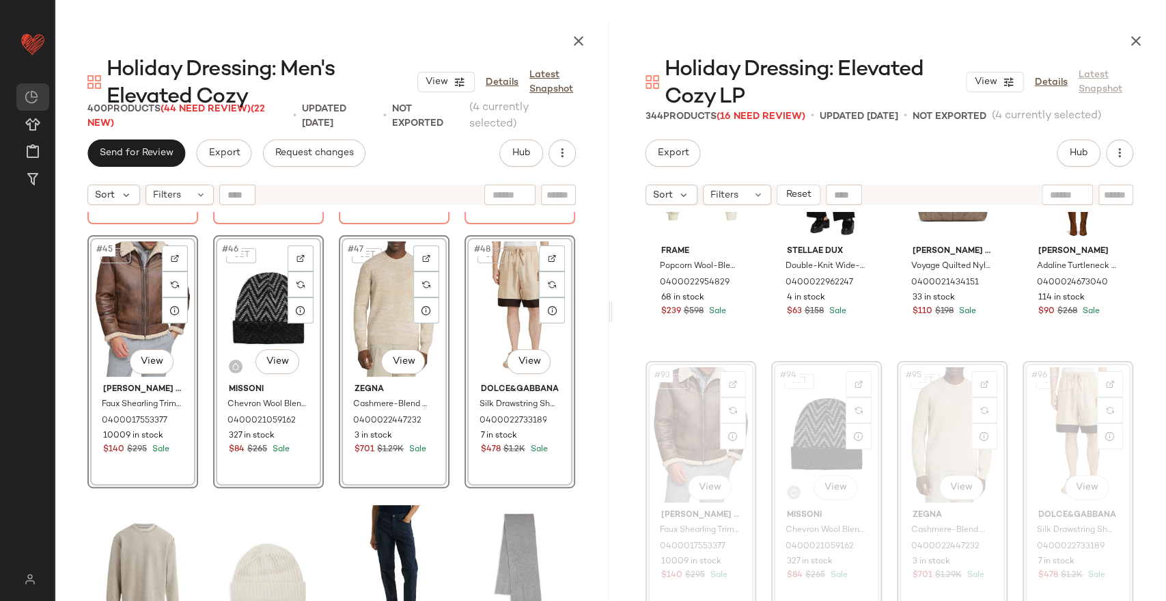
click at [1143, 365] on div "Frame Popcorn Wool-Blend Knit Crewneck Sweater 0400022954829 68 in stock $239 $…" at bounding box center [890, 453] width 554 height 483
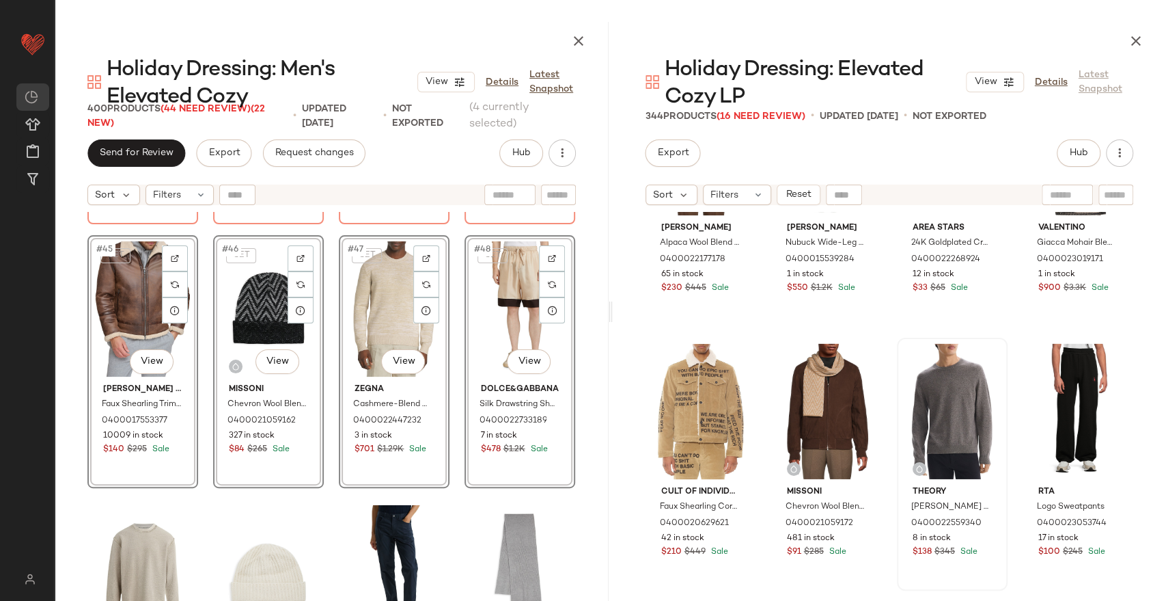
scroll to position [6538, 0]
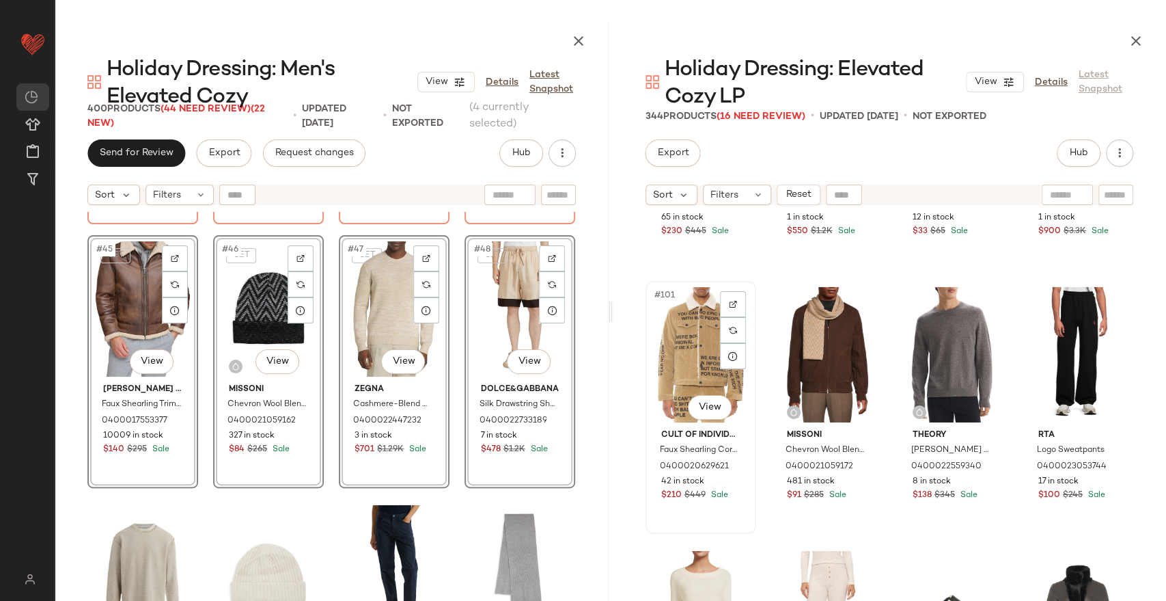
click at [687, 347] on div "#101 View" at bounding box center [700, 355] width 101 height 138
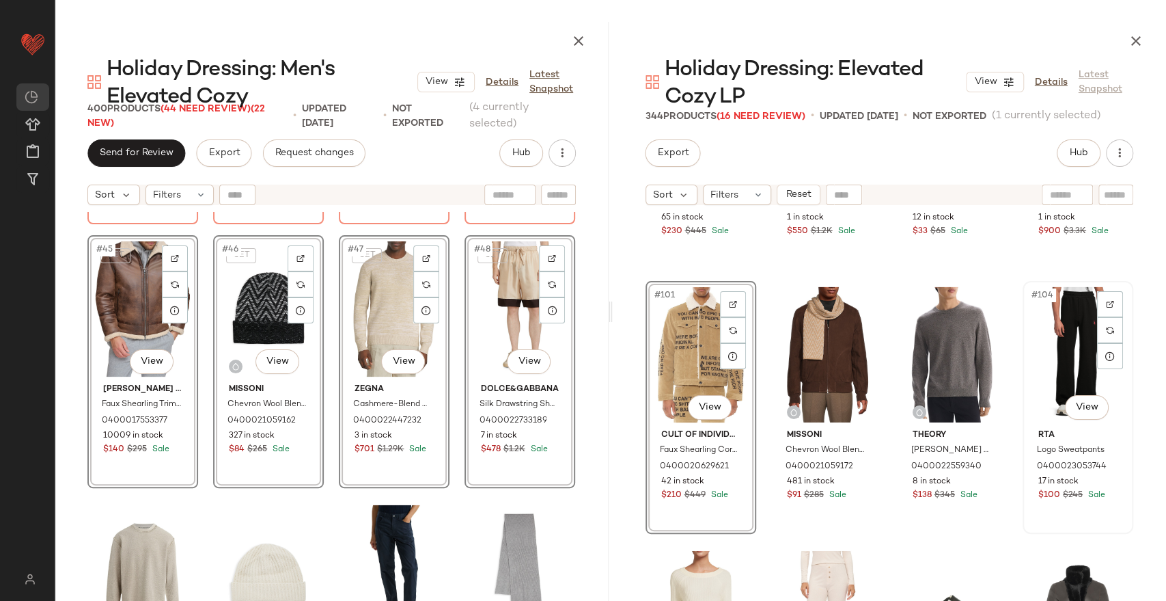
drag, startPoint x: 1053, startPoint y: 348, endPoint x: 1019, endPoint y: 346, distance: 34.2
click at [1054, 346] on div "#104 View" at bounding box center [1078, 355] width 101 height 138
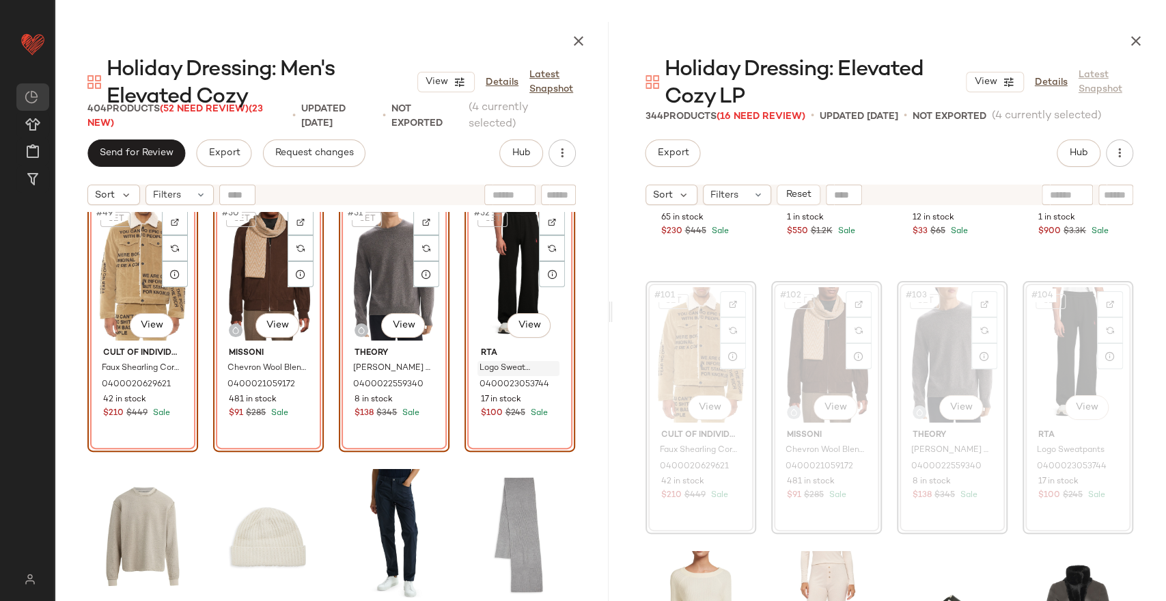
scroll to position [3196, 0]
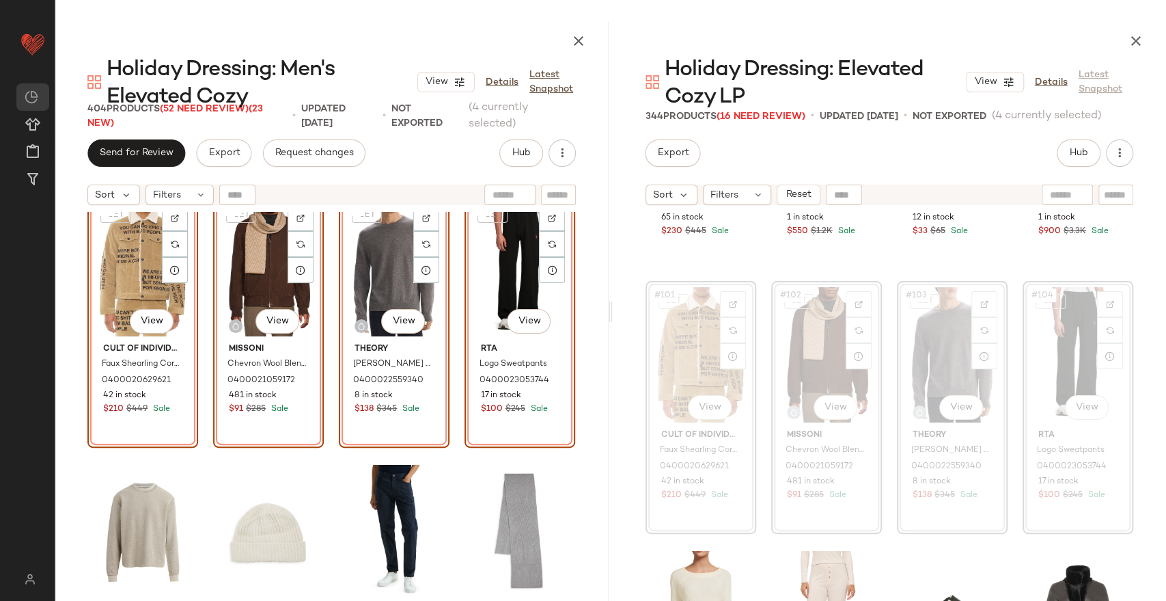
drag, startPoint x: 572, startPoint y: 364, endPoint x: 625, endPoint y: 361, distance: 53.4
click at [573, 364] on div "[PERSON_NAME] [PERSON_NAME] Faux Shearling Trim Jacket 0400017553377 10009 in s…" at bounding box center [332, 453] width 554 height 483
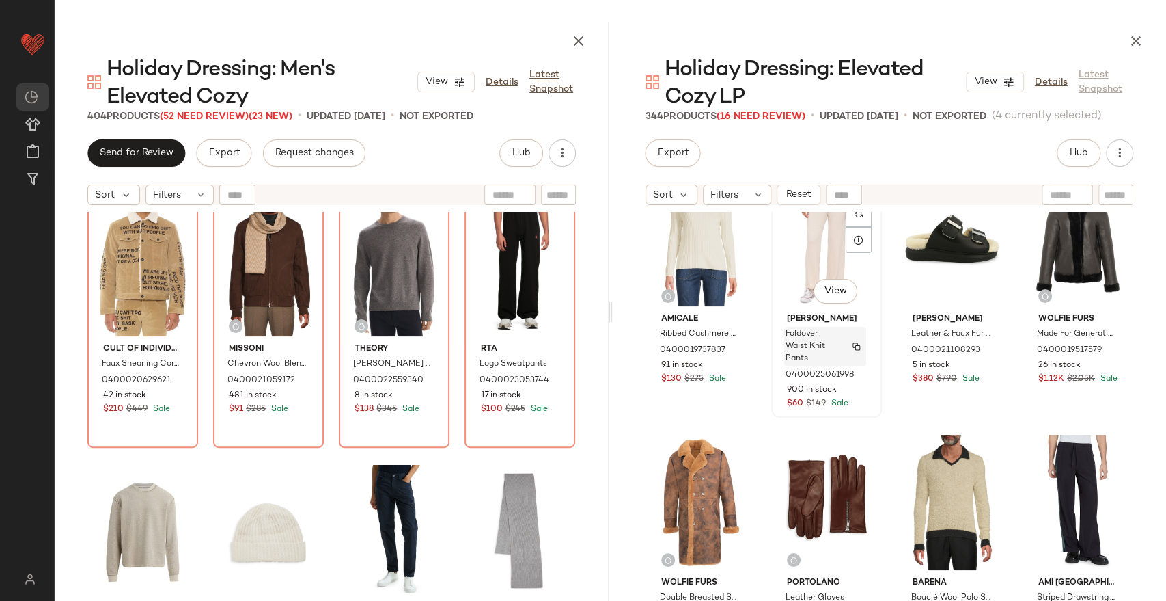
scroll to position [7070, 0]
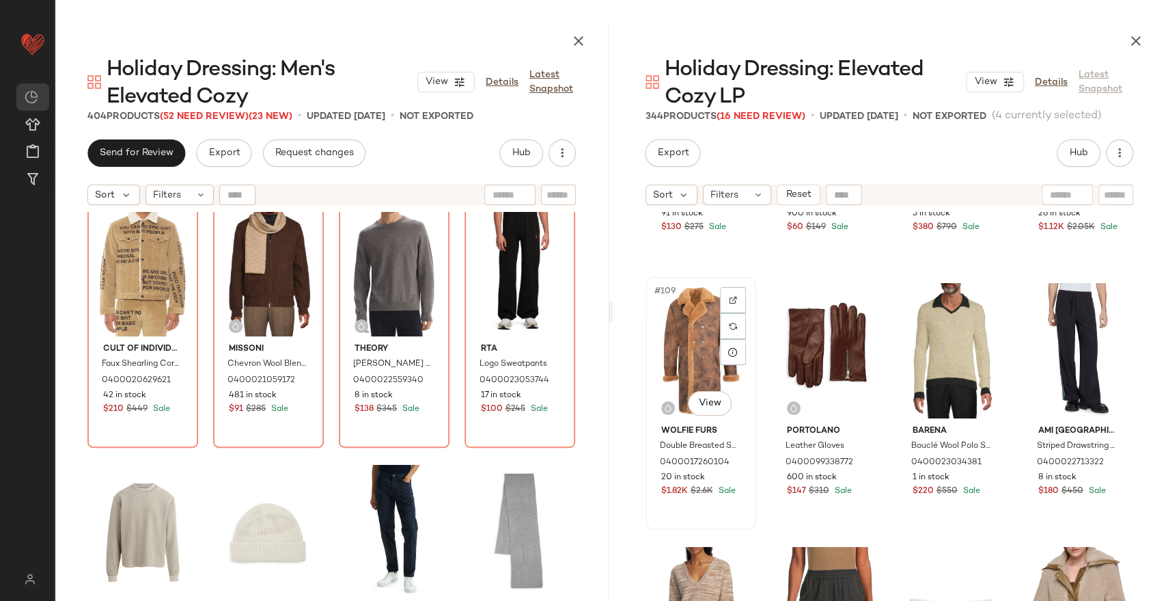
click at [689, 340] on div "#109 View" at bounding box center [700, 351] width 101 height 138
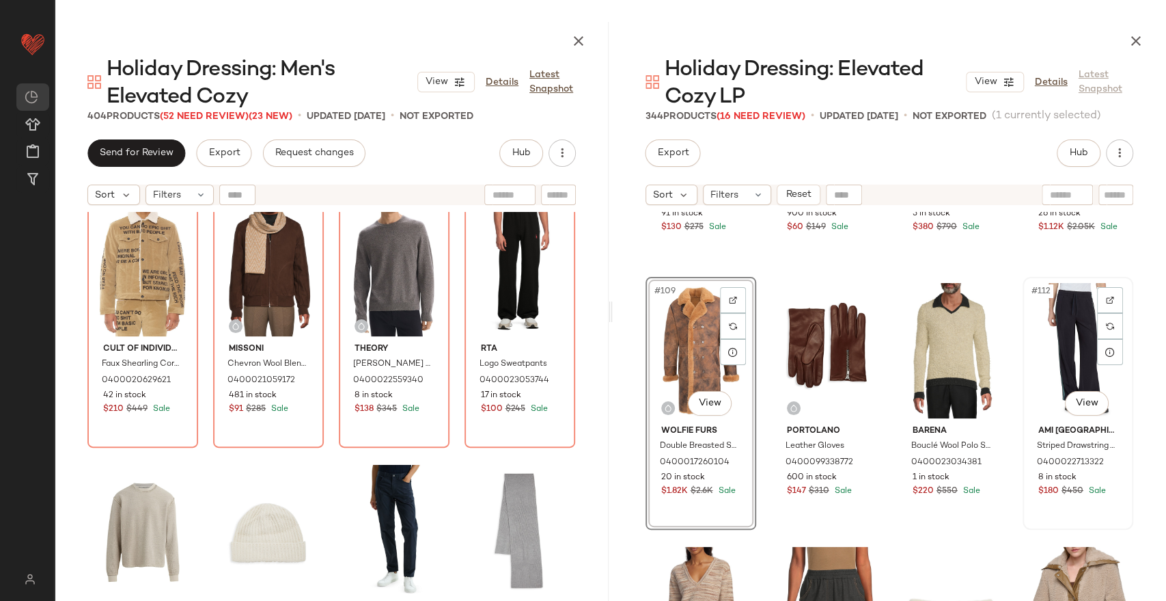
click at [1069, 348] on div "#112 View" at bounding box center [1078, 351] width 101 height 138
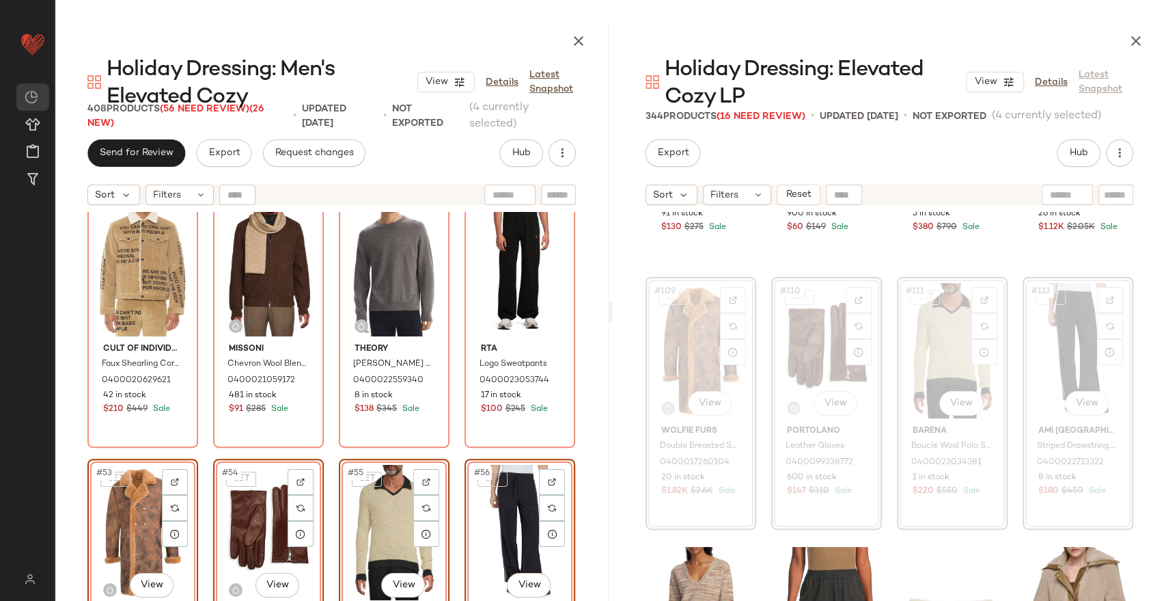
click at [1134, 328] on div "Amicale Ribbed Cashmere Sweater 0400019737837 91 in stock $130 $275 Sale [PERSO…" at bounding box center [890, 453] width 554 height 483
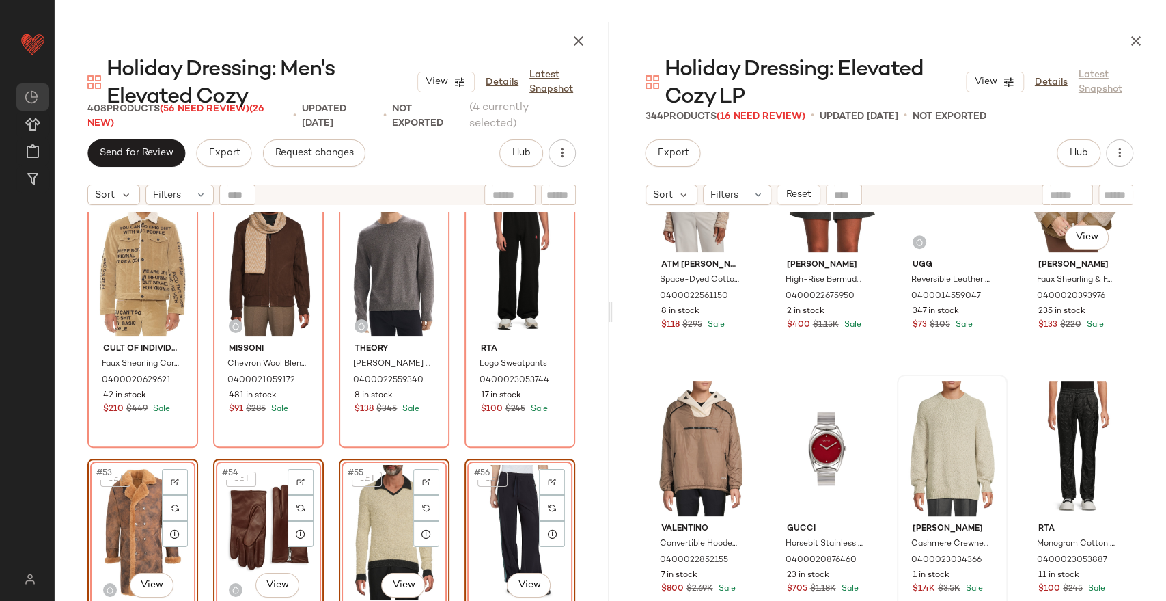
scroll to position [7602, 0]
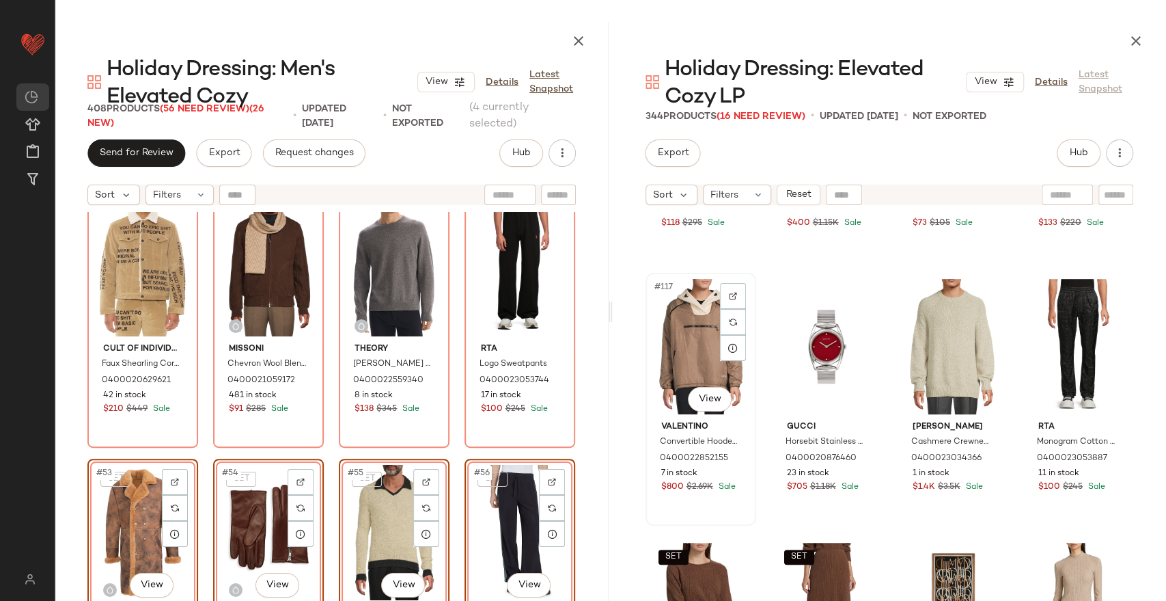
click at [699, 338] on div "#117 View" at bounding box center [700, 346] width 101 height 138
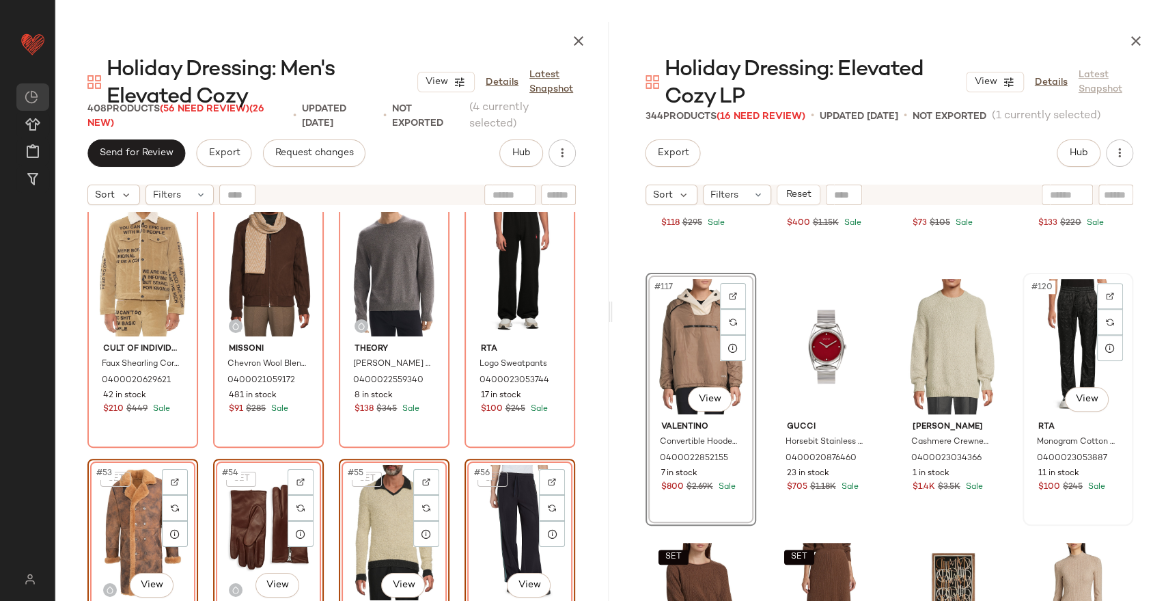
click at [1059, 340] on div "#120 View" at bounding box center [1078, 346] width 101 height 138
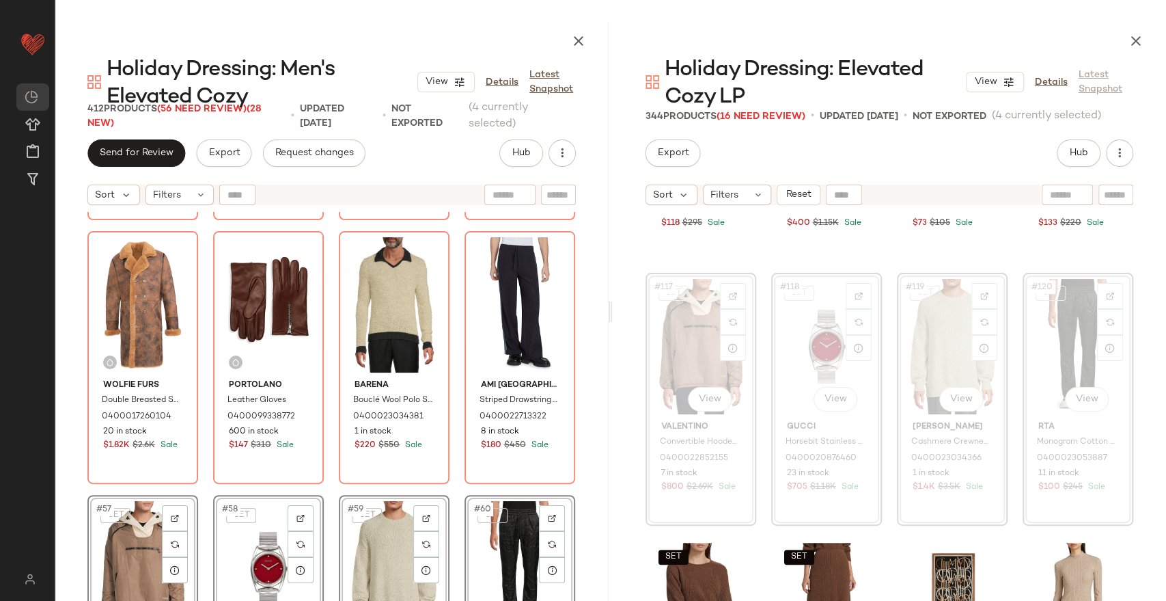
scroll to position [3651, 0]
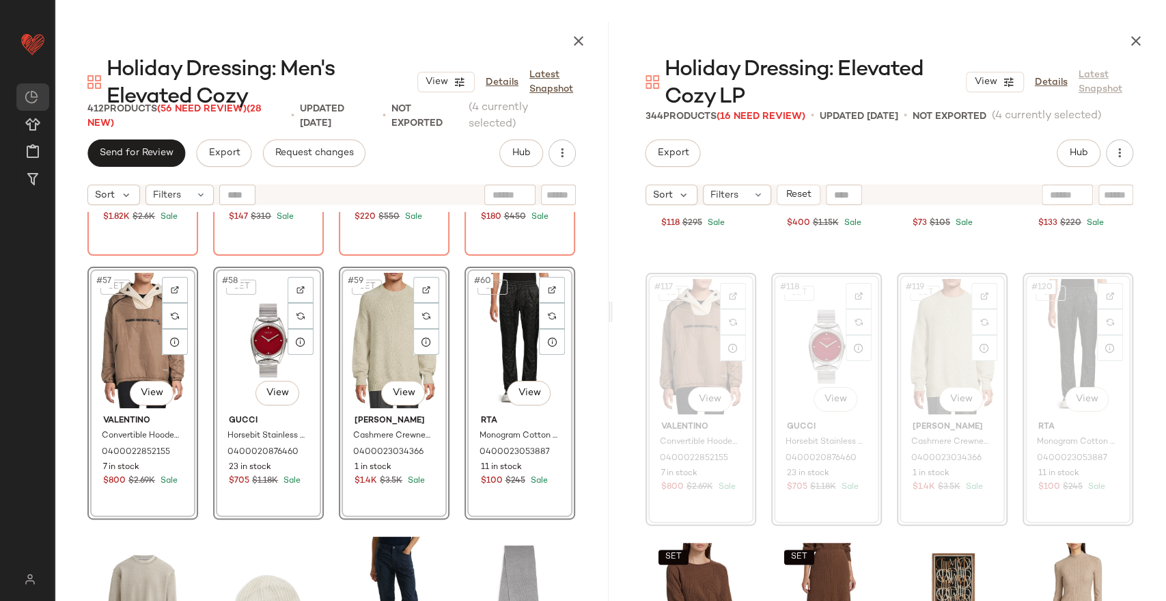
click at [569, 385] on div "Wolfie Furs Double Breasted Shearling Coat 0400017260104 20 in stock $1.82K $2.…" at bounding box center [332, 453] width 554 height 483
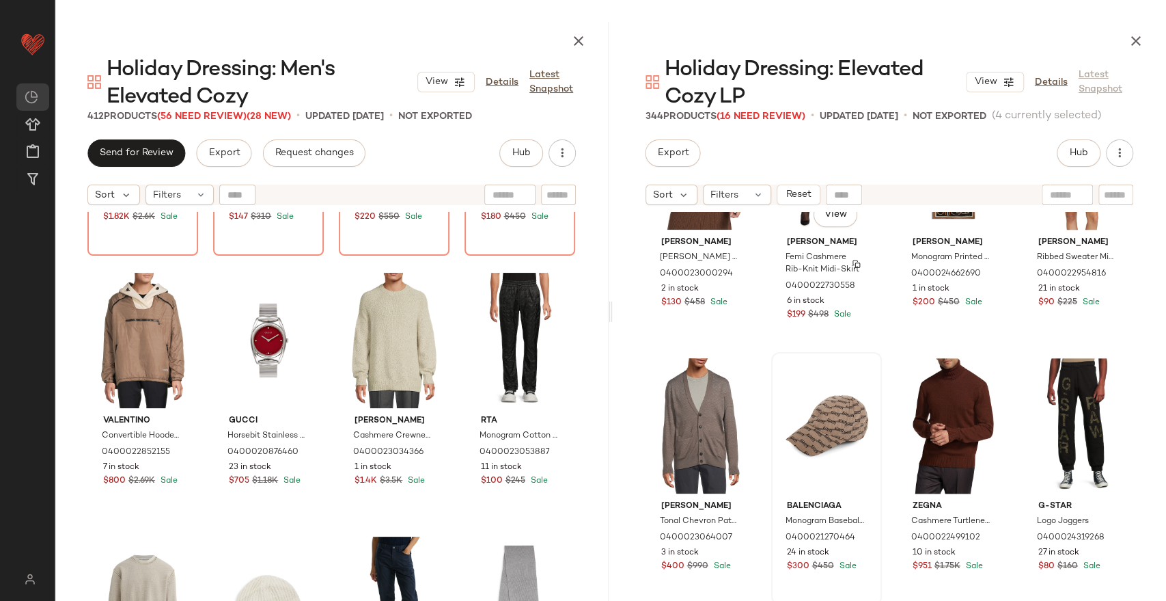
scroll to position [8133, 0]
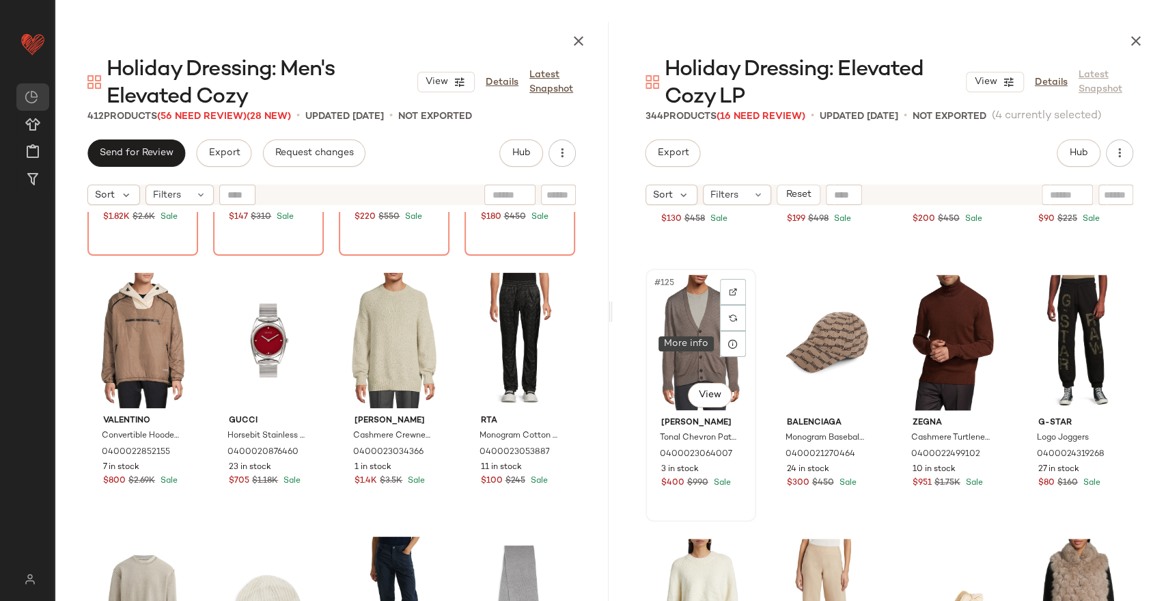
click at [691, 348] on div "#125 View" at bounding box center [700, 342] width 101 height 138
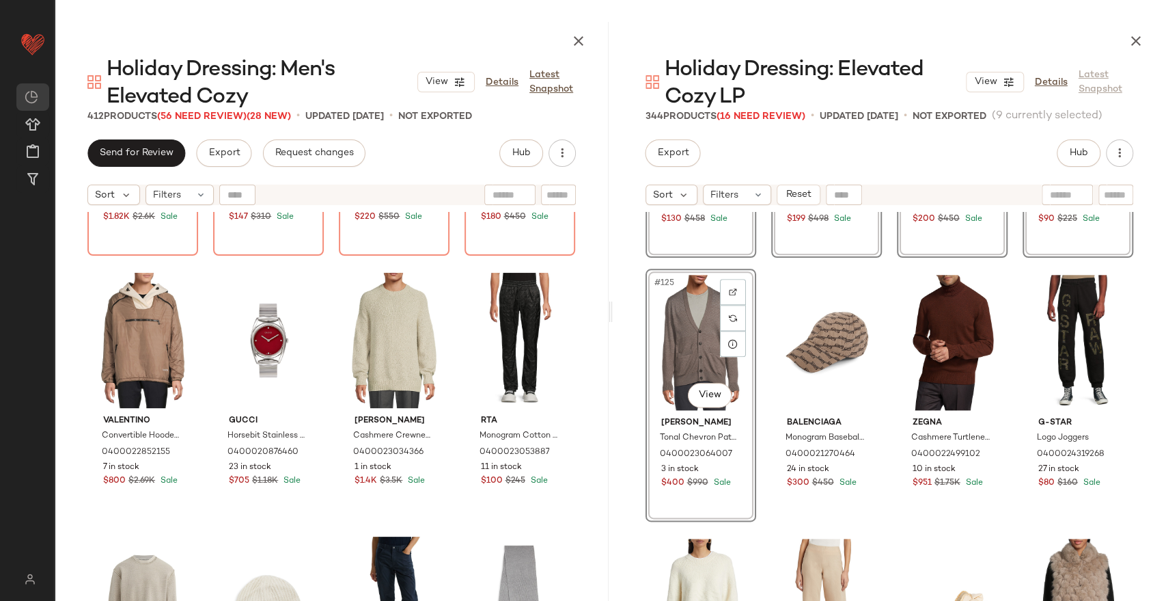
click at [1142, 374] on div "SET #121 View [PERSON_NAME] Sweater 0400023000294 2 in stock $130 $458 Sale SET…" at bounding box center [890, 453] width 554 height 483
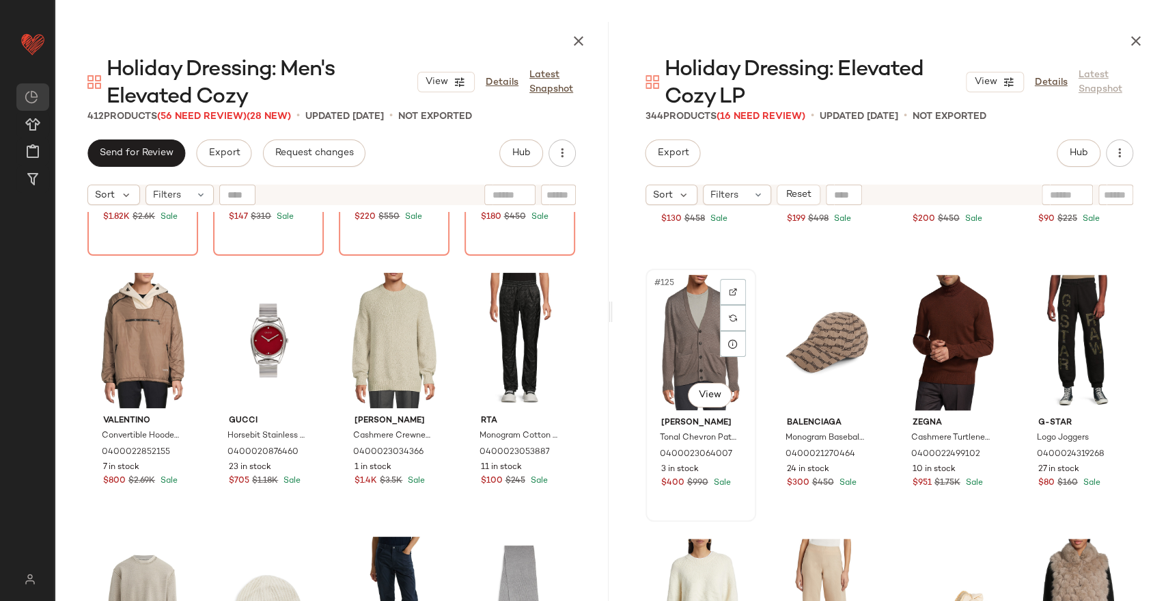
drag, startPoint x: 667, startPoint y: 355, endPoint x: 674, endPoint y: 356, distance: 7.6
click at [668, 355] on div "#125 View" at bounding box center [700, 342] width 101 height 138
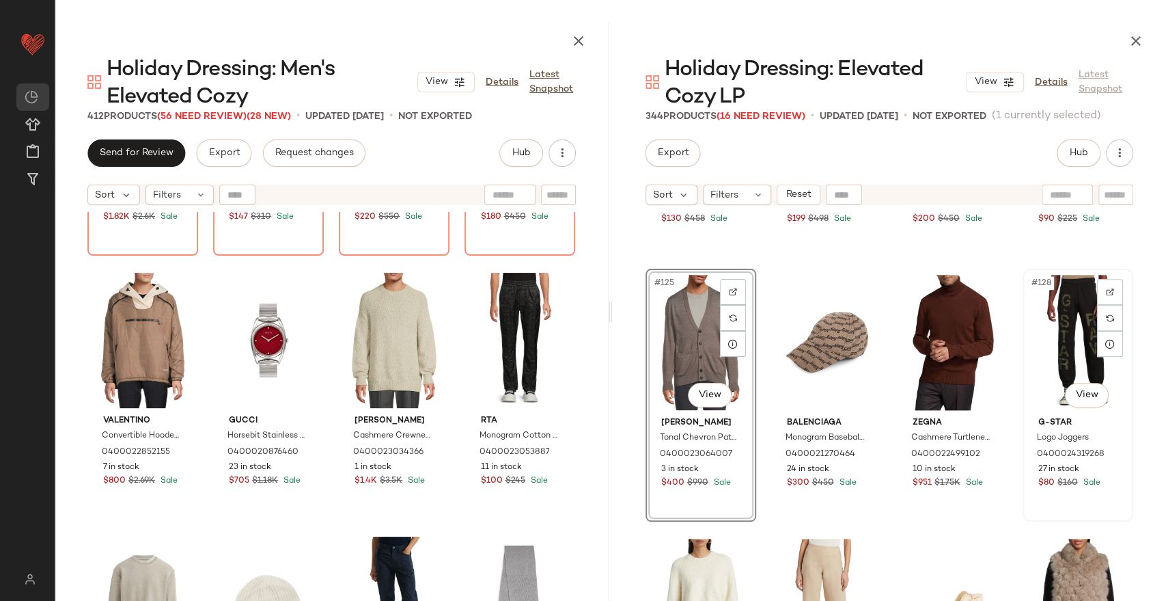
click at [1055, 353] on div "#128 View" at bounding box center [1078, 342] width 101 height 138
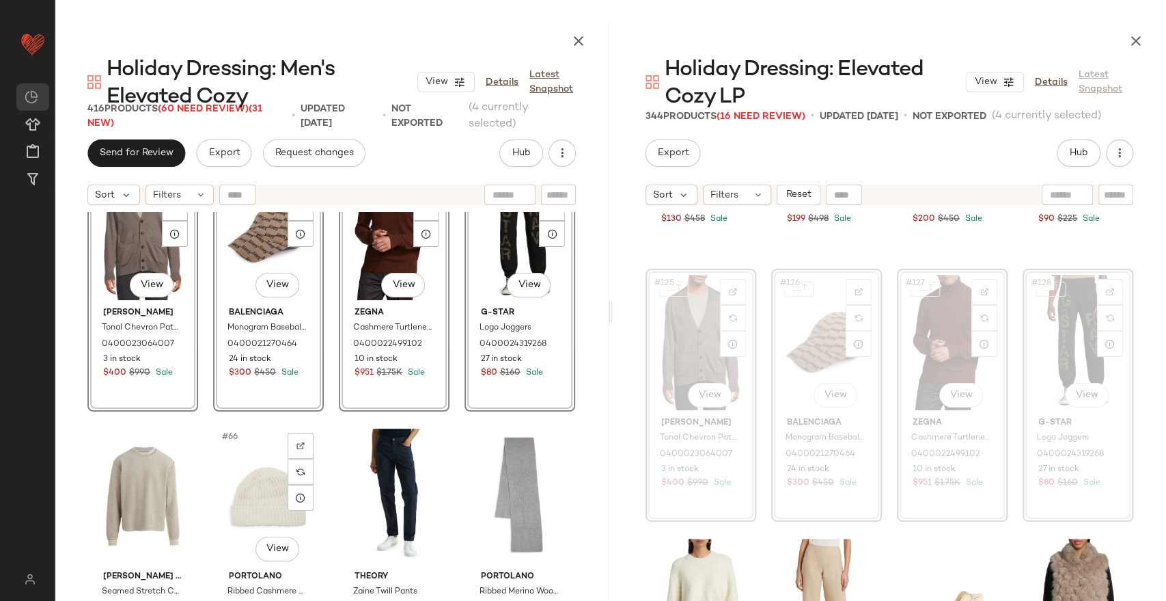
scroll to position [4031, 0]
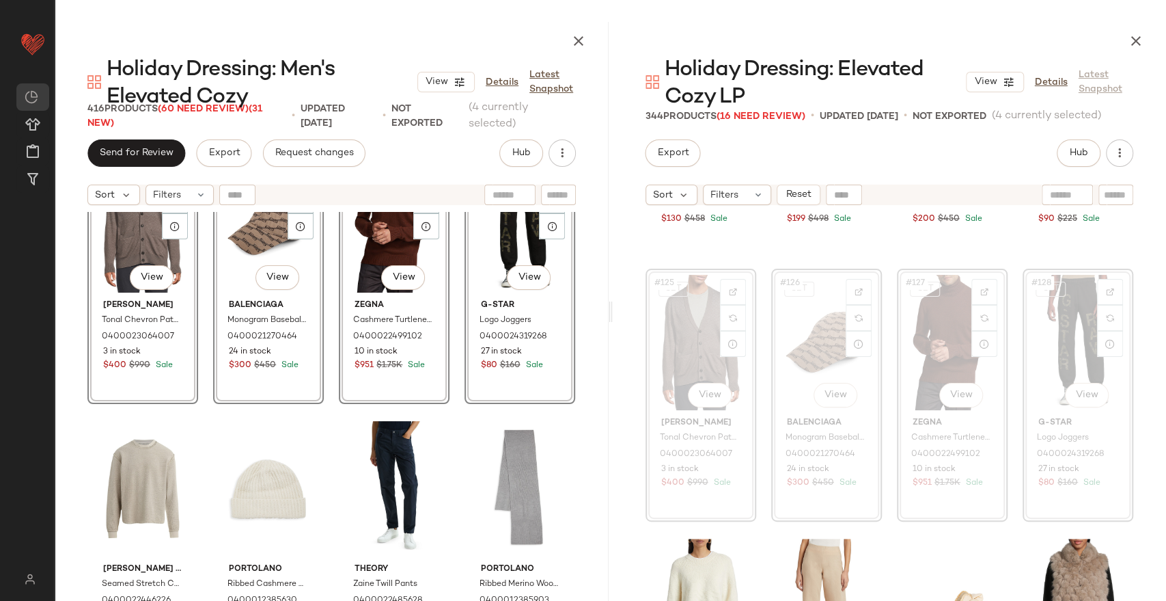
click at [590, 370] on div "Valentino Convertible Hooded Windbreaker 0400022852155 7 in stock $800 $2.69K S…" at bounding box center [332, 453] width 554 height 483
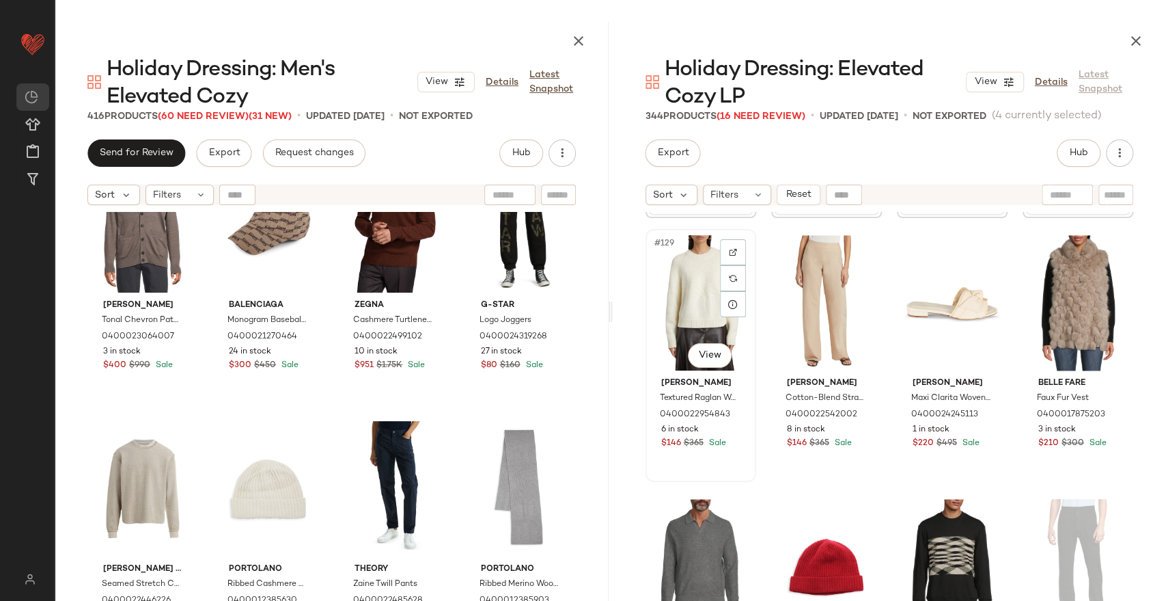
scroll to position [8664, 0]
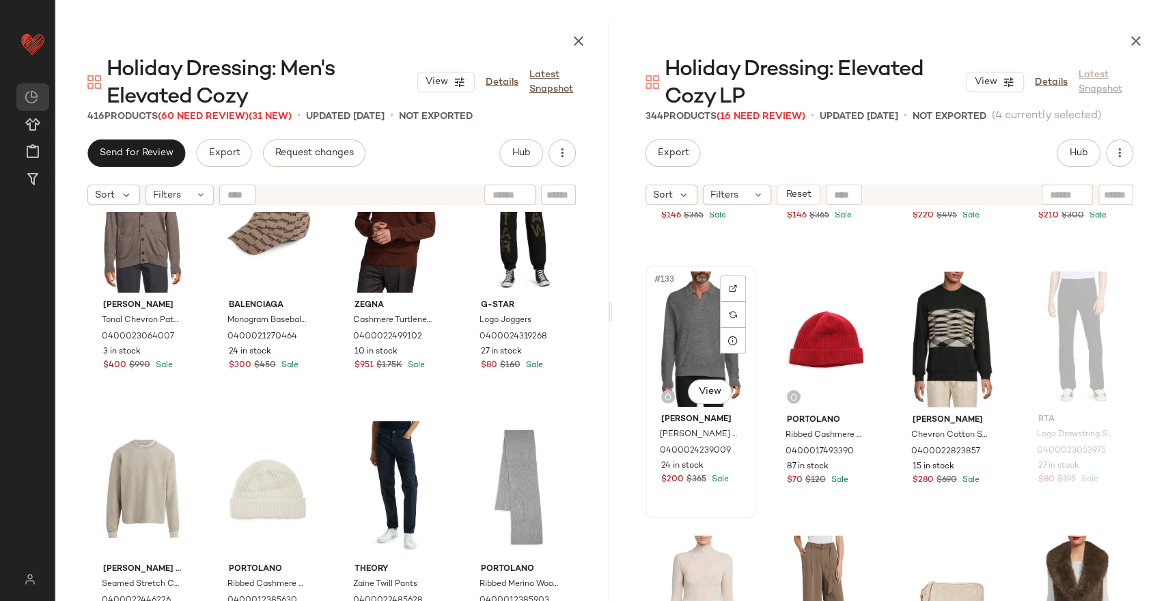
click at [687, 340] on div "#133 View" at bounding box center [700, 339] width 101 height 138
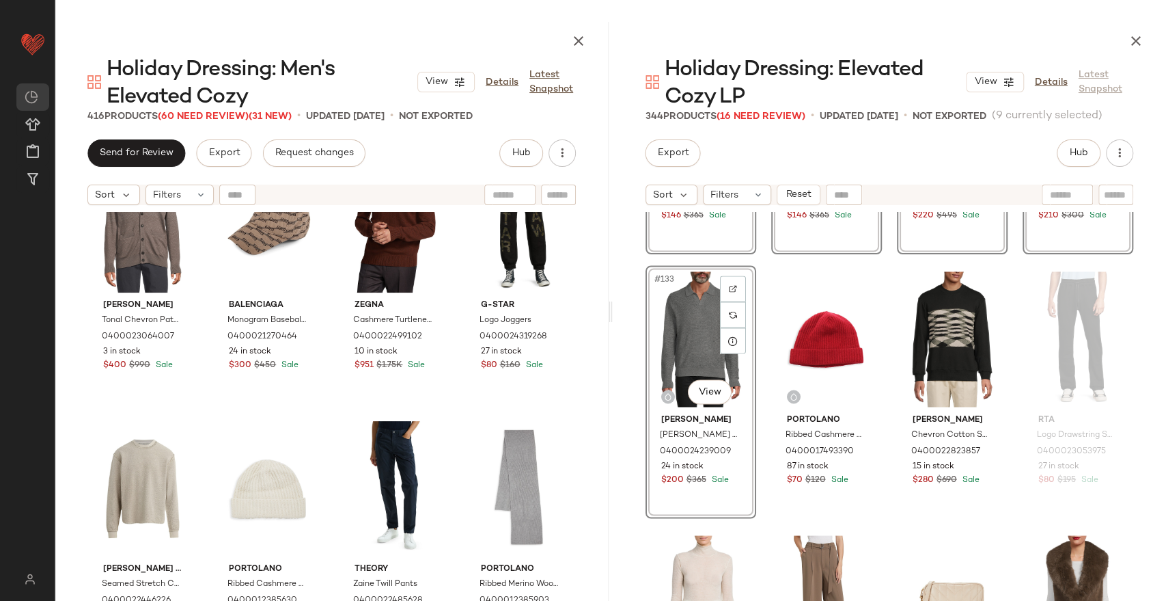
click at [1136, 335] on div "#129 View [PERSON_NAME] Textured Raglan Wool Fair Isle Sweater 0400022954843 6 …" at bounding box center [890, 453] width 554 height 483
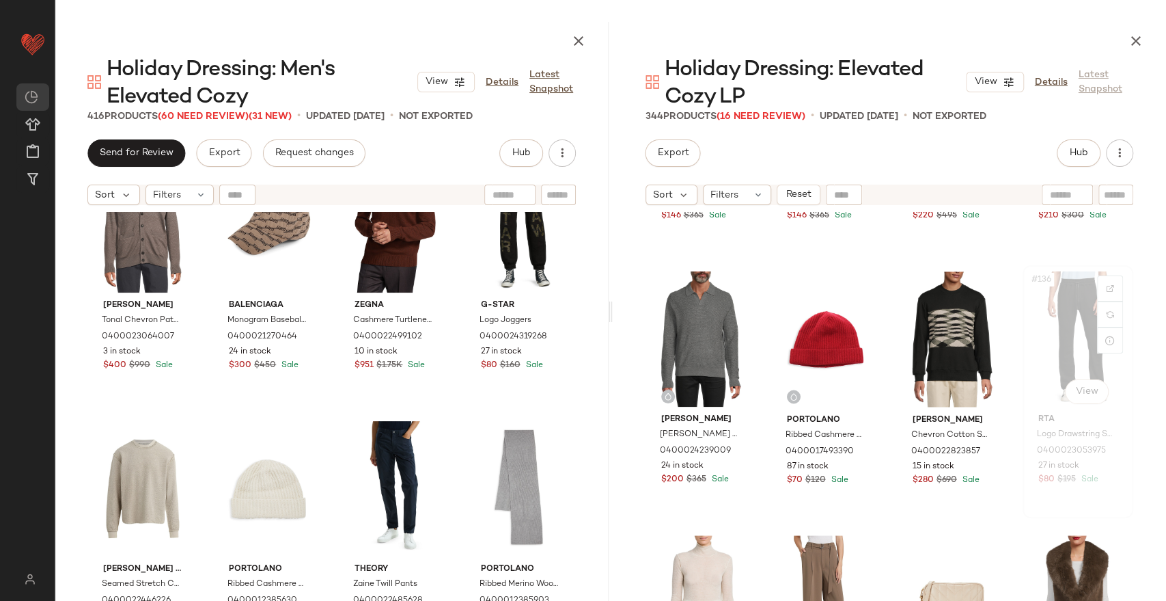
click at [1067, 327] on div "#136 View" at bounding box center [1078, 339] width 101 height 138
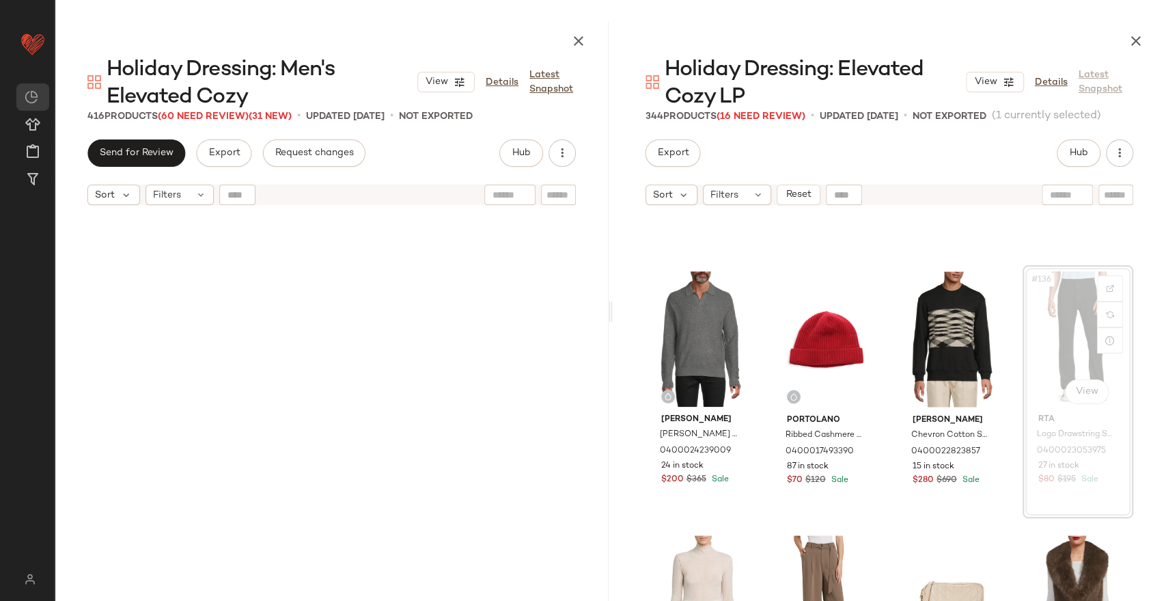
scroll to position [8703, 0]
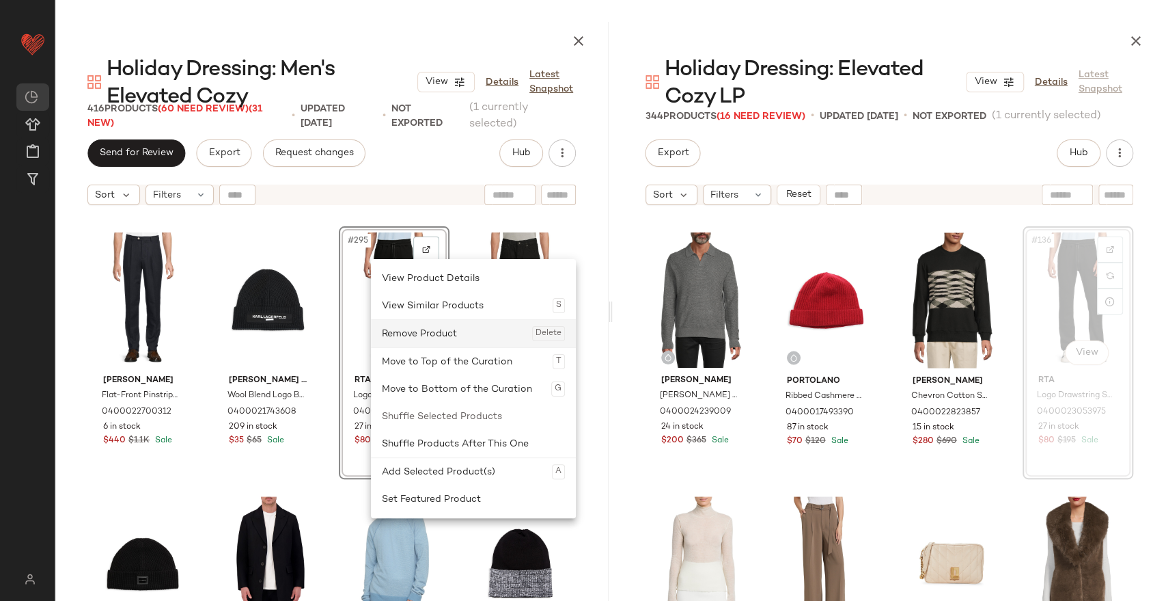
click at [415, 340] on div "Remove Product Delete" at bounding box center [473, 333] width 183 height 27
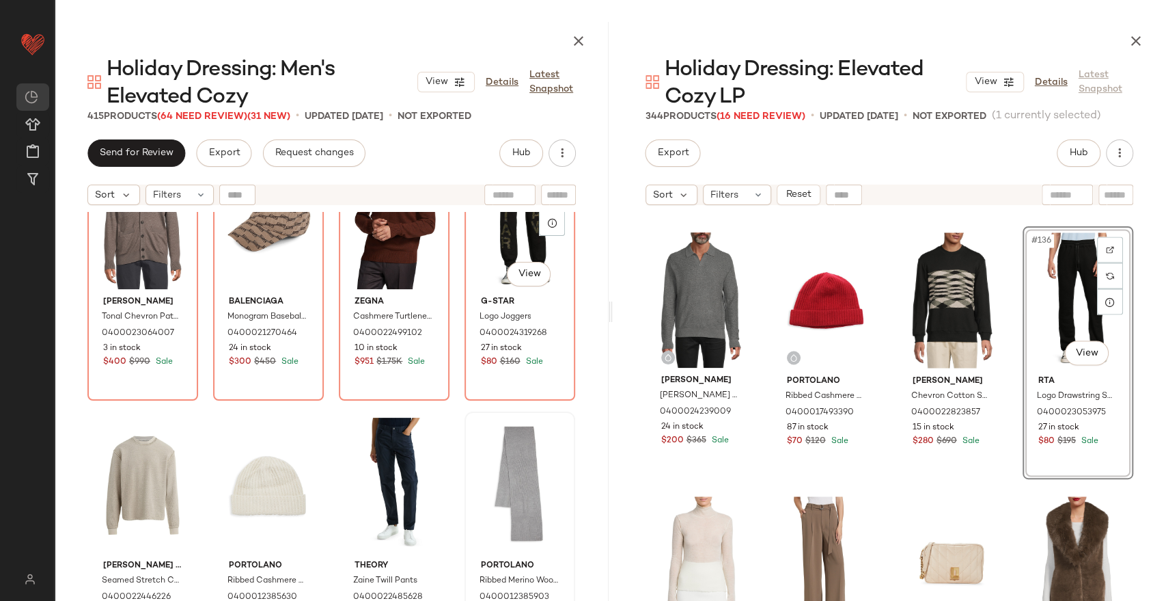
scroll to position [4262, 0]
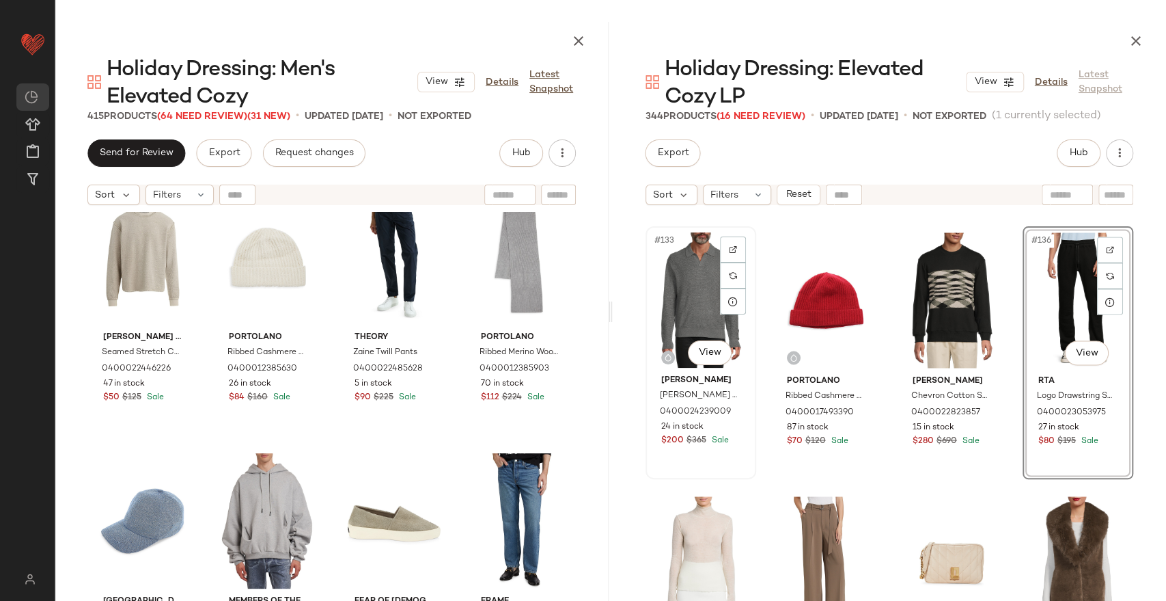
click at [676, 310] on div "#133 View" at bounding box center [700, 300] width 101 height 138
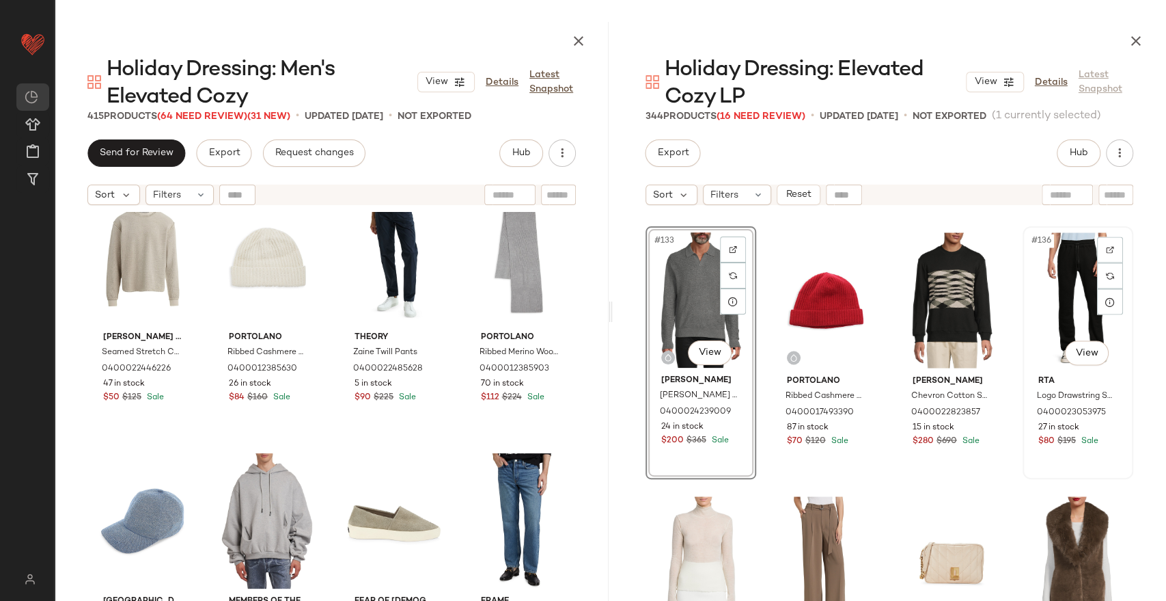
click at [1062, 289] on div "#136 View" at bounding box center [1078, 300] width 101 height 138
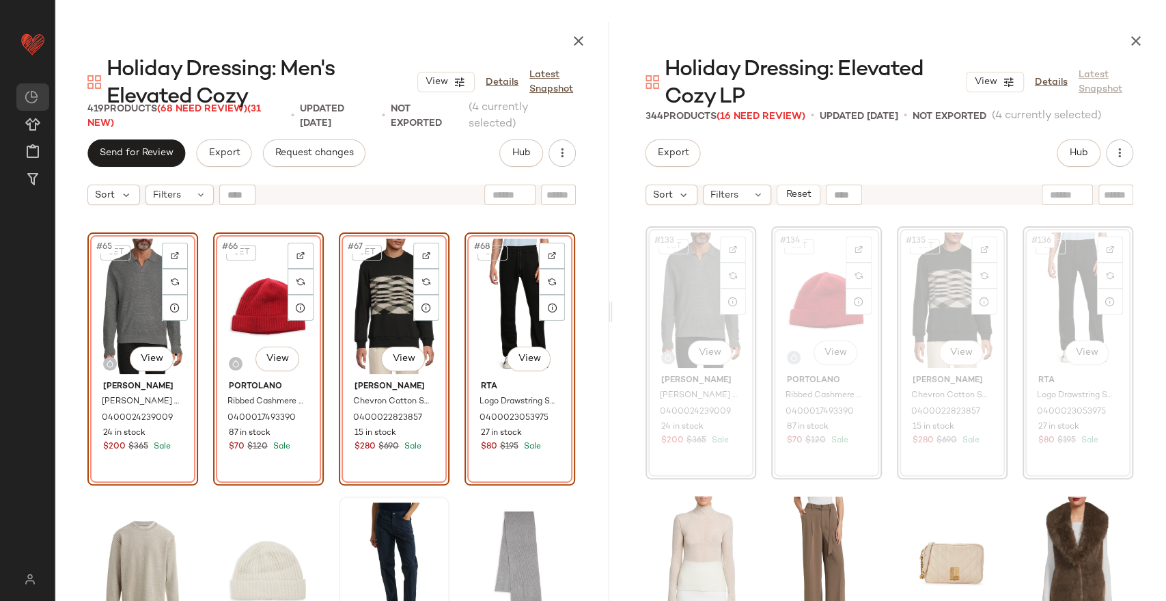
scroll to position [4142, 0]
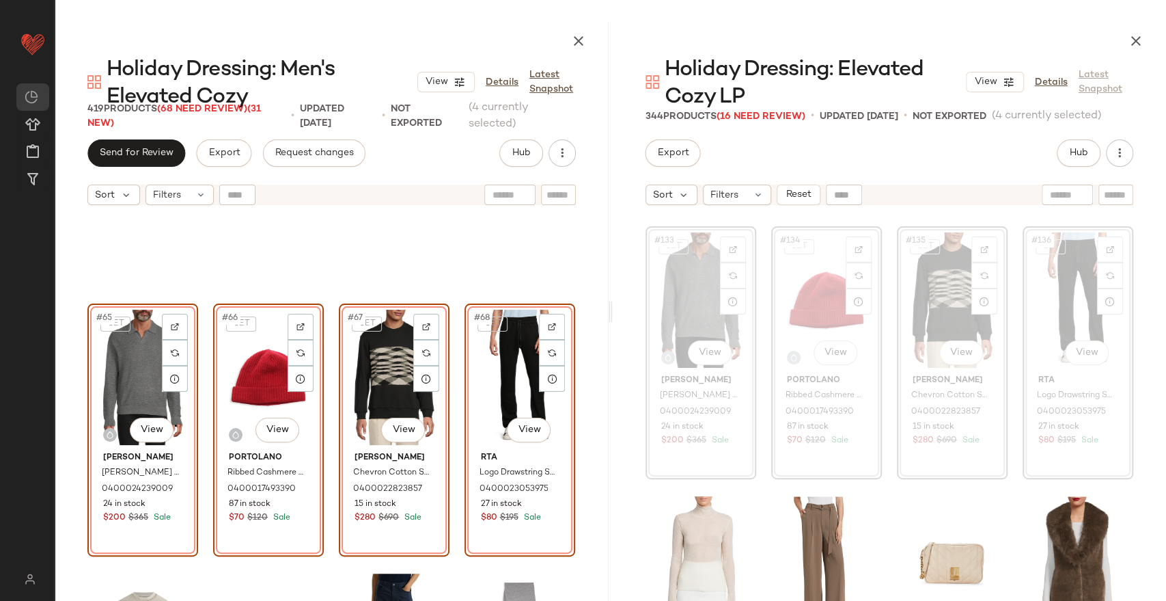
click at [579, 395] on div "SET #65 View [PERSON_NAME] Wool [PERSON_NAME]-Collar Sweater 0400024239009 24 i…" at bounding box center [332, 453] width 554 height 483
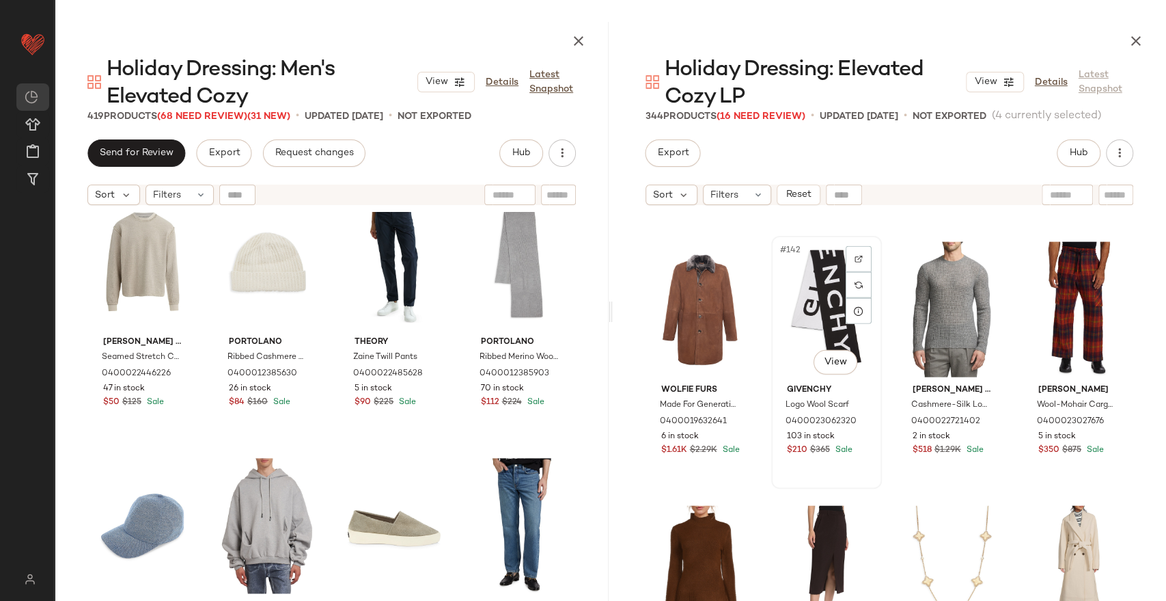
scroll to position [9235, 0]
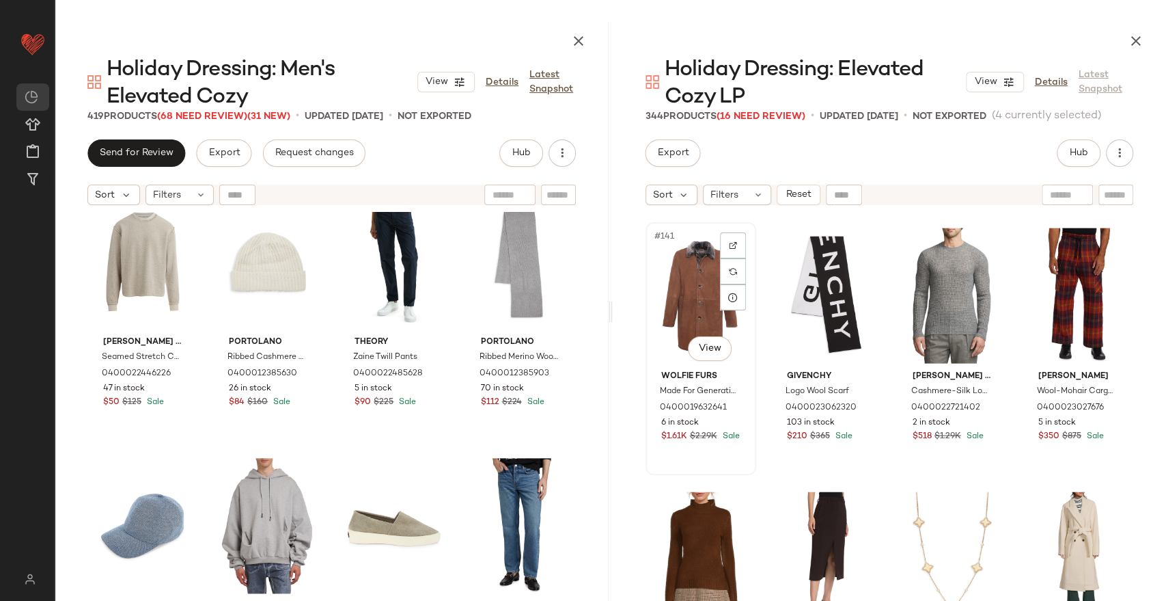
click at [698, 299] on div "#141 View" at bounding box center [700, 296] width 101 height 138
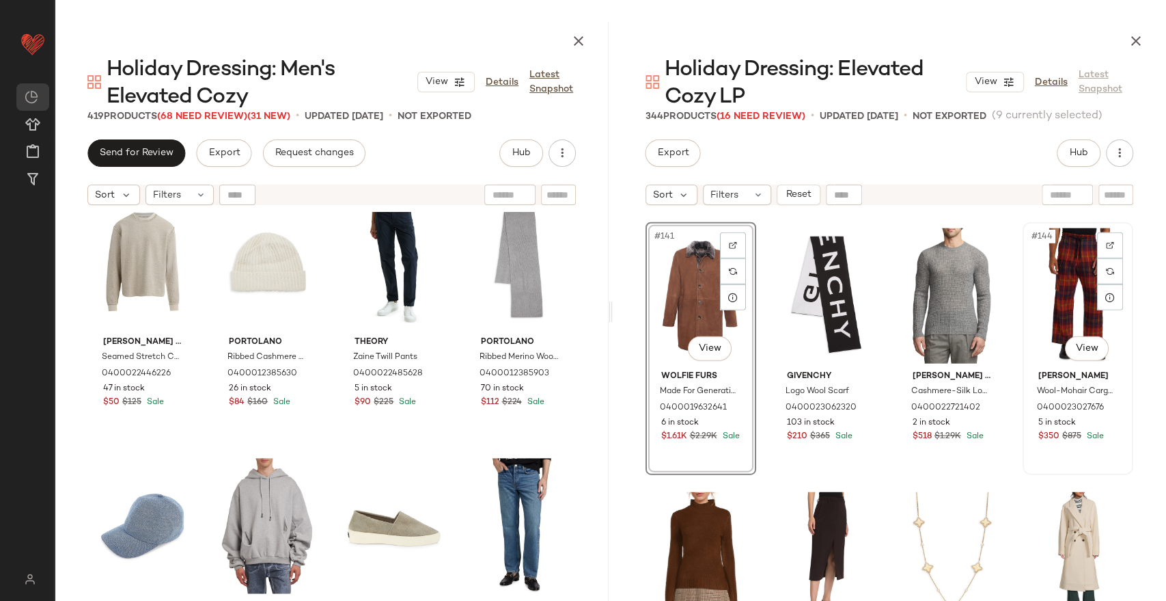
click at [1050, 308] on div "#144 View" at bounding box center [1078, 296] width 101 height 138
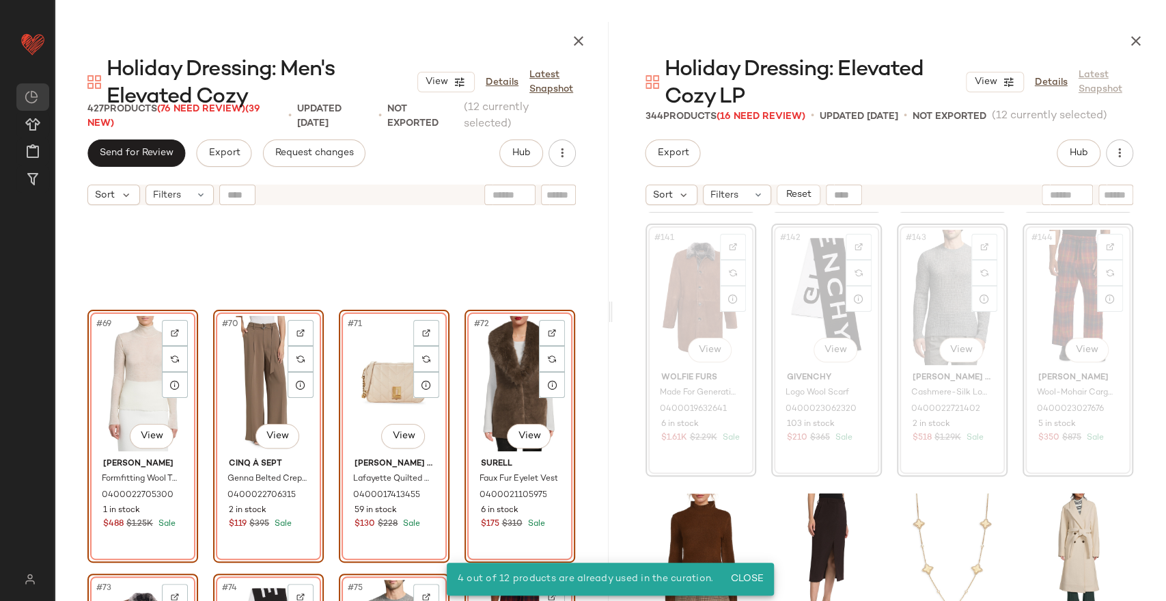
scroll to position [4394, 0]
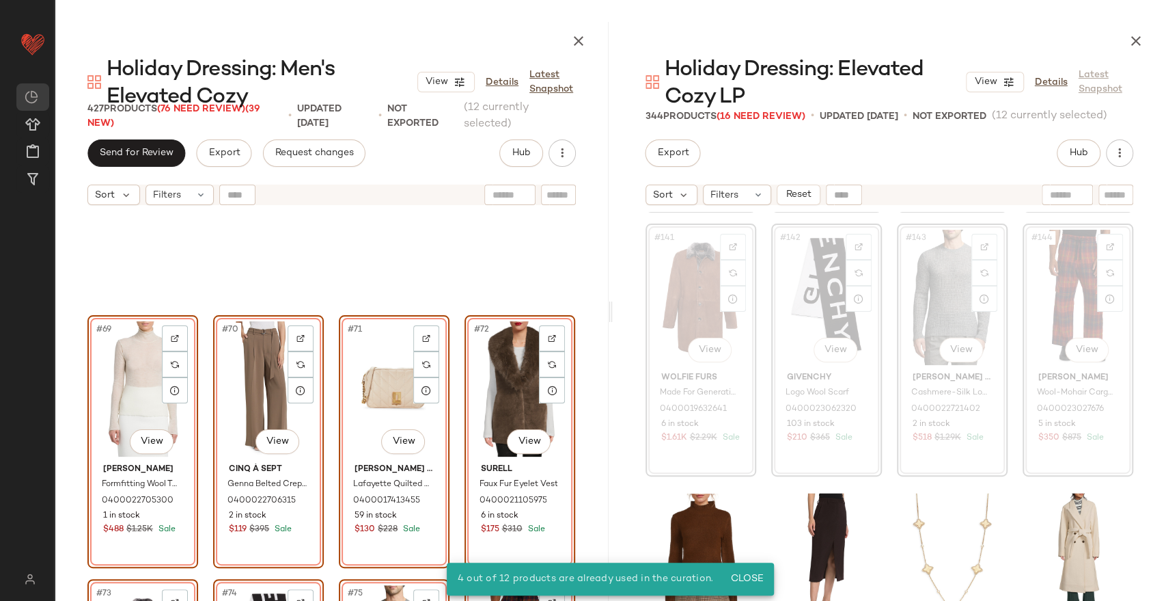
click at [579, 381] on div "#69 View [PERSON_NAME] Formfitting Wool Turtleneck Top 0400022705300 1 in stock…" at bounding box center [332, 453] width 554 height 483
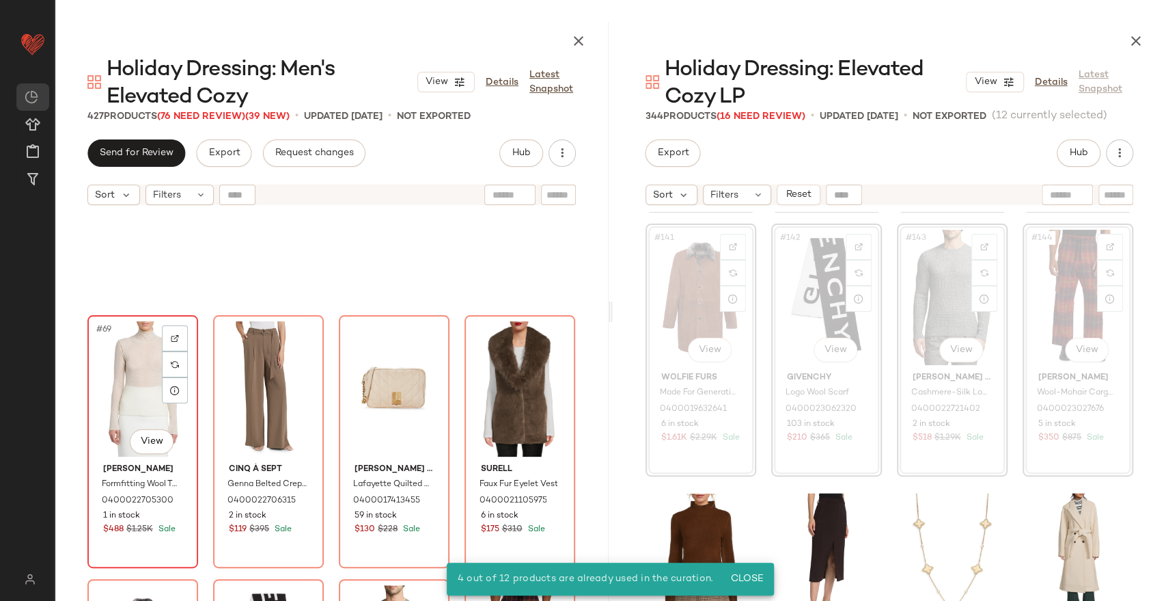
click at [123, 386] on div "#69 View" at bounding box center [142, 389] width 101 height 138
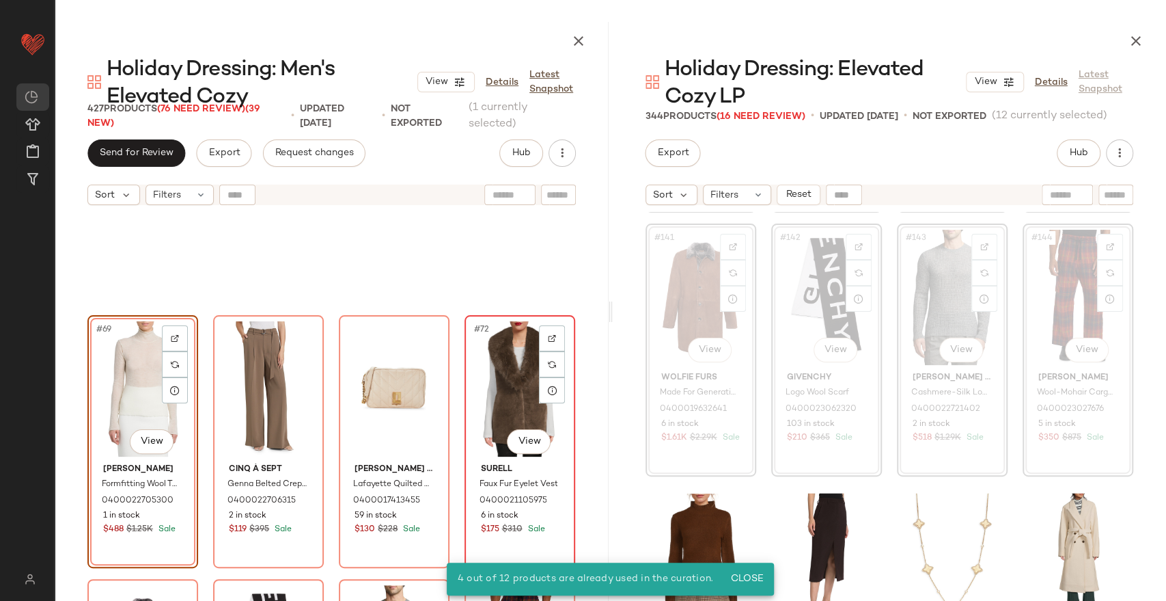
click at [503, 385] on div "#72 View" at bounding box center [519, 389] width 101 height 138
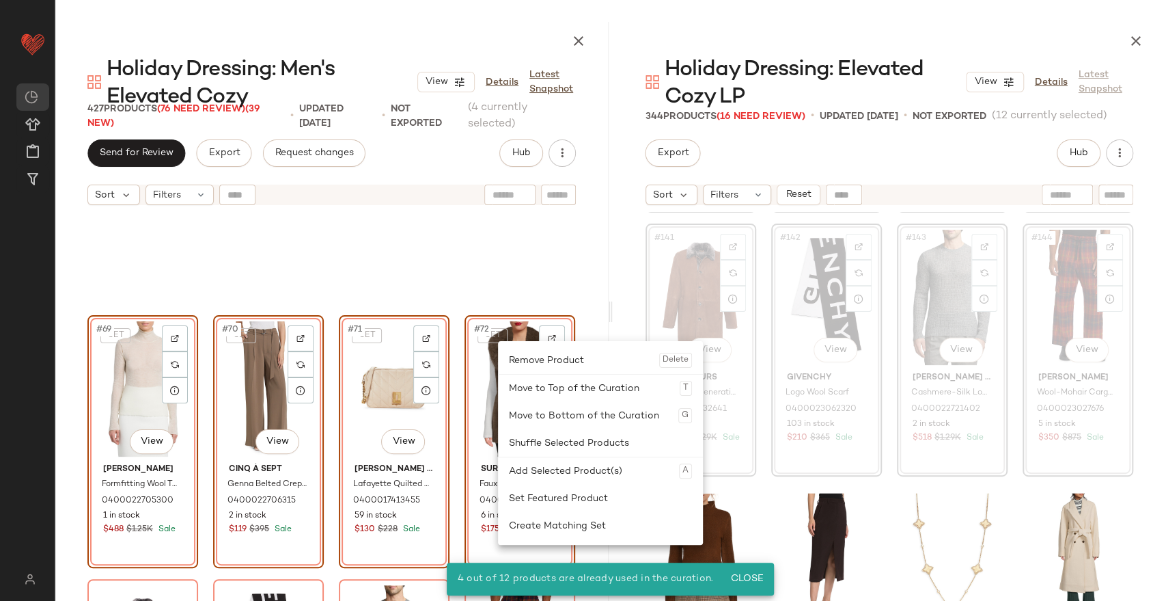
click at [521, 363] on div "Remove Product Delete" at bounding box center [600, 359] width 183 height 27
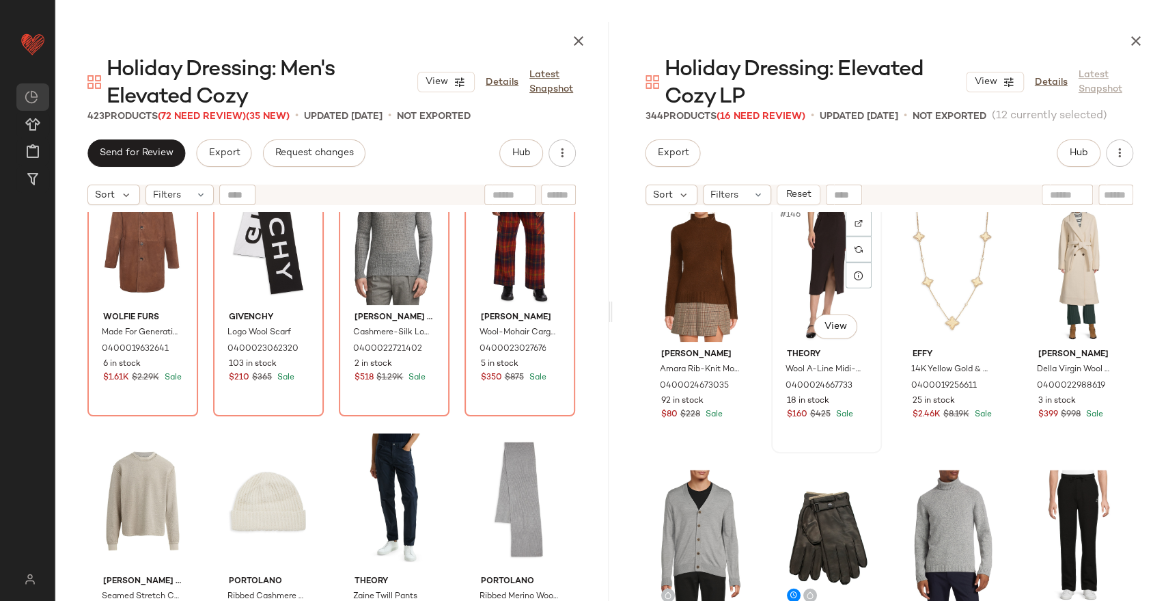
scroll to position [9613, 0]
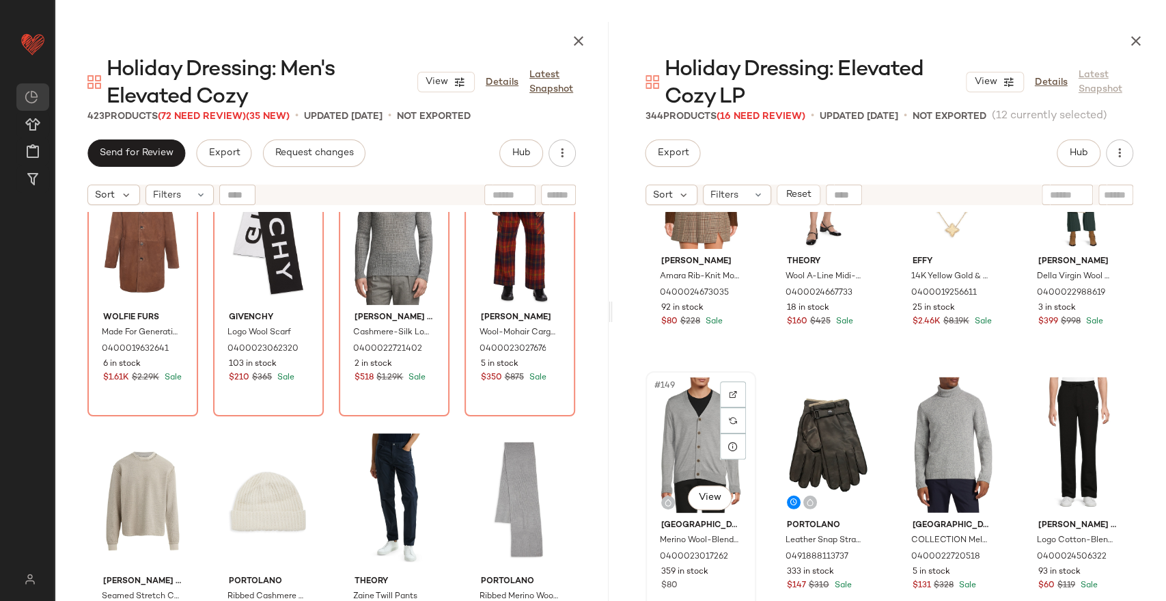
click at [687, 435] on div "#149 View" at bounding box center [700, 445] width 101 height 138
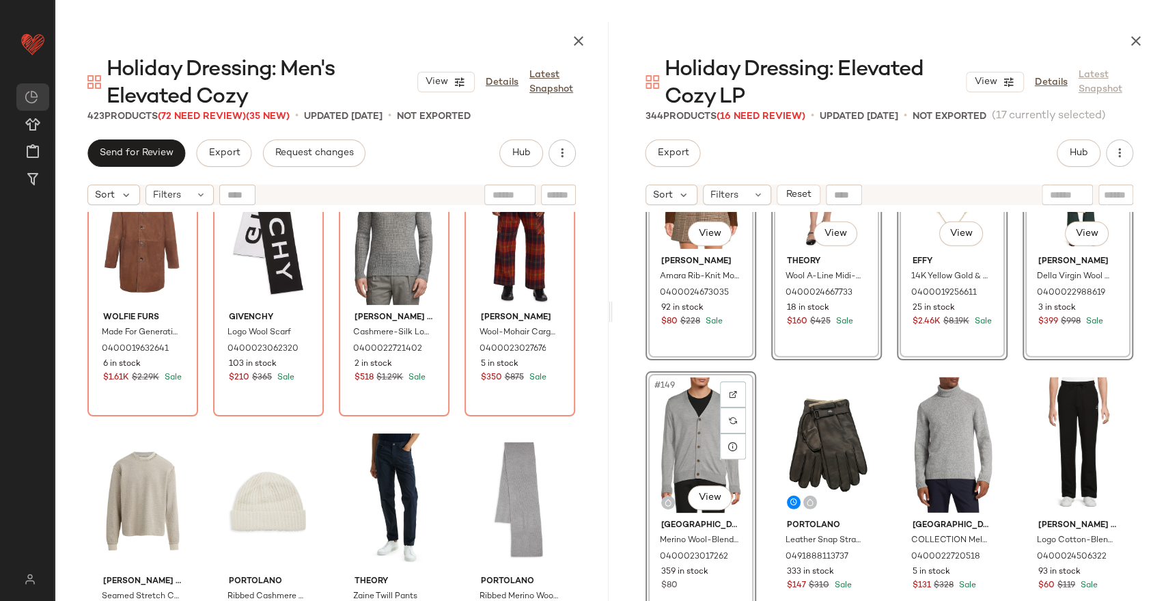
click at [1142, 368] on div "#145 View [PERSON_NAME] Amara Rib-Knit Mock Turtleneck Sweater 0400024673035 92…" at bounding box center [890, 453] width 554 height 483
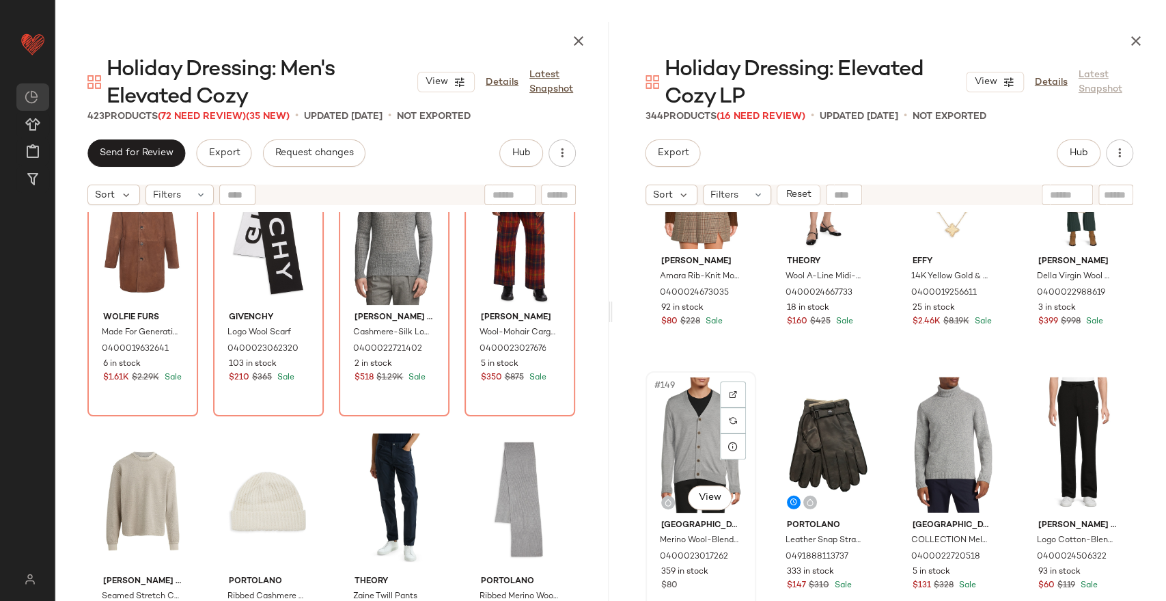
click at [687, 449] on div "#149 View" at bounding box center [700, 445] width 101 height 138
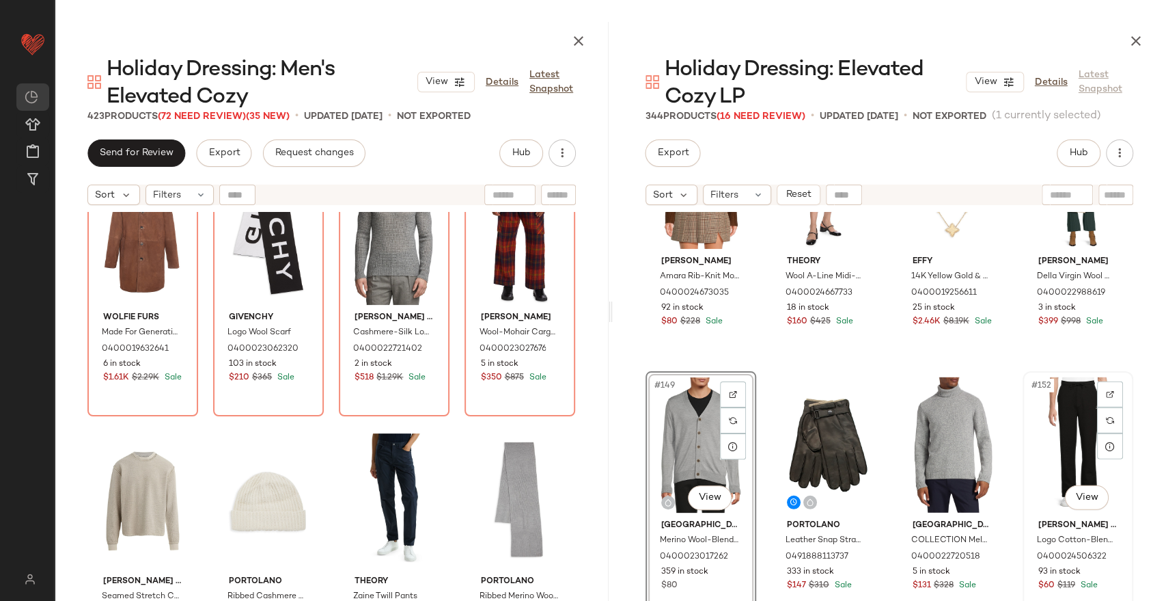
click at [1062, 415] on div "#152 View" at bounding box center [1078, 445] width 101 height 138
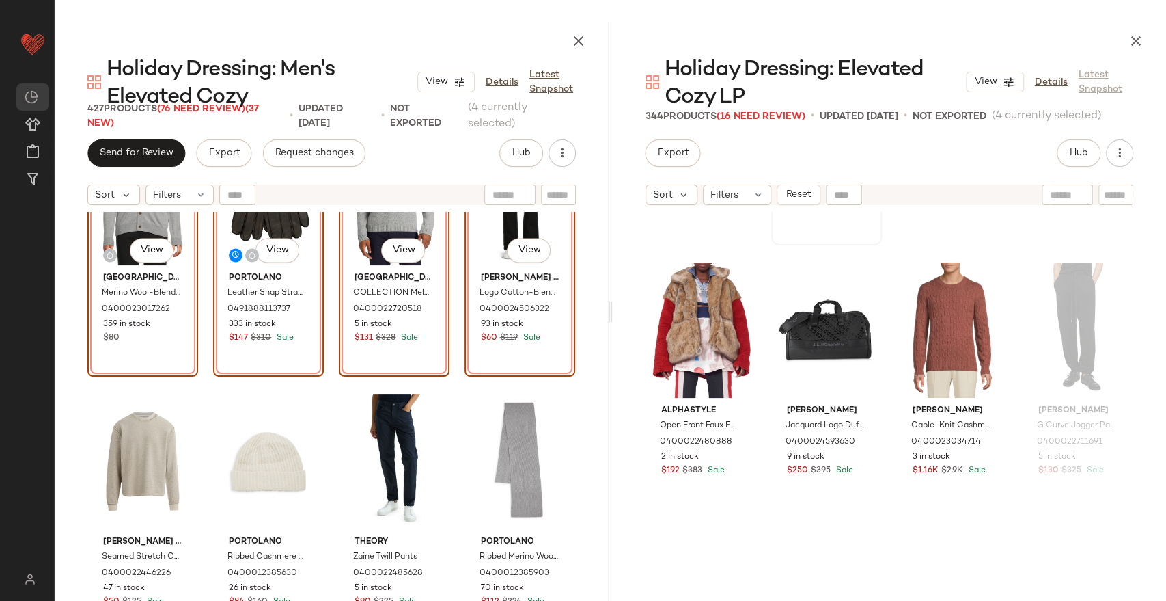
scroll to position [10296, 0]
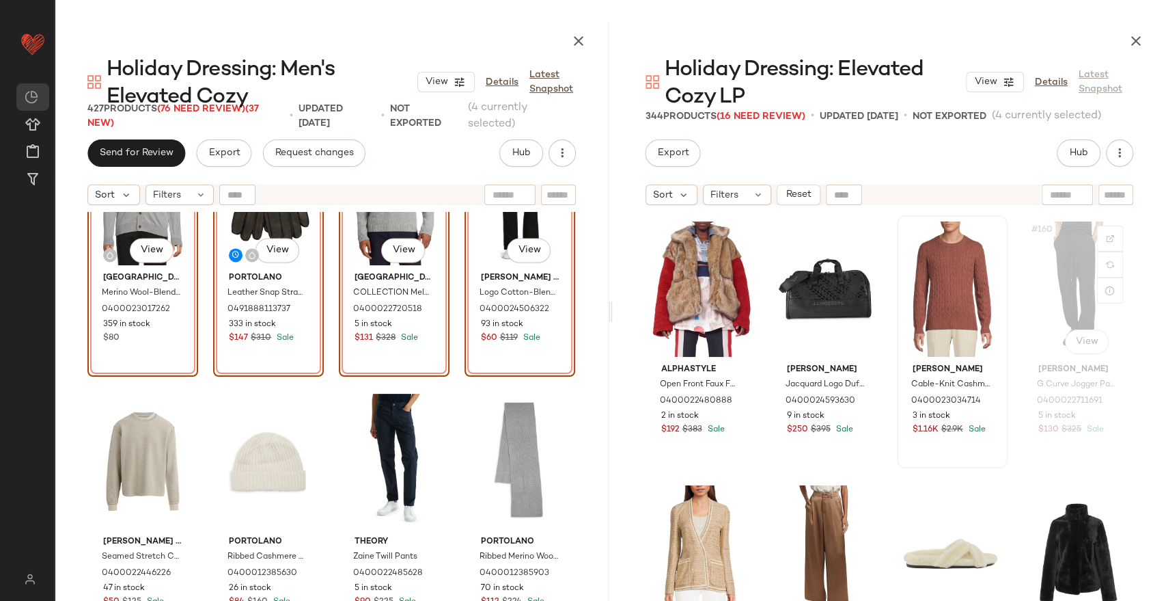
click at [1061, 275] on div "#160 View" at bounding box center [1078, 289] width 101 height 138
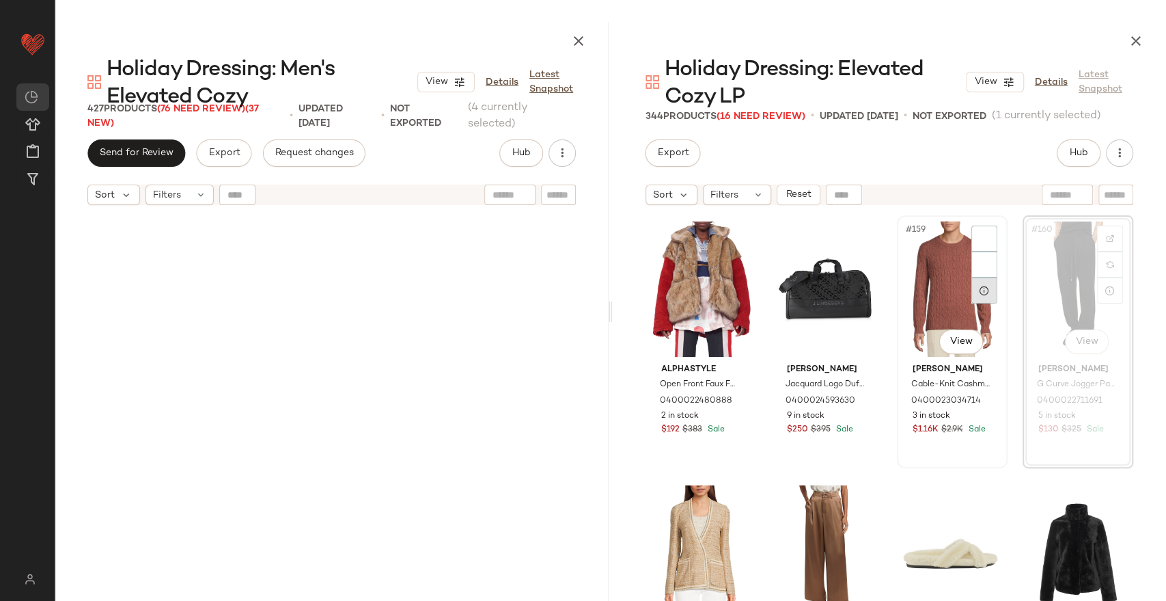
scroll to position [10286, 0]
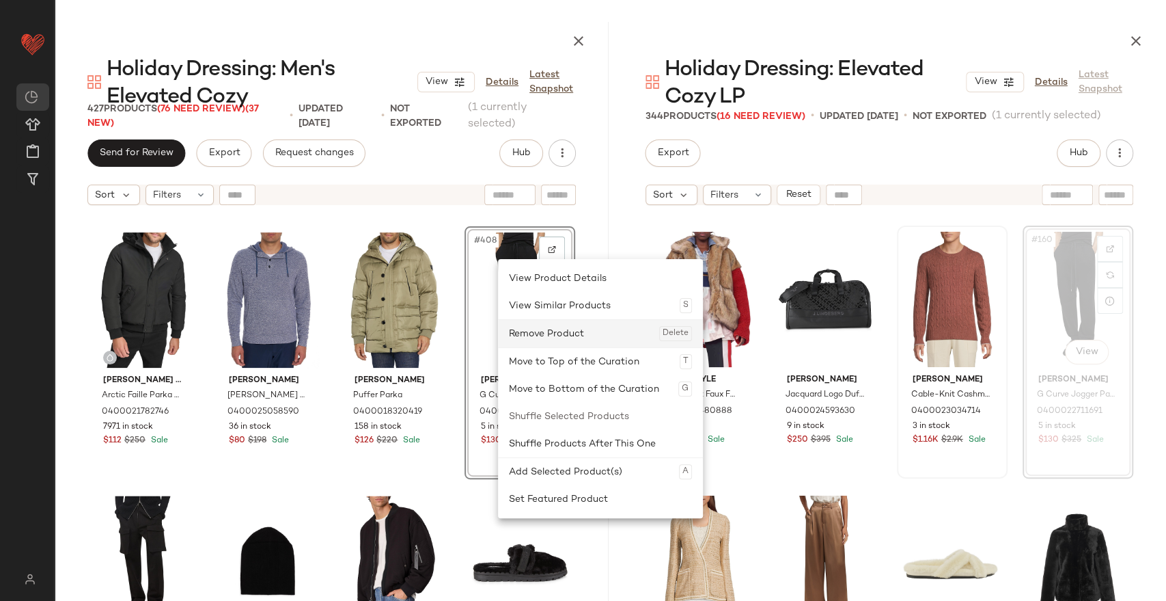
click at [524, 329] on div "Remove Product Delete" at bounding box center [600, 333] width 183 height 27
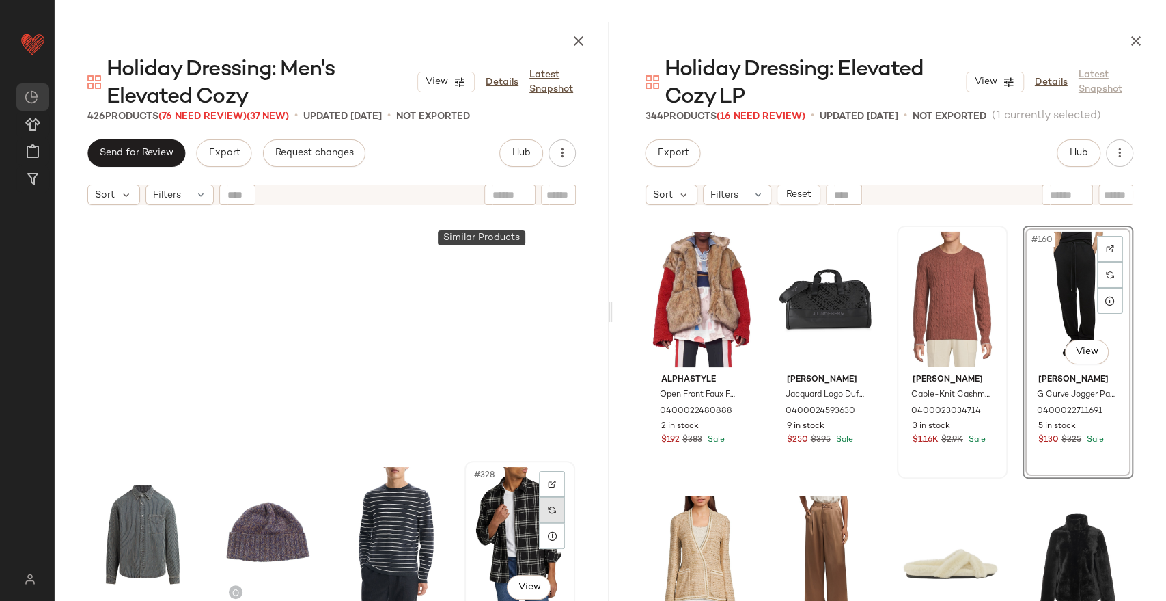
scroll to position [21020, 0]
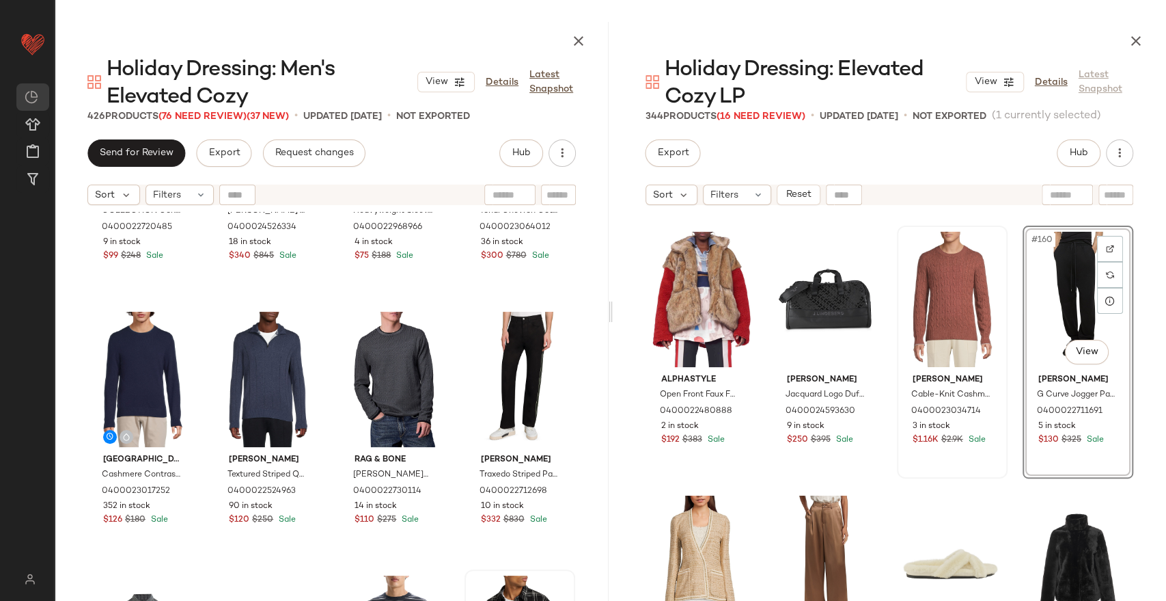
click at [608, 570] on div at bounding box center [610, 311] width 5 height 579
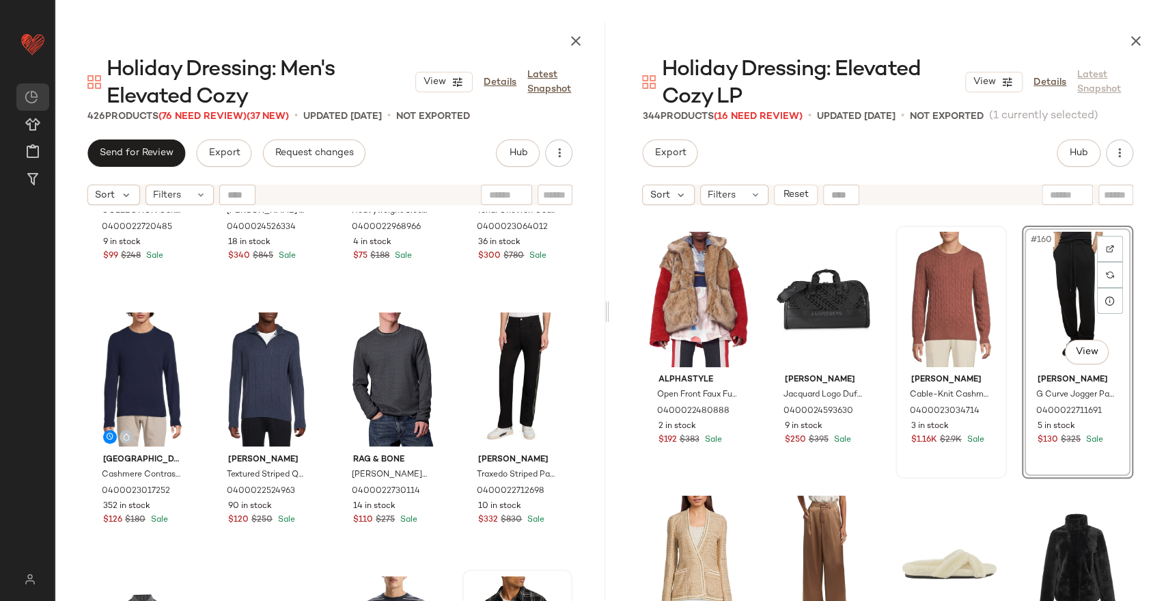
click at [605, 577] on div at bounding box center [607, 311] width 5 height 579
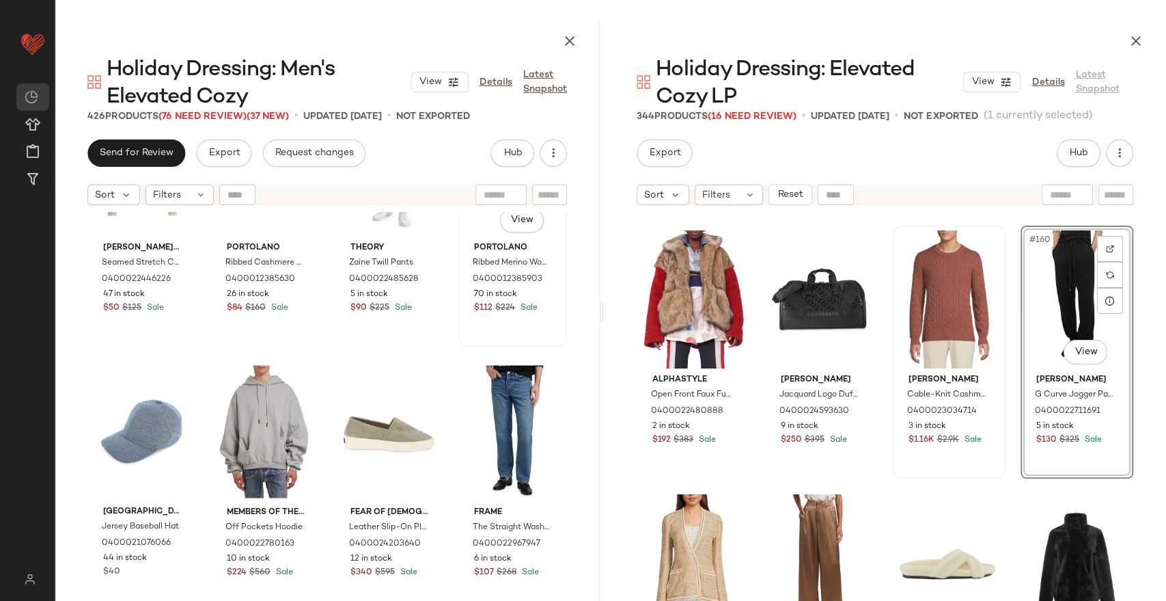
scroll to position [4993, 0]
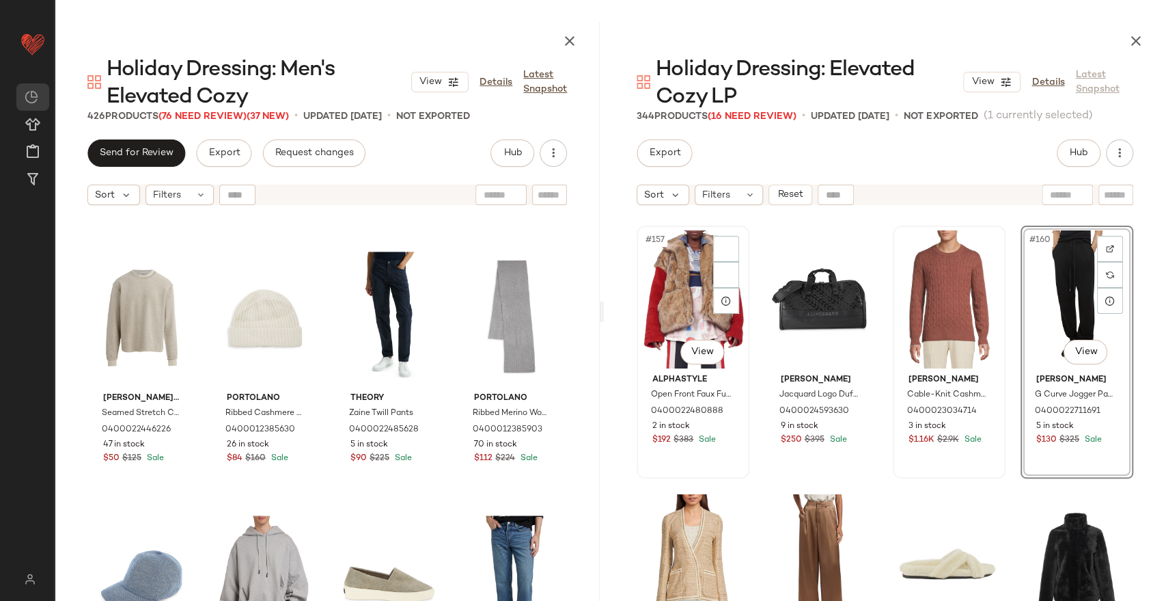
click at [672, 278] on div "#157 View" at bounding box center [693, 299] width 103 height 138
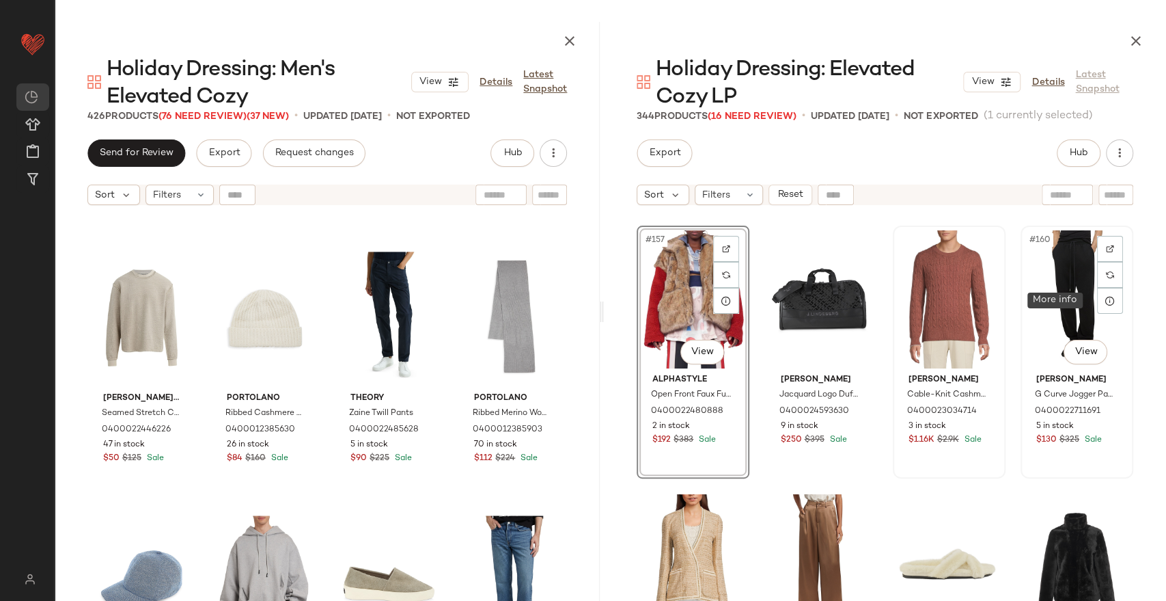
click at [1063, 297] on div "#160 View" at bounding box center [1077, 299] width 103 height 138
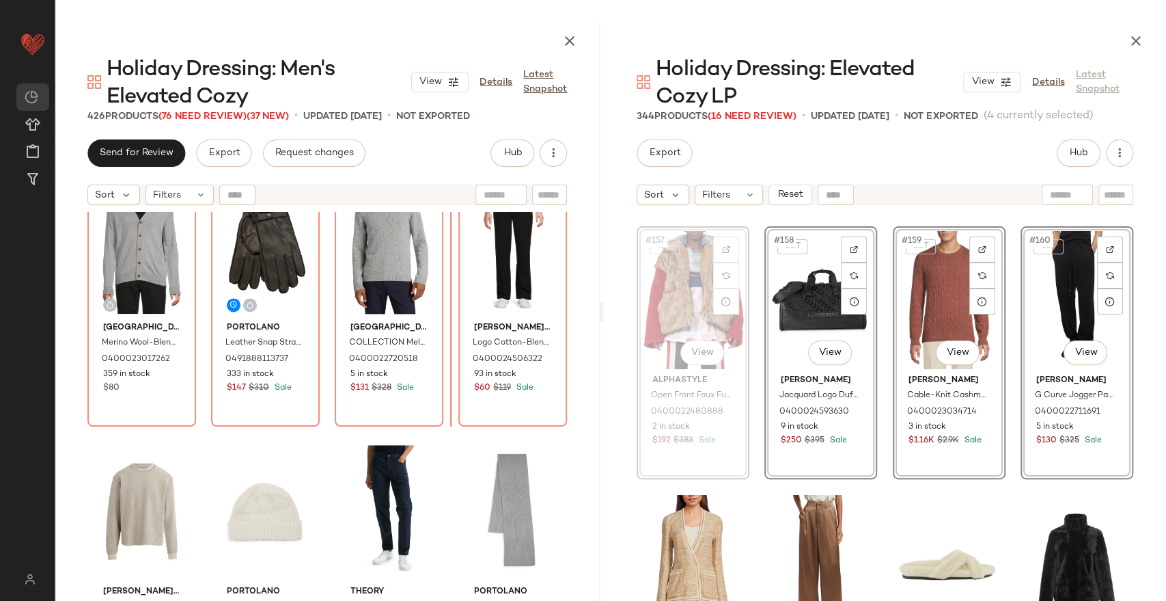
scroll to position [4781, 0]
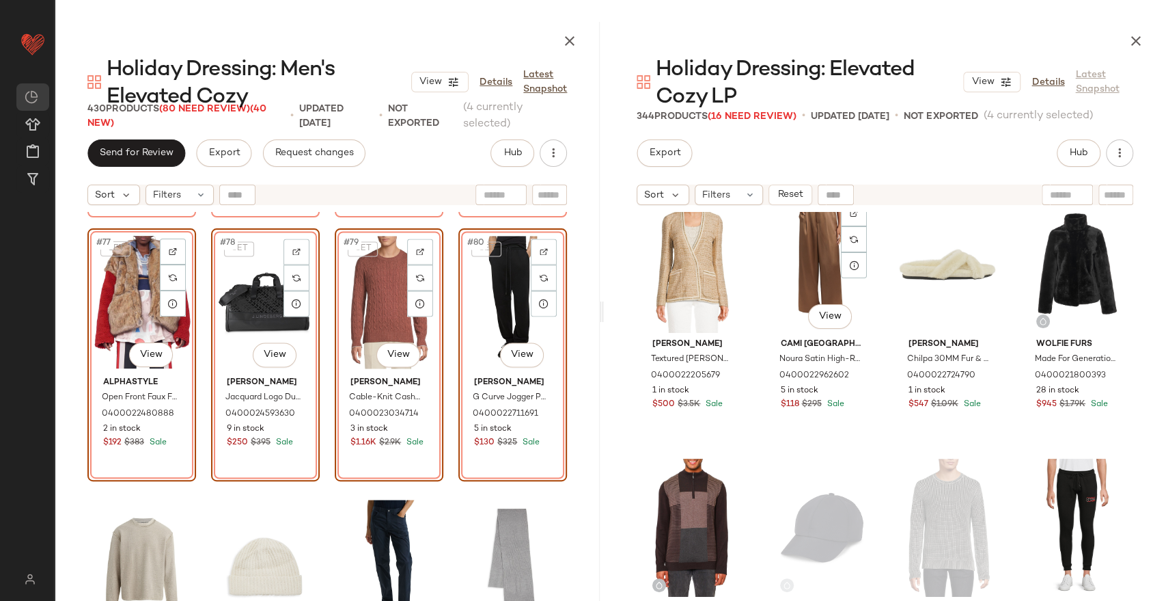
scroll to position [10589, 0]
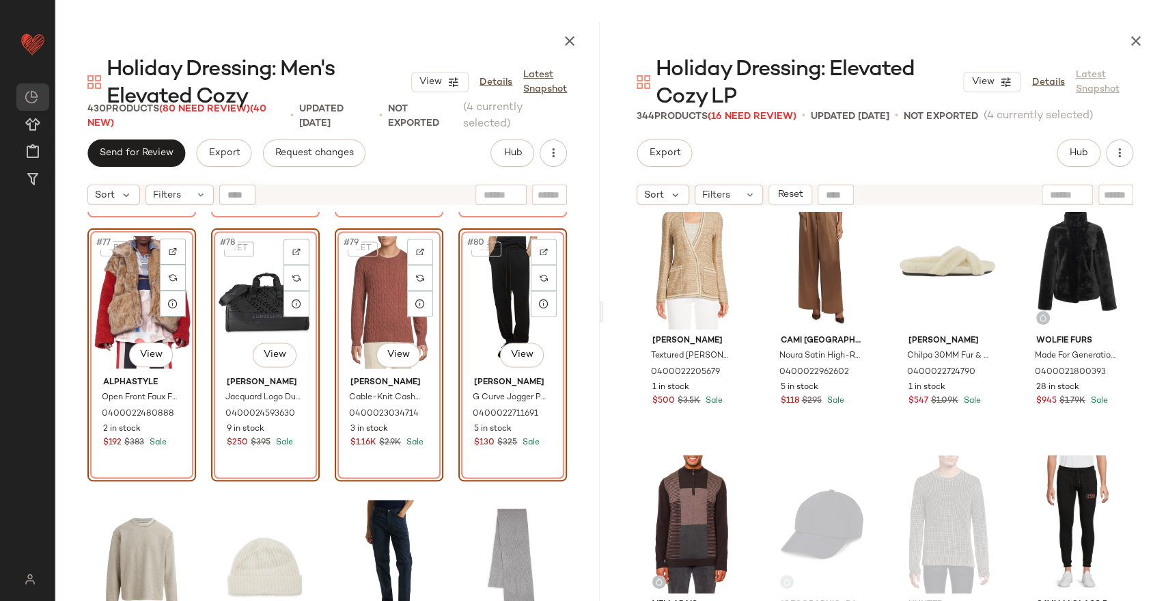
click at [886, 426] on div "[PERSON_NAME] Textured Sequin Cardigan 0400022205679 1 in stock $500 $3.5K Sale…" at bounding box center [885, 453] width 562 height 483
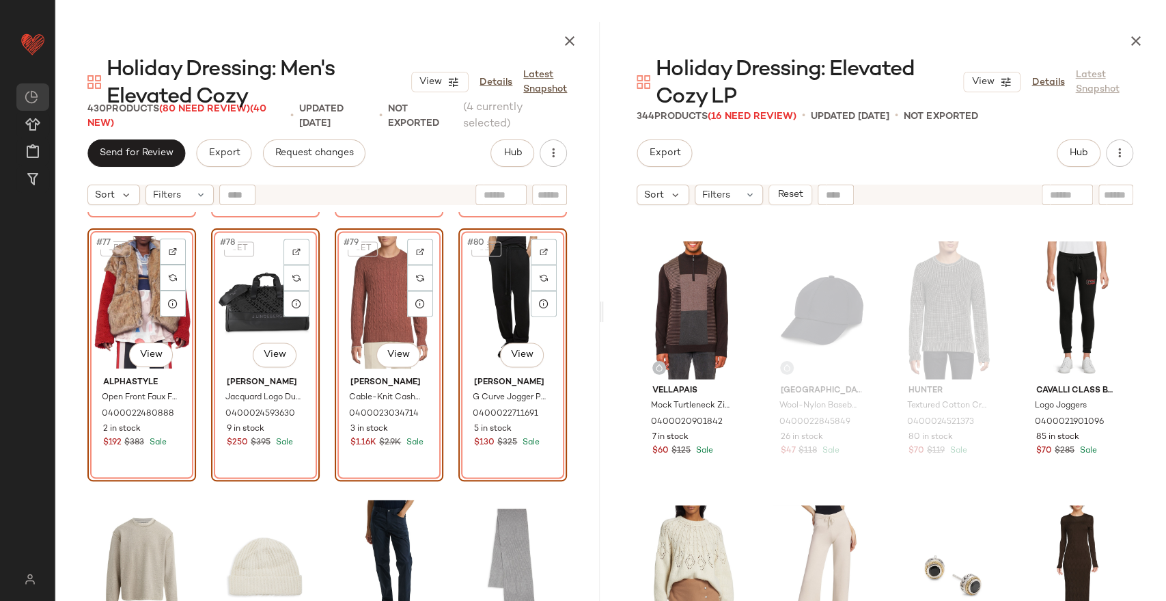
scroll to position [10817, 0]
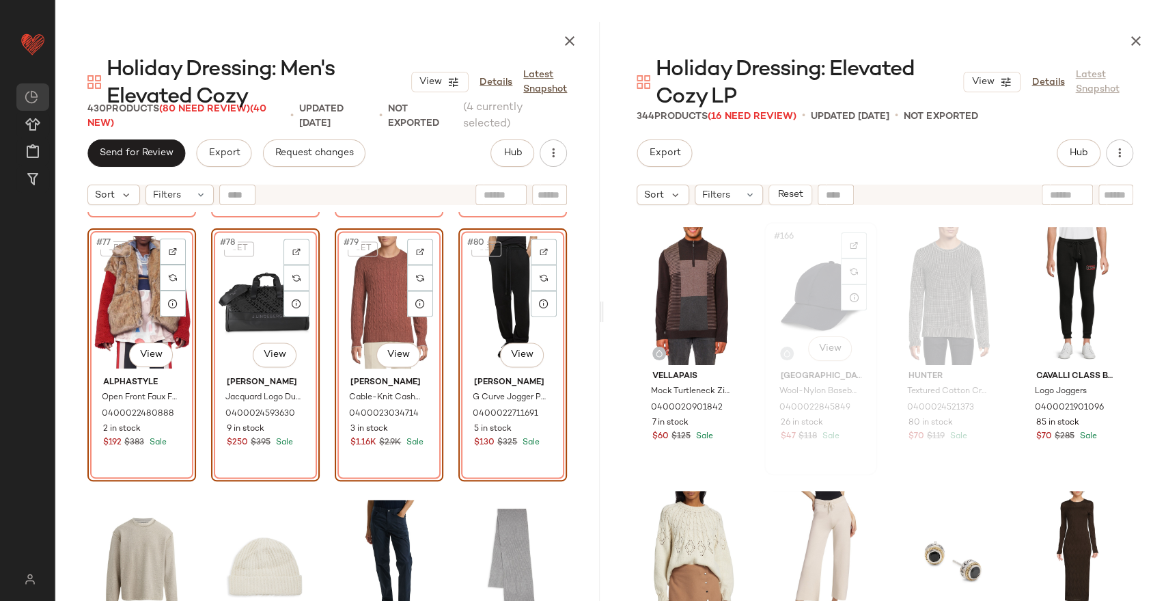
click at [801, 305] on div "#166 View" at bounding box center [820, 296] width 103 height 138
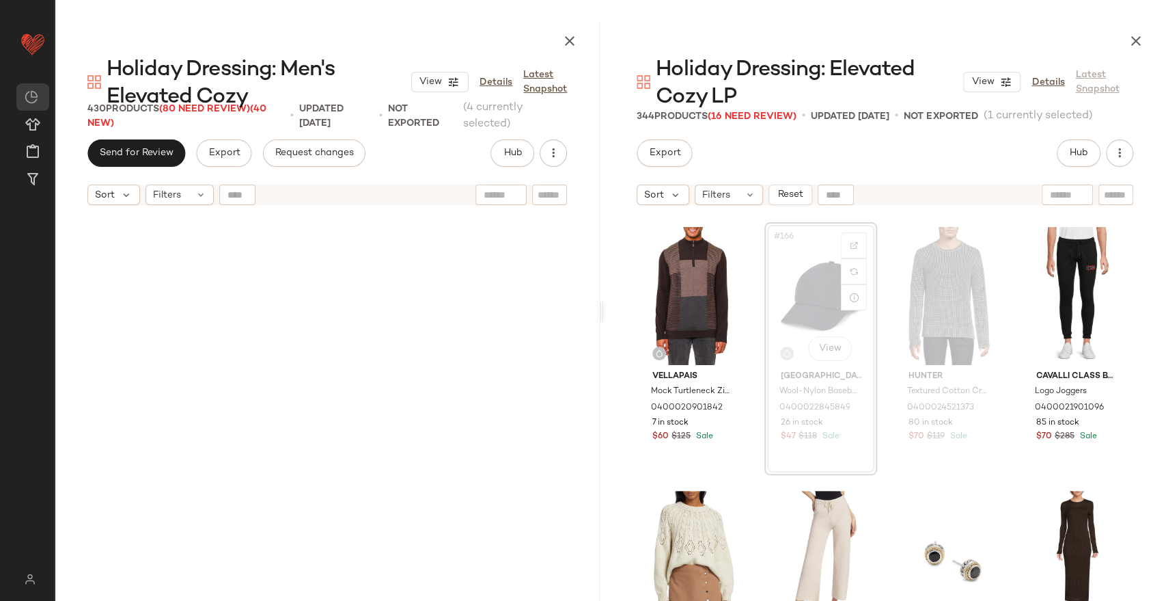
scroll to position [10813, 0]
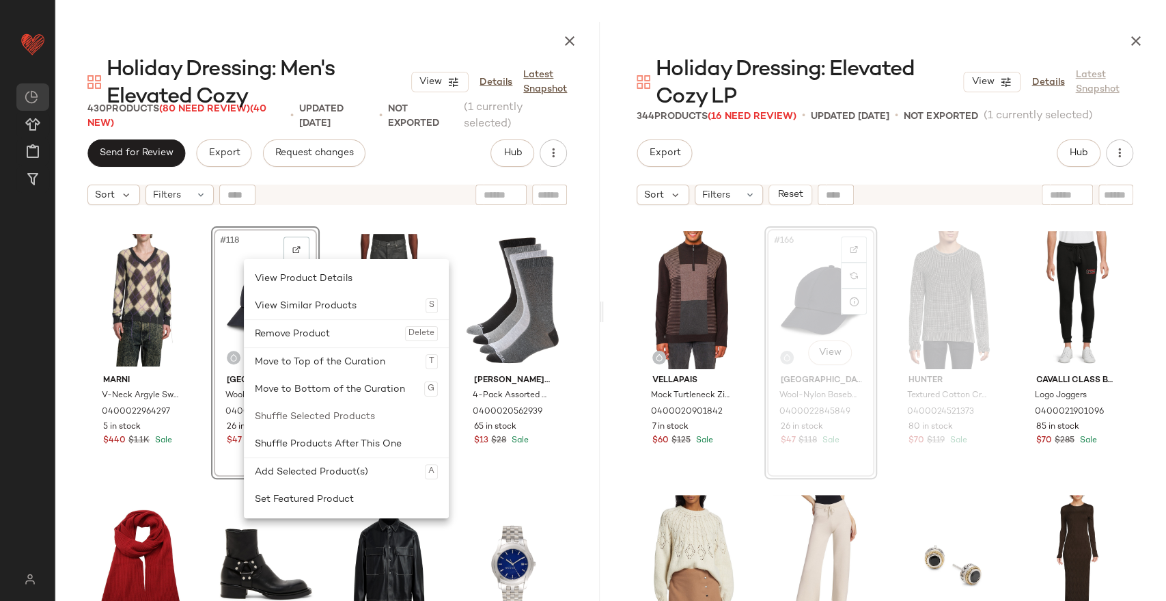
click at [309, 332] on div "Remove Product Delete" at bounding box center [346, 333] width 183 height 27
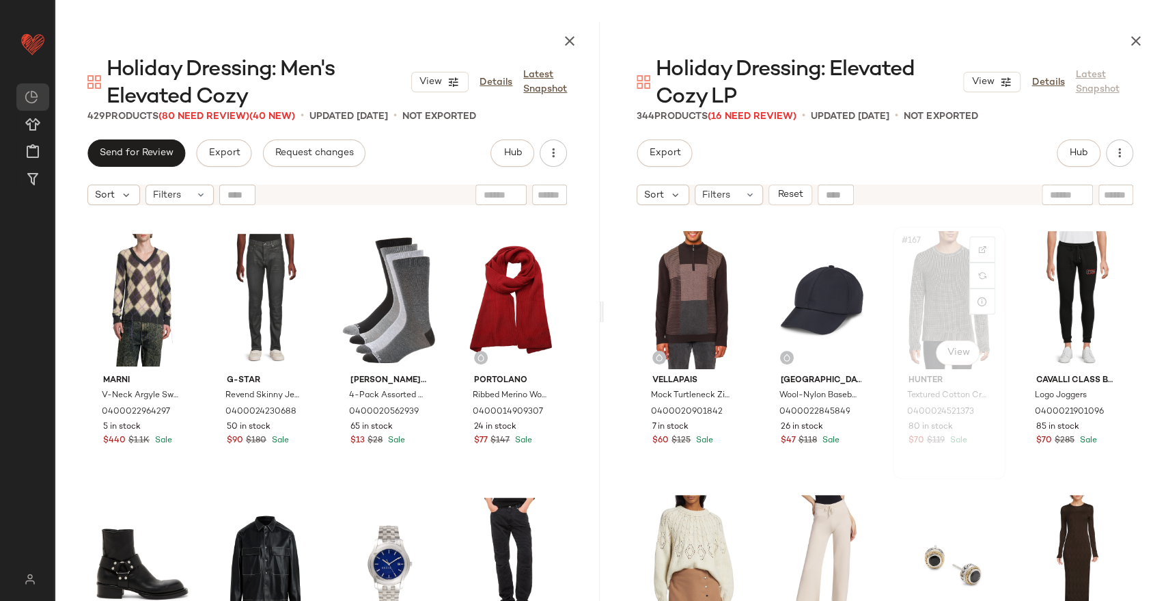
click at [915, 299] on div "#167 View" at bounding box center [949, 300] width 103 height 138
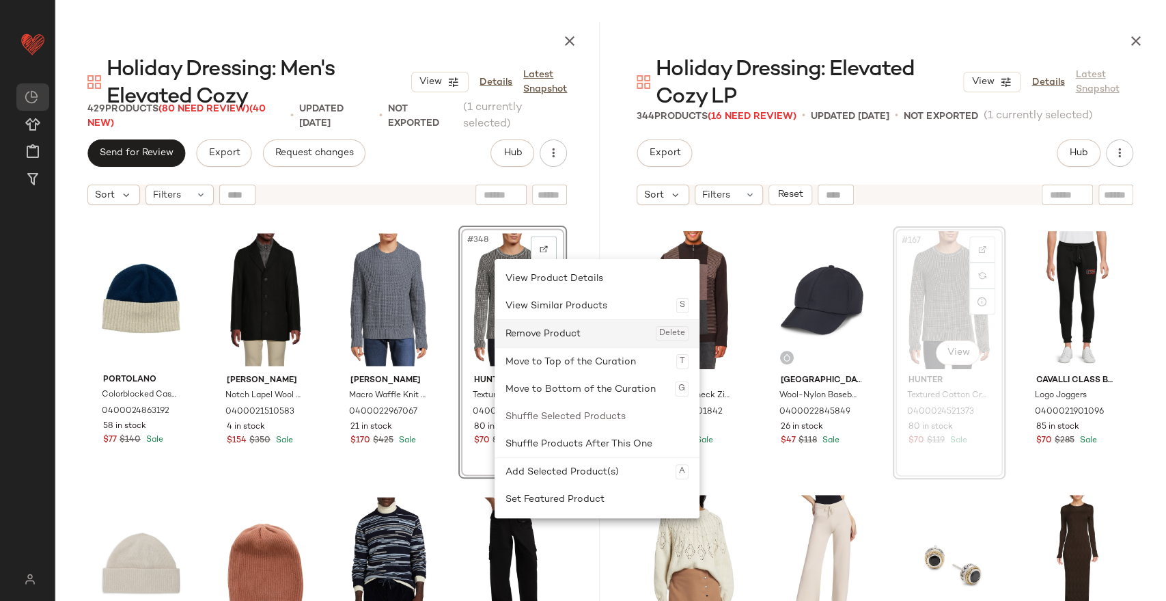
click at [513, 329] on div "Remove Product Delete" at bounding box center [597, 333] width 183 height 27
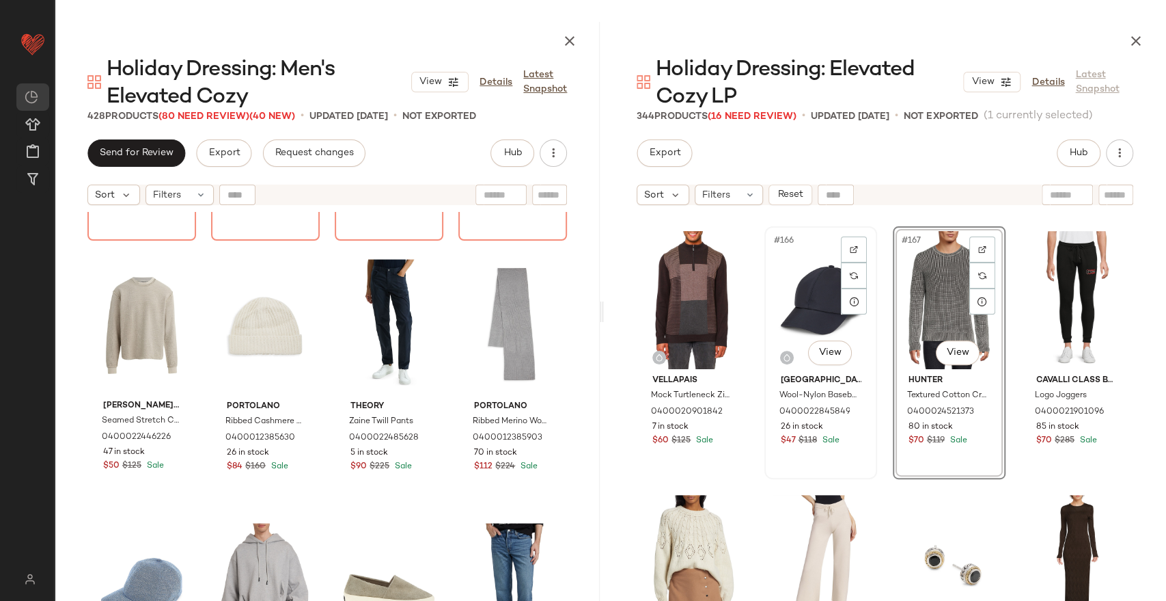
scroll to position [10737, 0]
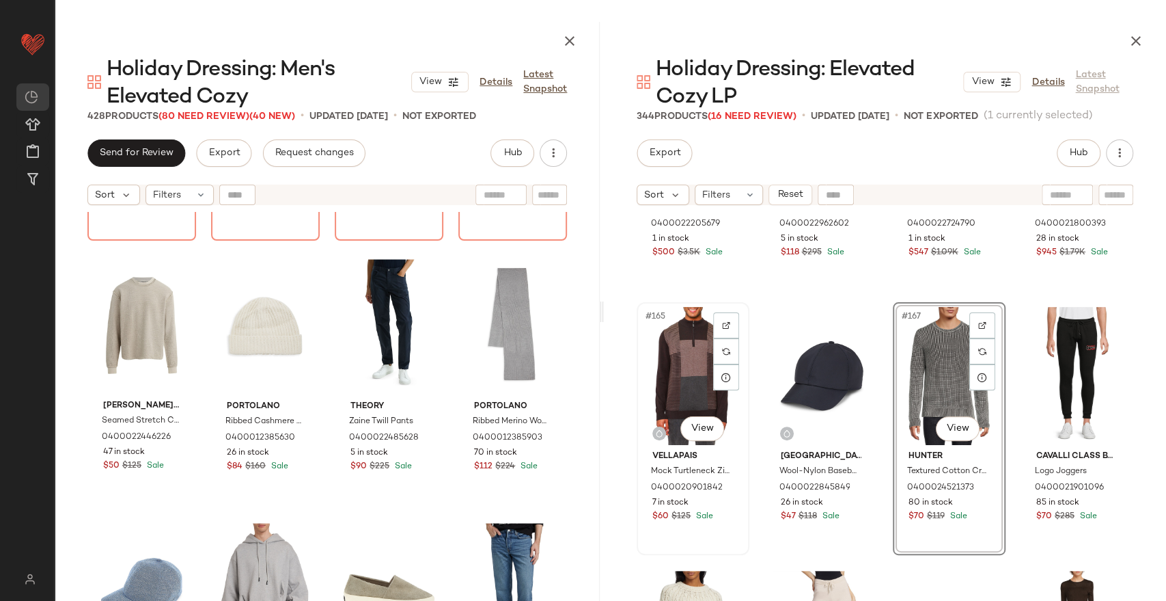
click at [682, 381] on div "#165 View" at bounding box center [693, 376] width 103 height 138
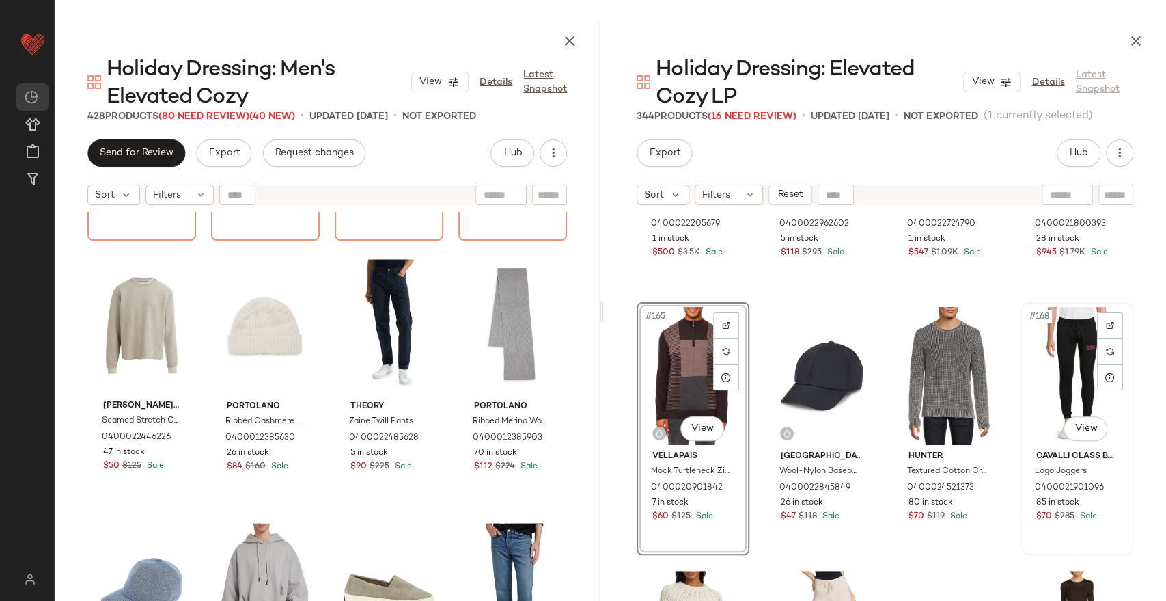
click at [1061, 363] on div "#168 View" at bounding box center [1077, 376] width 103 height 138
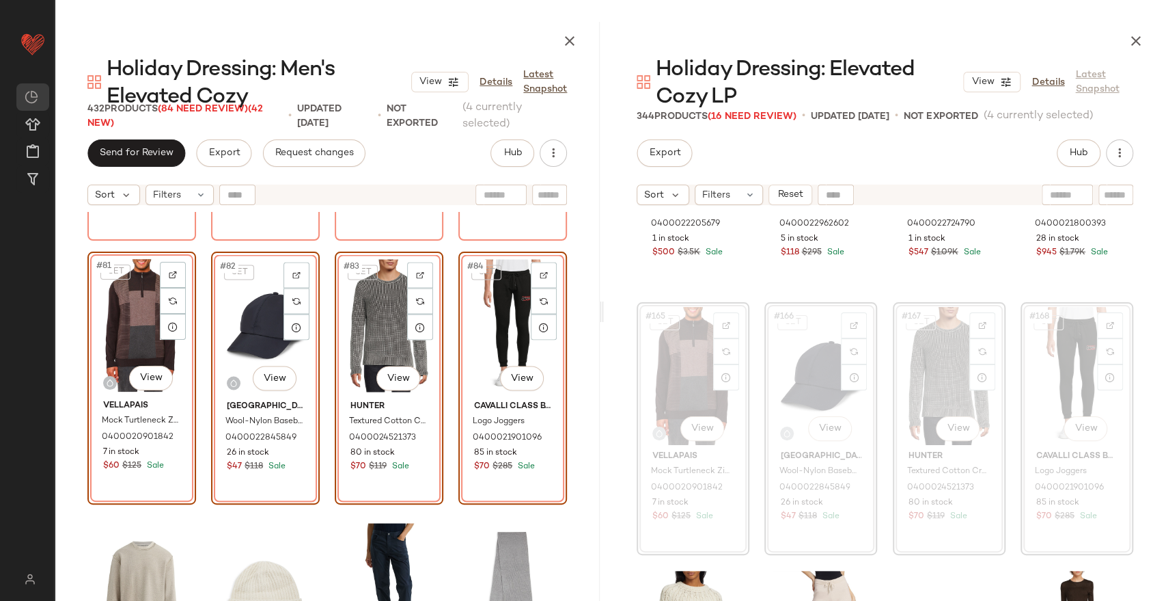
click at [576, 330] on div "AlphaStyle Open Front Faux Fur Jacket 0400022480888 2 in stock $192 $383 Sale J…" at bounding box center [327, 453] width 545 height 483
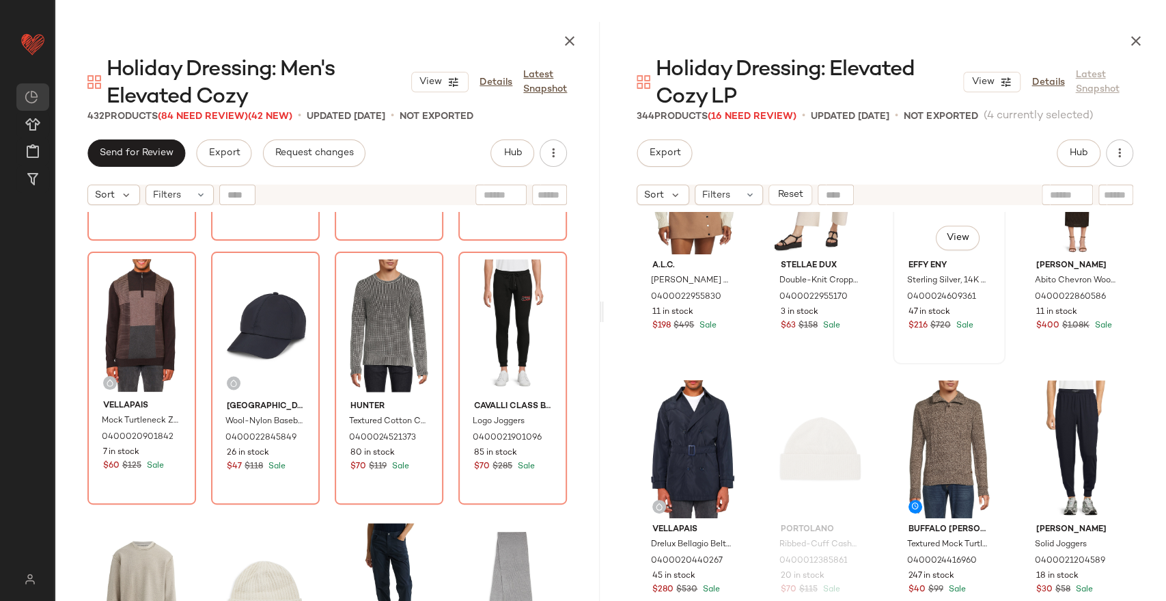
scroll to position [11193, 0]
click at [817, 420] on div "#174 View" at bounding box center [820, 448] width 103 height 138
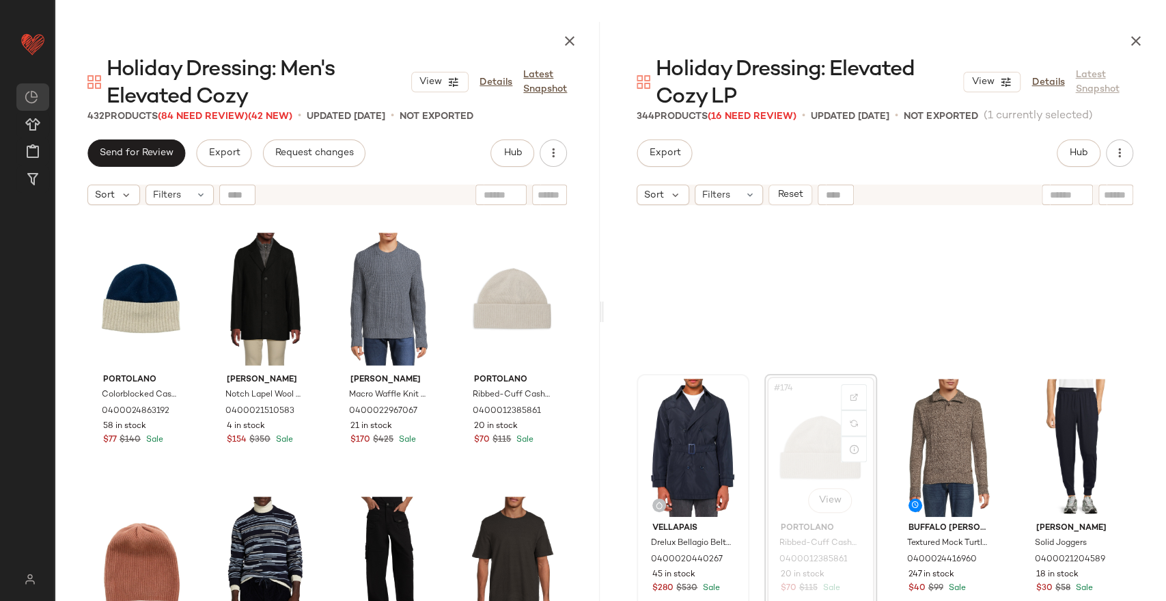
scroll to position [11341, 0]
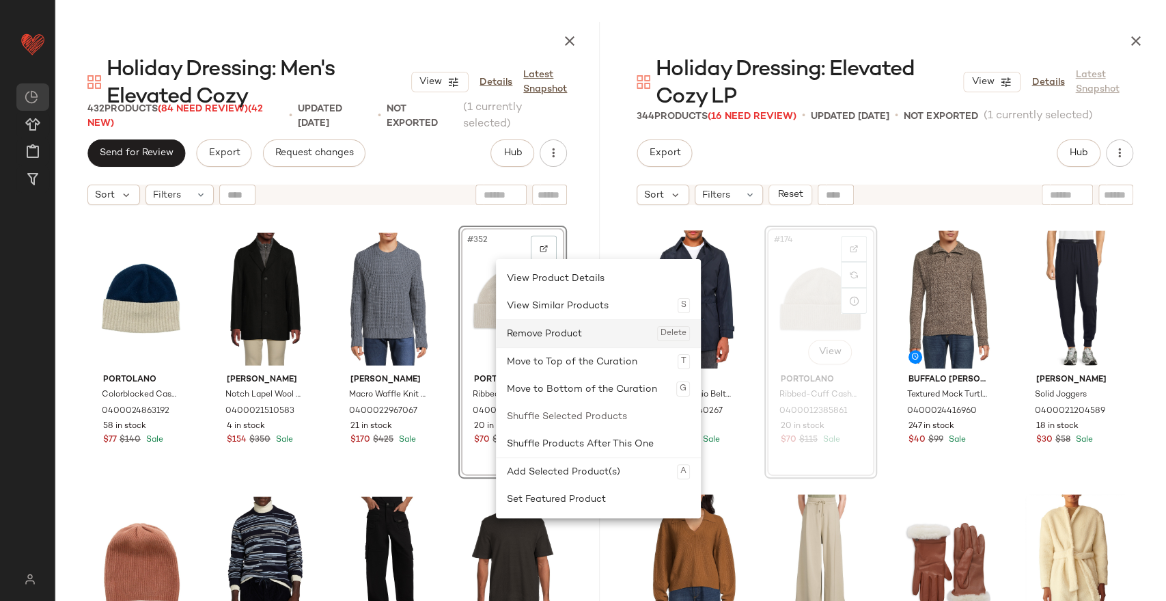
click at [525, 331] on div "Remove Product Delete" at bounding box center [598, 333] width 183 height 27
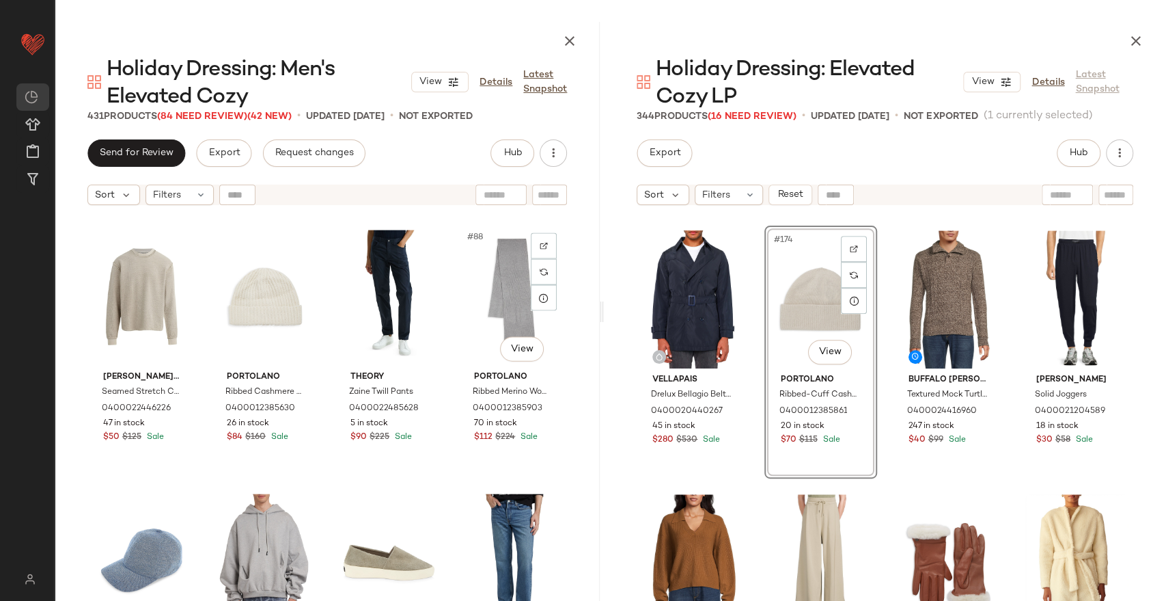
scroll to position [5553, 0]
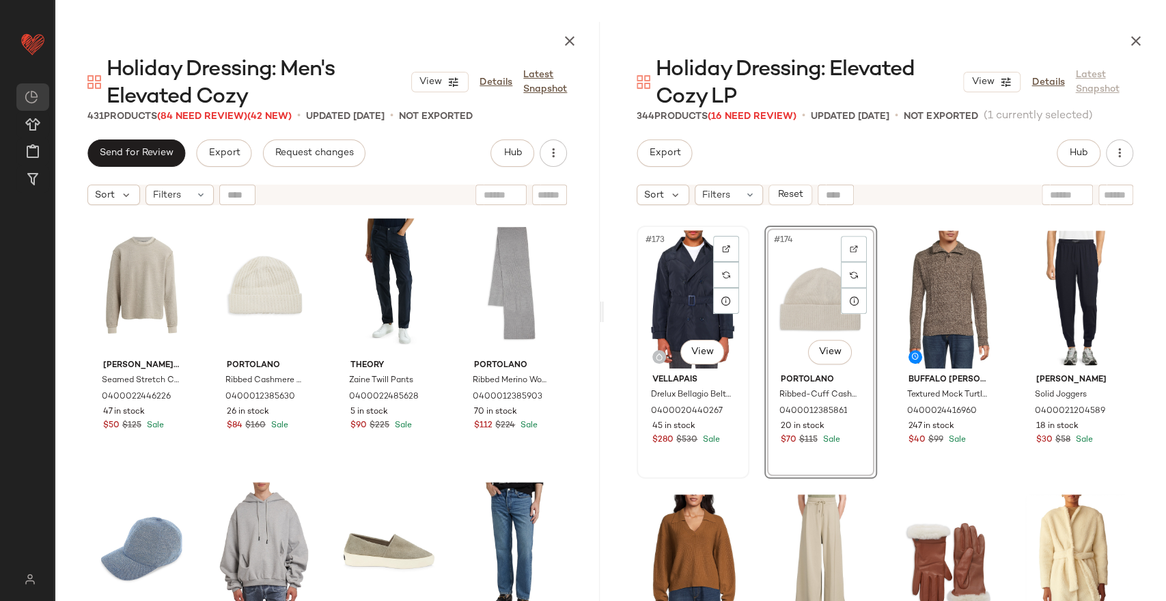
click at [657, 294] on div "#173 View" at bounding box center [693, 299] width 103 height 138
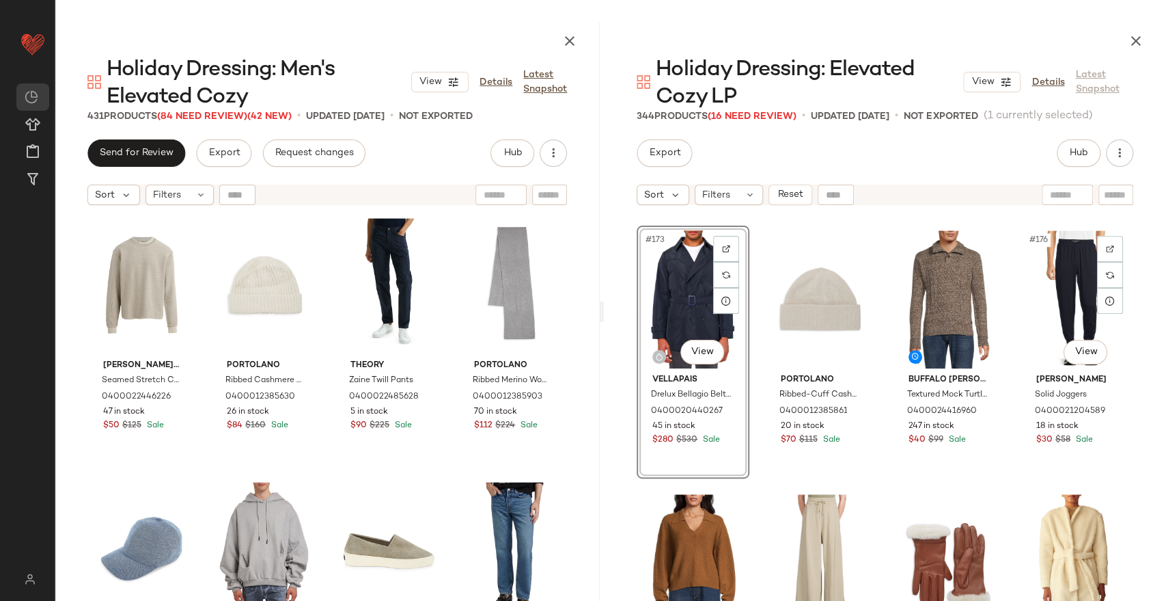
click at [1060, 284] on div "#176 View" at bounding box center [1077, 299] width 103 height 138
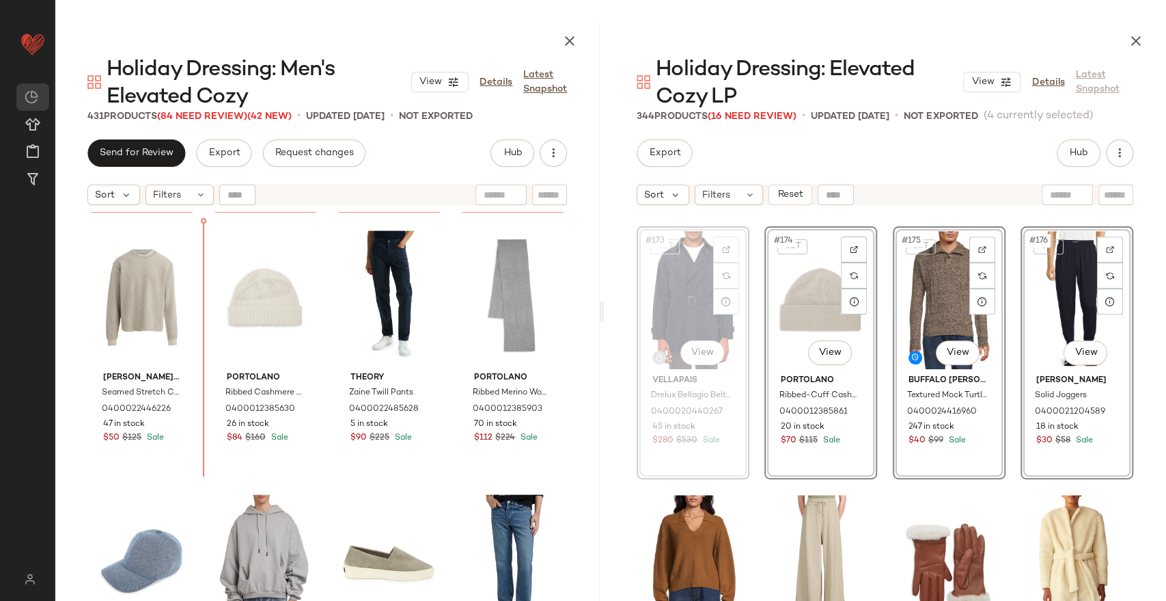
scroll to position [5537, 0]
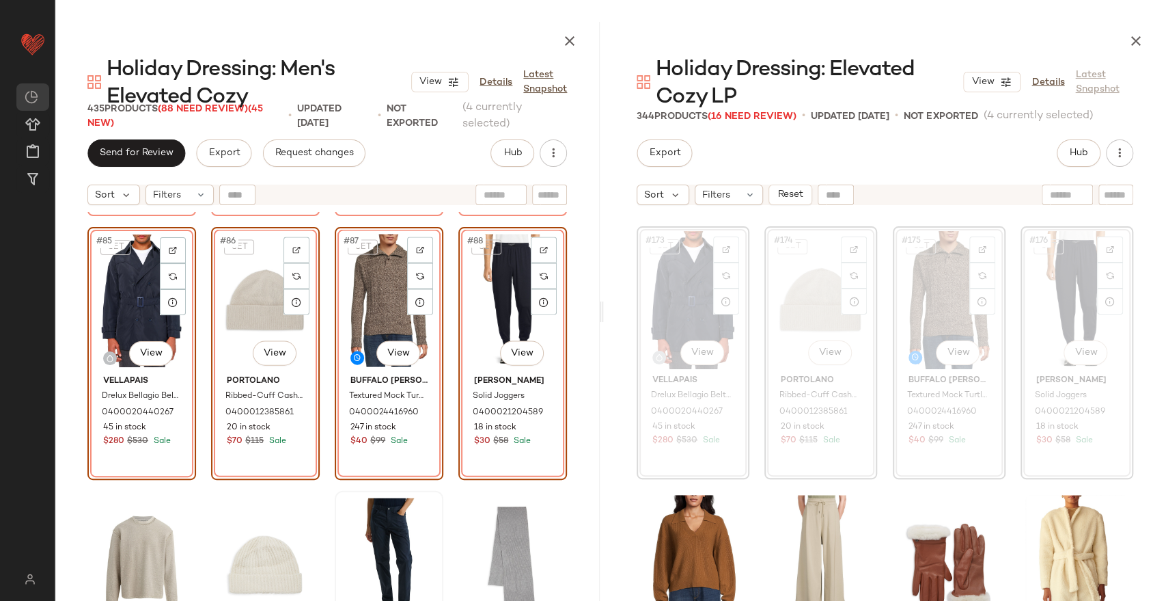
click at [572, 310] on div "Vellapais Mock Turtleneck Zip Up Pullover 0400020901842 7 in stock $60 $125 Sal…" at bounding box center [327, 453] width 545 height 483
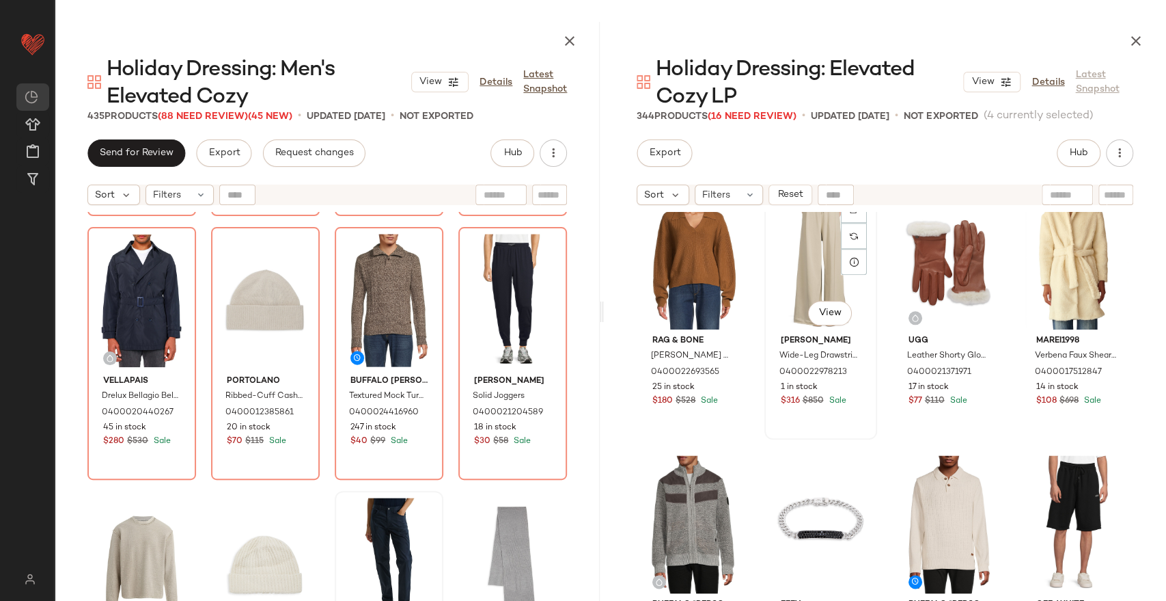
scroll to position [11872, 0]
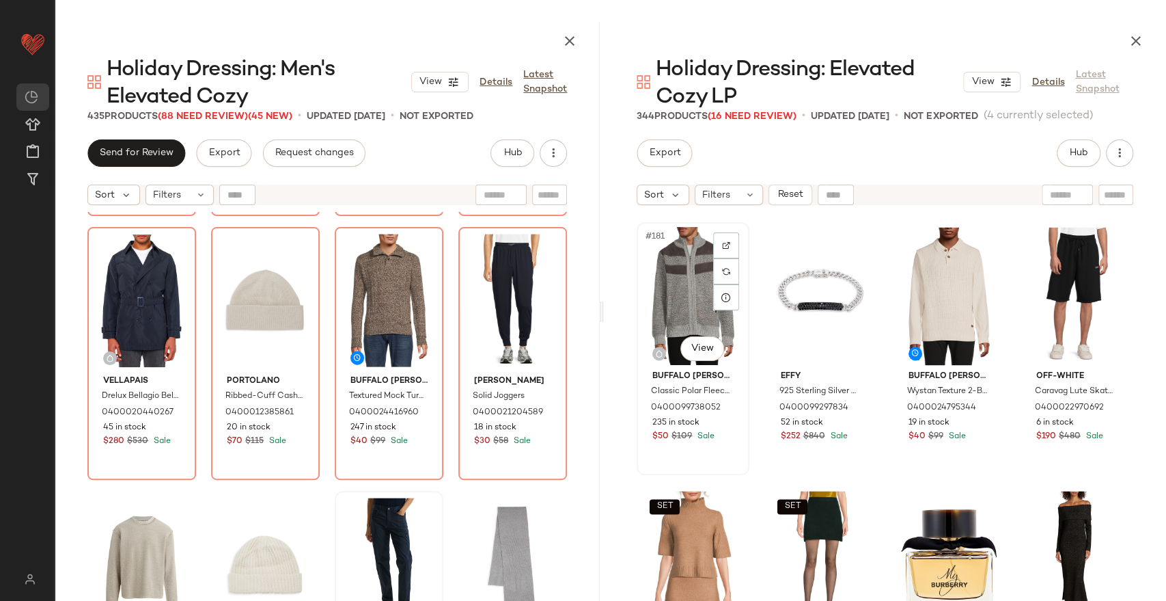
click at [660, 299] on div "#181 View" at bounding box center [693, 296] width 103 height 138
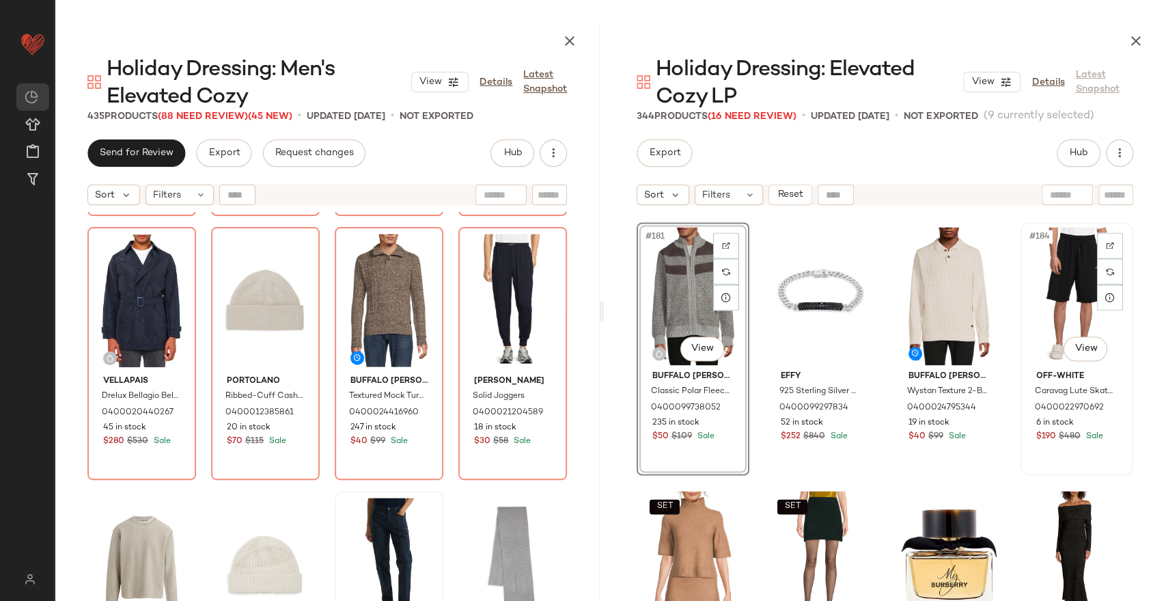
click at [1056, 306] on div "#184 View" at bounding box center [1077, 296] width 103 height 138
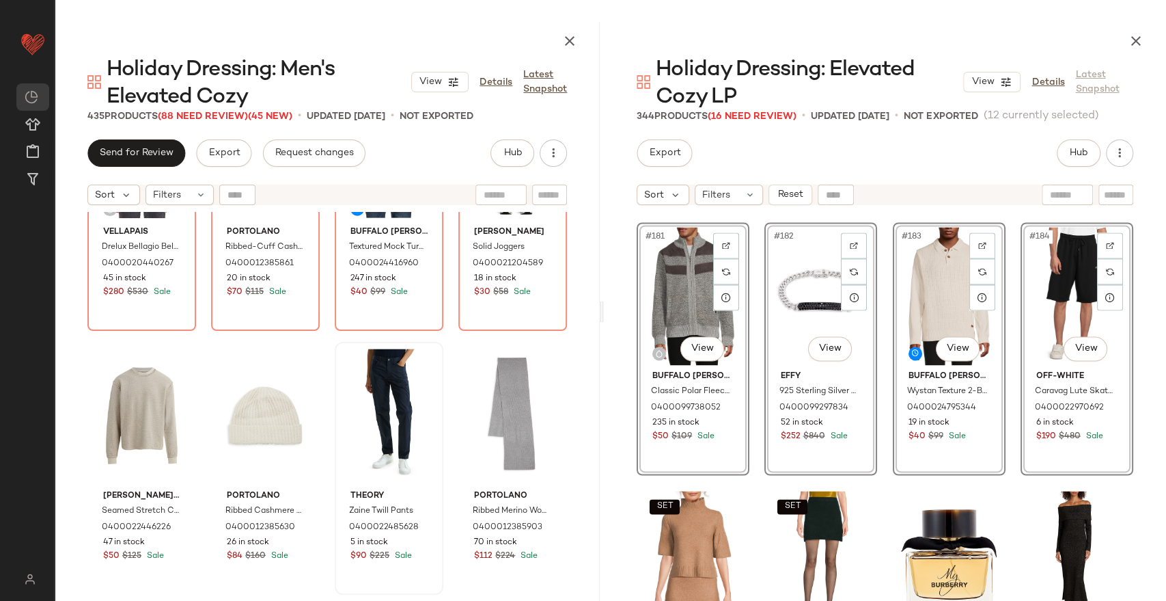
scroll to position [5689, 0]
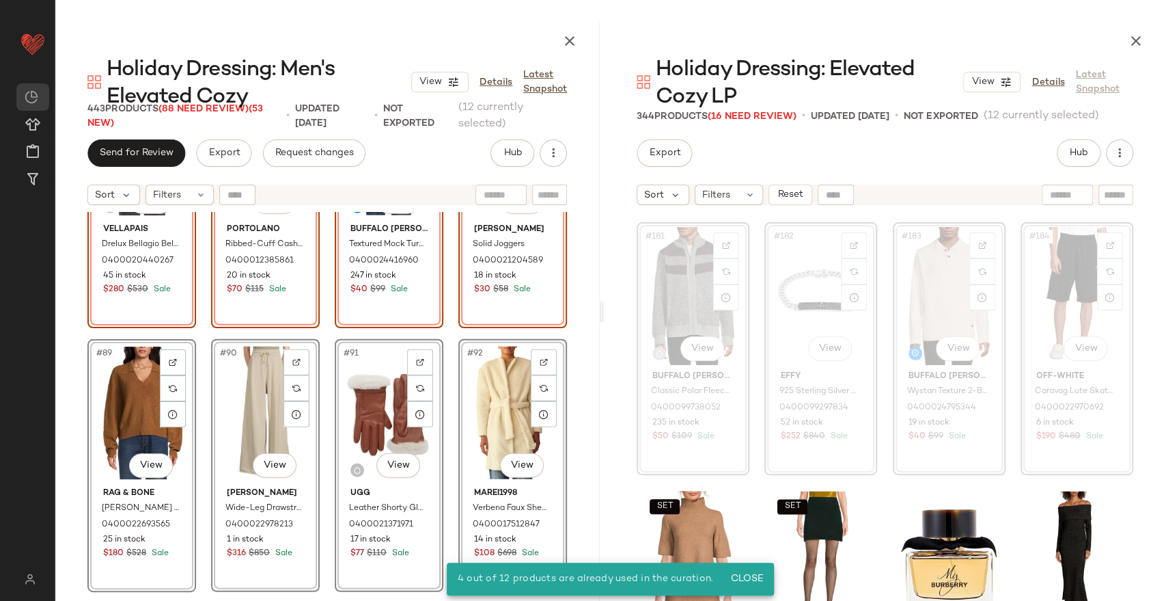
click at [584, 385] on div "#85 View Vellapais Drelux Bellagio Belted Trench Coat 0400020440267 45 in stock…" at bounding box center [327, 453] width 545 height 483
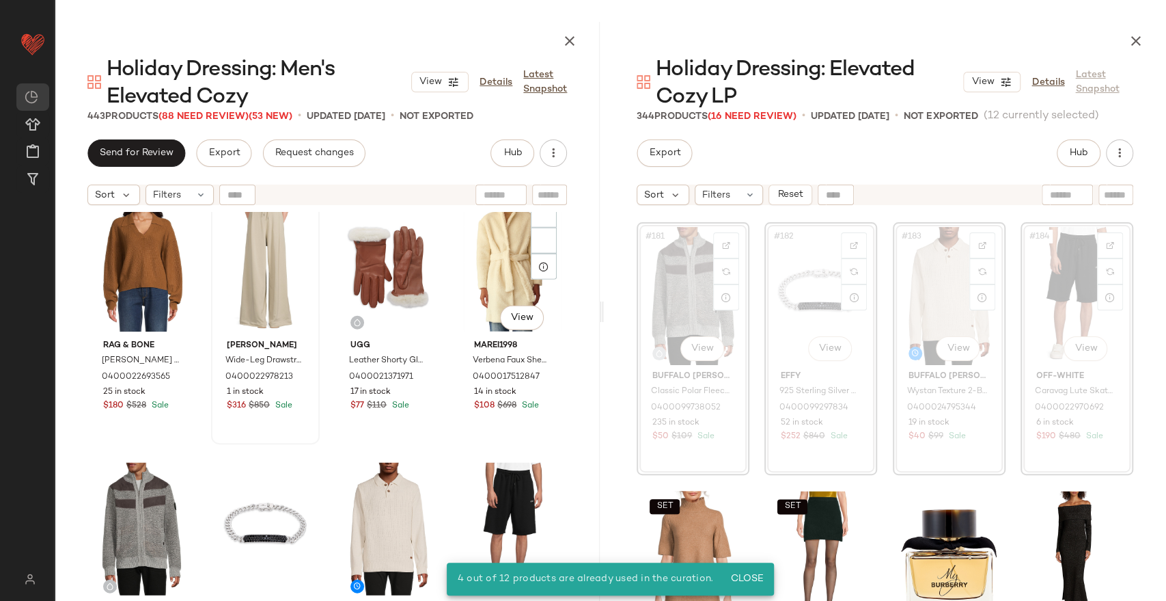
scroll to position [5841, 0]
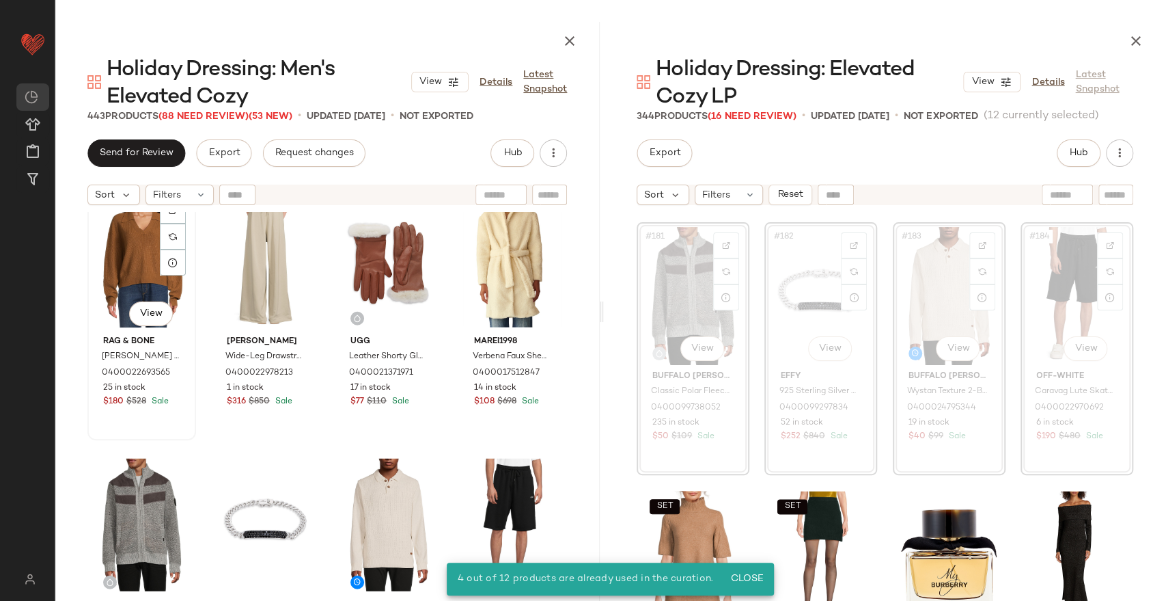
click at [123, 253] on div "#89 View" at bounding box center [141, 261] width 99 height 138
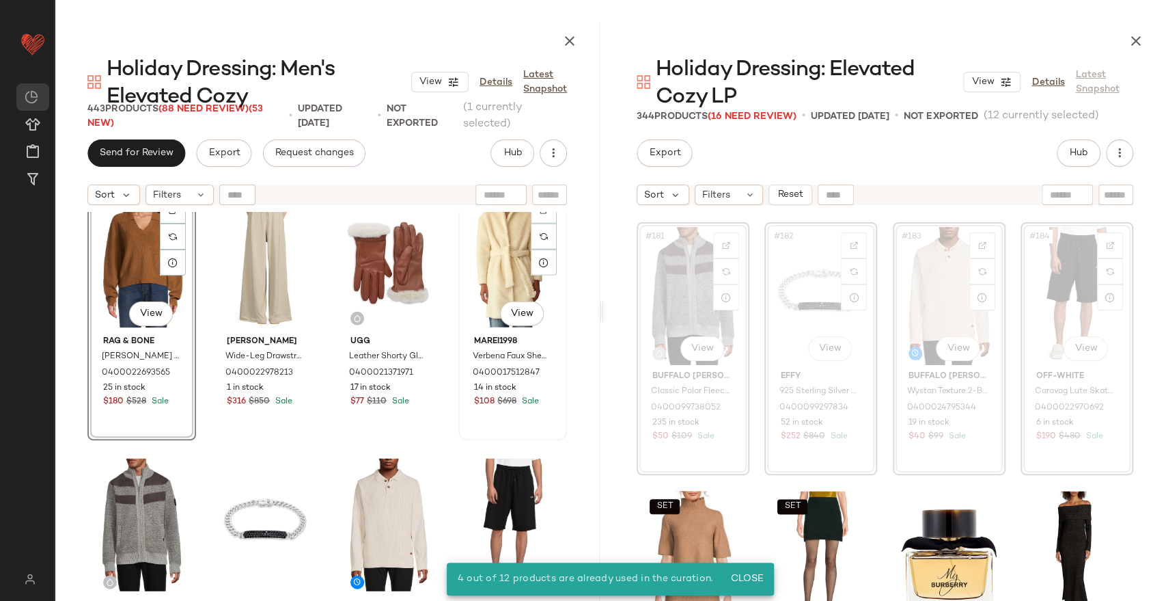
click at [477, 289] on div "#92 View" at bounding box center [512, 261] width 99 height 138
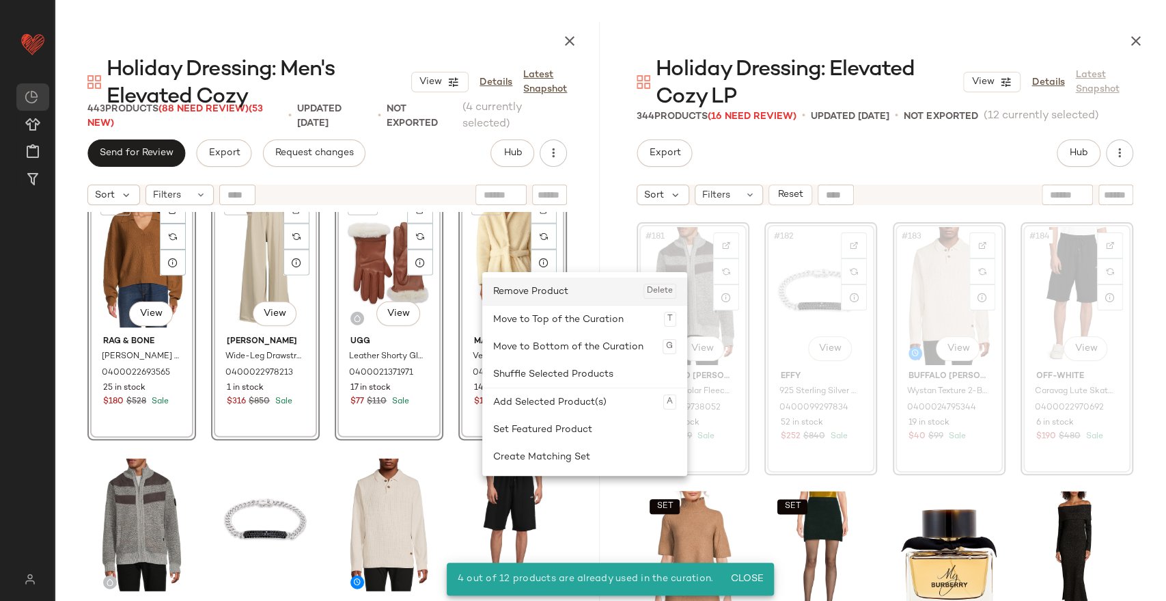
click at [518, 288] on div "Remove Product Delete" at bounding box center [584, 290] width 183 height 27
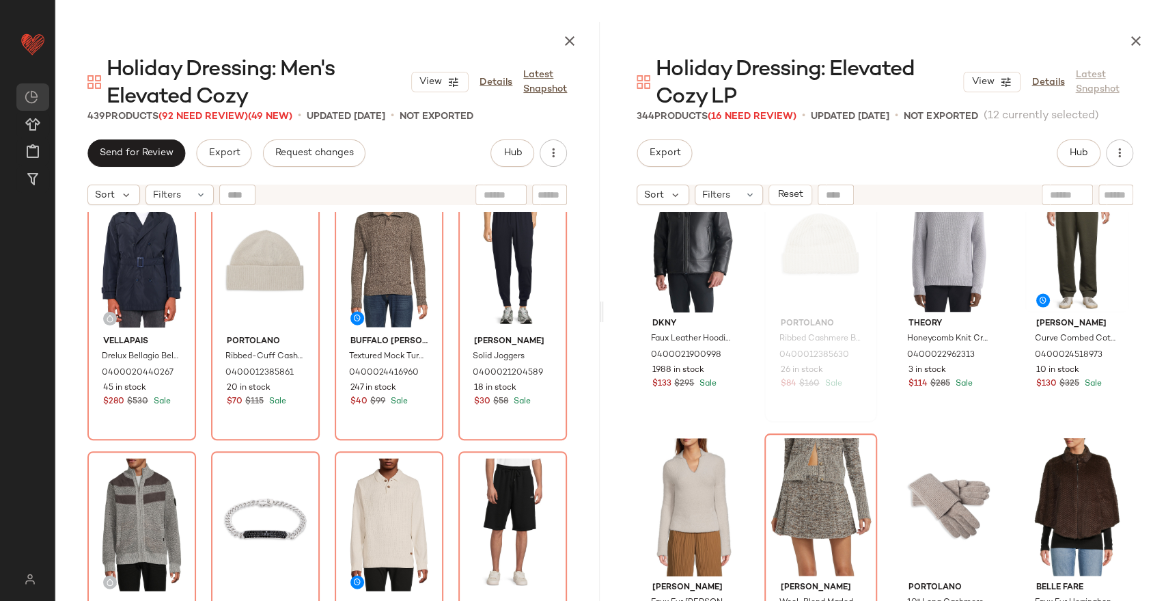
scroll to position [12403, 0]
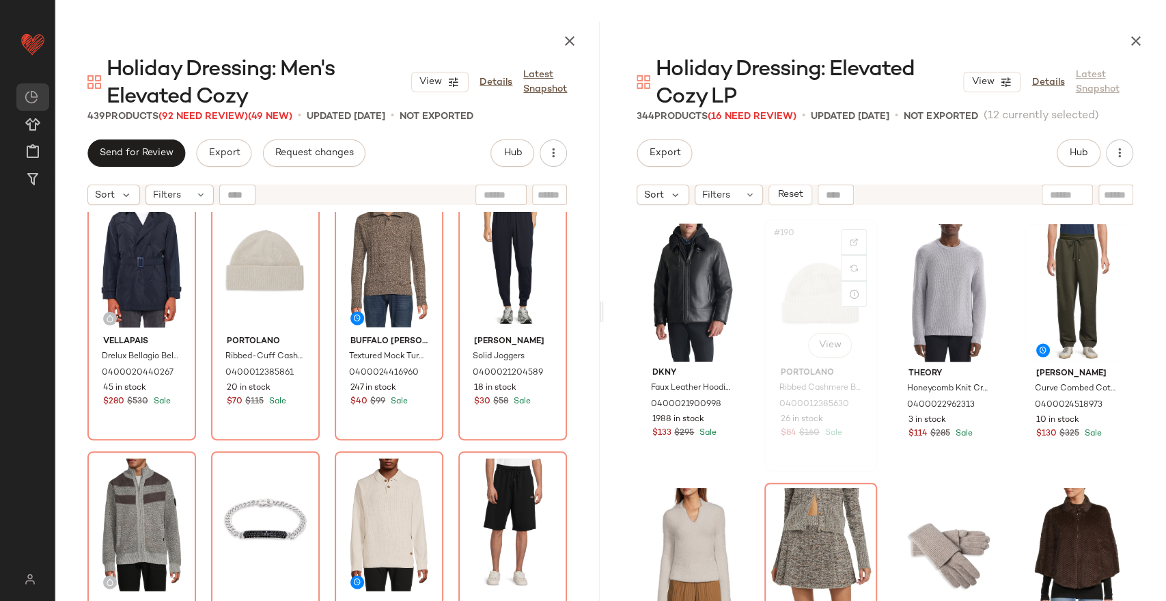
click at [790, 297] on div "#190 View" at bounding box center [820, 292] width 103 height 138
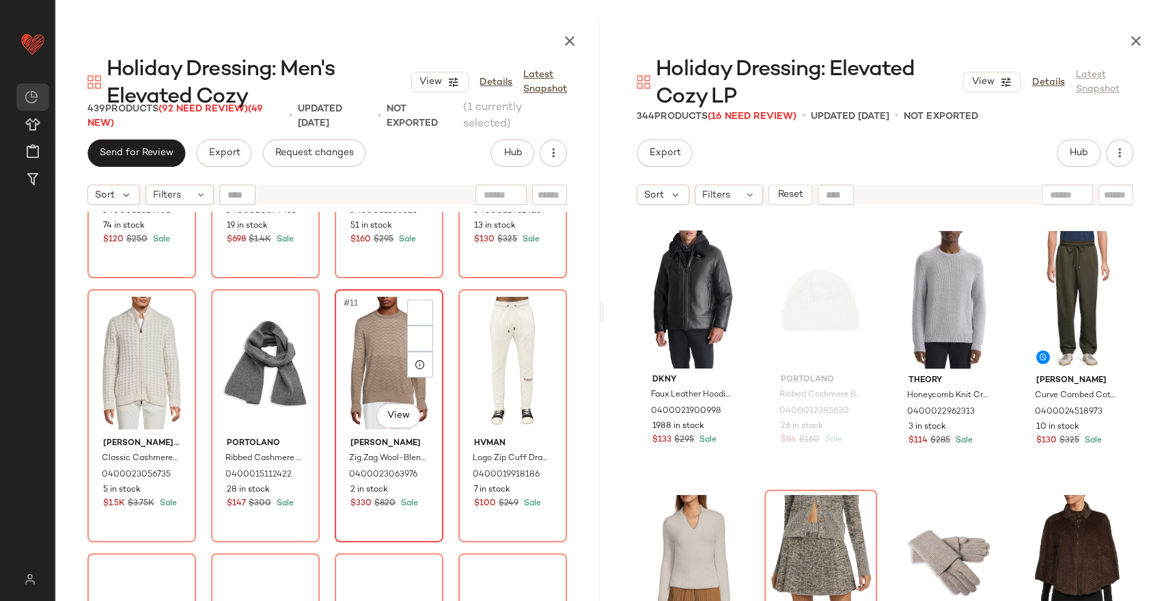
scroll to position [466, 0]
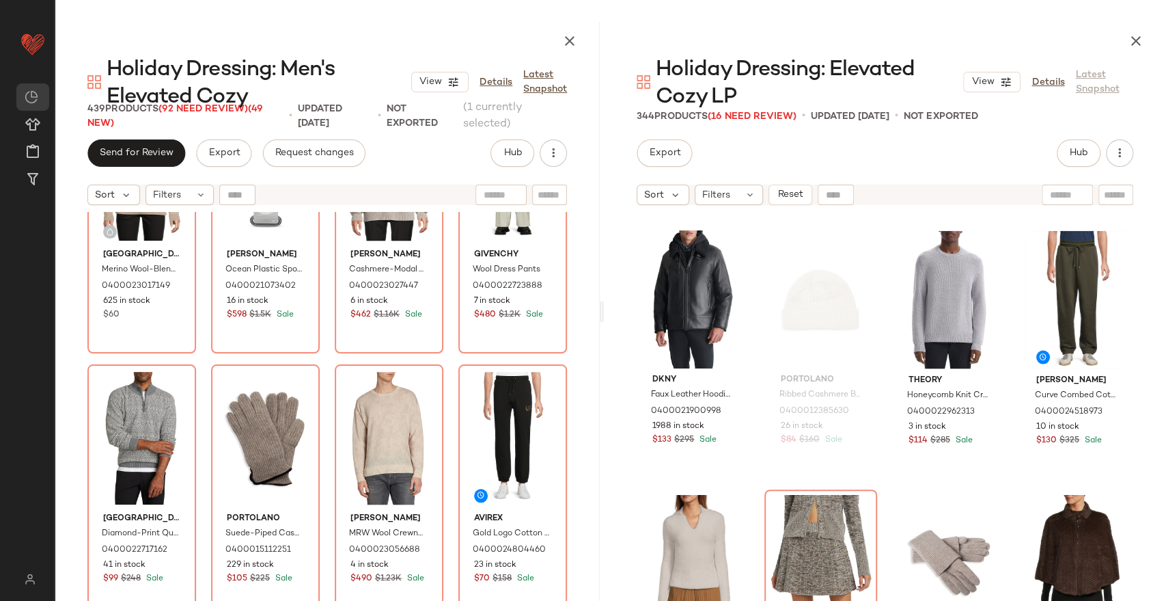
scroll to position [922, 0]
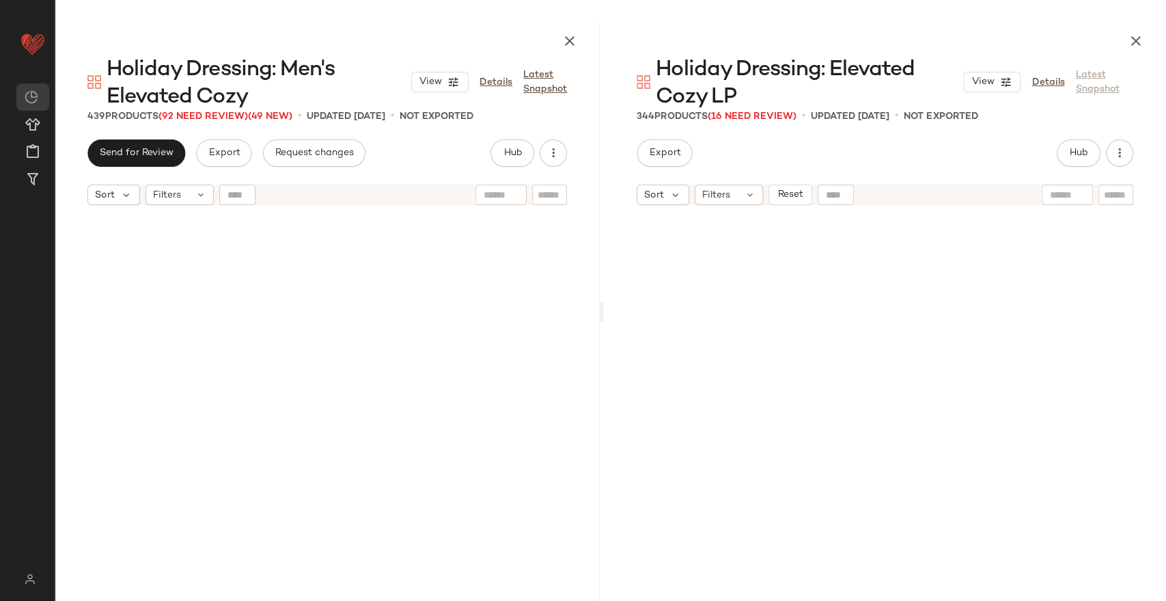
scroll to position [12396, 0]
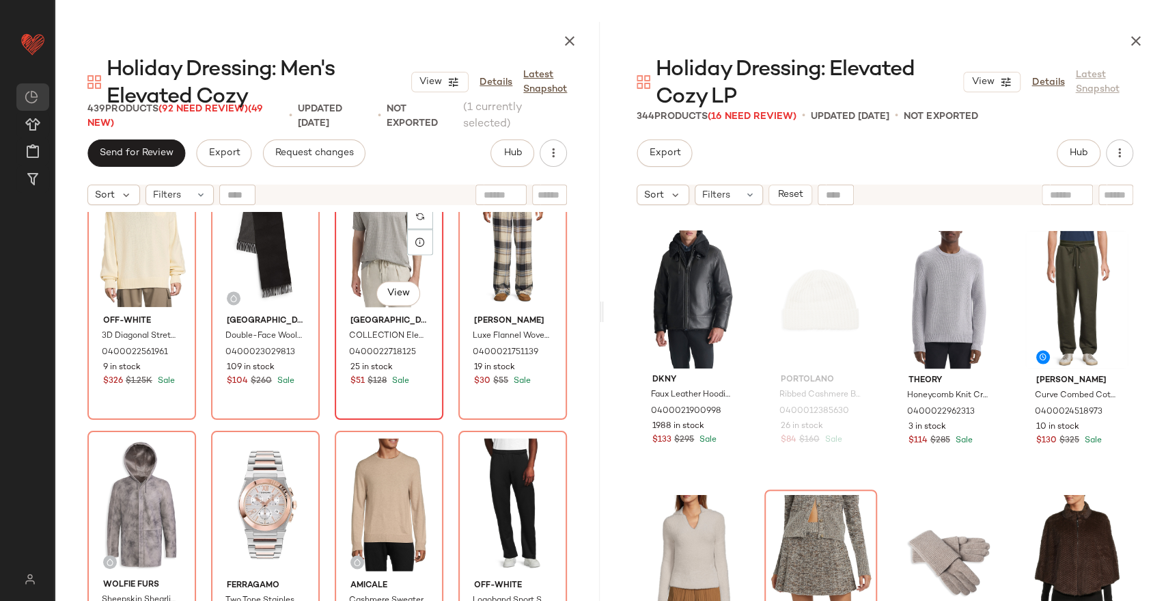
scroll to position [1453, 0]
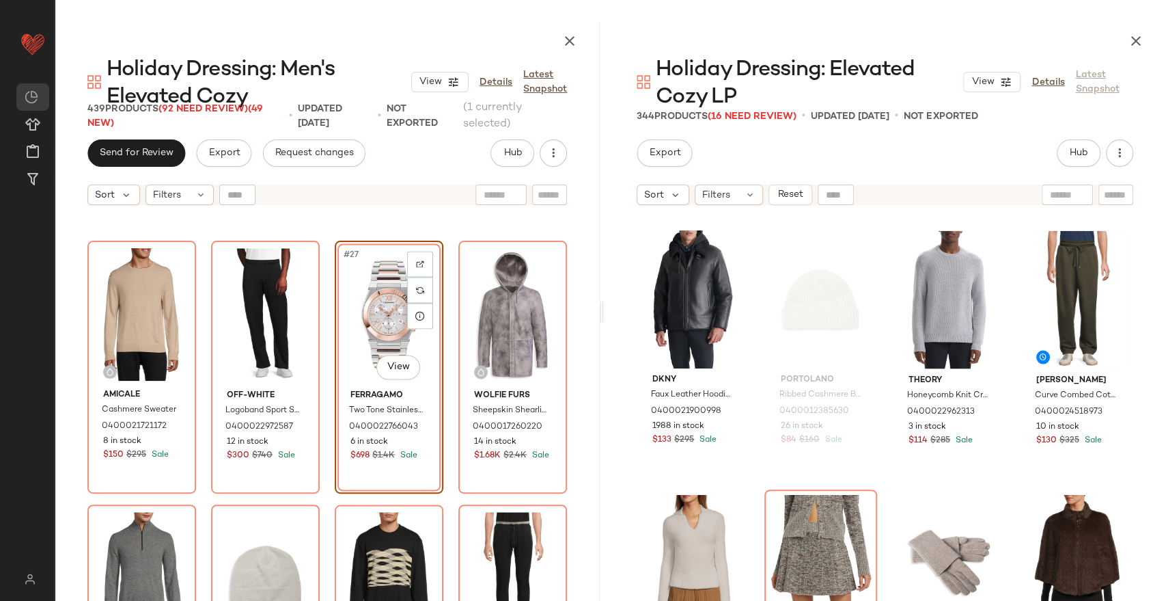
scroll to position [1757, 0]
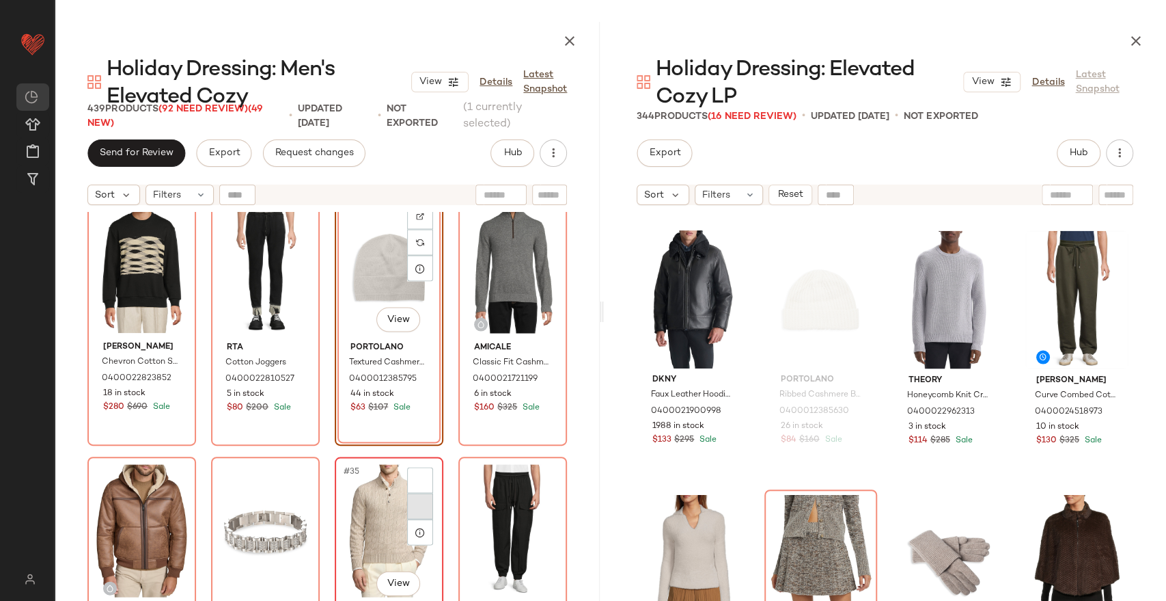
scroll to position [1984, 0]
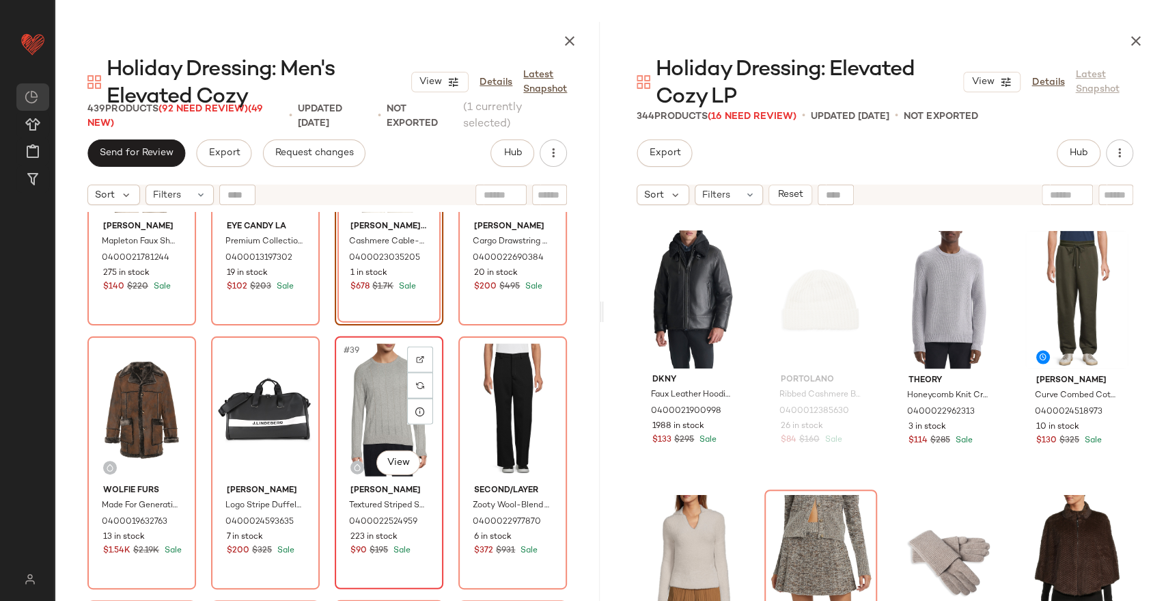
scroll to position [2288, 0]
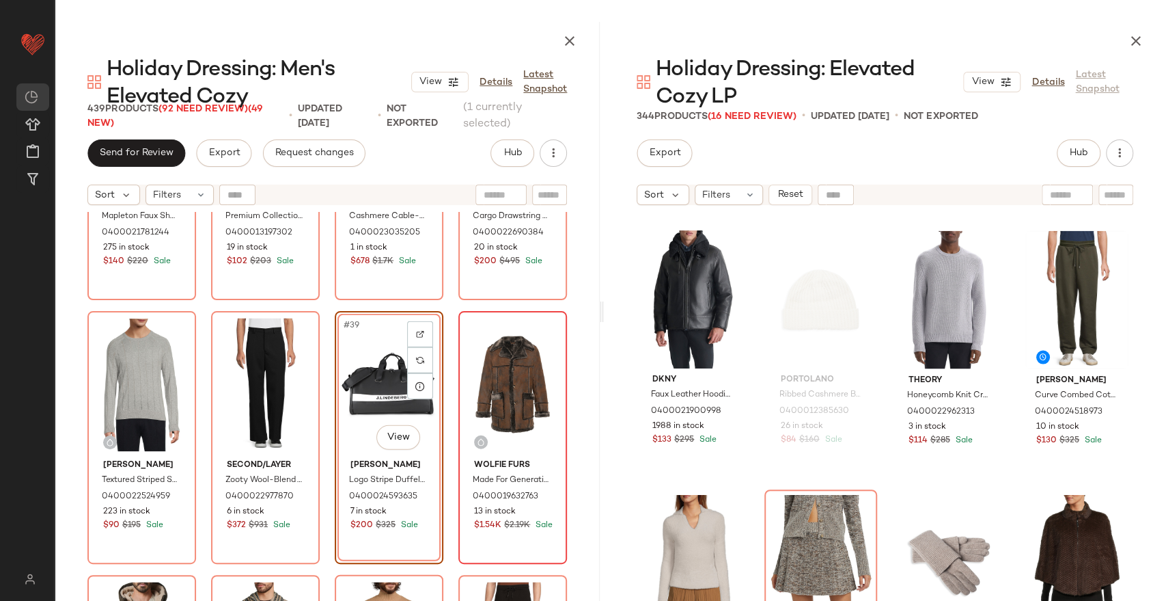
scroll to position [2516, 0]
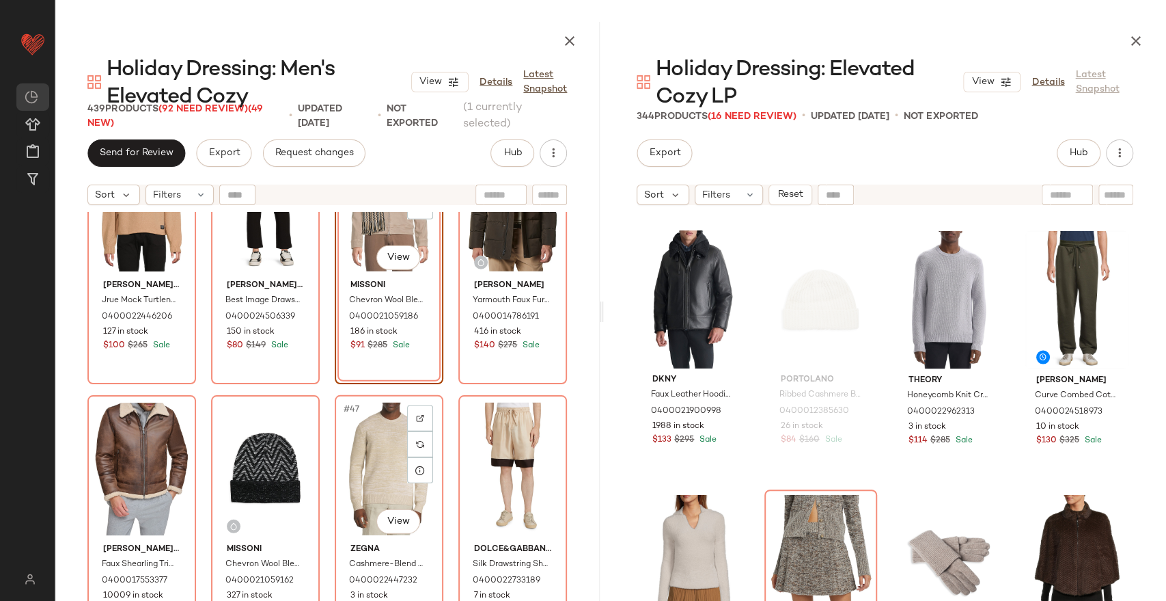
scroll to position [2744, 0]
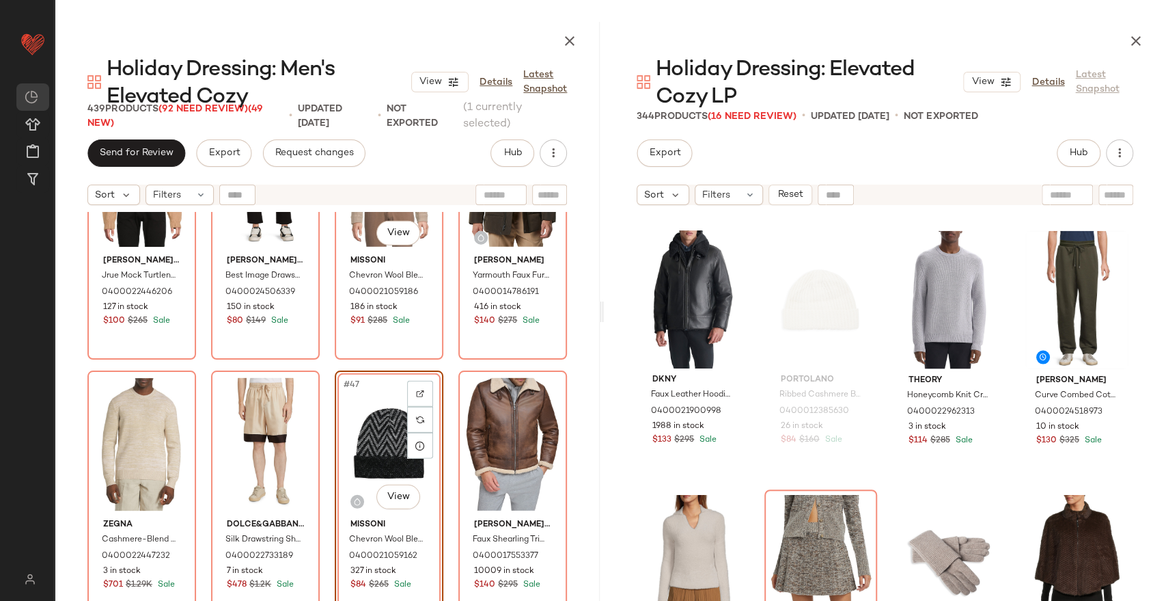
scroll to position [2668, 0]
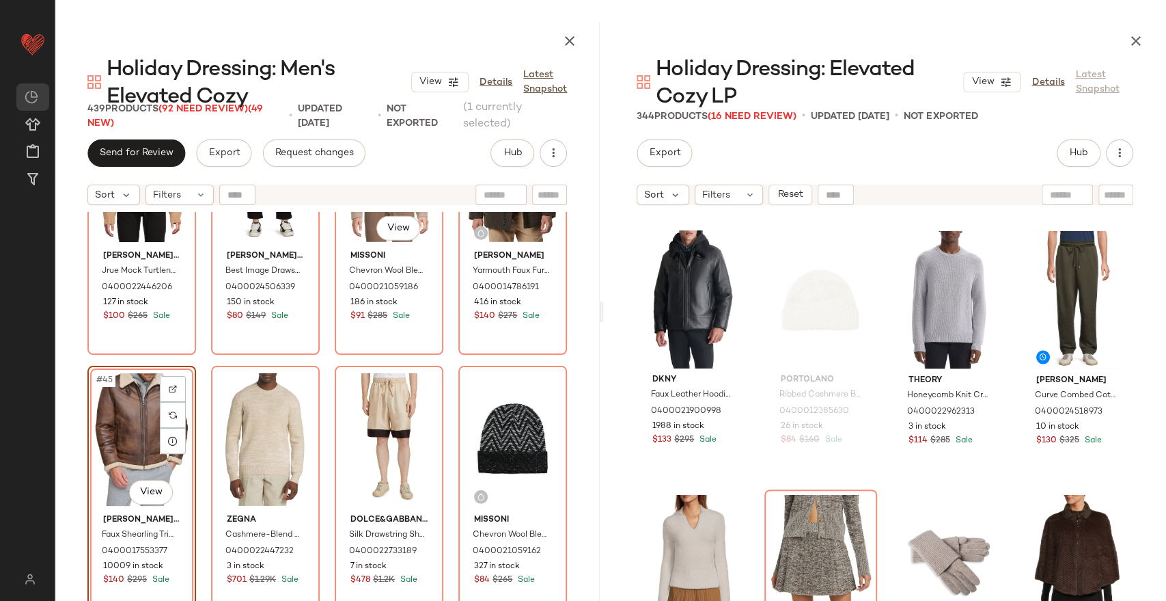
scroll to position [2820, 0]
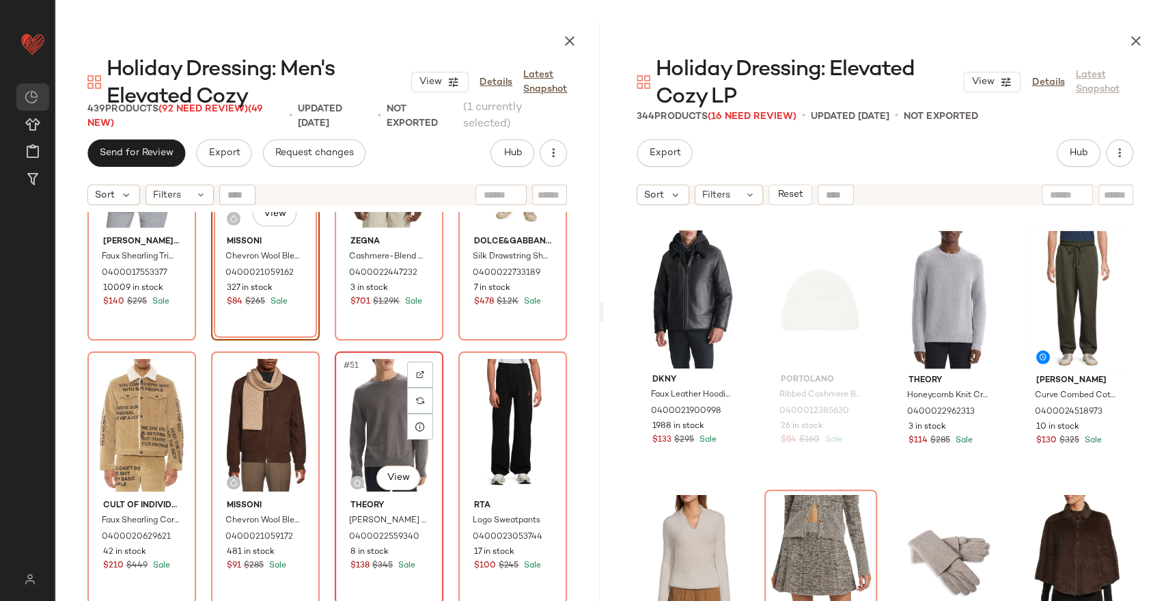
scroll to position [3047, 0]
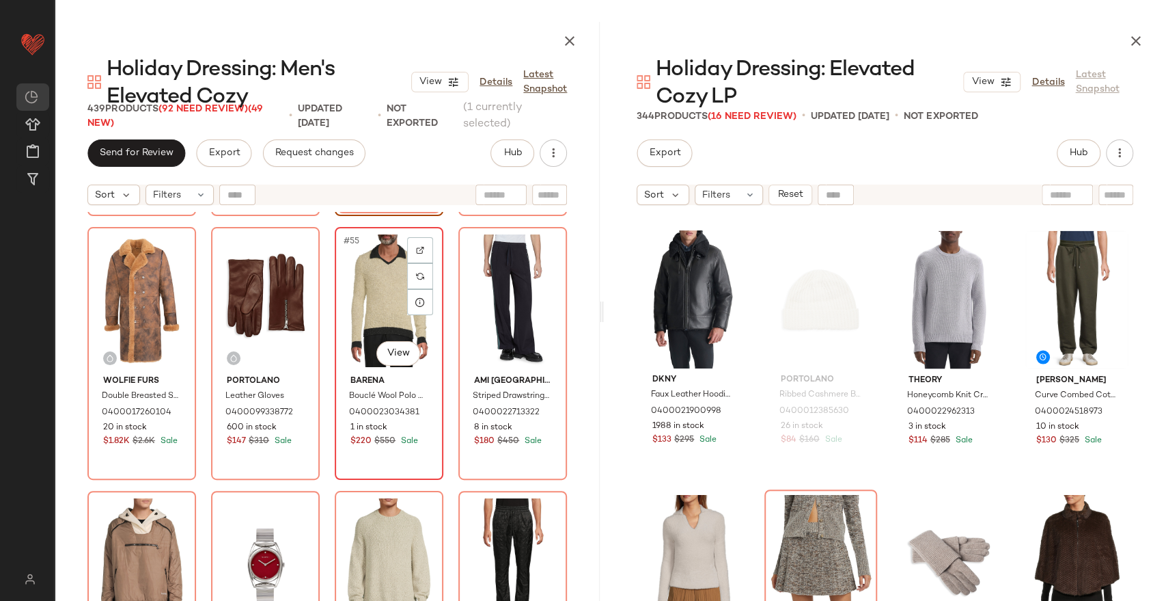
scroll to position [3503, 0]
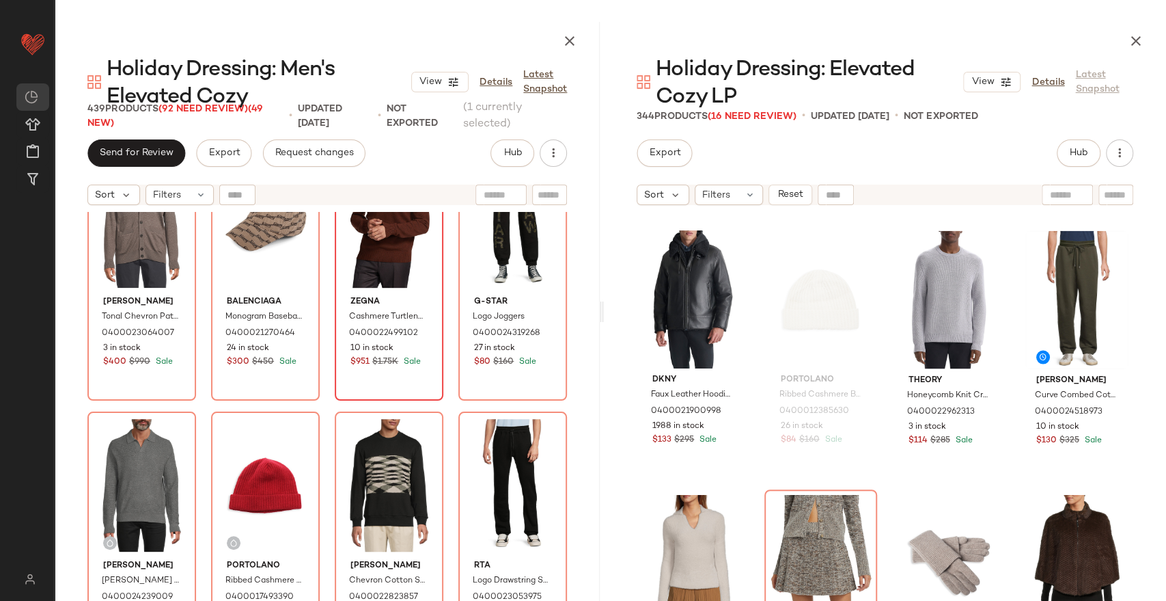
scroll to position [4111, 0]
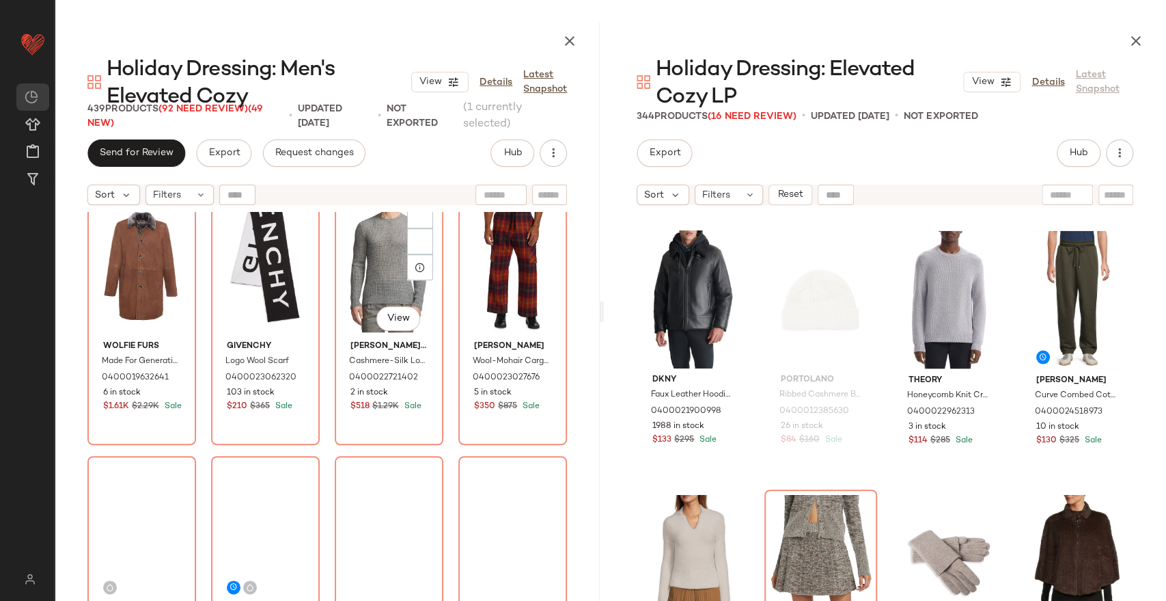
scroll to position [4566, 0]
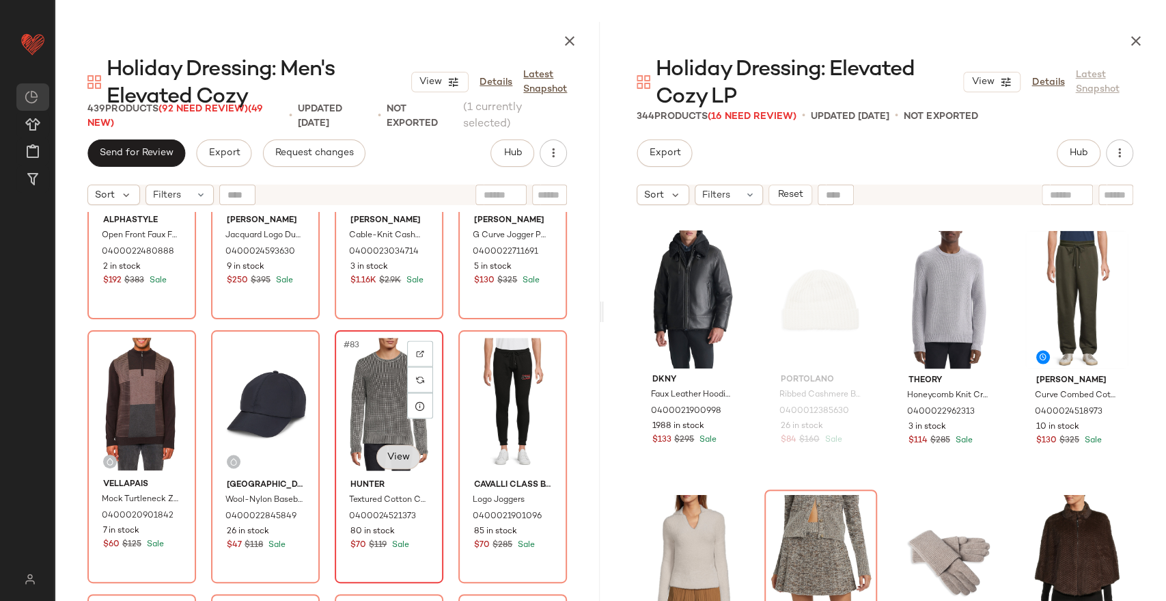
scroll to position [5173, 0]
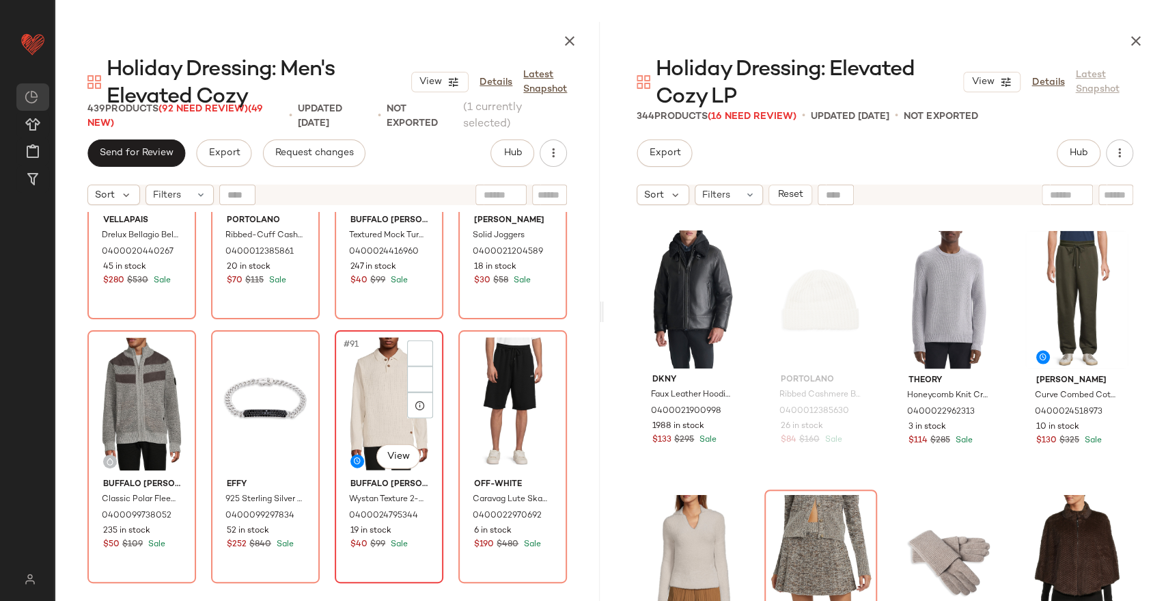
scroll to position [5705, 0]
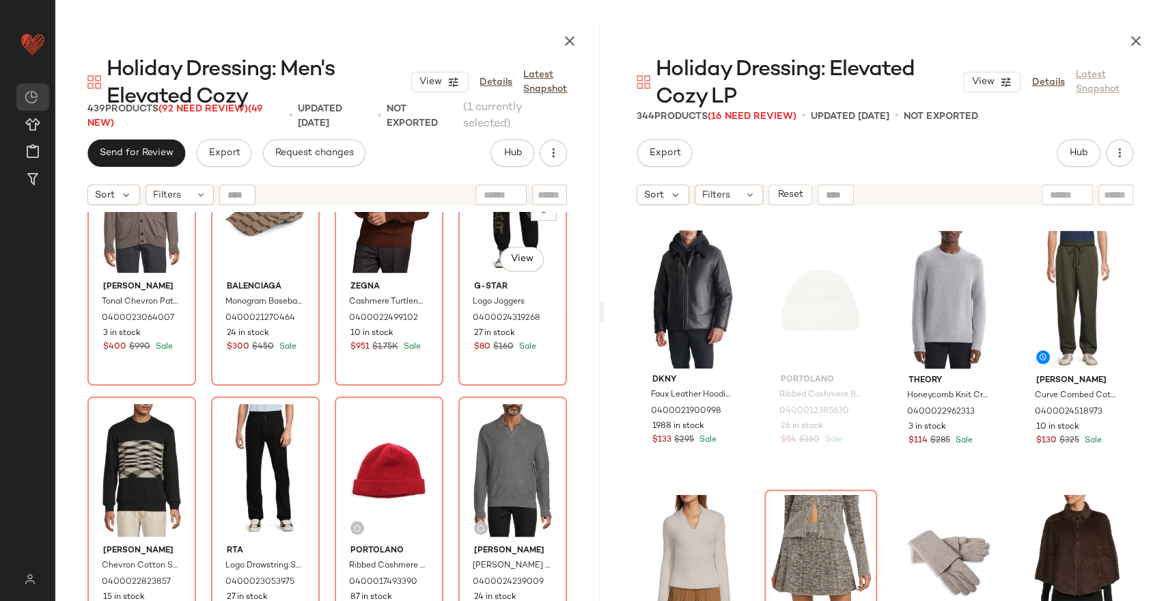
scroll to position [4056, 0]
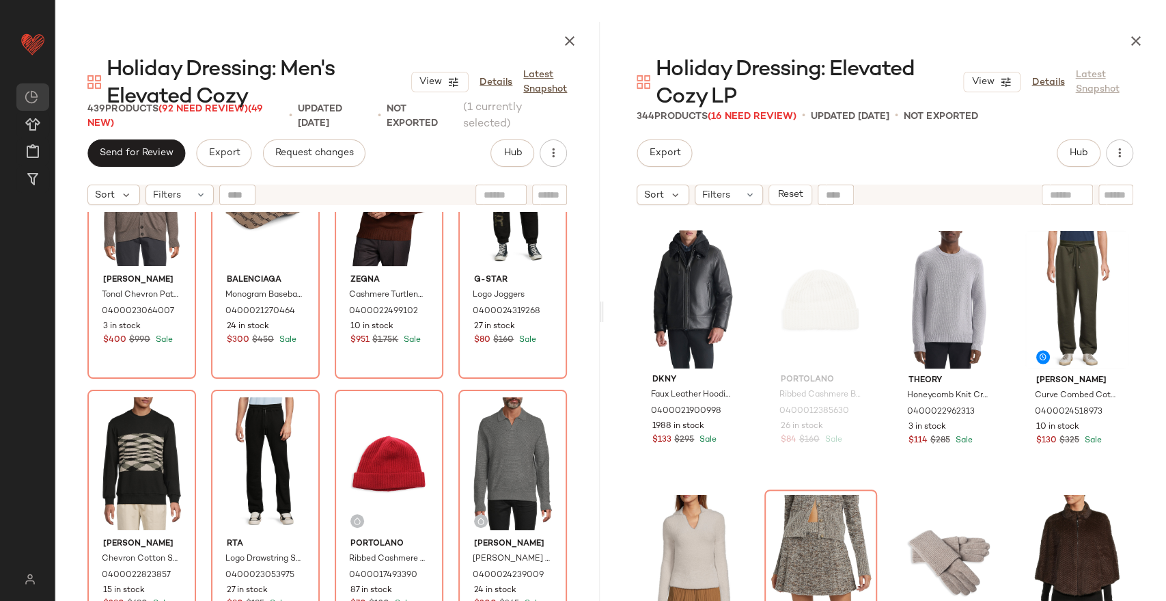
click at [173, 1] on main "Holiday Dressing: Men's Elevated Cozy View Details Latest Snapshot 439 Products…" at bounding box center [583, 300] width 1166 height 601
